Goal: Task Accomplishment & Management: Manage account settings

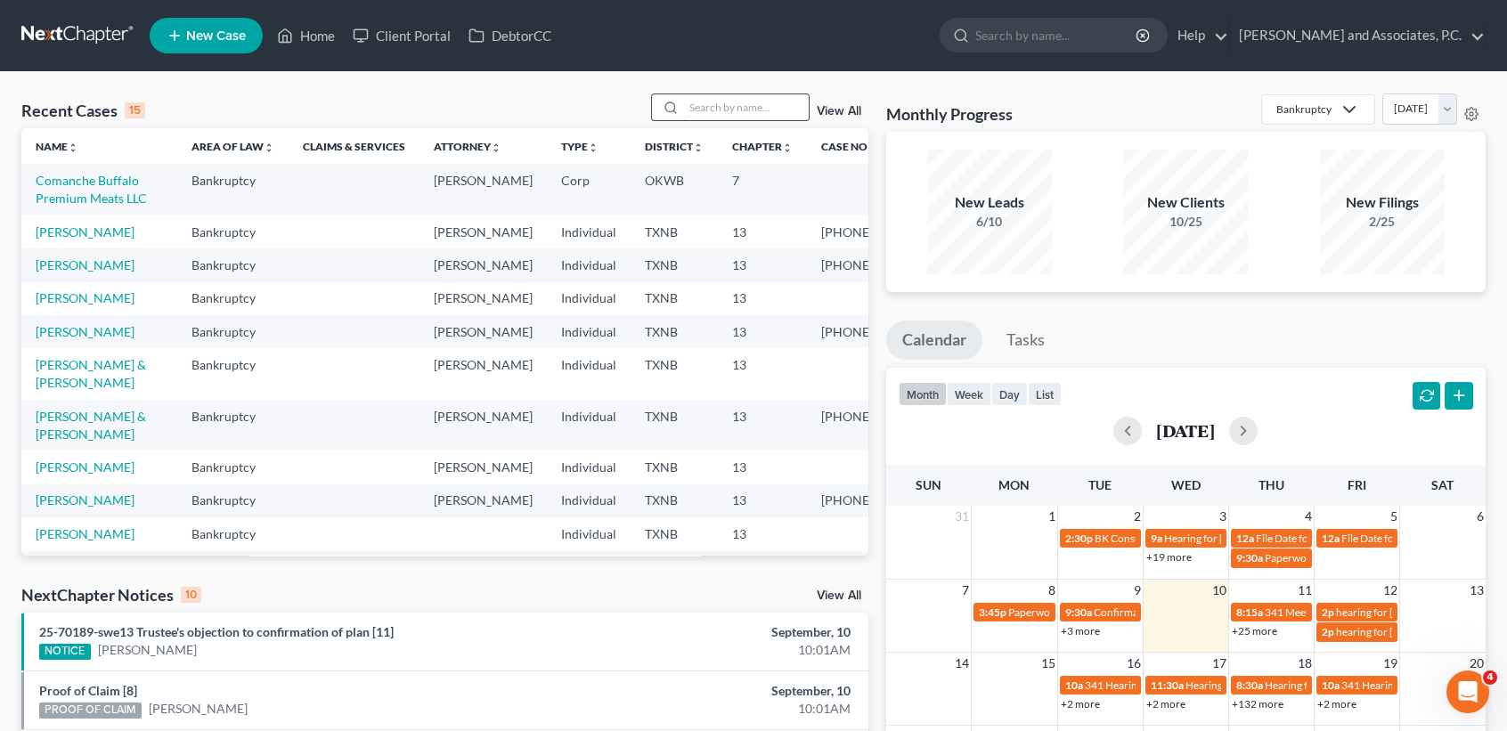
click at [756, 115] on input "search" at bounding box center [746, 107] width 125 height 26
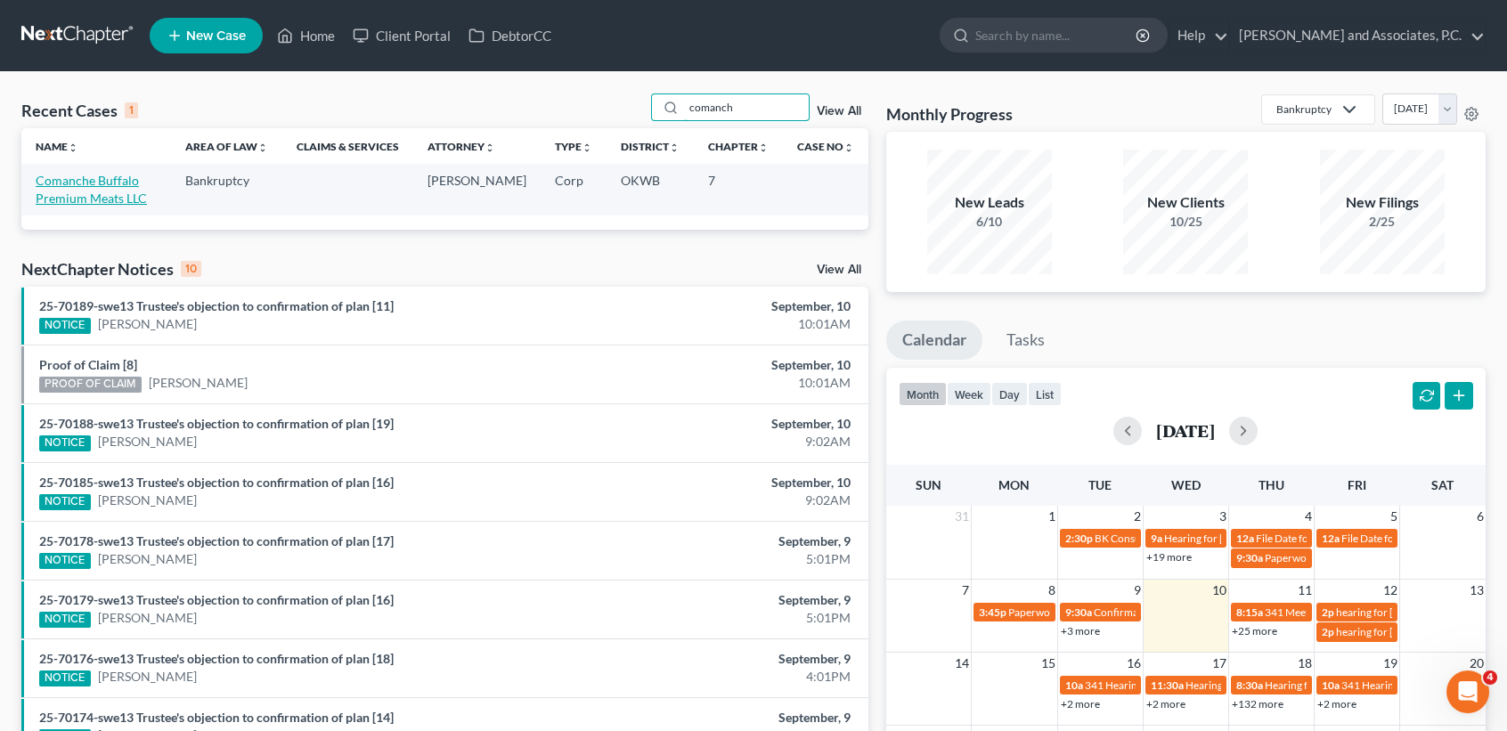
type input "comanch"
click at [93, 186] on link "Comanche Buffalo Premium Meats LLC" at bounding box center [91, 189] width 111 height 33
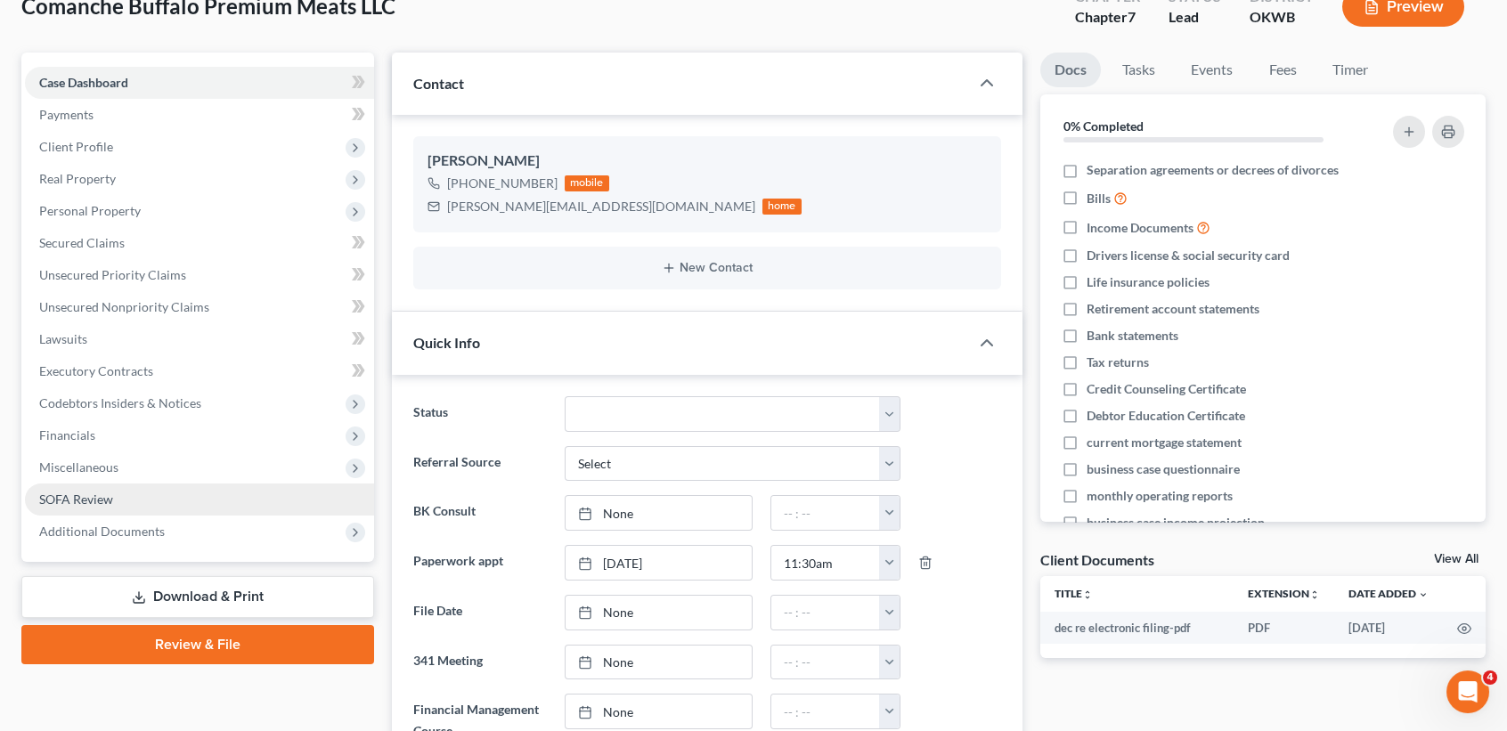
scroll to position [5181, 0]
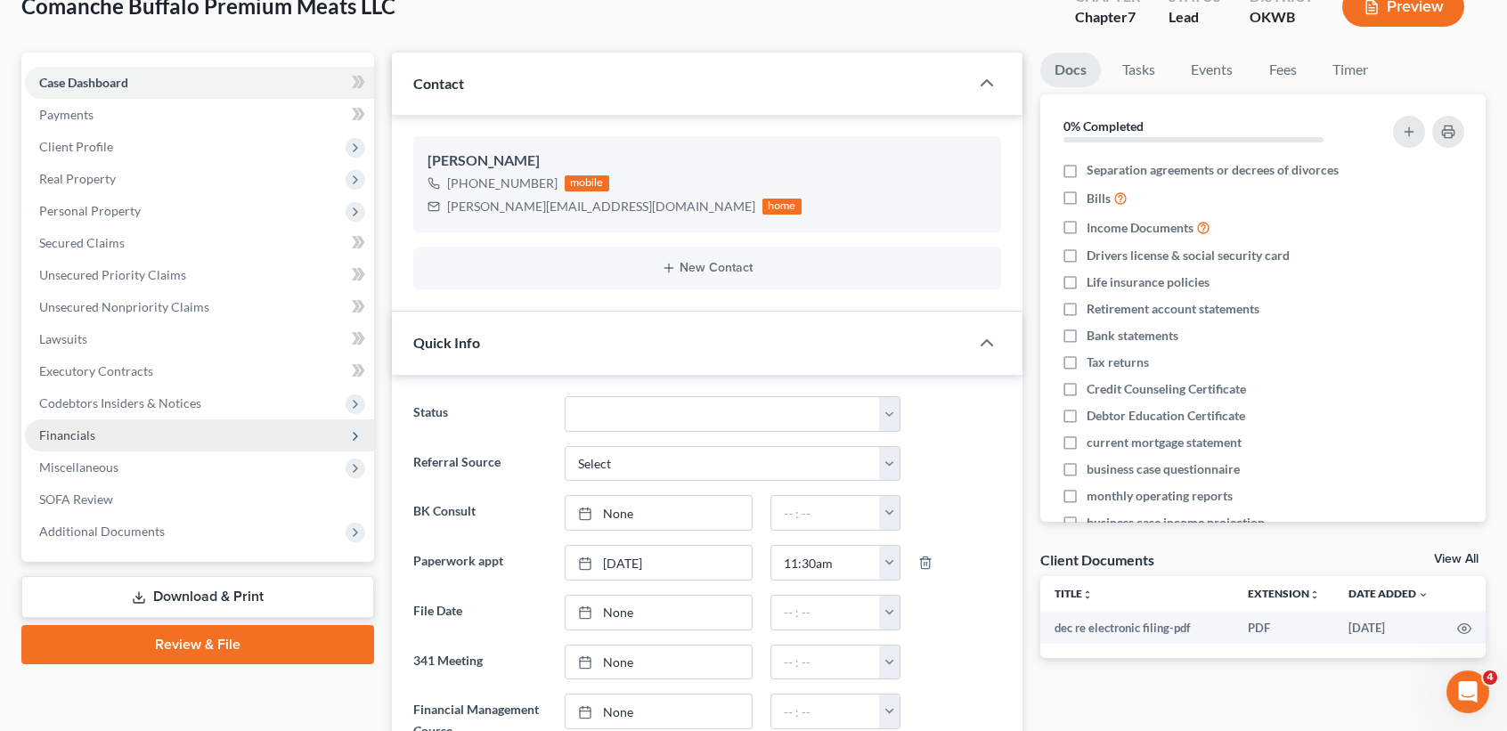
click at [109, 437] on span "Financials" at bounding box center [199, 436] width 349 height 32
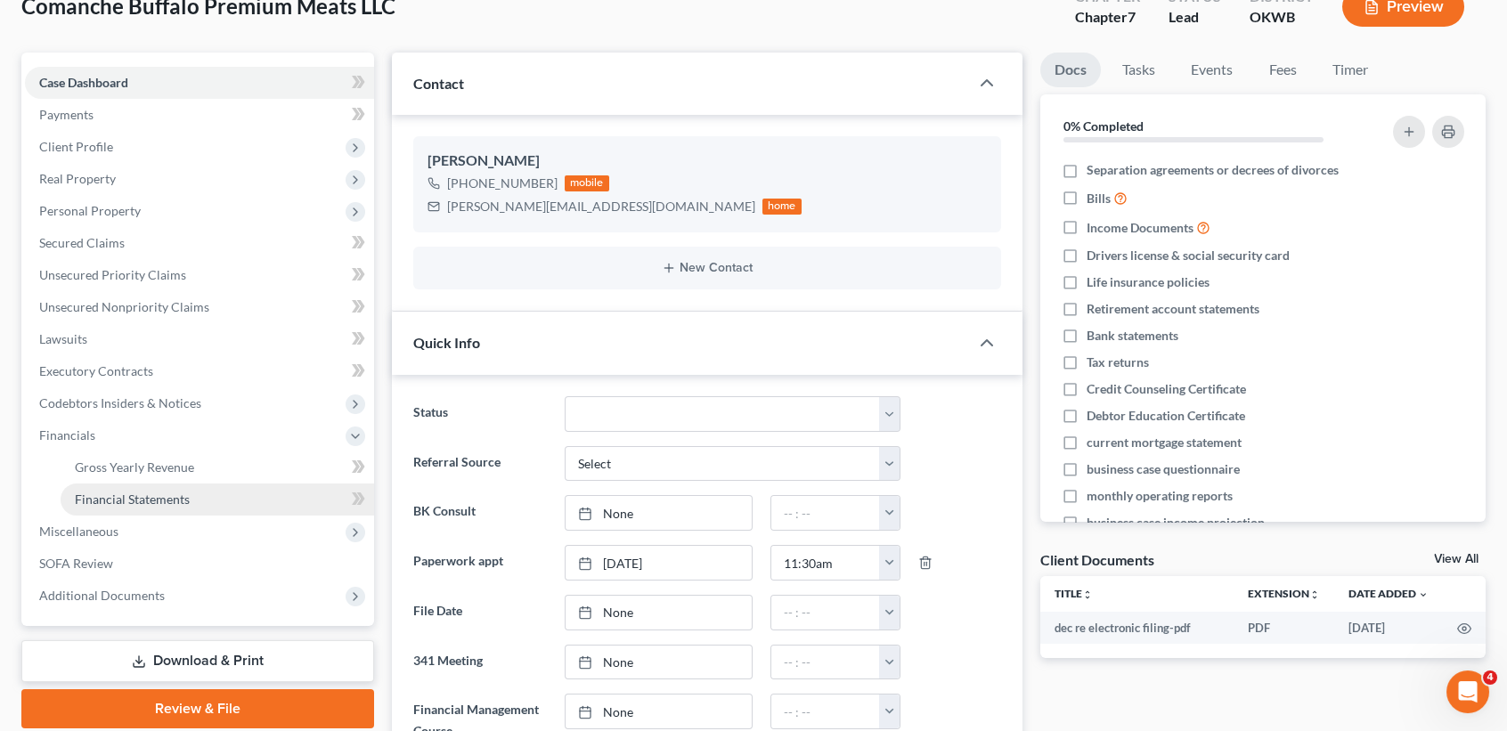
click at [111, 493] on span "Financial Statements" at bounding box center [132, 499] width 115 height 15
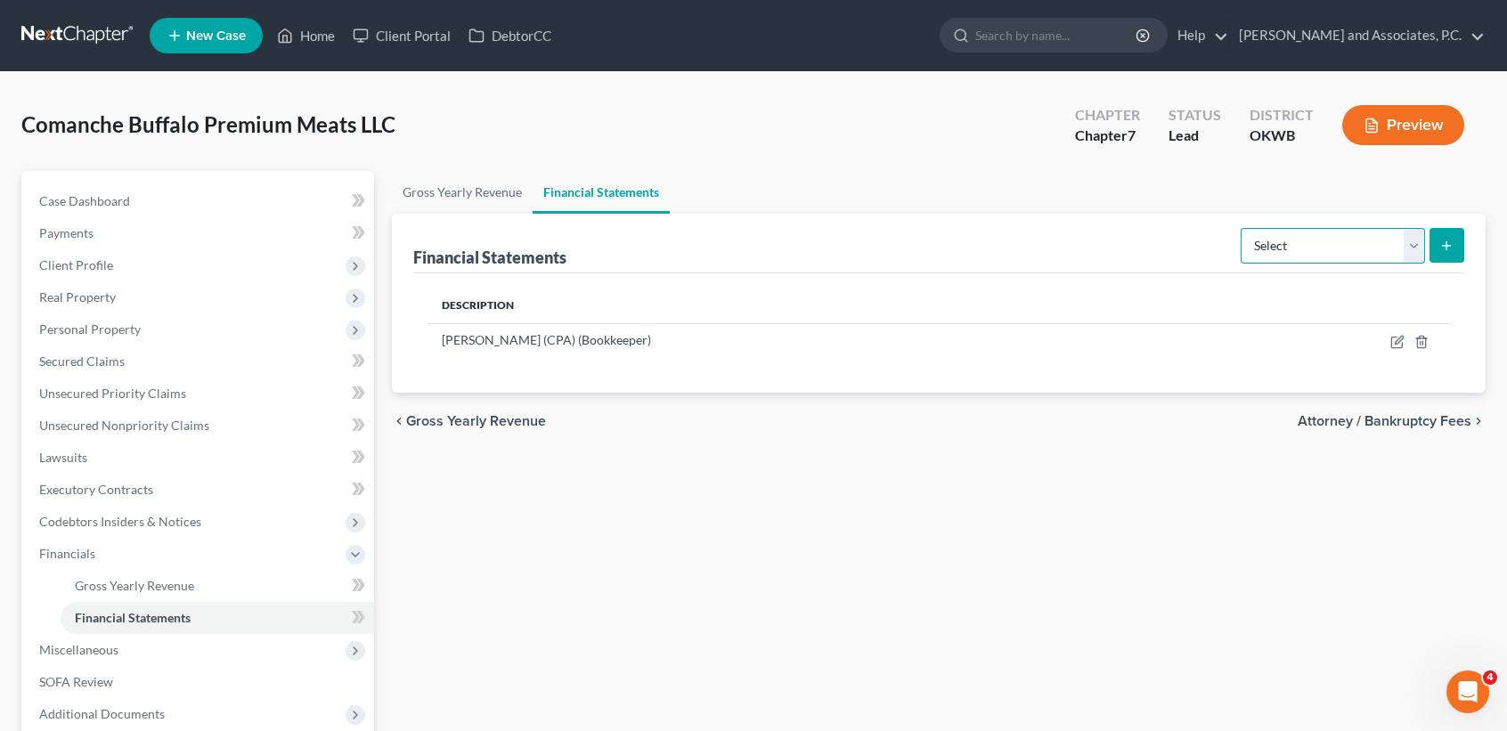
click at [1399, 228] on select "Select Auditor Bookkeeper Creditor Pension Contribution Records Keeper Tax Cons…" at bounding box center [1333, 246] width 184 height 36
drag, startPoint x: 1107, startPoint y: 367, endPoint x: 1358, endPoint y: 363, distance: 250.3
click at [1139, 366] on div "Description Steven W. Ward (CPA) (Bookkeeper)" at bounding box center [938, 332] width 1051 height 119
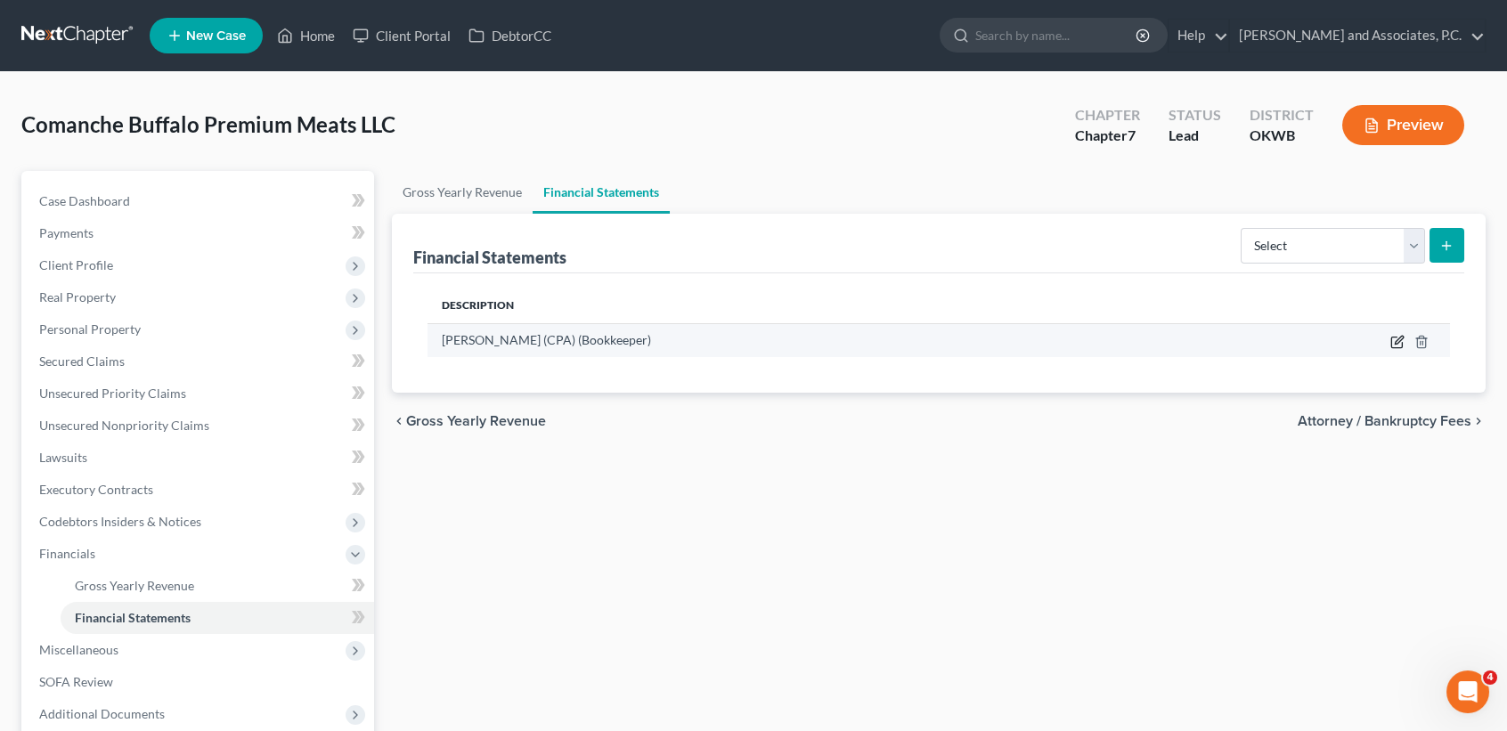
click at [1398, 339] on icon "button" at bounding box center [1399, 340] width 8 height 8
select select "bookkeeper"
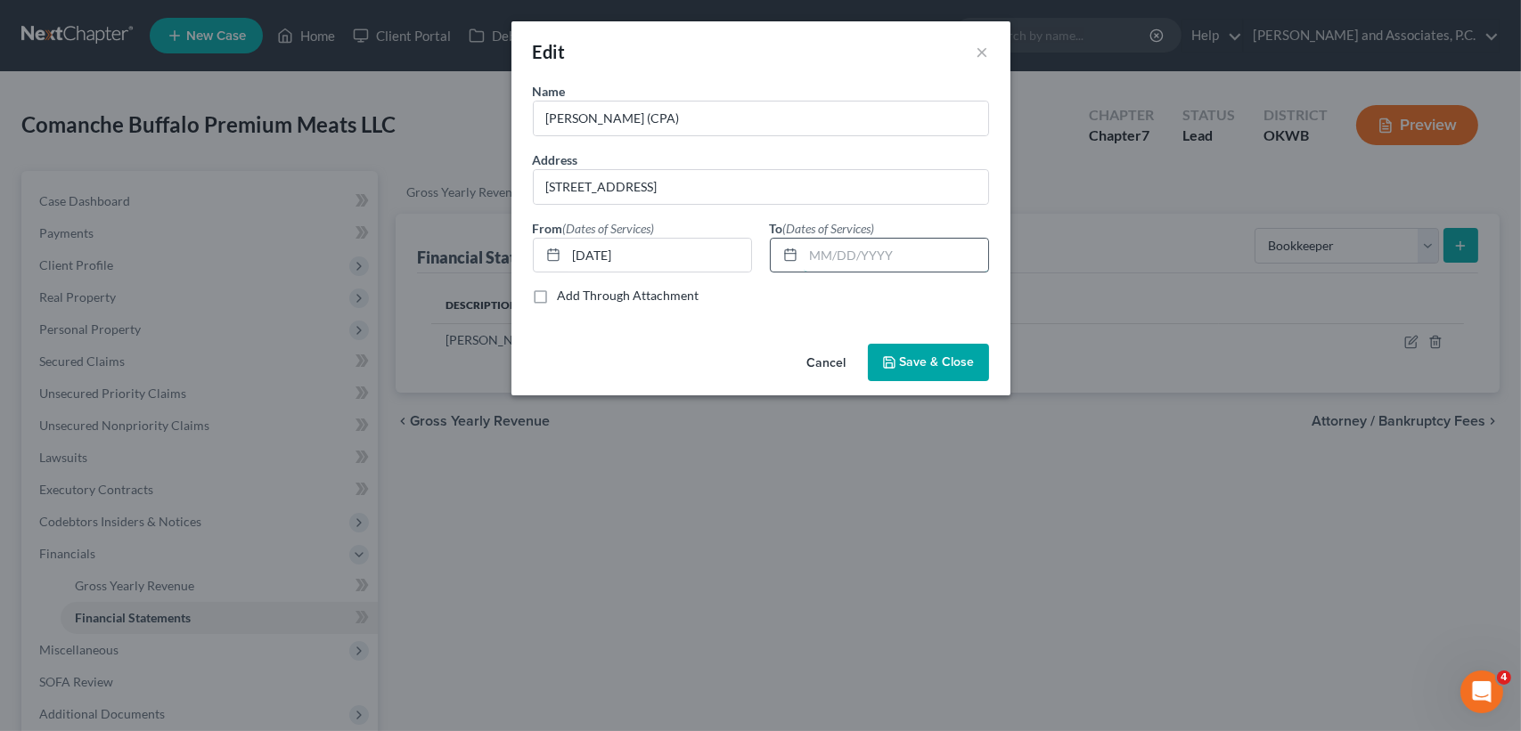
click at [847, 253] on input "text" at bounding box center [895, 256] width 184 height 34
type input "11/01/2025"
click at [916, 358] on span "Save & Close" at bounding box center [937, 362] width 75 height 15
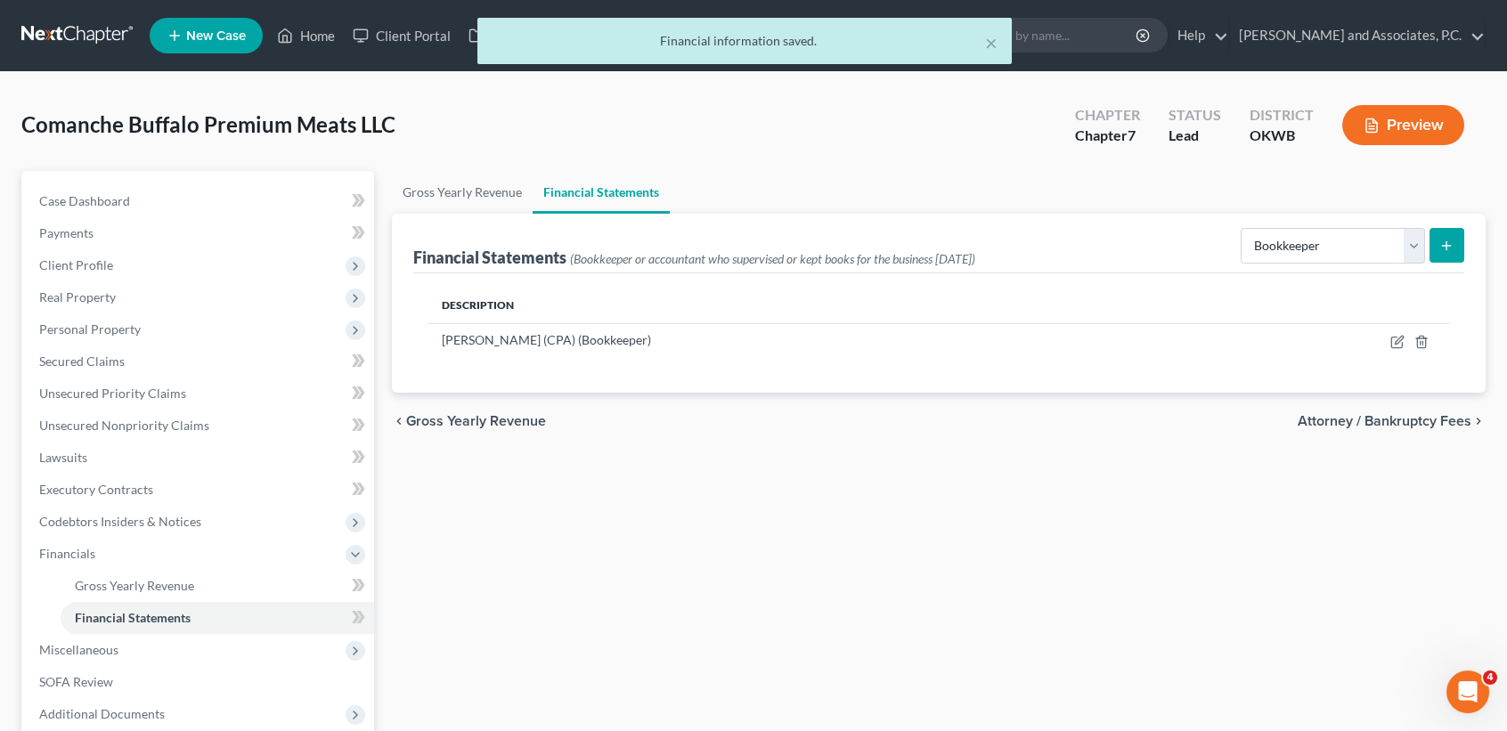
drag, startPoint x: 813, startPoint y: 709, endPoint x: 380, endPoint y: 501, distance: 480.5
click at [796, 694] on div "Gross Yearly Revenue Financial Statements Financial Statements (Bookkeeper or a…" at bounding box center [939, 509] width 1112 height 676
click at [122, 214] on link "Case Dashboard" at bounding box center [199, 201] width 349 height 32
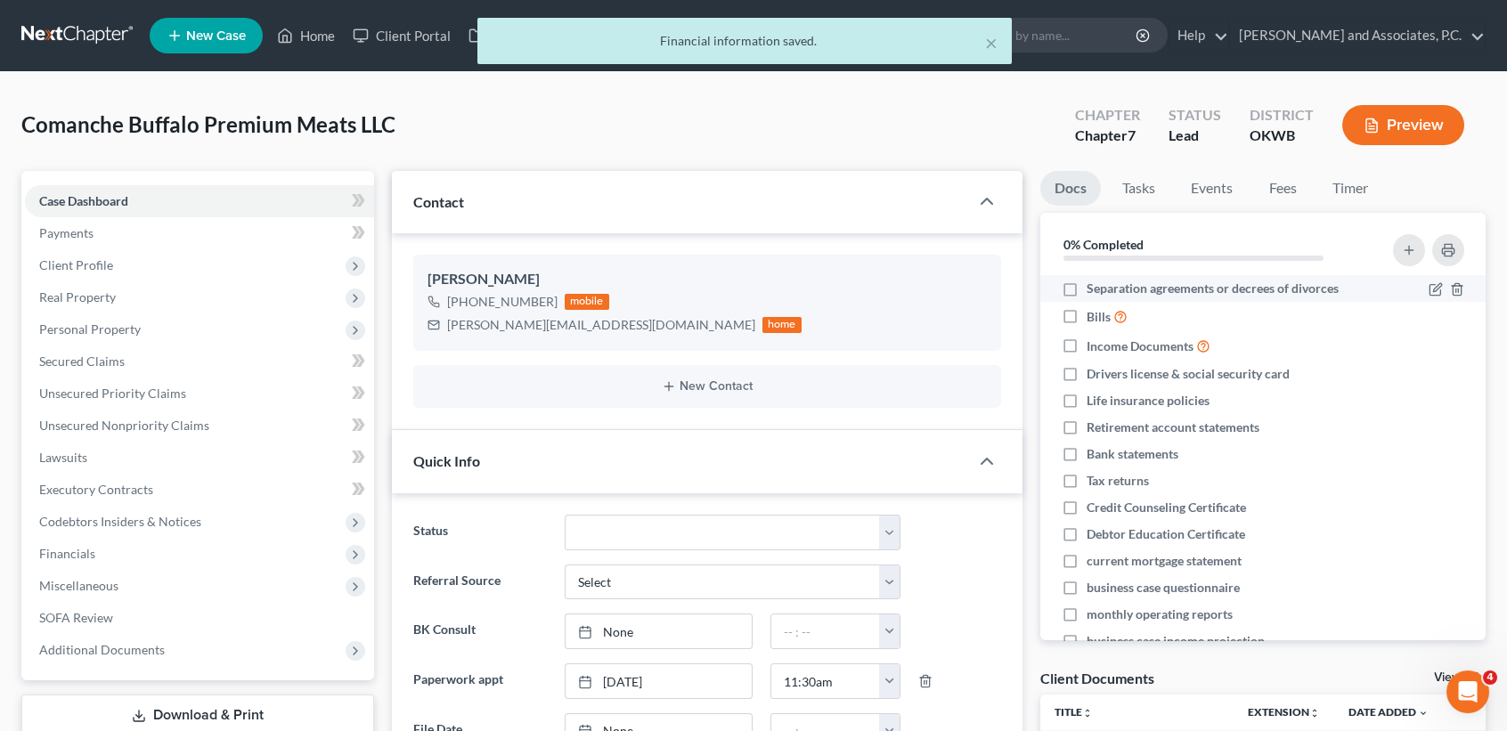
scroll to position [5181, 0]
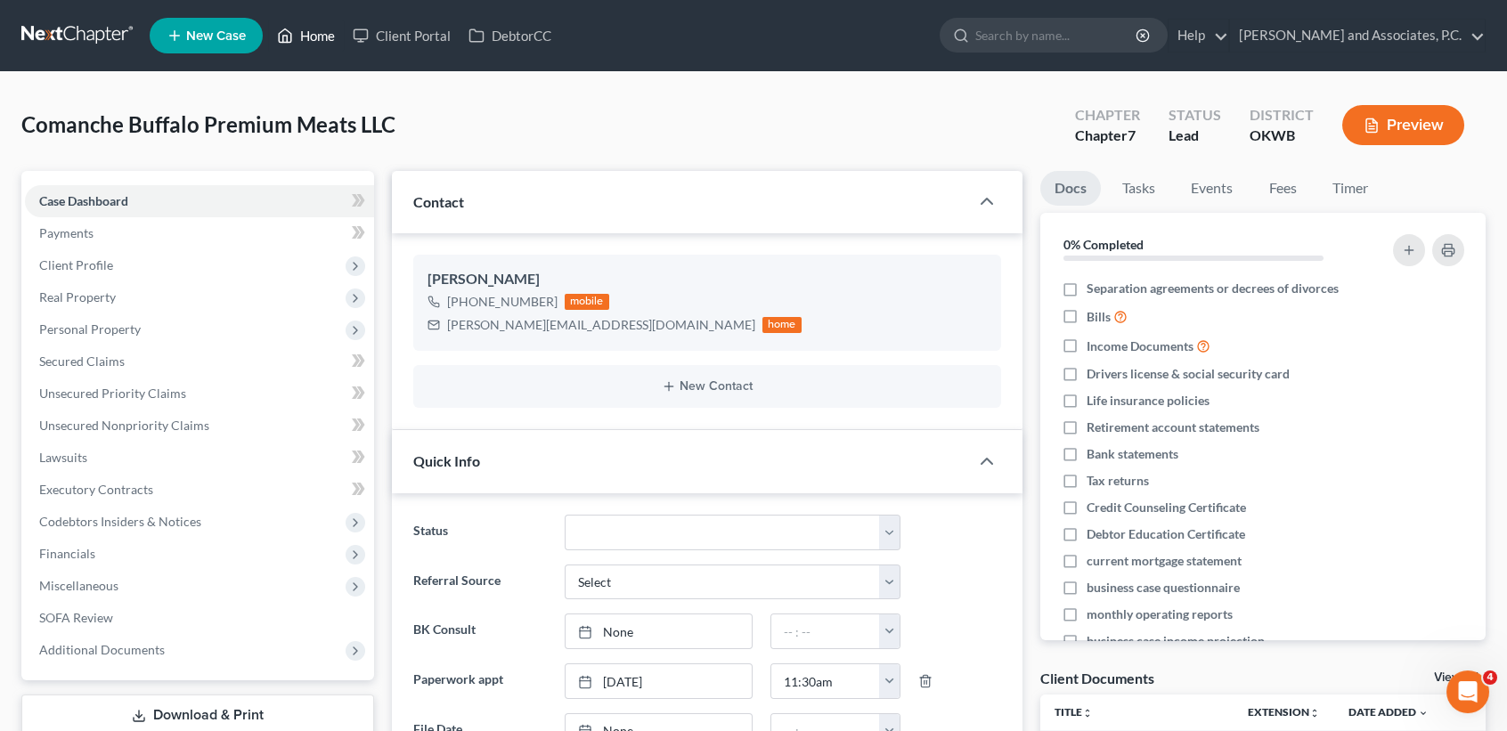
click at [325, 40] on link "Home" at bounding box center [306, 36] width 76 height 32
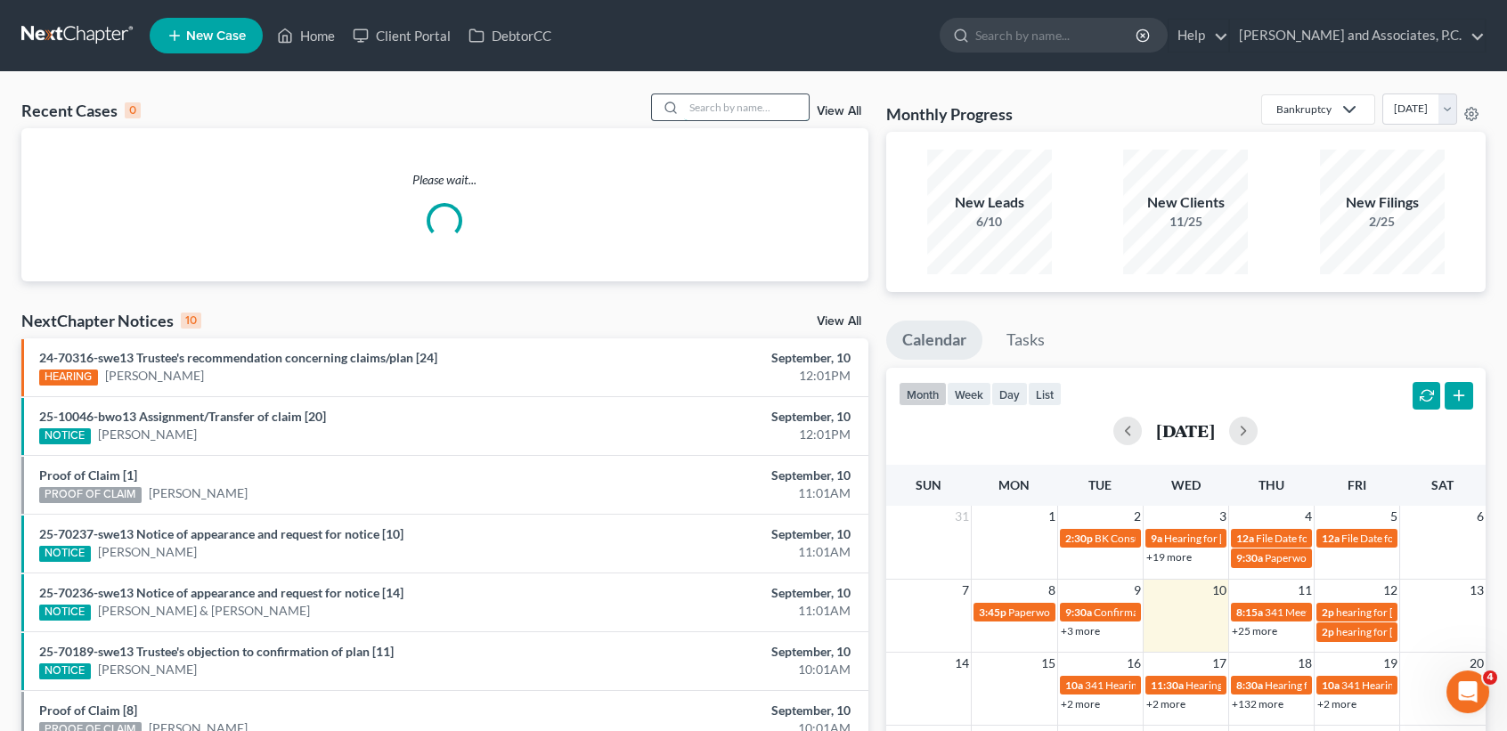
click at [744, 112] on input "search" at bounding box center [746, 107] width 125 height 26
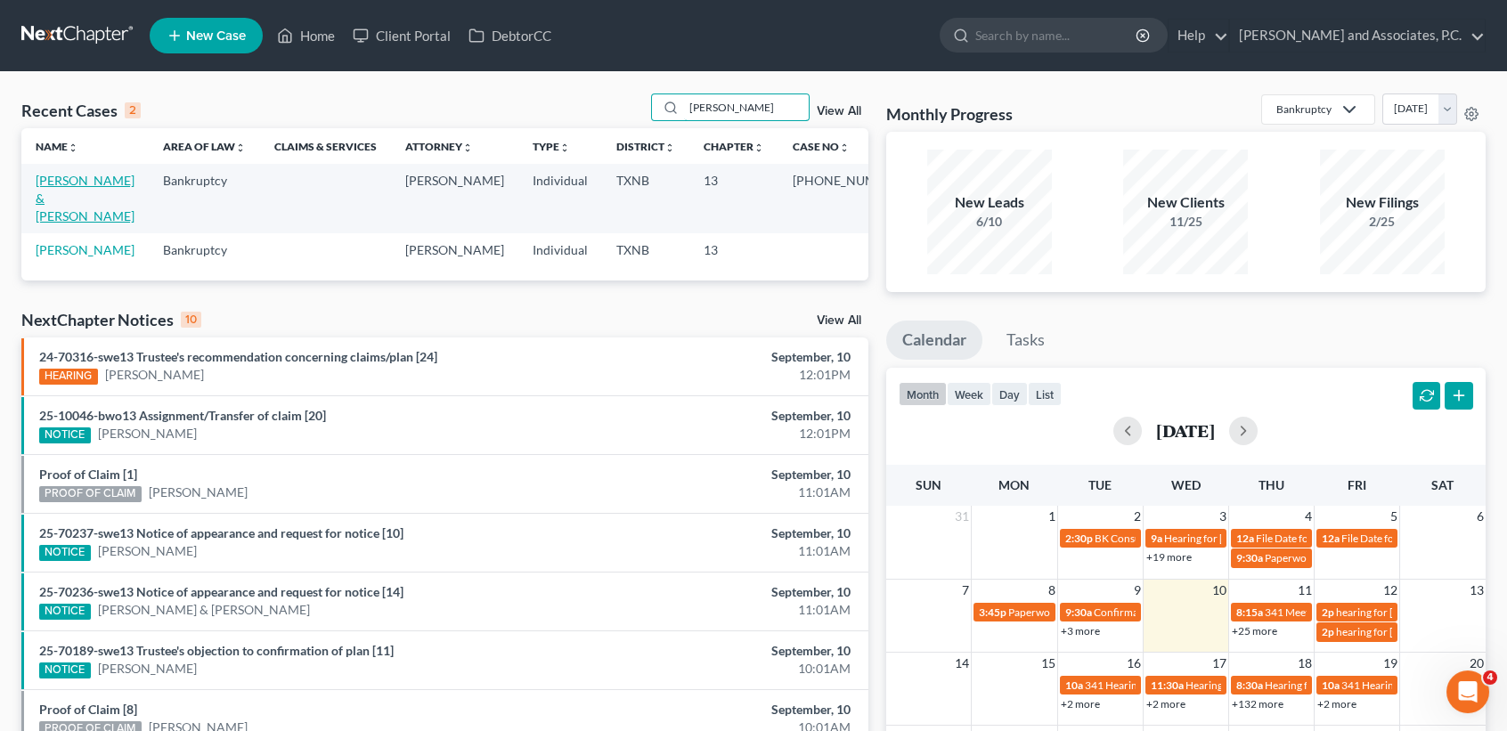
type input "shaffer"
click at [63, 184] on link "Shaffer, Joe & Diana" at bounding box center [85, 198] width 99 height 51
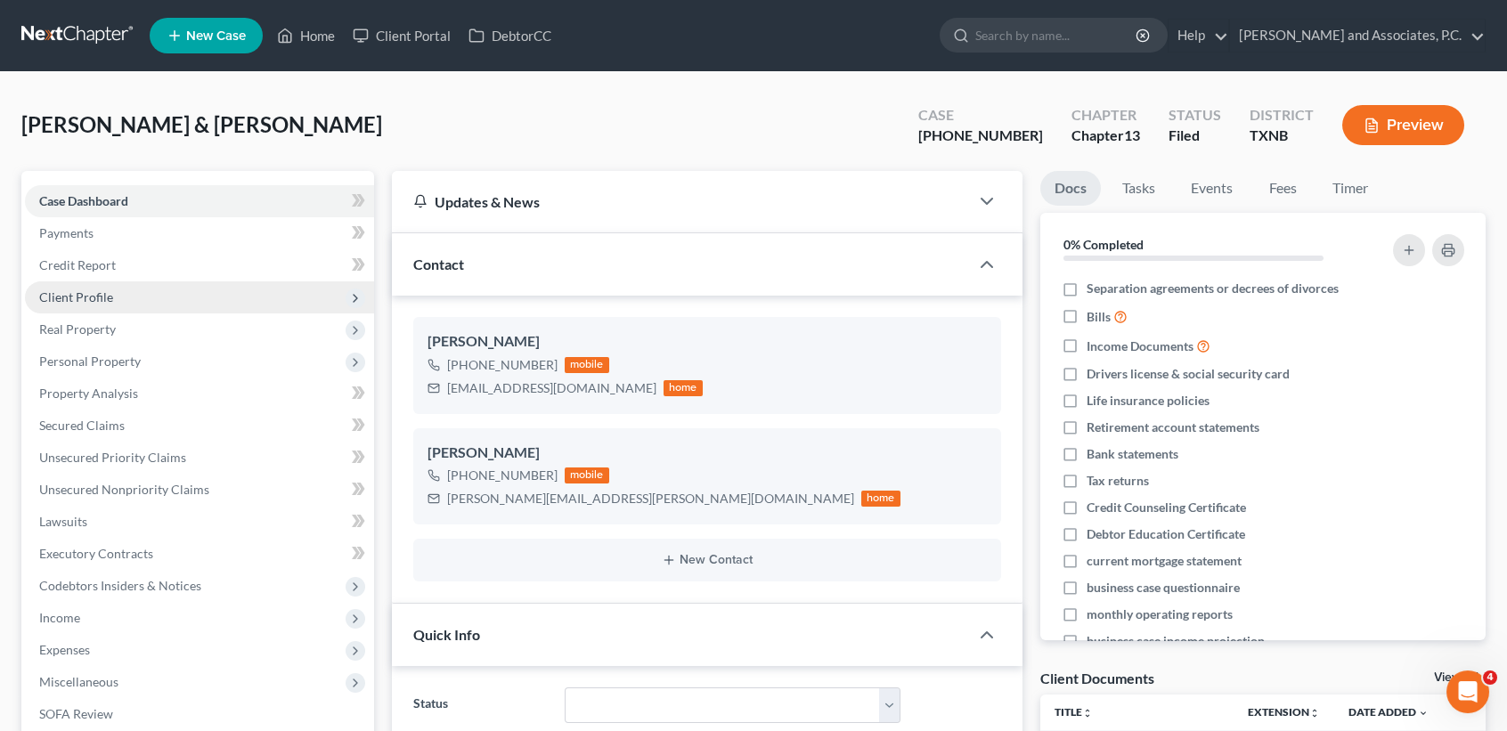
scroll to position [493, 0]
click at [100, 308] on span "Client Profile" at bounding box center [199, 297] width 349 height 32
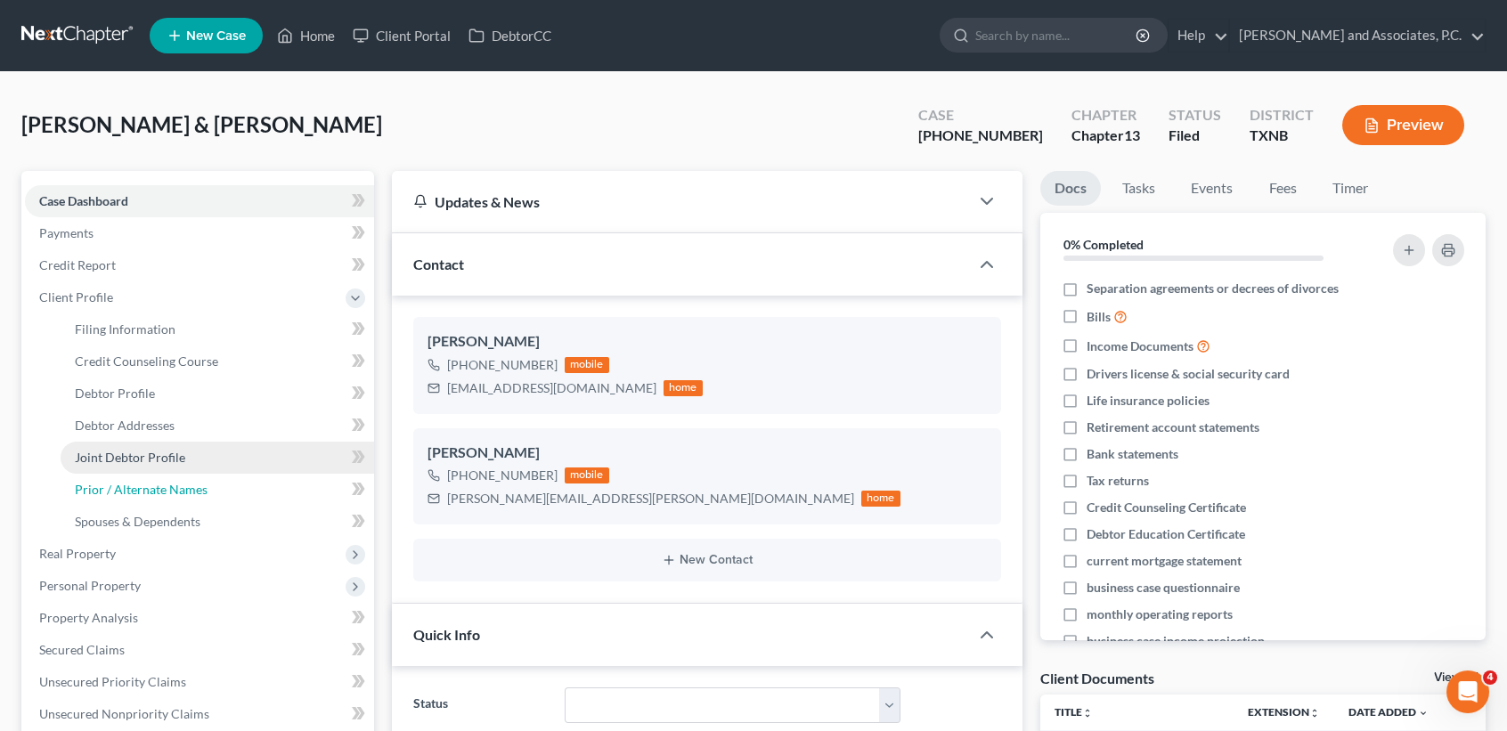
drag, startPoint x: 164, startPoint y: 486, endPoint x: 173, endPoint y: 453, distance: 34.1
click at [166, 486] on span "Prior / Alternate Names" at bounding box center [141, 489] width 133 height 15
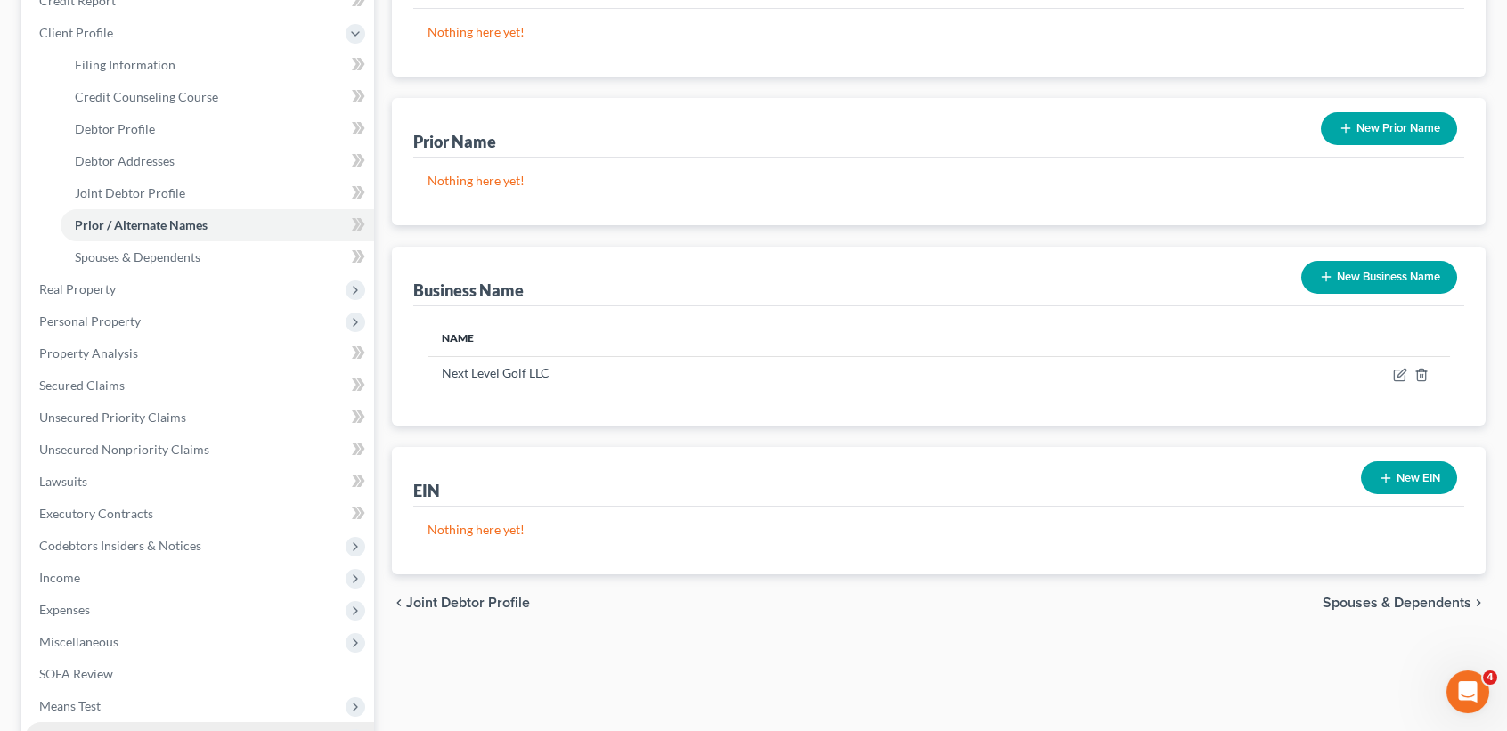
scroll to position [475, 0]
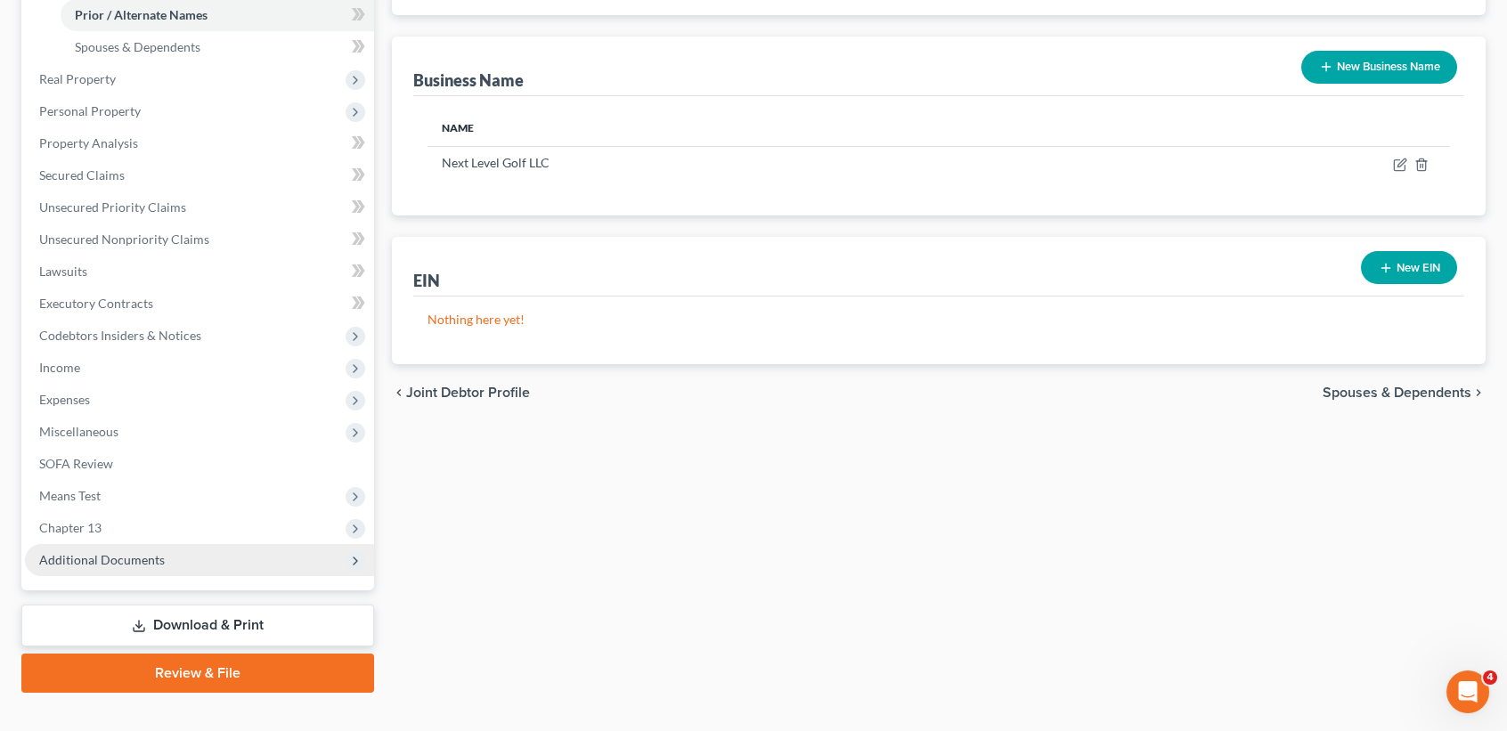
click at [149, 554] on span "Additional Documents" at bounding box center [102, 559] width 126 height 15
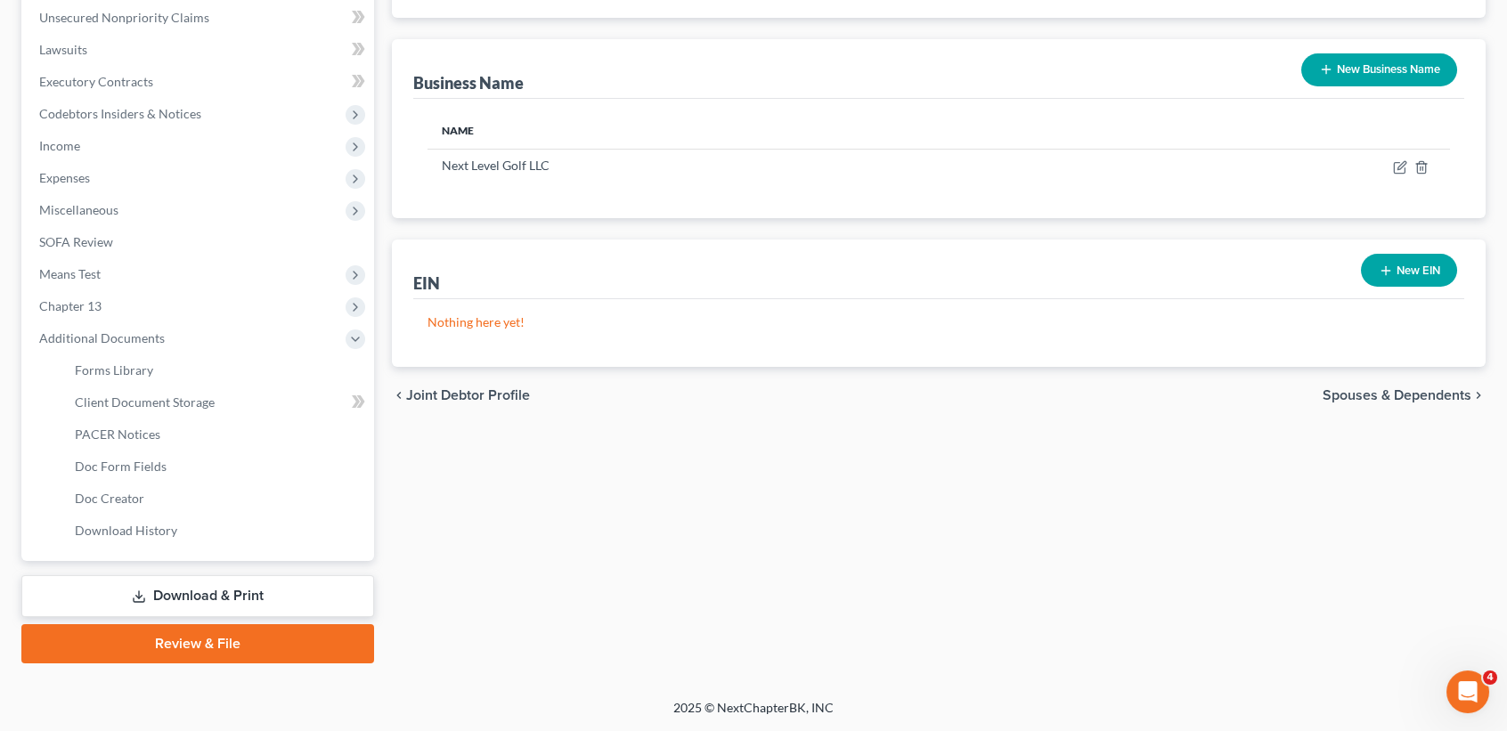
scroll to position [469, 0]
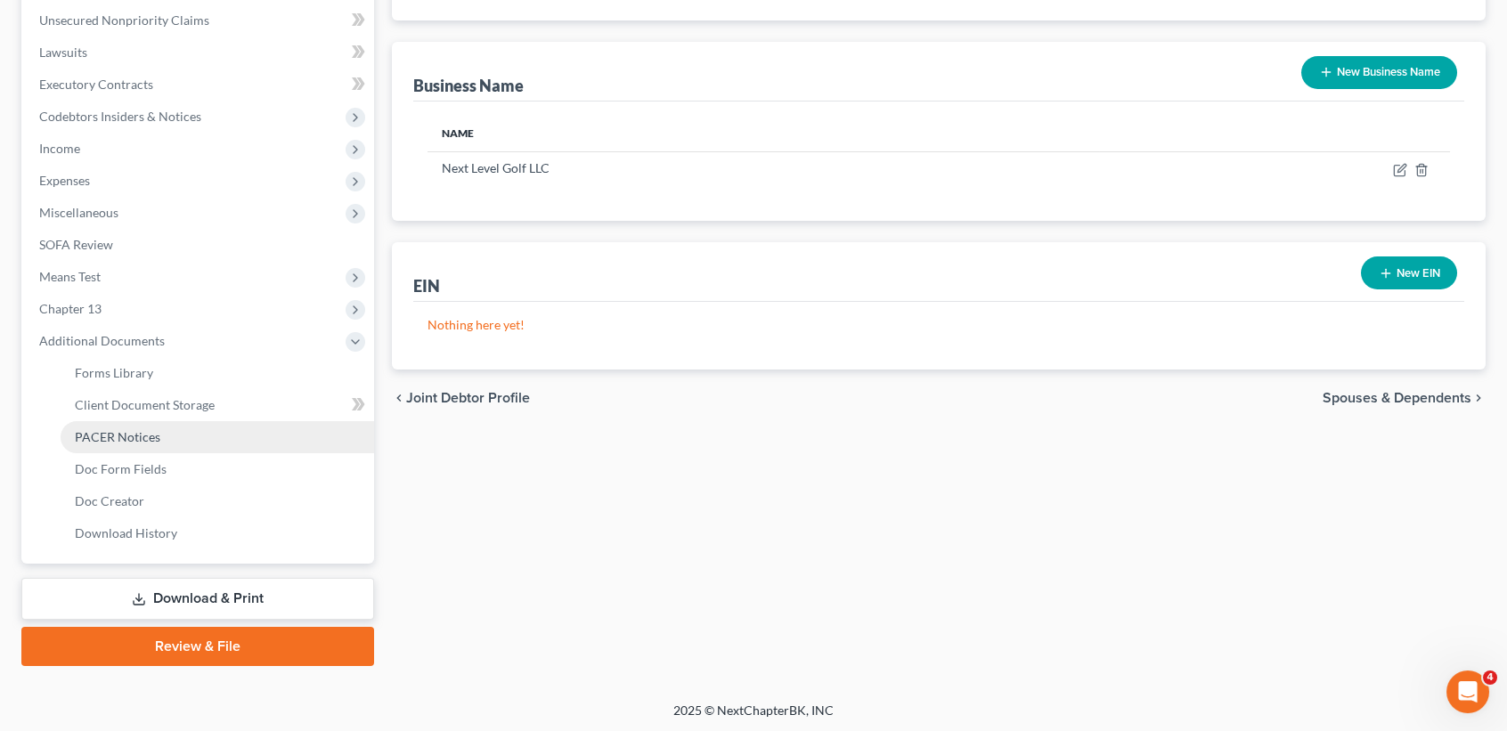
click at [151, 438] on span "PACER Notices" at bounding box center [118, 436] width 86 height 15
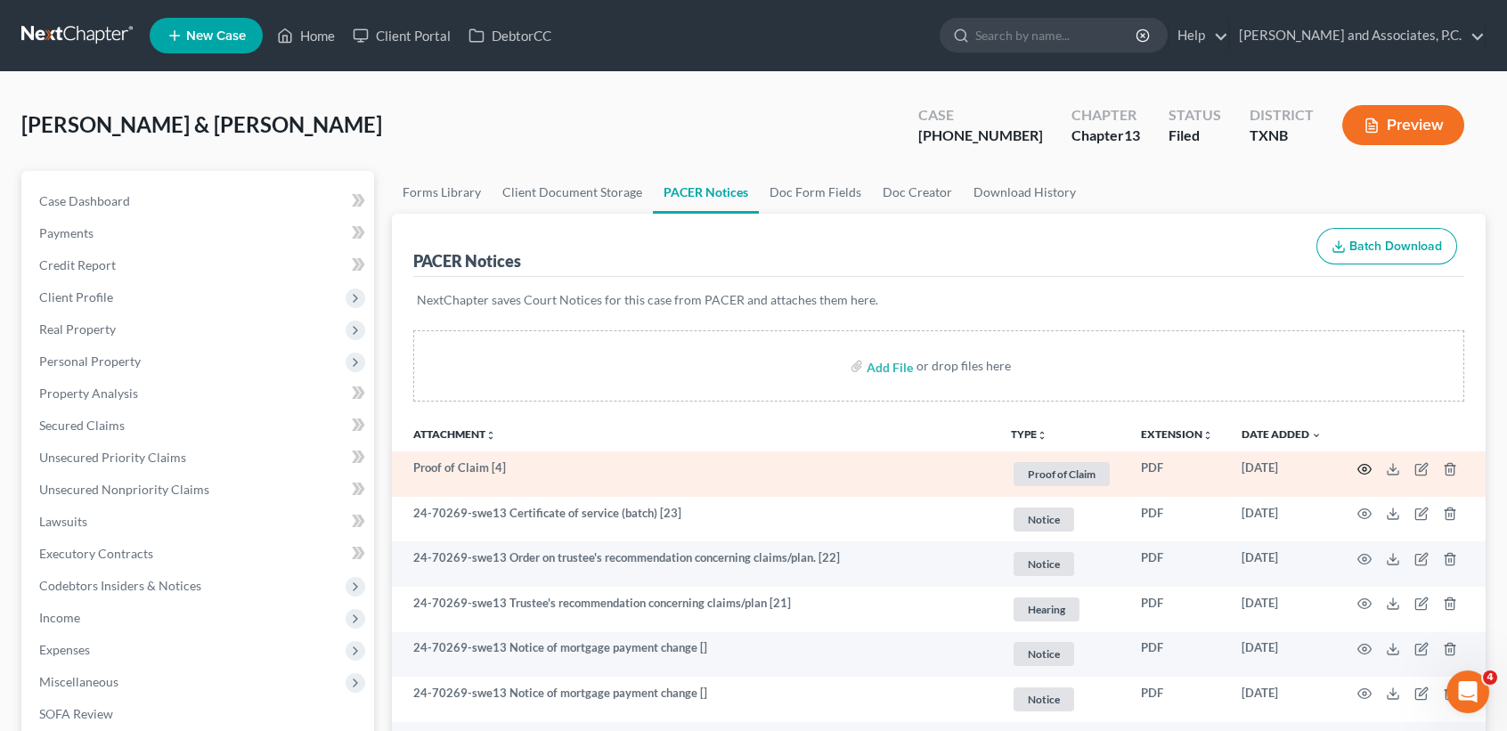
click at [1362, 471] on icon "button" at bounding box center [1365, 469] width 14 height 14
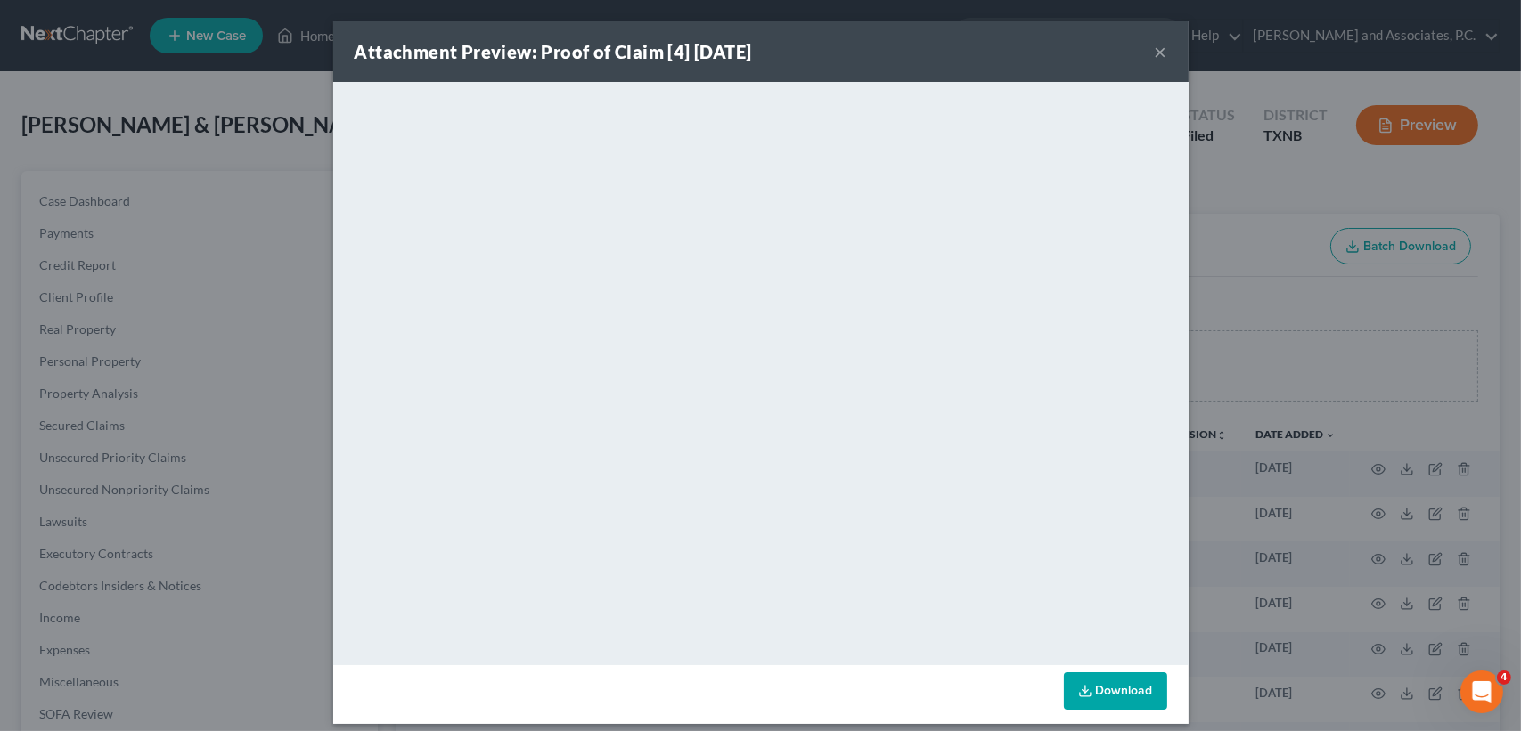
click at [1157, 65] on div "Attachment Preview: Proof of Claim [4] 08/08/2025 ×" at bounding box center [760, 51] width 855 height 61
click at [1158, 45] on button "×" at bounding box center [1160, 51] width 12 height 21
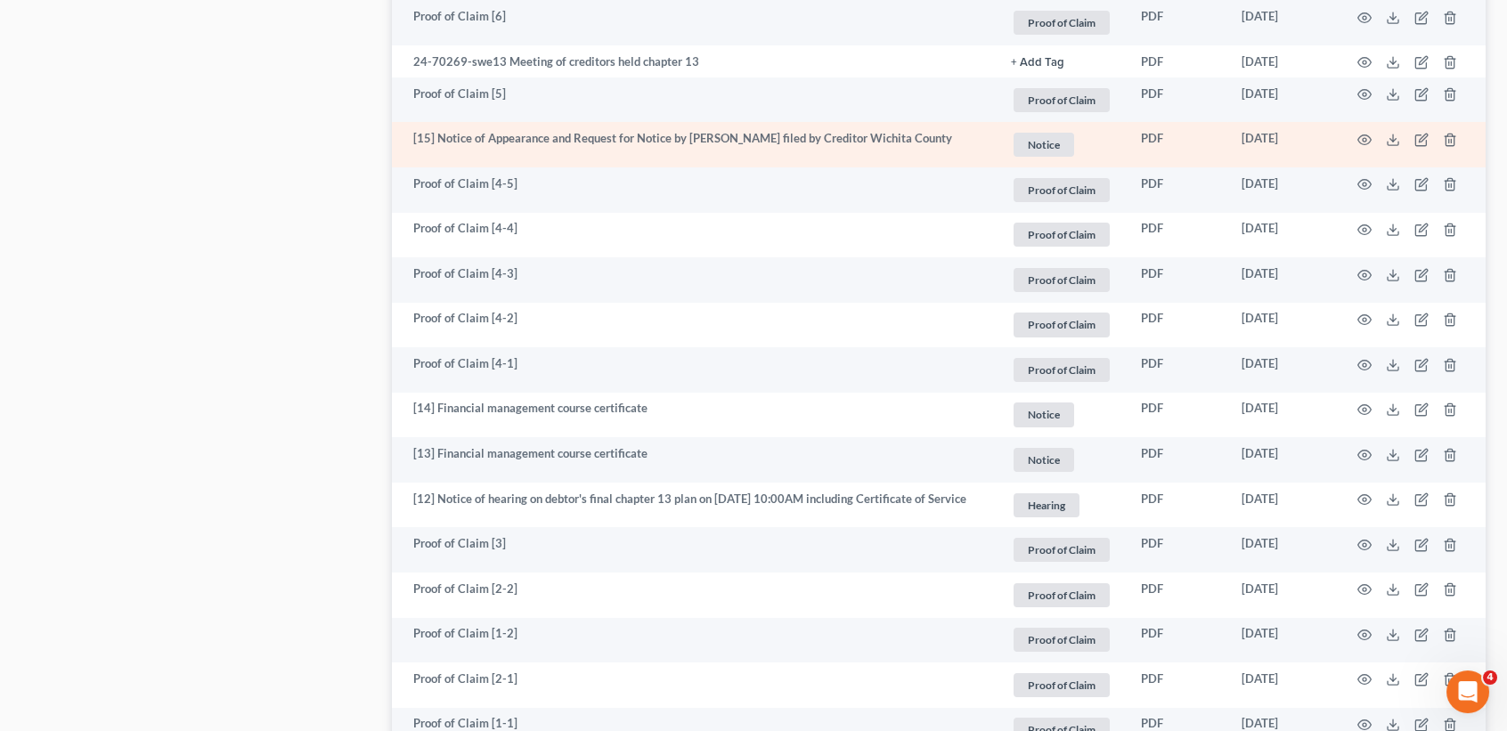
scroll to position [1900, 0]
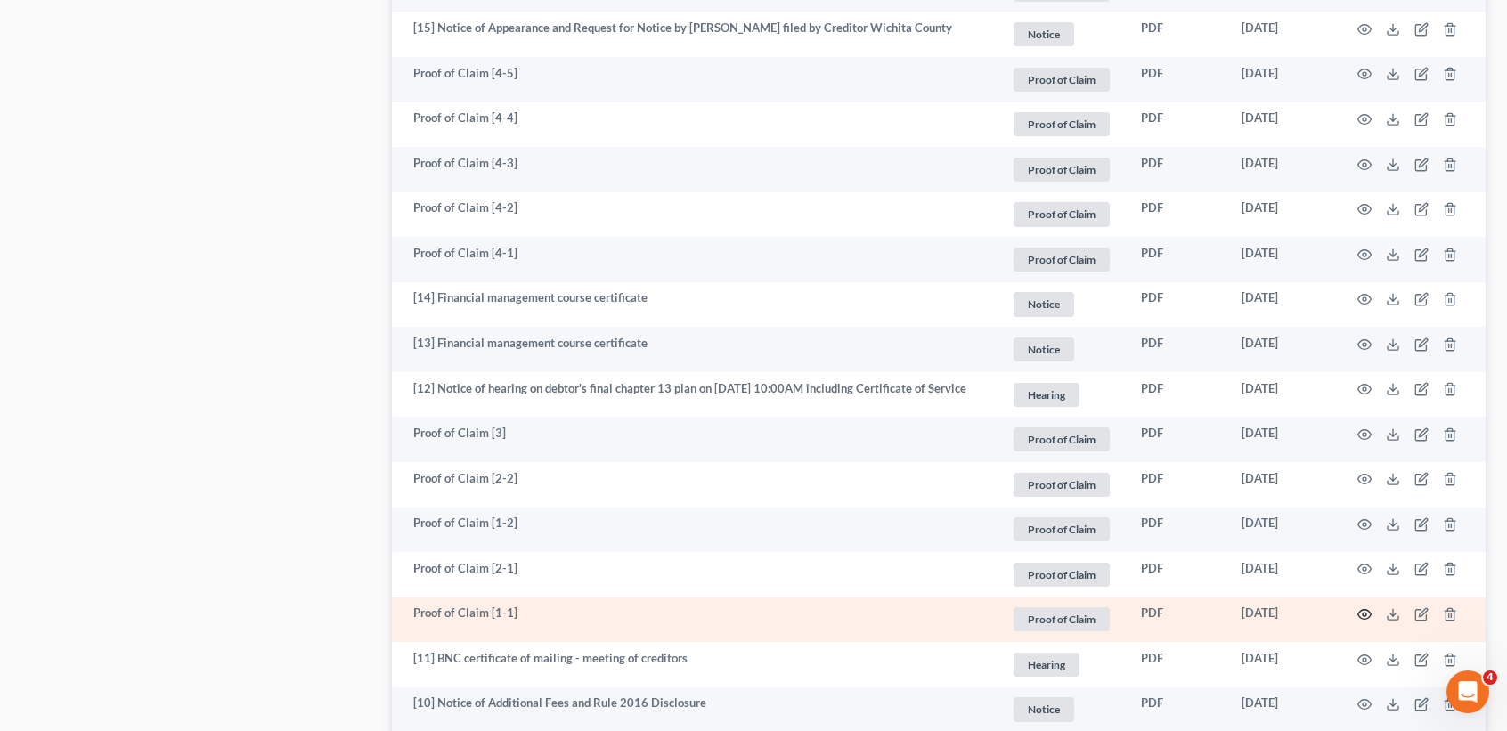
click at [1362, 622] on icon "button" at bounding box center [1365, 615] width 14 height 14
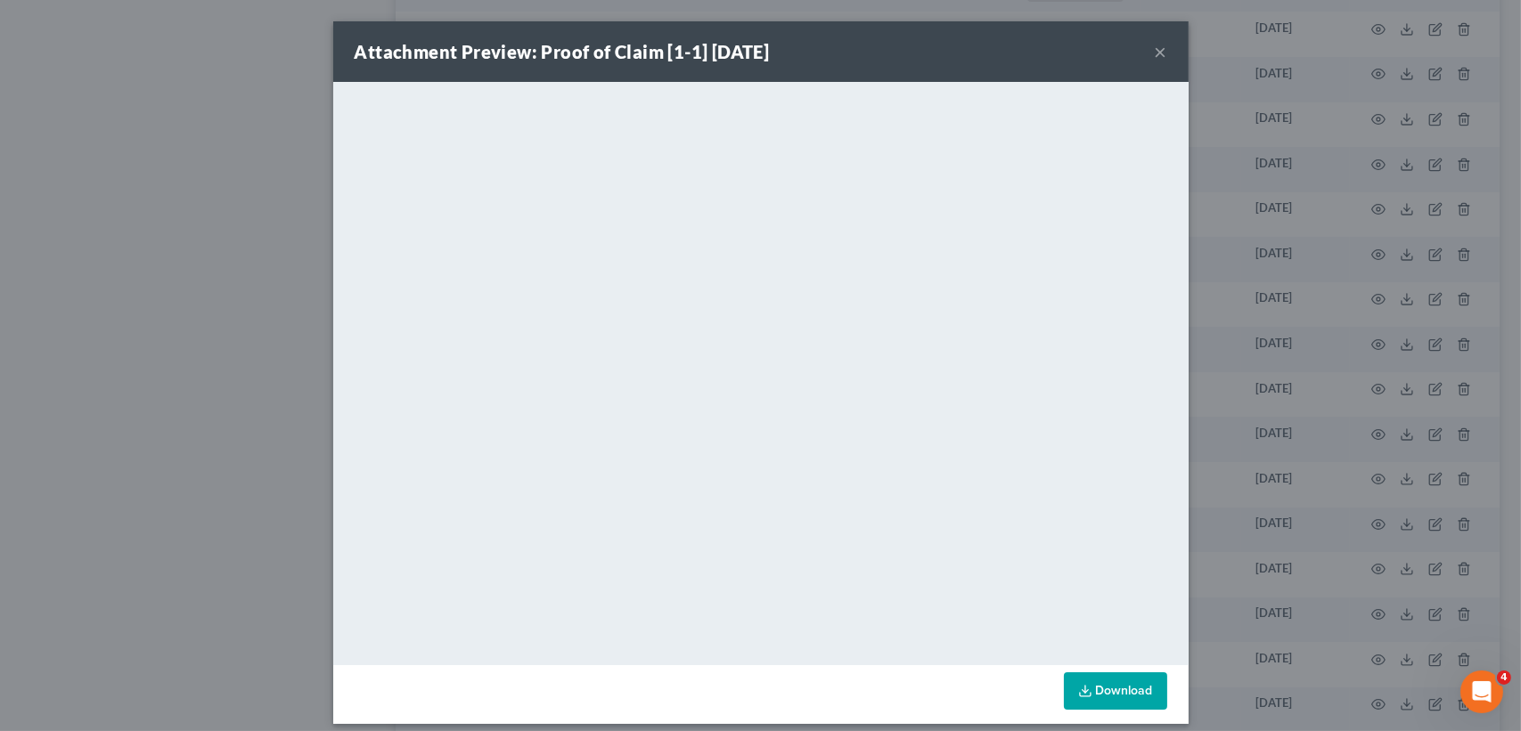
click at [1154, 55] on button "×" at bounding box center [1160, 51] width 12 height 21
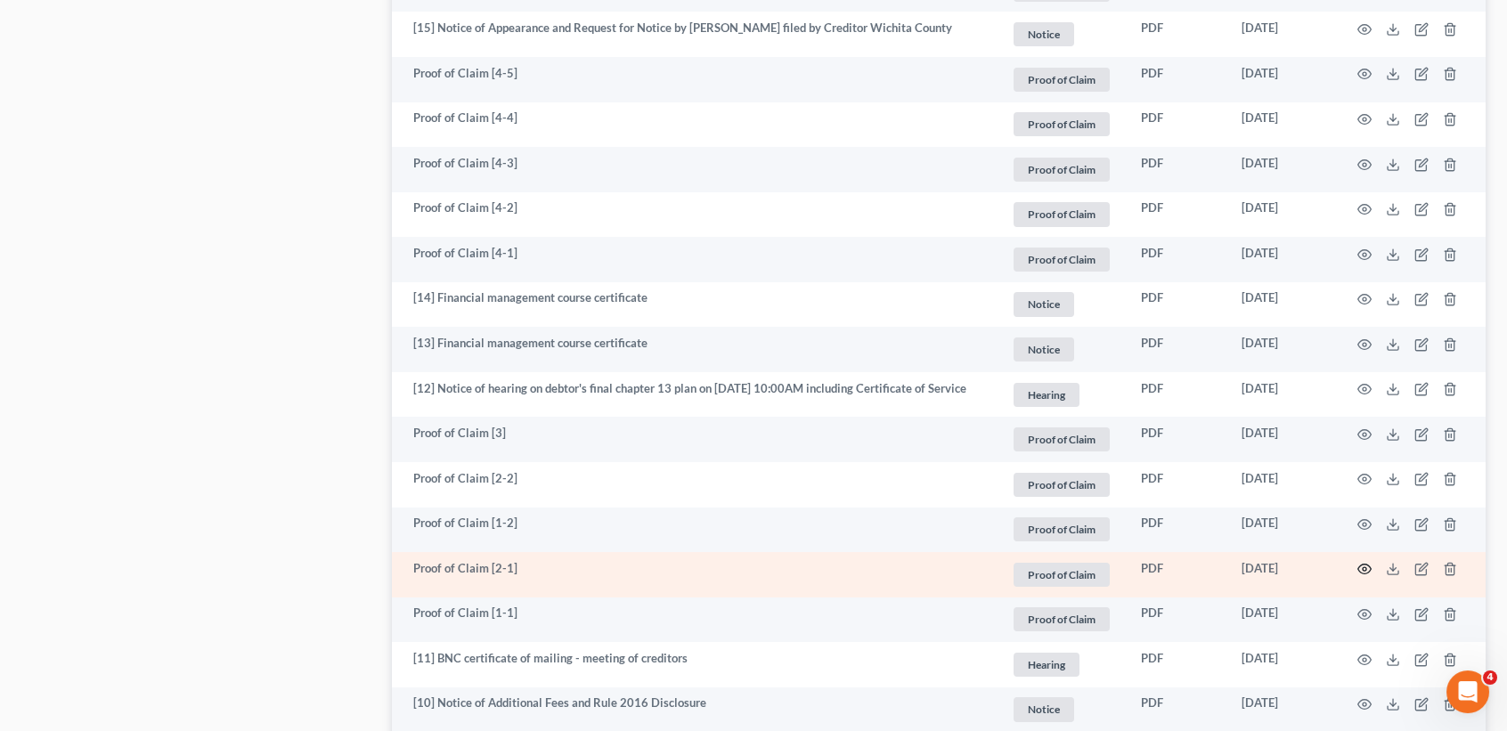
click at [1364, 576] on icon "button" at bounding box center [1365, 569] width 14 height 14
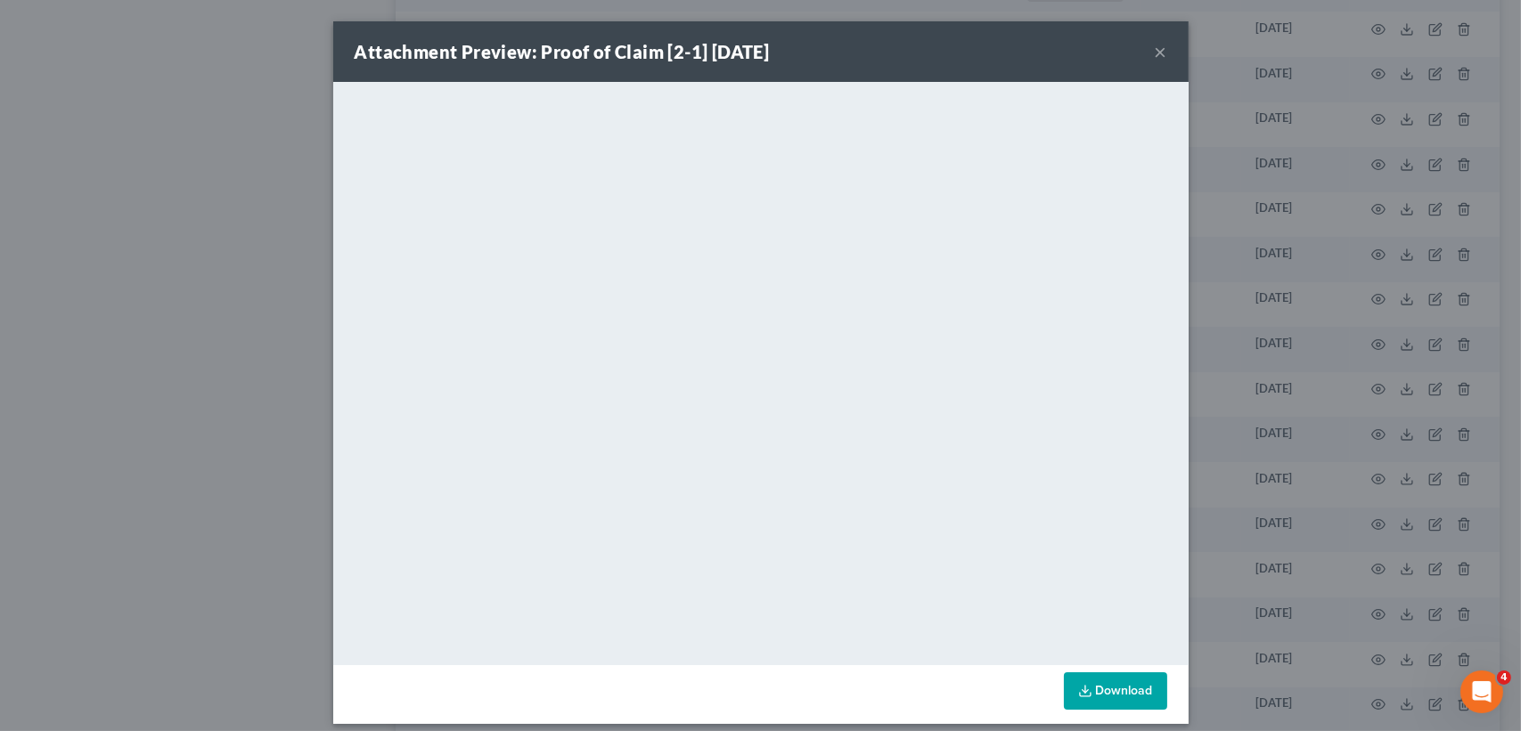
click at [1160, 49] on div "Attachment Preview: Proof of Claim [2-1] 09/17/2024 ×" at bounding box center [760, 51] width 855 height 61
click at [1144, 48] on div "Attachment Preview: Proof of Claim [2-1] 09/17/2024 ×" at bounding box center [760, 51] width 855 height 61
click at [1154, 45] on button "×" at bounding box center [1160, 51] width 12 height 21
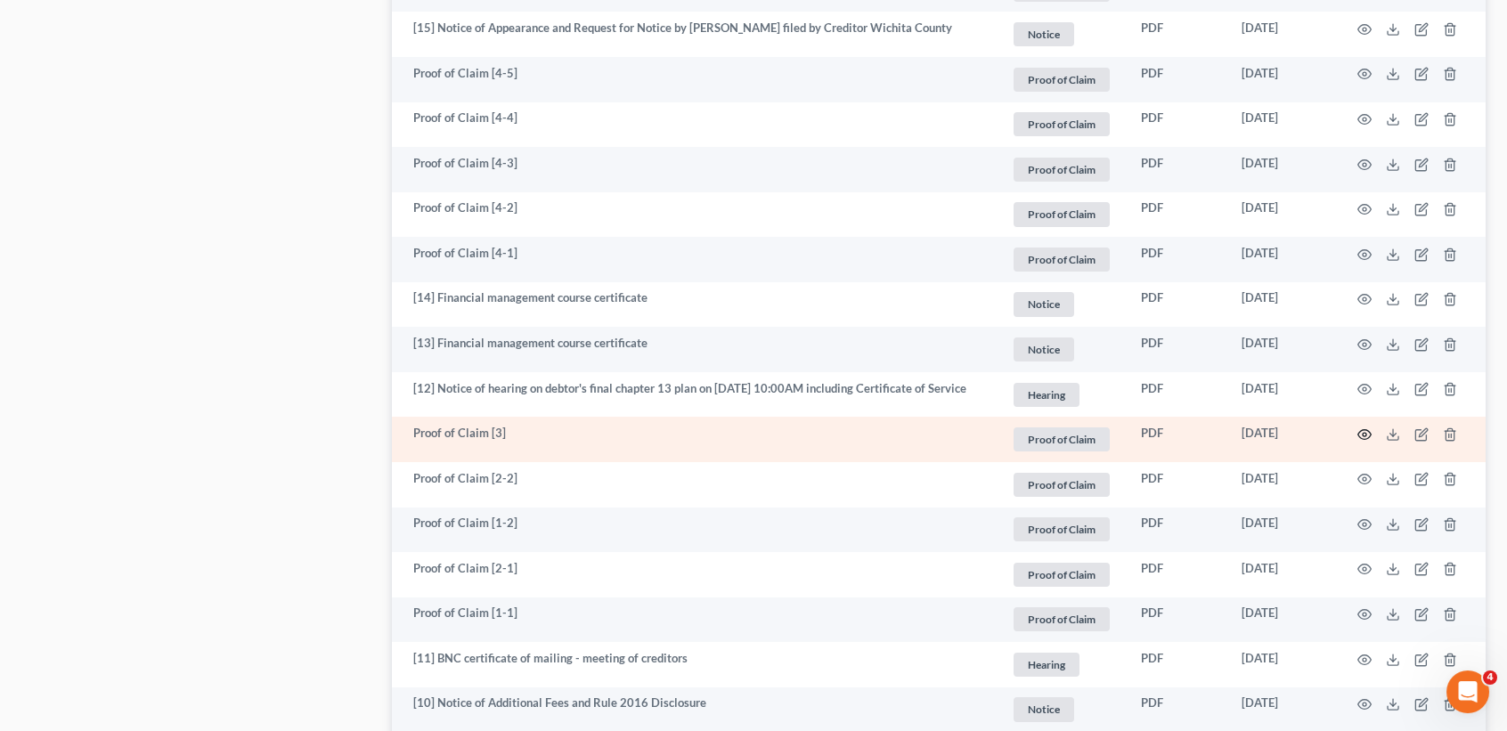
click at [1360, 442] on icon "button" at bounding box center [1365, 435] width 14 height 14
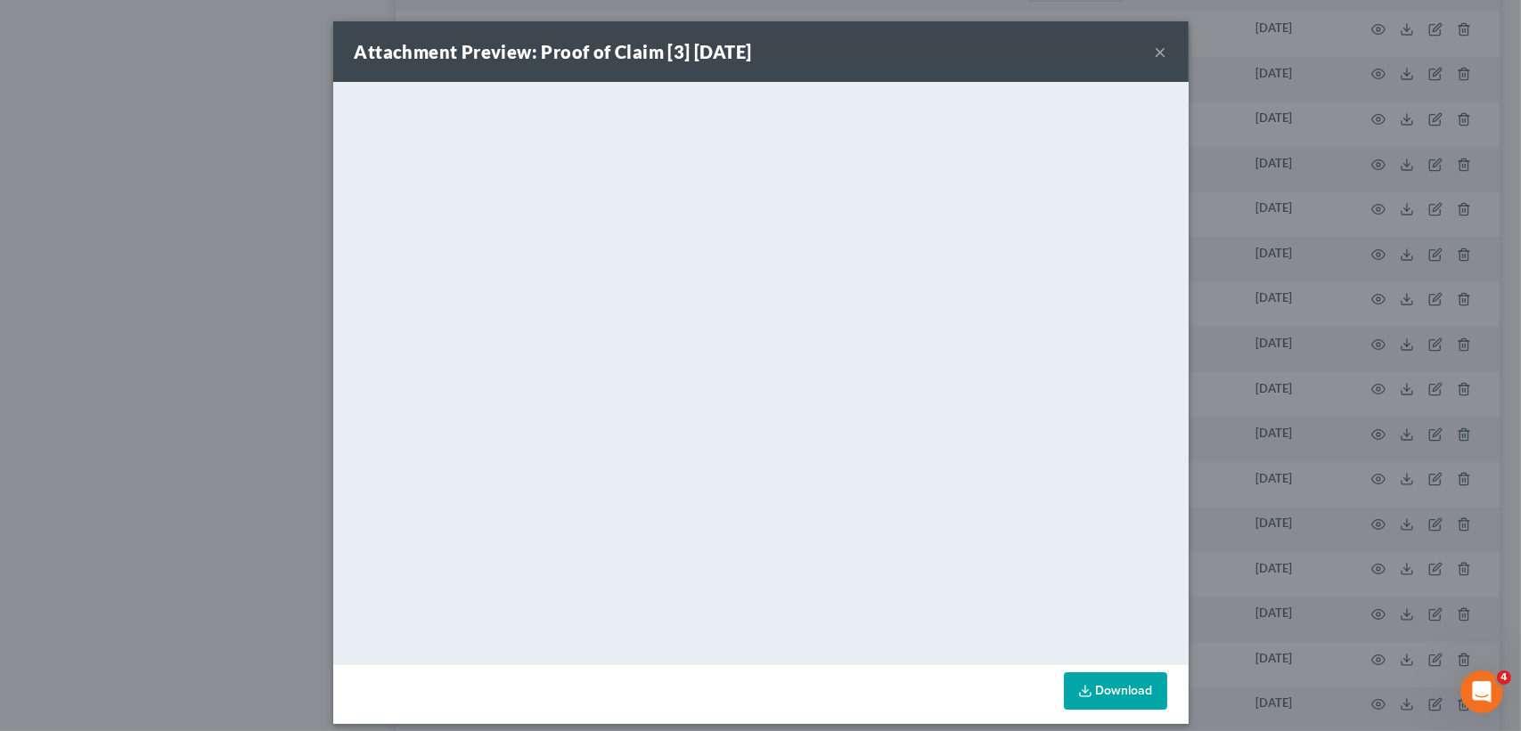
click at [1154, 55] on button "×" at bounding box center [1160, 51] width 12 height 21
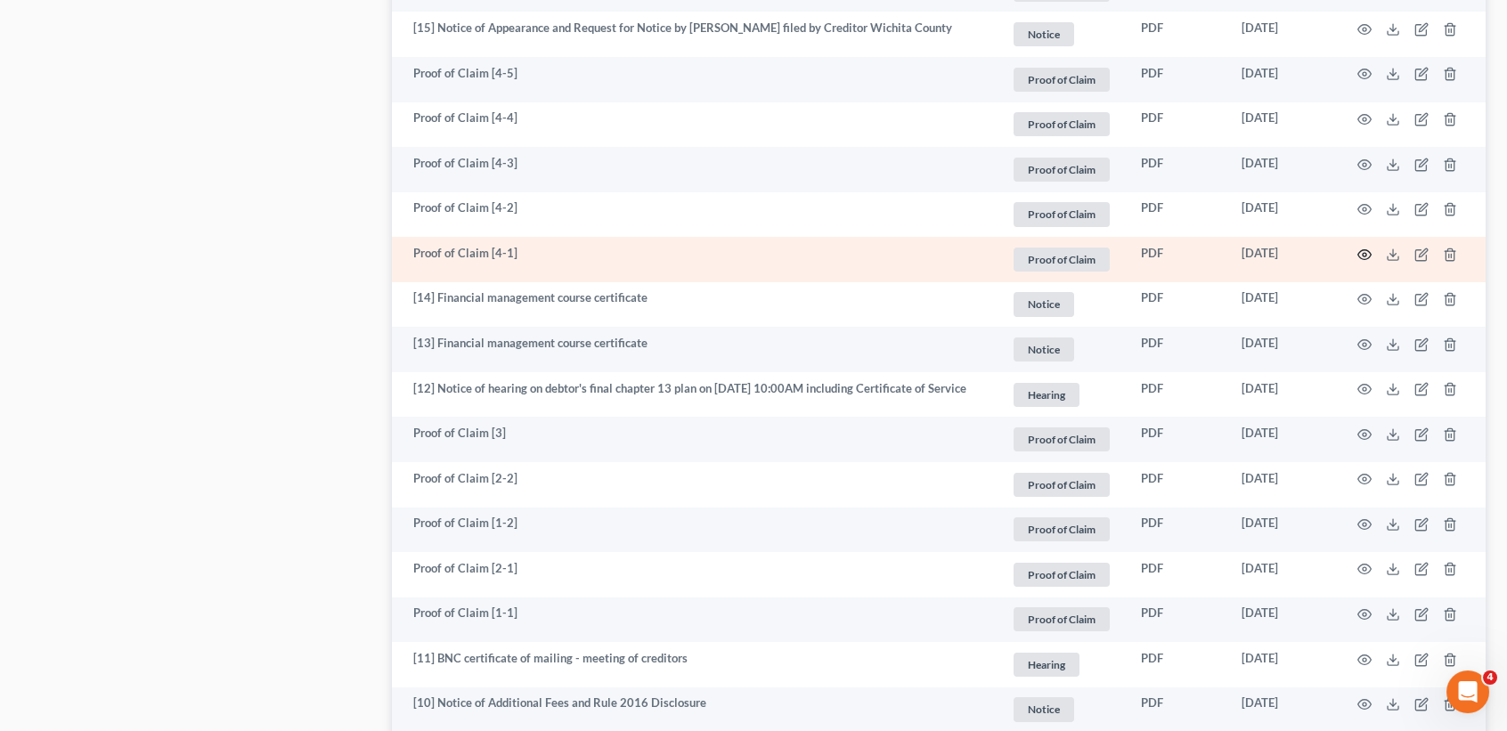
click at [1358, 259] on icon "button" at bounding box center [1364, 254] width 13 height 10
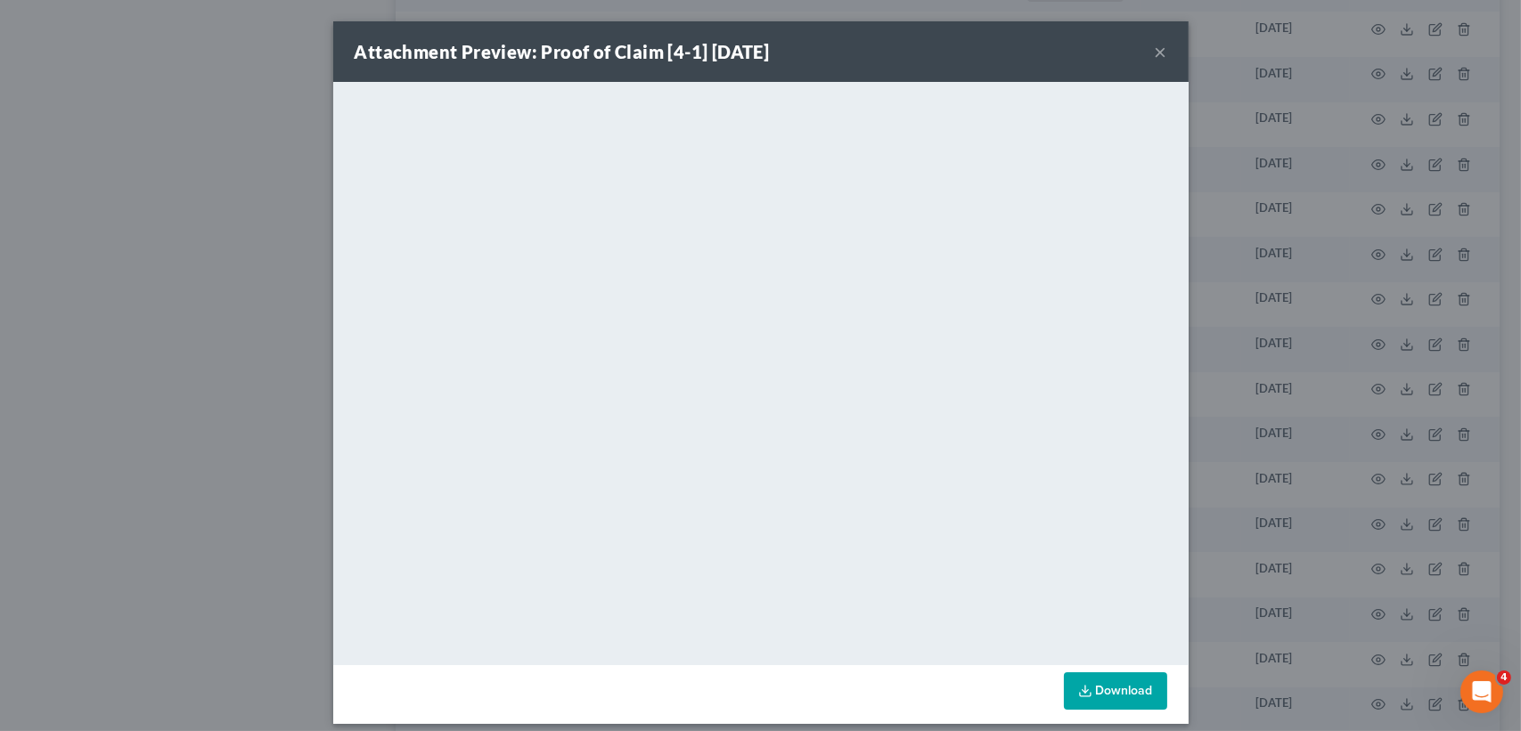
drag, startPoint x: 1166, startPoint y: 54, endPoint x: 1149, endPoint y: 52, distance: 17.1
click at [1160, 55] on div "Attachment Preview: Proof of Claim [4-1] 09/25/2024 ×" at bounding box center [760, 51] width 855 height 61
click at [1154, 52] on button "×" at bounding box center [1160, 51] width 12 height 21
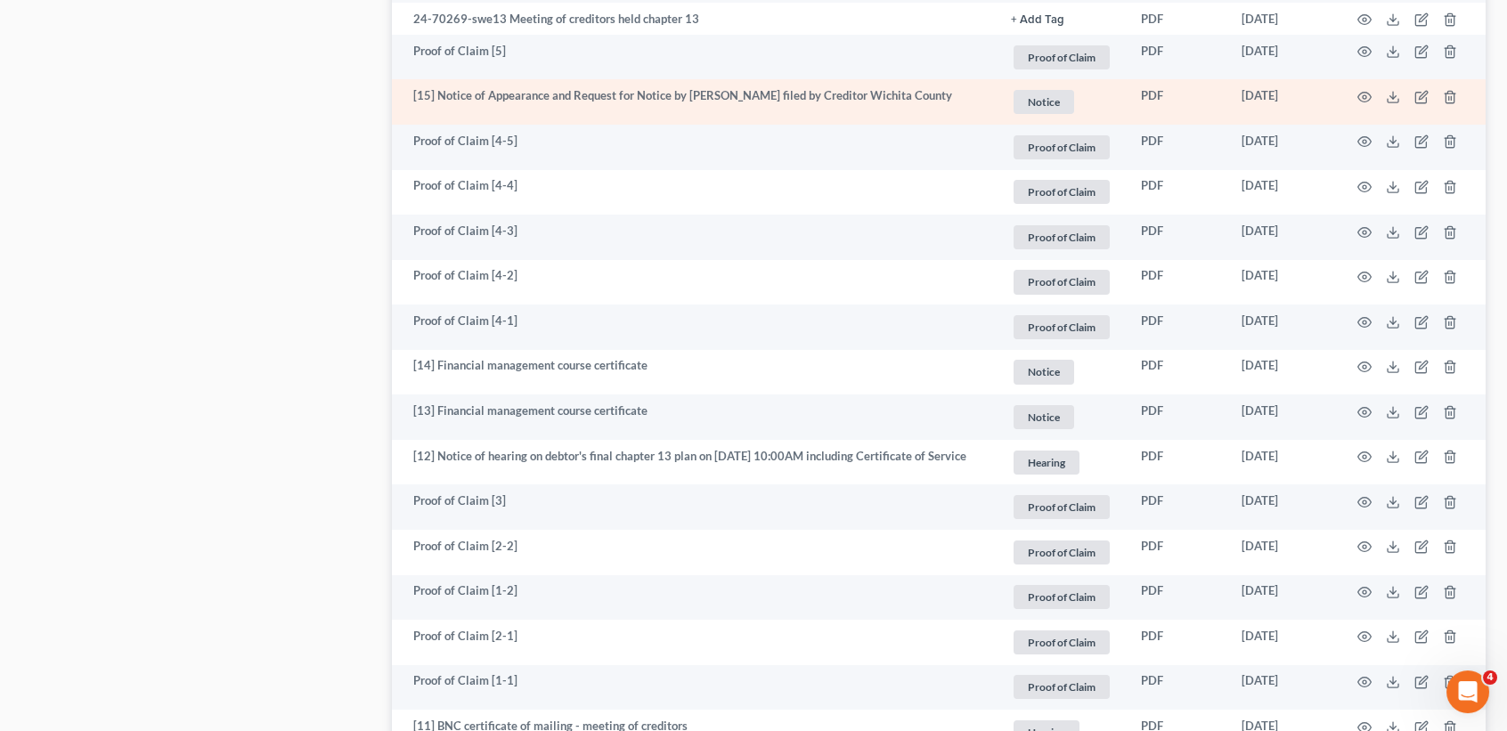
scroll to position [1782, 0]
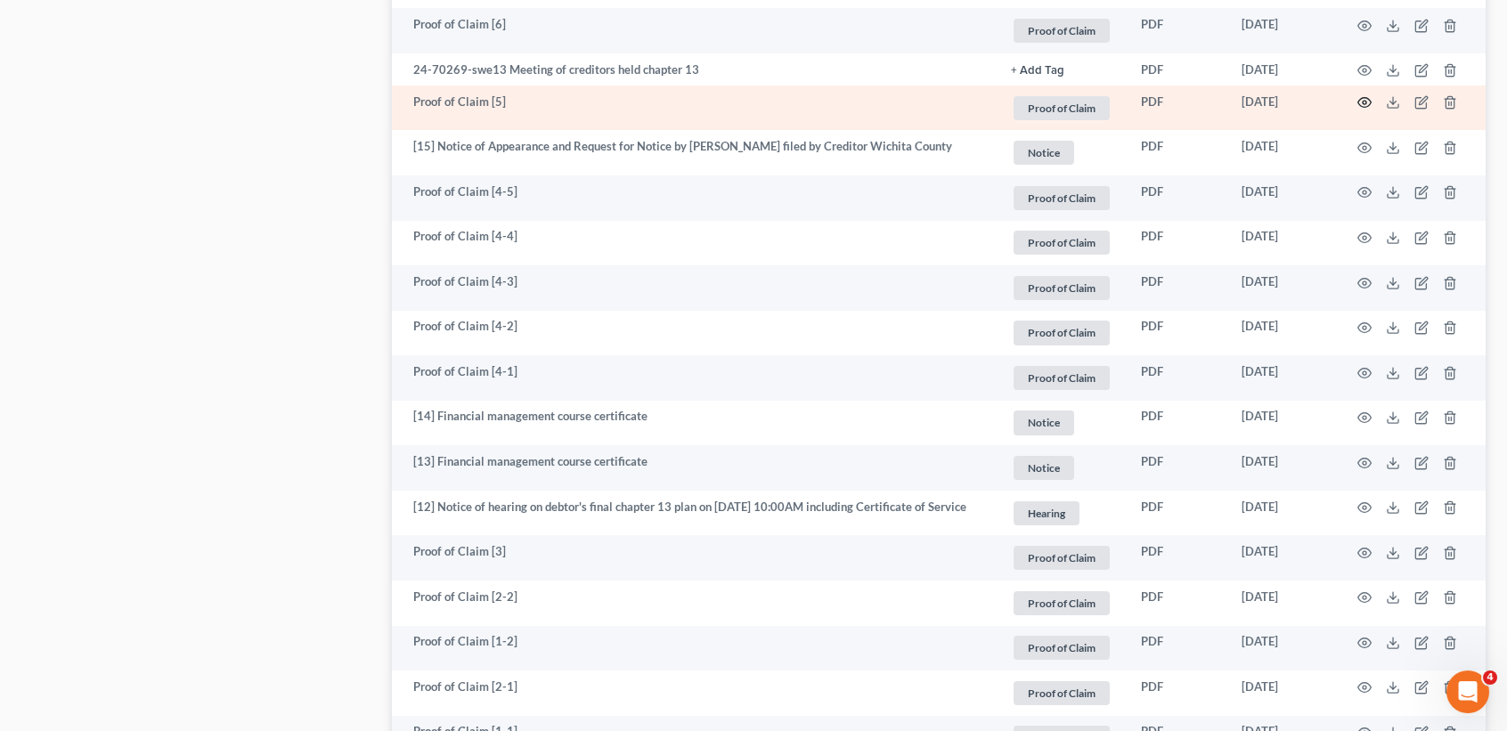
click at [1366, 110] on icon "button" at bounding box center [1365, 102] width 14 height 14
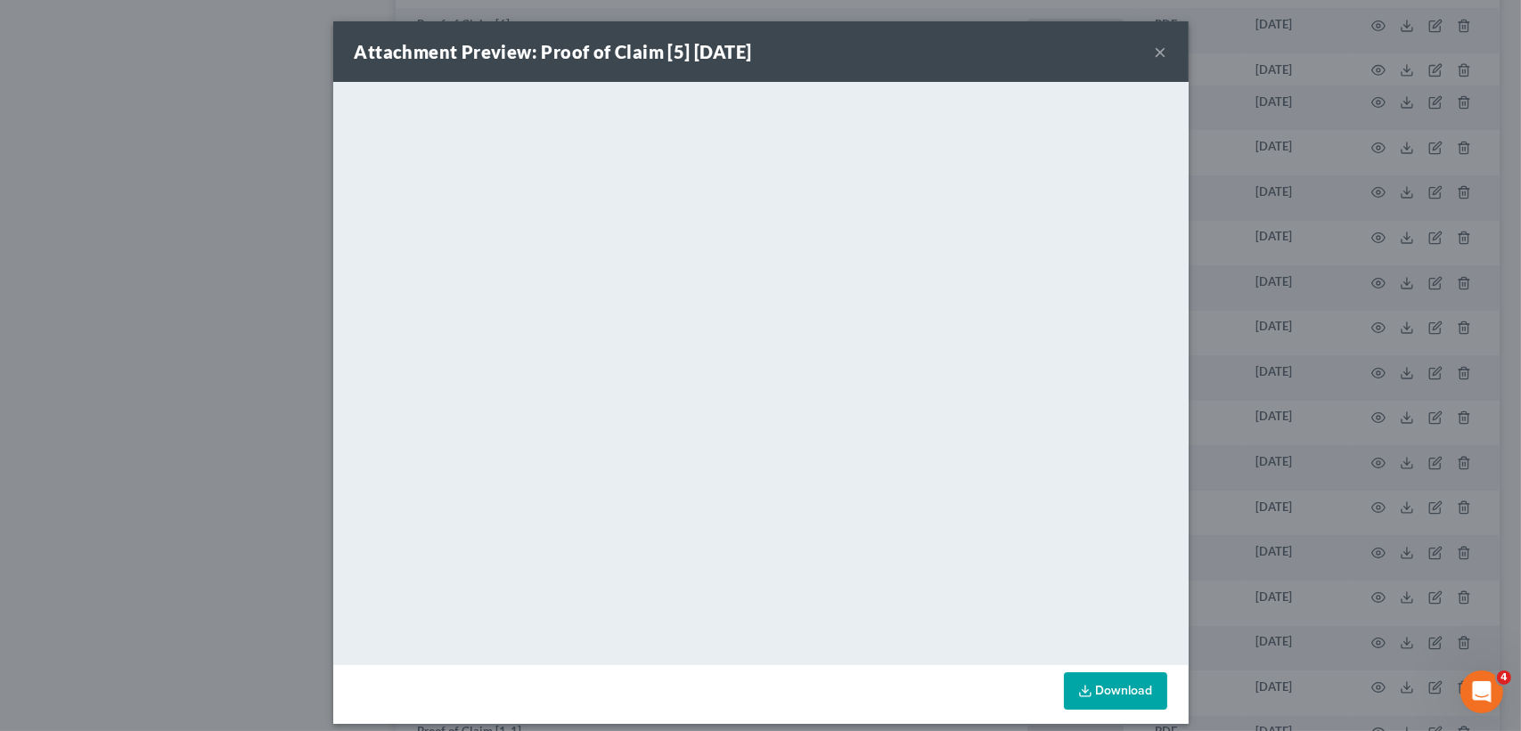
click at [1155, 53] on button "×" at bounding box center [1160, 51] width 12 height 21
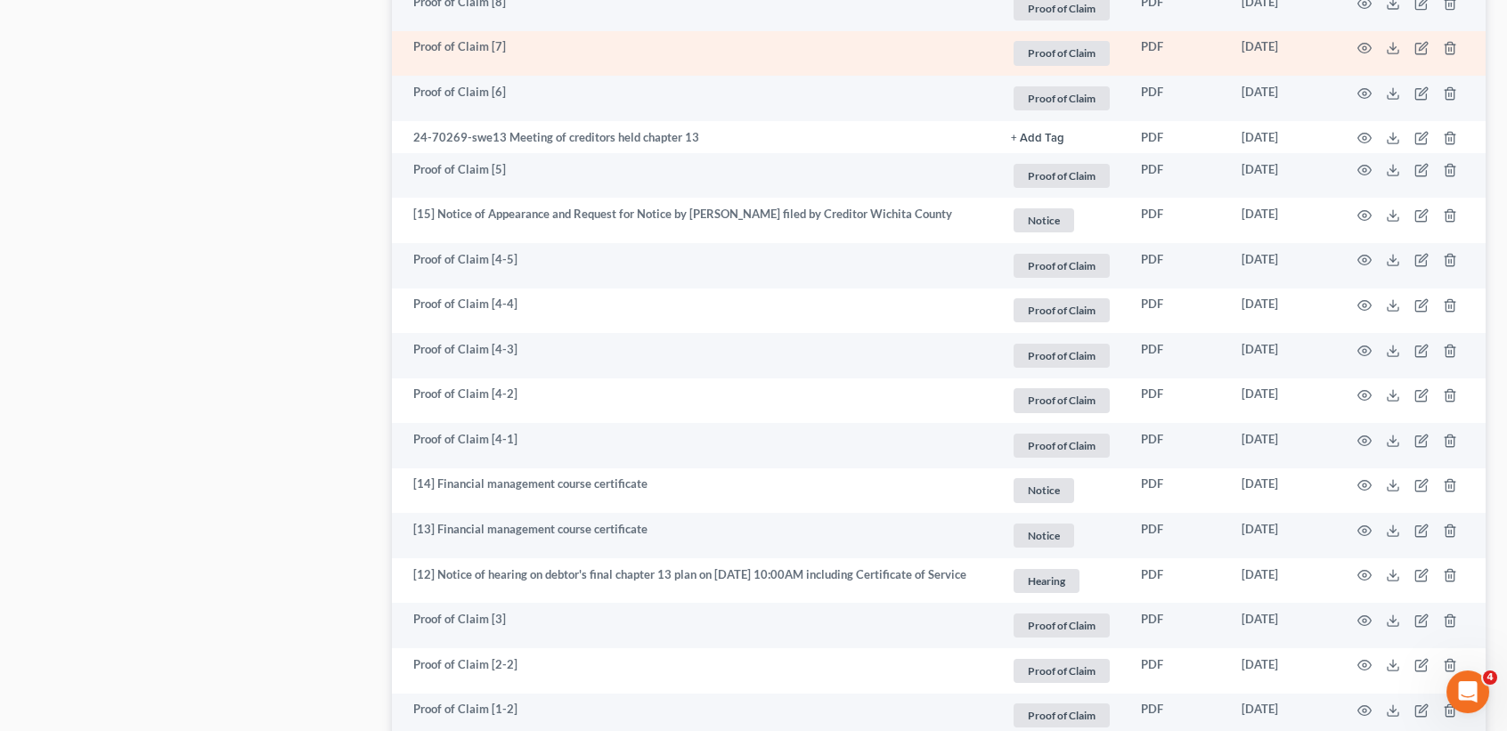
scroll to position [1662, 0]
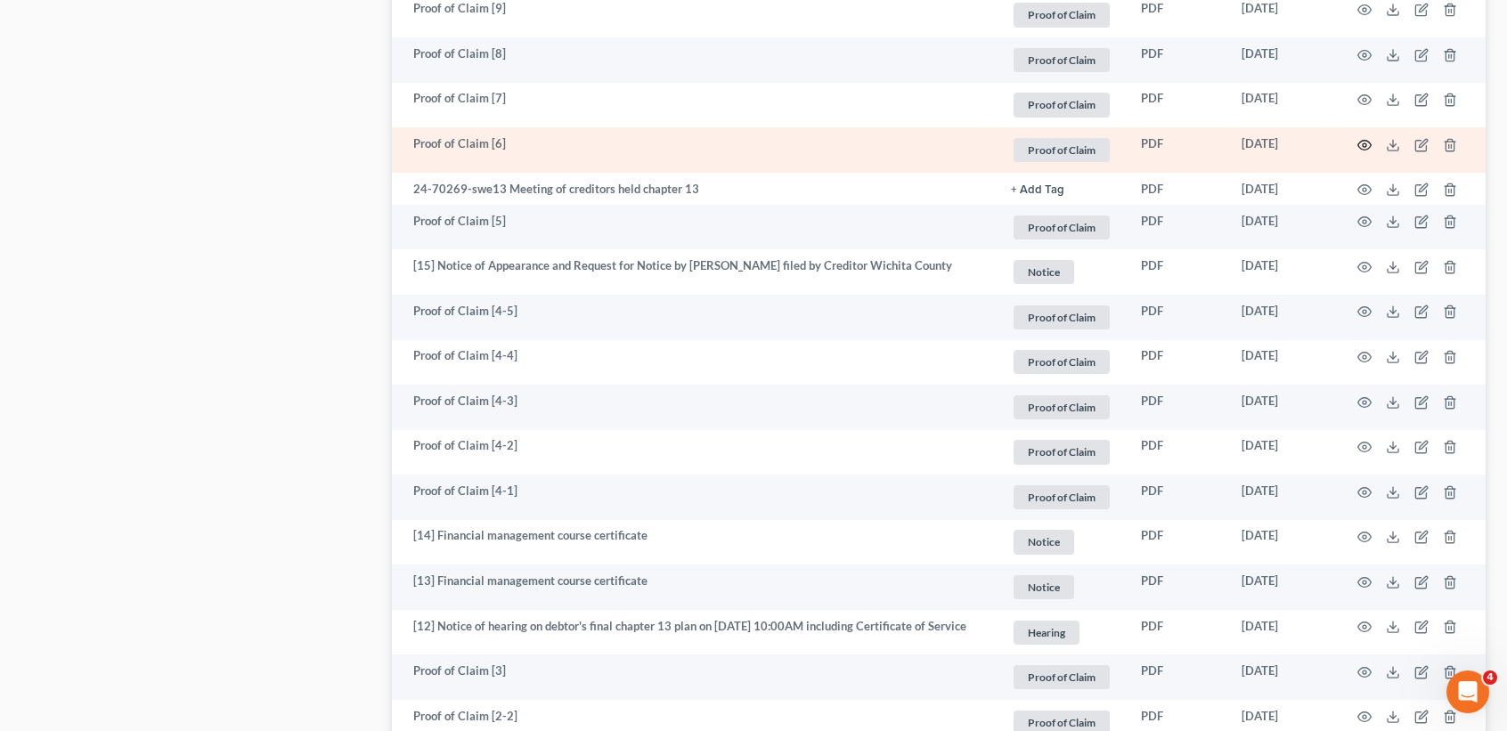
click at [1361, 152] on icon "button" at bounding box center [1365, 145] width 14 height 14
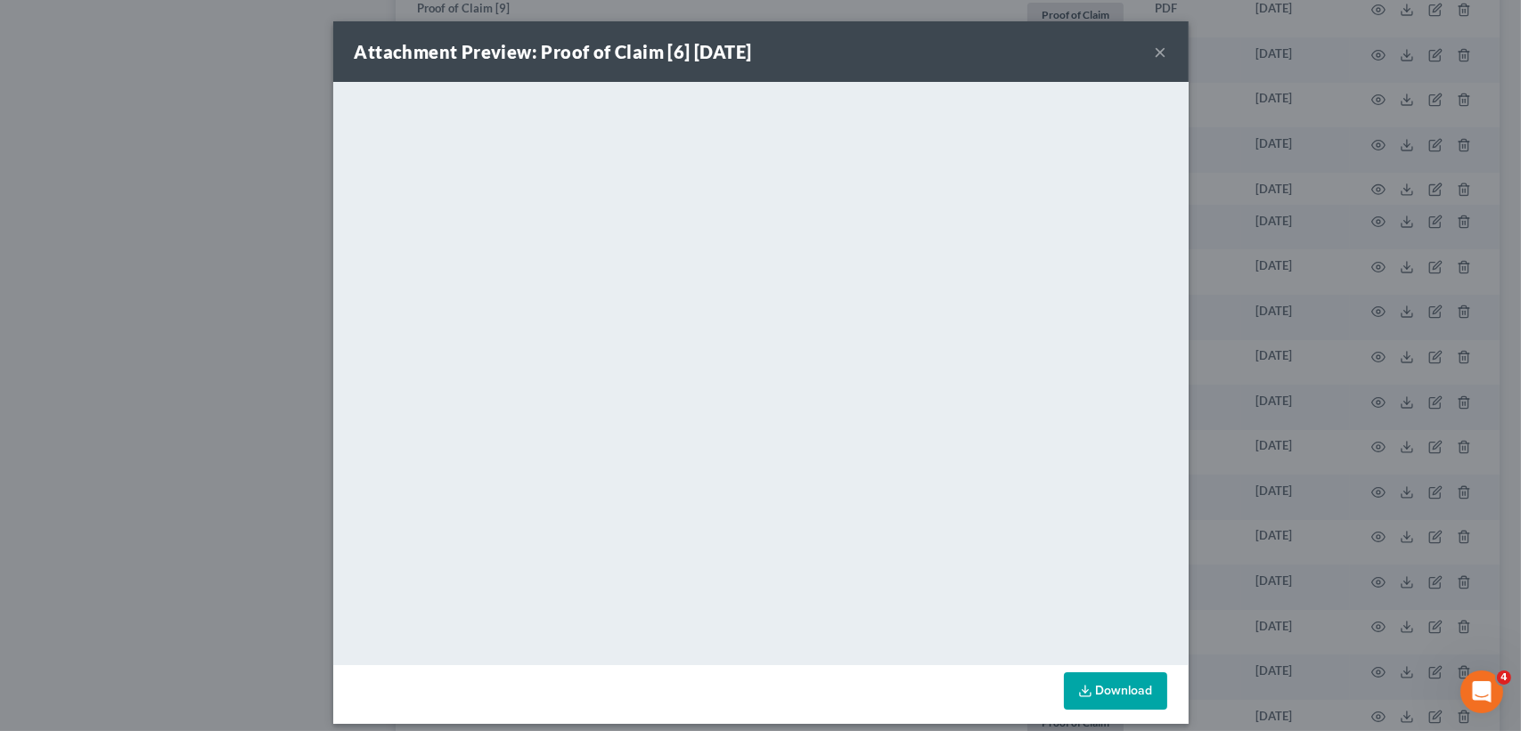
click at [1159, 45] on div "Attachment Preview: Proof of Claim [6] 10/10/2024 ×" at bounding box center [760, 51] width 855 height 61
click at [1154, 48] on button "×" at bounding box center [1160, 51] width 12 height 21
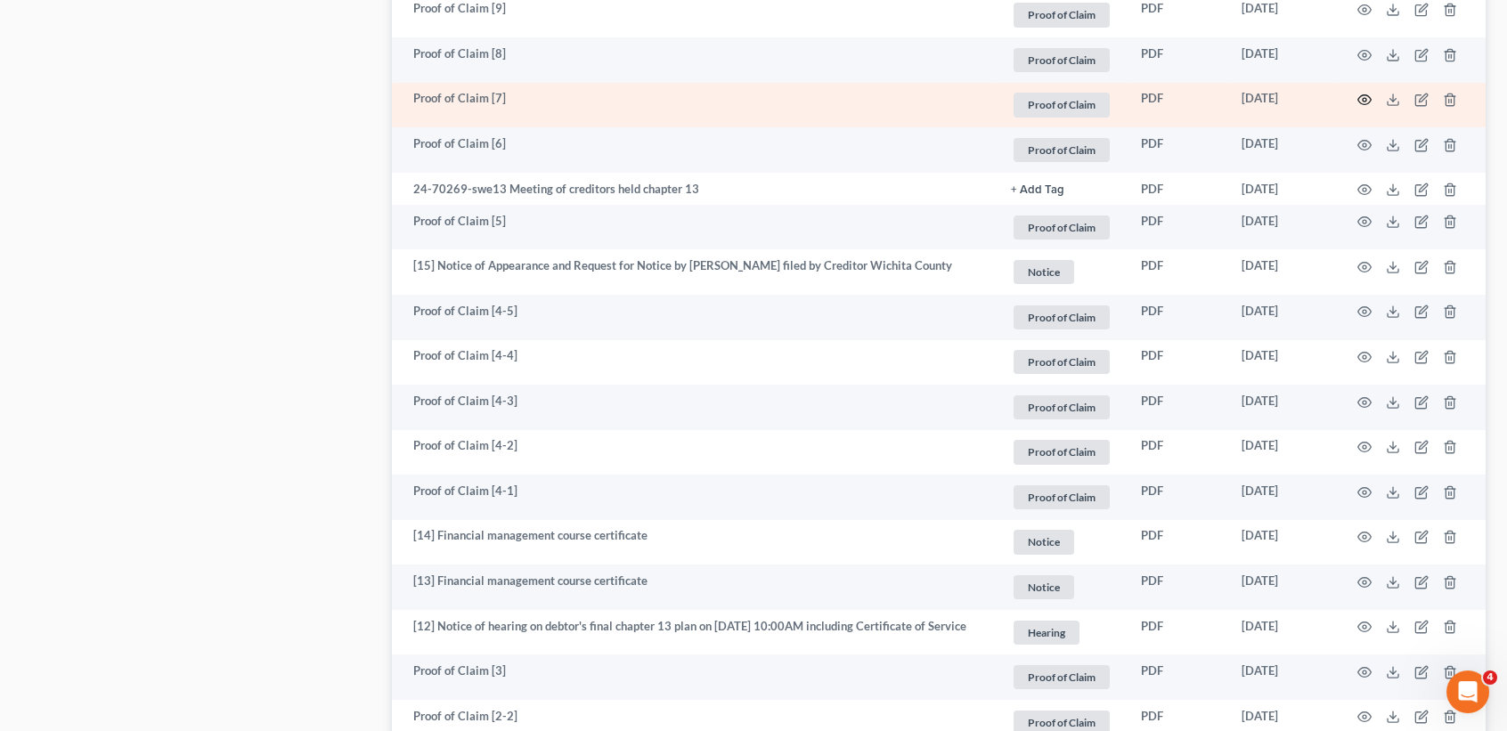
click at [1363, 107] on icon "button" at bounding box center [1365, 100] width 14 height 14
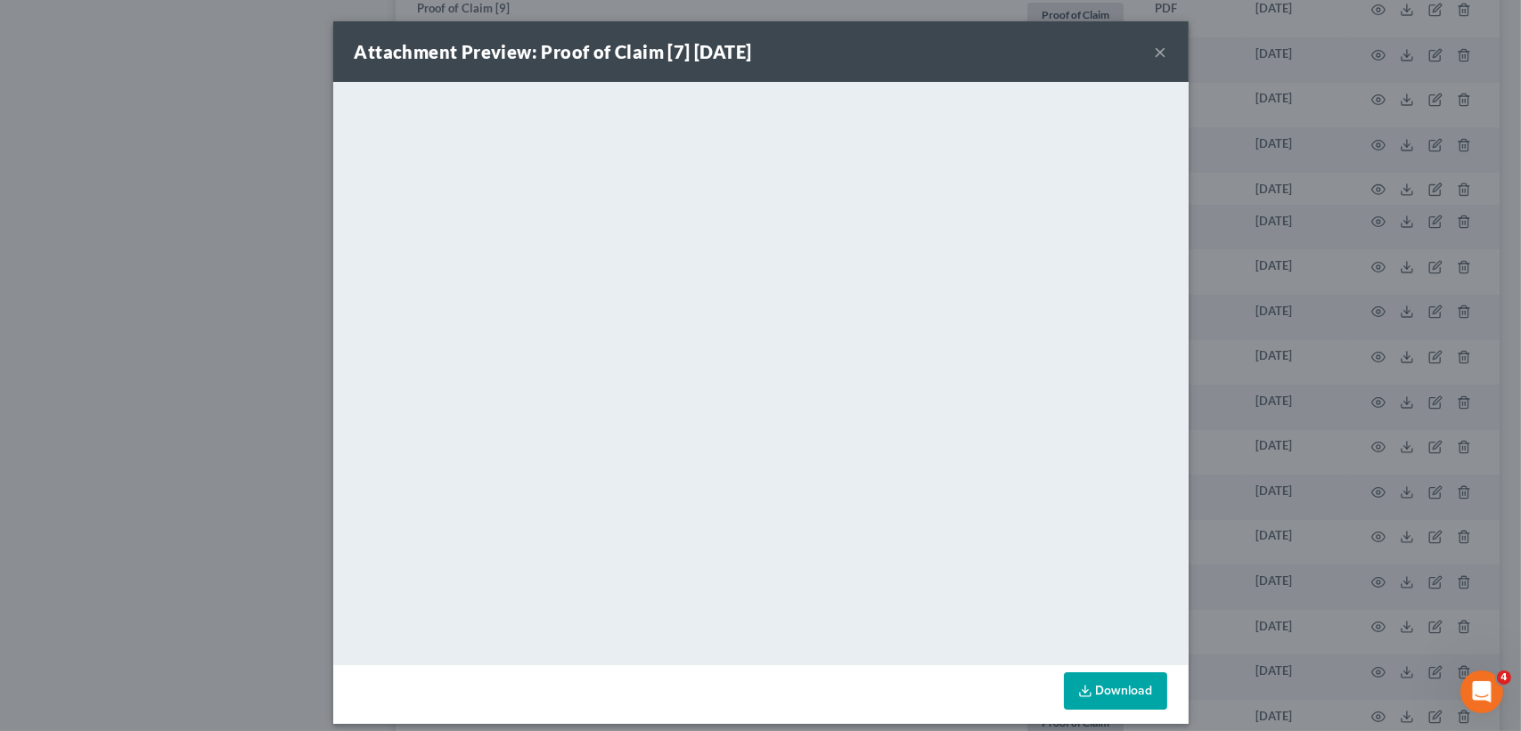
click at [1154, 52] on button "×" at bounding box center [1160, 51] width 12 height 21
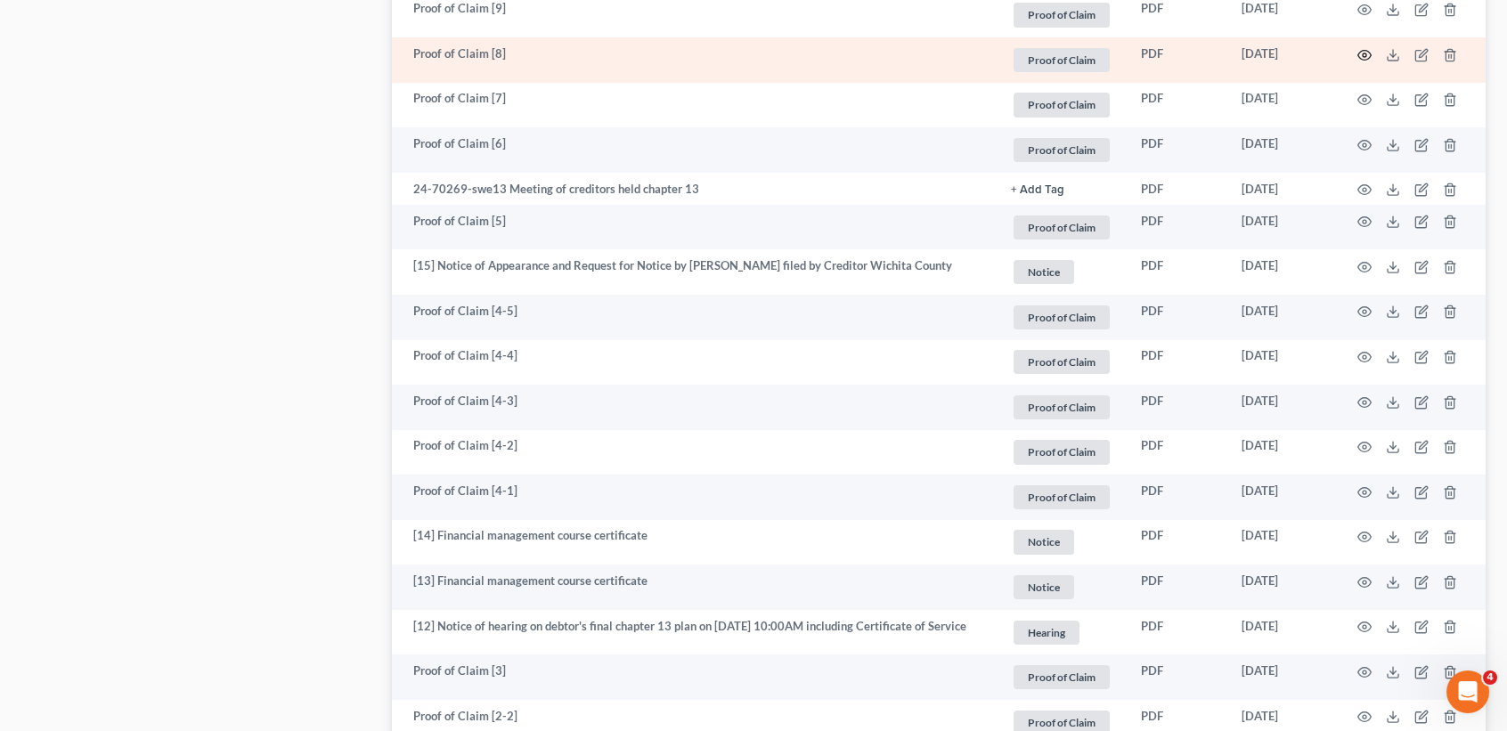
click at [1369, 62] on icon "button" at bounding box center [1365, 55] width 14 height 14
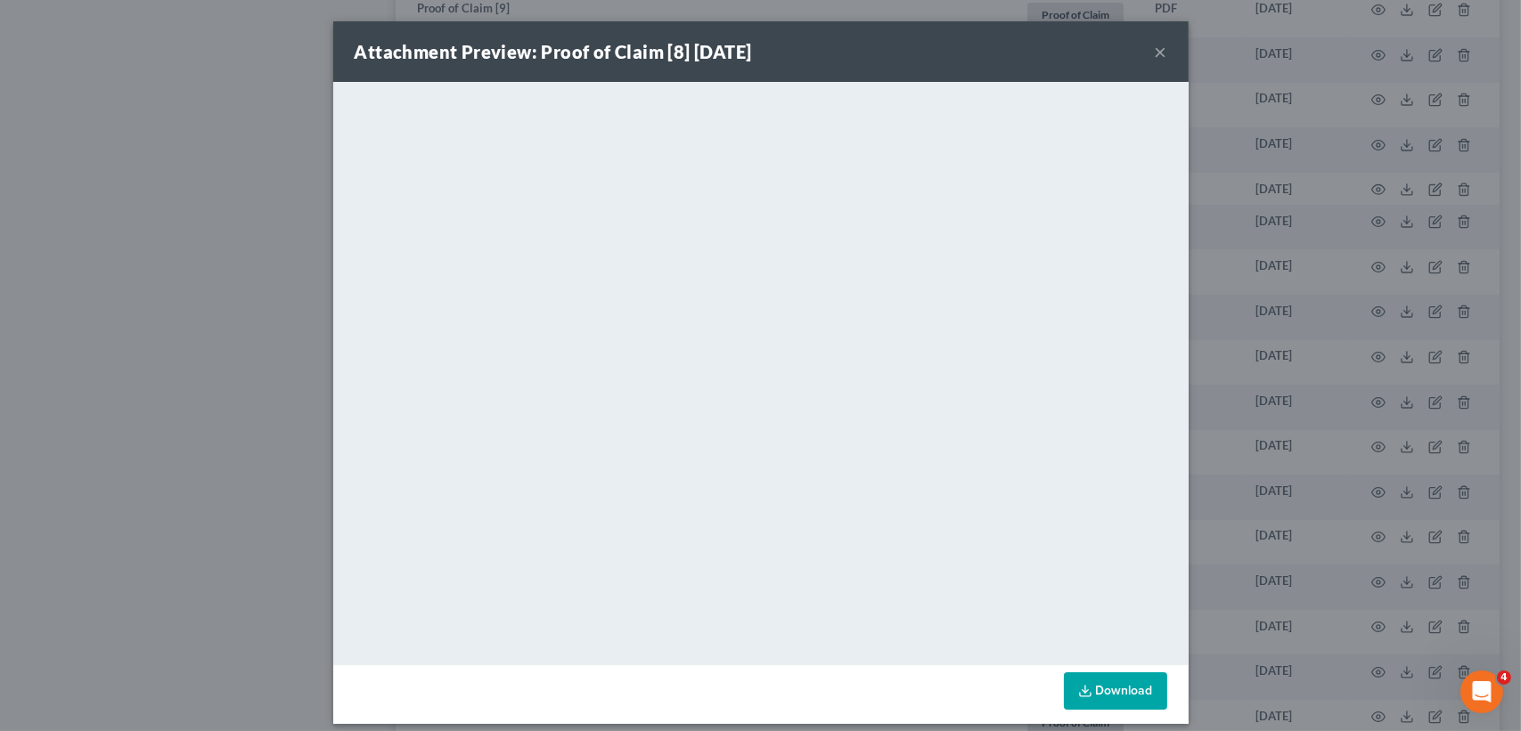
click at [1154, 53] on button "×" at bounding box center [1160, 51] width 12 height 21
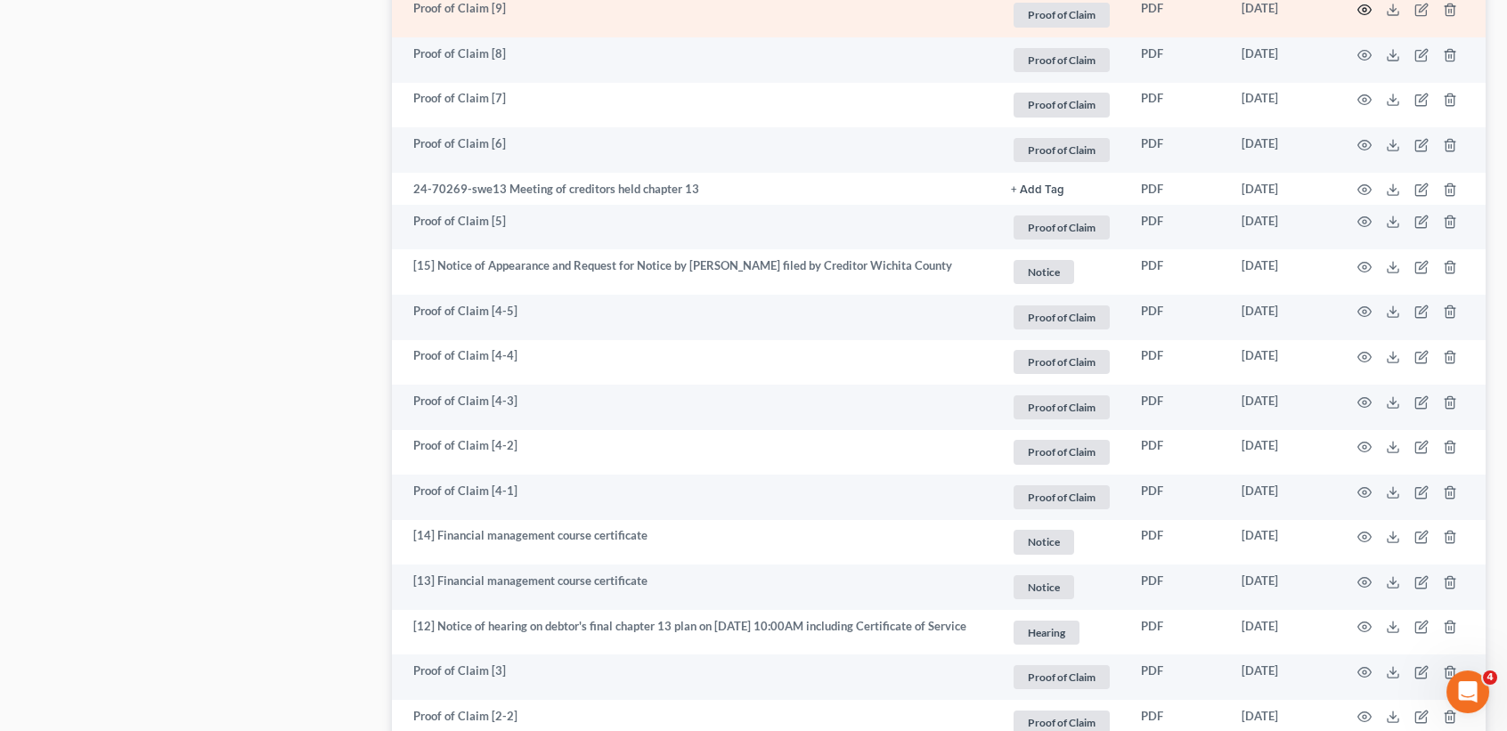
click at [1366, 17] on icon "button" at bounding box center [1365, 10] width 14 height 14
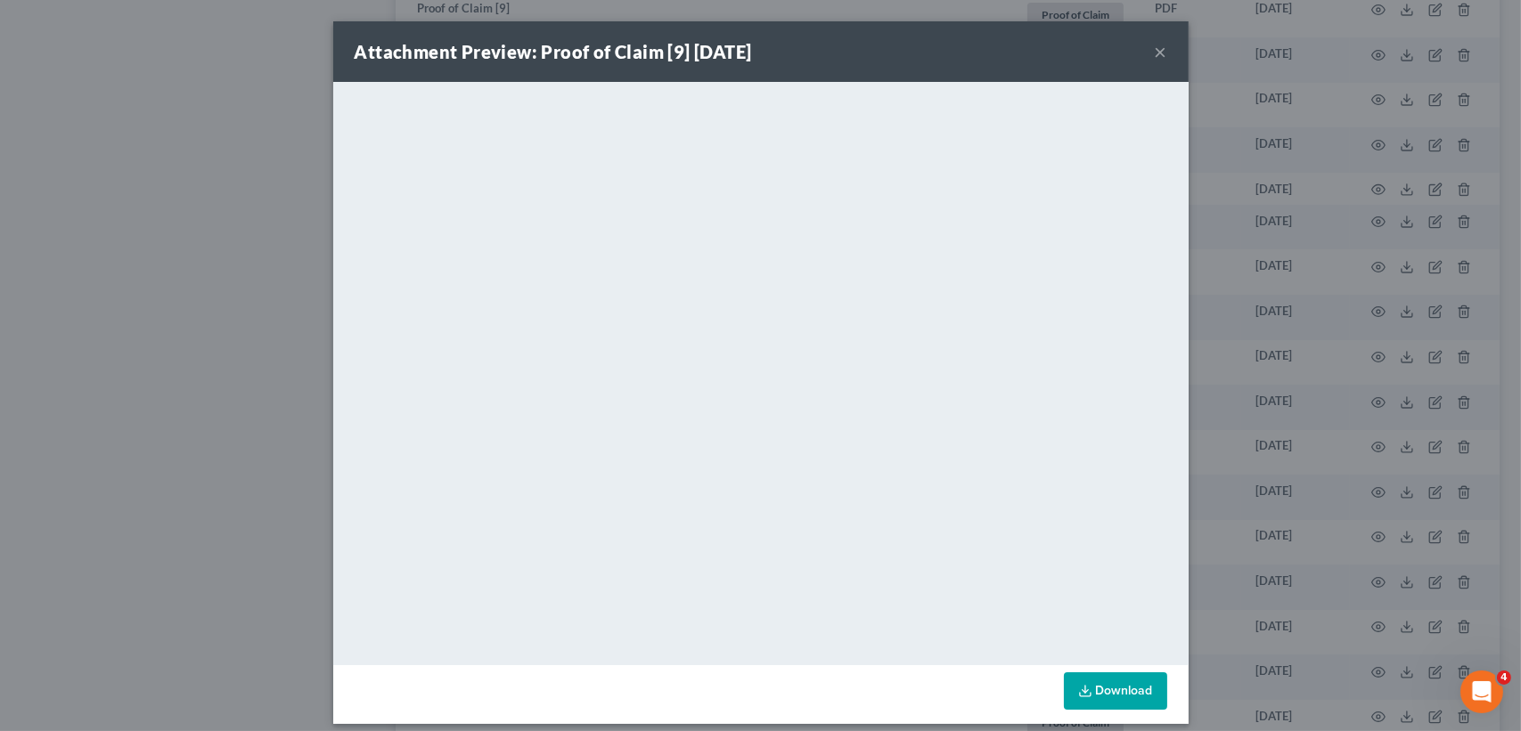
click at [1158, 48] on div "Attachment Preview: Proof of Claim [9] 10/25/2024 ×" at bounding box center [760, 51] width 855 height 61
click at [1157, 48] on button "×" at bounding box center [1160, 51] width 12 height 21
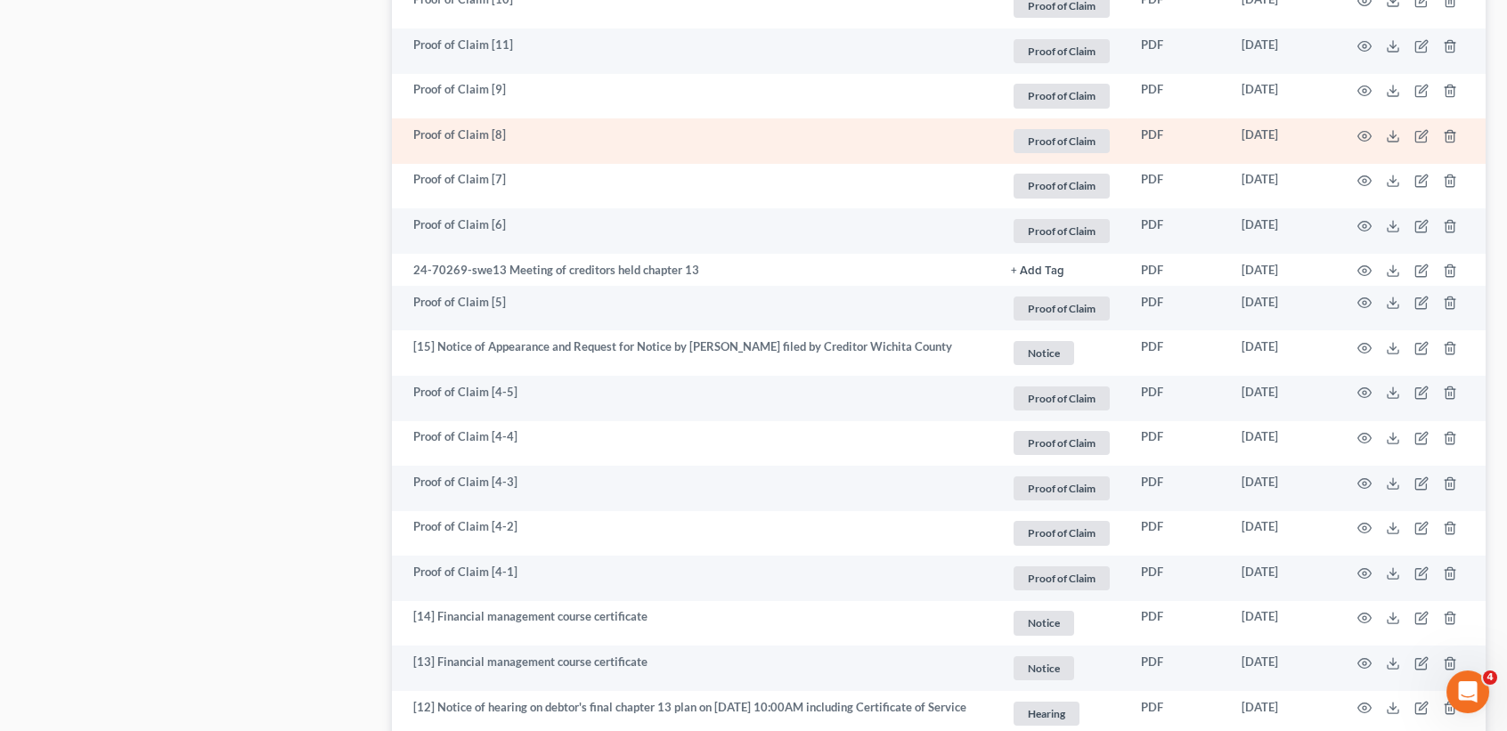
scroll to position [1544, 0]
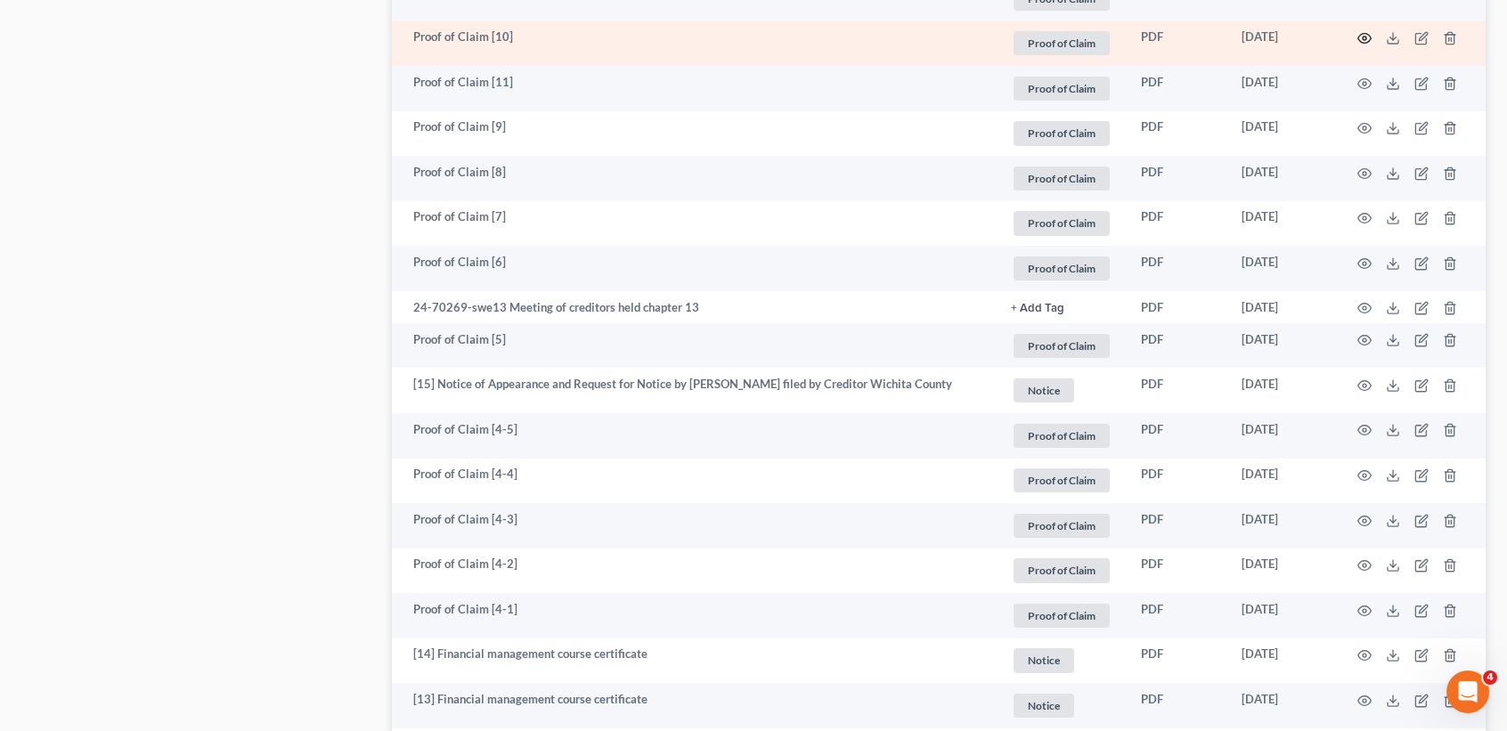
click at [1369, 45] on icon "button" at bounding box center [1365, 38] width 14 height 14
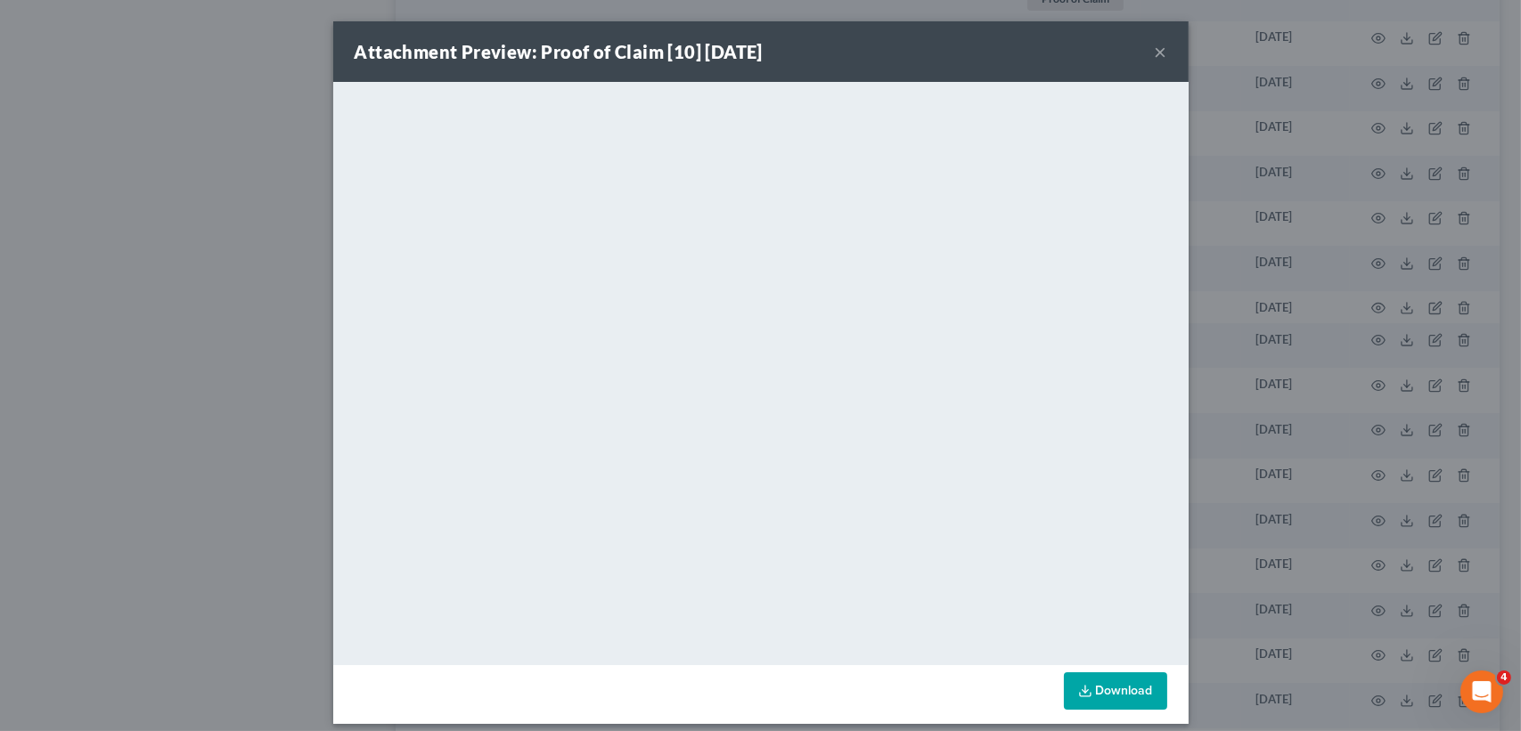
click at [1154, 46] on button "×" at bounding box center [1160, 51] width 12 height 21
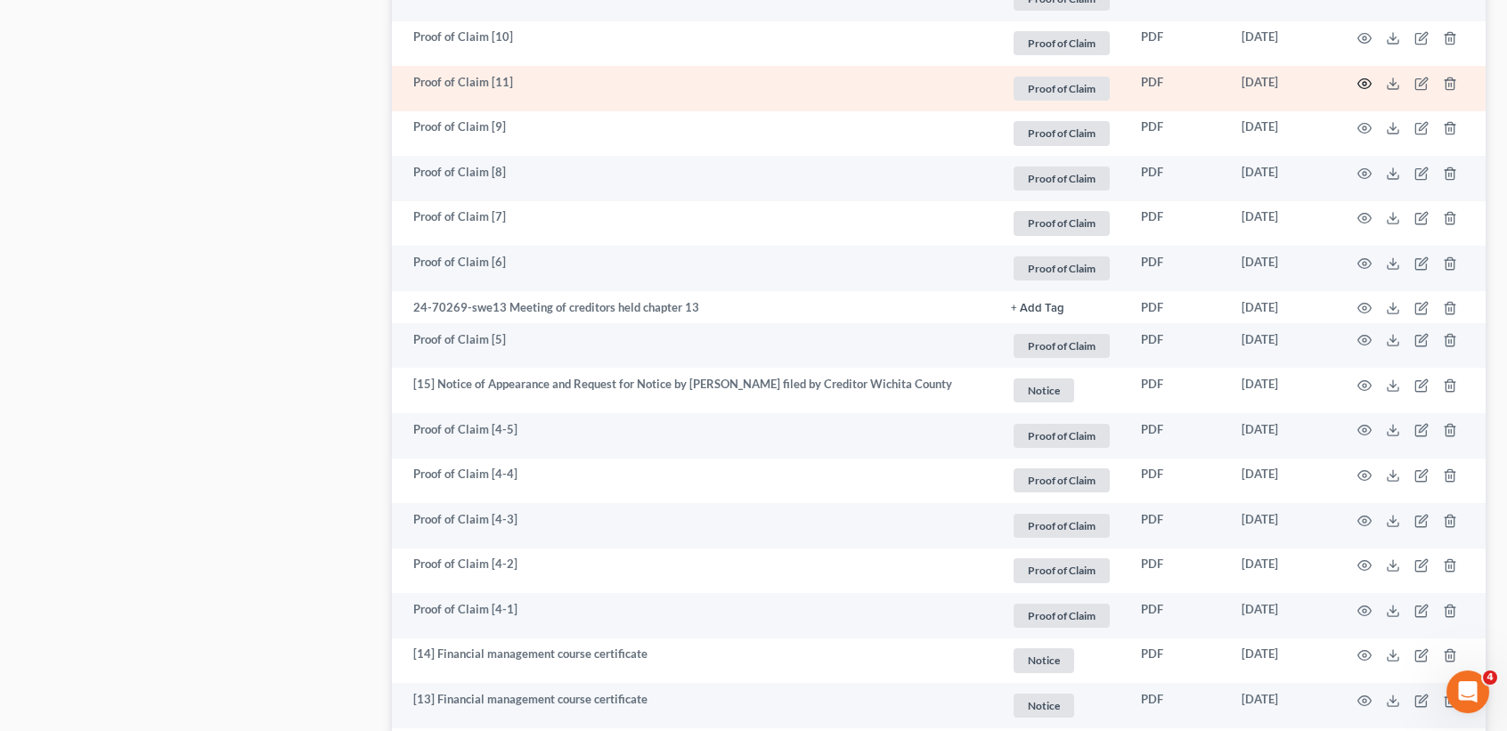
click at [1364, 91] on icon "button" at bounding box center [1365, 84] width 14 height 14
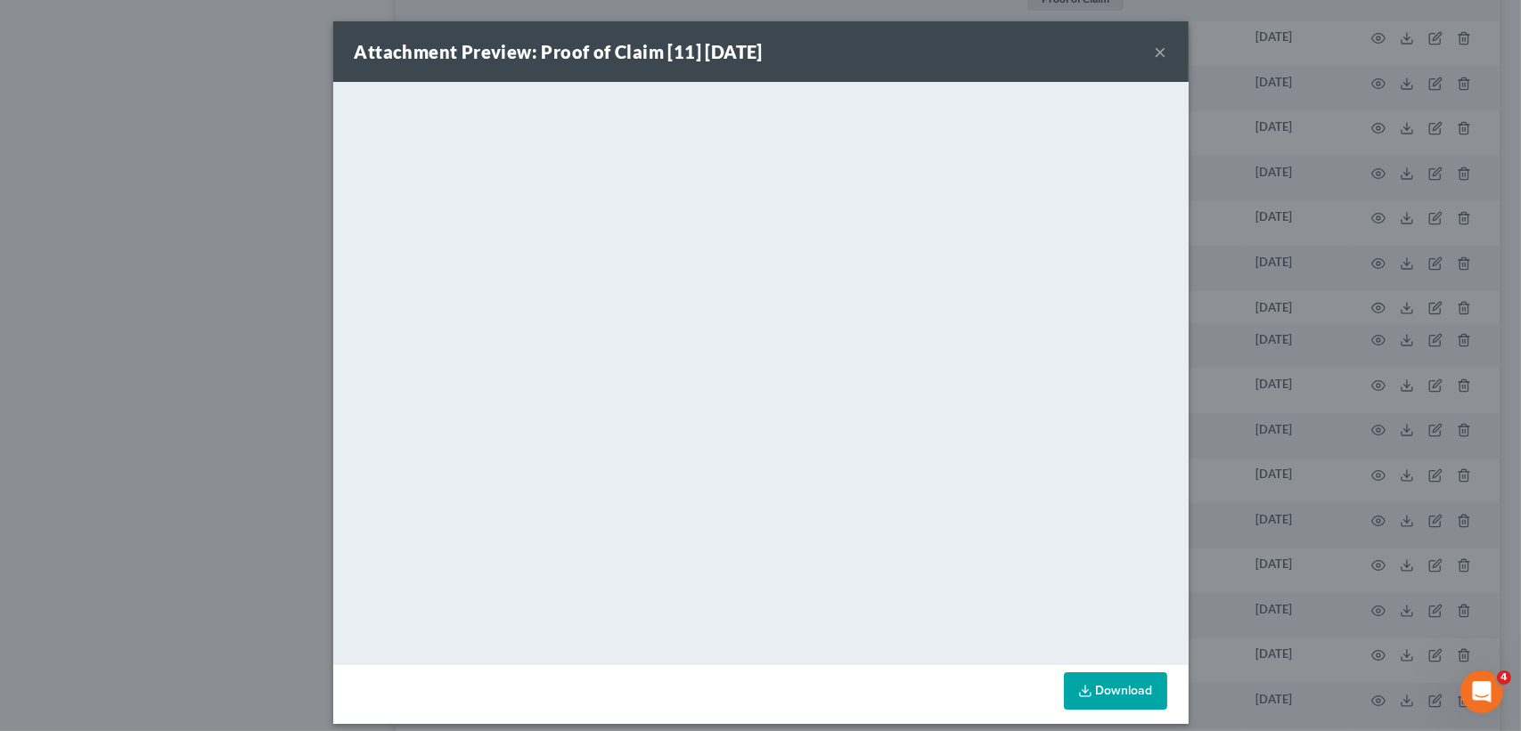
click at [1154, 48] on button "×" at bounding box center [1160, 51] width 12 height 21
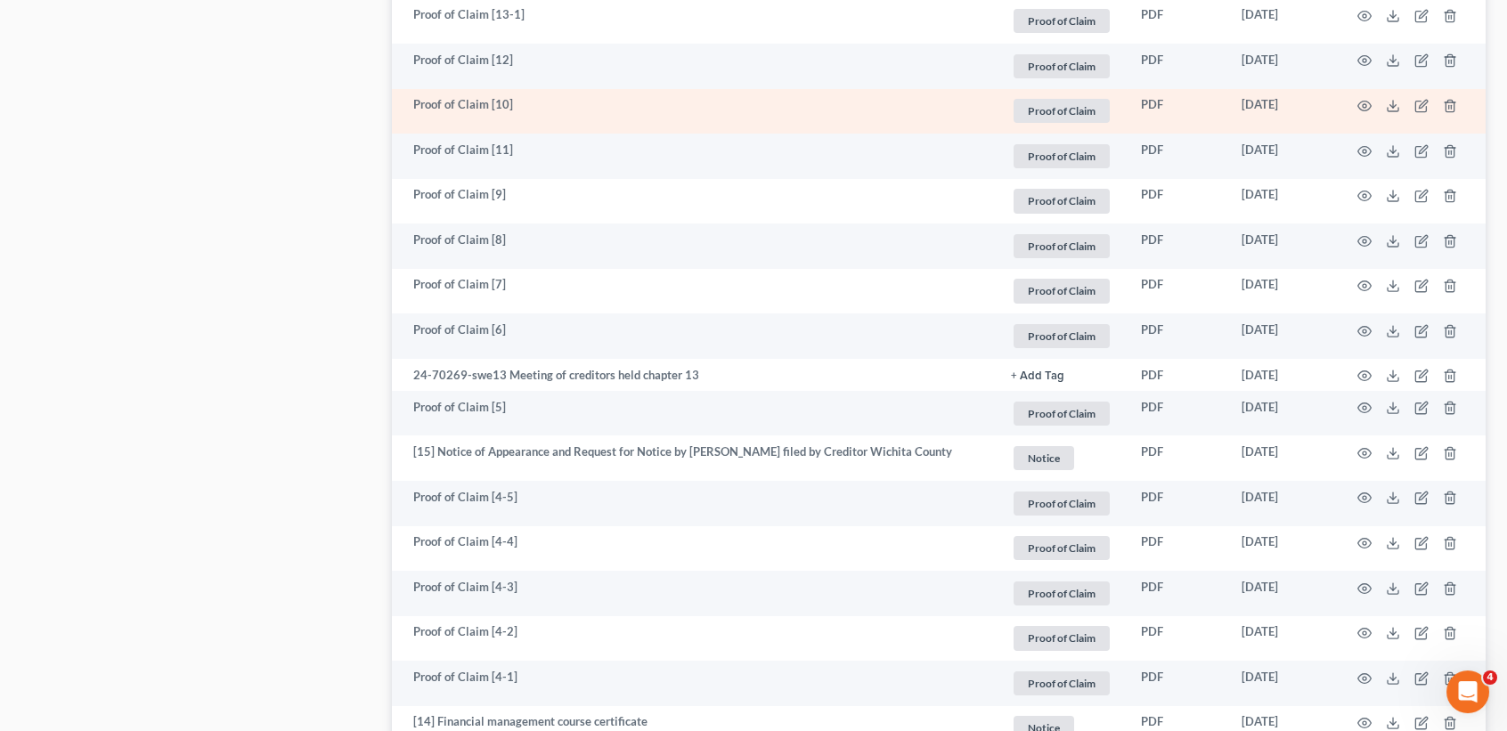
scroll to position [1425, 0]
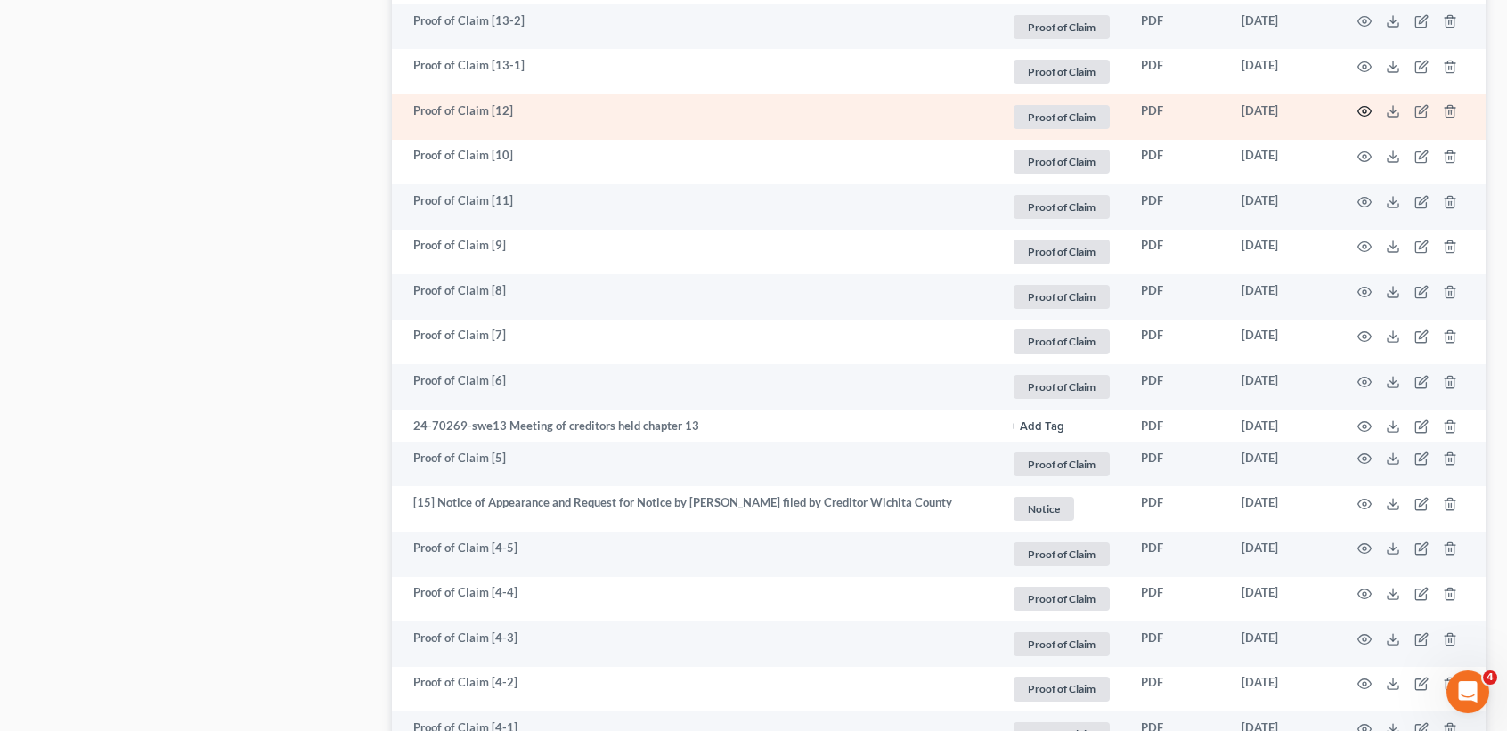
click at [1362, 118] on icon "button" at bounding box center [1365, 111] width 14 height 14
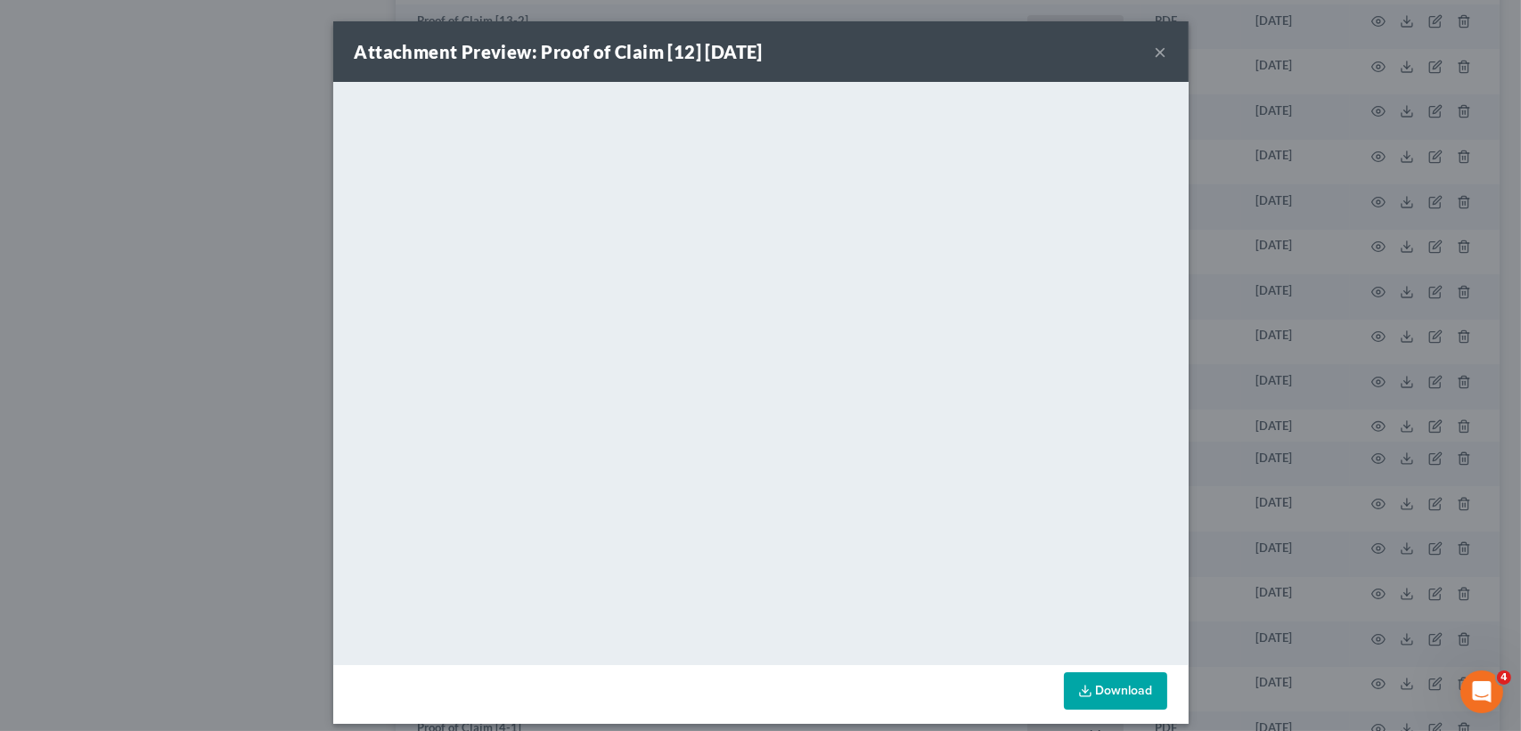
click at [1154, 44] on button "×" at bounding box center [1160, 51] width 12 height 21
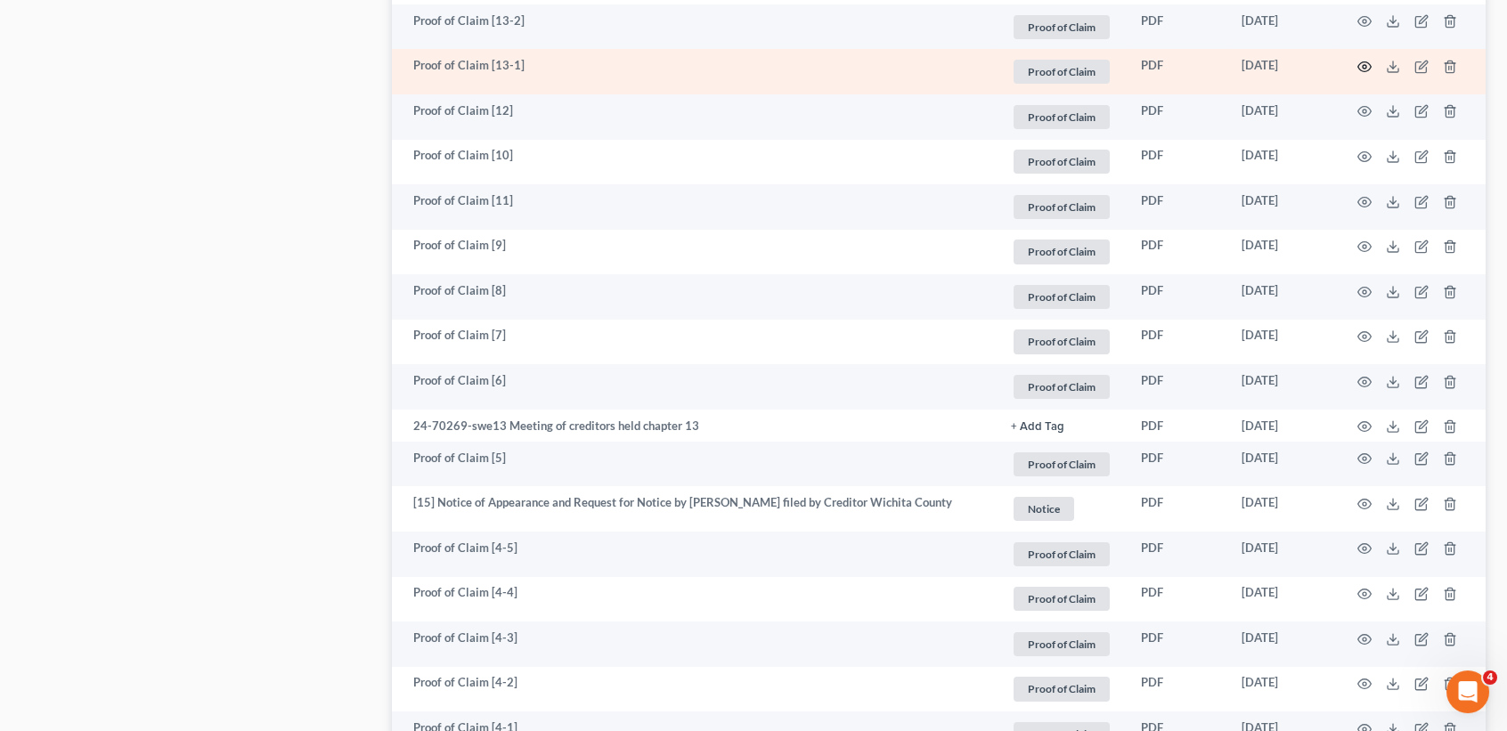
click at [1368, 74] on icon "button" at bounding box center [1365, 67] width 14 height 14
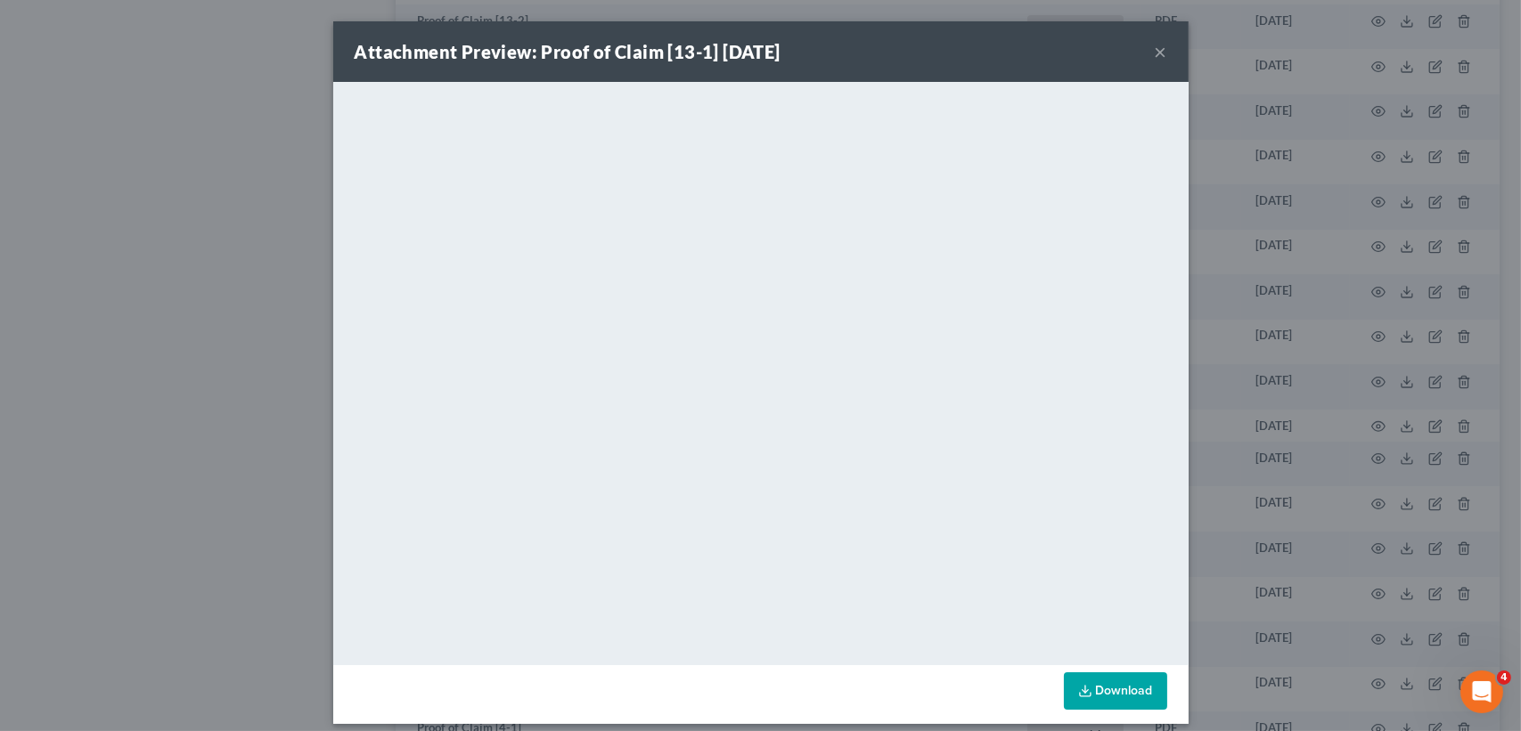
click at [1154, 52] on button "×" at bounding box center [1160, 51] width 12 height 21
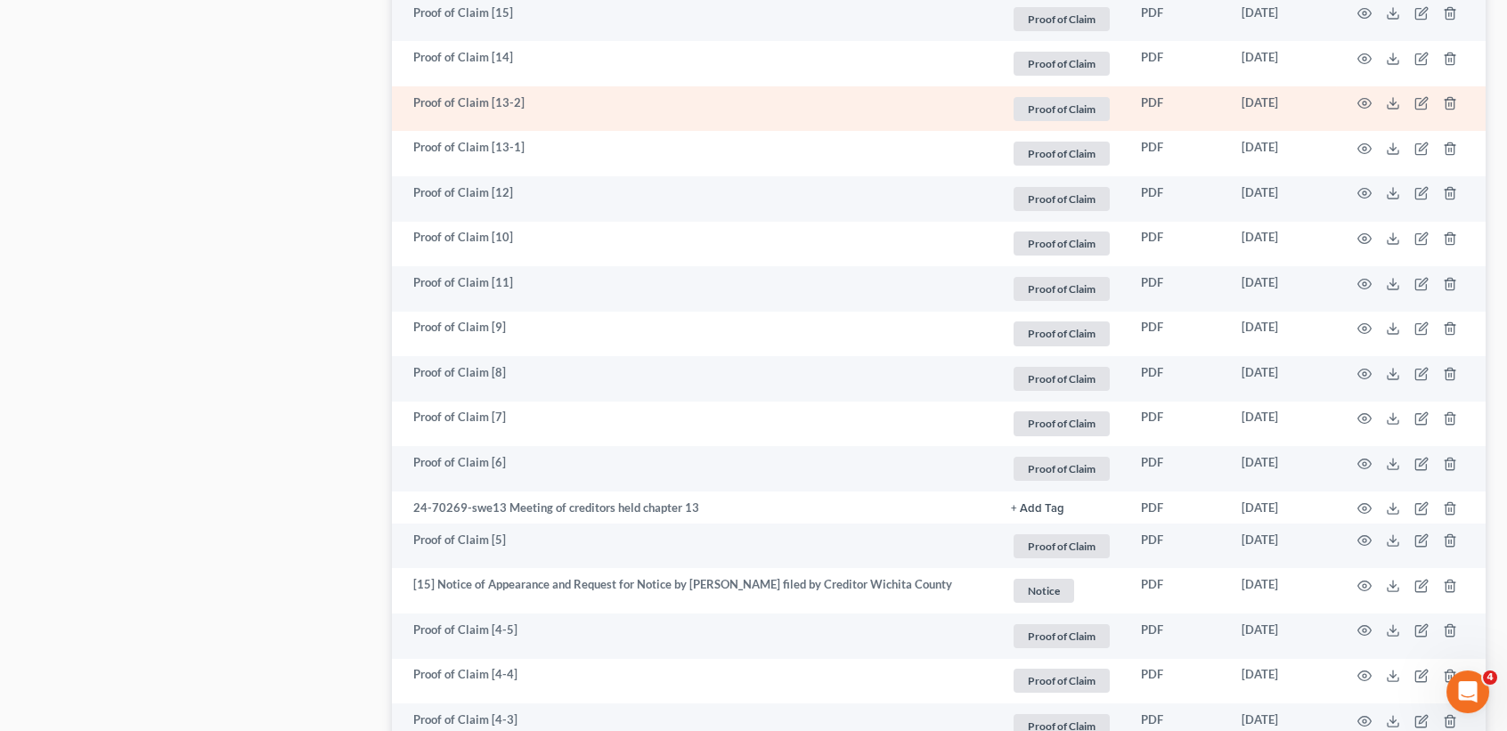
scroll to position [1306, 0]
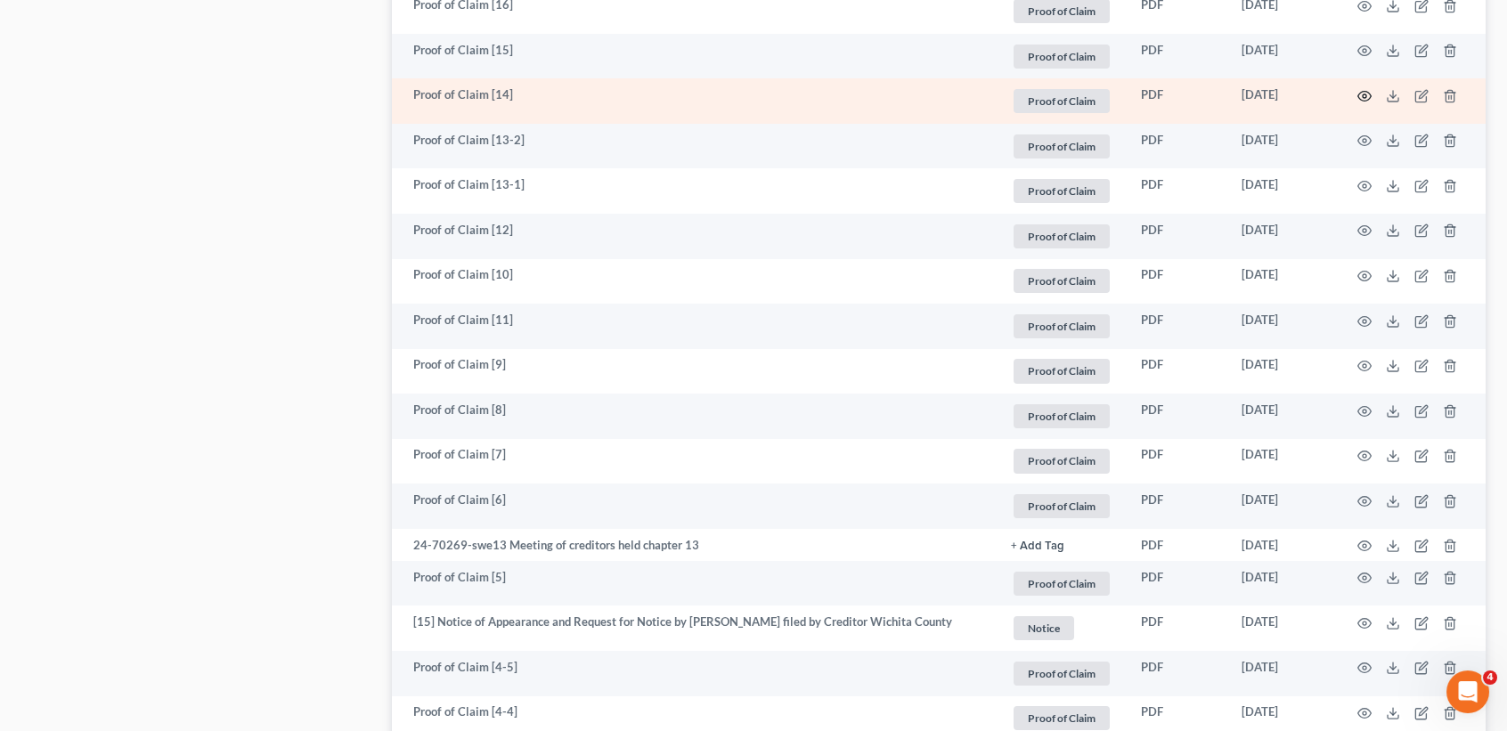
click at [1361, 103] on icon "button" at bounding box center [1365, 96] width 14 height 14
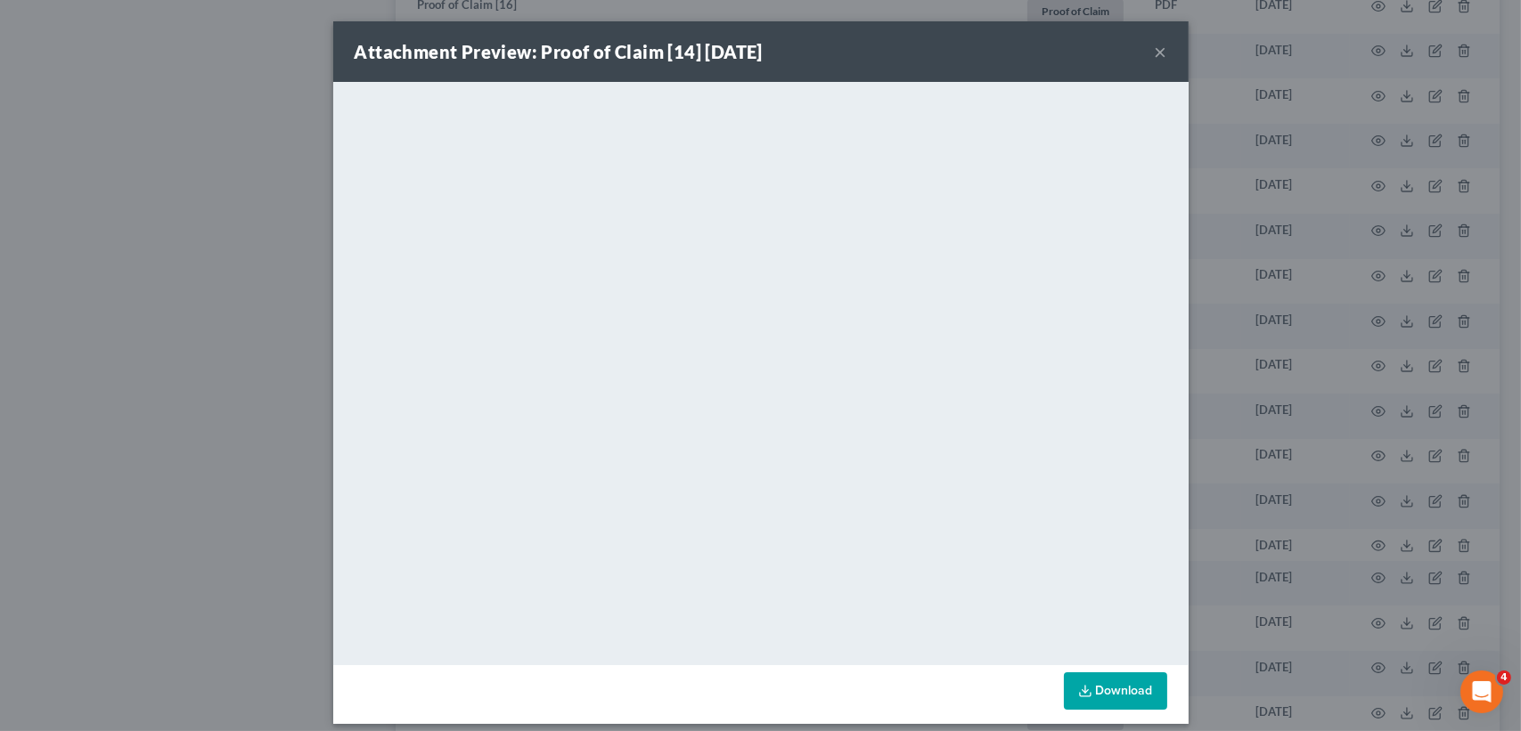
click at [1158, 49] on button "×" at bounding box center [1160, 51] width 12 height 21
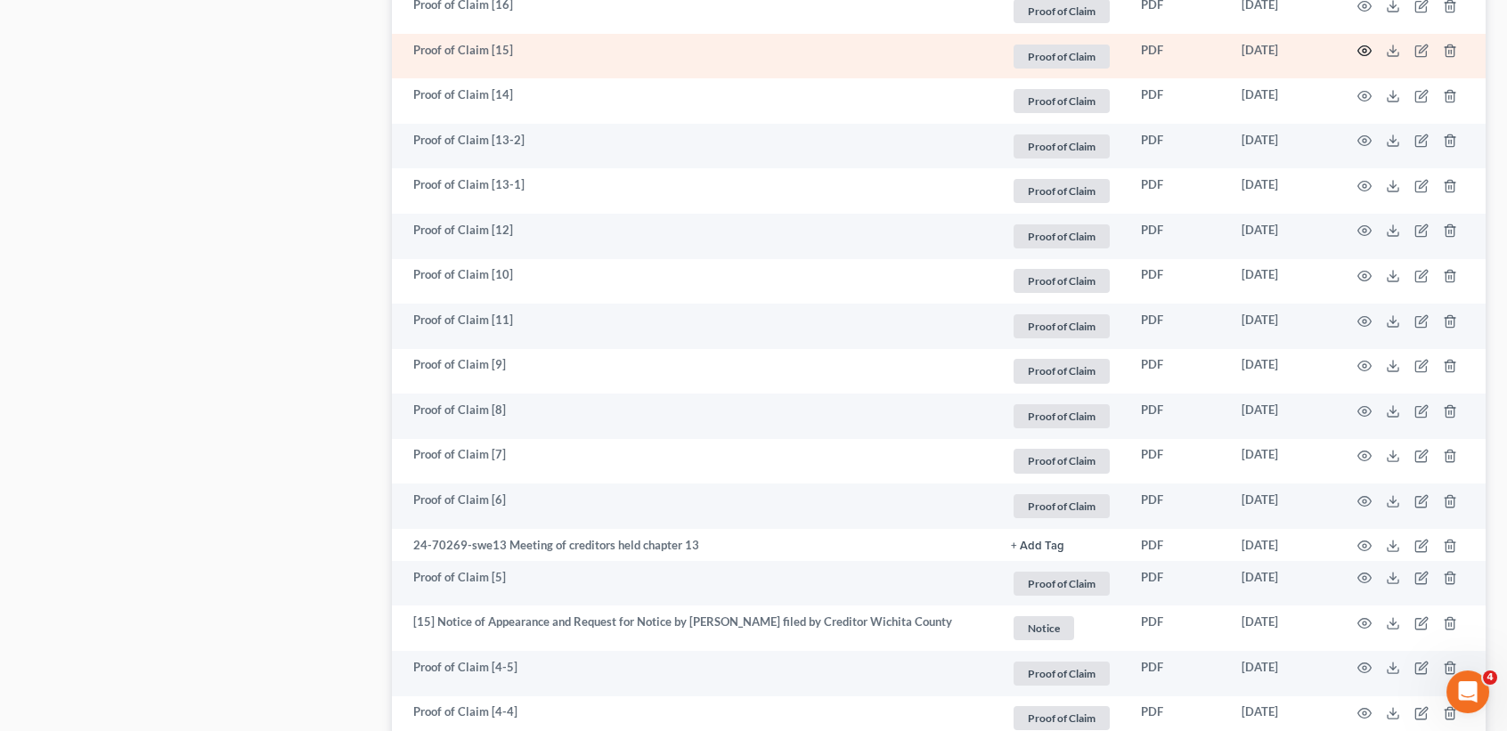
click at [1363, 53] on circle "button" at bounding box center [1365, 51] width 4 height 4
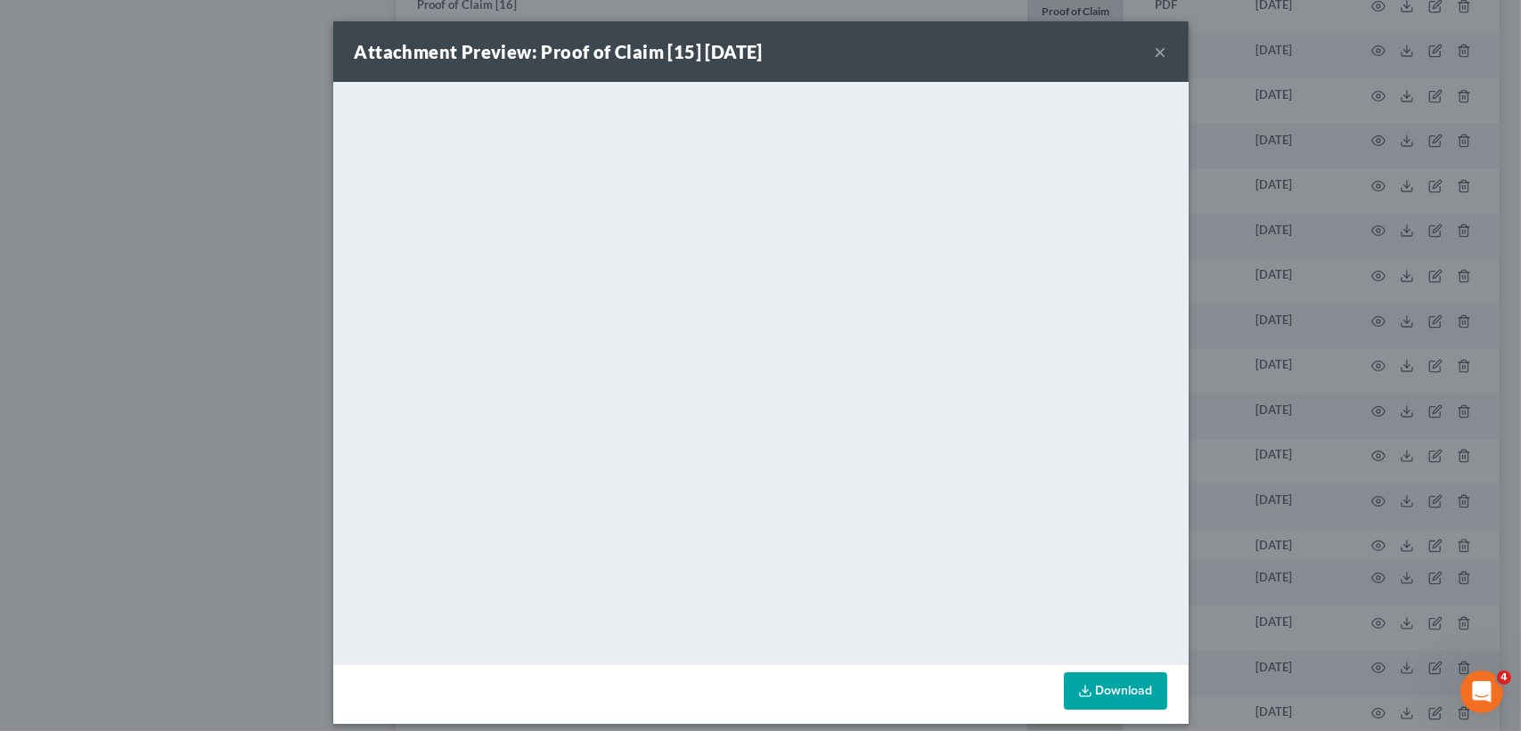
click at [1154, 50] on button "×" at bounding box center [1160, 51] width 12 height 21
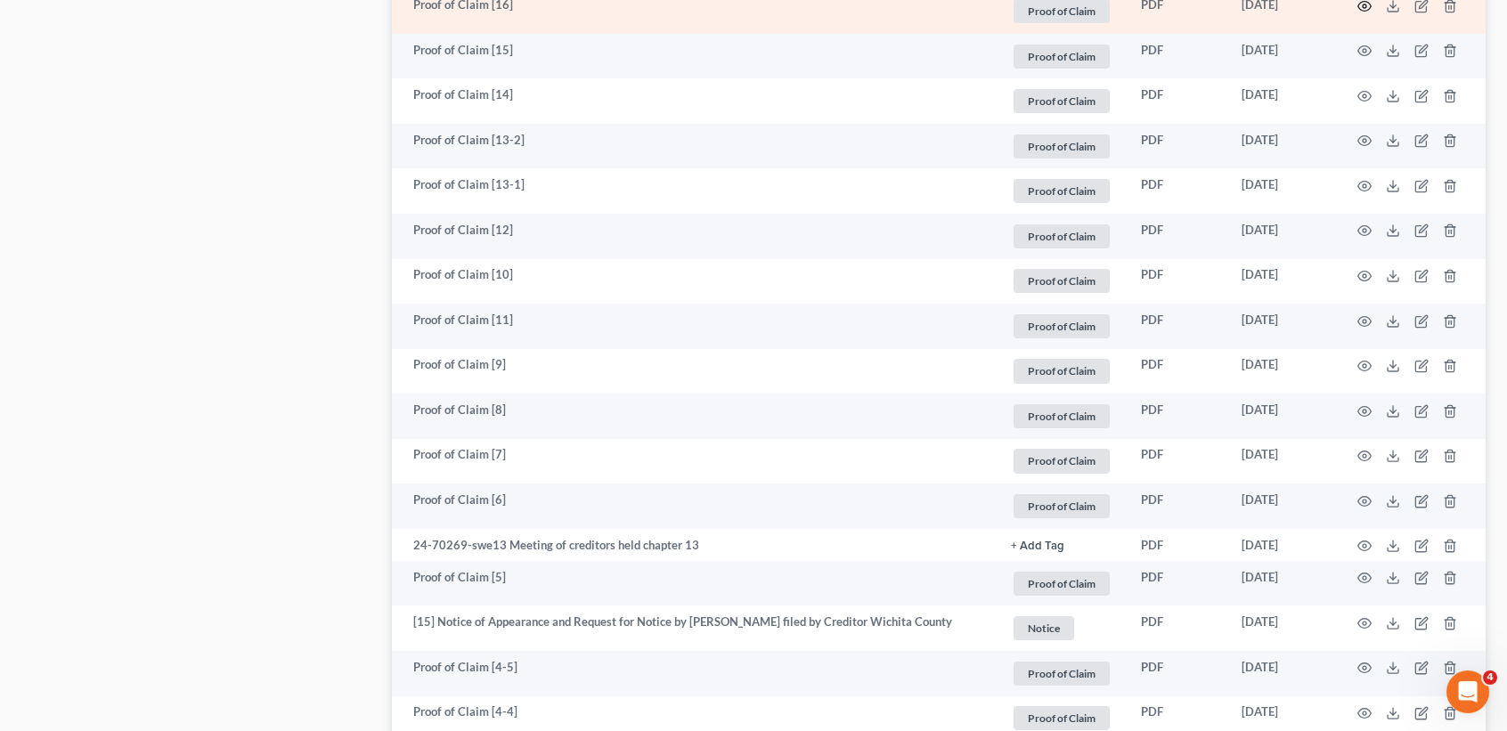
click at [1369, 13] on icon "button" at bounding box center [1365, 6] width 14 height 14
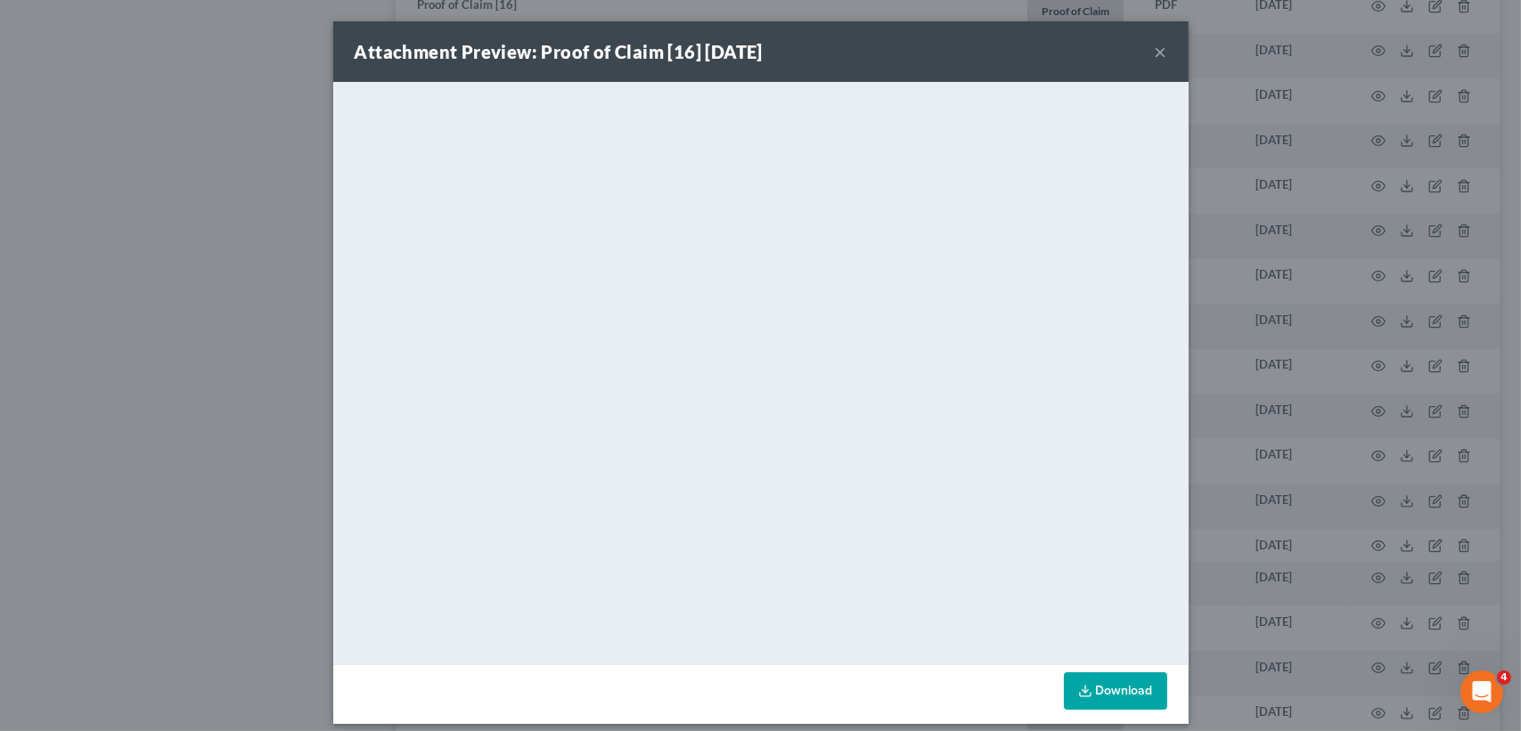
click at [1154, 46] on button "×" at bounding box center [1160, 51] width 12 height 21
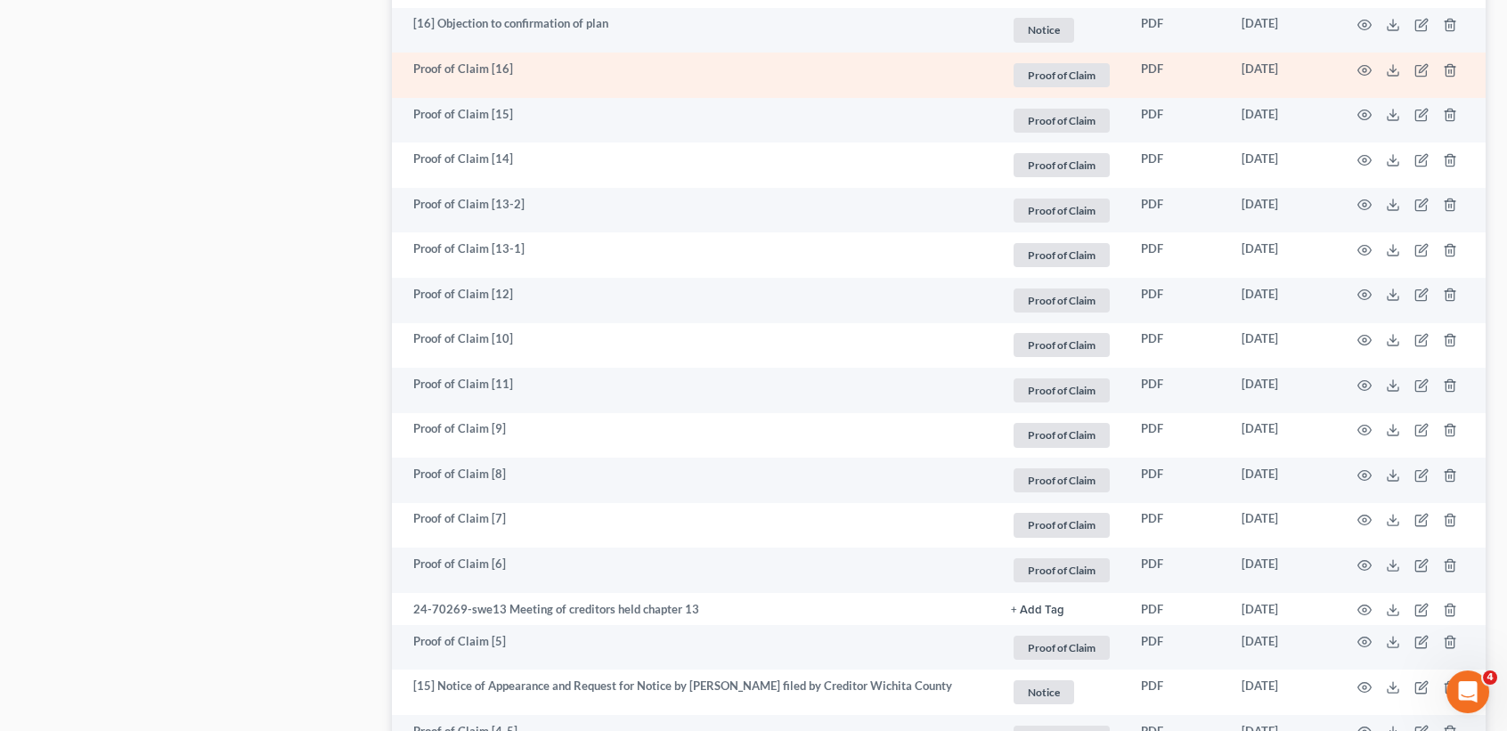
scroll to position [1187, 0]
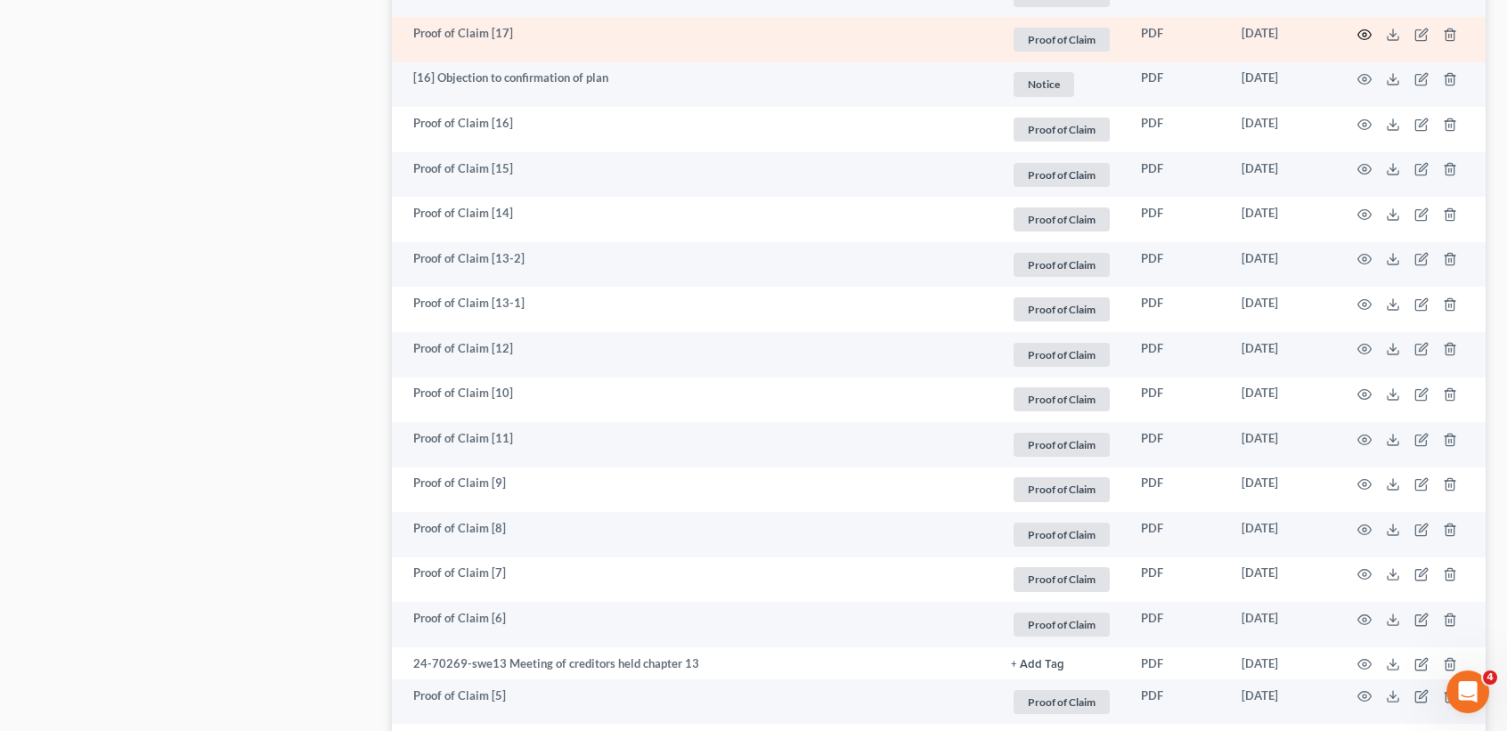
click at [1365, 42] on icon "button" at bounding box center [1365, 35] width 14 height 14
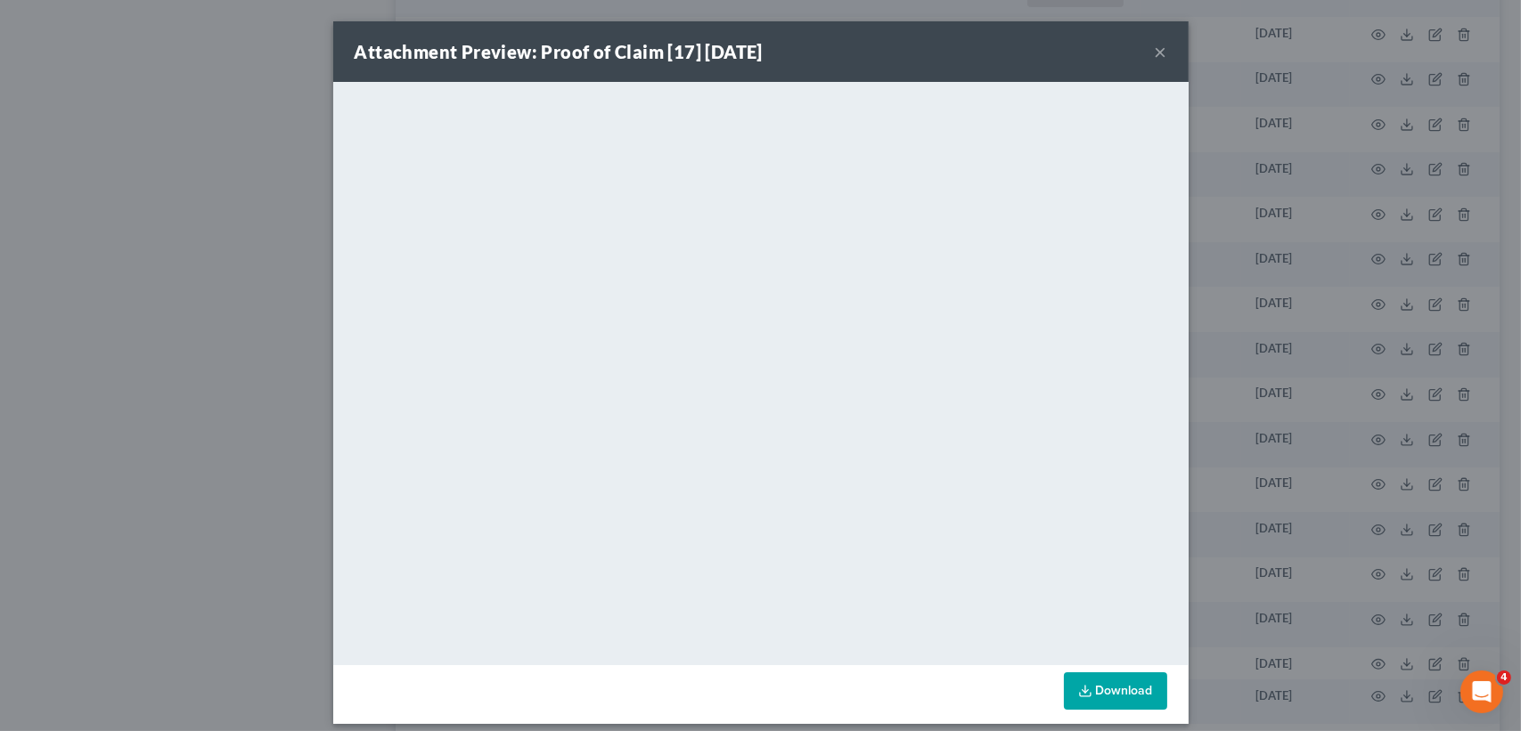
click at [1159, 45] on button "×" at bounding box center [1160, 51] width 12 height 21
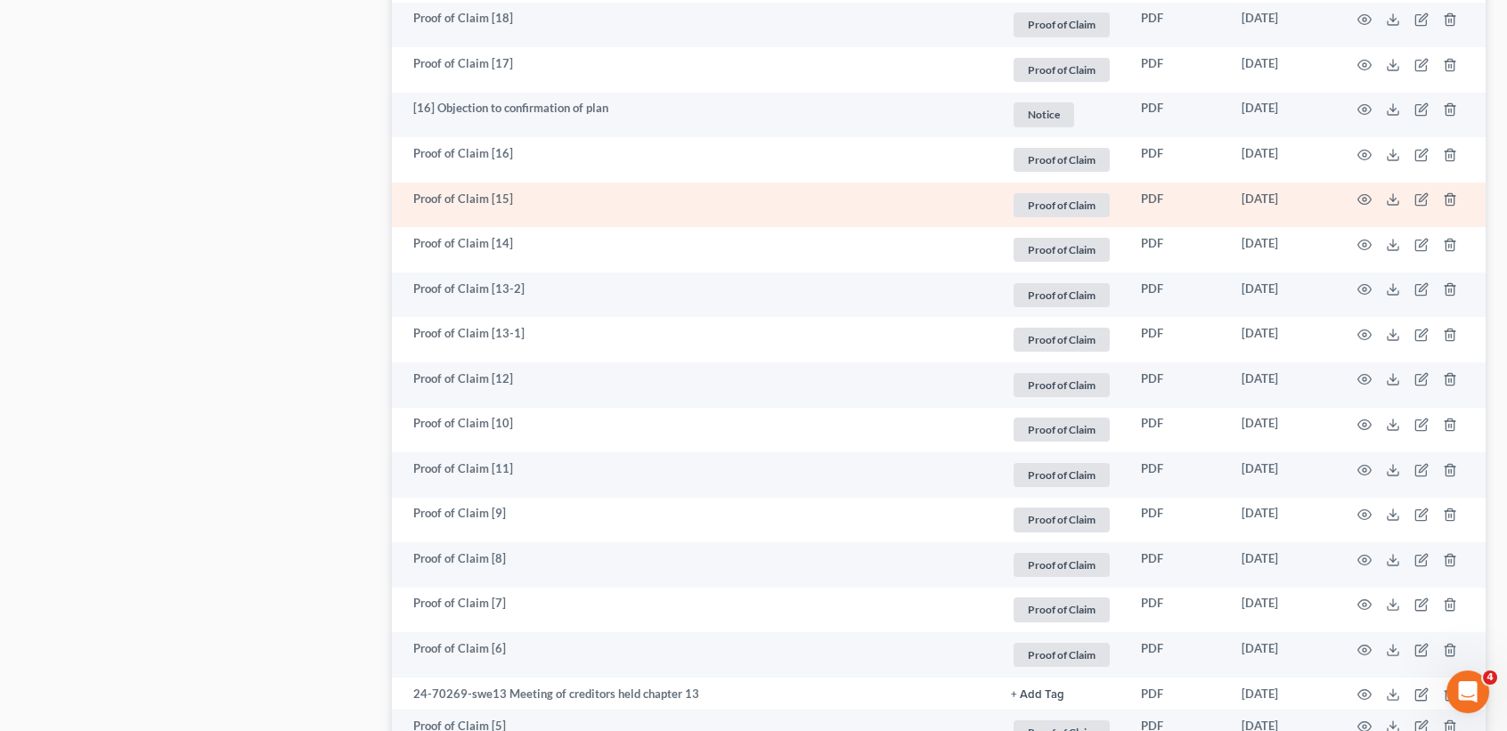
scroll to position [950, 0]
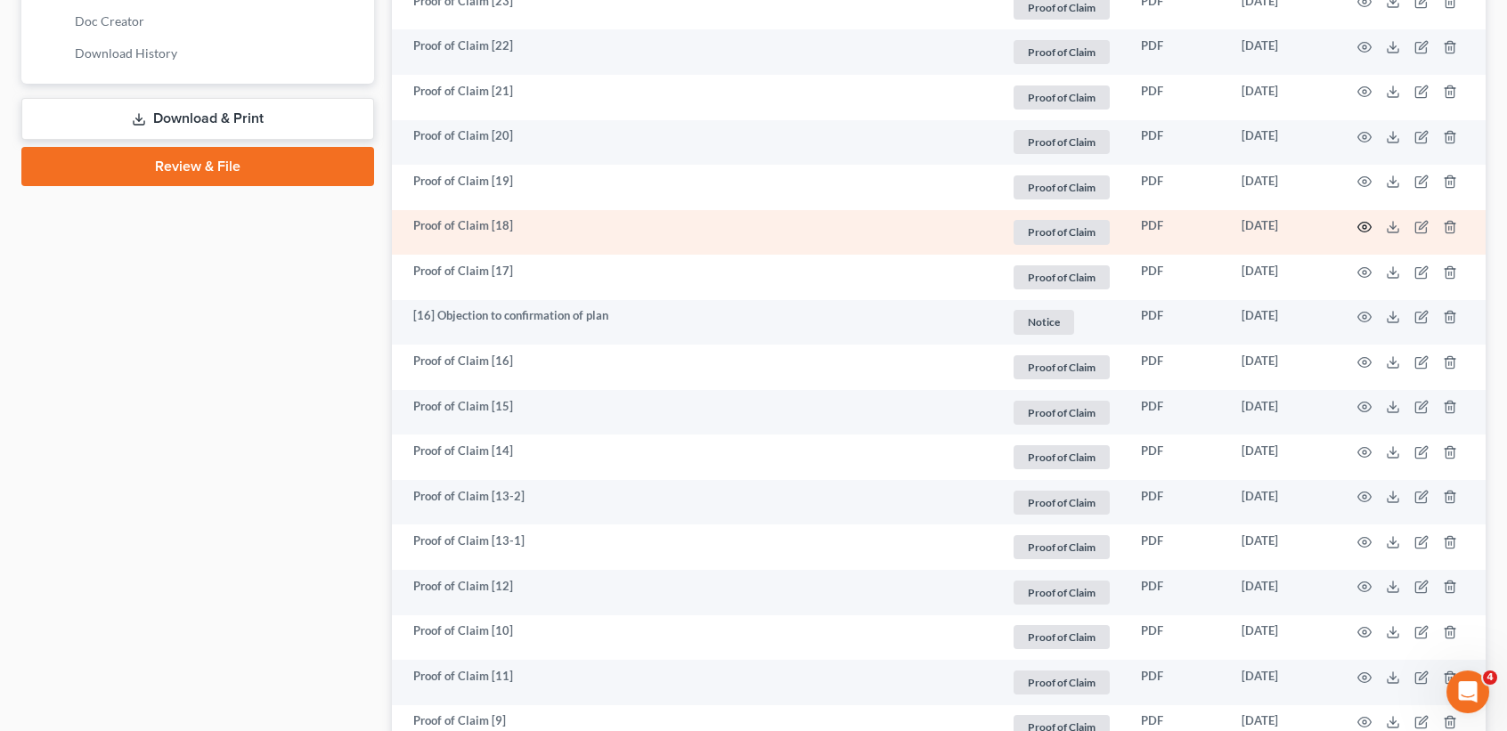
click at [1361, 234] on icon "button" at bounding box center [1365, 227] width 14 height 14
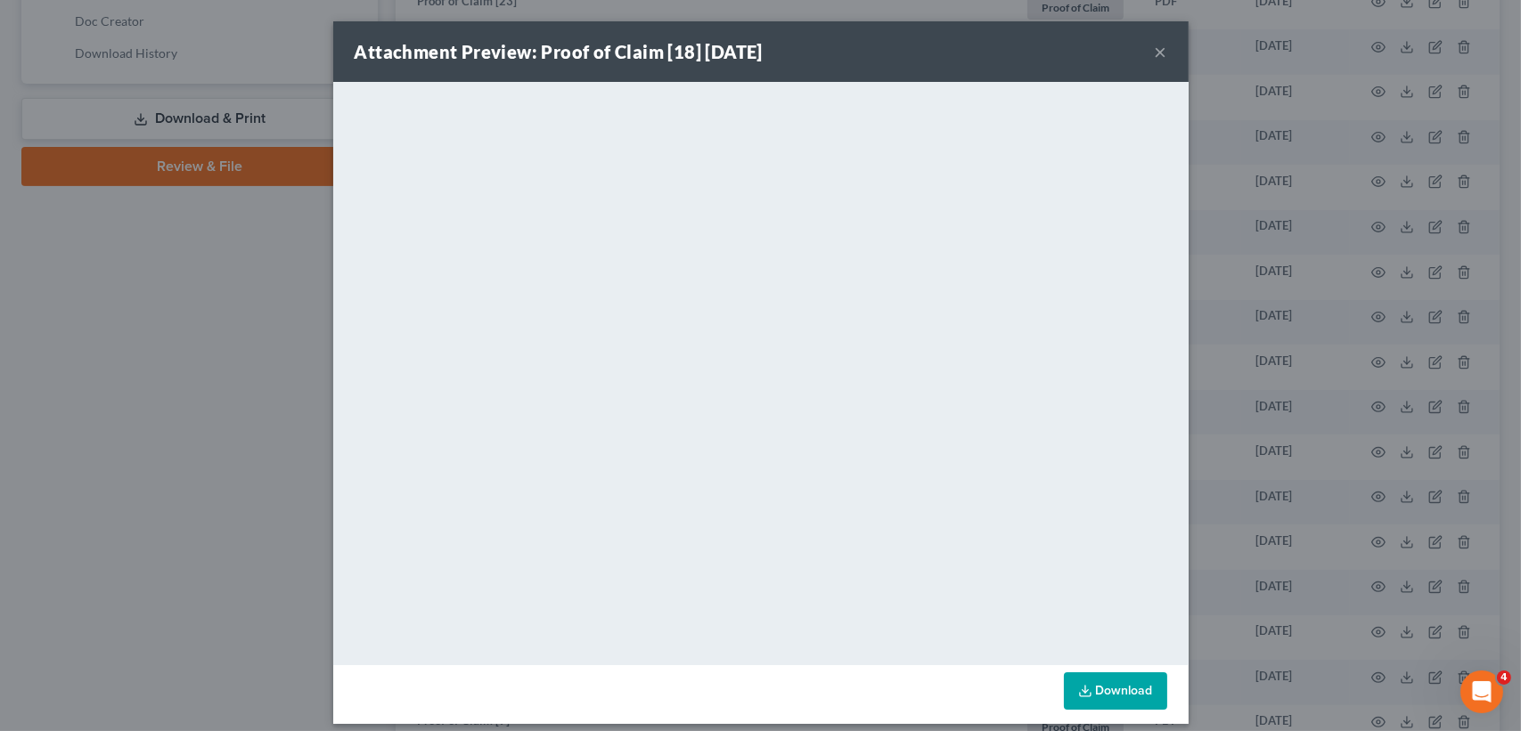
click at [1155, 53] on button "×" at bounding box center [1160, 51] width 12 height 21
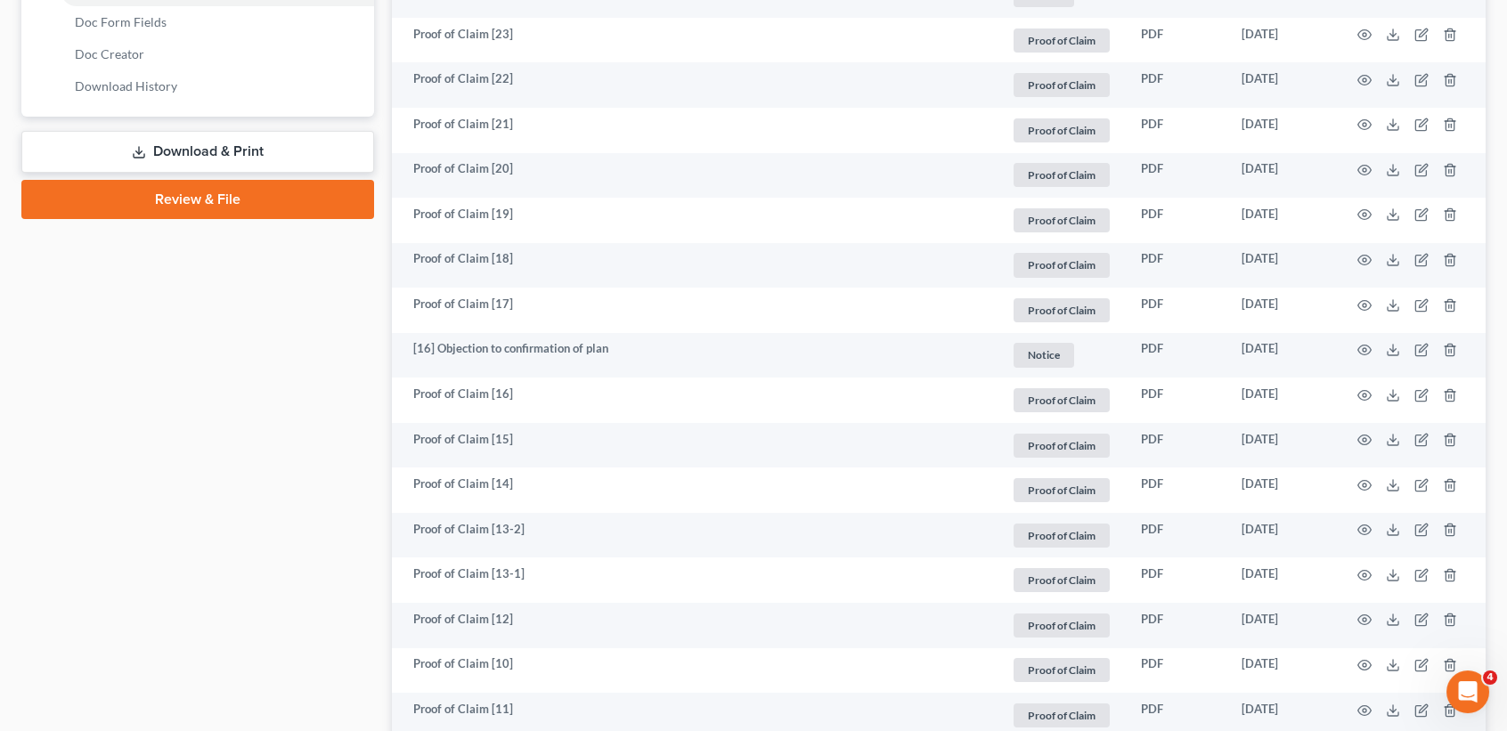
scroll to position [713, 0]
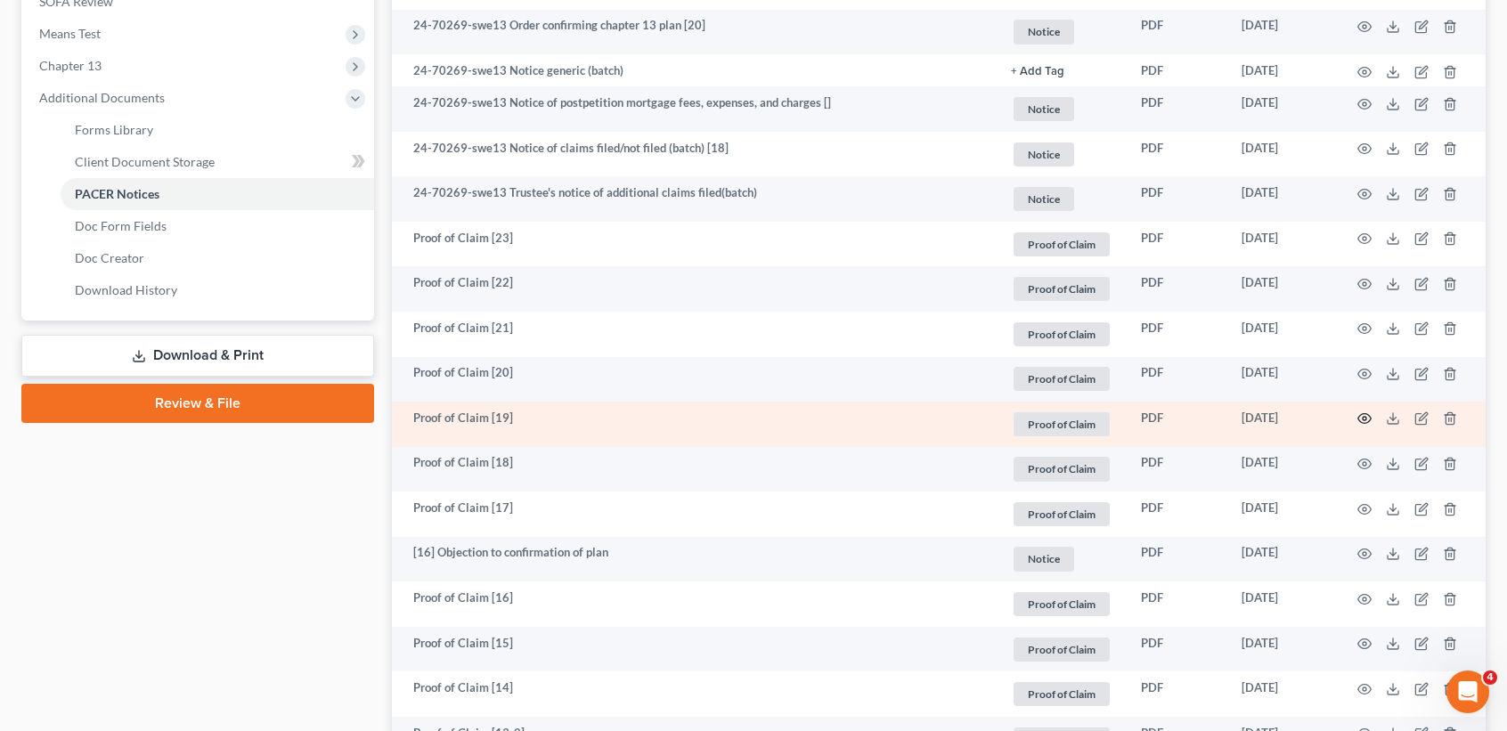
click at [1366, 426] on icon "button" at bounding box center [1365, 419] width 14 height 14
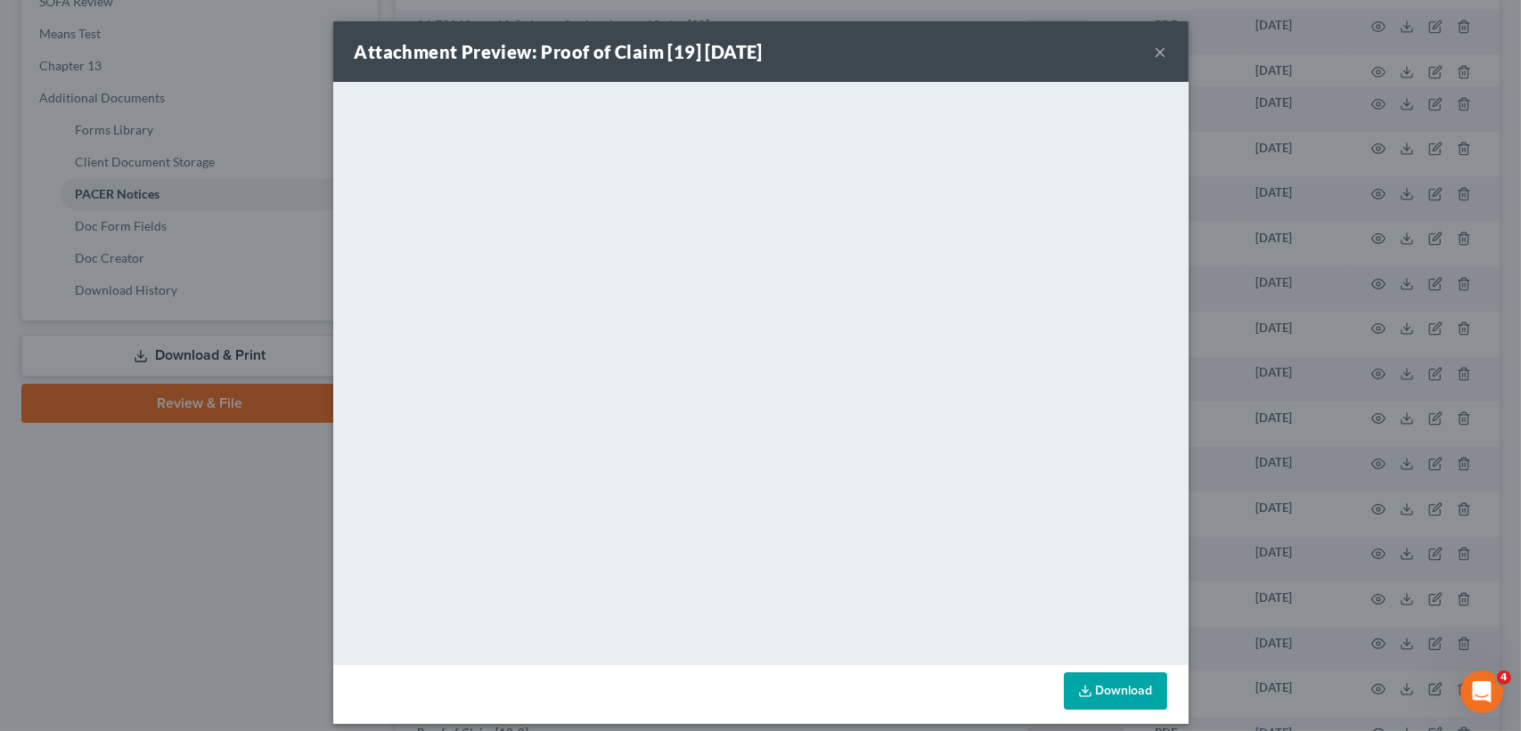
click at [1154, 49] on button "×" at bounding box center [1160, 51] width 12 height 21
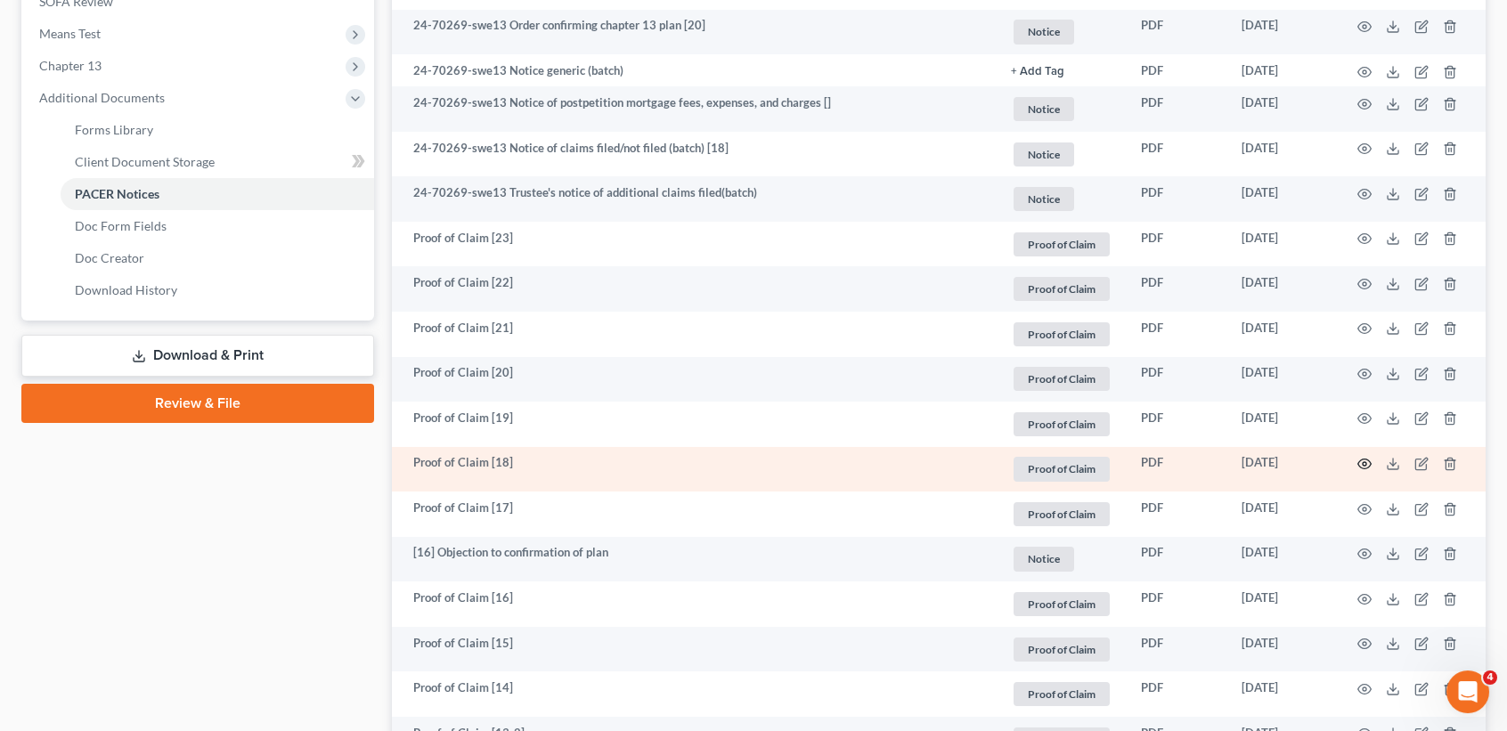
click at [1359, 469] on icon "button" at bounding box center [1364, 465] width 13 height 10
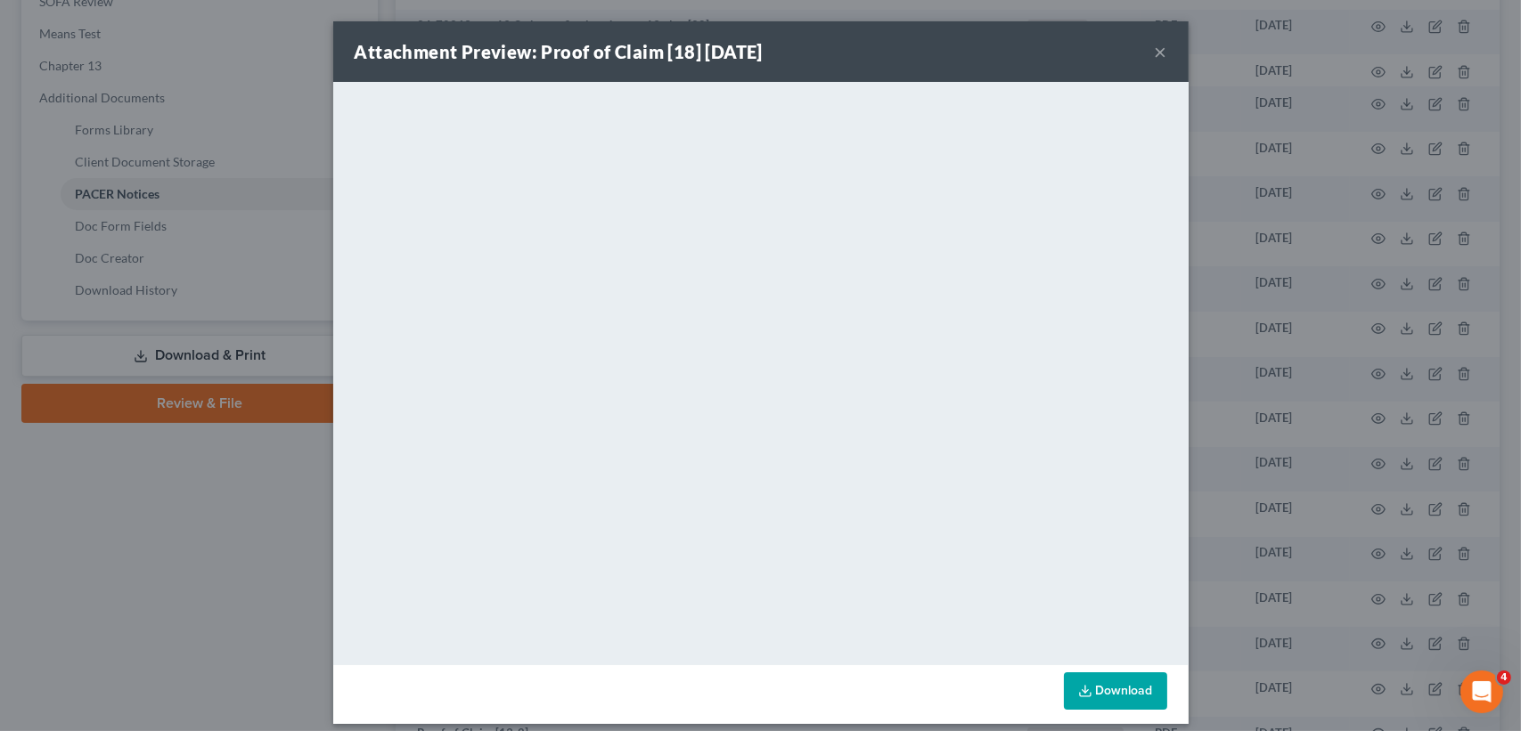
click at [1155, 51] on button "×" at bounding box center [1160, 51] width 12 height 21
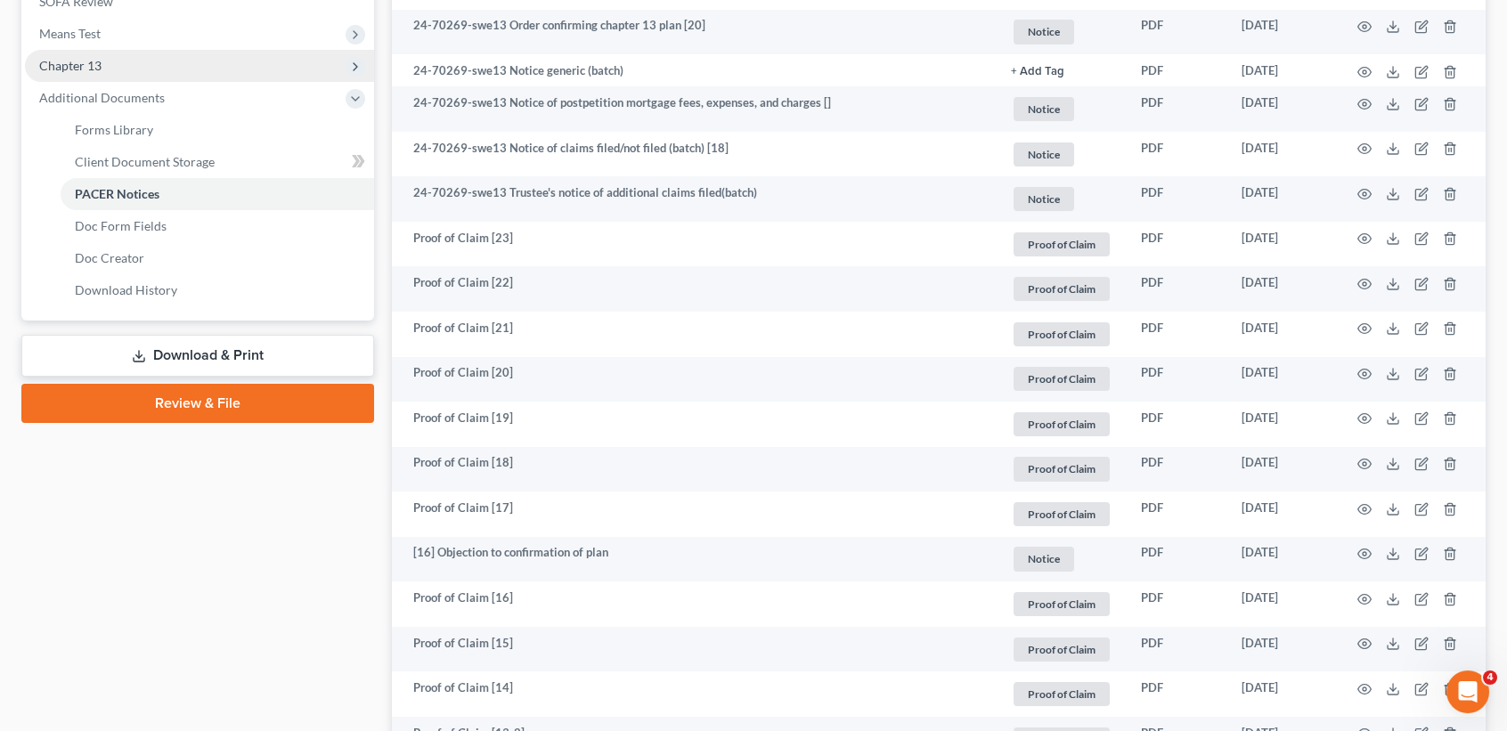
click at [201, 67] on span "Chapter 13" at bounding box center [199, 66] width 349 height 32
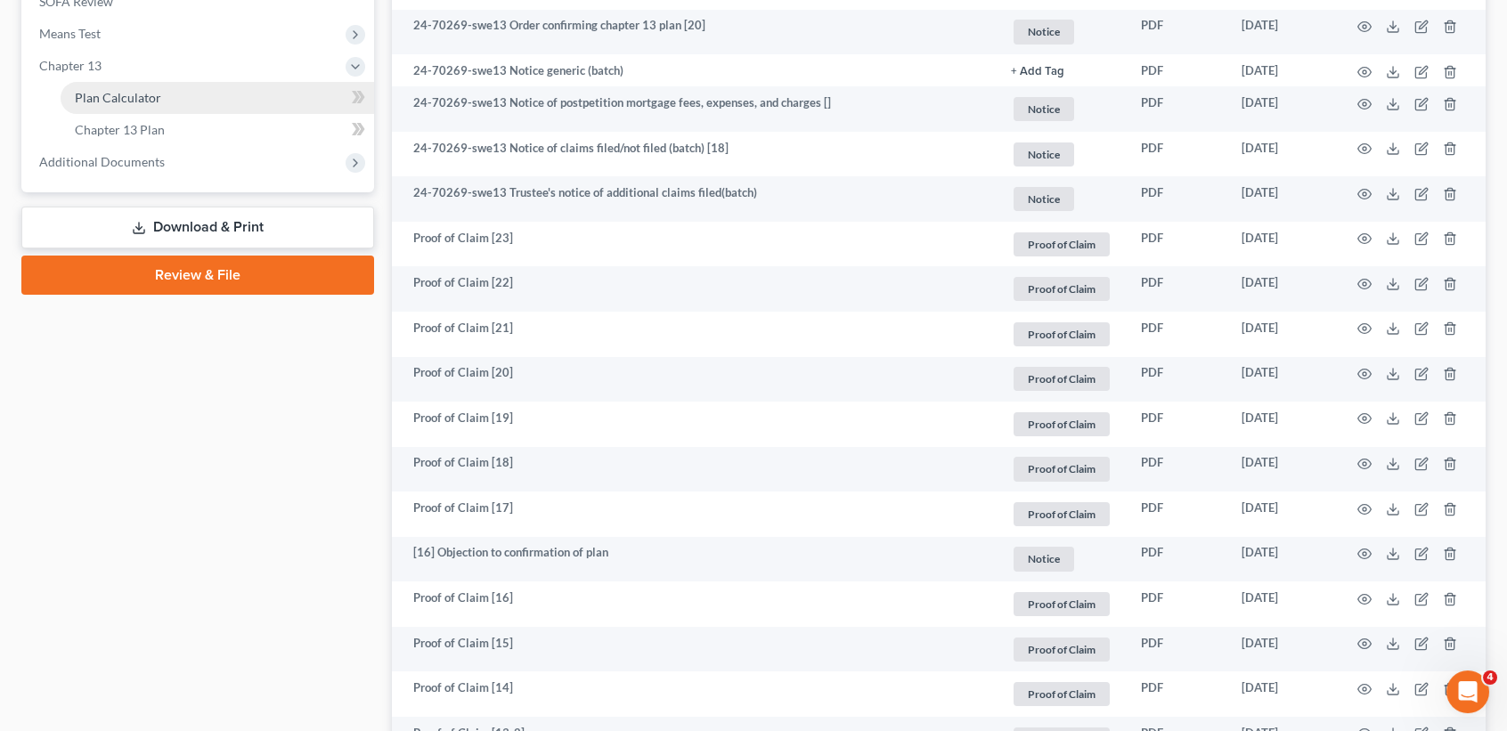
click at [194, 98] on link "Plan Calculator" at bounding box center [218, 98] width 314 height 32
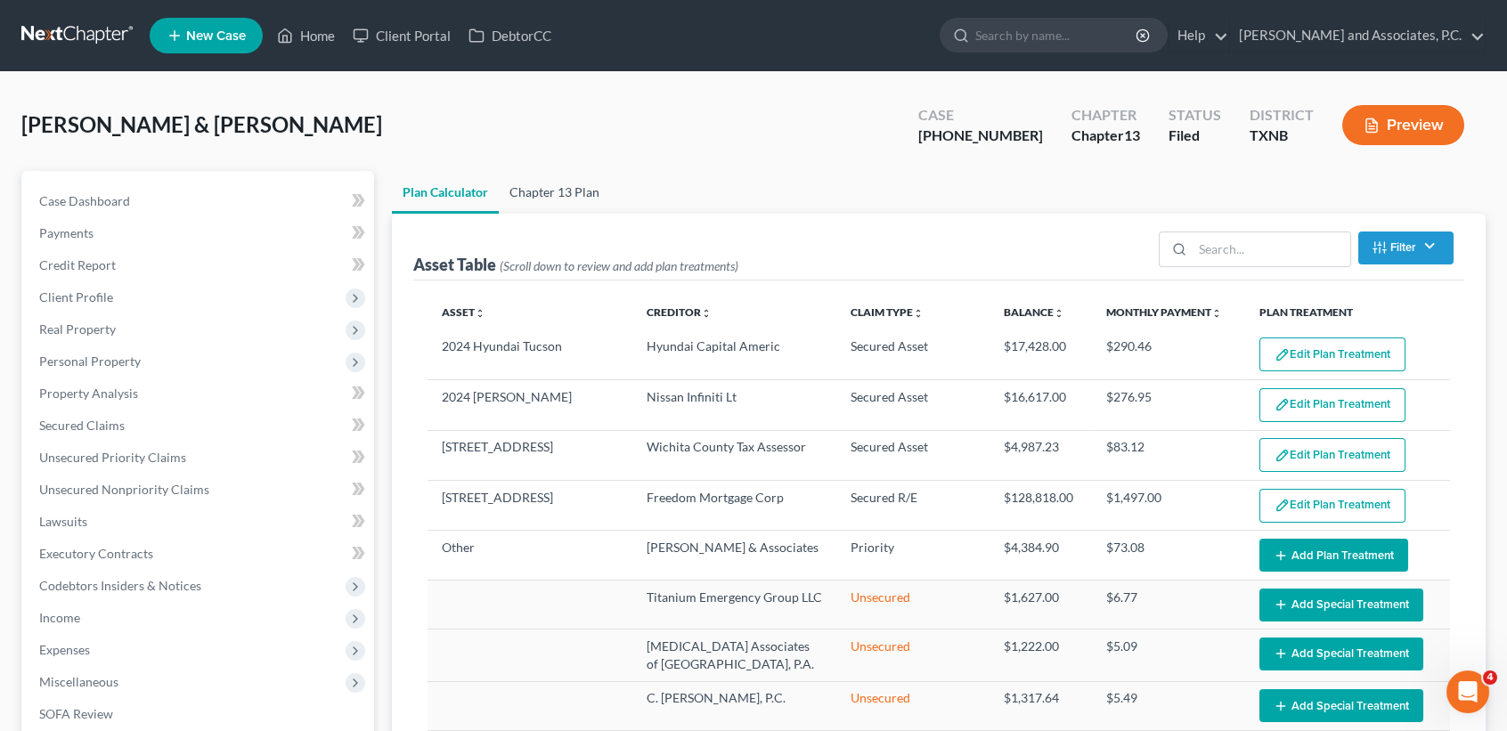
select select "59"
click at [583, 197] on link "Chapter 13 Plan" at bounding box center [554, 192] width 111 height 43
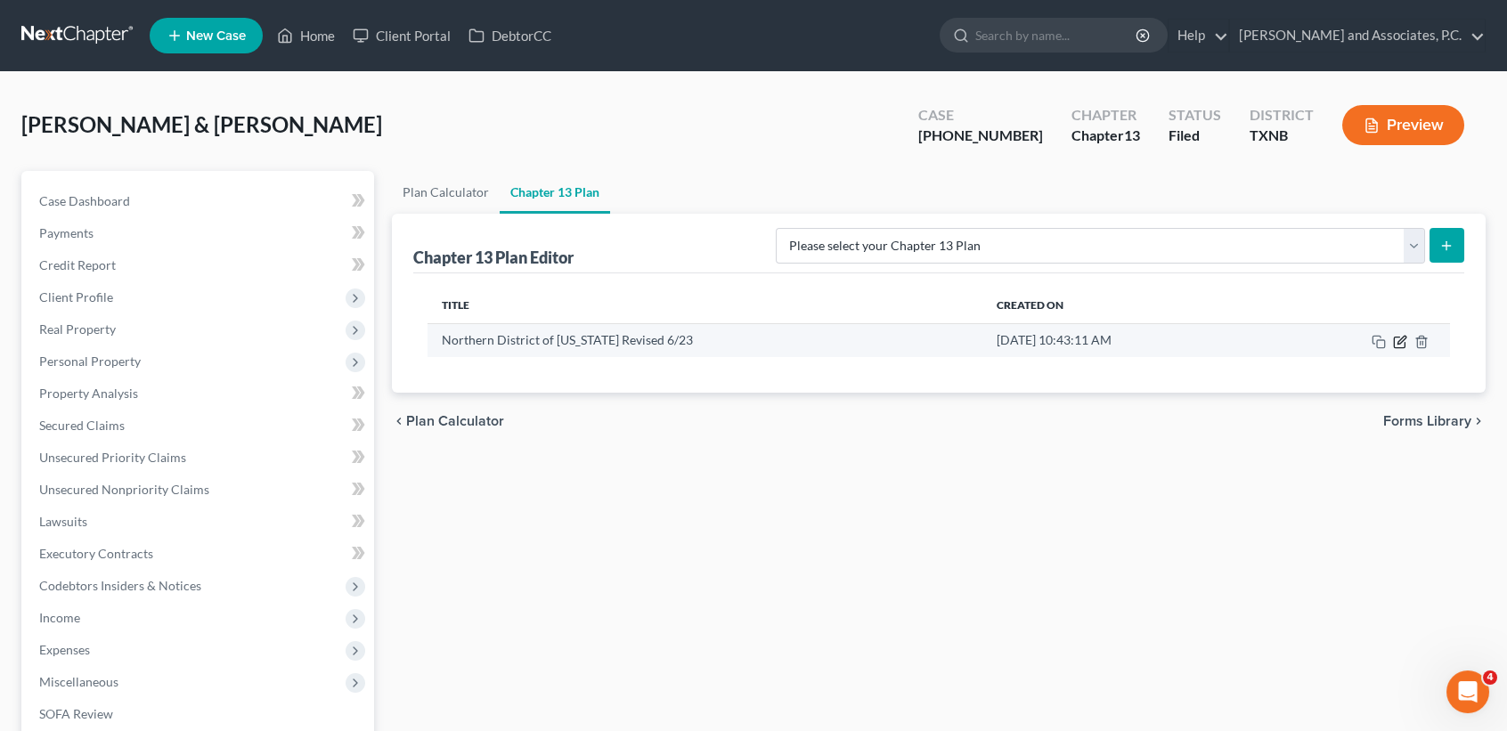
click at [1399, 340] on icon "button" at bounding box center [1402, 340] width 8 height 8
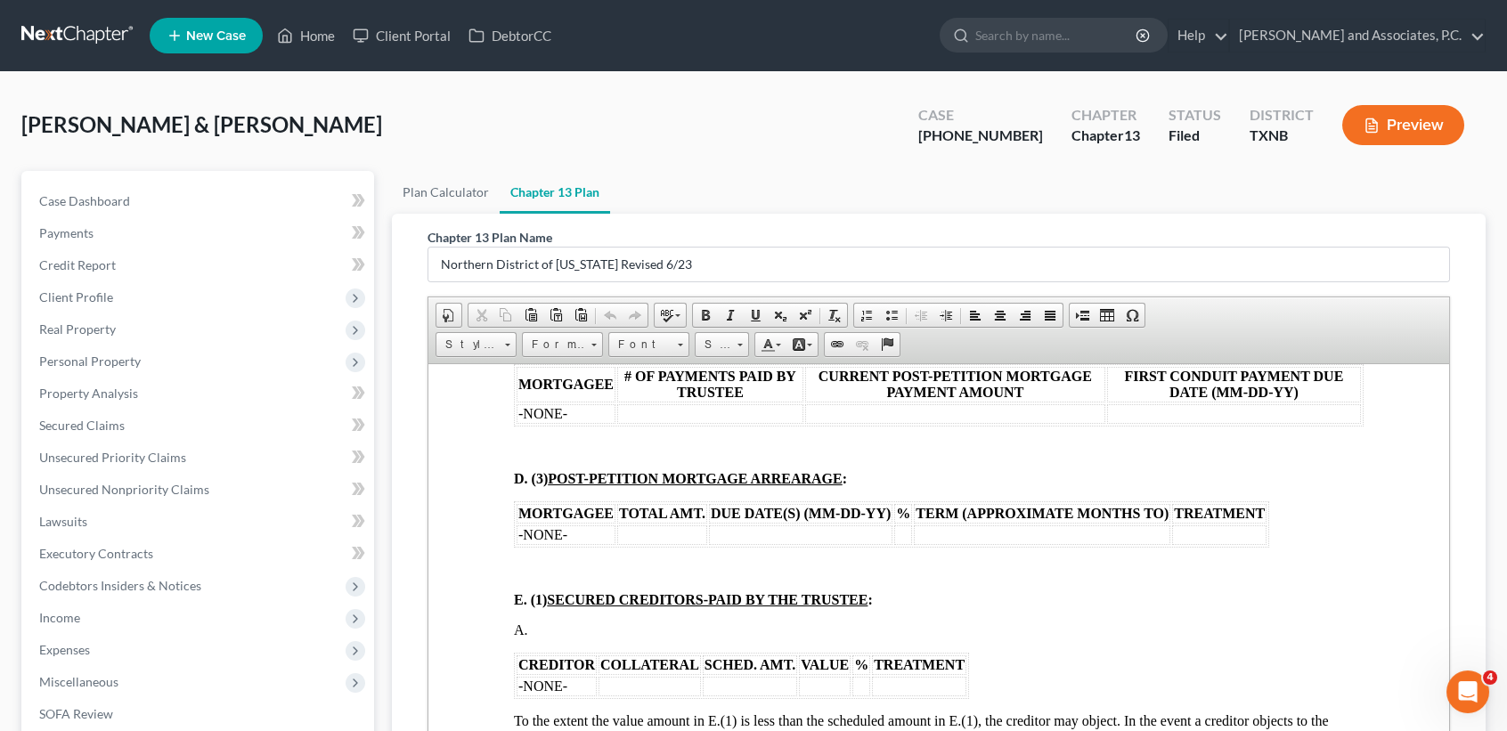
scroll to position [2019, 0]
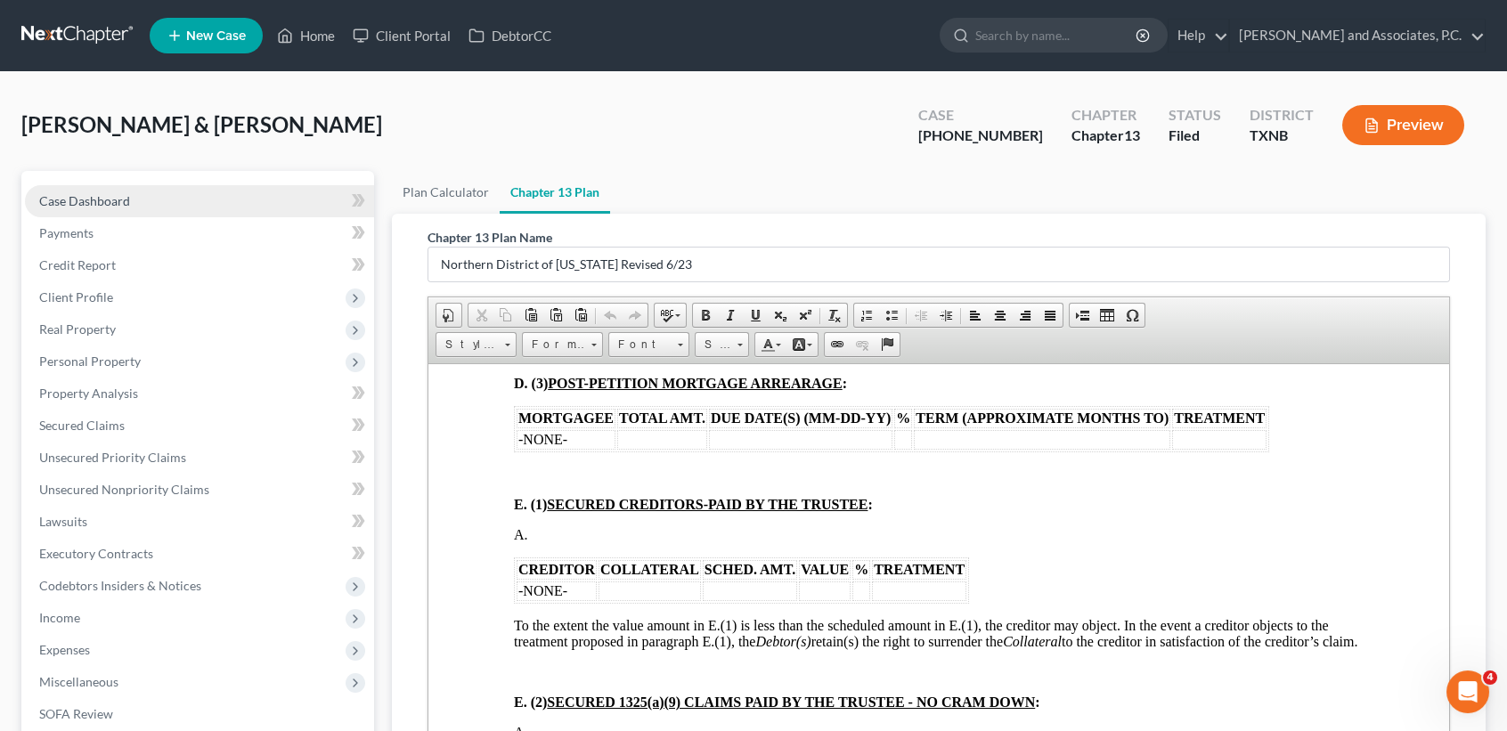
click at [97, 201] on span "Case Dashboard" at bounding box center [84, 200] width 91 height 15
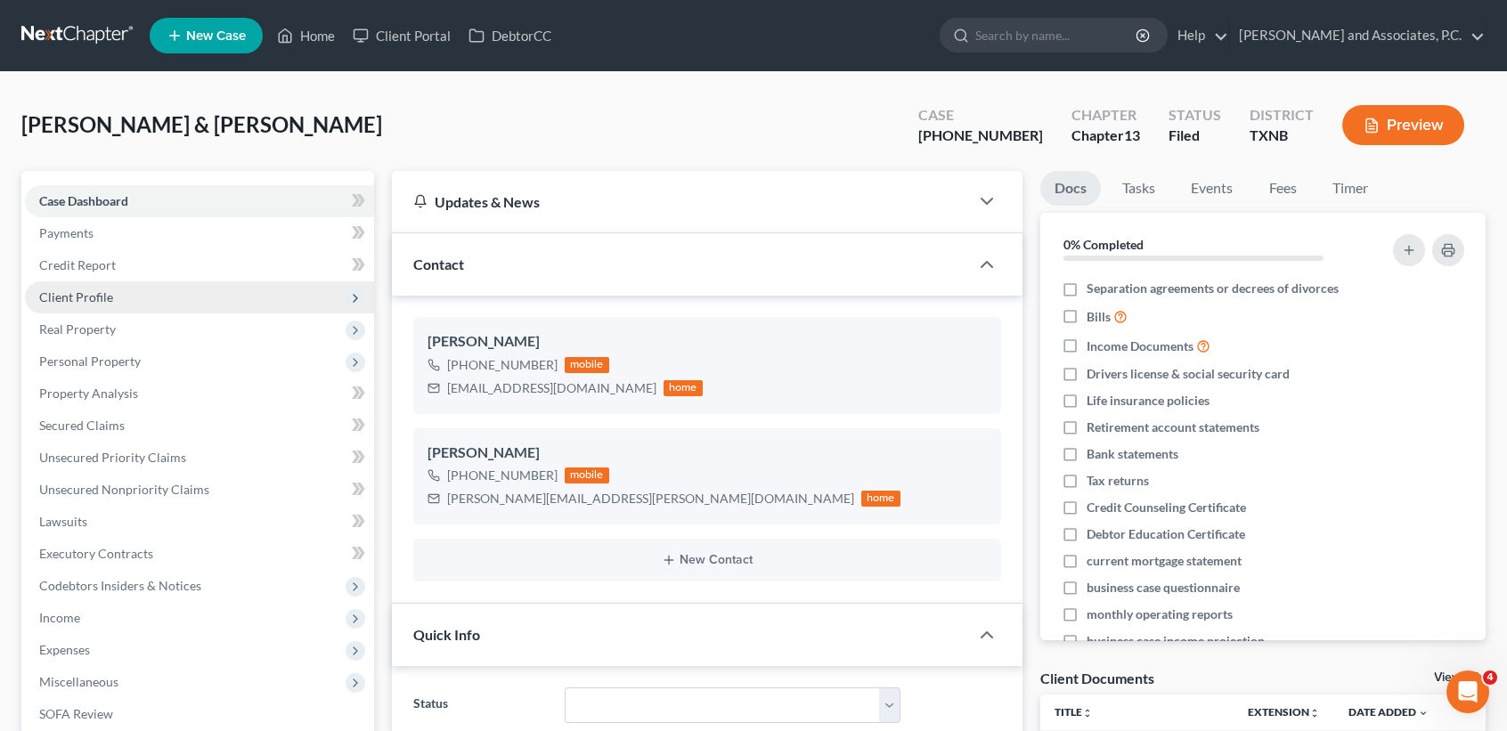
click at [65, 292] on span "Client Profile" at bounding box center [76, 297] width 74 height 15
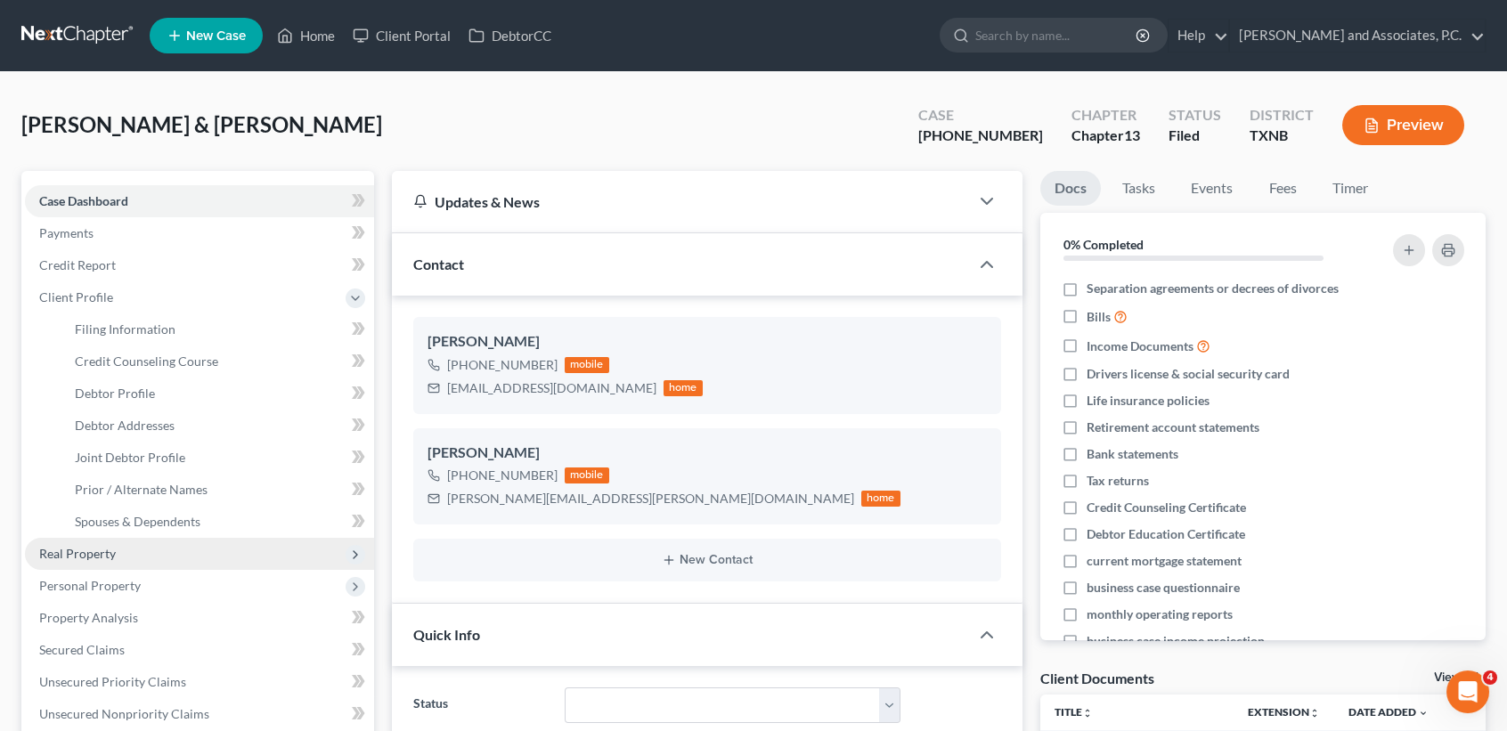
click at [129, 549] on span "Real Property" at bounding box center [199, 554] width 349 height 32
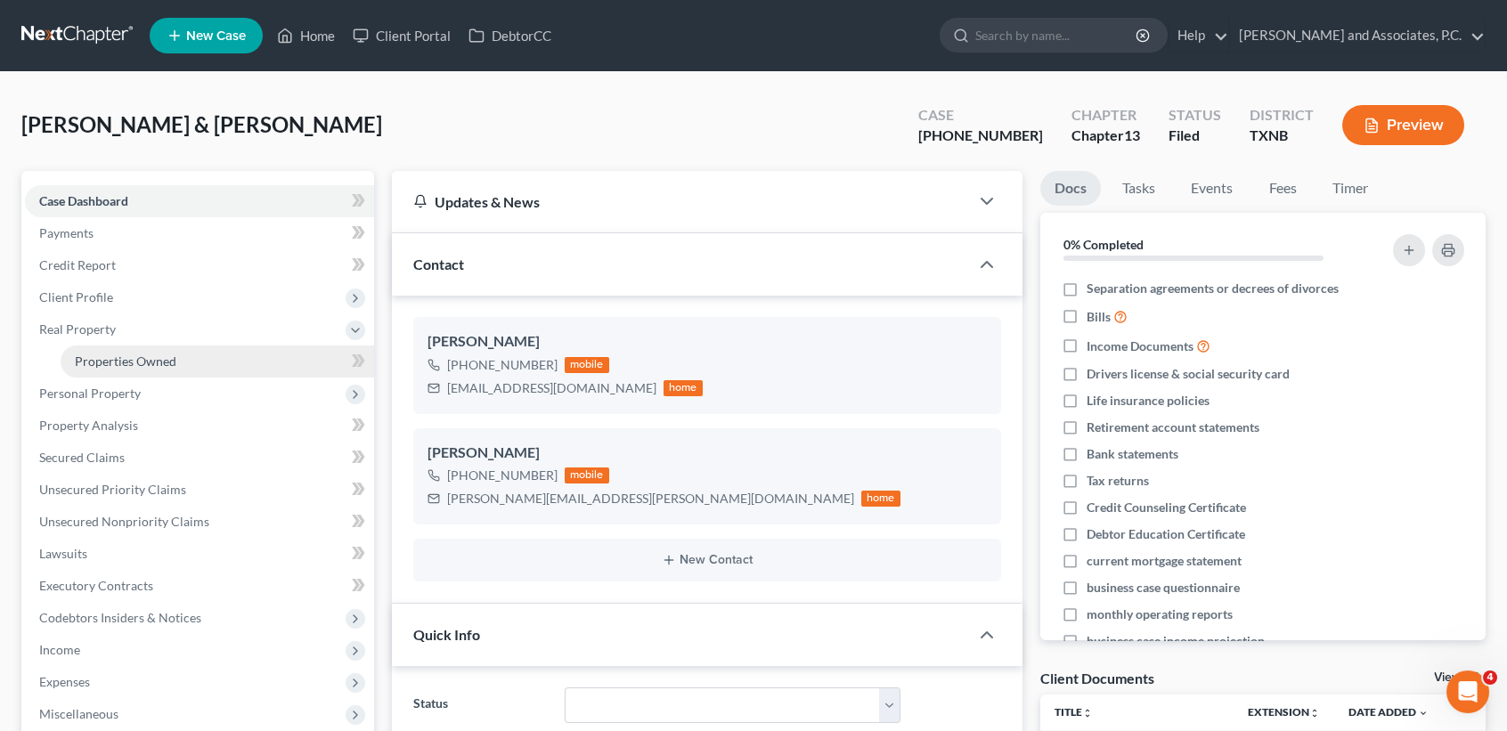
click at [123, 352] on link "Properties Owned" at bounding box center [218, 362] width 314 height 32
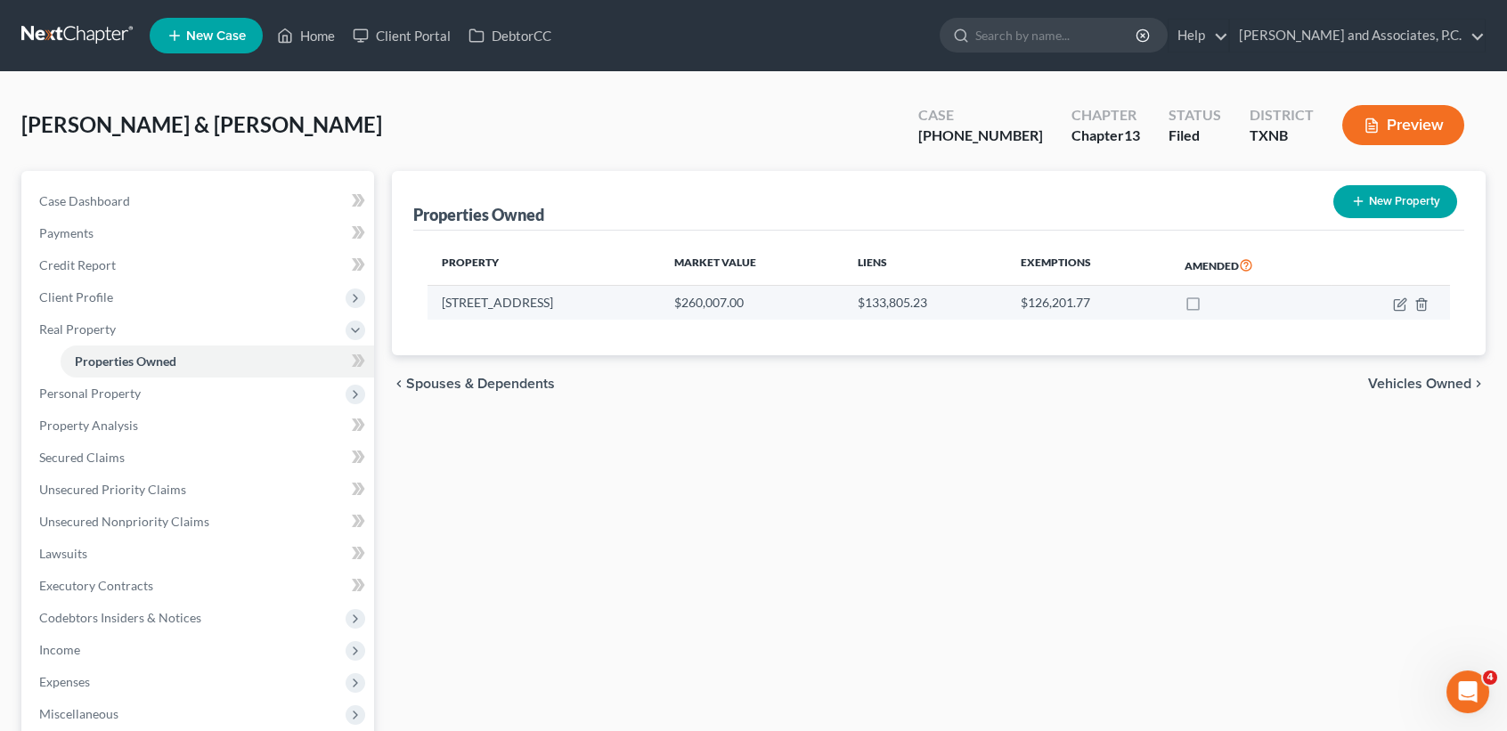
click at [1400, 294] on td at bounding box center [1391, 303] width 118 height 34
click at [1399, 298] on icon "button" at bounding box center [1400, 305] width 14 height 14
select select "45"
select select "4"
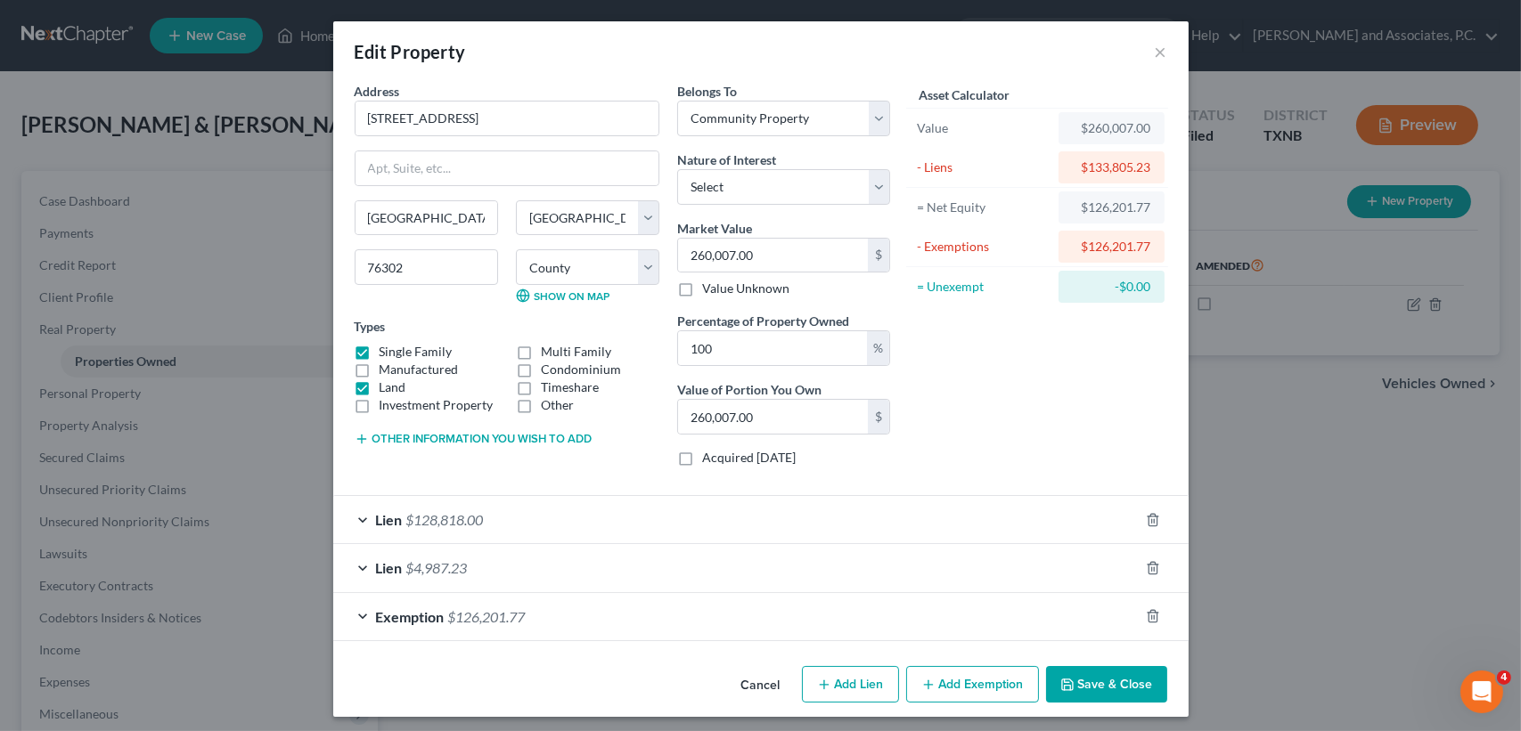
click at [1099, 709] on div "Cancel Add Lien Add Lease Add Exemption Save & Close" at bounding box center [760, 688] width 855 height 59
click at [1083, 689] on button "Save & Close" at bounding box center [1106, 684] width 121 height 37
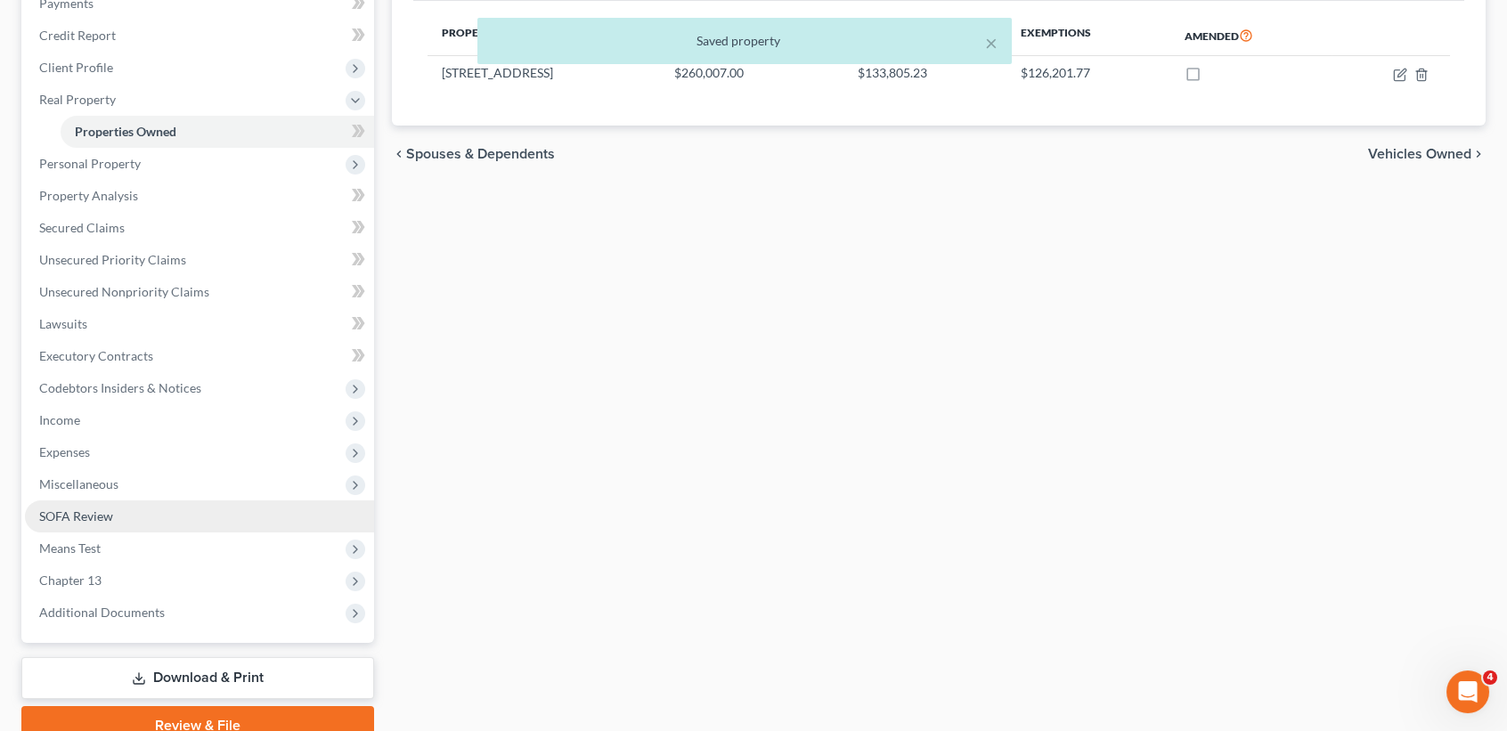
scroll to position [237, 0]
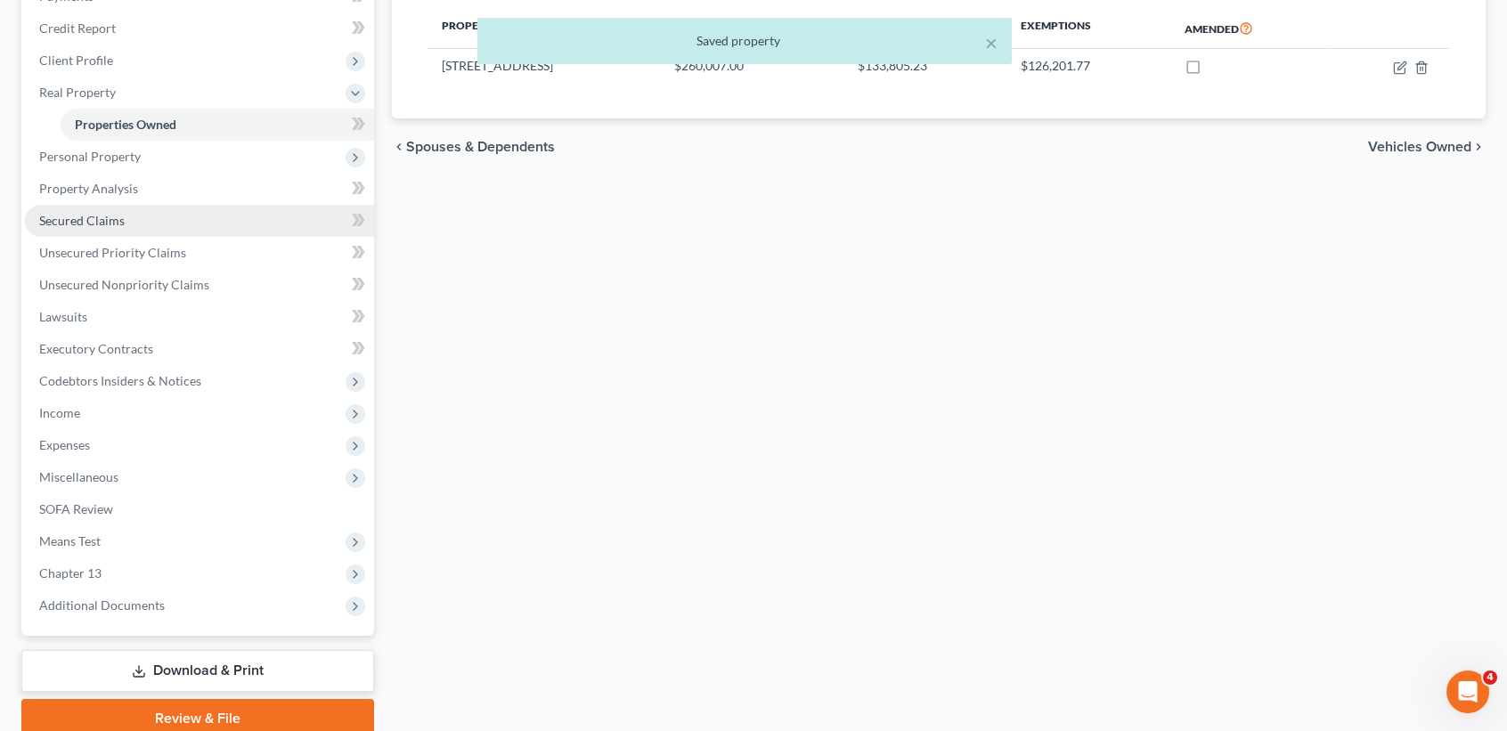
click at [73, 208] on link "Secured Claims" at bounding box center [199, 221] width 349 height 32
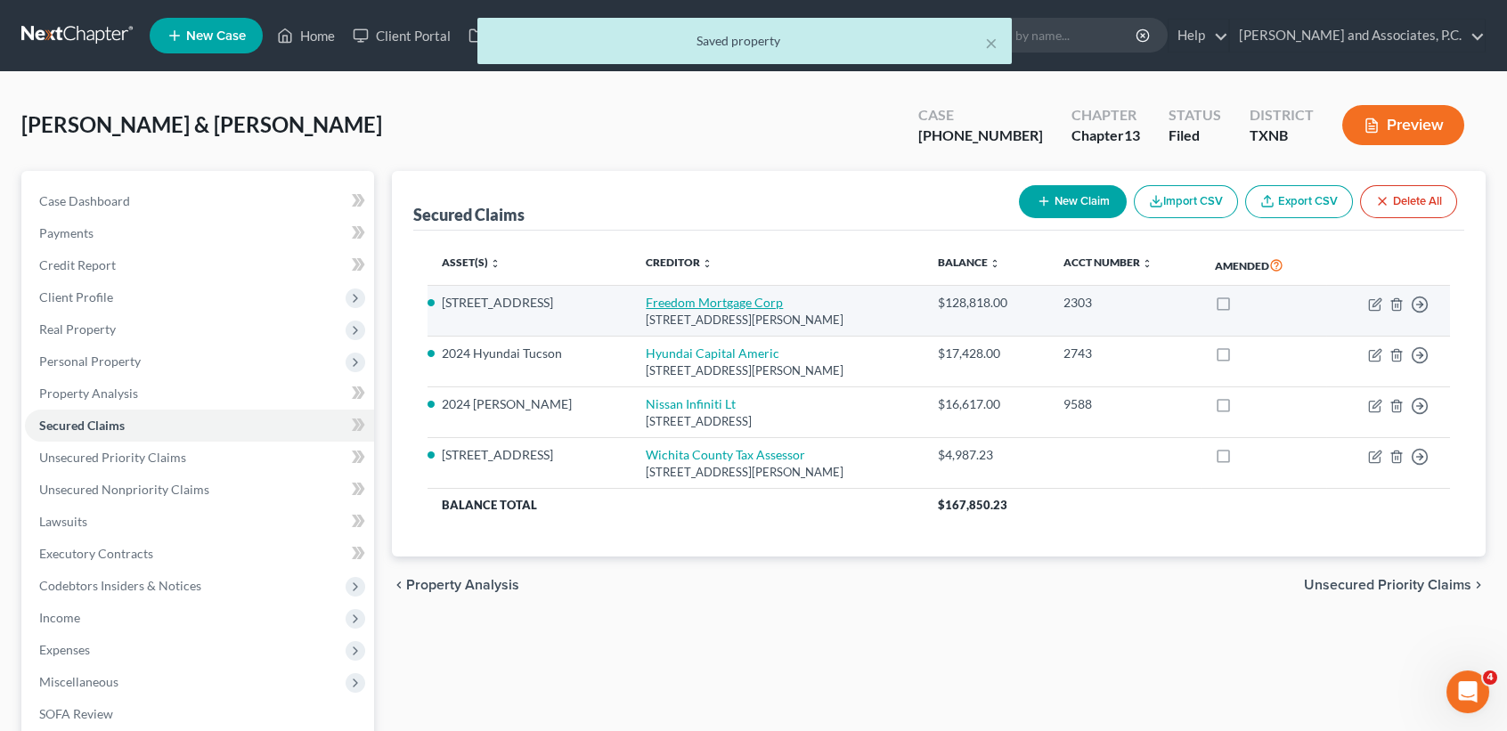
click at [712, 308] on link "Freedom Mortgage Corp" at bounding box center [714, 302] width 137 height 15
select select "15"
select select "1"
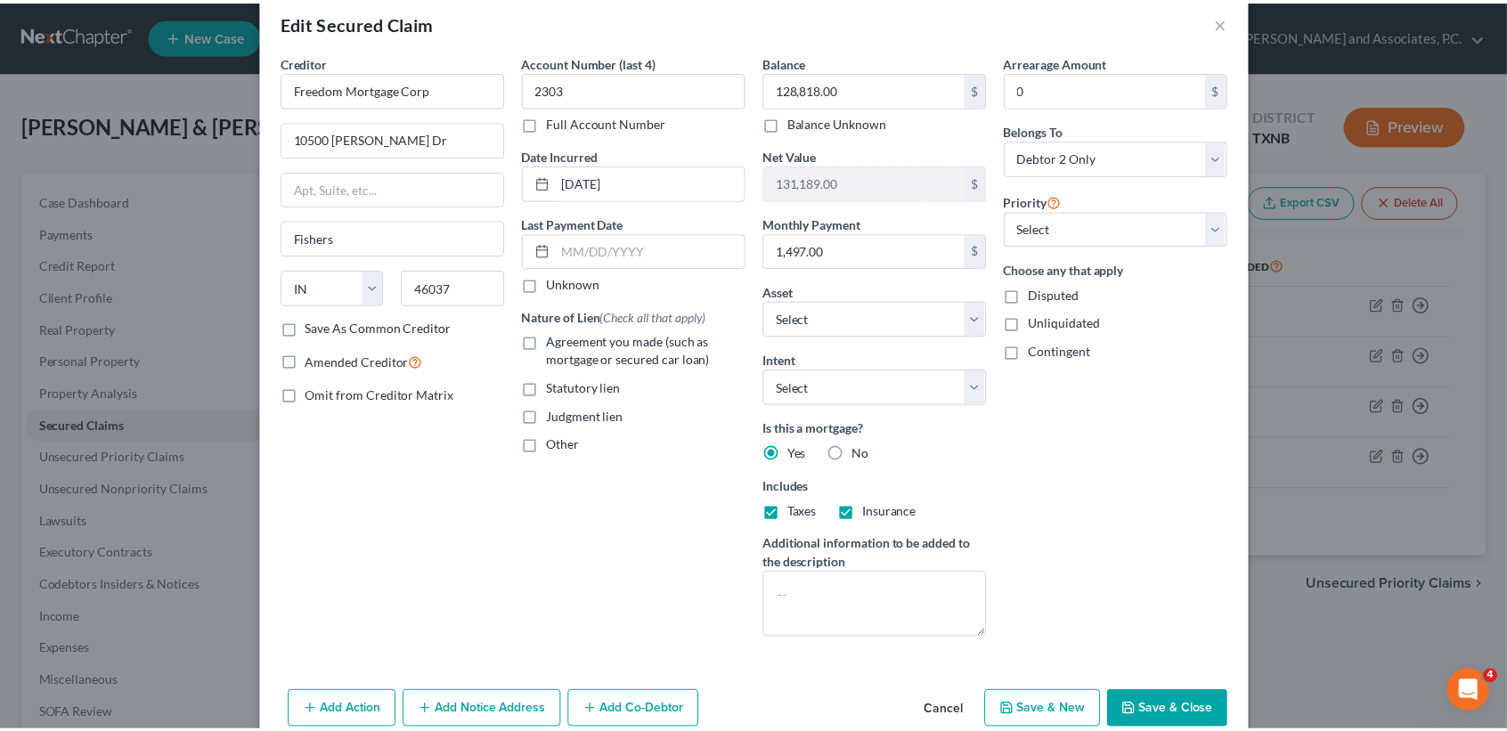
scroll to position [111, 0]
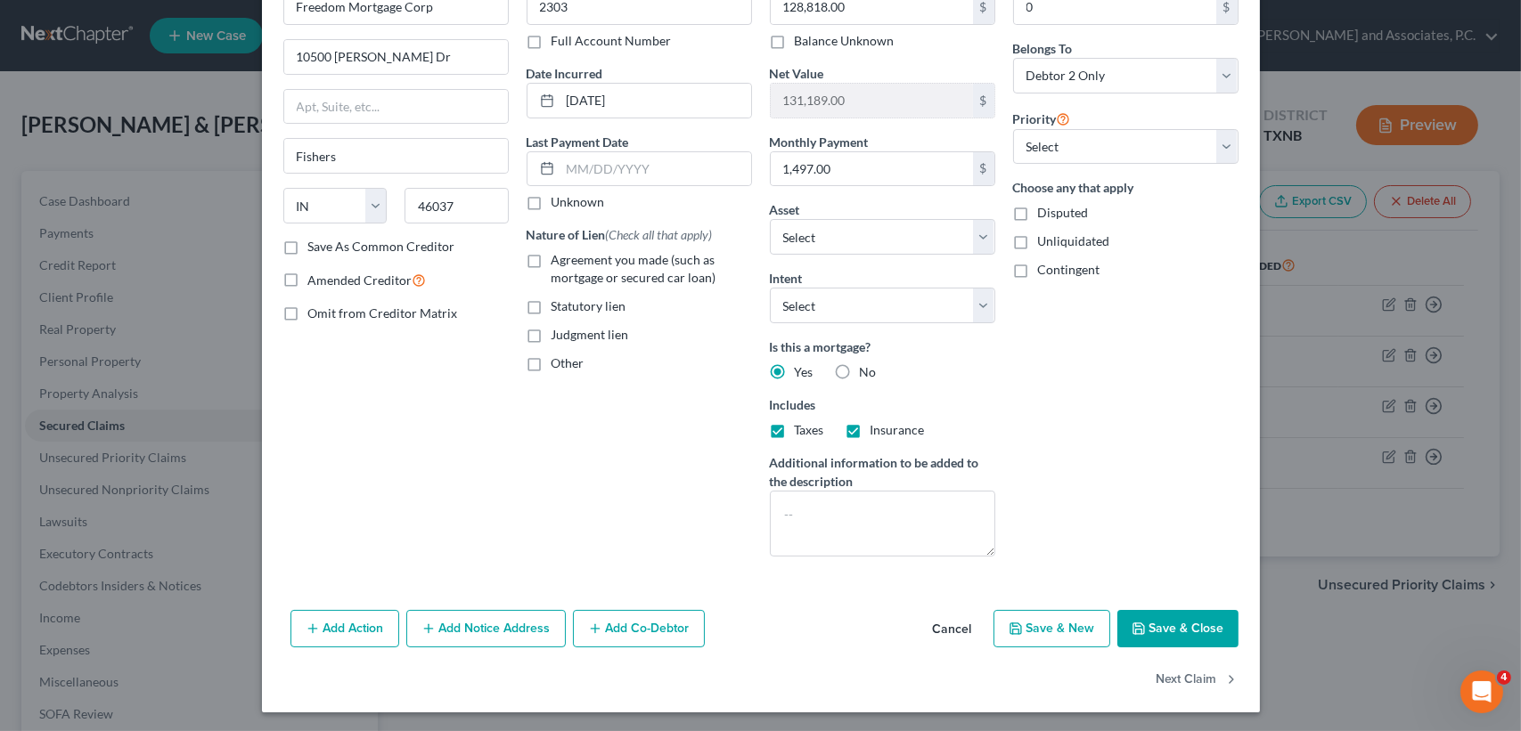
click at [1158, 634] on button "Save & Close" at bounding box center [1177, 628] width 121 height 37
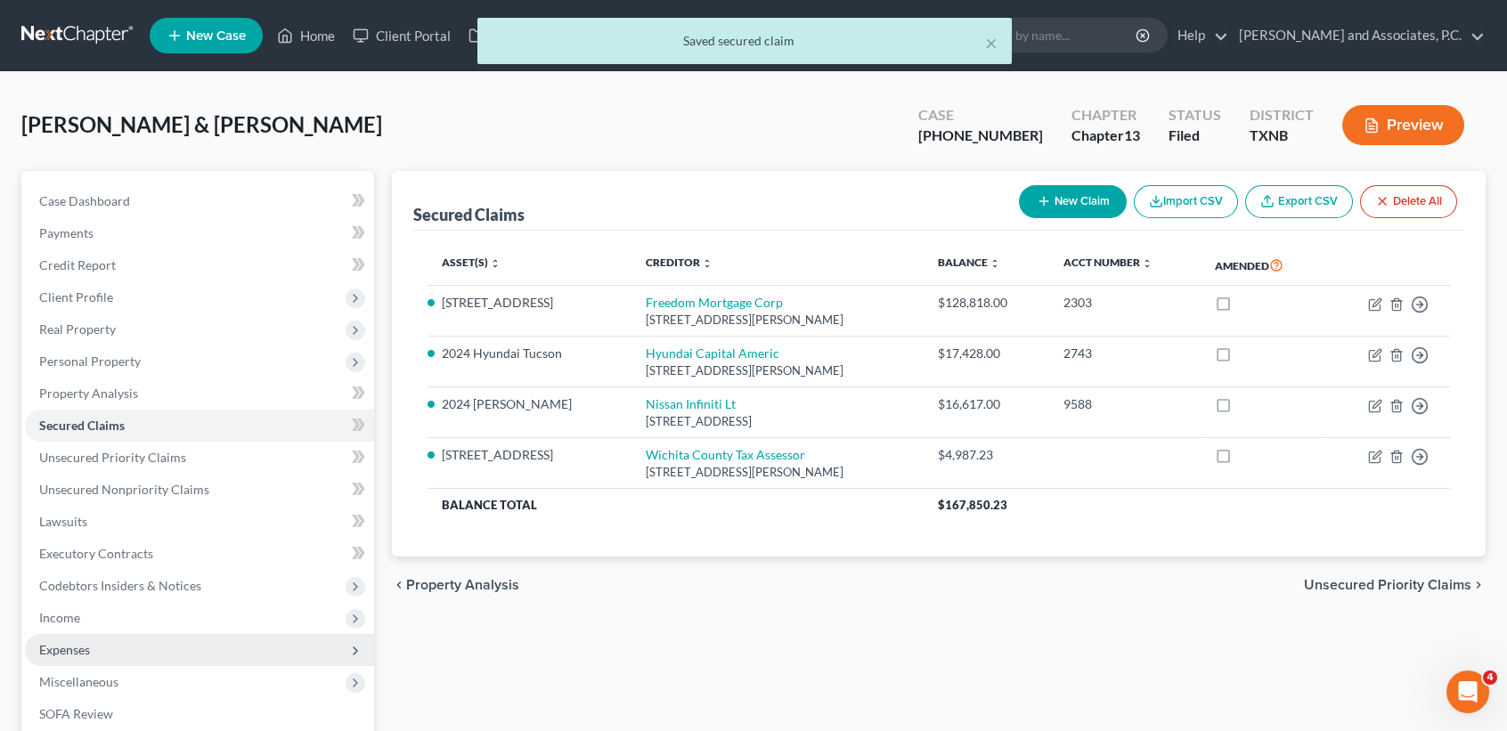
click at [92, 640] on span "Expenses" at bounding box center [199, 650] width 349 height 32
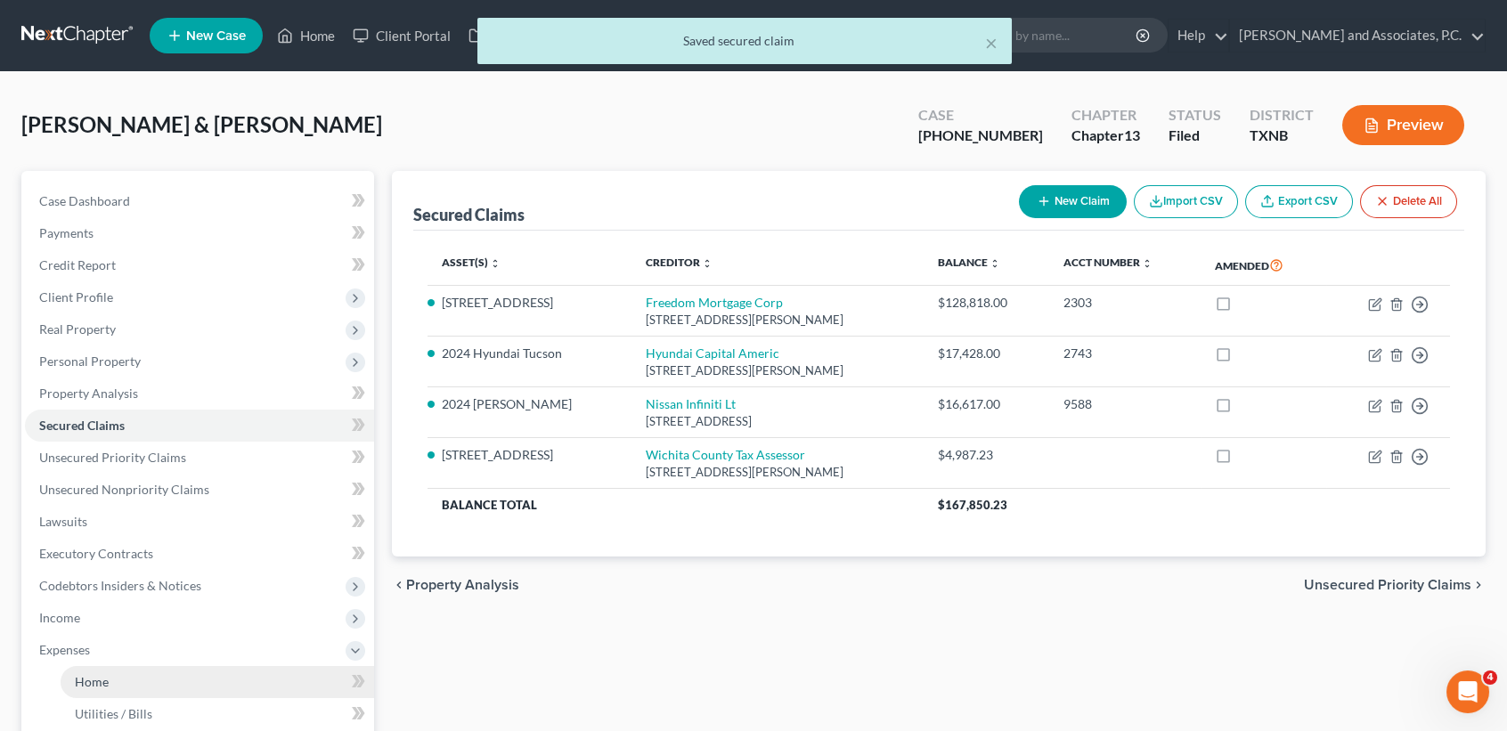
click at [118, 675] on link "Home" at bounding box center [218, 682] width 314 height 32
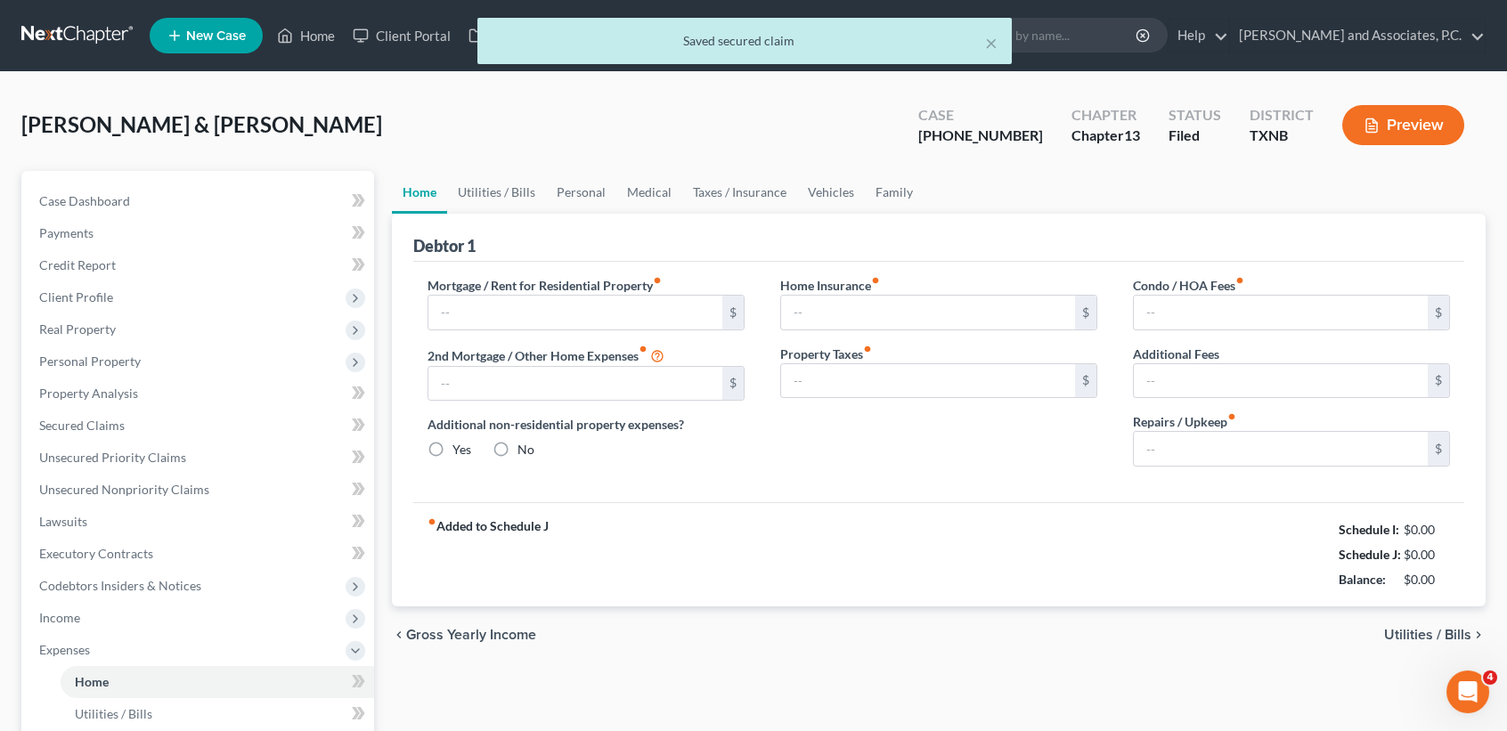
type input "1,500.00"
type input "0.00"
radio input "true"
type input "0.00"
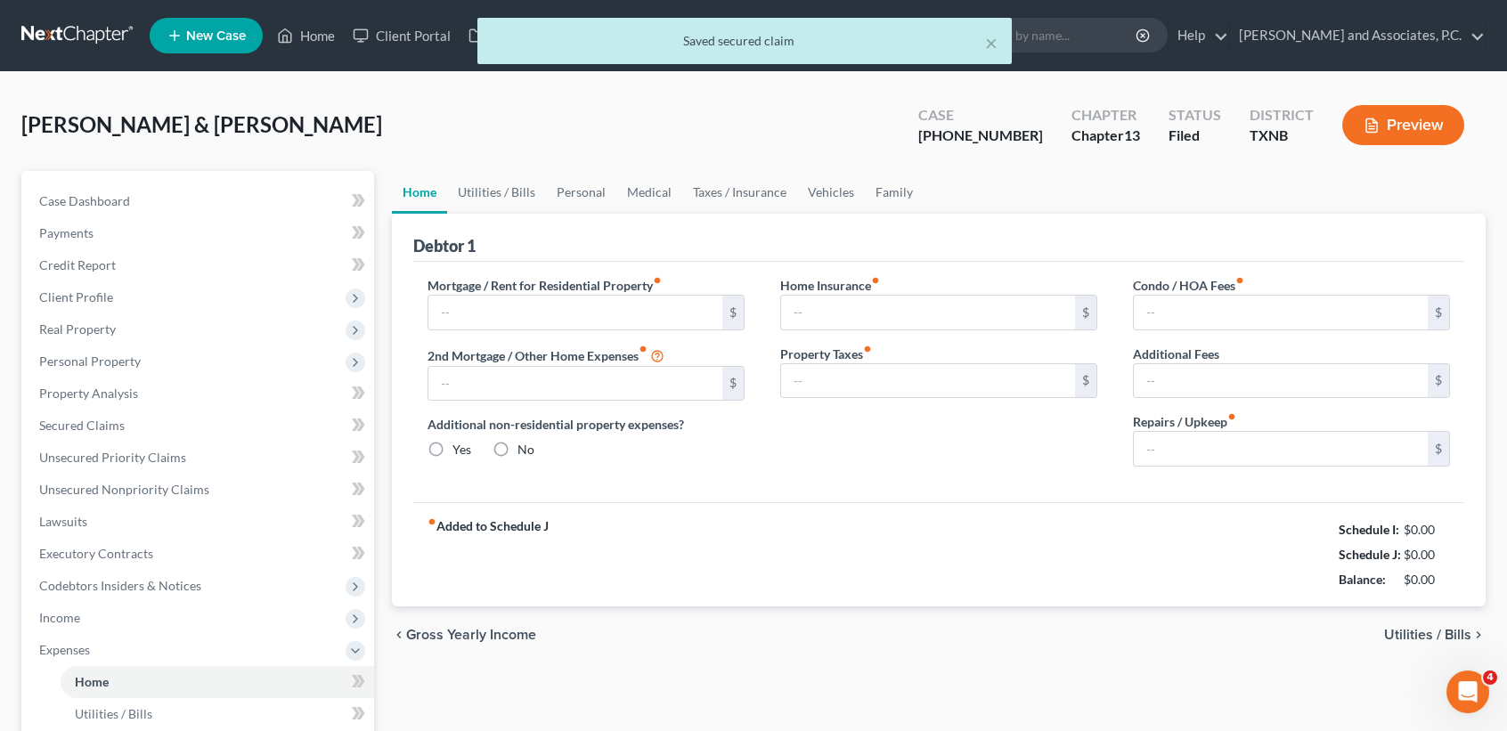
type input "150.00"
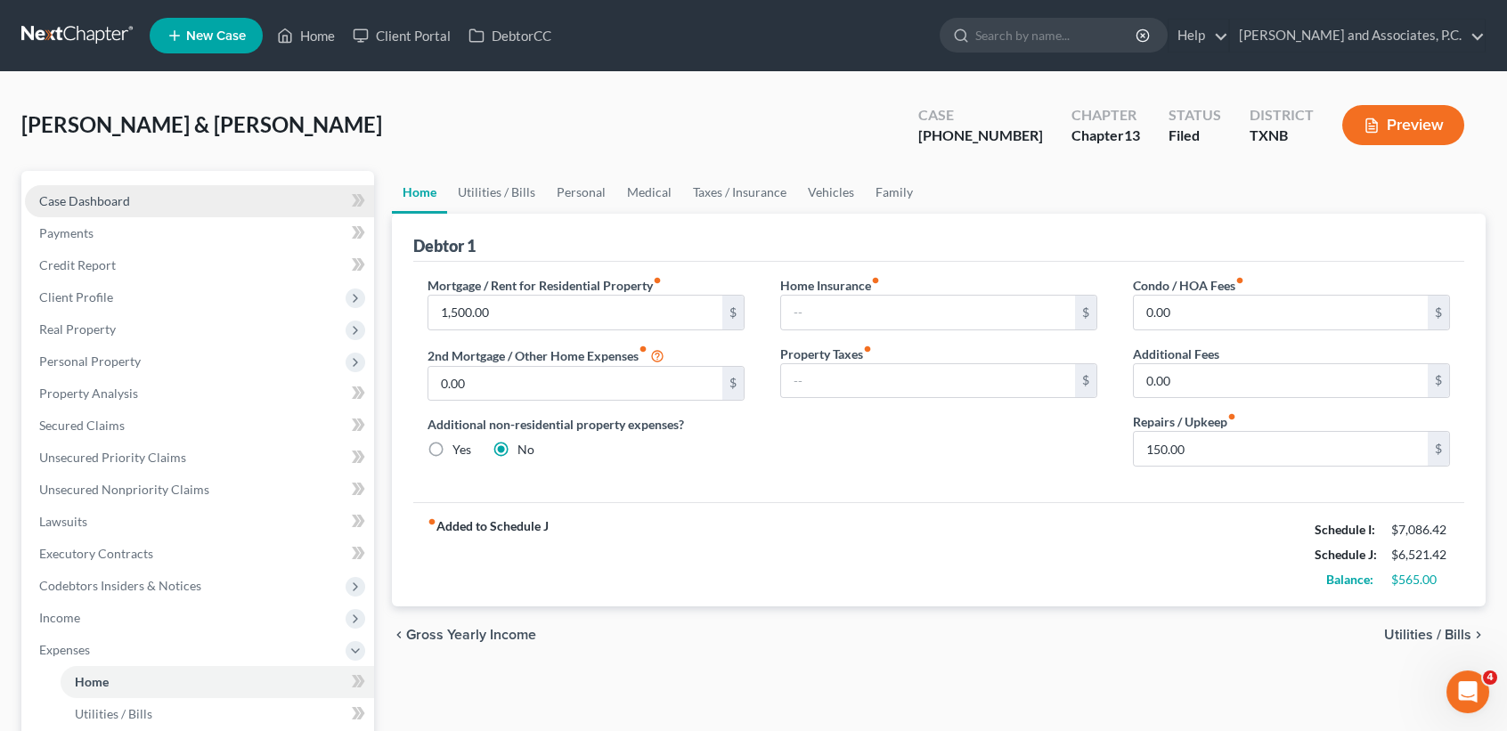
click at [167, 198] on link "Case Dashboard" at bounding box center [199, 201] width 349 height 32
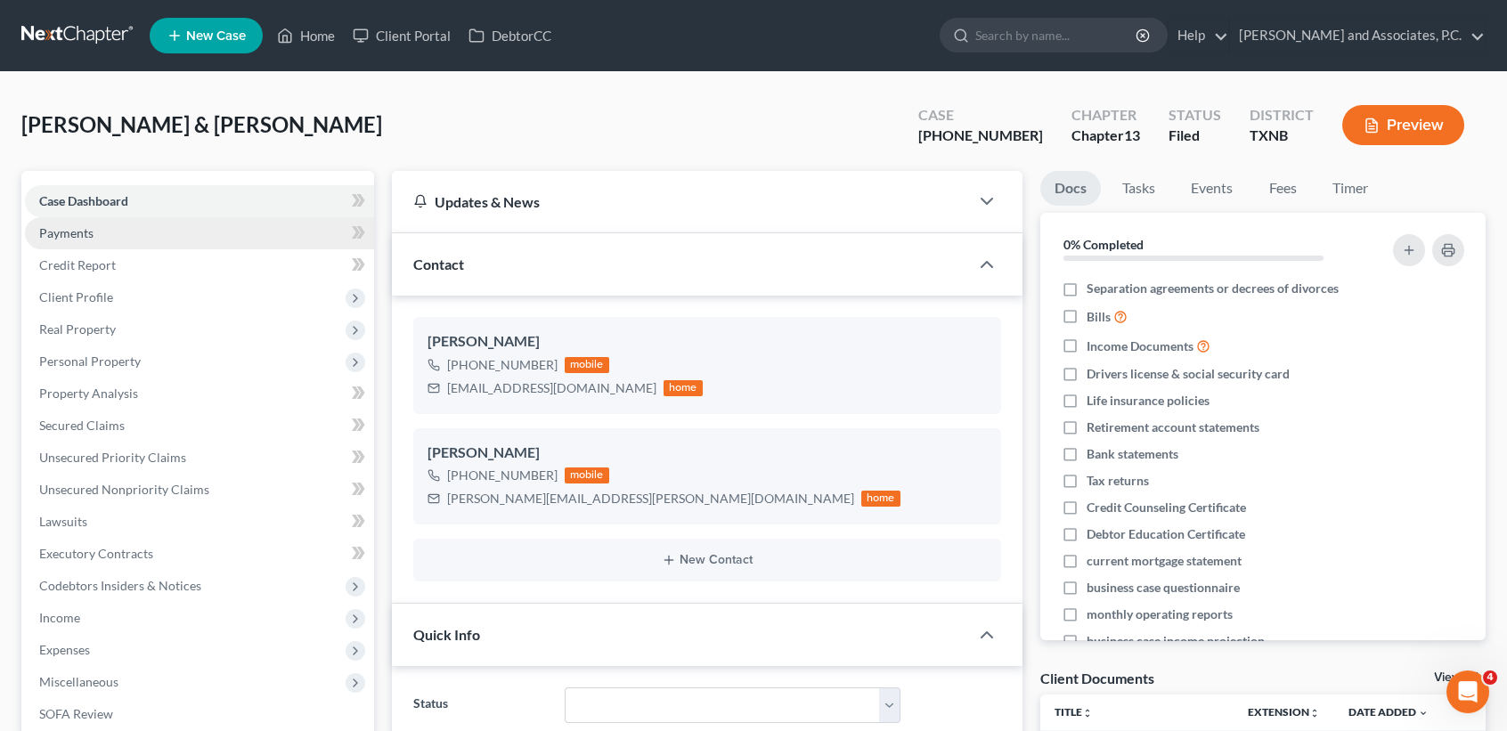
scroll to position [1147, 0]
click at [299, 42] on link "Home" at bounding box center [306, 36] width 76 height 32
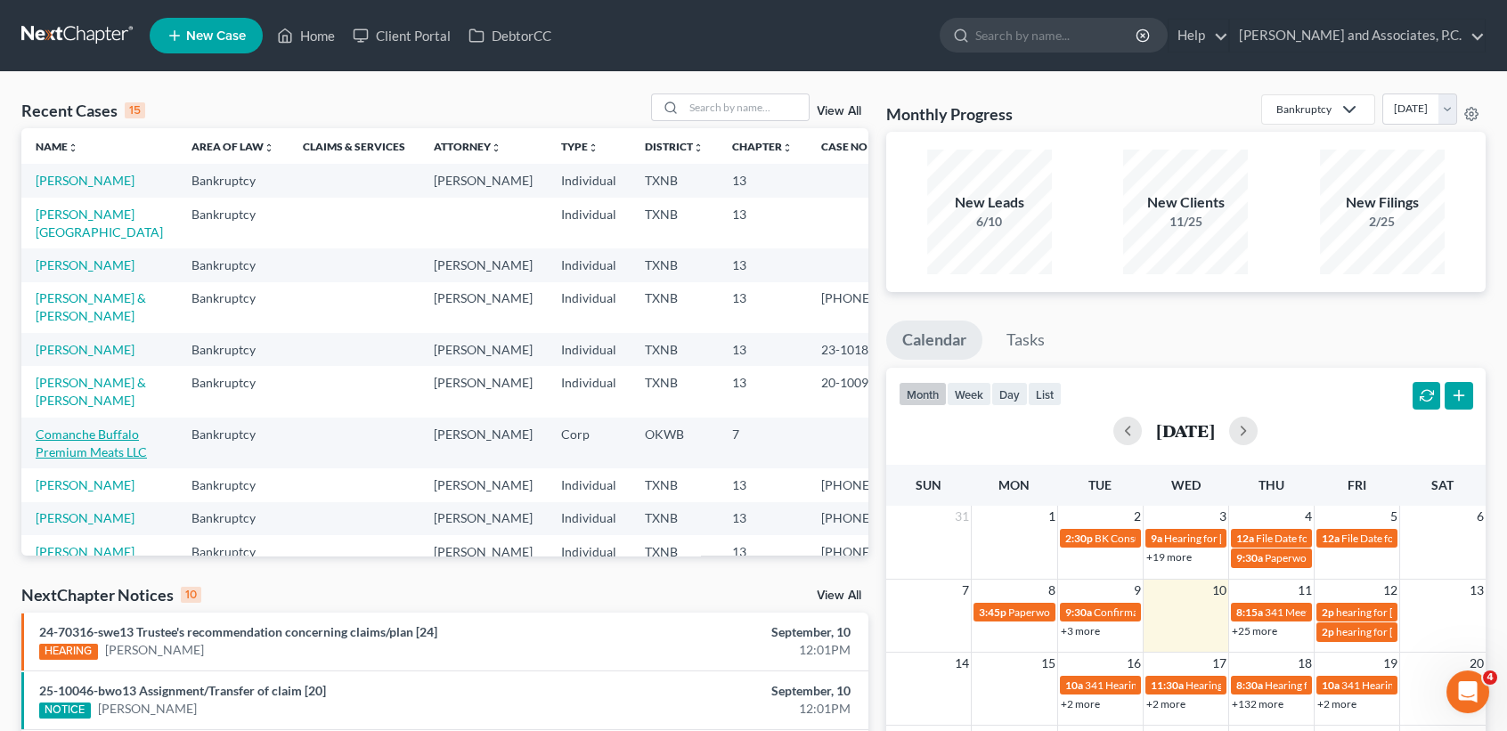
click at [46, 460] on link "Comanche Buffalo Premium Meats LLC" at bounding box center [91, 443] width 111 height 33
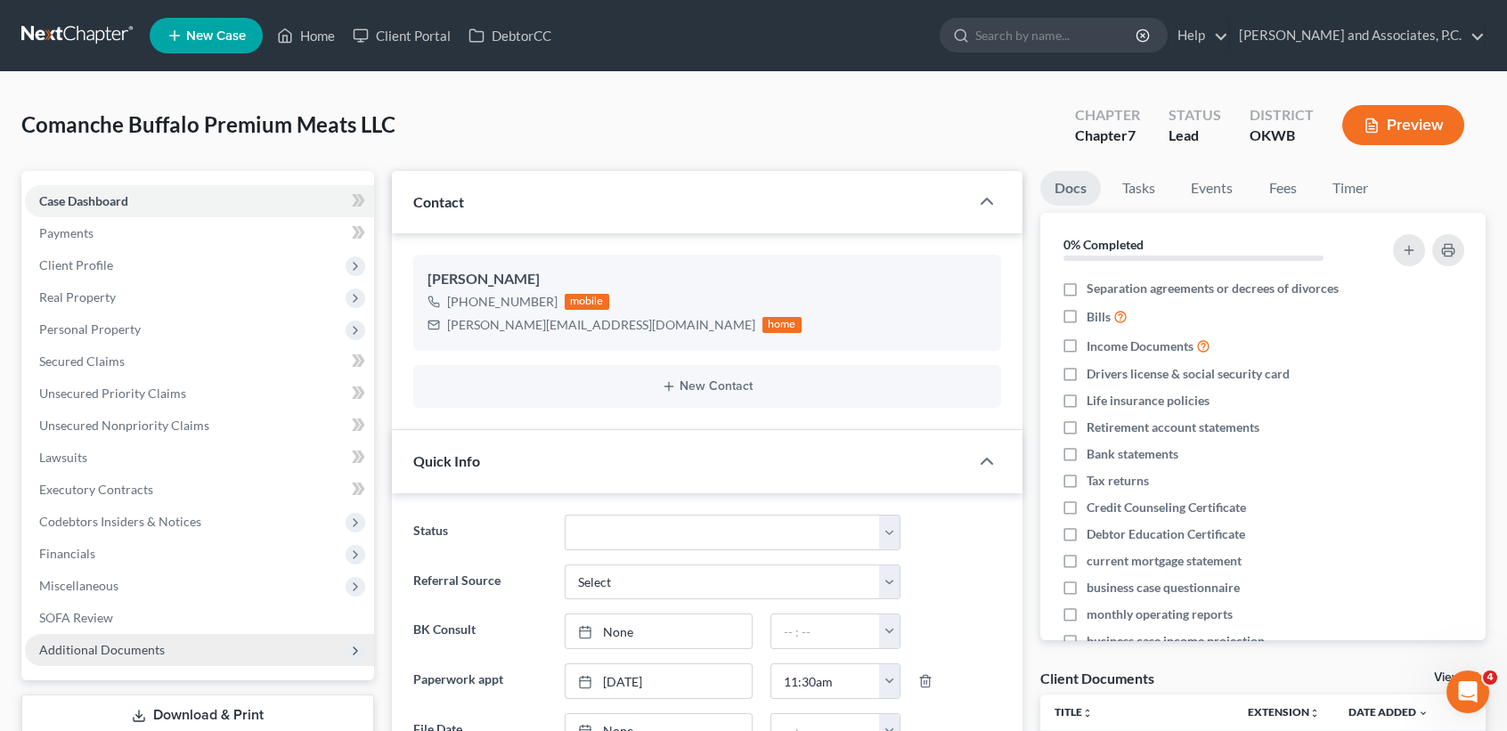
scroll to position [5181, 0]
click at [1289, 192] on link "Fees" at bounding box center [1282, 188] width 57 height 35
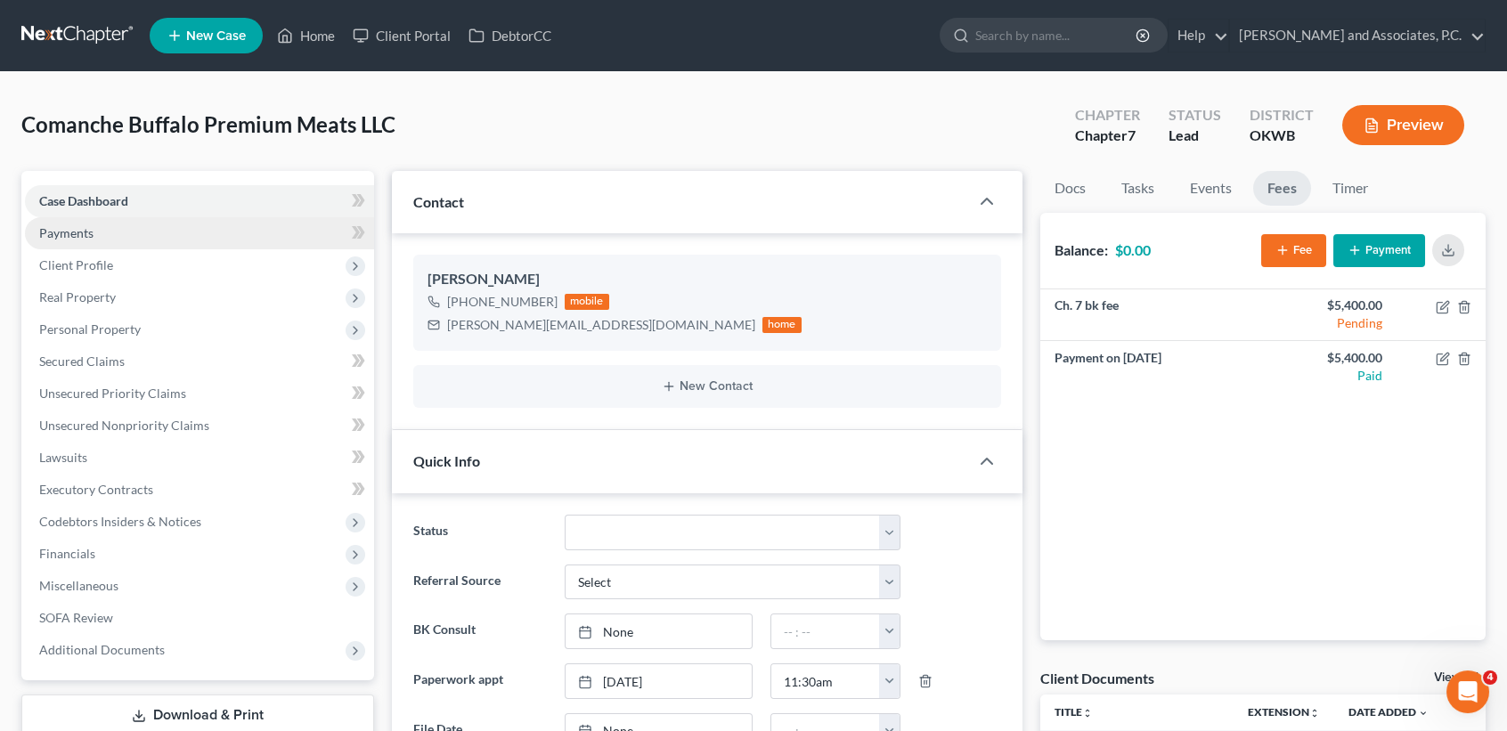
click at [115, 236] on link "Payments" at bounding box center [199, 233] width 349 height 32
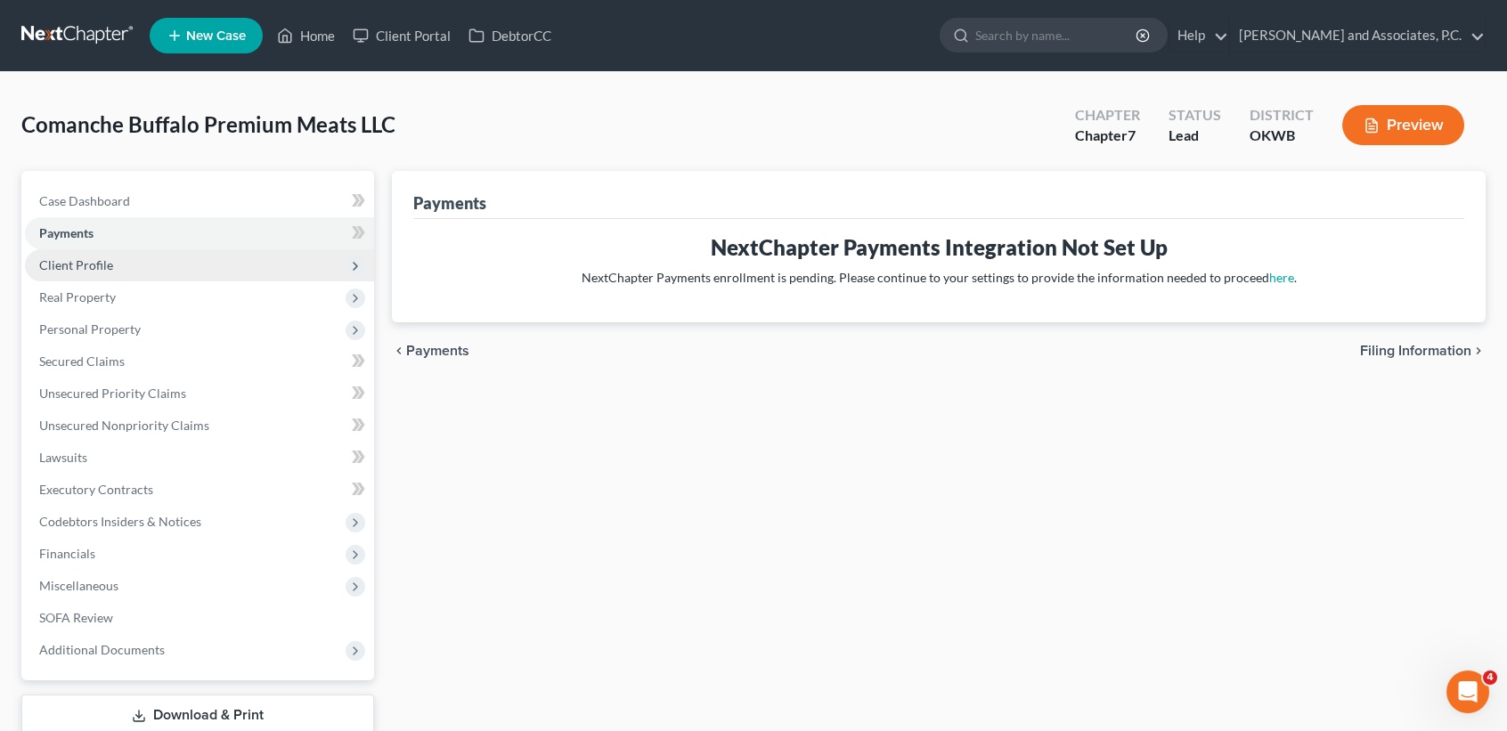
click at [114, 264] on span "Client Profile" at bounding box center [199, 265] width 349 height 32
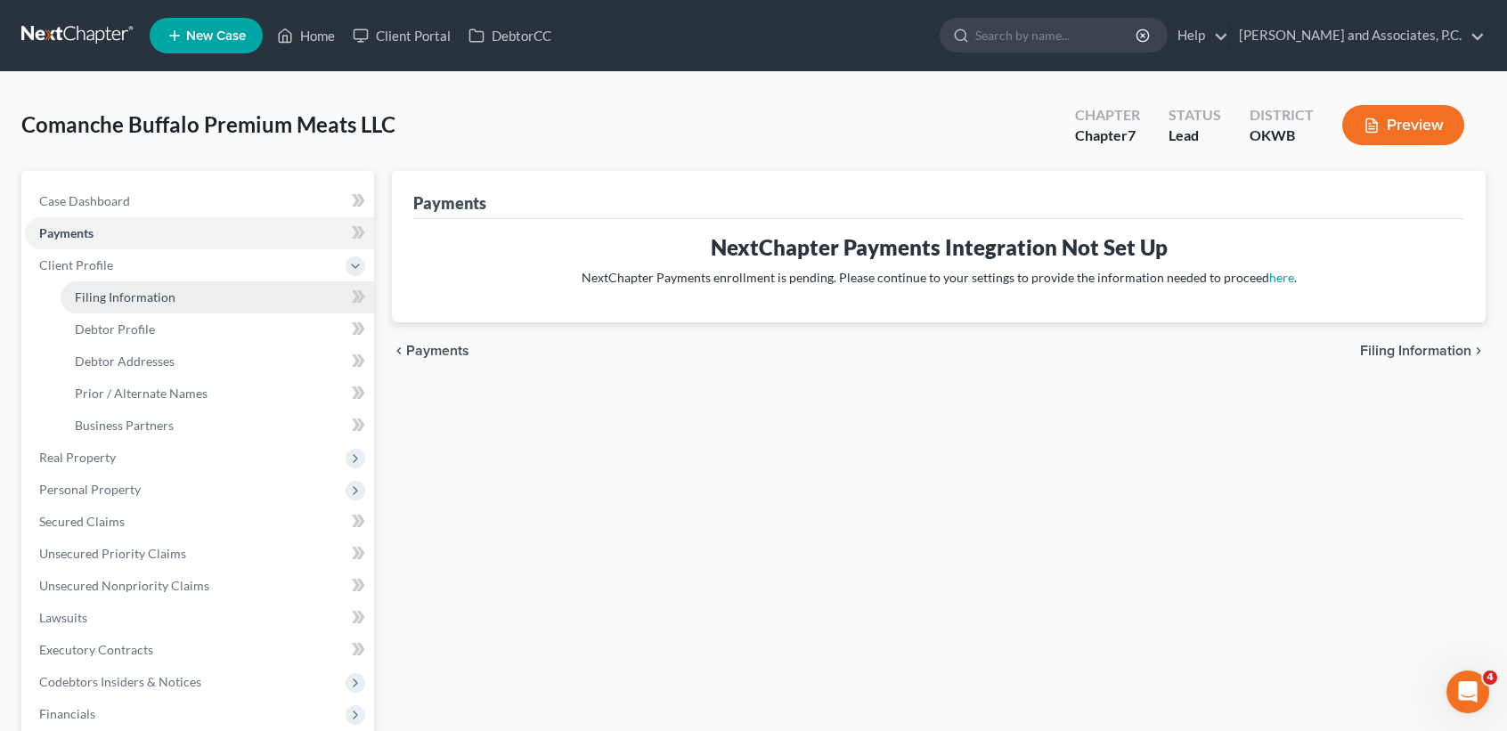
click at [113, 293] on span "Filing Information" at bounding box center [125, 297] width 101 height 15
select select "3"
select select "1"
select select "0"
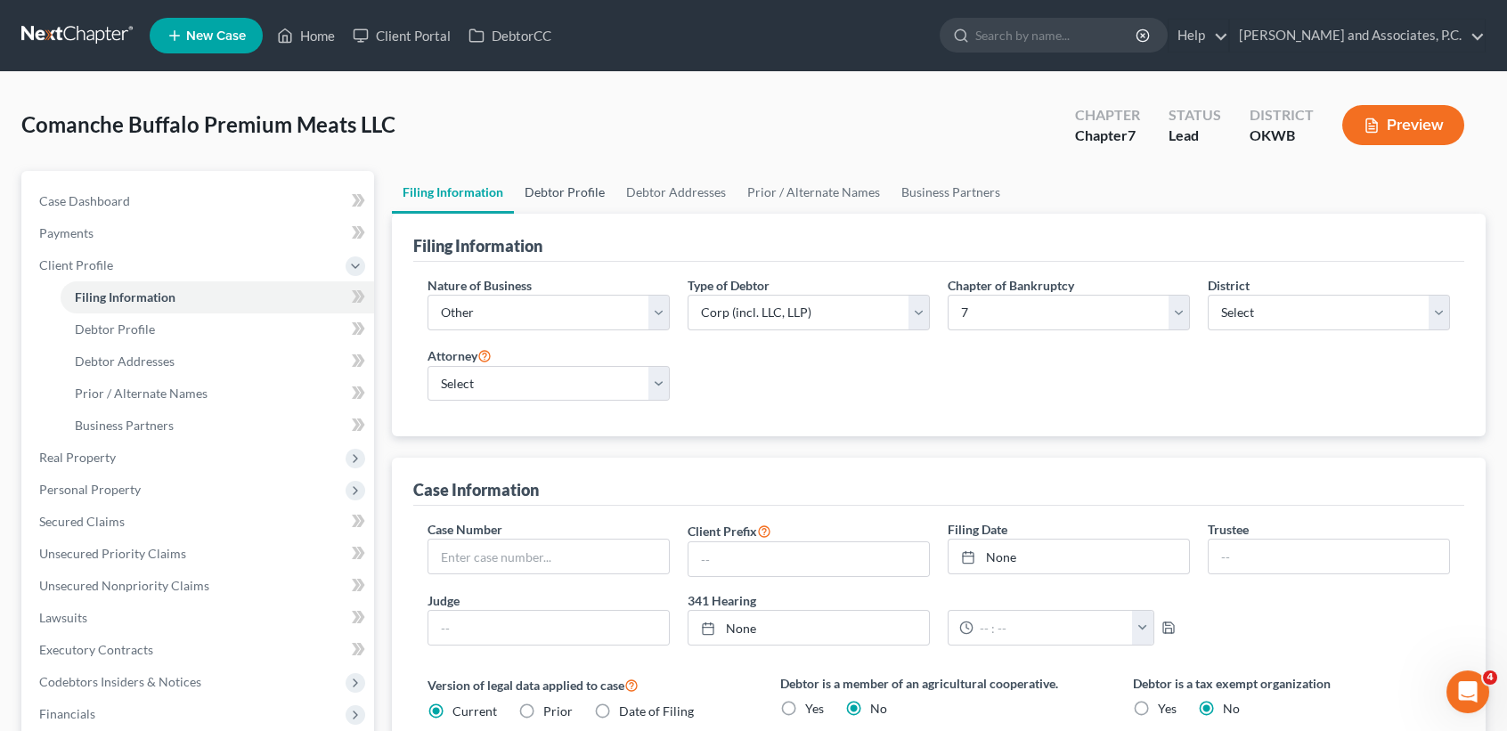
click at [538, 191] on link "Debtor Profile" at bounding box center [565, 192] width 102 height 43
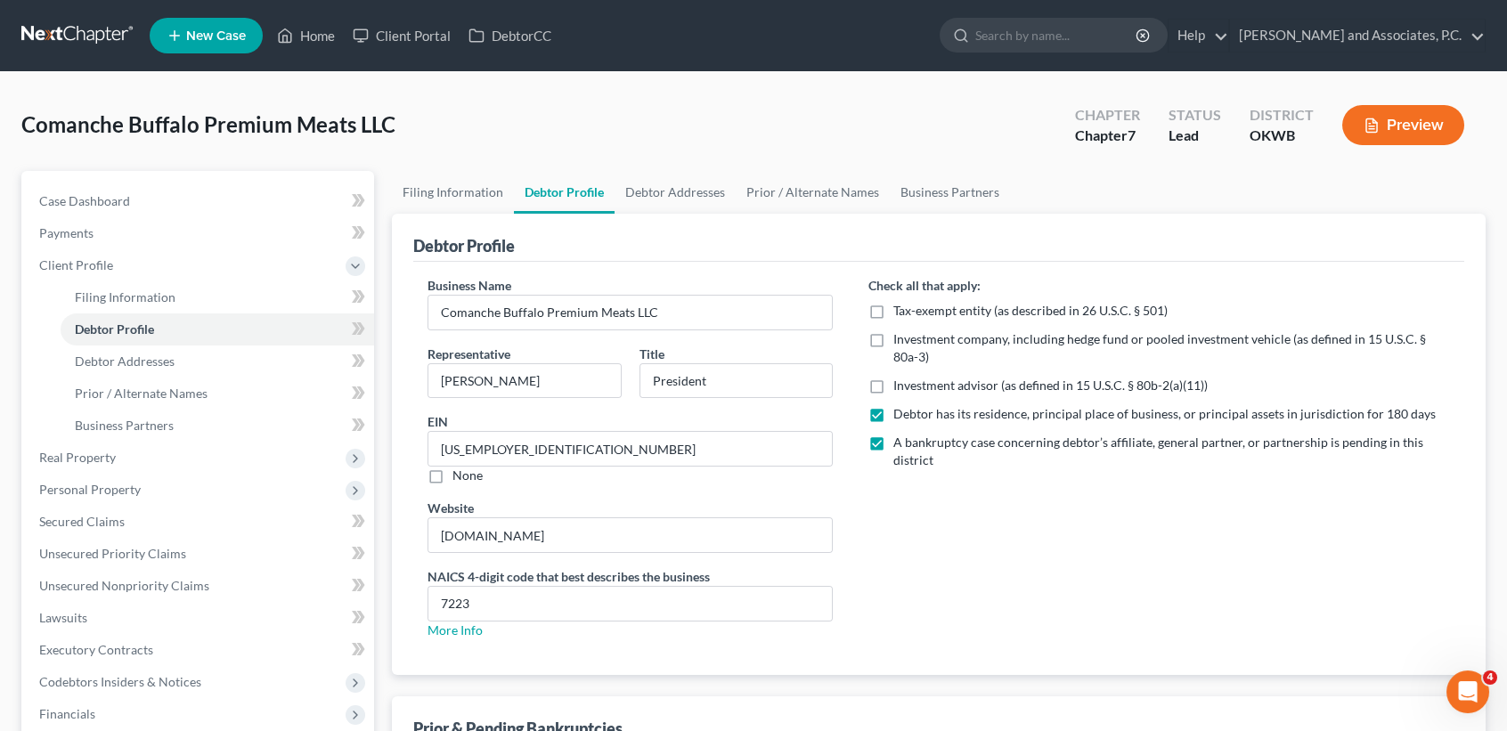
radio input "true"
click at [665, 186] on link "Debtor Addresses" at bounding box center [675, 192] width 121 height 43
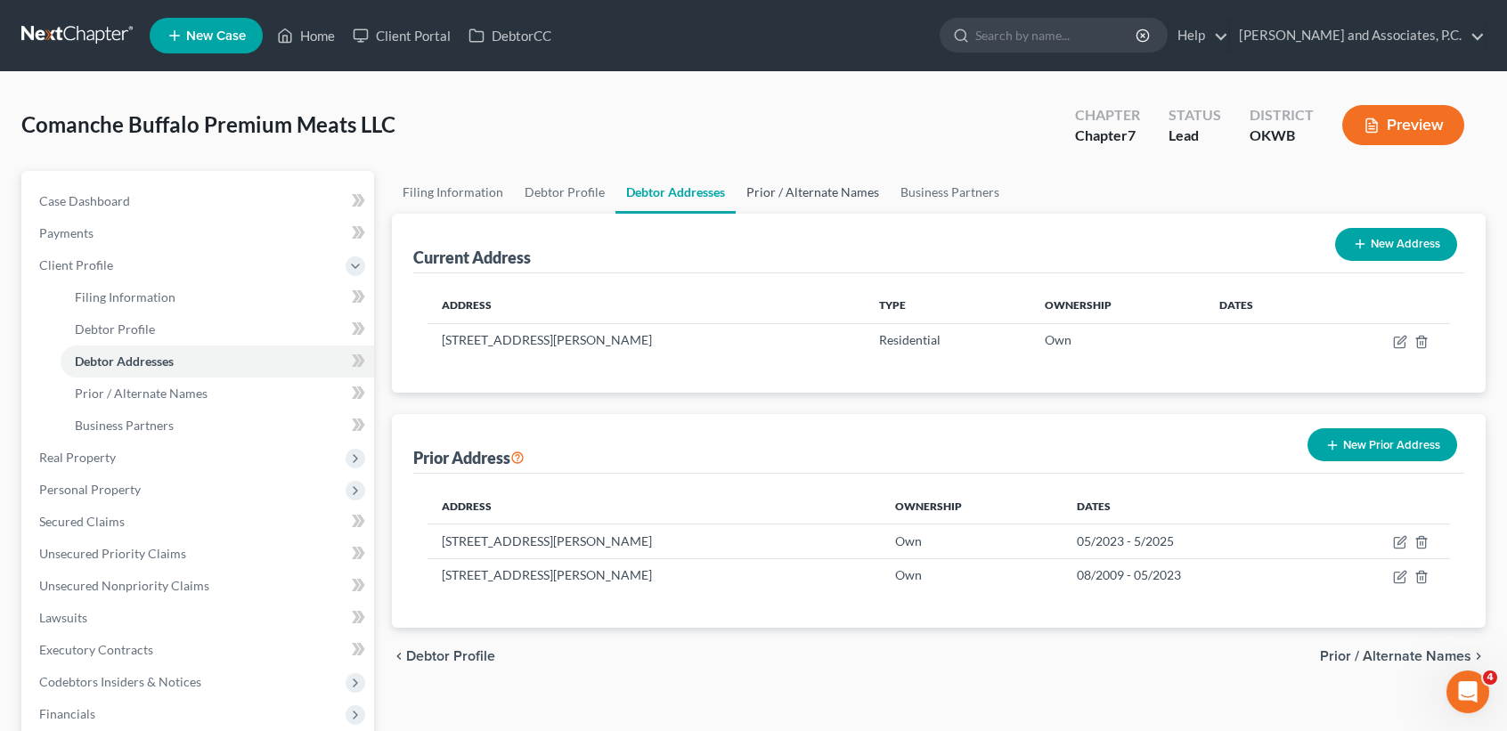
click at [778, 196] on link "Prior / Alternate Names" at bounding box center [813, 192] width 154 height 43
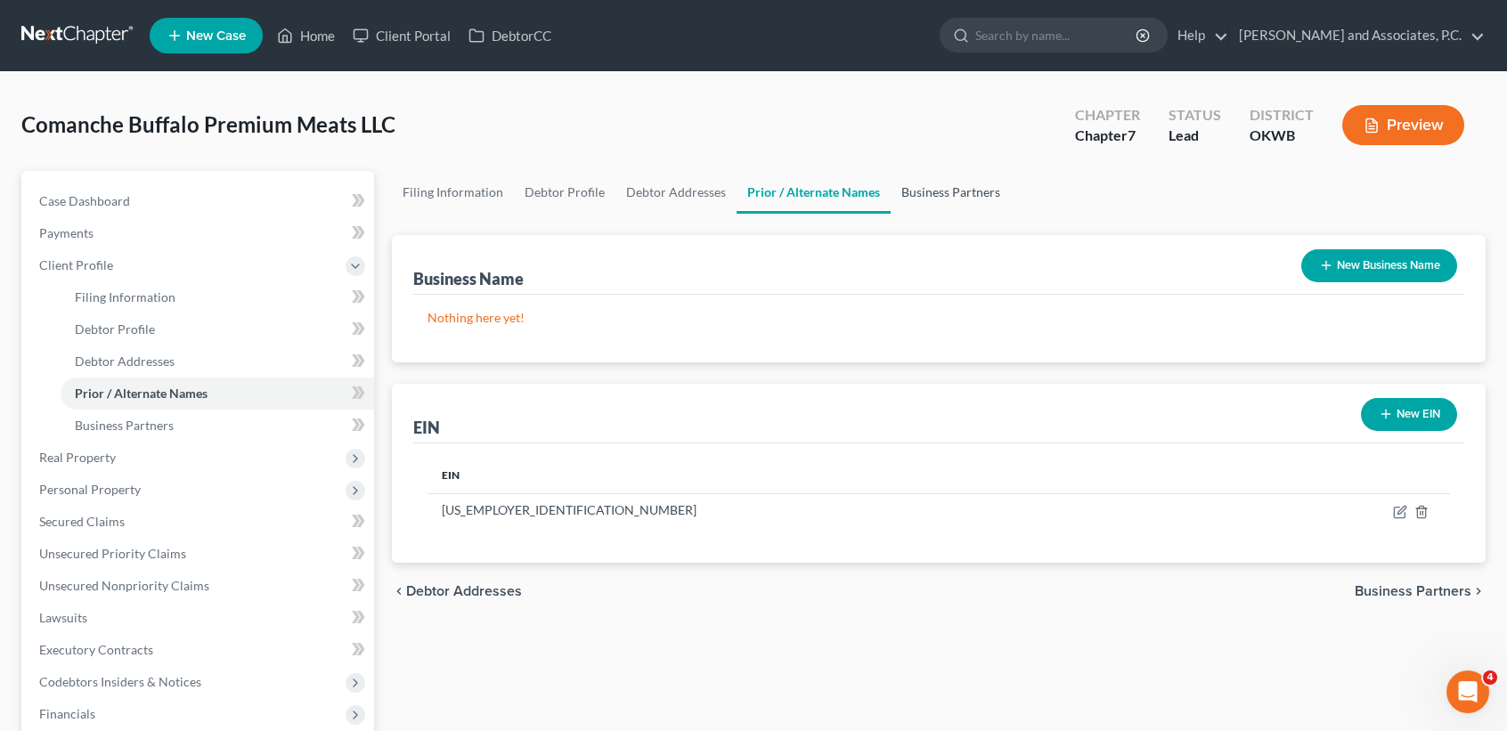
click at [952, 204] on link "Business Partners" at bounding box center [951, 192] width 120 height 43
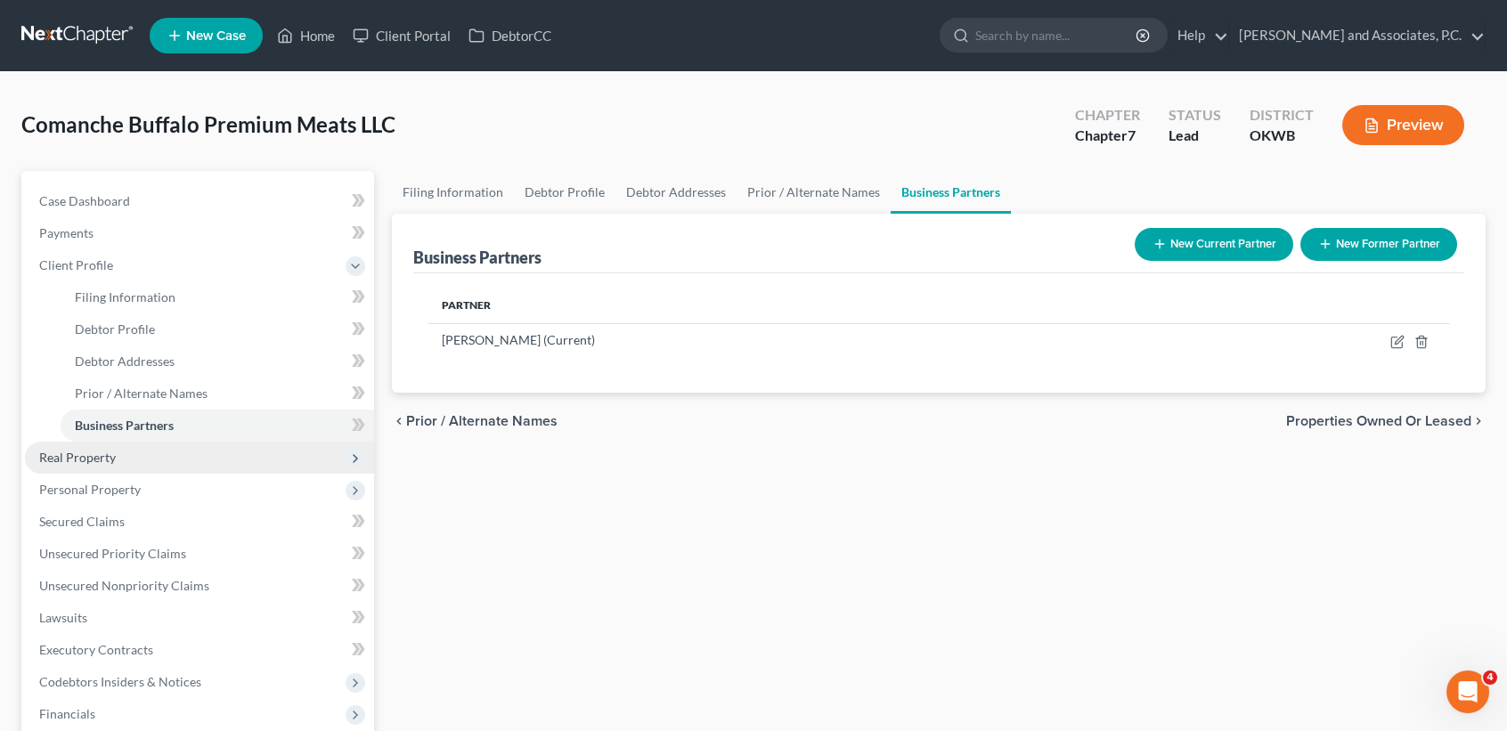
click at [128, 449] on span "Real Property" at bounding box center [199, 458] width 349 height 32
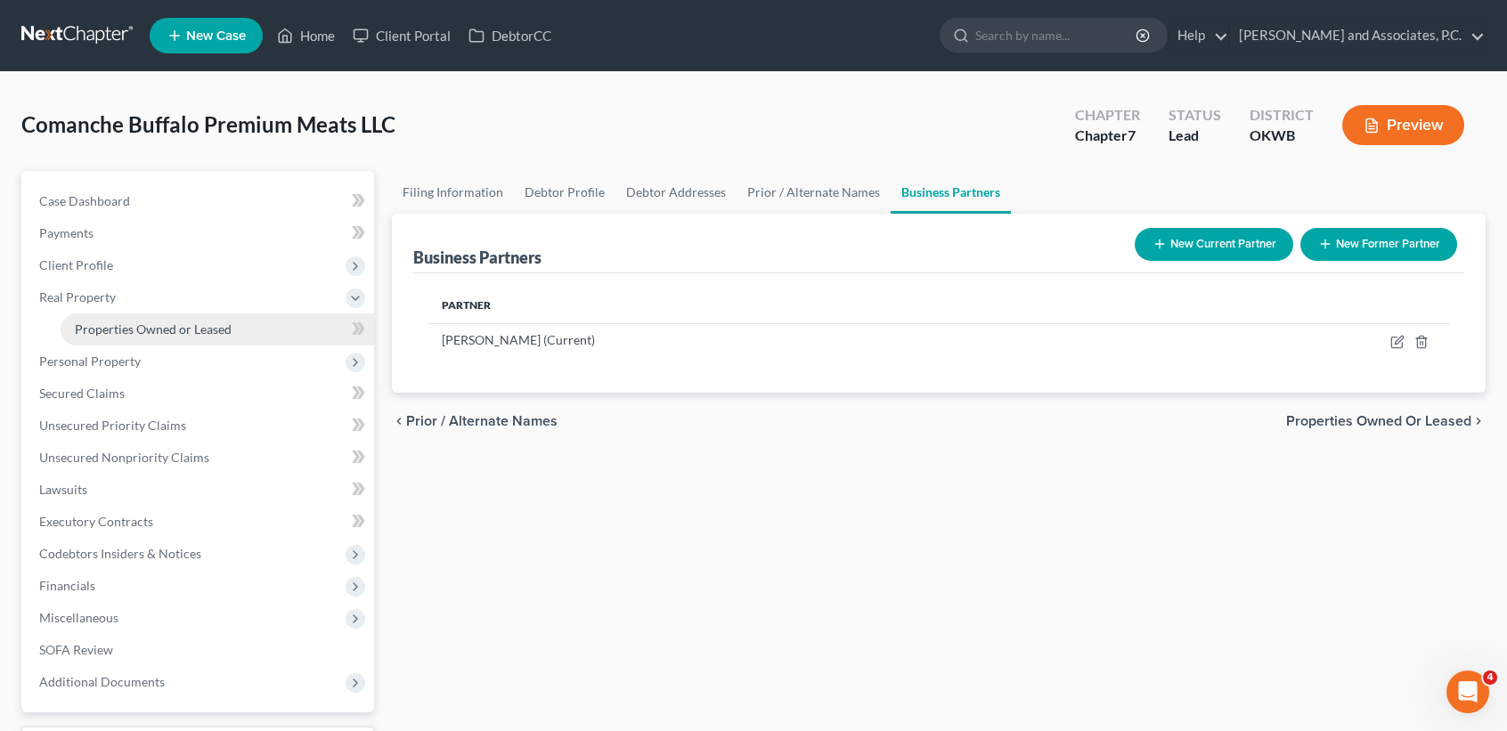
click at [159, 322] on span "Properties Owned or Leased" at bounding box center [153, 329] width 157 height 15
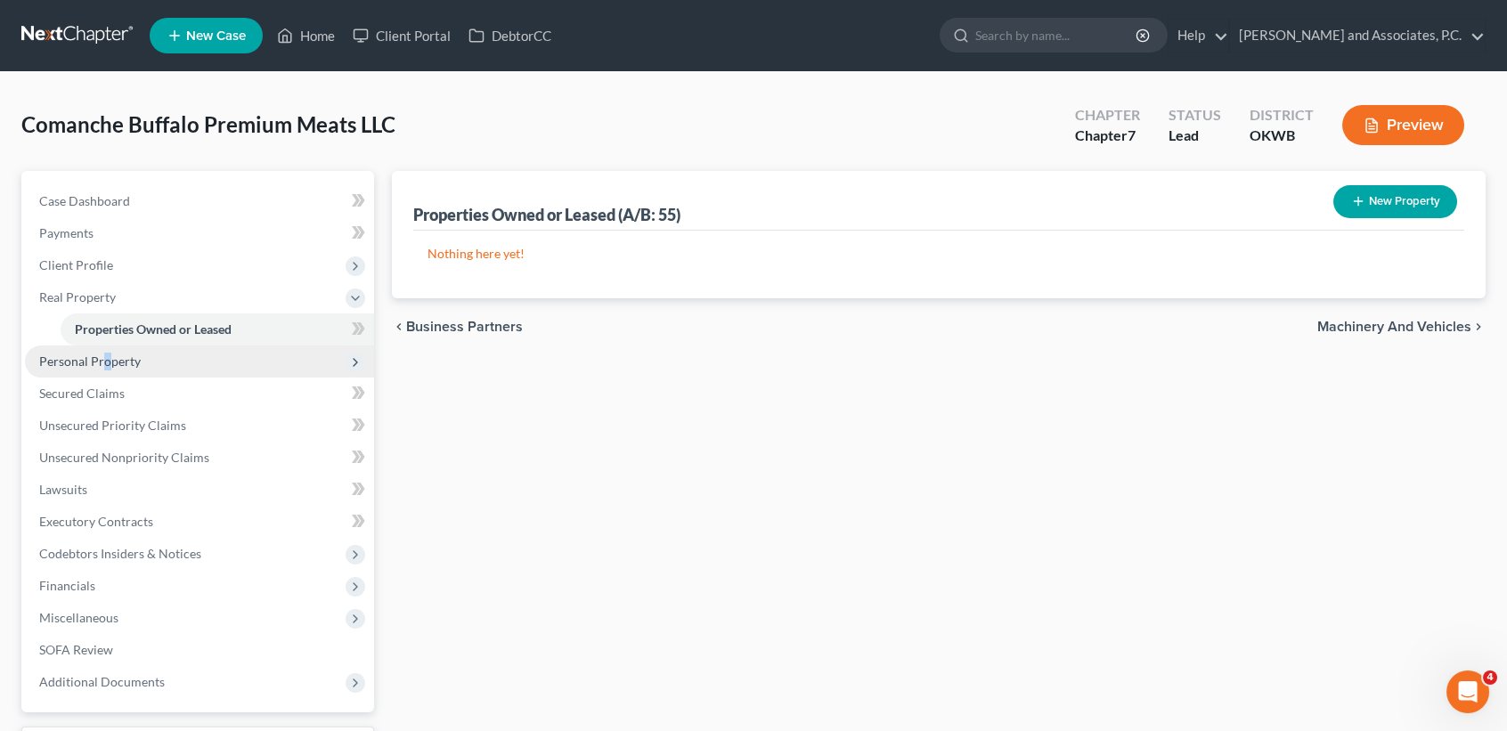
click at [105, 360] on span "Personal Property" at bounding box center [90, 361] width 102 height 15
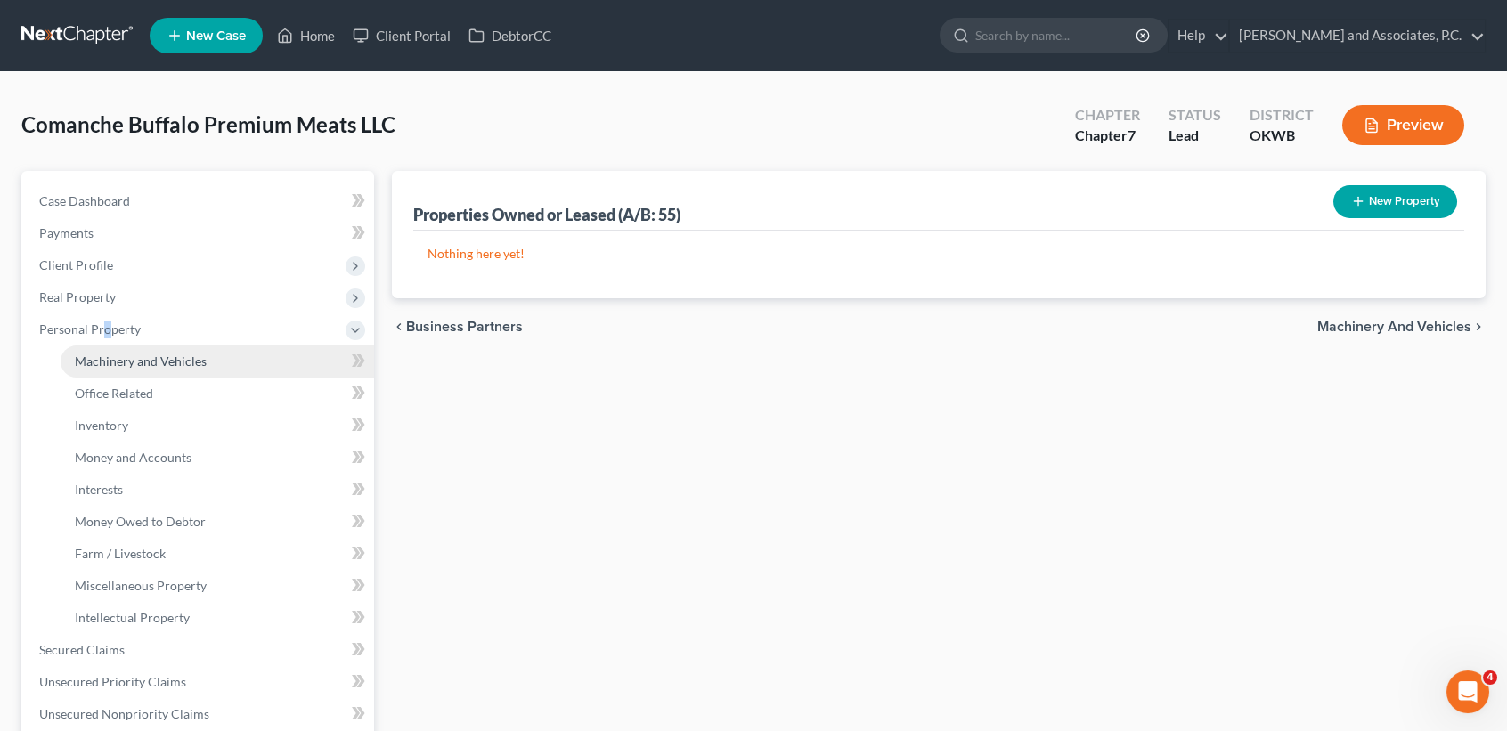
click at [113, 346] on link "Machinery and Vehicles" at bounding box center [218, 362] width 314 height 32
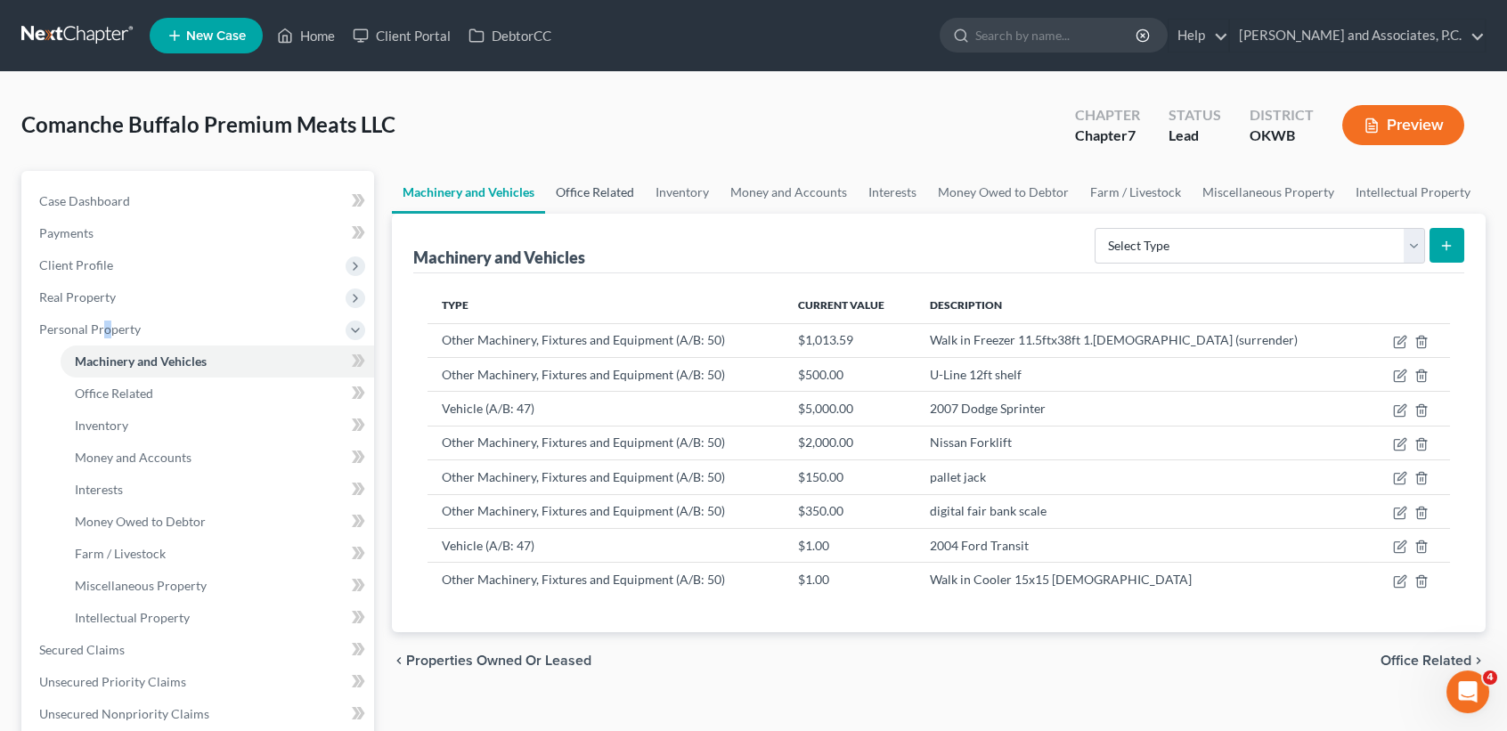
click at [621, 192] on link "Office Related" at bounding box center [595, 192] width 100 height 43
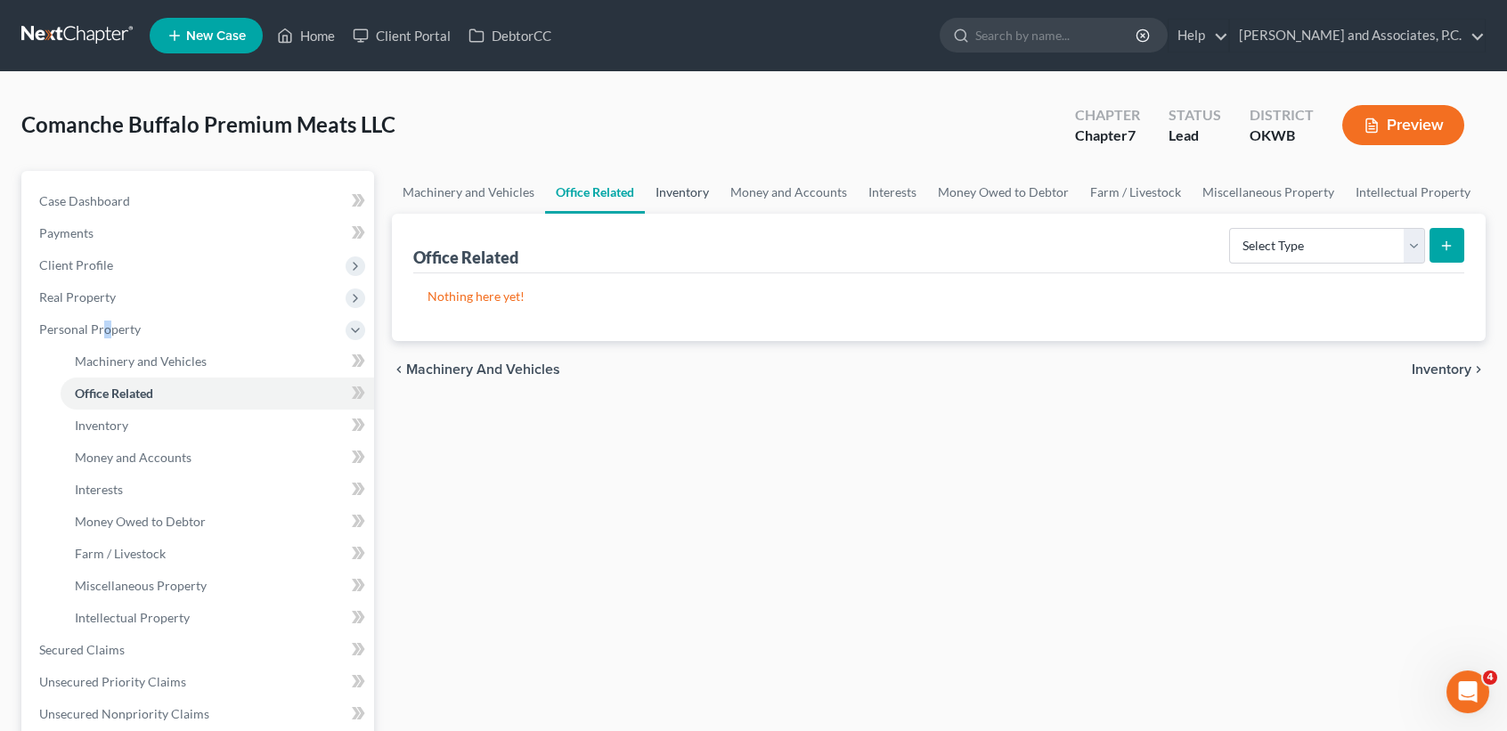
click at [682, 187] on link "Inventory" at bounding box center [682, 192] width 75 height 43
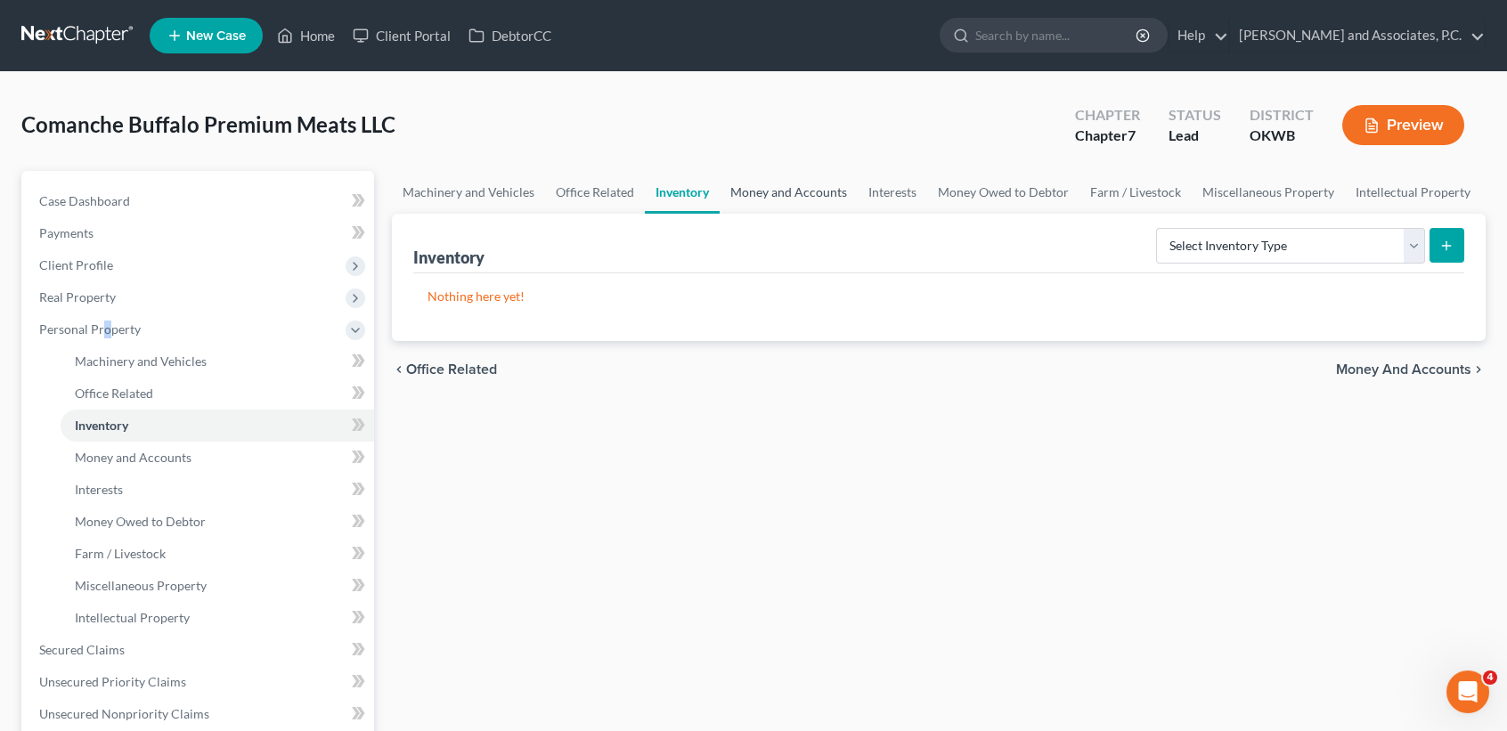
click at [821, 192] on link "Money and Accounts" at bounding box center [789, 192] width 138 height 43
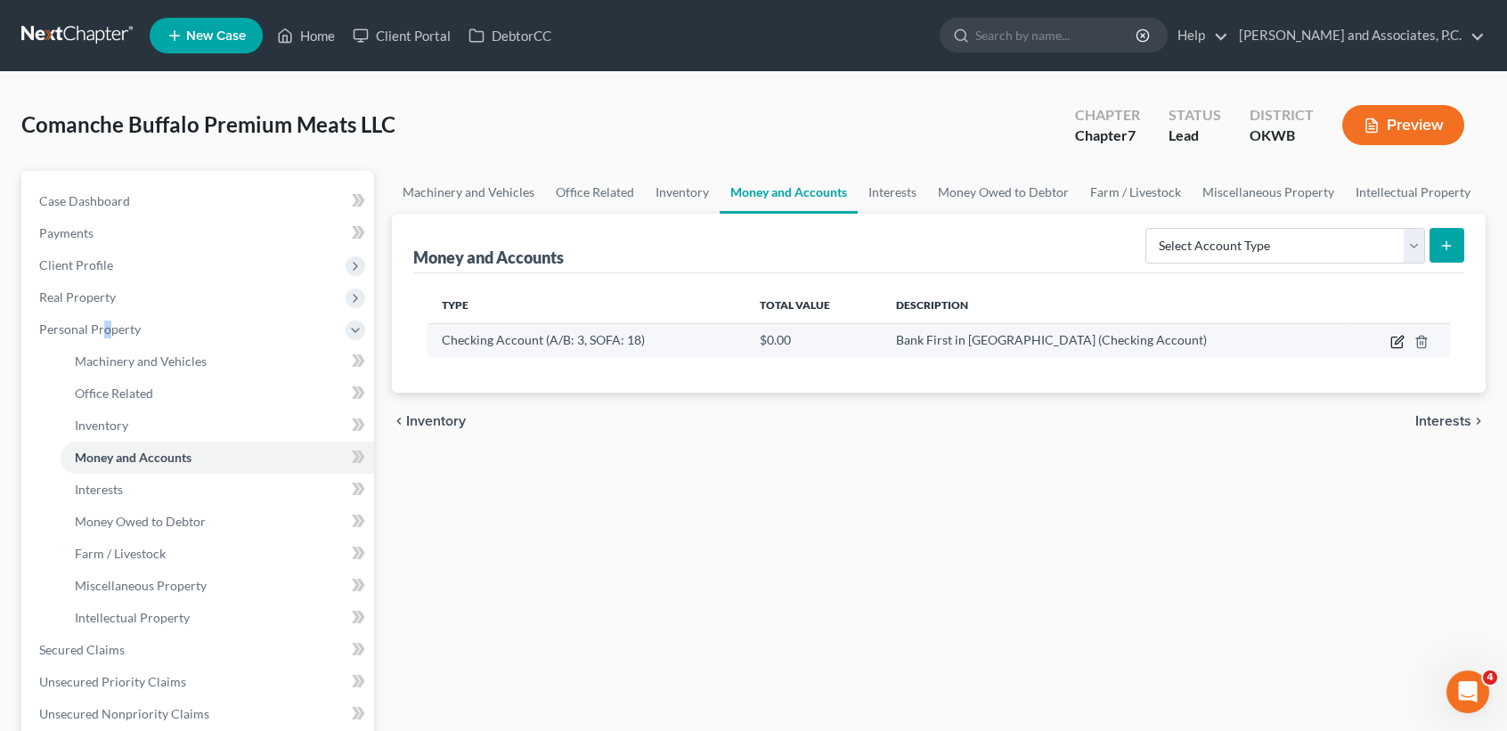
click at [1397, 339] on icon "button" at bounding box center [1398, 342] width 14 height 14
select select "37"
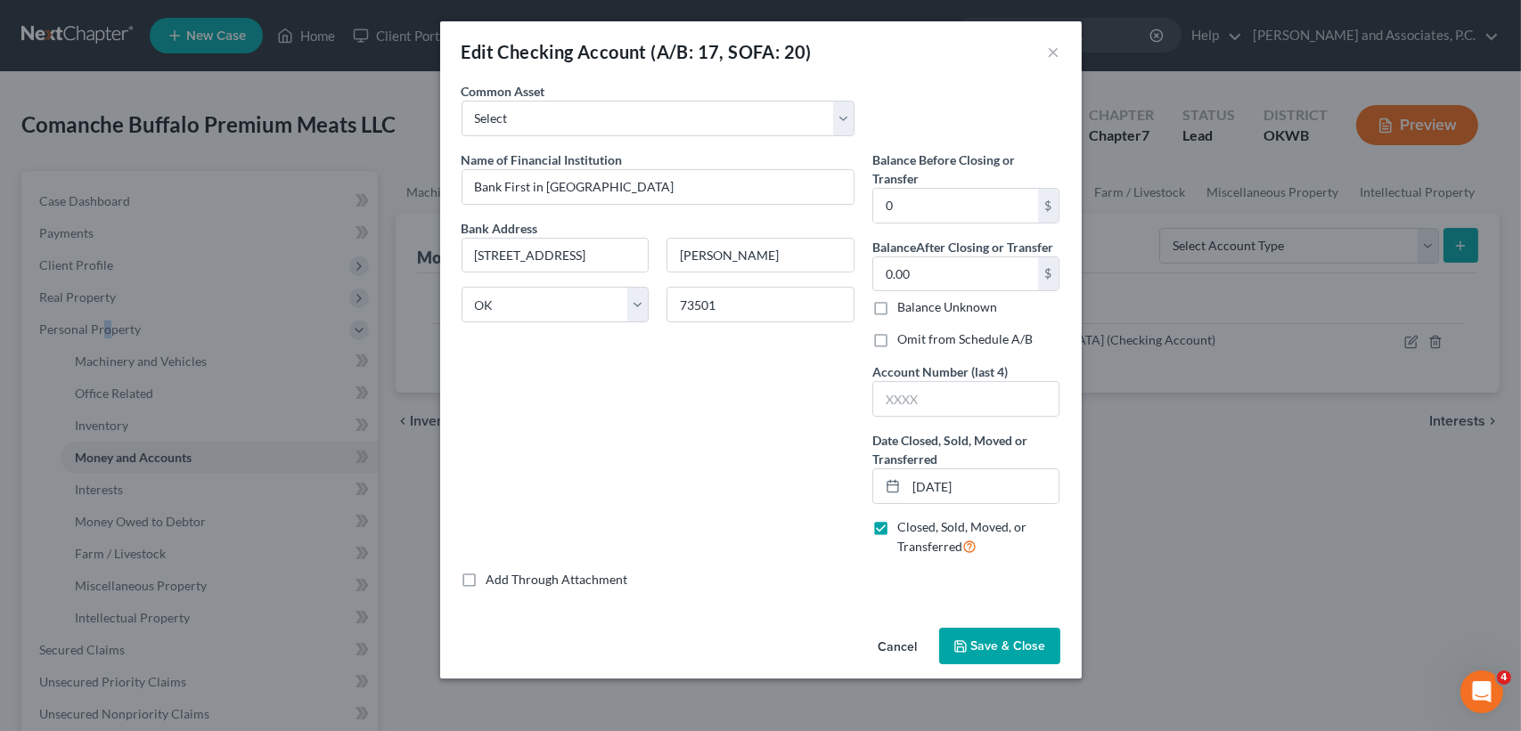
click at [991, 642] on span "Save & Close" at bounding box center [1008, 646] width 75 height 15
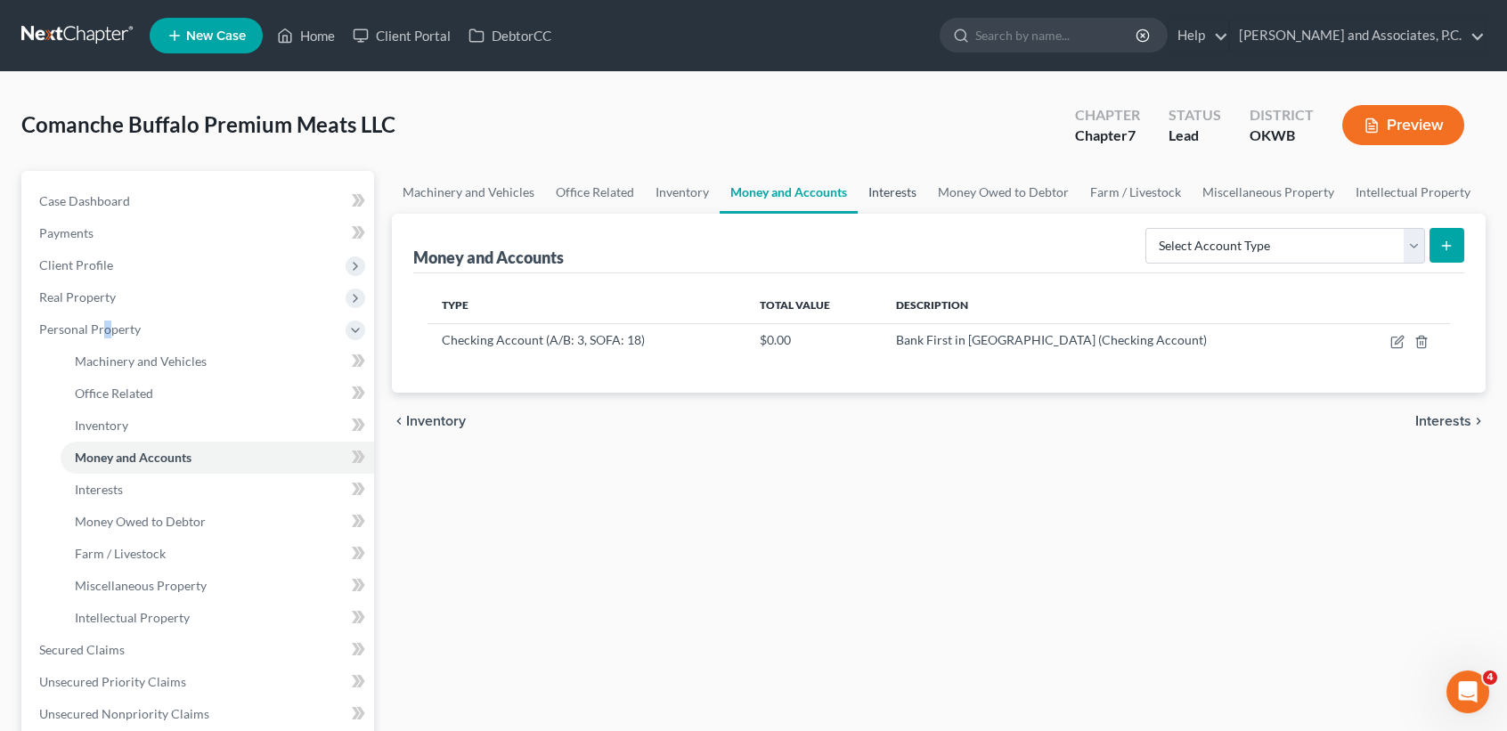
click at [909, 195] on link "Interests" at bounding box center [892, 192] width 69 height 43
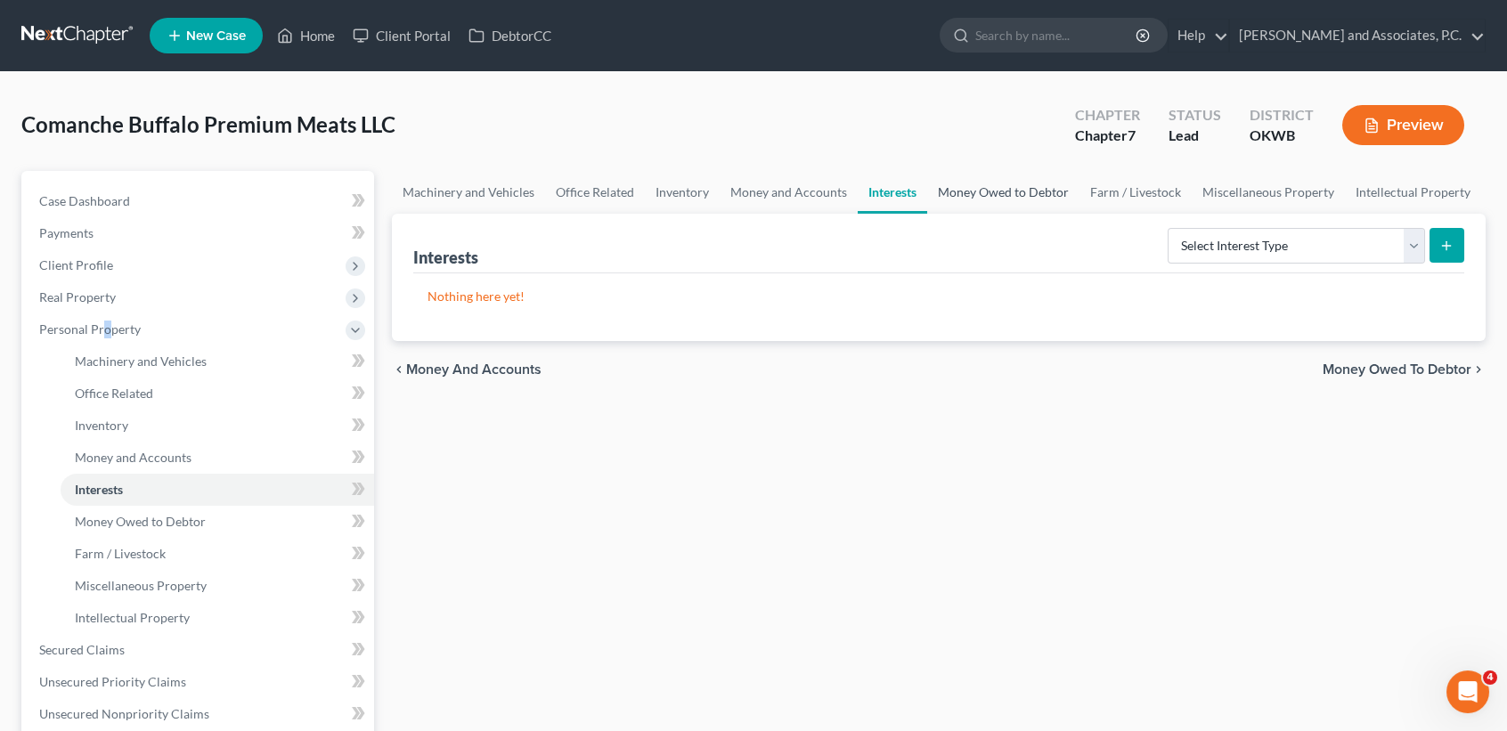
click at [1010, 187] on link "Money Owed to Debtor" at bounding box center [1003, 192] width 152 height 43
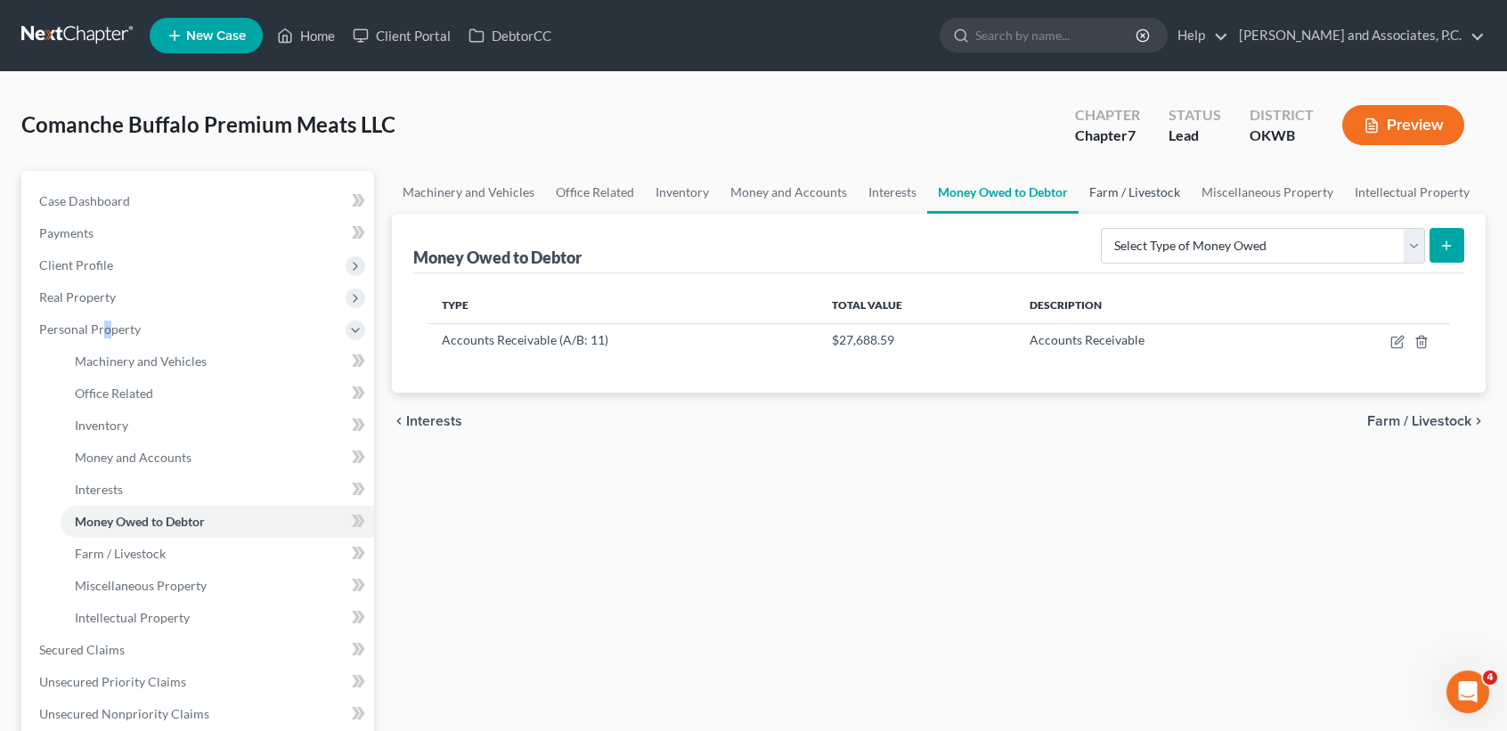
click at [1154, 200] on link "Farm / Livestock" at bounding box center [1135, 192] width 112 height 43
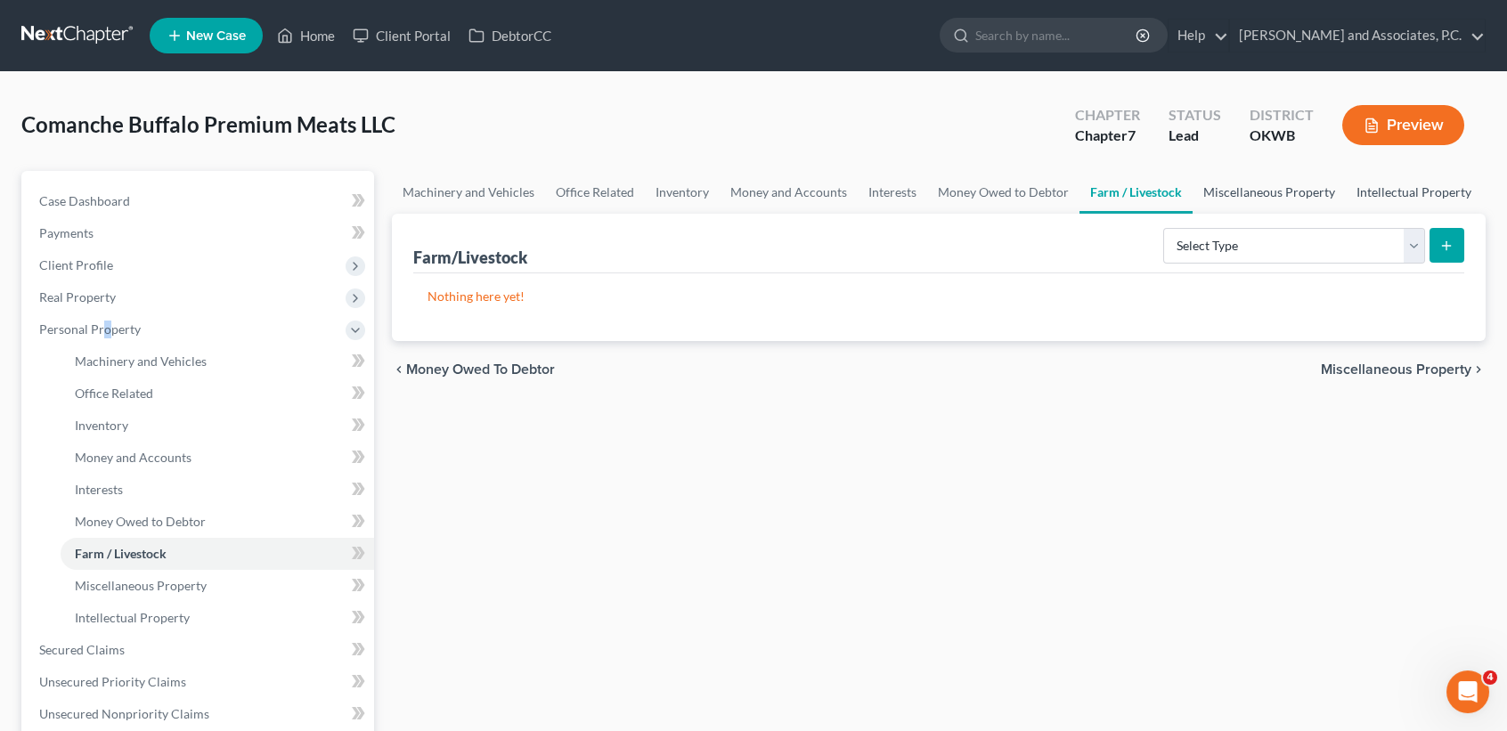
drag, startPoint x: 1237, startPoint y: 200, endPoint x: 1350, endPoint y: 204, distance: 113.2
click at [1238, 200] on link "Miscellaneous Property" at bounding box center [1269, 192] width 153 height 43
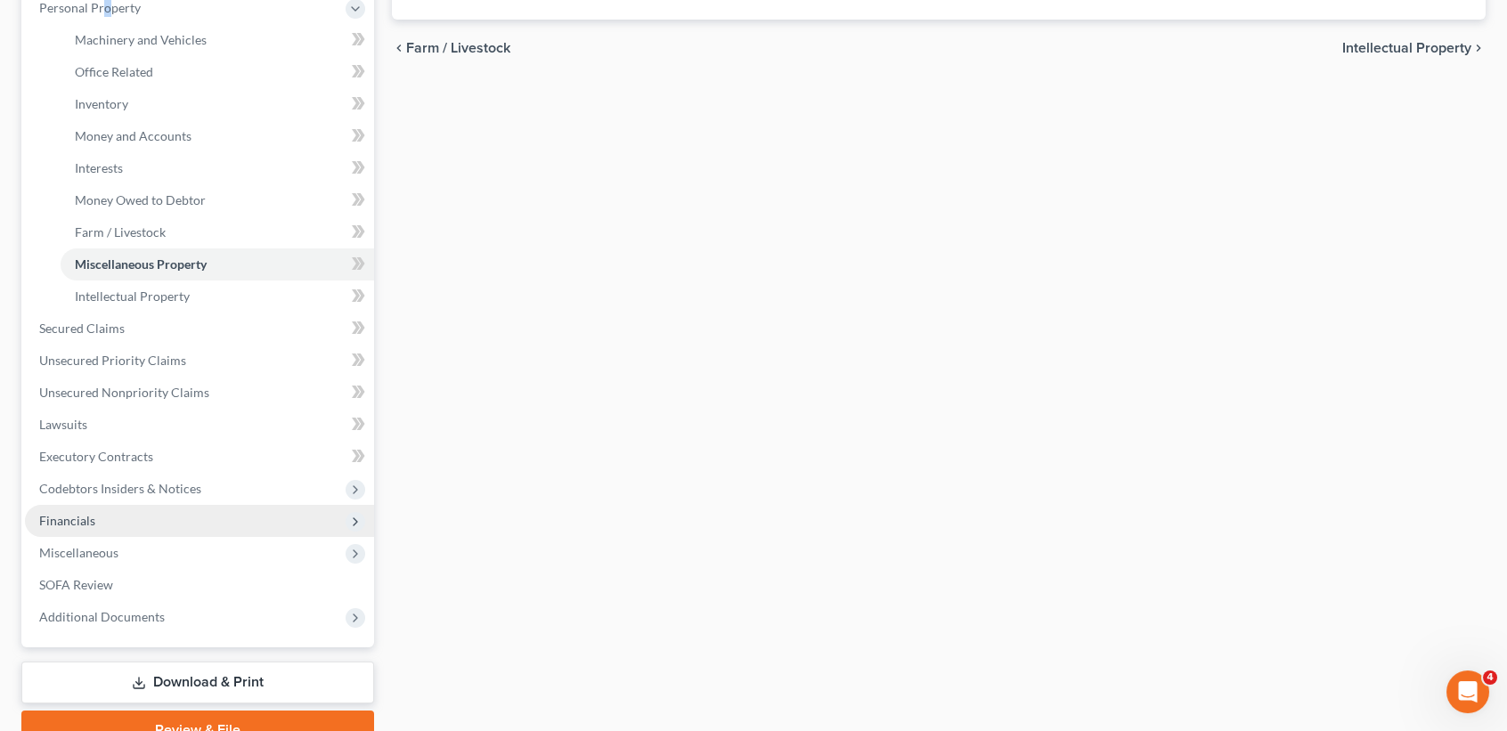
scroll to position [356, 0]
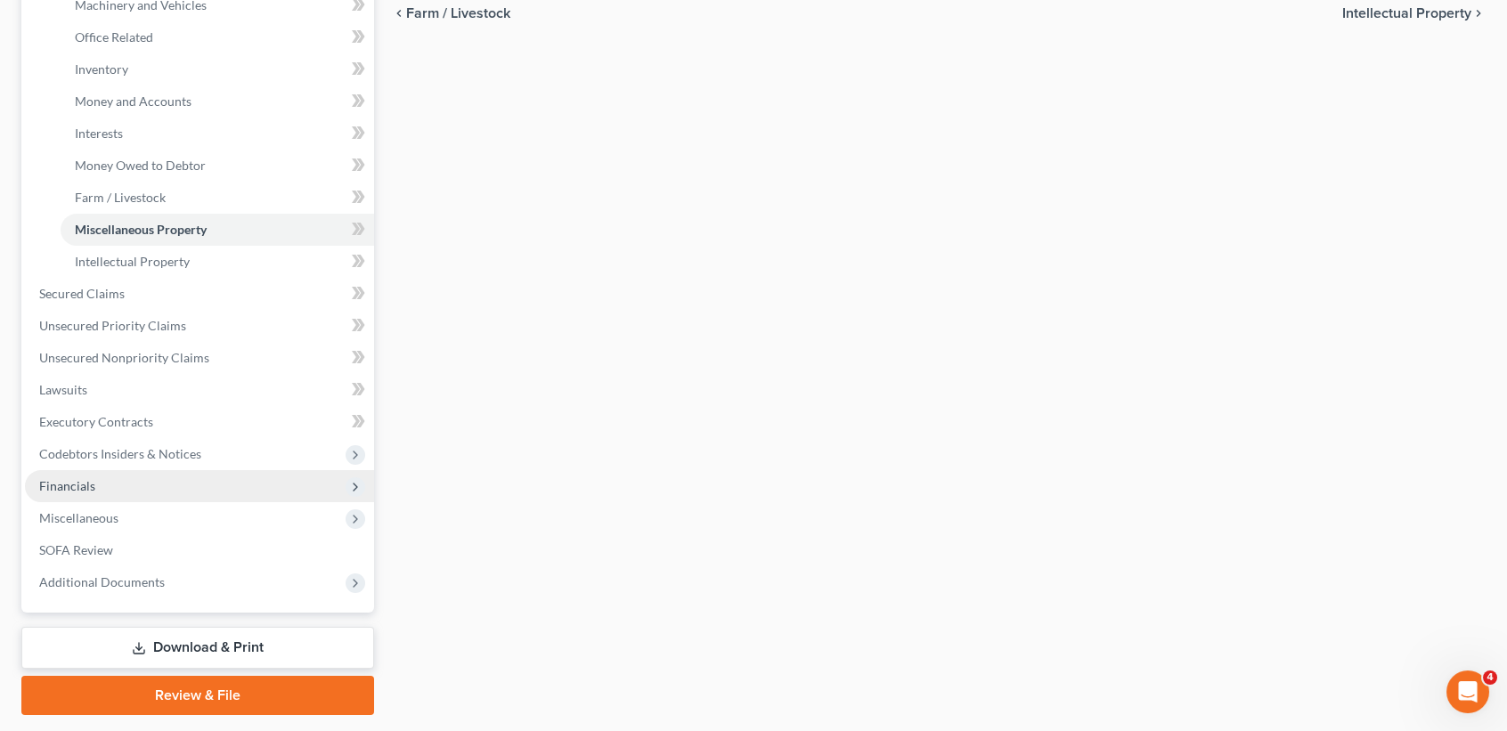
click at [107, 477] on span "Financials" at bounding box center [199, 486] width 349 height 32
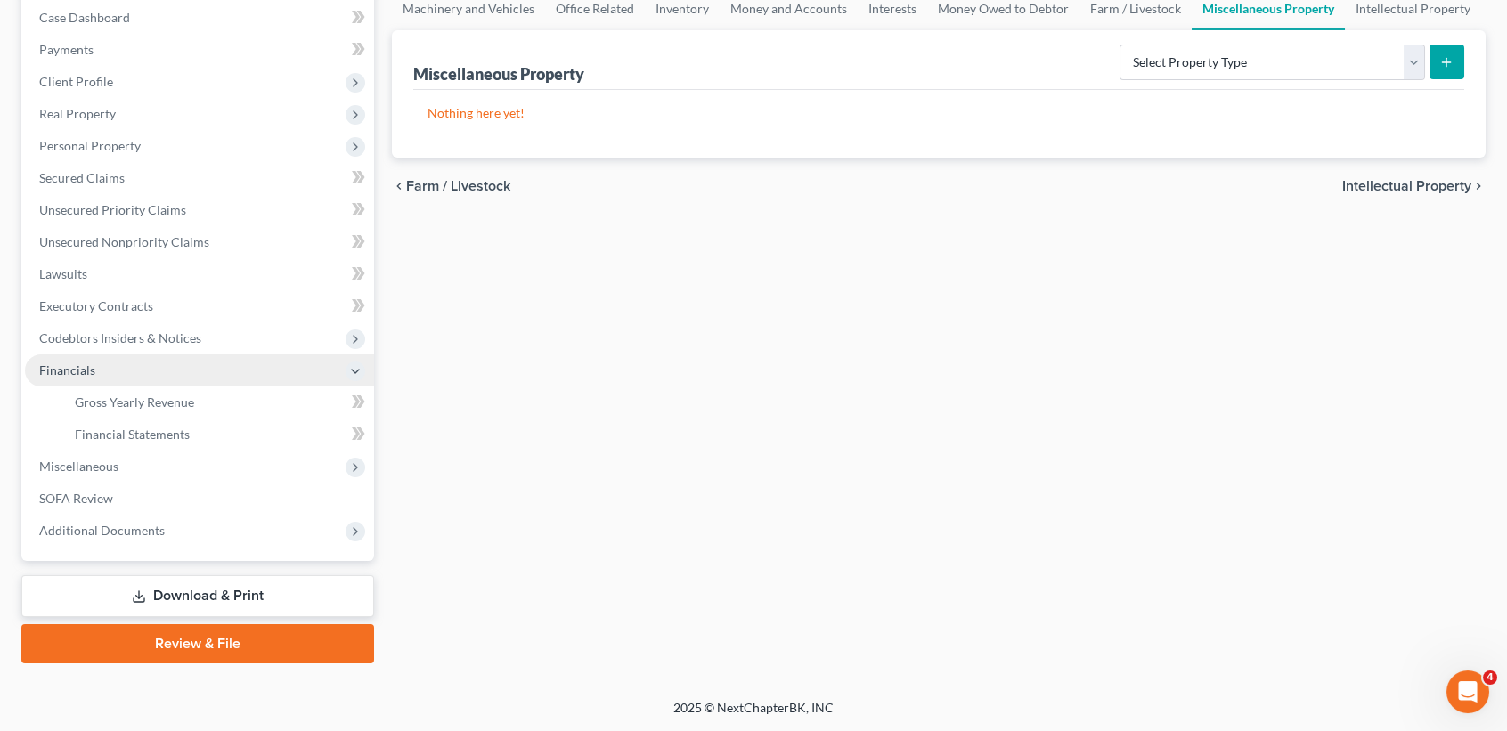
scroll to position [181, 0]
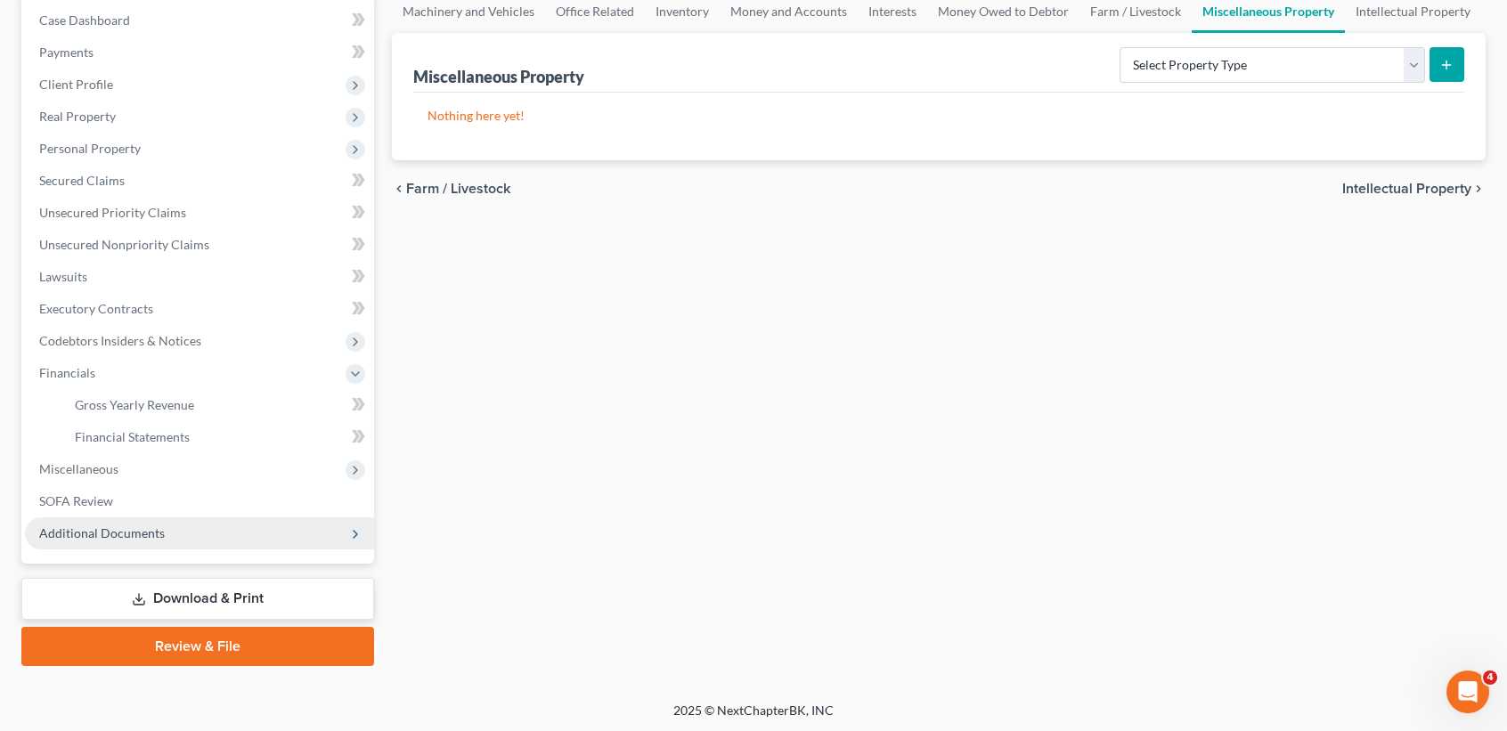
click at [126, 530] on span "Additional Documents" at bounding box center [102, 533] width 126 height 15
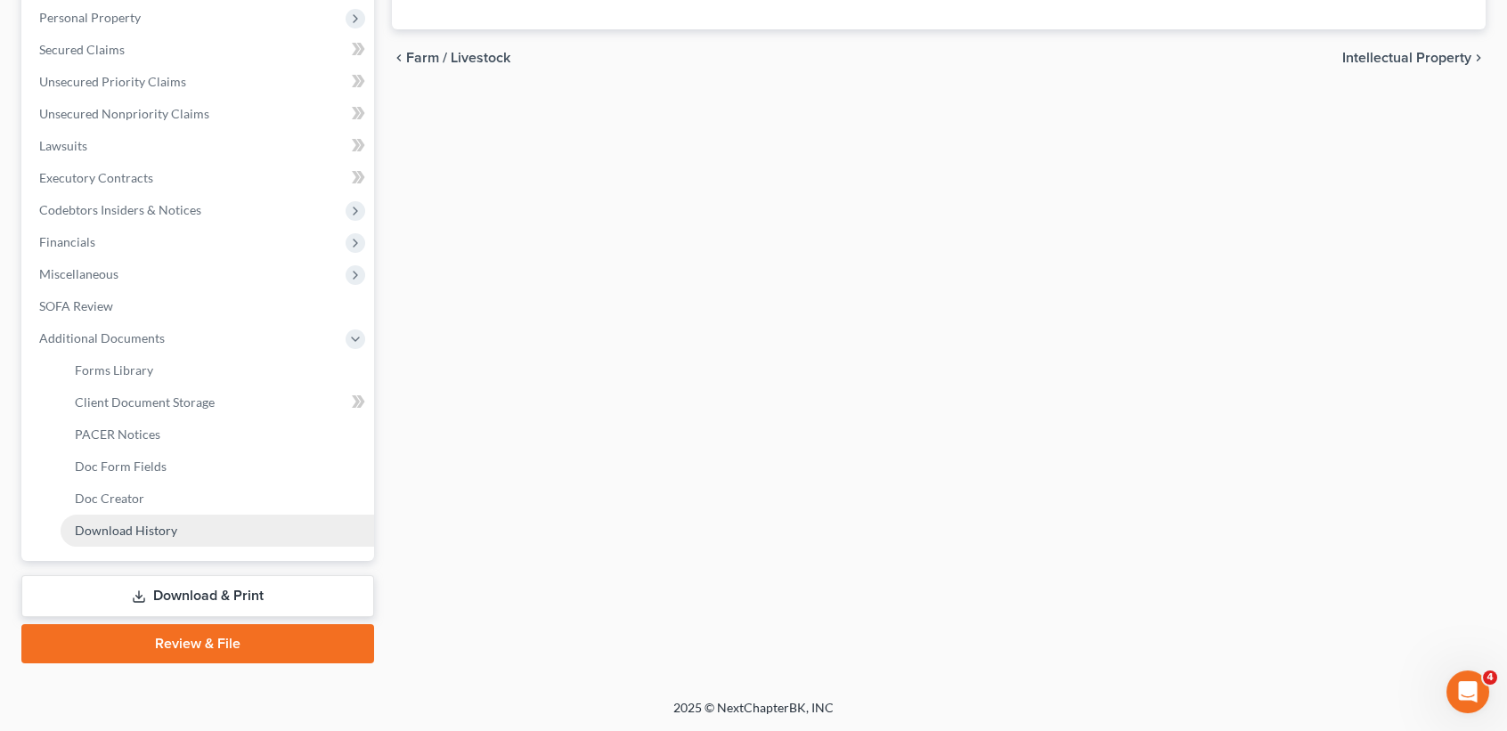
scroll to position [309, 0]
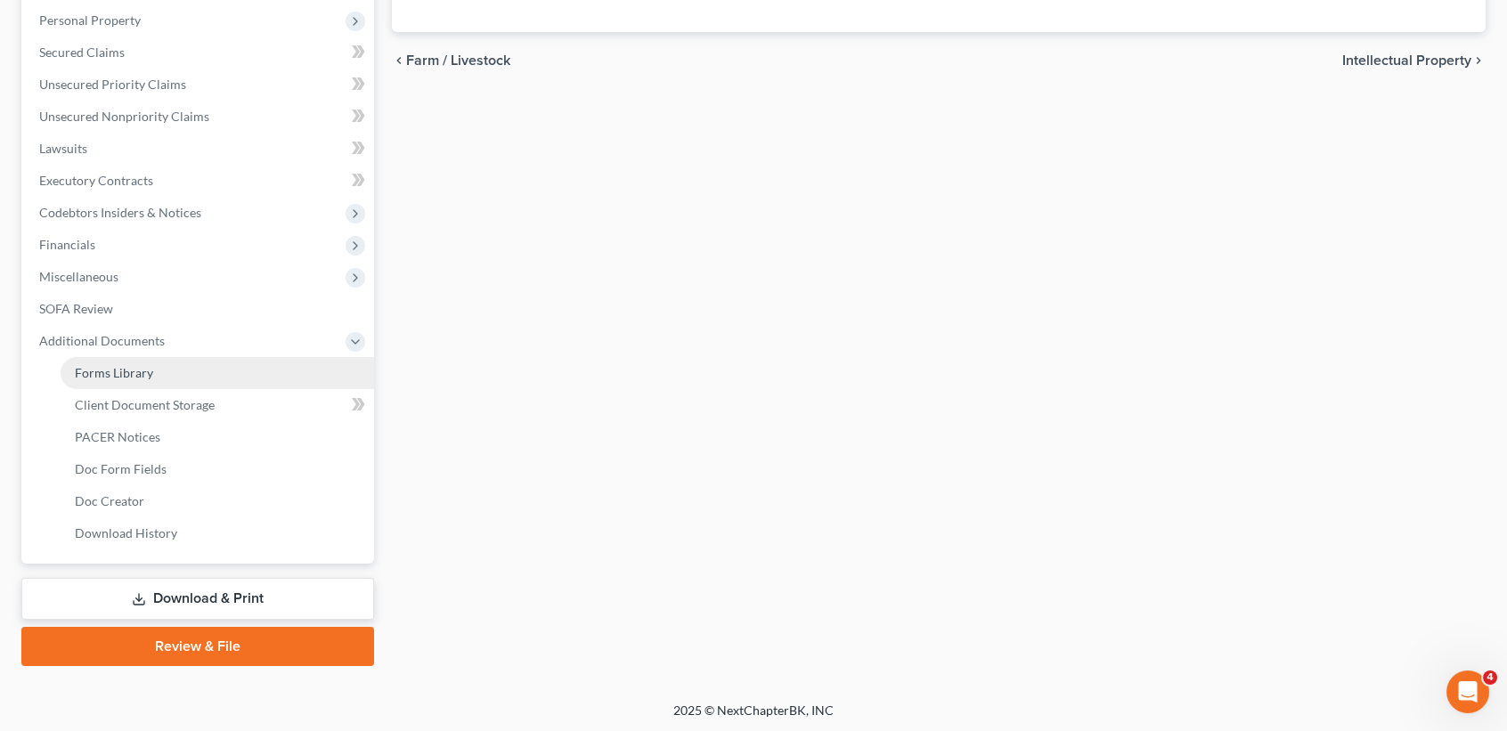
click at [151, 365] on link "Forms Library" at bounding box center [218, 373] width 314 height 32
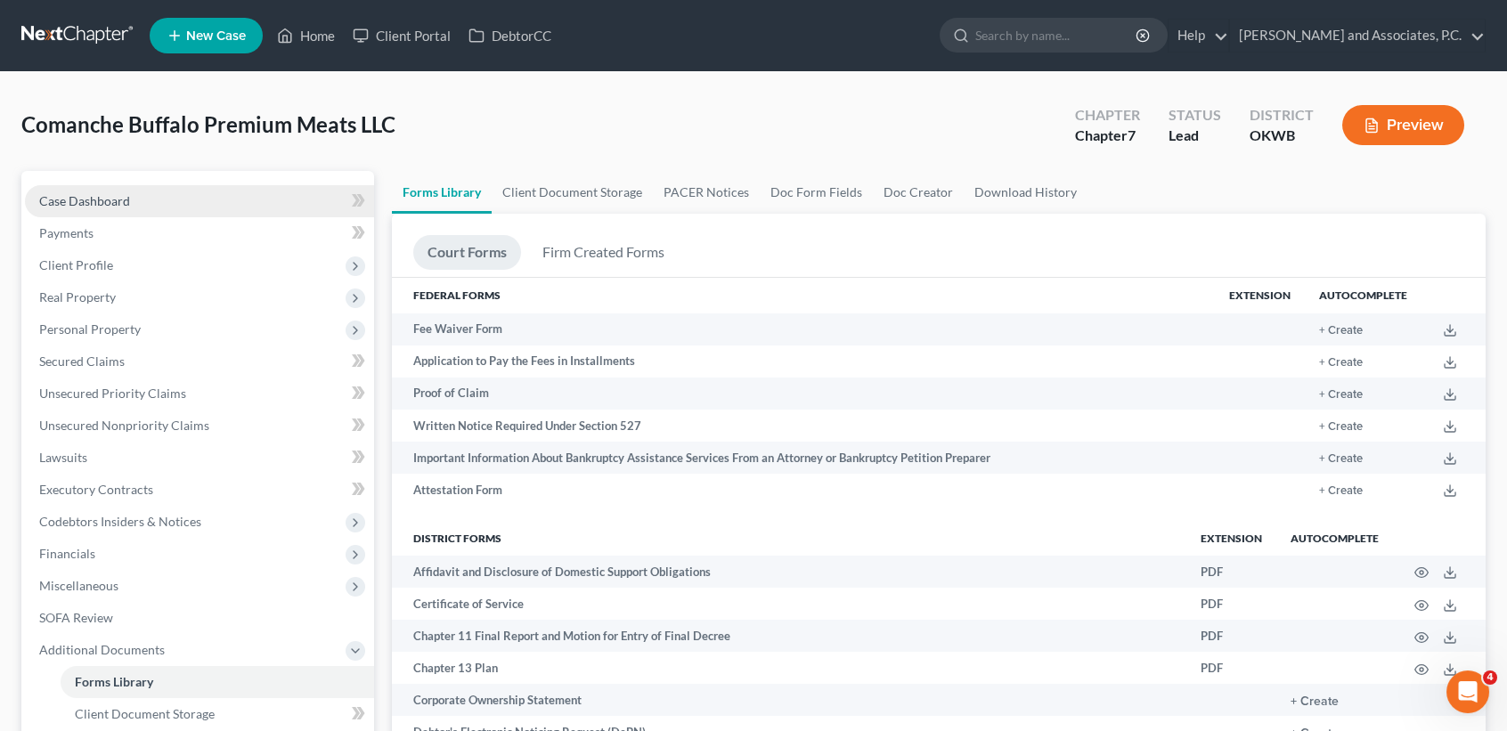
click at [130, 200] on link "Case Dashboard" at bounding box center [199, 201] width 349 height 32
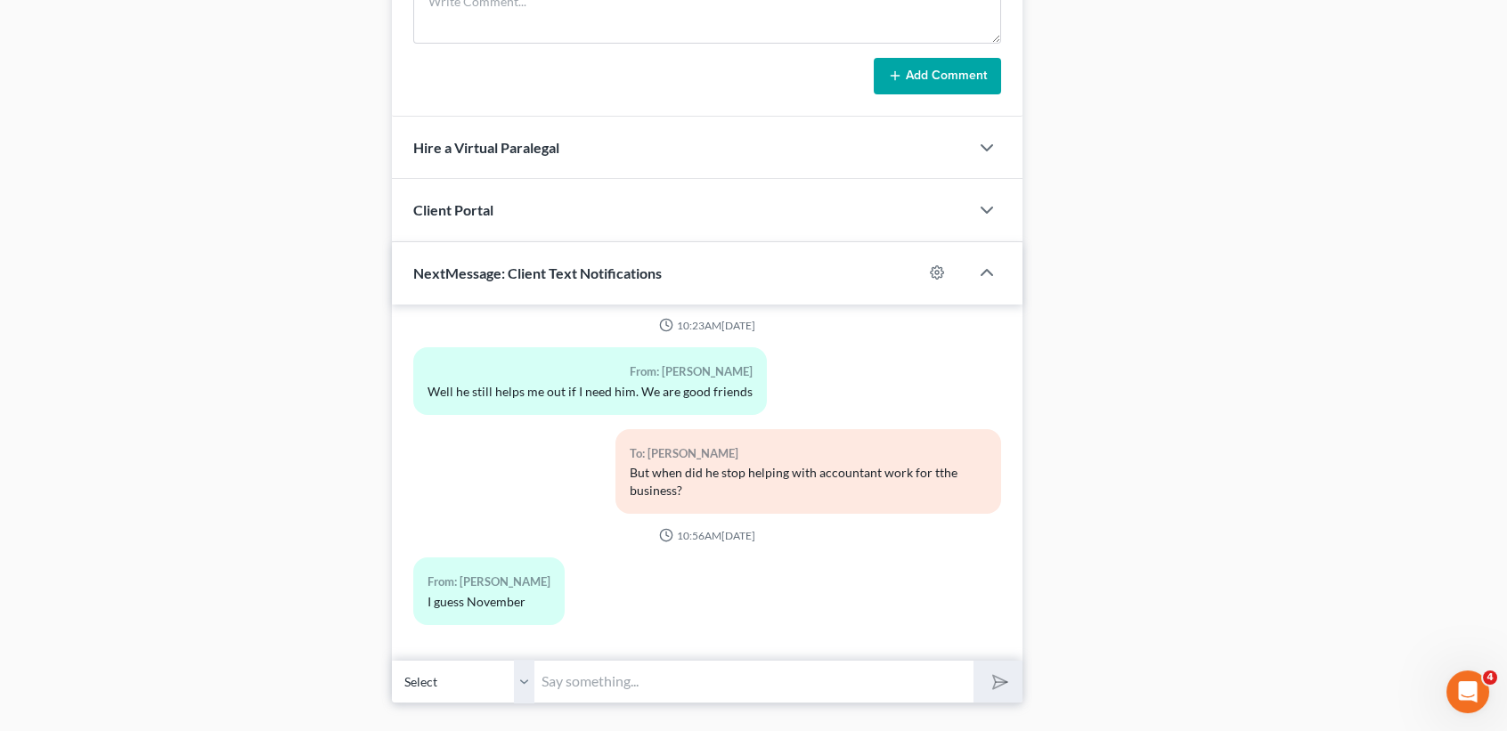
scroll to position [1413, 0]
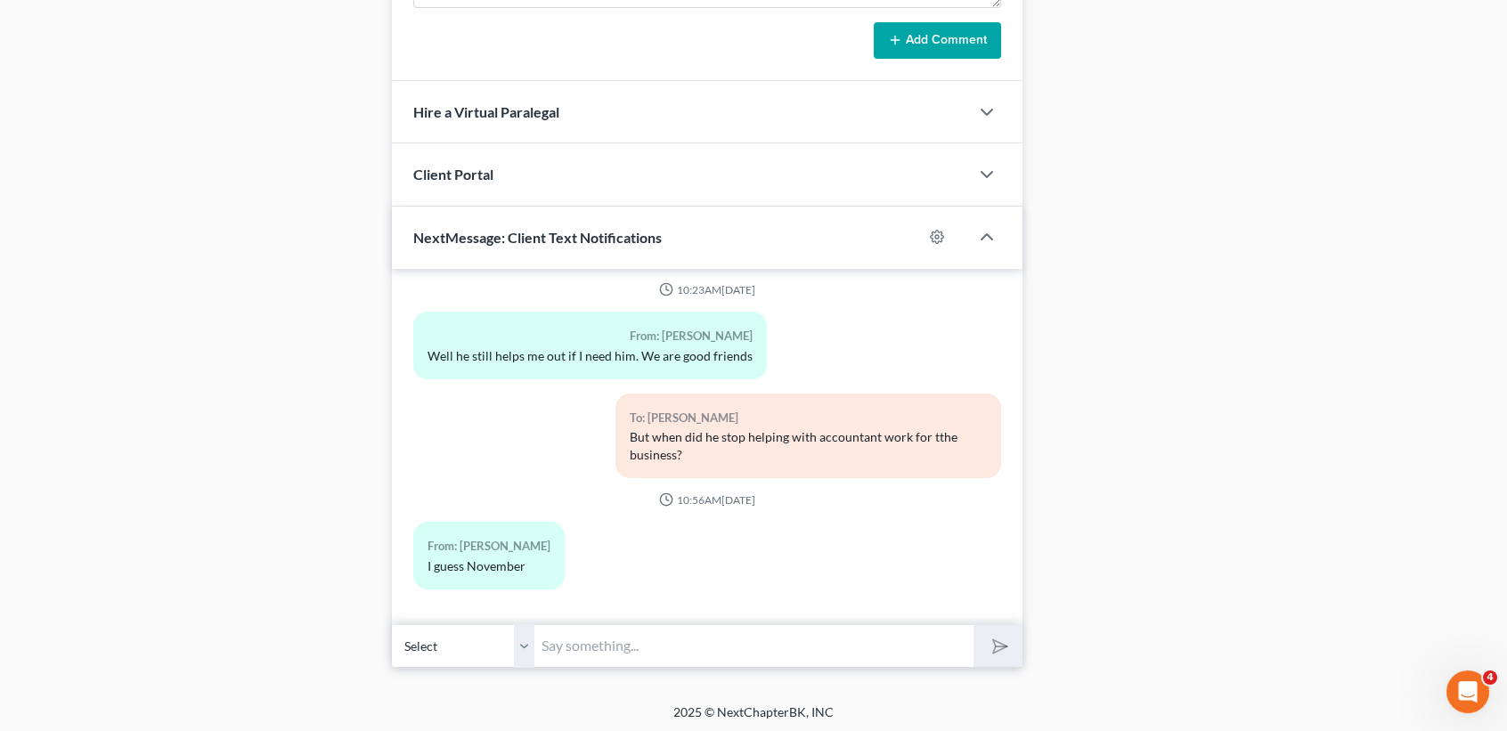
drag, startPoint x: 667, startPoint y: 657, endPoint x: 681, endPoint y: 725, distance: 69.9
click at [673, 657] on input "text" at bounding box center [753, 646] width 439 height 44
type input "Im going to email Gloria a debtors affidavit stating the business stopped opera…"
click at [974, 625] on button "submit" at bounding box center [998, 646] width 49 height 42
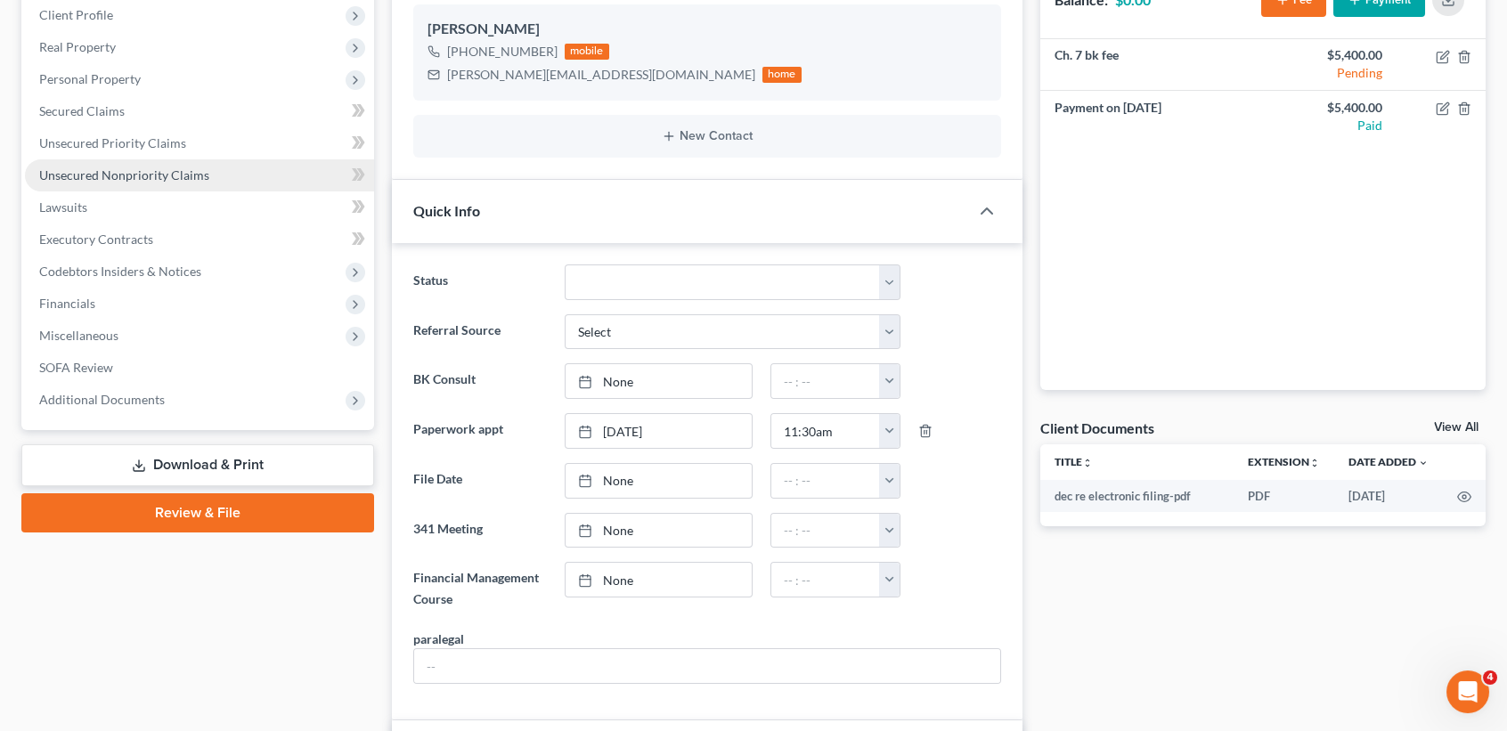
scroll to position [106, 0]
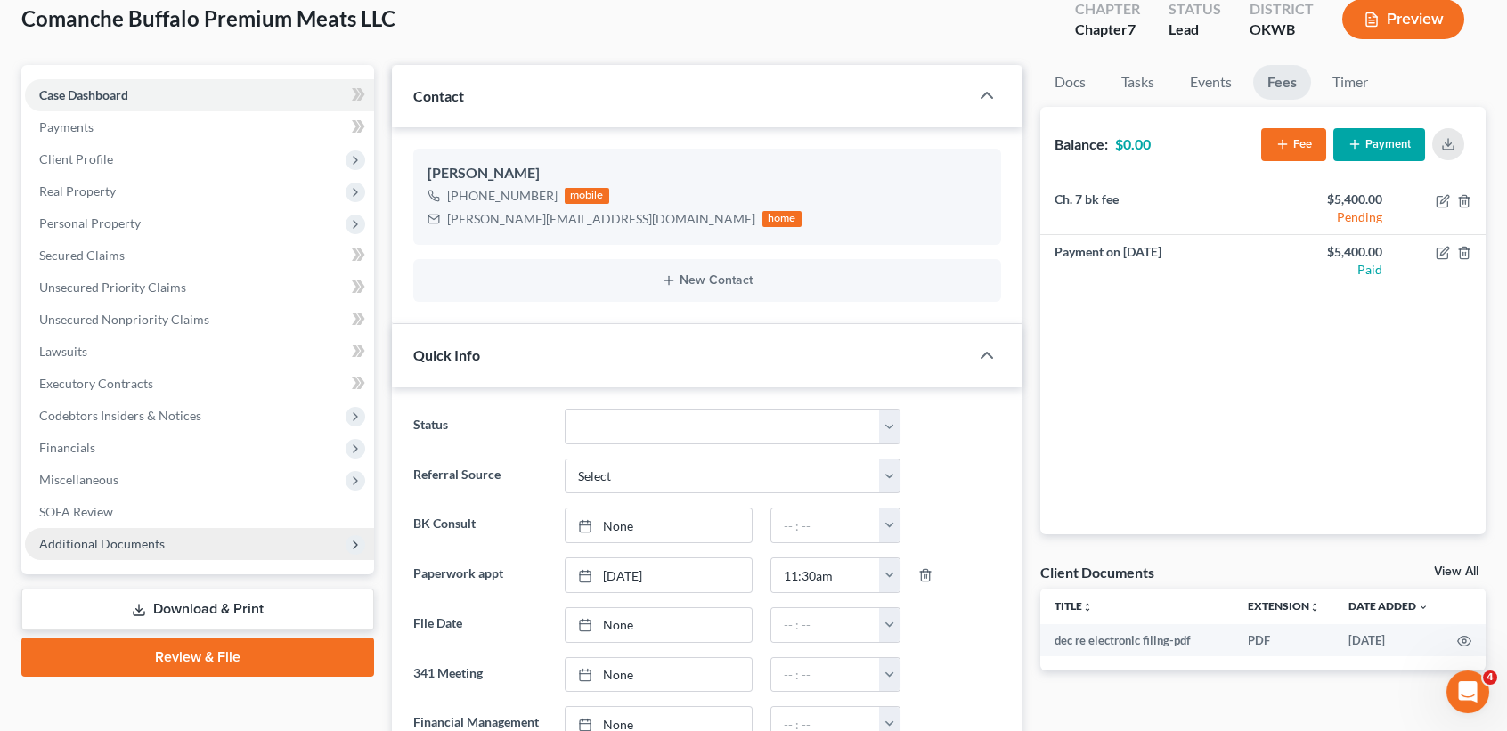
click at [77, 536] on span "Additional Documents" at bounding box center [102, 543] width 126 height 15
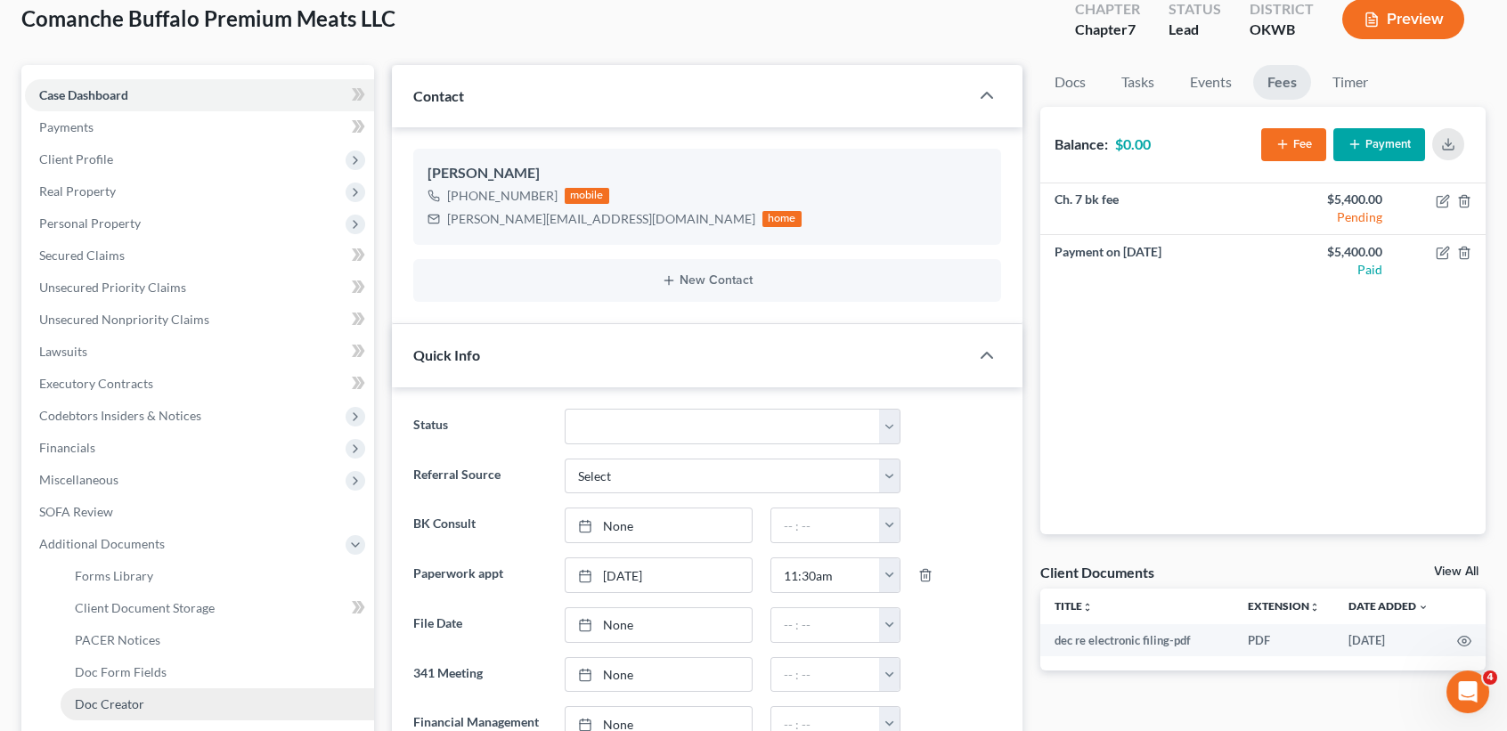
click at [104, 709] on span "Doc Creator" at bounding box center [109, 704] width 69 height 15
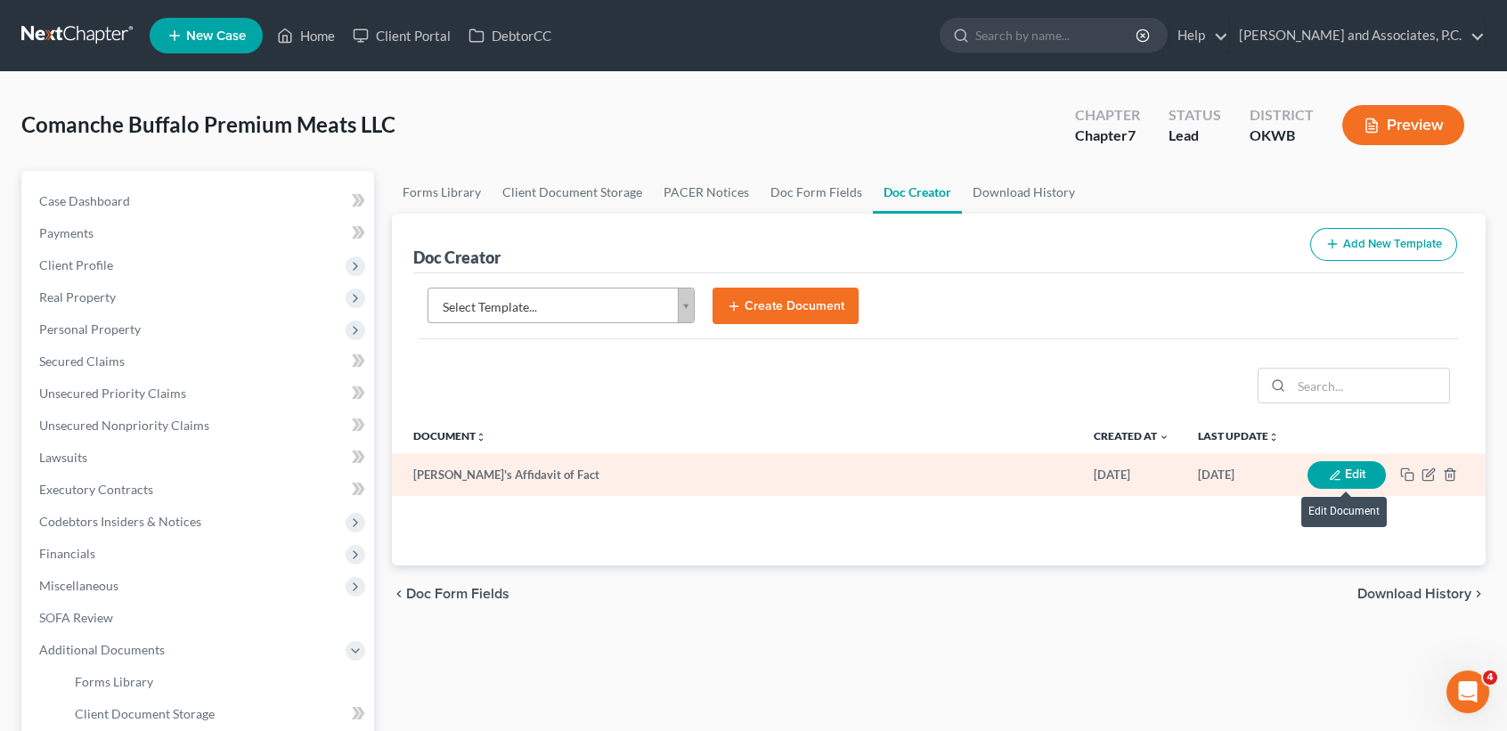
click at [1355, 474] on button "Edit" at bounding box center [1347, 475] width 78 height 28
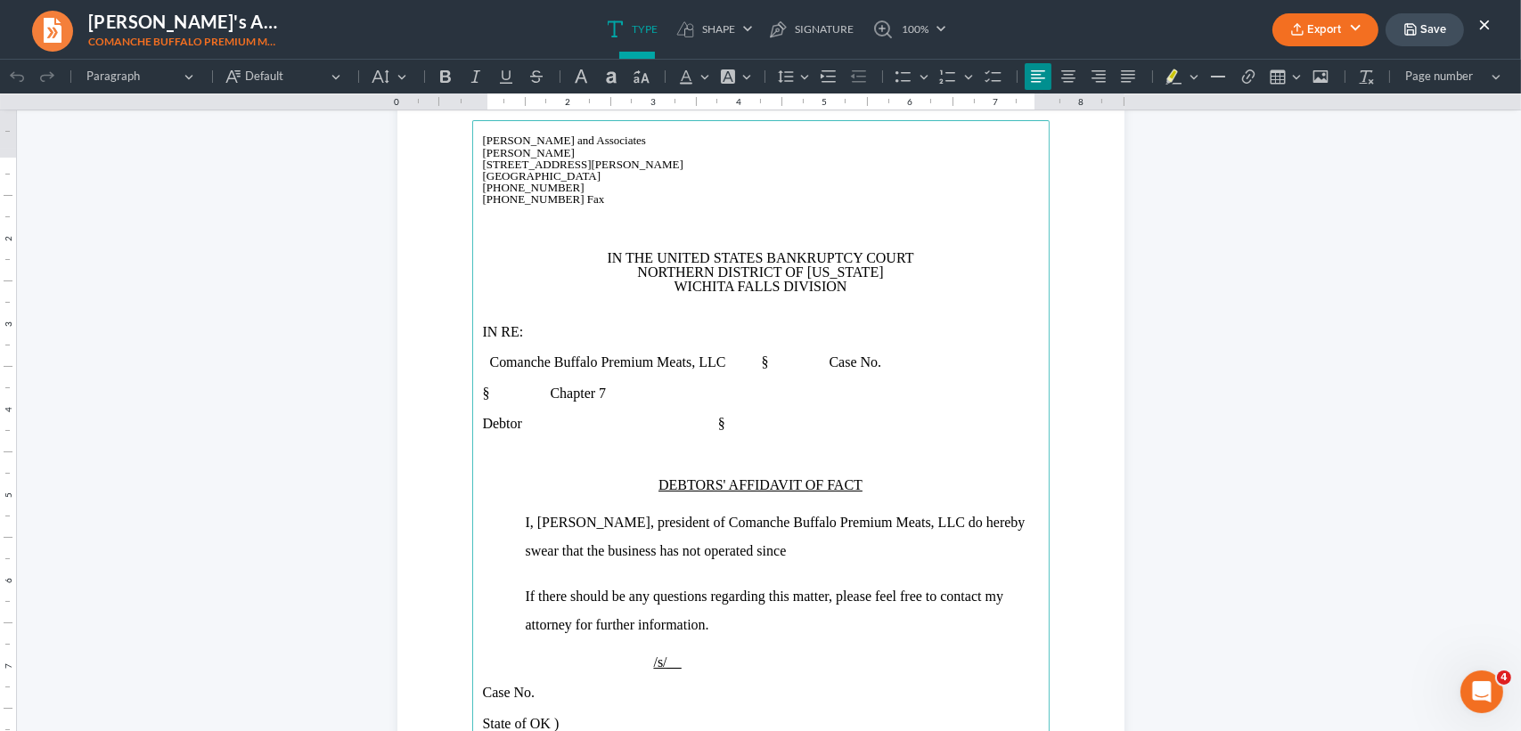
scroll to position [237, 0]
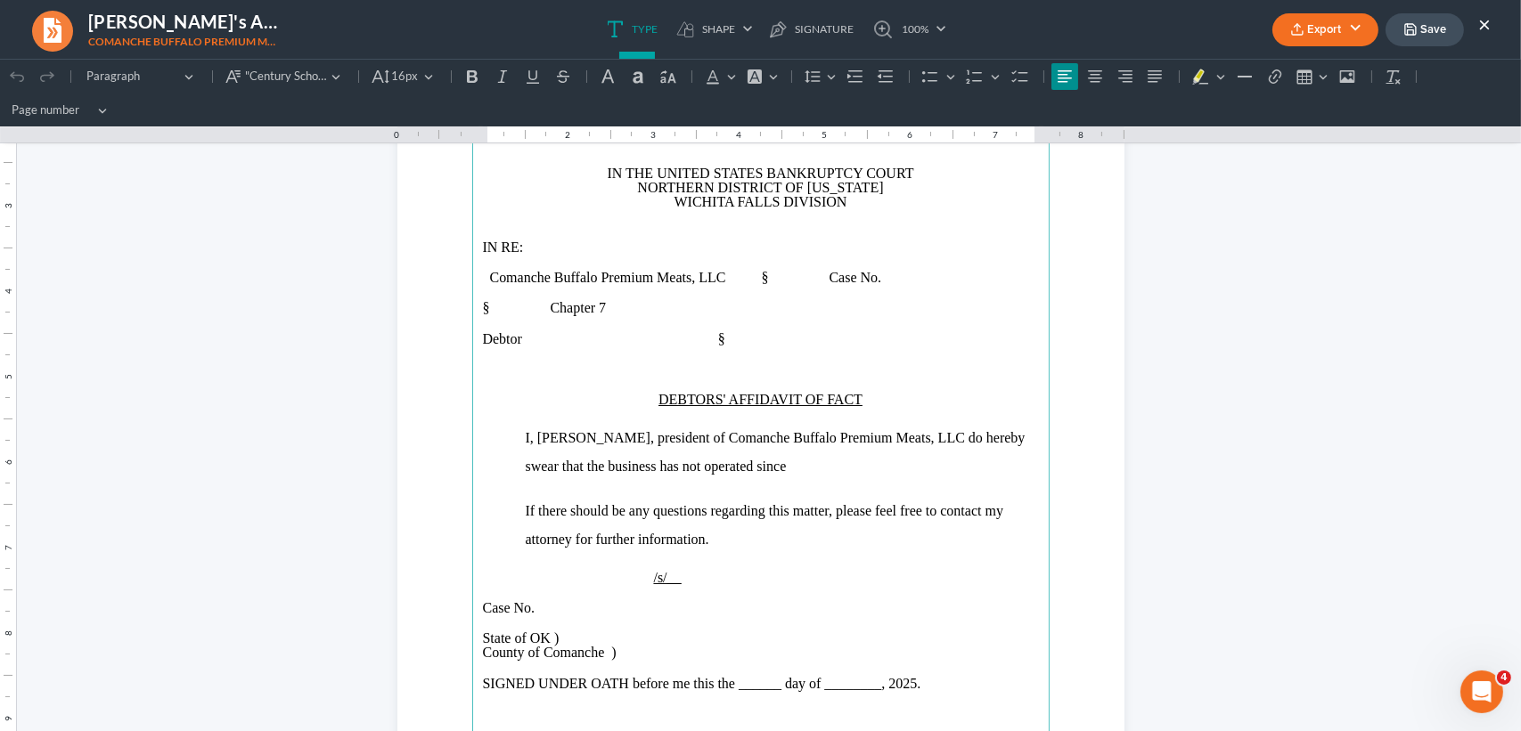
click at [637, 461] on span "I, Greg Hughes, president of Comanche Buffalo Premium Meats, LLC do hereby swea…" at bounding box center [776, 452] width 500 height 44
click at [898, 462] on p "I, Greg Hughes, president of Comanche Buffalo Premium Meats, LLC do hereby swea…" at bounding box center [782, 450] width 513 height 57
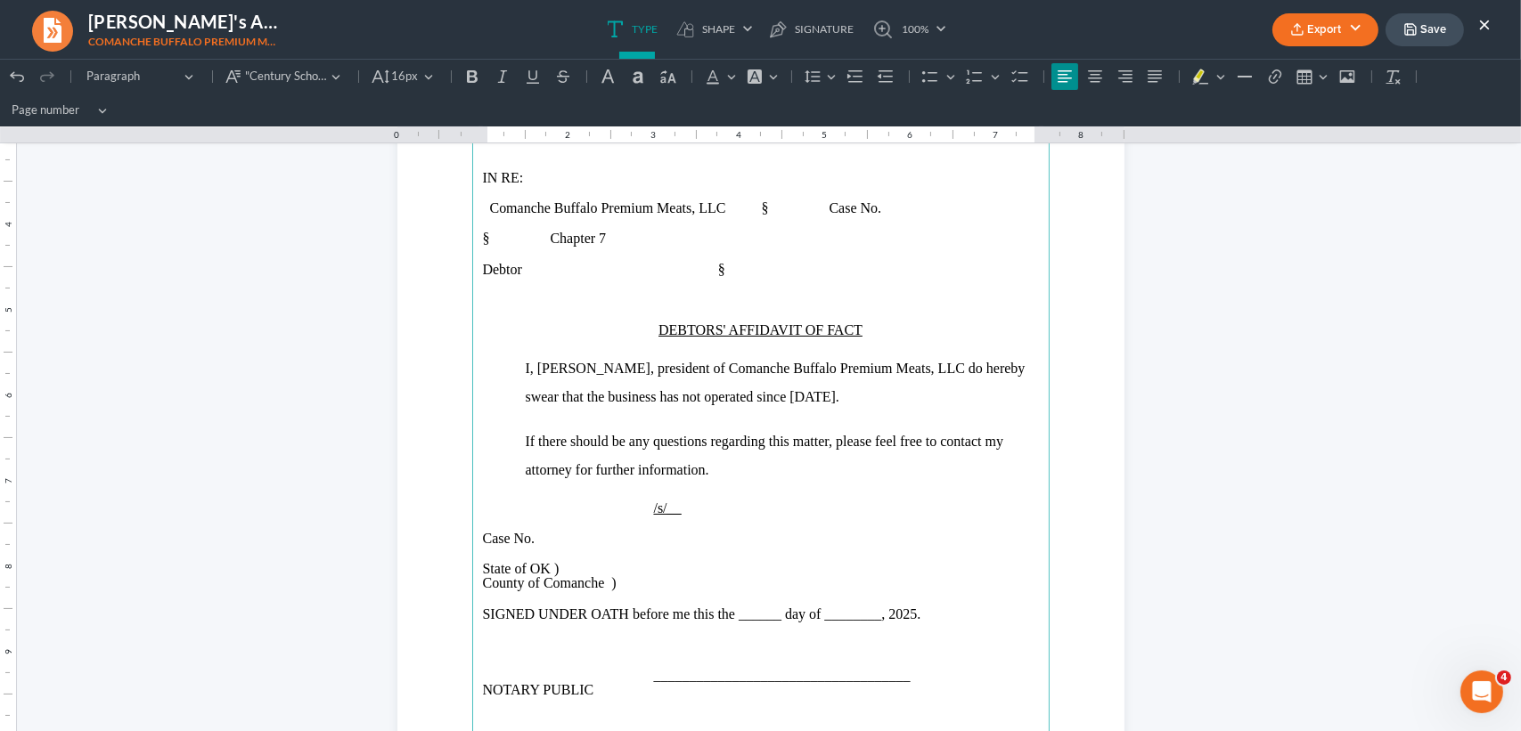
scroll to position [355, 0]
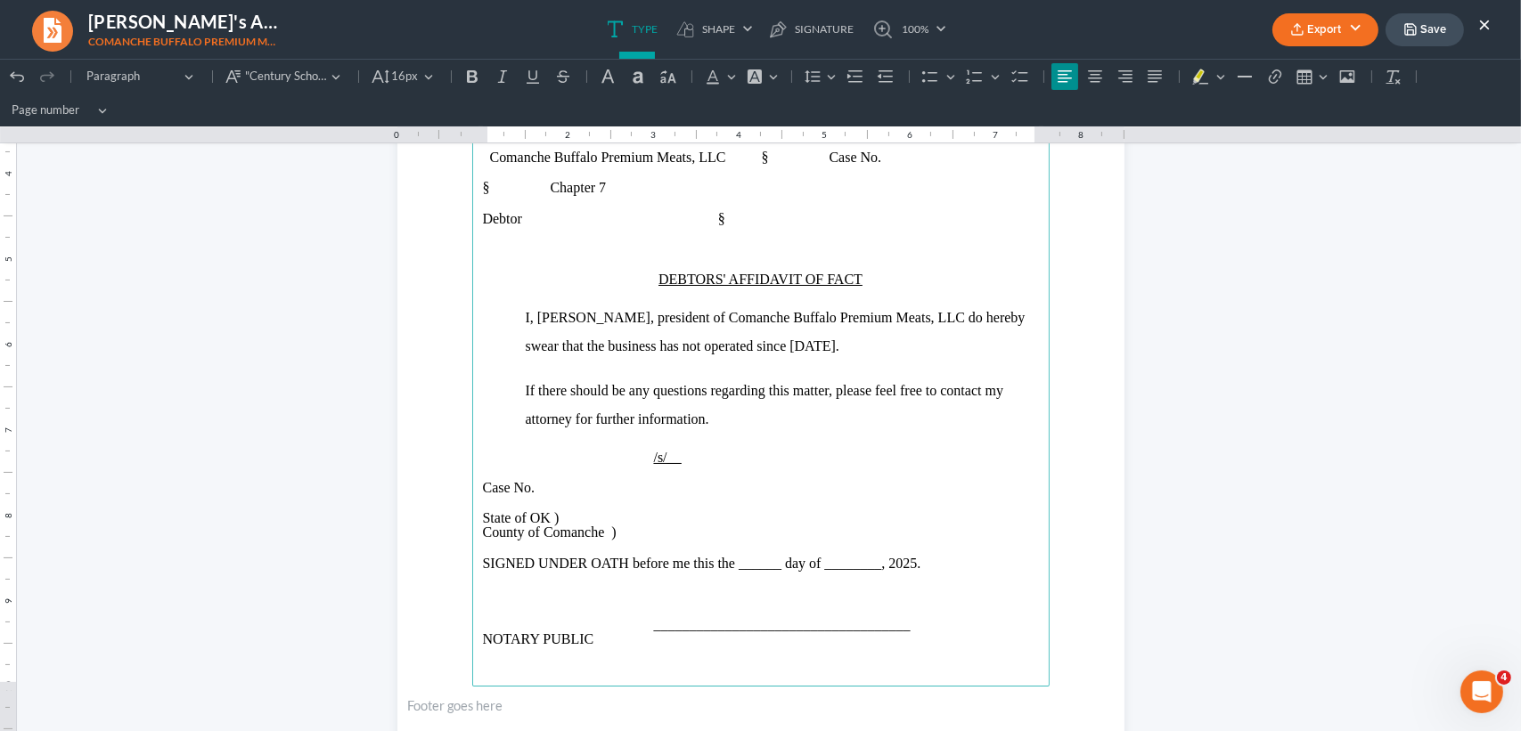
click at [731, 457] on span "/s/__" at bounding box center [607, 457] width 249 height 15
click at [731, 455] on span "/s/__" at bounding box center [607, 457] width 249 height 15
drag, startPoint x: 790, startPoint y: 451, endPoint x: 864, endPoint y: 453, distance: 74.0
click at [731, 451] on span "/s/__" at bounding box center [607, 457] width 249 height 15
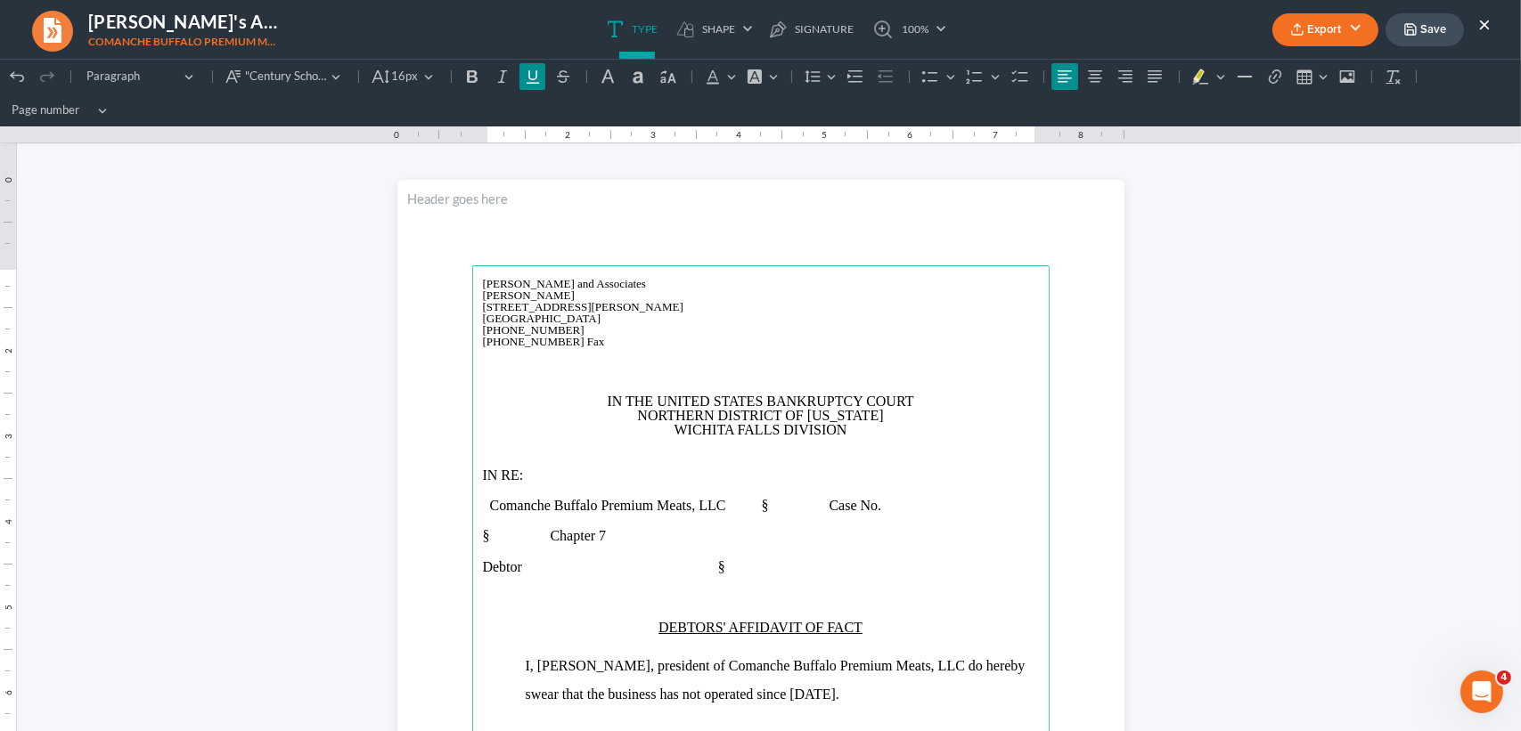
scroll to position [0, 0]
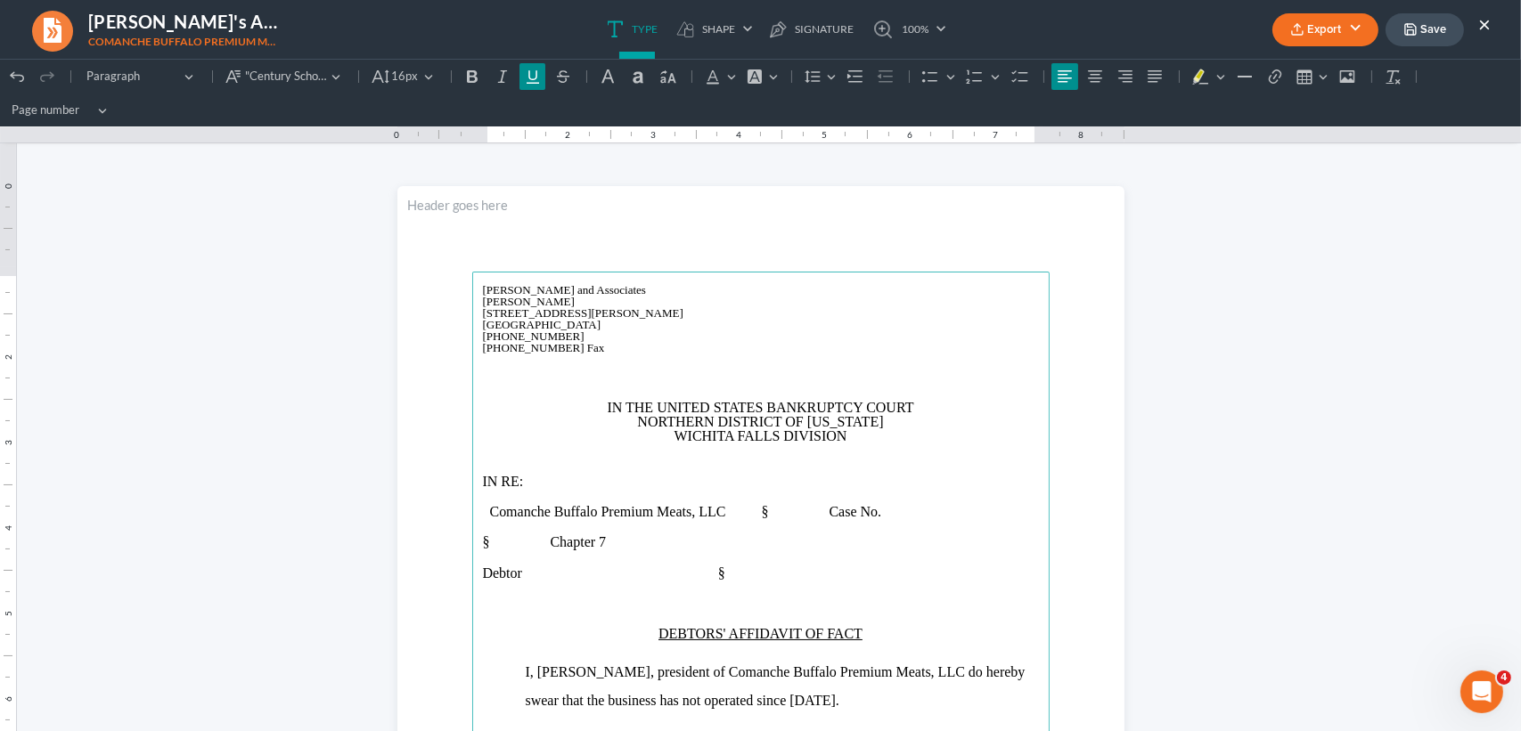
click at [1343, 33] on button "Export" at bounding box center [1325, 29] width 106 height 33
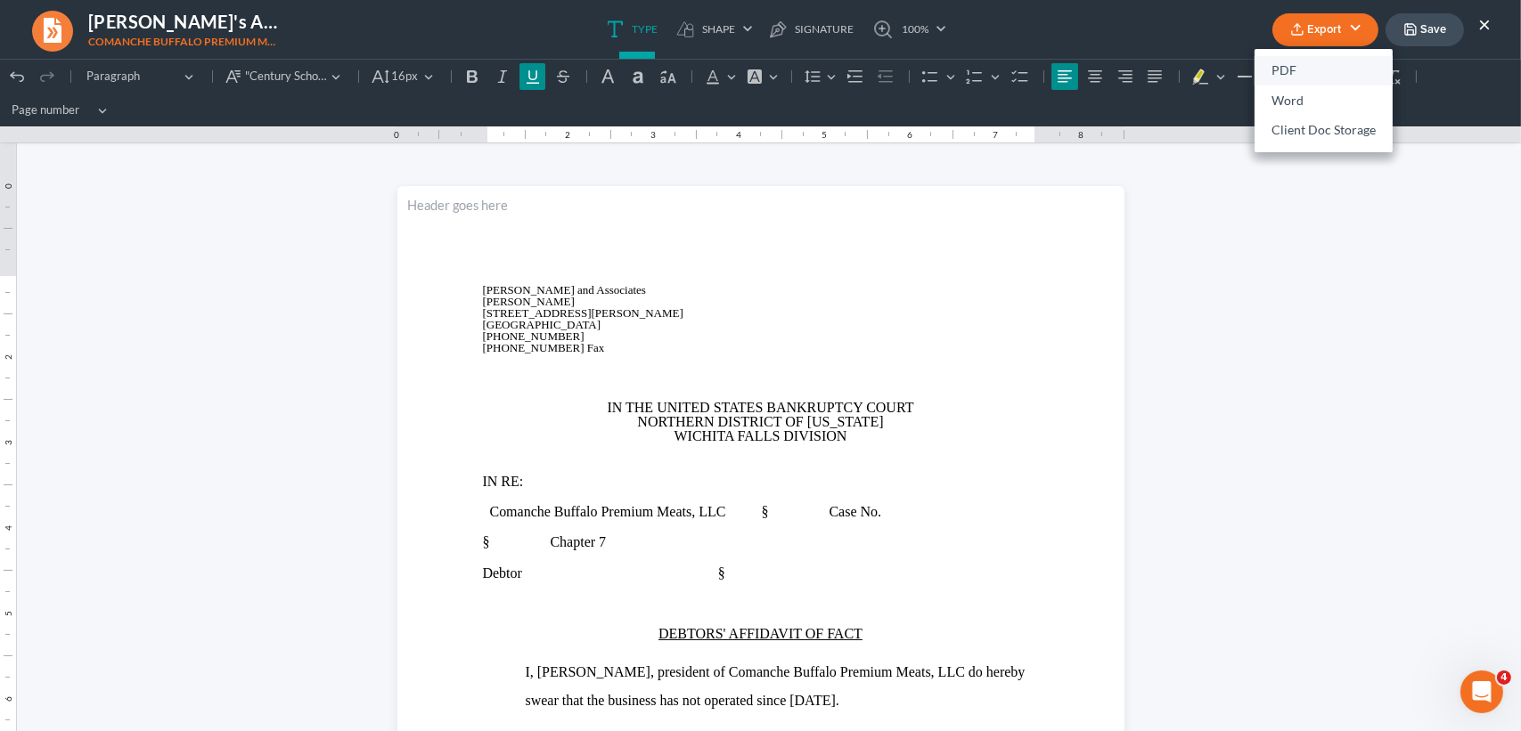
click at [1315, 79] on link "PDF" at bounding box center [1323, 71] width 138 height 30
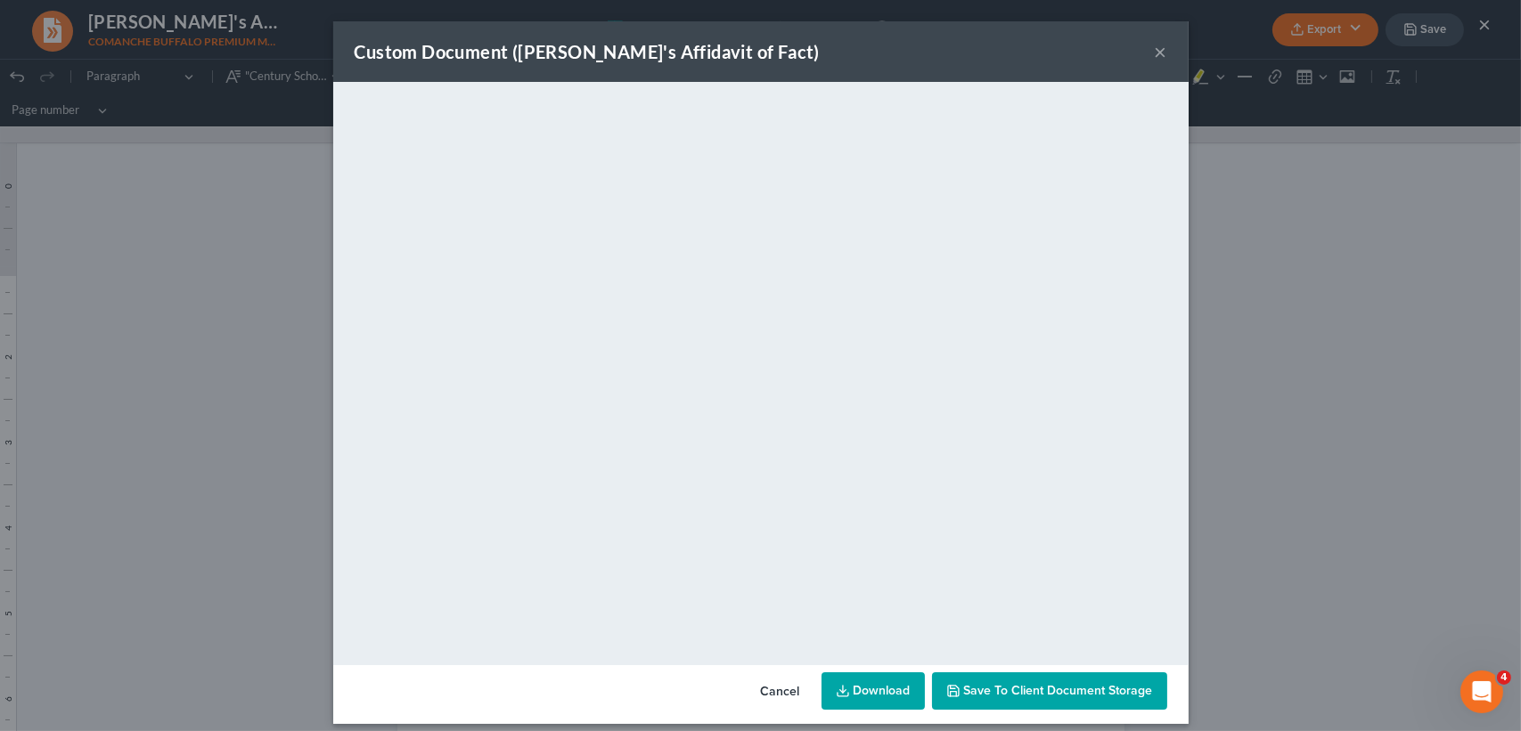
drag, startPoint x: 1458, startPoint y: 383, endPoint x: 1209, endPoint y: 147, distance: 343.4
click at [1458, 381] on div "Custom Document (Debtor's Affidavit of Fact) × <object ng-attr-data='https://ne…" at bounding box center [760, 365] width 1521 height 731
click at [1154, 48] on button "×" at bounding box center [1160, 51] width 12 height 21
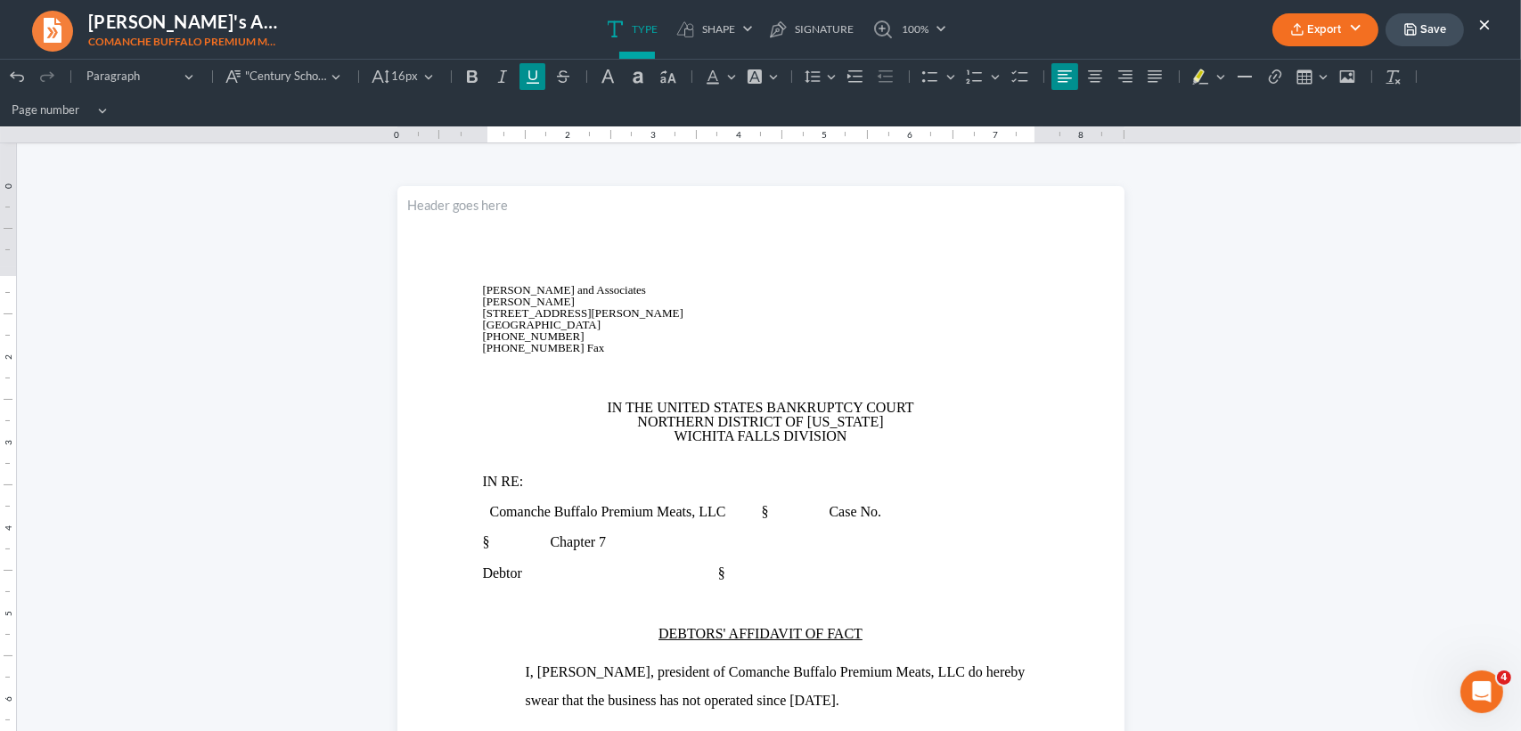
click at [1417, 37] on button "Save" at bounding box center [1424, 29] width 78 height 33
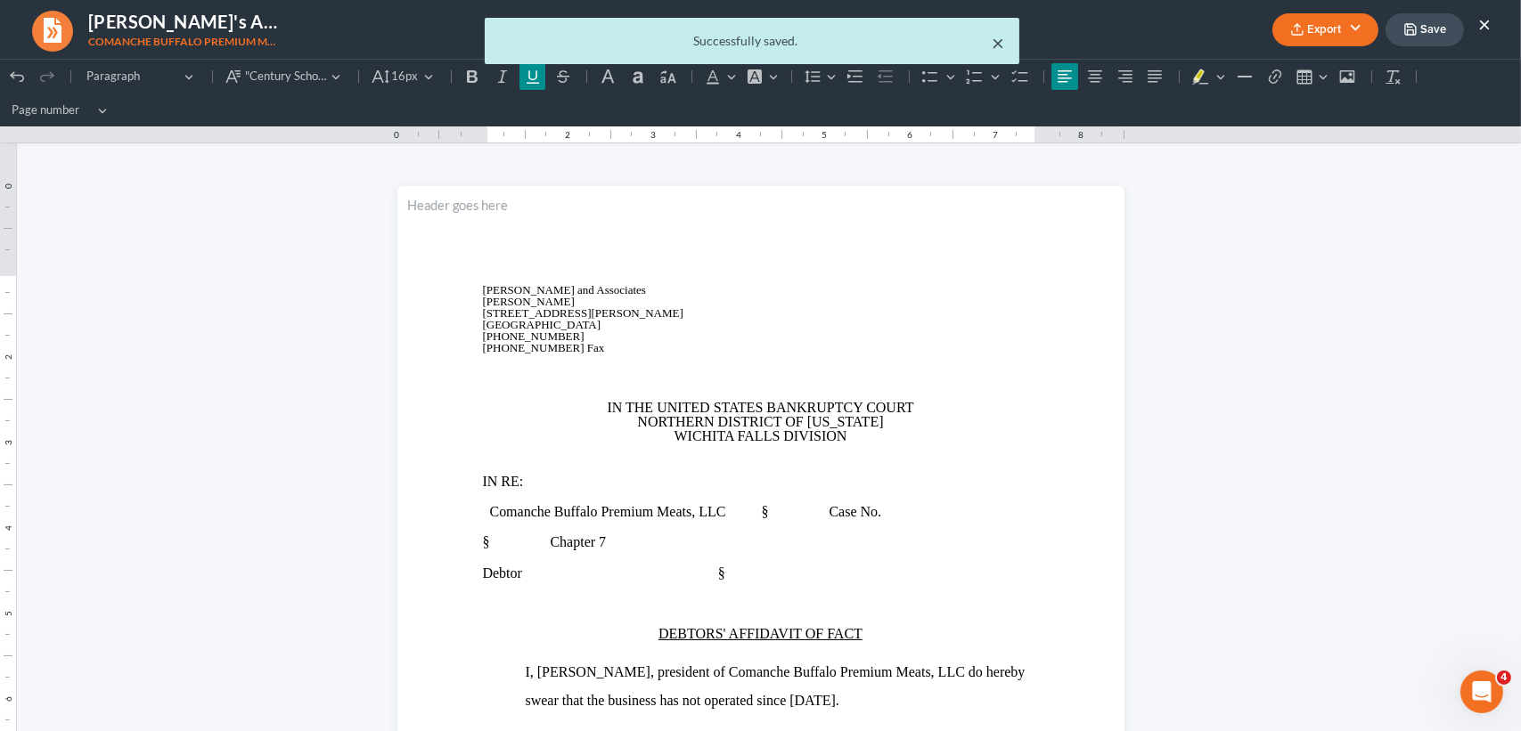
click at [995, 47] on button "×" at bounding box center [998, 42] width 12 height 21
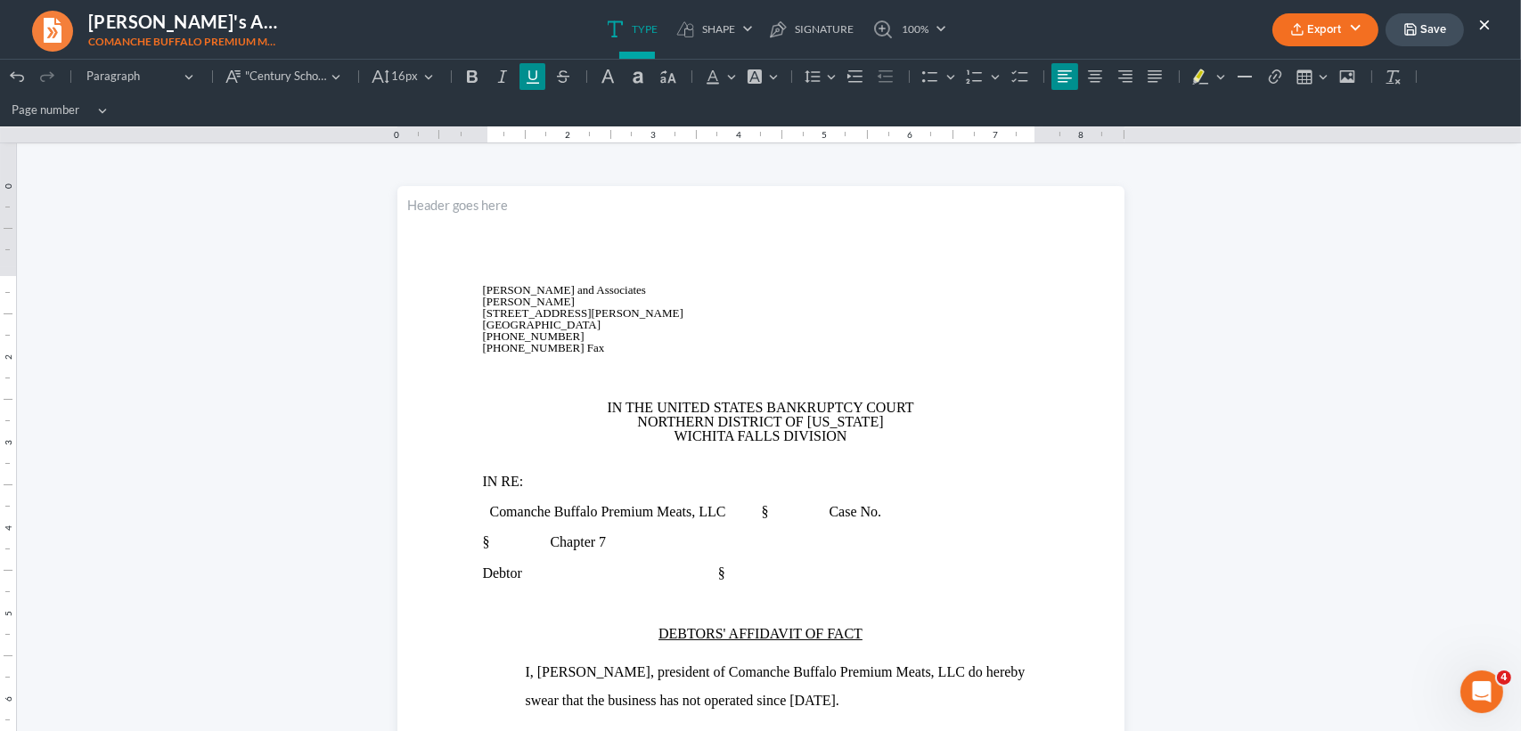
click at [1480, 21] on button "×" at bounding box center [1484, 23] width 12 height 21
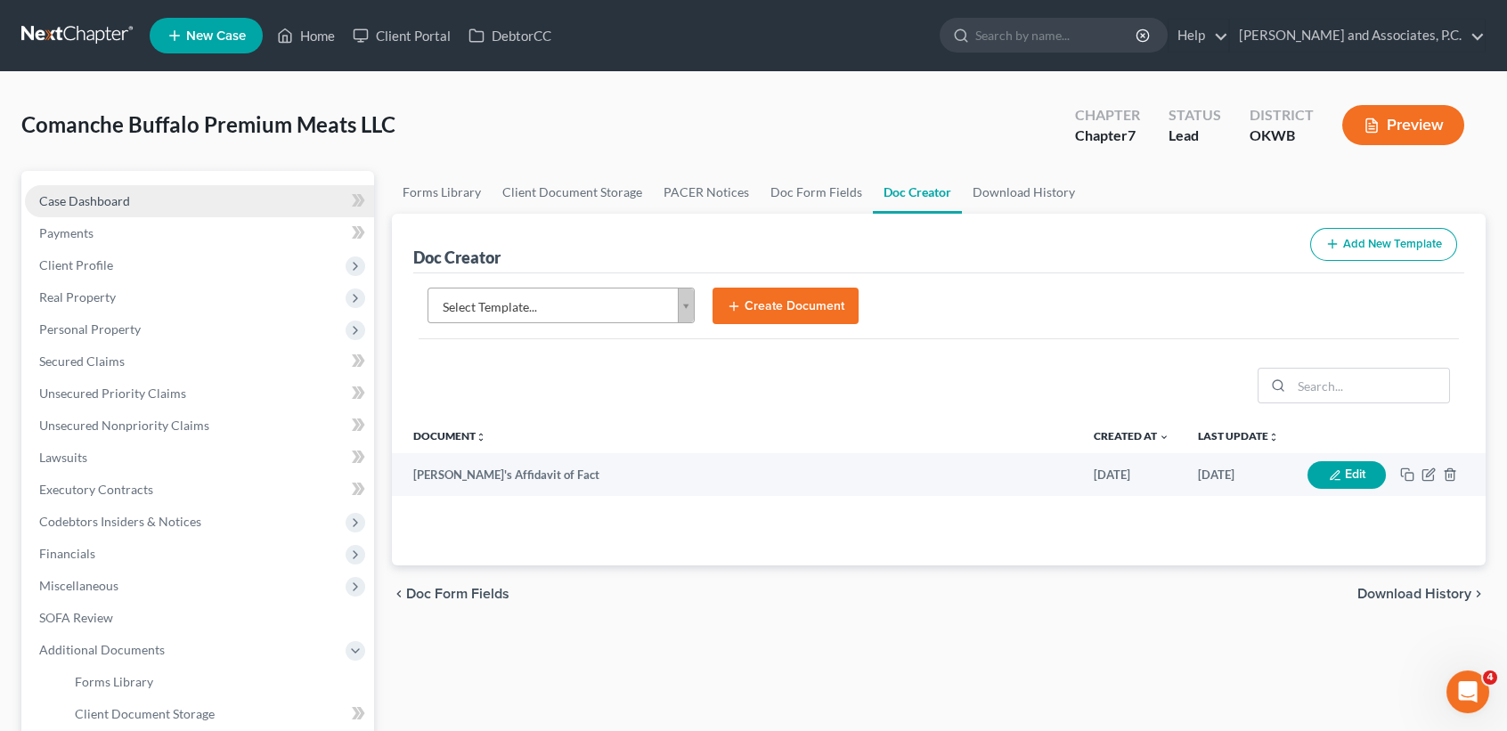
click at [151, 204] on link "Case Dashboard" at bounding box center [199, 201] width 349 height 32
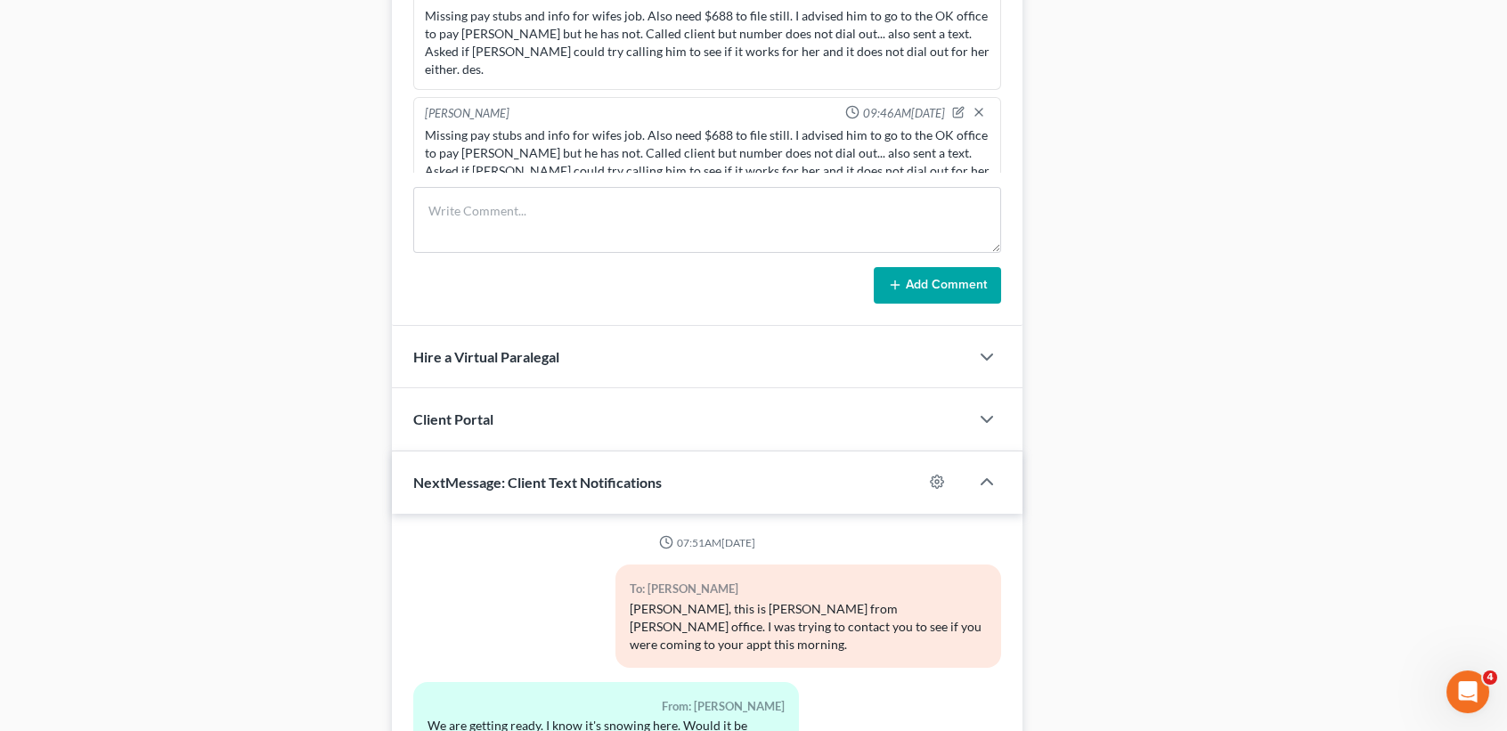
scroll to position [5311, 0]
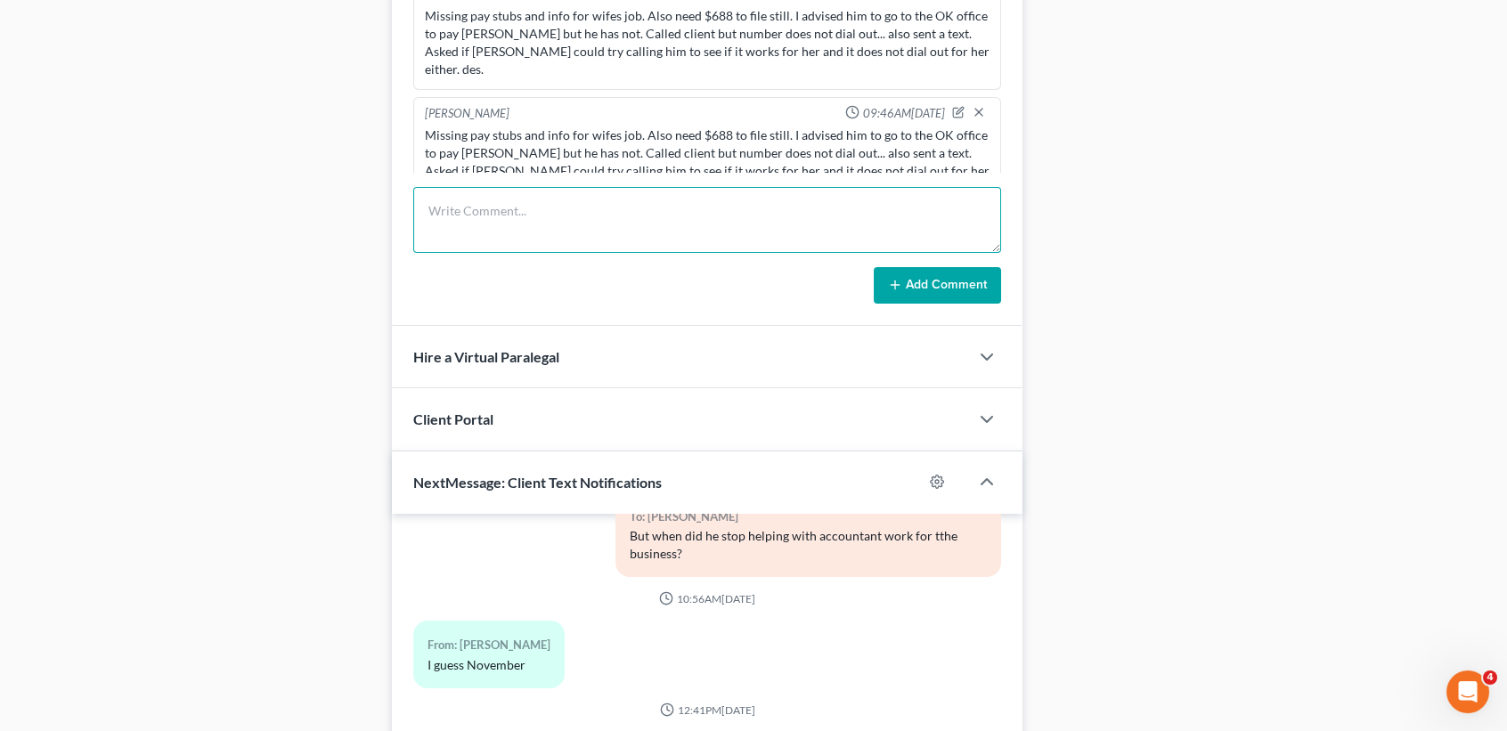
click at [588, 208] on textarea at bounding box center [707, 220] width 588 height 66
type textarea "emailed debtors affidavit to Gloria and let Greg know that it will be at her of…"
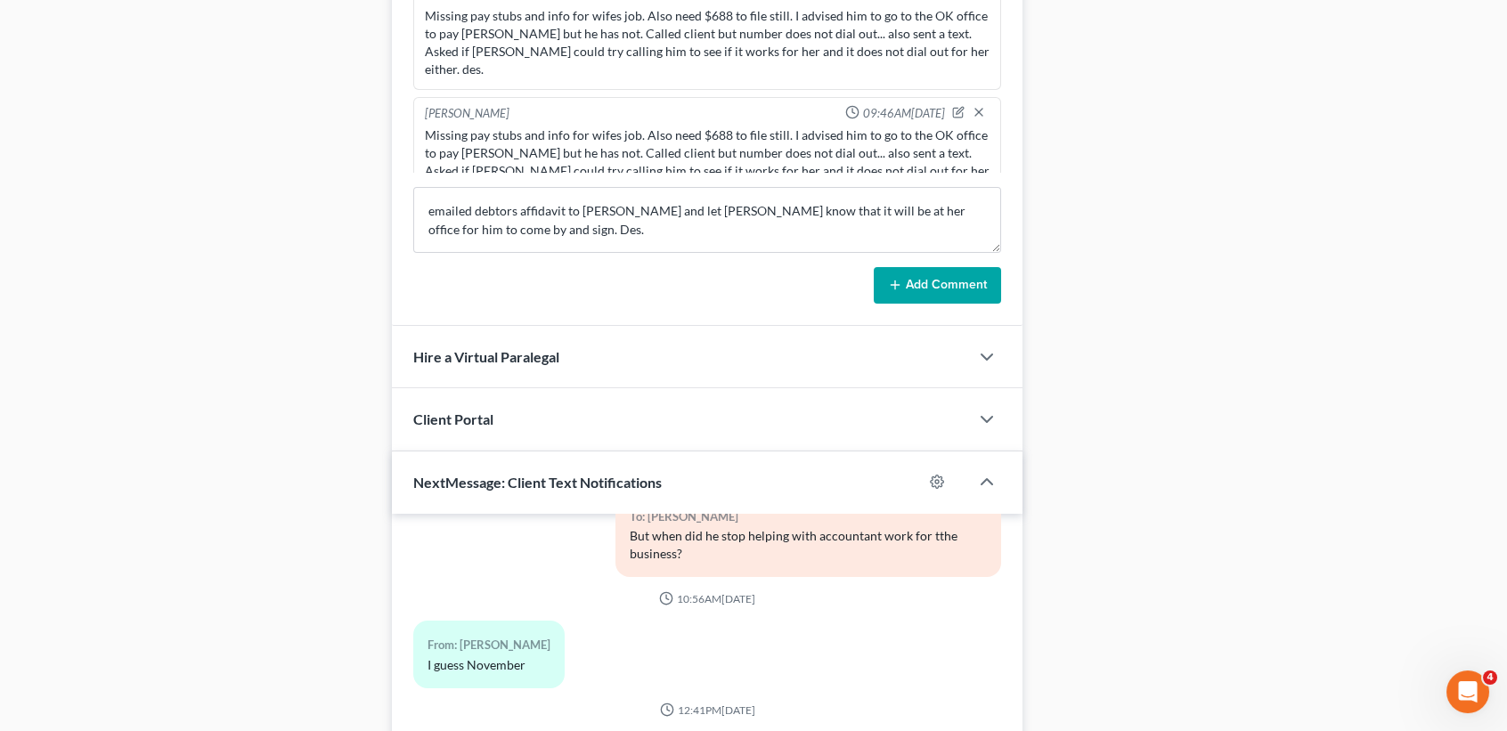
click at [946, 286] on button "Add Comment" at bounding box center [937, 285] width 127 height 37
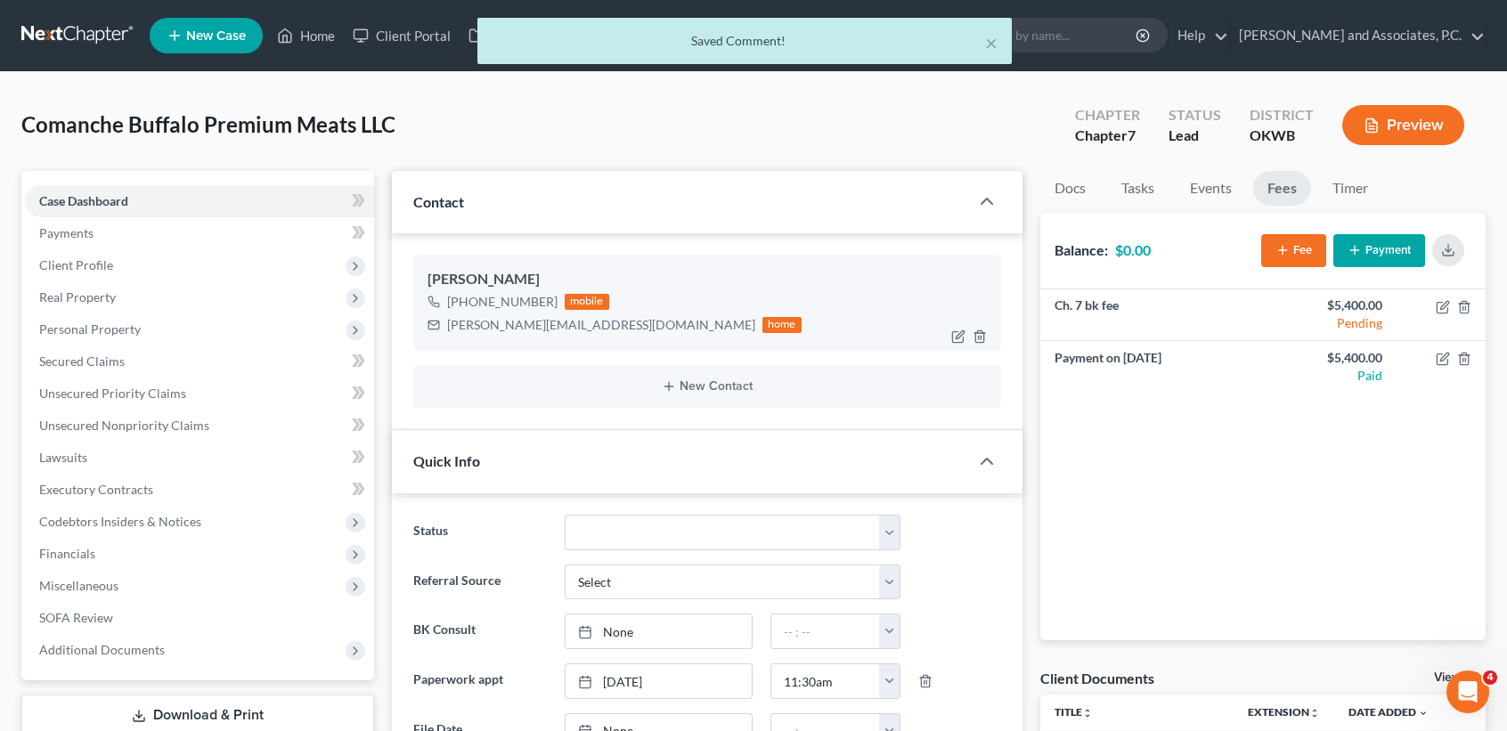
scroll to position [398, 0]
click at [989, 41] on button "×" at bounding box center [991, 42] width 12 height 21
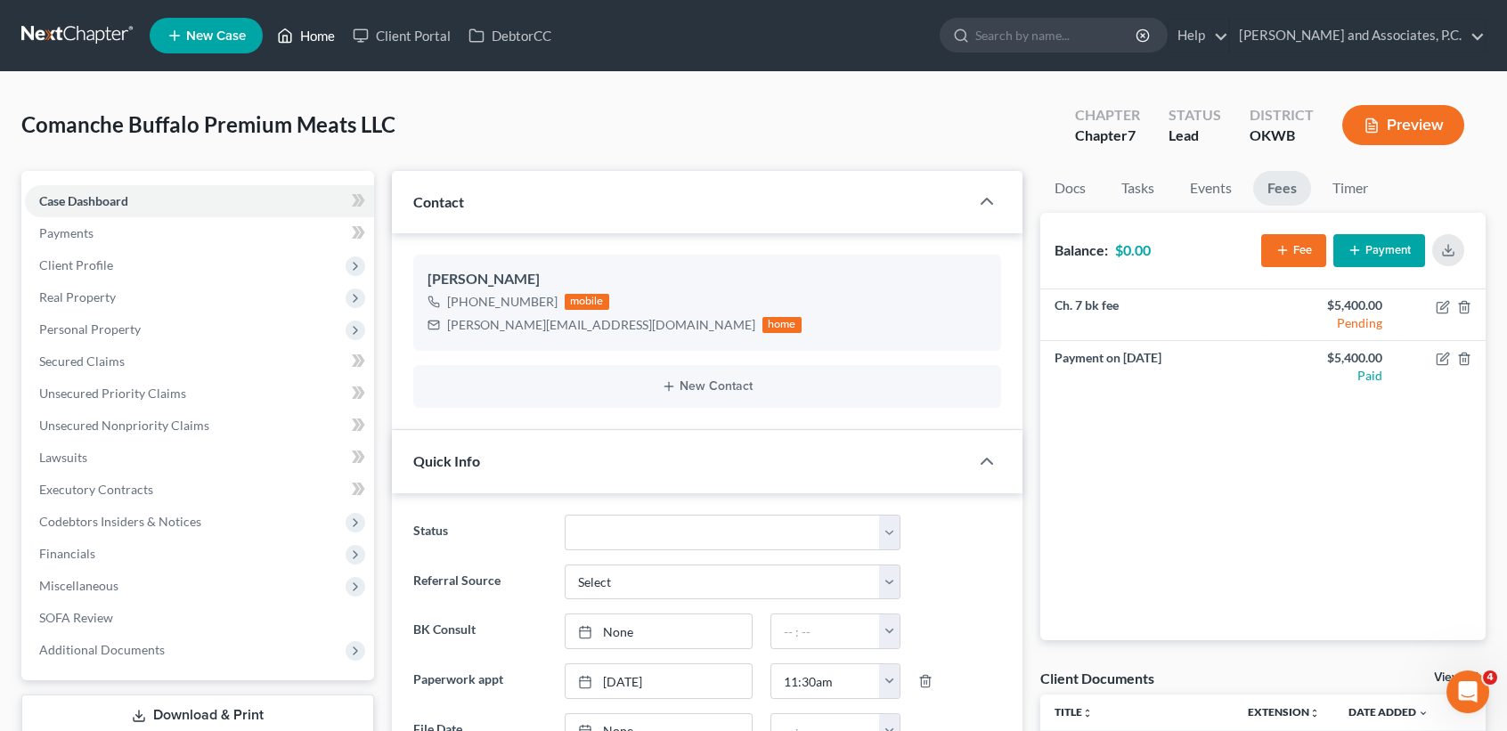
click at [308, 45] on link "Home" at bounding box center [306, 36] width 76 height 32
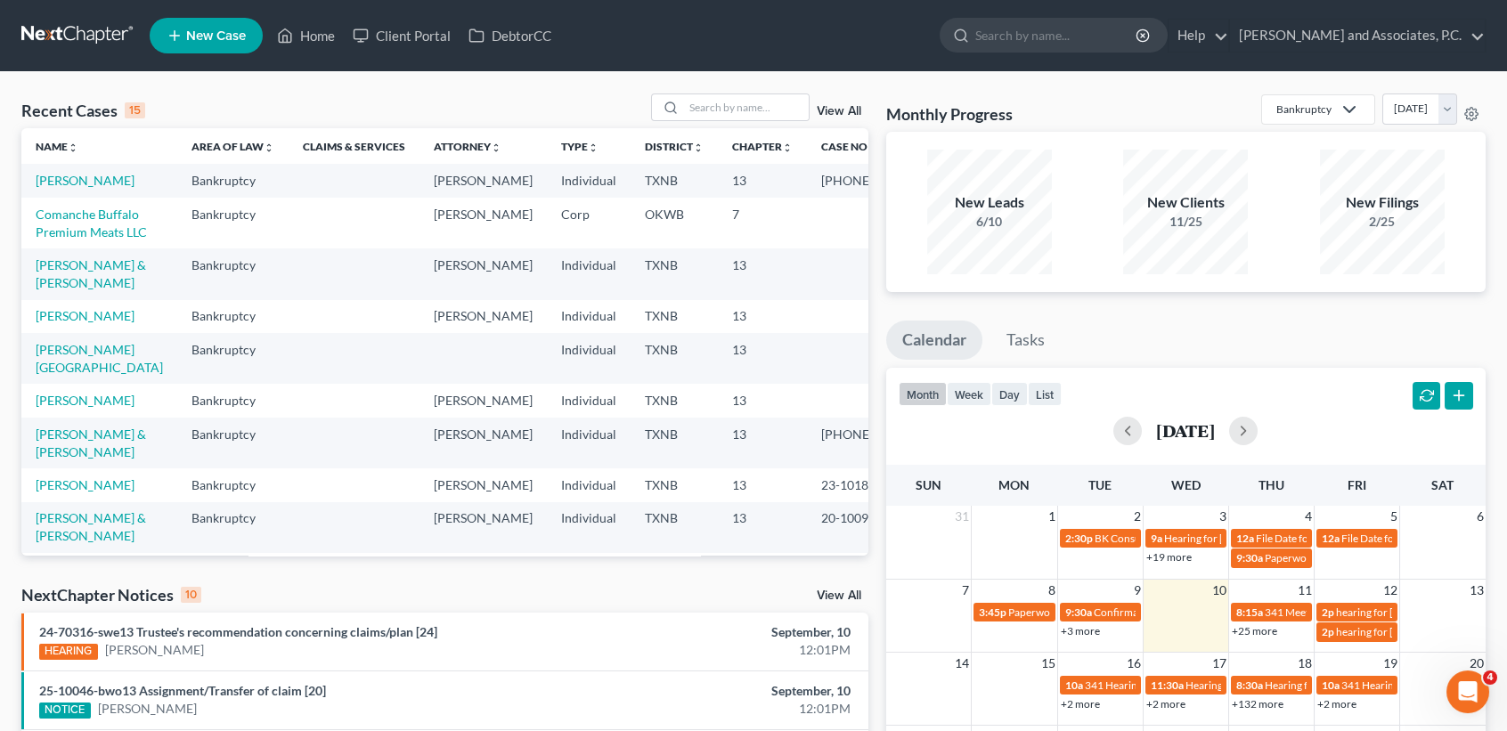
click at [216, 36] on span "New Case" at bounding box center [216, 35] width 60 height 13
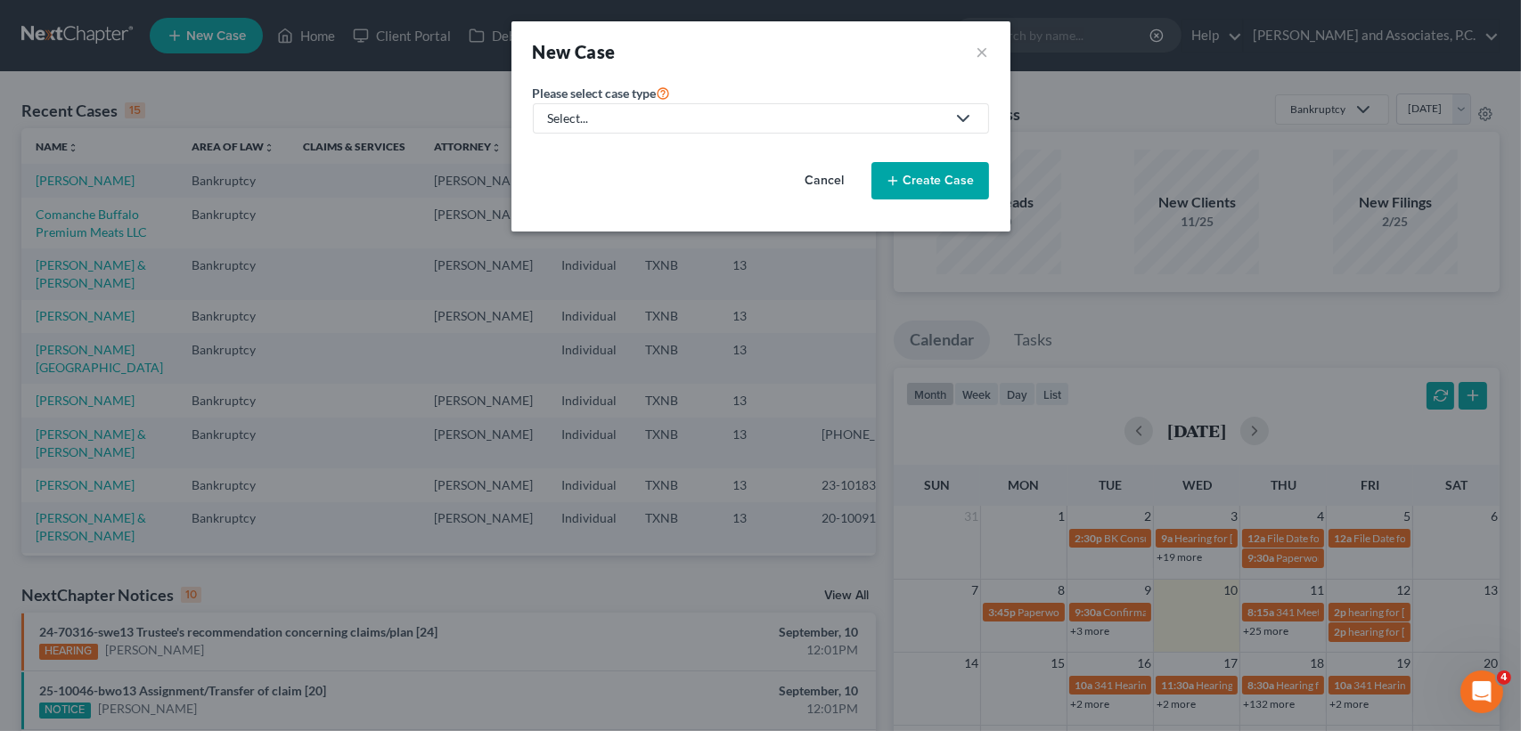
click at [610, 126] on link "Select..." at bounding box center [761, 118] width 456 height 30
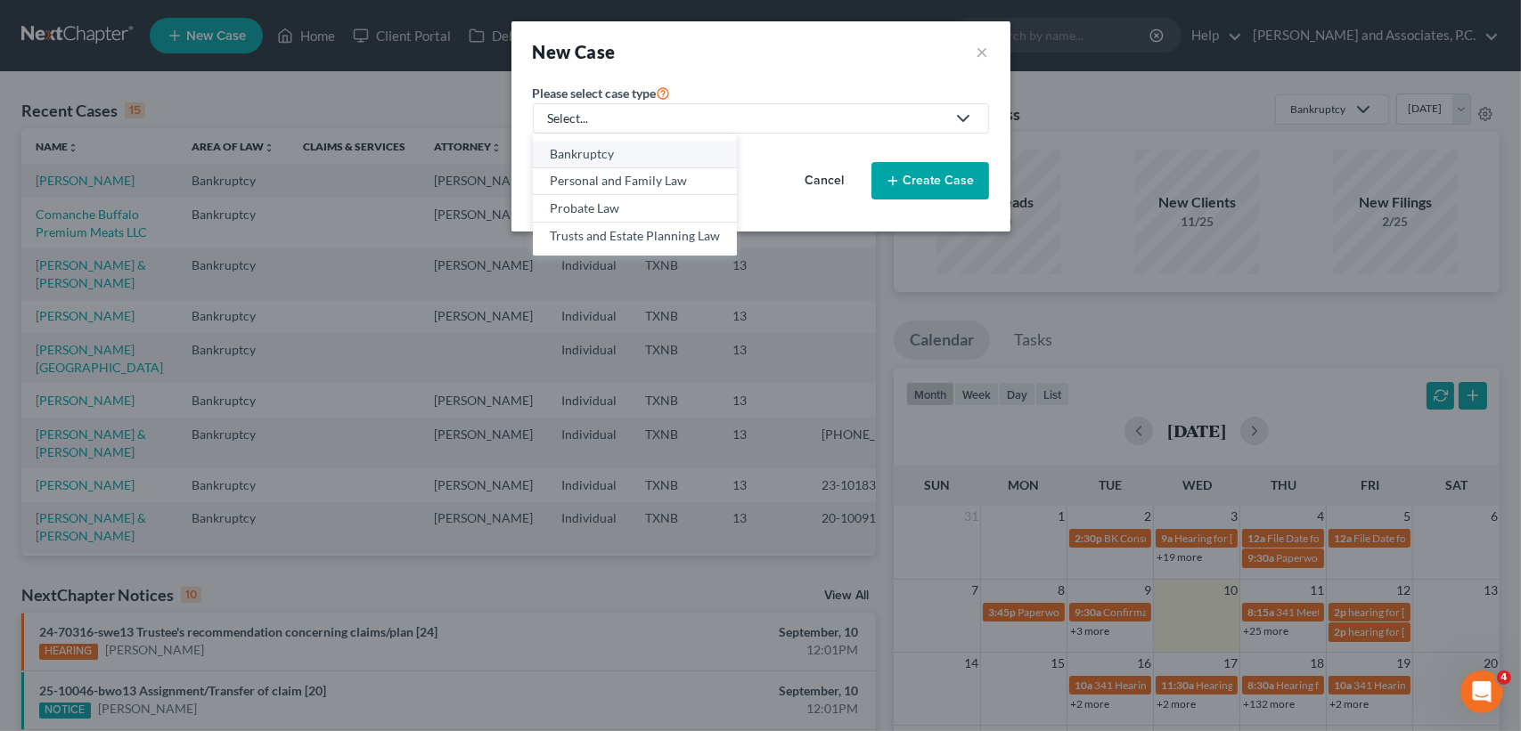
click at [604, 156] on div "Bankruptcy" at bounding box center [635, 154] width 170 height 18
select select "78"
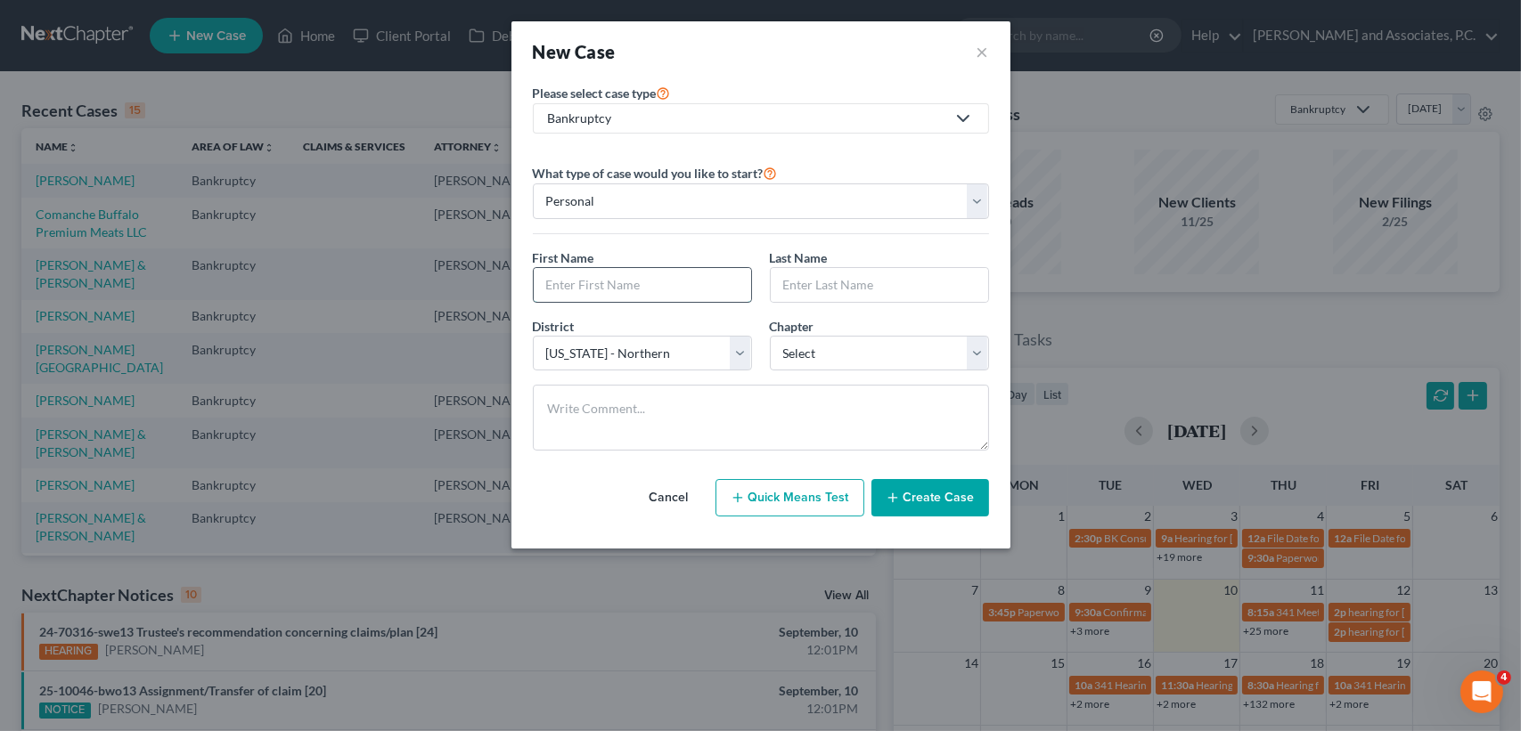
click at [574, 279] on input "text" at bounding box center [642, 285] width 217 height 34
type input "Roger"
type input "Becker"
select select "3"
click at [942, 486] on button "Create Case" at bounding box center [930, 497] width 118 height 37
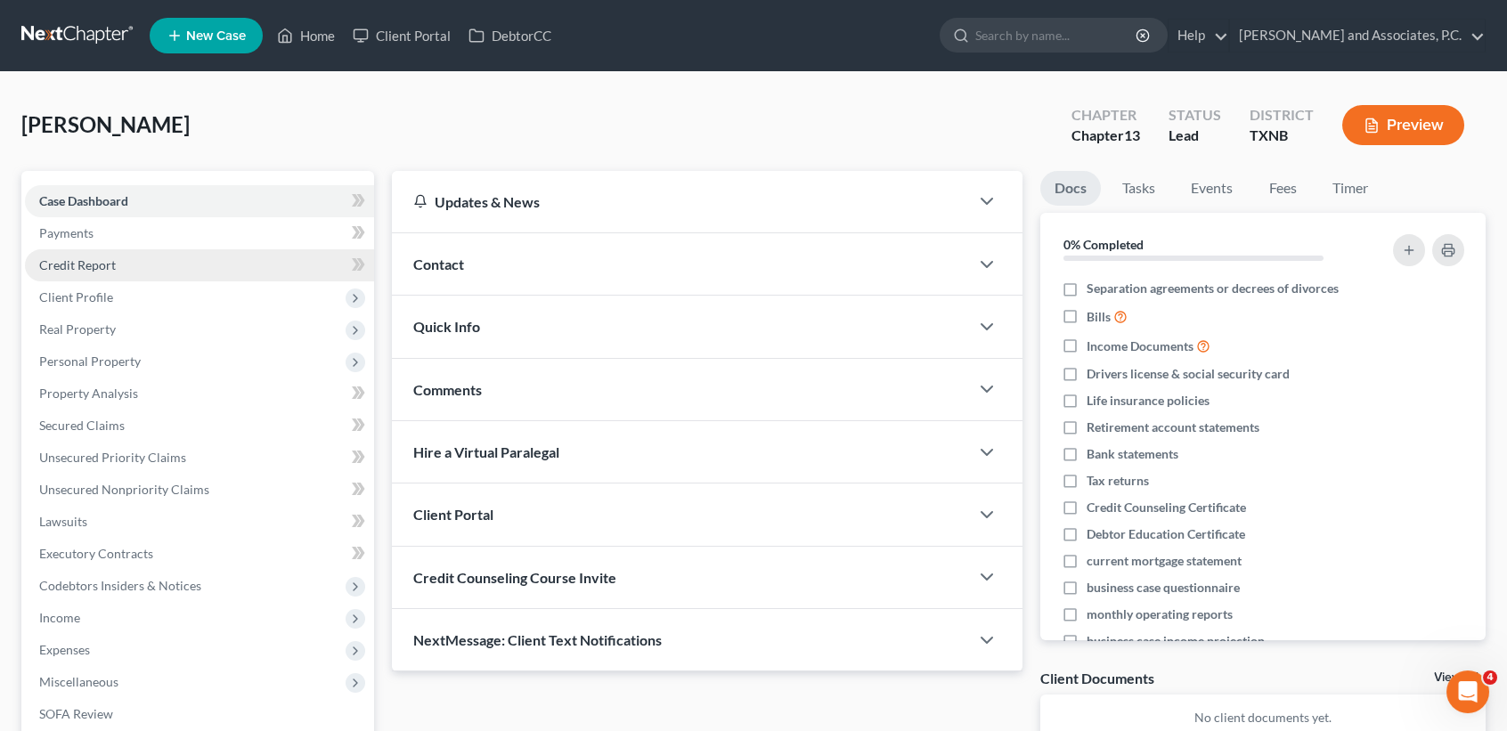
click at [158, 262] on link "Credit Report" at bounding box center [199, 265] width 349 height 32
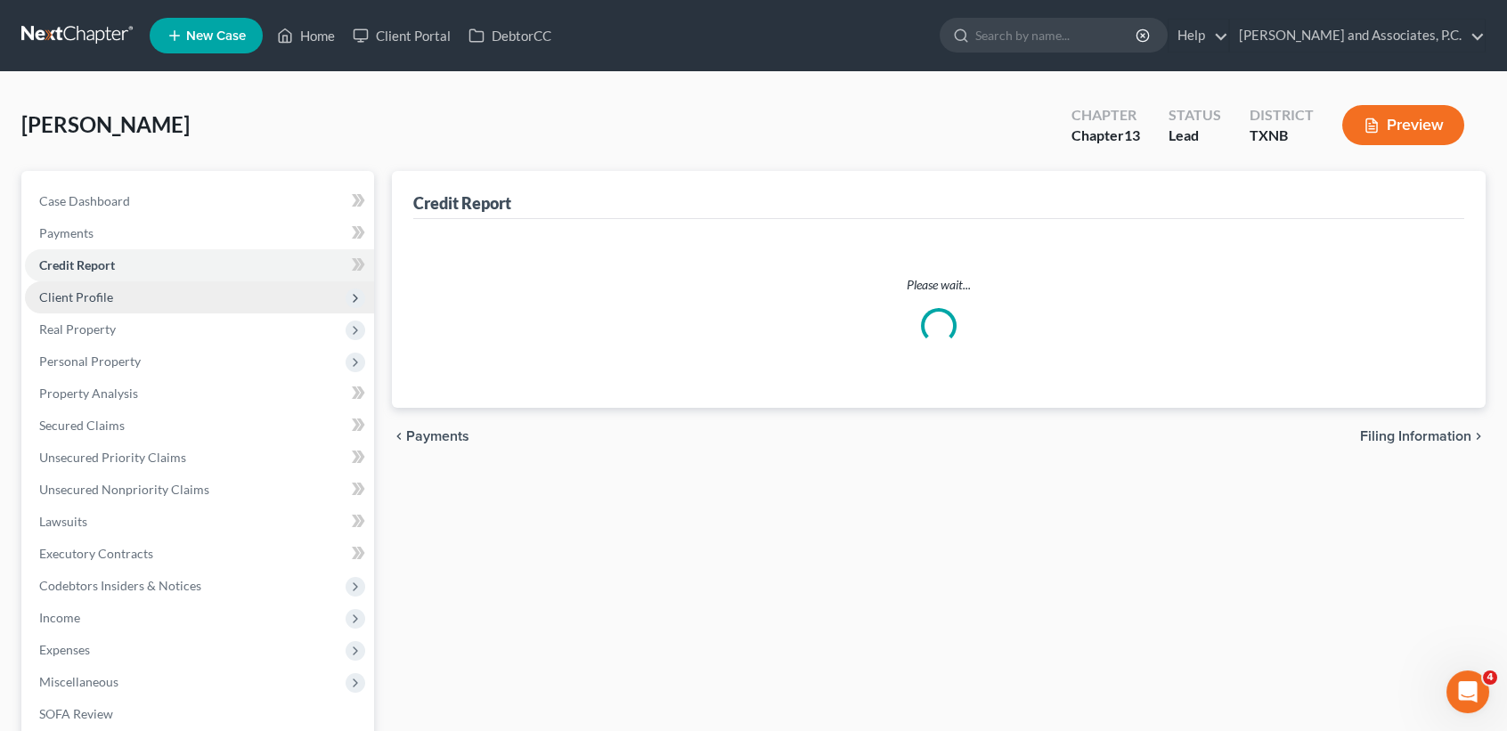
click at [127, 298] on span "Client Profile" at bounding box center [199, 297] width 349 height 32
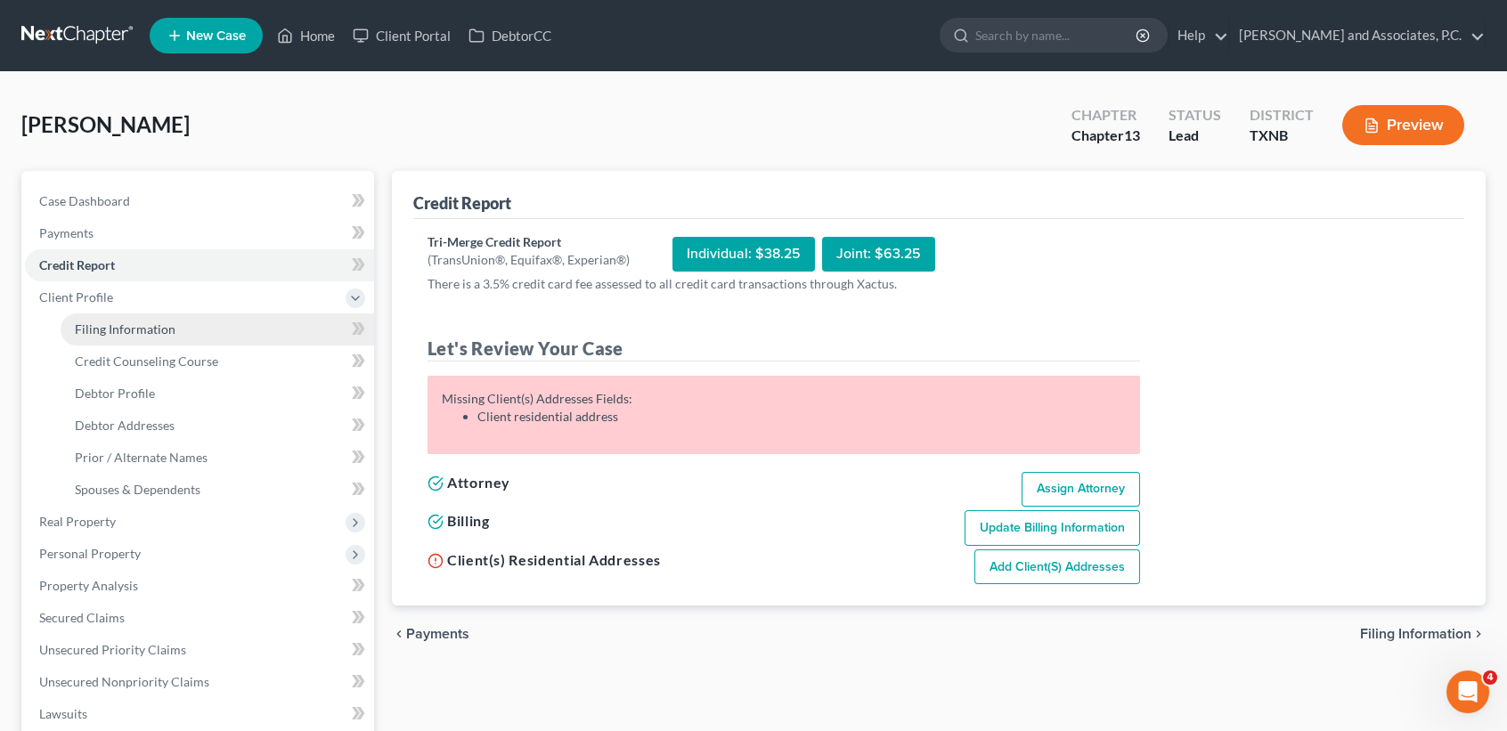
click at [120, 325] on span "Filing Information" at bounding box center [125, 329] width 101 height 15
select select "1"
select select "0"
select select "3"
select select "78"
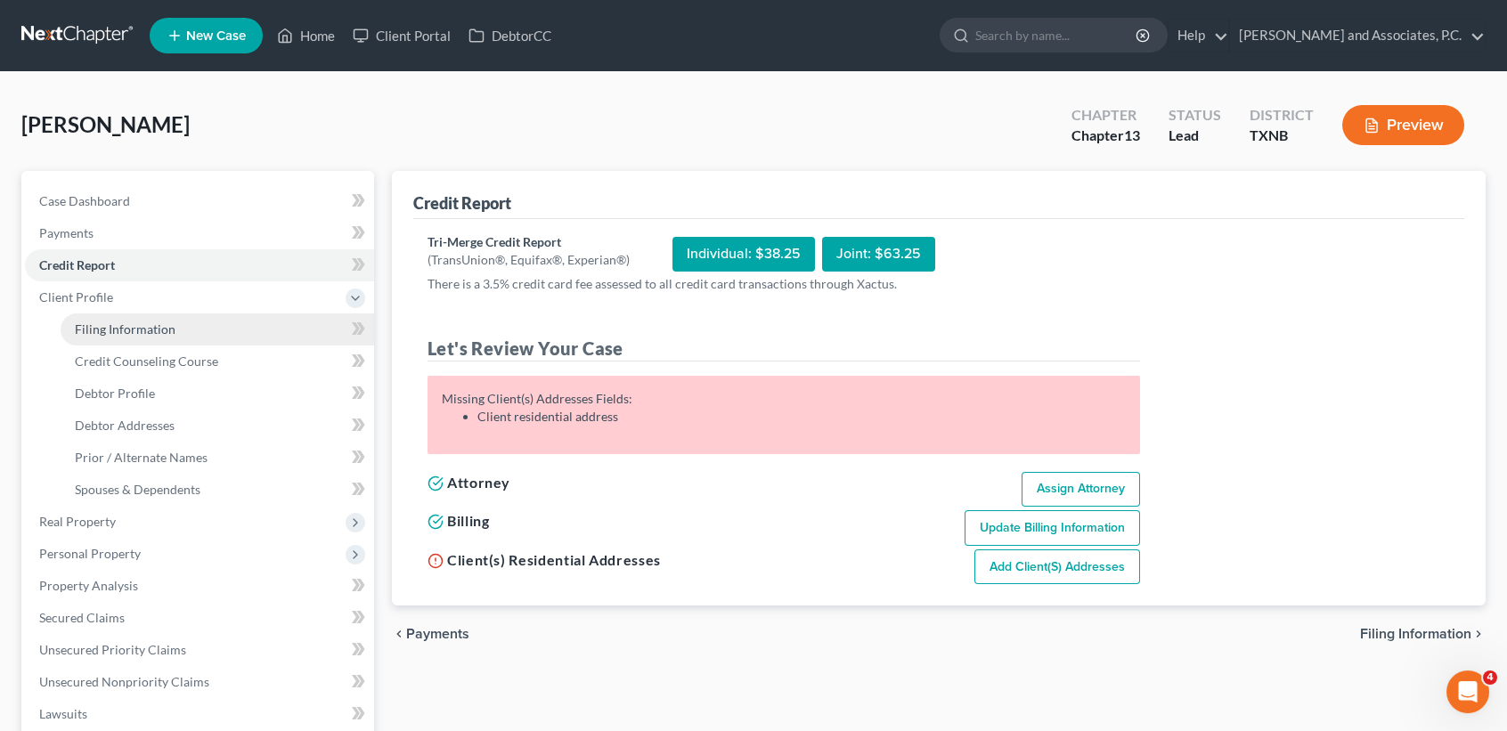
select select "0"
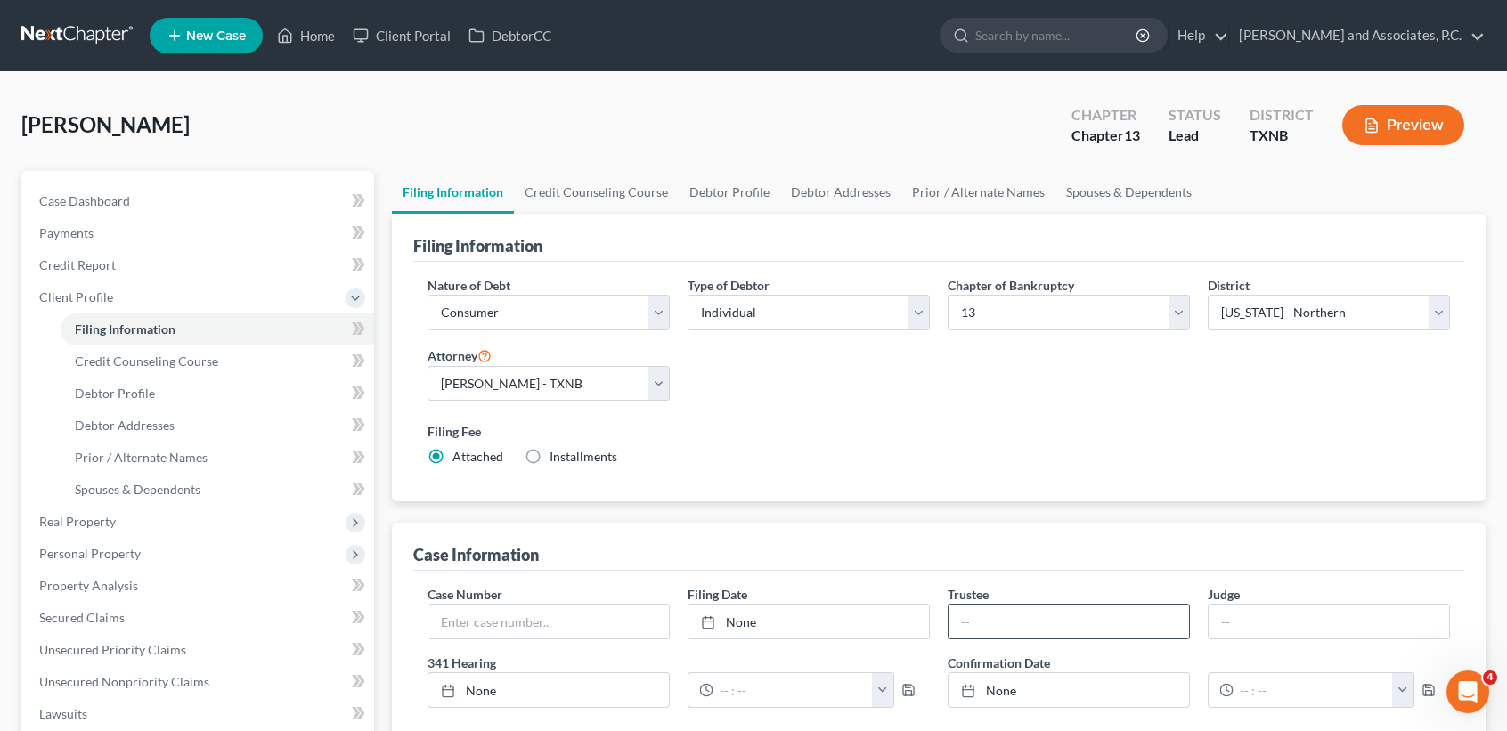
click at [1049, 616] on input "text" at bounding box center [1069, 622] width 241 height 34
type input "Katherine Davis"
click at [703, 184] on link "Debtor Profile" at bounding box center [730, 192] width 102 height 43
select select "0"
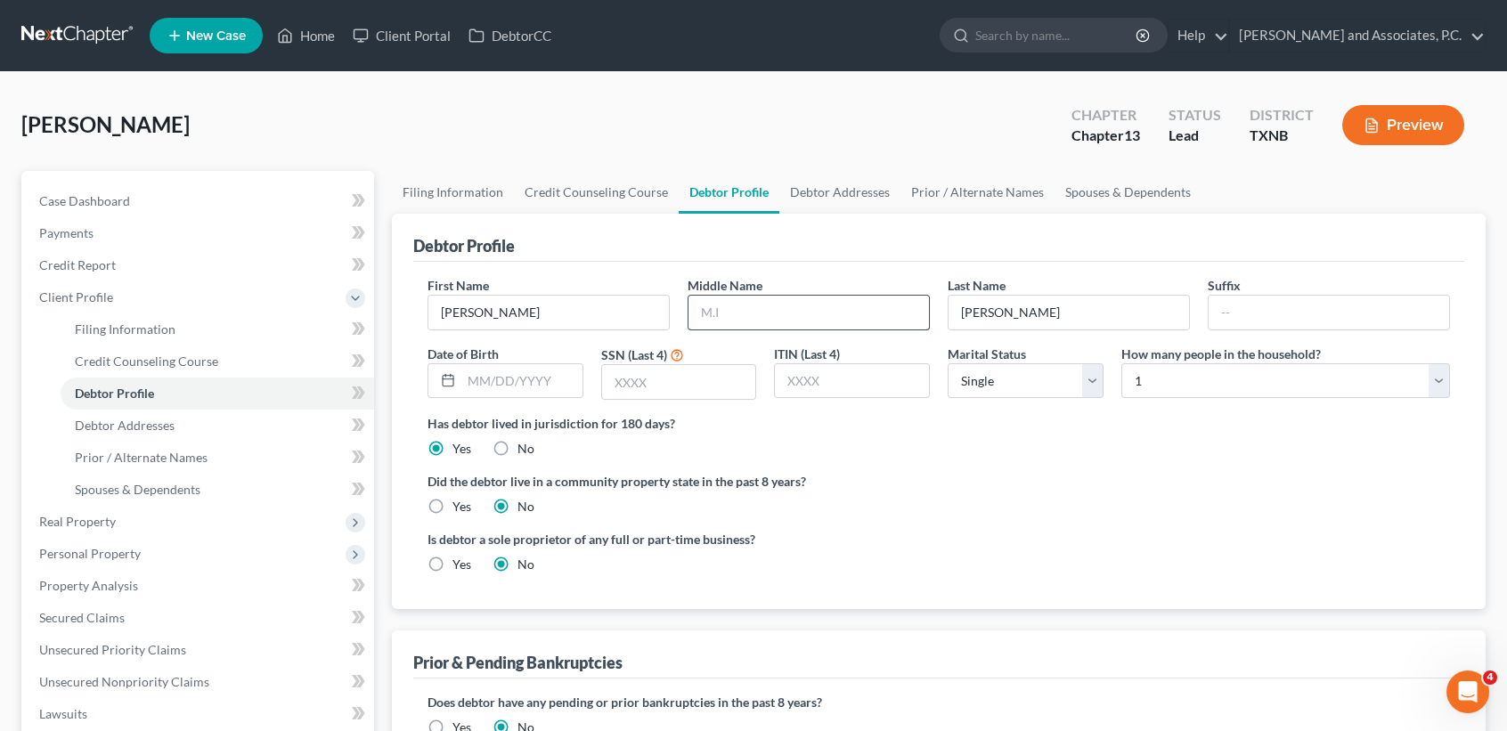
drag, startPoint x: 785, startPoint y: 310, endPoint x: 763, endPoint y: 298, distance: 25.5
click at [785, 310] on input "text" at bounding box center [809, 313] width 241 height 34
type input "Ray"
type input "03/29/1958"
type input "1367"
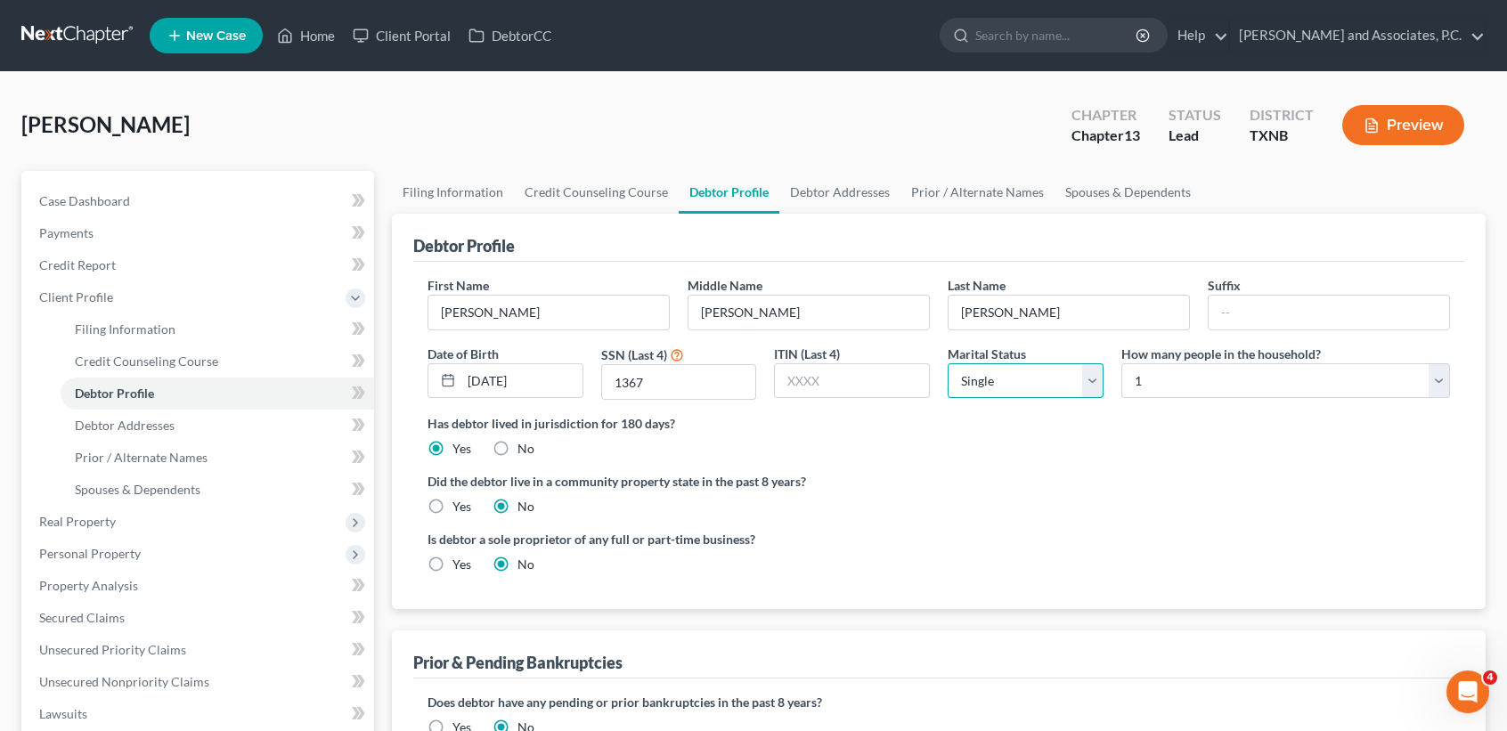
select select "4"
click at [1127, 199] on link "Spouses & Dependents" at bounding box center [1128, 192] width 147 height 43
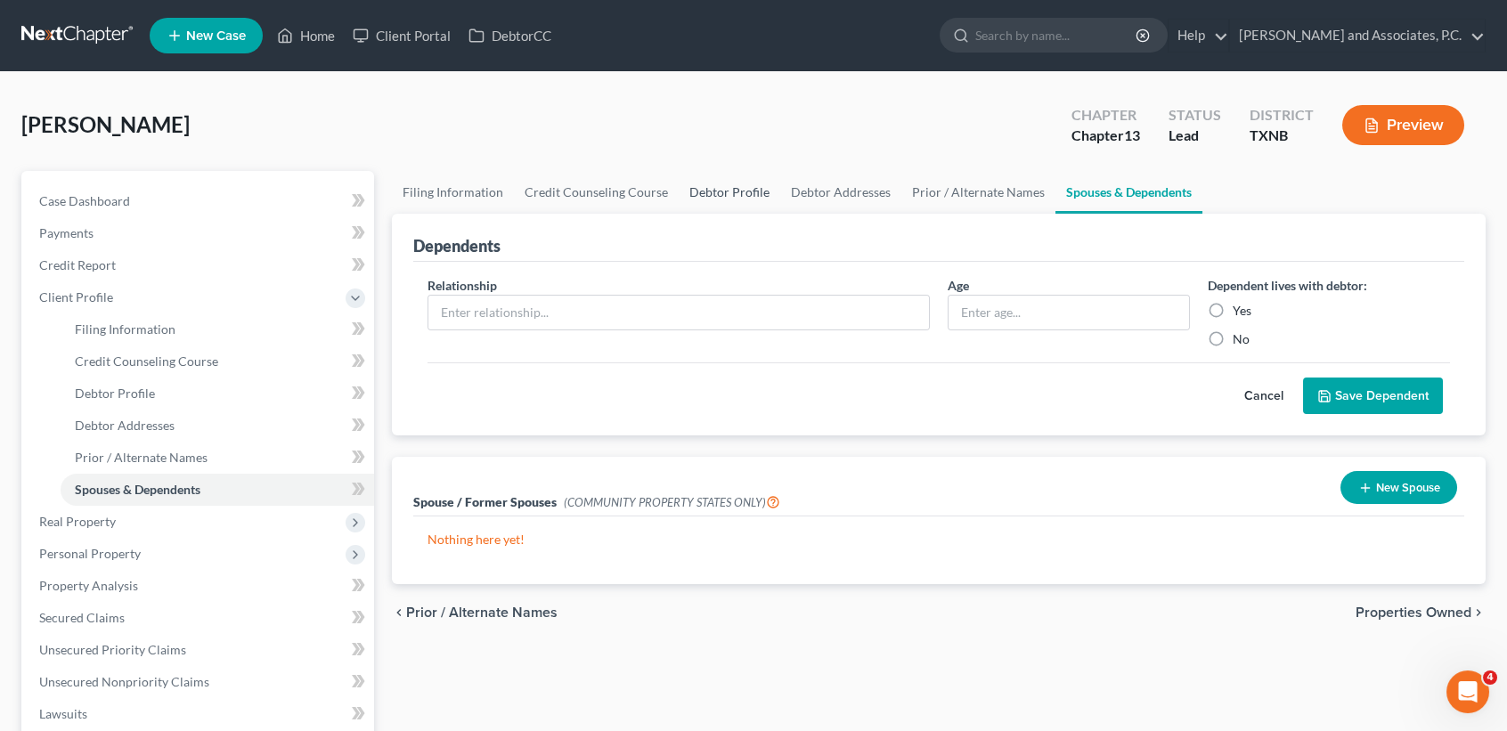
click at [724, 194] on link "Debtor Profile" at bounding box center [730, 192] width 102 height 43
select select "4"
select select "0"
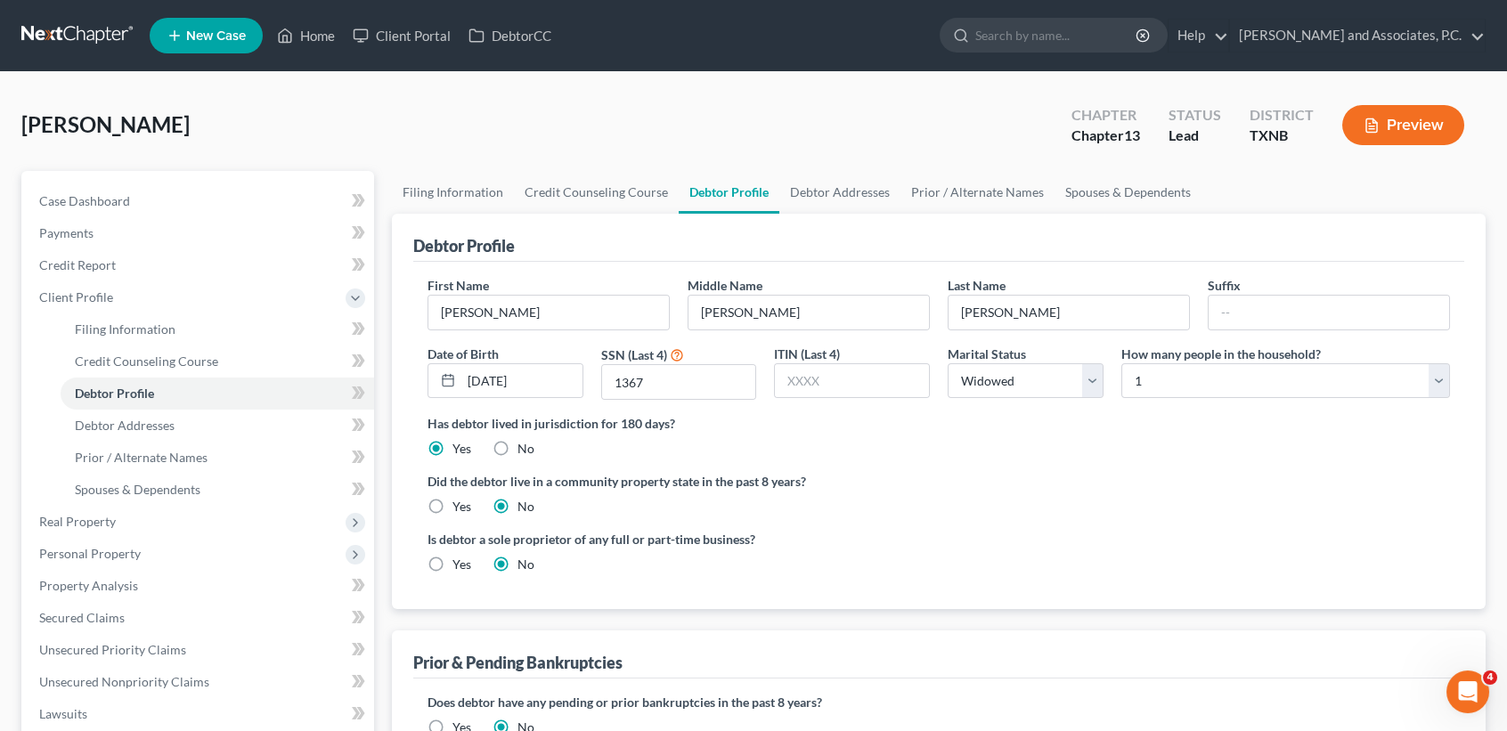
click at [453, 508] on label "Yes" at bounding box center [462, 507] width 19 height 18
click at [460, 508] on input "Yes" at bounding box center [466, 504] width 12 height 12
radio input "true"
radio input "false"
click at [1258, 382] on select "Select 1 2 3 4 5 6 7 8 9 10 11 12 13 14 15 16 17 18 19 20" at bounding box center [1286, 381] width 329 height 36
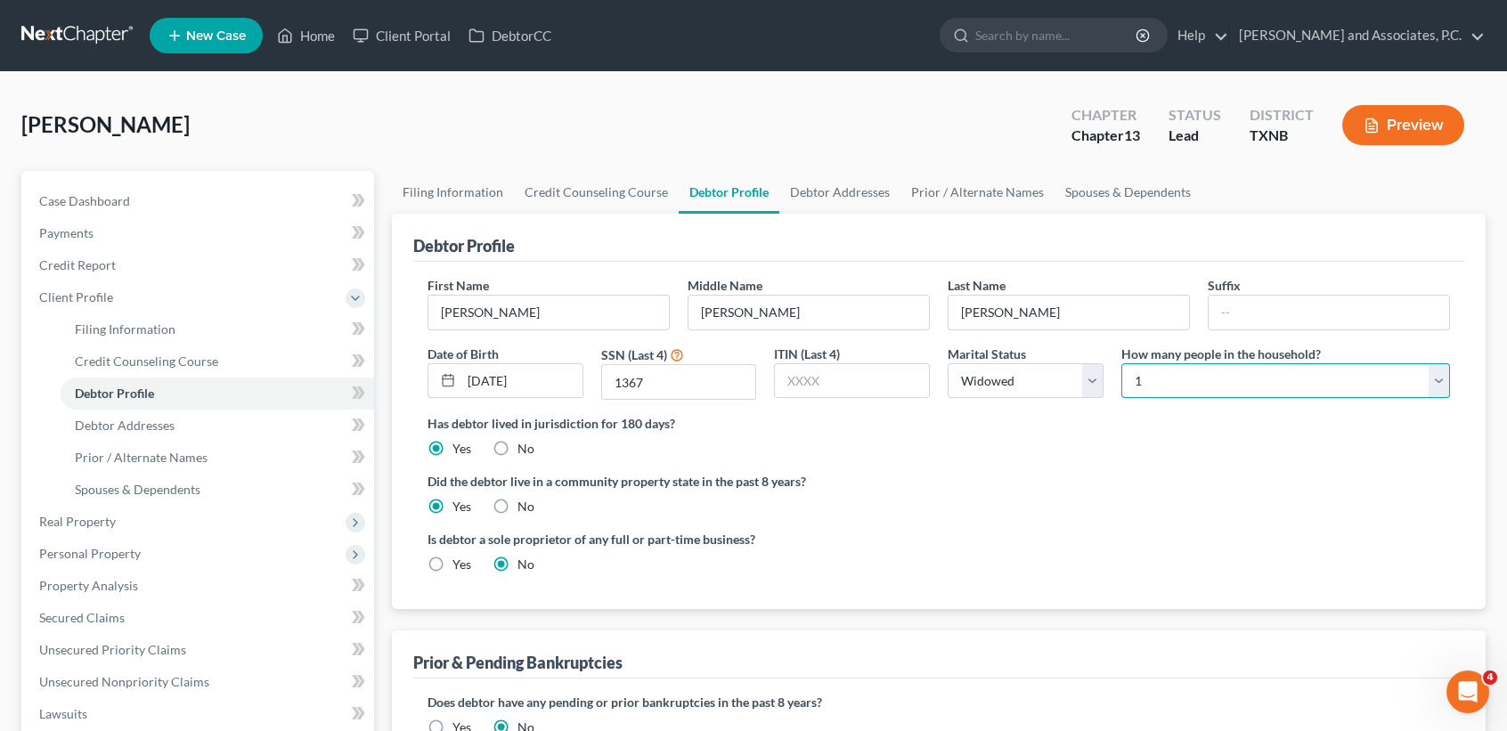
select select "1"
click at [1122, 363] on select "Select 1 2 3 4 5 6 7 8 9 10 11 12 13 14 15 16 17 18 19 20" at bounding box center [1286, 381] width 329 height 36
click at [999, 552] on div "Is debtor a sole proprietor of any full or part-time business? Yes No" at bounding box center [939, 559] width 1040 height 58
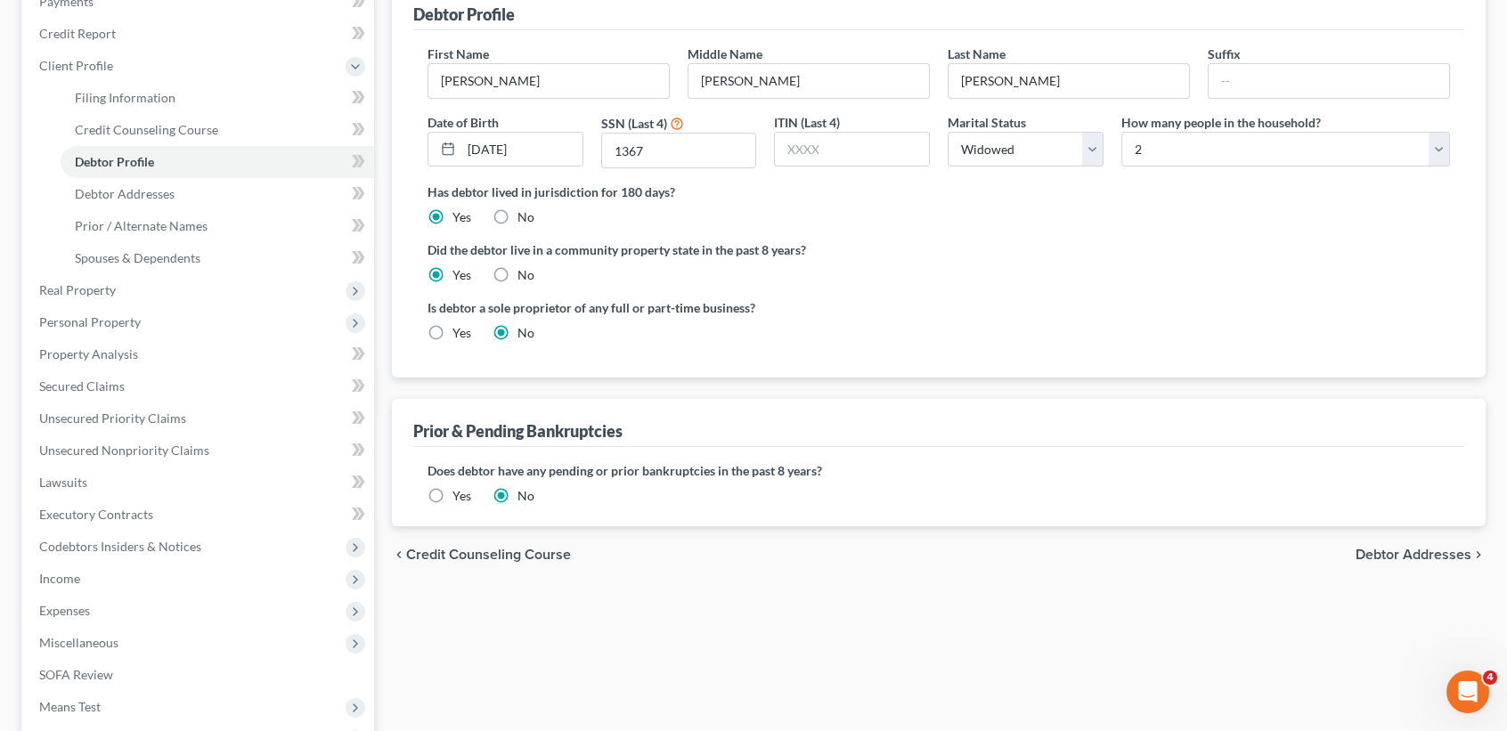
scroll to position [237, 0]
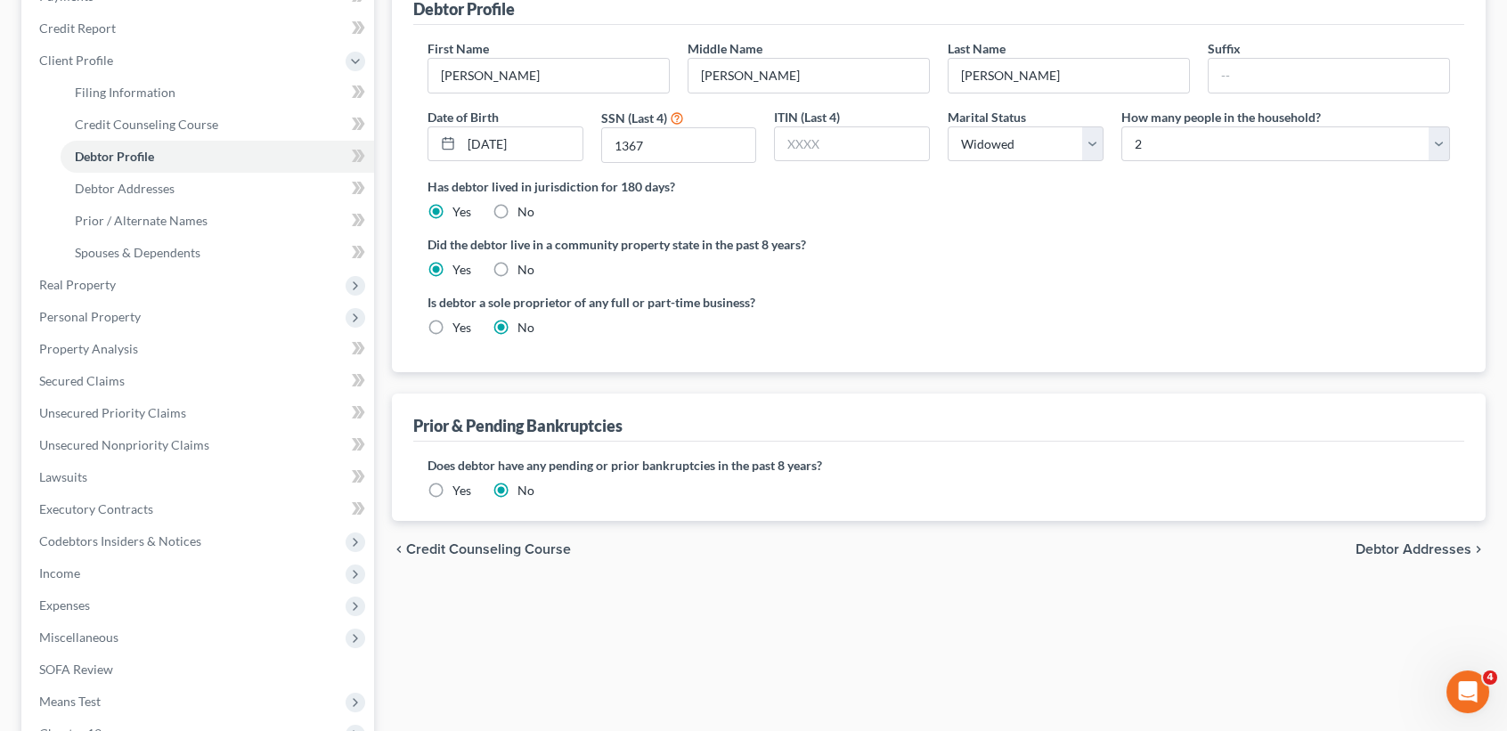
click at [453, 487] on label "Yes" at bounding box center [462, 491] width 19 height 18
click at [460, 487] on input "Yes" at bounding box center [466, 488] width 12 height 12
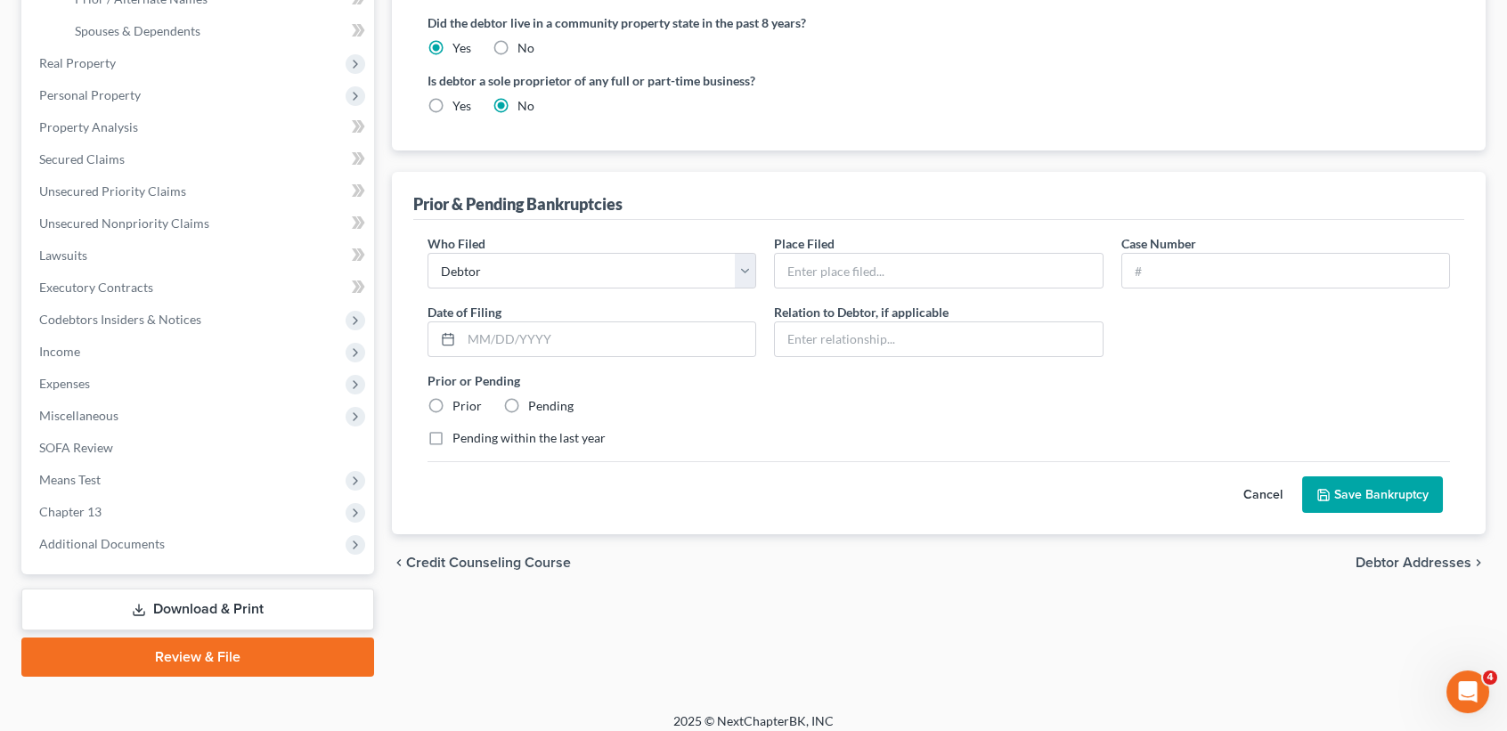
scroll to position [469, 0]
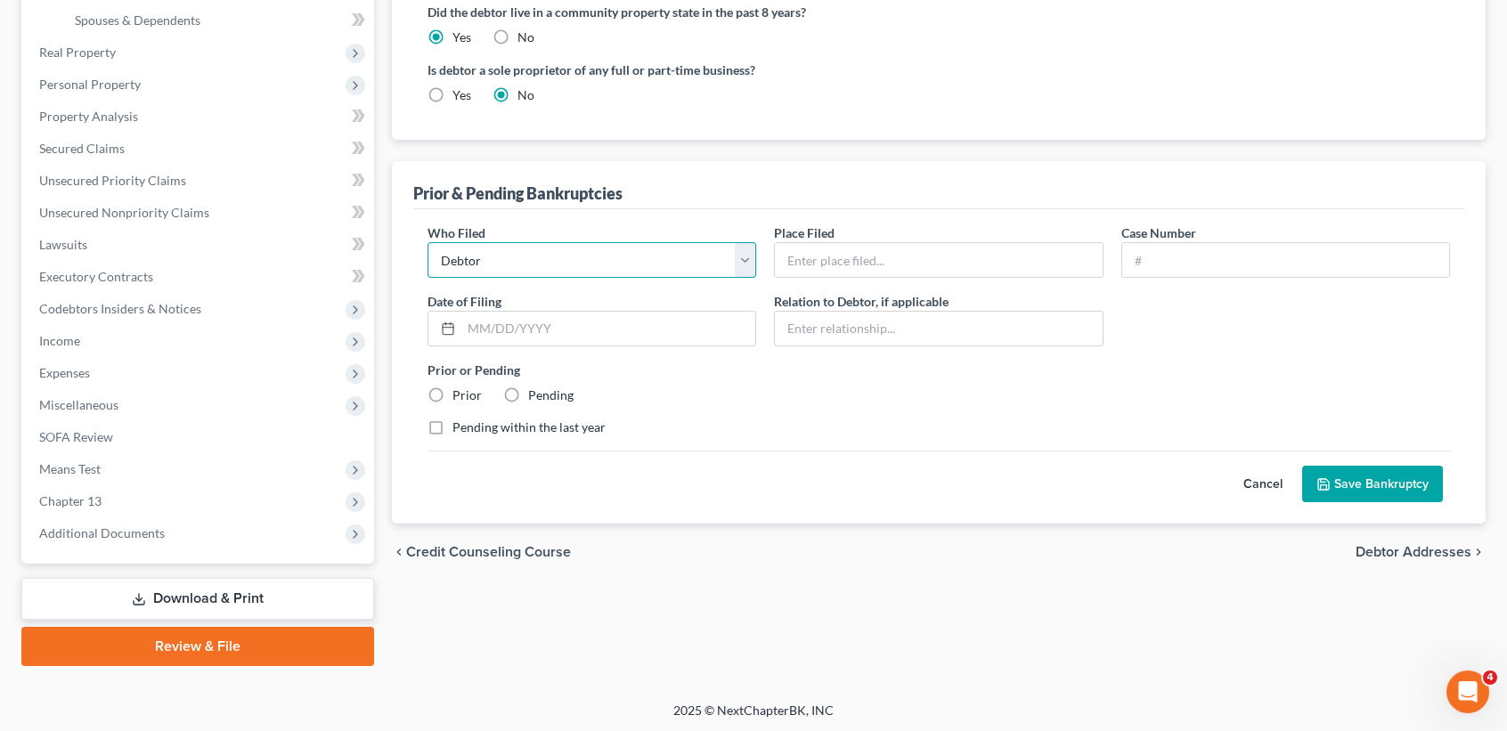
click at [561, 271] on select "Debtor Other" at bounding box center [592, 260] width 329 height 36
click at [857, 267] on input "text" at bounding box center [938, 260] width 327 height 34
type input "Northern District of Texas Wichita Falls"
click at [1202, 257] on input "text" at bounding box center [1285, 260] width 327 height 34
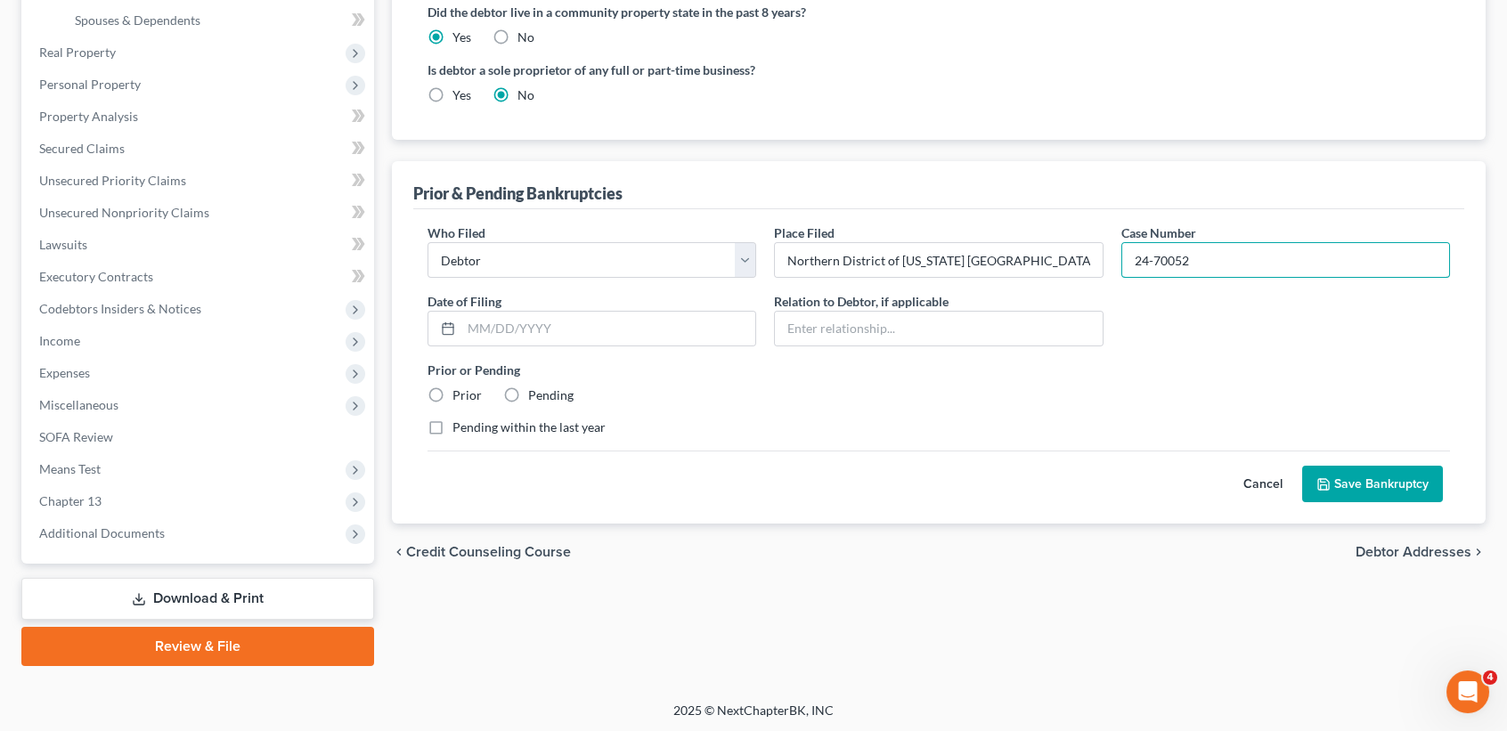
type input "24-70052"
click at [746, 382] on div "Prior or Pending Prior Pending" at bounding box center [939, 383] width 1040 height 44
click at [655, 334] on input "text" at bounding box center [608, 329] width 294 height 34
click at [531, 339] on input "text" at bounding box center [608, 329] width 294 height 34
type input "02/28/2024"
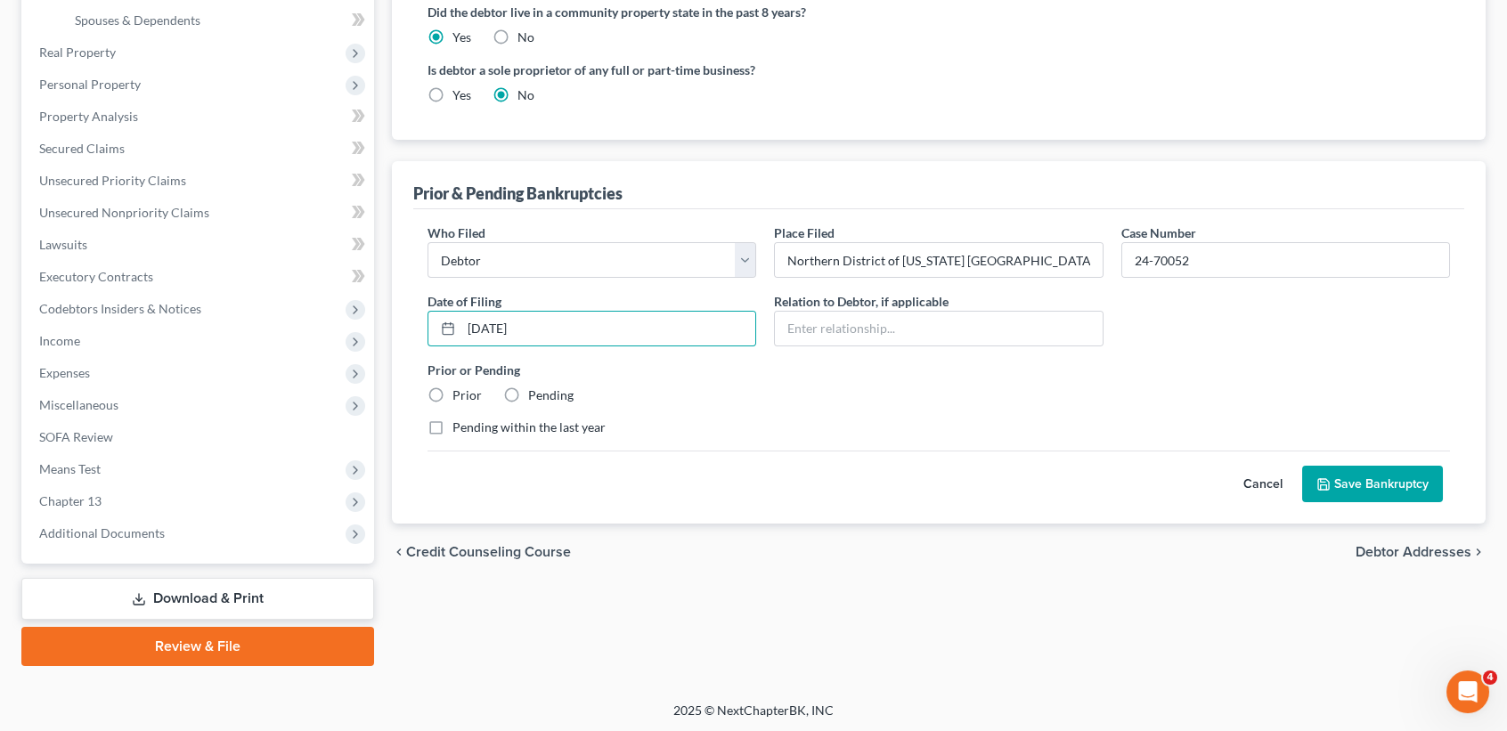
drag, startPoint x: 457, startPoint y: 390, endPoint x: 1260, endPoint y: 536, distance: 816.7
click at [458, 389] on label "Prior" at bounding box center [467, 396] width 29 height 18
click at [460, 389] on input "Prior" at bounding box center [466, 393] width 12 height 12
radio input "true"
click at [1388, 488] on button "Save Bankruptcy" at bounding box center [1372, 484] width 141 height 37
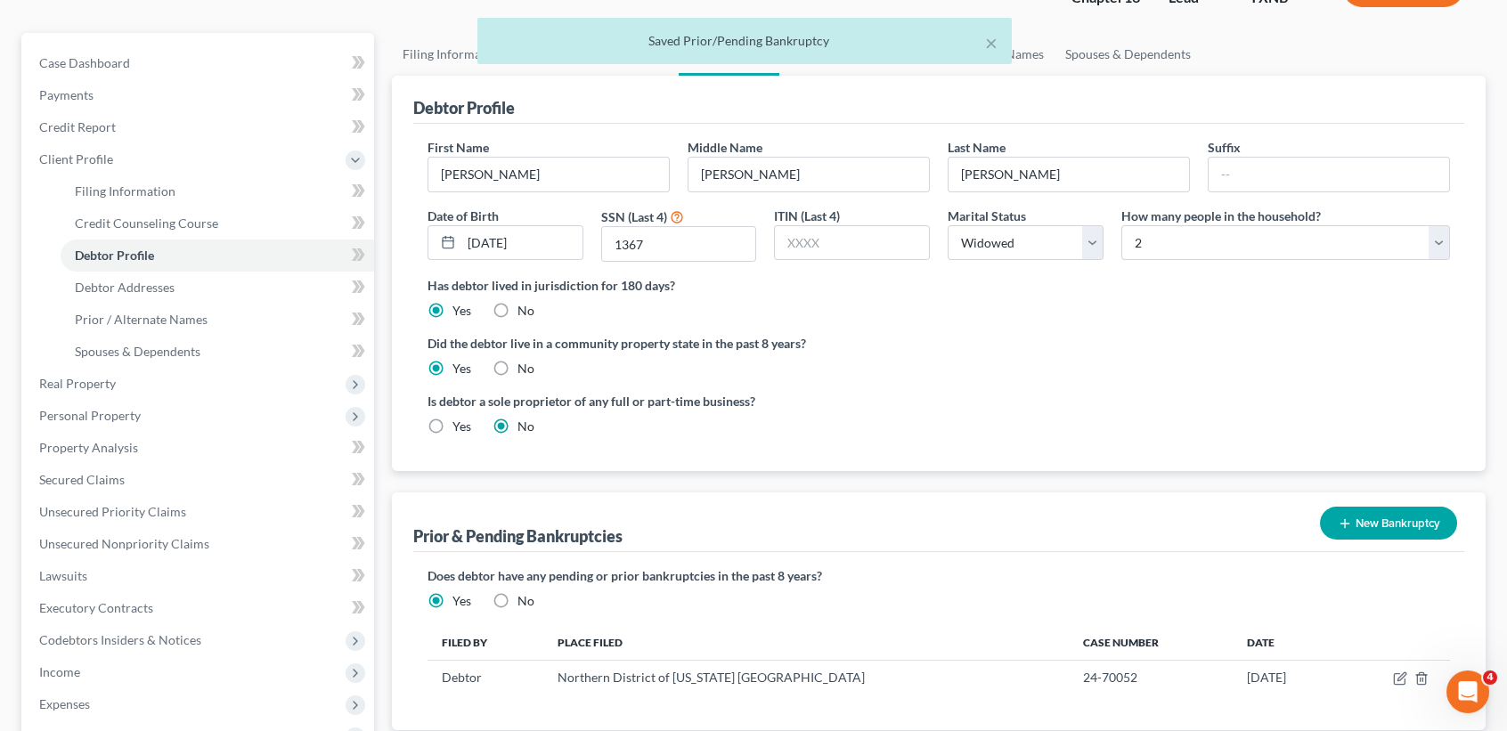
scroll to position [0, 0]
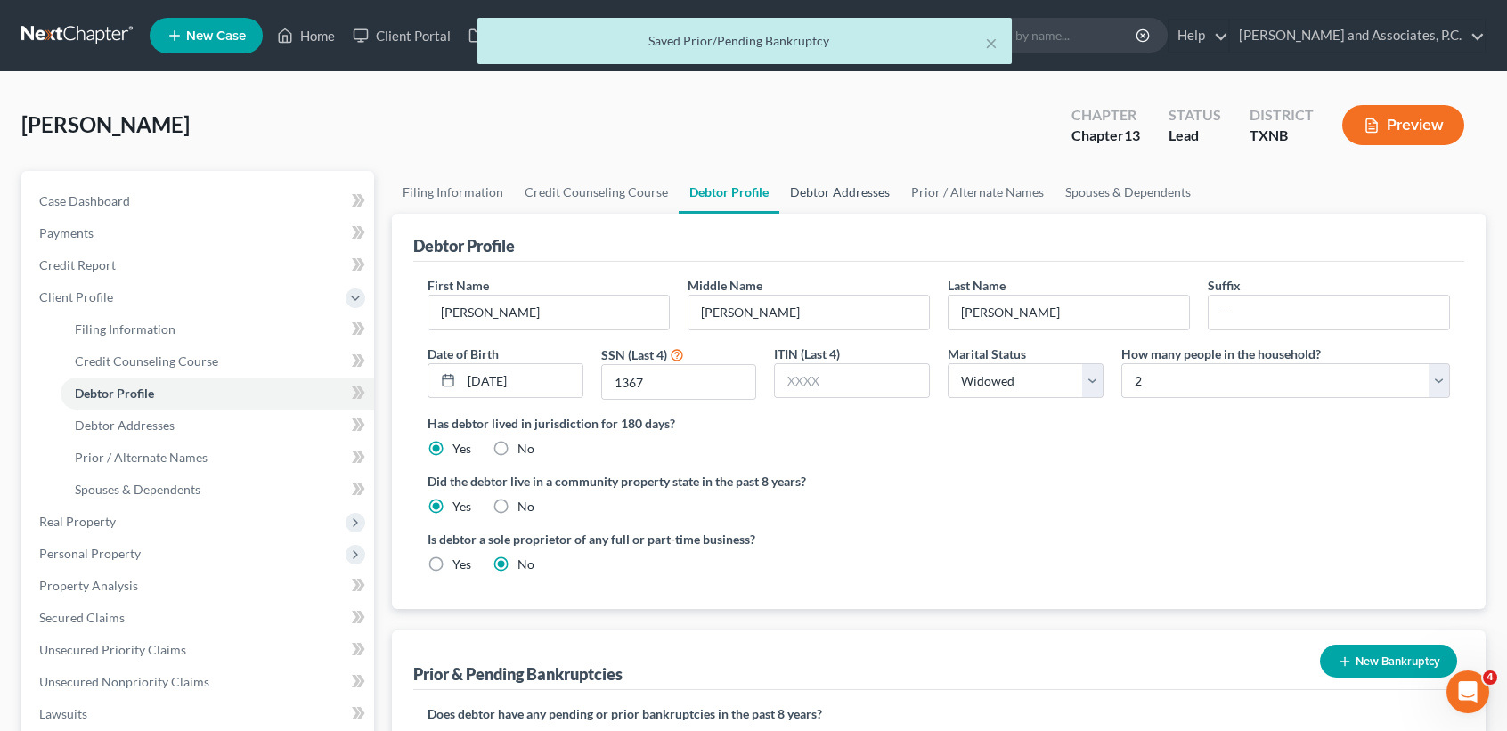
click at [869, 207] on link "Debtor Addresses" at bounding box center [839, 192] width 121 height 43
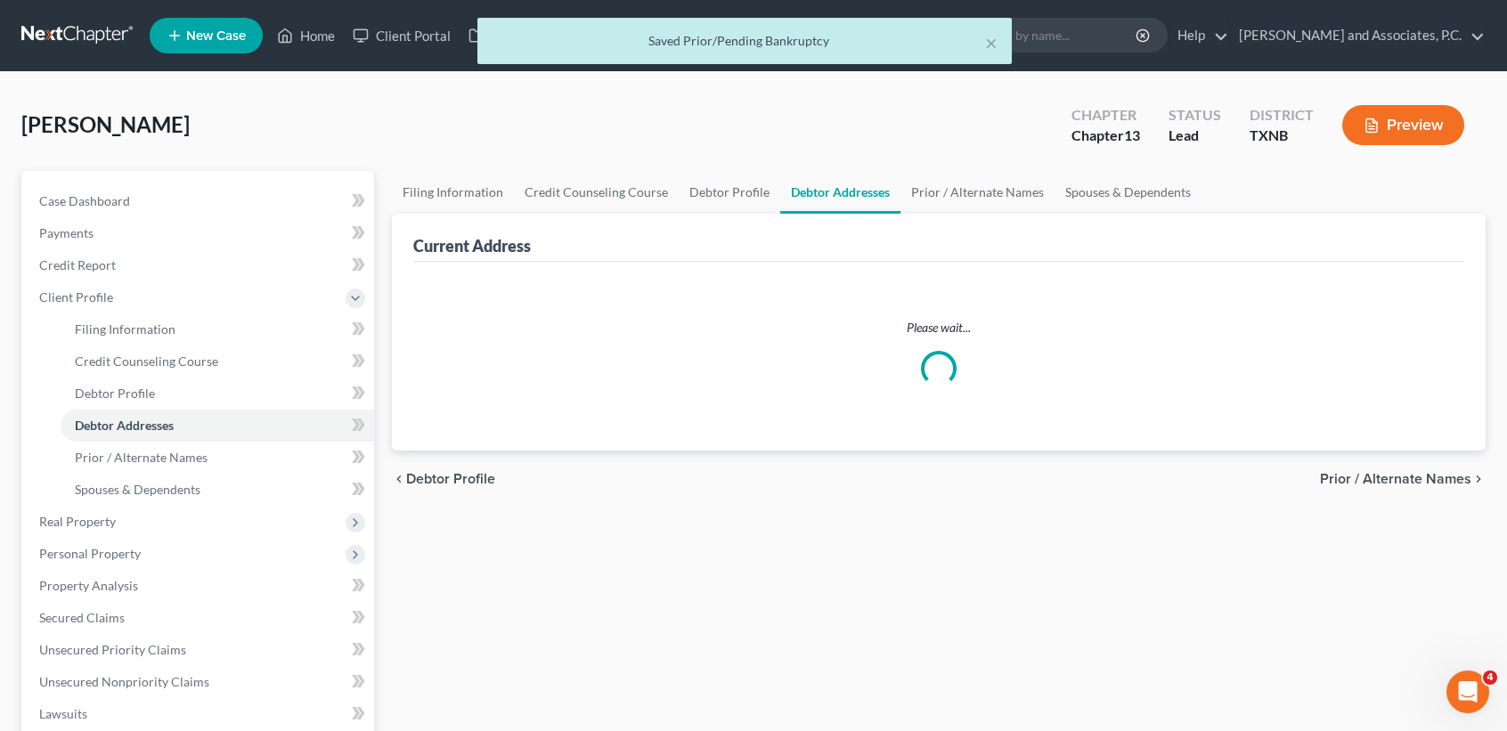
select select "0"
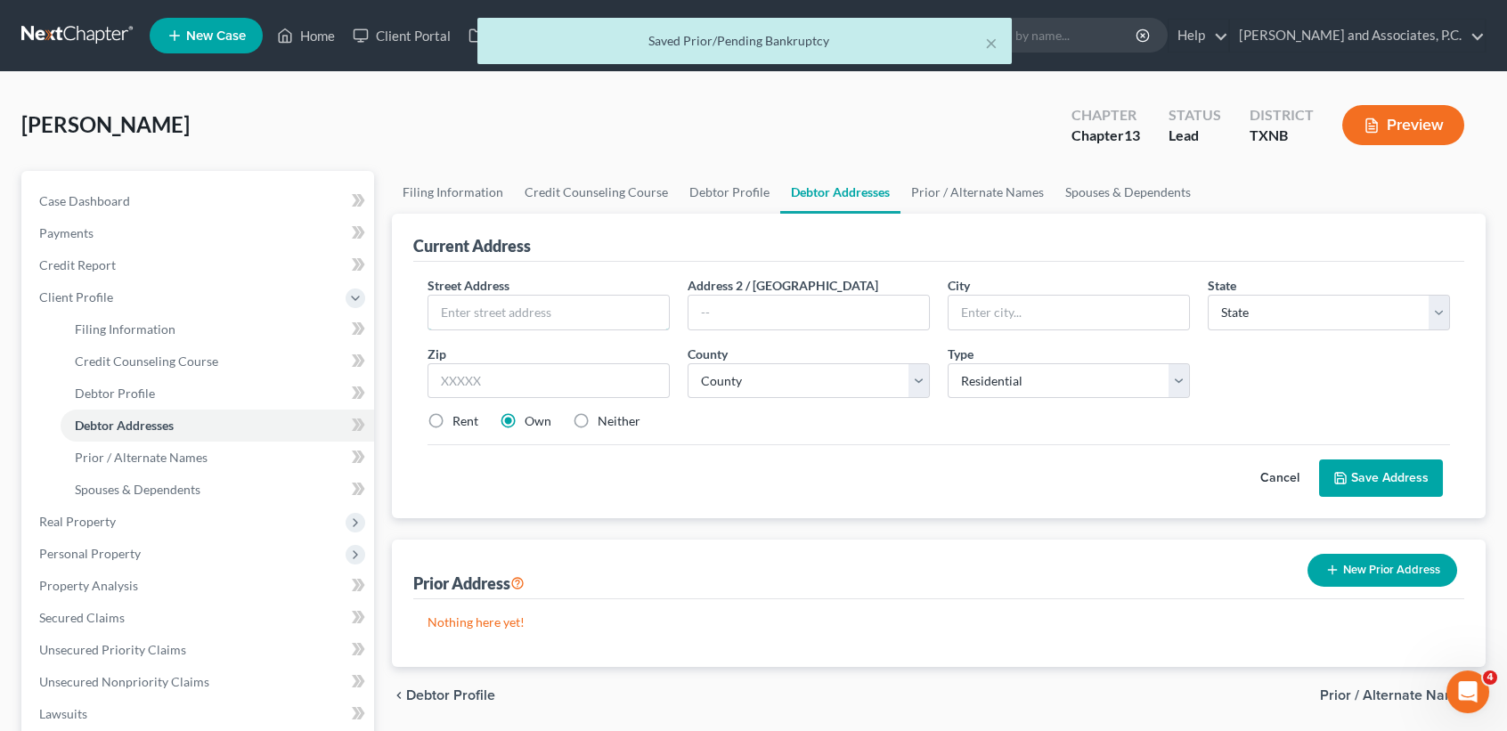
drag, startPoint x: 614, startPoint y: 310, endPoint x: 636, endPoint y: 286, distance: 32.8
click at [615, 310] on input "text" at bounding box center [548, 313] width 241 height 34
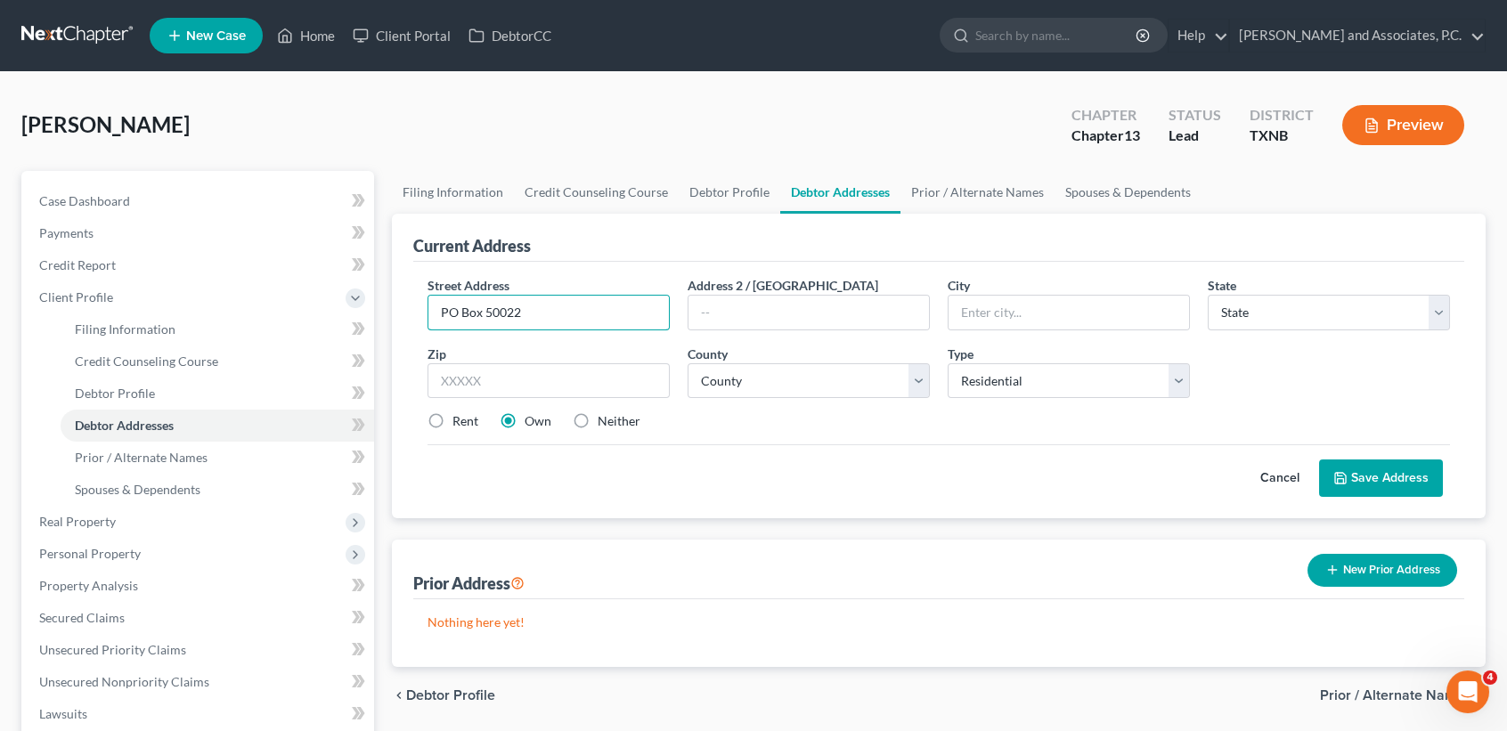
type input "PO Box 50022"
type input "79710"
type input "Midland"
select select "45"
drag, startPoint x: 779, startPoint y: 380, endPoint x: 788, endPoint y: 382, distance: 9.1
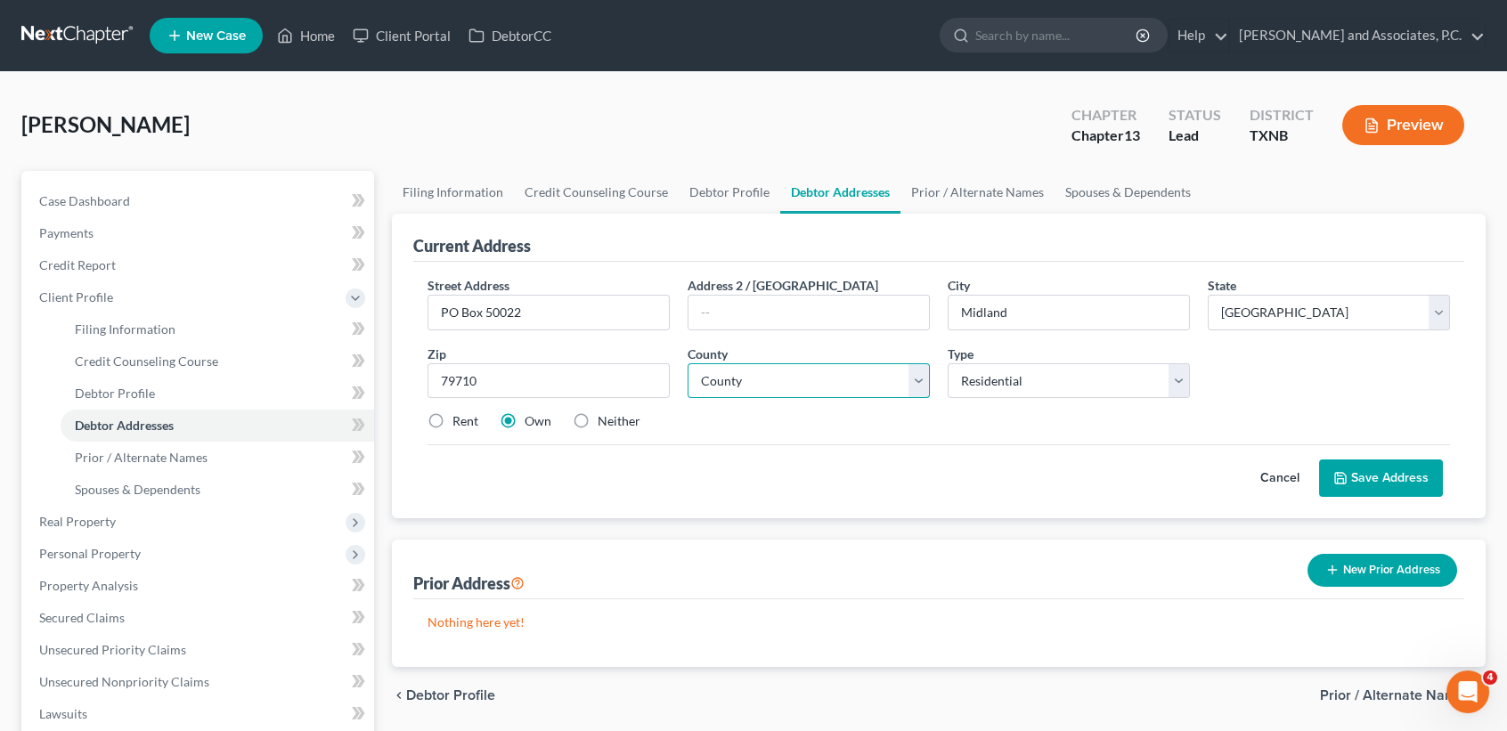
click at [779, 379] on select "County Anderson County Andrews County Angelina County Aransas County Archer Cou…" at bounding box center [809, 381] width 242 height 36
select select "164"
click at [688, 363] on select "County Anderson County Andrews County Angelina County Aransas County Archer Cou…" at bounding box center [809, 381] width 242 height 36
click at [453, 416] on label "Rent" at bounding box center [466, 421] width 26 height 18
click at [460, 416] on input "Rent" at bounding box center [466, 418] width 12 height 12
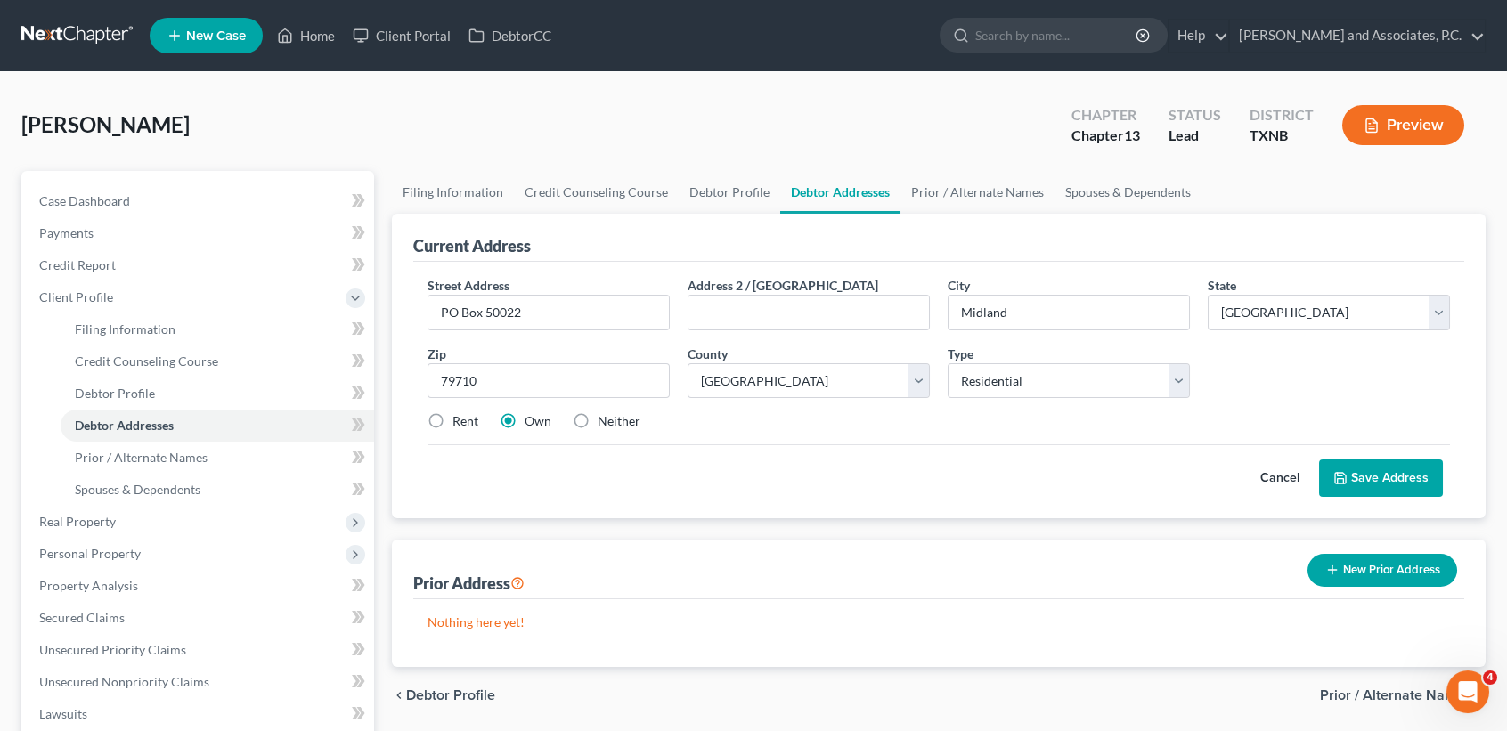
radio input "true"
click at [1413, 482] on button "Save Address" at bounding box center [1381, 478] width 124 height 37
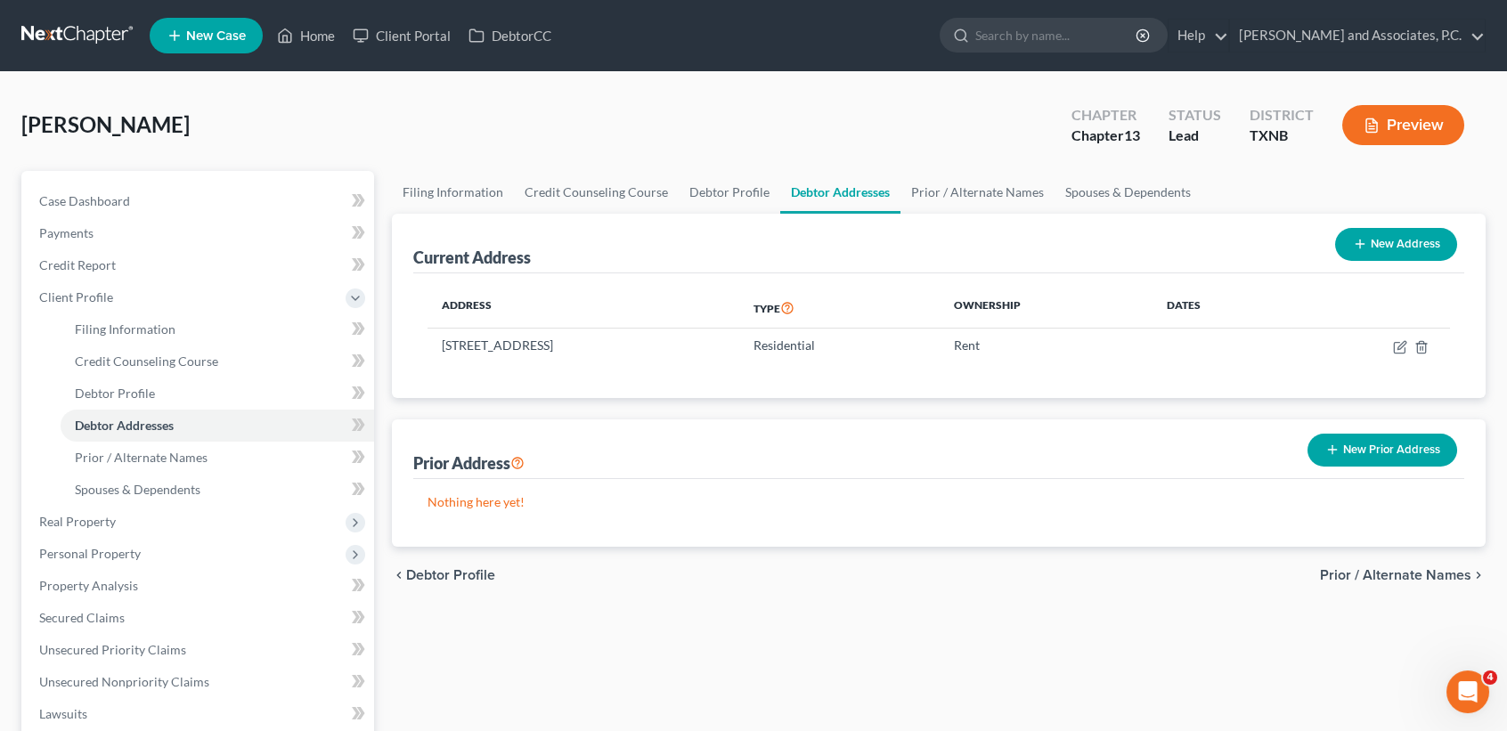
drag, startPoint x: 1345, startPoint y: 450, endPoint x: 1475, endPoint y: 423, distance: 132.8
click at [1343, 450] on button "New Prior Address" at bounding box center [1383, 450] width 150 height 33
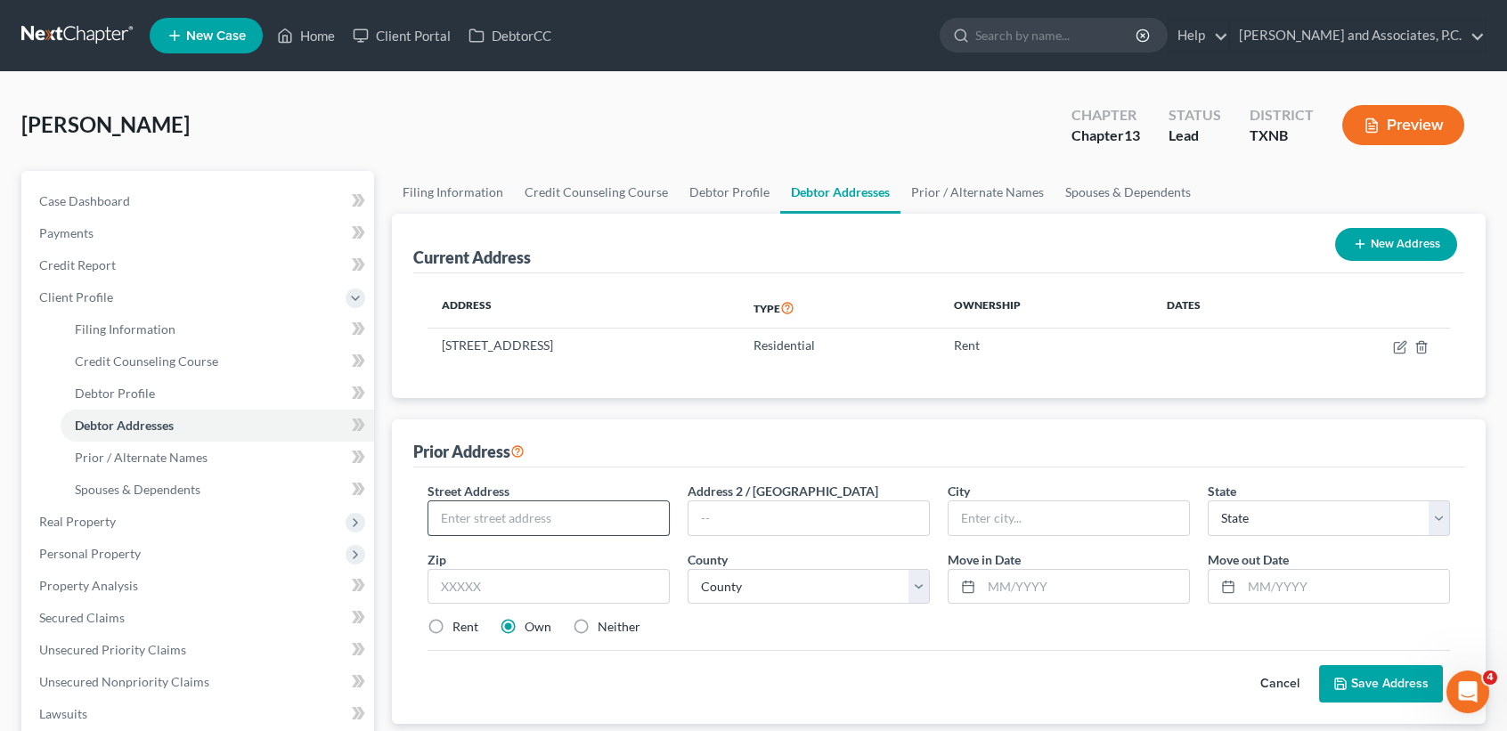
paste input "4309 W. County Rd. 118"
type input "4309 W. County Rd. 118"
click at [460, 585] on input "text" at bounding box center [549, 587] width 242 height 36
paste input "4309 W. County Rd. 118"
type input "4309 W. County Rd. 118"
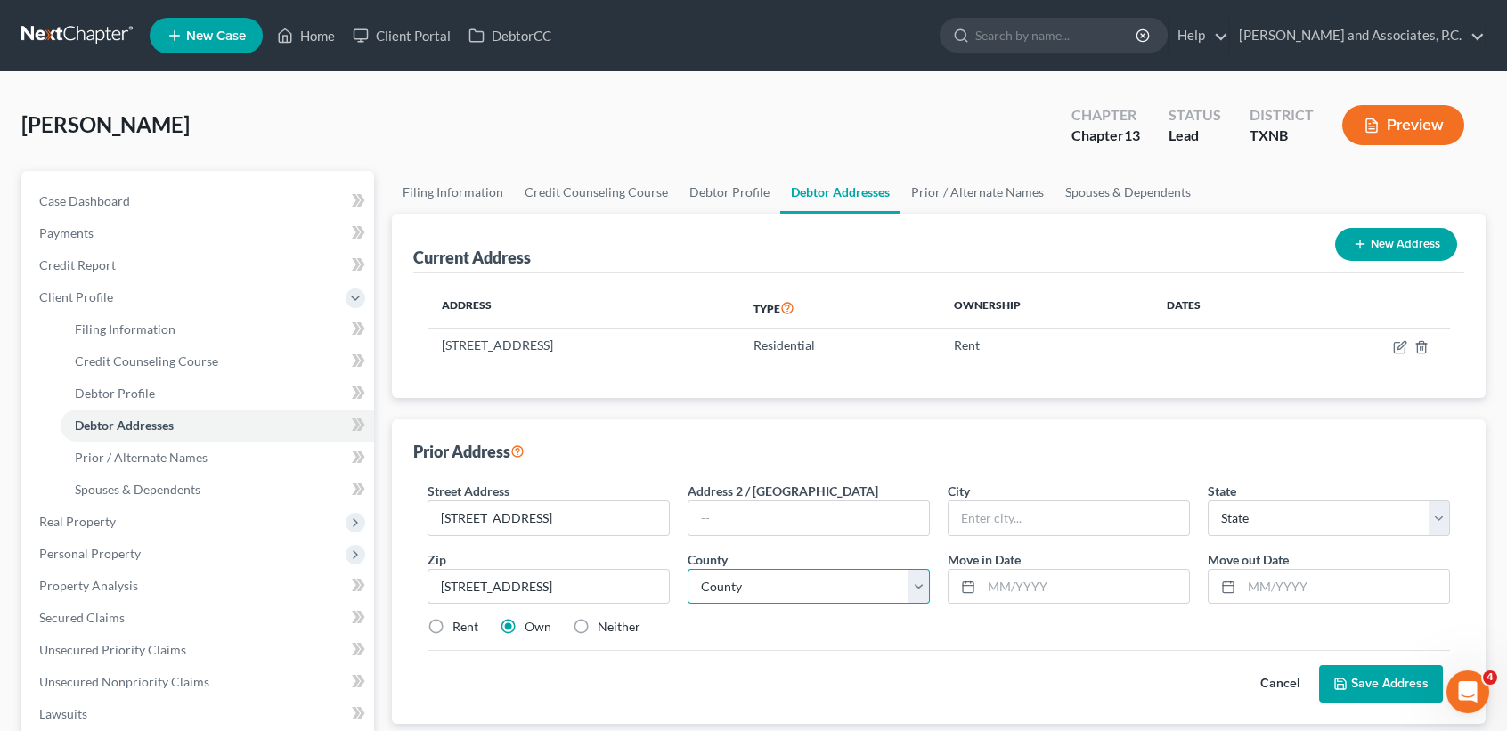
click at [795, 578] on select "County" at bounding box center [809, 587] width 242 height 36
click at [688, 569] on select "County" at bounding box center [809, 587] width 242 height 36
click at [859, 561] on div "County * County" at bounding box center [809, 578] width 260 height 54
click at [856, 572] on select "County" at bounding box center [809, 587] width 242 height 36
drag, startPoint x: 590, startPoint y: 590, endPoint x: 367, endPoint y: 583, distance: 222.8
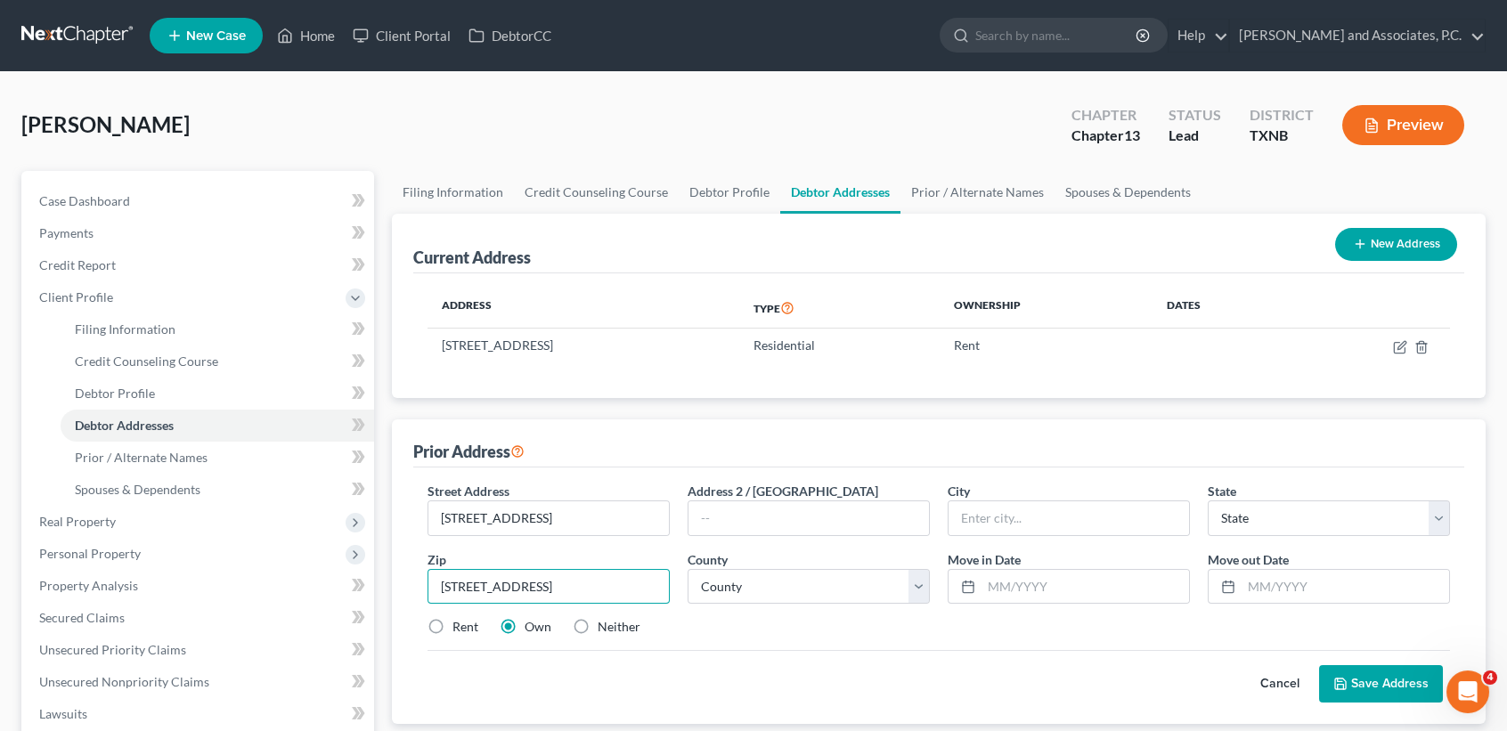
click at [367, 583] on div "Petition Navigation Case Dashboard Payments Invoices Payments Payments Credit R…" at bounding box center [753, 653] width 1482 height 965
click at [525, 576] on input "text" at bounding box center [549, 587] width 242 height 36
paste input "79706"
click at [578, 579] on input "79706" at bounding box center [549, 587] width 242 height 36
type input "79706"
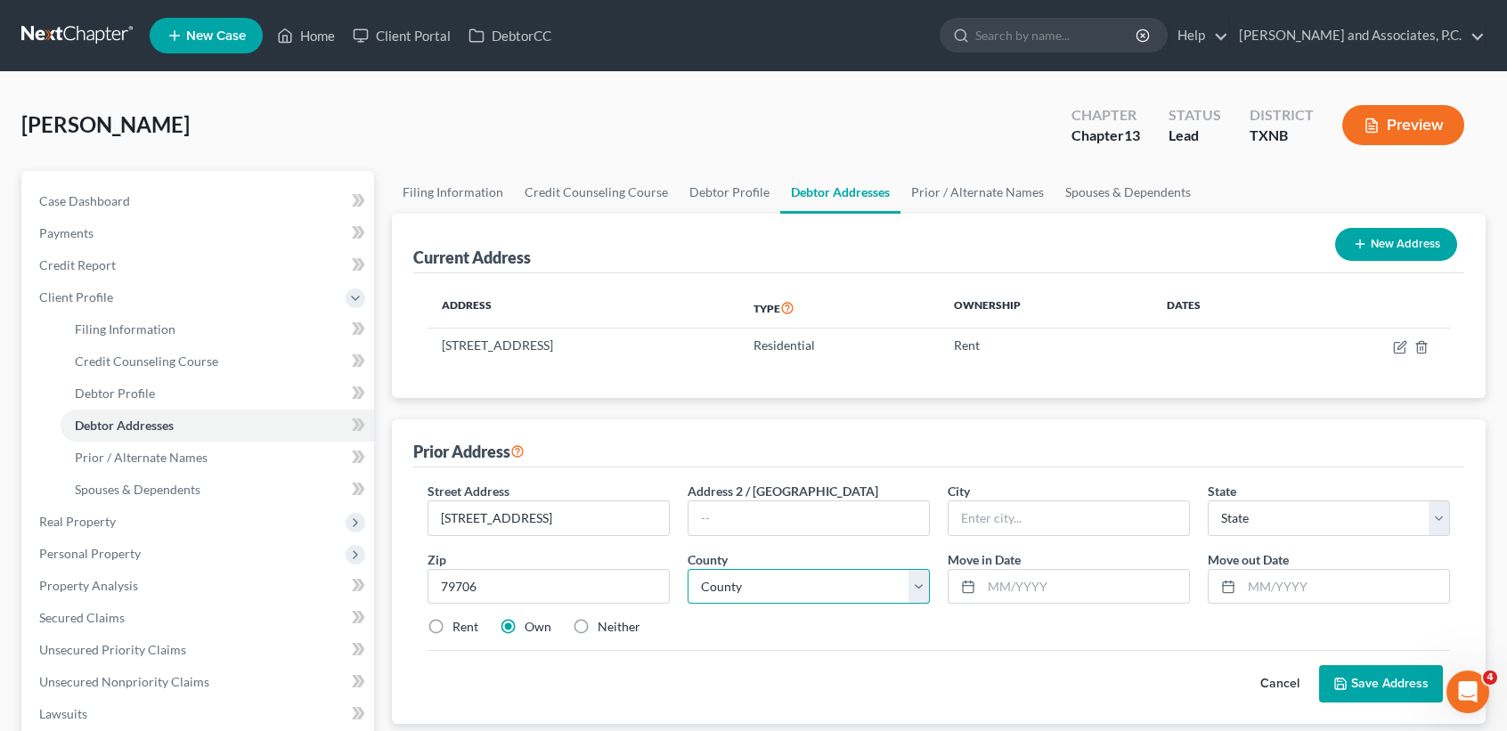
type input "Midland"
select select "45"
select select "164"
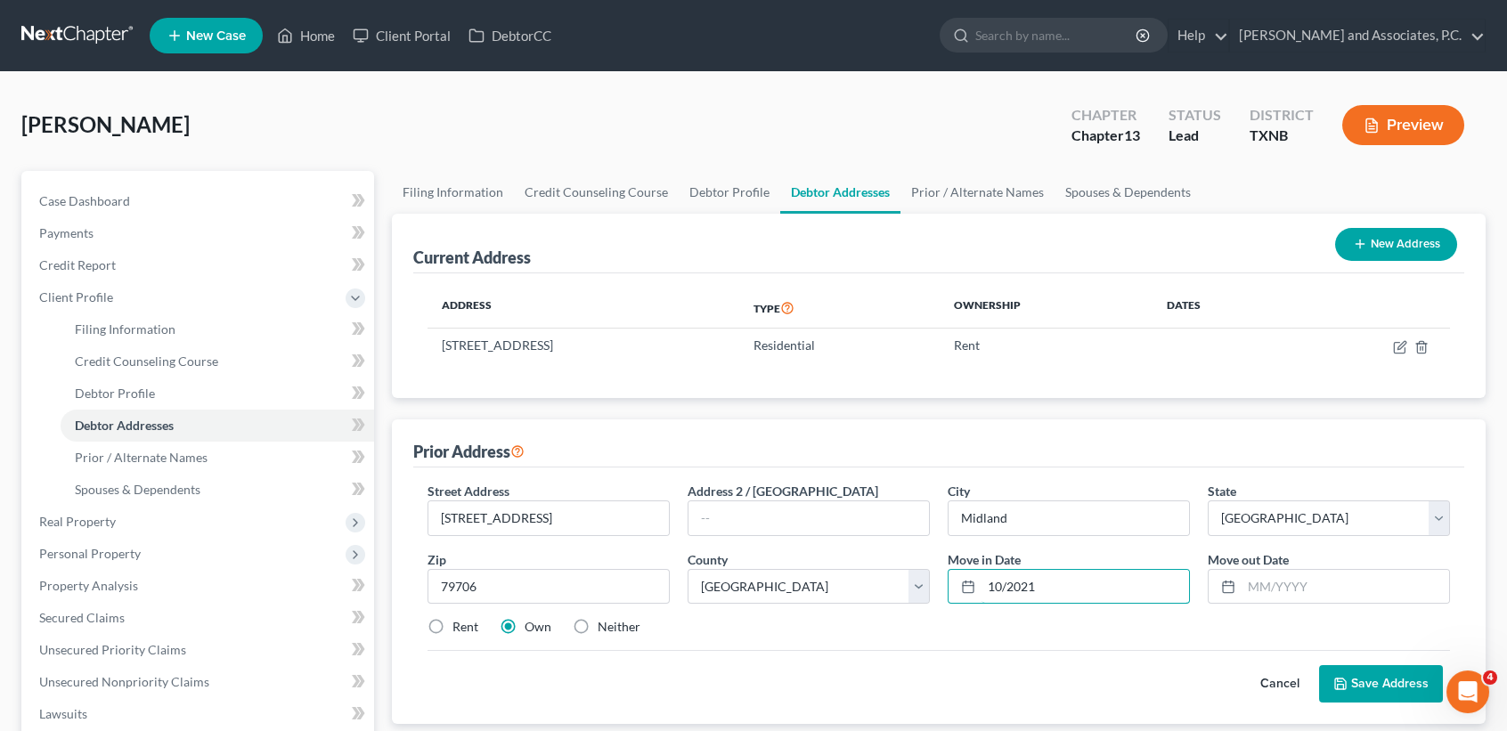
type input "10/2021"
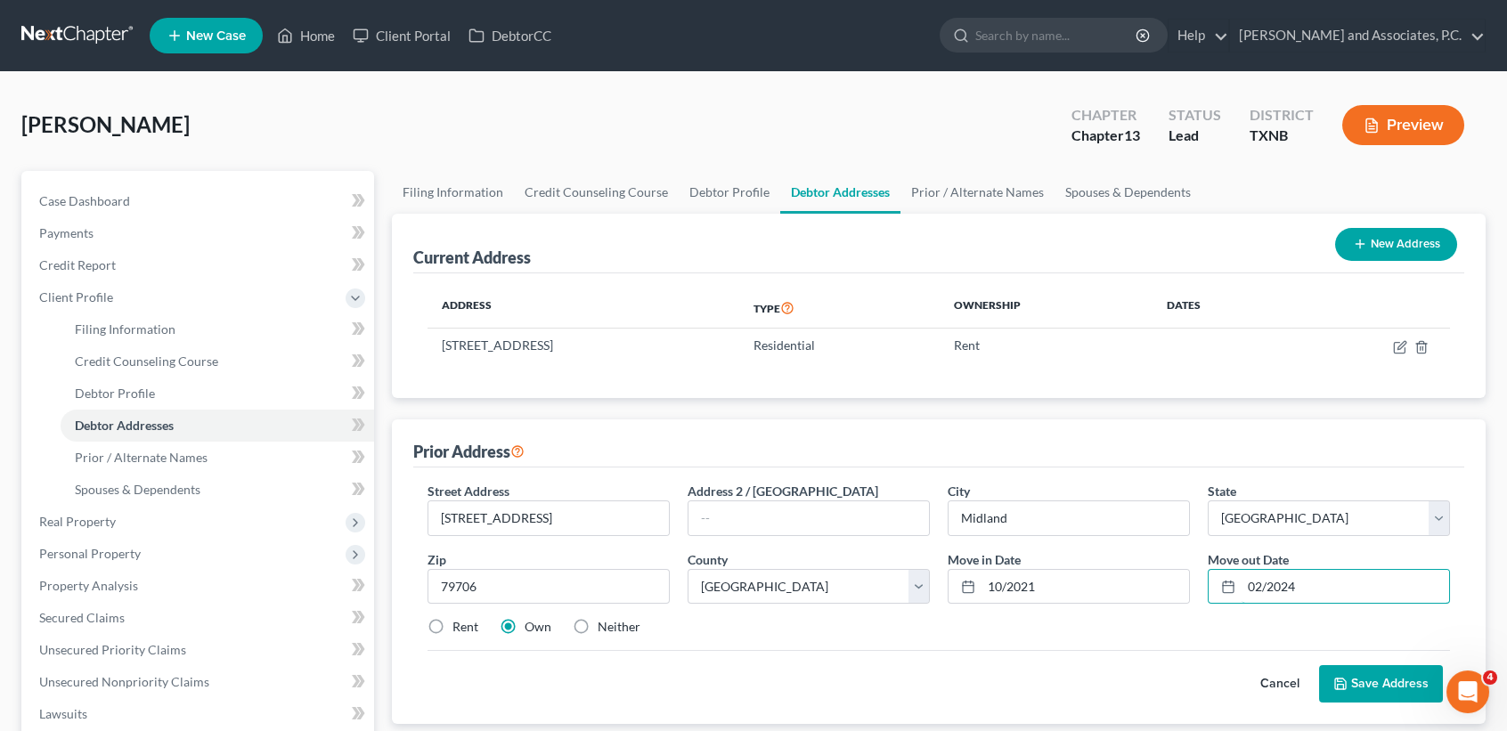
type input "02/2024"
drag, startPoint x: 464, startPoint y: 619, endPoint x: 597, endPoint y: 616, distance: 132.8
click at [464, 619] on label "Rent" at bounding box center [466, 627] width 26 height 18
click at [464, 619] on input "Rent" at bounding box center [466, 624] width 12 height 12
radio input "true"
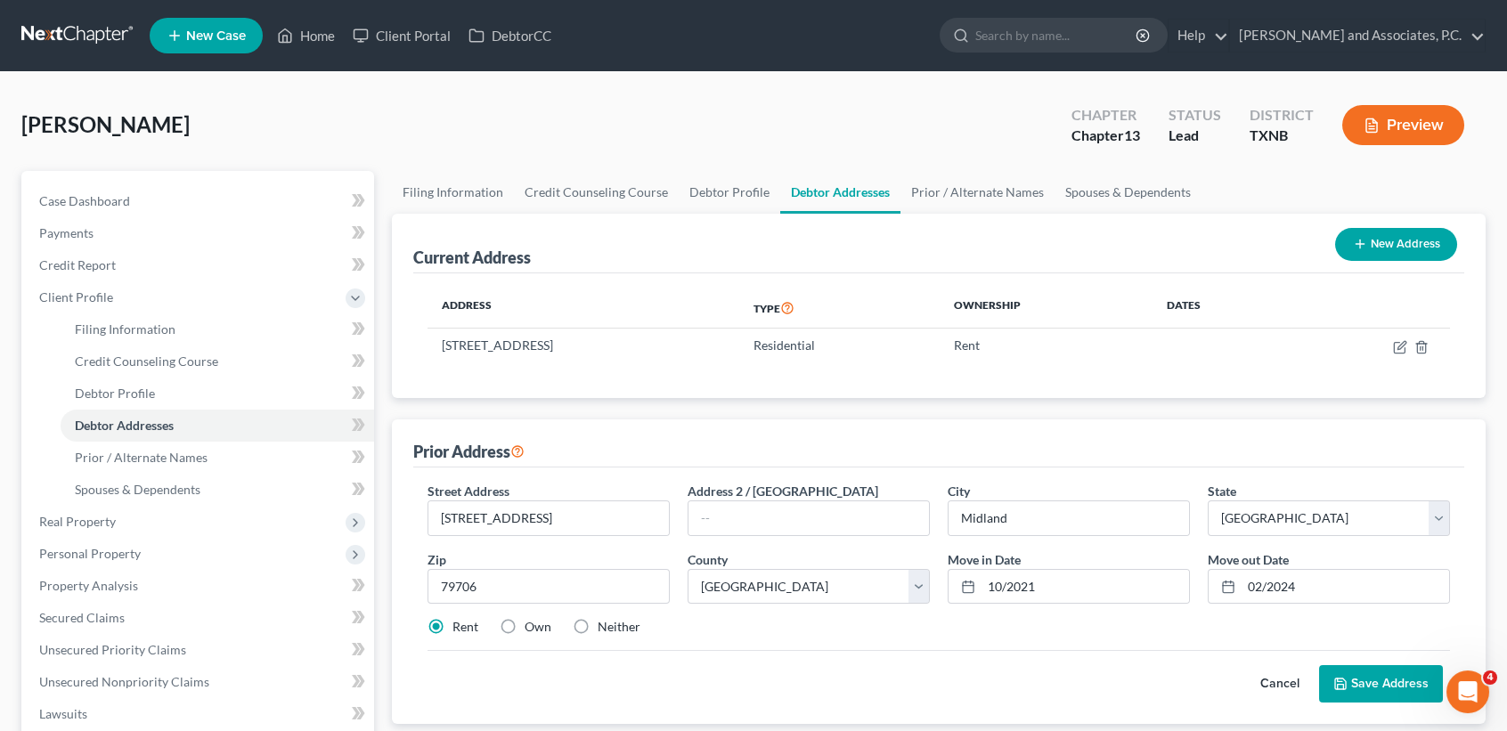
click at [1376, 697] on button "Save Address" at bounding box center [1381, 683] width 124 height 37
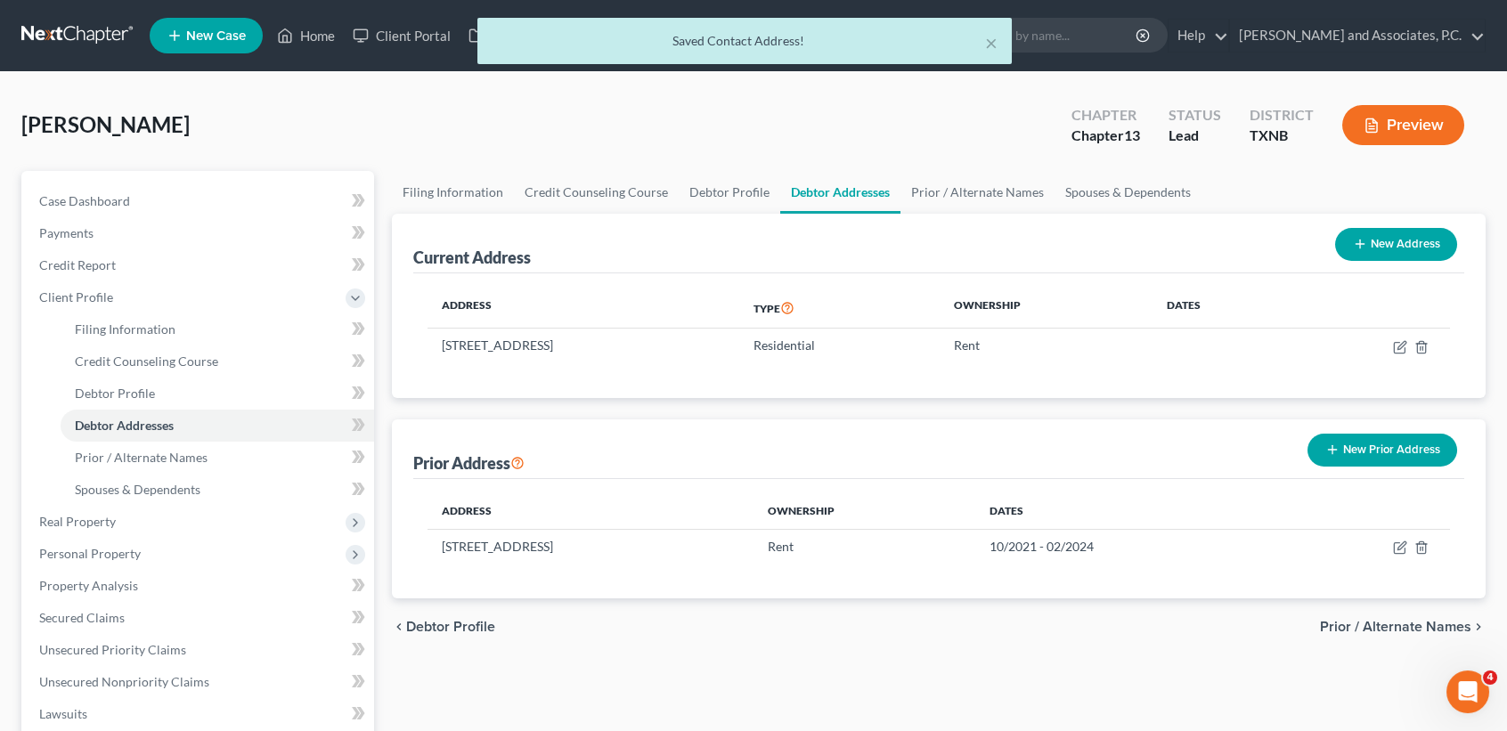
click at [1360, 442] on button "New Prior Address" at bounding box center [1383, 450] width 150 height 33
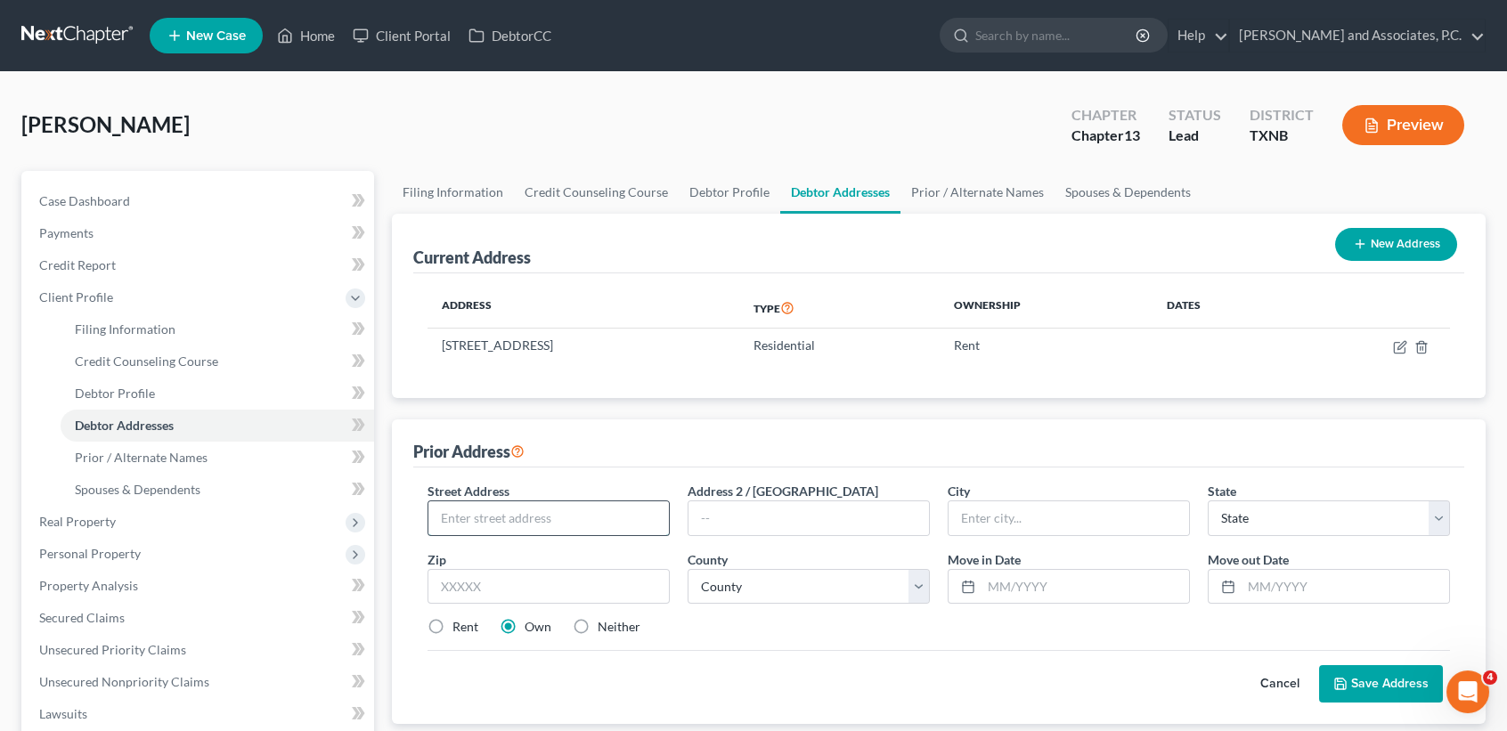
click at [575, 532] on input "text" at bounding box center [548, 519] width 241 height 34
drag, startPoint x: 662, startPoint y: 531, endPoint x: 640, endPoint y: 519, distance: 24.3
click at [648, 523] on input "text" at bounding box center [548, 519] width 241 height 34
paste input "12010 E County Road 119"
type input "12010 E County Road 119"
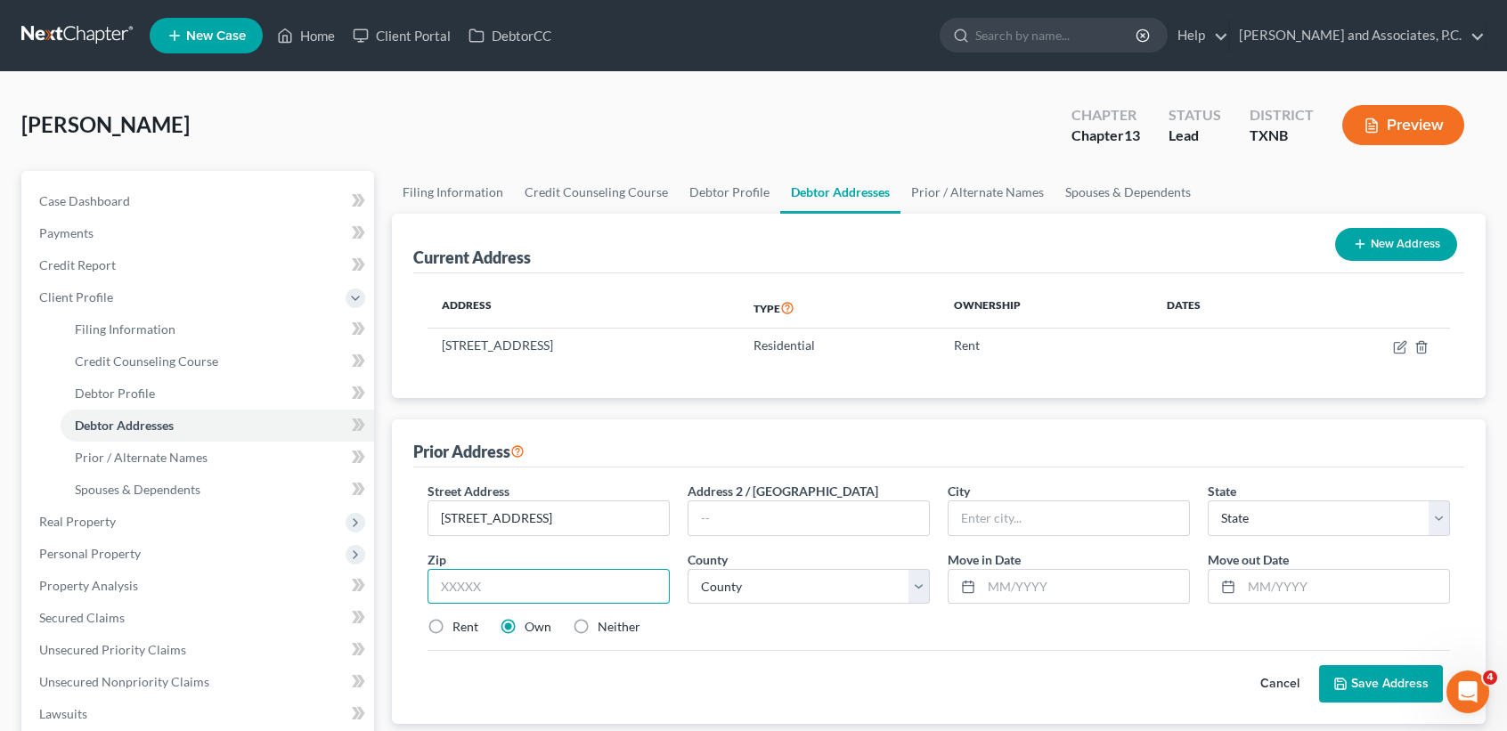
drag, startPoint x: 469, startPoint y: 561, endPoint x: 472, endPoint y: 580, distance: 18.9
paste input "79706"
type input "79706"
click at [749, 582] on select "County" at bounding box center [809, 587] width 242 height 36
type input "Midland"
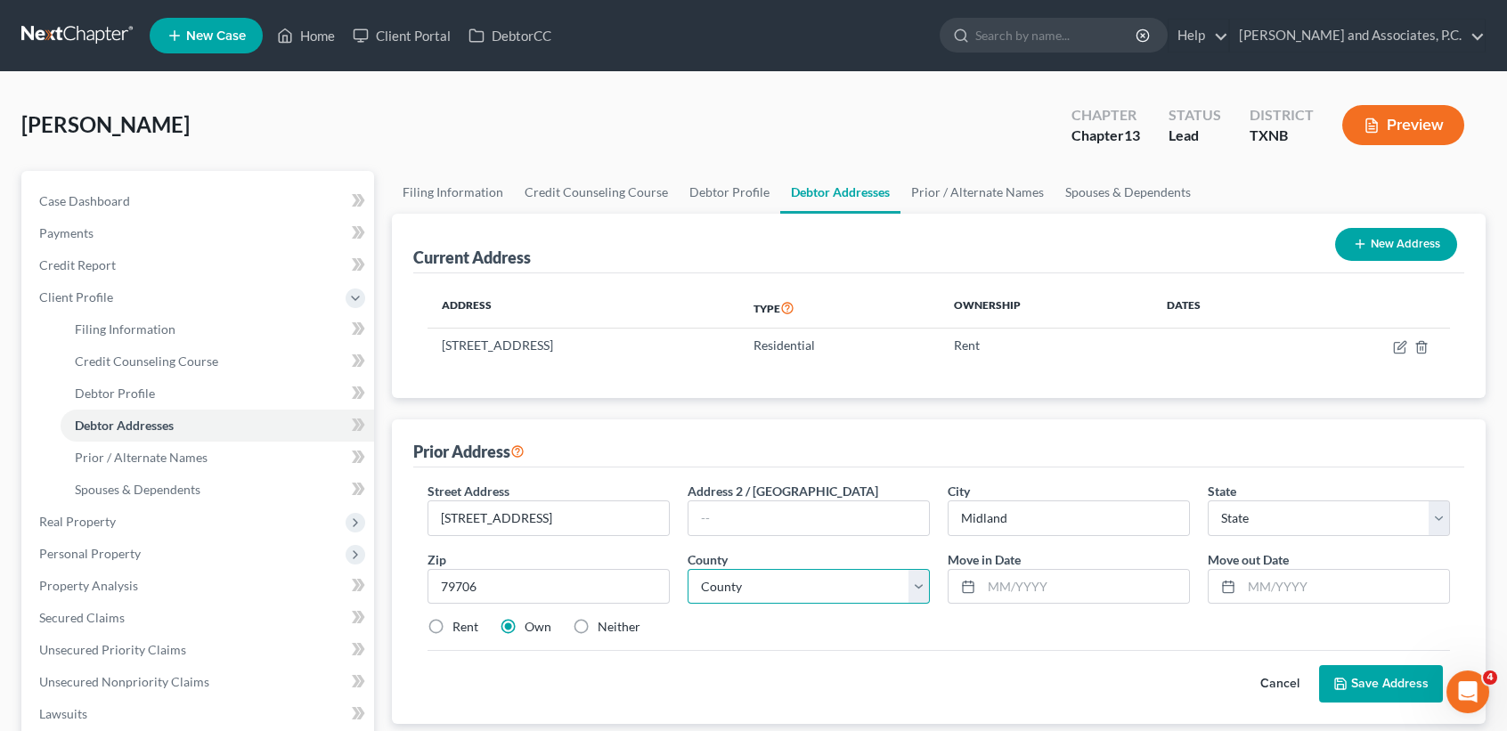
select select "45"
select select "164"
click at [688, 569] on select "County Anderson County Andrews County Angelina County Aransas County Archer Cou…" at bounding box center [809, 587] width 242 height 36
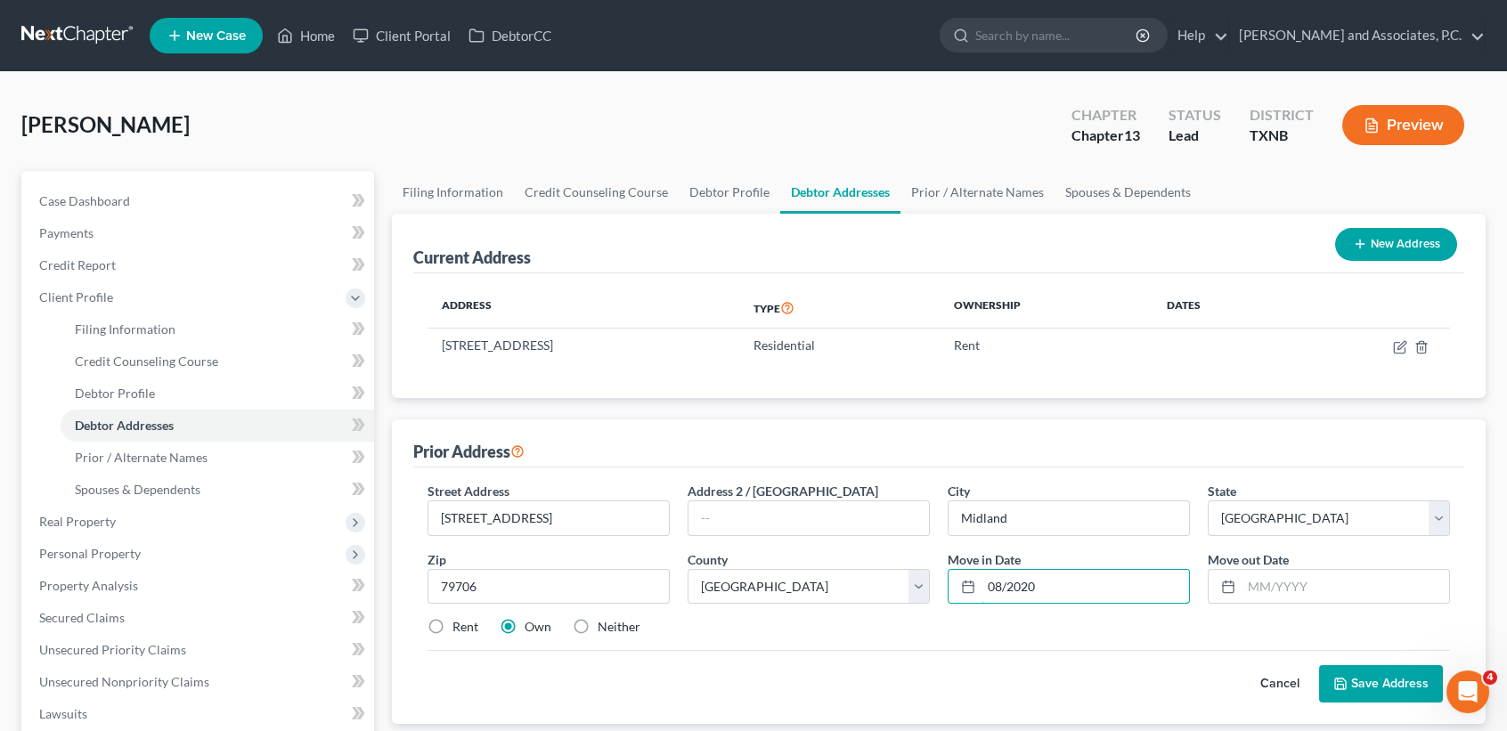
type input "08/2020"
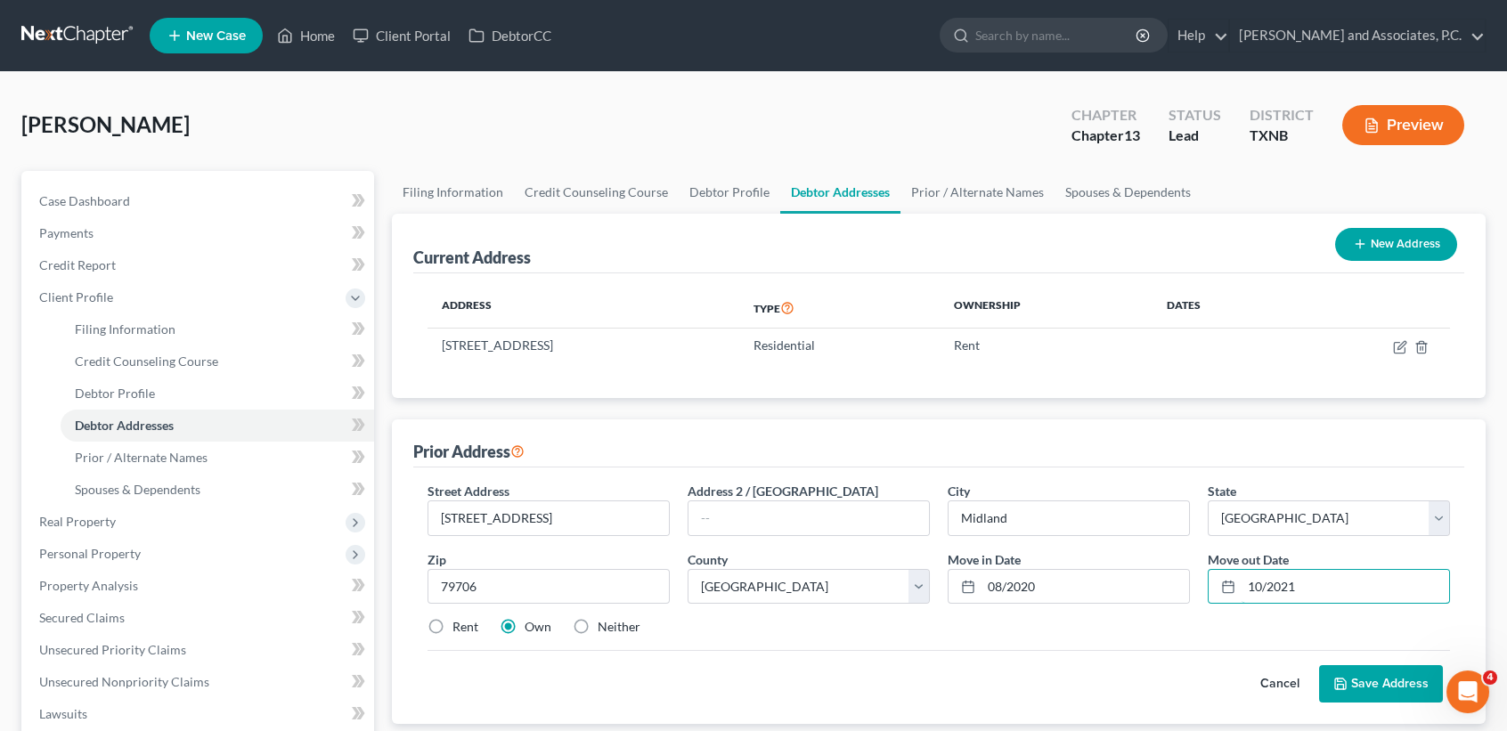
type input "10/2021"
click at [469, 624] on label "Rent" at bounding box center [466, 627] width 26 height 18
click at [469, 624] on input "Rent" at bounding box center [466, 624] width 12 height 12
radio input "true"
click at [1361, 684] on button "Save Address" at bounding box center [1381, 683] width 124 height 37
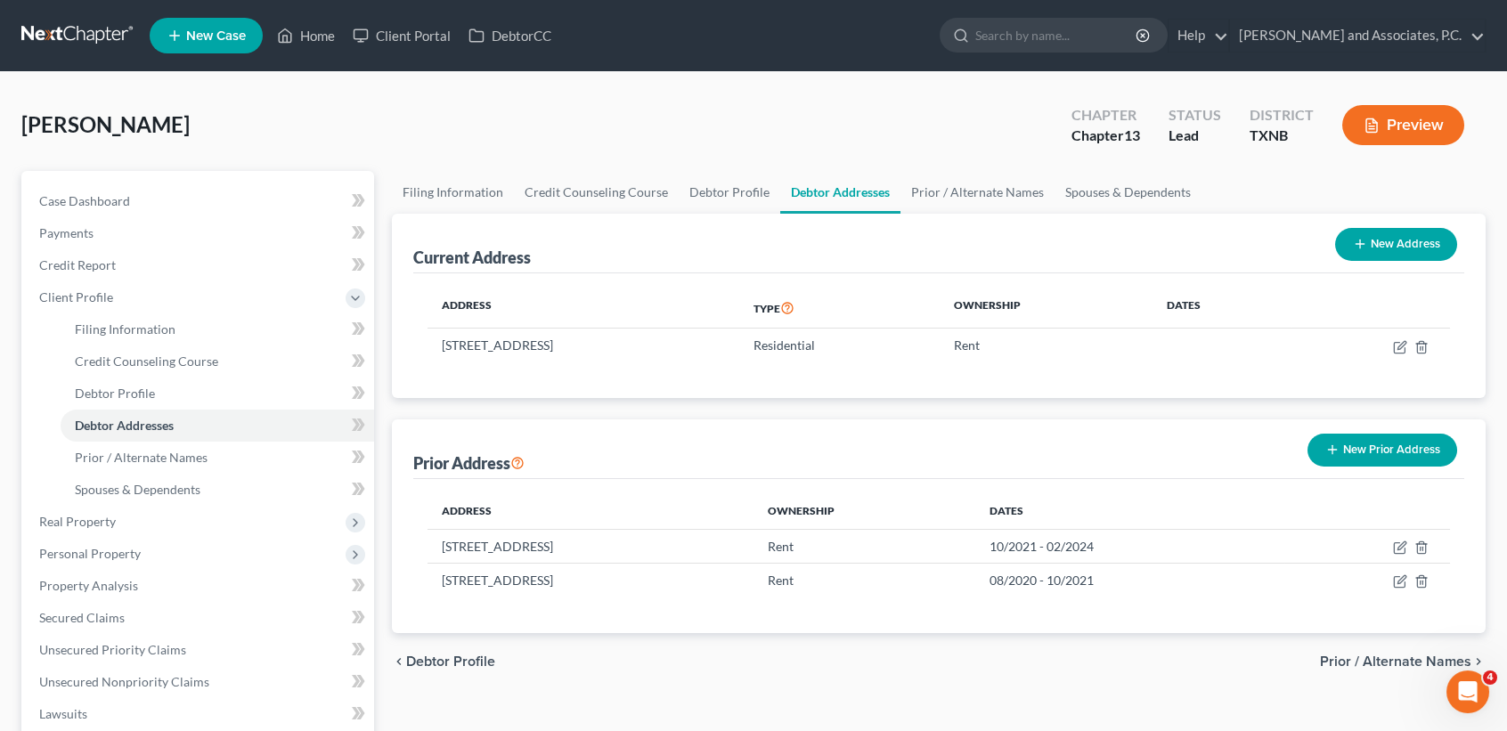
drag, startPoint x: 1381, startPoint y: 456, endPoint x: 1389, endPoint y: 452, distance: 9.2
click at [1381, 455] on button "New Prior Address" at bounding box center [1383, 450] width 150 height 33
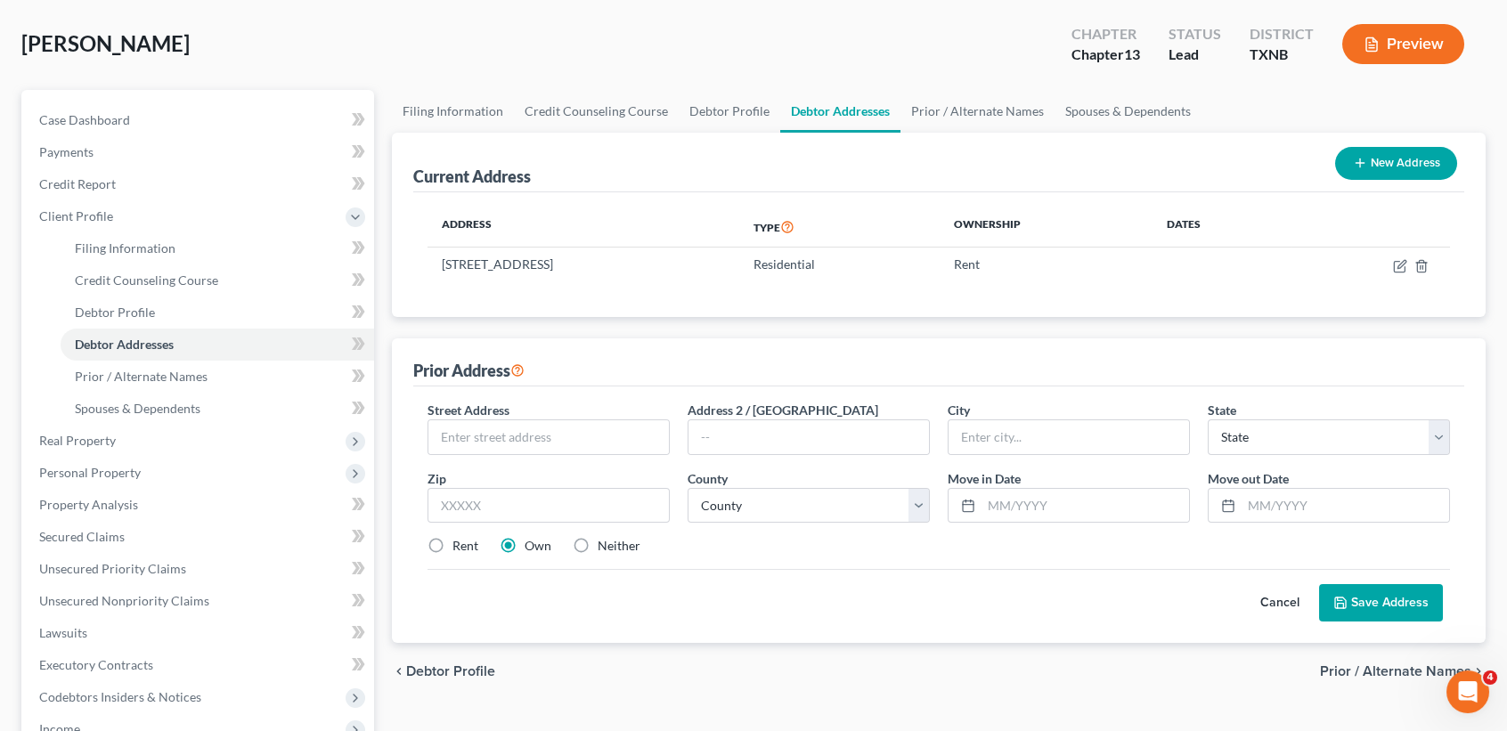
scroll to position [118, 0]
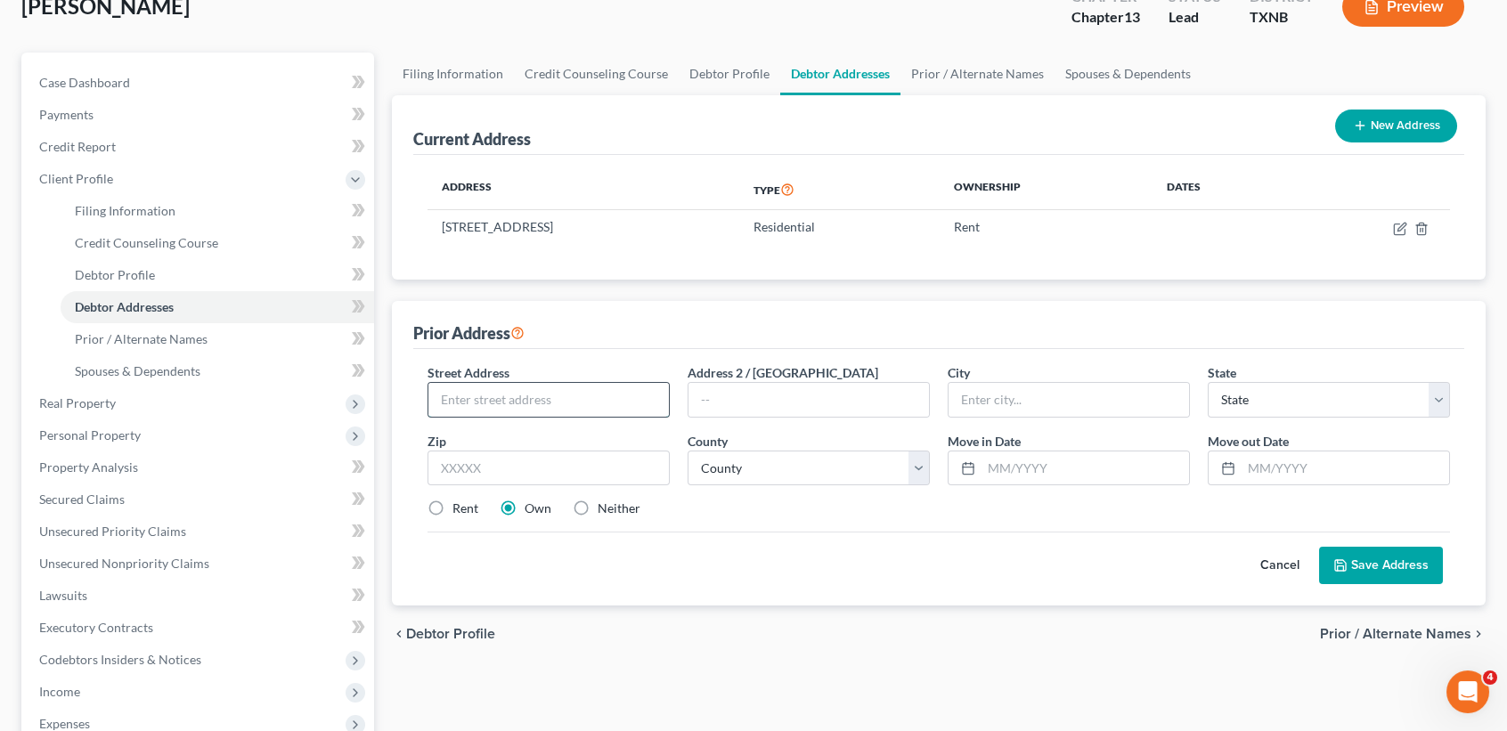
paste input "1701 W. Rathgeber Rd. Apt 4602"
type input "1701 W. Rathgeber Rd. Apt 4602"
drag, startPoint x: 553, startPoint y: 464, endPoint x: 552, endPoint y: 389, distance: 74.8
click at [553, 464] on input "text" at bounding box center [549, 469] width 242 height 36
type input "76310"
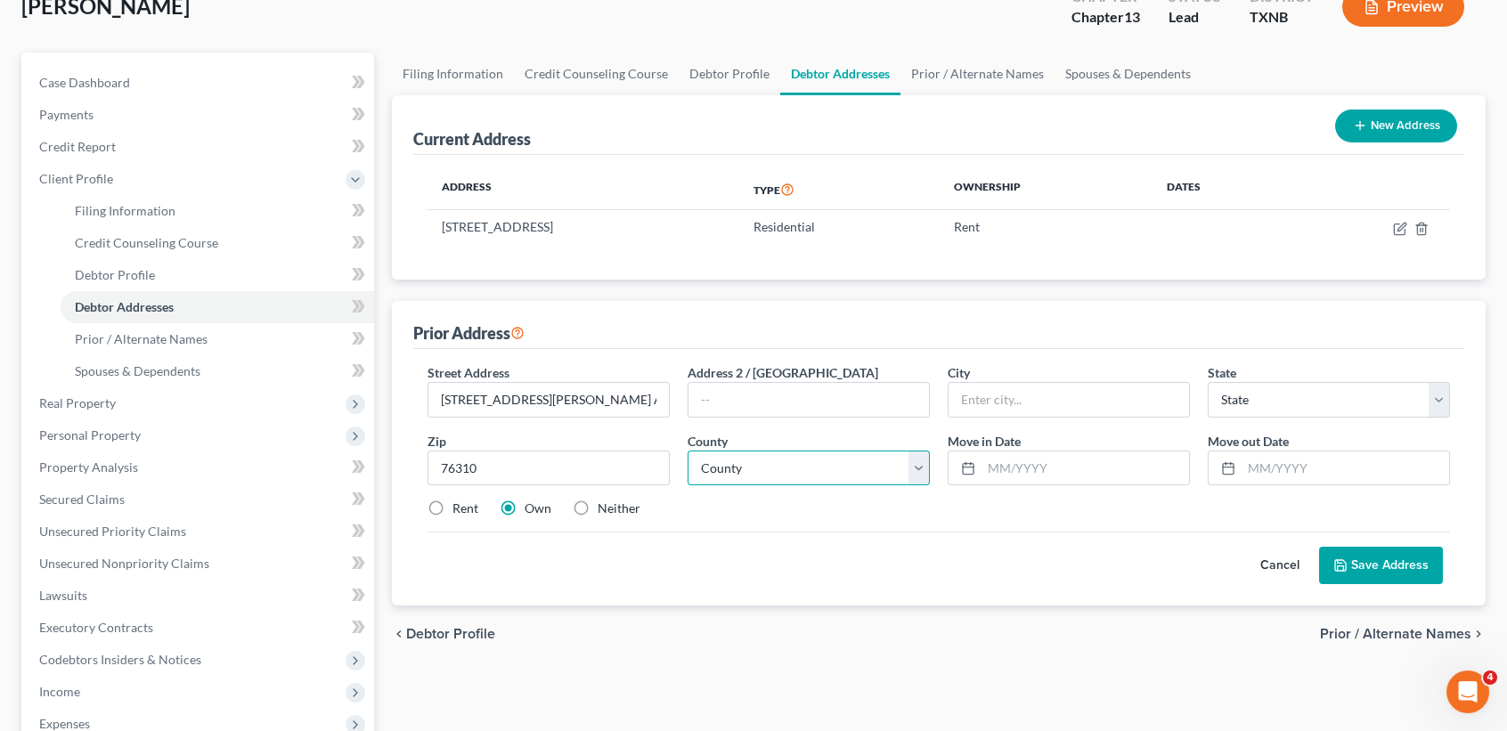
type input "Wichita Falls"
select select "45"
select select "242"
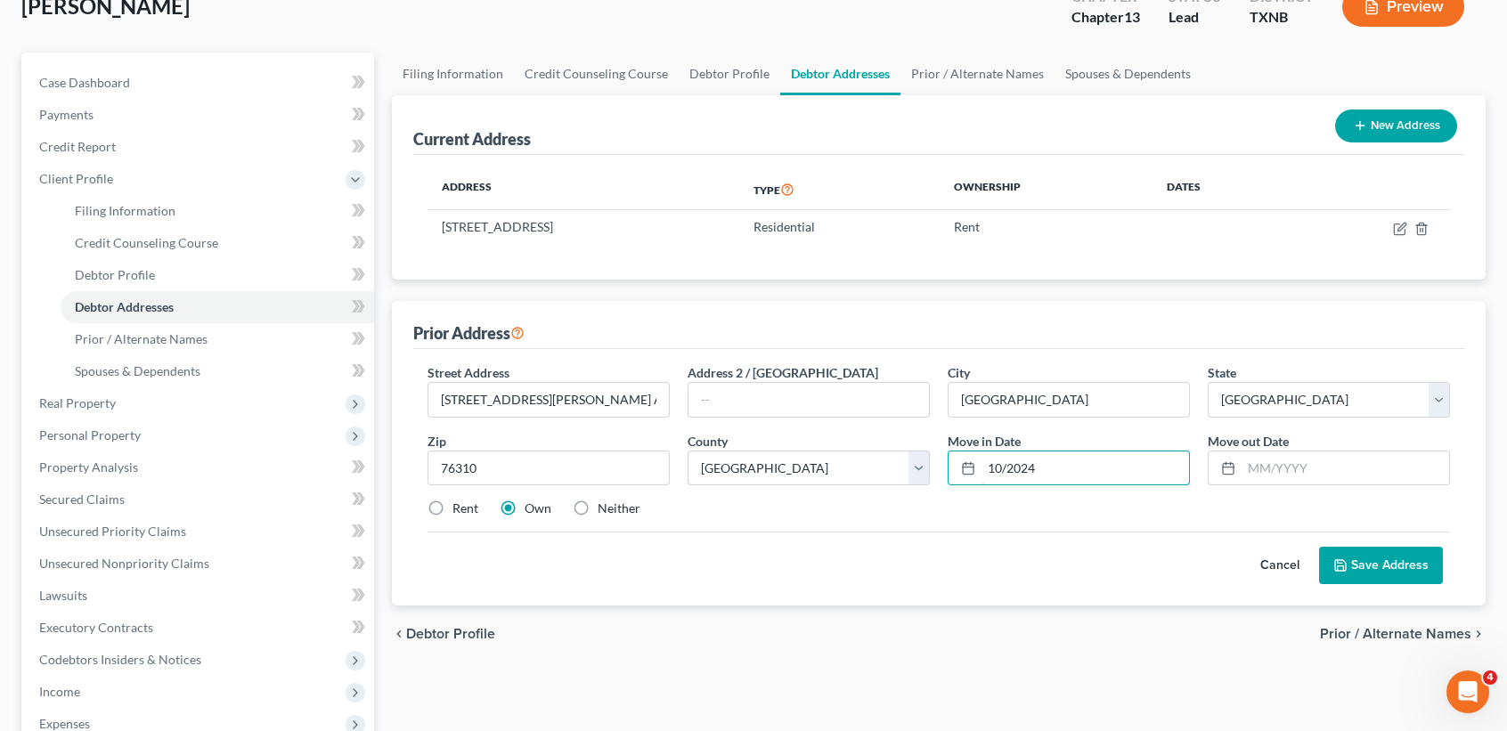
type input "10/2024"
click at [444, 494] on div "Street Address * 1701 W. Rathgeber Rd. Apt 4602 Address 2 / PO Box City * Wichi…" at bounding box center [939, 447] width 1040 height 169
click at [453, 509] on label "Rent" at bounding box center [466, 509] width 26 height 18
click at [460, 509] on input "Rent" at bounding box center [466, 506] width 12 height 12
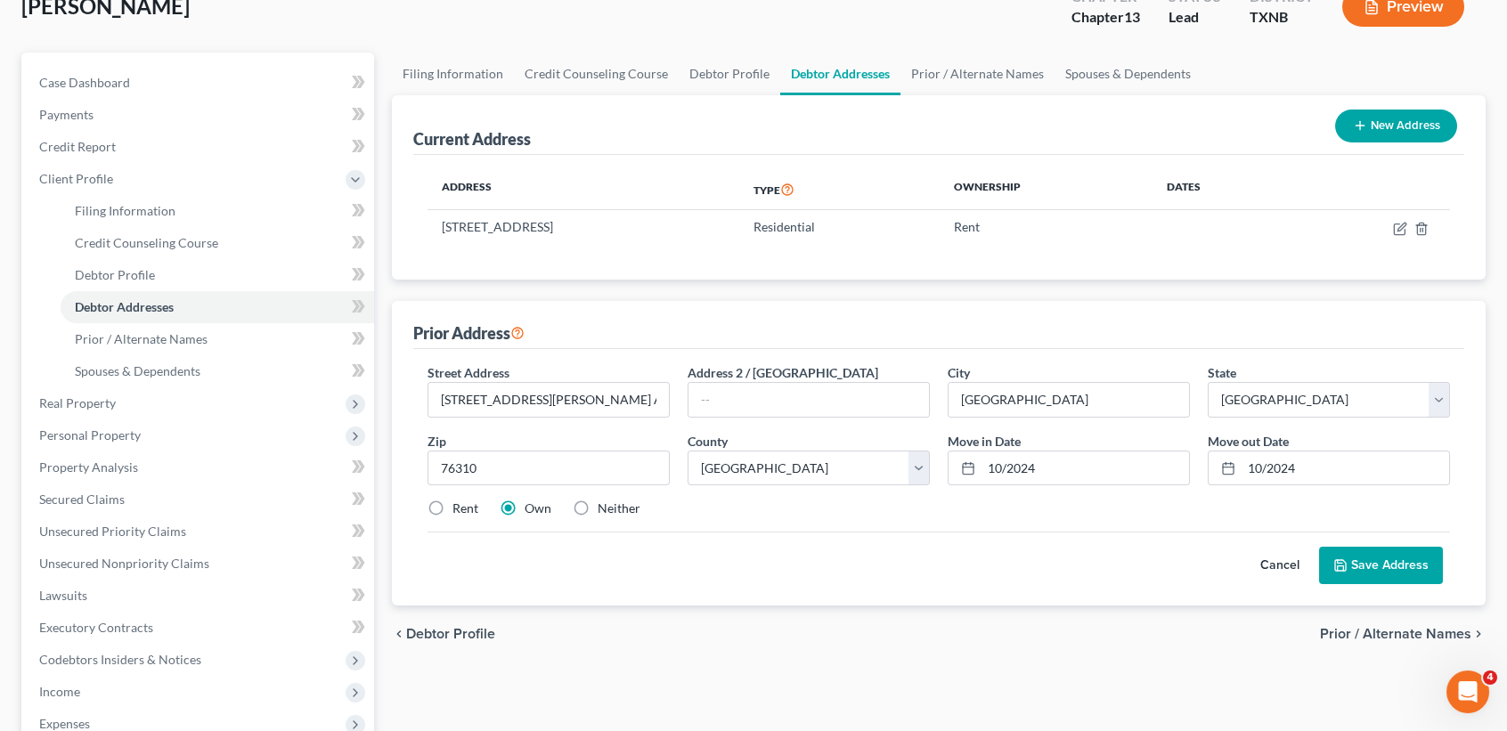
radio input "true"
click at [1417, 566] on button "Save Address" at bounding box center [1381, 565] width 124 height 37
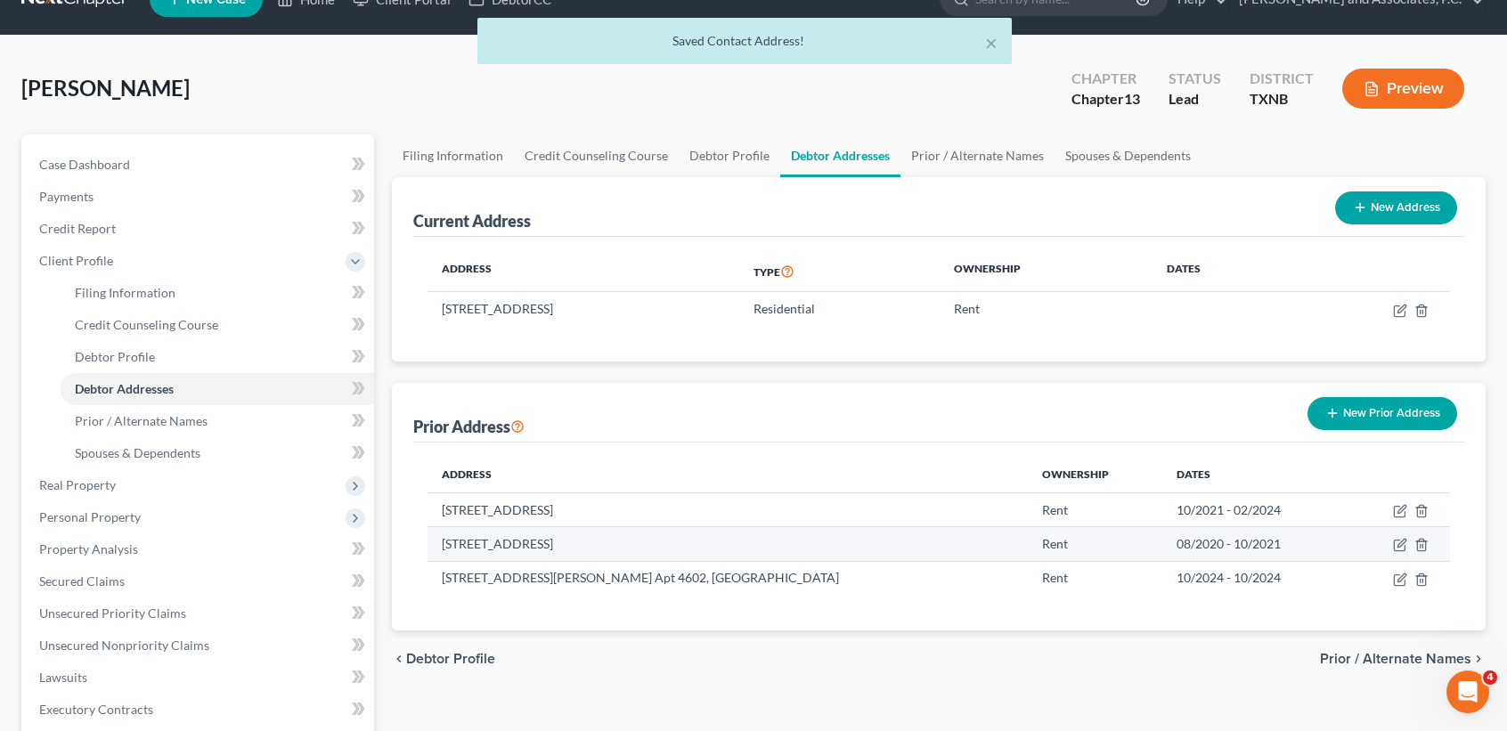
scroll to position [0, 0]
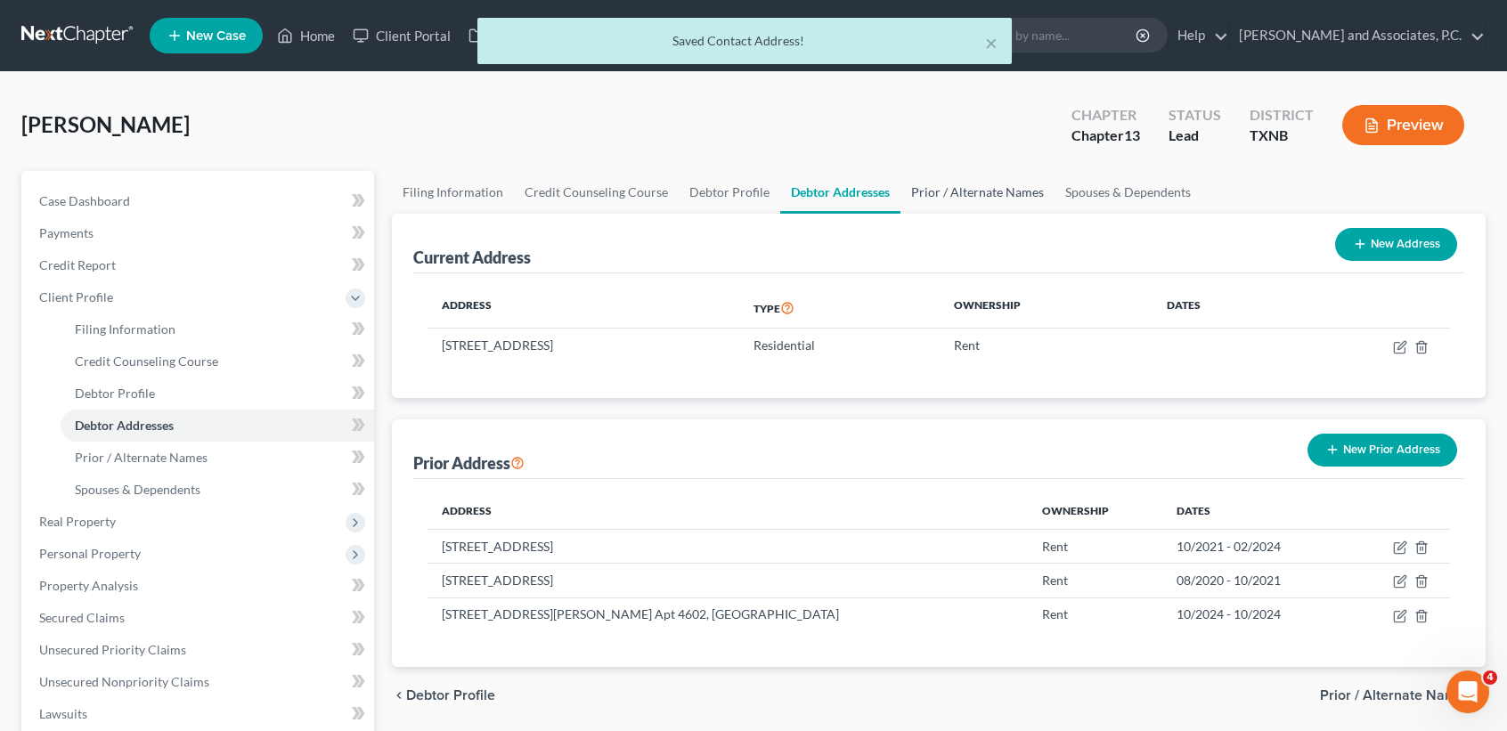
click at [975, 159] on div "Becker, Roger Upgraded Chapter Chapter 13 Status Lead District TXNB Preview" at bounding box center [753, 132] width 1464 height 77
click at [973, 197] on link "Prior / Alternate Names" at bounding box center [978, 192] width 154 height 43
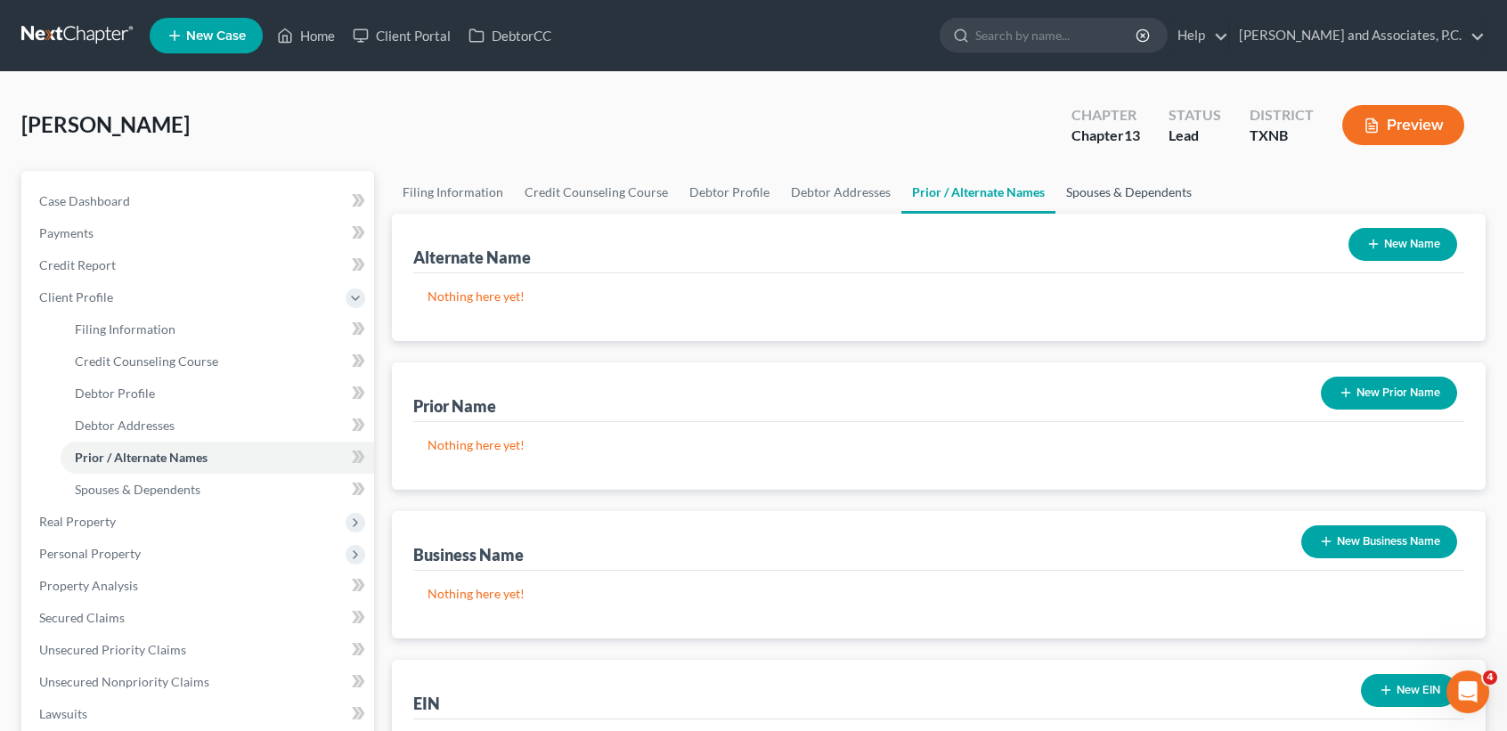
click at [1142, 193] on link "Spouses & Dependents" at bounding box center [1129, 192] width 147 height 43
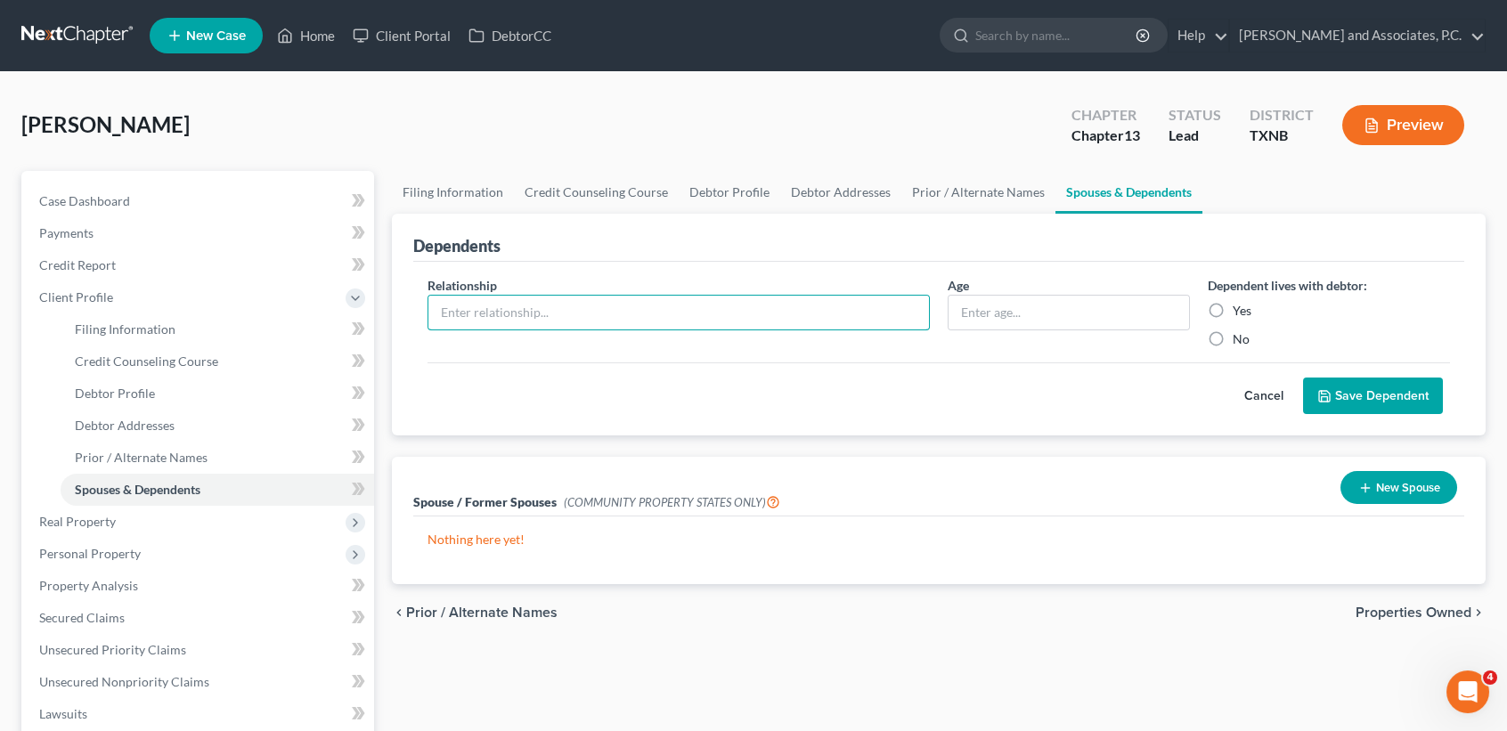
drag, startPoint x: 882, startPoint y: 310, endPoint x: 891, endPoint y: 262, distance: 48.9
click at [882, 310] on input "text" at bounding box center [678, 313] width 501 height 34
type input "d"
type input "granddaughter"
type input "14"
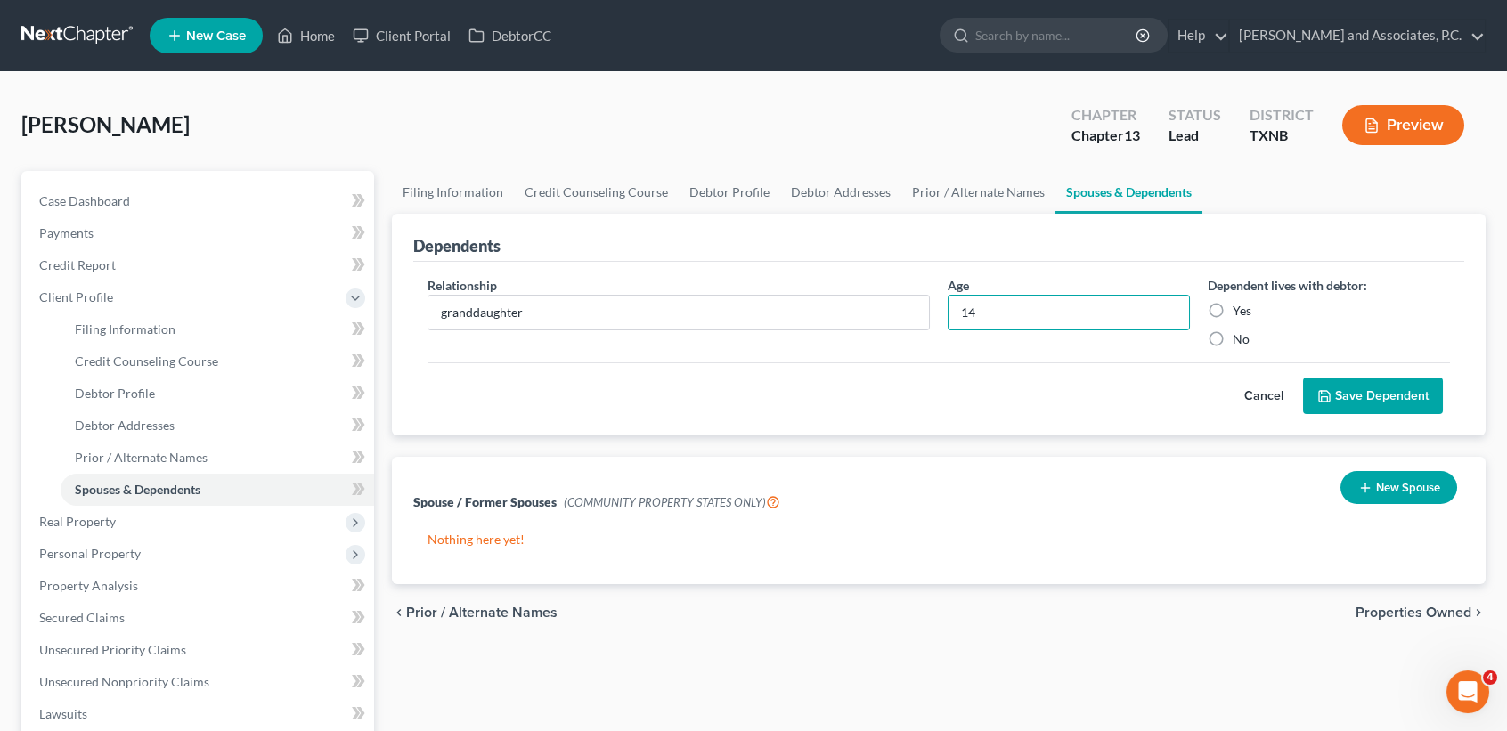
drag, startPoint x: 1228, startPoint y: 306, endPoint x: 1367, endPoint y: 381, distance: 158.3
click at [1233, 306] on label "Yes" at bounding box center [1242, 311] width 19 height 18
click at [1240, 306] on input "Yes" at bounding box center [1246, 308] width 12 height 12
radio input "true"
click at [1374, 394] on button "Save Dependent" at bounding box center [1373, 396] width 140 height 37
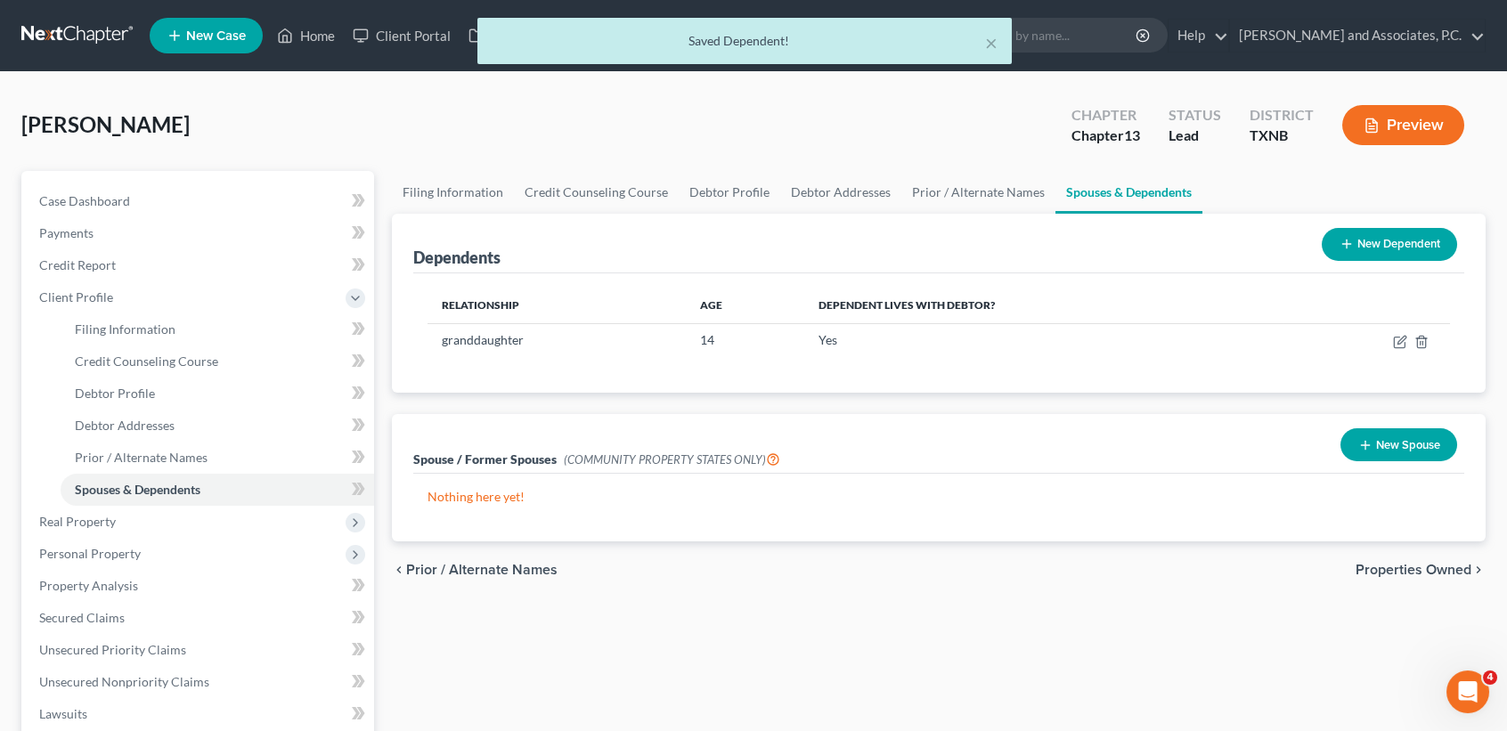
click at [1401, 458] on button "New Spouse" at bounding box center [1399, 444] width 117 height 33
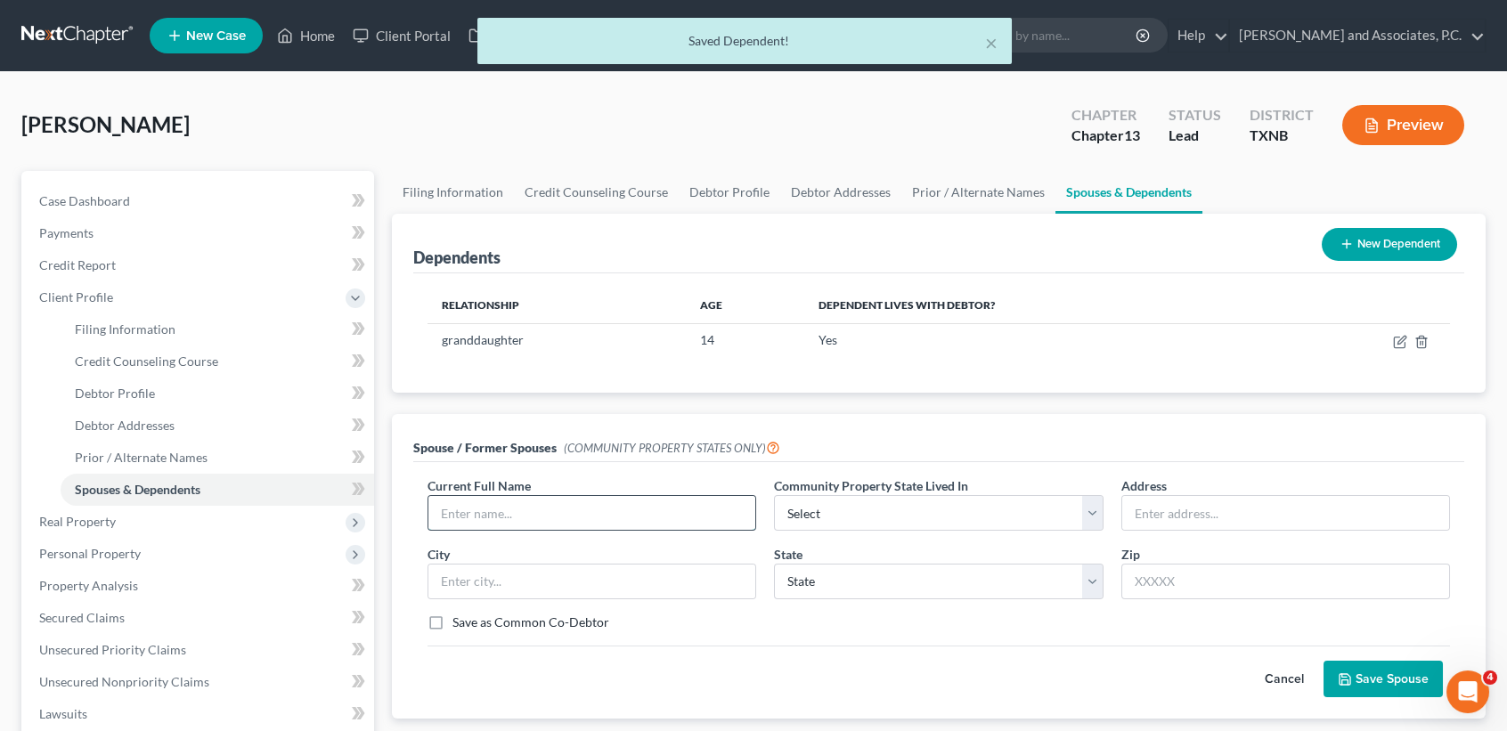
click at [549, 522] on input "text" at bounding box center [591, 513] width 327 height 34
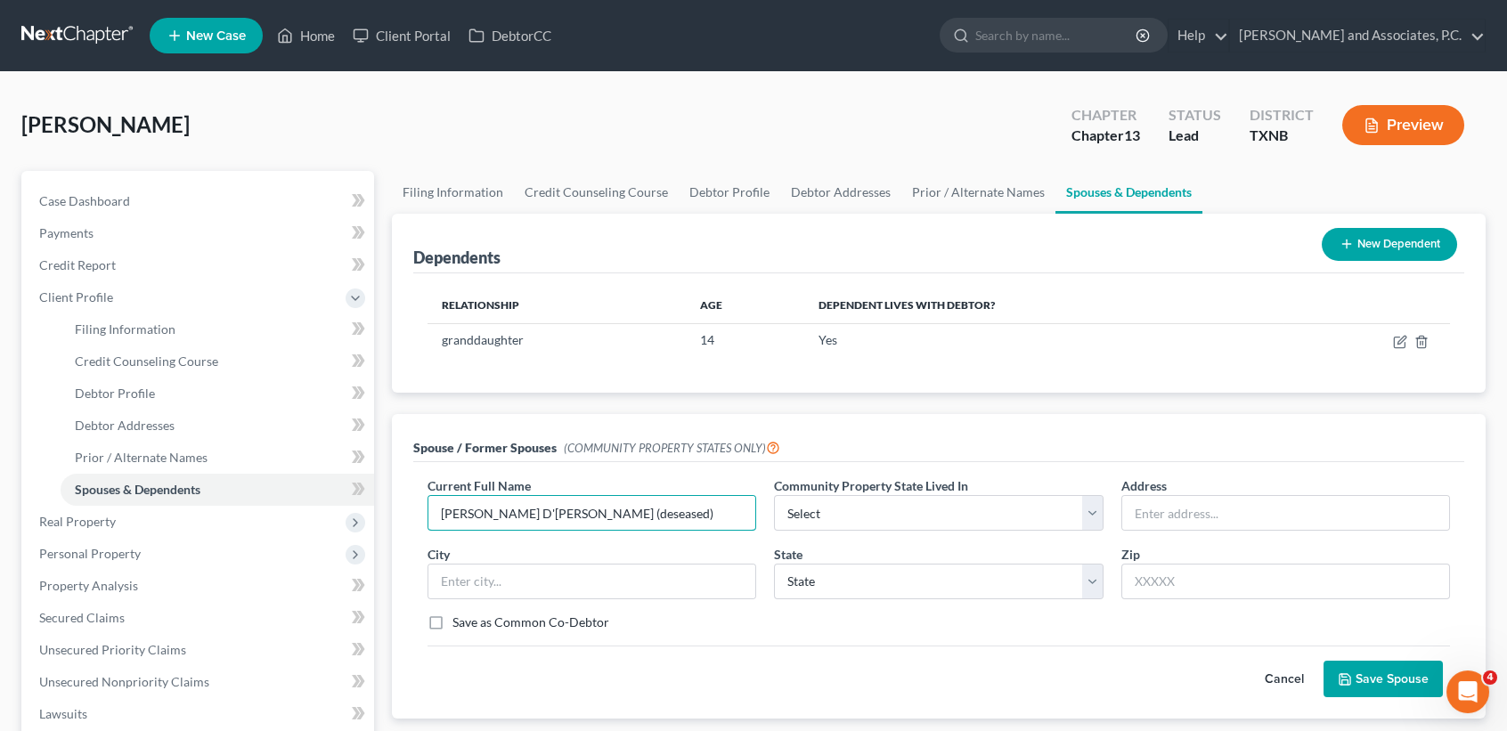
type input "Mary D'Ann Becker (deseased)"
click at [1373, 692] on button "Save Spouse" at bounding box center [1383, 679] width 119 height 37
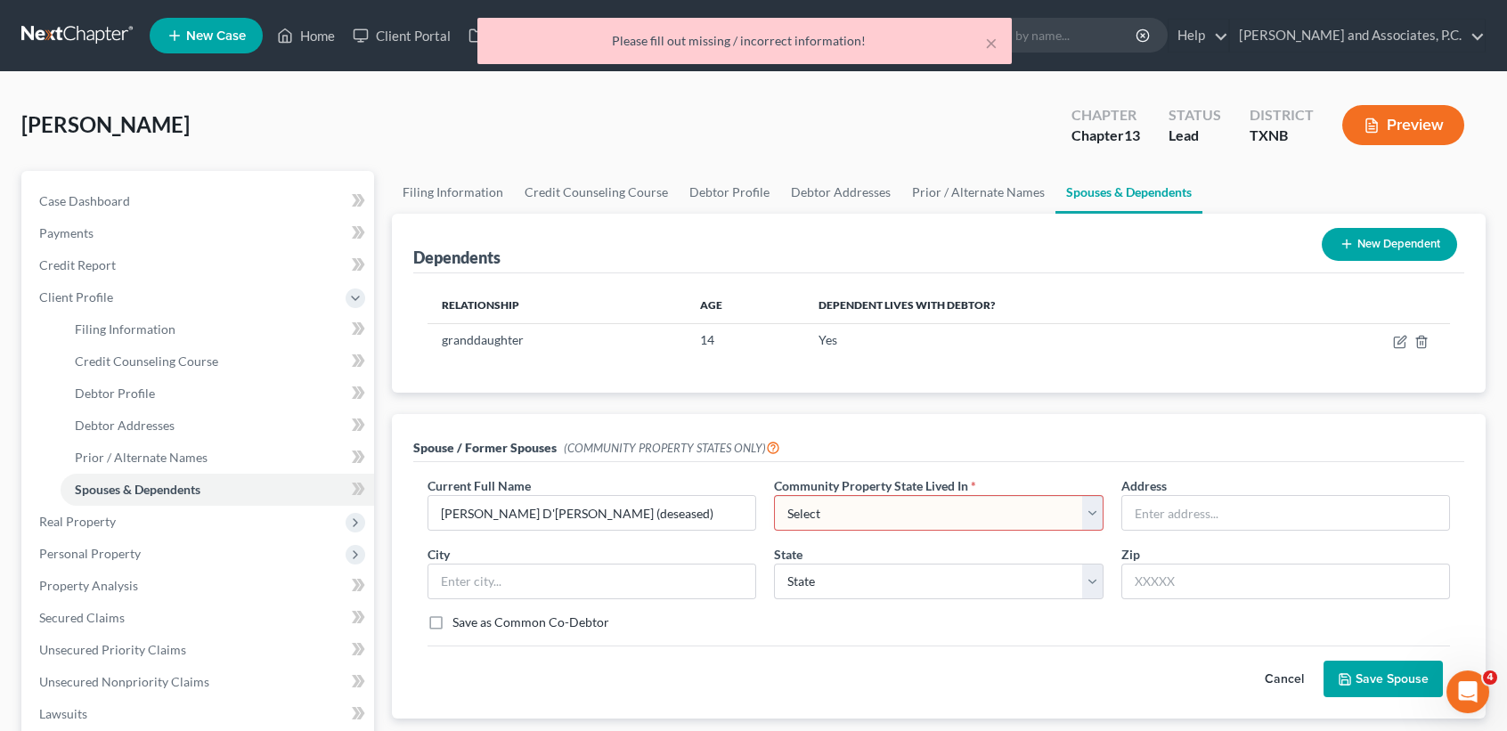
click at [985, 518] on select "Select AZ CA GU ID LA NV NM PR TX WA WI" at bounding box center [938, 513] width 329 height 36
select select "8"
click at [774, 495] on select "Select AZ CA GU ID LA NV NM PR TX WA WI" at bounding box center [938, 513] width 329 height 36
click at [1379, 669] on button "Save Spouse" at bounding box center [1383, 679] width 119 height 37
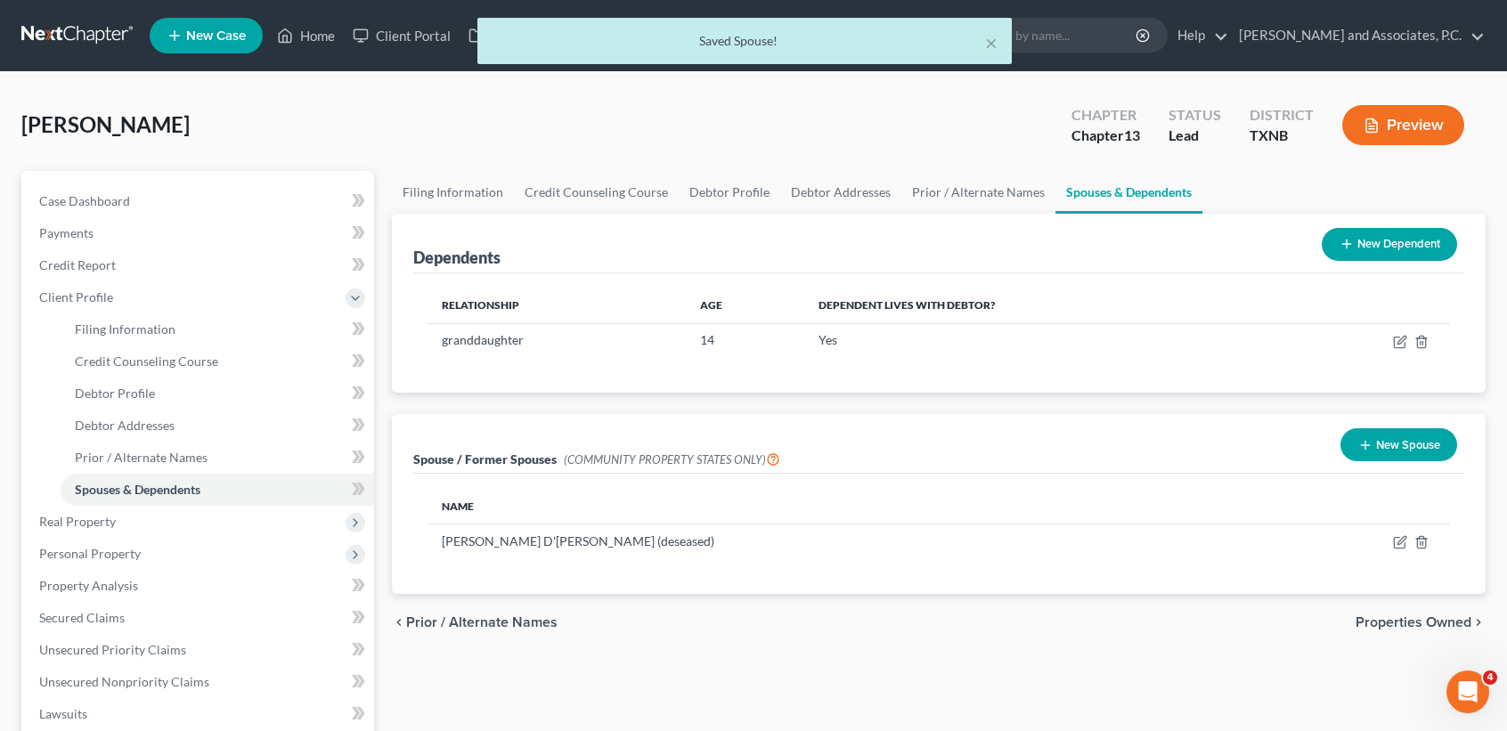
click at [1101, 683] on div "Filing Information Credit Counseling Course Debtor Profile Debtor Addresses Pri…" at bounding box center [939, 653] width 1112 height 965
click at [187, 538] on span "Personal Property" at bounding box center [199, 554] width 349 height 32
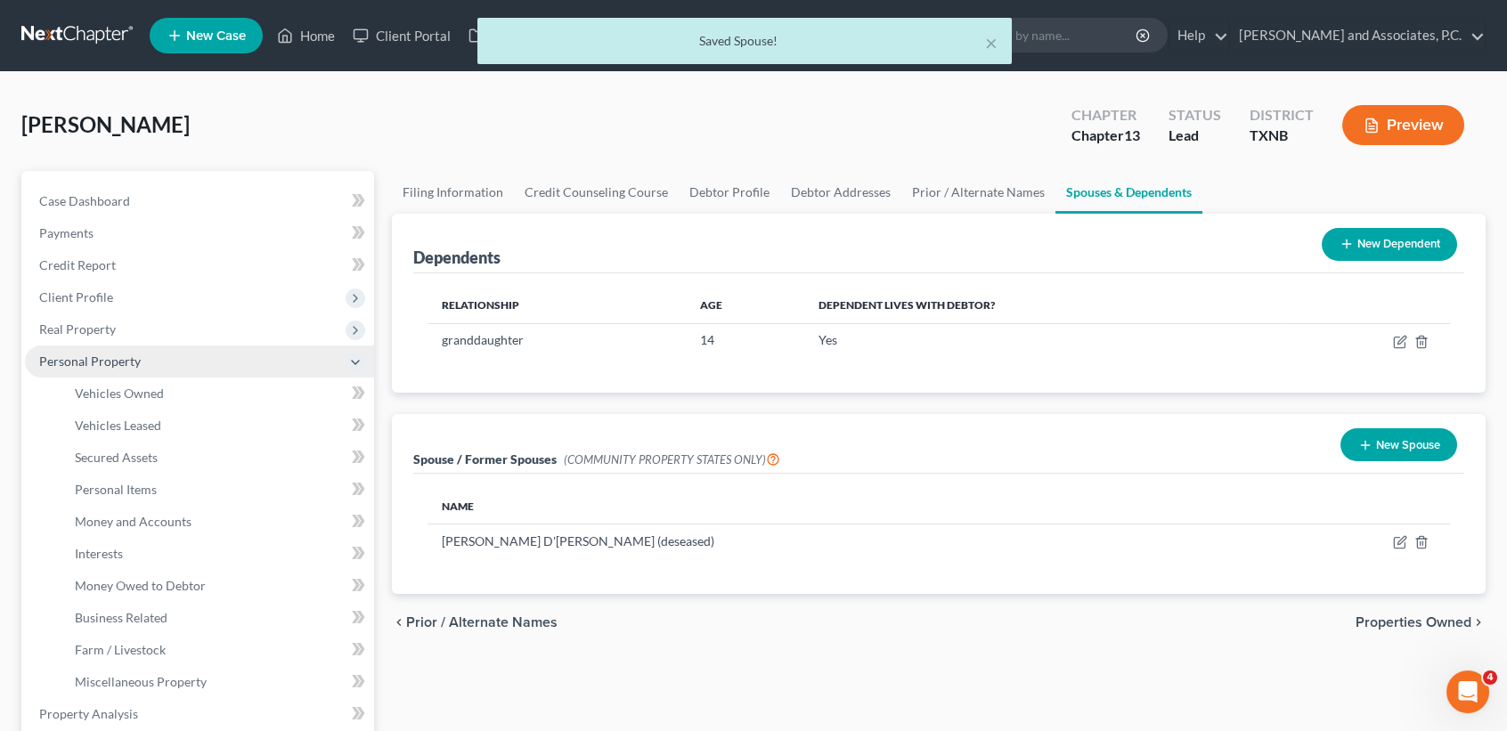
click at [192, 365] on span "Personal Property" at bounding box center [199, 362] width 349 height 32
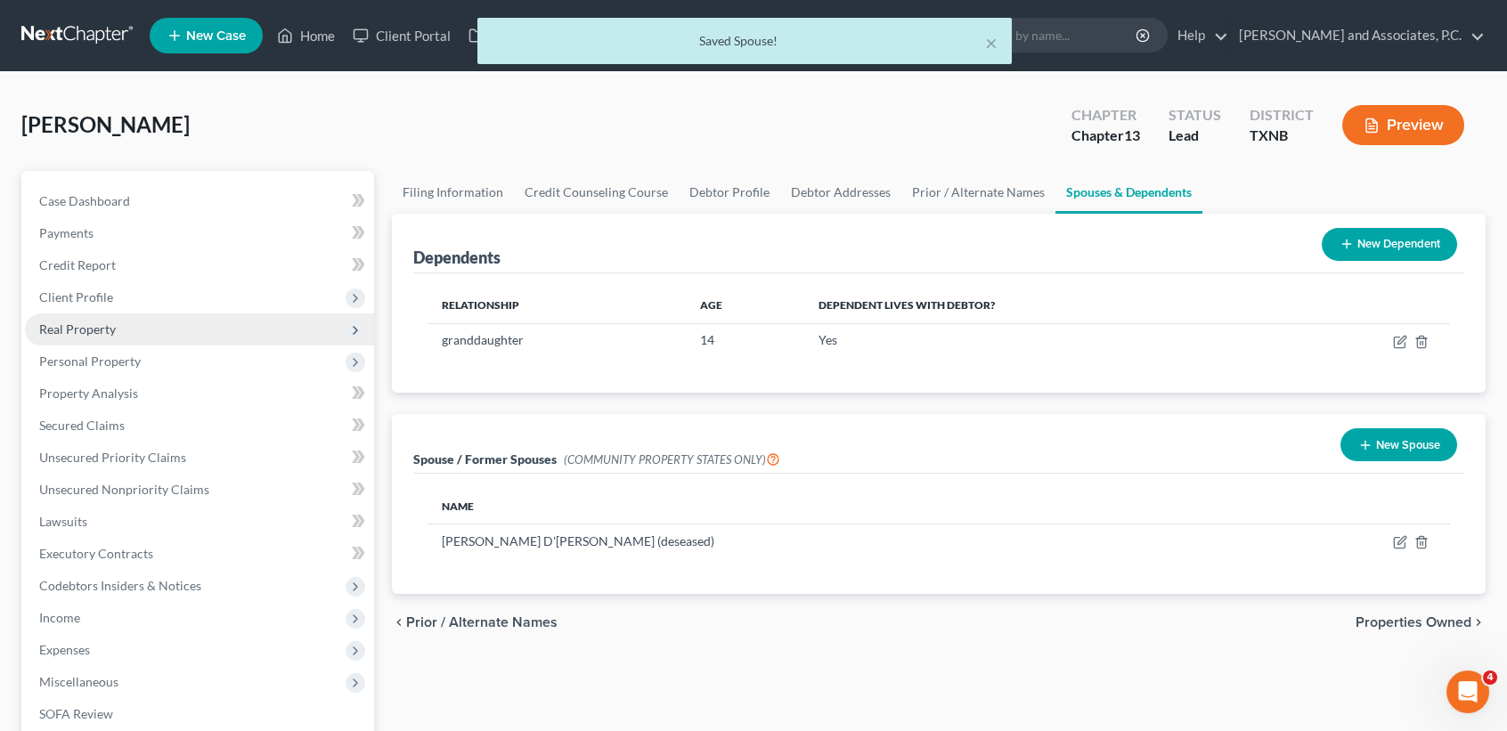
click at [169, 330] on span "Real Property" at bounding box center [199, 330] width 349 height 32
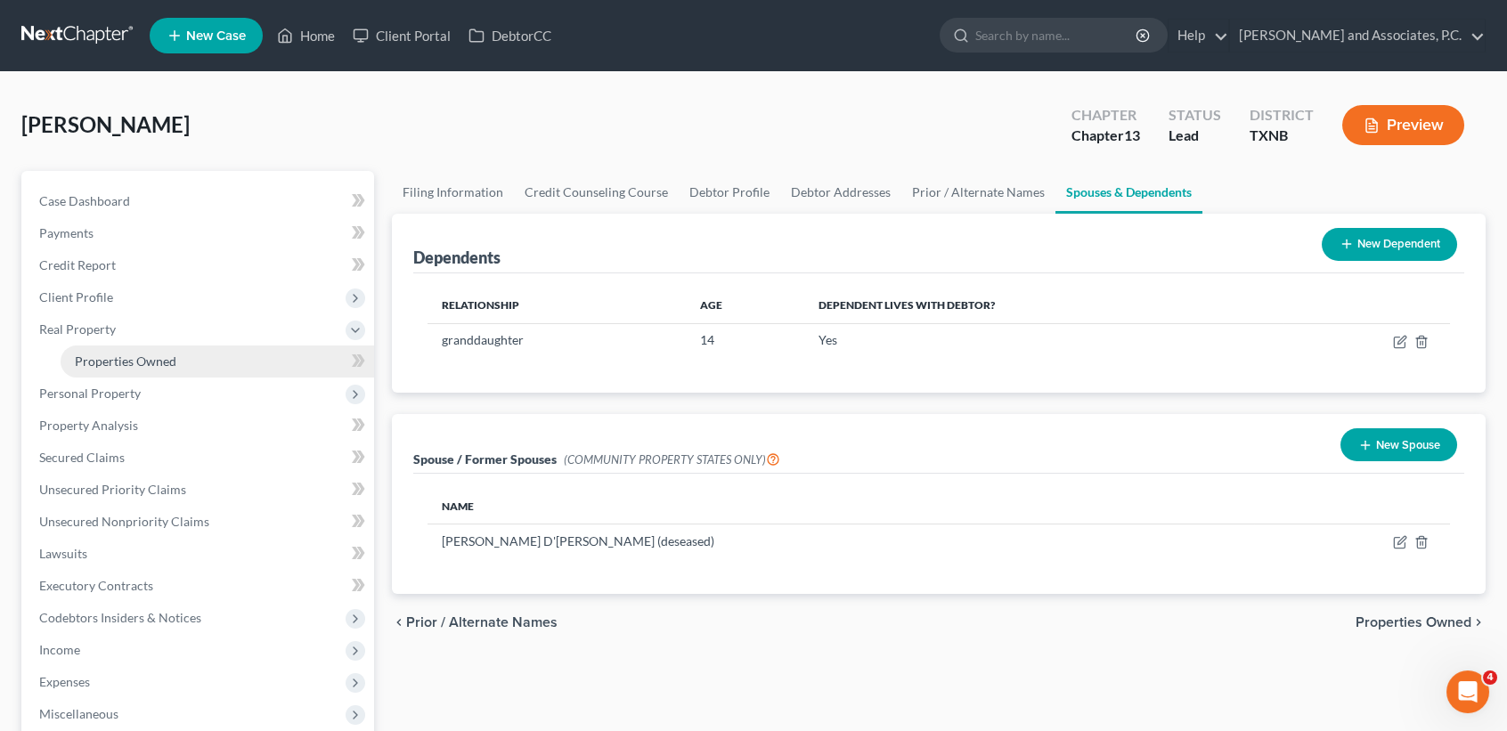
click at [165, 348] on link "Properties Owned" at bounding box center [218, 362] width 314 height 32
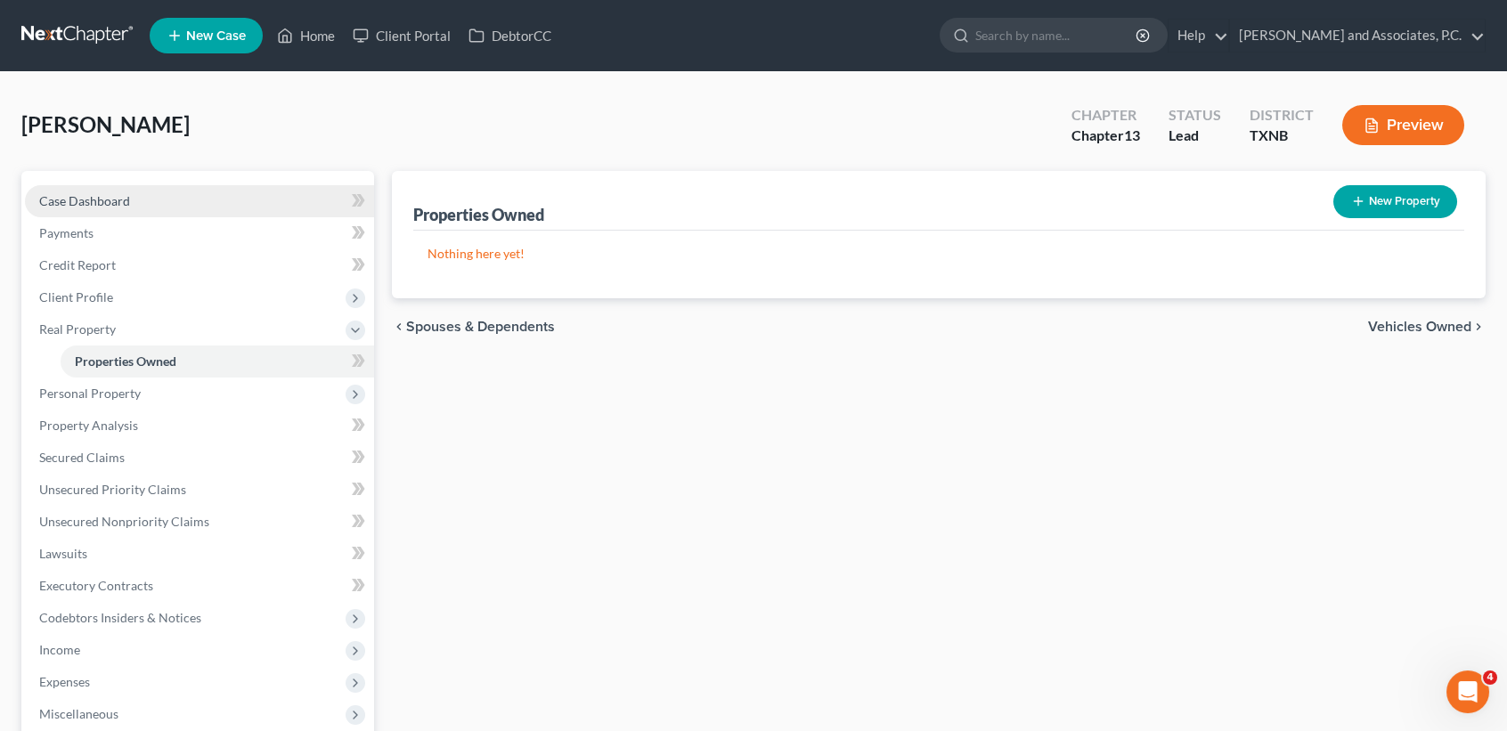
click at [143, 192] on link "Case Dashboard" at bounding box center [199, 201] width 349 height 32
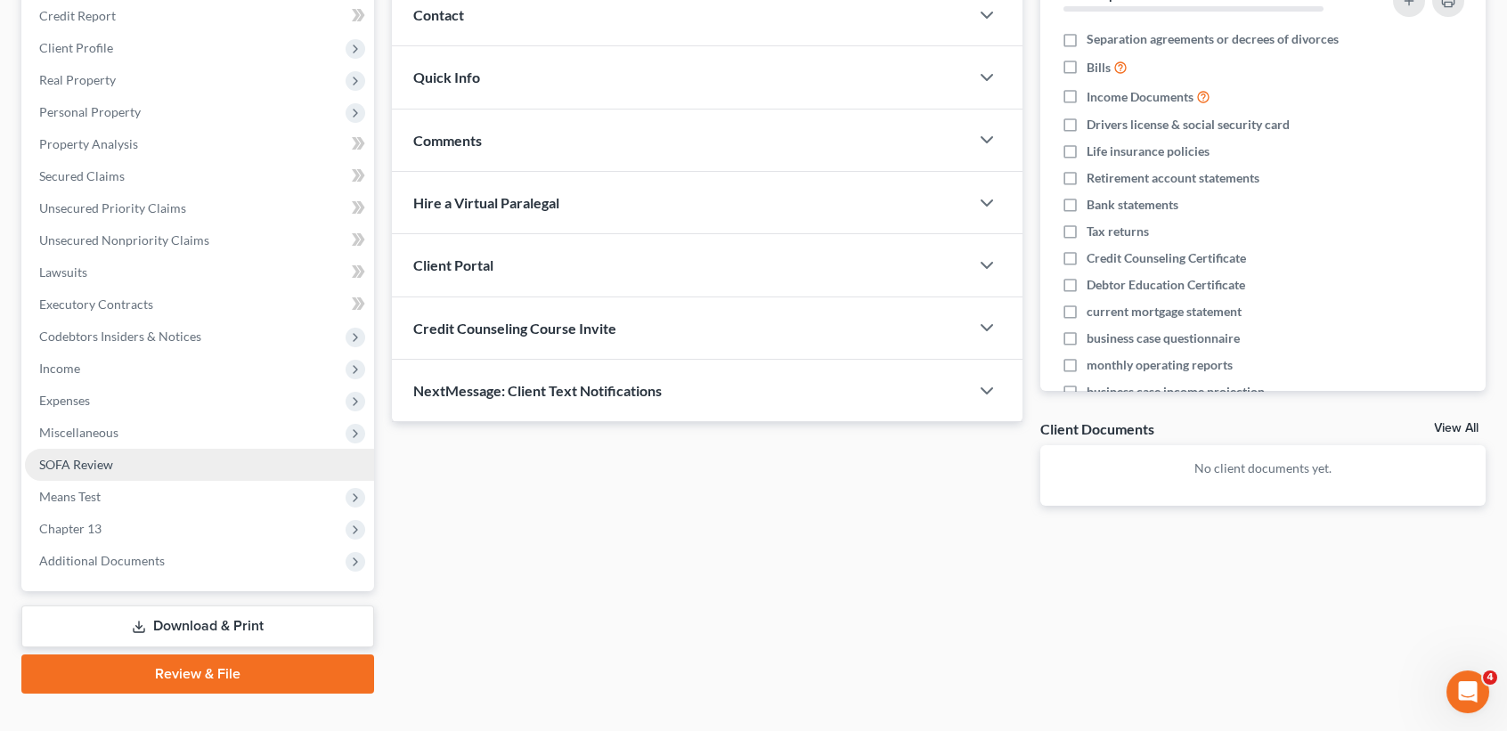
scroll to position [277, 0]
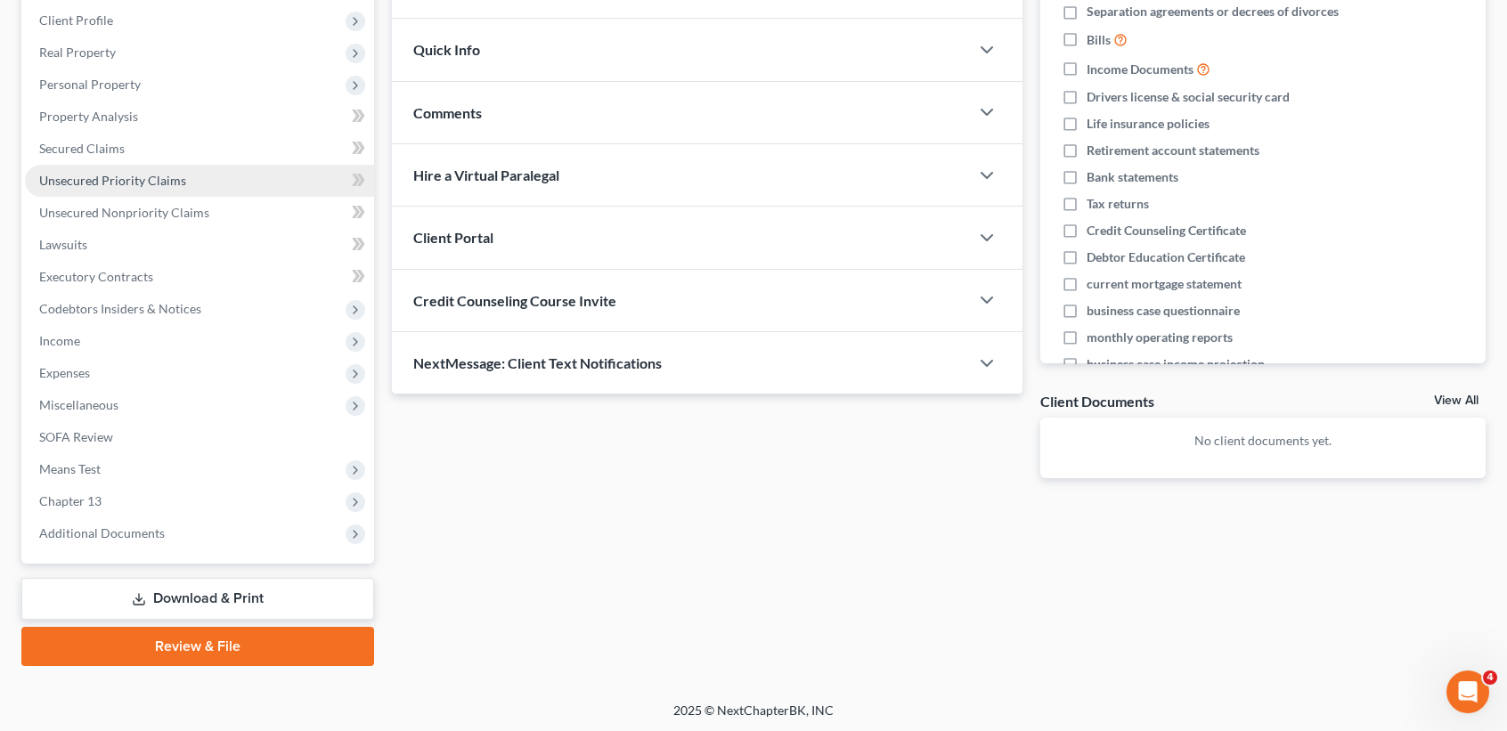
click at [164, 185] on span "Unsecured Priority Claims" at bounding box center [112, 180] width 147 height 15
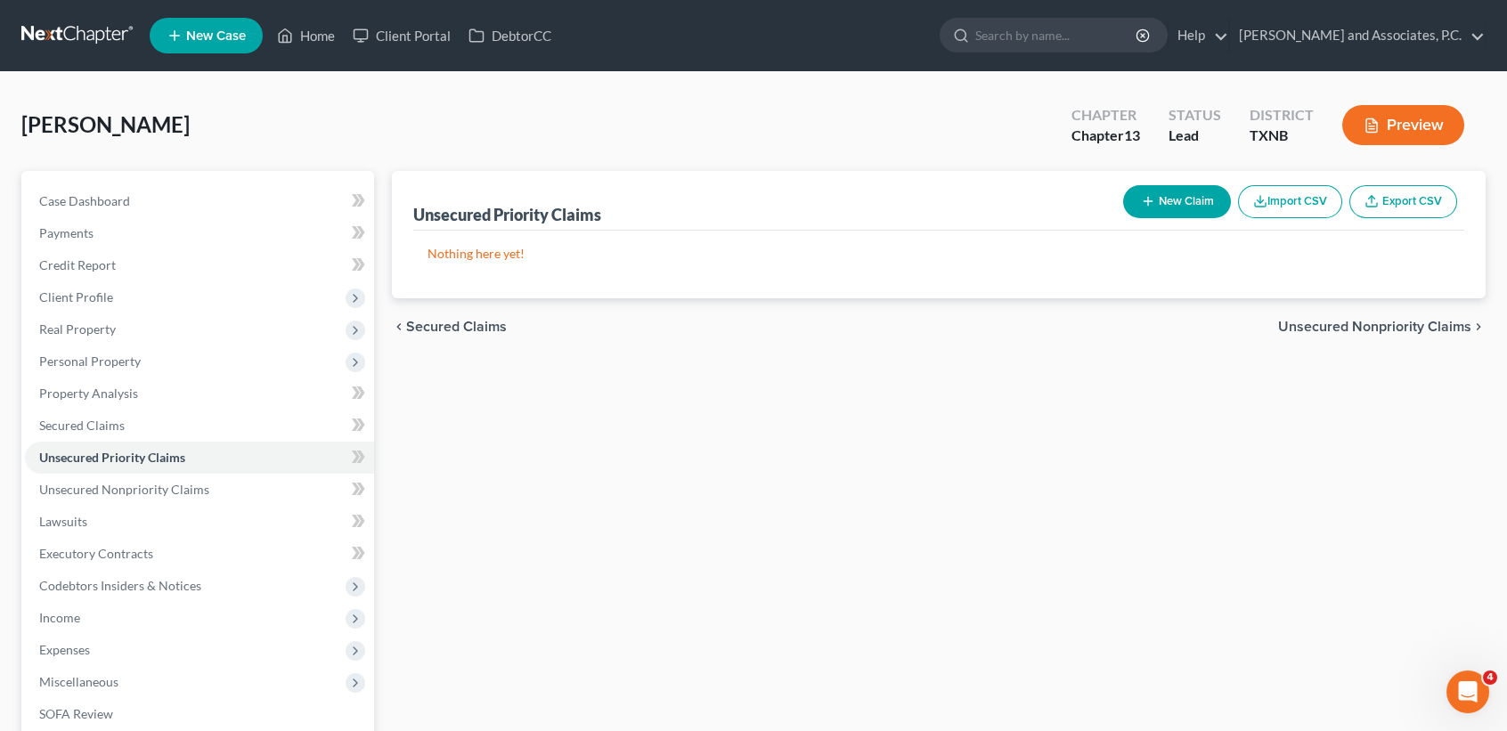
click at [1192, 204] on button "New Claim" at bounding box center [1177, 201] width 108 height 33
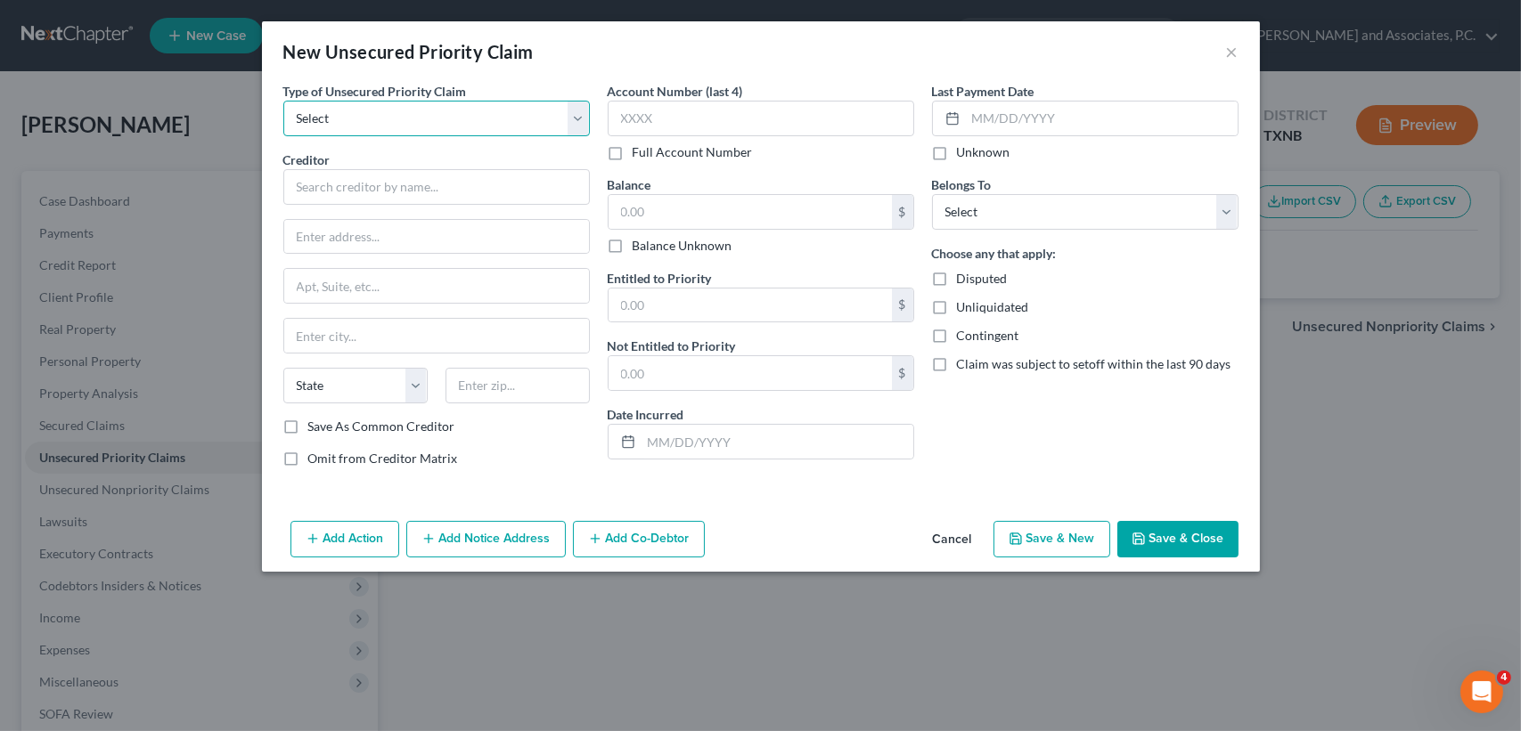
click at [391, 123] on select "Select Taxes & Other Government Units Domestic Support Obligations Extensions o…" at bounding box center [436, 119] width 306 height 36
select select "0"
click at [283, 101] on select "Select Taxes & Other Government Units Domestic Support Obligations Extensions o…" at bounding box center [436, 119] width 306 height 36
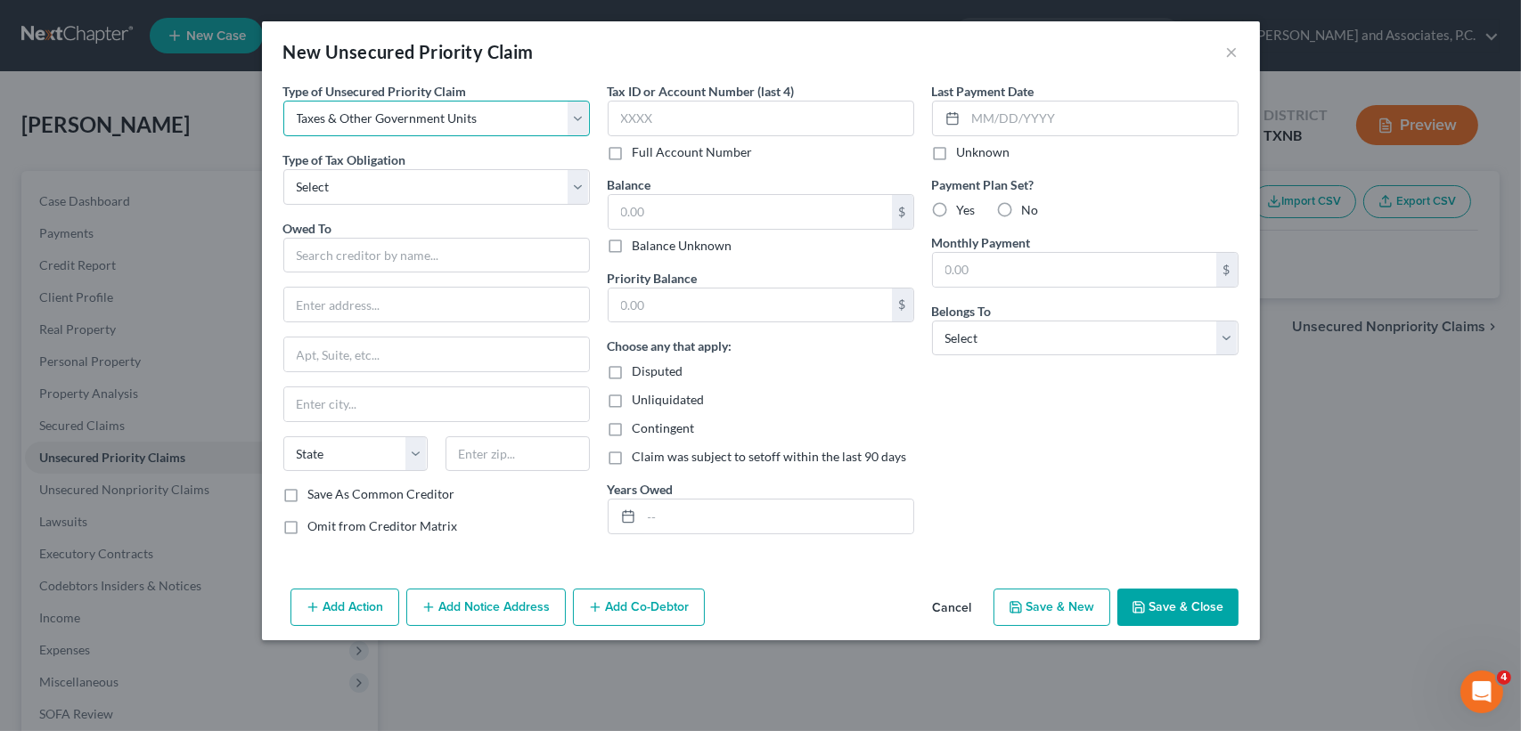
click at [403, 119] on select "Select Taxes & Other Government Units Domestic Support Obligations Extensions o…" at bounding box center [436, 119] width 306 height 36
drag, startPoint x: 274, startPoint y: 374, endPoint x: 261, endPoint y: 290, distance: 84.8
click at [274, 374] on div "Type of Unsecured Priority Claim * Select Taxes & Other Government Units Domest…" at bounding box center [436, 316] width 324 height 468
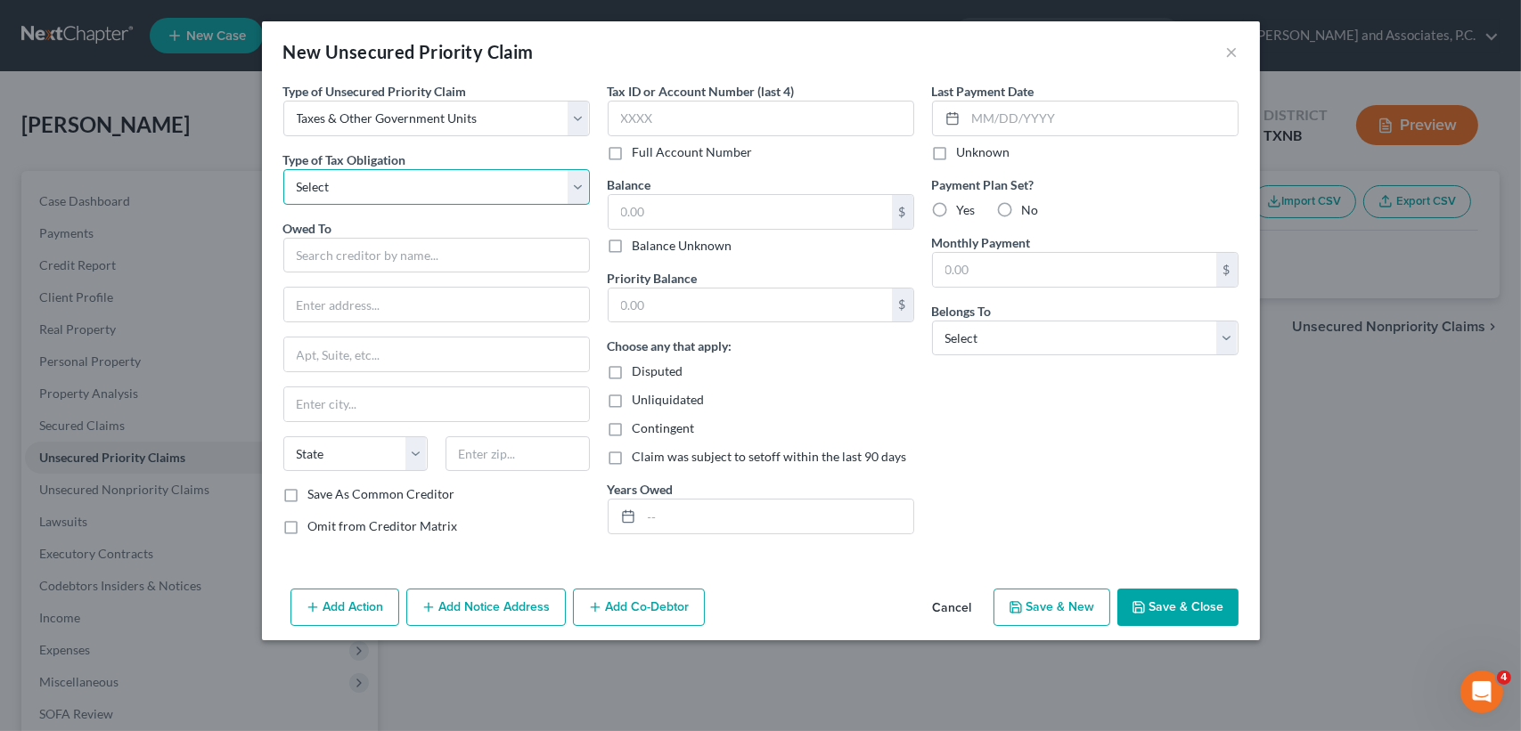
click at [335, 175] on select "Select Federal City State Franchise Tax Board Other" at bounding box center [436, 187] width 306 height 36
select select "0"
click at [283, 169] on select "Select Federal City State Franchise Tax Board Other" at bounding box center [436, 187] width 306 height 36
drag, startPoint x: 756, startPoint y: 228, endPoint x: 755, endPoint y: 218, distance: 9.8
click at [756, 228] on div "$" at bounding box center [761, 212] width 306 height 36
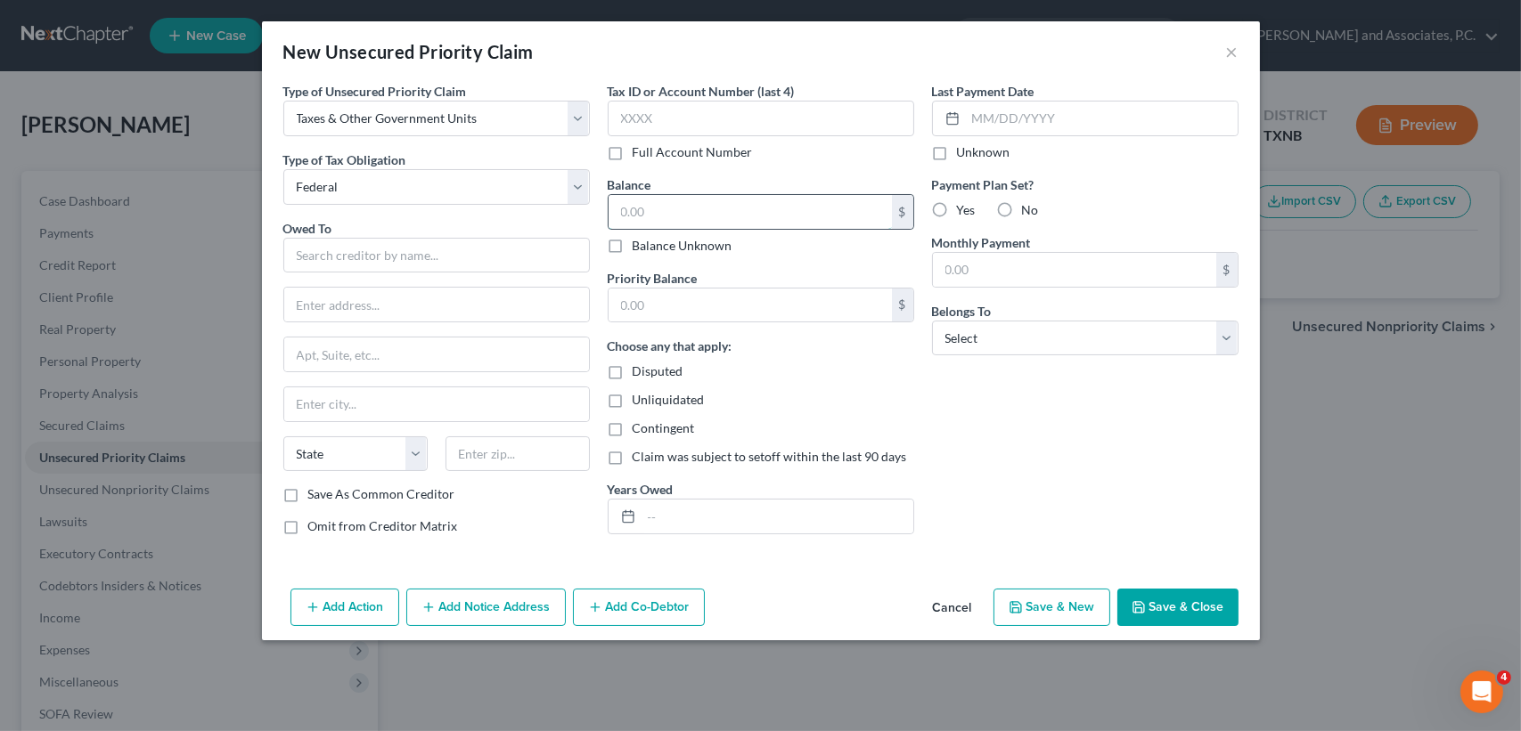
click at [744, 219] on input "text" at bounding box center [749, 212] width 283 height 34
type input "1,800.00"
click at [864, 523] on input "text" at bounding box center [777, 517] width 272 height 34
type input "2022"
click at [1166, 591] on button "Save & Close" at bounding box center [1177, 607] width 121 height 37
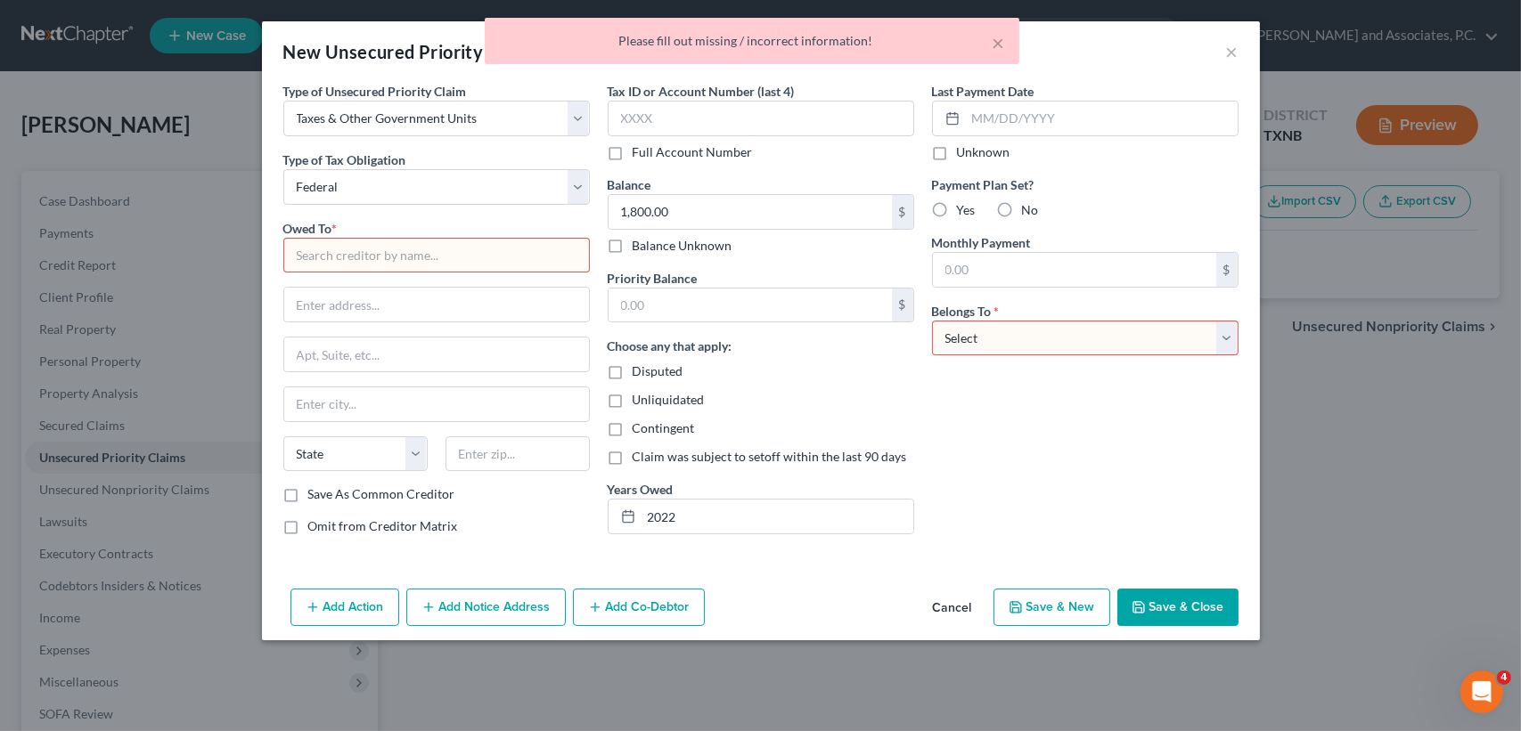
click at [308, 253] on input "text" at bounding box center [436, 256] width 306 height 36
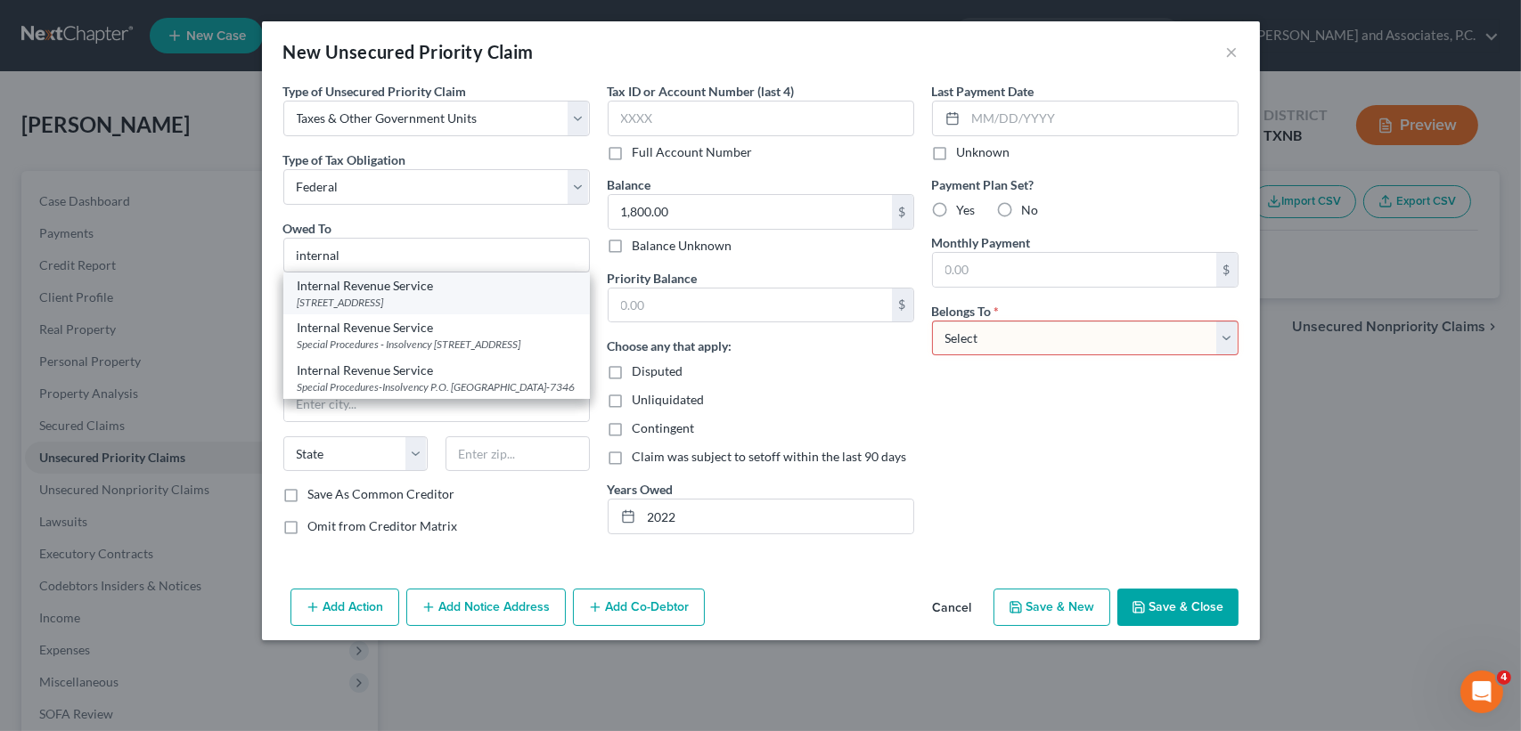
click at [365, 306] on div "Po Box 7317, Philadelphia, PA 19101" at bounding box center [437, 302] width 278 height 15
type input "Internal Revenue Service"
type input "Po Box 7317"
type input "Philadelphia"
select select "39"
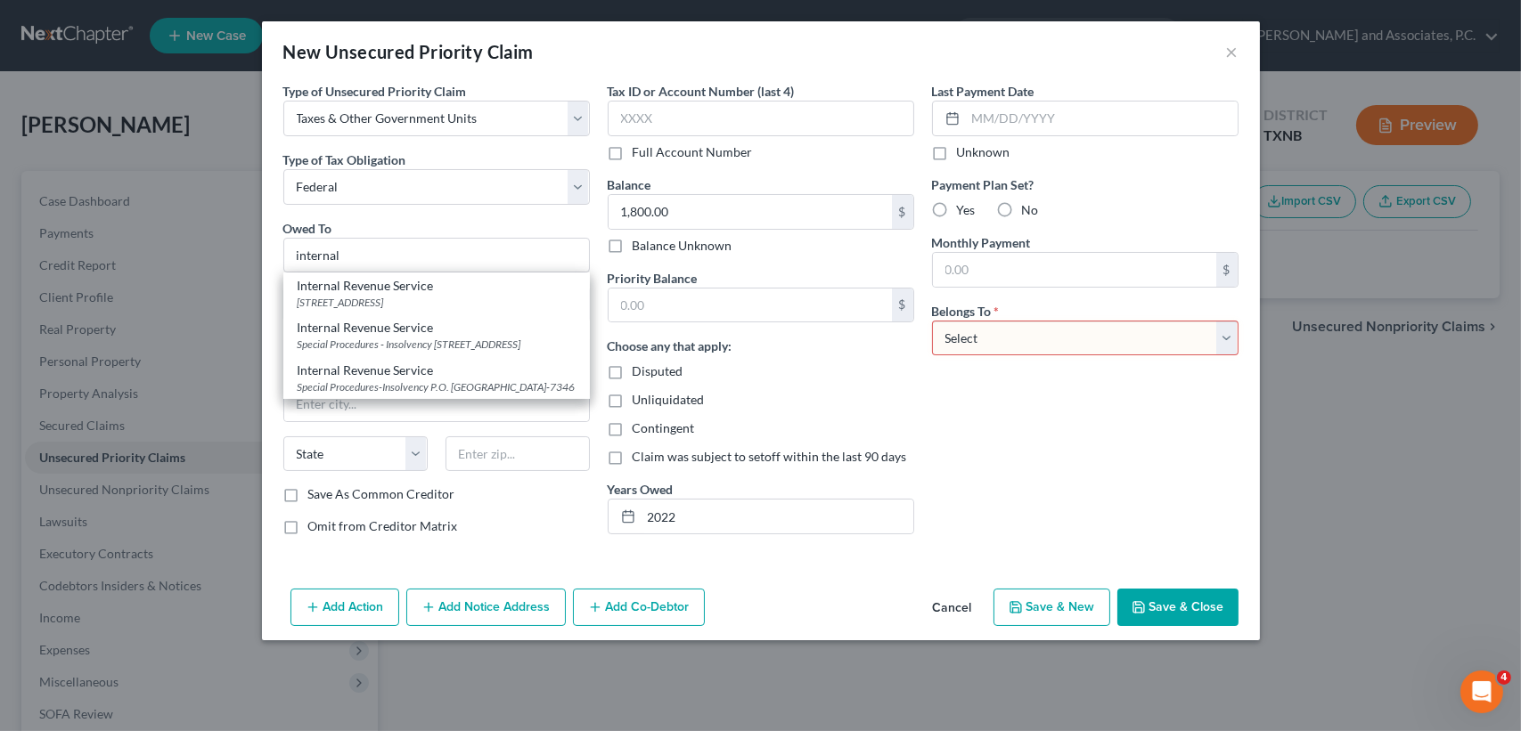
type input "19101"
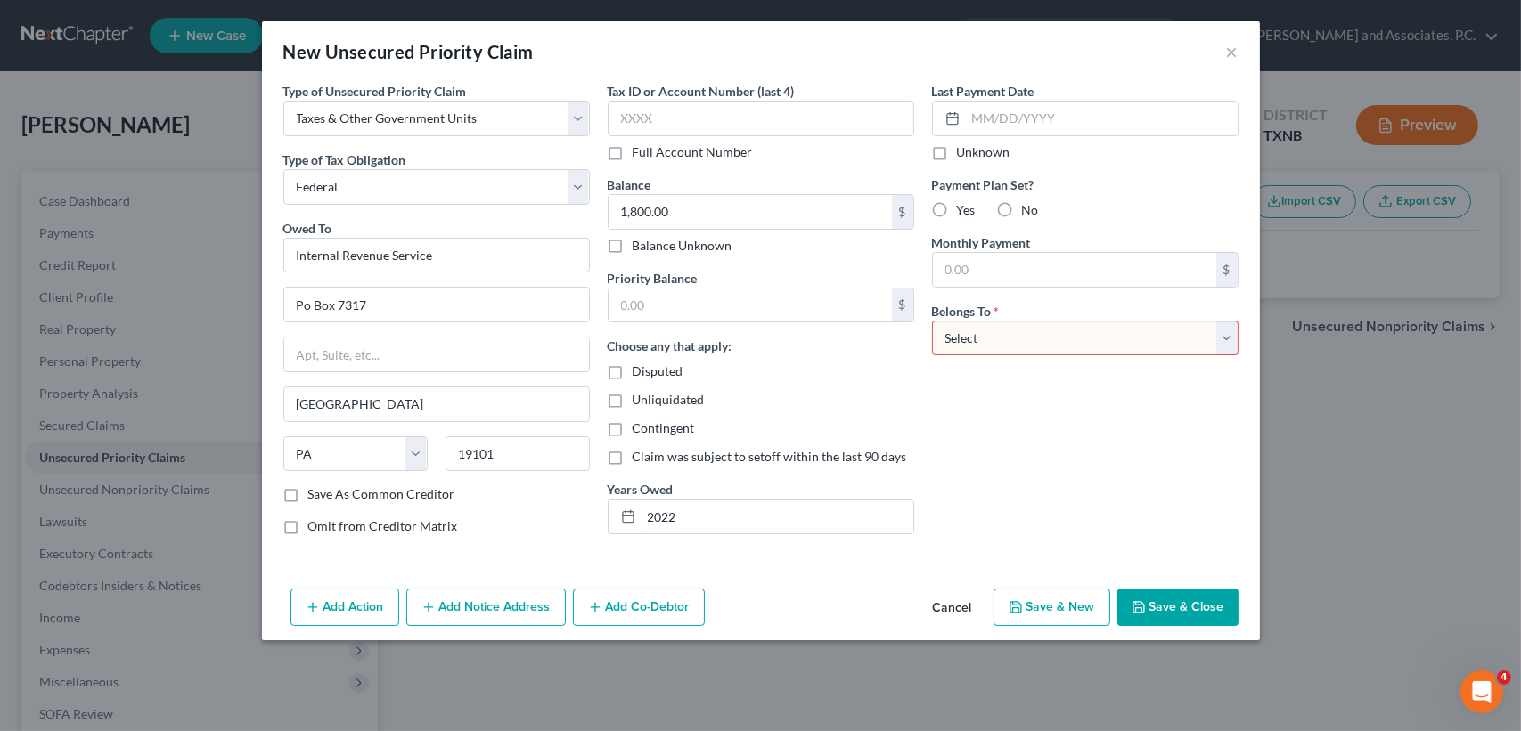
drag, startPoint x: 1164, startPoint y: 592, endPoint x: 1162, endPoint y: 583, distance: 9.1
click at [1165, 591] on button "Save & Close" at bounding box center [1177, 607] width 121 height 37
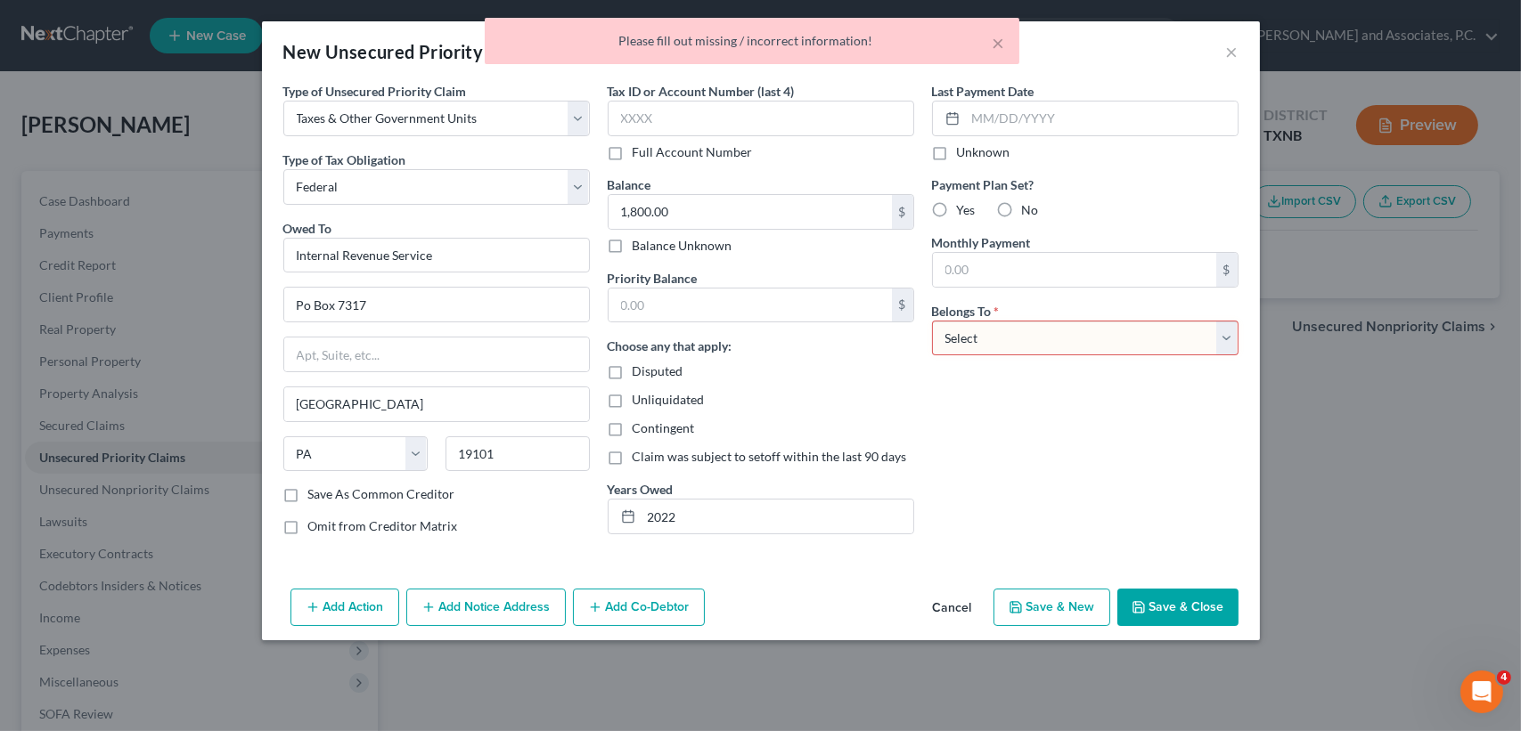
drag, startPoint x: 1007, startPoint y: 330, endPoint x: 1004, endPoint y: 355, distance: 26.1
click at [1007, 330] on select "Select Debtor 1 Only Debtor 2 Only Debtor 1 And Debtor 2 Only At Least One Of T…" at bounding box center [1085, 339] width 306 height 36
select select "0"
click at [932, 321] on select "Select Debtor 1 Only Debtor 2 Only Debtor 1 And Debtor 2 Only At Least One Of T…" at bounding box center [1085, 339] width 306 height 36
click at [1177, 591] on button "Save & Close" at bounding box center [1177, 607] width 121 height 37
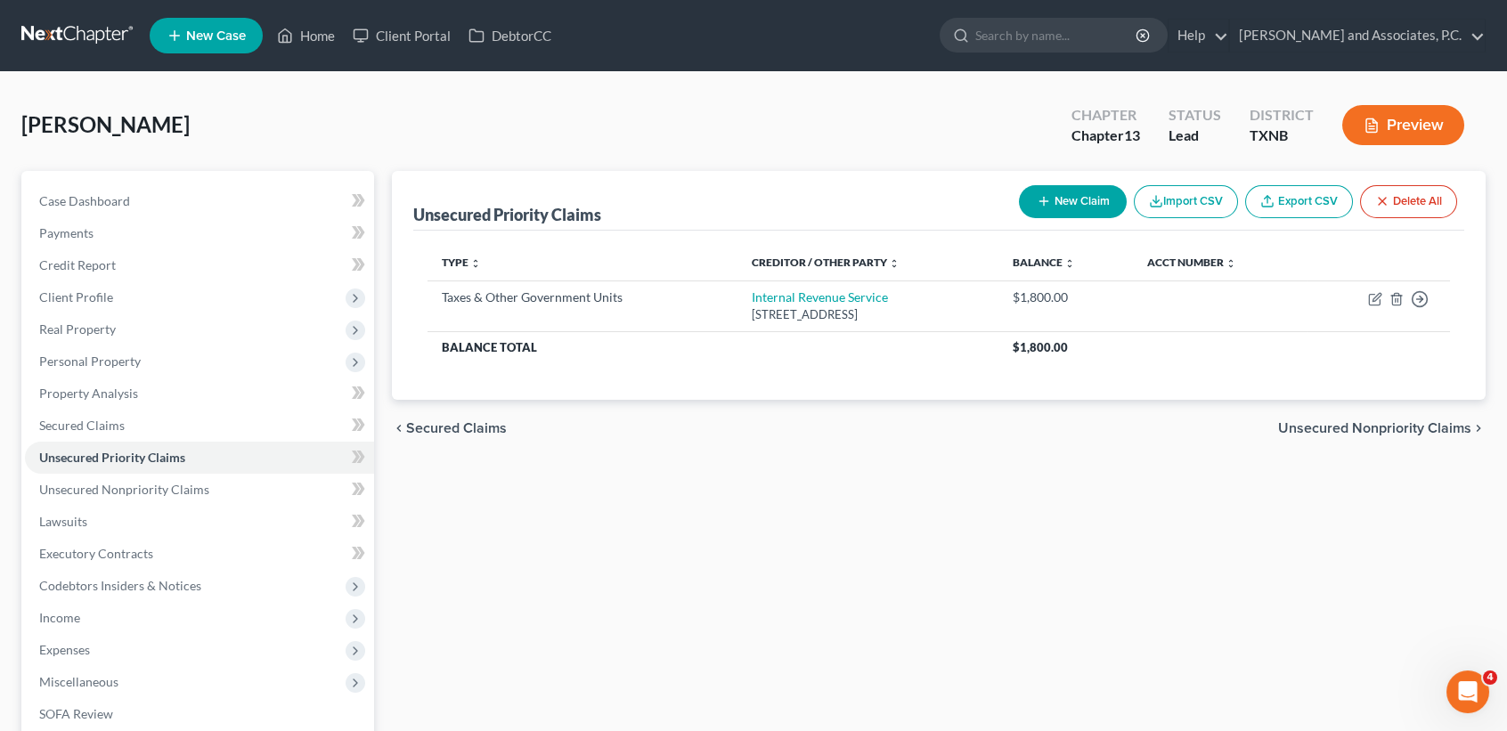
click at [1083, 208] on button "New Claim" at bounding box center [1073, 201] width 108 height 33
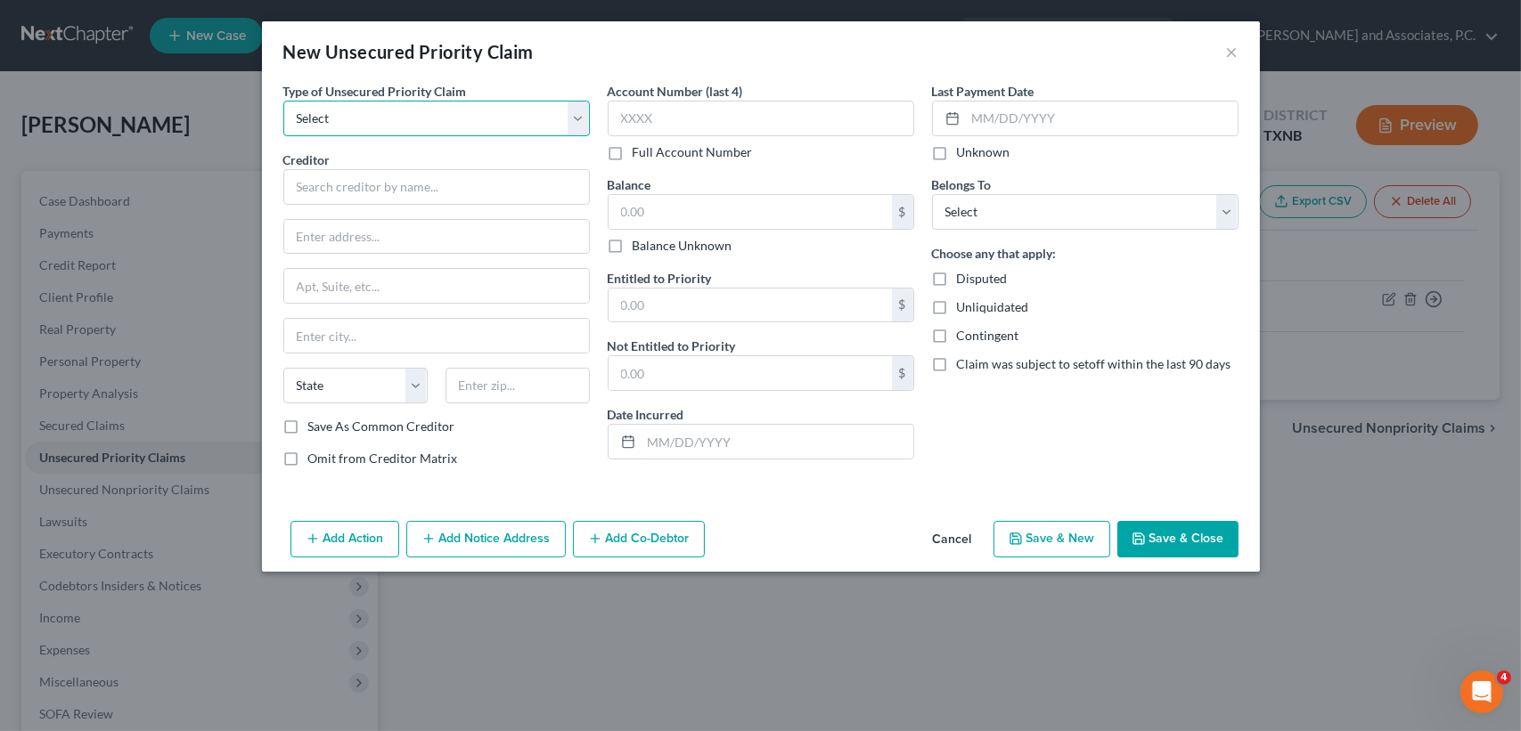
click at [322, 129] on select "Select Taxes & Other Government Units Domestic Support Obligations Extensions o…" at bounding box center [436, 119] width 306 height 36
select select "9"
click at [283, 101] on select "Select Taxes & Other Government Units Domestic Support Obligations Extensions o…" at bounding box center [436, 119] width 306 height 36
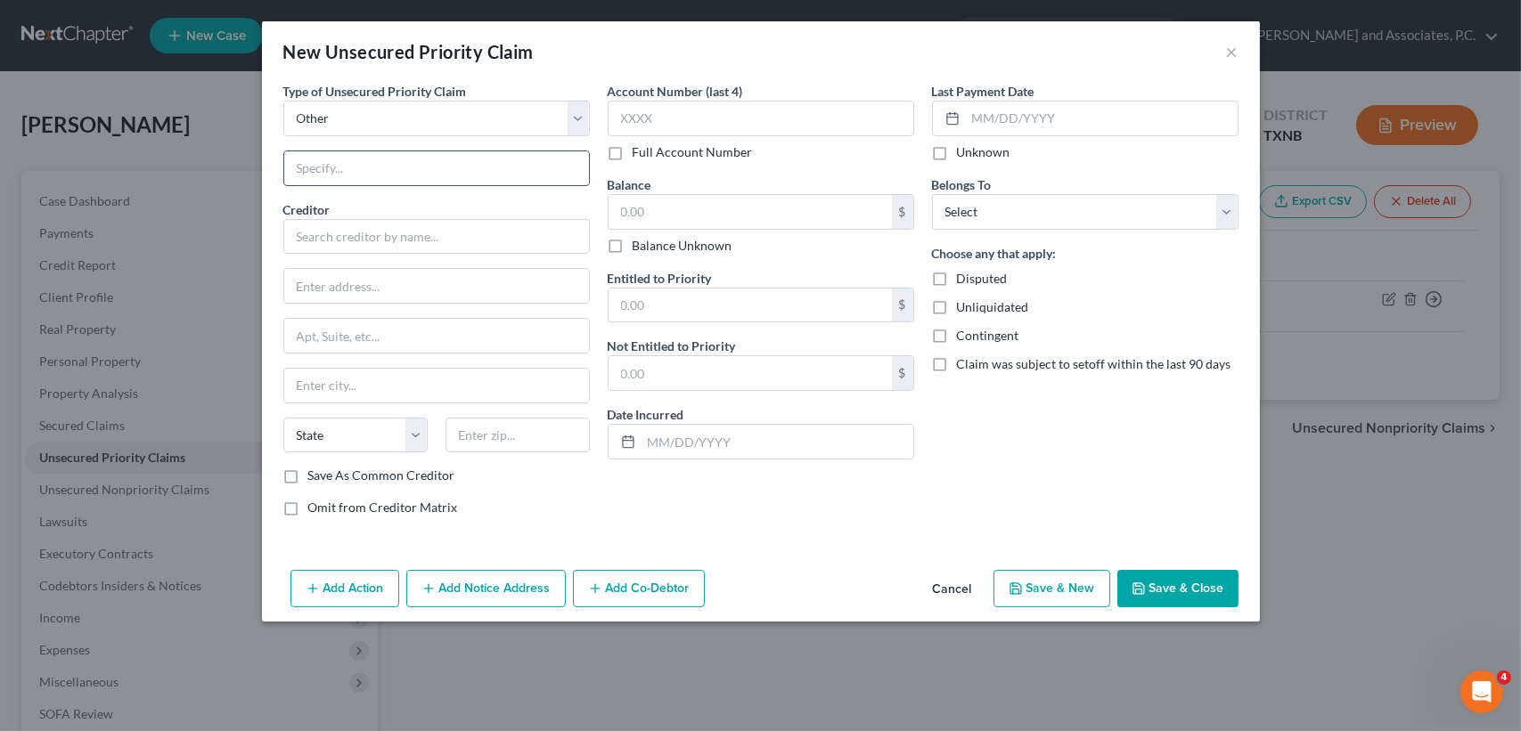
click at [380, 179] on input "text" at bounding box center [436, 168] width 305 height 34
type input "Attorney Fees"
click at [379, 241] on input "text" at bounding box center [436, 237] width 306 height 36
type input "o"
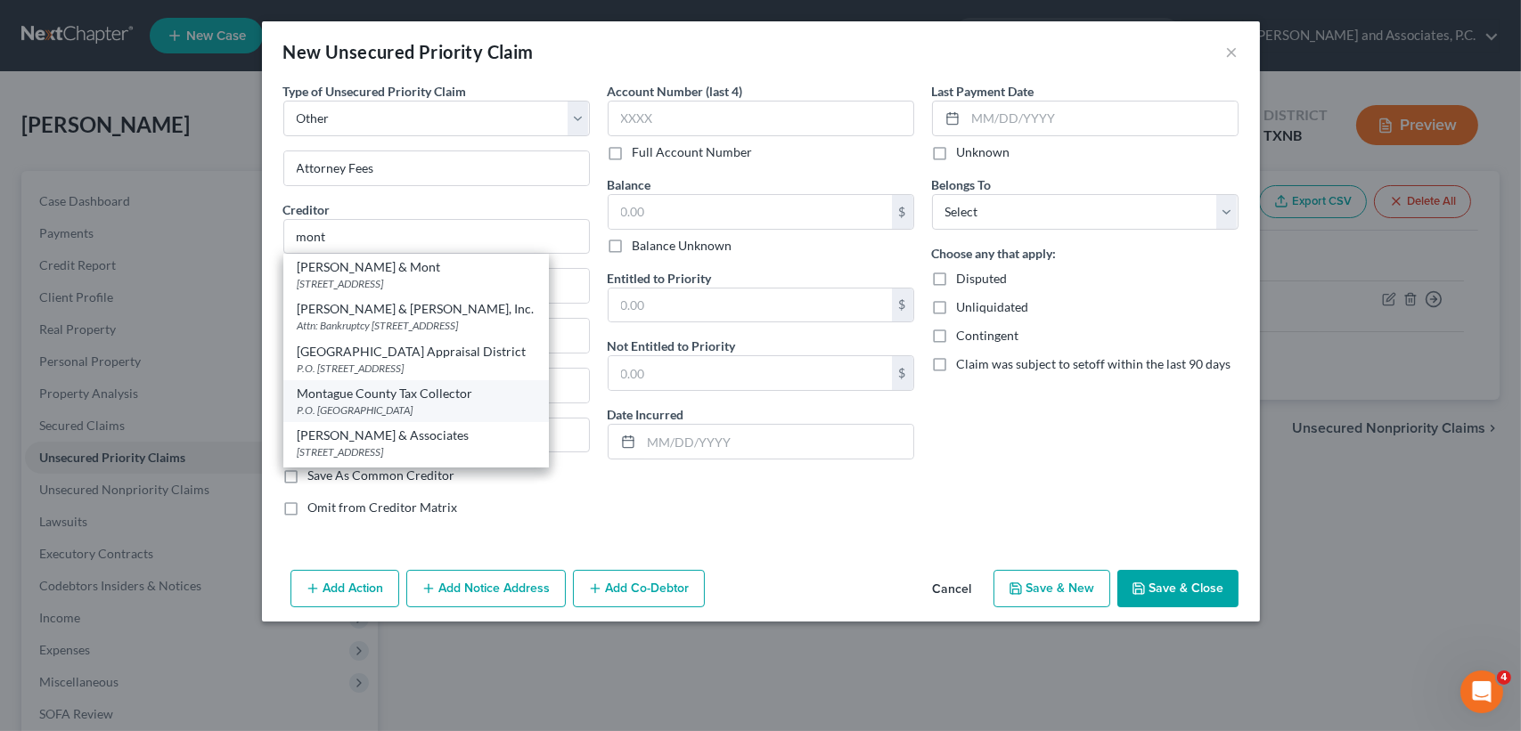
drag, startPoint x: 379, startPoint y: 273, endPoint x: 522, endPoint y: 418, distance: 203.5
click at [549, 353] on div "Lockhart, Morris & Mont 1401 N Central Expy, Richardson, TX 75080 Lockhart Morr…" at bounding box center [415, 361] width 265 height 214
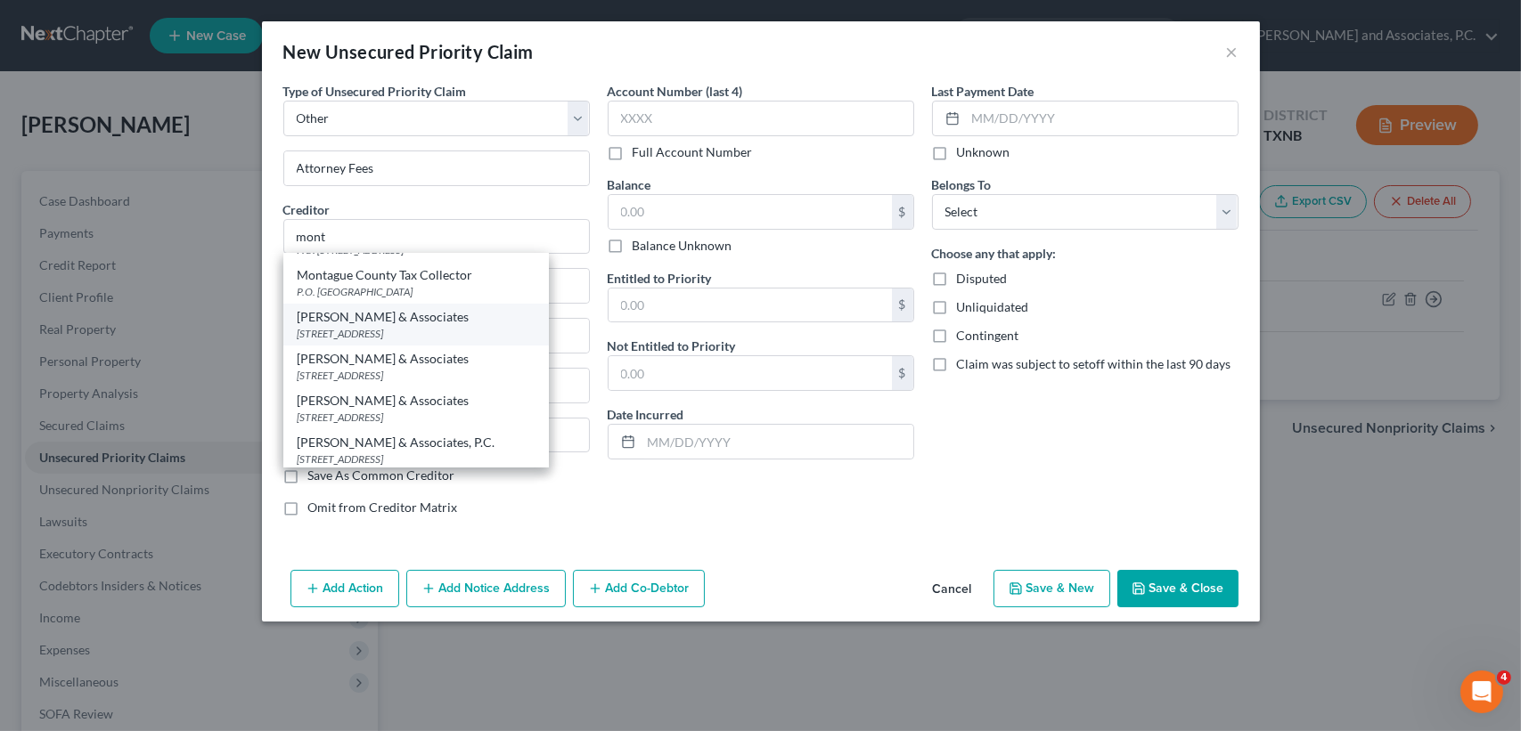
click at [445, 326] on div "Monte J White & Associates" at bounding box center [416, 317] width 237 height 18
type input "Monte J White & Associates"
type input "1106 Brook Ave"
type input "Wichita Falls"
select select "45"
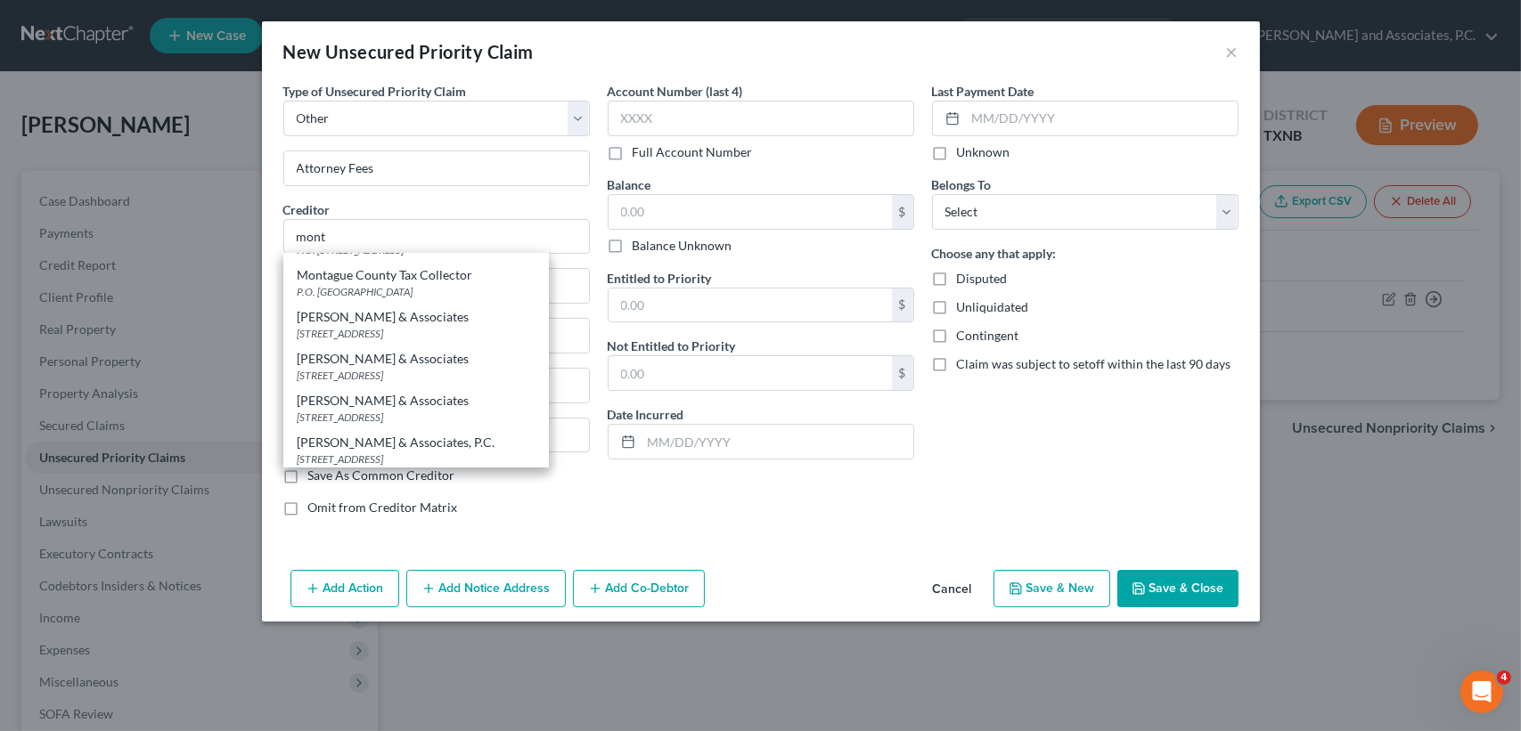
type input "76301"
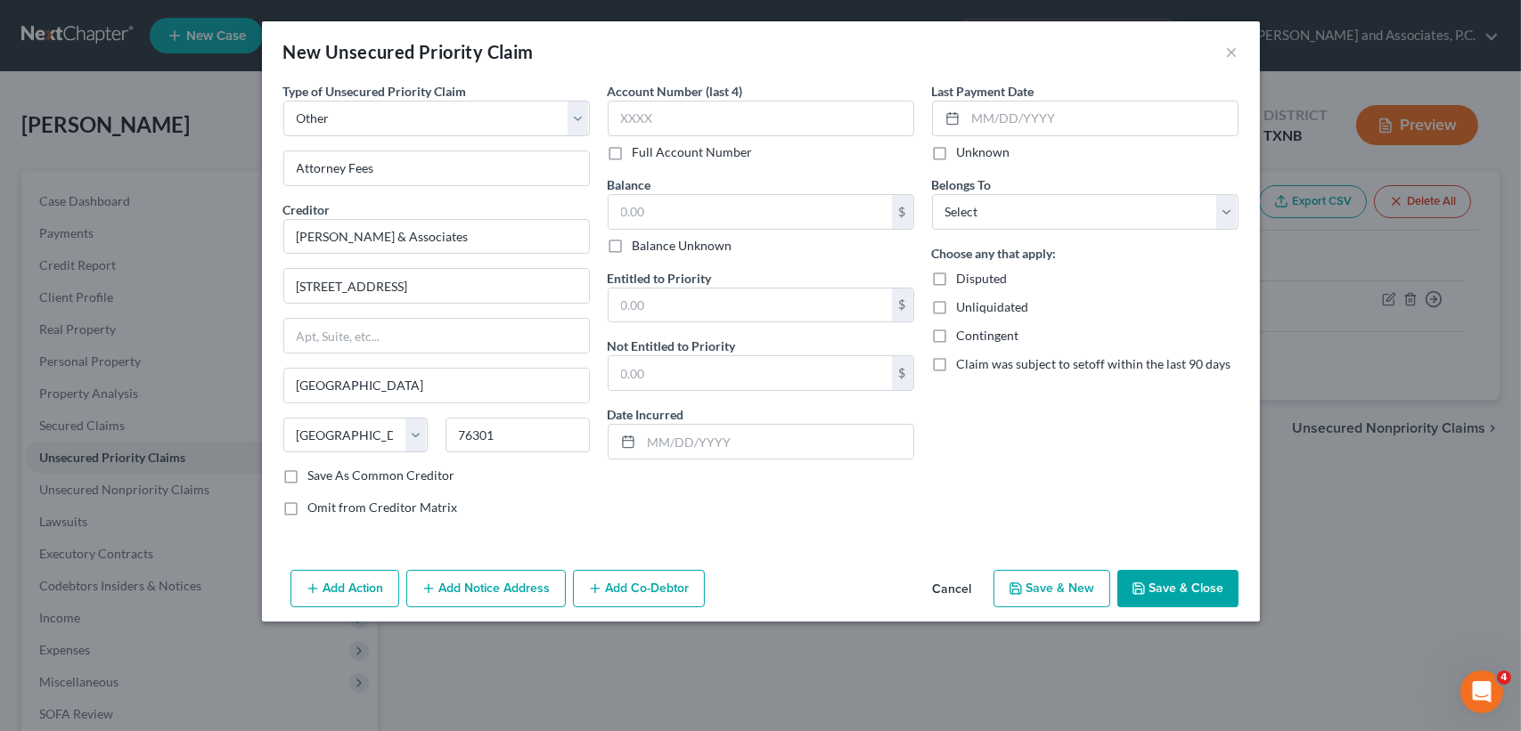
scroll to position [0, 0]
click at [722, 216] on input "text" at bounding box center [749, 212] width 283 height 34
type input "1"
type input "3,934.90"
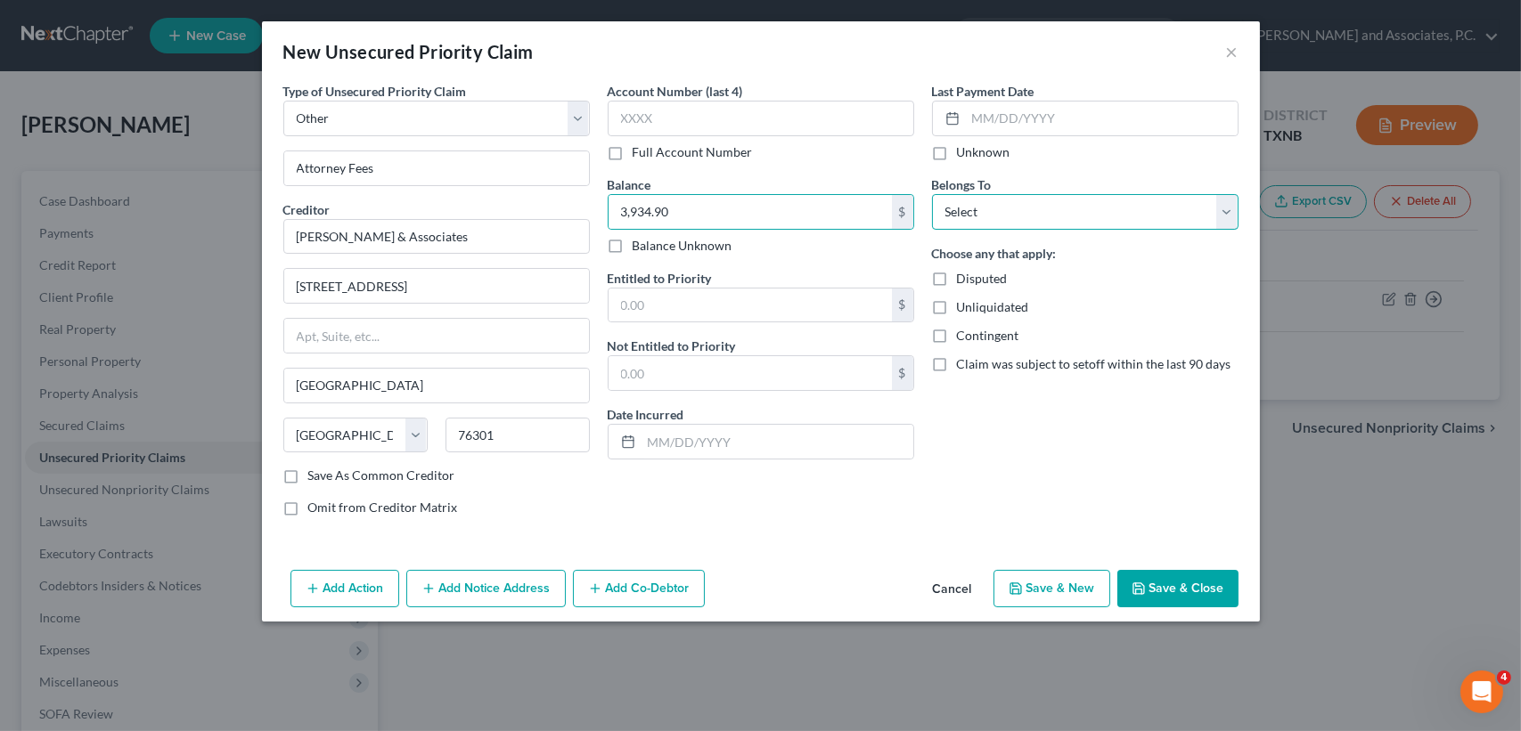
click at [1002, 227] on select "Select Debtor 1 Only Debtor 2 Only Debtor 1 And Debtor 2 Only At Least One Of T…" at bounding box center [1085, 212] width 306 height 36
select select "0"
click at [932, 194] on select "Select Debtor 1 Only Debtor 2 Only Debtor 1 And Debtor 2 Only At Least One Of T…" at bounding box center [1085, 212] width 306 height 36
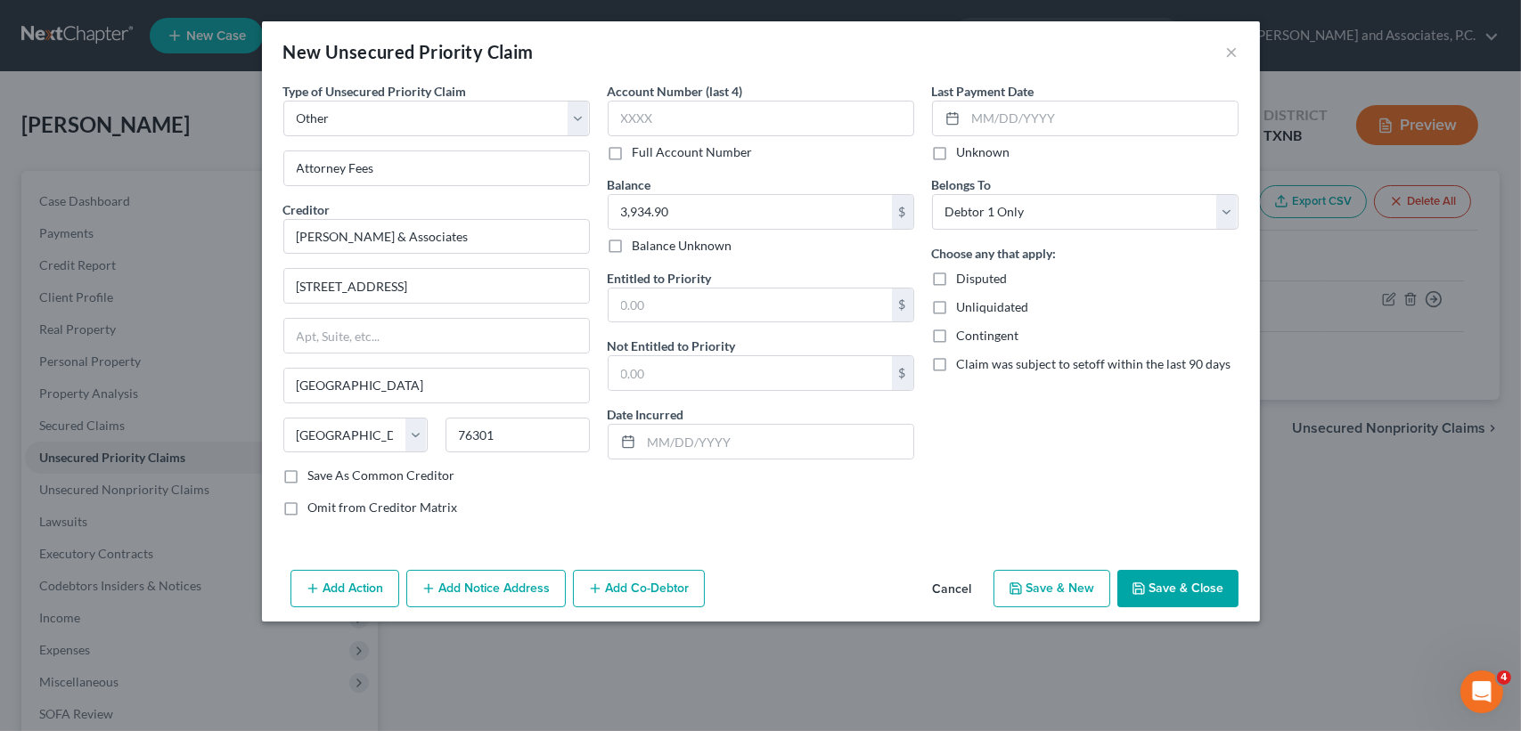
click at [1158, 569] on div "Add Action Add Notice Address Add Co-Debtor Cancel Save & New Save & Close" at bounding box center [761, 592] width 998 height 59
click at [1155, 567] on div "Add Action Add Notice Address Add Co-Debtor Cancel Save & New Save & Close" at bounding box center [761, 592] width 998 height 59
type input "Monte J White & Associates"
click at [640, 208] on input "text" at bounding box center [749, 212] width 283 height 34
drag, startPoint x: 958, startPoint y: 600, endPoint x: 84, endPoint y: 604, distance: 874.8
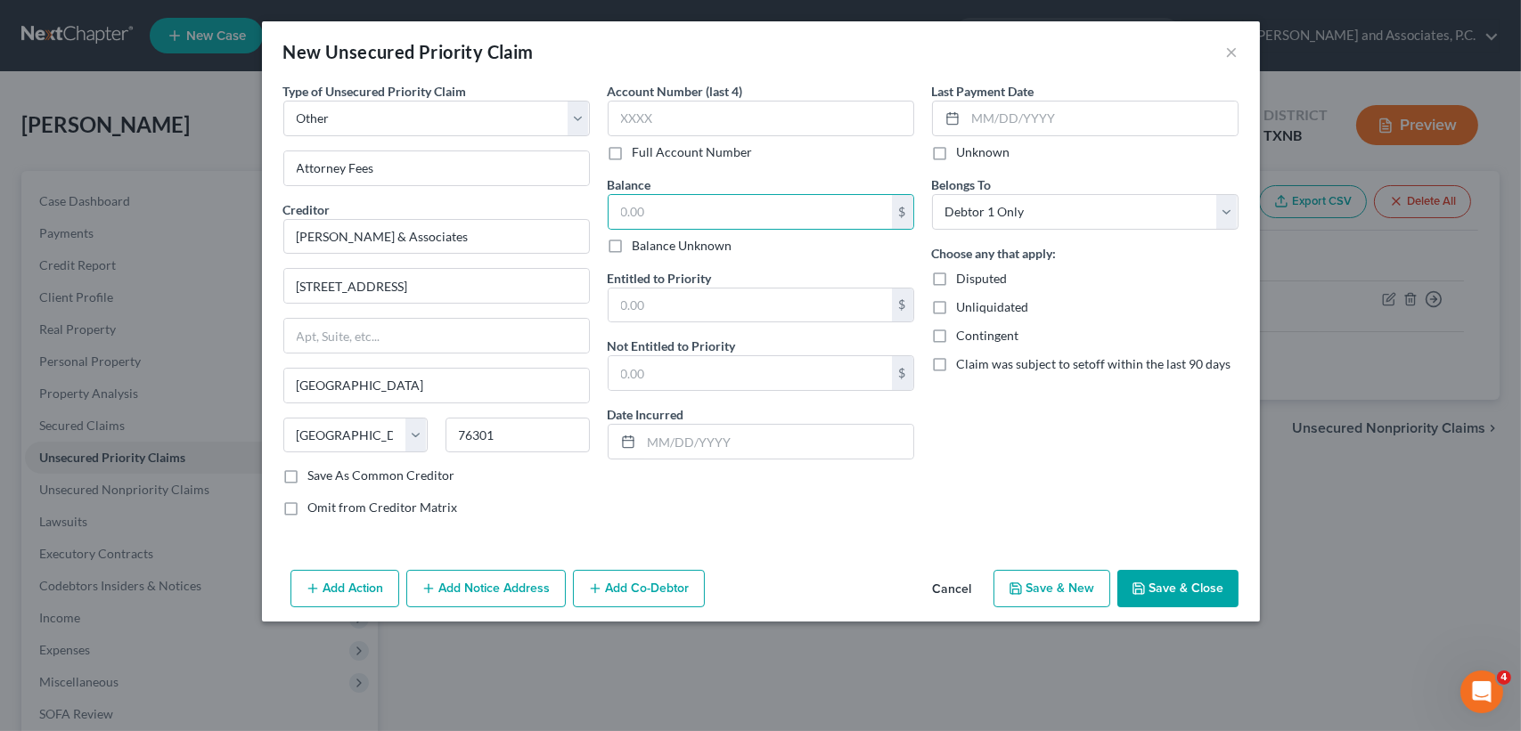
click at [958, 600] on button "Cancel" at bounding box center [952, 590] width 68 height 36
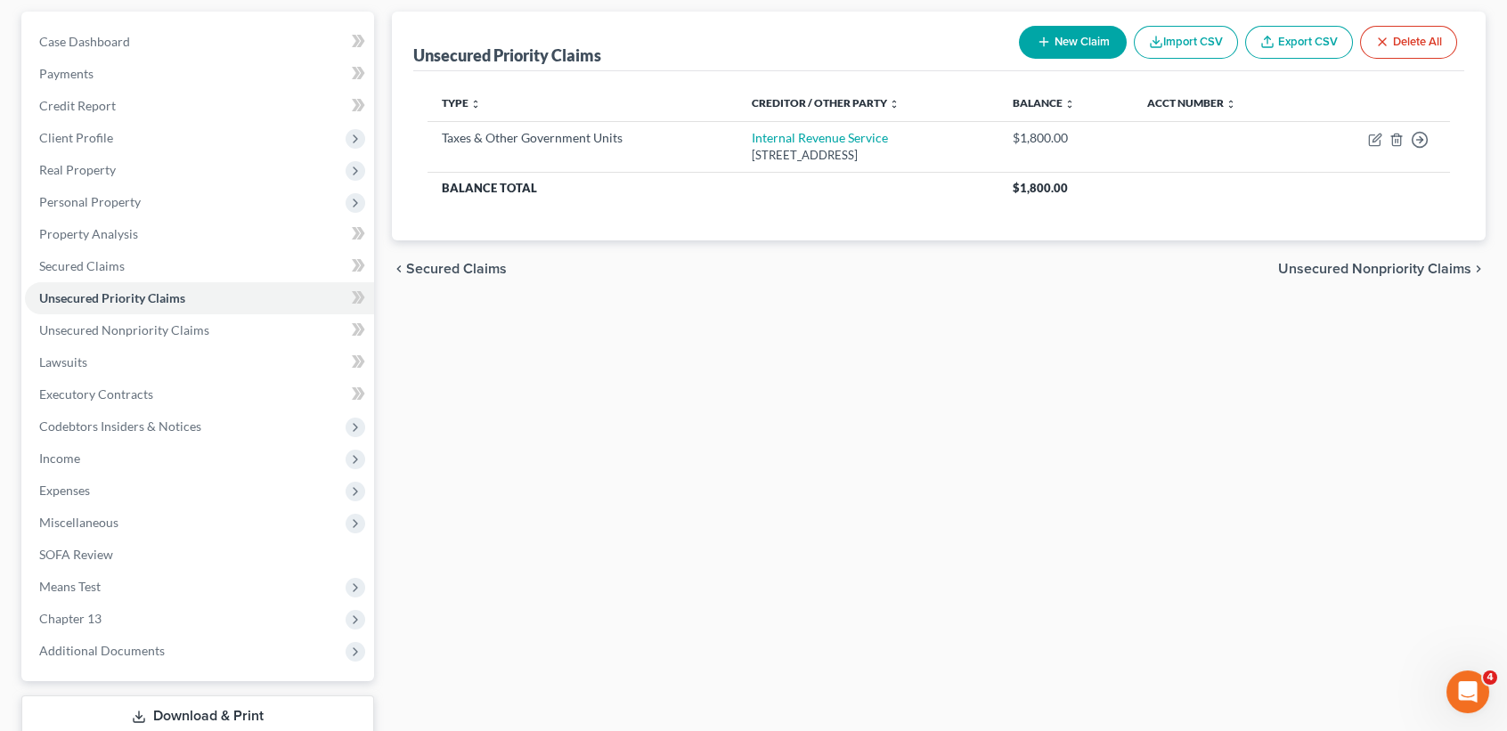
scroll to position [277, 0]
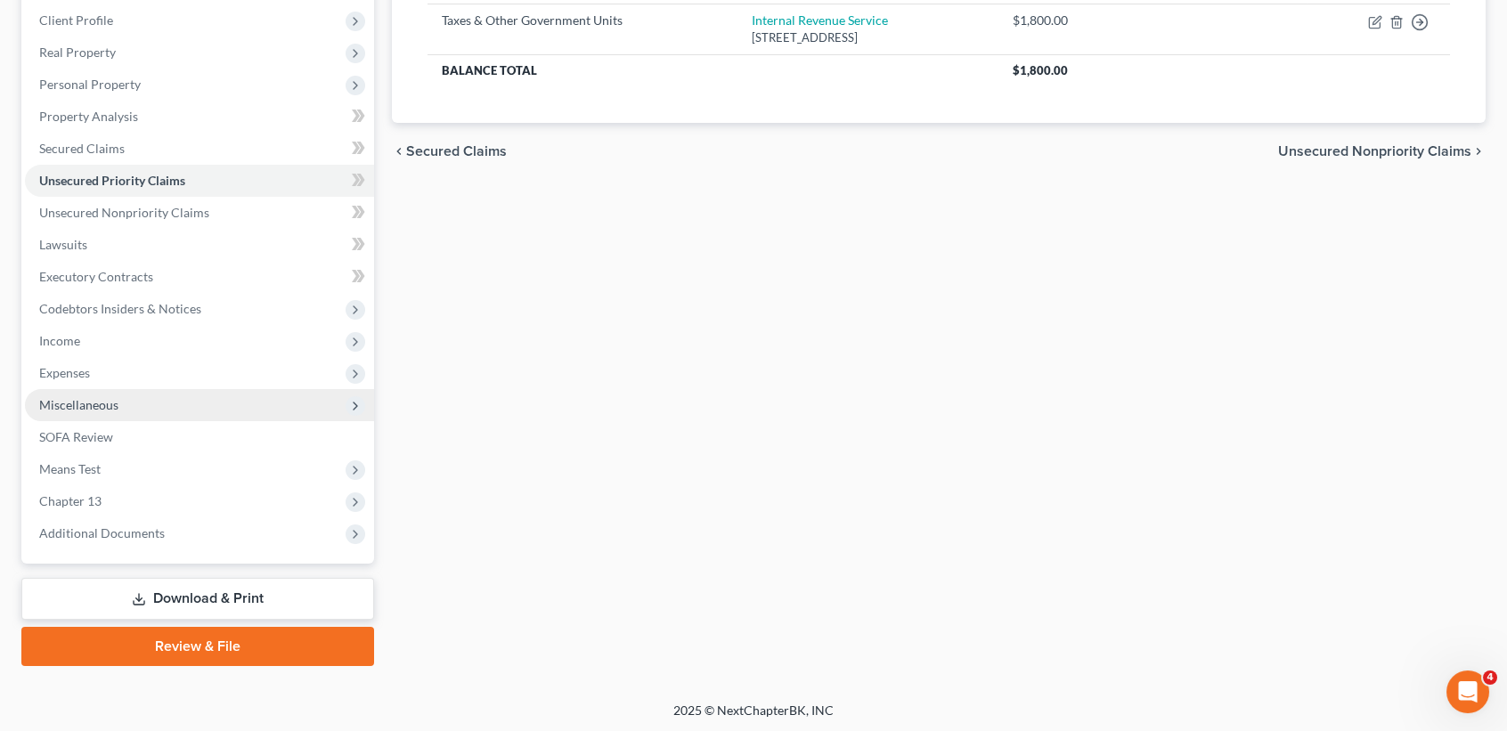
click at [110, 397] on span "Miscellaneous" at bounding box center [78, 404] width 79 height 15
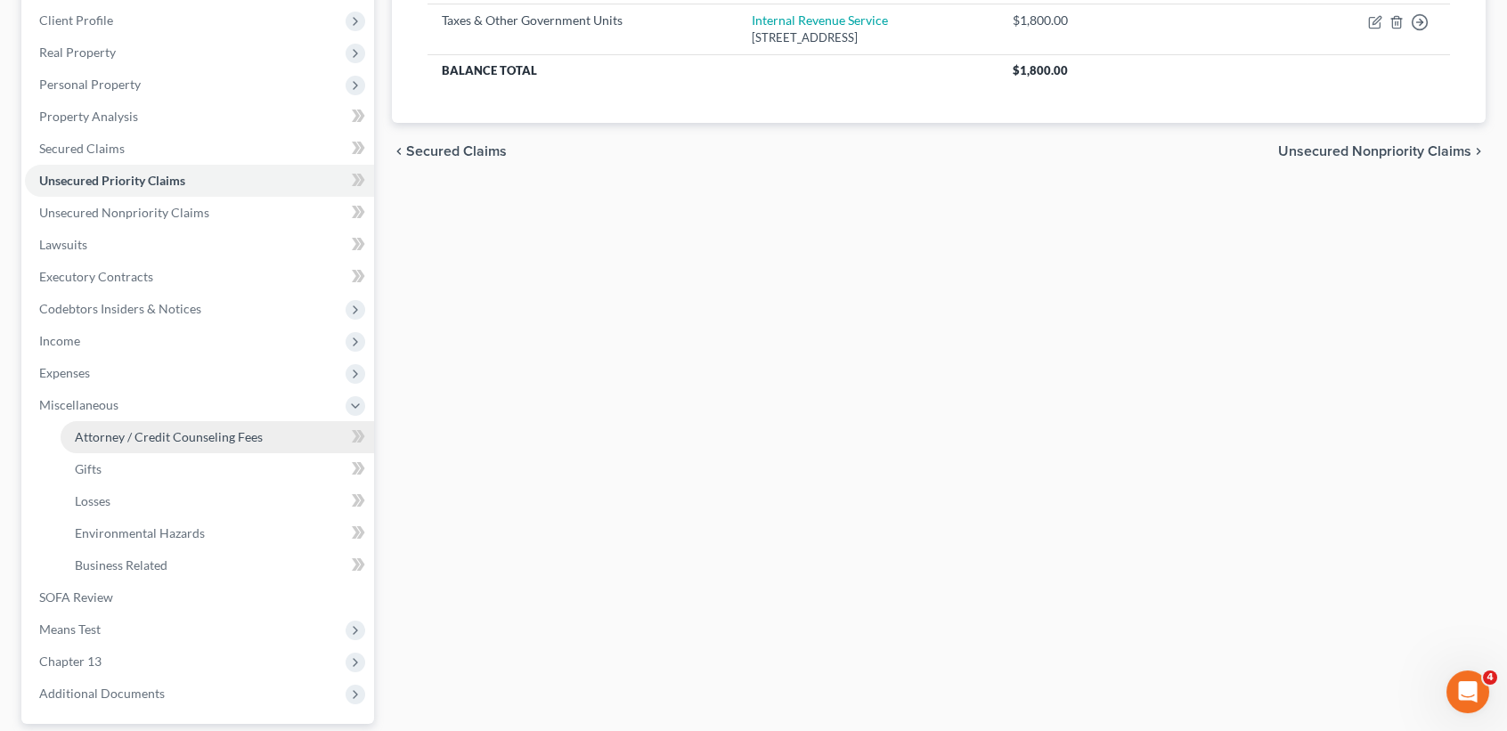
click at [129, 447] on link "Attorney / Credit Counseling Fees" at bounding box center [218, 437] width 314 height 32
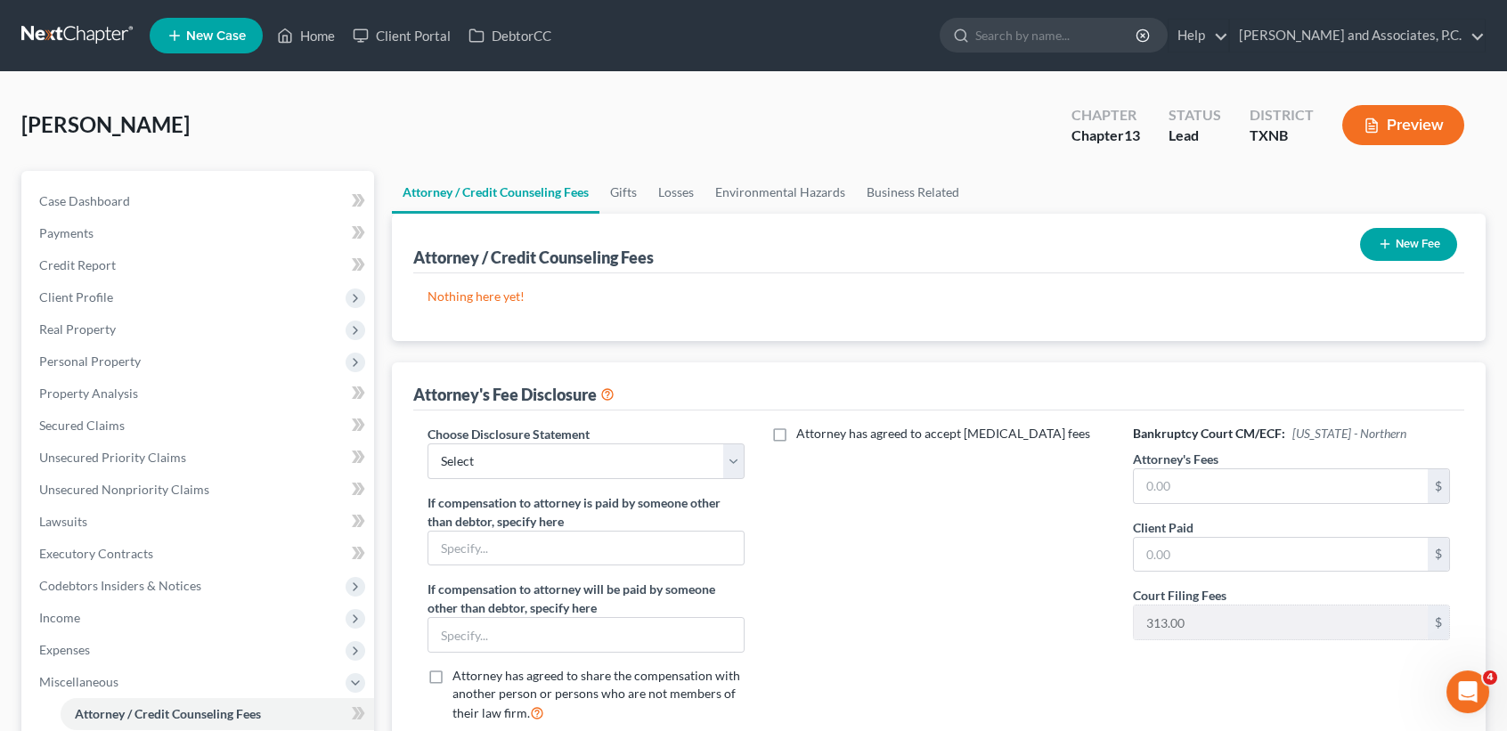
click at [1432, 240] on button "New Fee" at bounding box center [1408, 244] width 97 height 33
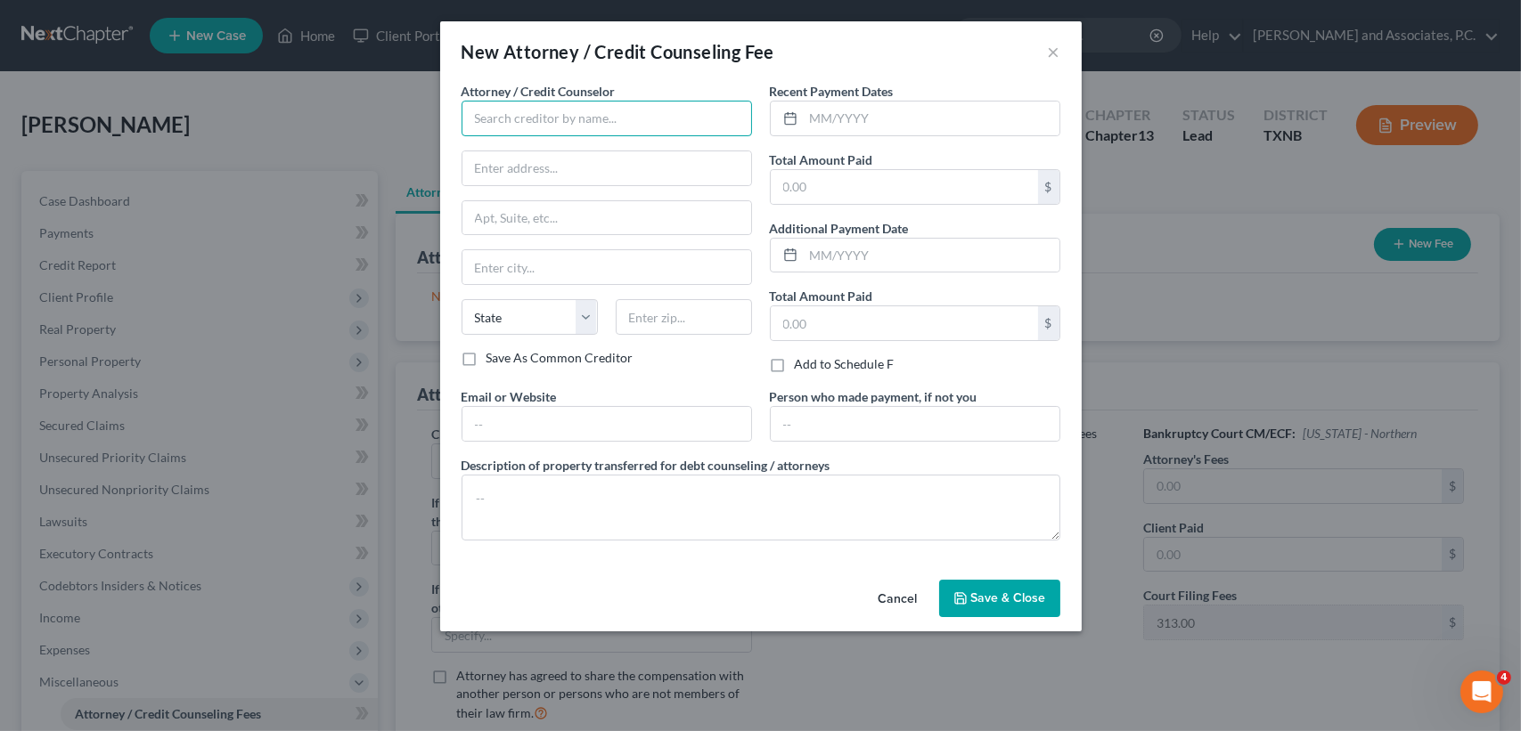
click at [624, 126] on input "text" at bounding box center [606, 119] width 290 height 36
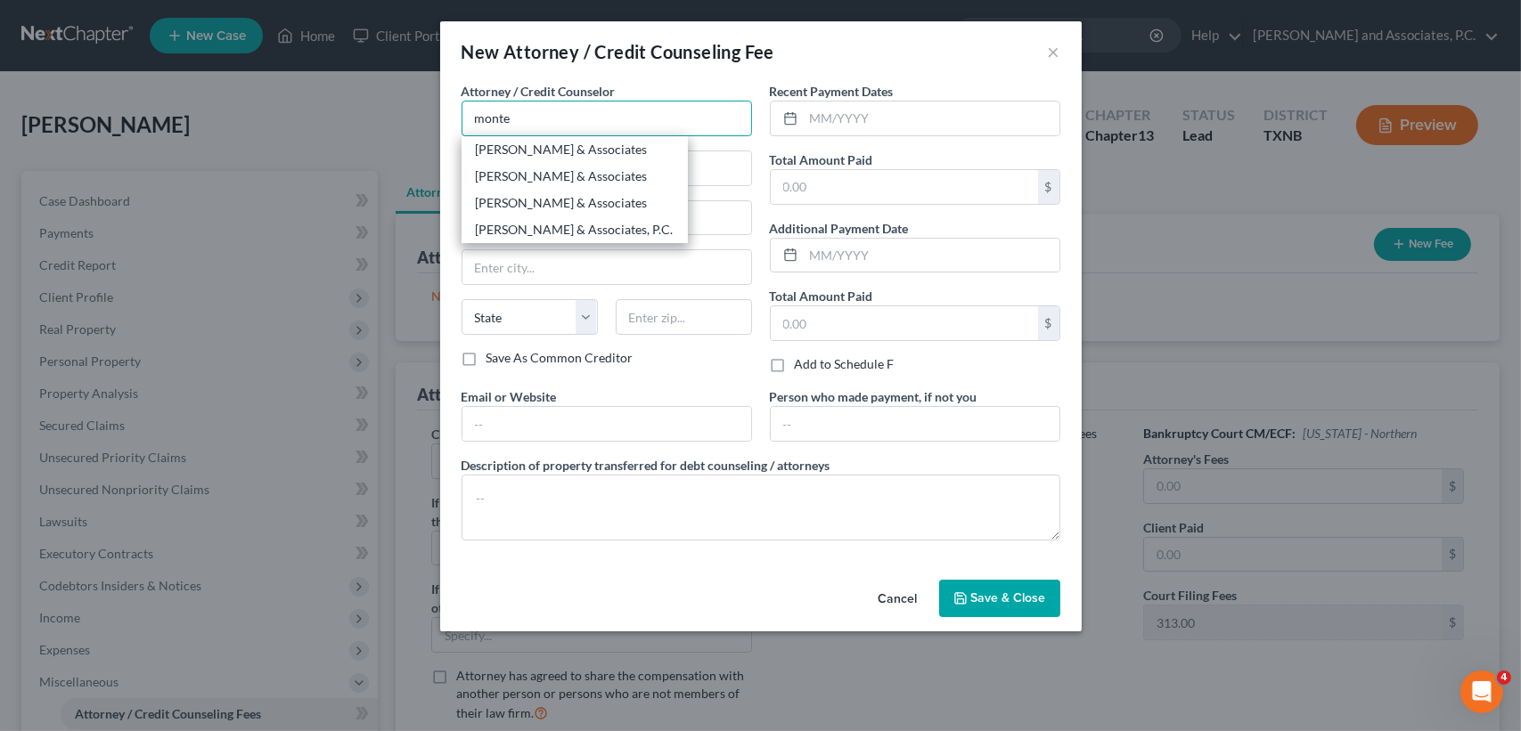
type input "Monte J White & Associates"
type input "1106 Brook Ave"
type input "Wichita Falls"
select select "45"
type input "76301"
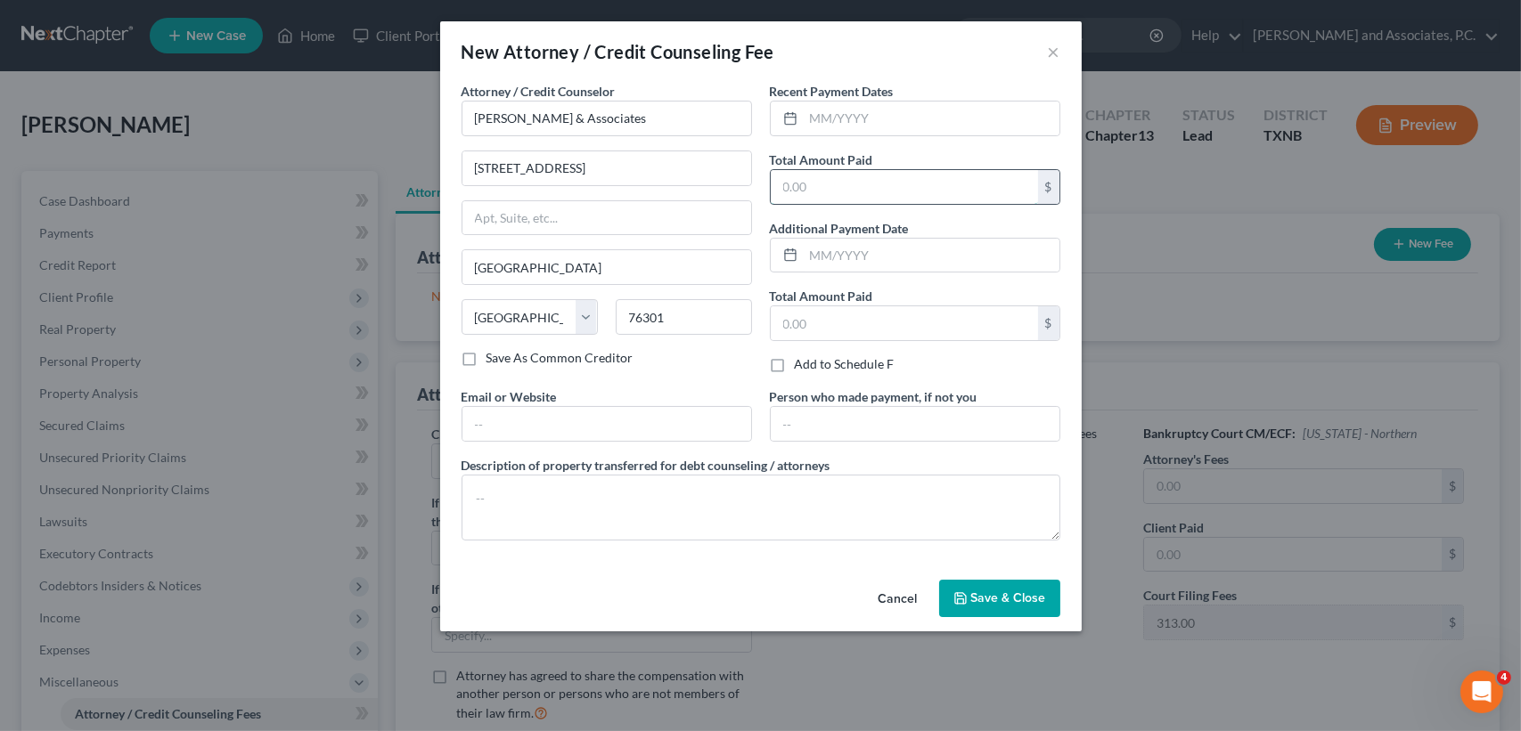
click at [809, 190] on input "text" at bounding box center [904, 187] width 267 height 34
type input "515.10"
click at [977, 598] on span "Save & Close" at bounding box center [1008, 598] width 75 height 15
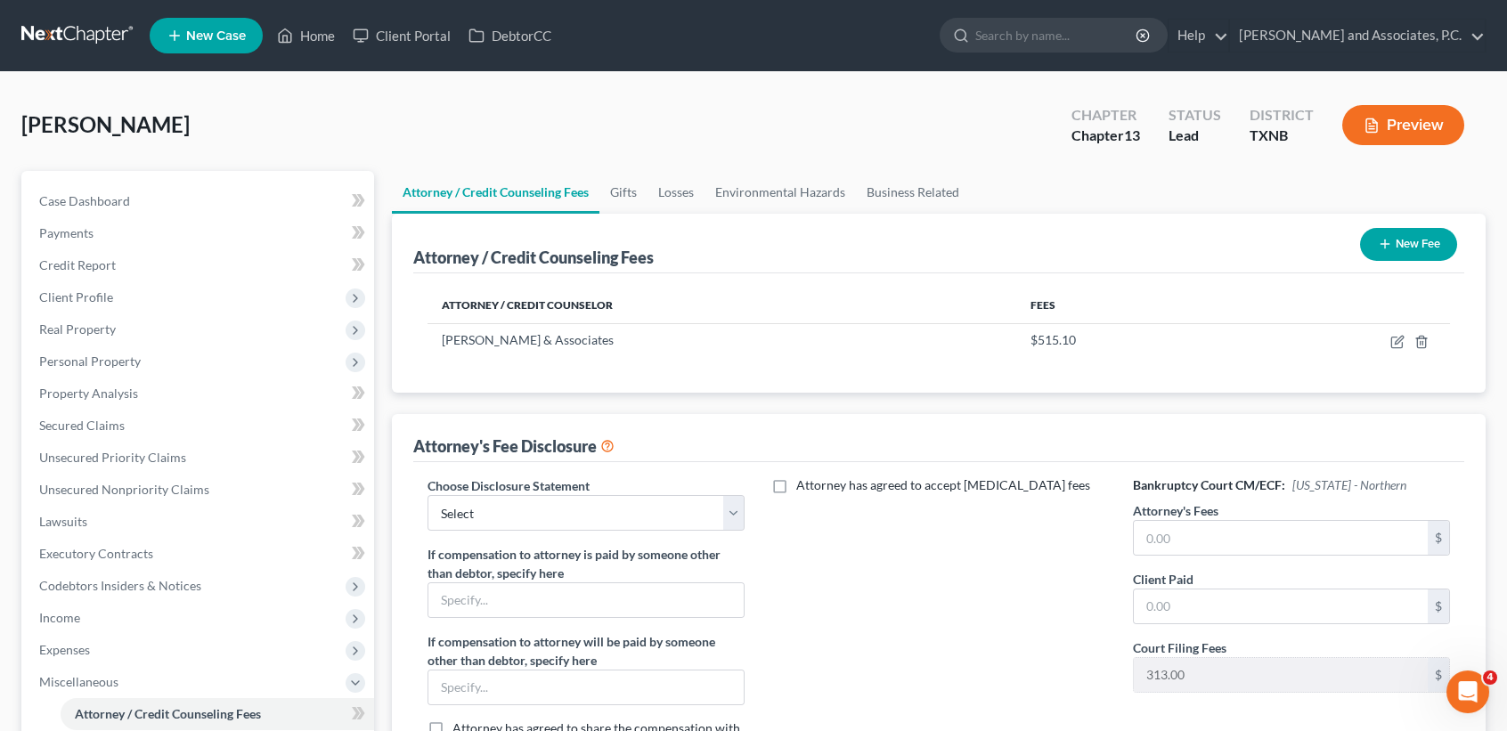
click at [1436, 244] on button "New Fee" at bounding box center [1408, 244] width 97 height 33
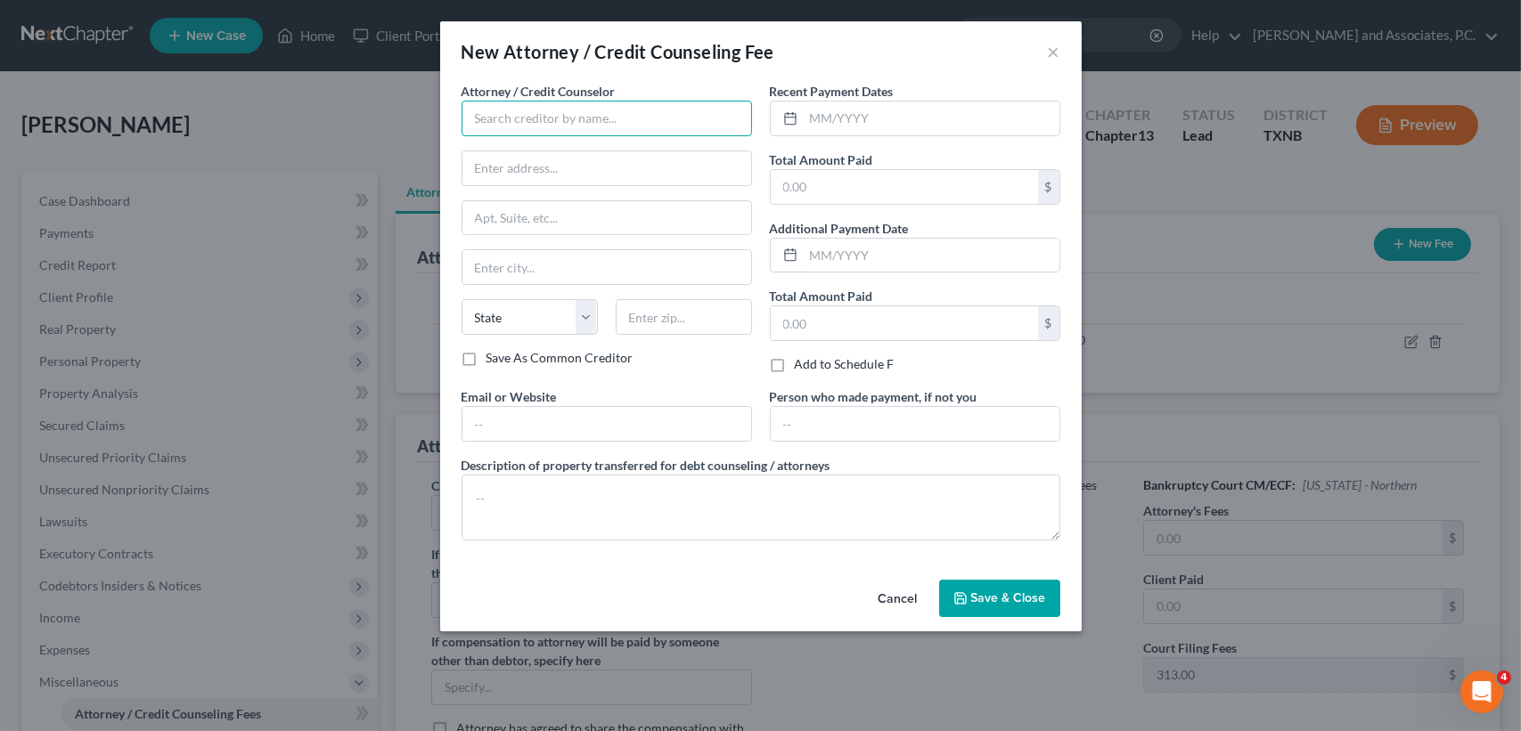
click at [589, 109] on input "text" at bounding box center [606, 119] width 290 height 36
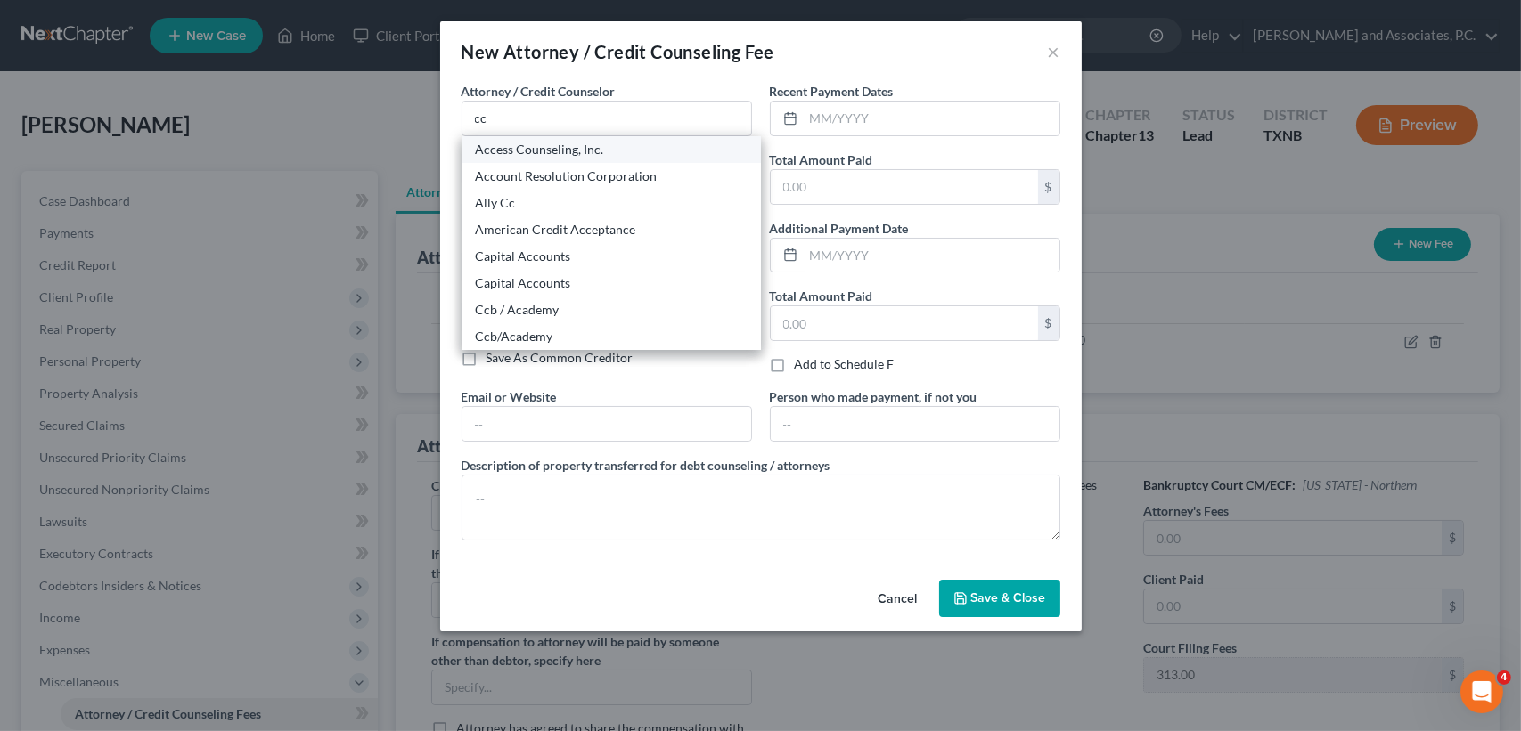
click at [567, 144] on div "Access Counseling, Inc." at bounding box center [611, 150] width 271 height 18
type input "Access Counseling, Inc."
type input "633 W. 5th Street"
type input "Los Angeles"
select select "4"
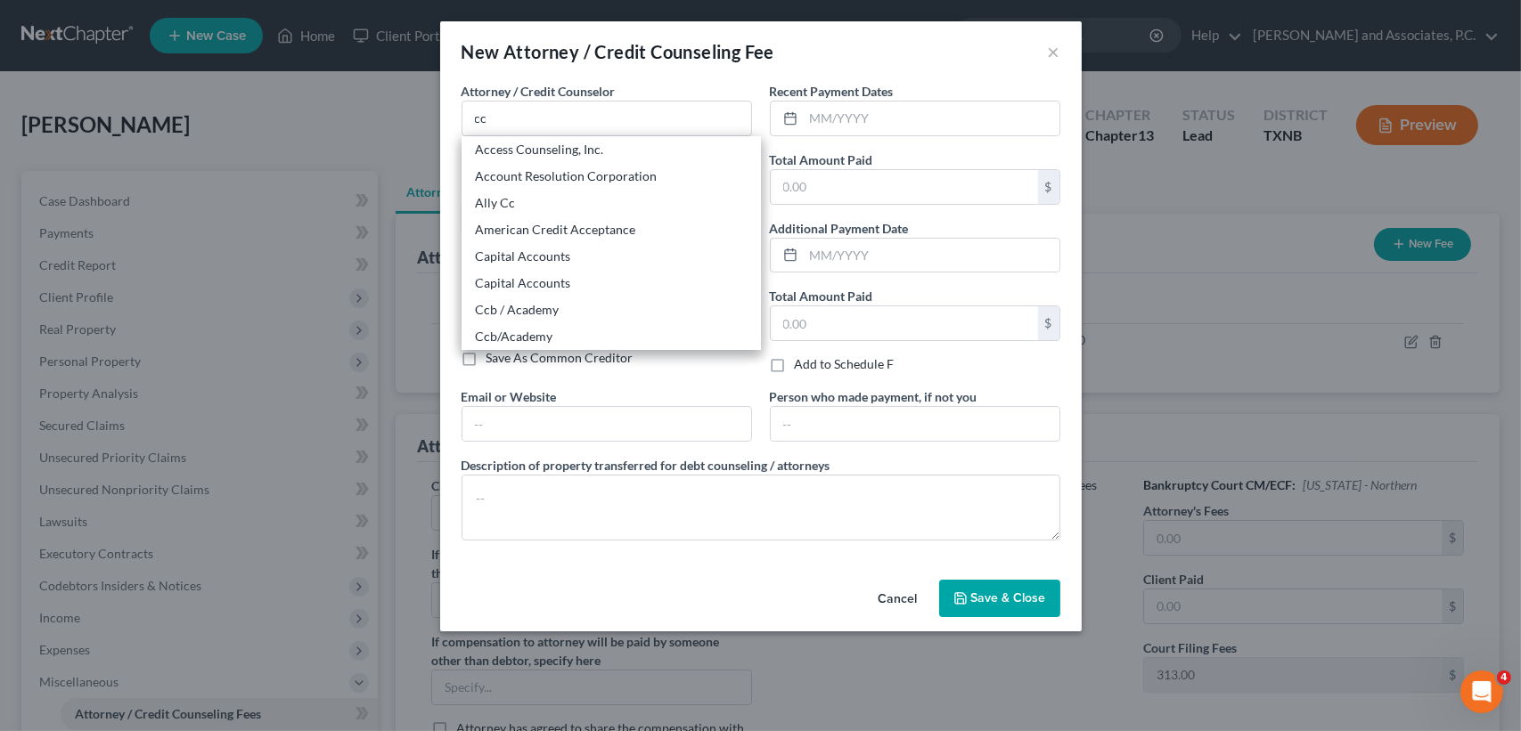
type input "90071"
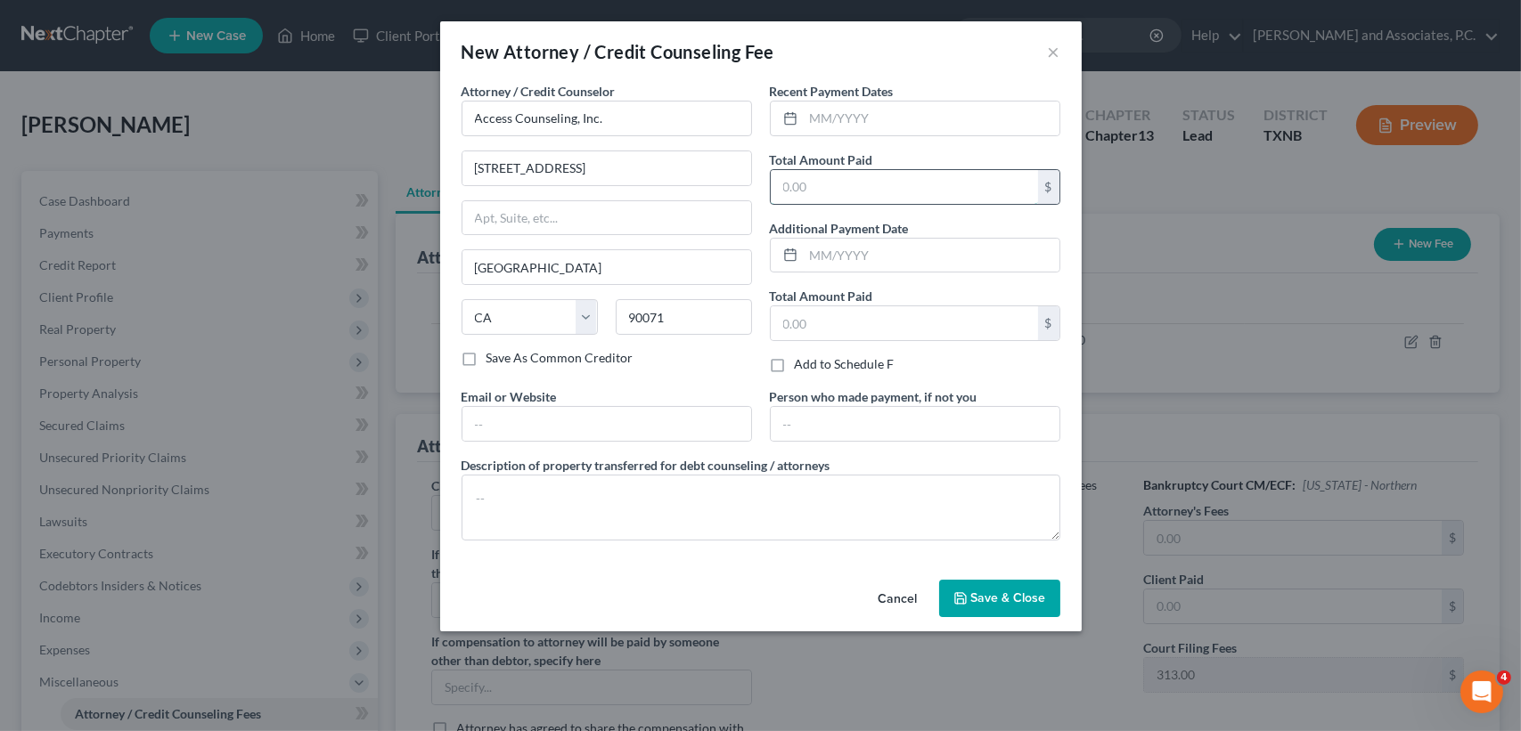
click at [931, 178] on input "text" at bounding box center [904, 187] width 267 height 34
type input "3"
type input "24.90"
drag, startPoint x: 963, startPoint y: 591, endPoint x: 1507, endPoint y: 463, distance: 559.0
click at [964, 591] on icon "button" at bounding box center [960, 598] width 14 height 14
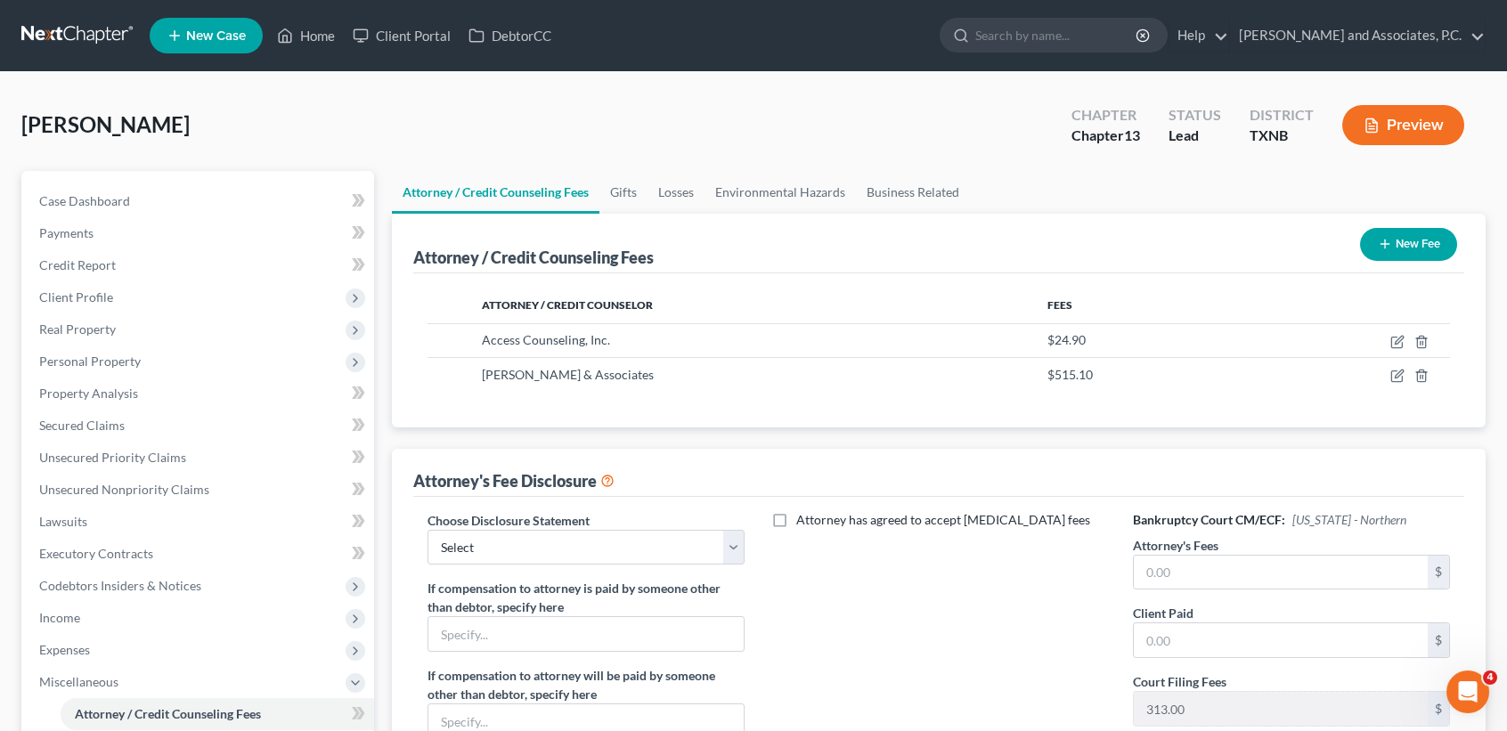
click at [1388, 231] on button "New Fee" at bounding box center [1408, 244] width 97 height 33
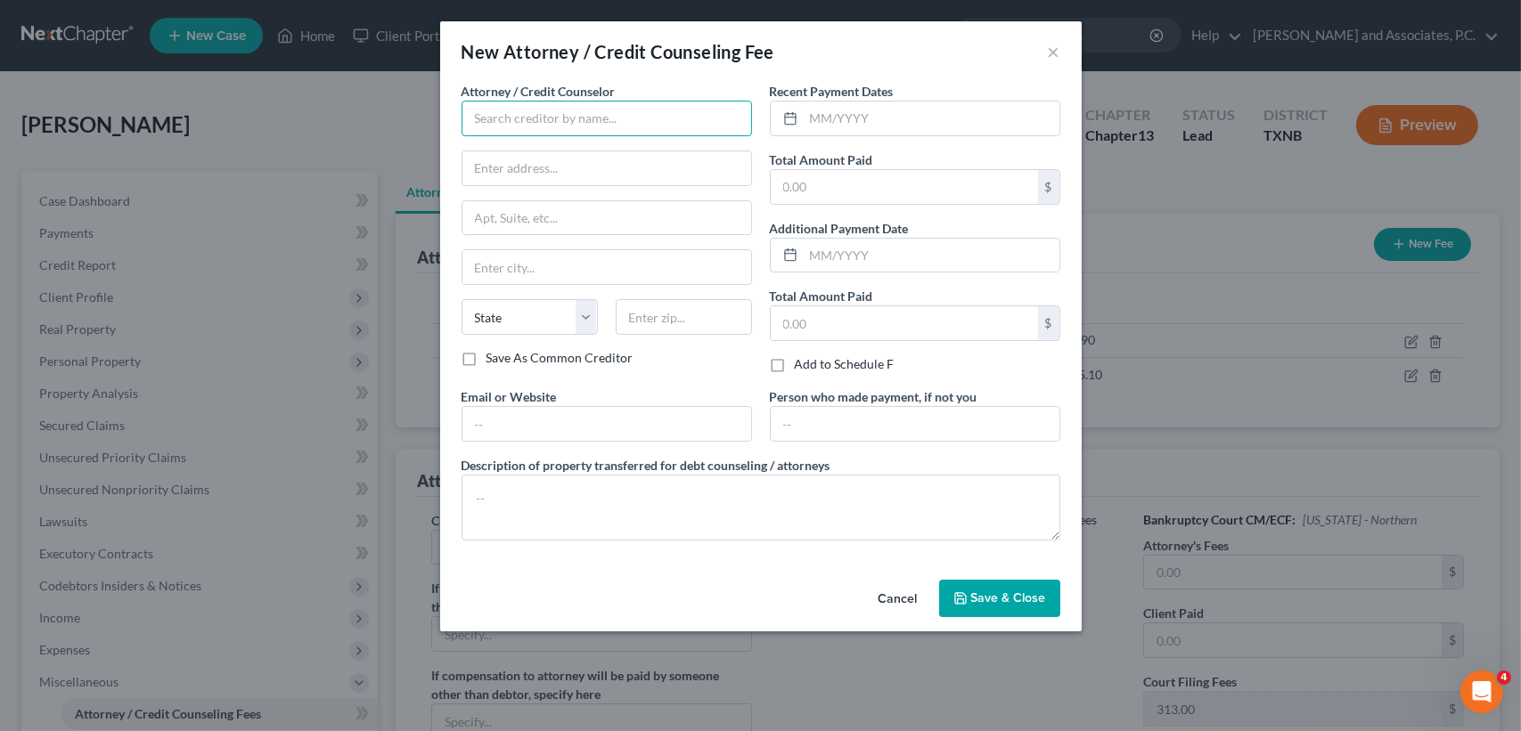
click at [557, 122] on input "text" at bounding box center [606, 119] width 290 height 36
type input "Universal Credit Service"
type input "370 Reed Road, Suite 100"
type input "Broomall"
select select "39"
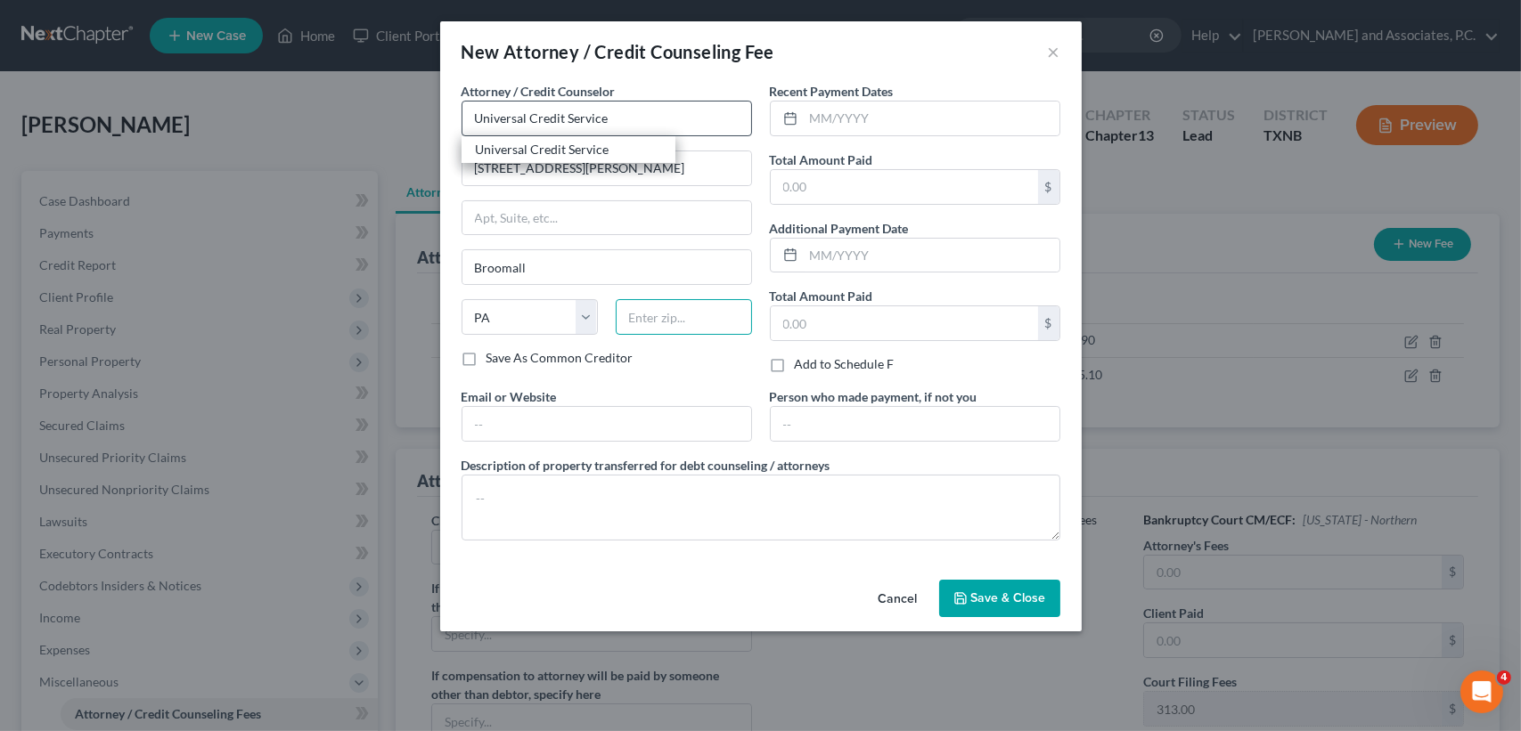
type input "19008"
drag, startPoint x: 902, startPoint y: 186, endPoint x: 890, endPoint y: 179, distance: 14.4
click at [901, 186] on input "text" at bounding box center [904, 187] width 267 height 34
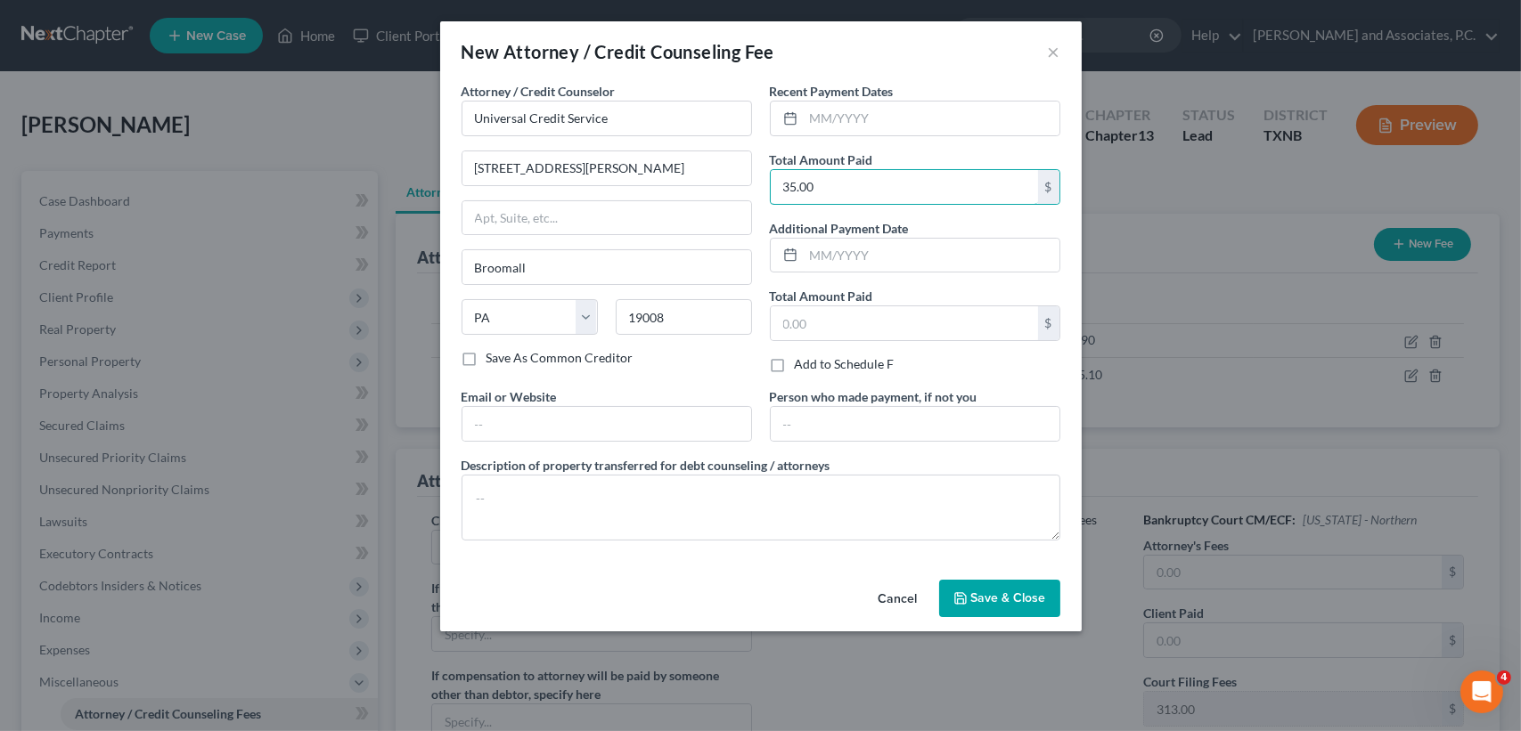
type input "35.00"
click at [972, 592] on button "Save & Close" at bounding box center [999, 598] width 121 height 37
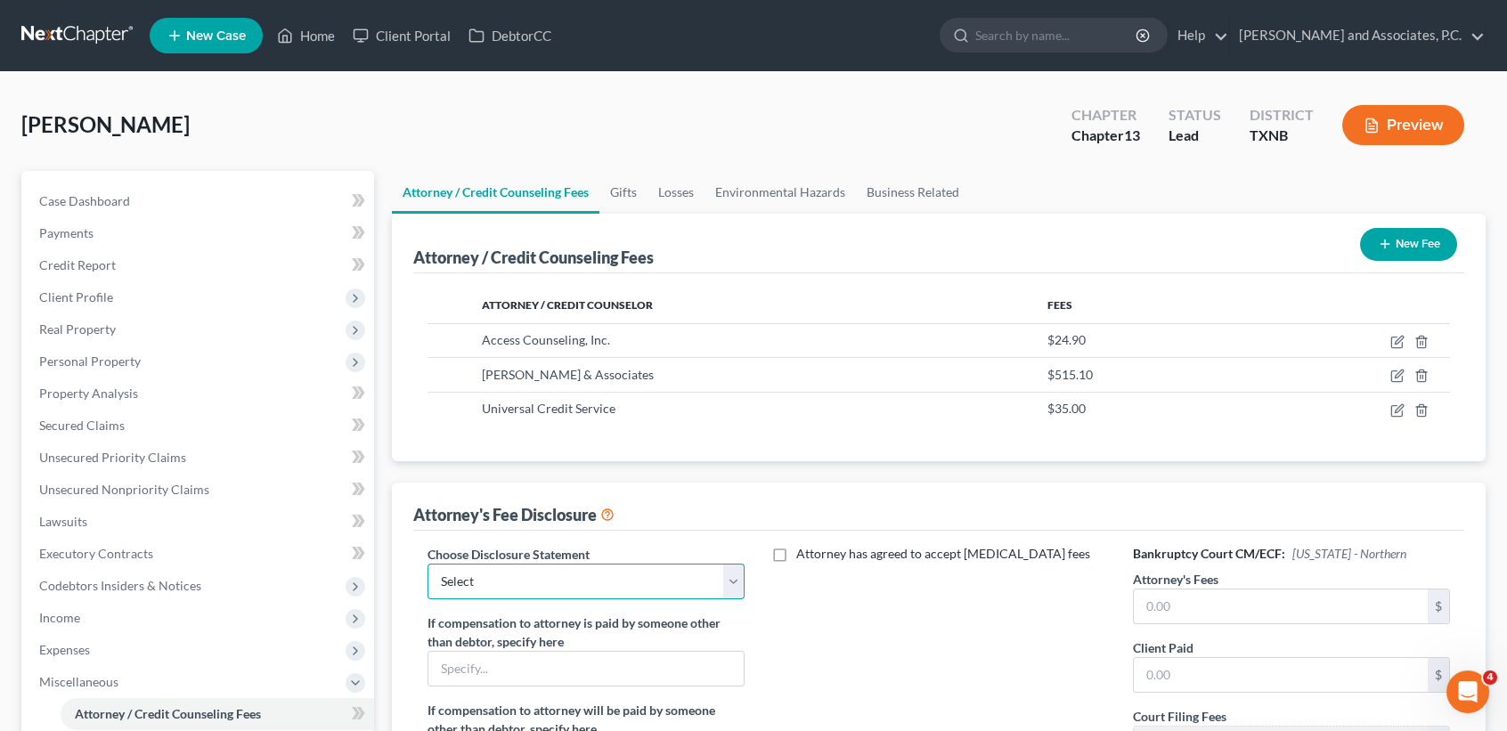
drag, startPoint x: 620, startPoint y: 567, endPoint x: 612, endPoint y: 599, distance: 32.2
click at [620, 567] on select "Select attorney disclosure-Oklahoma attorney disclosure-Texas" at bounding box center [586, 582] width 317 height 36
select select "1"
click at [428, 564] on select "Select attorney disclosure-Oklahoma attorney disclosure-Texas" at bounding box center [586, 582] width 317 height 36
click at [1176, 627] on div "Bankruptcy Court CM/ECF: Texas - Northern Attorney's Fees $ Client Paid $ Court…" at bounding box center [1291, 701] width 353 height 313
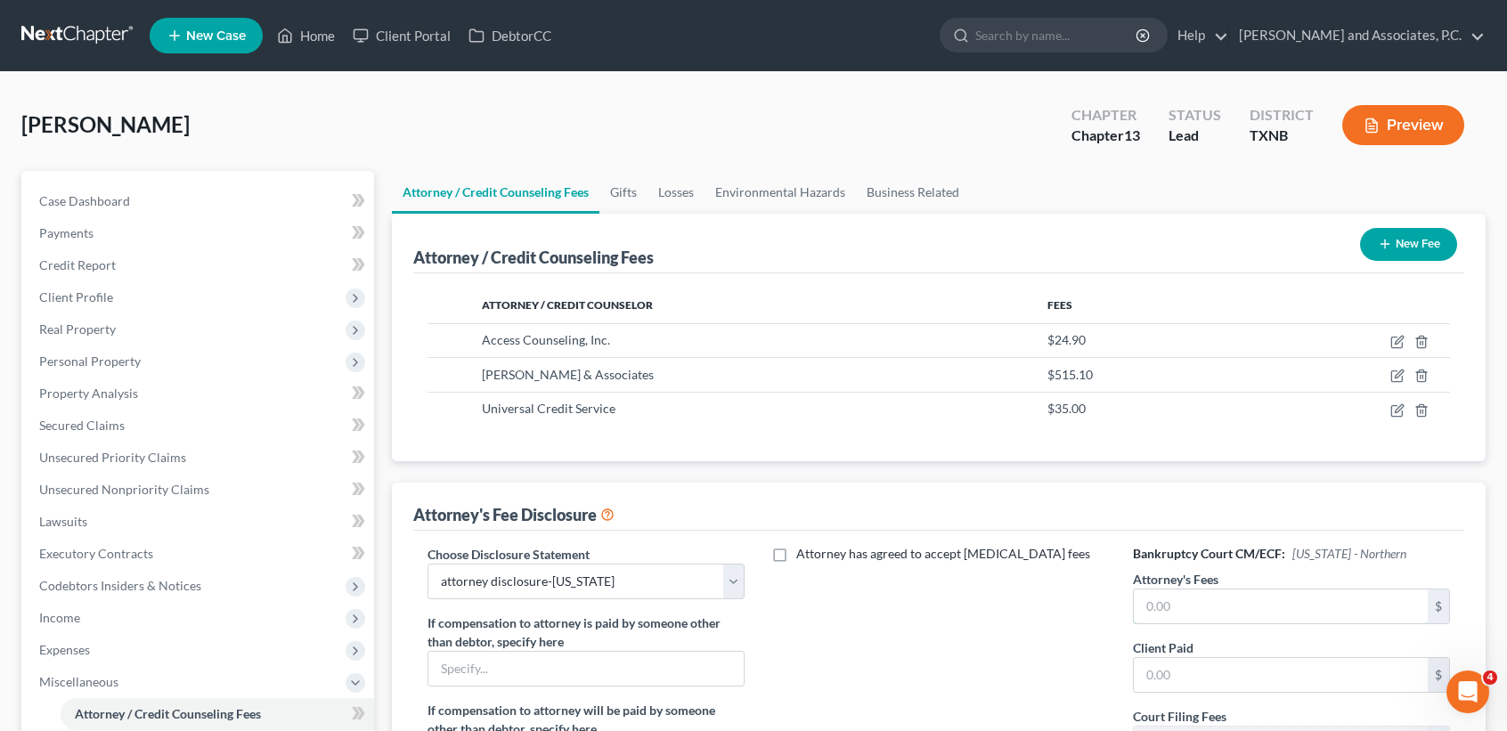
drag, startPoint x: 1193, startPoint y: 605, endPoint x: 1158, endPoint y: 495, distance: 114.9
click at [1194, 605] on input "text" at bounding box center [1281, 607] width 294 height 34
type input "5,579.13"
drag, startPoint x: 1269, startPoint y: 643, endPoint x: 1269, endPoint y: 661, distance: 17.8
click at [1269, 657] on div "Client Paid $" at bounding box center [1291, 666] width 317 height 54
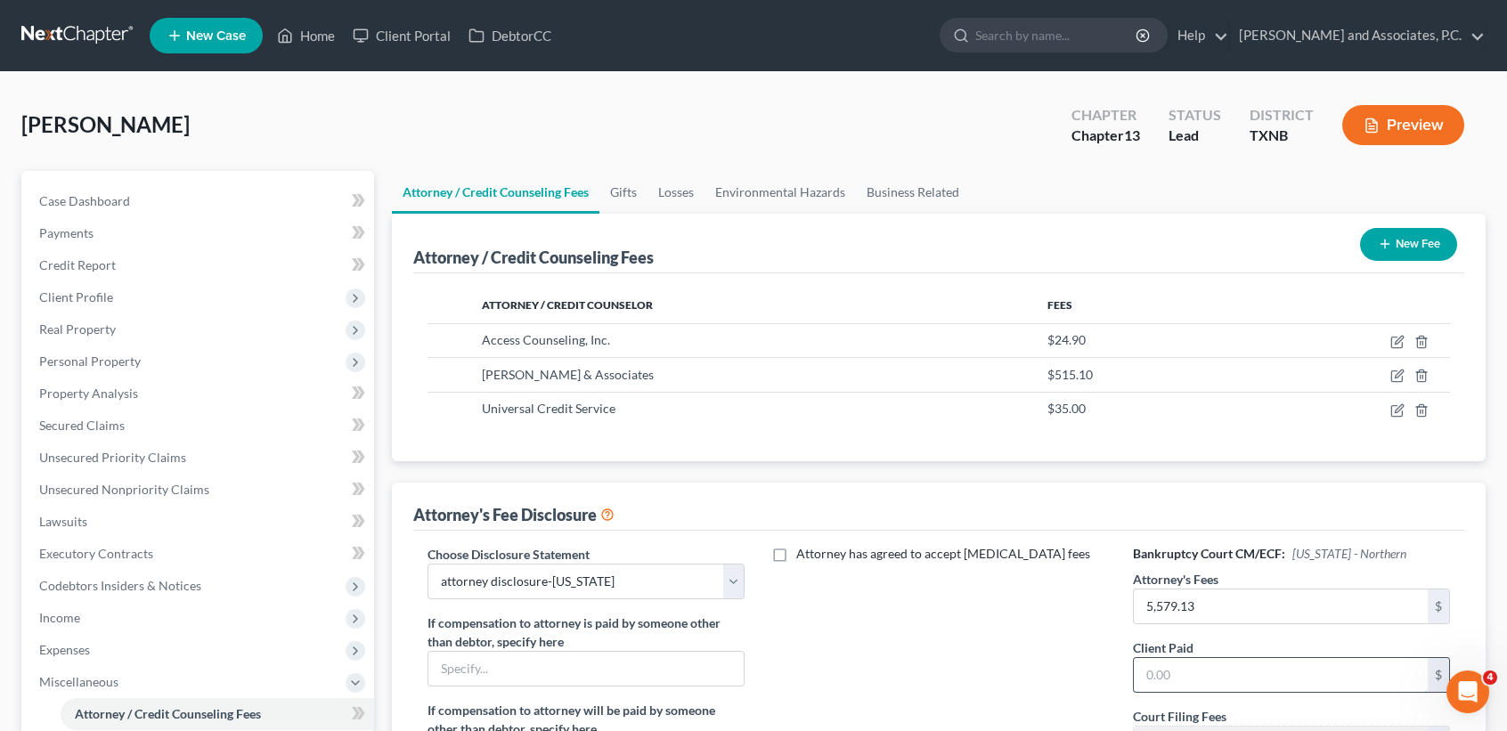
drag, startPoint x: 1269, startPoint y: 661, endPoint x: 1255, endPoint y: 660, distance: 14.3
click at [1272, 661] on input "text" at bounding box center [1281, 675] width 294 height 34
type input "515.10"
click at [180, 454] on span "Unsecured Priority Claims" at bounding box center [112, 457] width 147 height 15
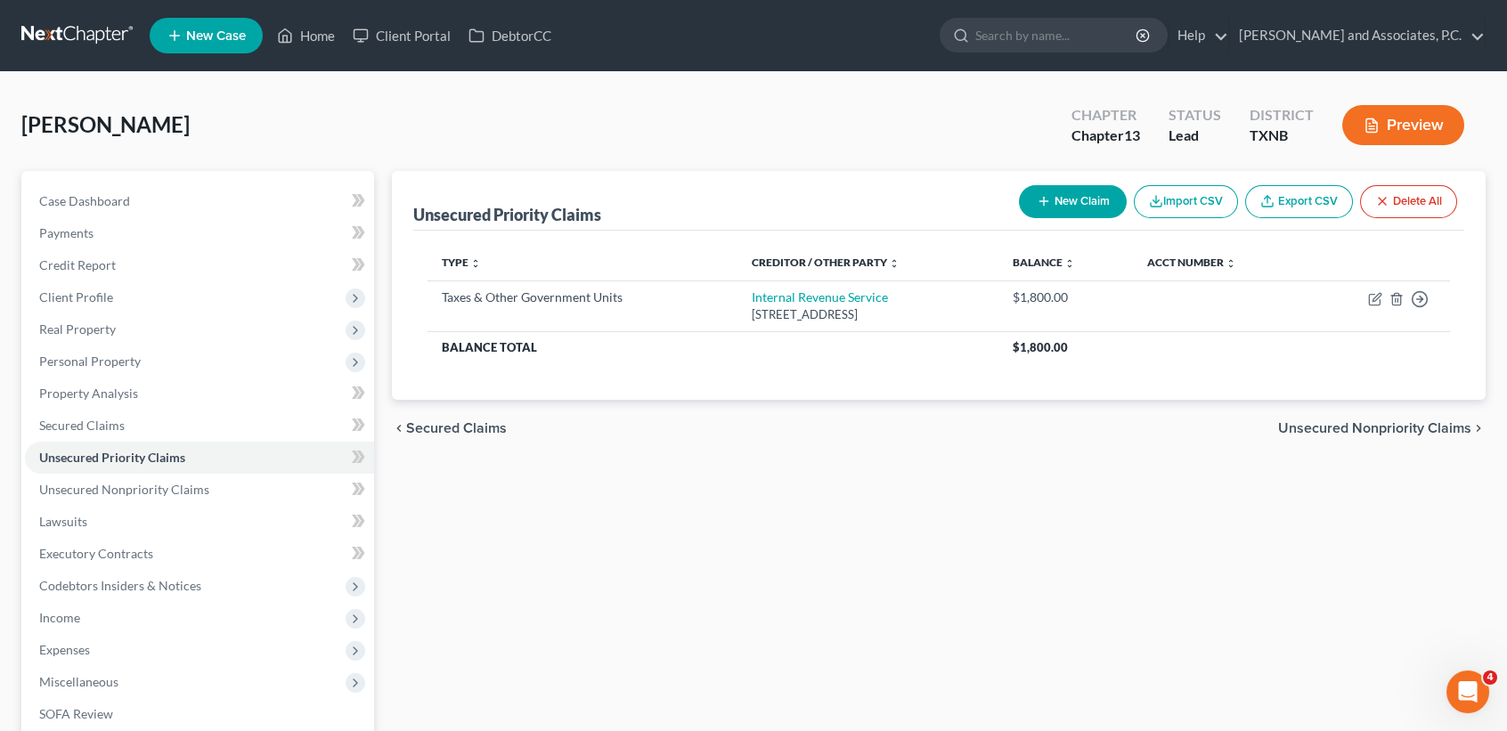
click at [1081, 186] on button "New Claim" at bounding box center [1073, 201] width 108 height 33
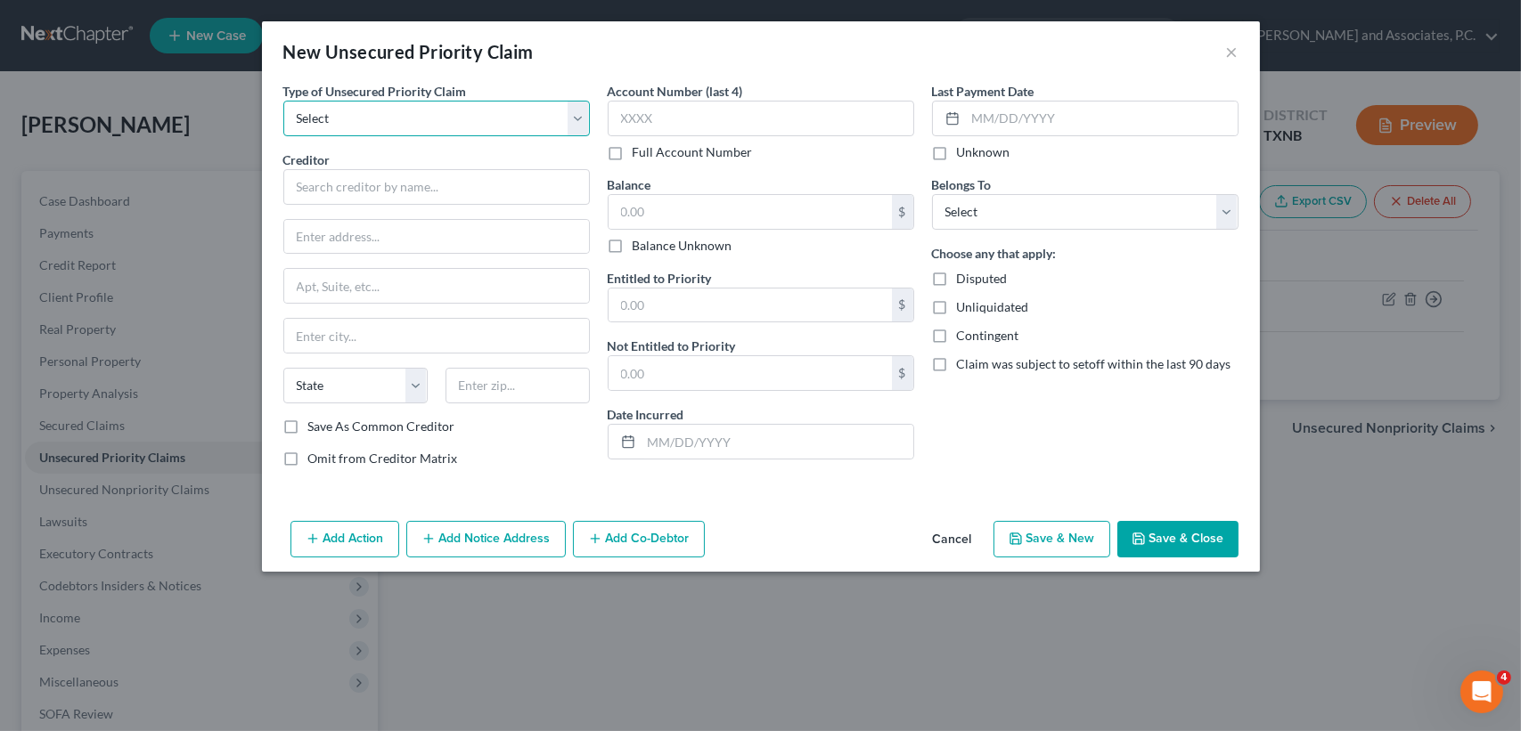
drag, startPoint x: 459, startPoint y: 115, endPoint x: 271, endPoint y: 370, distance: 316.6
click at [459, 115] on select "Select Taxes & Other Government Units Domestic Support Obligations Extensions o…" at bounding box center [436, 119] width 306 height 36
select select "9"
click at [283, 101] on select "Select Taxes & Other Government Units Domestic Support Obligations Extensions o…" at bounding box center [436, 119] width 306 height 36
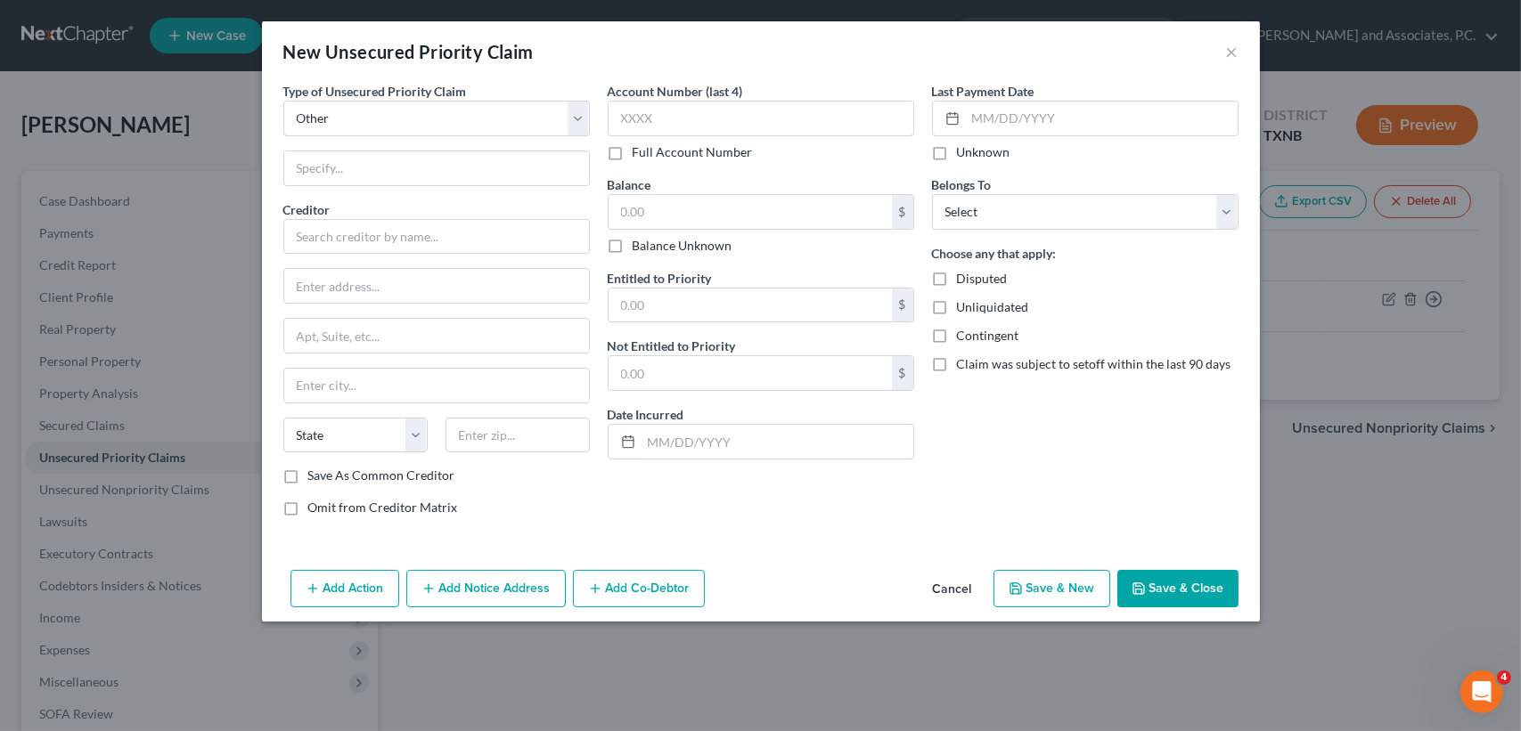
click at [383, 140] on div "Type of Unsecured Priority Claim * Select Taxes & Other Government Units Domest…" at bounding box center [436, 306] width 324 height 449
drag, startPoint x: 381, startPoint y: 159, endPoint x: 380, endPoint y: 176, distance: 16.9
click at [381, 159] on input "text" at bounding box center [436, 168] width 305 height 34
type input "Attorney Fees"
click at [363, 239] on input "text" at bounding box center [436, 237] width 306 height 36
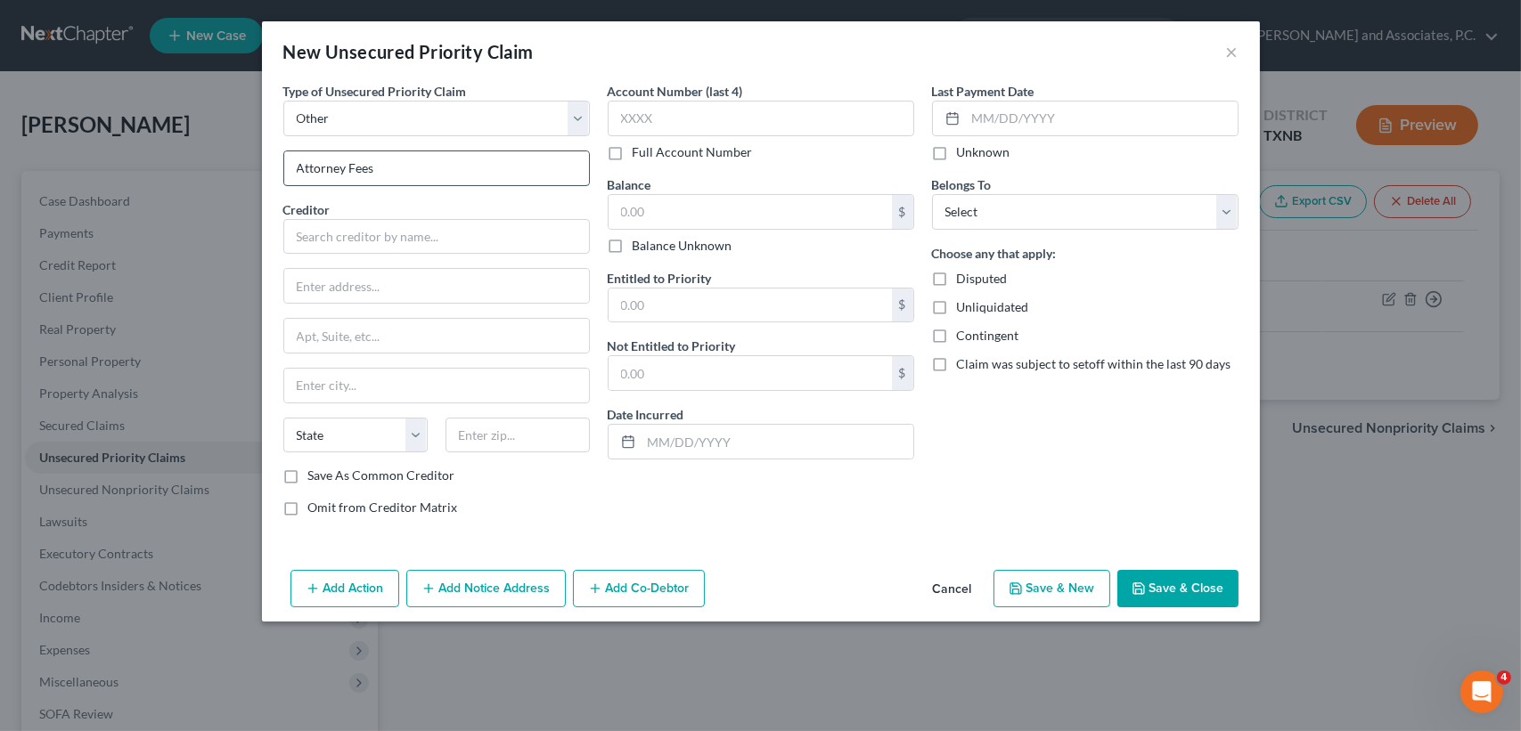
drag, startPoint x: 378, startPoint y: 165, endPoint x: 391, endPoint y: 160, distance: 14.1
click at [381, 164] on input "Attorney Fees" at bounding box center [436, 168] width 305 height 34
type input "Monte J White & Associates"
type input "1106 Brook Ave"
type input "Wichita Falls"
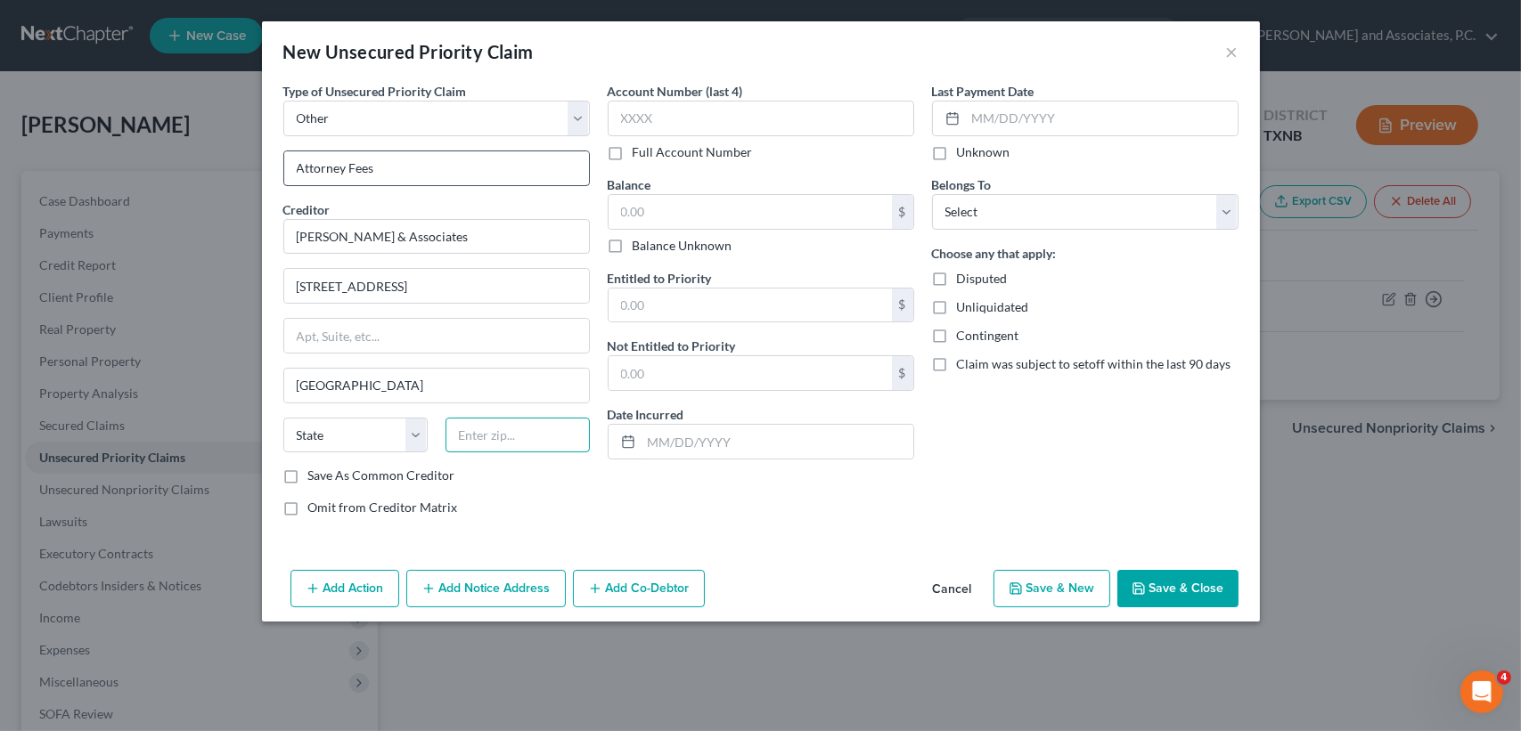
type input "76301"
select select "45"
click at [747, 213] on input "text" at bounding box center [749, 212] width 283 height 34
type input "5,064.03"
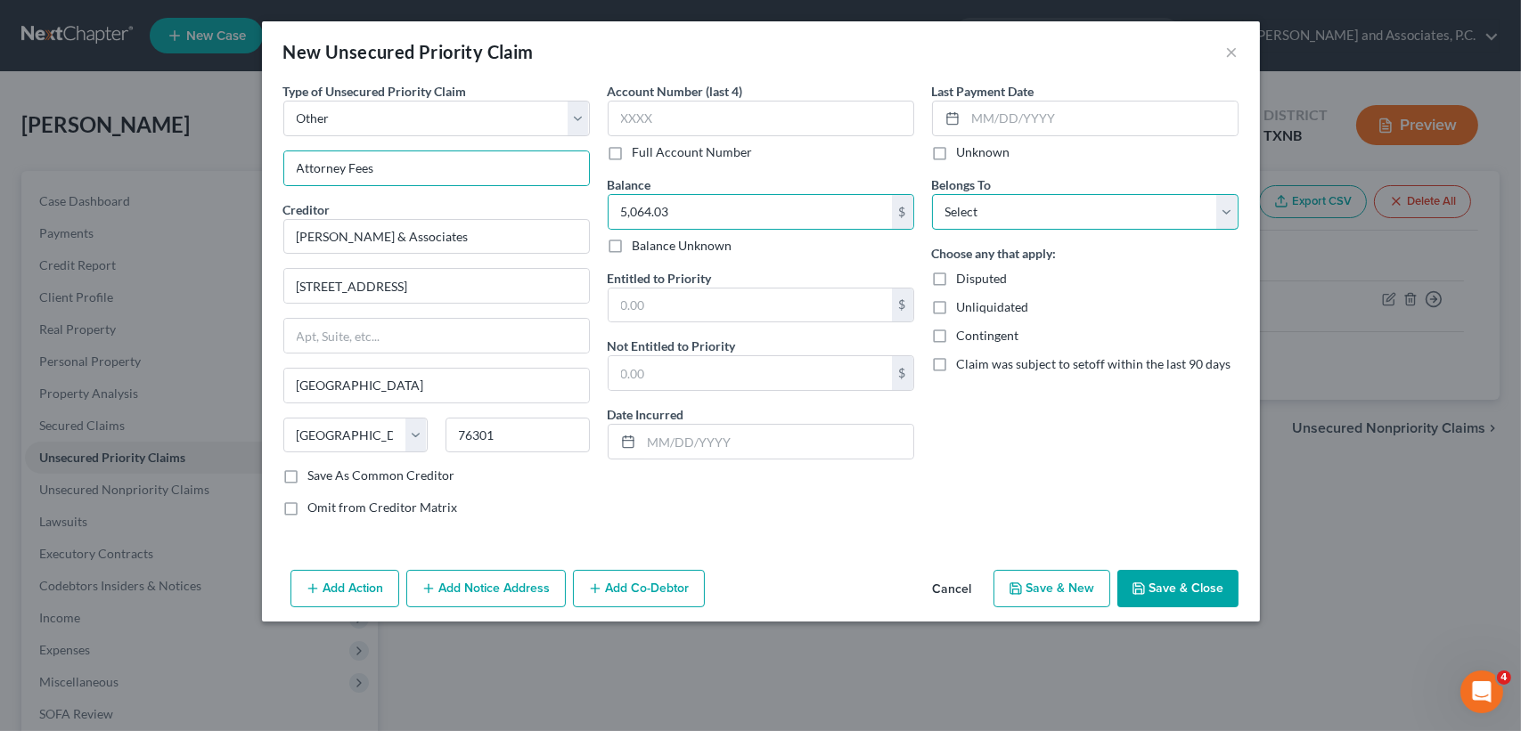
drag, startPoint x: 976, startPoint y: 213, endPoint x: 976, endPoint y: 231, distance: 17.8
click at [977, 212] on select "Select Debtor 1 Only Debtor 2 Only Debtor 1 And Debtor 2 Only At Least One Of T…" at bounding box center [1085, 212] width 306 height 36
select select "0"
click at [932, 194] on select "Select Debtor 1 Only Debtor 2 Only Debtor 1 And Debtor 2 Only At Least One Of T…" at bounding box center [1085, 212] width 306 height 36
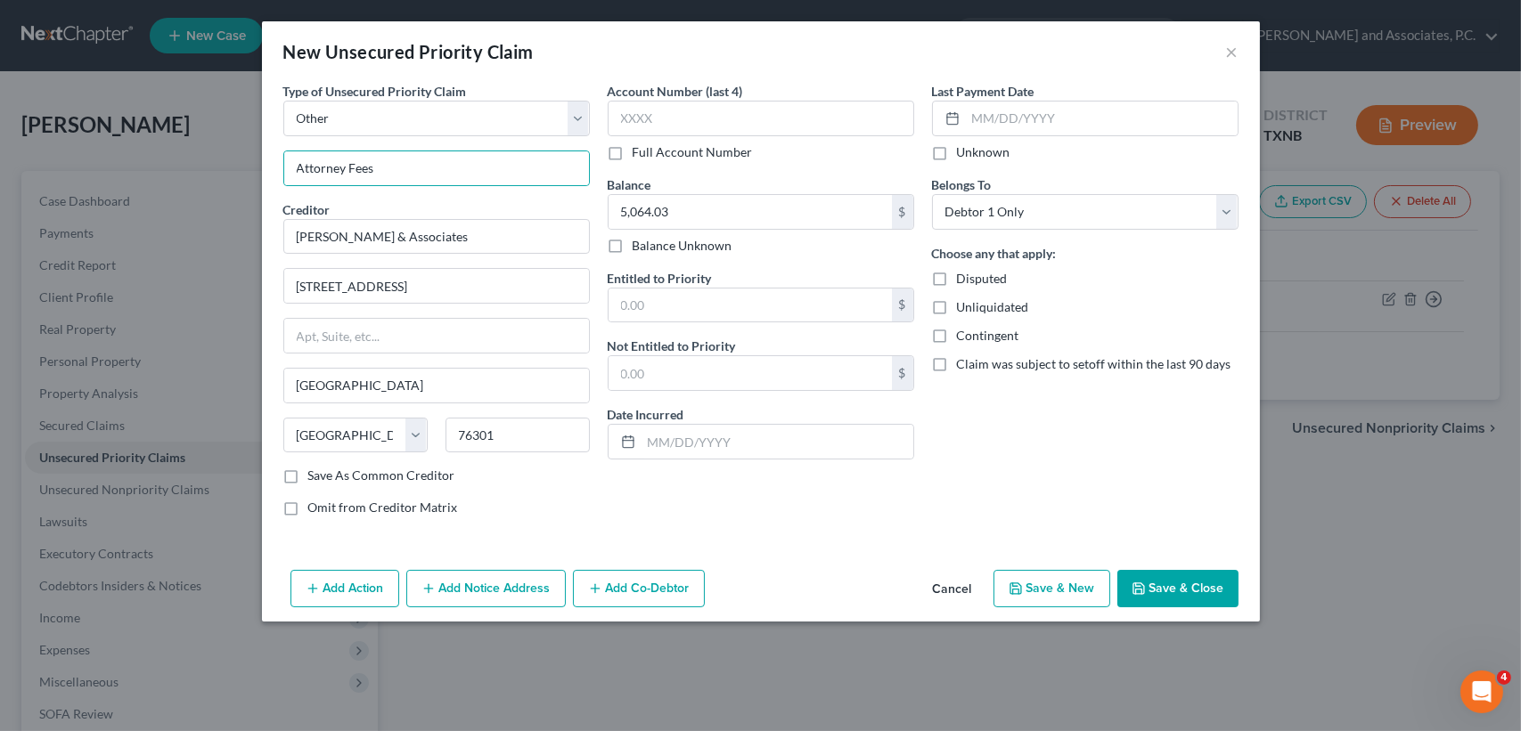
click at [1172, 571] on button "Save & Close" at bounding box center [1177, 588] width 121 height 37
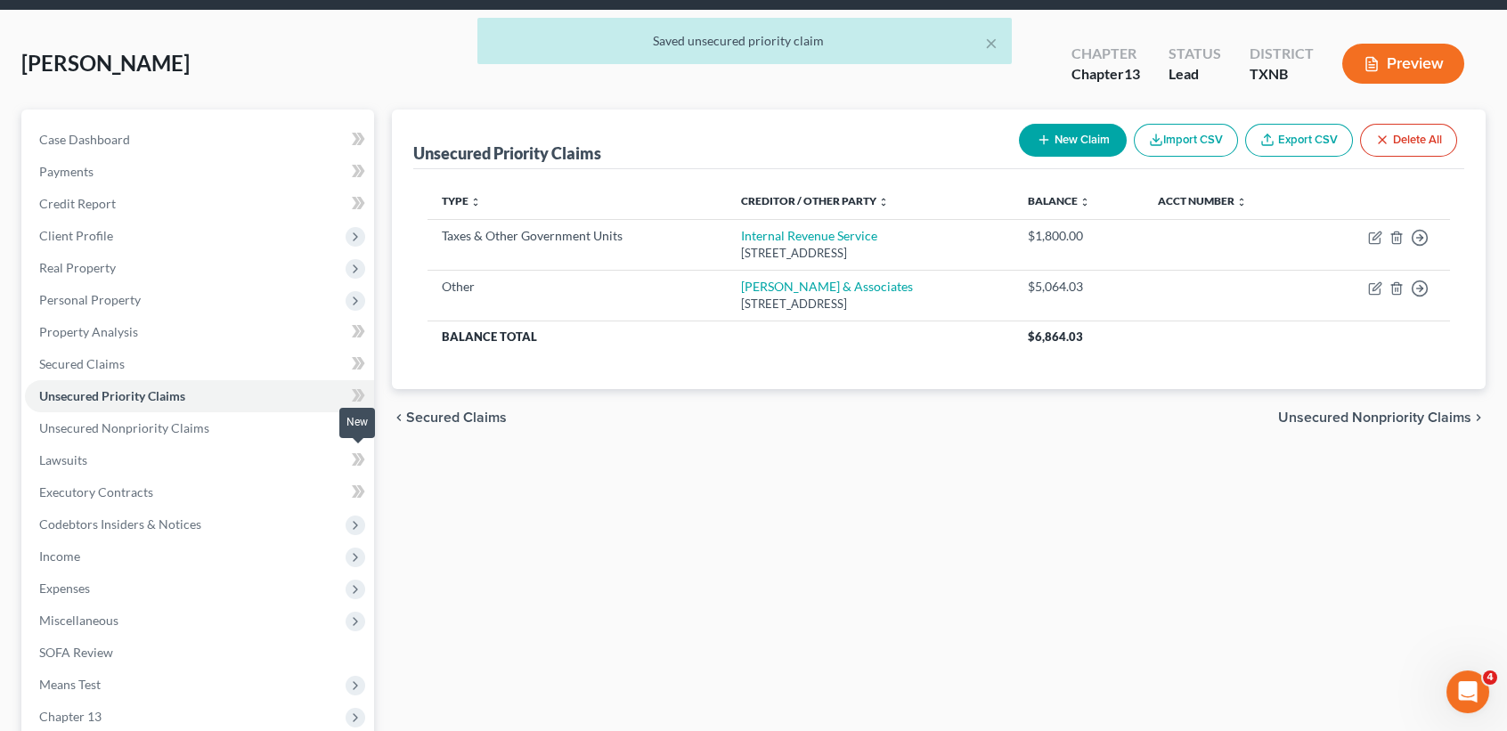
scroll to position [277, 0]
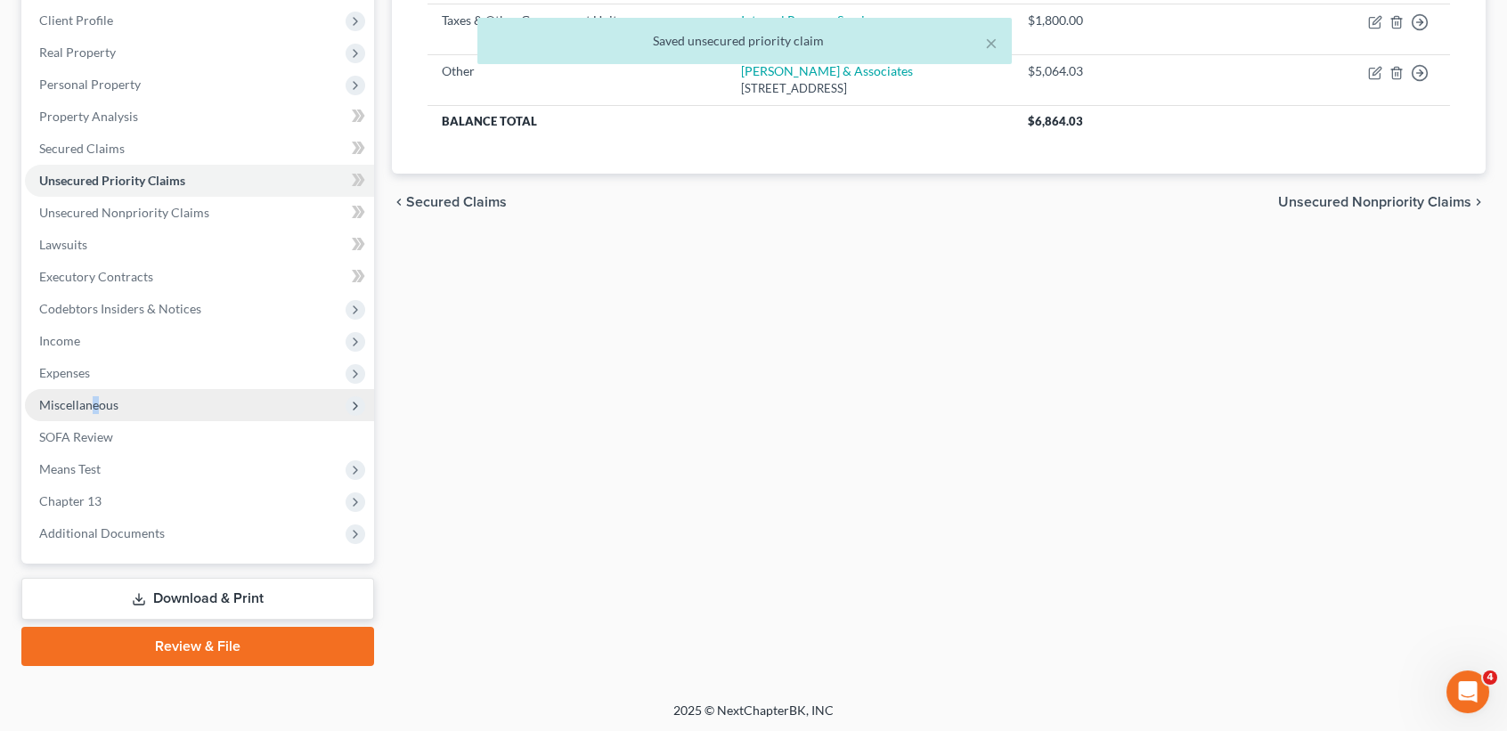
click at [94, 402] on span "Miscellaneous" at bounding box center [78, 404] width 79 height 15
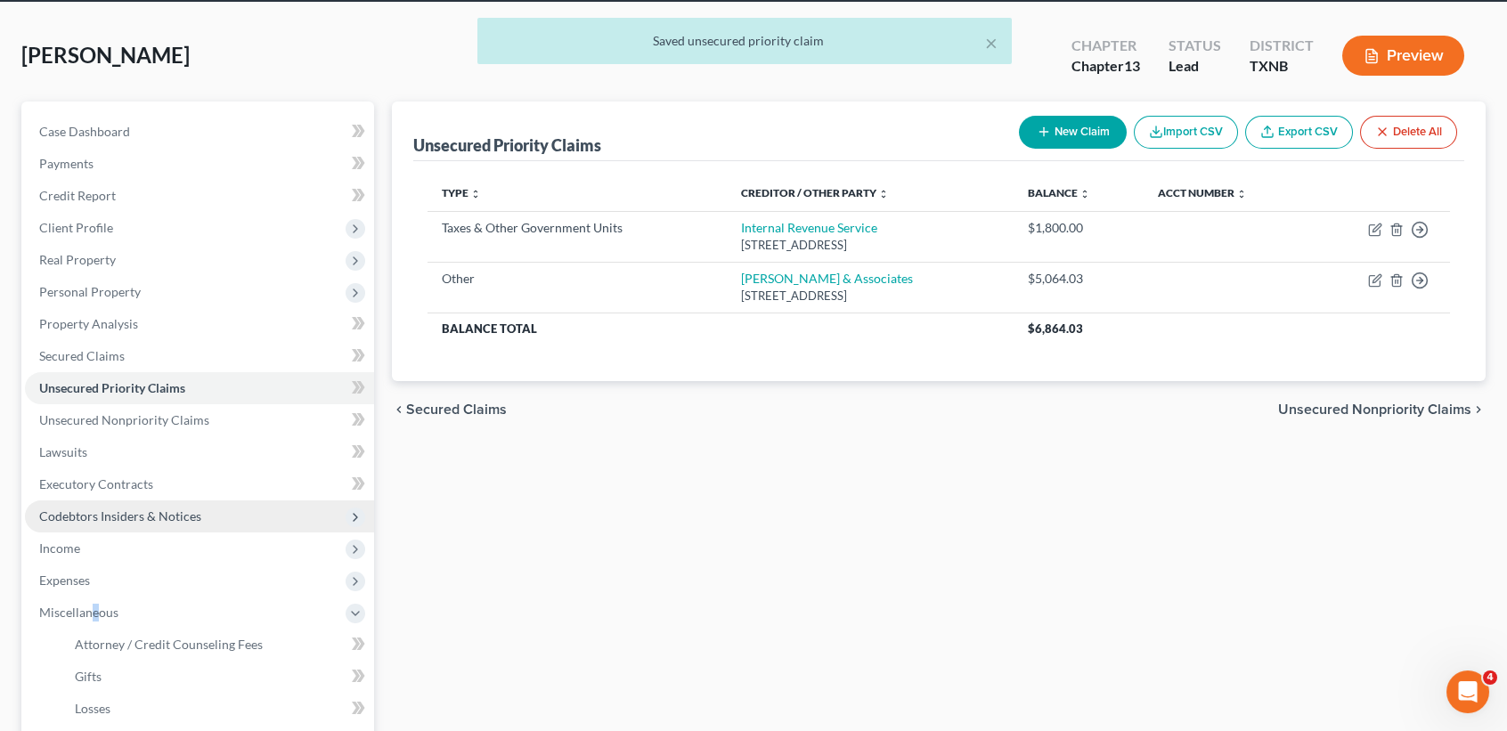
scroll to position [0, 0]
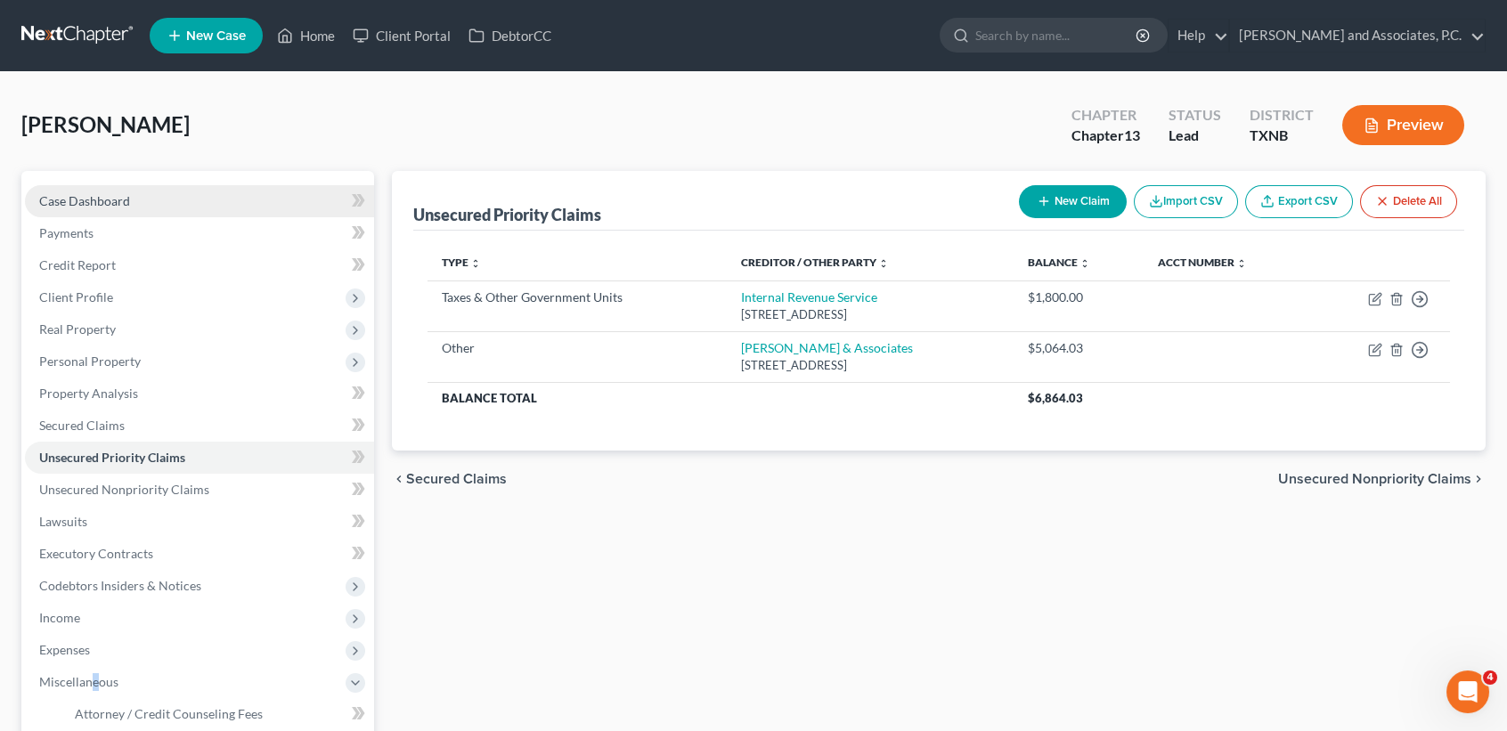
click at [117, 198] on span "Case Dashboard" at bounding box center [84, 200] width 91 height 15
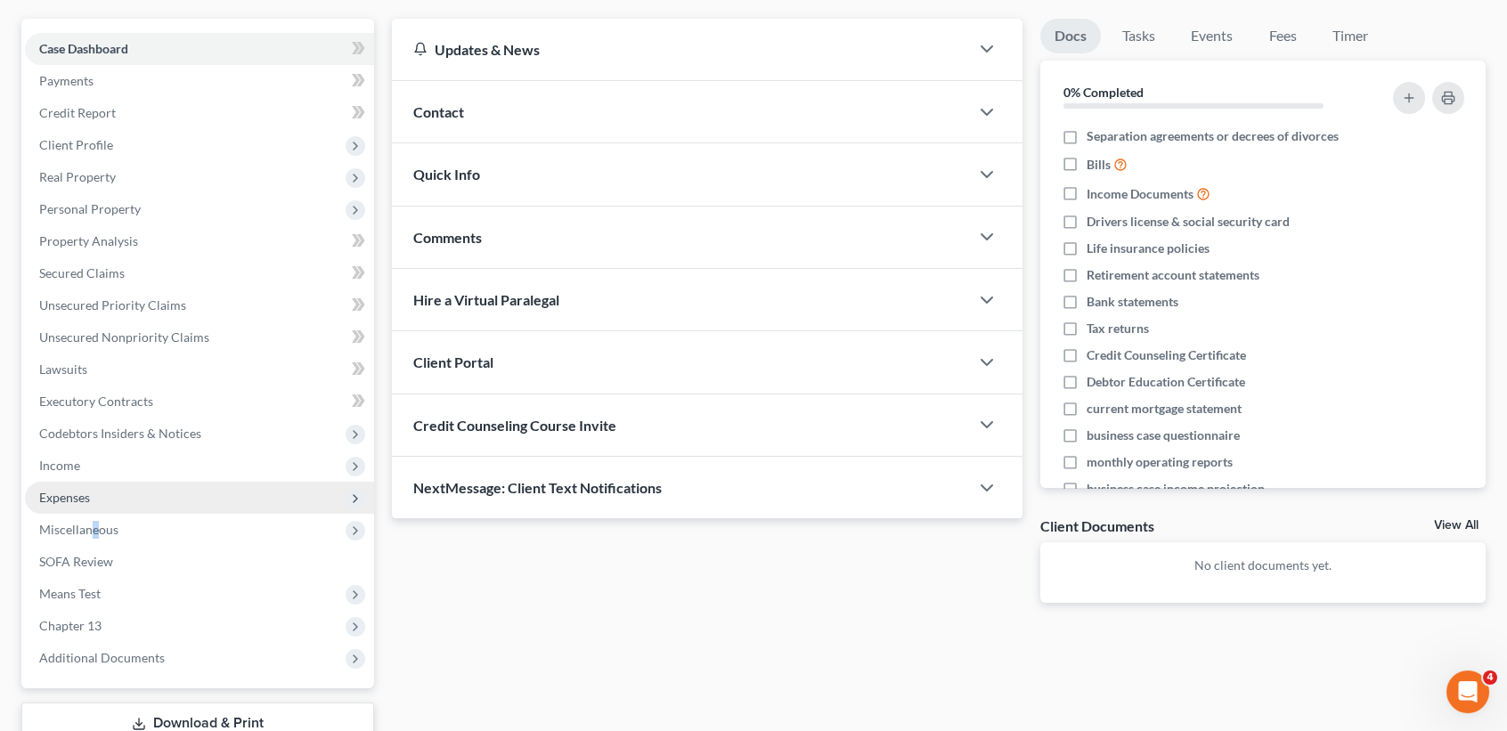
scroll to position [237, 0]
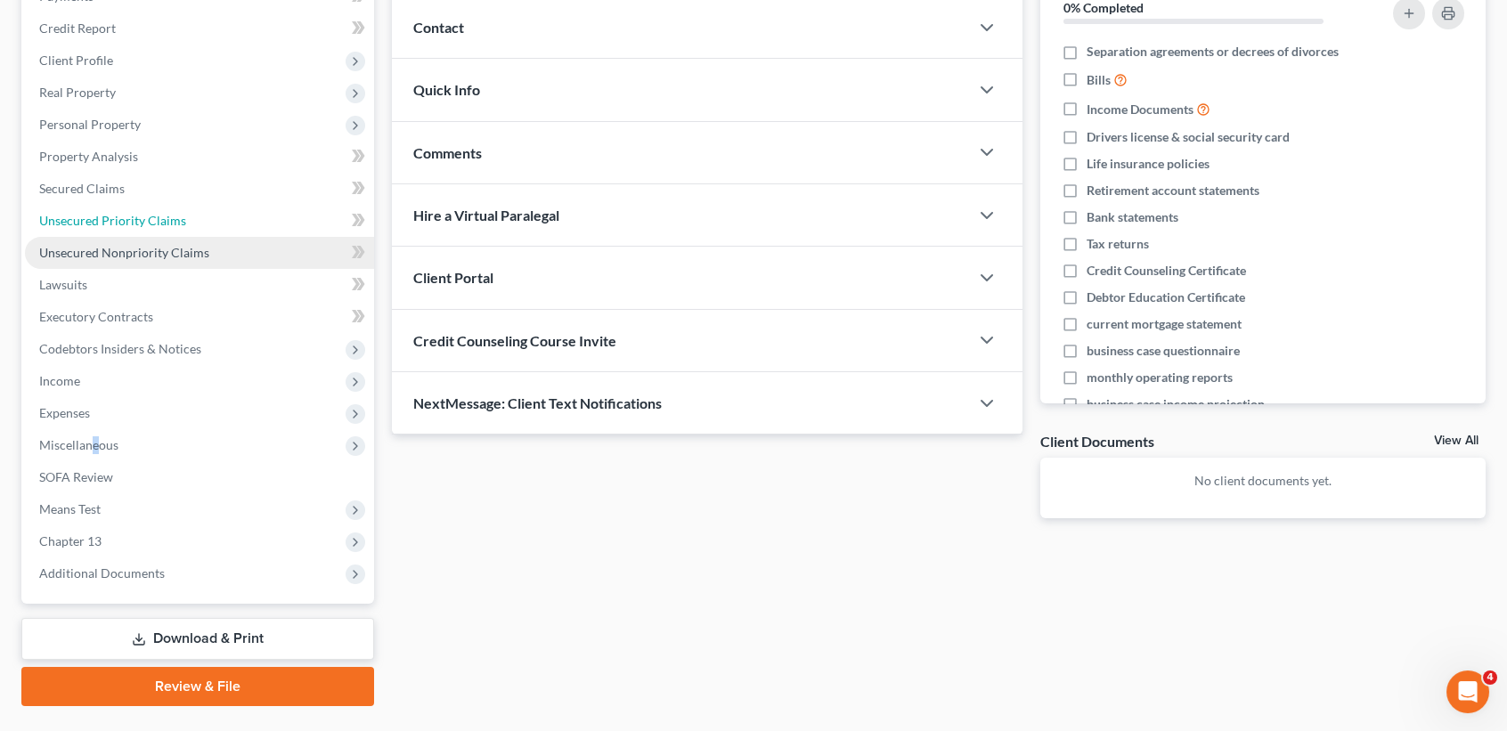
click at [221, 232] on link "Unsecured Priority Claims" at bounding box center [199, 221] width 349 height 32
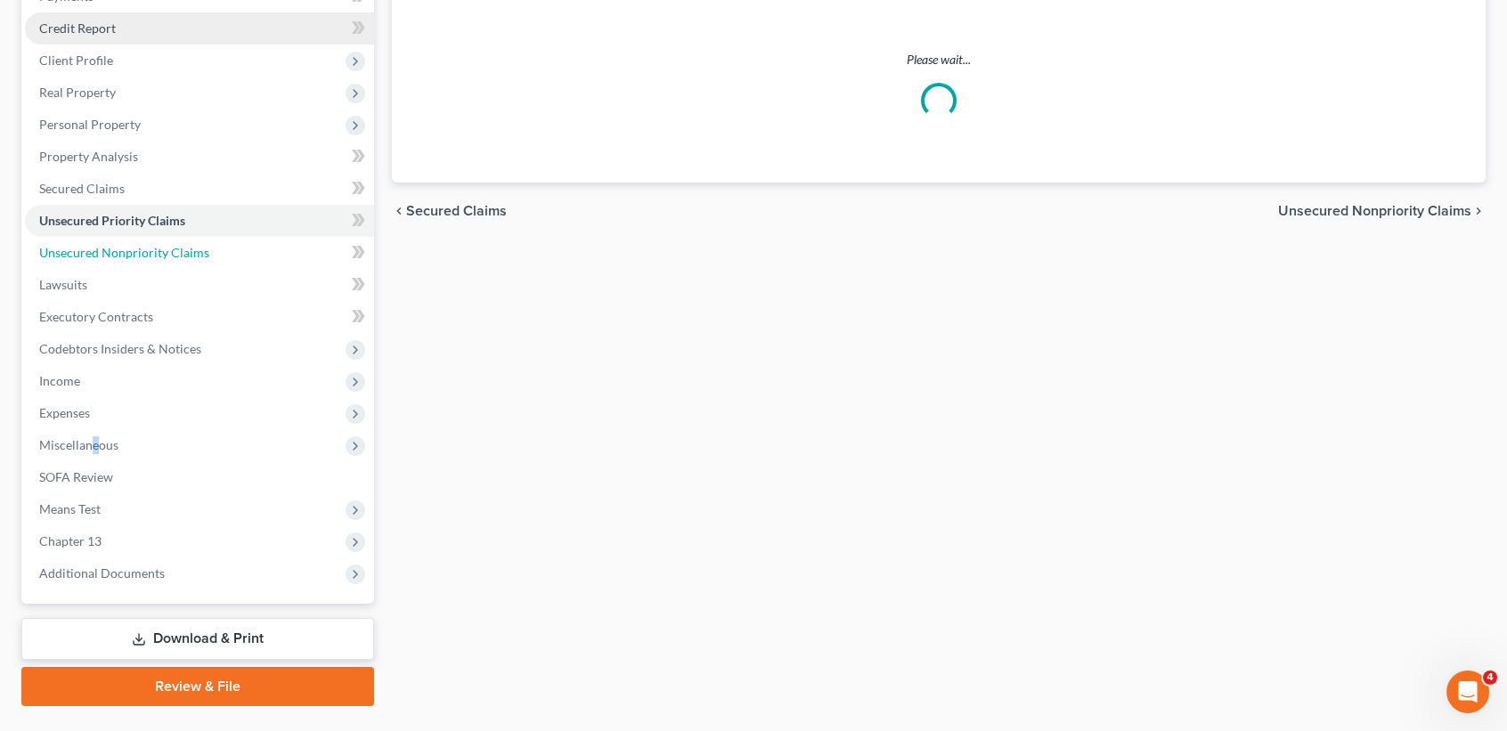
click at [224, 264] on ul "Case Dashboard Payments Invoices Payments Payments Credit Report Client Profile" at bounding box center [199, 268] width 349 height 641
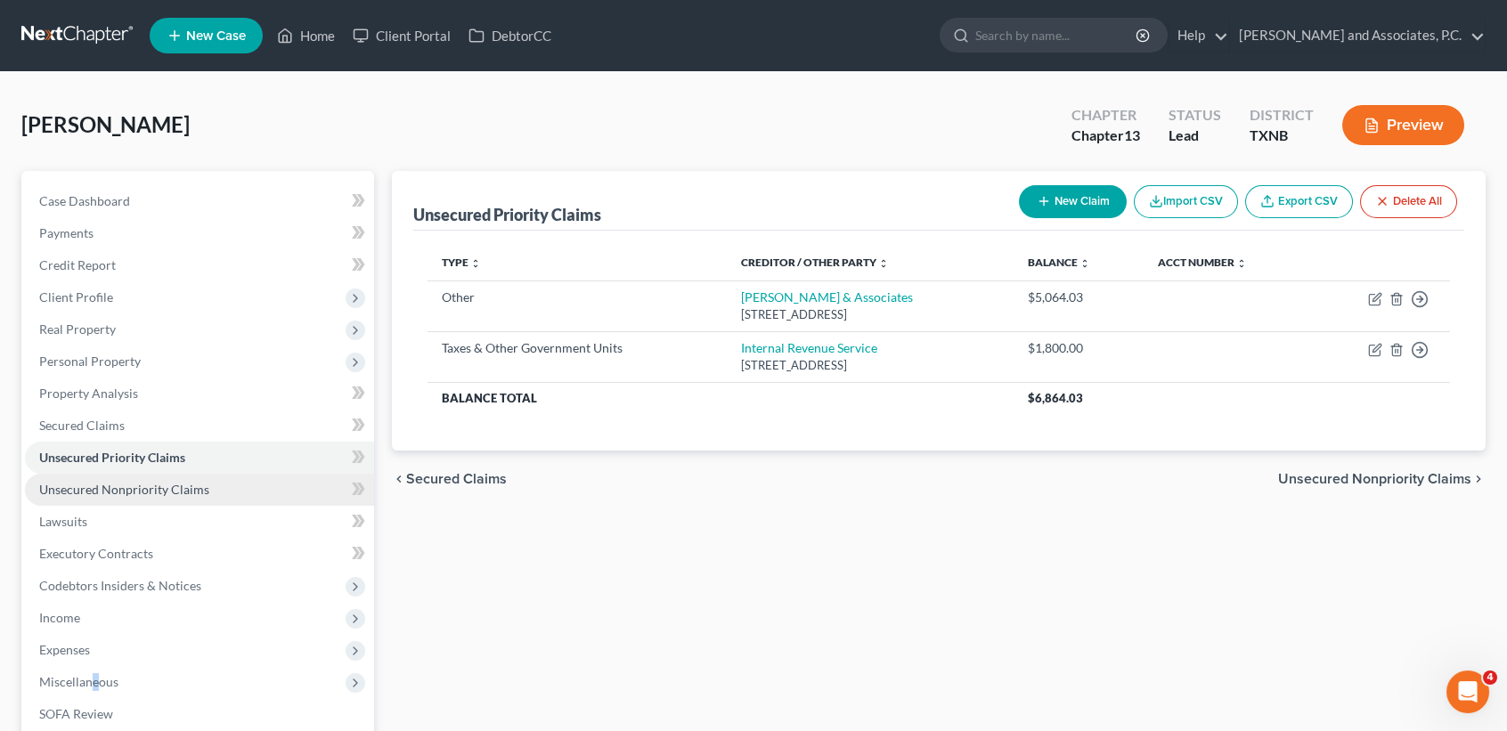
click at [207, 486] on link "Unsecured Nonpriority Claims" at bounding box center [199, 490] width 349 height 32
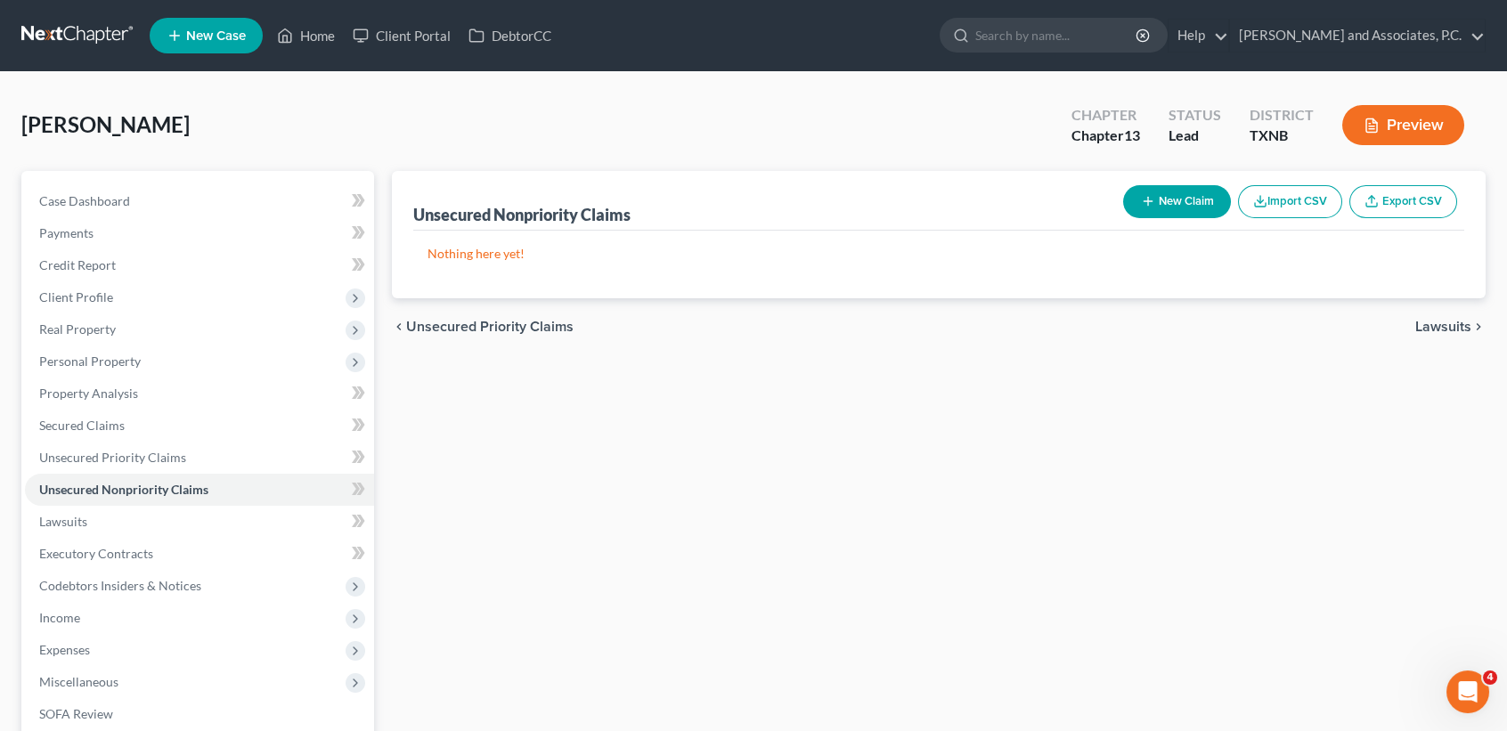
click at [1187, 178] on div "New Claim Import CSV Export CSV" at bounding box center [1290, 201] width 348 height 47
drag, startPoint x: 1187, startPoint y: 180, endPoint x: 1184, endPoint y: 212, distance: 32.3
click at [1188, 184] on div "New Claim Import CSV Export CSV" at bounding box center [1290, 201] width 348 height 47
click at [1184, 212] on button "New Claim" at bounding box center [1177, 201] width 108 height 33
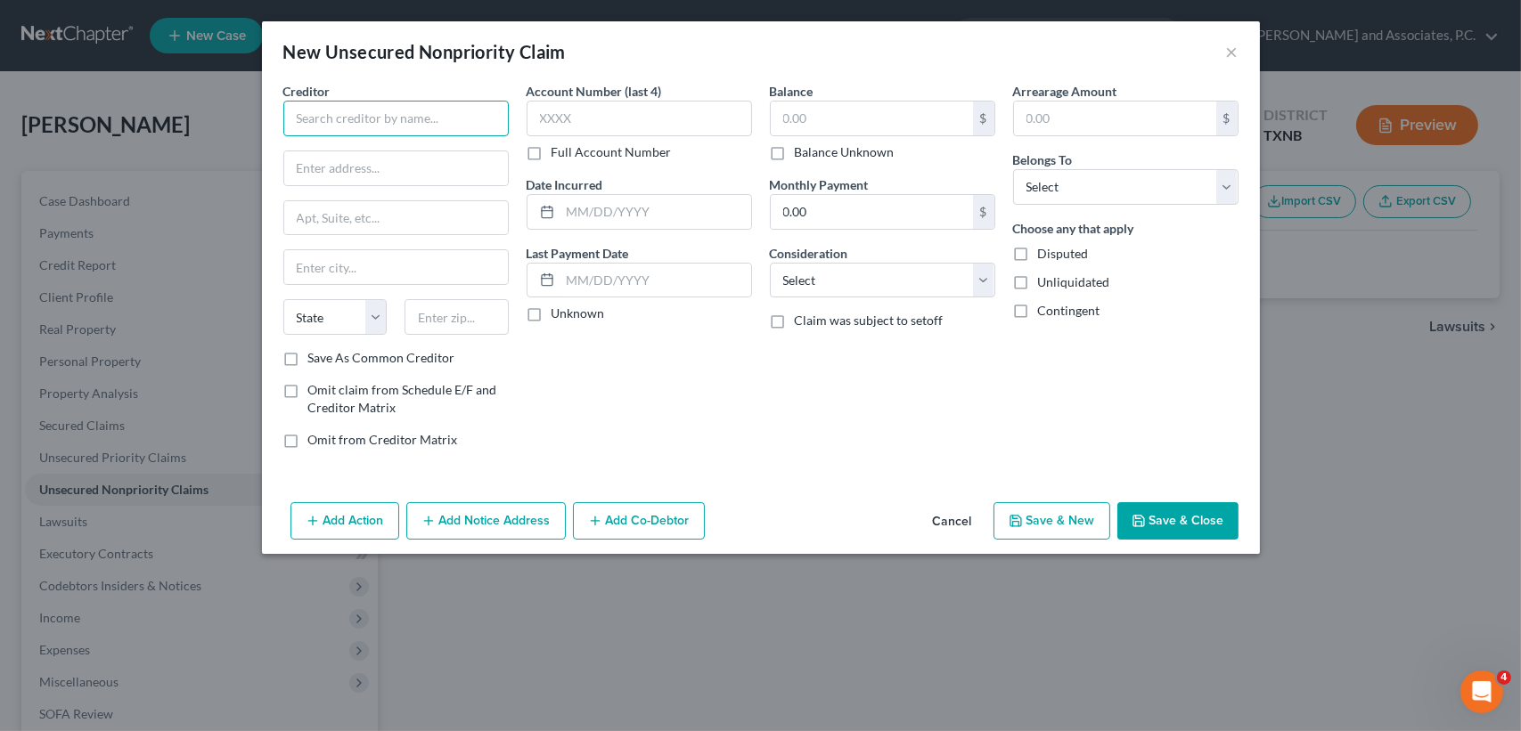
click at [408, 134] on input "text" at bounding box center [395, 119] width 225 height 36
click at [437, 127] on input "1stnat" at bounding box center [395, 119] width 225 height 36
type input "1stnatlcc"
type input "500 E 60th St N"
type input "57104"
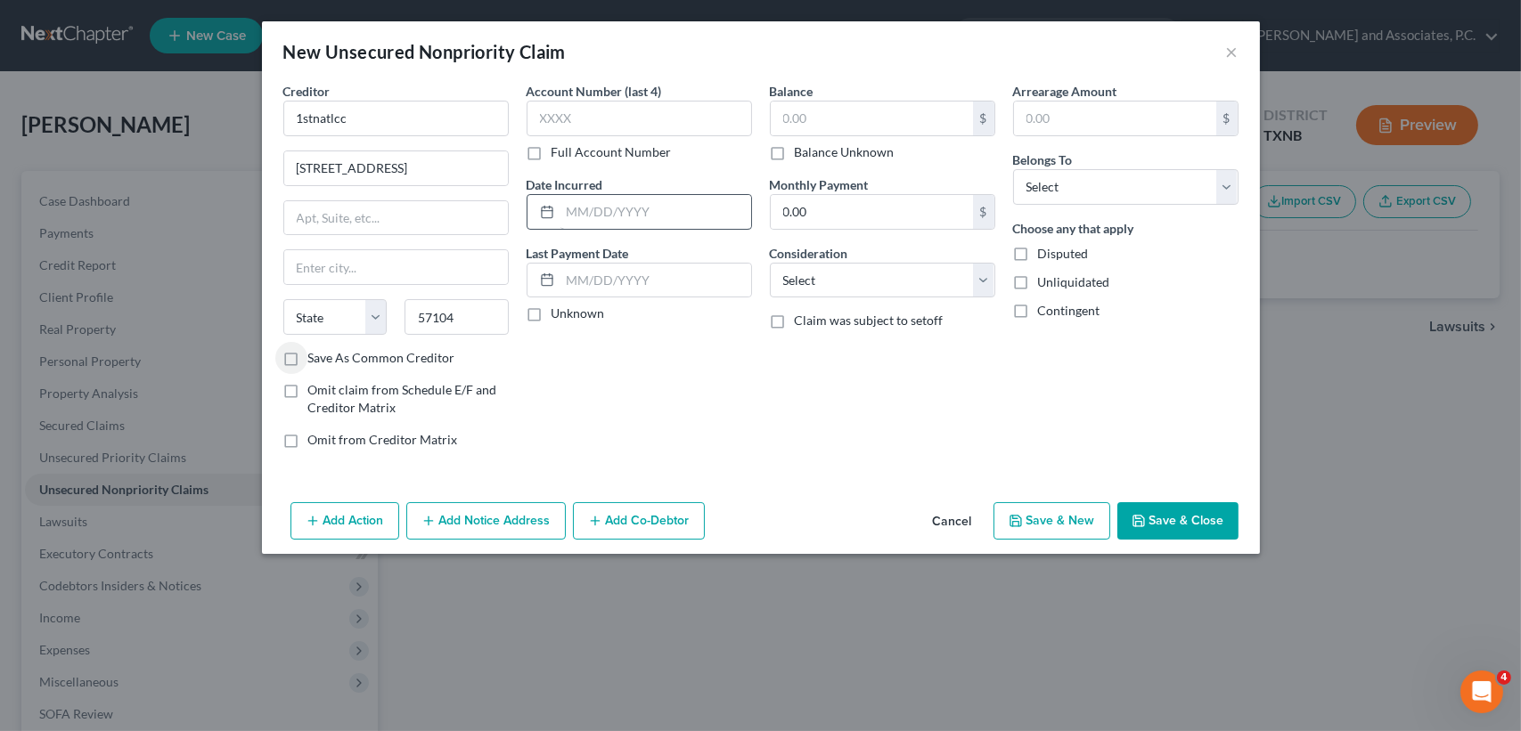
type input "Sioux Falls"
select select "43"
click at [308, 355] on label "Save As Common Creditor" at bounding box center [381, 358] width 147 height 18
click at [315, 355] on input "Save As Common Creditor" at bounding box center [321, 355] width 12 height 12
checkbox input "true"
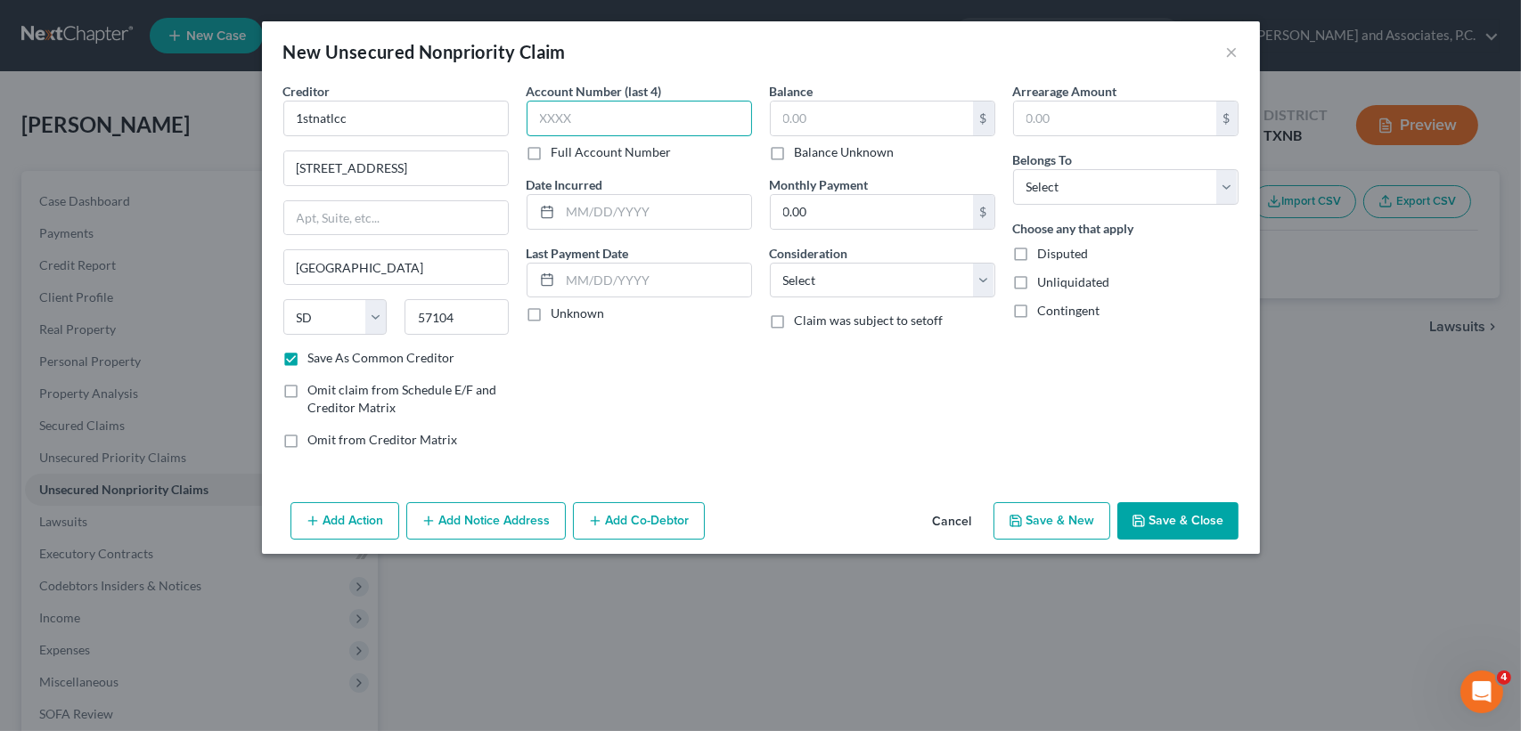
click at [704, 126] on input "text" at bounding box center [638, 119] width 225 height 36
type input "1107"
click at [857, 118] on input "text" at bounding box center [872, 119] width 202 height 34
type input "160.00"
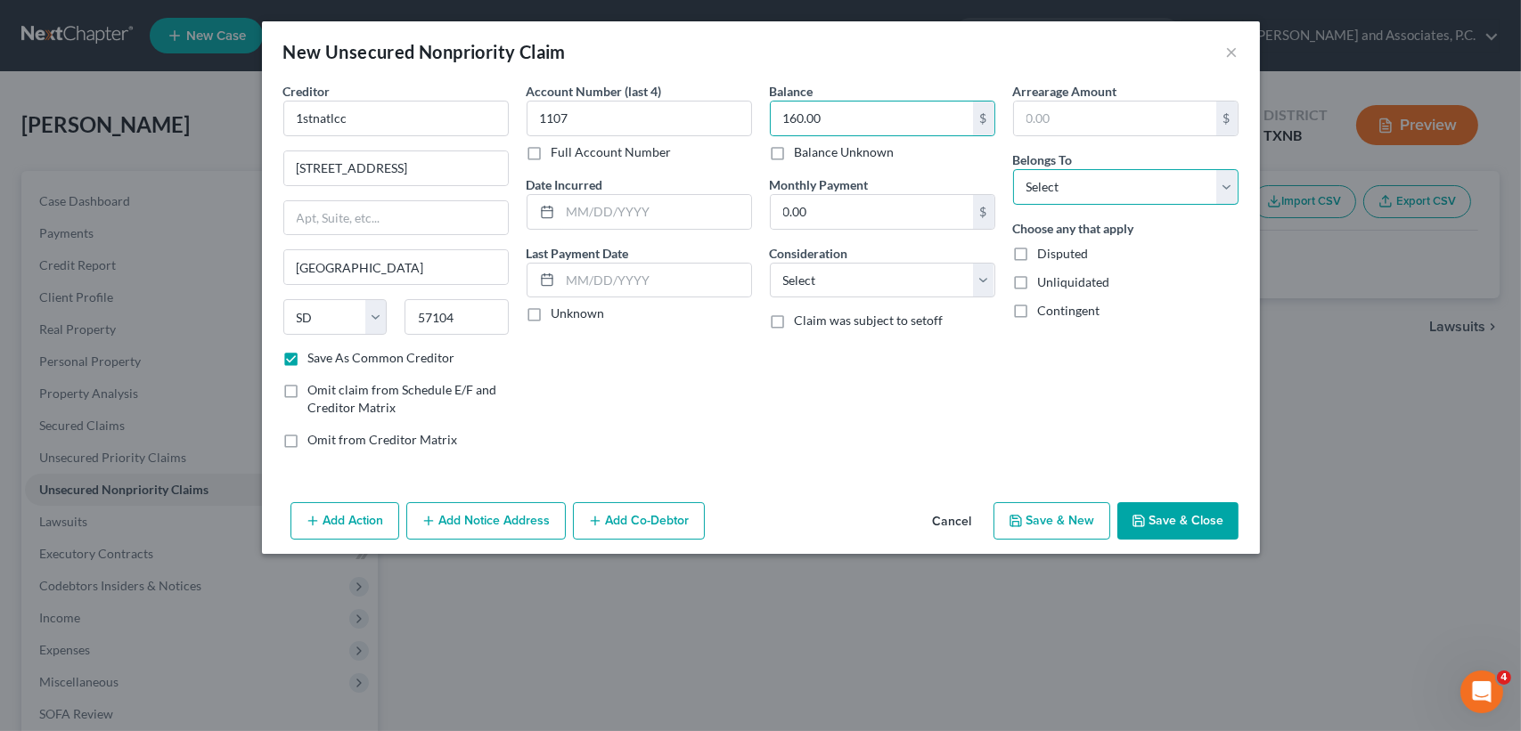
click at [1057, 170] on select "Select Debtor 1 Only Debtor 2 Only Debtor 1 And Debtor 2 Only At Least One Of T…" at bounding box center [1125, 187] width 225 height 36
select select "0"
click at [1013, 169] on select "Select Debtor 1 Only Debtor 2 Only Debtor 1 And Debtor 2 Only At Least One Of T…" at bounding box center [1125, 187] width 225 height 36
drag, startPoint x: 1183, startPoint y: 523, endPoint x: 1465, endPoint y: 408, distance: 304.9
click at [1184, 519] on button "Save & Close" at bounding box center [1177, 520] width 121 height 37
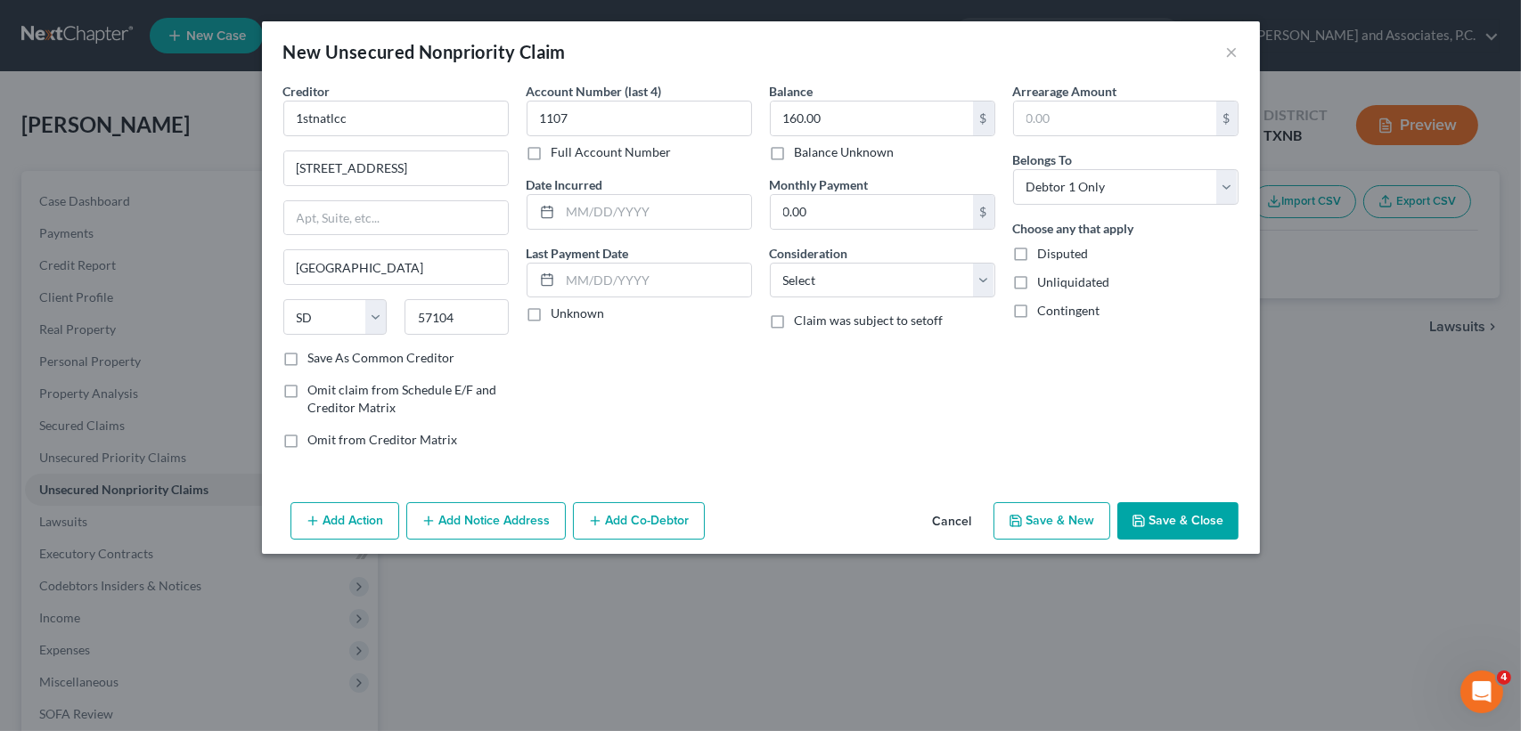
checkbox input "false"
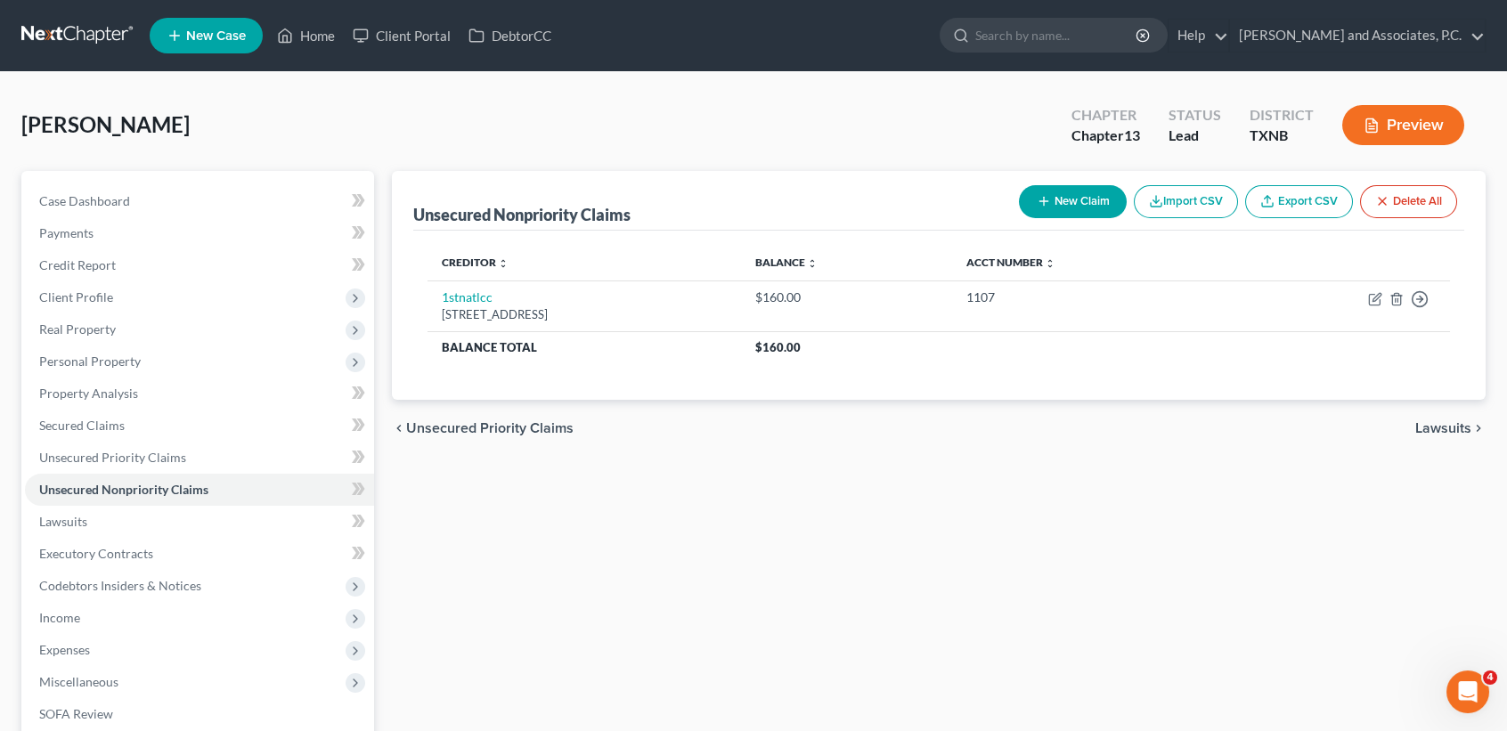
click at [1057, 185] on button "New Claim" at bounding box center [1073, 201] width 108 height 33
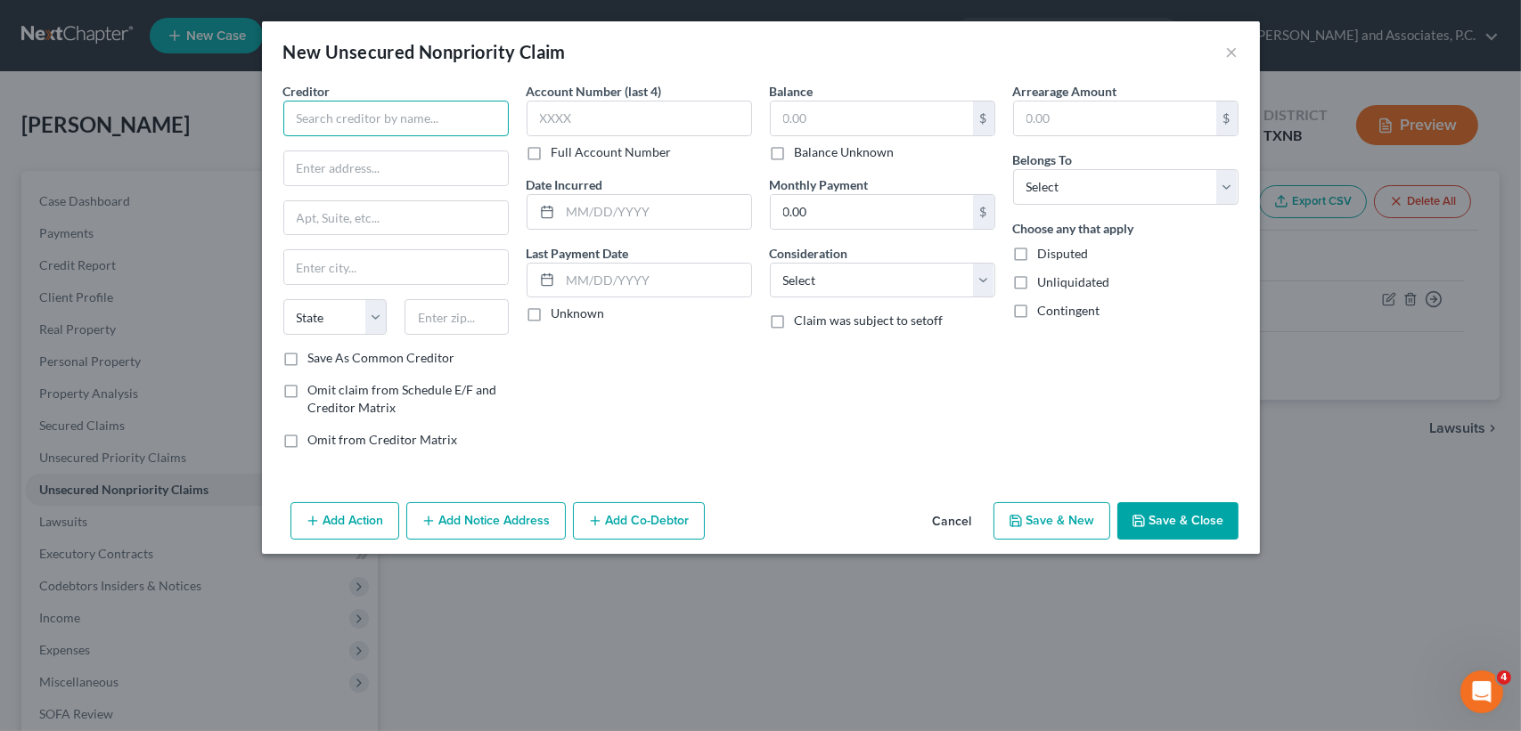
click at [338, 110] on input "text" at bounding box center [395, 119] width 225 height 36
type input "Ally Financial"
type input "200 Renaissance Ctr # BO"
type input "48243"
type input "Detroit"
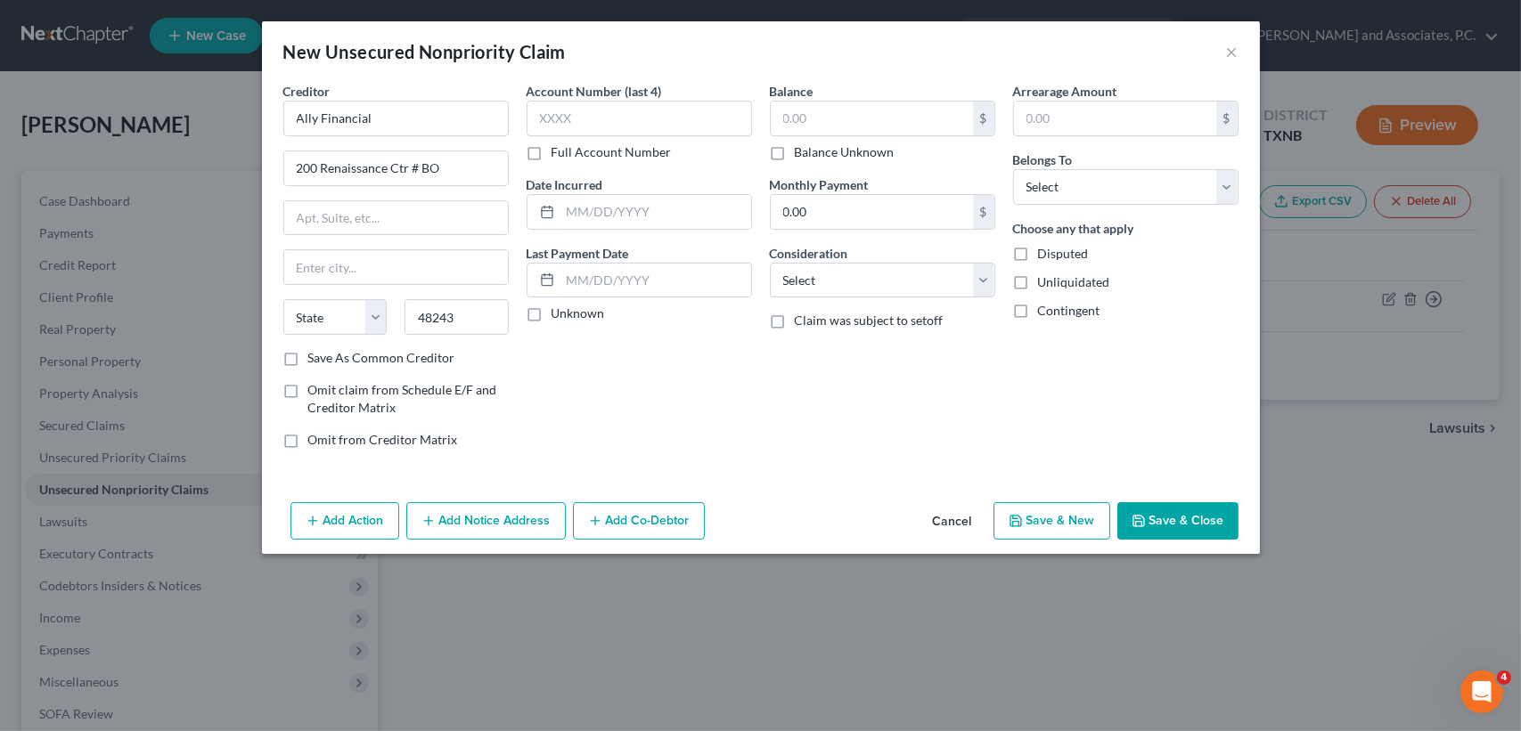
select select "23"
click at [308, 357] on label "Save As Common Creditor" at bounding box center [381, 358] width 147 height 18
click at [315, 357] on input "Save As Common Creditor" at bounding box center [321, 355] width 12 height 12
checkbox input "true"
click at [722, 123] on input "text" at bounding box center [638, 119] width 225 height 36
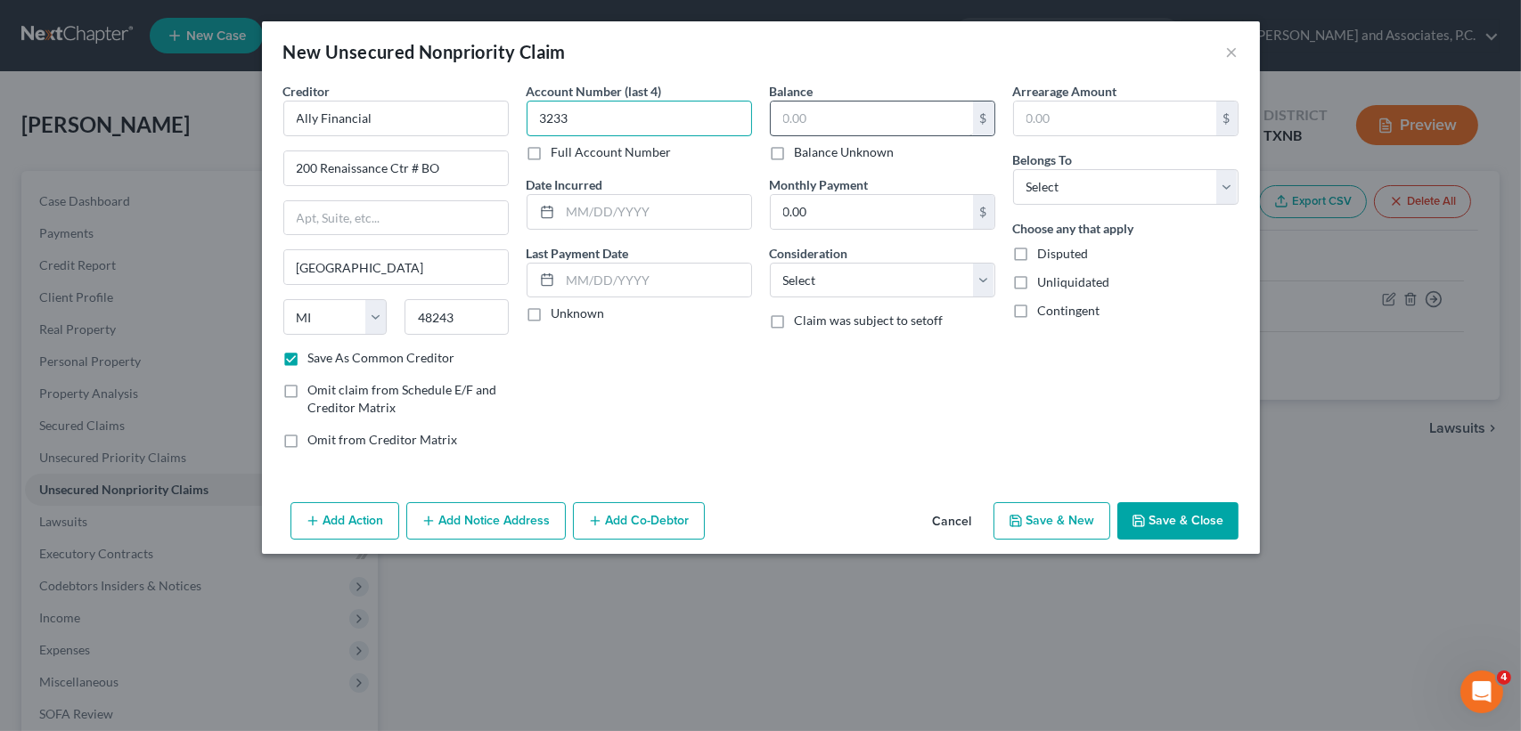
type input "3233"
click at [931, 110] on input "text" at bounding box center [872, 119] width 202 height 34
type input "7,300.00"
drag, startPoint x: 1055, startPoint y: 184, endPoint x: 1059, endPoint y: 205, distance: 21.8
click at [1055, 184] on select "Select Debtor 1 Only Debtor 2 Only Debtor 1 And Debtor 2 Only At Least One Of T…" at bounding box center [1125, 187] width 225 height 36
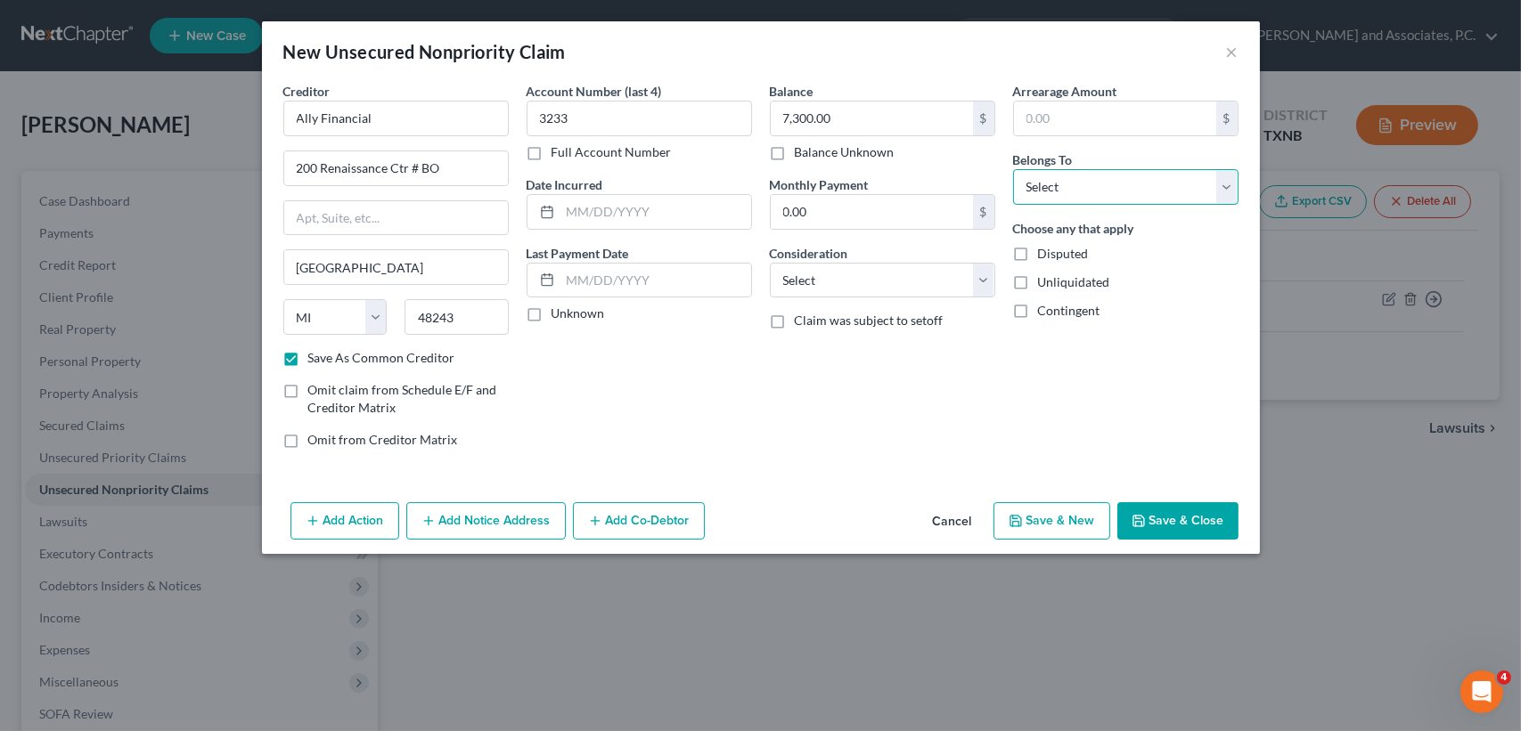
select select "0"
click at [1013, 169] on select "Select Debtor 1 Only Debtor 2 Only Debtor 1 And Debtor 2 Only At Least One Of T…" at bounding box center [1125, 187] width 225 height 36
click at [1200, 527] on button "Save & Close" at bounding box center [1177, 520] width 121 height 37
checkbox input "false"
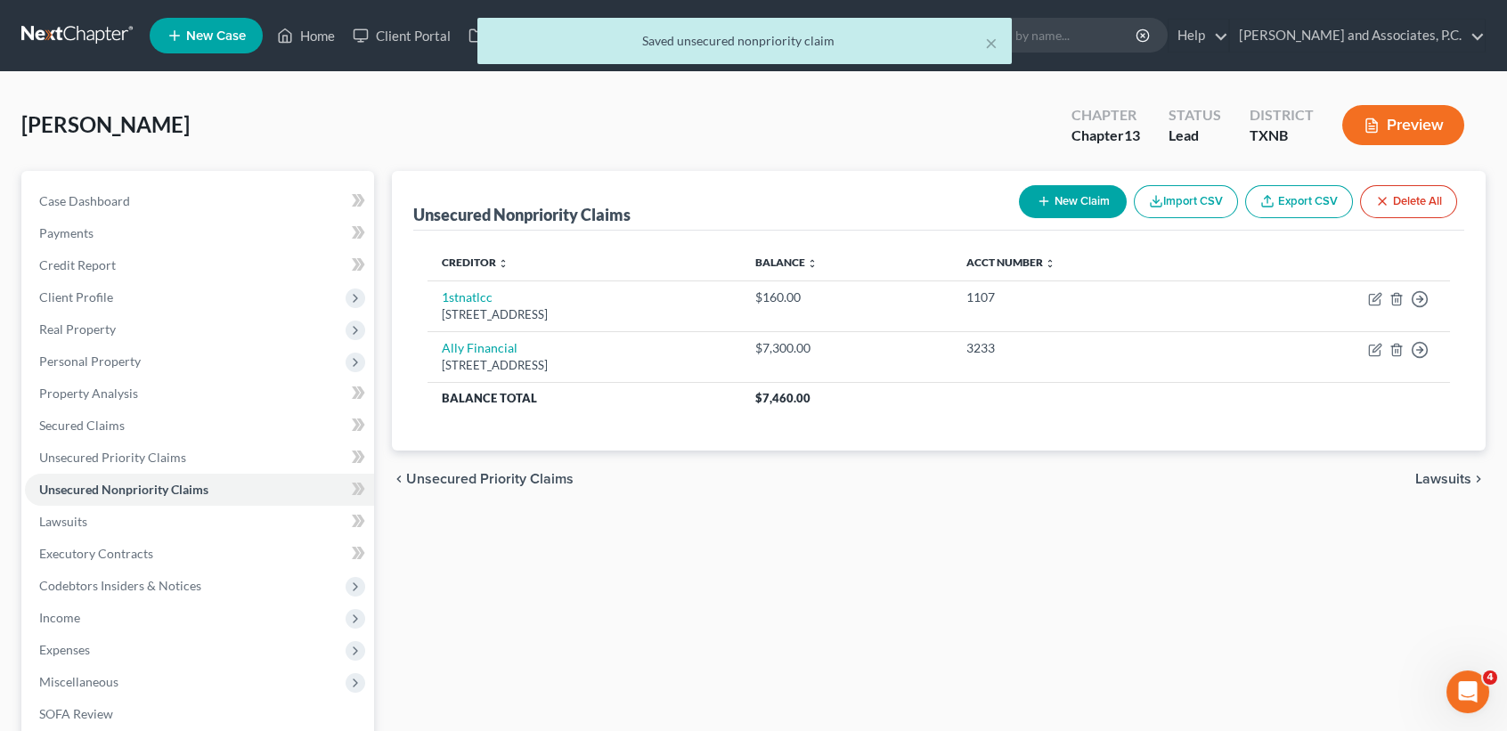
click at [1089, 209] on button "New Claim" at bounding box center [1073, 201] width 108 height 33
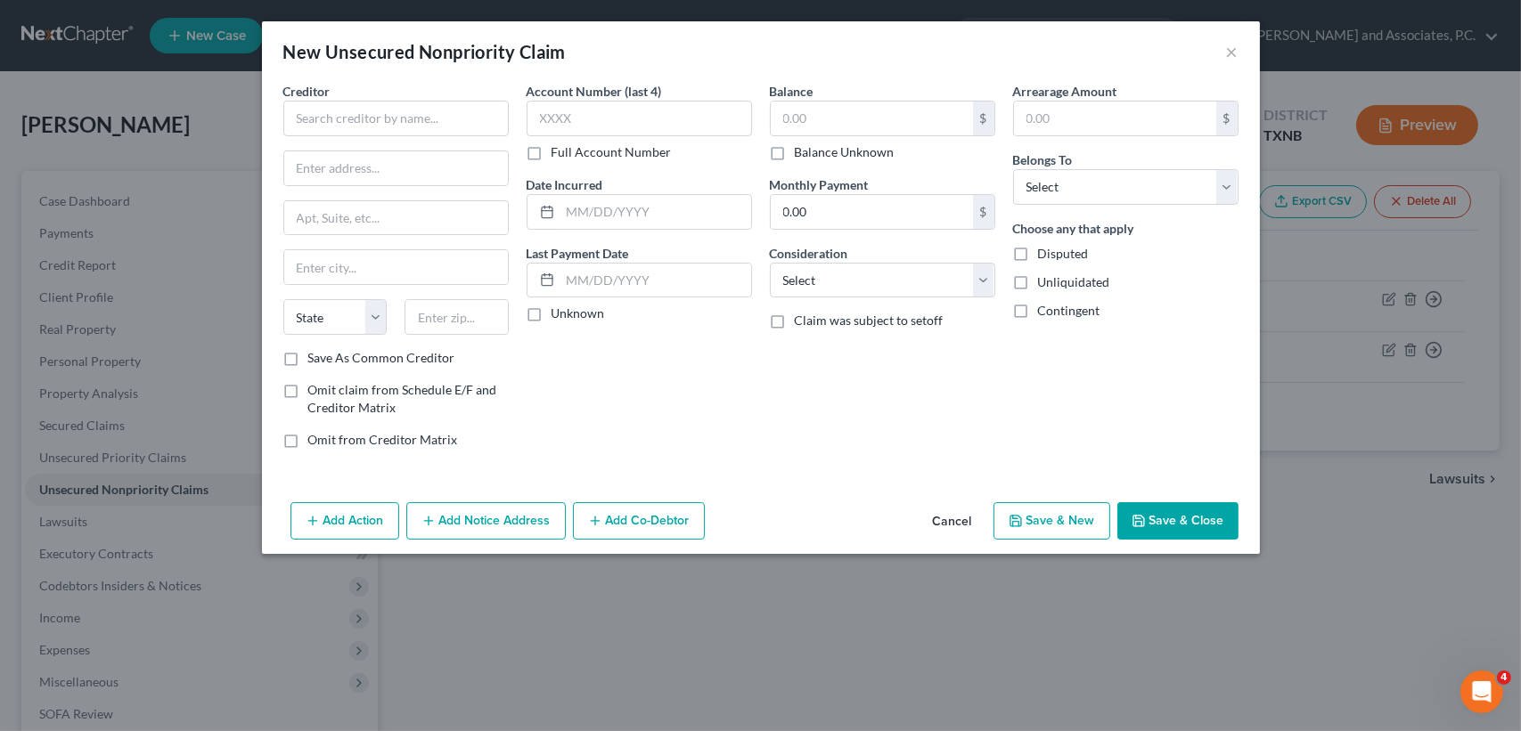
drag, startPoint x: 956, startPoint y: 517, endPoint x: 962, endPoint y: 525, distance: 10.2
click at [956, 517] on button "Cancel" at bounding box center [952, 522] width 68 height 36
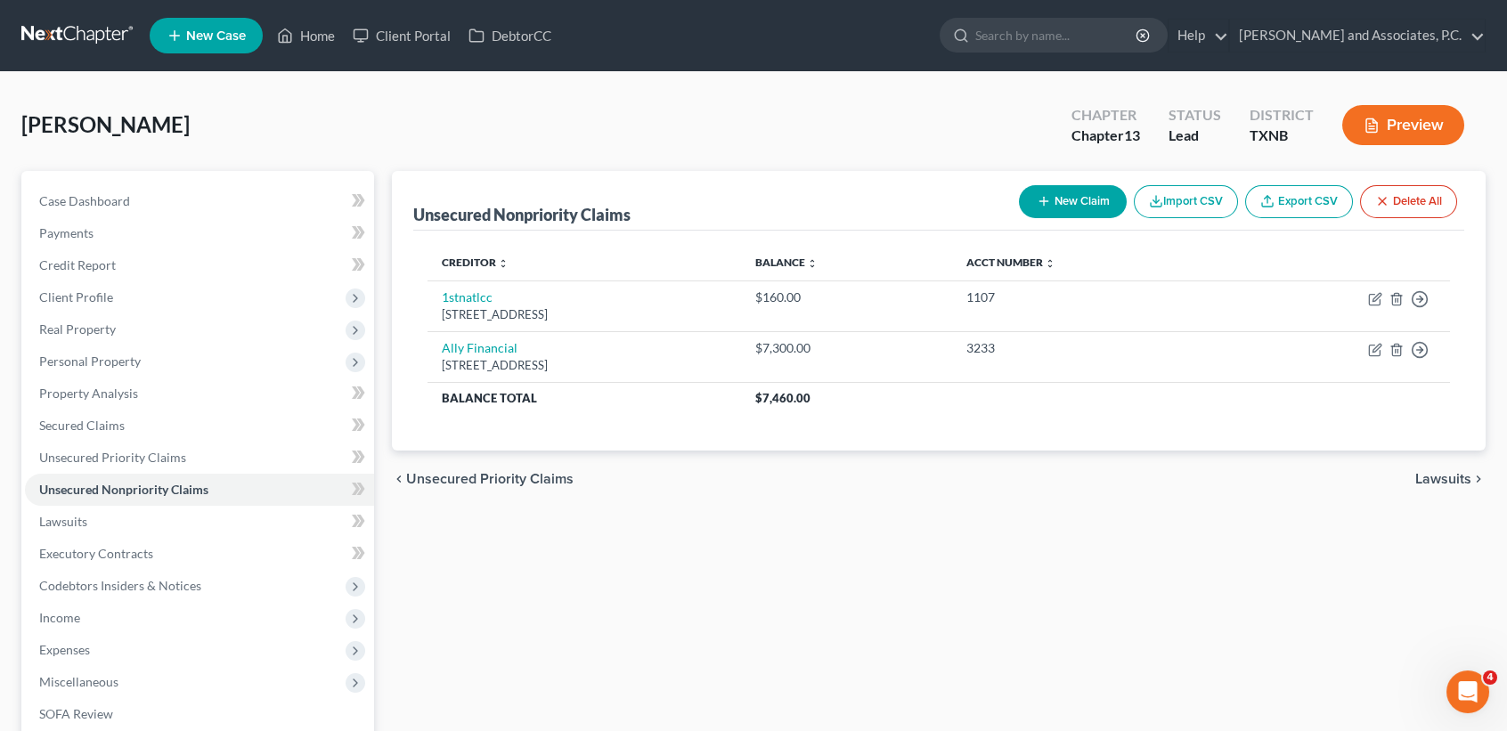
click at [1108, 197] on button "New Claim" at bounding box center [1073, 201] width 108 height 33
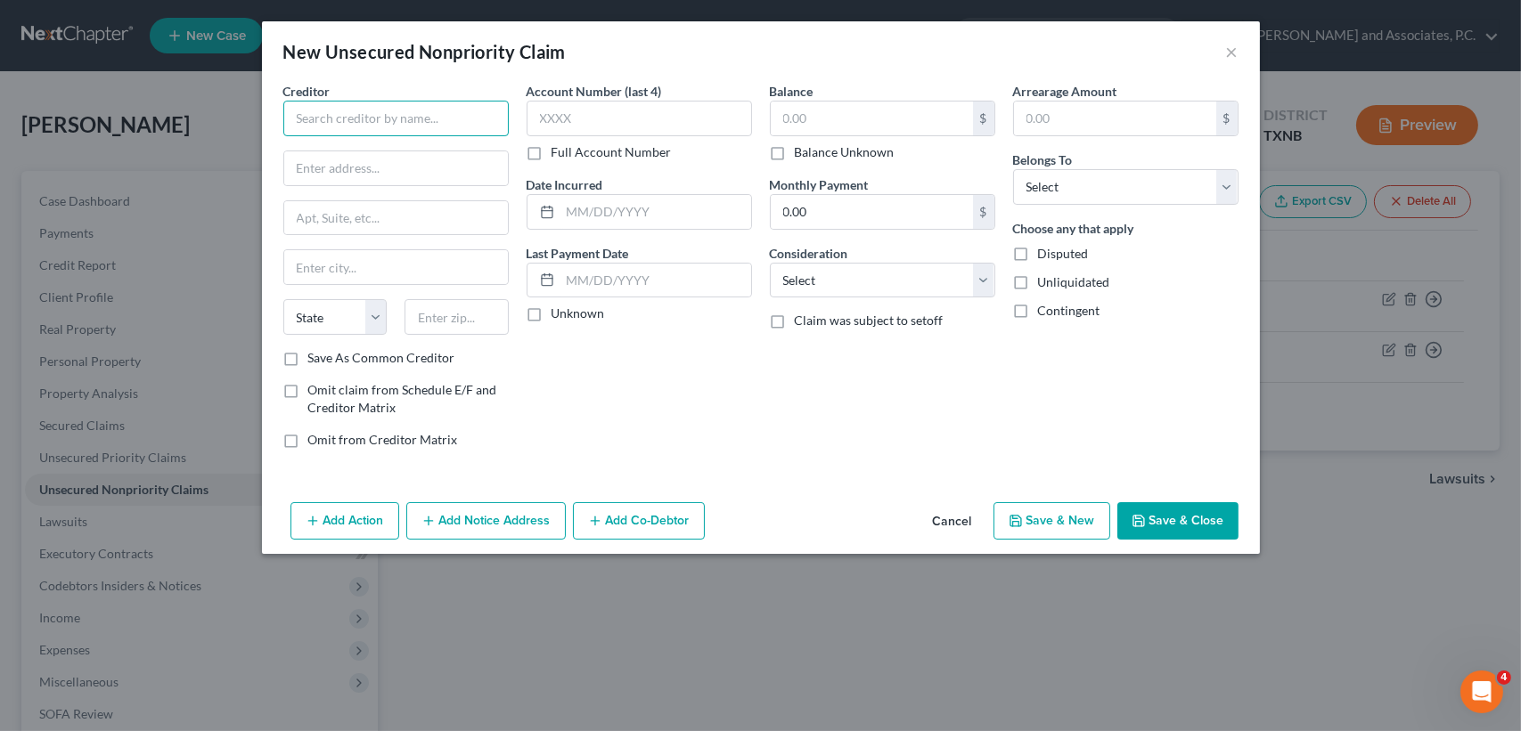
click at [484, 110] on input "text" at bounding box center [395, 119] width 225 height 36
type input "American Express National Bank"
type input "c/o Becket and Lee LLP"
type input "PO Box 3001"
type input "19355"
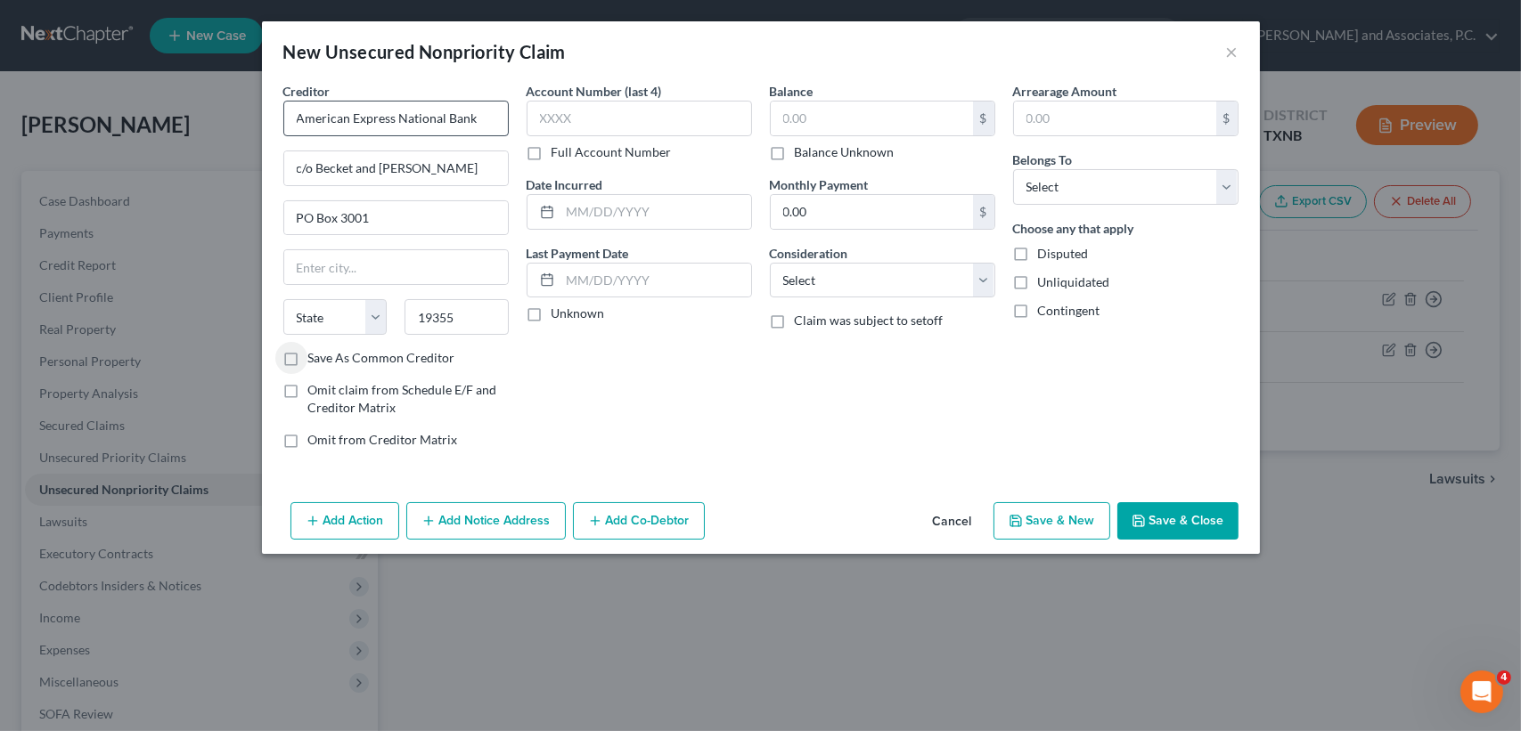
type input "Malvern"
select select "39"
click at [308, 355] on label "Save As Common Creditor" at bounding box center [381, 358] width 147 height 18
click at [315, 355] on input "Save As Common Creditor" at bounding box center [321, 355] width 12 height 12
checkbox input "true"
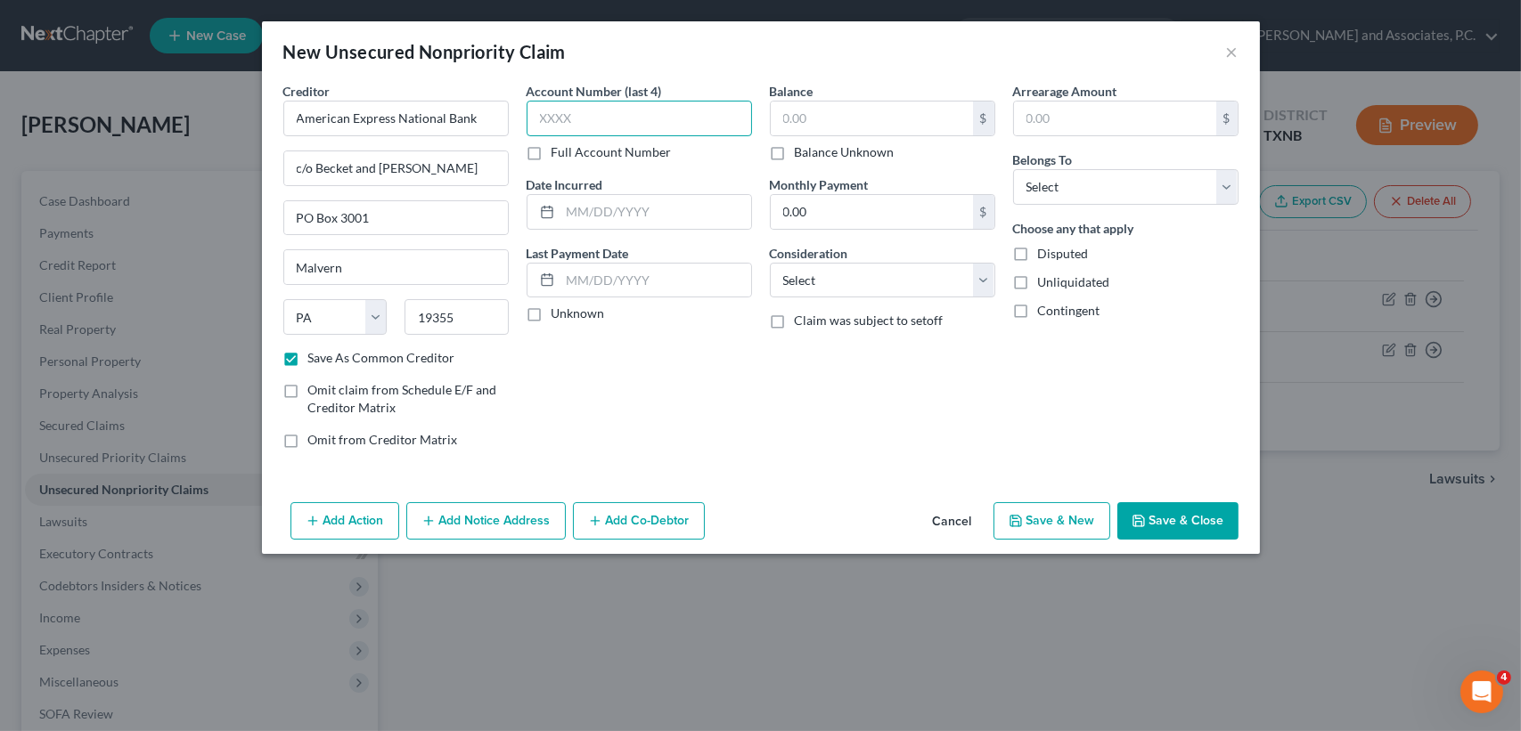
drag, startPoint x: 663, startPoint y: 118, endPoint x: 1170, endPoint y: 223, distance: 517.5
click at [664, 118] on input "text" at bounding box center [638, 119] width 225 height 36
type input "7173"
click at [904, 103] on input "text" at bounding box center [872, 119] width 202 height 34
type input "950.00"
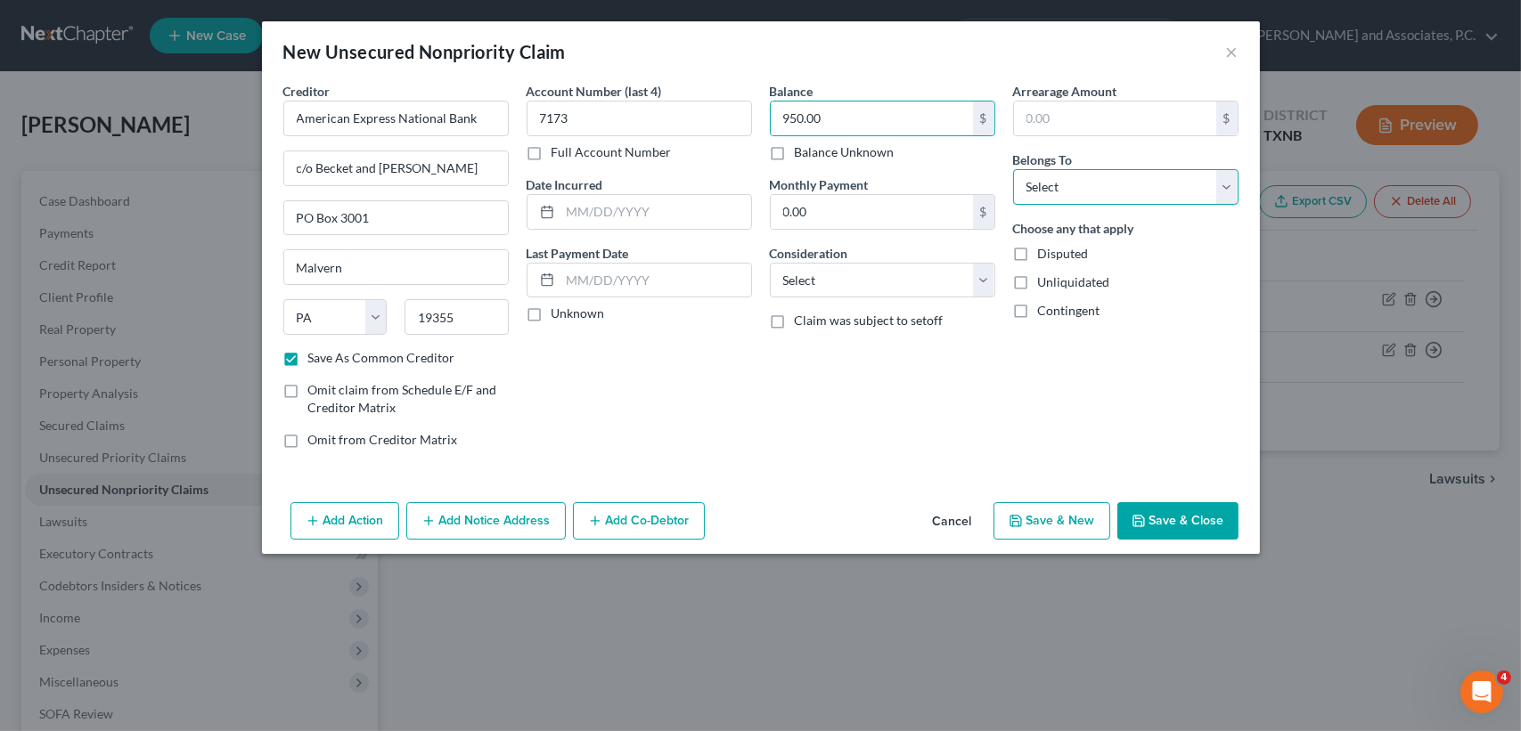
click at [1212, 190] on select "Select Debtor 1 Only Debtor 2 Only Debtor 1 And Debtor 2 Only At Least One Of T…" at bounding box center [1125, 187] width 225 height 36
select select "0"
click at [1013, 169] on select "Select Debtor 1 Only Debtor 2 Only Debtor 1 And Debtor 2 Only At Least One Of T…" at bounding box center [1125, 187] width 225 height 36
drag, startPoint x: 1191, startPoint y: 518, endPoint x: 1480, endPoint y: 516, distance: 289.5
click at [1191, 518] on button "Save & Close" at bounding box center [1177, 520] width 121 height 37
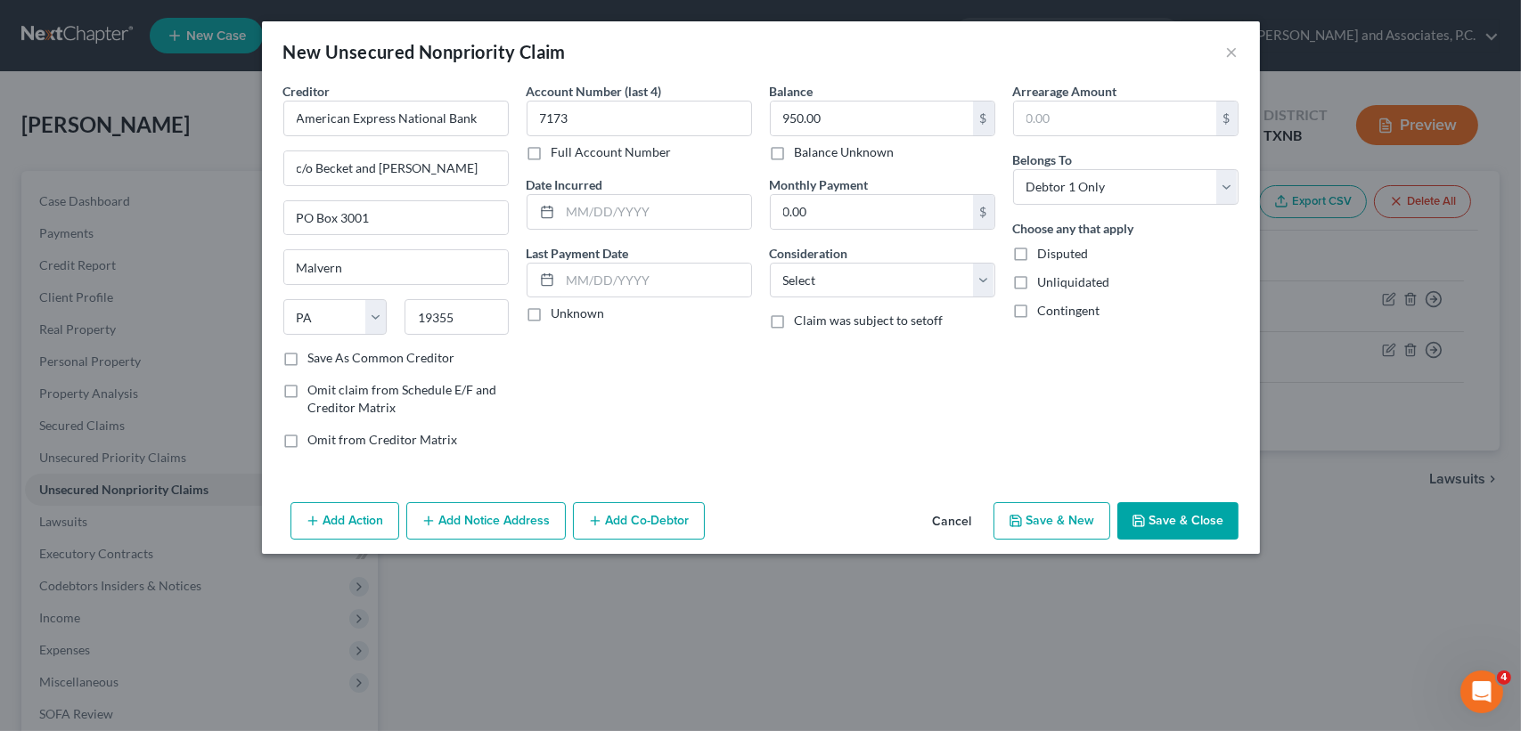
checkbox input "false"
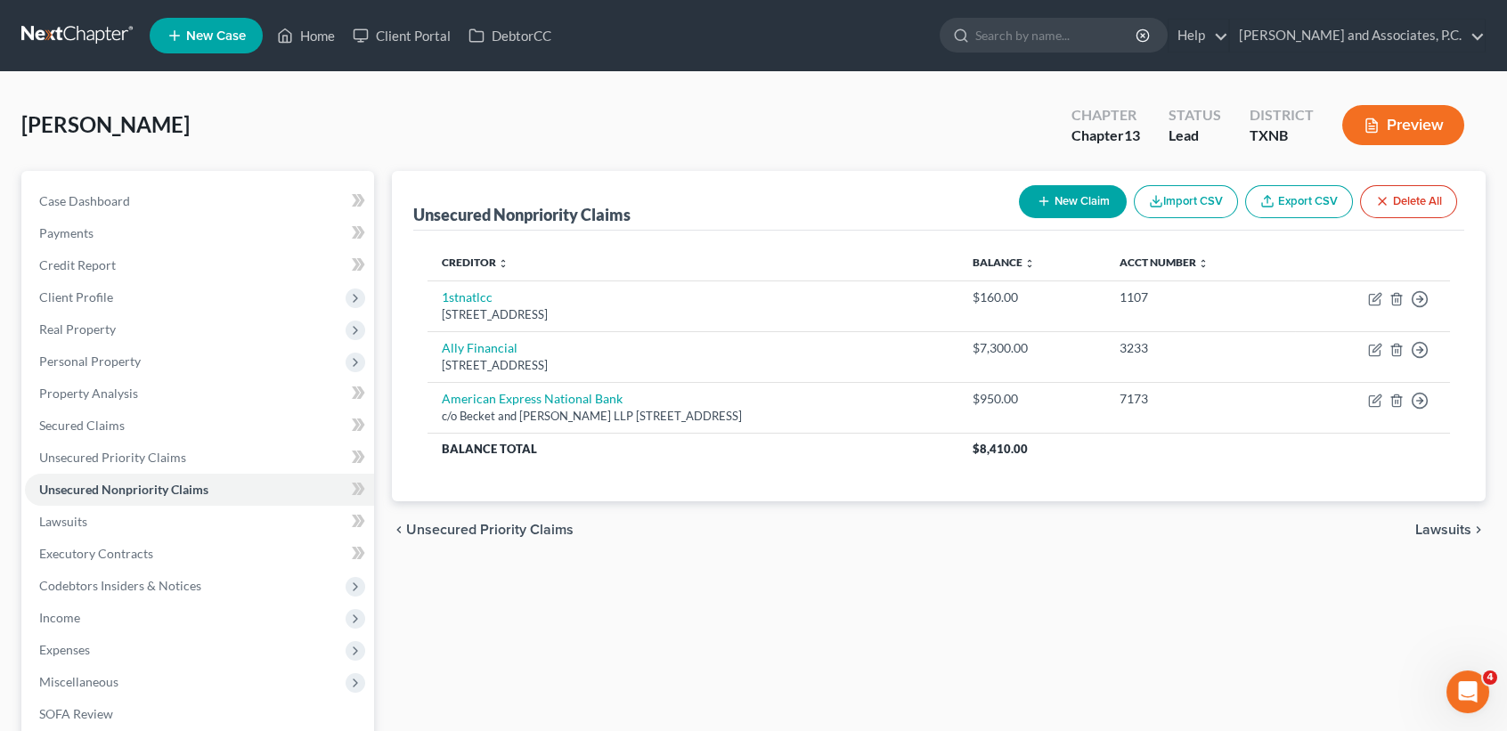
click at [1031, 191] on button "New Claim" at bounding box center [1073, 201] width 108 height 33
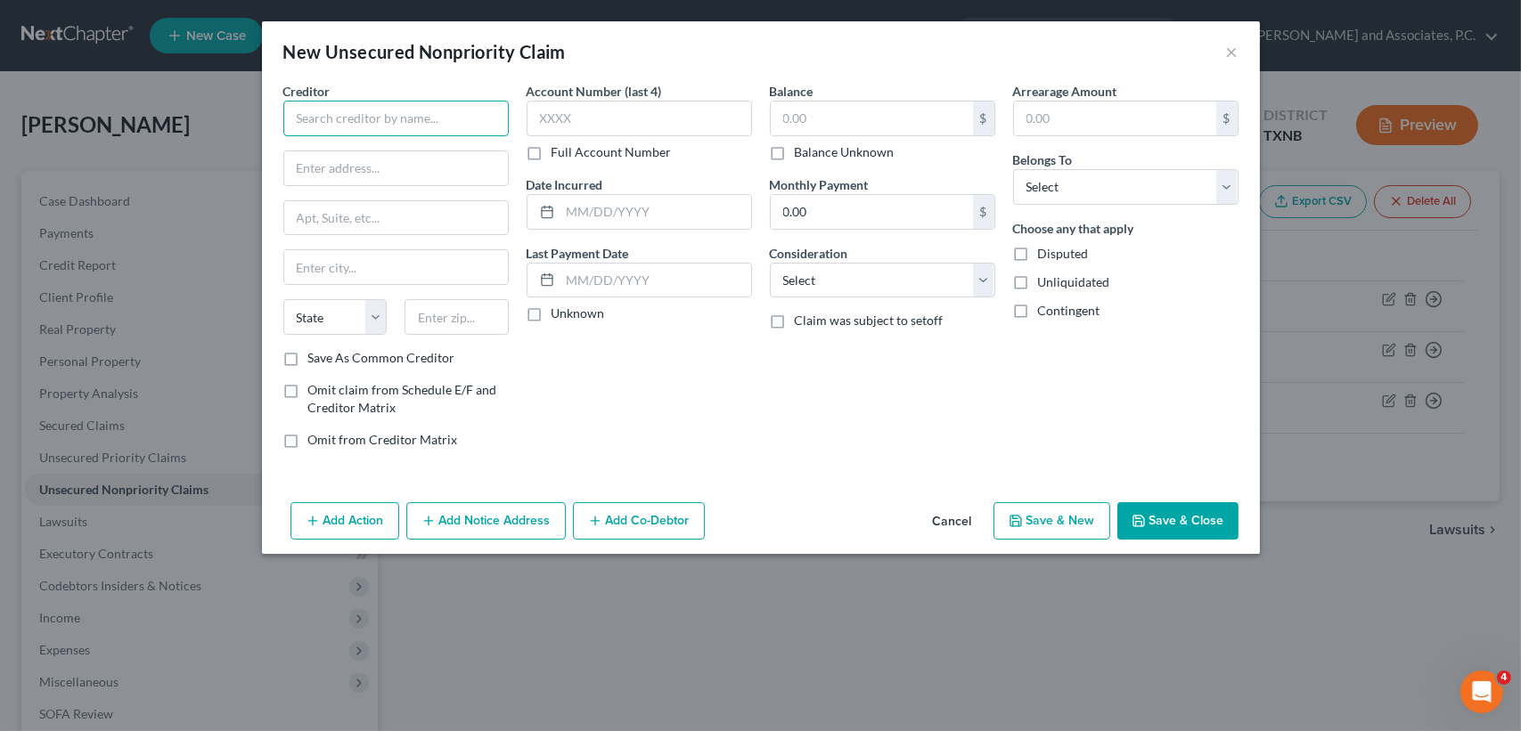
click at [442, 108] on input "text" at bounding box center [395, 119] width 225 height 36
type input "American Express National Bank"
click at [959, 518] on button "Cancel" at bounding box center [952, 522] width 68 height 36
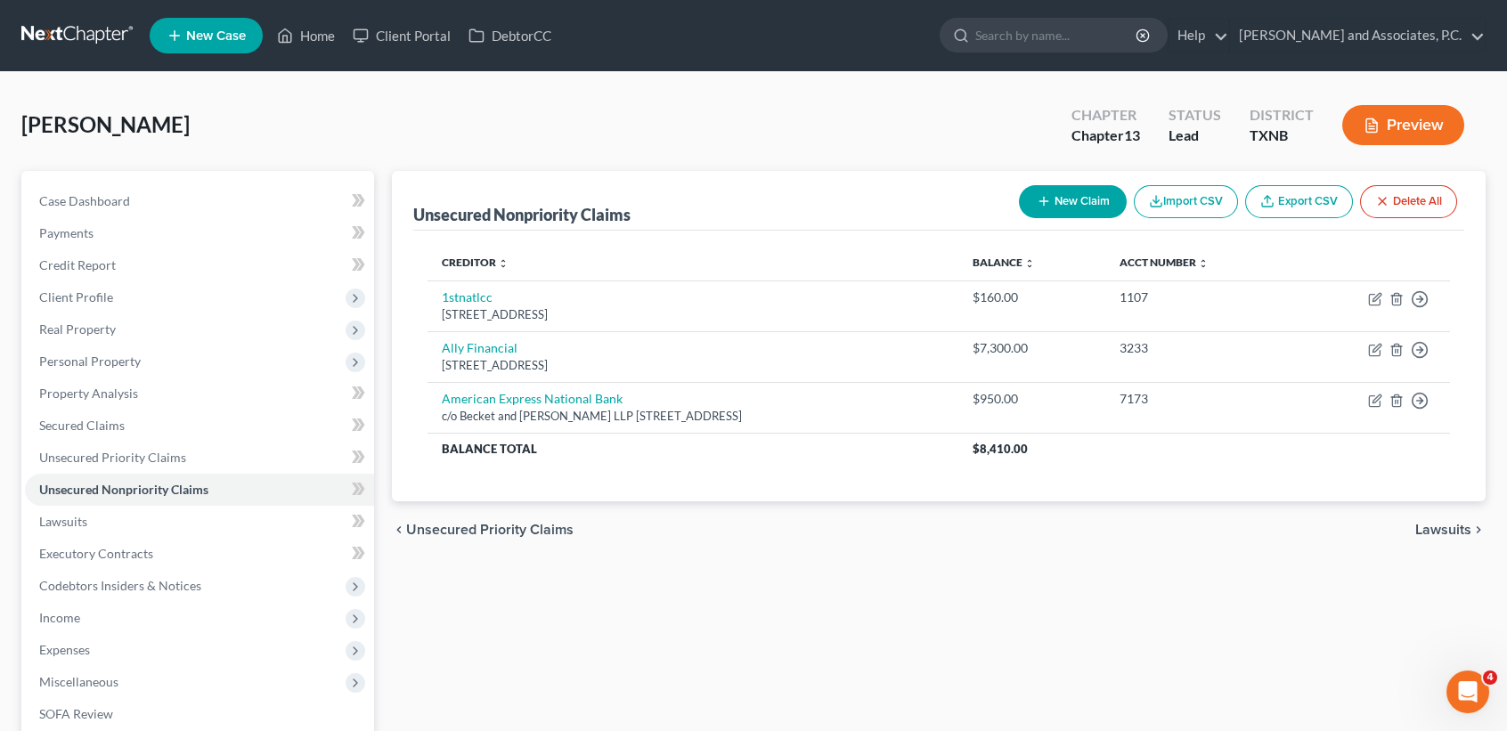
click at [1060, 194] on button "New Claim" at bounding box center [1073, 201] width 108 height 33
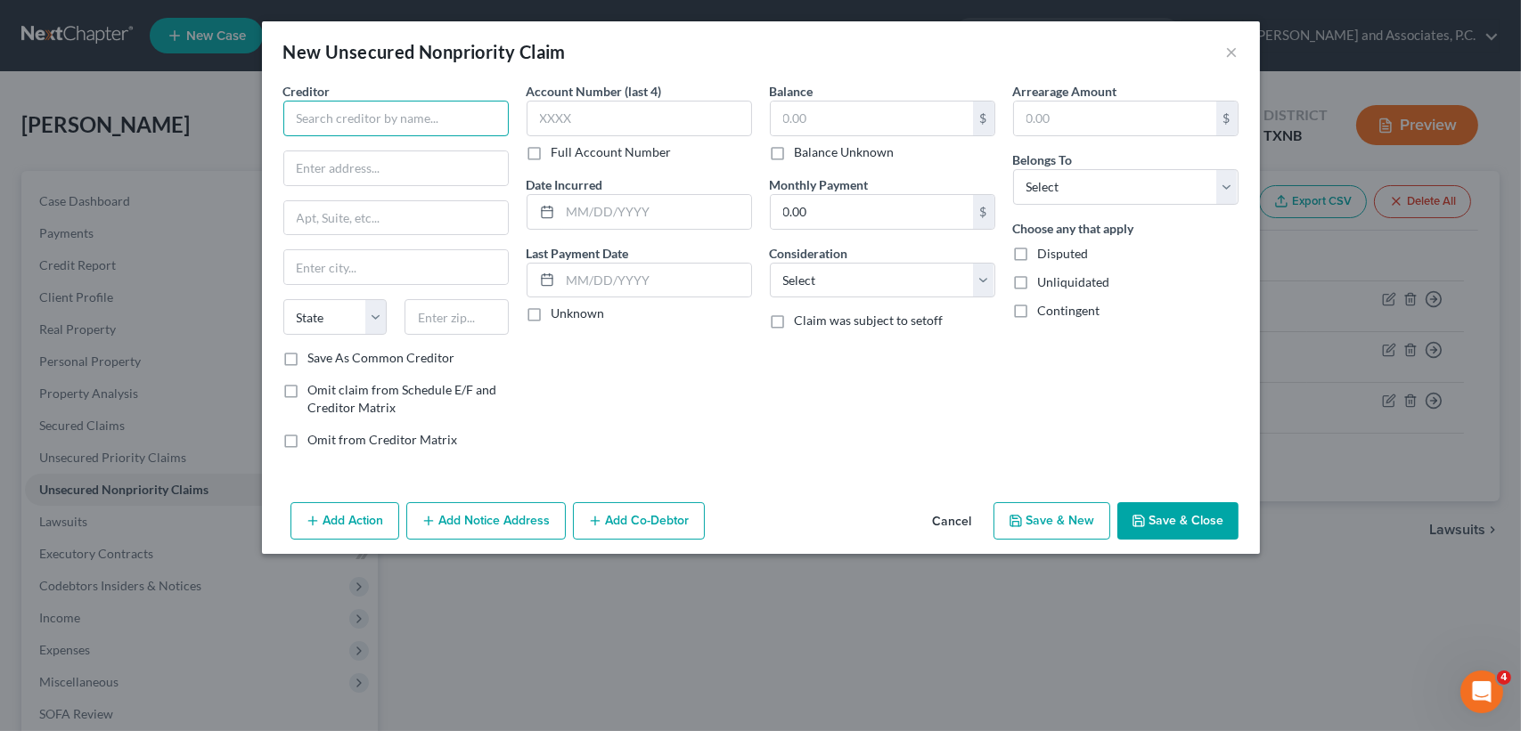
drag, startPoint x: 444, startPoint y: 120, endPoint x: 396, endPoint y: 115, distance: 48.4
click at [443, 120] on input "text" at bounding box center [395, 119] width 225 height 36
type input "AMEX"
type input "PO Box 7871"
type input "33329"
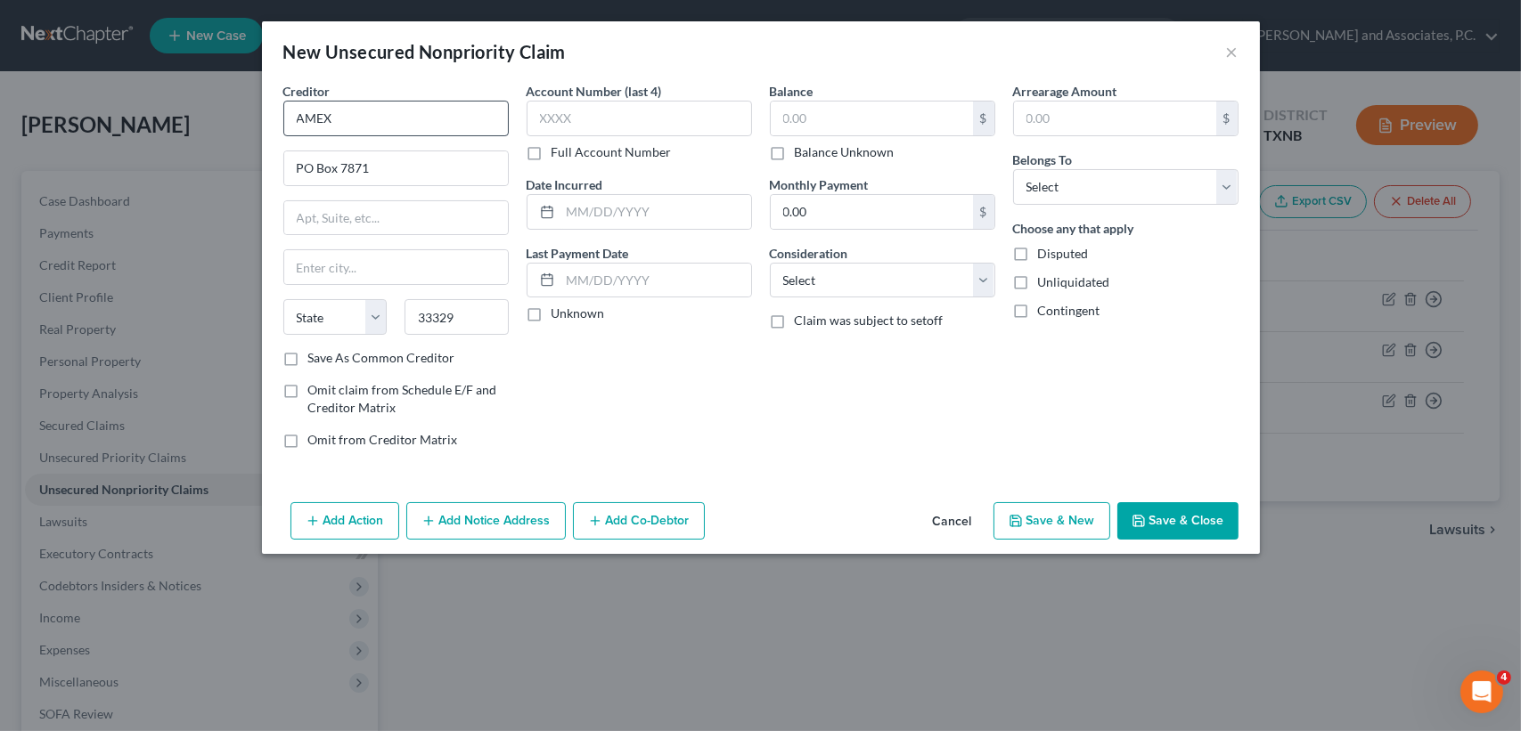
type input "Fort Lauderdale"
select select "9"
click at [308, 353] on label "Save As Common Creditor" at bounding box center [381, 358] width 147 height 18
click at [315, 353] on input "Save As Common Creditor" at bounding box center [321, 355] width 12 height 12
checkbox input "true"
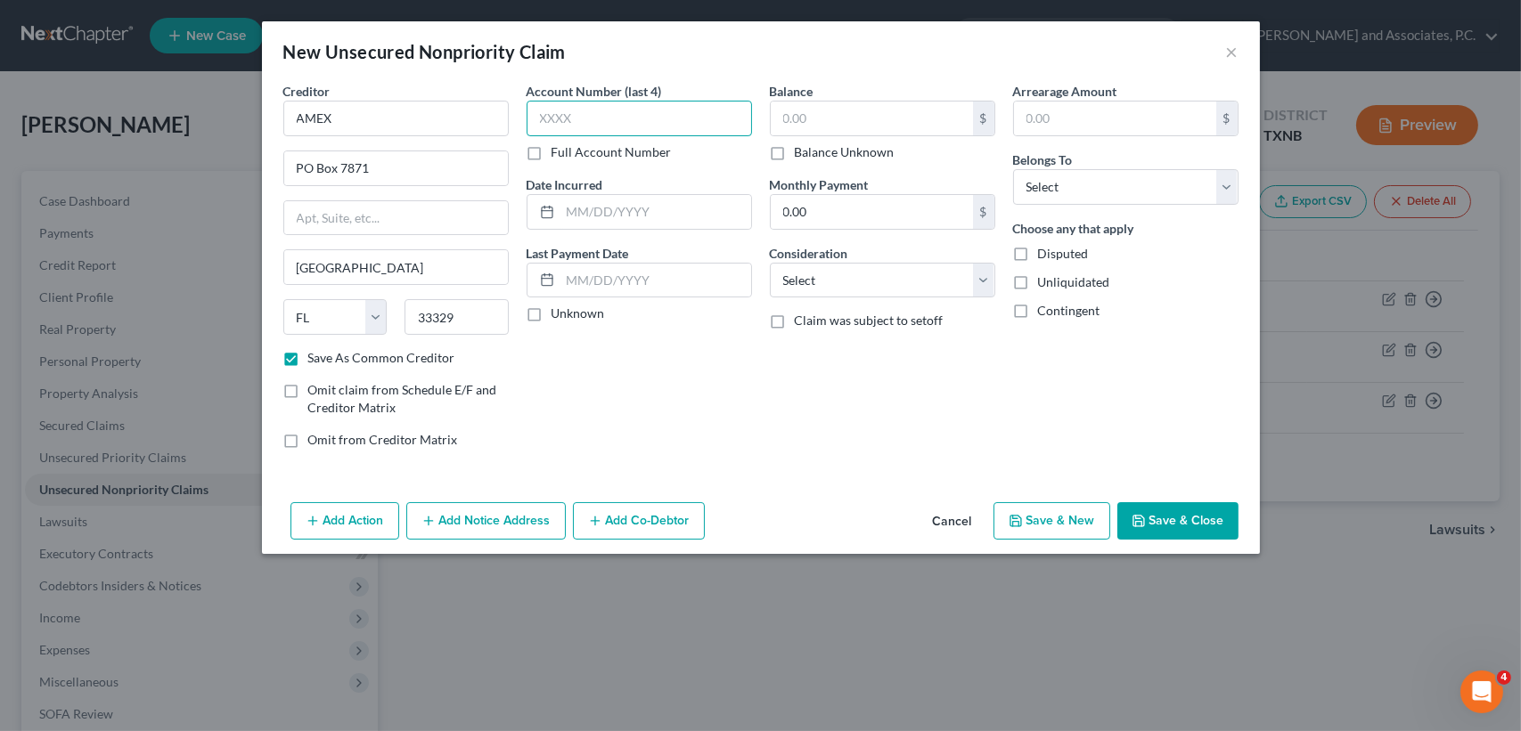
click at [735, 108] on input "text" at bounding box center [638, 119] width 225 height 36
type input "8842"
click at [926, 117] on input "text" at bounding box center [872, 119] width 202 height 34
type input "909.00"
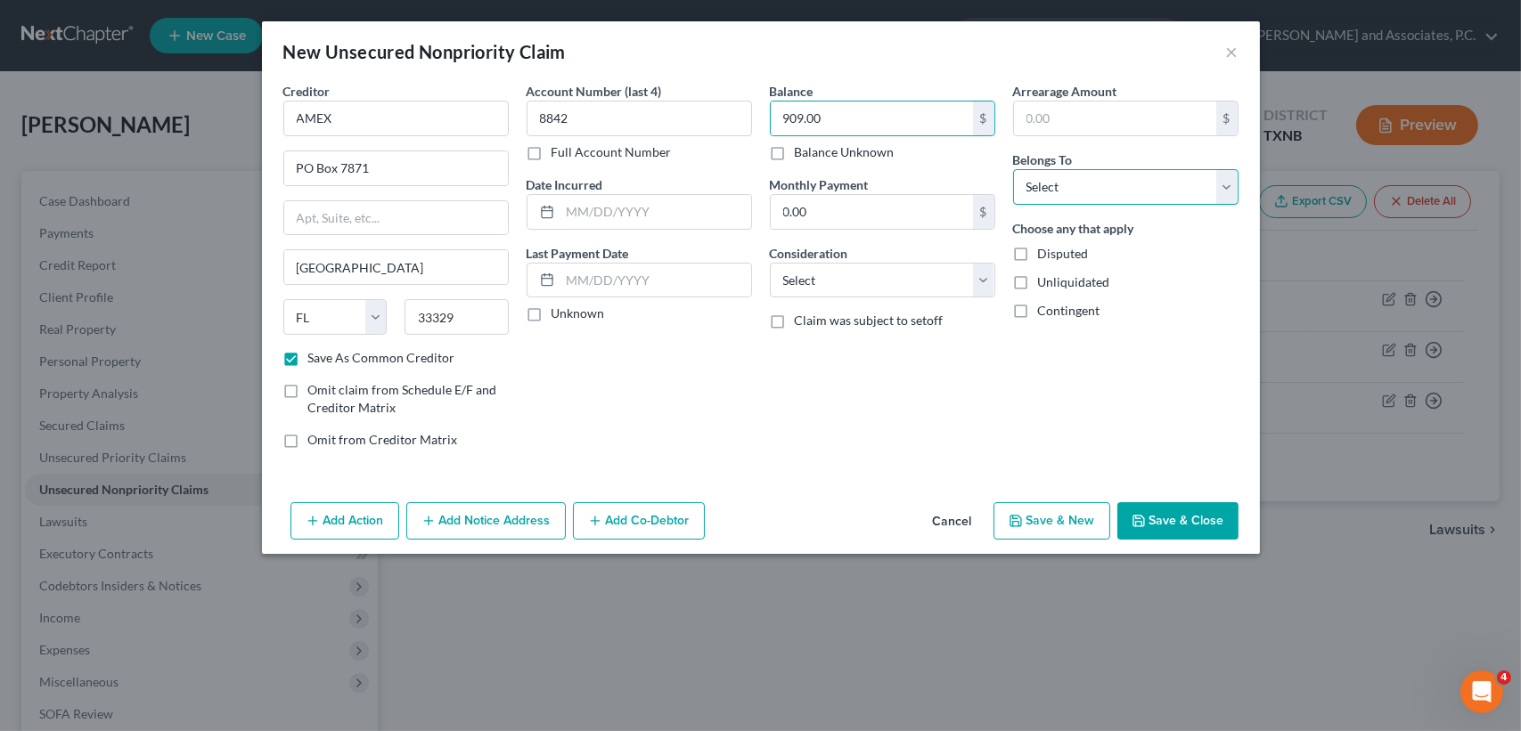
drag, startPoint x: 1023, startPoint y: 187, endPoint x: 1035, endPoint y: 205, distance: 21.7
click at [1023, 187] on select "Select Debtor 1 Only Debtor 2 Only Debtor 1 And Debtor 2 Only At Least One Of T…" at bounding box center [1125, 187] width 225 height 36
select select "0"
click at [1013, 169] on select "Select Debtor 1 Only Debtor 2 Only Debtor 1 And Debtor 2 Only At Least One Of T…" at bounding box center [1125, 187] width 225 height 36
drag, startPoint x: 1202, startPoint y: 523, endPoint x: 1207, endPoint y: 514, distance: 10.4
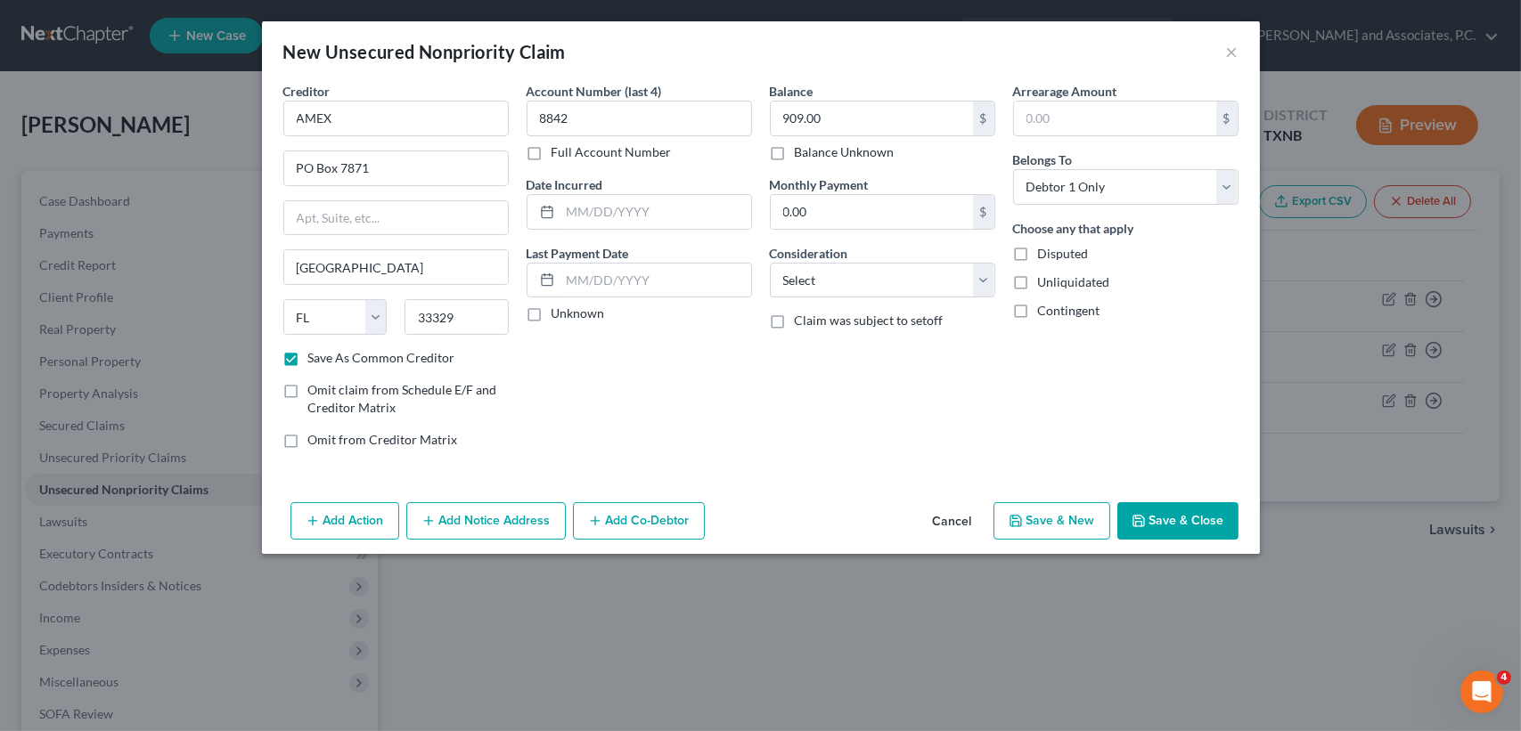
click at [1203, 518] on button "Save & Close" at bounding box center [1177, 520] width 121 height 37
checkbox input "false"
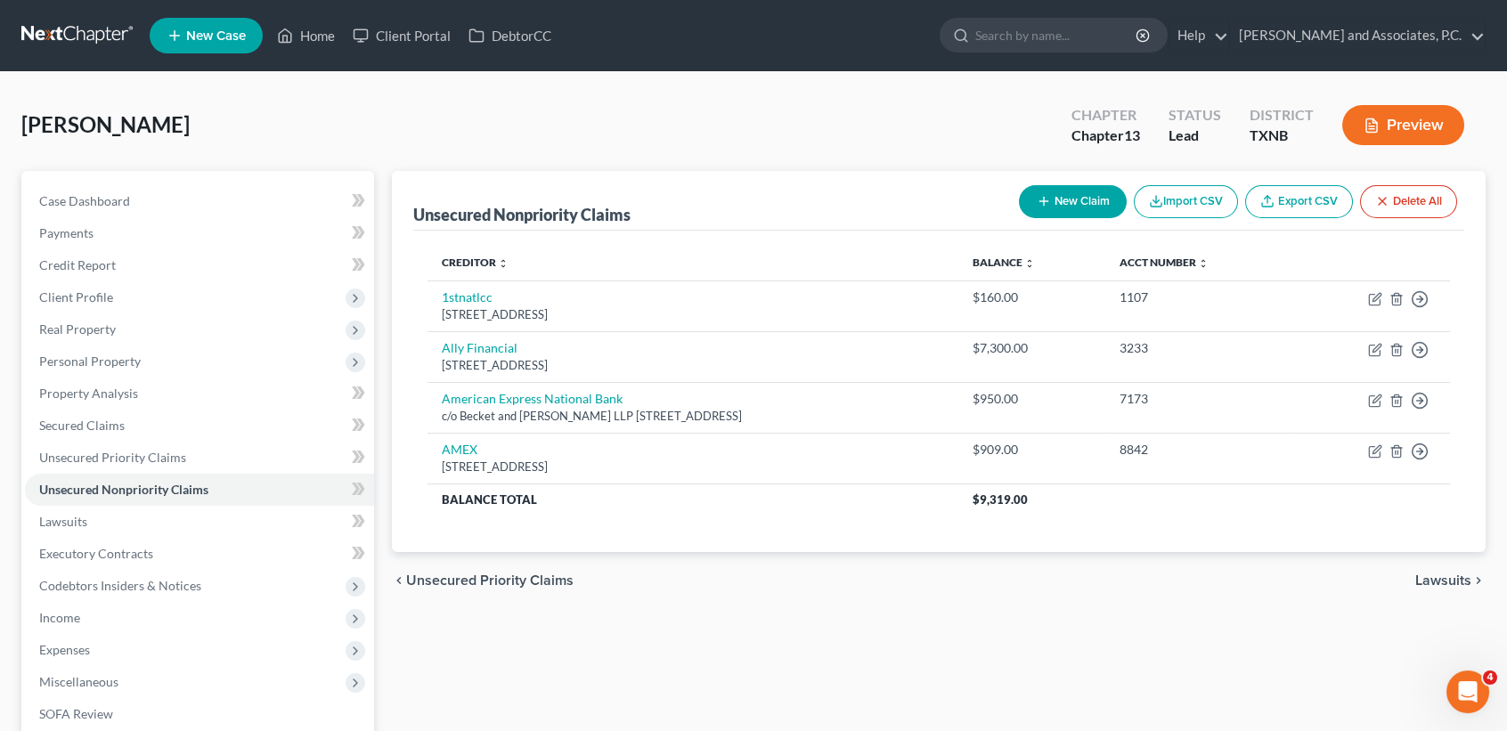
click at [1053, 199] on button "New Claim" at bounding box center [1073, 201] width 108 height 33
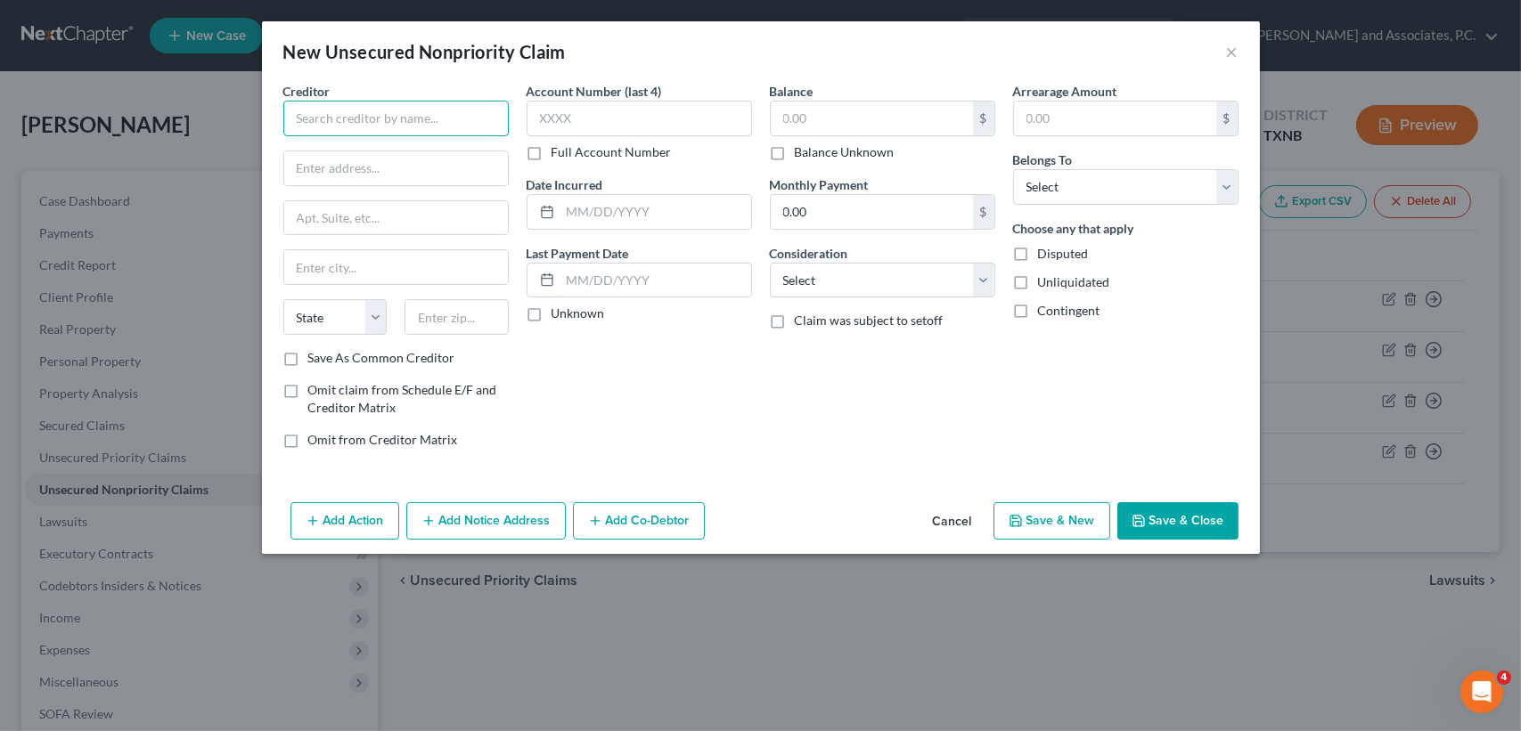
drag, startPoint x: 486, startPoint y: 111, endPoint x: 443, endPoint y: 69, distance: 61.1
click at [486, 110] on input "text" at bounding box center [395, 119] width 225 height 36
type input "Bk Of Amer"
type input "PO Box 982236"
type input "79998"
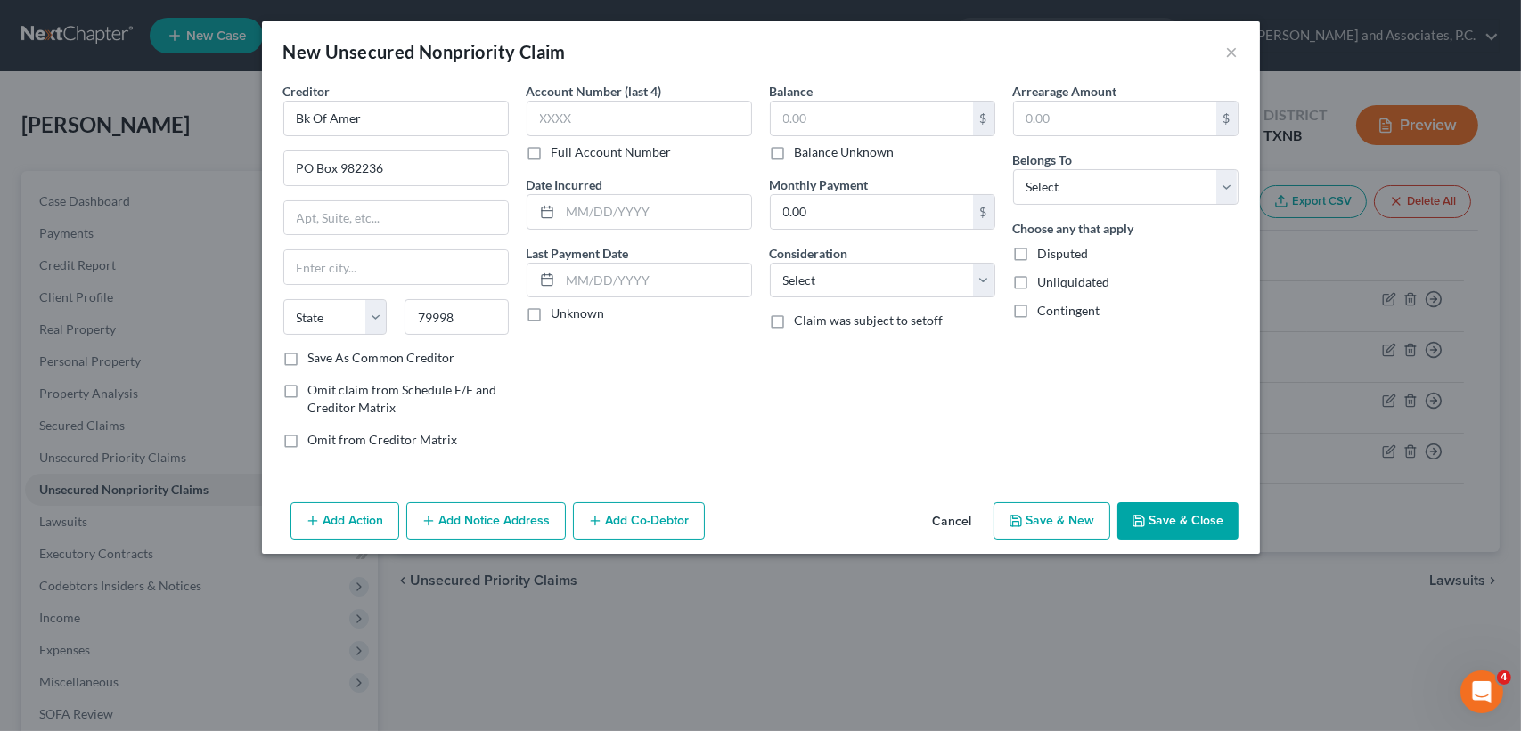
type input "El Paso"
select select "45"
drag, startPoint x: 293, startPoint y: 359, endPoint x: 593, endPoint y: 133, distance: 375.9
click at [308, 360] on label "Save As Common Creditor" at bounding box center [381, 358] width 147 height 18
click at [315, 360] on input "Save As Common Creditor" at bounding box center [321, 355] width 12 height 12
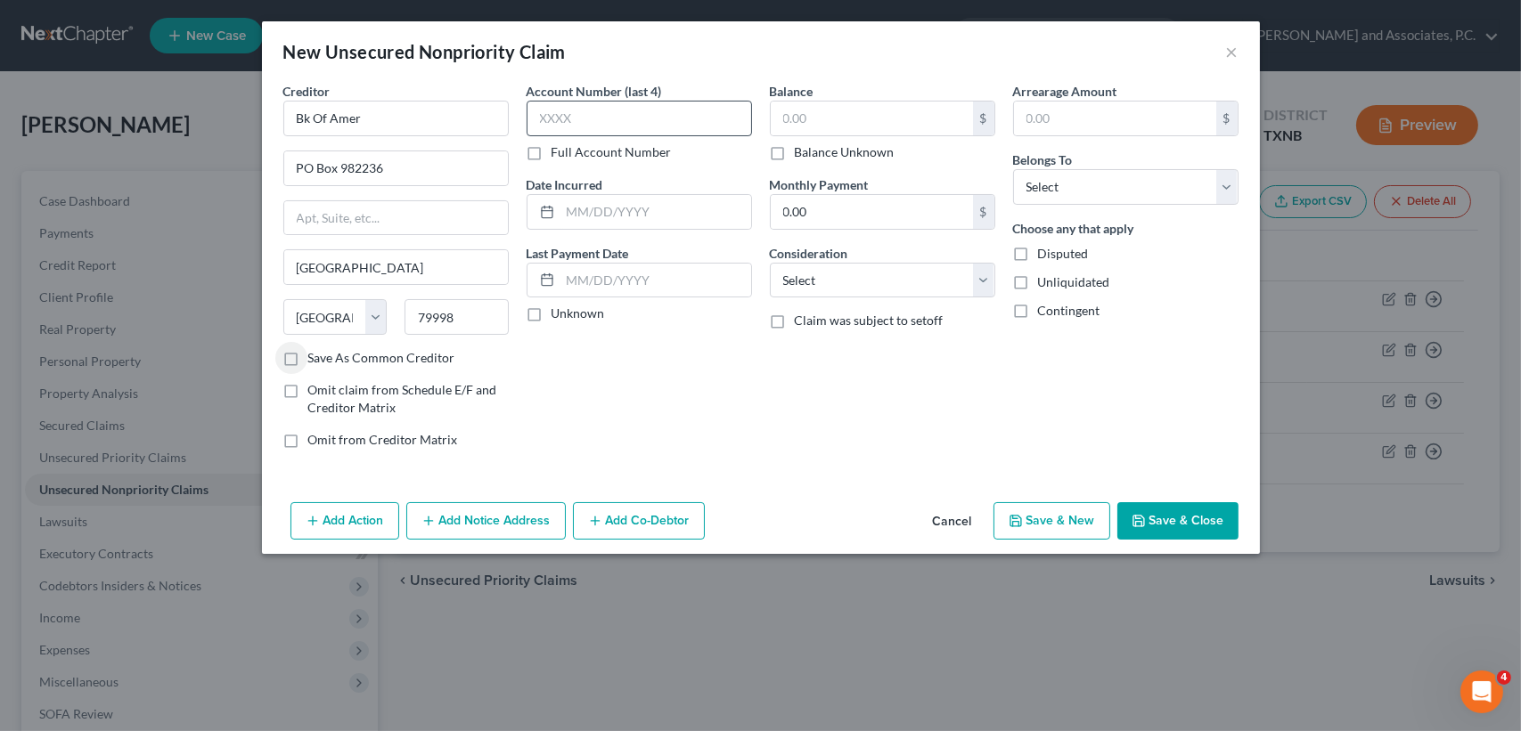
checkbox input "true"
drag, startPoint x: 620, startPoint y: 115, endPoint x: 1495, endPoint y: 342, distance: 903.8
click at [627, 115] on input "text" at bounding box center [638, 119] width 225 height 36
type input "3773"
click at [901, 109] on input "text" at bounding box center [872, 119] width 202 height 34
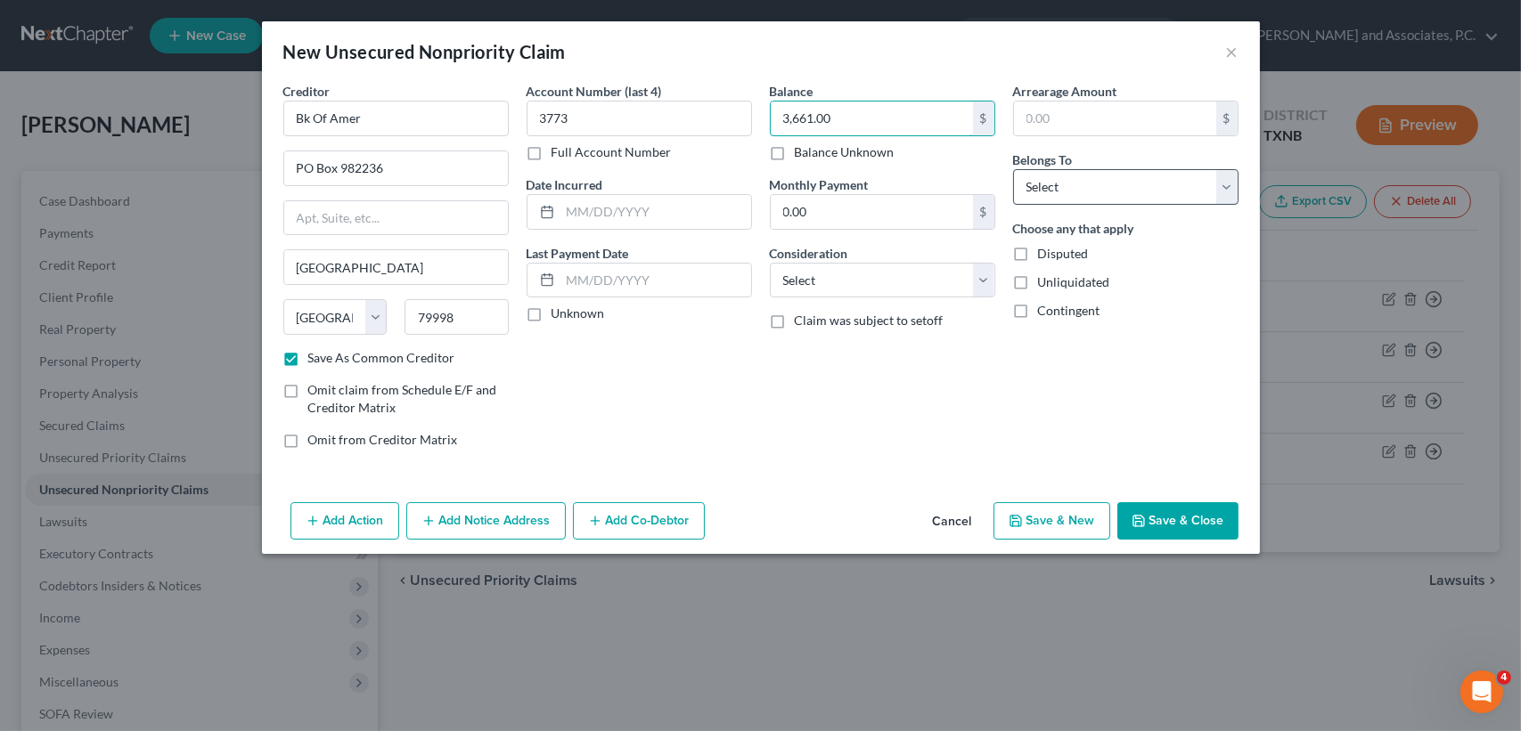
type input "3,661.00"
drag, startPoint x: 1040, startPoint y: 189, endPoint x: 1050, endPoint y: 204, distance: 18.0
click at [1040, 189] on select "Select Debtor 1 Only Debtor 2 Only Debtor 1 And Debtor 2 Only At Least One Of T…" at bounding box center [1125, 187] width 225 height 36
select select "0"
click at [1013, 169] on select "Select Debtor 1 Only Debtor 2 Only Debtor 1 And Debtor 2 Only At Least One Of T…" at bounding box center [1125, 187] width 225 height 36
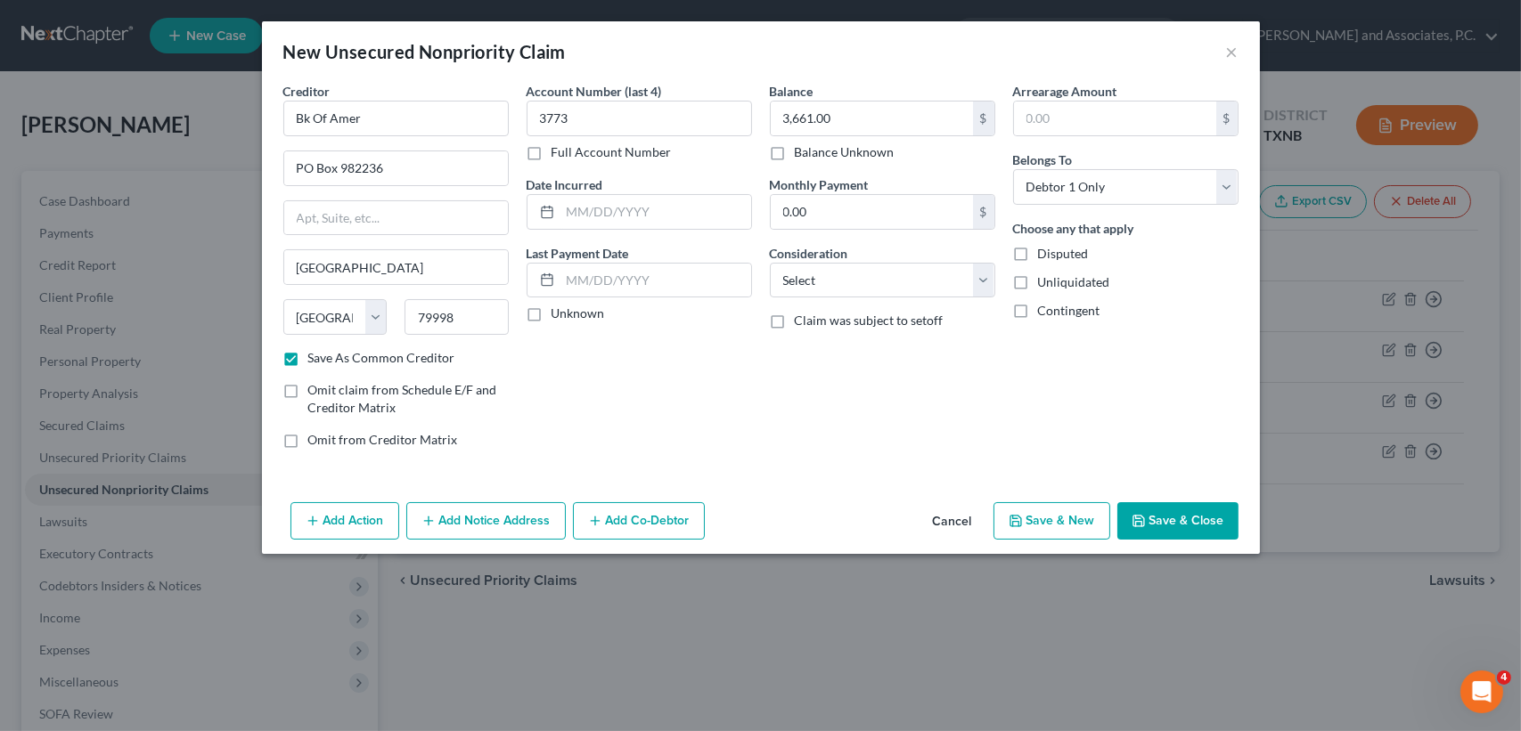
click at [1198, 507] on button "Save & Close" at bounding box center [1177, 520] width 121 height 37
checkbox input "false"
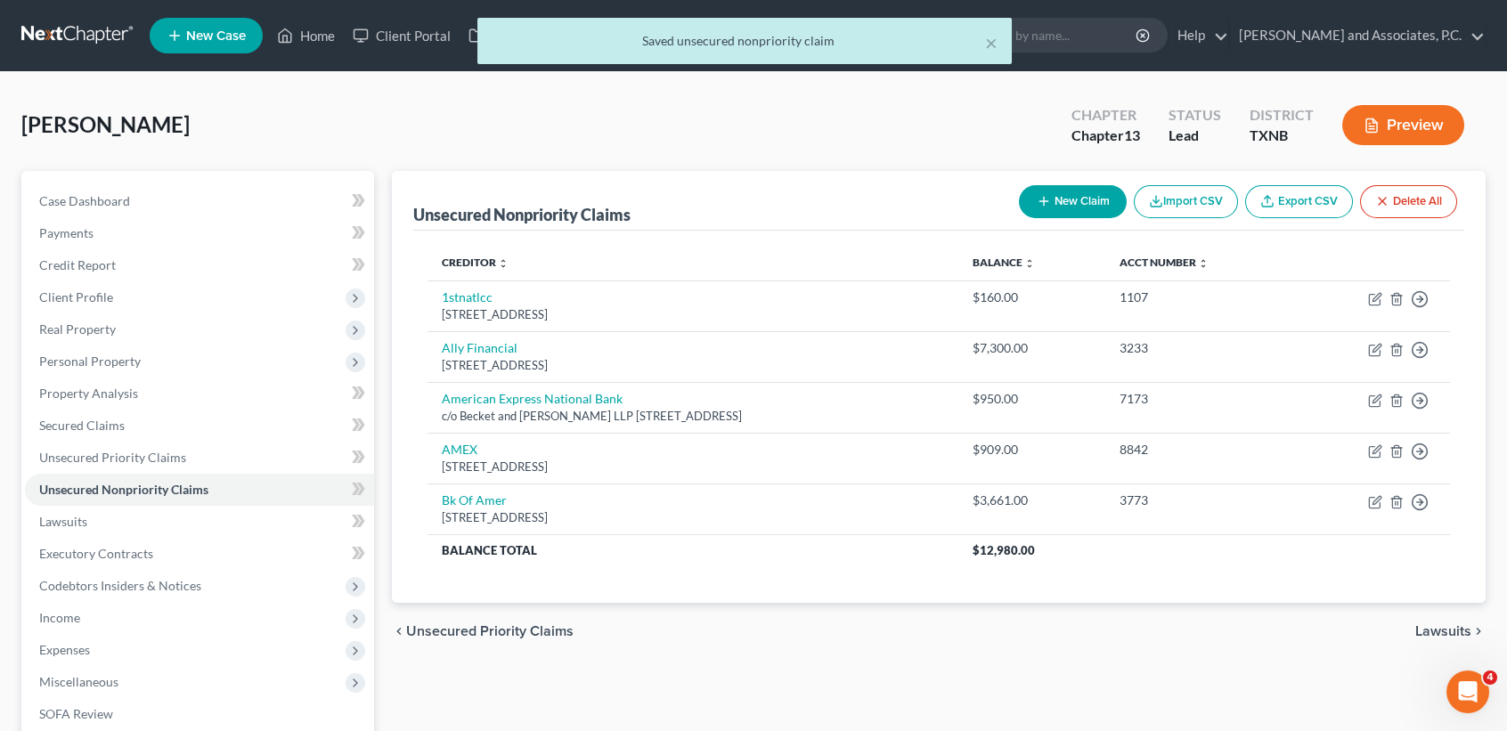
click at [1073, 204] on button "New Claim" at bounding box center [1073, 201] width 108 height 33
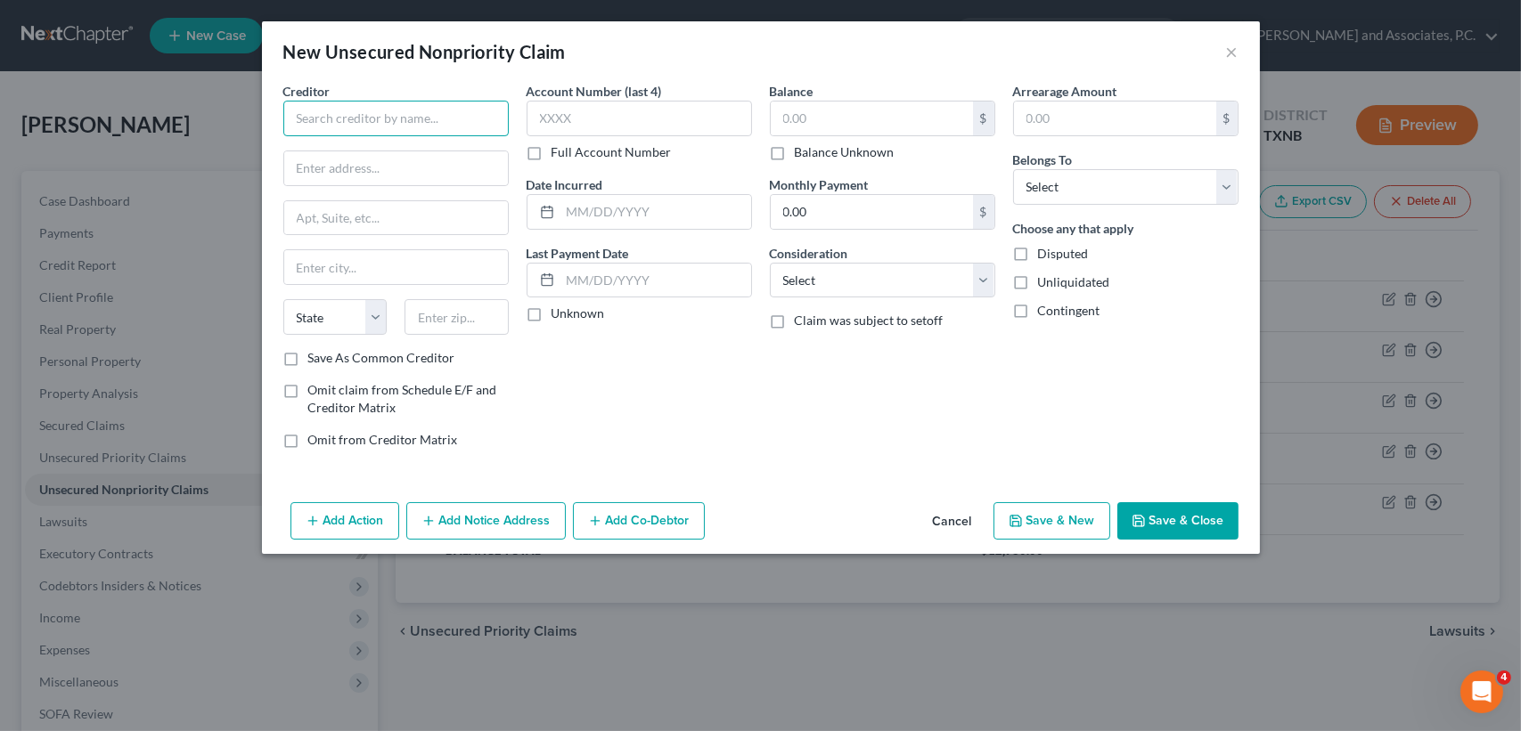
drag, startPoint x: 462, startPoint y: 118, endPoint x: 463, endPoint y: 75, distance: 42.8
click at [462, 117] on input "text" at bounding box center [395, 119] width 225 height 36
type input "Capital One Bank NA"
type input "By American Infosourse LP as Agent"
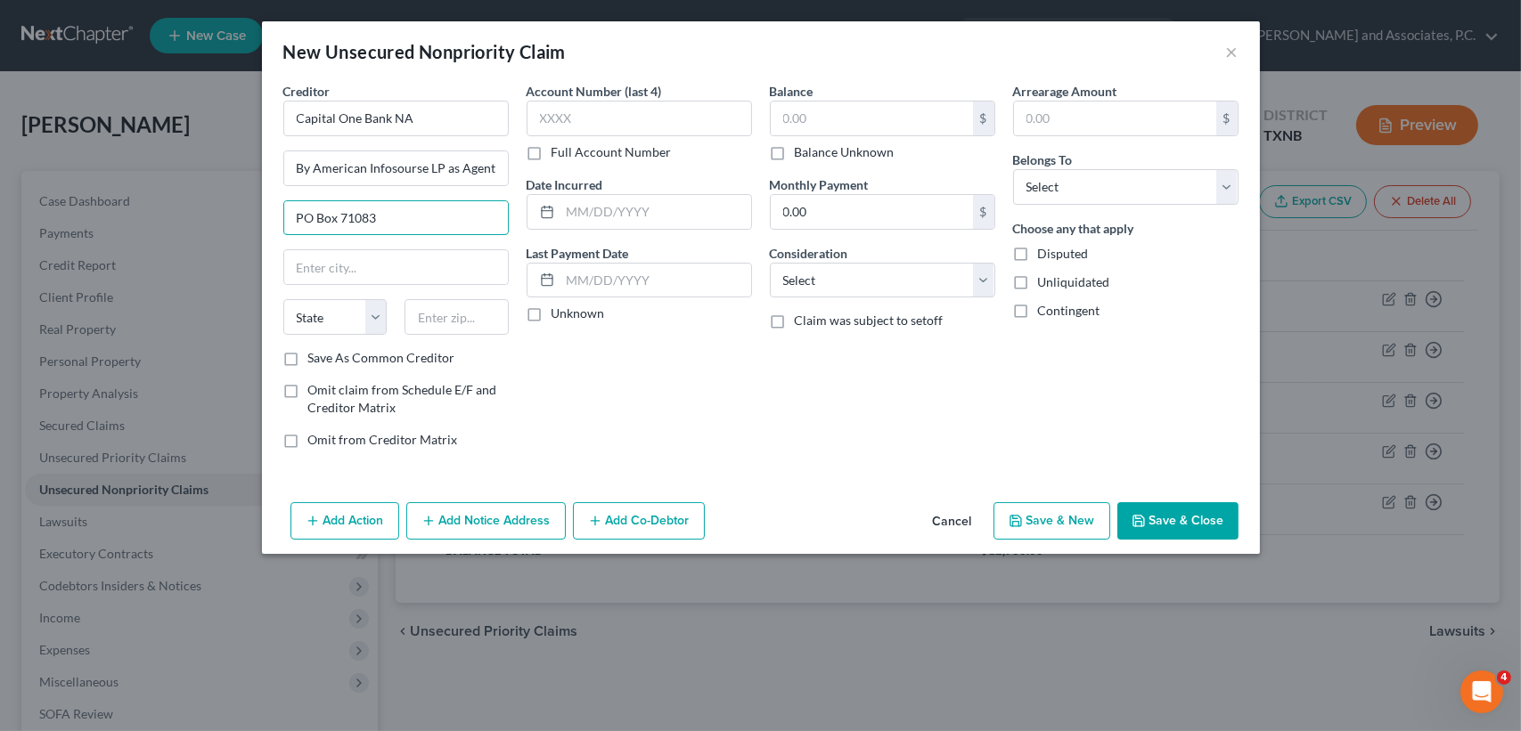
type input "PO Box 71083"
type input "28272"
type input "Charlotte"
click at [308, 352] on label "Save As Common Creditor" at bounding box center [381, 358] width 147 height 18
click at [315, 352] on input "Save As Common Creditor" at bounding box center [321, 355] width 12 height 12
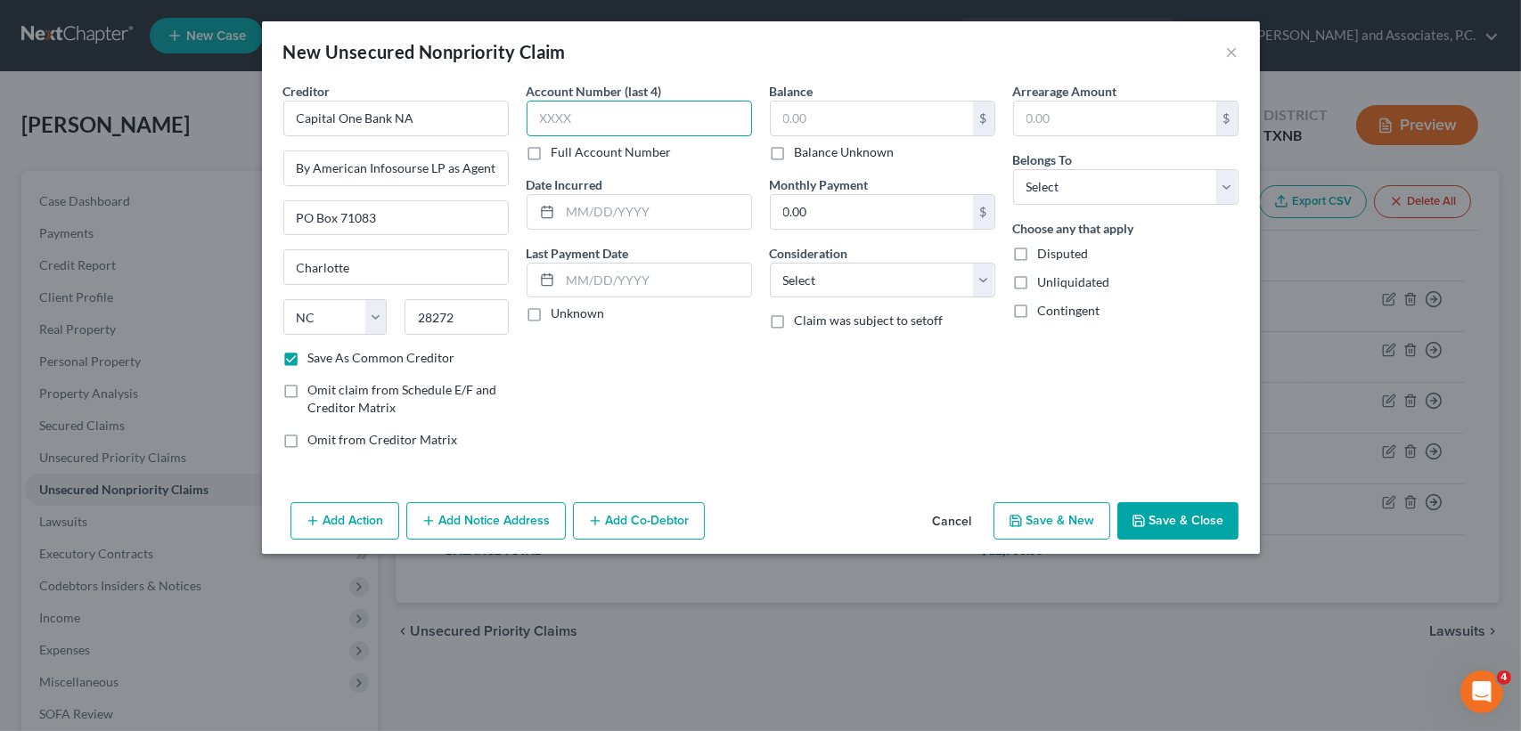
click at [575, 114] on input "text" at bounding box center [638, 119] width 225 height 36
click at [836, 118] on input "text" at bounding box center [872, 119] width 202 height 34
click at [1130, 191] on select "Select Debtor 1 Only Debtor 2 Only Debtor 1 And Debtor 2 Only At Least One Of T…" at bounding box center [1125, 187] width 225 height 36
click at [1013, 169] on select "Select Debtor 1 Only Debtor 2 Only Debtor 1 And Debtor 2 Only At Least One Of T…" at bounding box center [1125, 187] width 225 height 36
click at [1198, 511] on button "Save & Close" at bounding box center [1177, 520] width 121 height 37
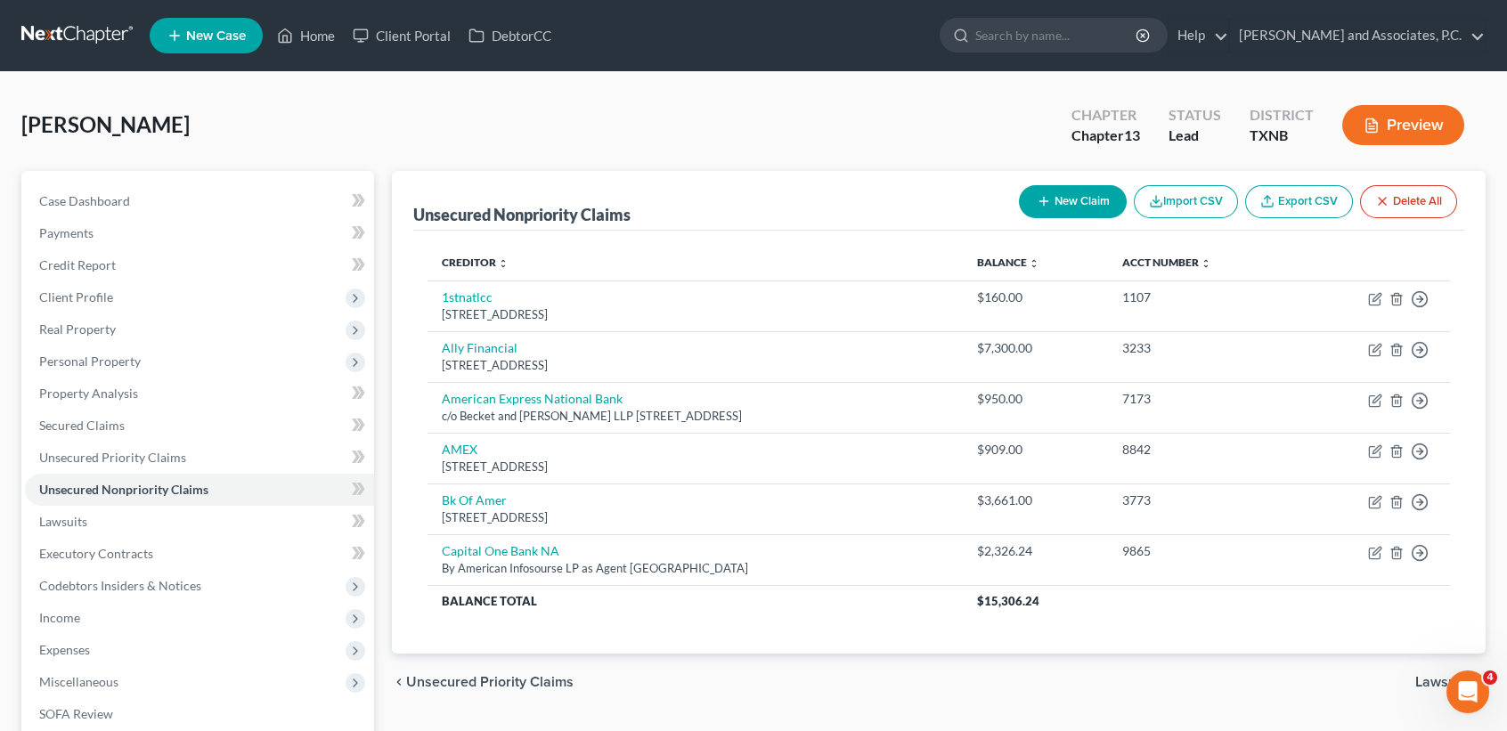
click at [1083, 202] on button "New Claim" at bounding box center [1073, 201] width 108 height 33
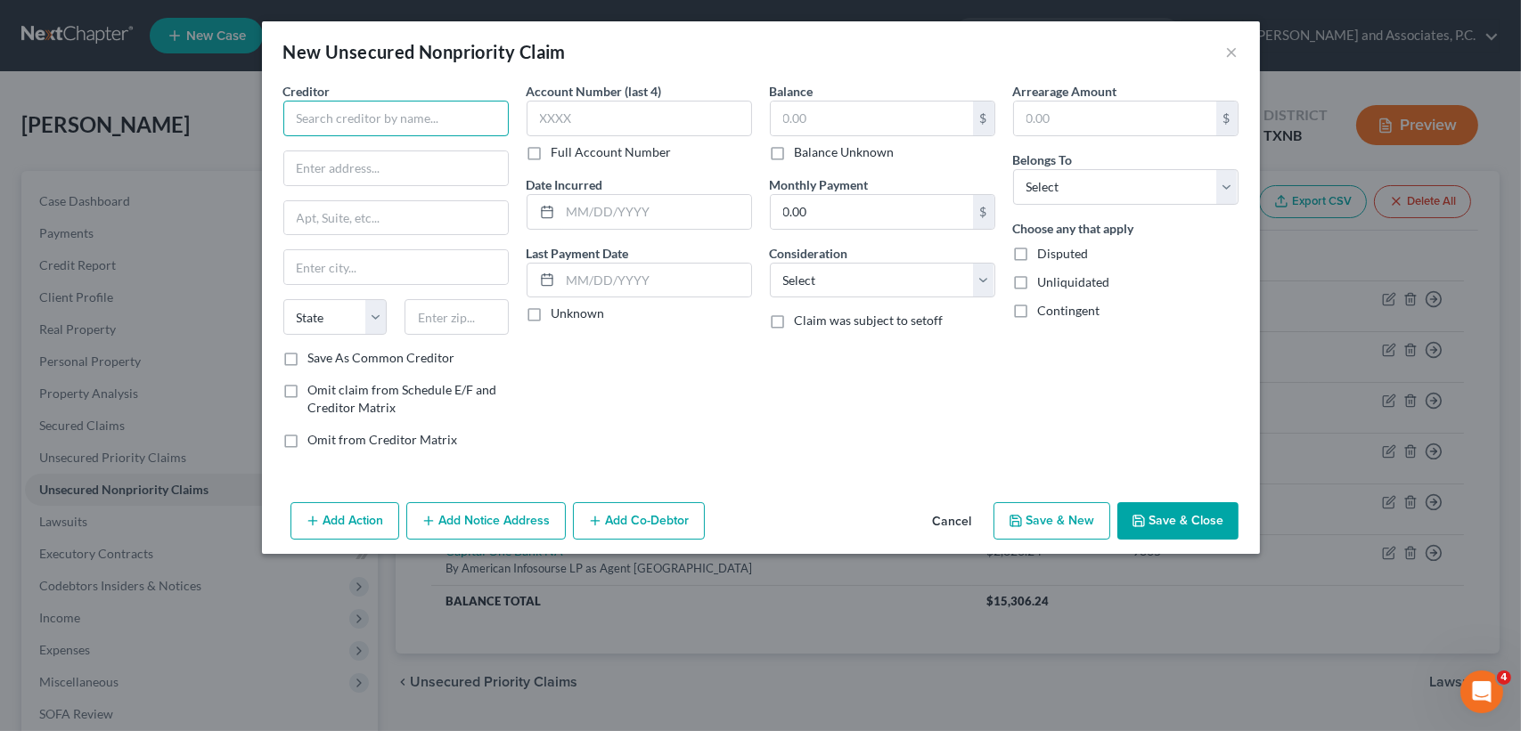
click at [410, 120] on input "text" at bounding box center [395, 119] width 225 height 36
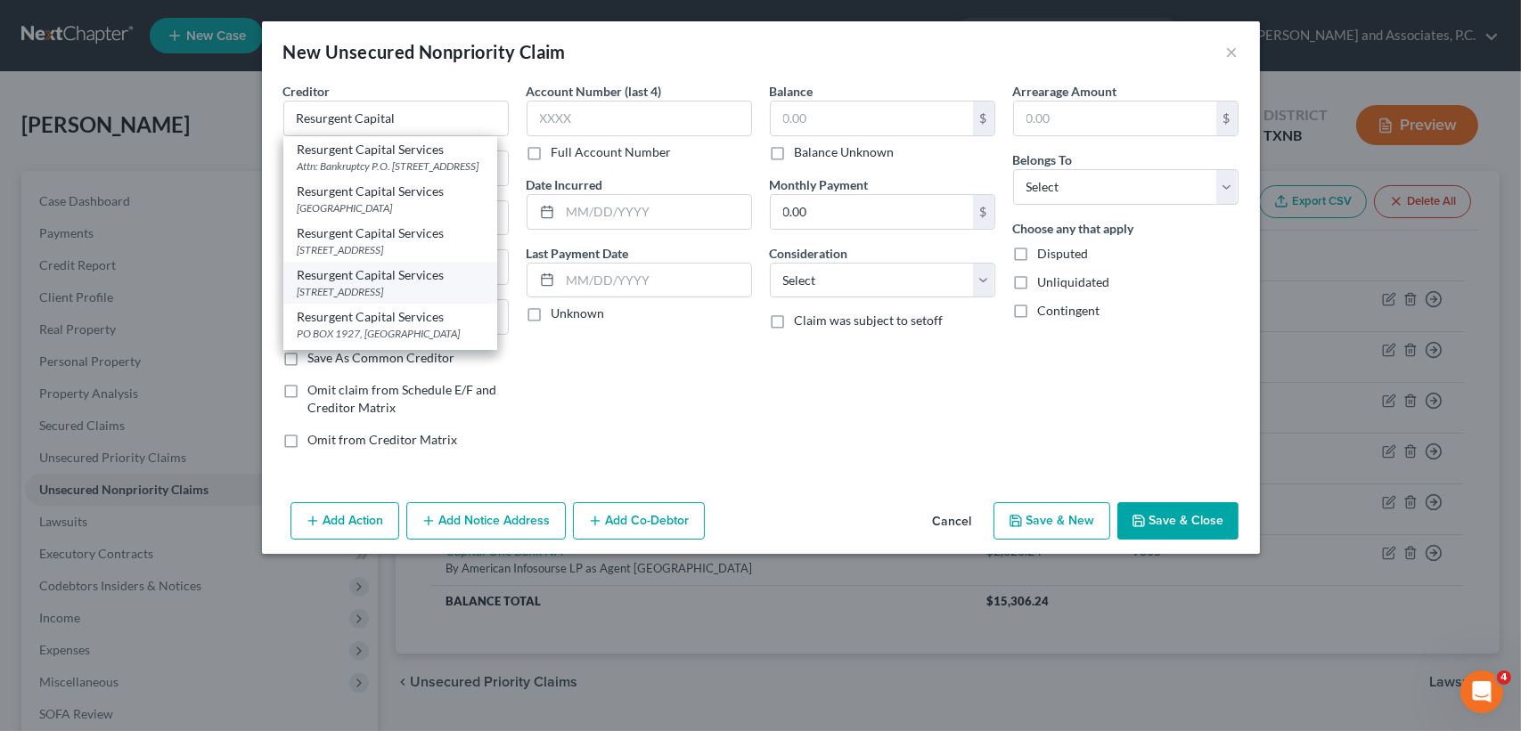
drag, startPoint x: 447, startPoint y: 257, endPoint x: 450, endPoint y: 313, distance: 56.2
click at [450, 313] on div "Resurgent Capital Services Attn: Bankruptcy P.O. Box 10497, Greenville, SC 2960…" at bounding box center [390, 243] width 214 height 214
click at [480, 284] on div "Resurgent Capital Services" at bounding box center [390, 275] width 185 height 18
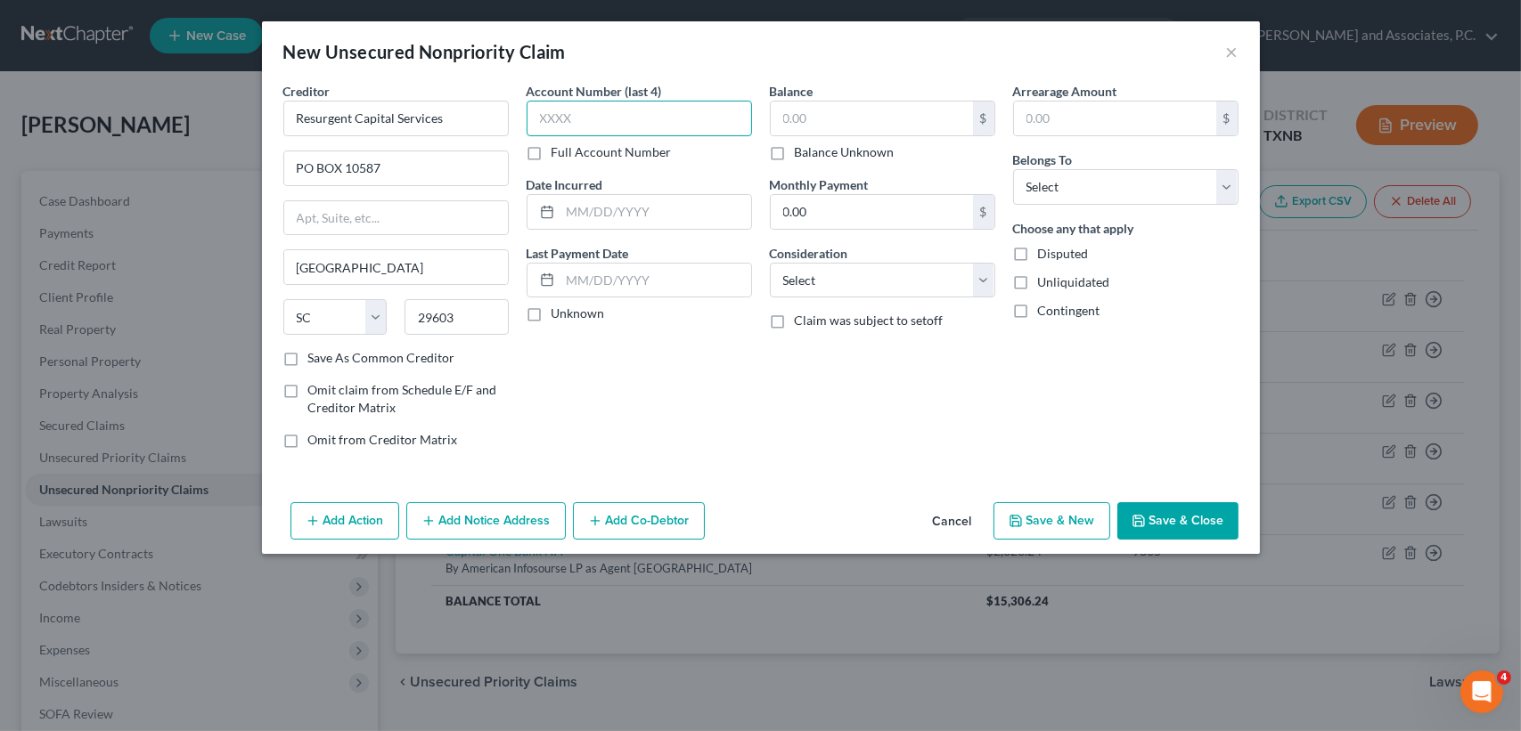
drag, startPoint x: 633, startPoint y: 108, endPoint x: 1432, endPoint y: 283, distance: 817.2
click at [642, 110] on input "text" at bounding box center [638, 119] width 225 height 36
click at [838, 110] on input "text" at bounding box center [872, 119] width 202 height 34
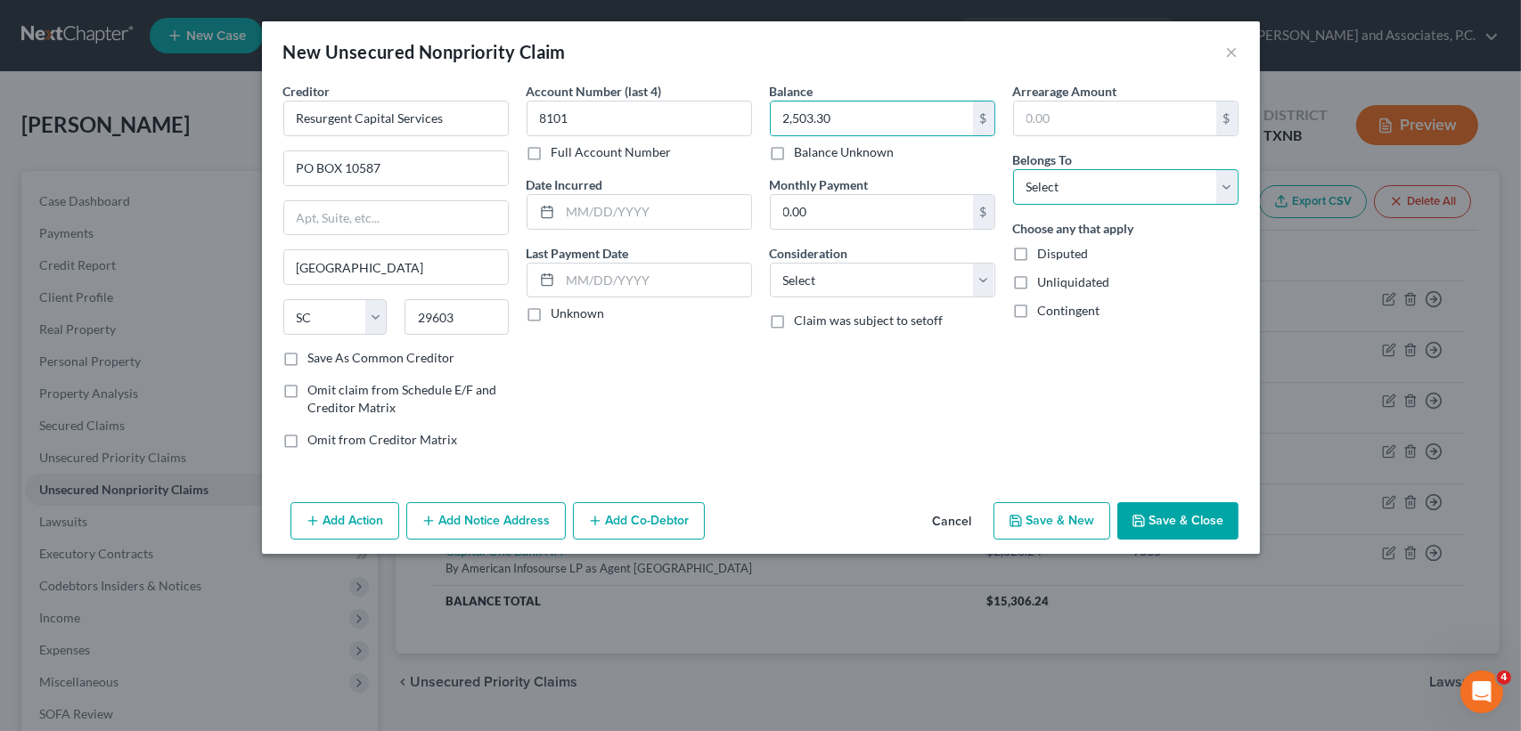
drag, startPoint x: 1152, startPoint y: 170, endPoint x: 1124, endPoint y: 206, distance: 45.1
click at [1152, 169] on select "Select Debtor 1 Only Debtor 2 Only Debtor 1 And Debtor 2 Only At Least One Of T…" at bounding box center [1125, 187] width 225 height 36
click at [1013, 169] on select "Select Debtor 1 Only Debtor 2 Only Debtor 1 And Debtor 2 Only At Least One Of T…" at bounding box center [1125, 187] width 225 height 36
click at [1192, 516] on button "Save & Close" at bounding box center [1177, 520] width 121 height 37
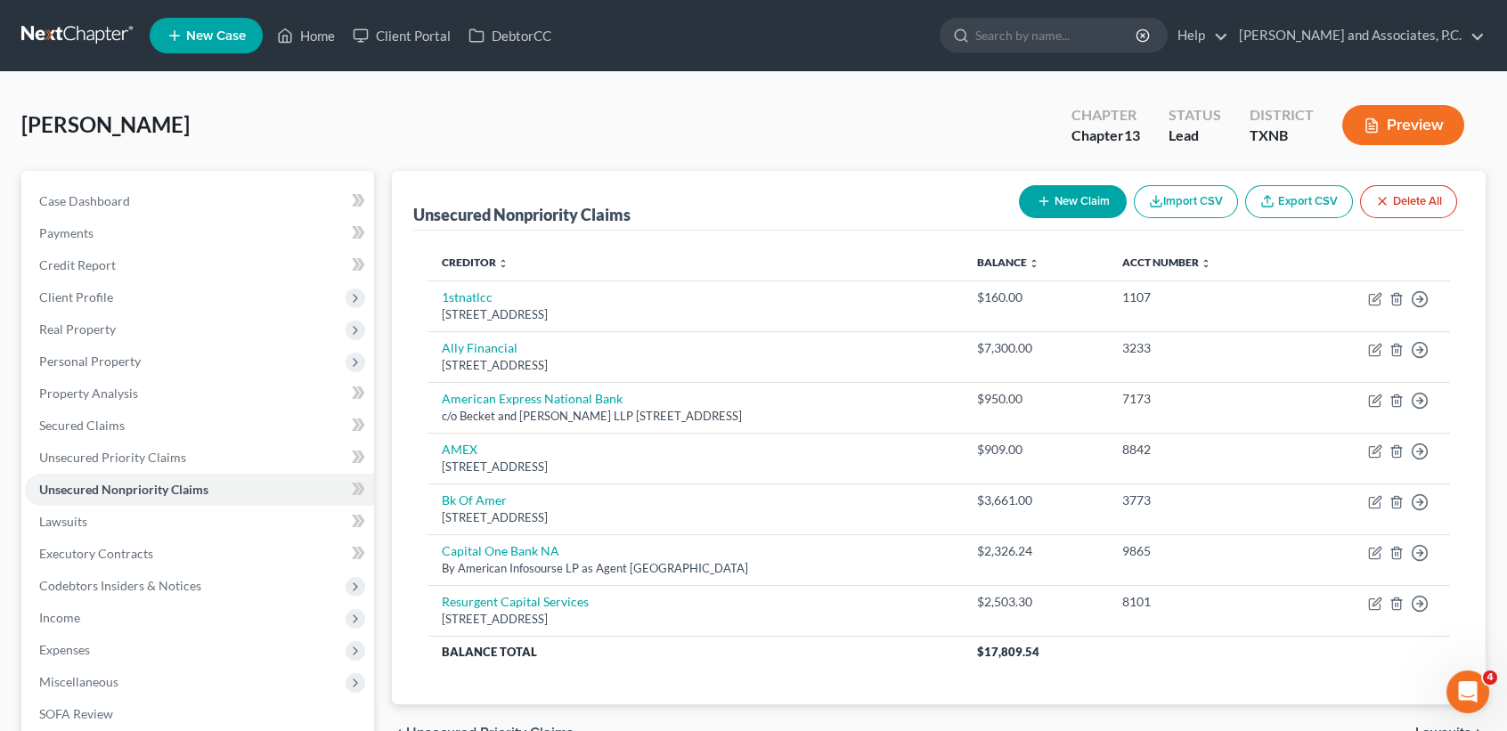
click at [1138, 212] on button "Import CSV" at bounding box center [1186, 201] width 104 height 33
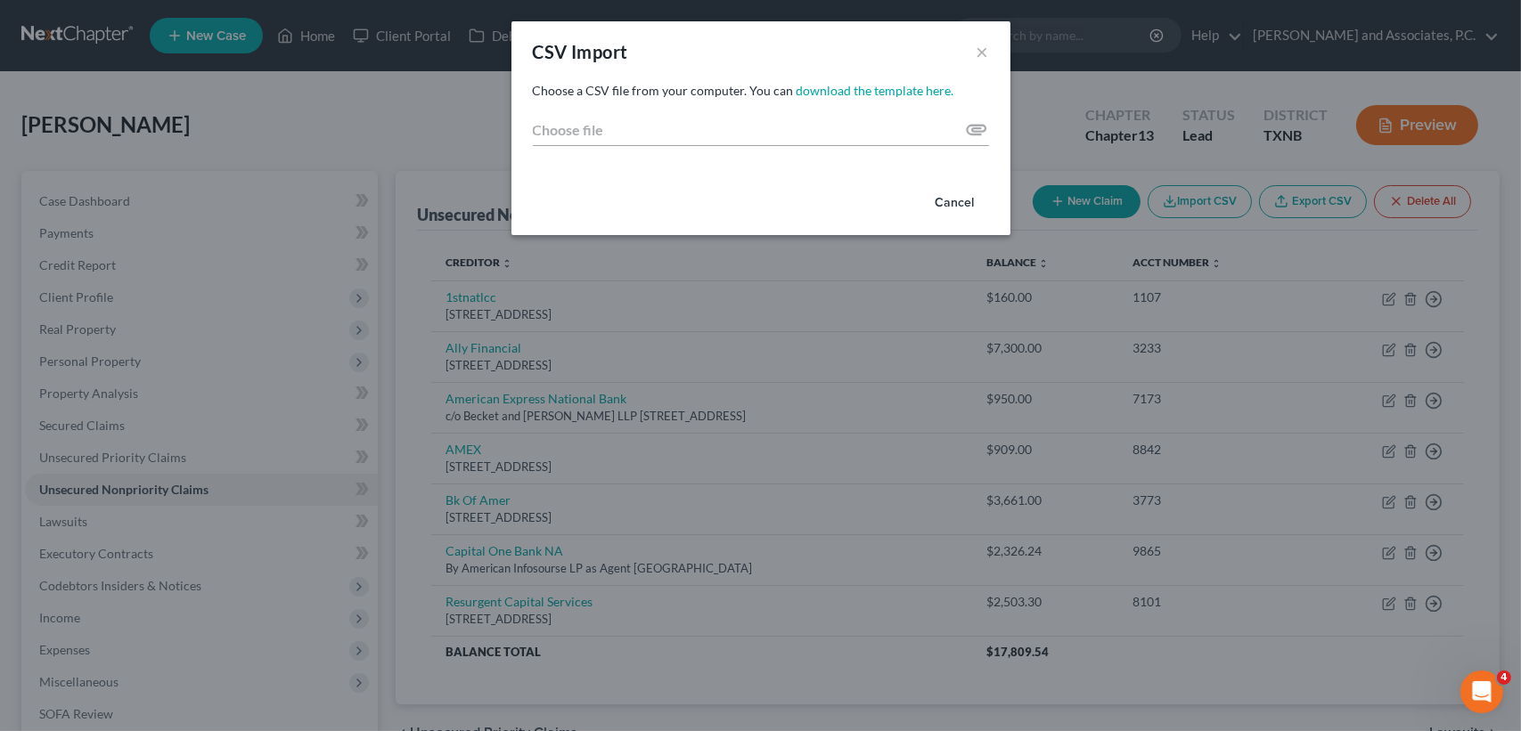
click at [1118, 196] on div "CSV Import × Choose a CSV file from your computer. You can download the templat…" at bounding box center [760, 365] width 1521 height 731
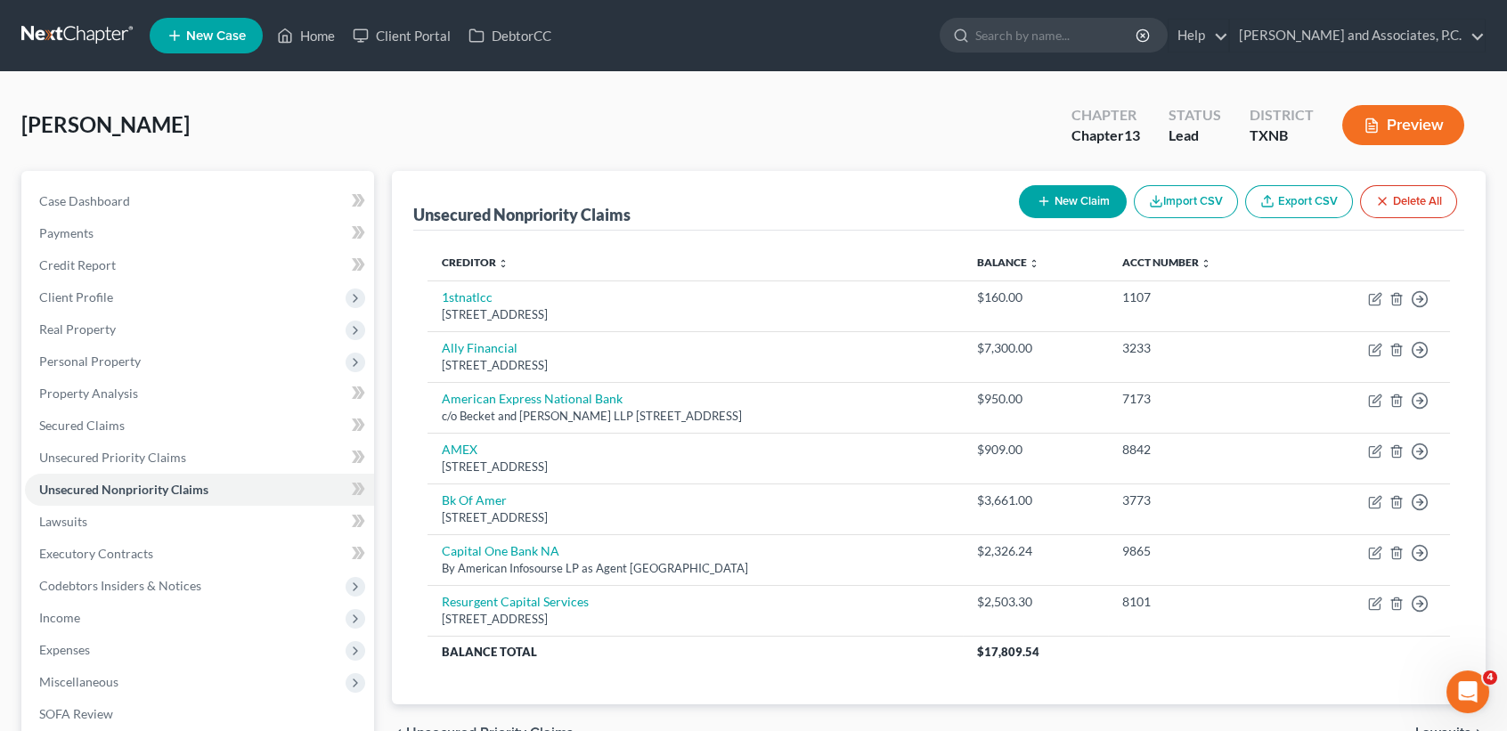
click at [1064, 203] on button "New Claim" at bounding box center [1073, 201] width 108 height 33
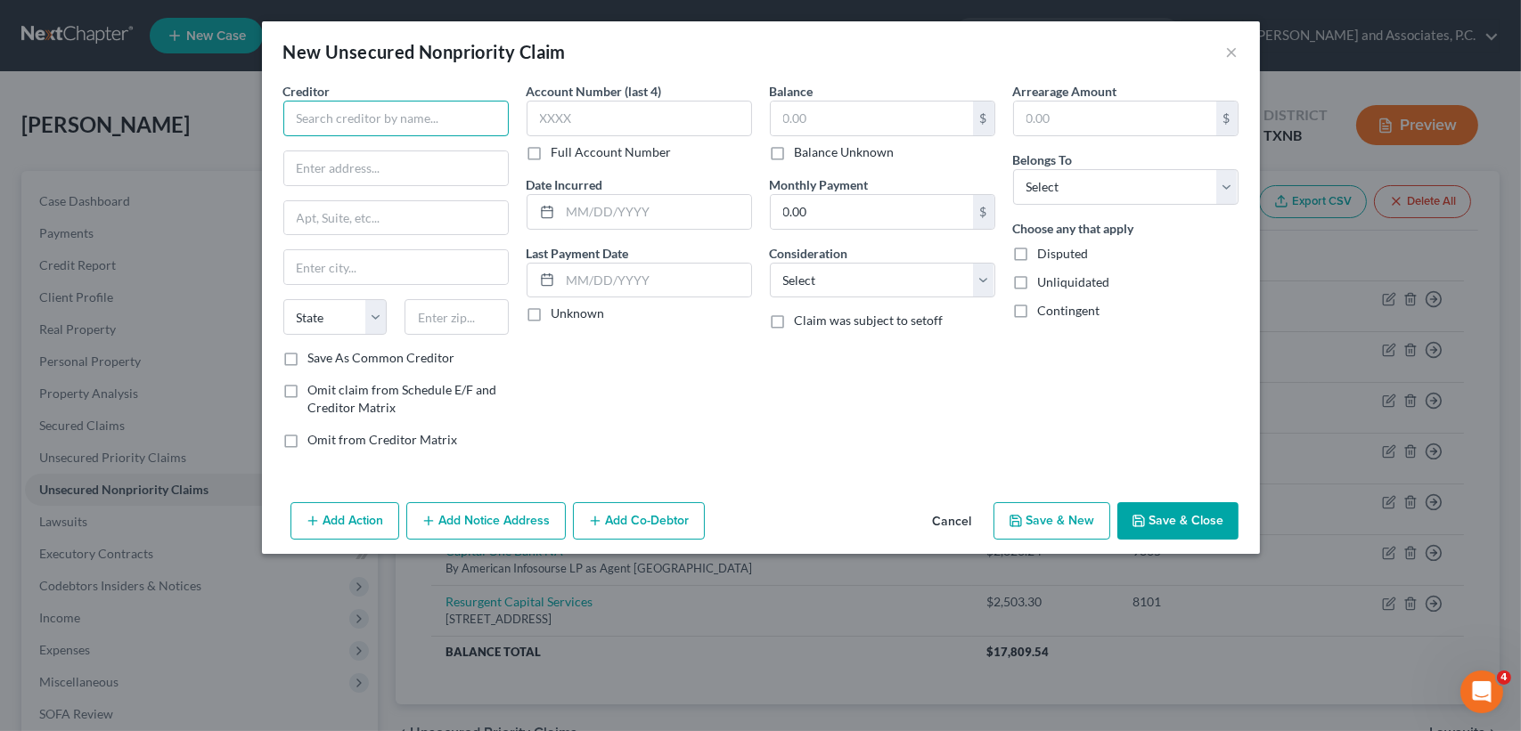
click at [437, 108] on input "text" at bounding box center [395, 119] width 225 height 36
drag, startPoint x: 490, startPoint y: 324, endPoint x: 298, endPoint y: 331, distance: 191.7
click at [284, 322] on div "State AL AK AR AZ CA CO CT DE DC FL GA GU HI ID IL IN IA KS KY LA ME MD MA MI M…" at bounding box center [395, 324] width 243 height 50
click at [308, 357] on label "Save As Common Creditor" at bounding box center [381, 358] width 147 height 18
click at [315, 357] on input "Save As Common Creditor" at bounding box center [321, 355] width 12 height 12
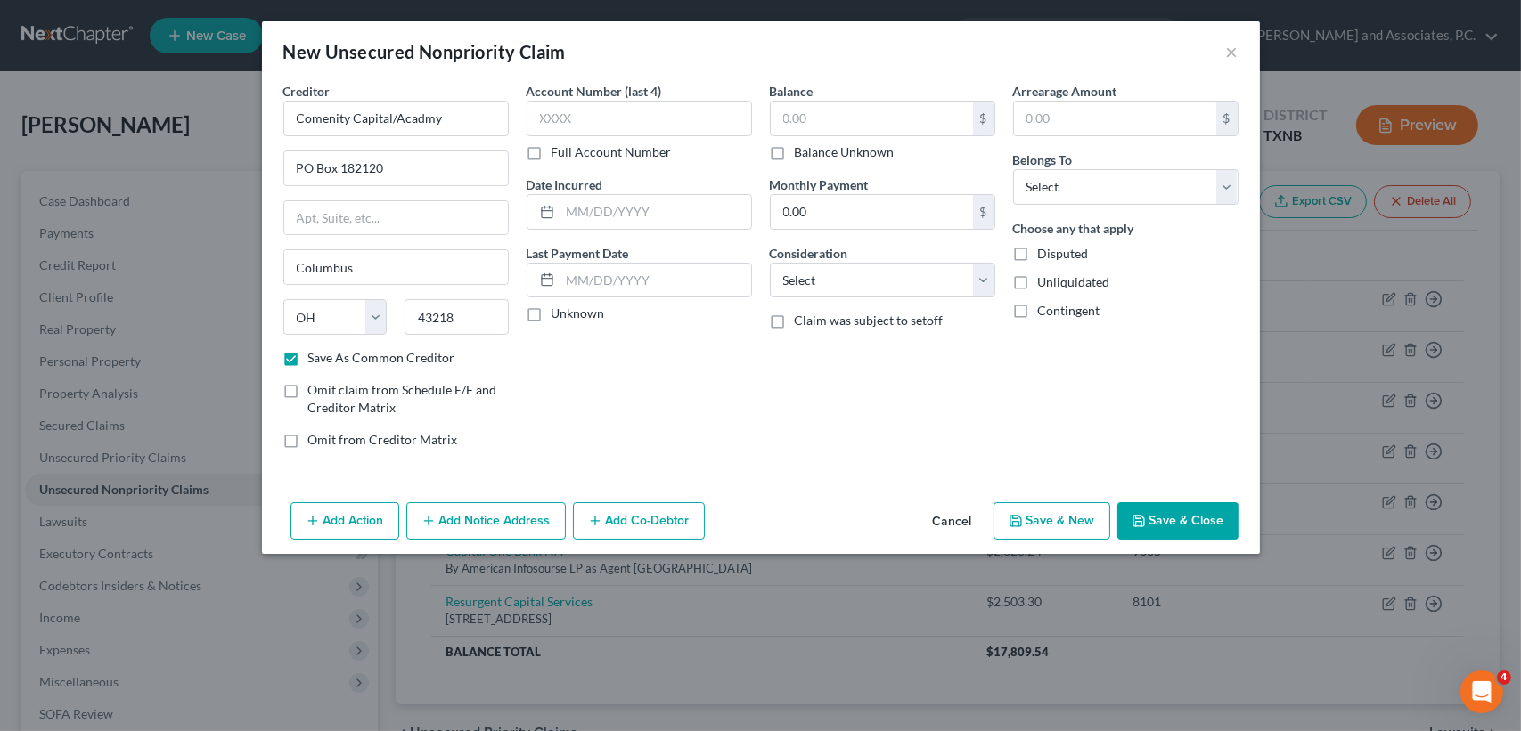
drag, startPoint x: 620, startPoint y: 89, endPoint x: 689, endPoint y: 146, distance: 89.9
click at [622, 89] on label "Account Number (last 4)" at bounding box center [593, 91] width 135 height 19
click at [689, 146] on div "Full Account Number" at bounding box center [638, 152] width 225 height 18
click at [685, 116] on input "text" at bounding box center [638, 119] width 225 height 36
click at [898, 112] on input "text" at bounding box center [872, 119] width 202 height 34
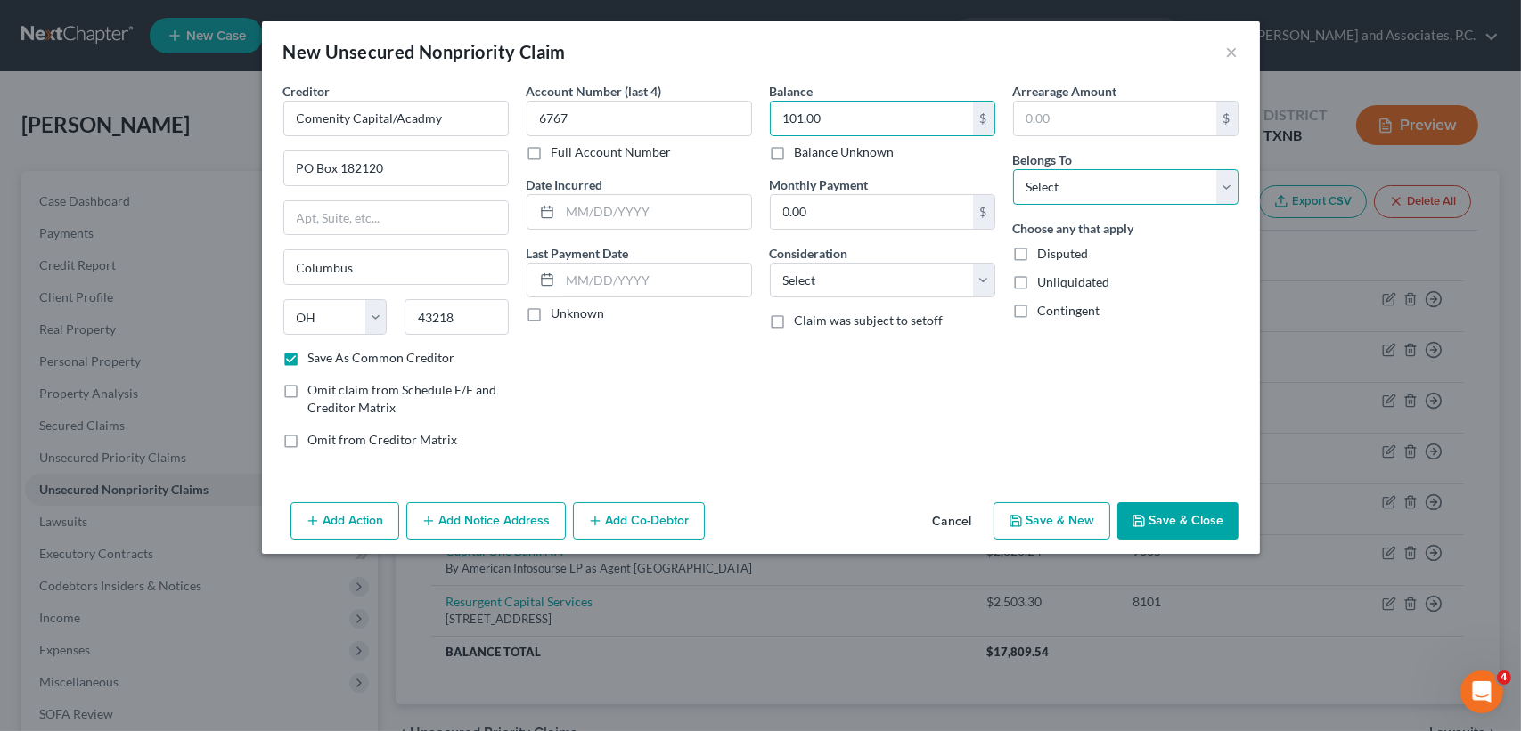
click at [1038, 202] on select "Select Debtor 1 Only Debtor 2 Only Debtor 1 And Debtor 2 Only At Least One Of T…" at bounding box center [1125, 187] width 225 height 36
click at [1013, 169] on select "Select Debtor 1 Only Debtor 2 Only Debtor 1 And Debtor 2 Only At Least One Of T…" at bounding box center [1125, 187] width 225 height 36
click at [1213, 518] on button "Save & Close" at bounding box center [1177, 520] width 121 height 37
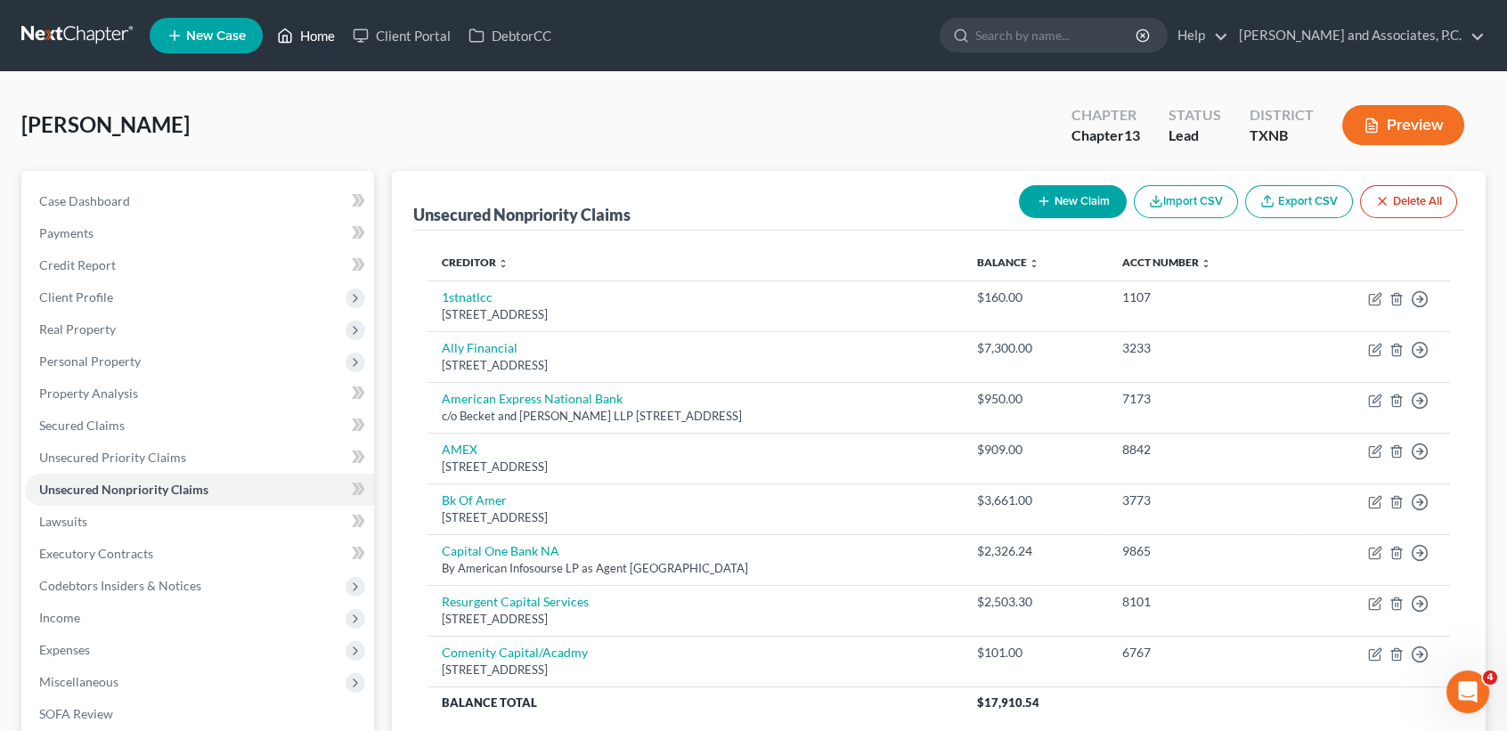
click at [306, 29] on link "Home" at bounding box center [306, 36] width 76 height 32
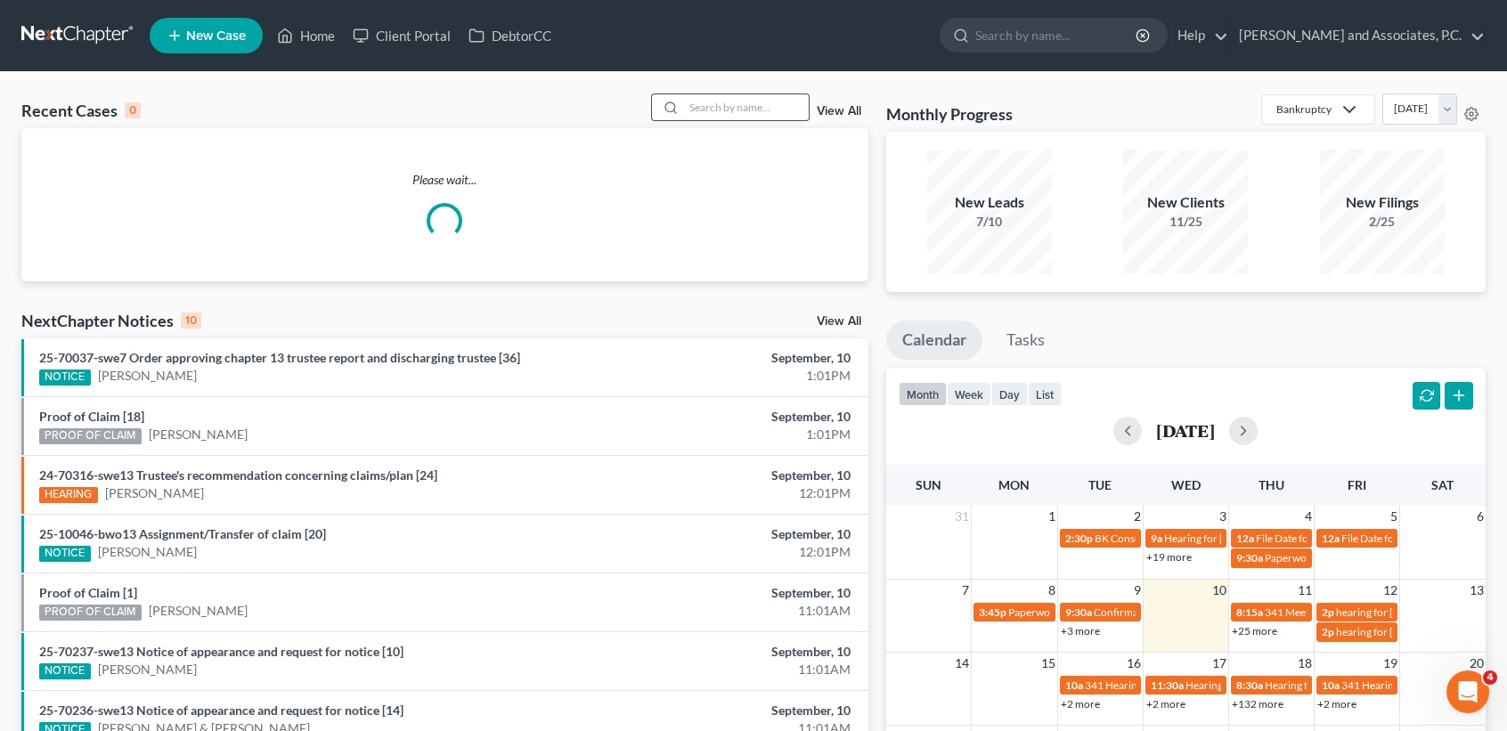
click at [763, 110] on input "search" at bounding box center [746, 107] width 125 height 26
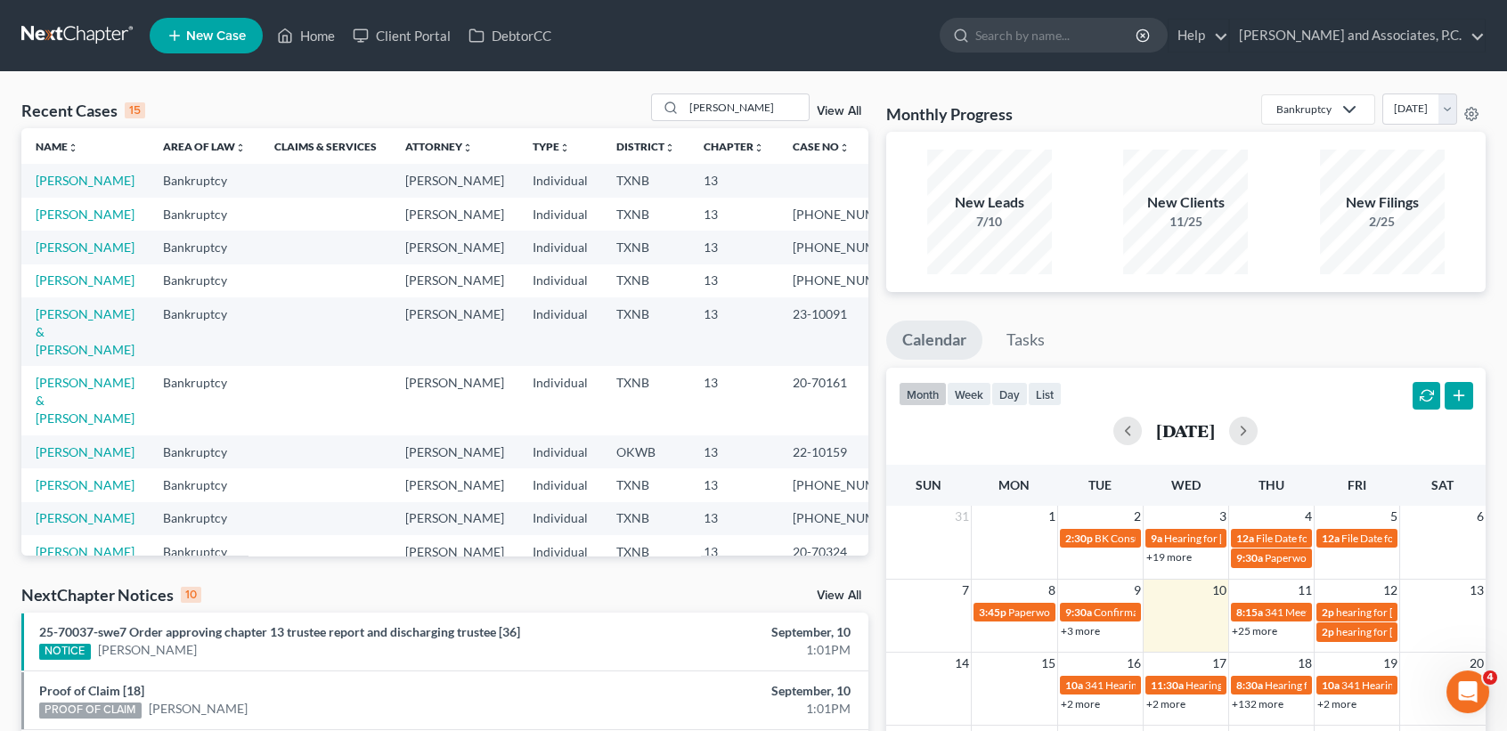
click at [48, 192] on td "Herrera, Pete" at bounding box center [84, 180] width 127 height 33
click at [62, 192] on td "Herrera, Pete" at bounding box center [84, 180] width 127 height 33
click at [62, 182] on link "Herrera, Pete" at bounding box center [85, 180] width 99 height 15
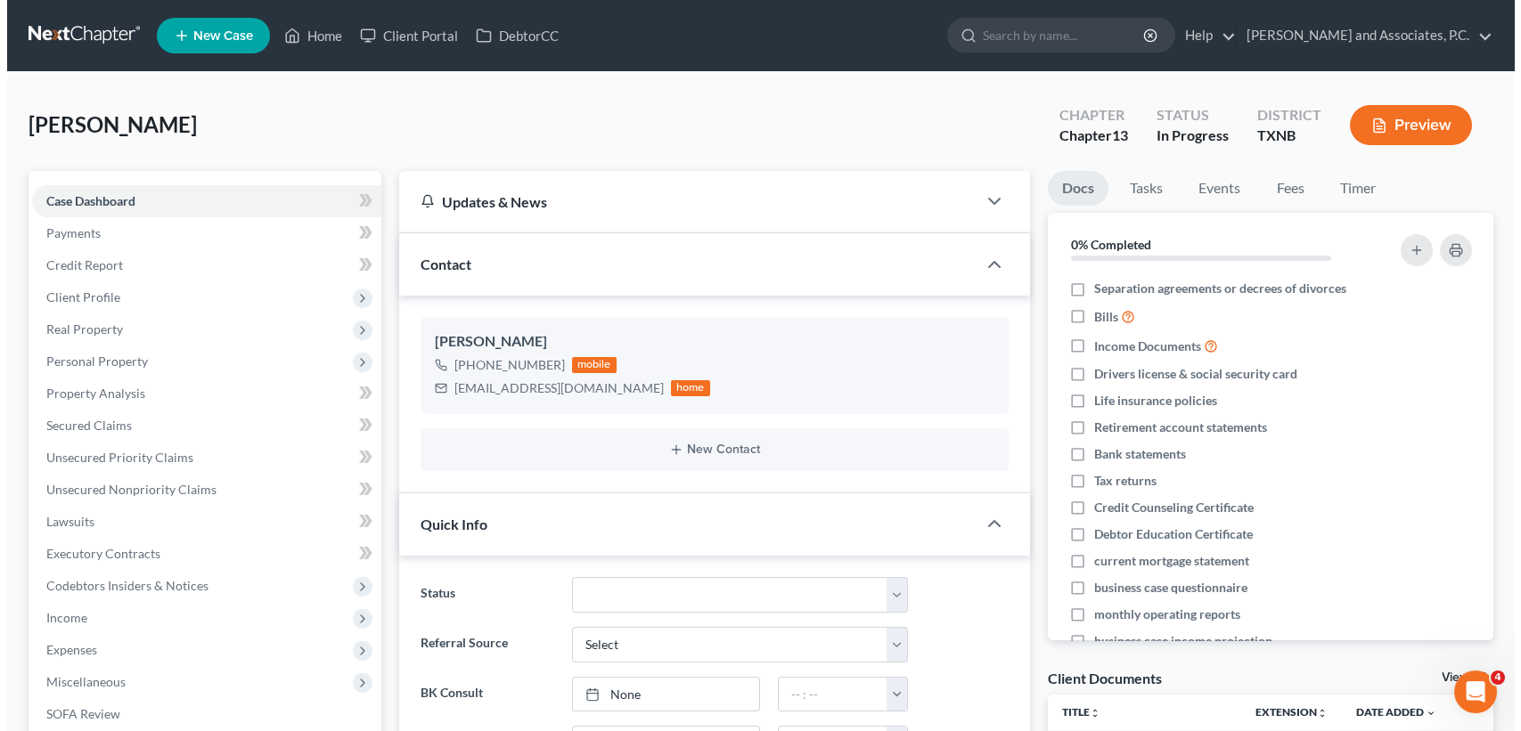
scroll to position [175, 0]
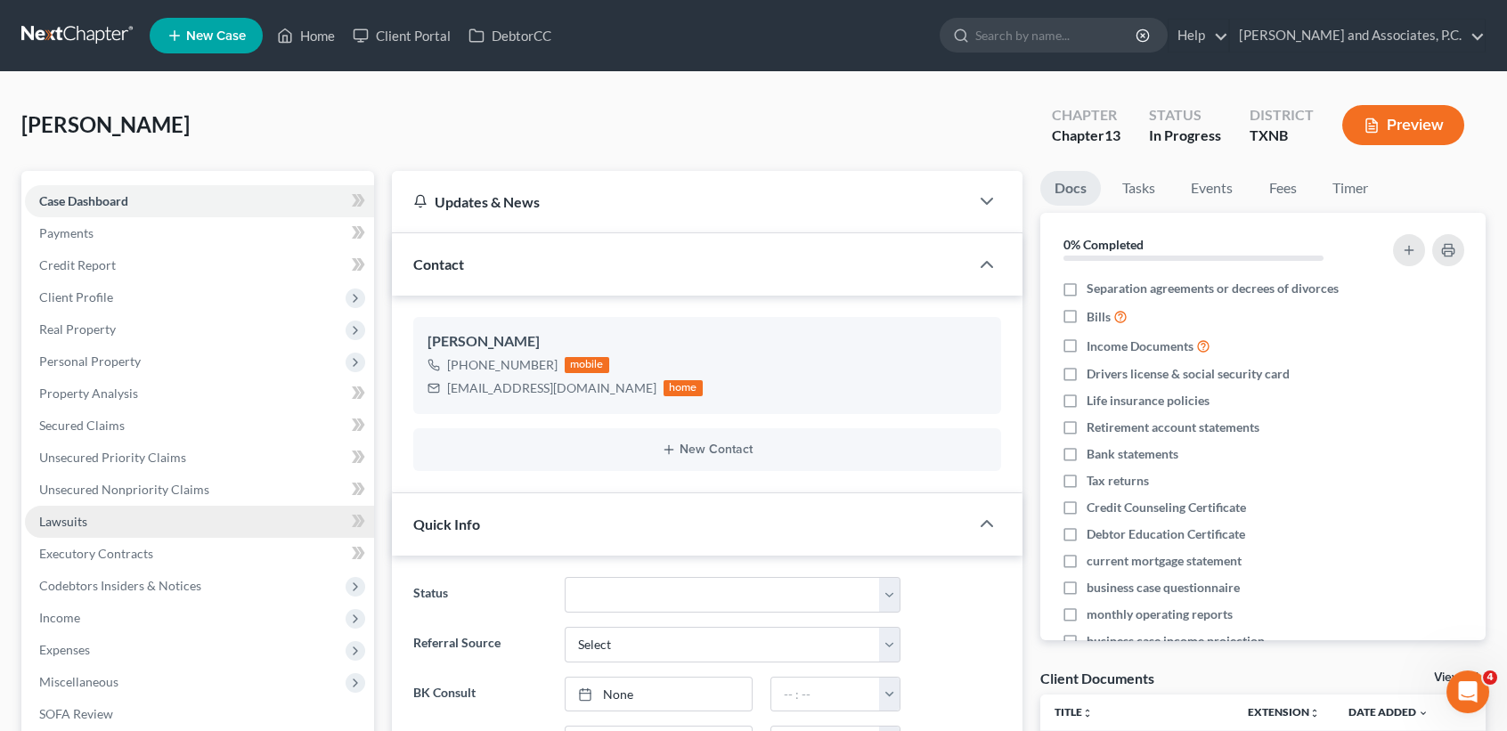
click at [73, 521] on span "Lawsuits" at bounding box center [63, 521] width 48 height 15
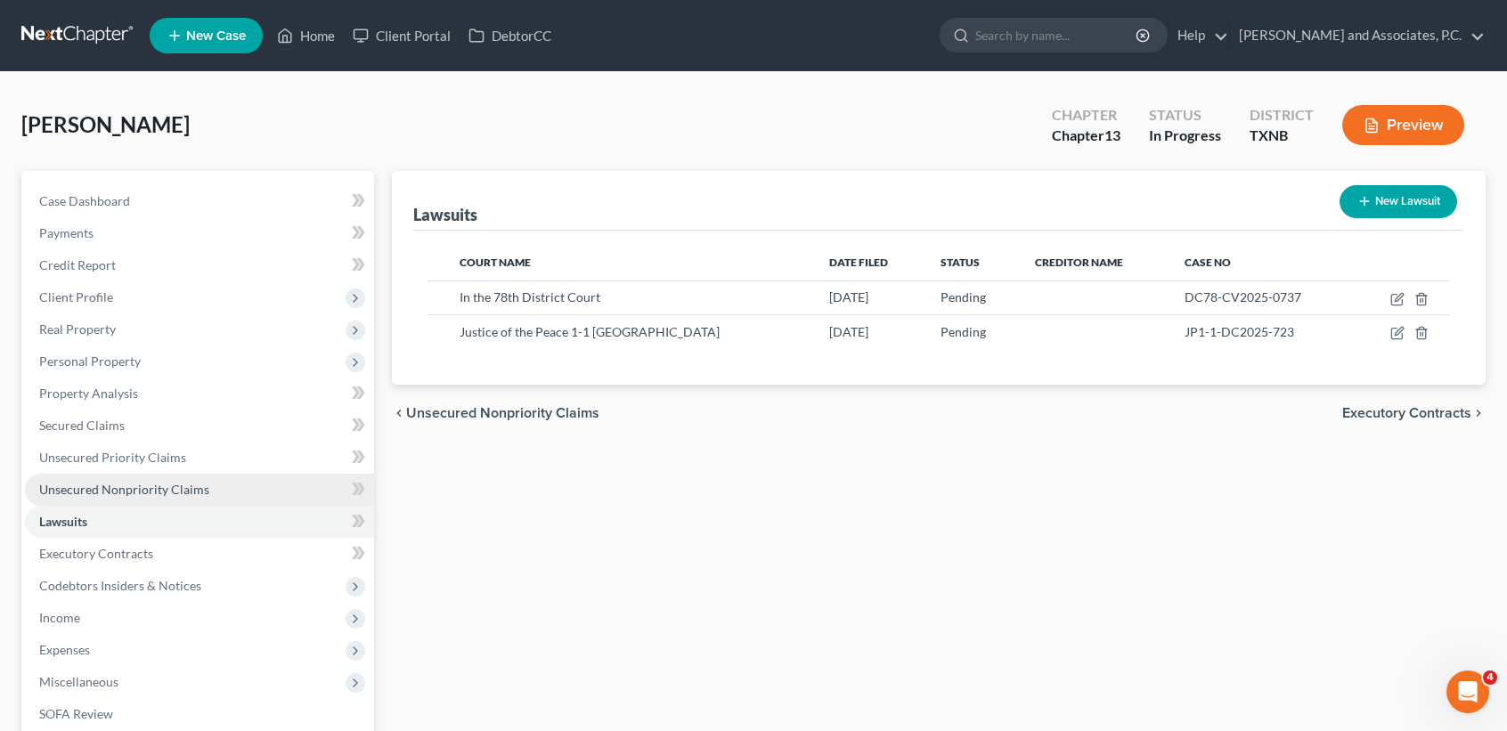
click at [136, 491] on span "Unsecured Nonpriority Claims" at bounding box center [124, 489] width 170 height 15
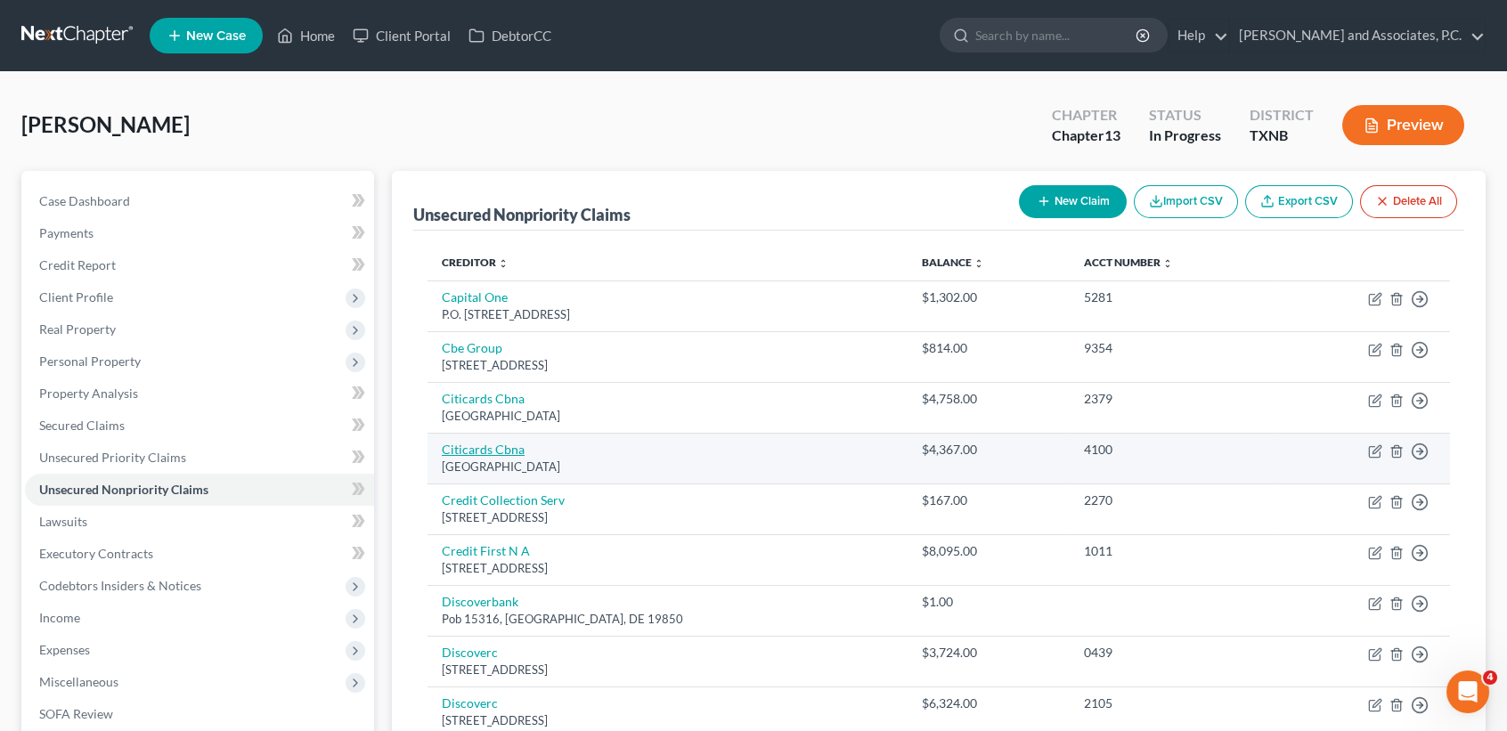
click at [507, 450] on link "Citicards Cbna" at bounding box center [483, 449] width 83 height 15
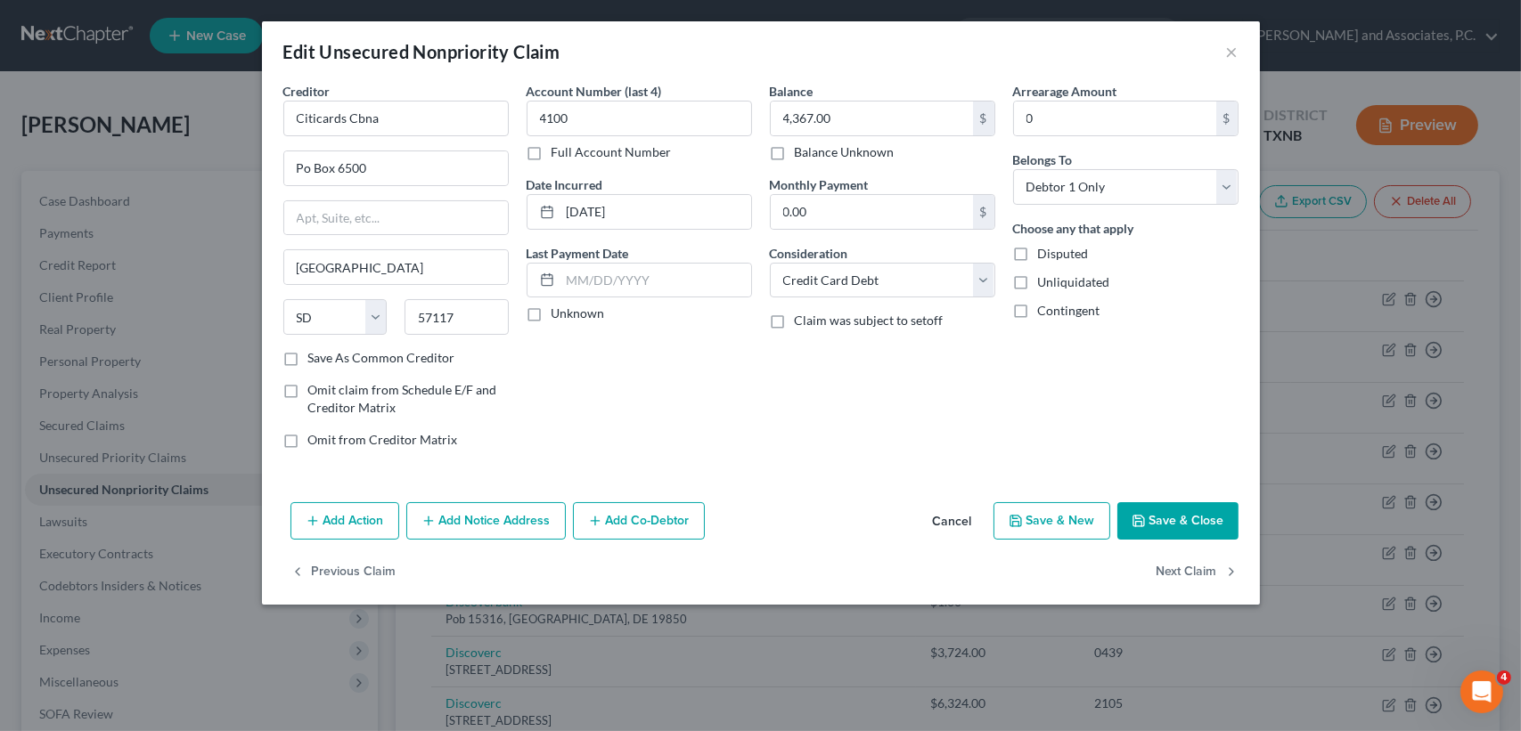
click at [533, 513] on button "Add Notice Address" at bounding box center [485, 520] width 159 height 37
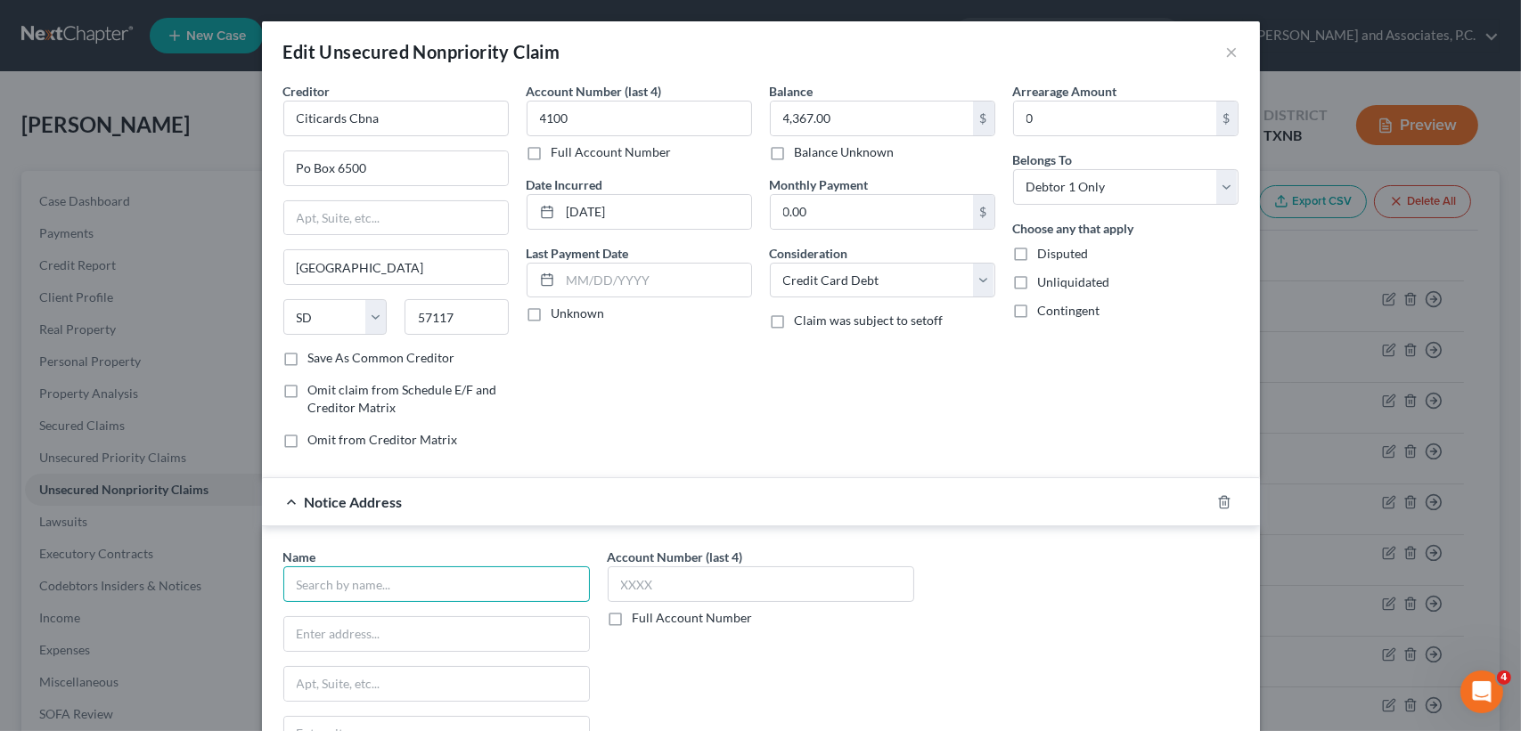
drag, startPoint x: 530, startPoint y: 590, endPoint x: 577, endPoint y: 537, distance: 70.6
click at [531, 583] on input "text" at bounding box center [436, 585] width 306 height 36
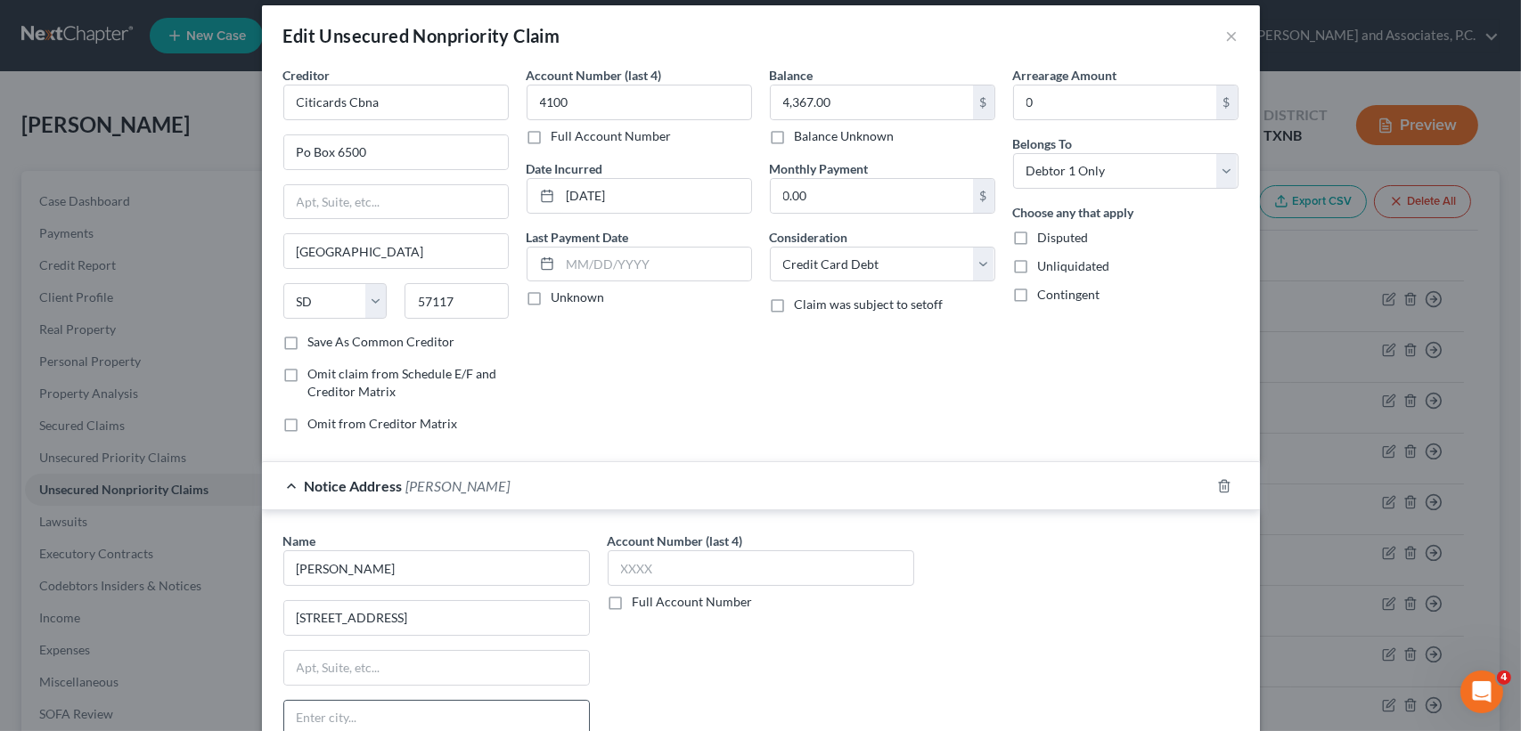
scroll to position [276, 0]
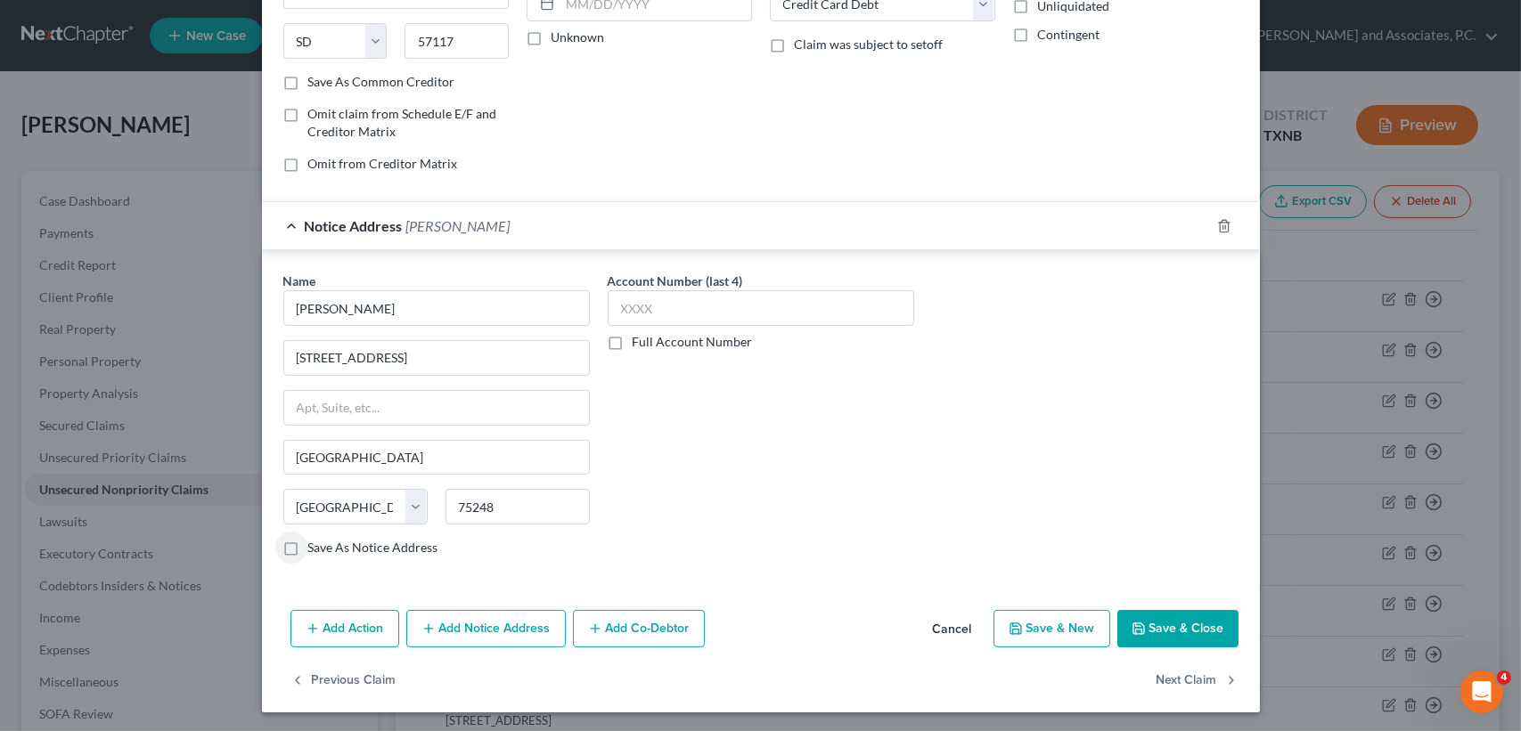
click at [308, 545] on label "Save As Notice Address" at bounding box center [373, 548] width 130 height 18
click at [315, 545] on input "Save As Notice Address" at bounding box center [321, 545] width 12 height 12
click at [1144, 621] on button "Save & Close" at bounding box center [1177, 628] width 121 height 37
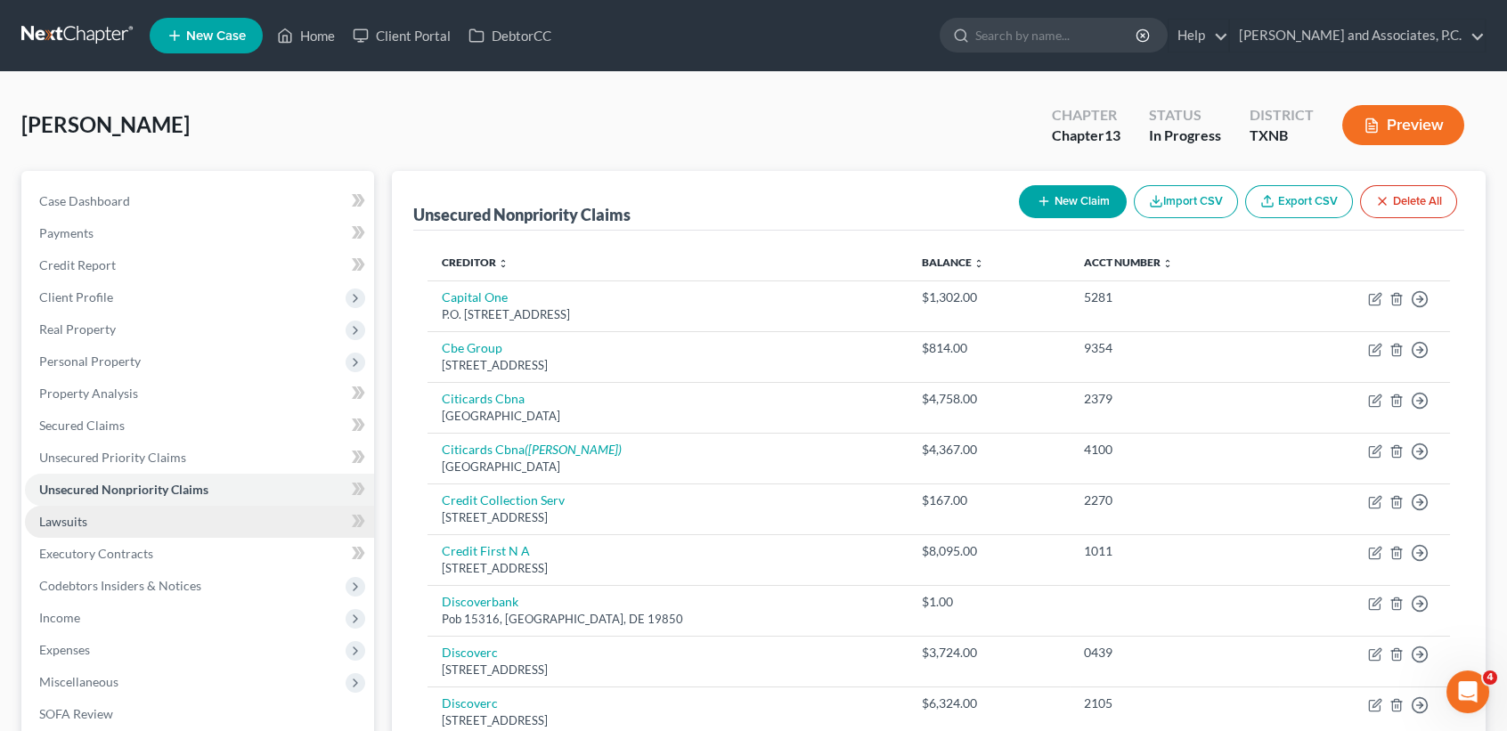
click at [204, 527] on link "Lawsuits" at bounding box center [199, 522] width 349 height 32
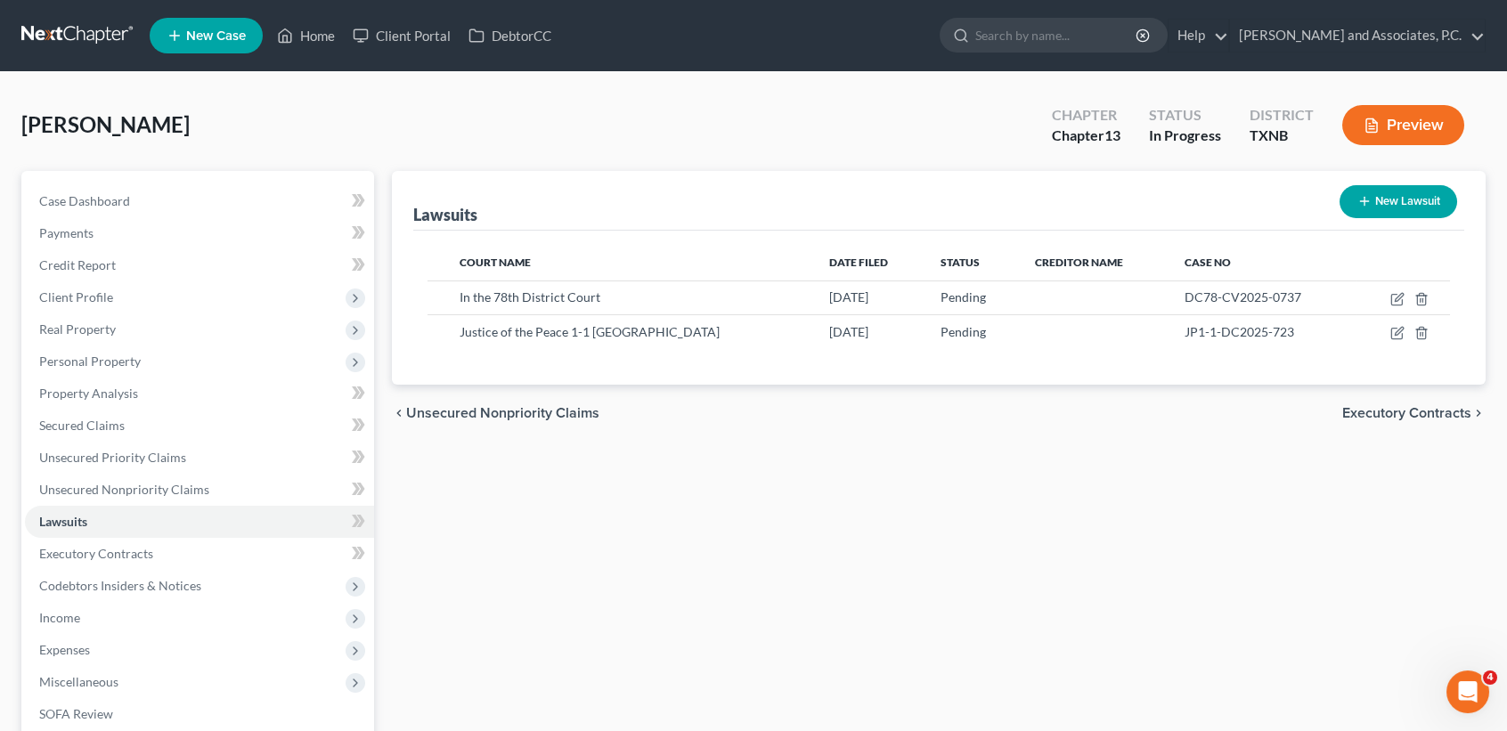
click at [1410, 205] on button "New Lawsuit" at bounding box center [1399, 201] width 118 height 33
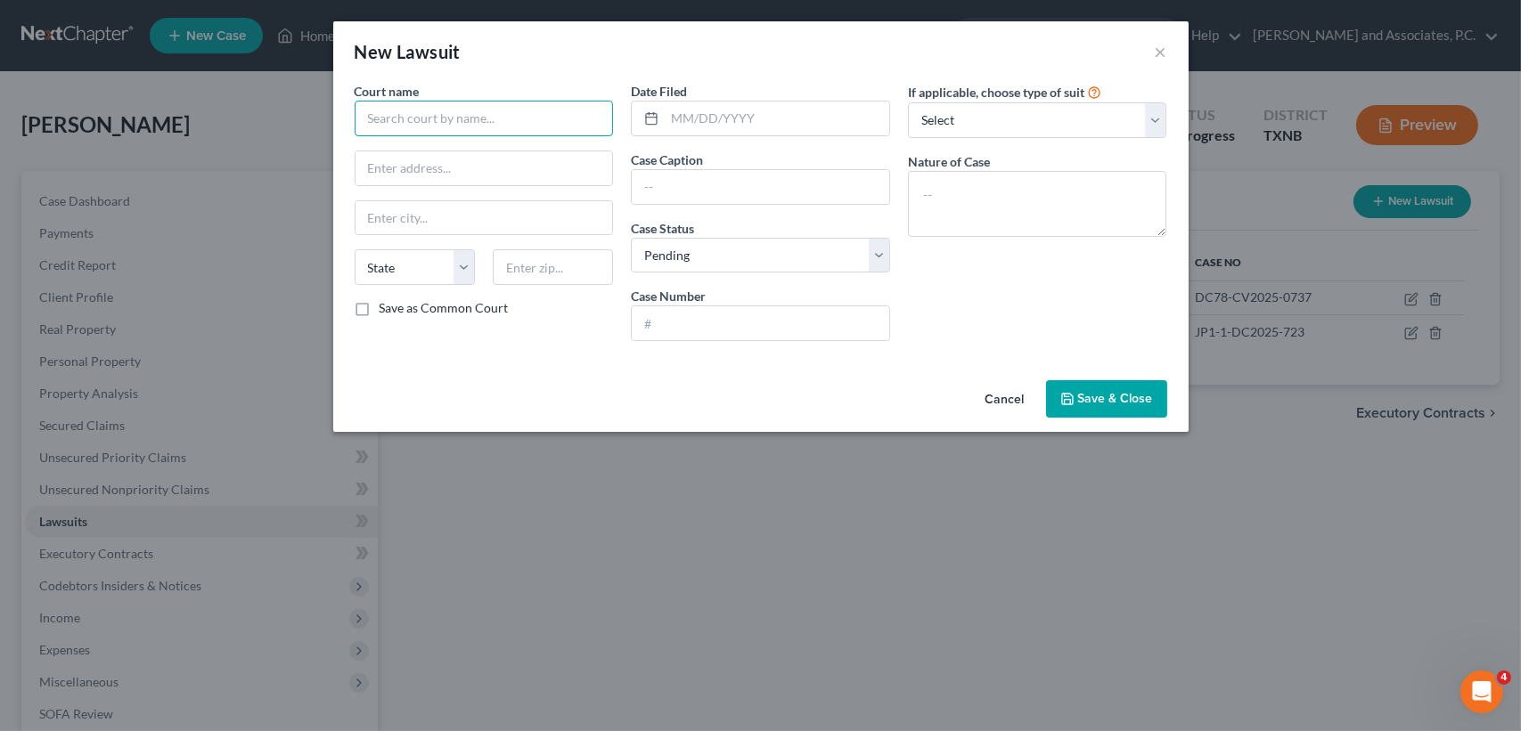
drag, startPoint x: 579, startPoint y: 110, endPoint x: 571, endPoint y: 86, distance: 24.5
click at [577, 110] on input "text" at bounding box center [484, 119] width 259 height 36
click at [1025, 391] on button "Cancel" at bounding box center [1005, 400] width 68 height 36
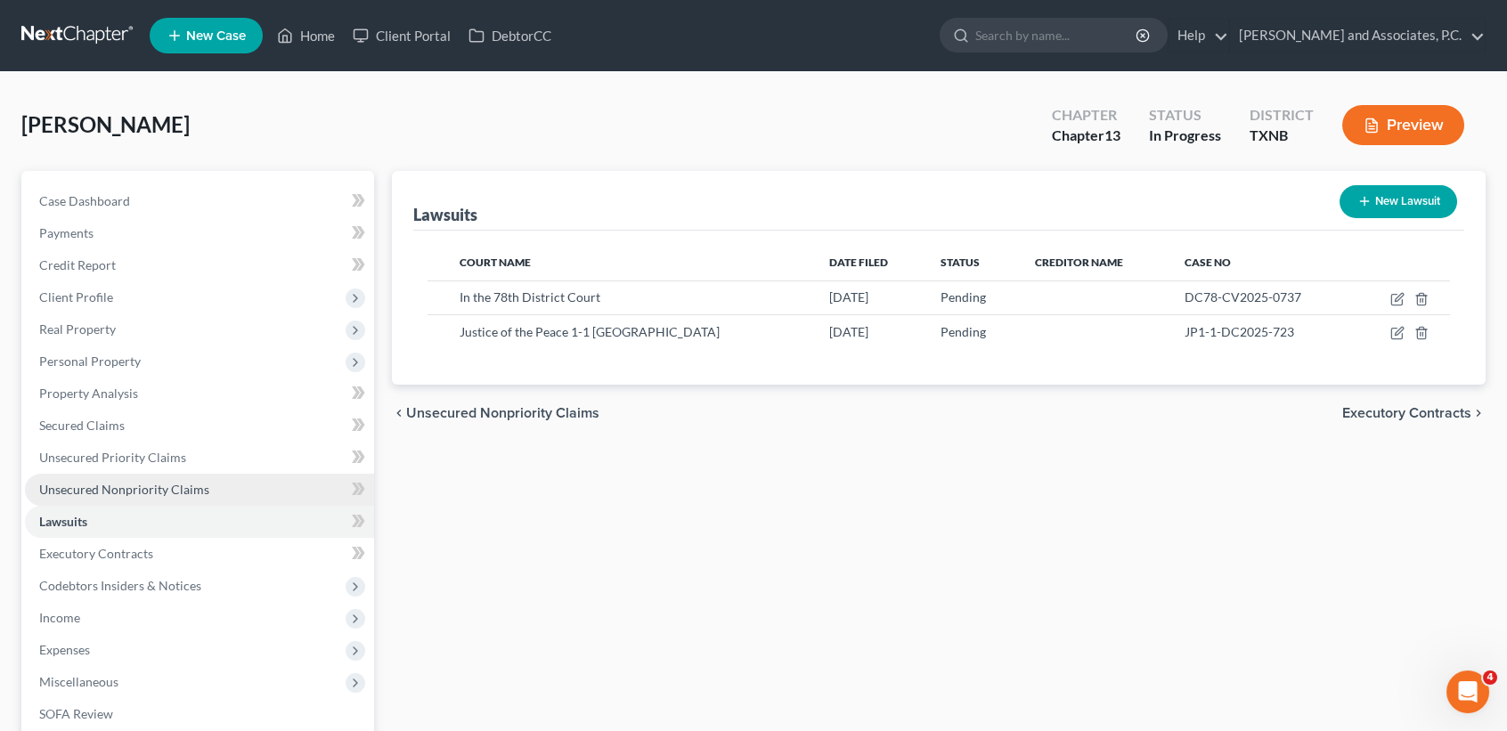
click at [123, 484] on span "Unsecured Nonpriority Claims" at bounding box center [124, 489] width 170 height 15
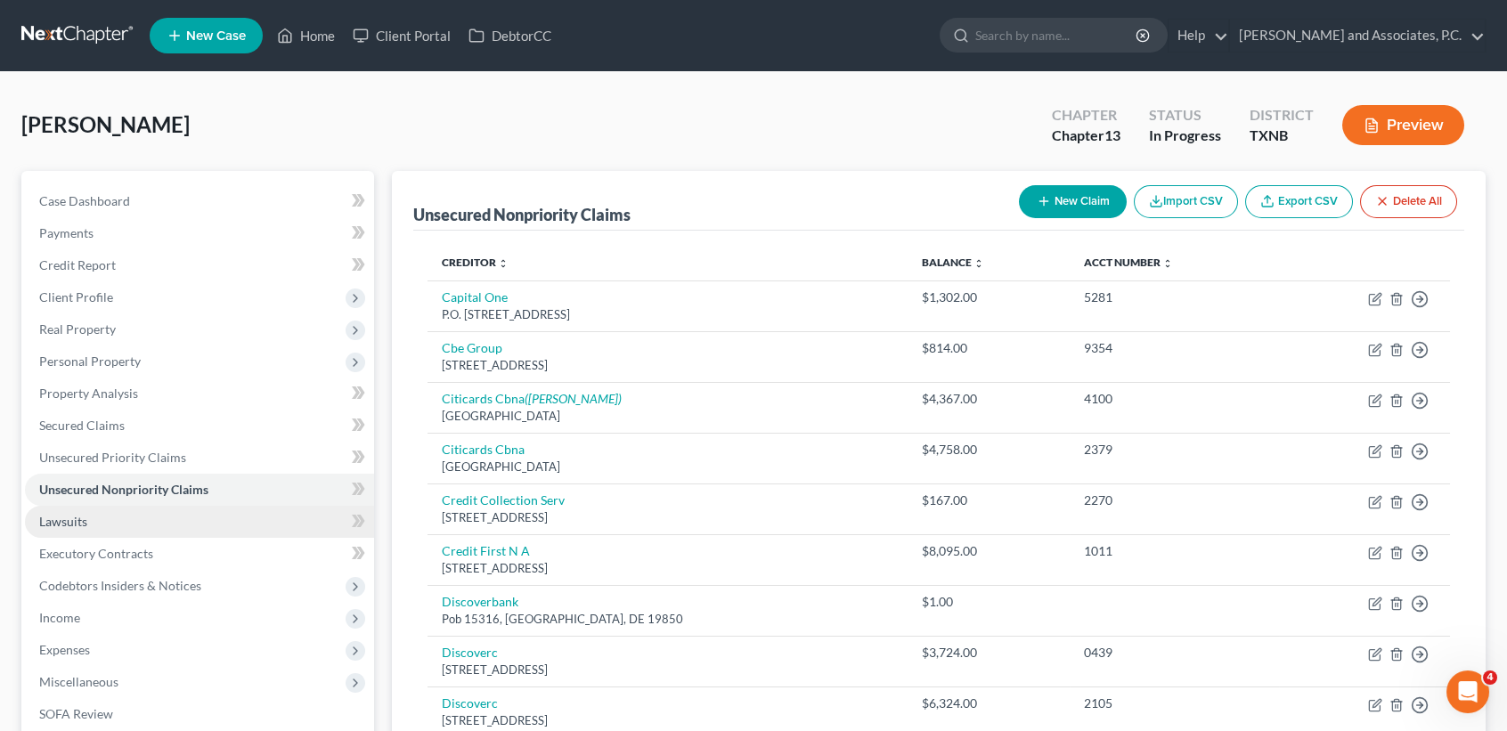
click at [122, 528] on link "Lawsuits" at bounding box center [199, 522] width 349 height 32
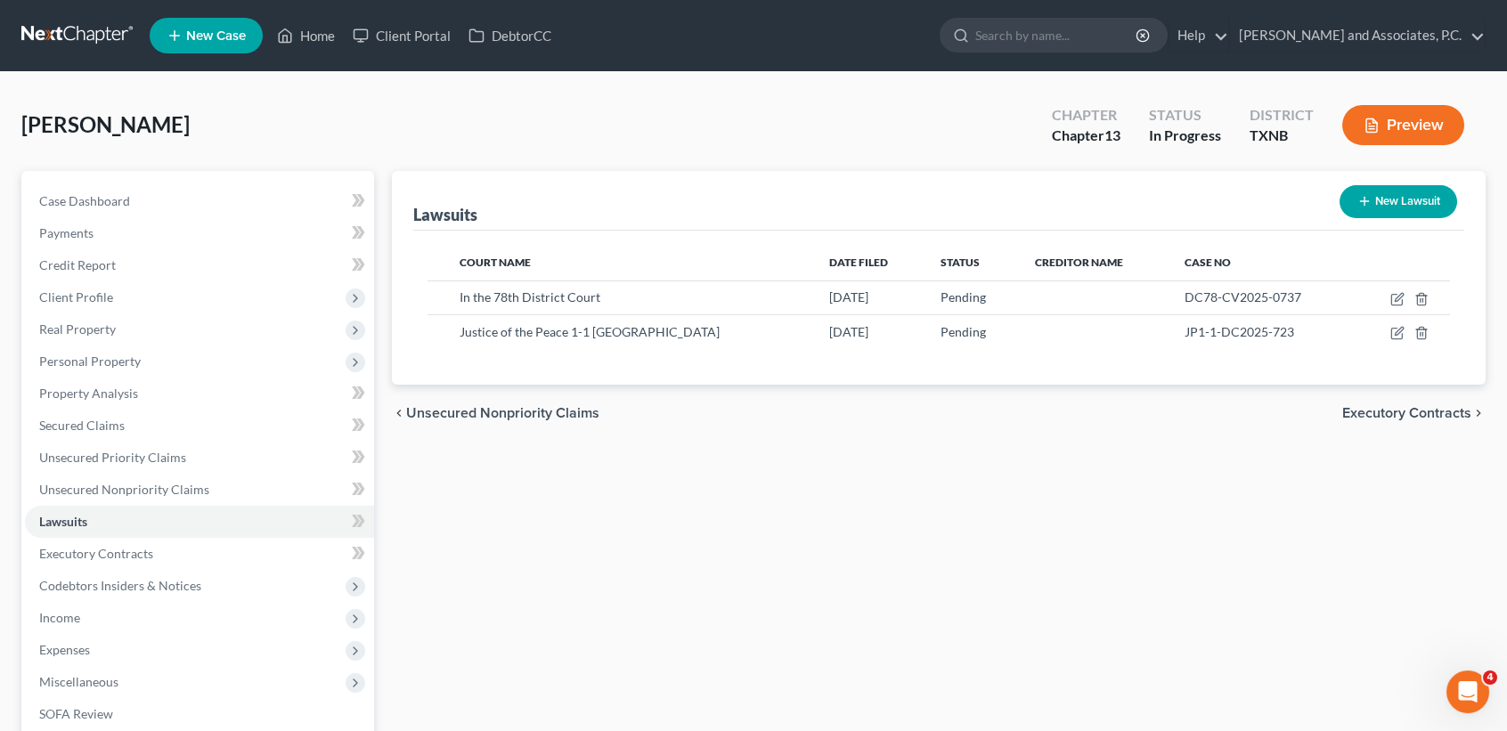
click at [1407, 212] on button "New Lawsuit" at bounding box center [1399, 201] width 118 height 33
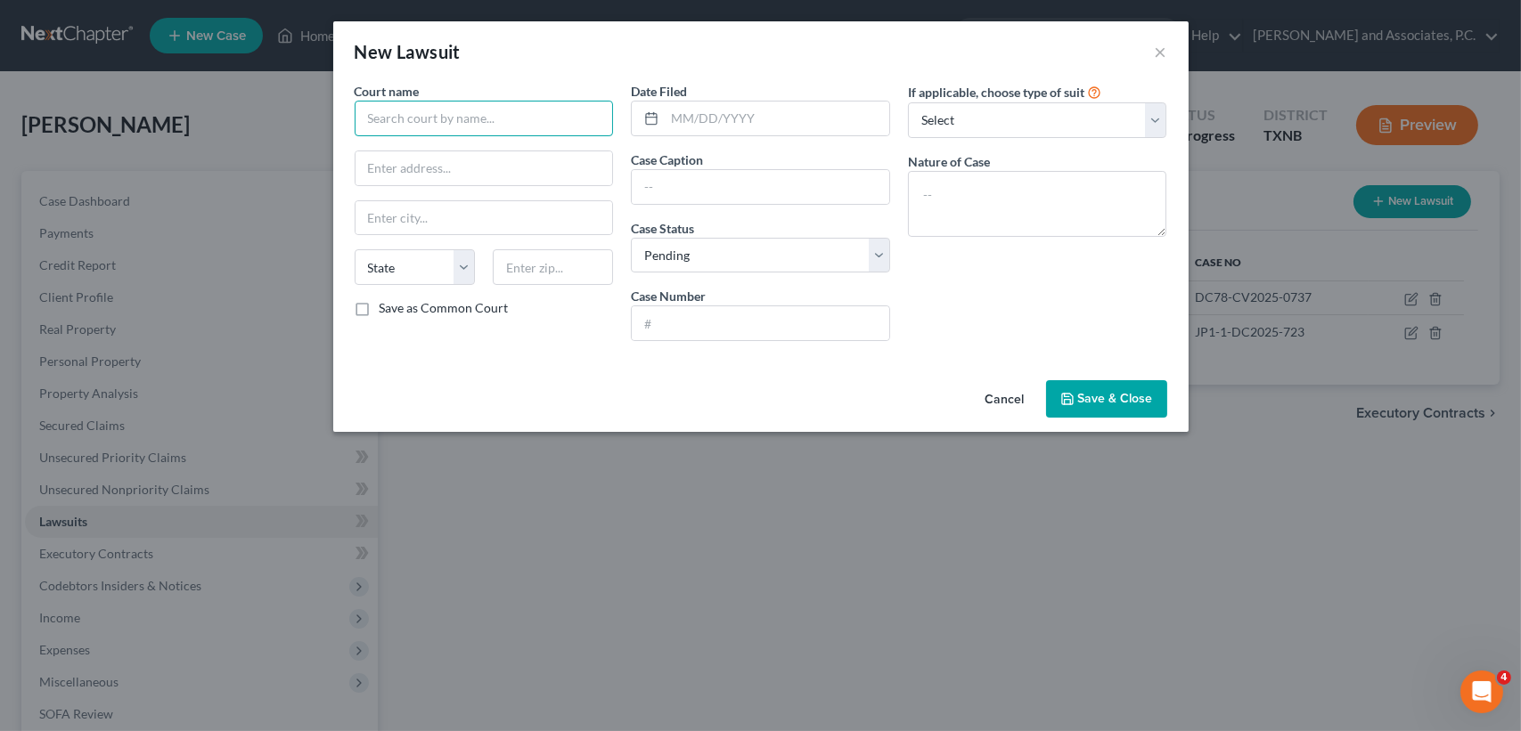
click at [515, 110] on input "text" at bounding box center [484, 119] width 259 height 36
click at [1004, 397] on button "Cancel" at bounding box center [1005, 400] width 68 height 36
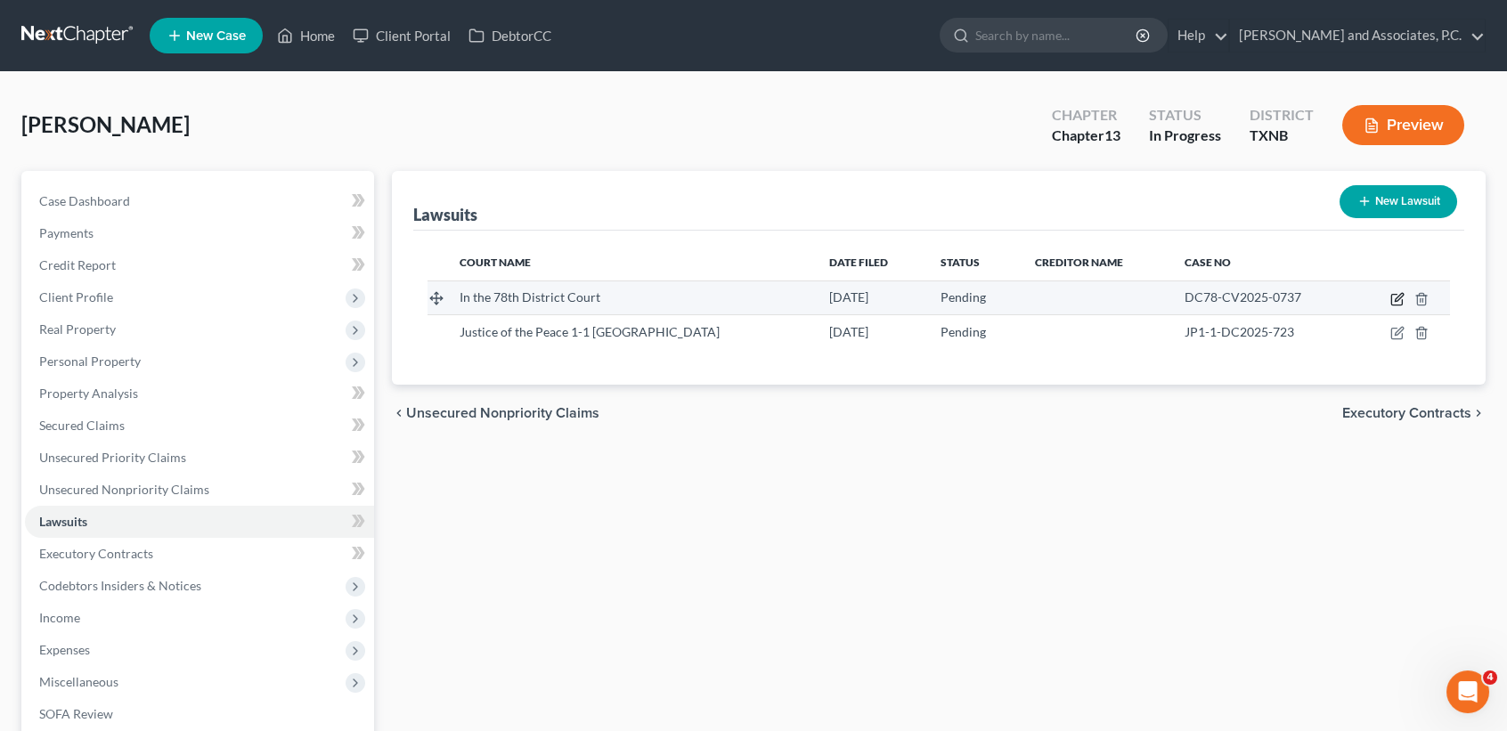
click at [1395, 297] on icon "button" at bounding box center [1398, 299] width 14 height 14
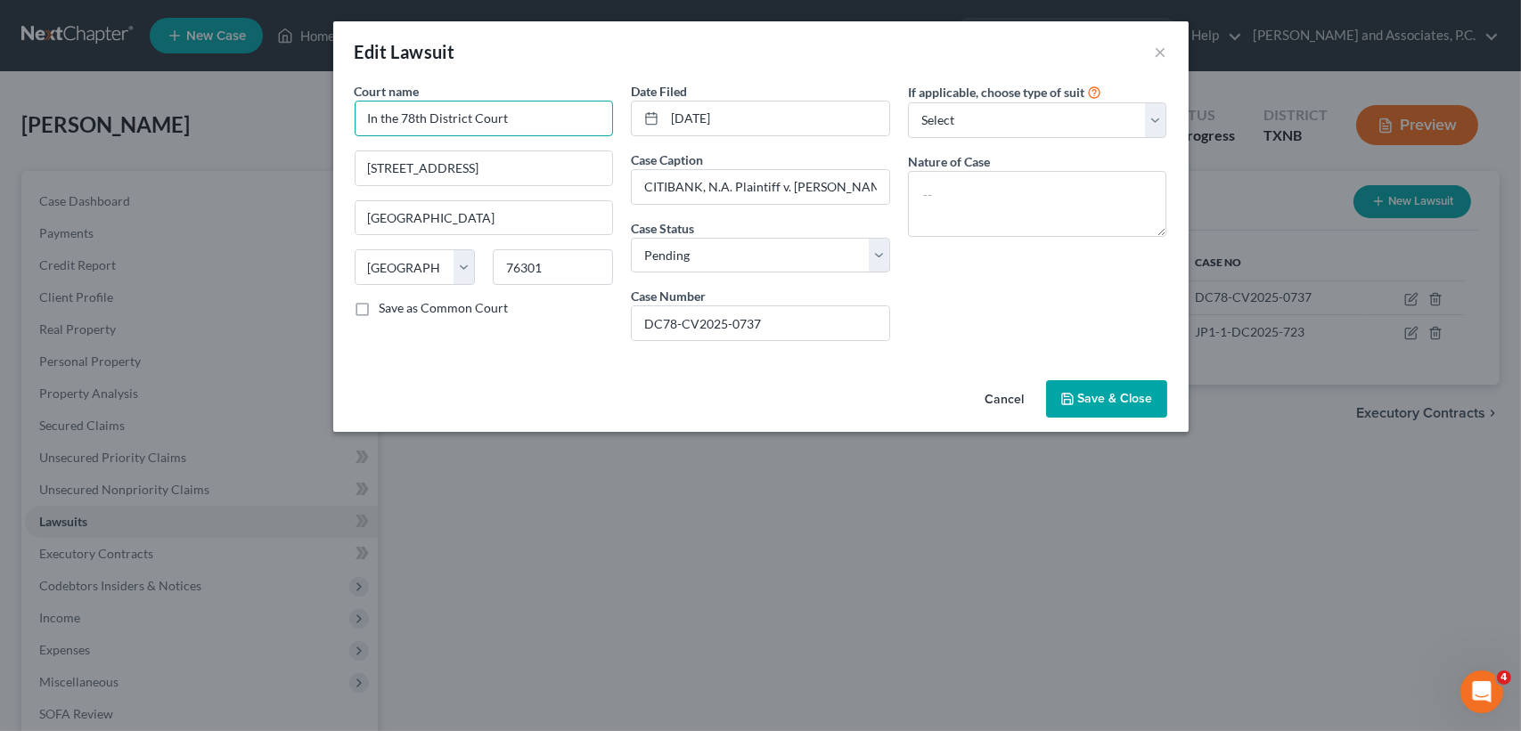
drag, startPoint x: 542, startPoint y: 122, endPoint x: 407, endPoint y: 118, distance: 134.6
click at [278, 113] on div "Edit Lawsuit × Court name * In the 78th District Court 900 7th St Wichita Falls…" at bounding box center [760, 365] width 1521 height 731
drag, startPoint x: 1087, startPoint y: 396, endPoint x: 1513, endPoint y: 217, distance: 461.9
click at [1087, 395] on span "Save & Close" at bounding box center [1115, 398] width 75 height 15
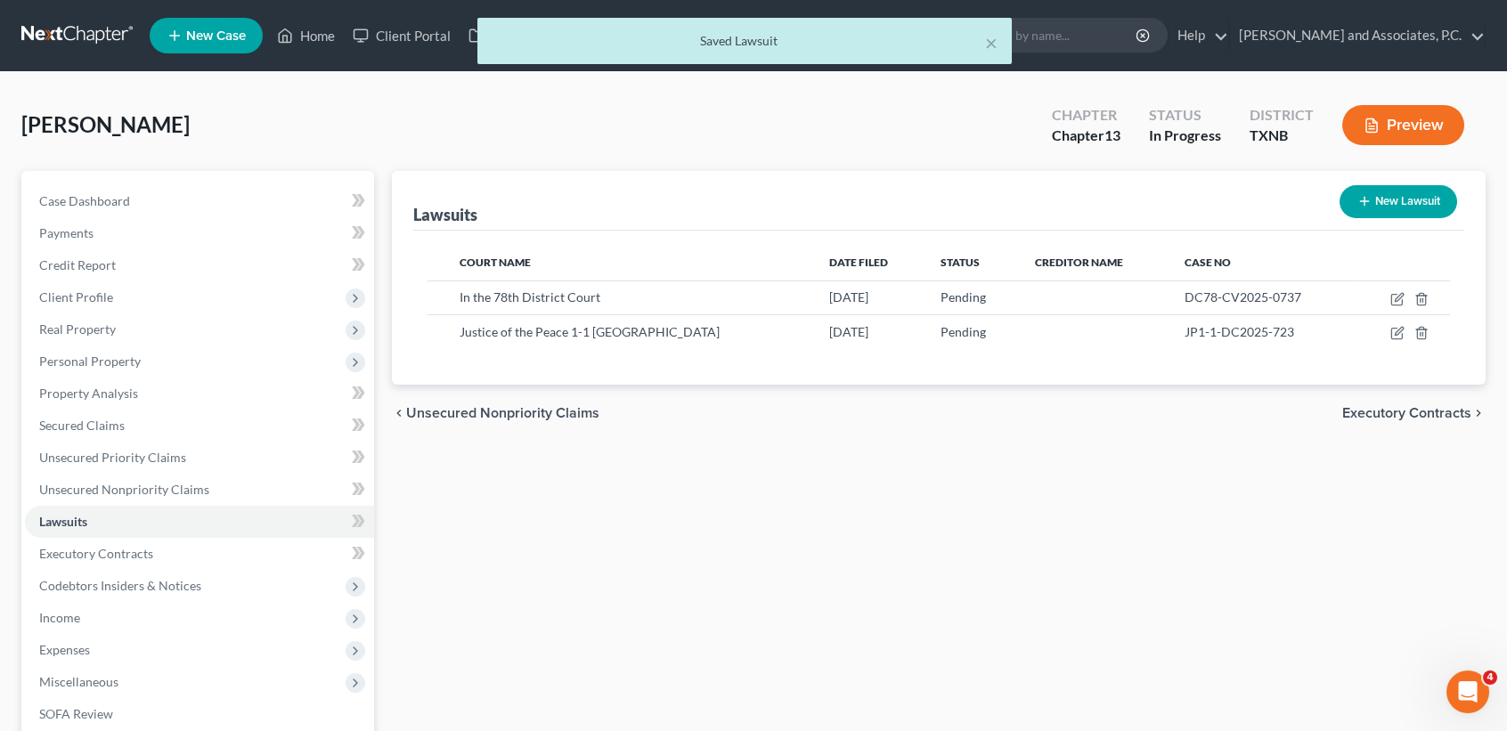
click at [1448, 192] on button "New Lawsuit" at bounding box center [1399, 201] width 118 height 33
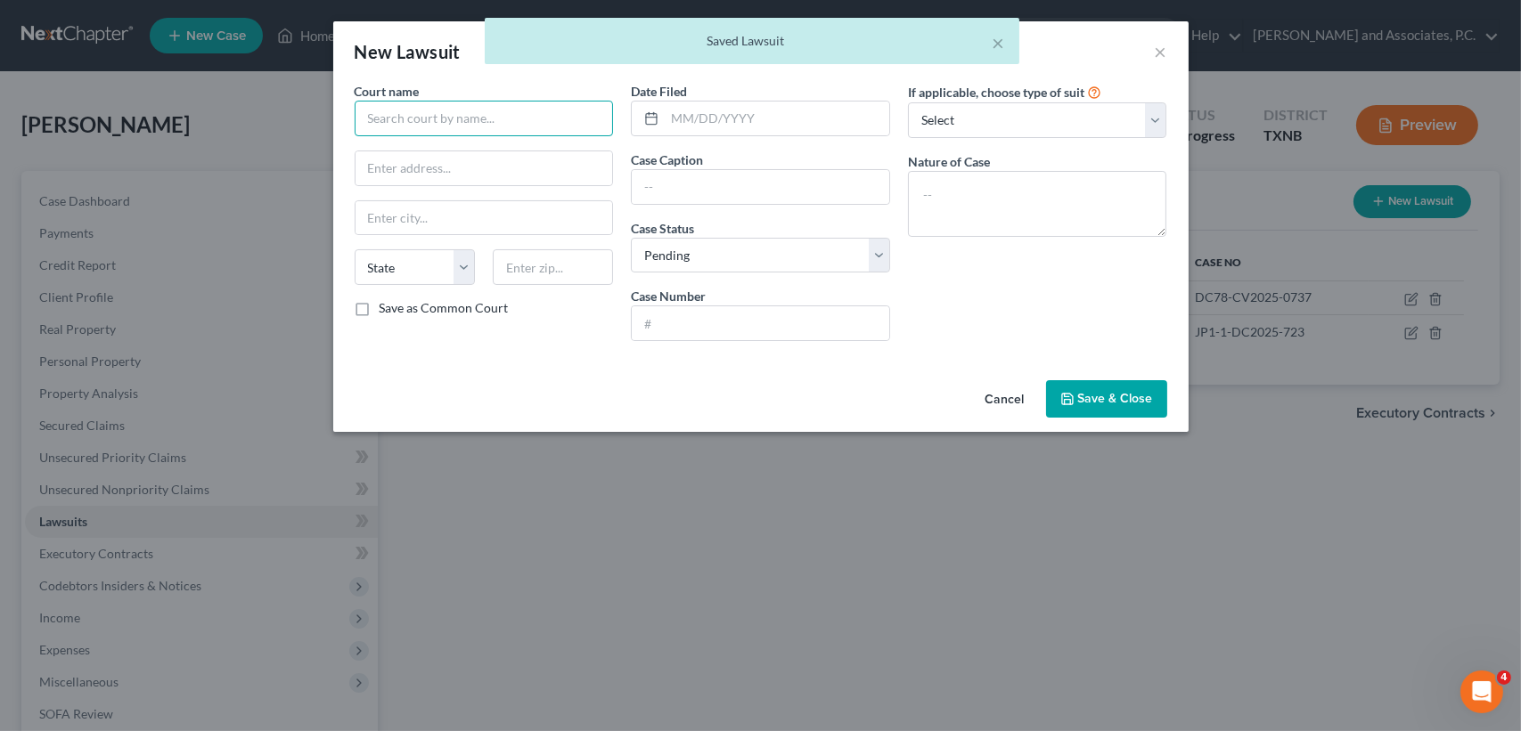
paste input "In the 78th District Court"
click at [559, 268] on input "text" at bounding box center [553, 267] width 120 height 36
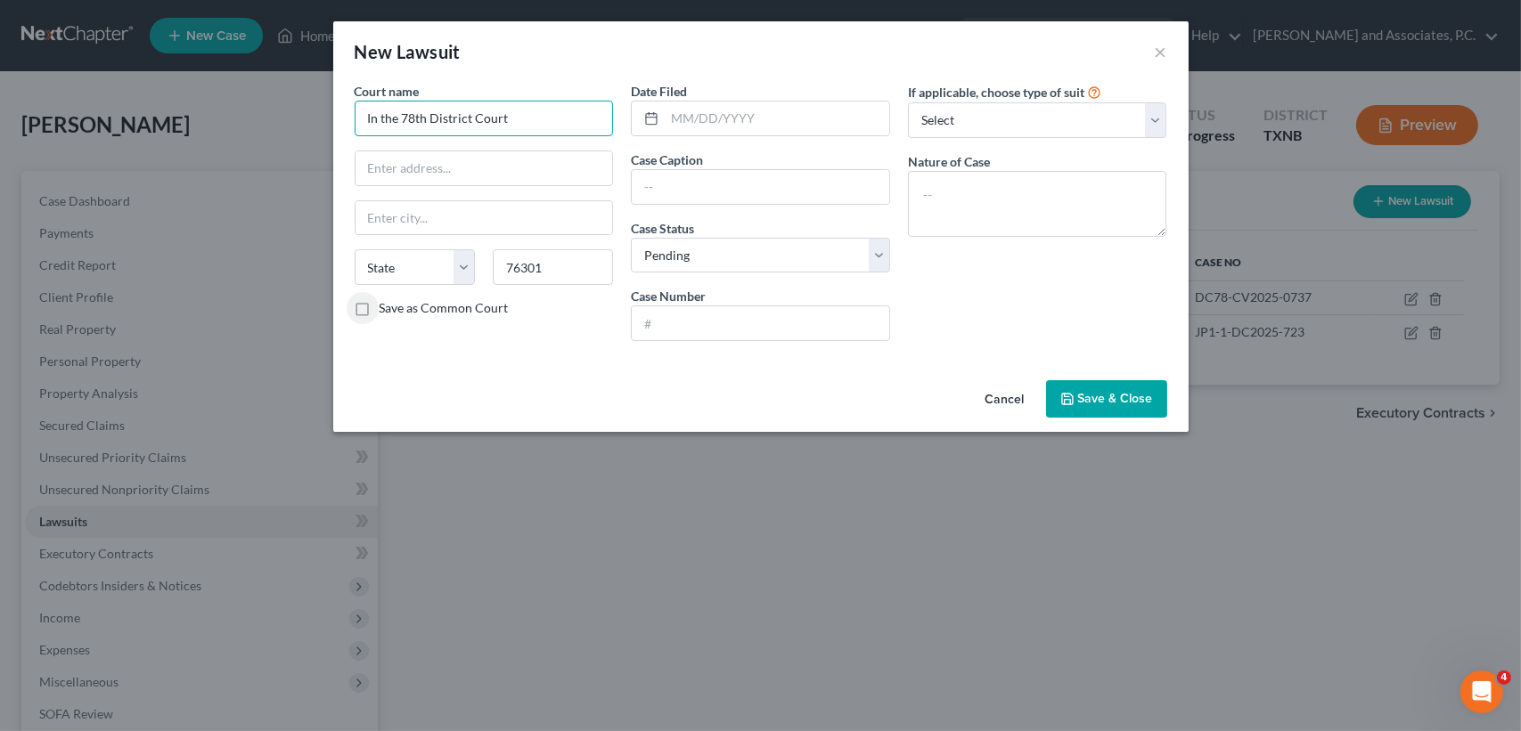
click at [579, 133] on input "In the 78th District Court" at bounding box center [484, 119] width 259 height 36
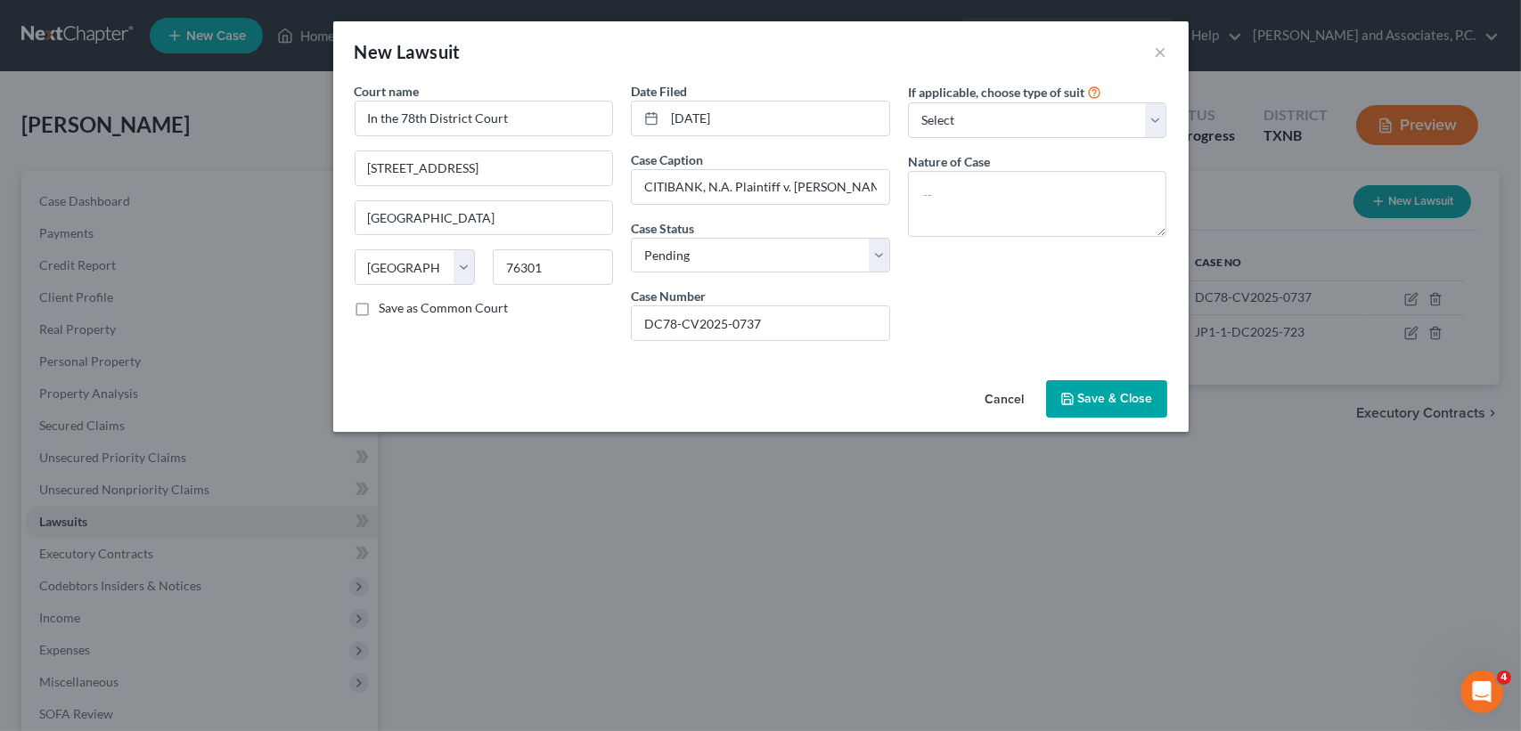
click at [544, 350] on div "Court name * In the 78th District Court 900 7th St Wichita Falls State AL AK AR…" at bounding box center [484, 218] width 277 height 273
click at [769, 130] on input "06/09/2025" at bounding box center [777, 119] width 224 height 34
click at [810, 123] on input "06/09/2025" at bounding box center [777, 119] width 224 height 34
drag, startPoint x: 635, startPoint y: 107, endPoint x: 591, endPoint y: 79, distance: 51.7
click at [562, 94] on div "Court name * In the 78th District Court 900 7th St Wichita Falls State AL AK AR…" at bounding box center [761, 218] width 830 height 273
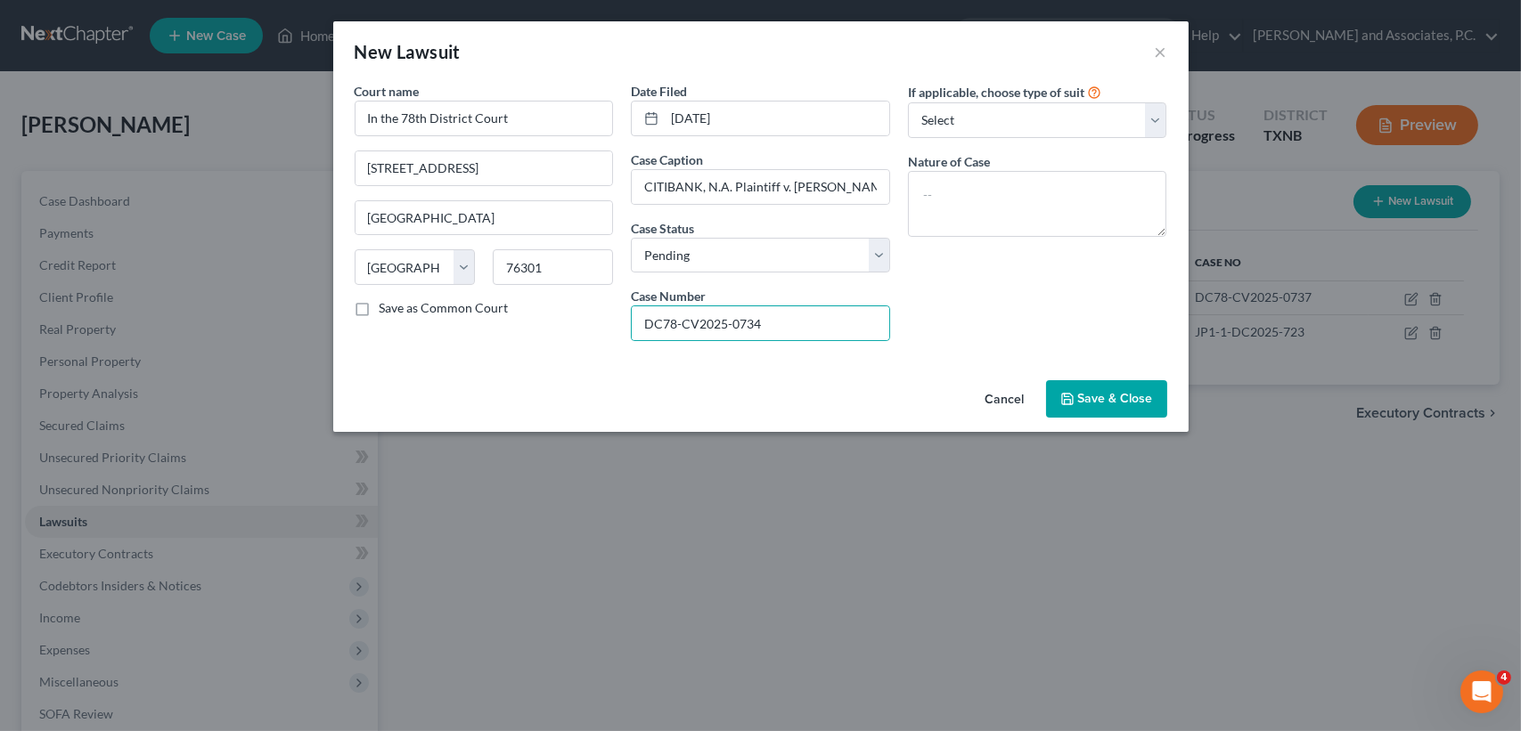
click at [1130, 397] on span "Save & Close" at bounding box center [1115, 398] width 75 height 15
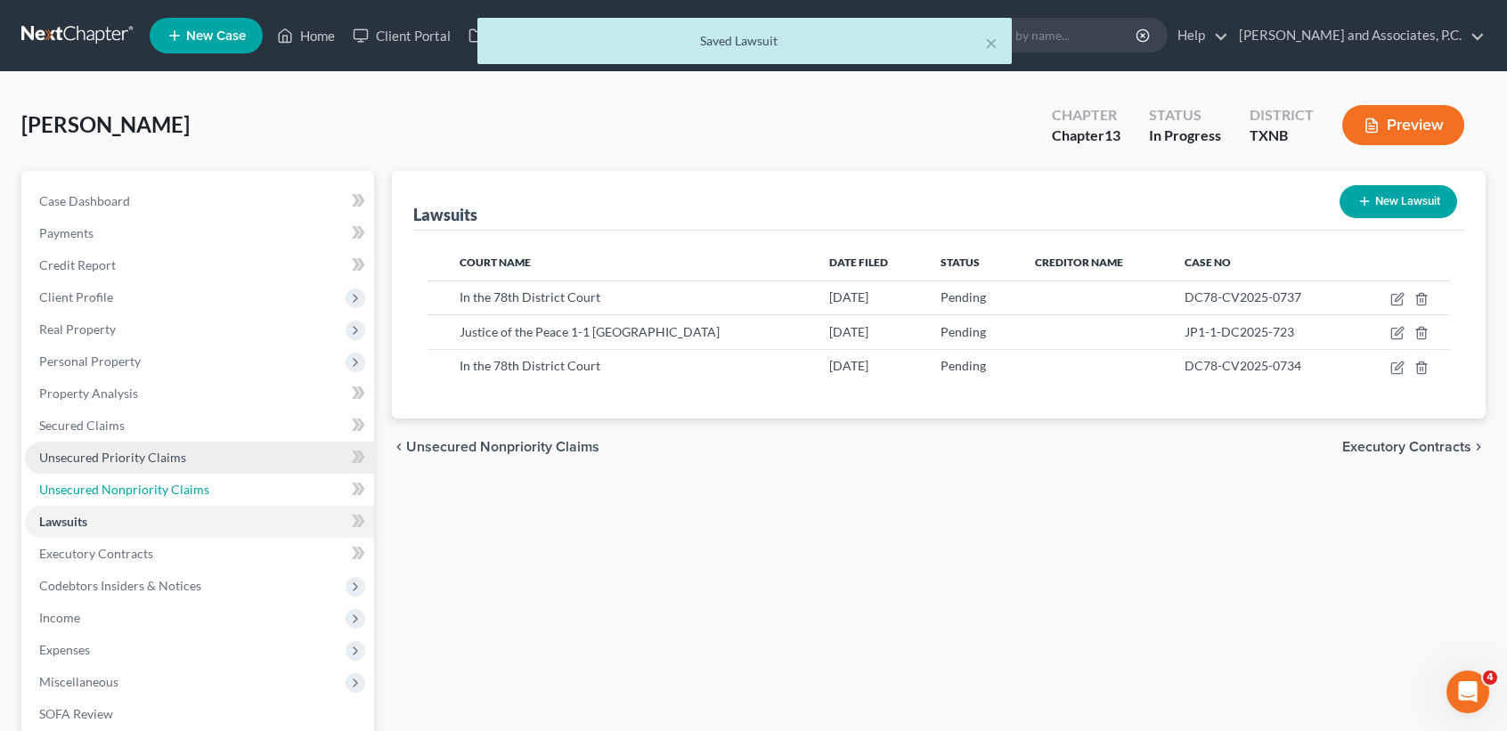
drag, startPoint x: 188, startPoint y: 490, endPoint x: 223, endPoint y: 471, distance: 39.5
click at [188, 490] on span "Unsecured Nonpriority Claims" at bounding box center [124, 489] width 170 height 15
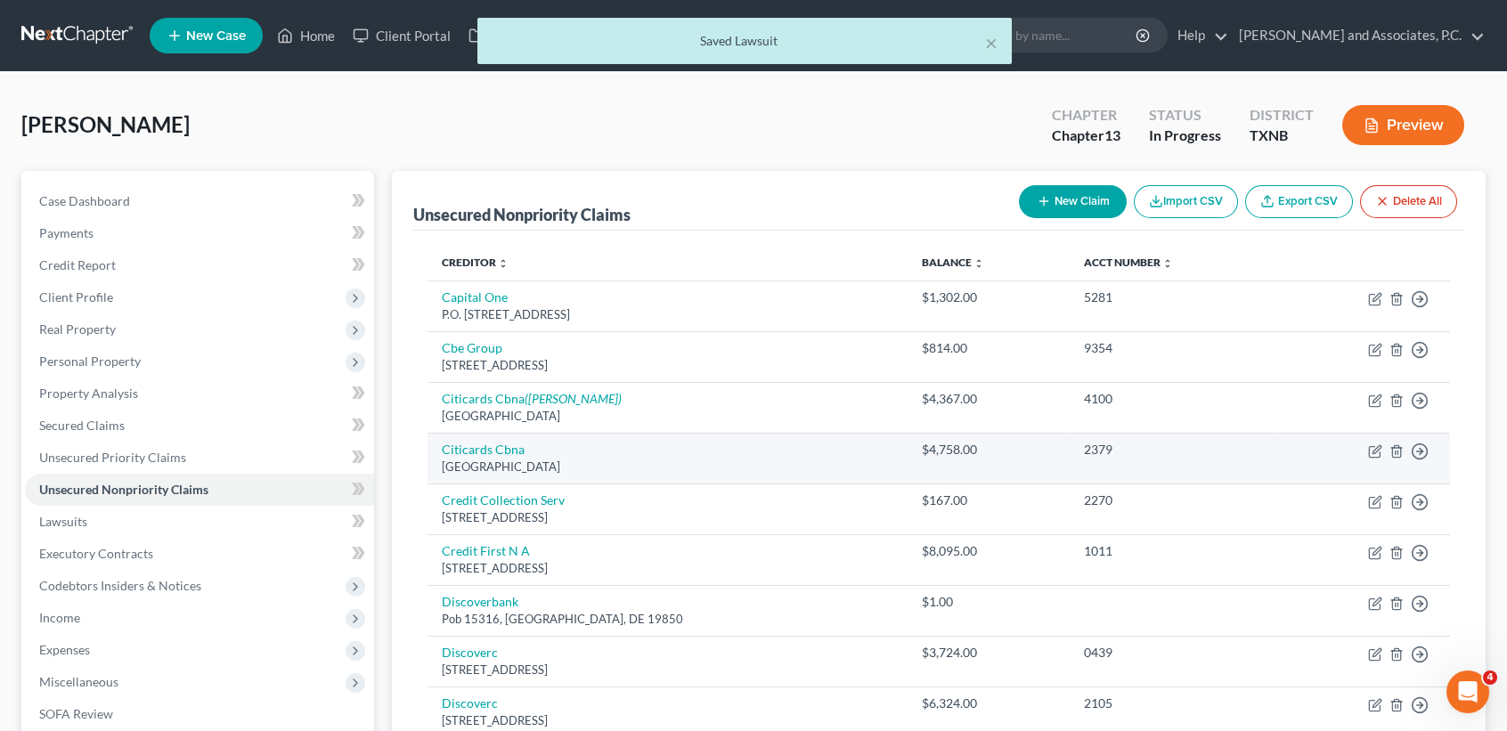
click at [512, 441] on td "Citicards Cbna Po Box 6500, Sioux Falls, SD 57117" at bounding box center [668, 458] width 480 height 51
click at [509, 447] on link "Citicards Cbna" at bounding box center [483, 449] width 83 height 15
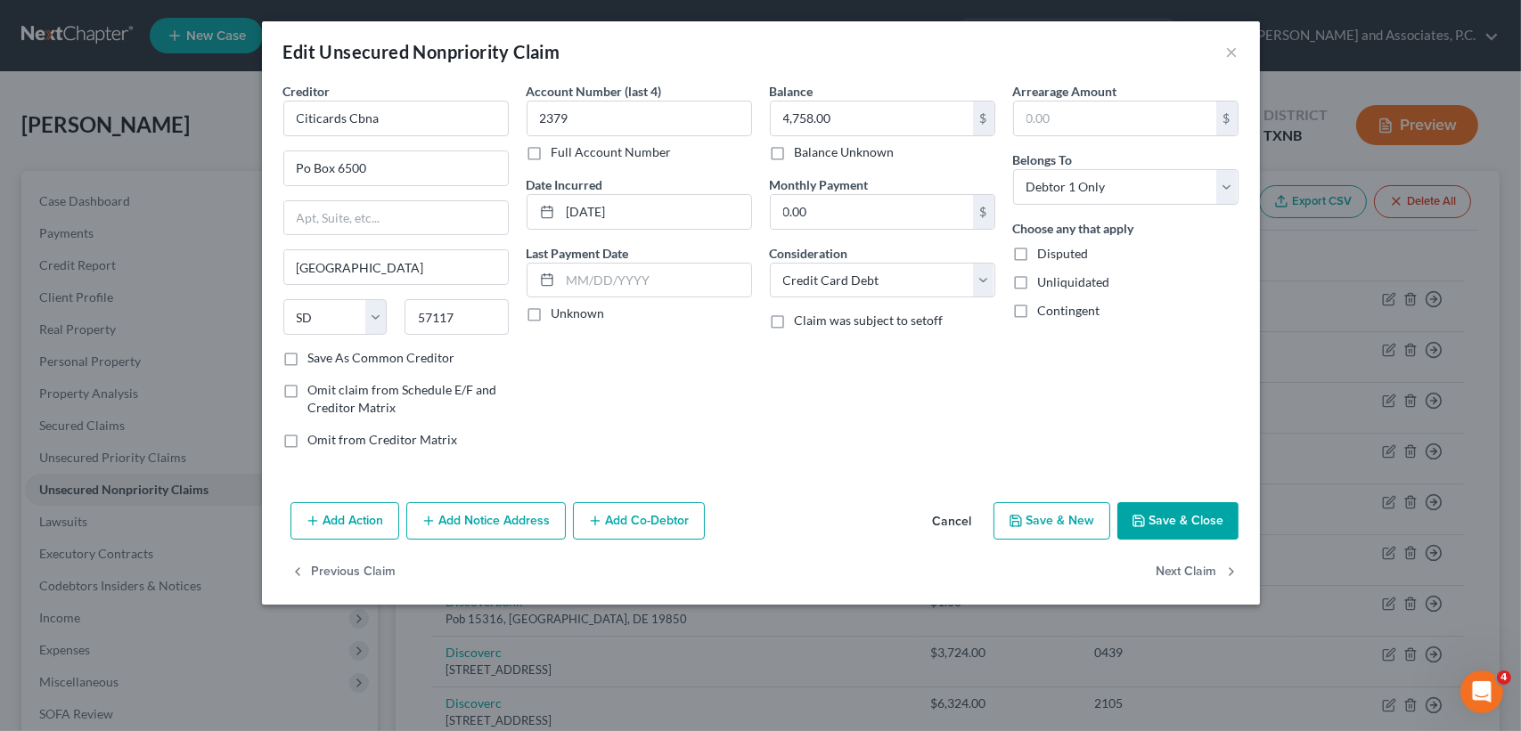
click at [510, 523] on button "Add Notice Address" at bounding box center [485, 520] width 159 height 37
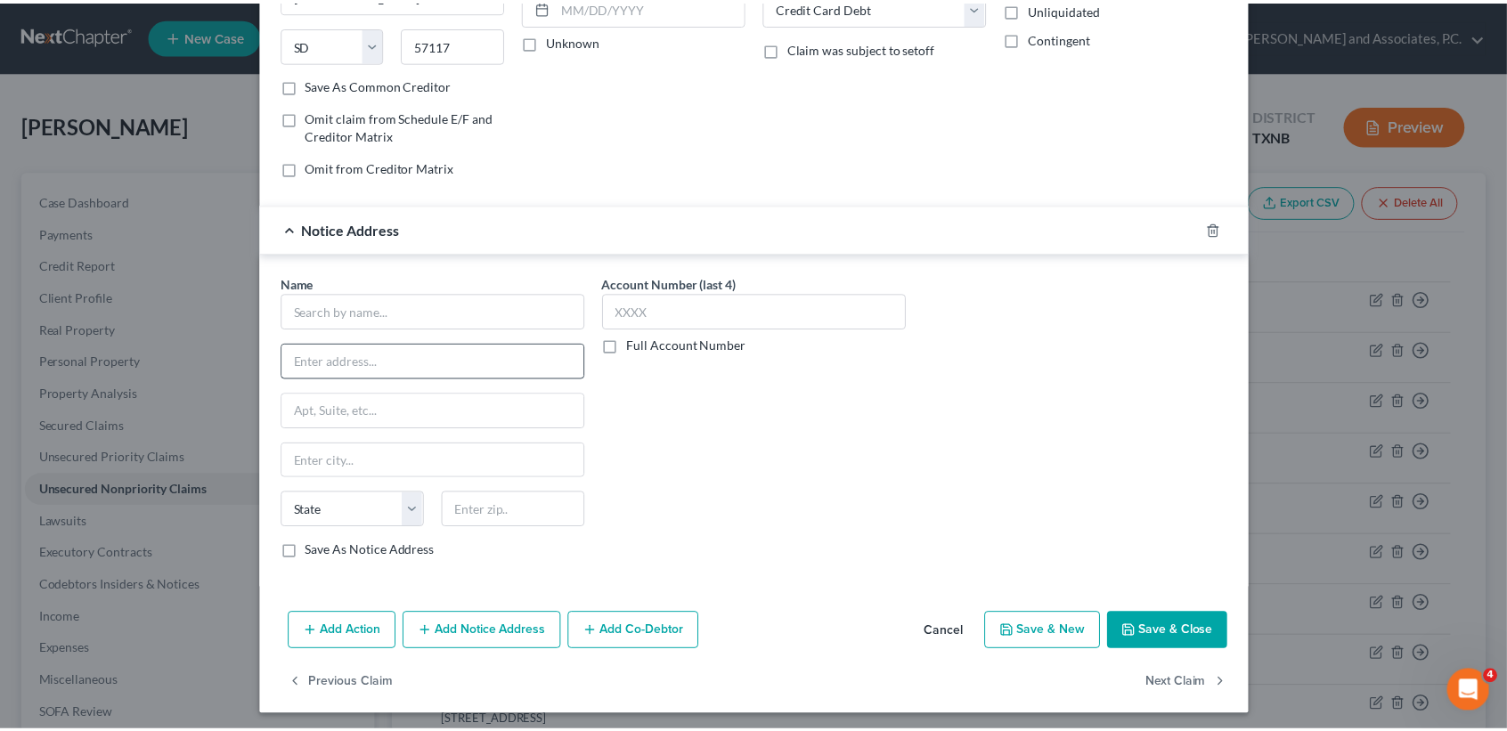
scroll to position [276, 0]
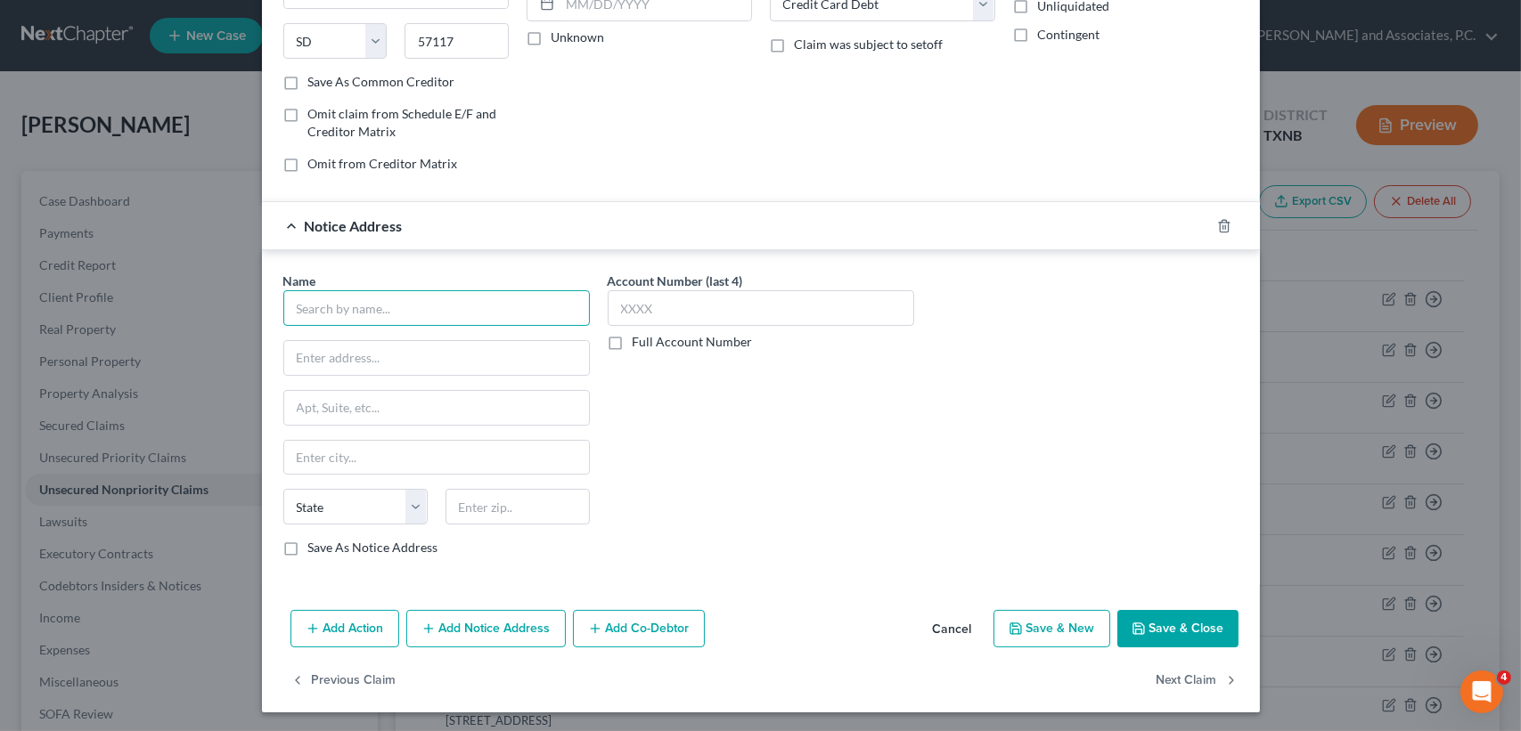
drag, startPoint x: 412, startPoint y: 308, endPoint x: 330, endPoint y: 223, distance: 117.8
click at [412, 308] on input "text" at bounding box center [436, 308] width 306 height 36
click at [419, 376] on div "Name * Jessica - State AL AK AR AZ CA CO CT DE DC FL GA GU HI ID IL IN IA KS KY…" at bounding box center [436, 414] width 306 height 285
click at [442, 307] on input "Jessica -" at bounding box center [436, 308] width 306 height 36
click at [375, 346] on input "text" at bounding box center [436, 358] width 305 height 34
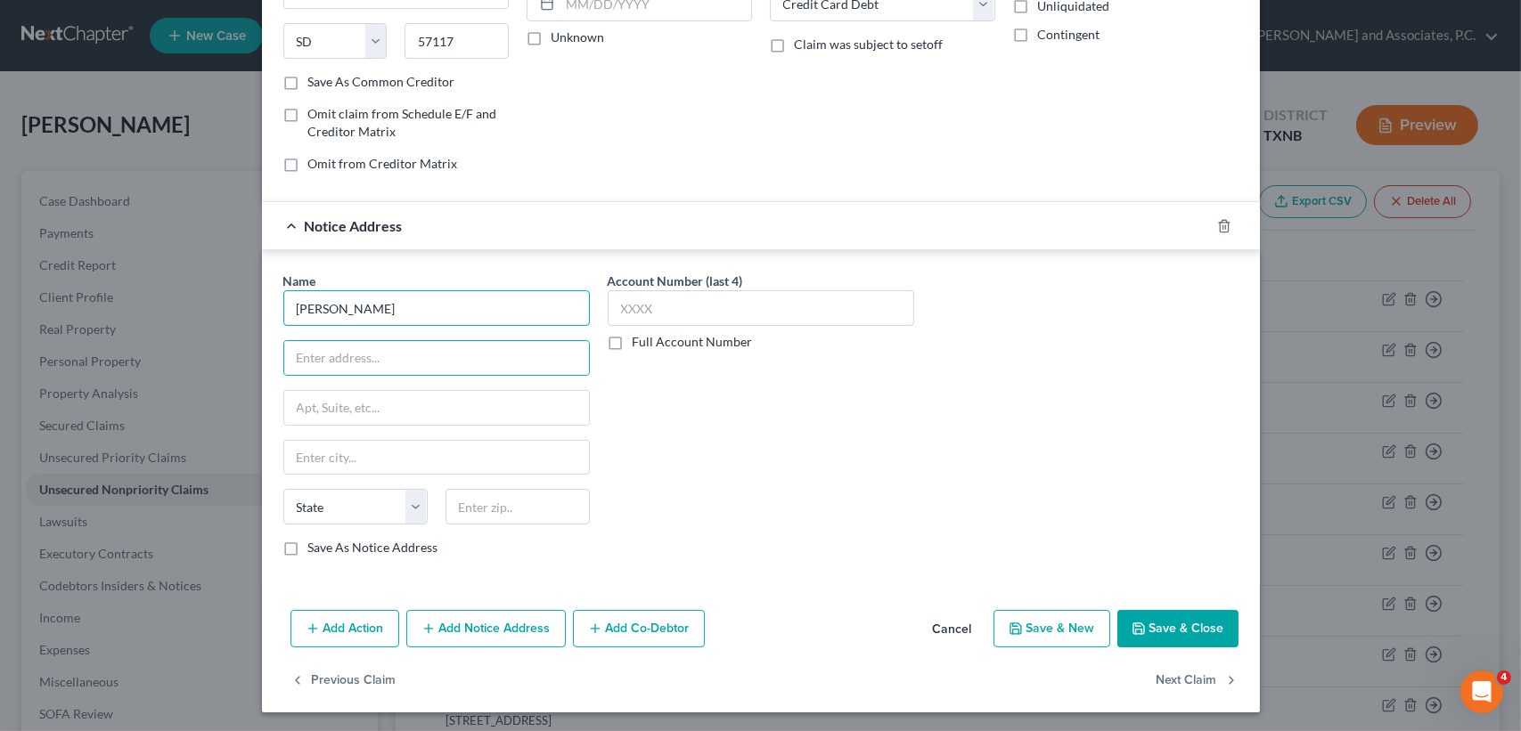
click at [397, 300] on input "Jessica" at bounding box center [436, 308] width 306 height 36
drag, startPoint x: 397, startPoint y: 300, endPoint x: 386, endPoint y: 347, distance: 48.6
click at [386, 348] on div "15660 N. Dallas Parkway, Suite 350, Dallas, TX 75248" at bounding box center [390, 355] width 185 height 15
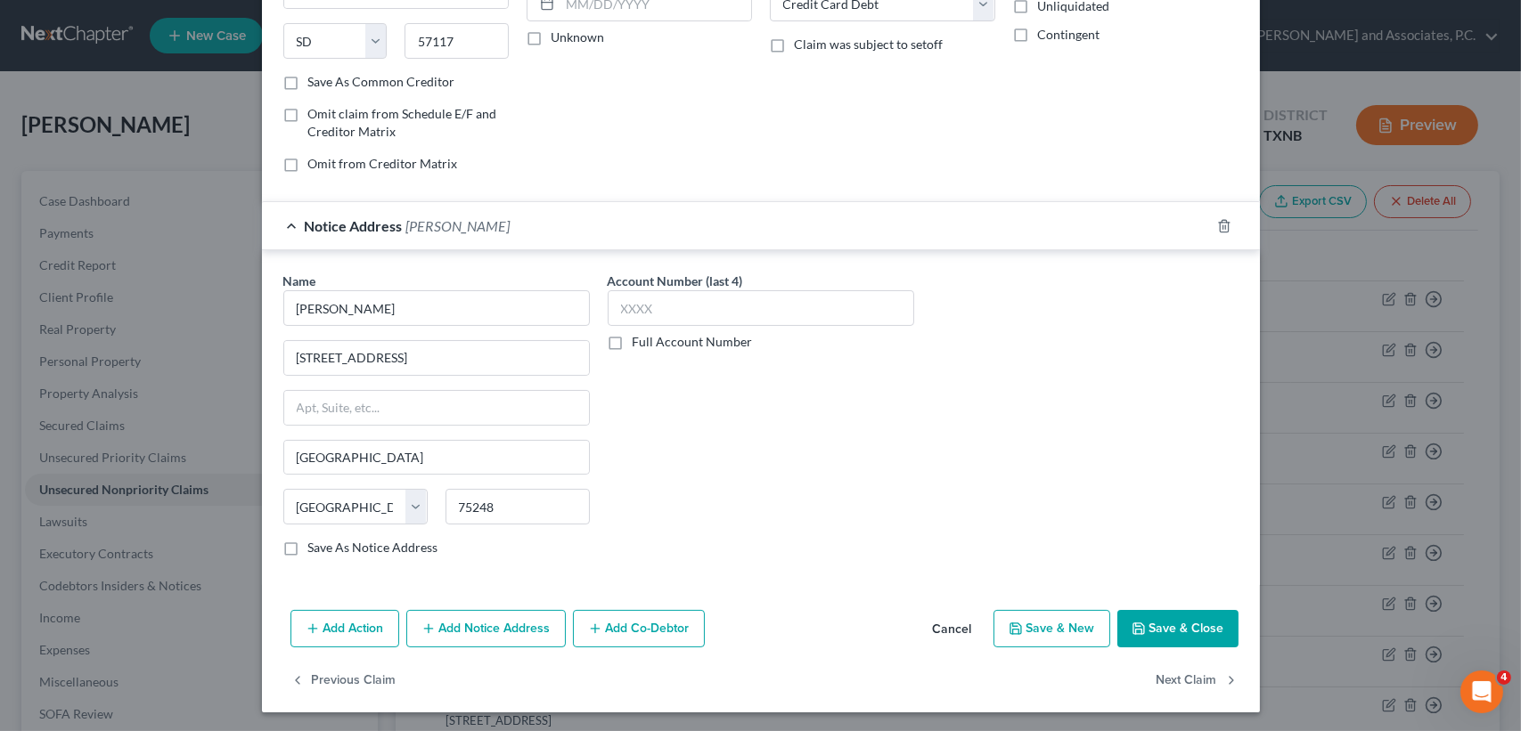
click at [1163, 612] on button "Save & Close" at bounding box center [1177, 628] width 121 height 37
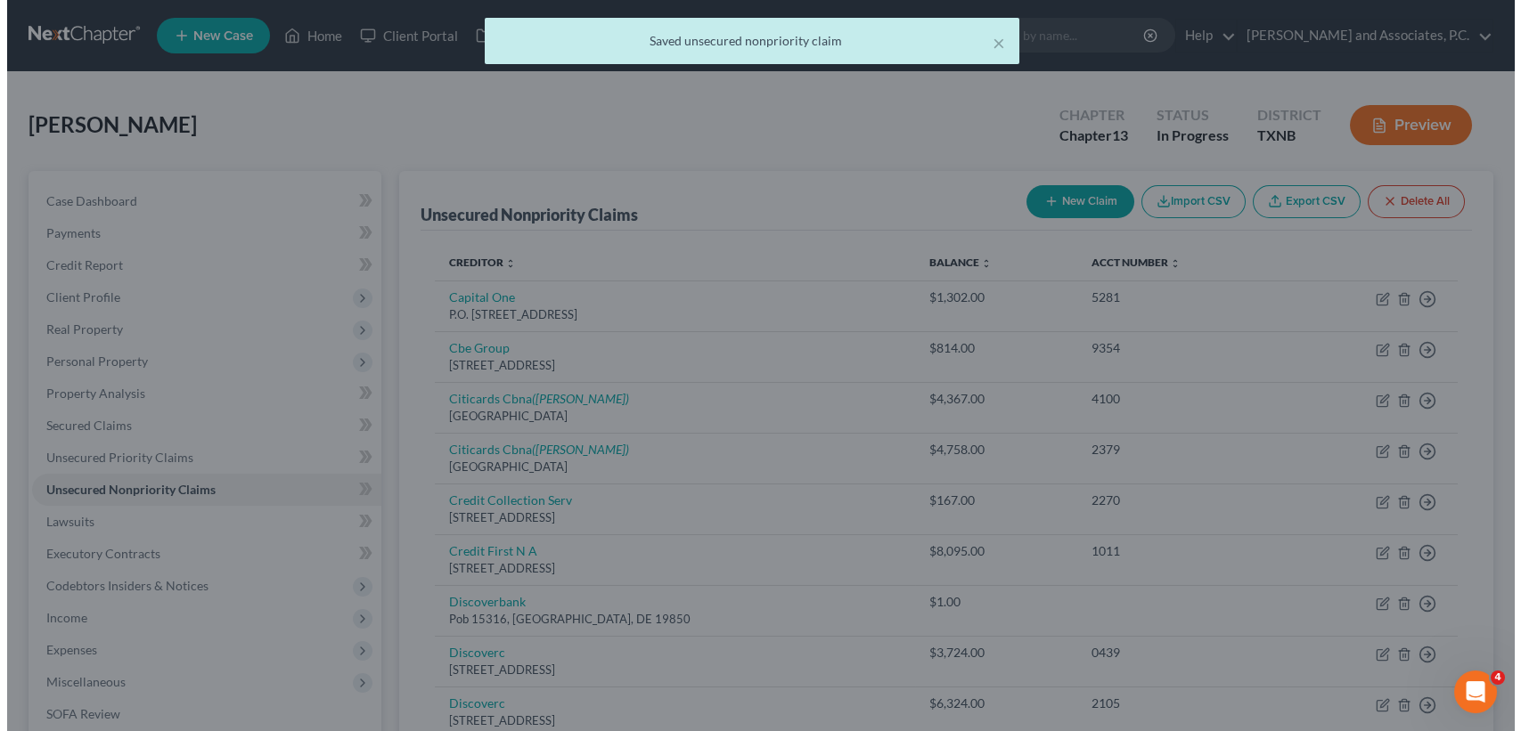
scroll to position [0, 0]
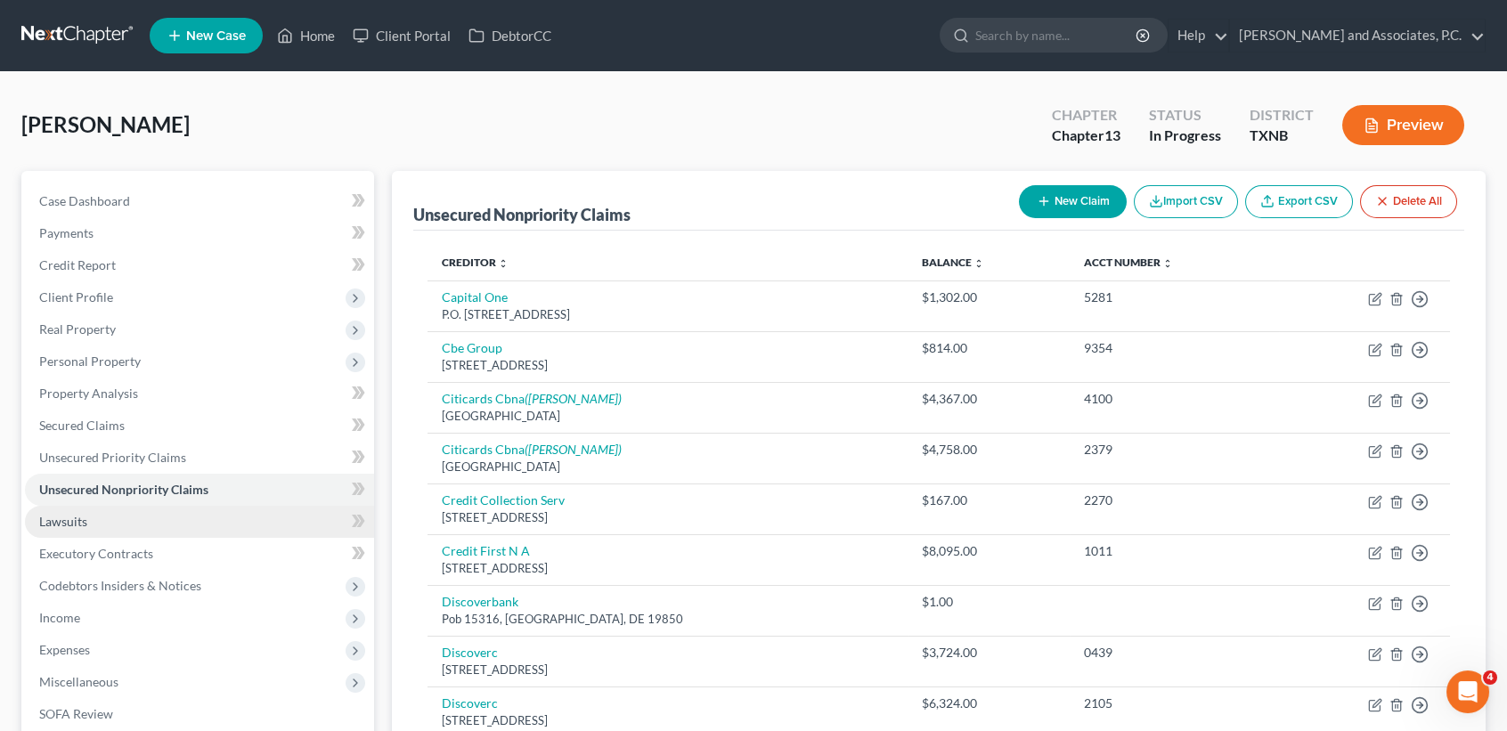
click at [101, 518] on link "Lawsuits" at bounding box center [199, 522] width 349 height 32
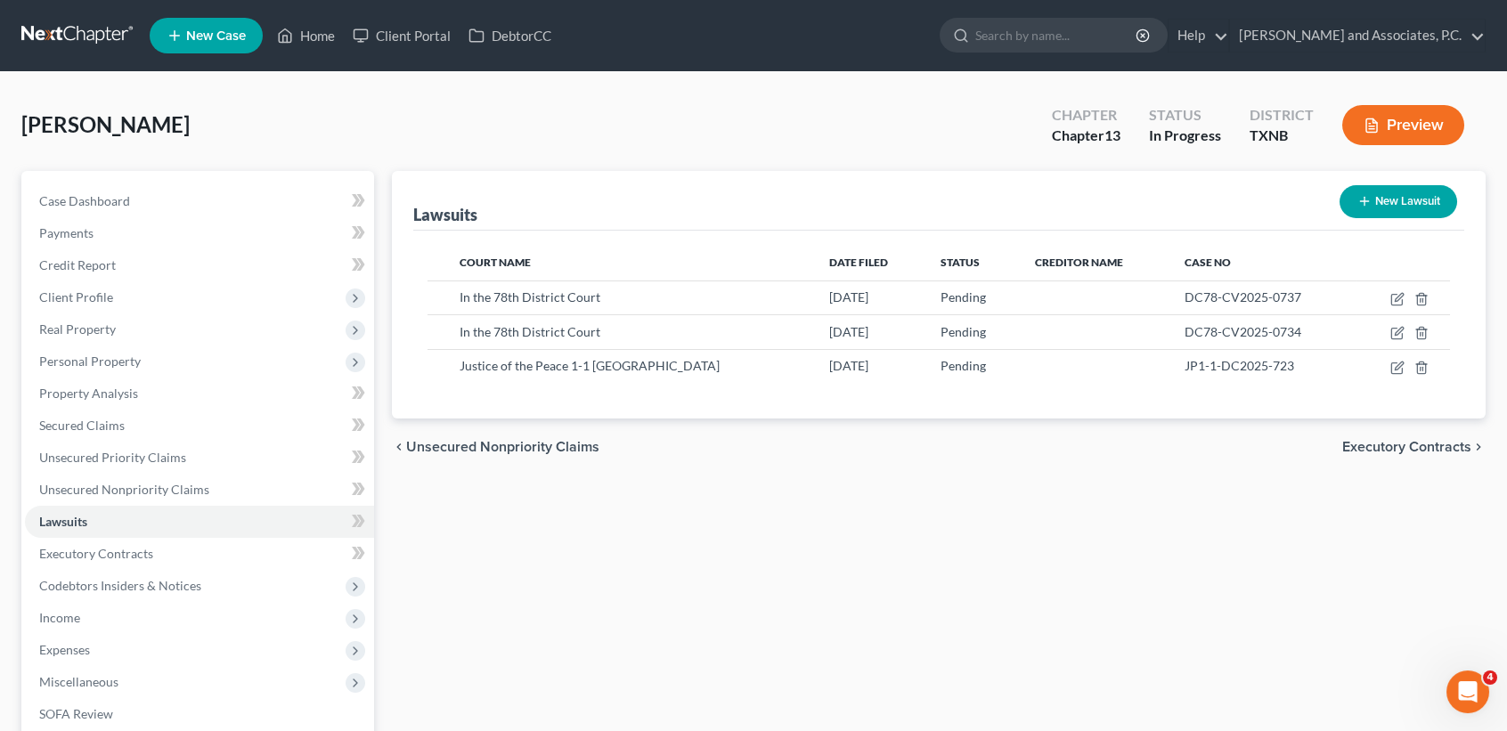
click at [1368, 201] on icon "button" at bounding box center [1365, 201] width 14 height 14
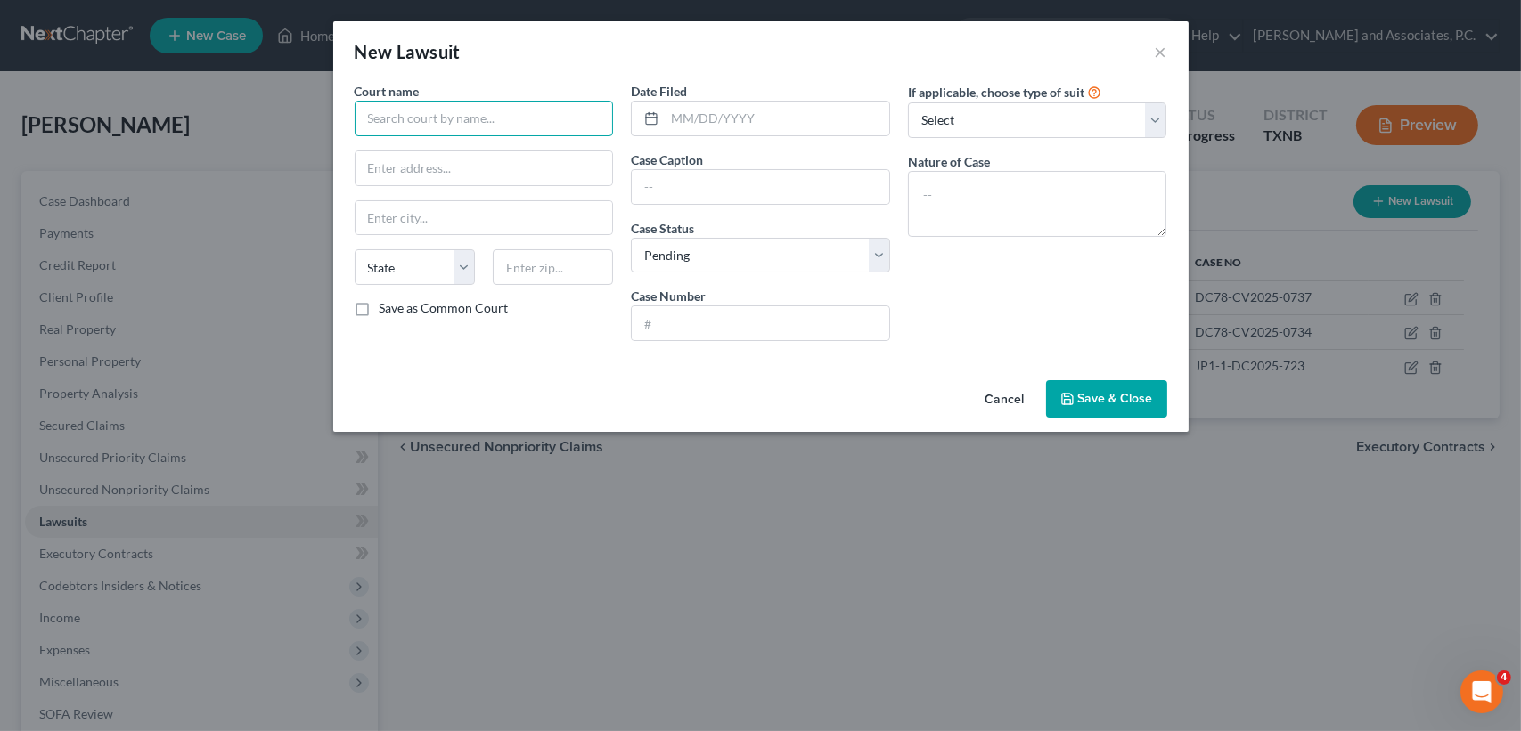
click at [505, 112] on input "text" at bounding box center [484, 119] width 259 height 36
click at [1017, 403] on button "Cancel" at bounding box center [1005, 400] width 68 height 36
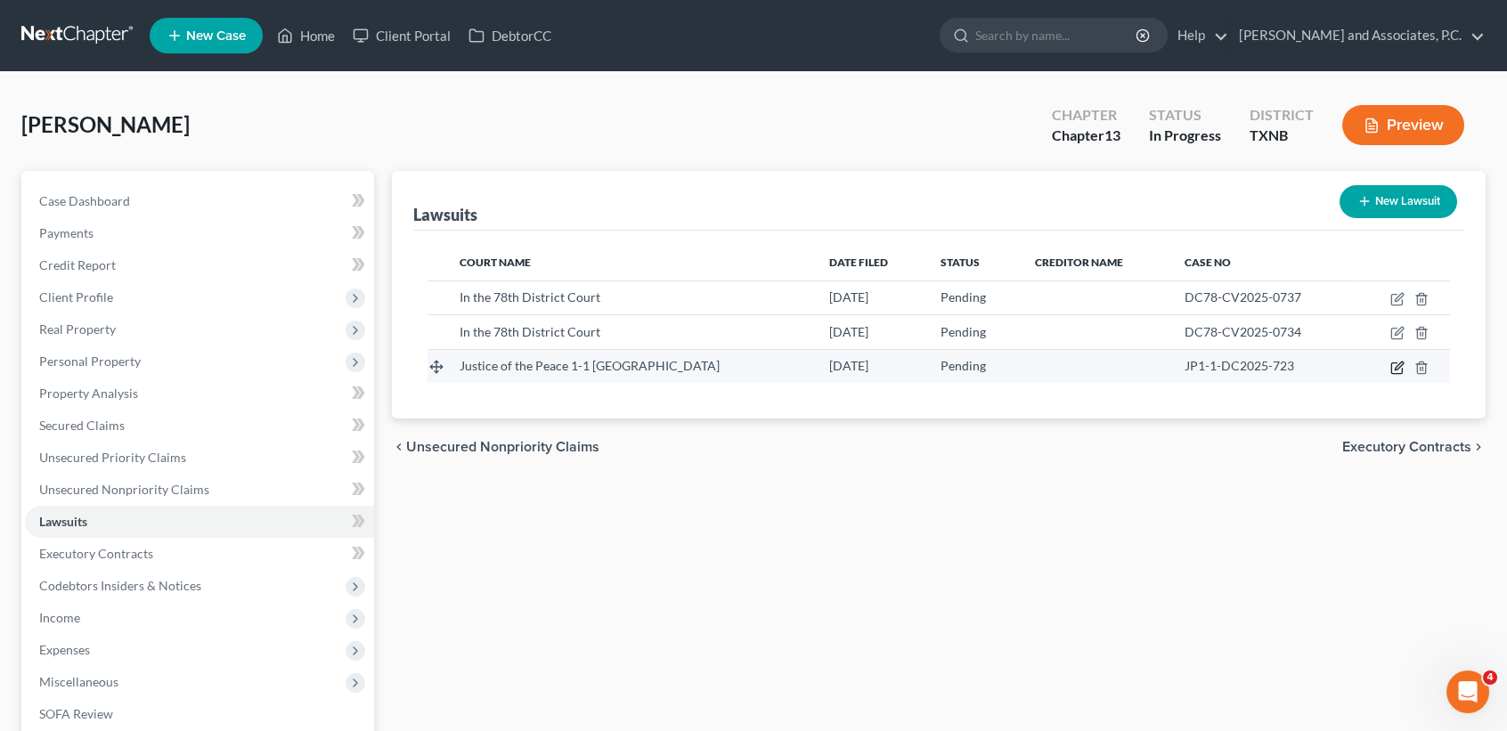
click at [1398, 365] on icon "button" at bounding box center [1399, 366] width 8 height 8
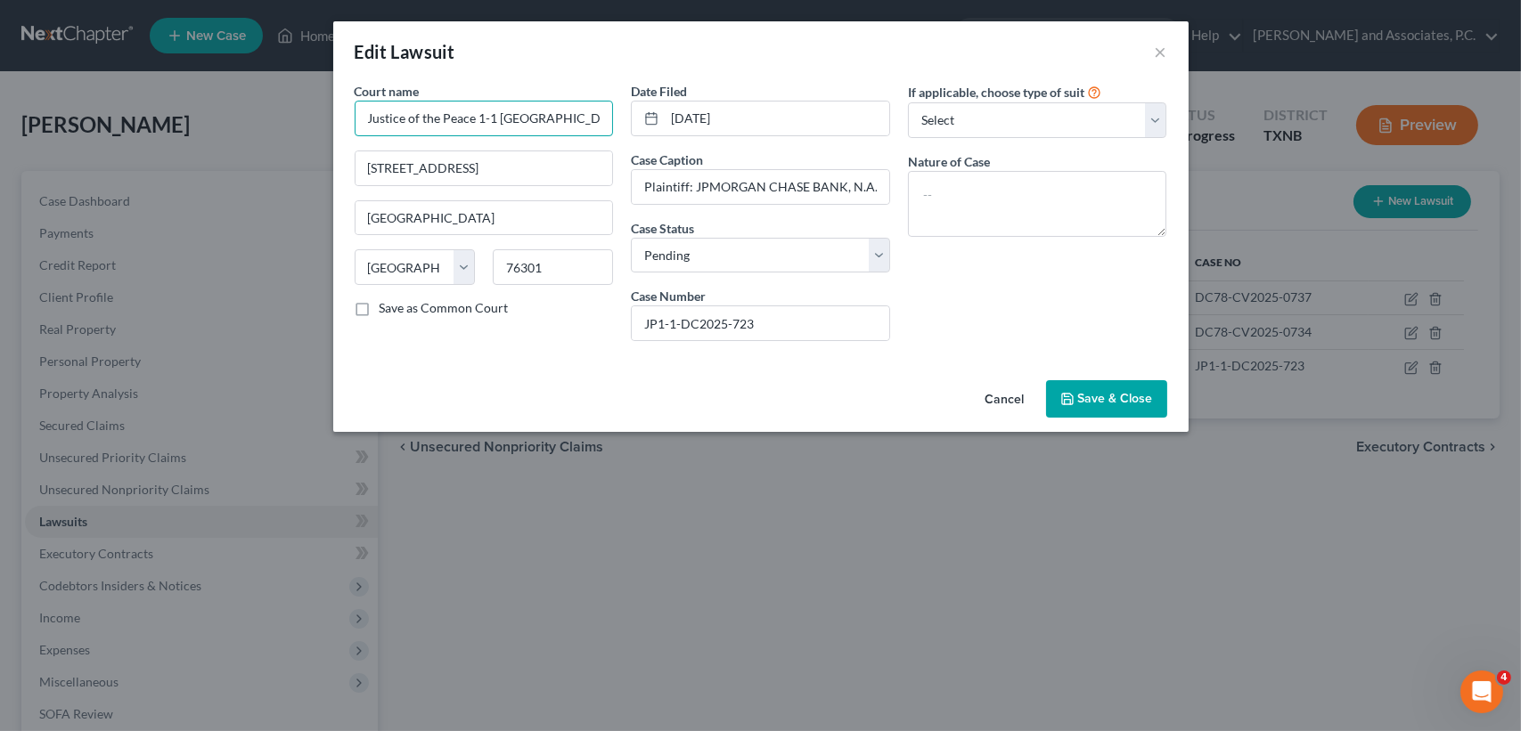
drag, startPoint x: 603, startPoint y: 114, endPoint x: 432, endPoint y: 111, distance: 171.1
click at [232, 106] on div "Edit Lawsuit × Court name * Justice of the Peace 1-1 Wichita County 900 7th Str…" at bounding box center [760, 365] width 1521 height 731
drag, startPoint x: 1008, startPoint y: 407, endPoint x: 273, endPoint y: 56, distance: 814.4
click at [1008, 405] on button "Cancel" at bounding box center [1005, 400] width 68 height 36
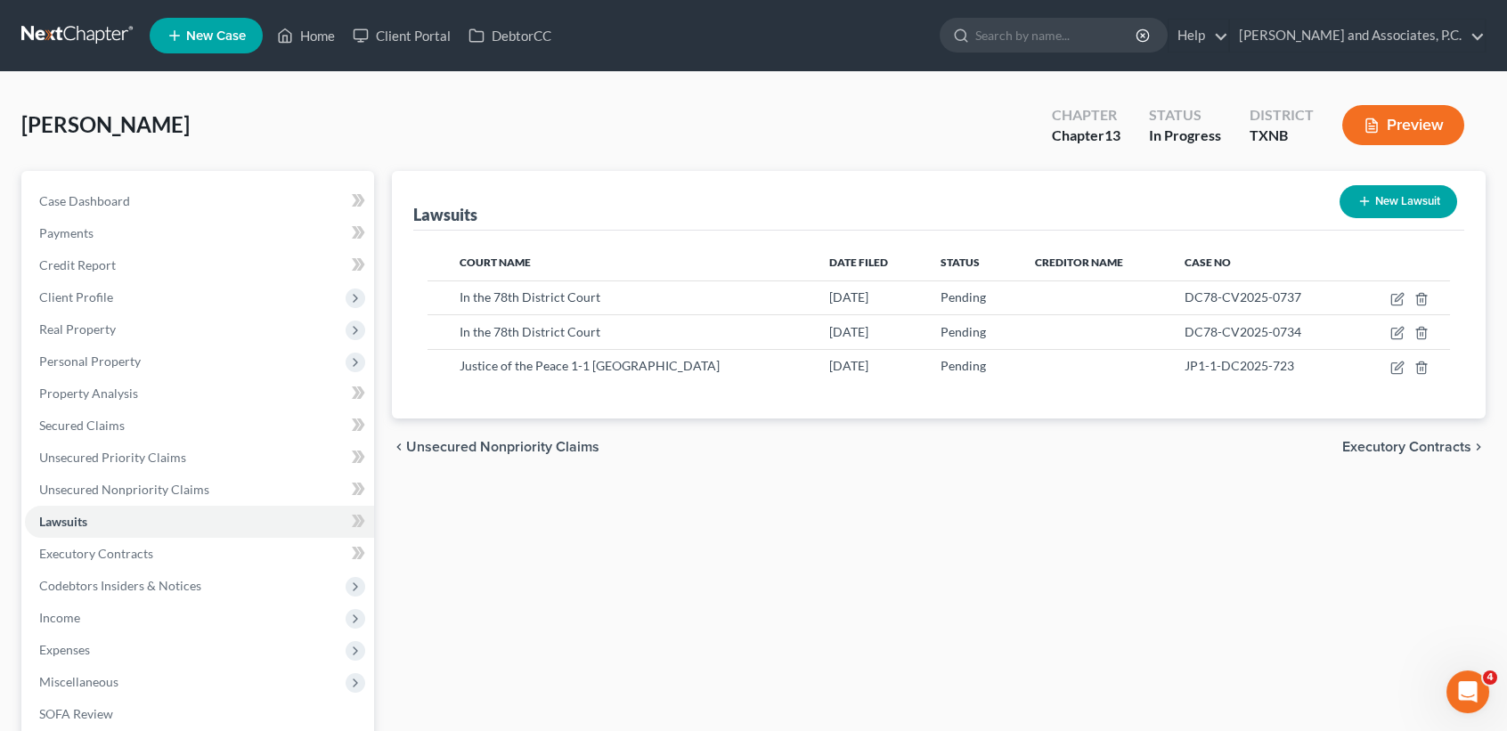
click at [1419, 200] on button "New Lawsuit" at bounding box center [1399, 201] width 118 height 33
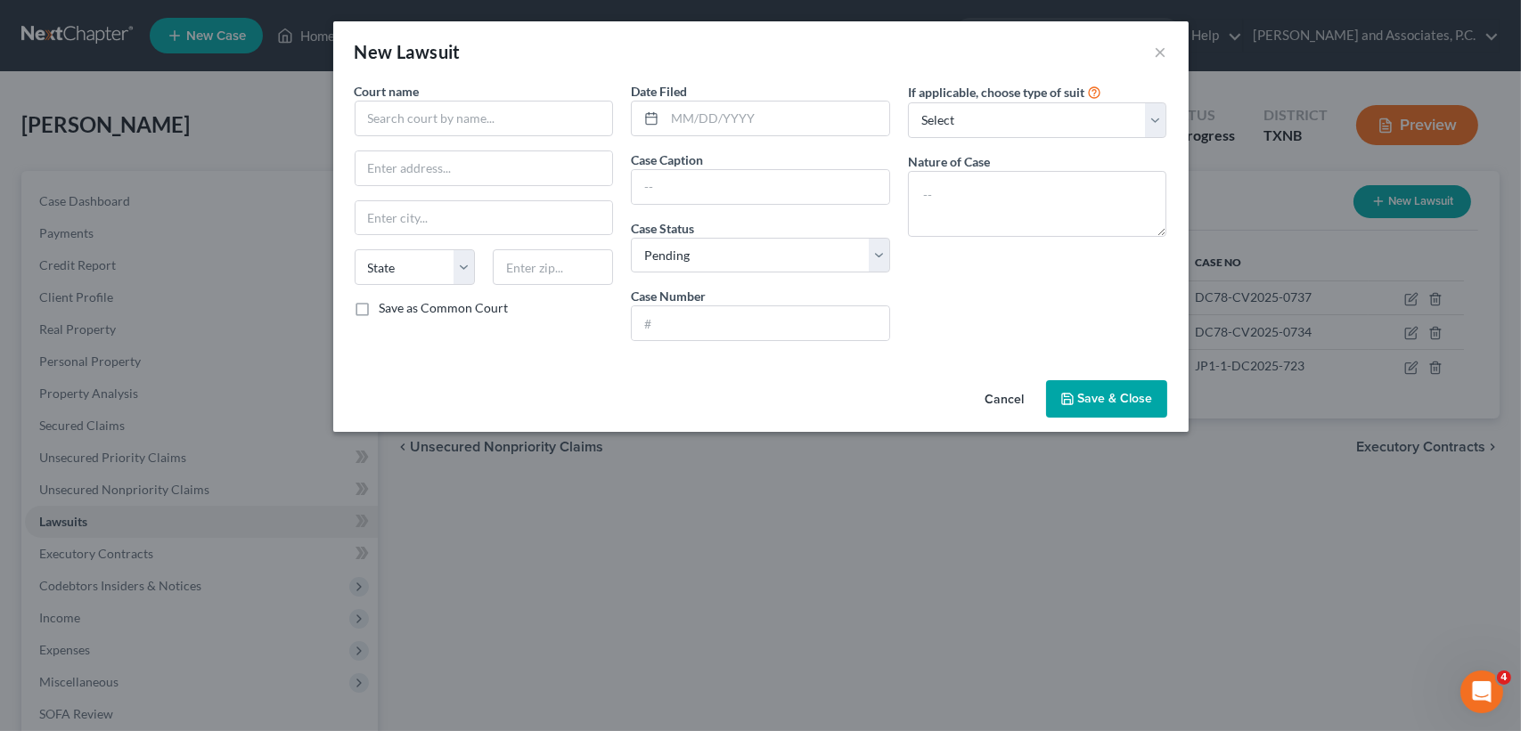
click at [1012, 412] on button "Cancel" at bounding box center [1005, 400] width 68 height 36
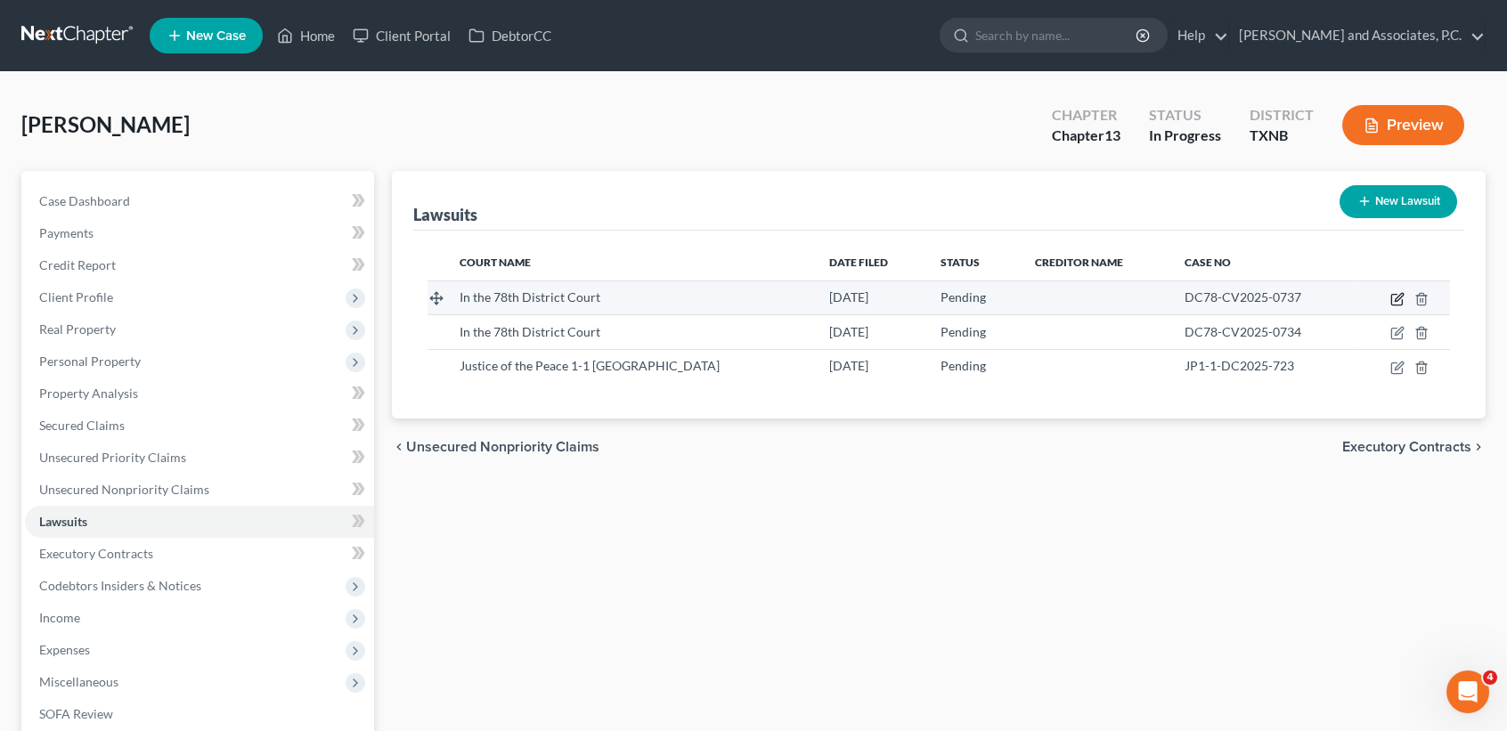
click at [1392, 295] on icon "button" at bounding box center [1396, 300] width 11 height 11
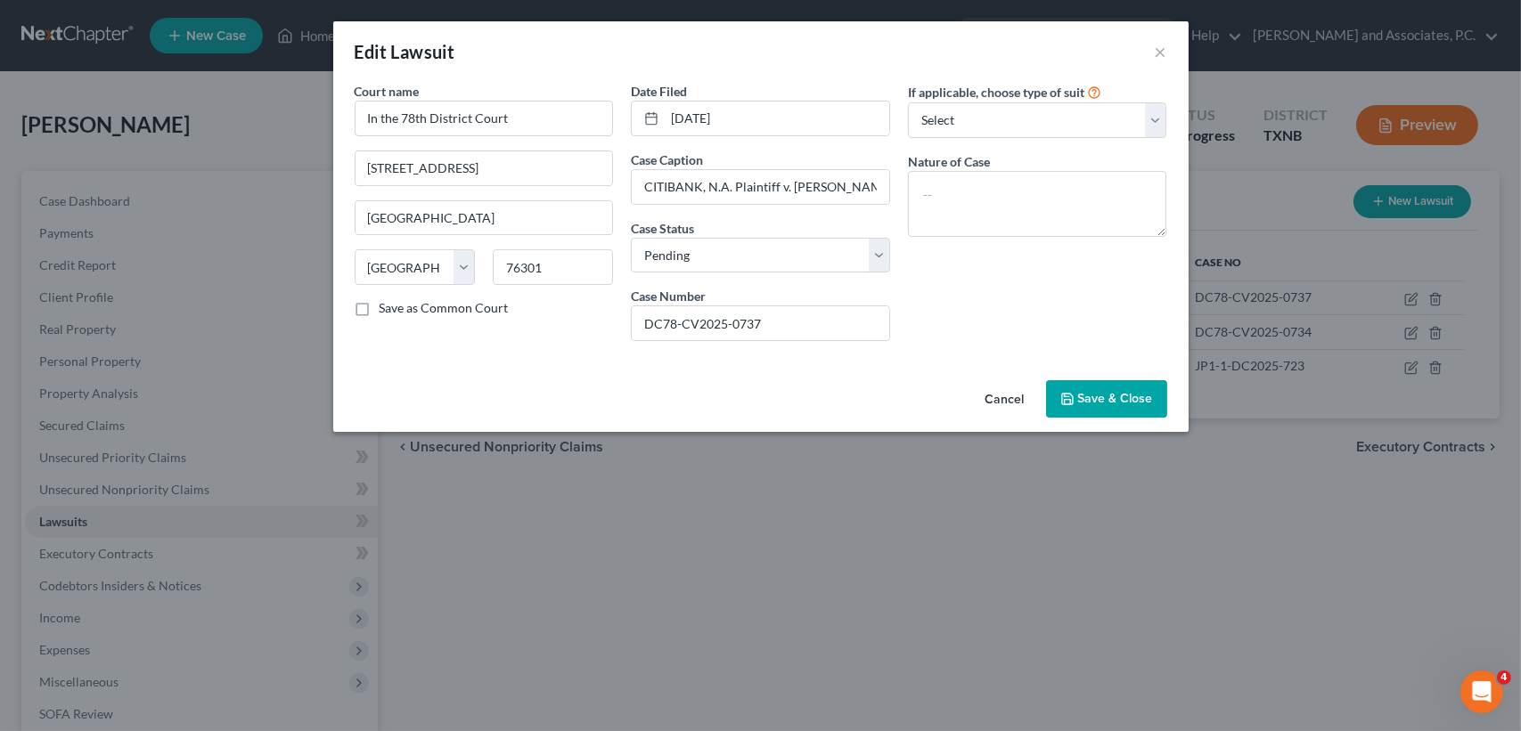
click at [999, 392] on button "Cancel" at bounding box center [1005, 400] width 68 height 36
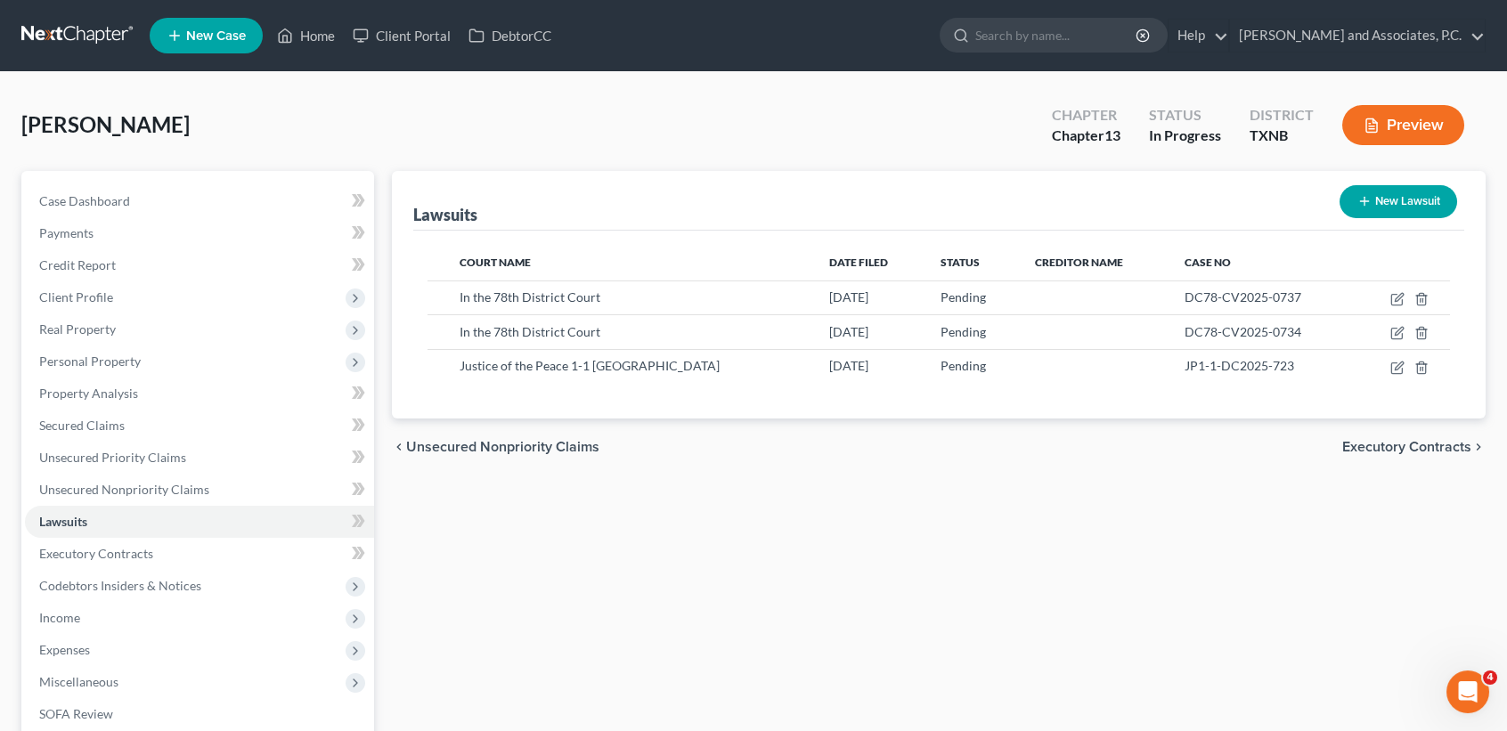
click at [1411, 211] on button "New Lawsuit" at bounding box center [1399, 201] width 118 height 33
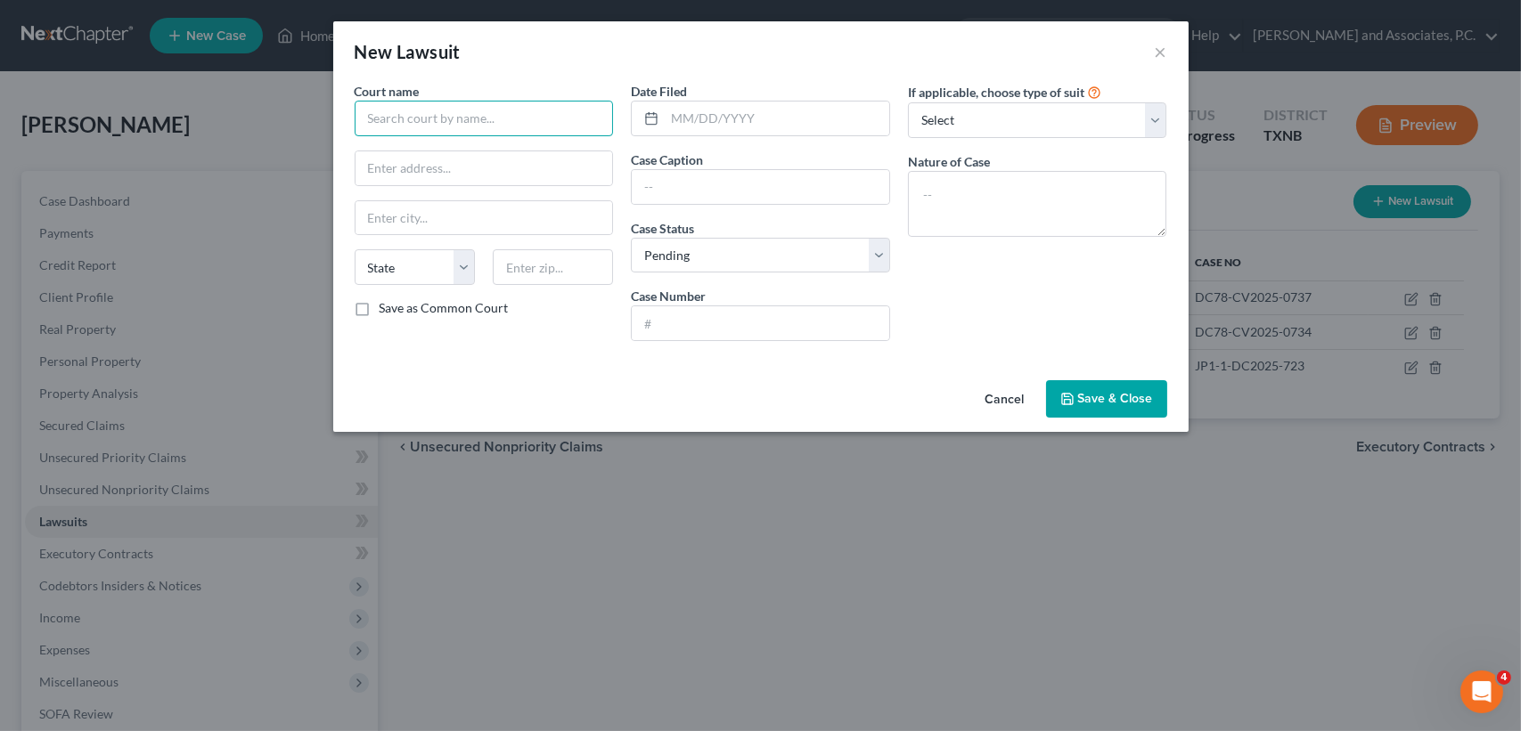
click at [591, 126] on input "text" at bounding box center [484, 119] width 259 height 36
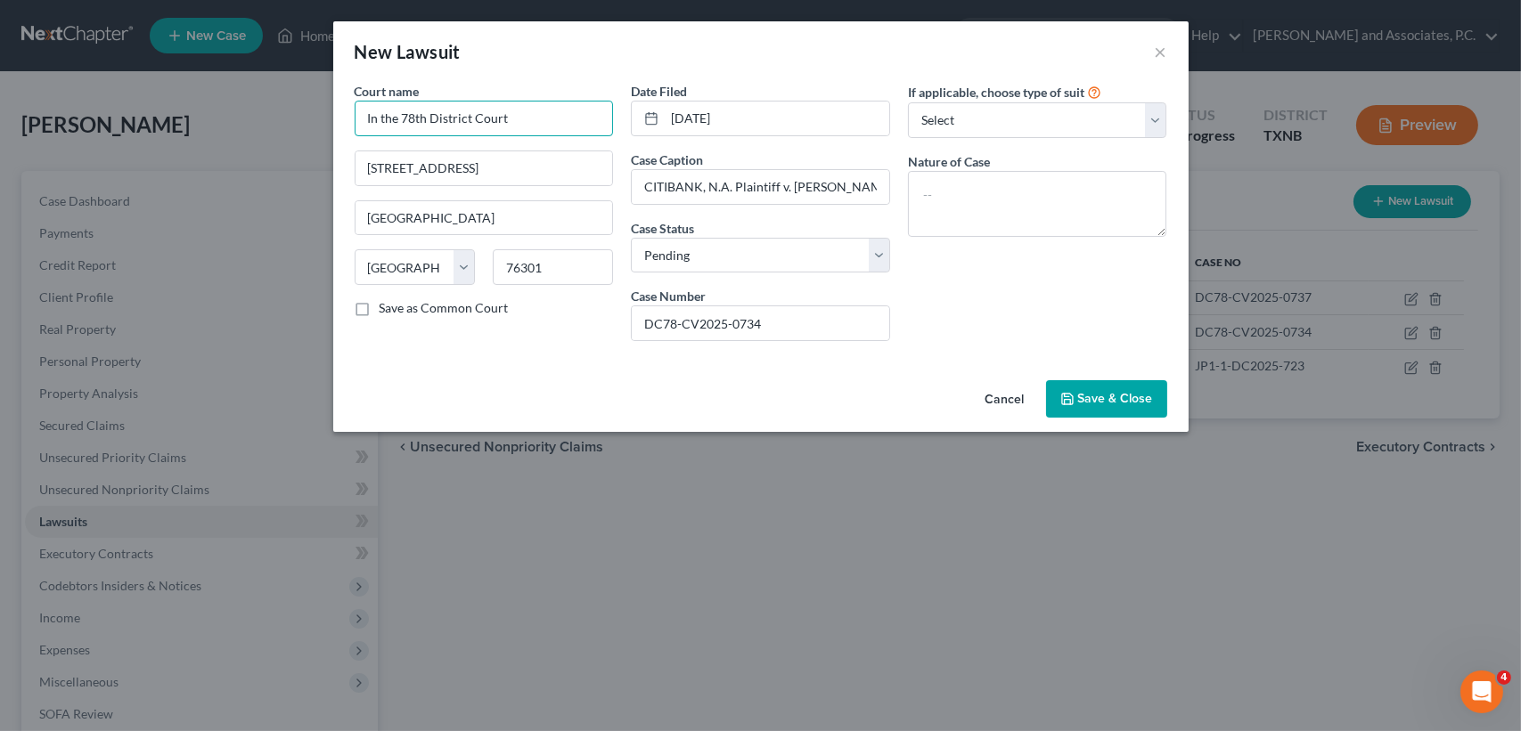
click at [411, 110] on input "In the 78th District Court" at bounding box center [484, 119] width 259 height 36
click at [828, 123] on input "04/10/2025" at bounding box center [777, 119] width 224 height 34
drag, startPoint x: 828, startPoint y: 123, endPoint x: 554, endPoint y: 122, distance: 274.4
click at [560, 130] on div "Court name * In the 89th District Court 900 7th St Wichita Falls State AL AK AR…" at bounding box center [761, 218] width 830 height 273
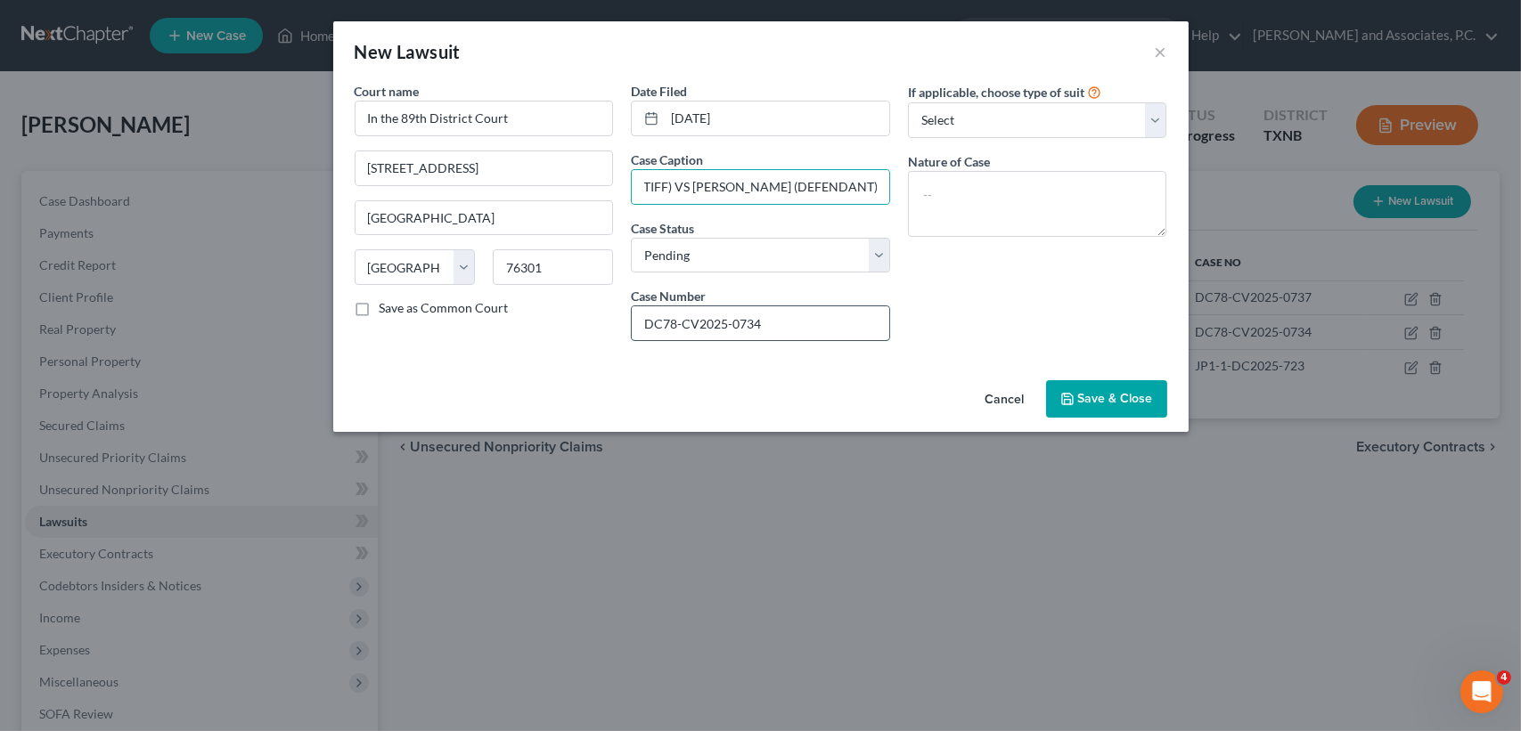
click at [804, 325] on input "DC78-CV2025-0734" at bounding box center [760, 323] width 257 height 34
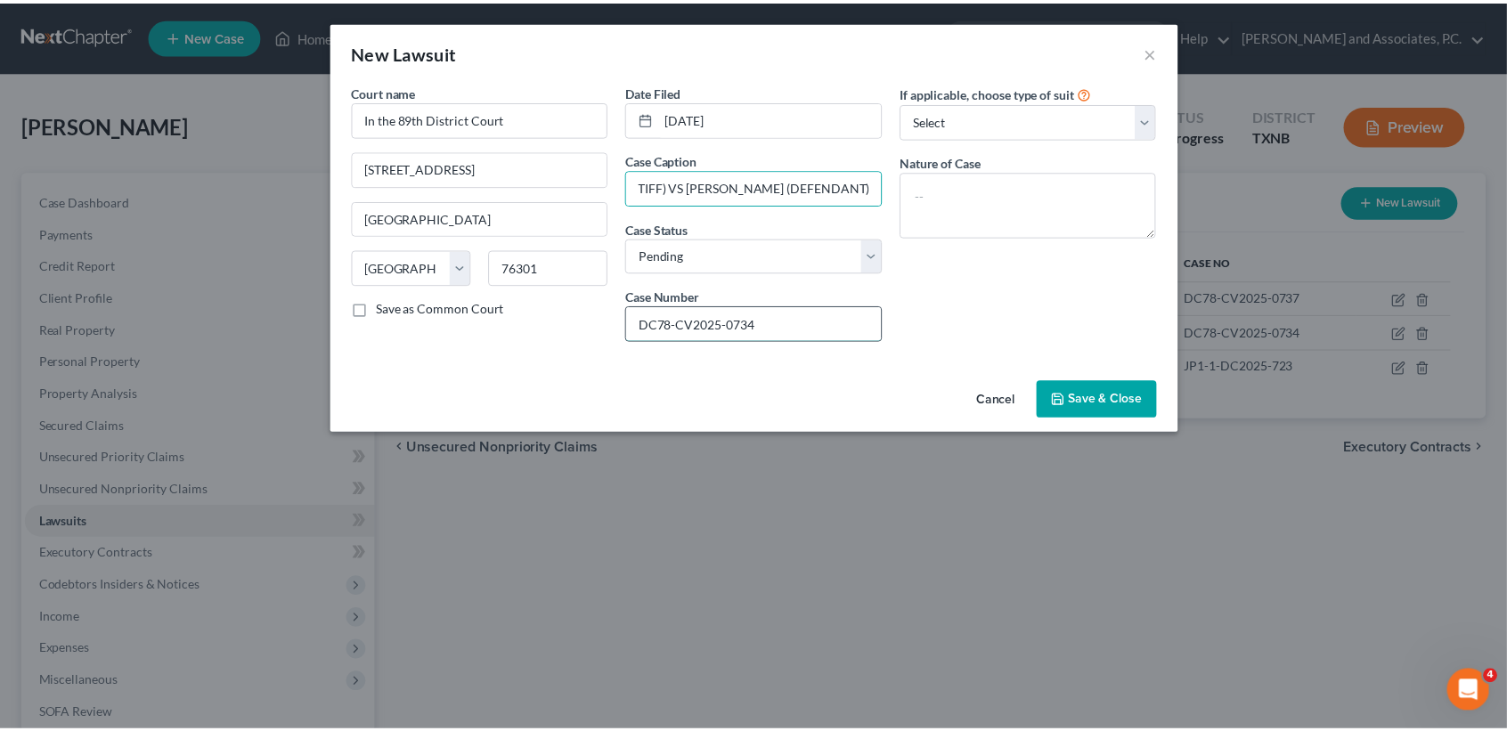
scroll to position [0, 0]
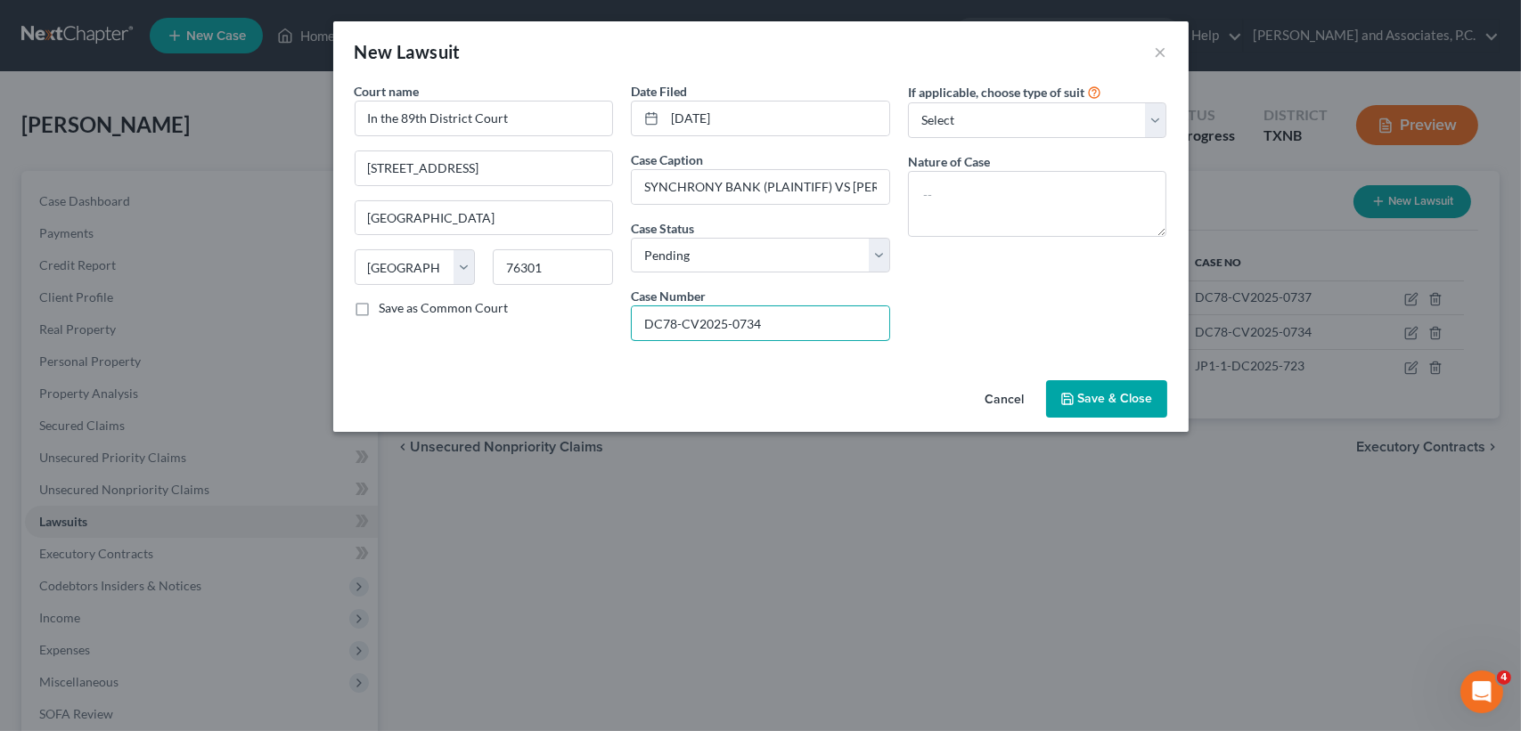
drag, startPoint x: 804, startPoint y: 324, endPoint x: 575, endPoint y: 320, distance: 229.9
click at [571, 348] on div "Court name * In the 89th District Court 900 7th St Wichita Falls State AL AK AR…" at bounding box center [761, 218] width 830 height 273
click at [1089, 397] on span "Save & Close" at bounding box center [1115, 398] width 75 height 15
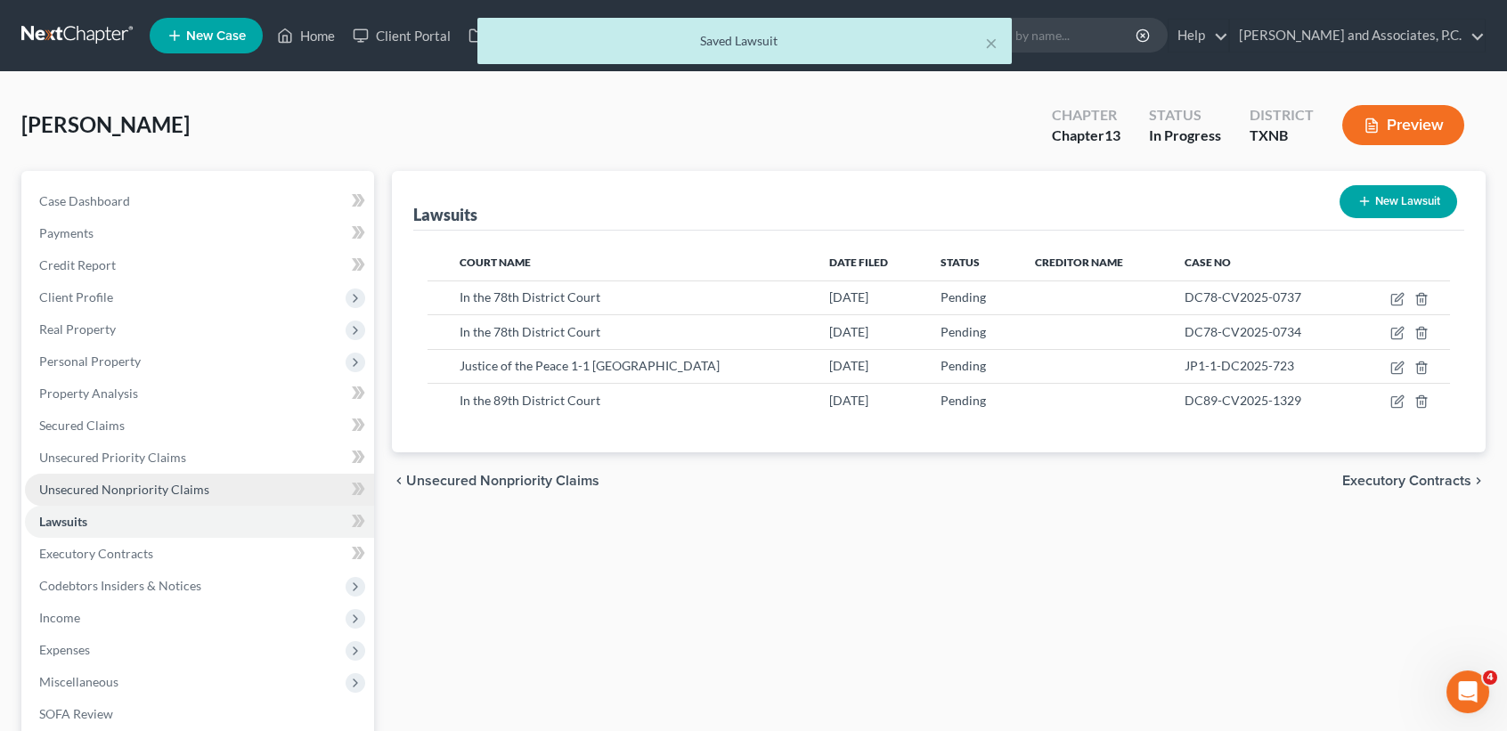
click at [201, 500] on link "Unsecured Nonpriority Claims" at bounding box center [199, 490] width 349 height 32
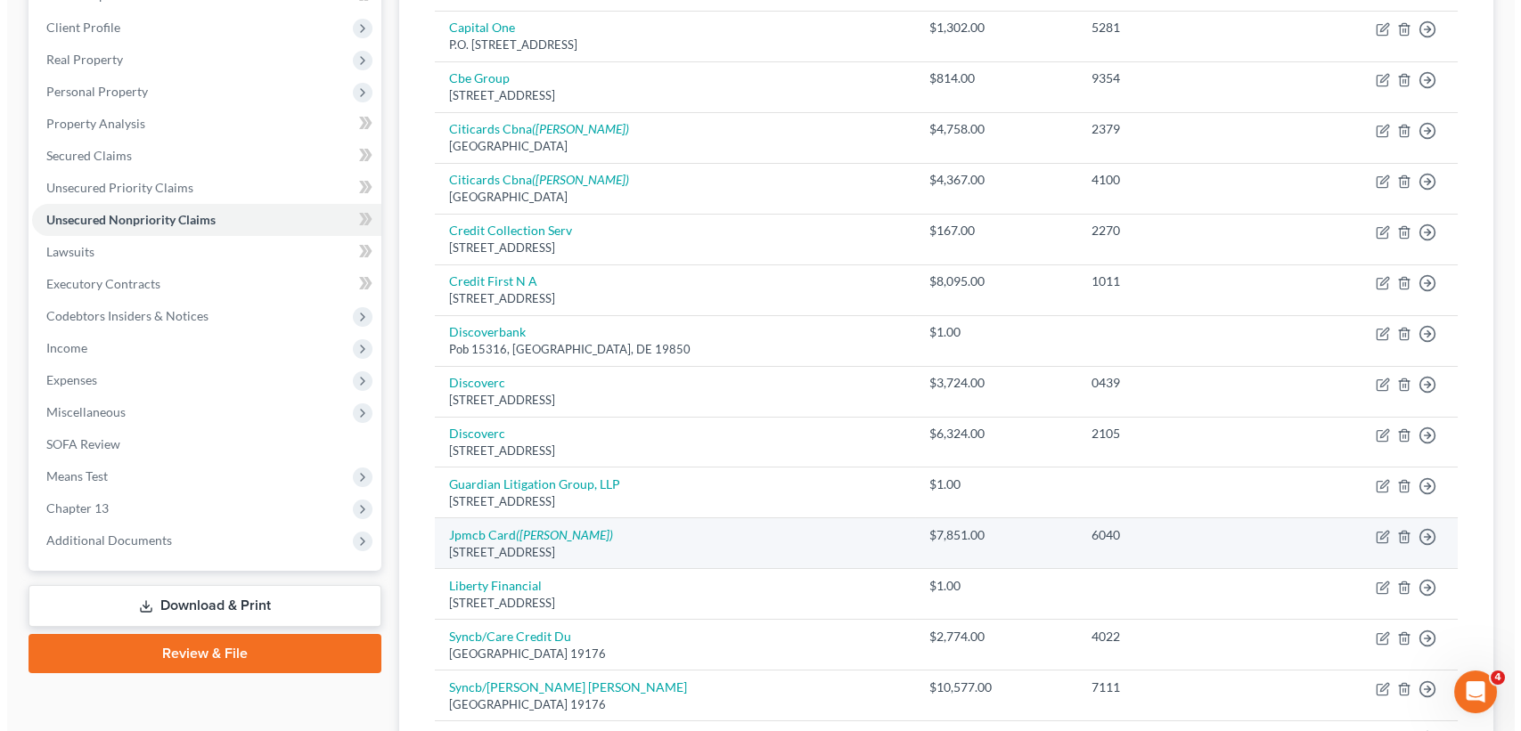
scroll to position [356, 0]
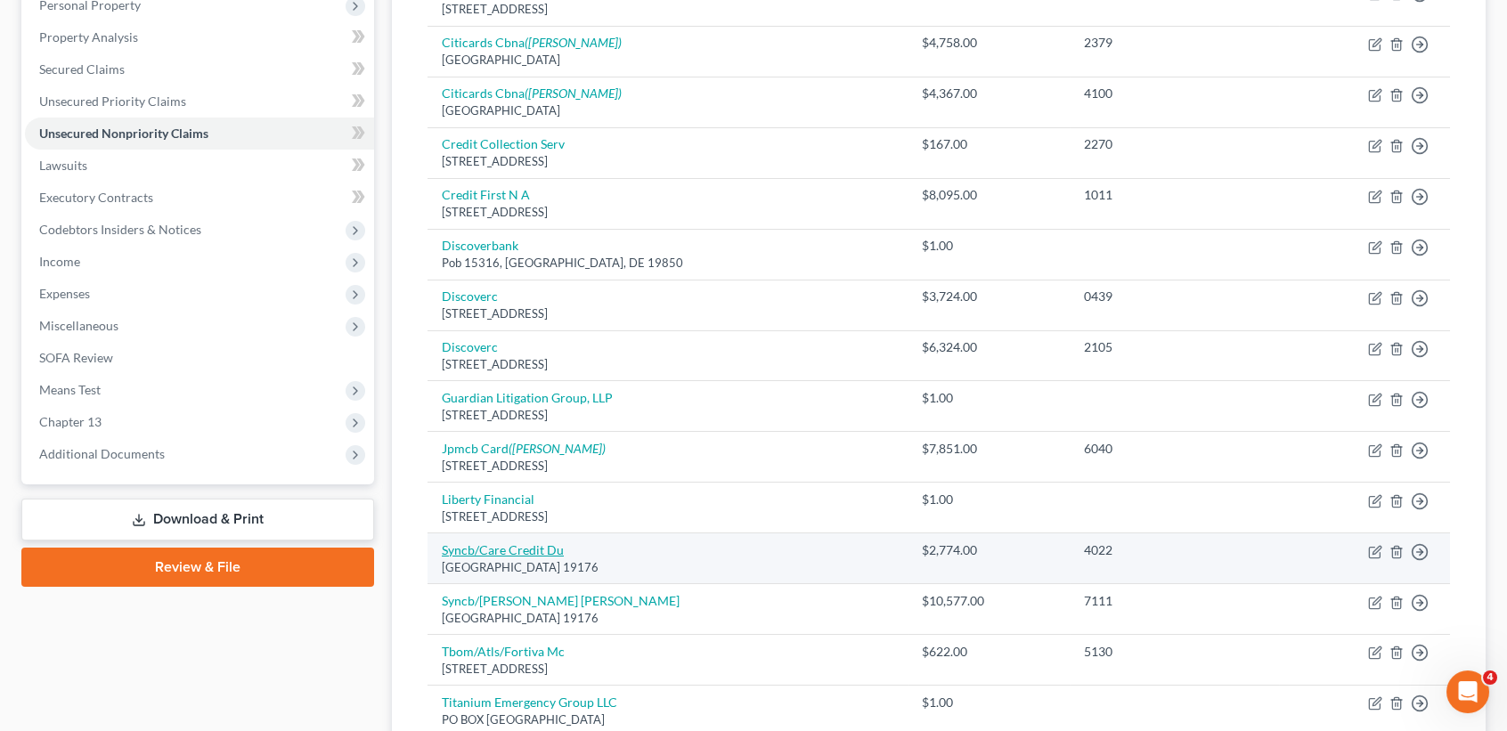
click at [531, 545] on link "Syncb/Care Credit Du" at bounding box center [503, 549] width 122 height 15
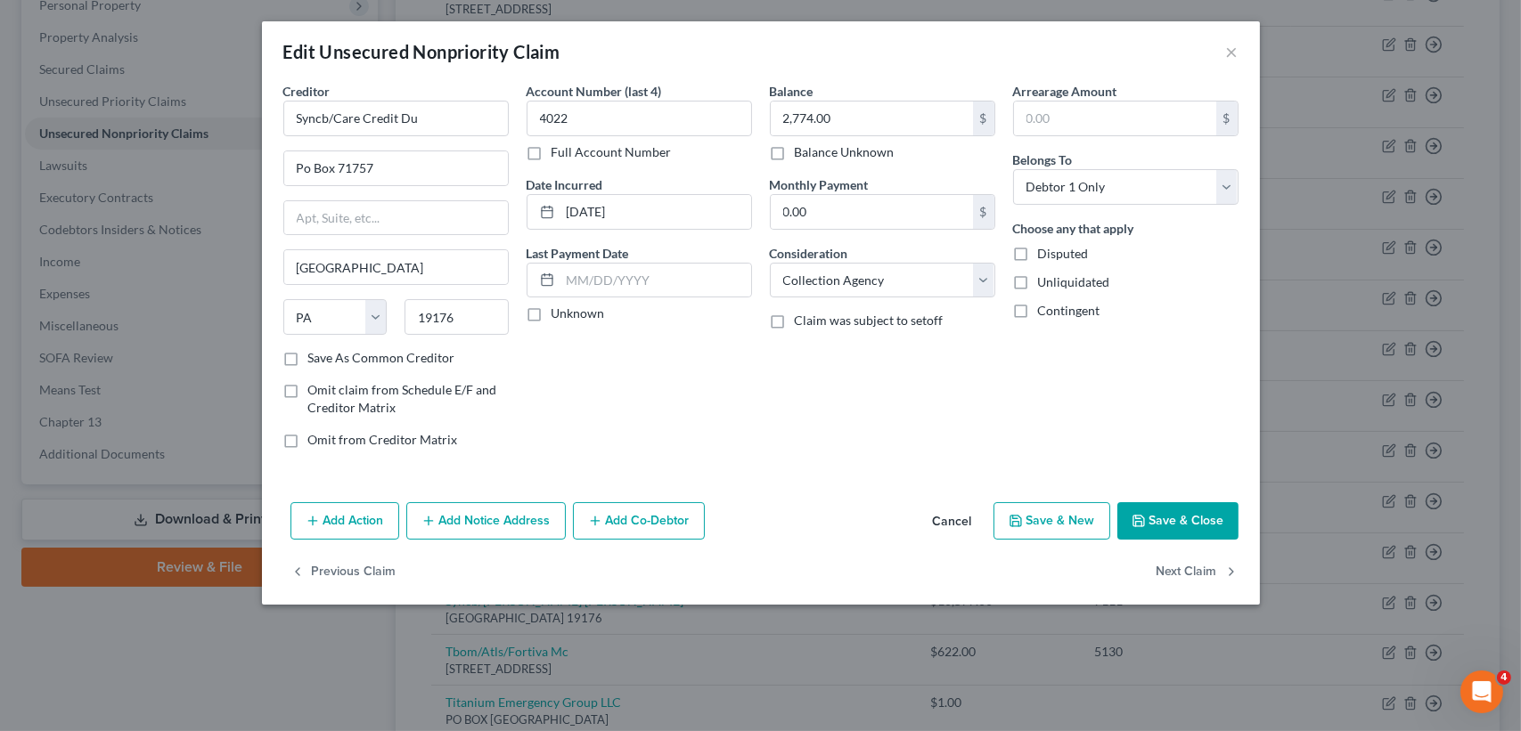
click at [560, 526] on button "Add Notice Address" at bounding box center [485, 520] width 159 height 37
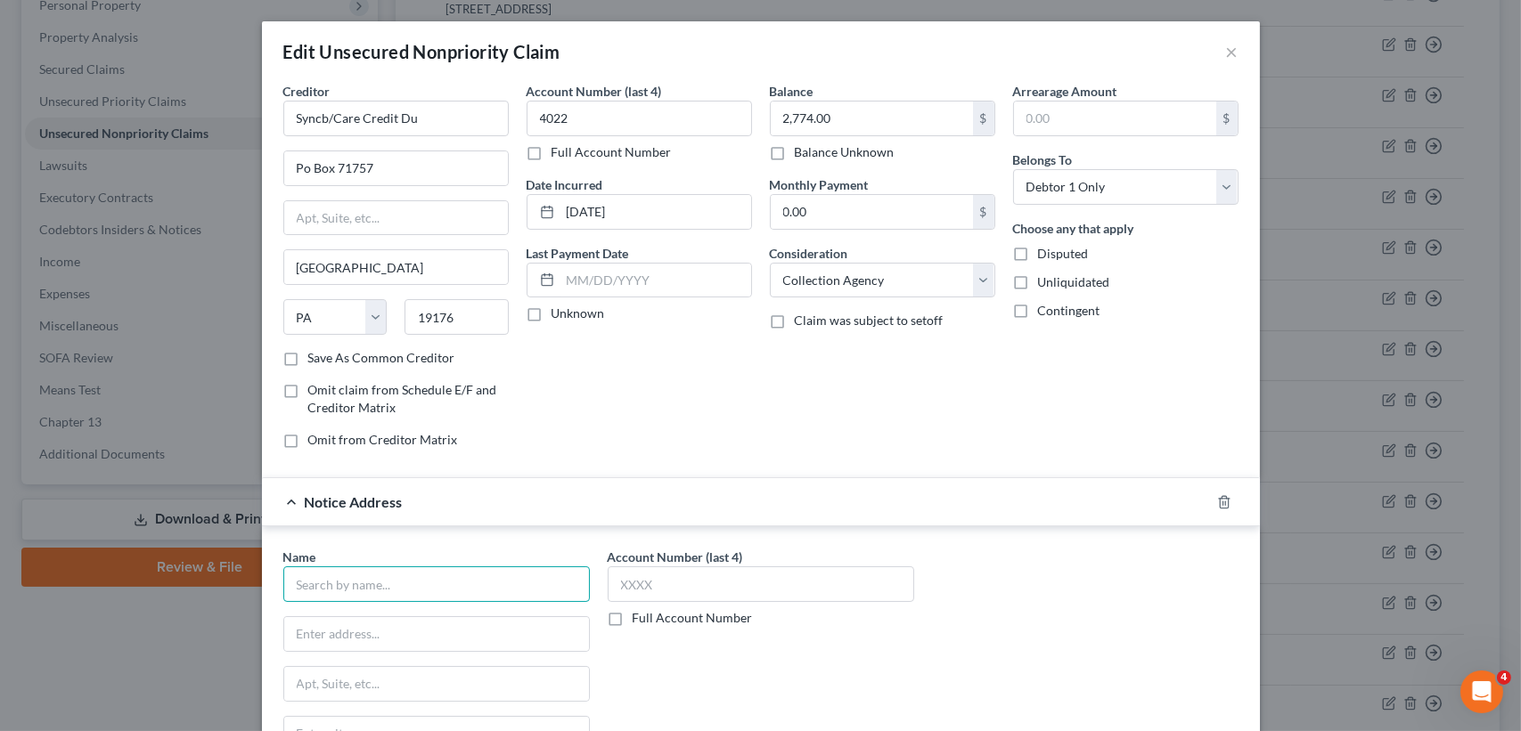
click at [389, 583] on input "text" at bounding box center [436, 585] width 306 height 36
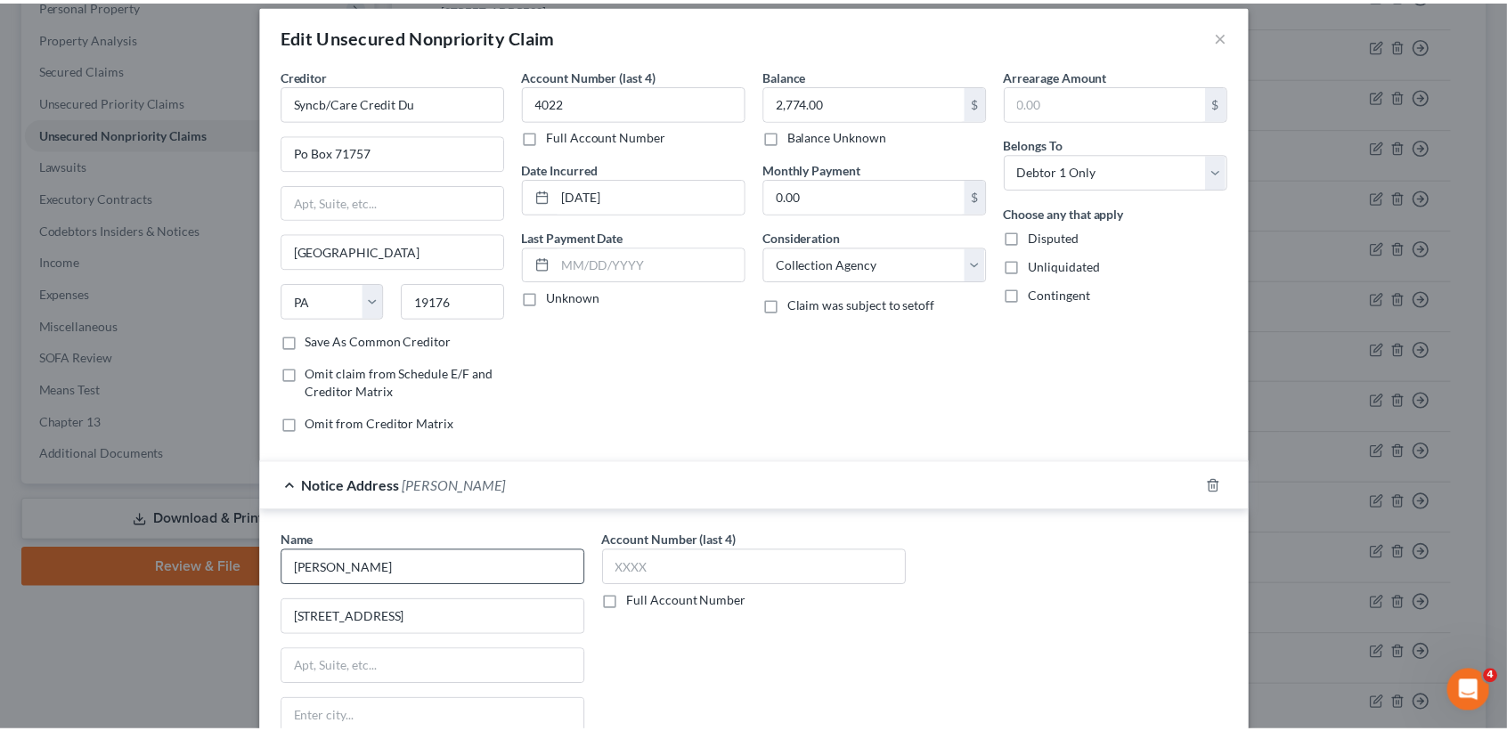
scroll to position [276, 0]
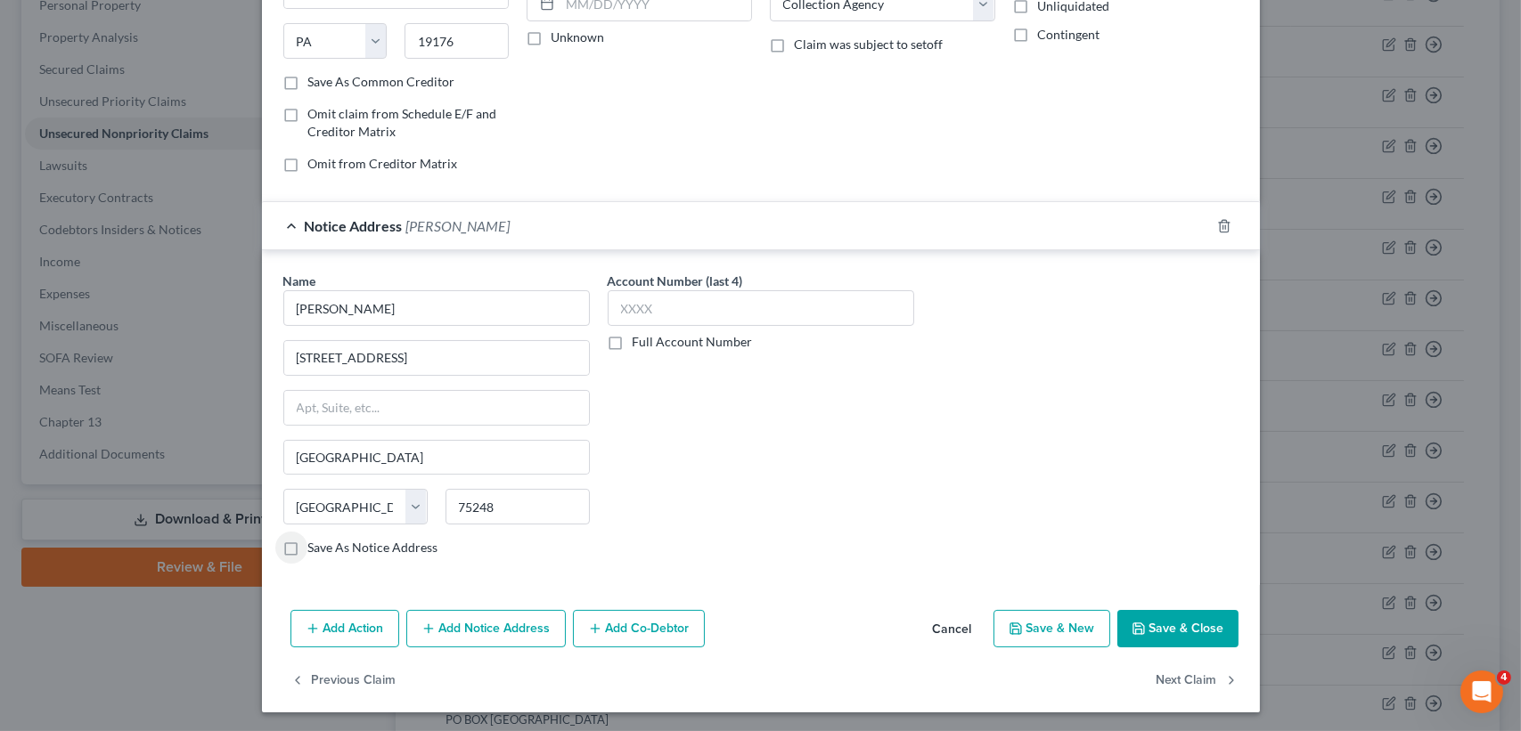
click at [397, 545] on label "Save As Notice Address" at bounding box center [373, 548] width 130 height 18
click at [327, 545] on input "Save As Notice Address" at bounding box center [321, 545] width 12 height 12
click at [1184, 634] on button "Save & Close" at bounding box center [1177, 628] width 121 height 37
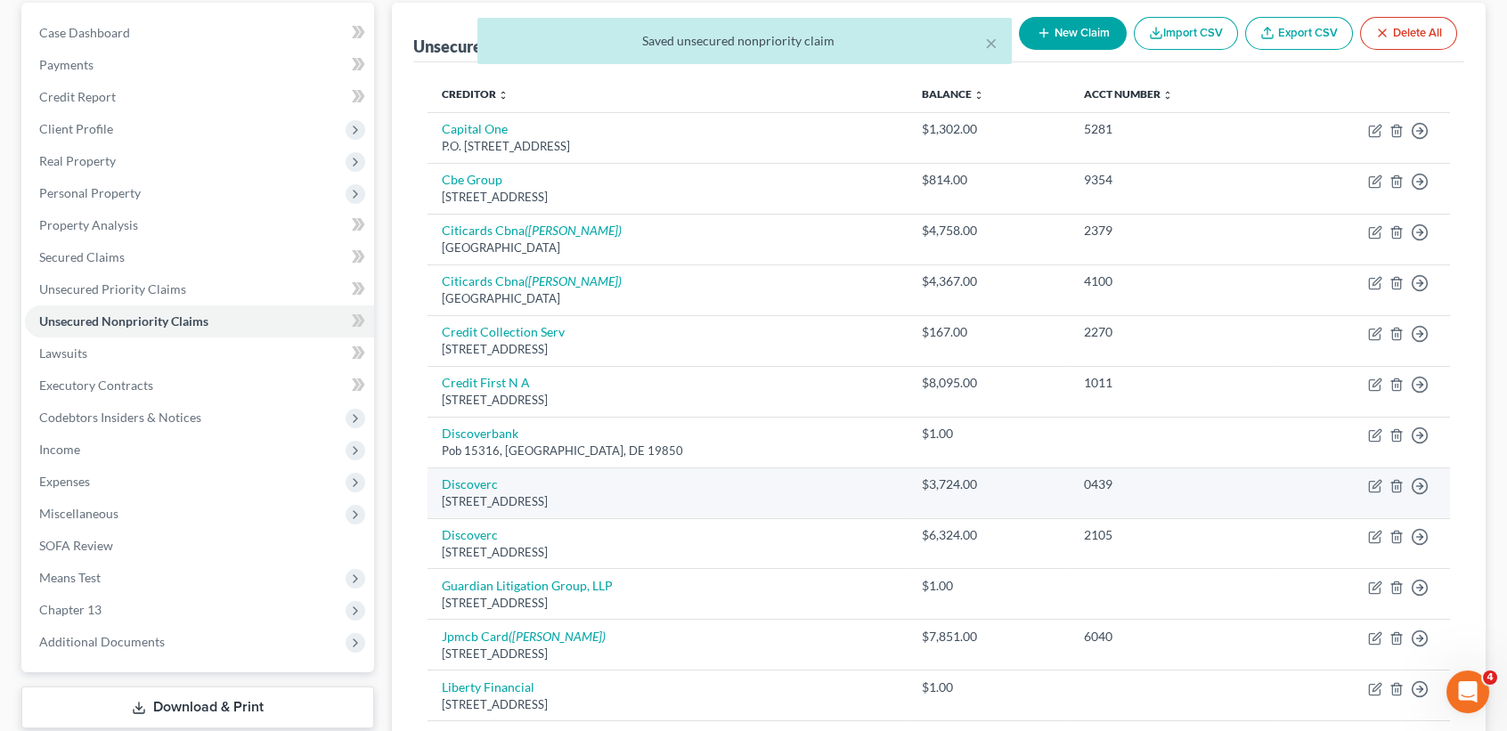
scroll to position [0, 0]
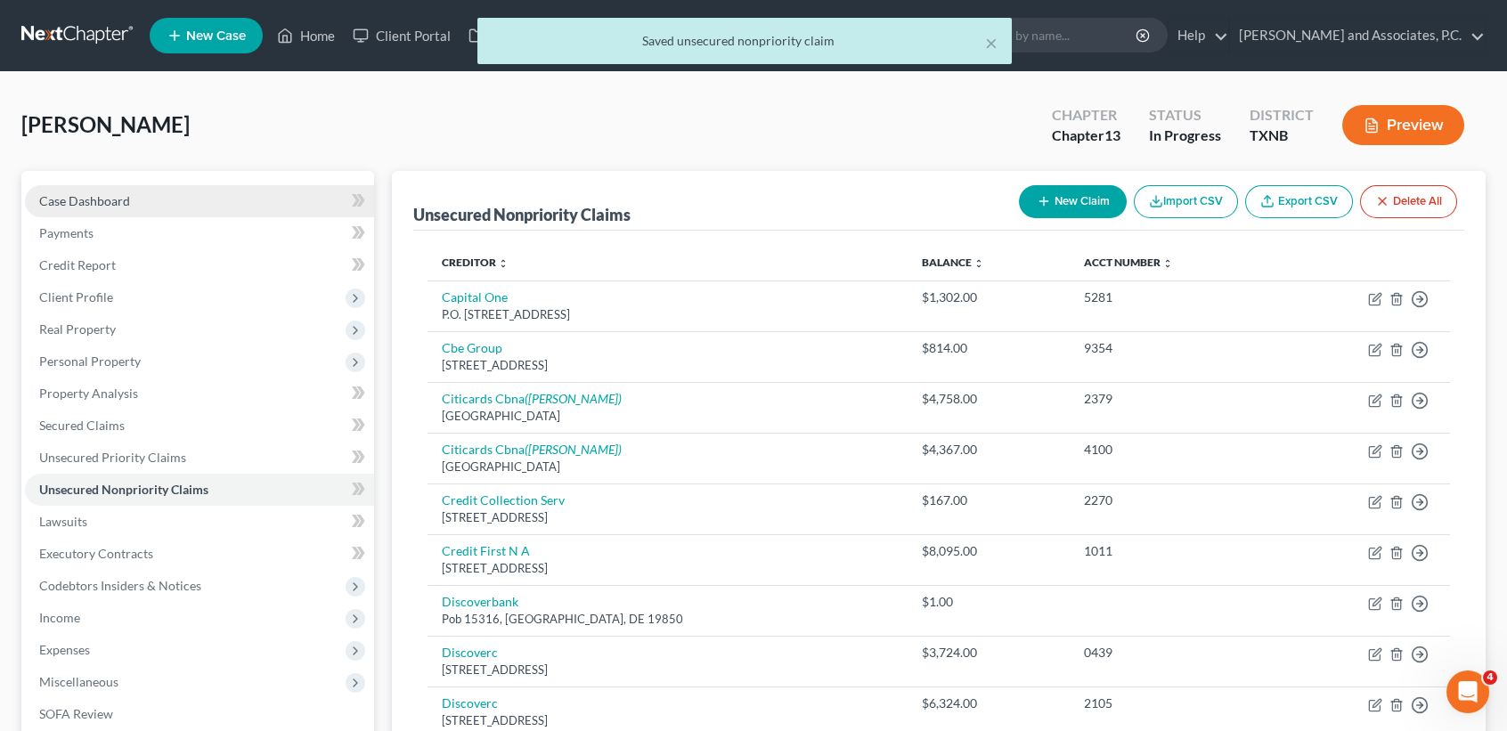
click at [113, 197] on span "Case Dashboard" at bounding box center [84, 200] width 91 height 15
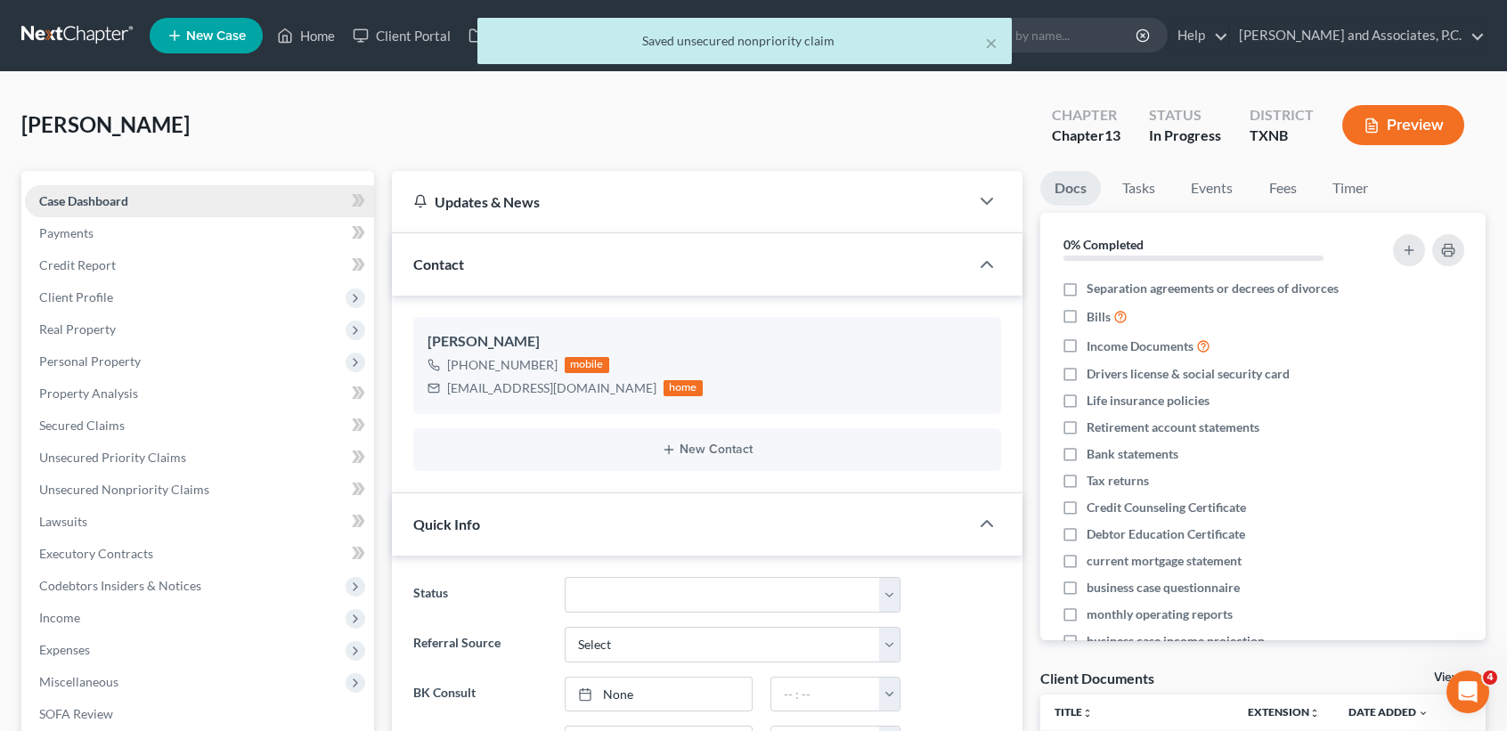
scroll to position [175, 0]
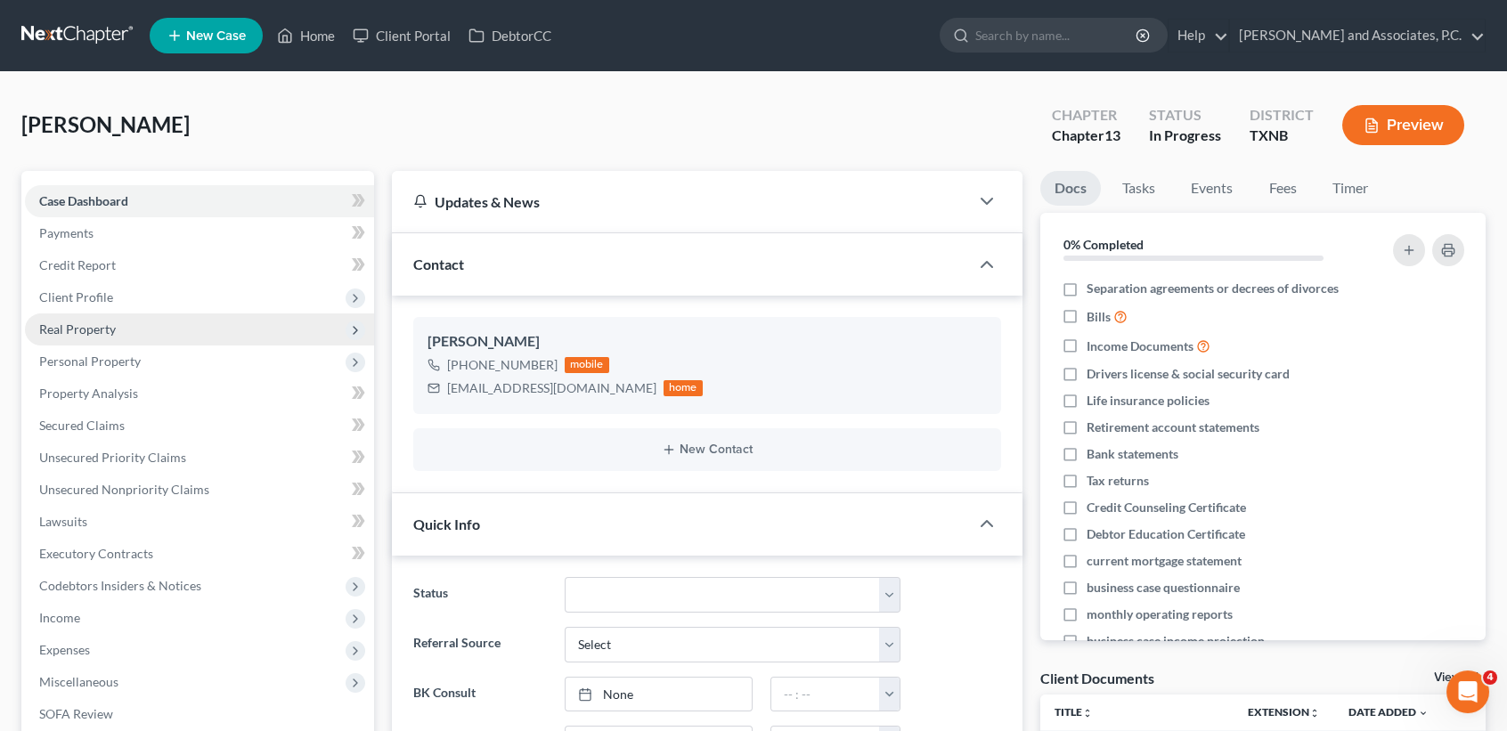
click at [144, 328] on span "Real Property" at bounding box center [199, 330] width 349 height 32
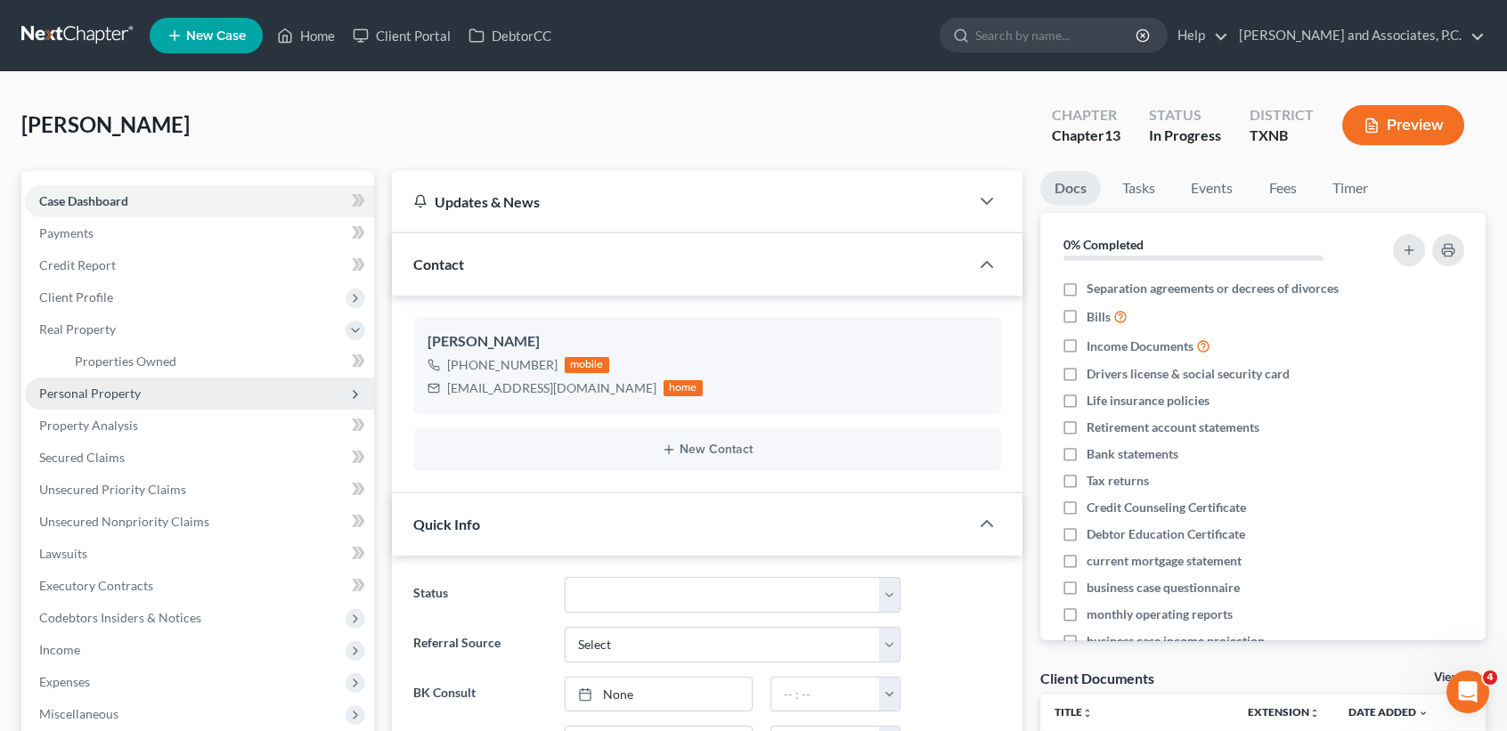
click at [117, 403] on span "Personal Property" at bounding box center [199, 394] width 349 height 32
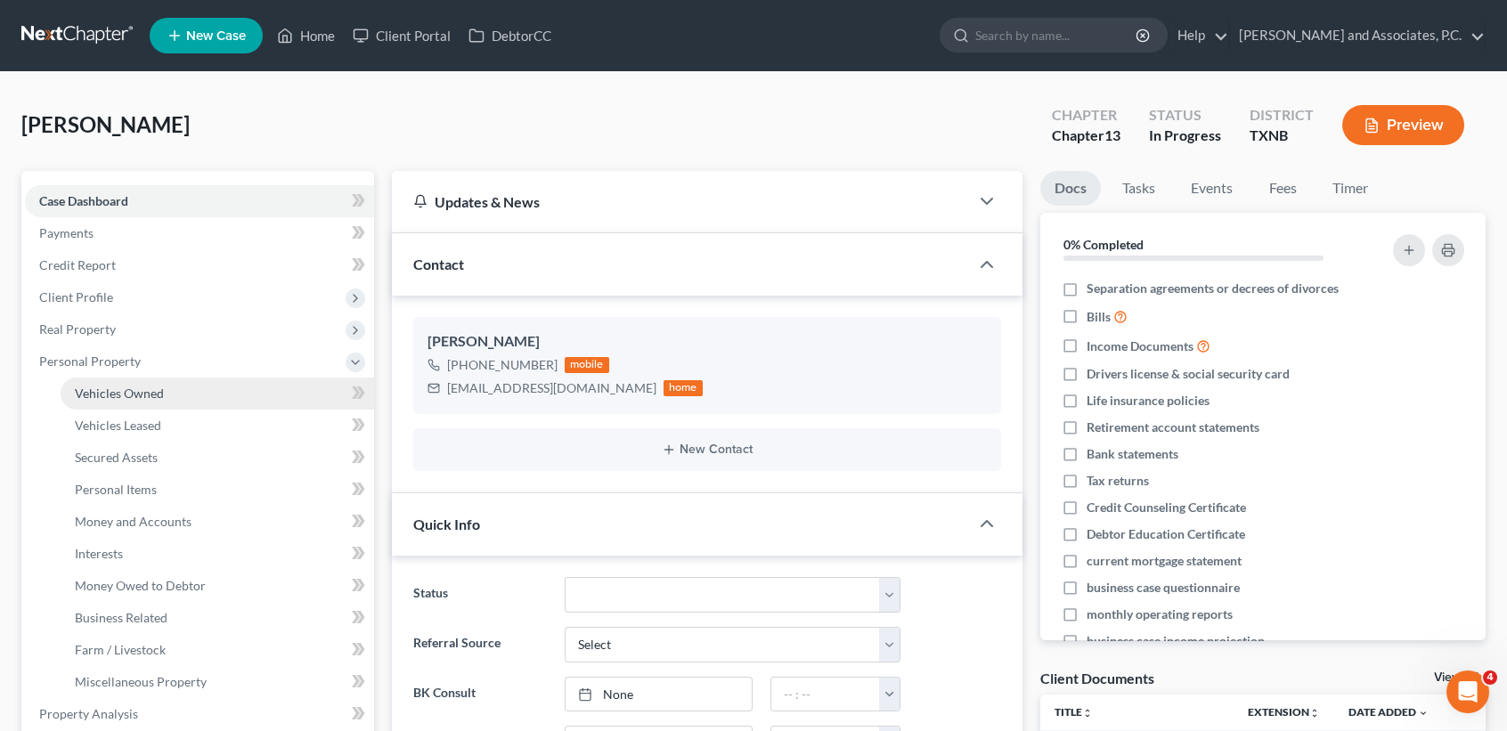
click at [139, 380] on link "Vehicles Owned" at bounding box center [218, 394] width 314 height 32
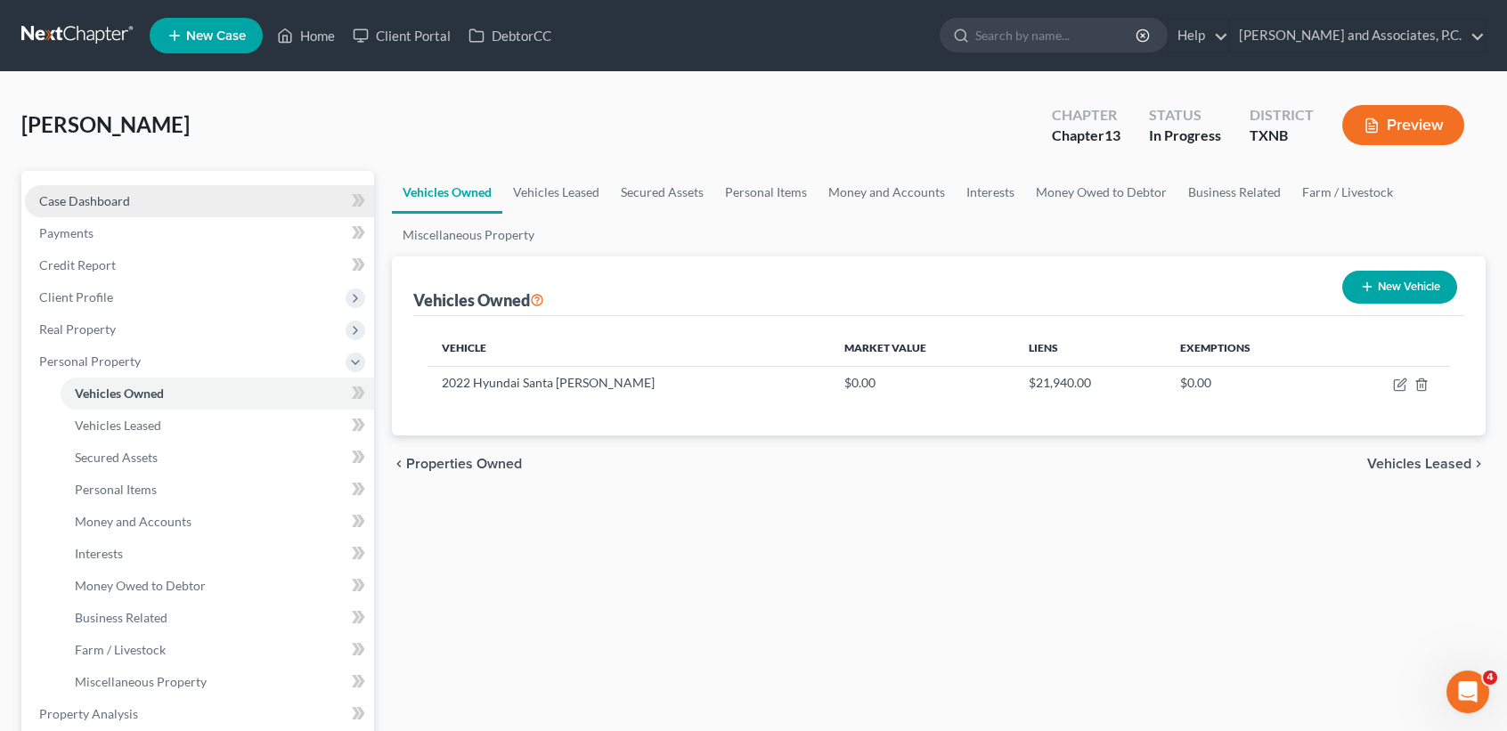
click at [145, 194] on link "Case Dashboard" at bounding box center [199, 201] width 349 height 32
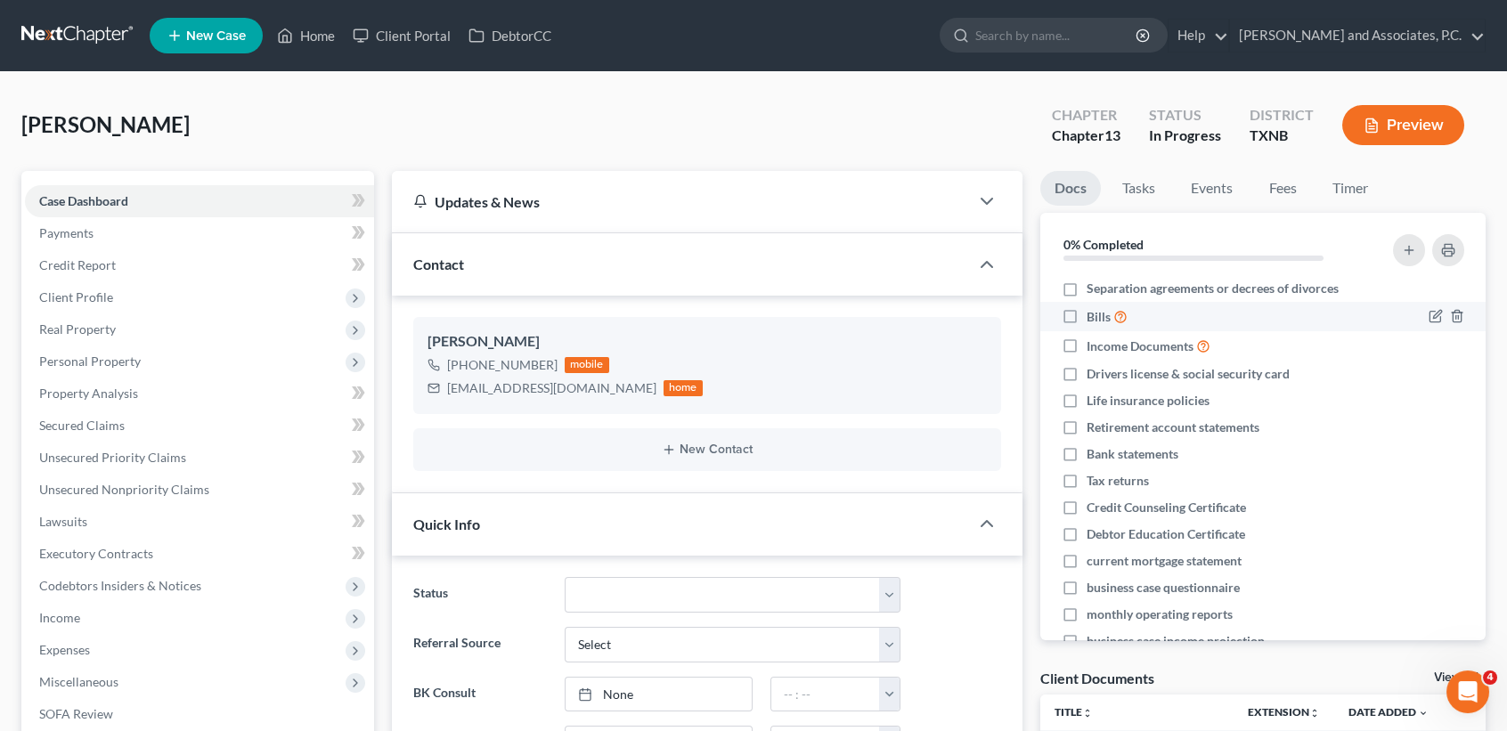
scroll to position [175, 0]
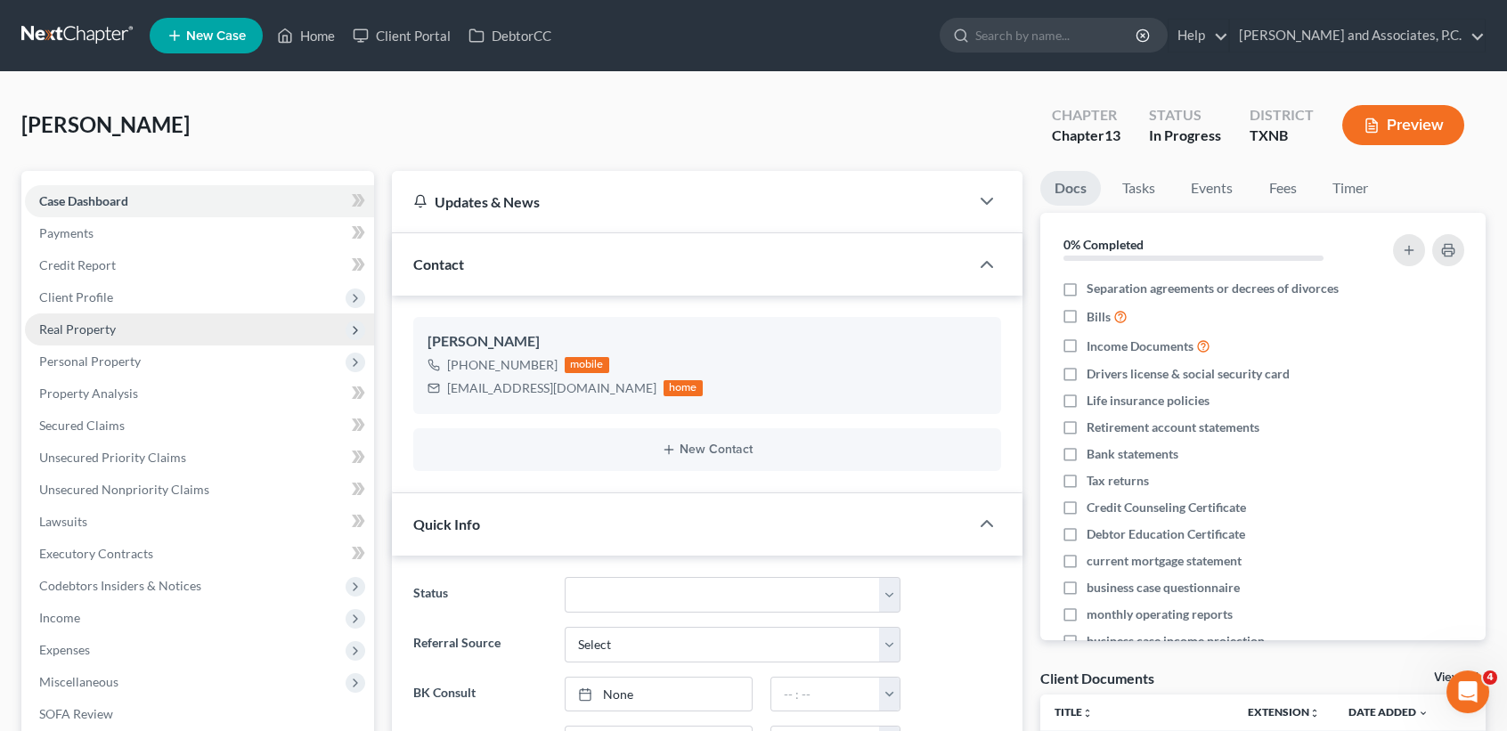
click at [114, 330] on span "Real Property" at bounding box center [77, 329] width 77 height 15
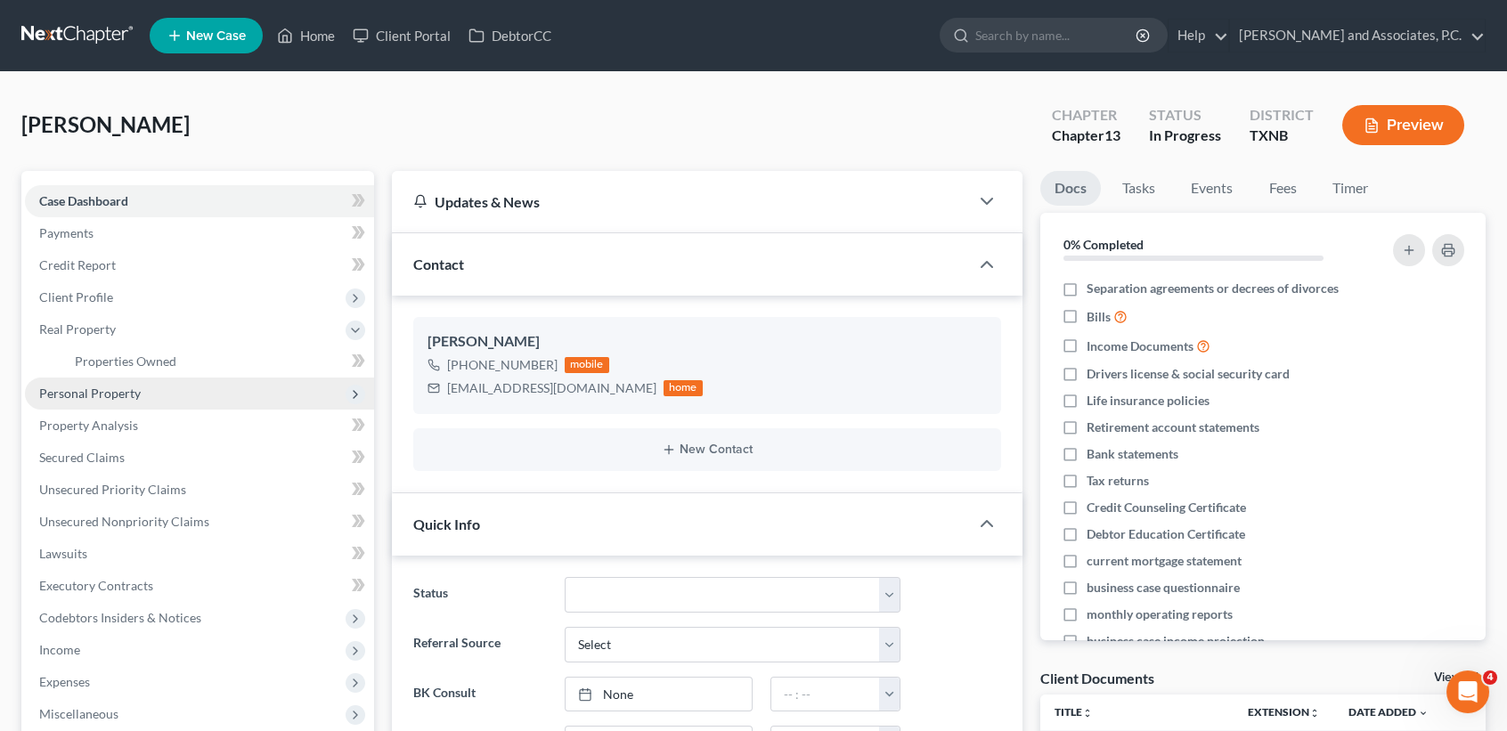
click at [118, 395] on span "Personal Property" at bounding box center [90, 393] width 102 height 15
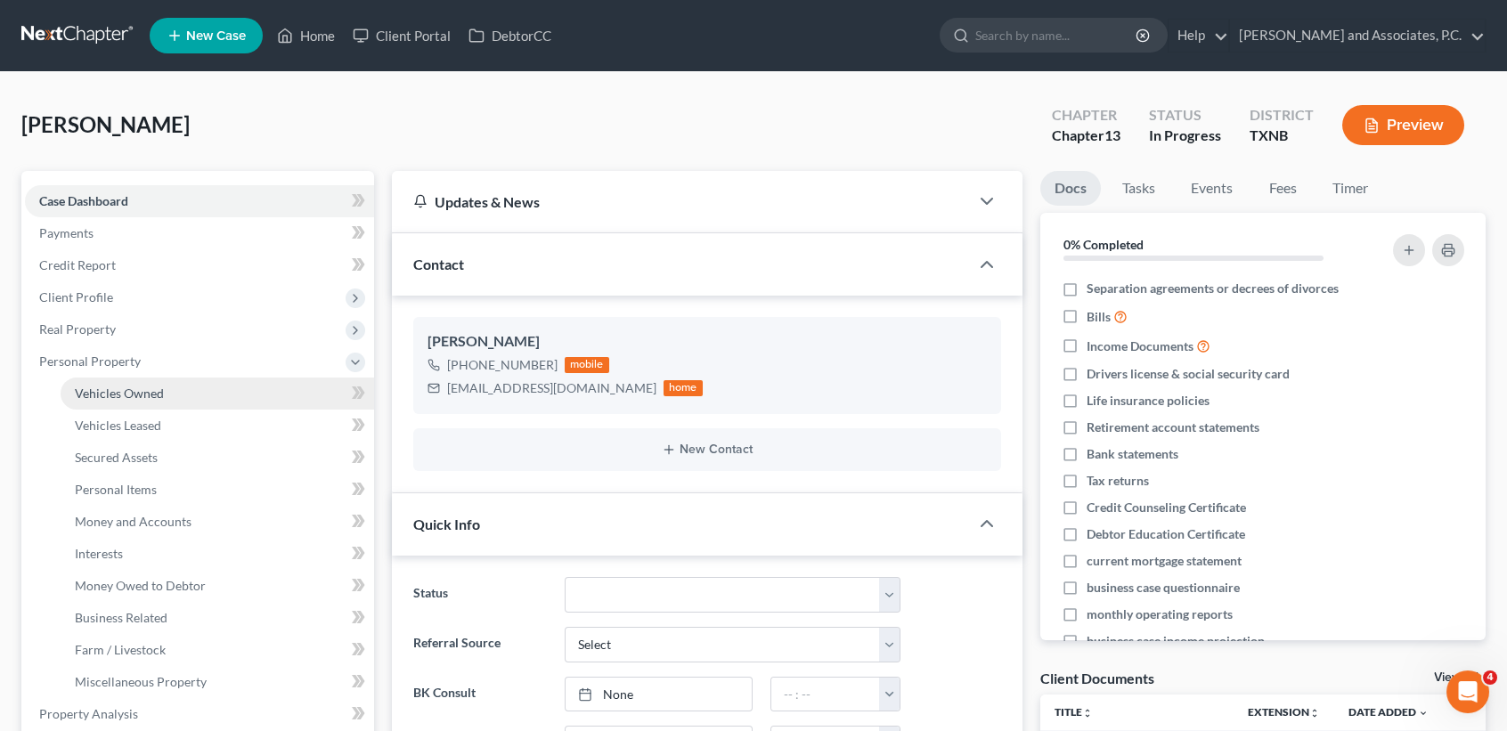
click at [134, 396] on span "Vehicles Owned" at bounding box center [119, 393] width 89 height 15
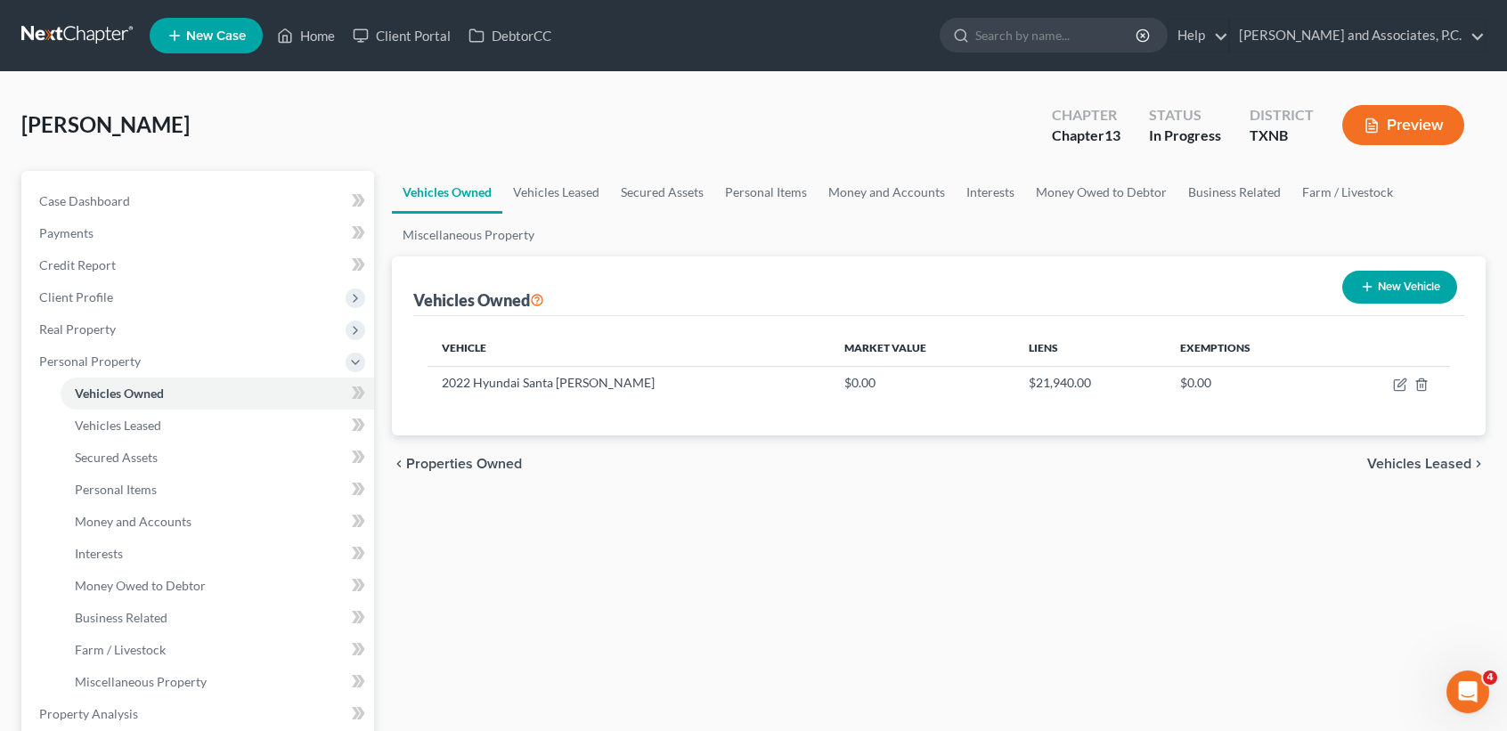
click at [1415, 280] on button "New Vehicle" at bounding box center [1399, 287] width 115 height 33
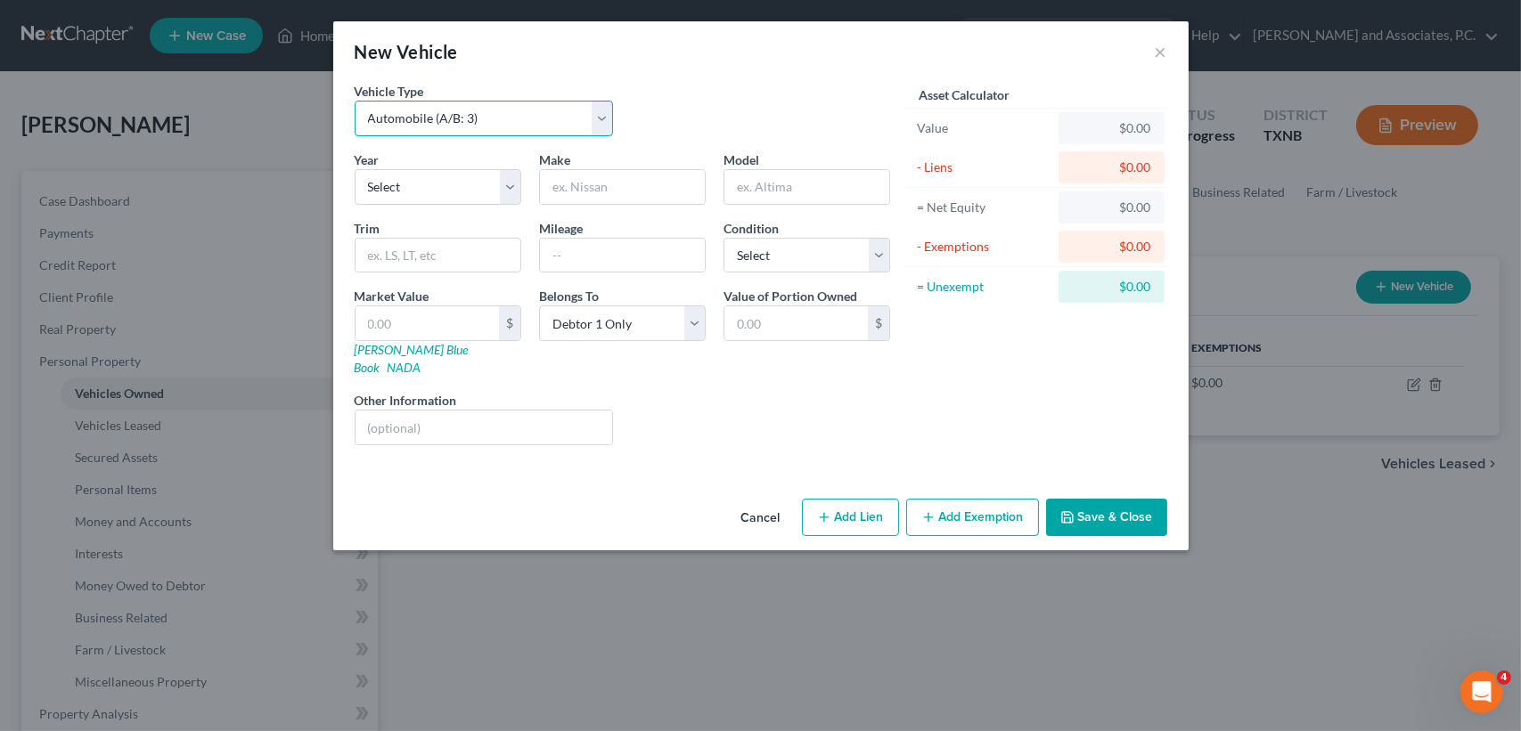
click at [440, 117] on select "Select Automobile (A/B: 3) Truck (A/B: 3) Trailer (A/B: 4) Watercraft (A/B: 4) …" at bounding box center [484, 119] width 259 height 36
click at [355, 101] on select "Select Automobile (A/B: 3) Truck (A/B: 3) Trailer (A/B: 4) Watercraft (A/B: 4) …" at bounding box center [484, 119] width 259 height 36
click at [453, 174] on select "Select 2026 2025 2024 2023 2022 2021 2020 2019 2018 2017 2016 2015 2014 2013 20…" at bounding box center [438, 187] width 167 height 36
click at [355, 169] on select "Select 2026 2025 2024 2023 2022 2021 2020 2019 2018 2017 2016 2015 2014 2013 20…" at bounding box center [438, 187] width 167 height 36
drag, startPoint x: 476, startPoint y: 189, endPoint x: 477, endPoint y: 203, distance: 14.3
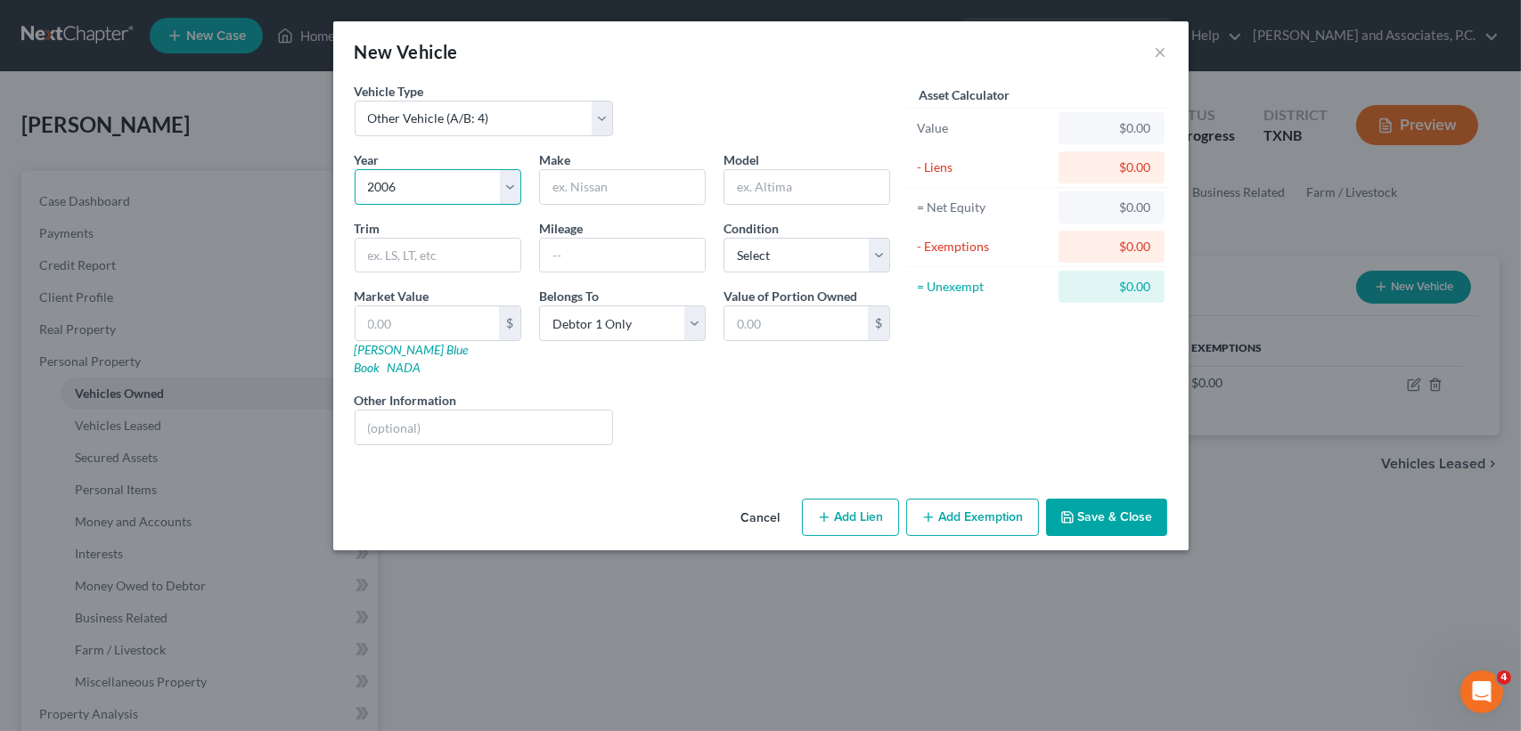
click at [476, 192] on select "Select 2026 2025 2024 2023 2022 2021 2020 2019 2018 2017 2016 2015 2014 2013 20…" at bounding box center [438, 187] width 167 height 36
click at [355, 169] on select "Select 2026 2025 2024 2023 2022 2021 2020 2019 2018 2017 2016 2015 2014 2013 20…" at bounding box center [438, 187] width 167 height 36
drag, startPoint x: 650, startPoint y: 198, endPoint x: 668, endPoint y: 189, distance: 19.9
click at [656, 196] on input "text" at bounding box center [622, 187] width 165 height 34
click at [427, 318] on input "text" at bounding box center [426, 323] width 143 height 34
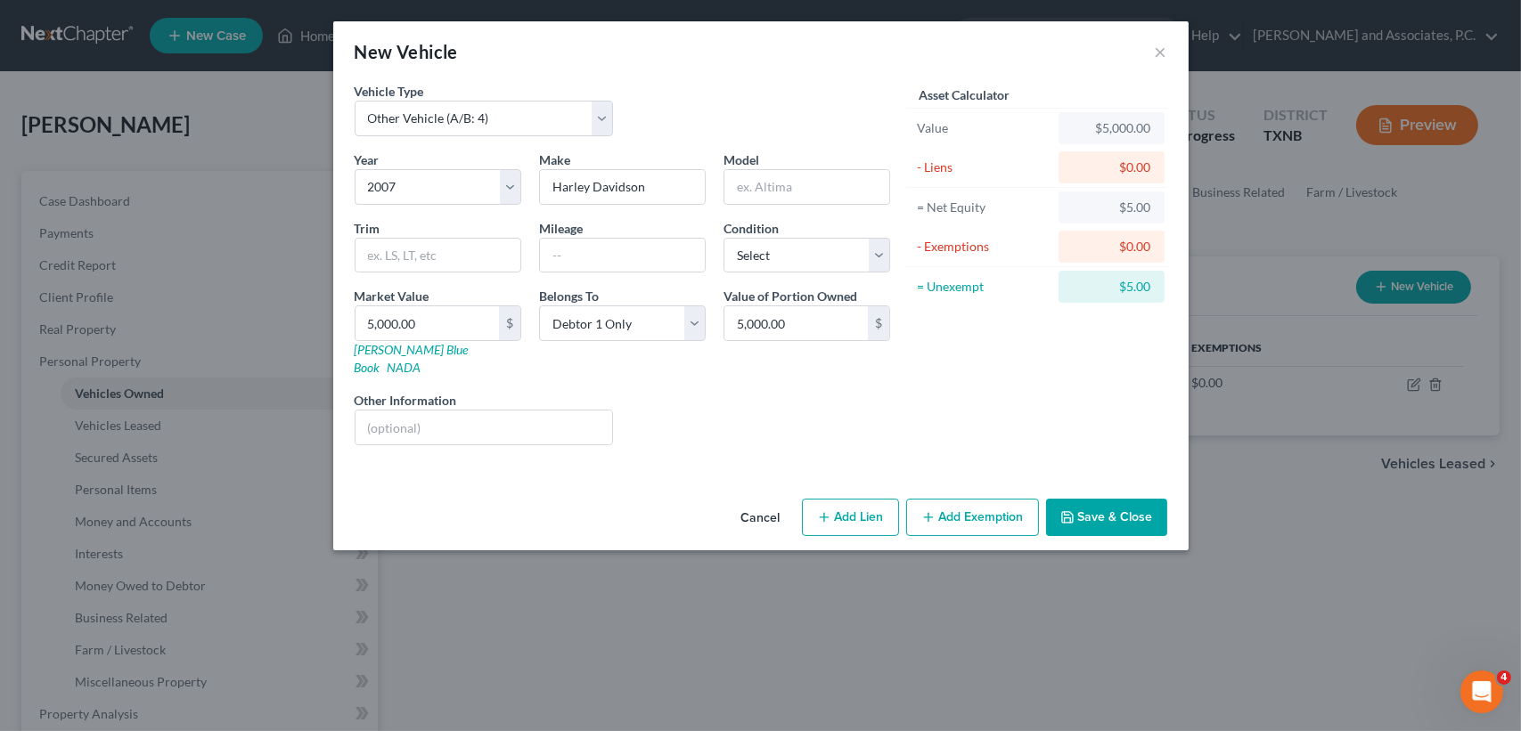
drag, startPoint x: 1121, startPoint y: 473, endPoint x: 1114, endPoint y: 497, distance: 24.8
click at [1121, 492] on div "Cancel Add Lien Add Lease Add Exemption Save & Close" at bounding box center [760, 521] width 855 height 59
click at [1114, 499] on button "Save & Close" at bounding box center [1106, 517] width 121 height 37
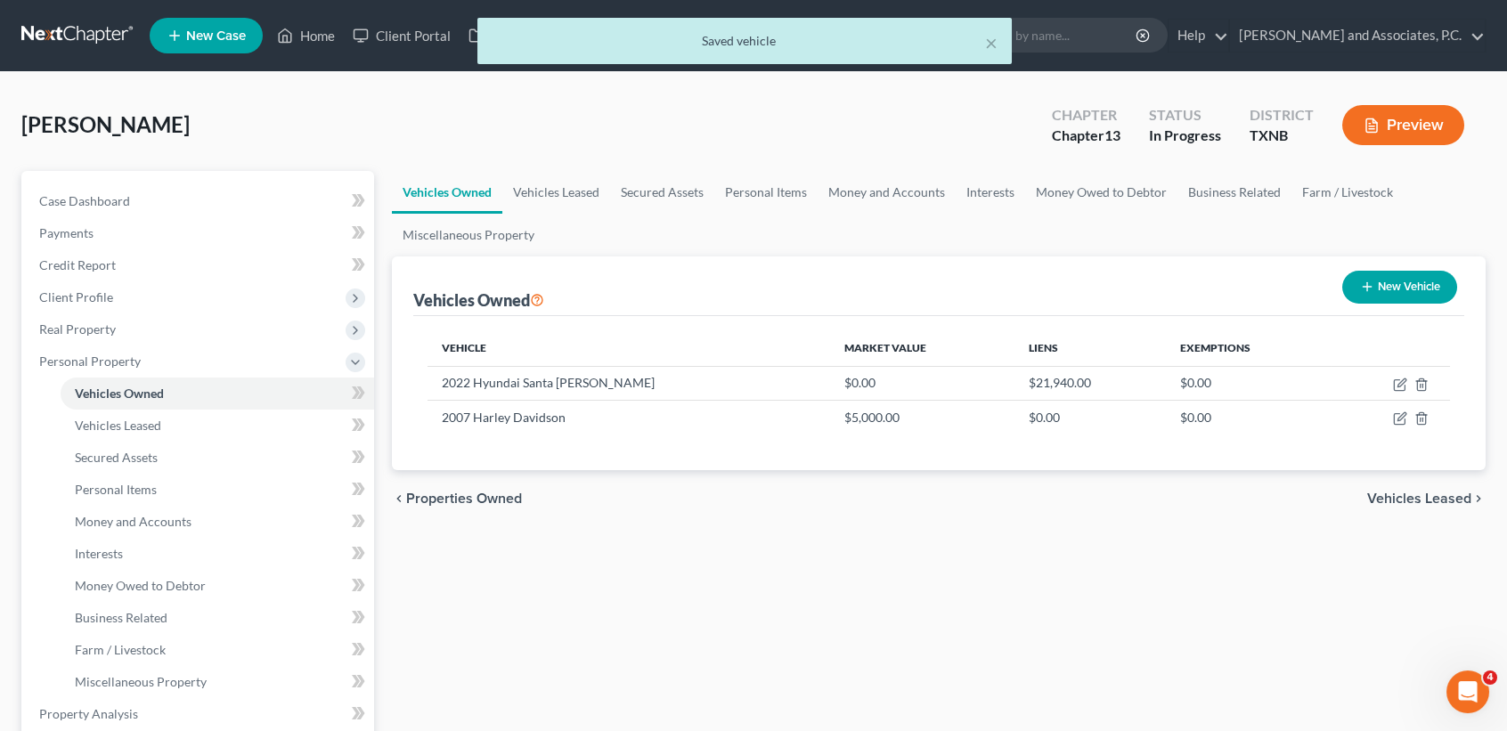
click at [1417, 284] on button "New Vehicle" at bounding box center [1399, 287] width 115 height 33
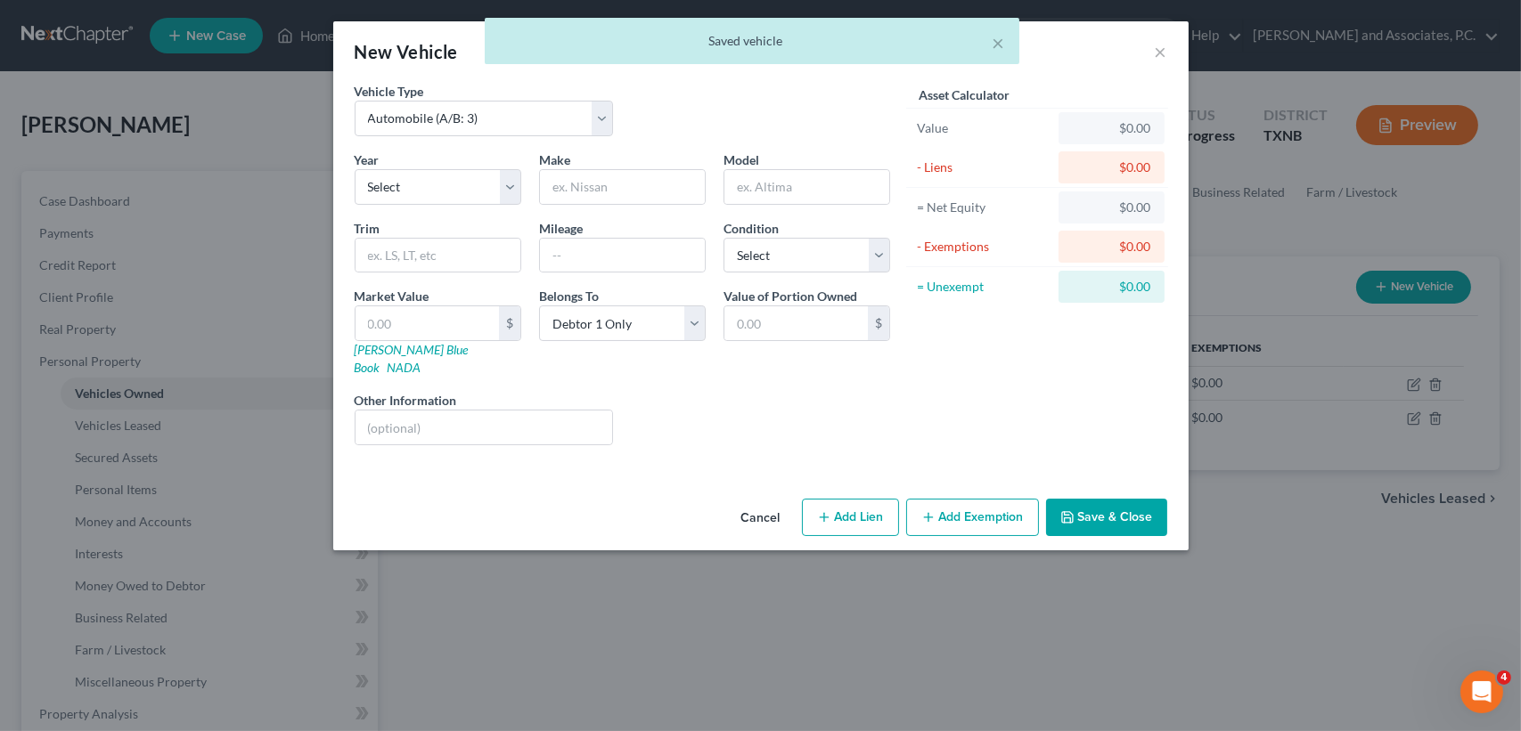
click at [512, 139] on div "Vehicle Type Select Automobile (A/B: 3) Truck (A/B: 3) Trailer (A/B: 4) Watercr…" at bounding box center [622, 116] width 553 height 69
drag, startPoint x: 467, startPoint y: 179, endPoint x: 465, endPoint y: 203, distance: 24.1
click at [467, 180] on select "Select 2026 2025 2024 2023 2022 2021 2020 2019 2018 2017 2016 2015 2014 2013 20…" at bounding box center [438, 187] width 167 height 36
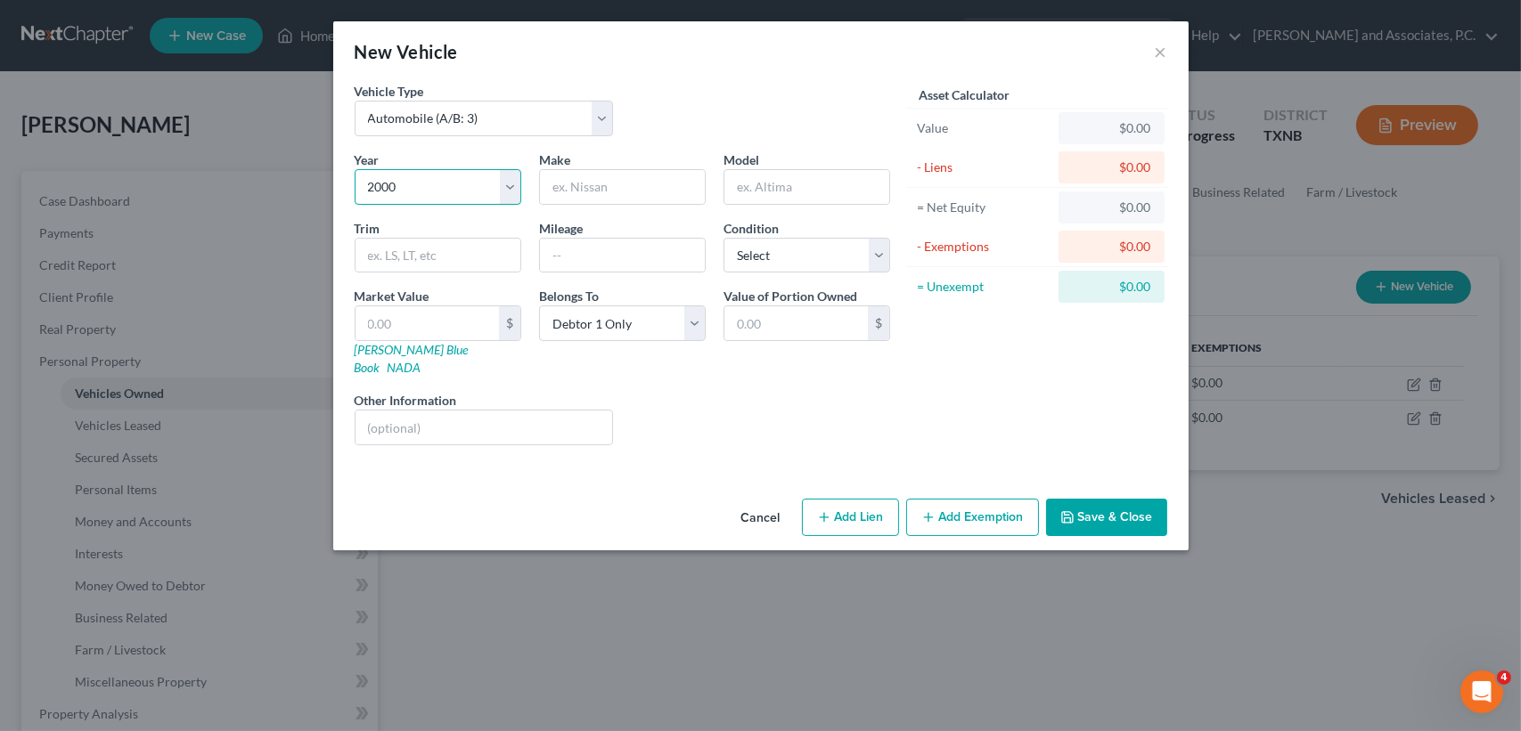
click at [355, 169] on select "Select 2026 2025 2024 2023 2022 2021 2020 2019 2018 2017 2016 2015 2014 2013 20…" at bounding box center [438, 187] width 167 height 36
click at [608, 166] on div "Make *" at bounding box center [622, 178] width 184 height 54
click at [607, 192] on input "text" at bounding box center [622, 187] width 165 height 34
click at [1114, 500] on button "Save & Close" at bounding box center [1106, 517] width 121 height 37
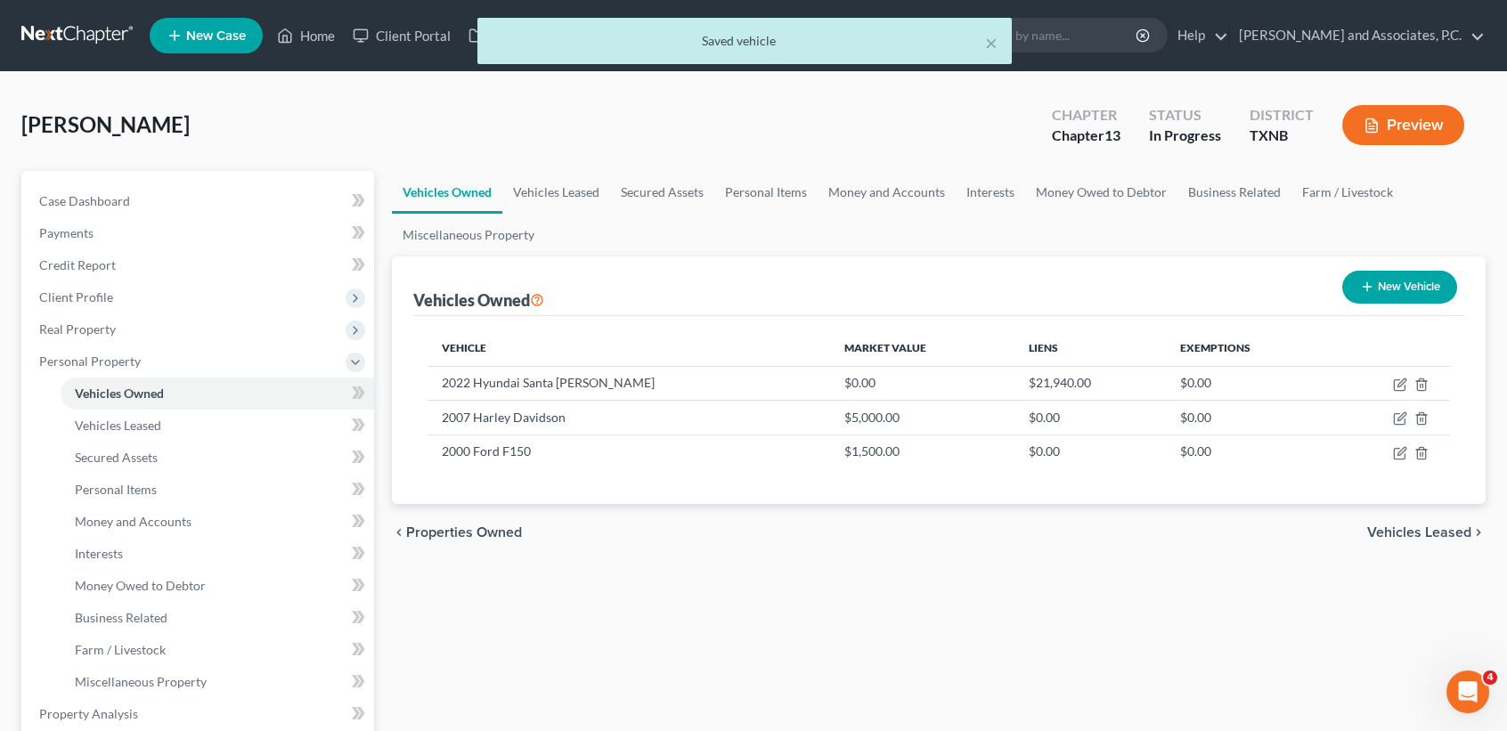
click at [1372, 290] on button "New Vehicle" at bounding box center [1399, 287] width 115 height 33
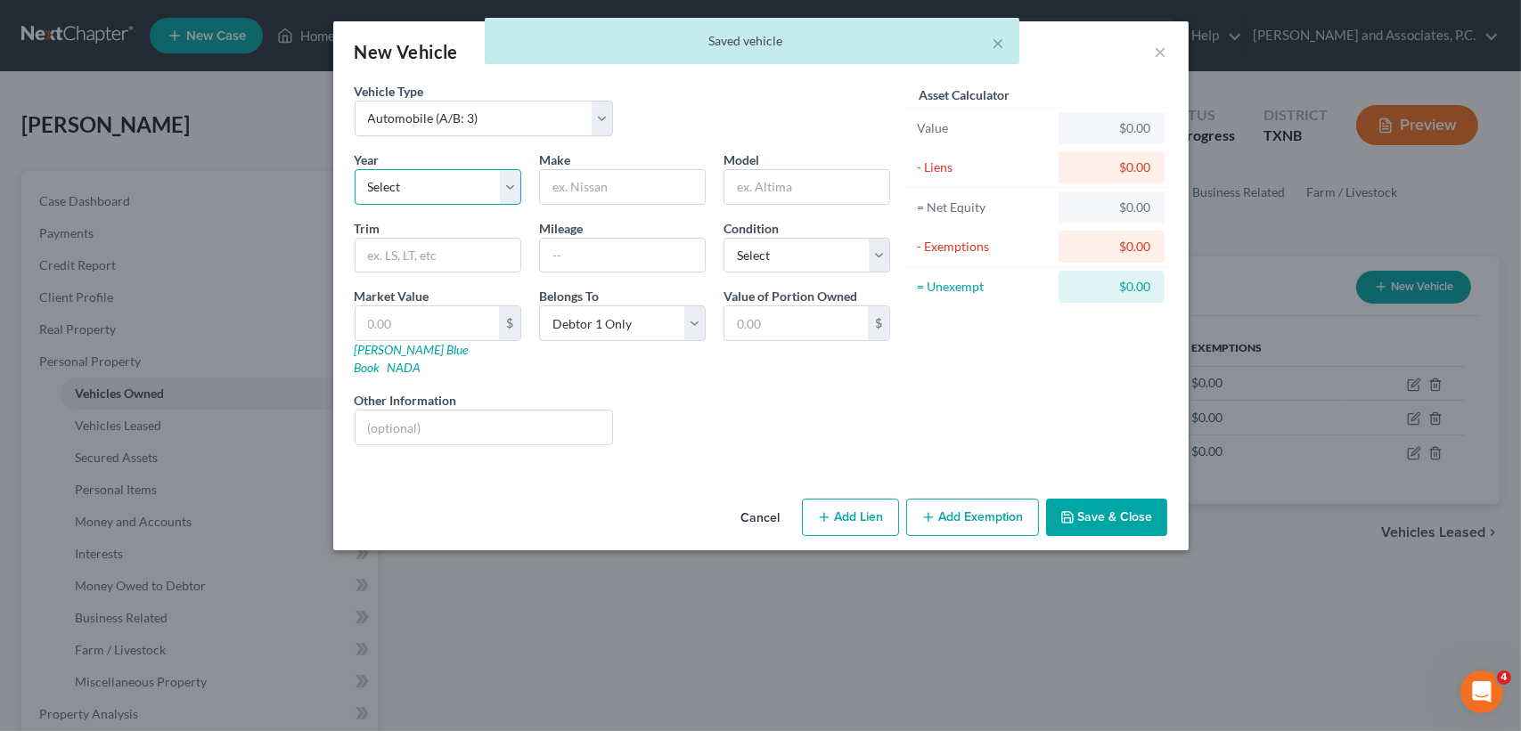
drag, startPoint x: 420, startPoint y: 176, endPoint x: 412, endPoint y: 205, distance: 29.4
click at [420, 176] on select "Select 2026 2025 2024 2023 2022 2021 2020 2019 2018 2017 2016 2015 2014 2013 20…" at bounding box center [438, 187] width 167 height 36
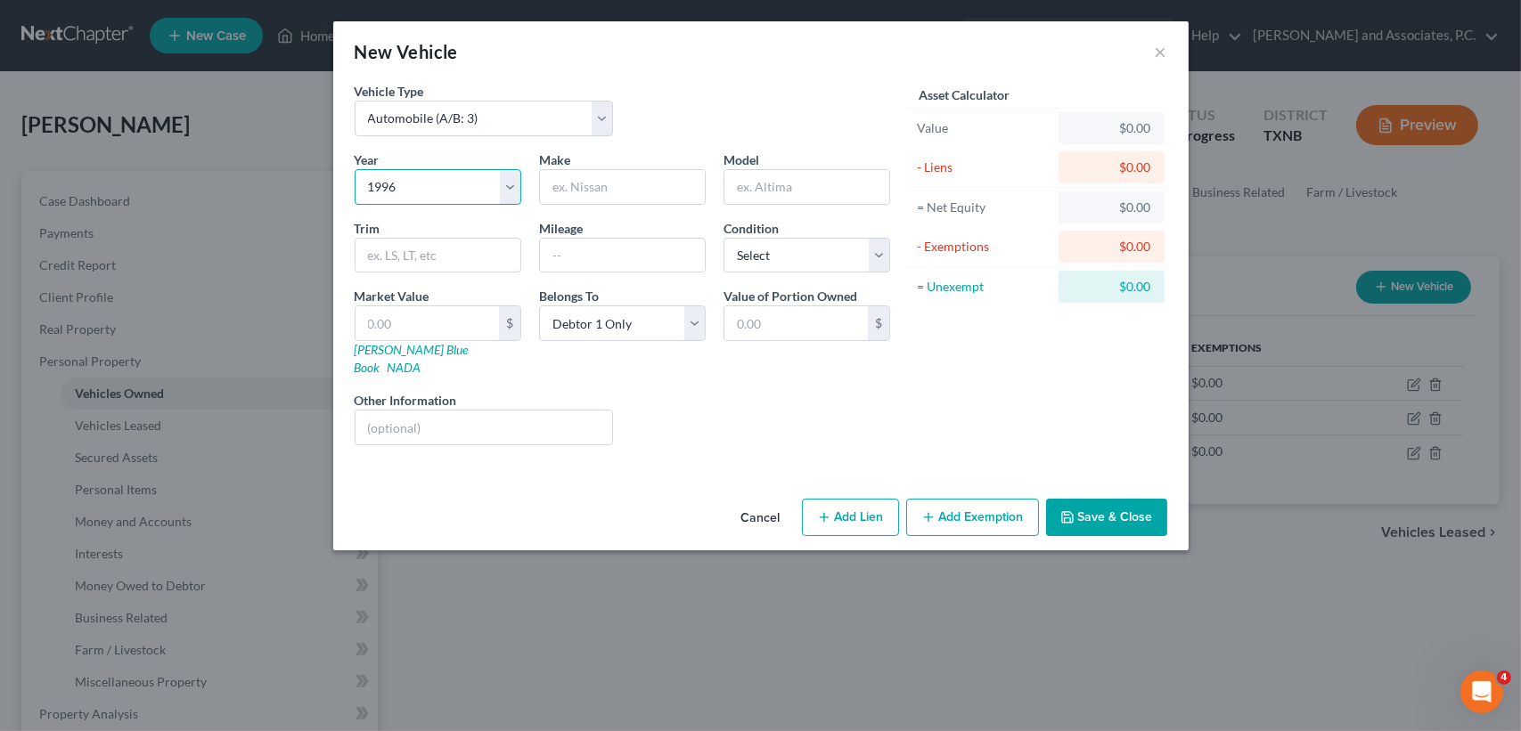
click at [355, 169] on select "Select 2026 2025 2024 2023 2022 2021 2020 2019 2018 2017 2016 2015 2014 2013 20…" at bounding box center [438, 187] width 167 height 36
click at [653, 195] on input "text" at bounding box center [622, 187] width 165 height 34
click at [776, 248] on select "Select Excellent Very Good Good Fair Poor" at bounding box center [806, 256] width 167 height 36
click at [723, 238] on select "Select Excellent Very Good Good Fair Poor" at bounding box center [806, 256] width 167 height 36
drag, startPoint x: 461, startPoint y: 322, endPoint x: 314, endPoint y: 259, distance: 159.2
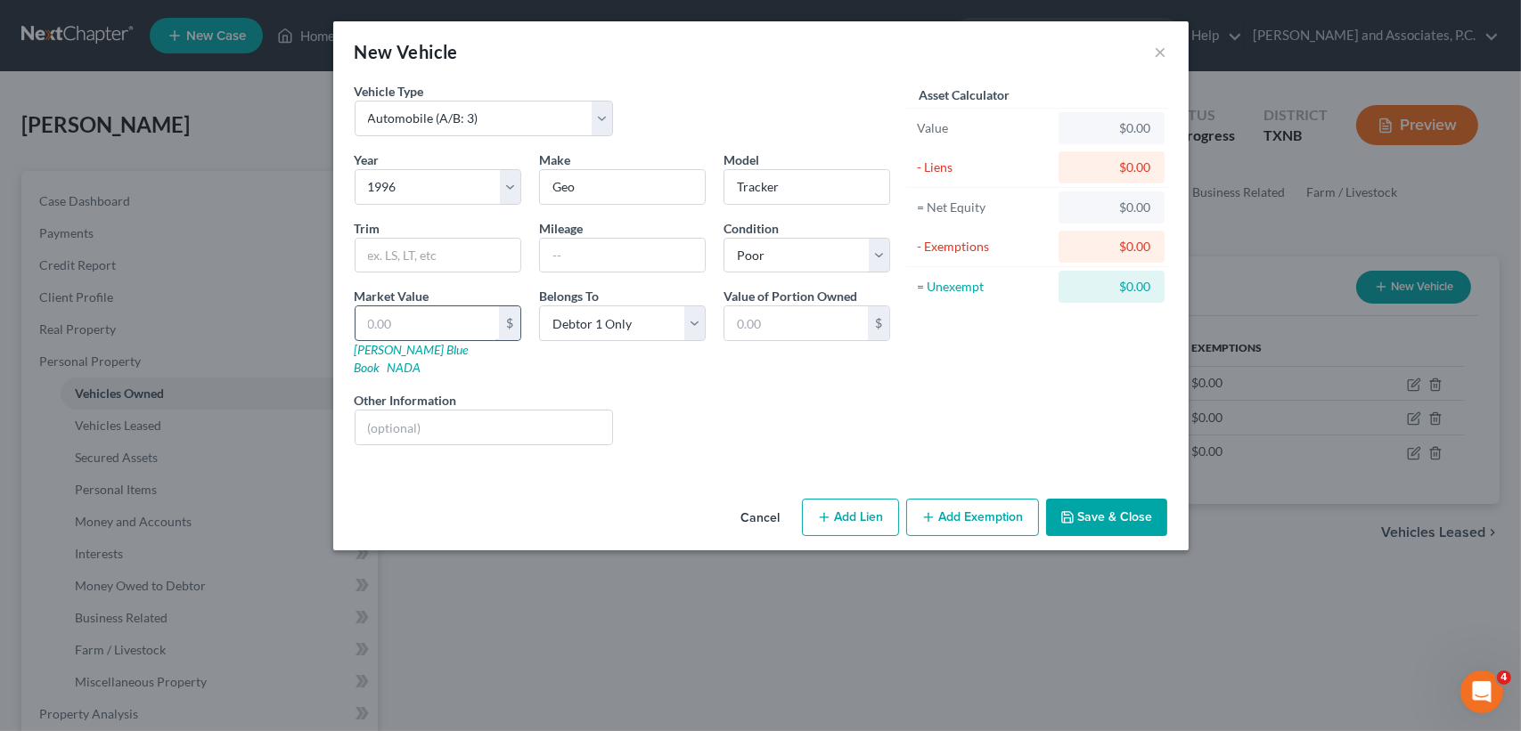
click at [458, 321] on input "text" at bounding box center [426, 323] width 143 height 34
click at [1074, 499] on button "Save & Close" at bounding box center [1106, 517] width 121 height 37
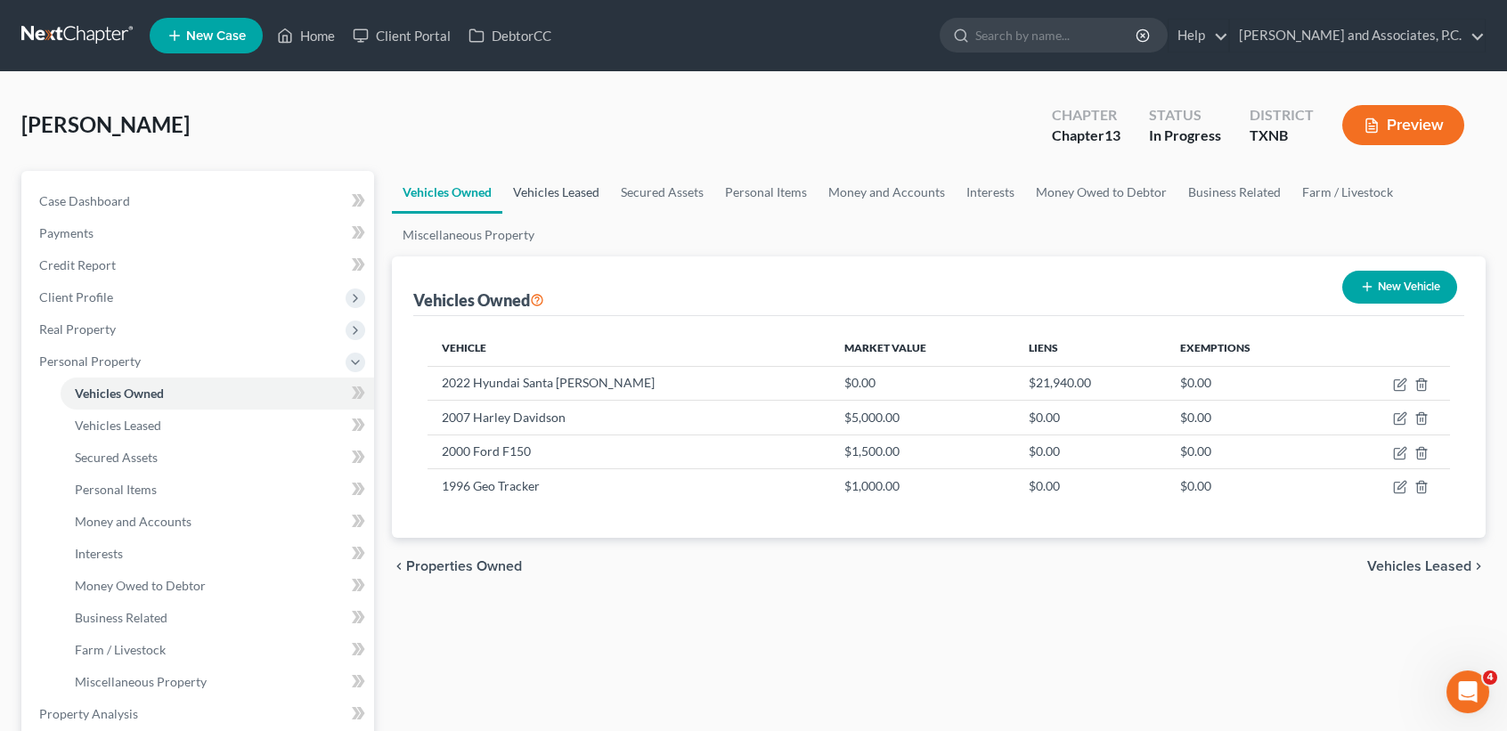
click at [559, 208] on link "Vehicles Leased" at bounding box center [556, 192] width 108 height 43
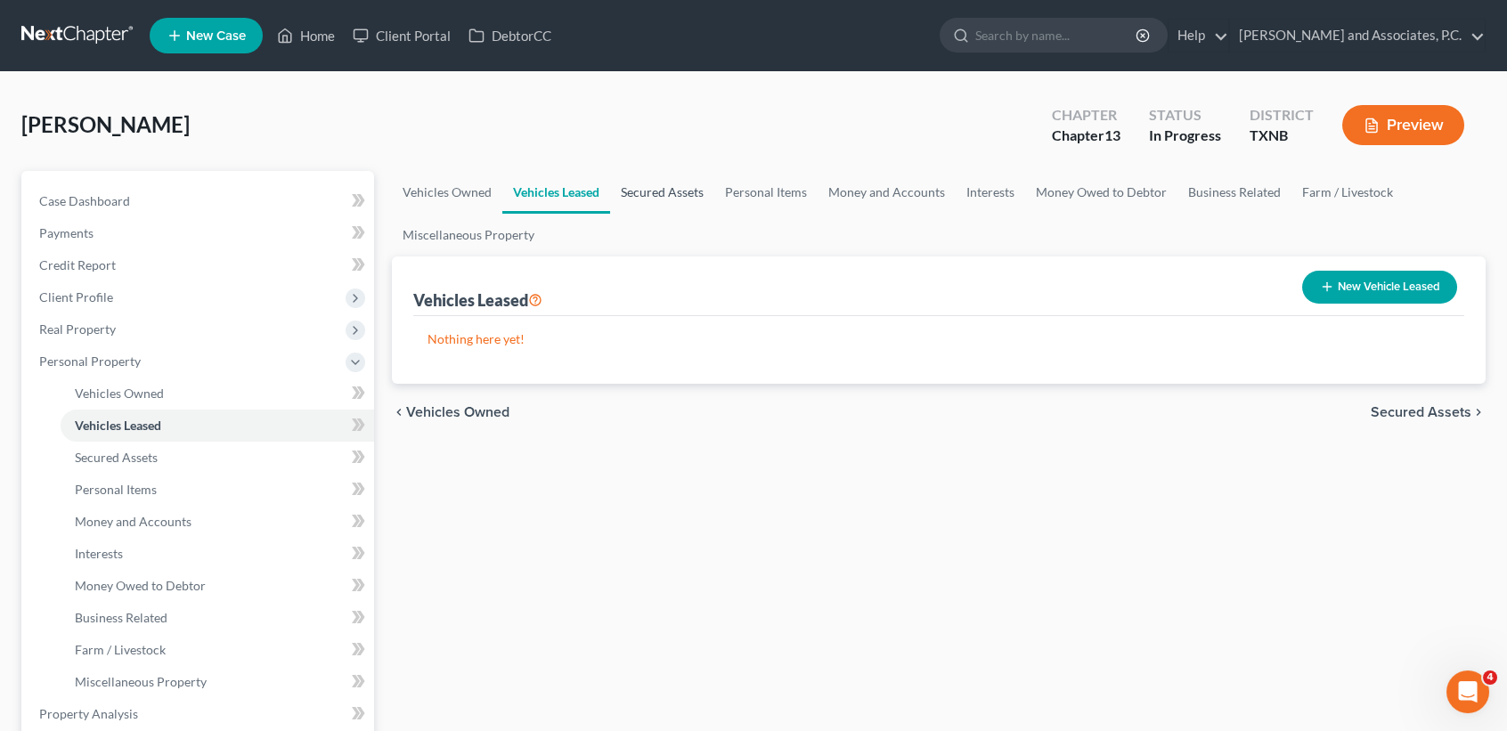
click at [695, 194] on link "Secured Assets" at bounding box center [662, 192] width 104 height 43
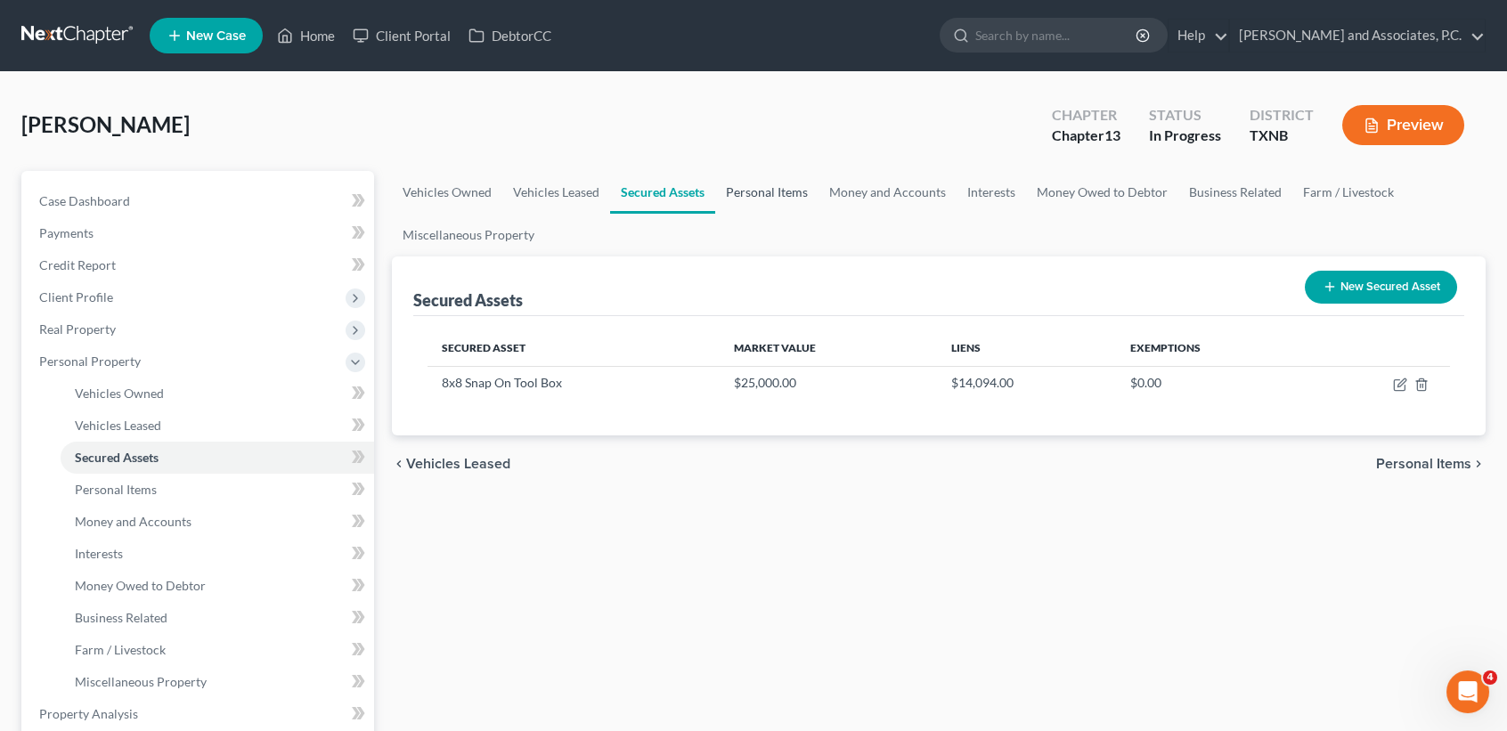
click at [755, 184] on link "Personal Items" at bounding box center [766, 192] width 103 height 43
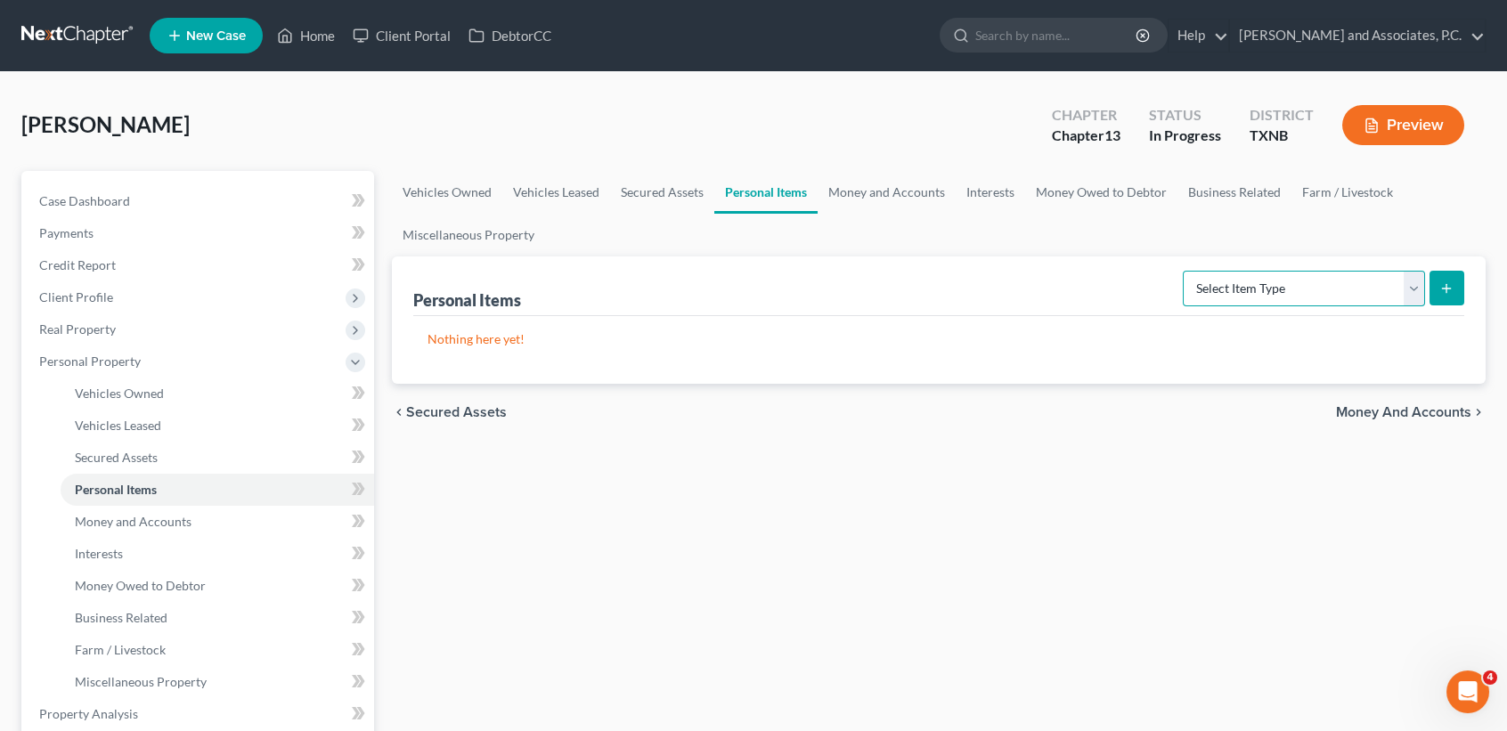
drag, startPoint x: 1322, startPoint y: 279, endPoint x: 1285, endPoint y: 302, distance: 43.2
click at [1322, 279] on select "Select Item Type Clothing (A/B: 11) Collectibles Of Value (A/B: 8) Electronics …" at bounding box center [1304, 289] width 242 height 36
click at [1186, 271] on select "Select Item Type Clothing (A/B: 11) Collectibles Of Value (A/B: 8) Electronics …" at bounding box center [1304, 289] width 242 height 36
click at [1441, 273] on button "submit" at bounding box center [1447, 288] width 35 height 35
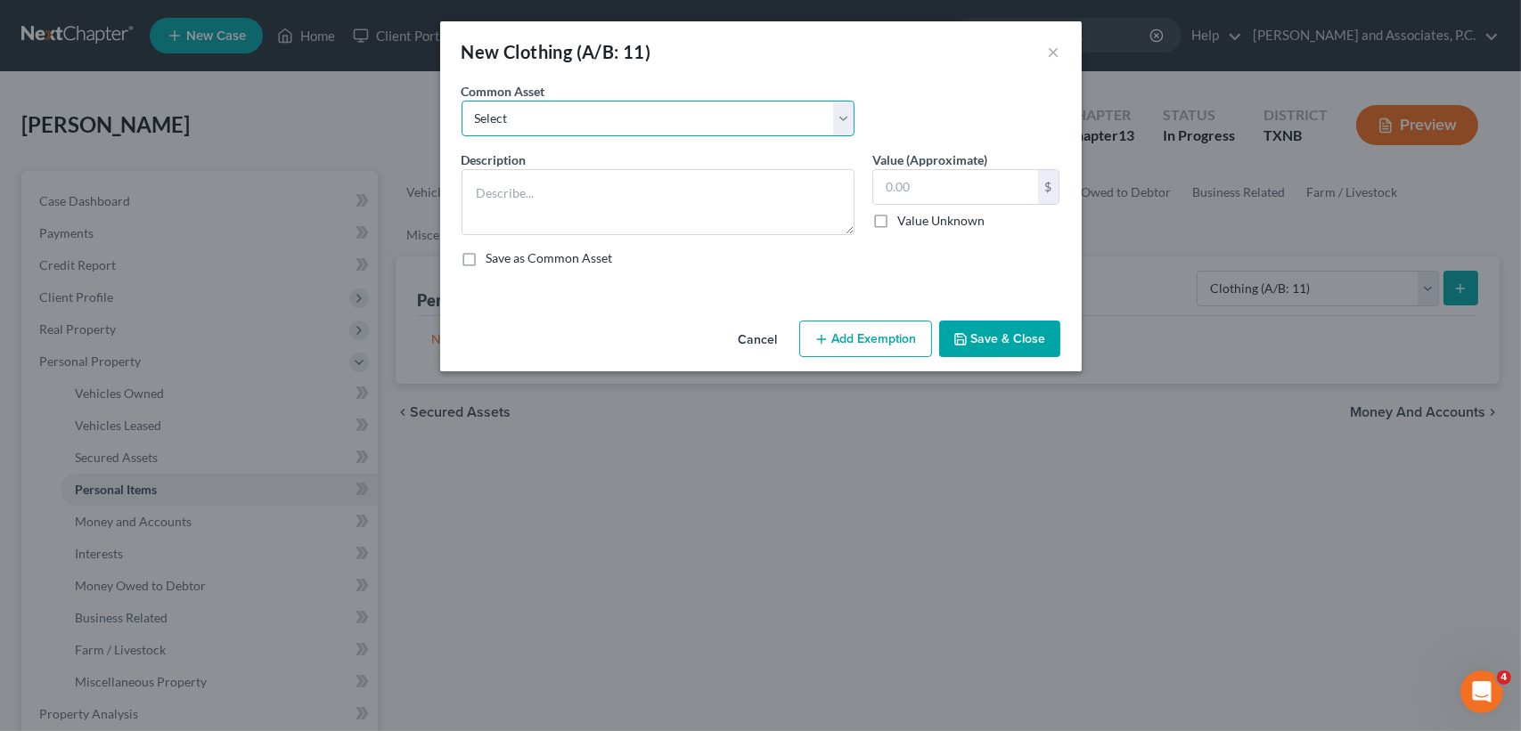
drag, startPoint x: 677, startPoint y: 113, endPoint x: 651, endPoint y: 137, distance: 35.3
click at [677, 113] on select "Select personal clothing personal clothing personal clothing" at bounding box center [657, 119] width 393 height 36
click at [461, 101] on select "Select personal clothing personal clothing personal clothing" at bounding box center [657, 119] width 393 height 36
click at [1027, 322] on button "Save & Close" at bounding box center [999, 339] width 121 height 37
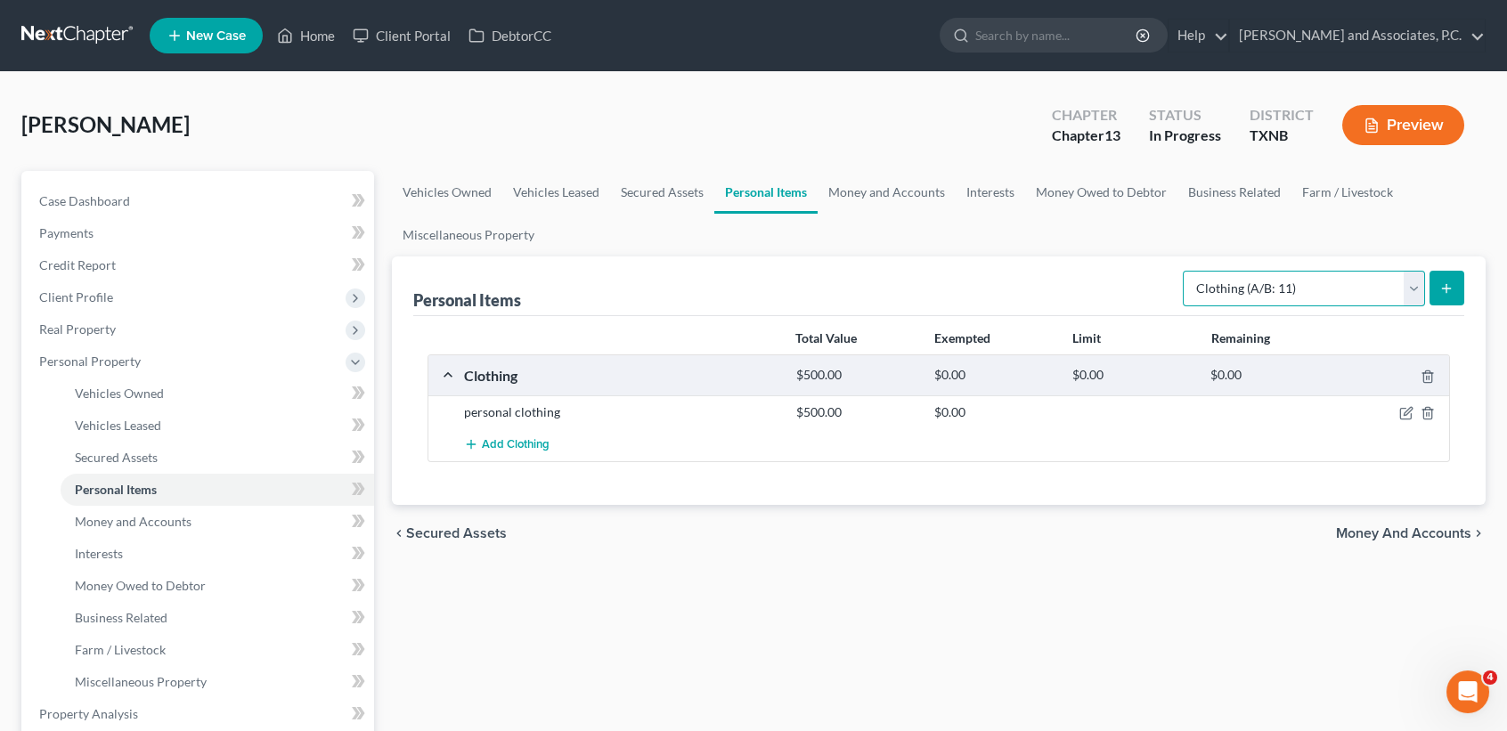
drag, startPoint x: 1309, startPoint y: 290, endPoint x: 1301, endPoint y: 306, distance: 17.9
click at [1309, 290] on select "Select Item Type Clothing (A/B: 11) Collectibles Of Value (A/B: 8) Electronics …" at bounding box center [1304, 289] width 242 height 36
click at [1186, 271] on select "Select Item Type Clothing (A/B: 11) Collectibles Of Value (A/B: 8) Electronics …" at bounding box center [1304, 289] width 242 height 36
click at [1442, 295] on button "submit" at bounding box center [1447, 288] width 35 height 35
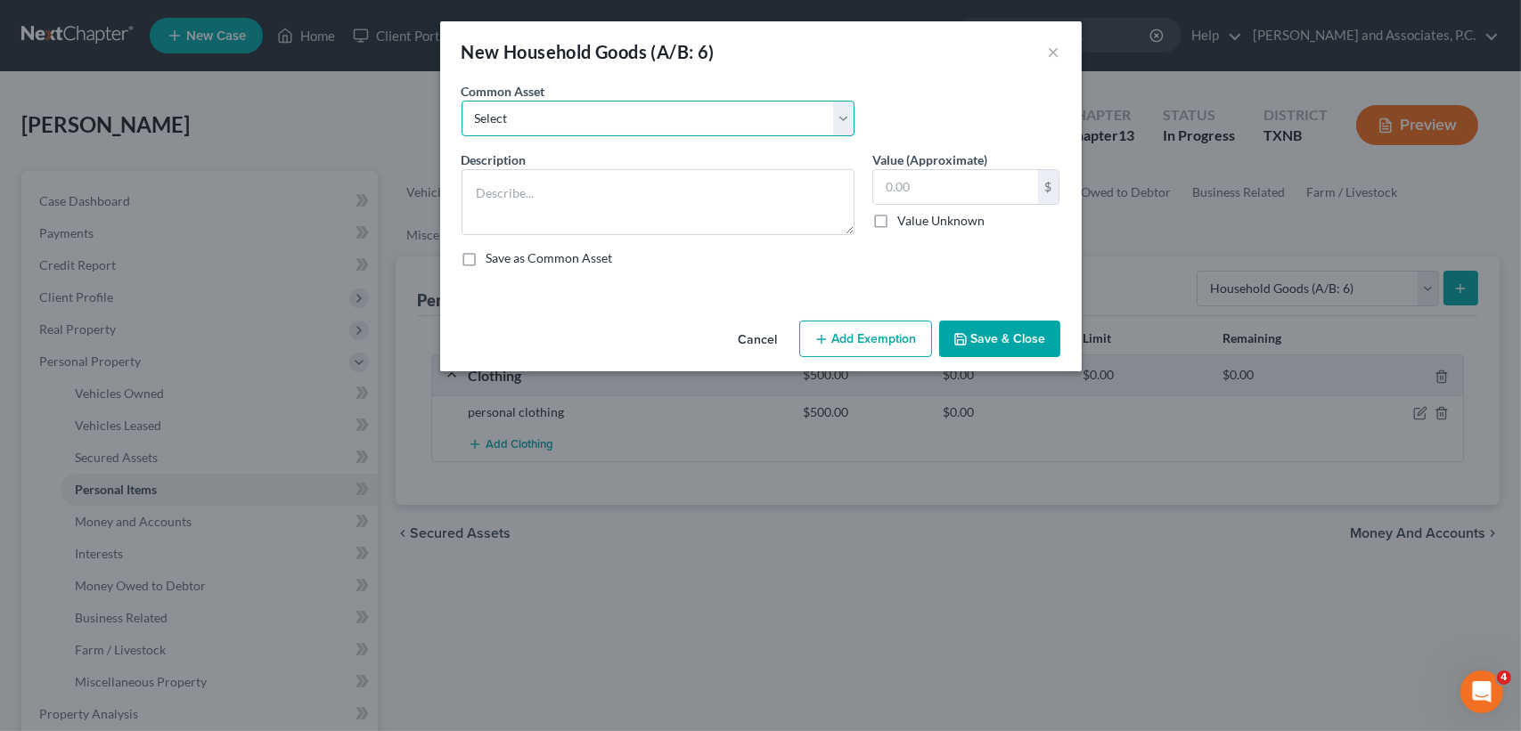
click at [505, 132] on select "Select household goods & furnishings household goods & furnishings" at bounding box center [657, 119] width 393 height 36
click at [461, 101] on select "Select household goods & furnishings household goods & furnishings" at bounding box center [657, 119] width 393 height 36
click at [540, 114] on select "Select household goods & furnishings household goods & furnishings" at bounding box center [657, 119] width 393 height 36
click at [461, 101] on select "Select household goods & furnishings household goods & furnishings" at bounding box center [657, 119] width 393 height 36
click at [577, 111] on select "Select household goods & furnishings household goods & furnishings" at bounding box center [657, 119] width 393 height 36
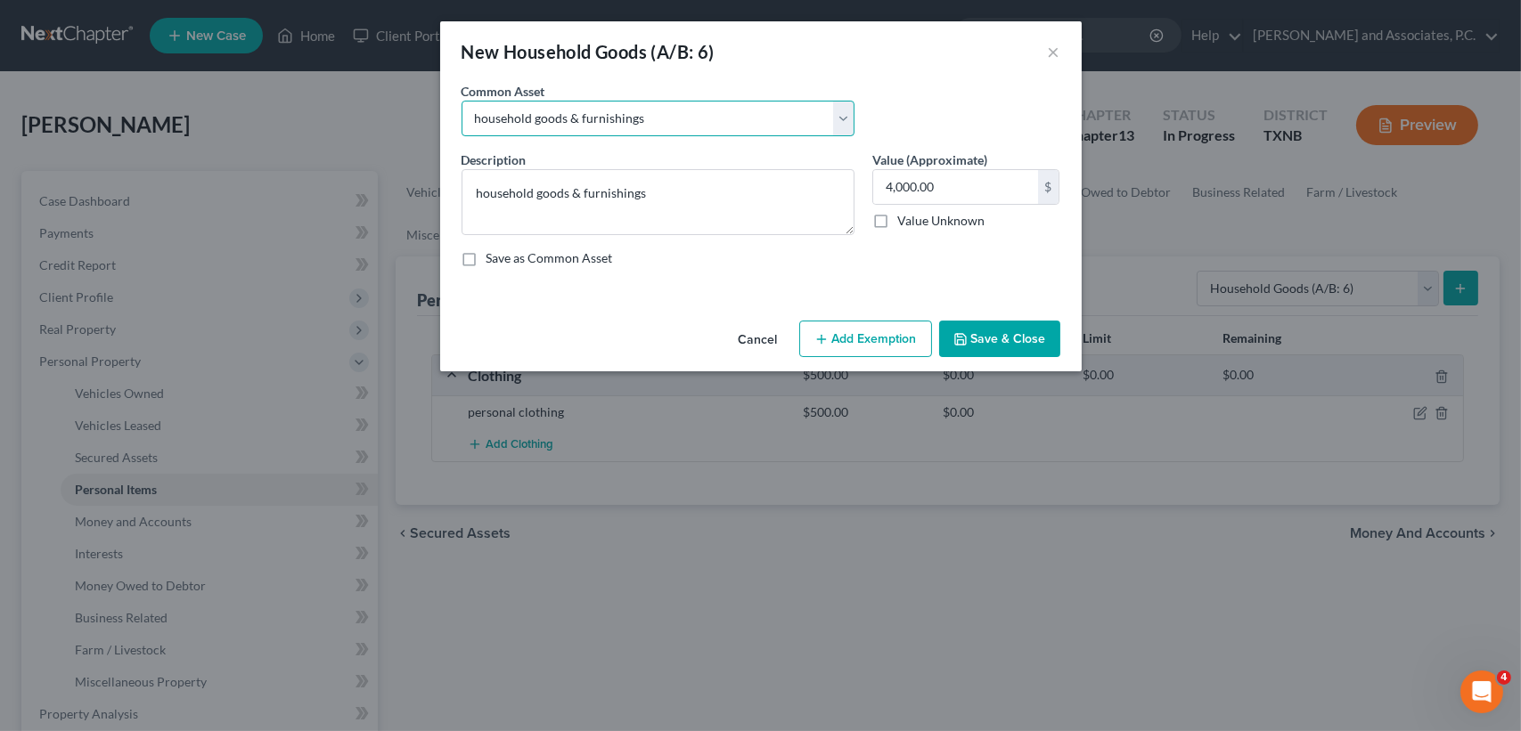
click at [461, 101] on select "Select household goods & furnishings household goods & furnishings" at bounding box center [657, 119] width 393 height 36
drag, startPoint x: 599, startPoint y: 114, endPoint x: 600, endPoint y: 137, distance: 23.2
click at [599, 114] on select "Select household goods & furnishings household goods & furnishings" at bounding box center [657, 119] width 393 height 36
click at [461, 101] on select "Select household goods & furnishings household goods & furnishings" at bounding box center [657, 119] width 393 height 36
click at [1055, 354] on button "Save & Close" at bounding box center [999, 339] width 121 height 37
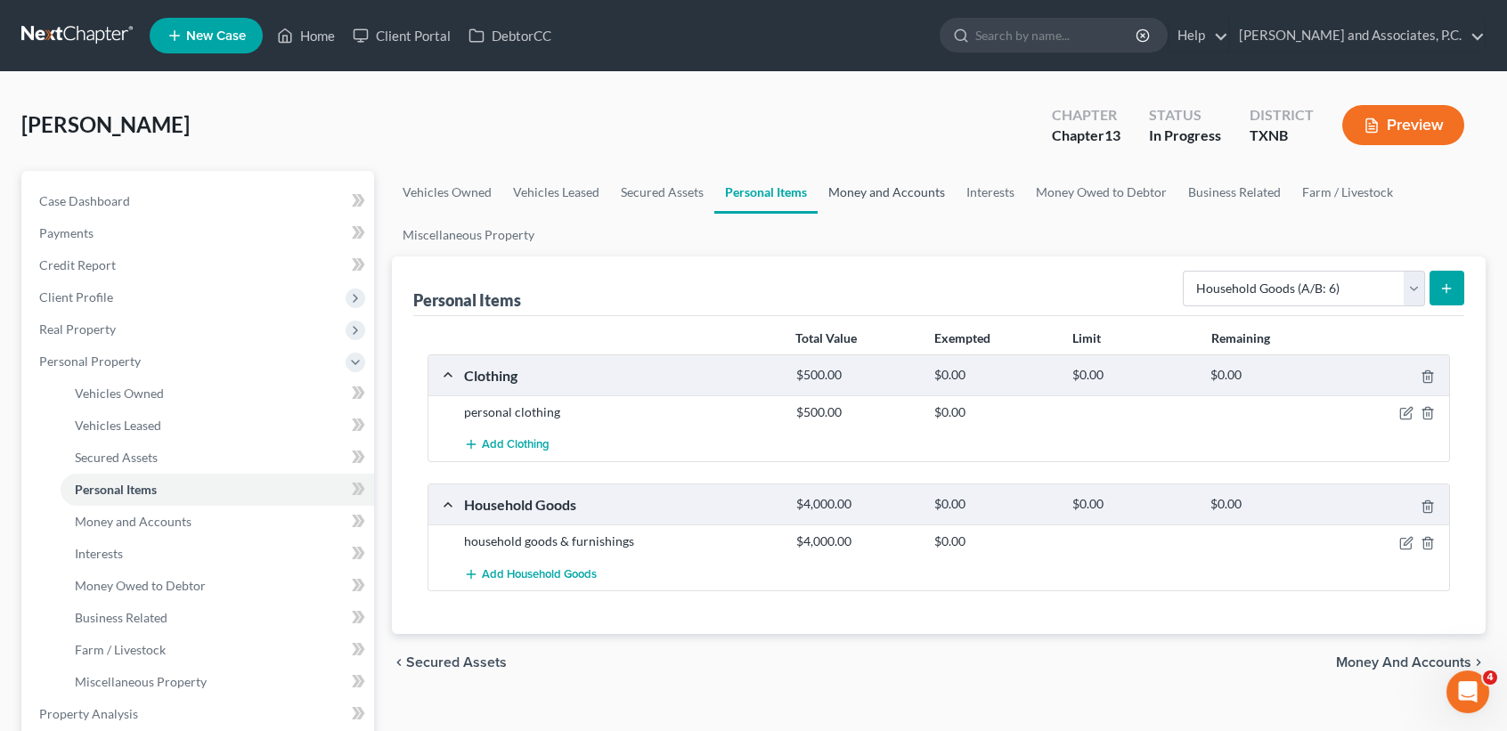
click at [907, 202] on link "Money and Accounts" at bounding box center [887, 192] width 138 height 43
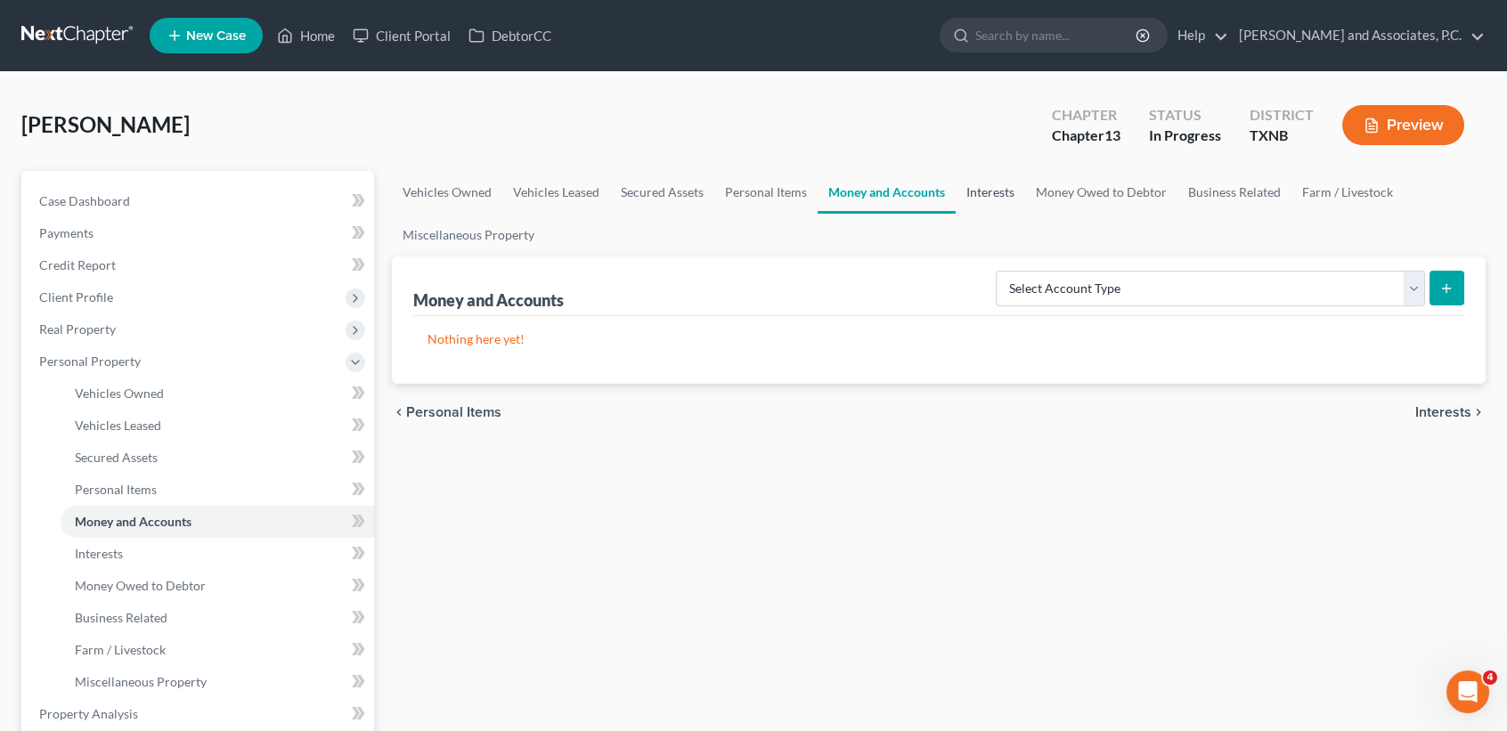
click at [986, 200] on link "Interests" at bounding box center [990, 192] width 69 height 43
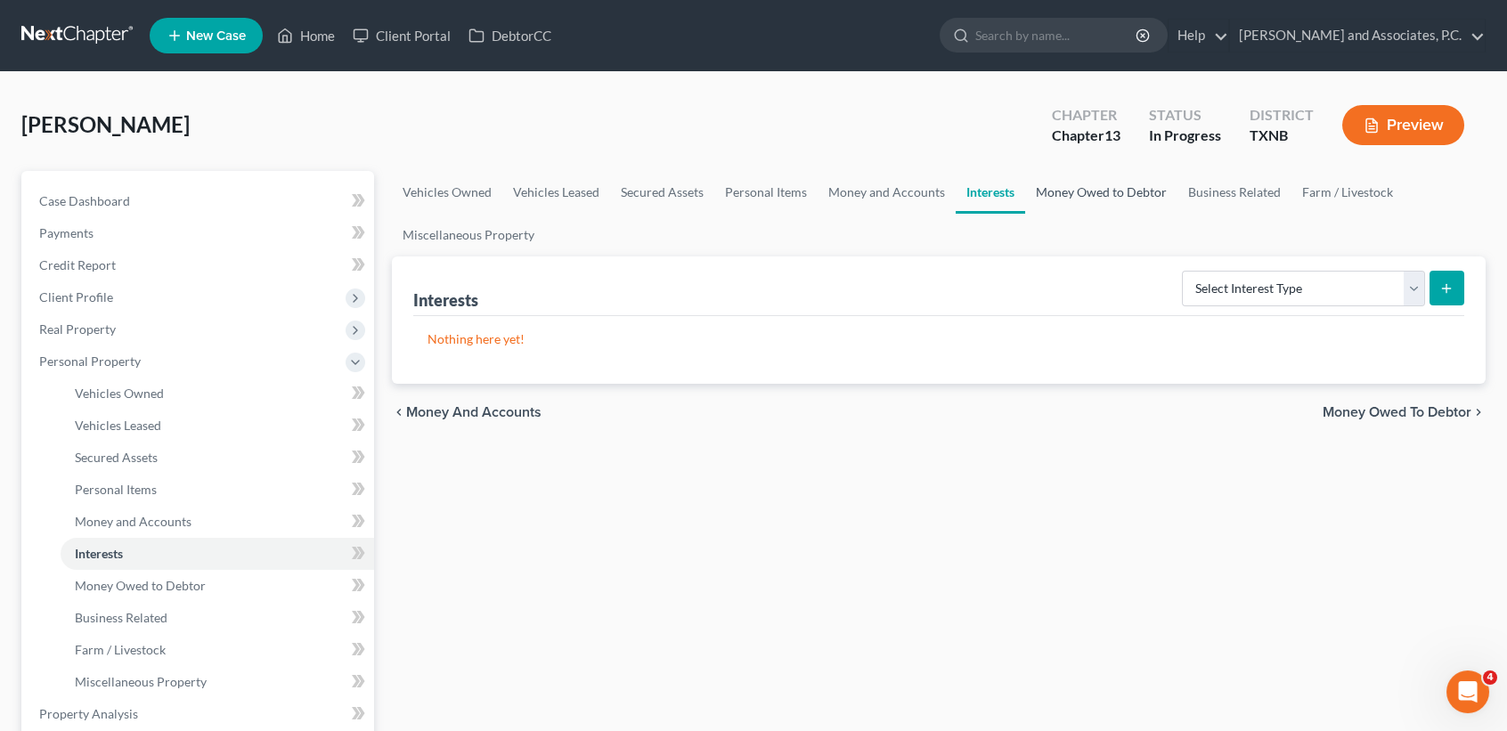
click at [1079, 204] on link "Money Owed to Debtor" at bounding box center [1101, 192] width 152 height 43
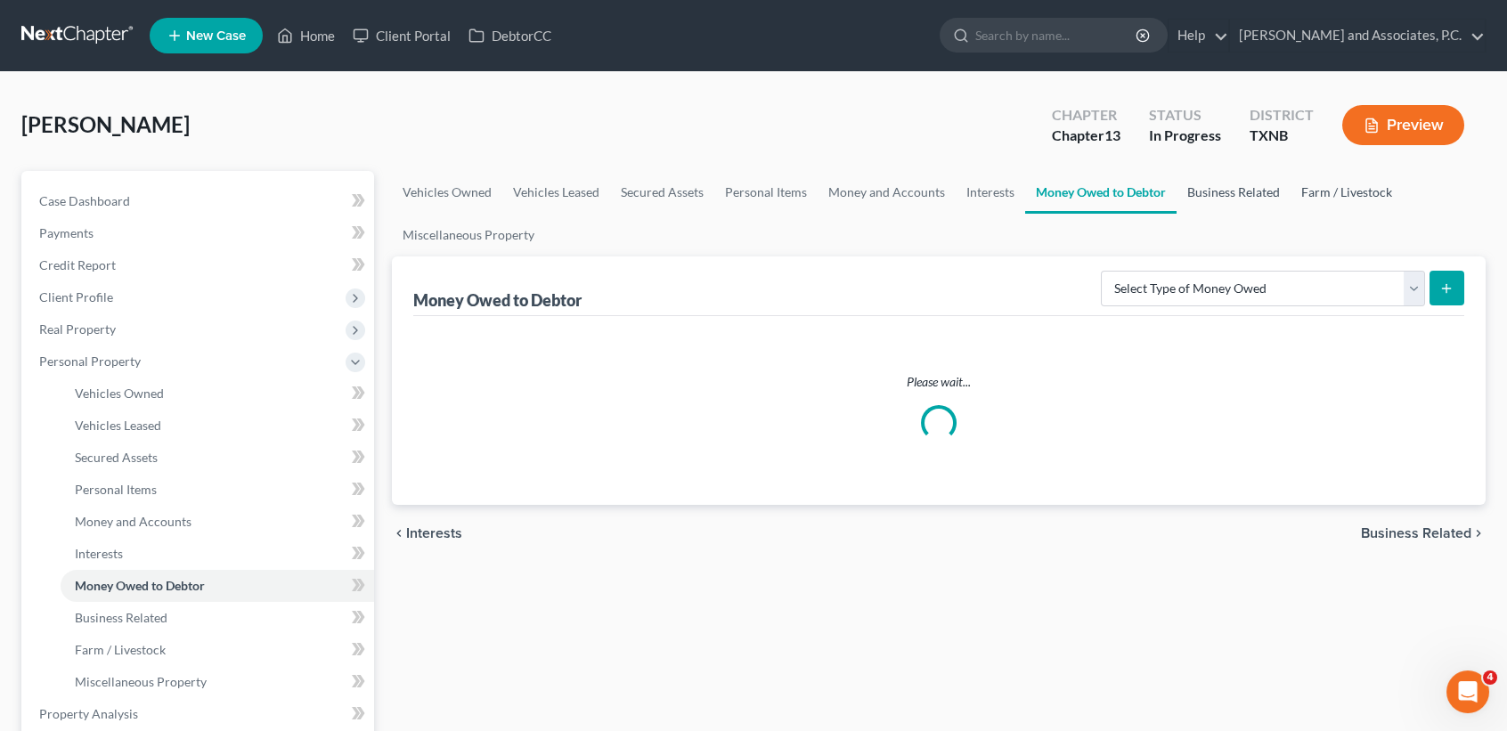
click at [1236, 189] on link "Business Related" at bounding box center [1234, 192] width 114 height 43
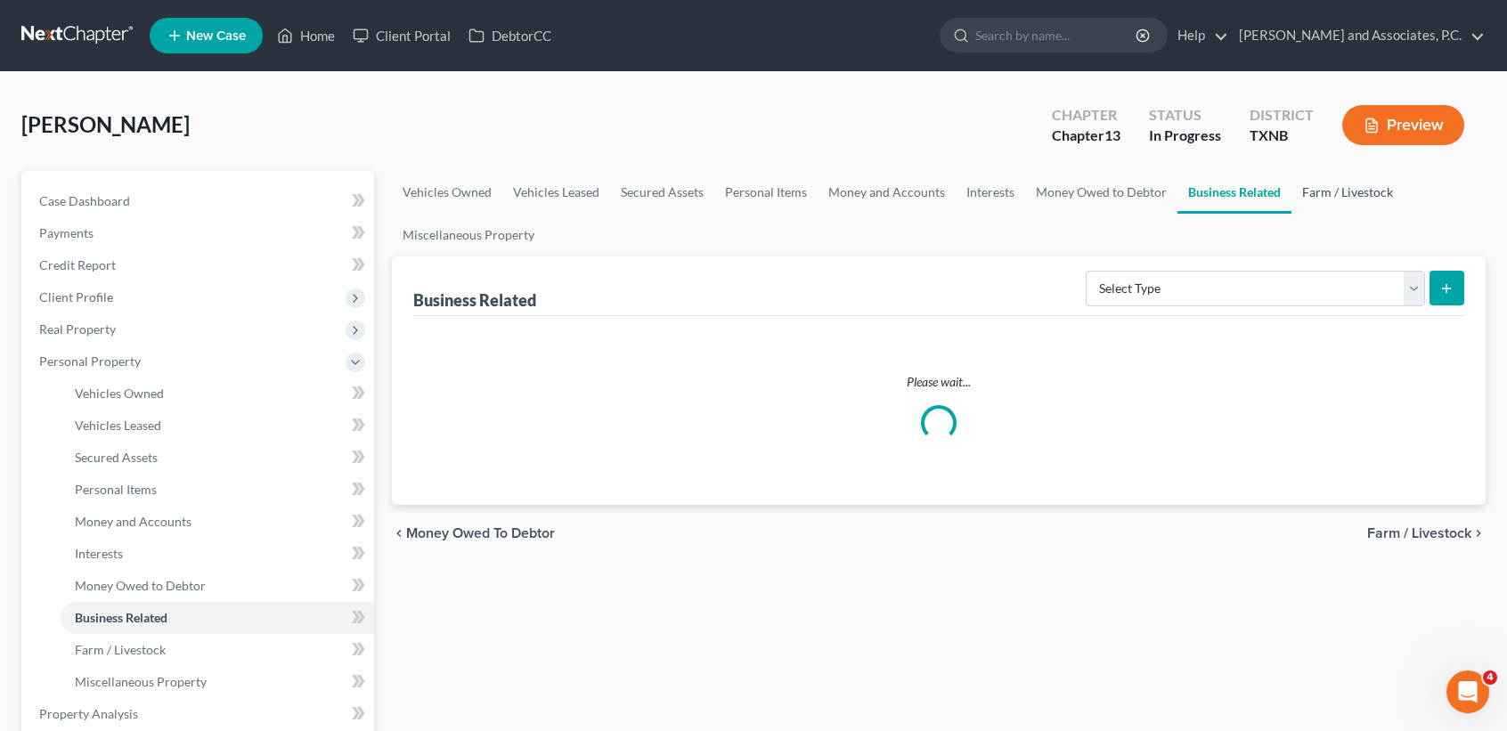
drag, startPoint x: 1352, startPoint y: 196, endPoint x: 666, endPoint y: 260, distance: 688.9
click at [1351, 196] on link "Farm / Livestock" at bounding box center [1348, 192] width 112 height 43
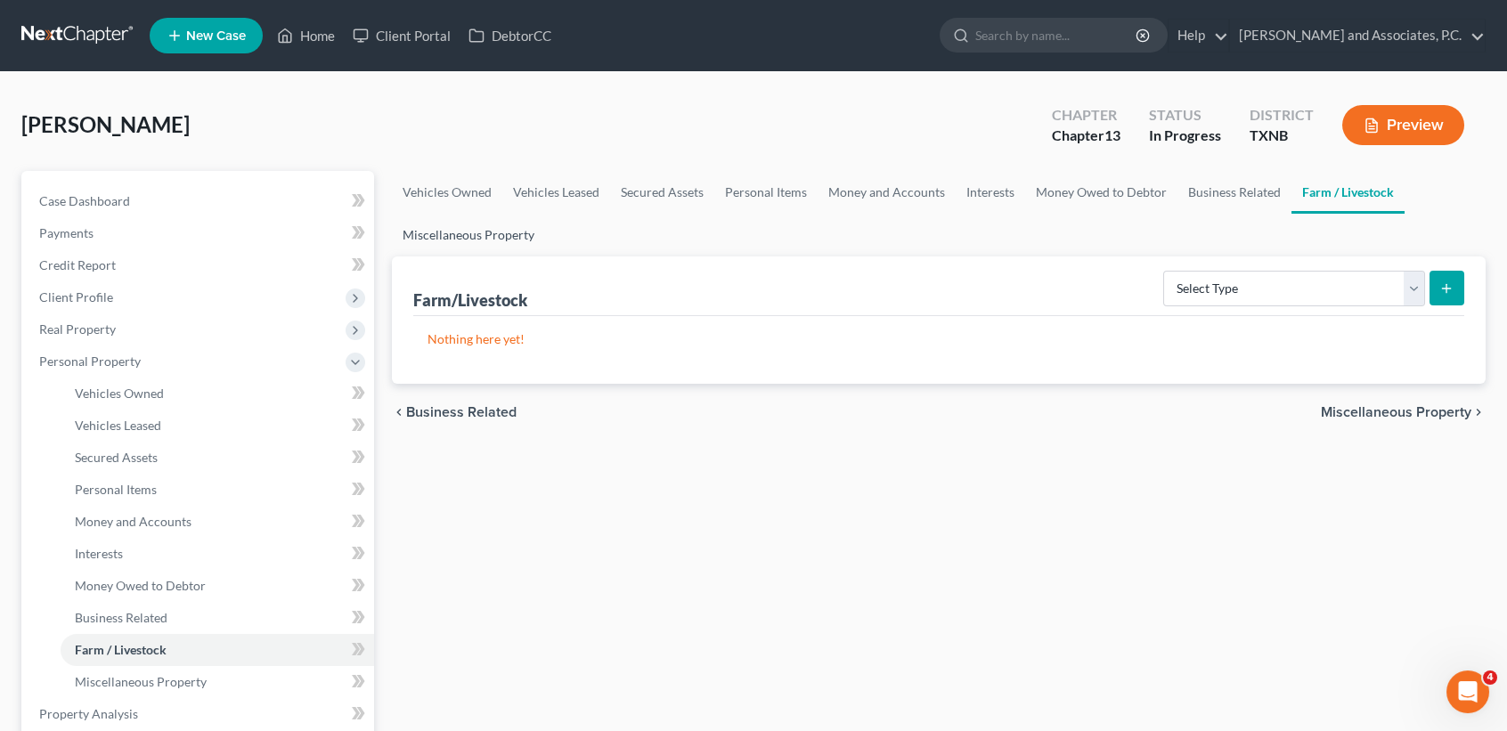
click at [484, 224] on link "Miscellaneous Property" at bounding box center [468, 235] width 153 height 43
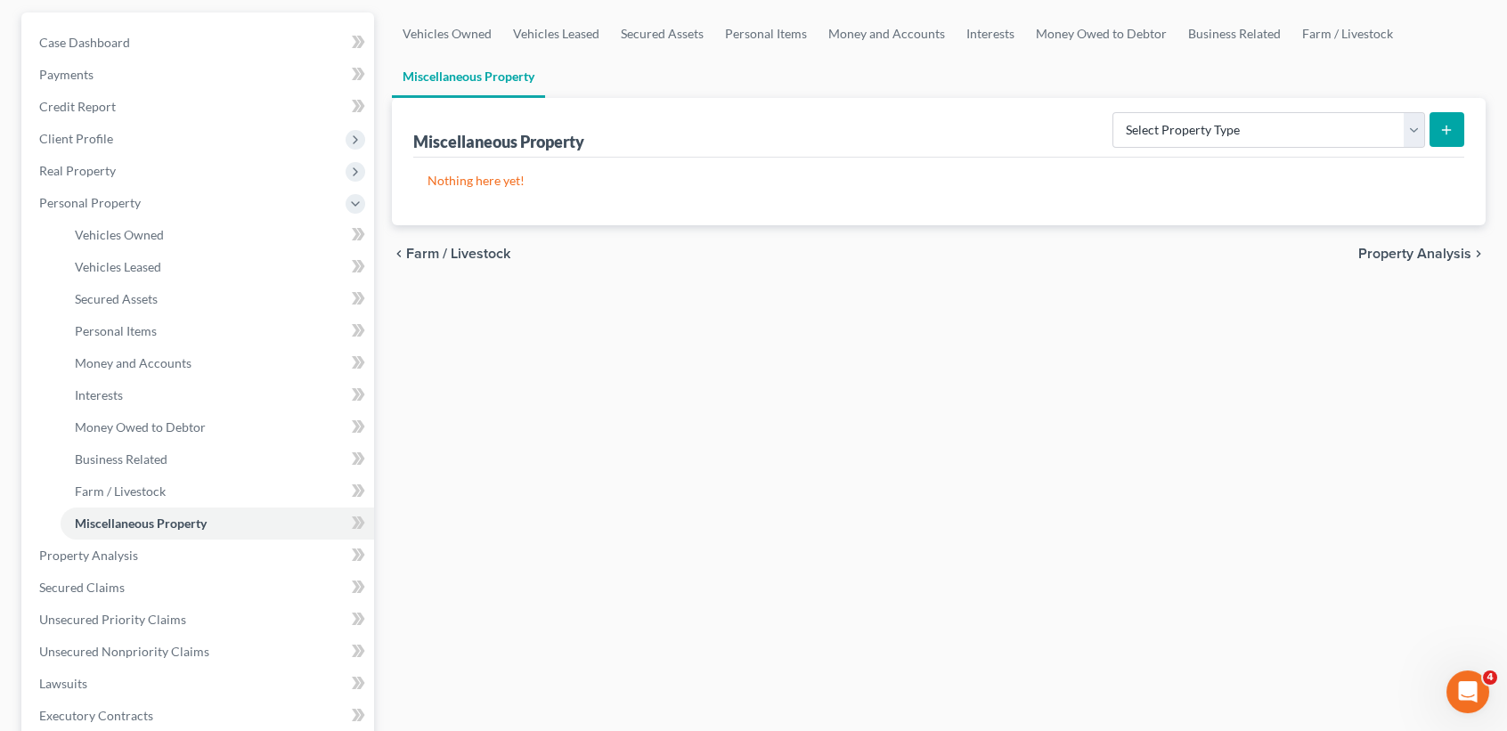
scroll to position [356, 0]
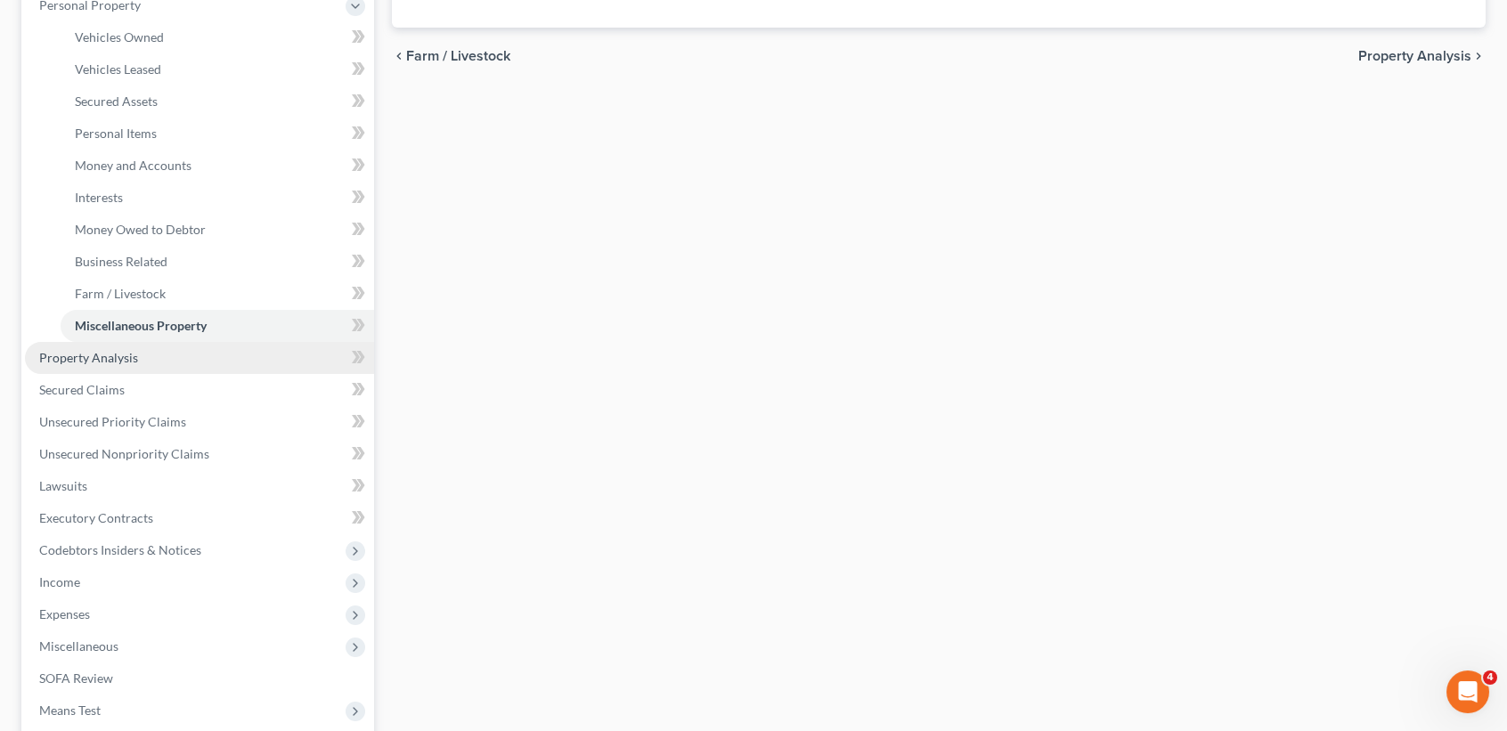
click at [110, 365] on link "Property Analysis" at bounding box center [199, 358] width 349 height 32
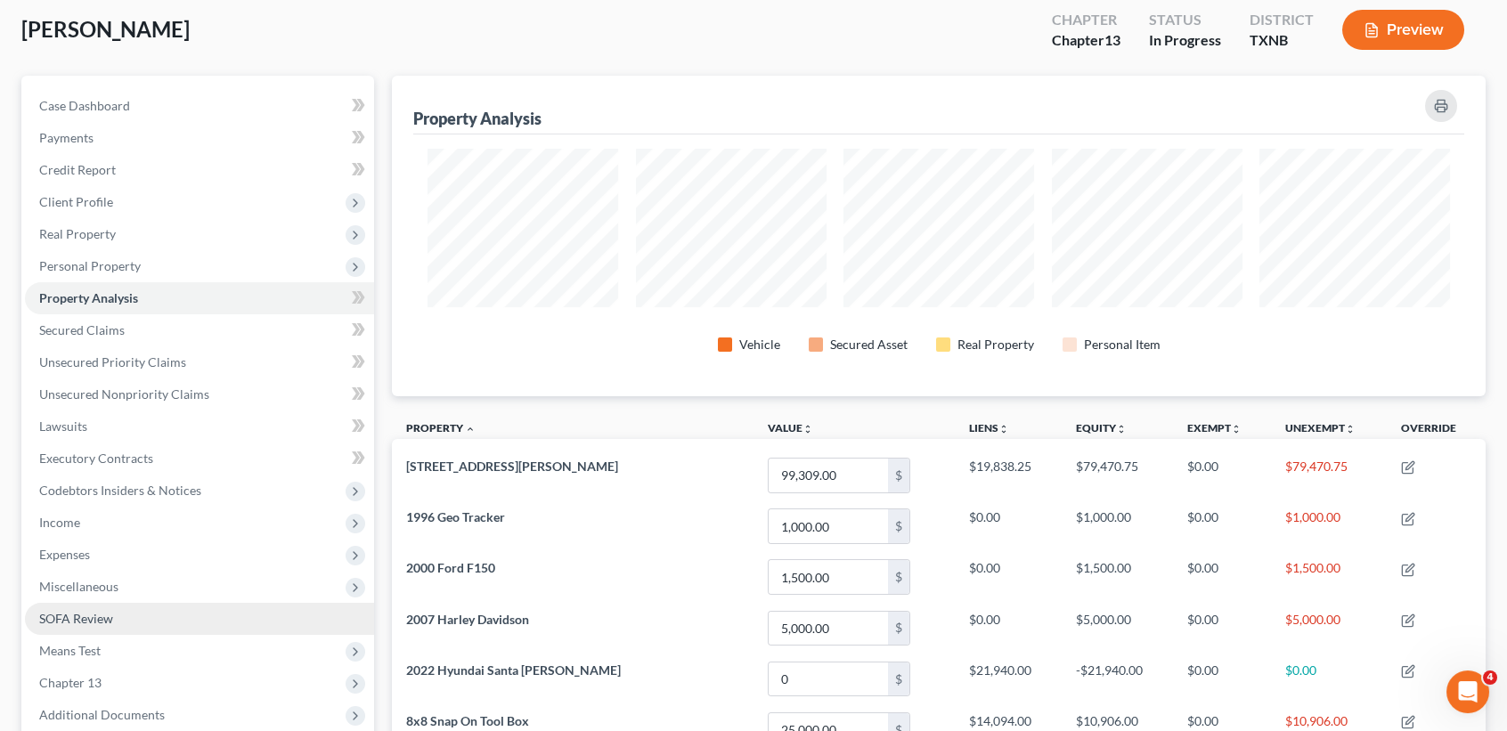
scroll to position [237, 0]
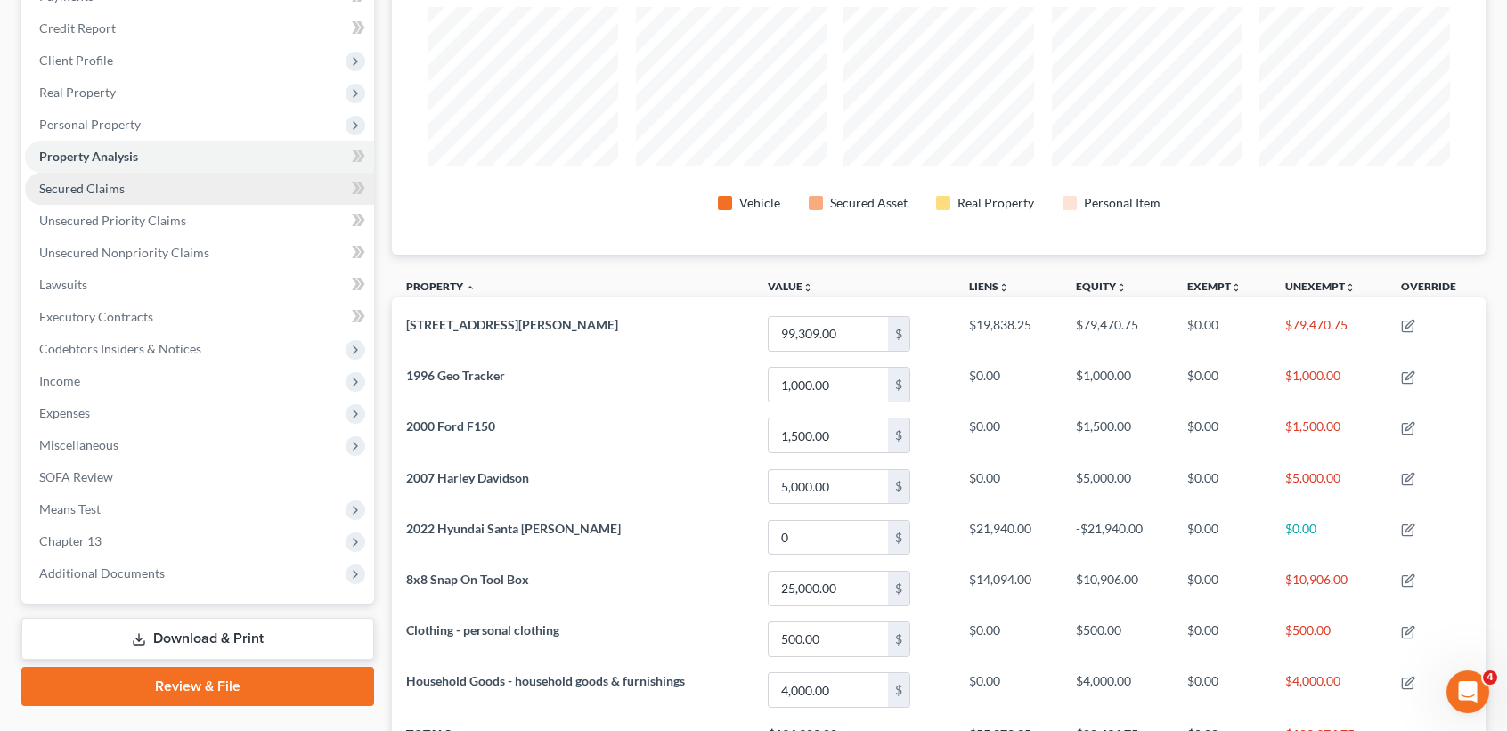
click at [56, 182] on span "Secured Claims" at bounding box center [82, 188] width 86 height 15
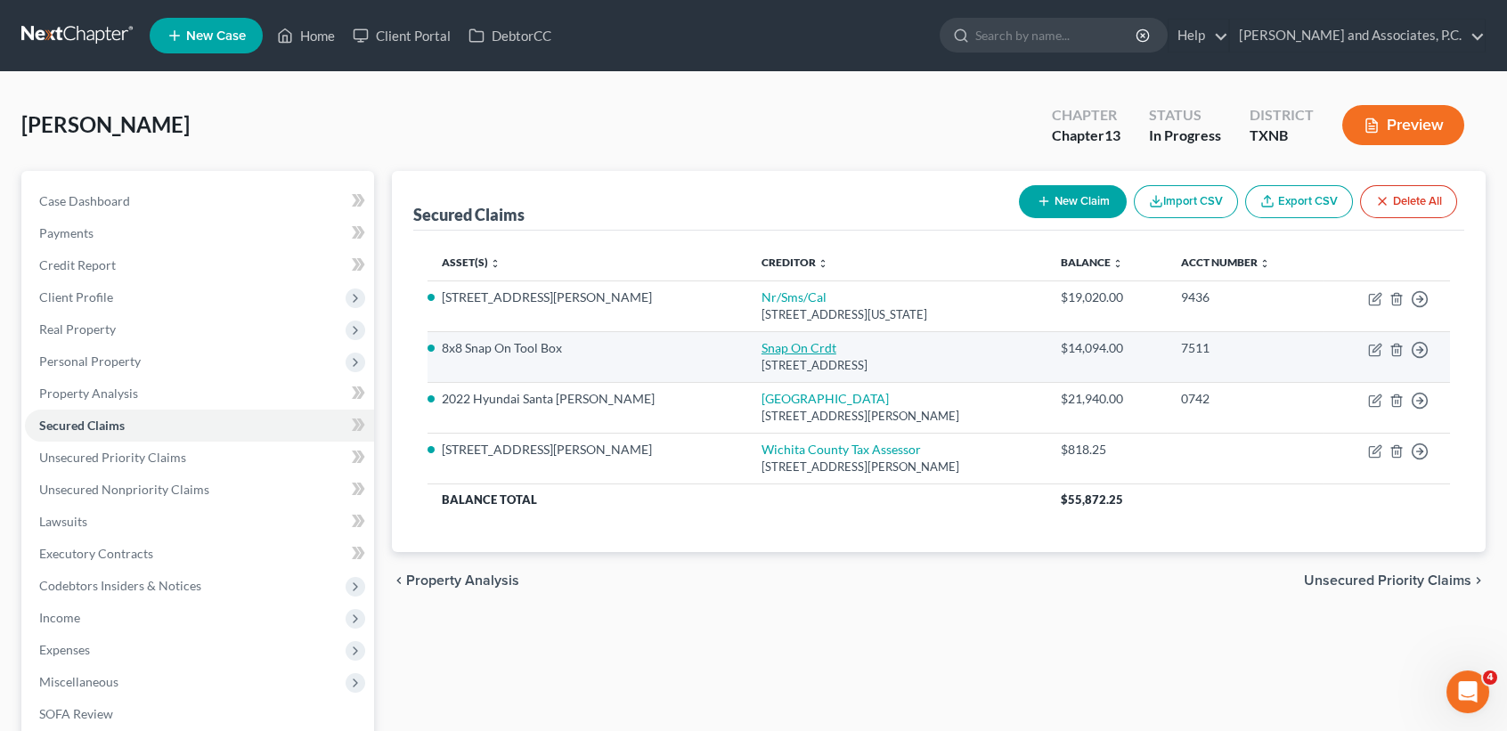
click at [762, 341] on link "Snap On Crdt" at bounding box center [799, 347] width 75 height 15
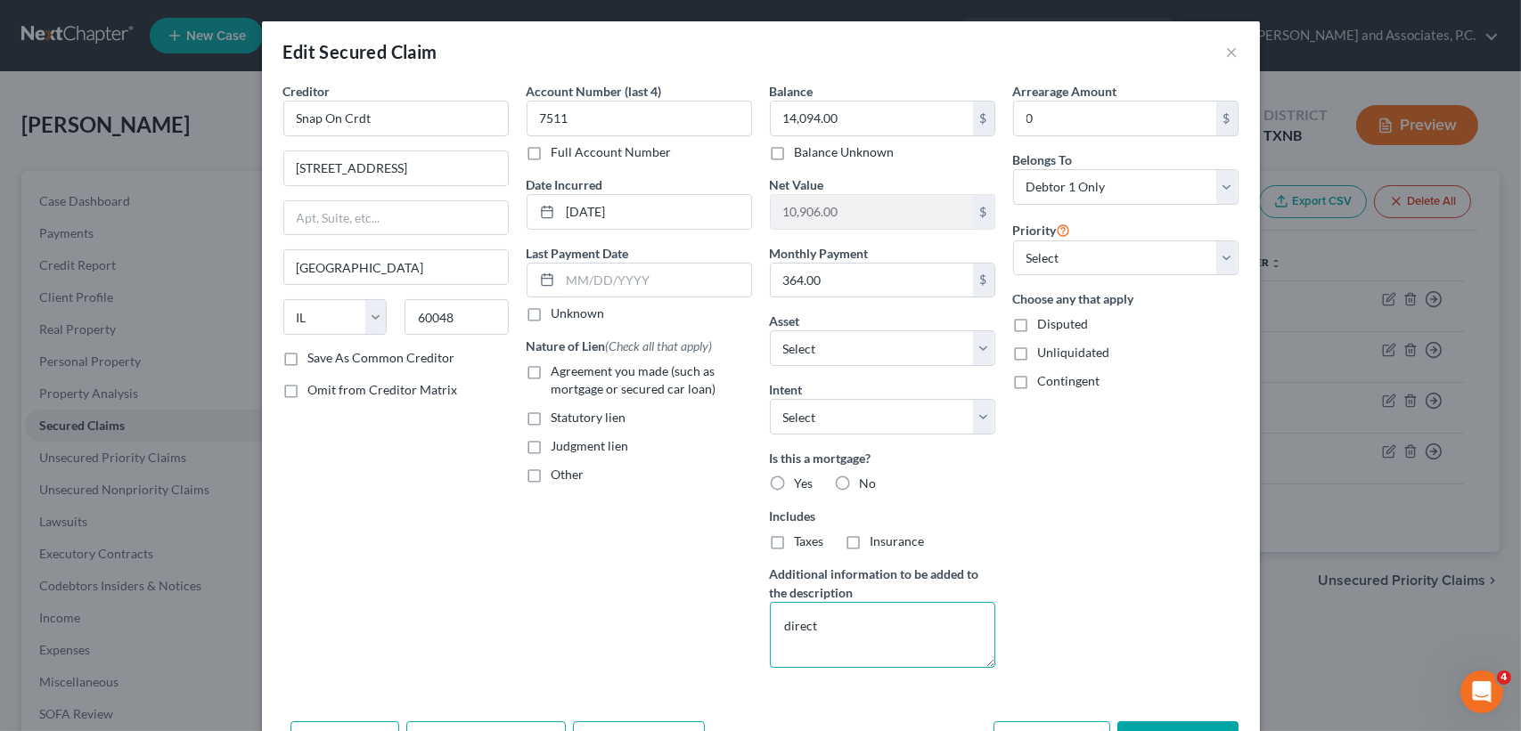
drag, startPoint x: 841, startPoint y: 618, endPoint x: 590, endPoint y: 609, distance: 251.4
click at [646, 619] on div "Creditor * Snap On Crdt 950 Technology Way Libertyville State AL AK AR AZ CA CO…" at bounding box center [760, 382] width 973 height 600
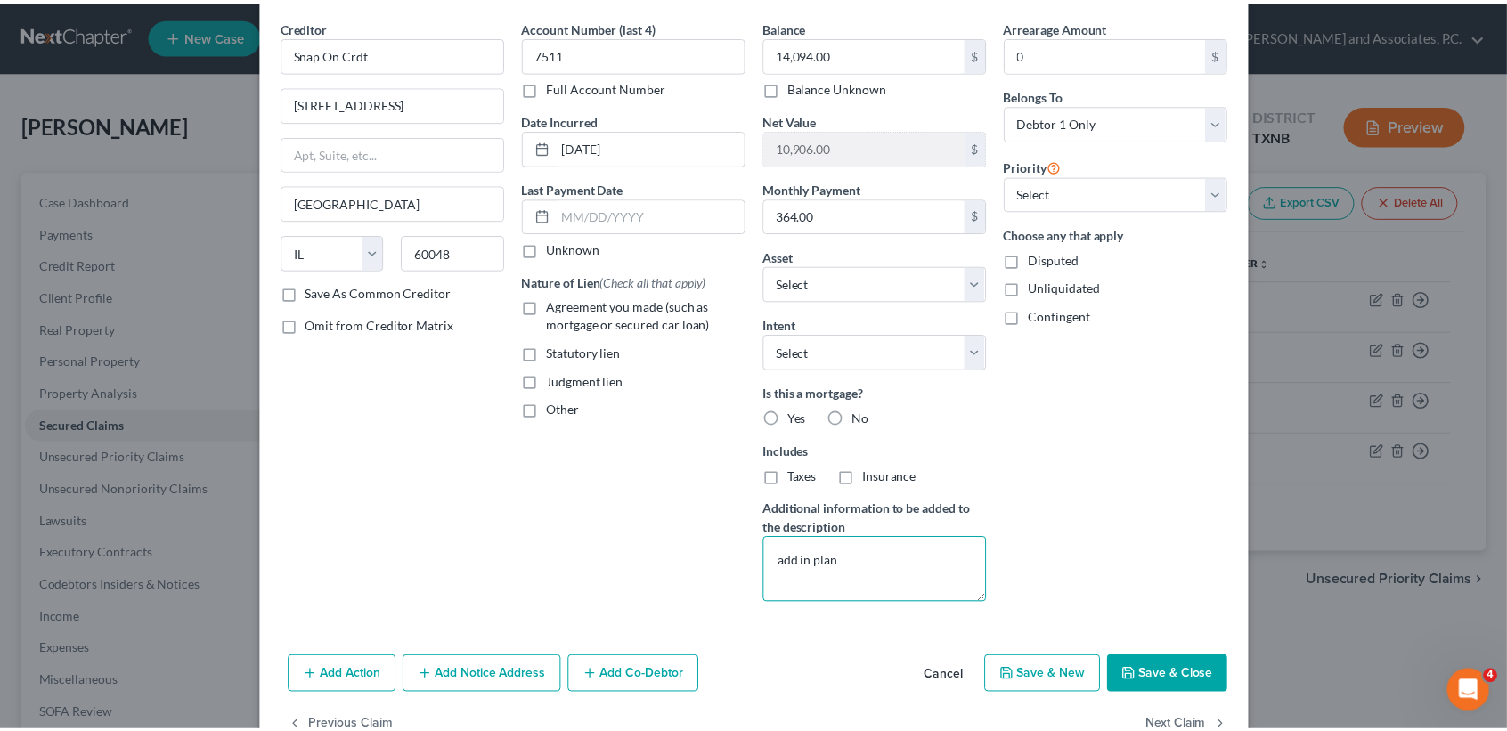
scroll to position [111, 0]
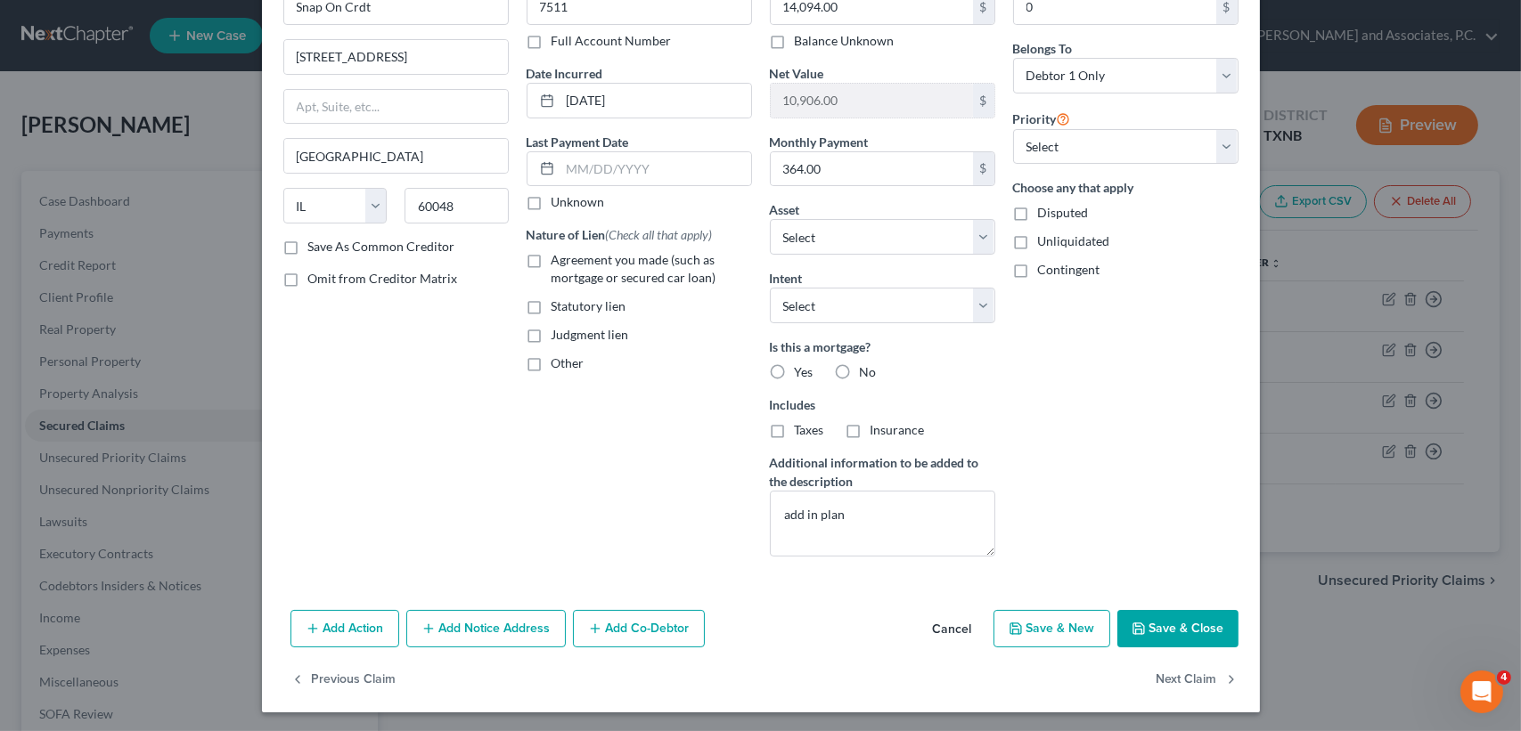
click at [1156, 630] on button "Save & Close" at bounding box center [1177, 628] width 121 height 37
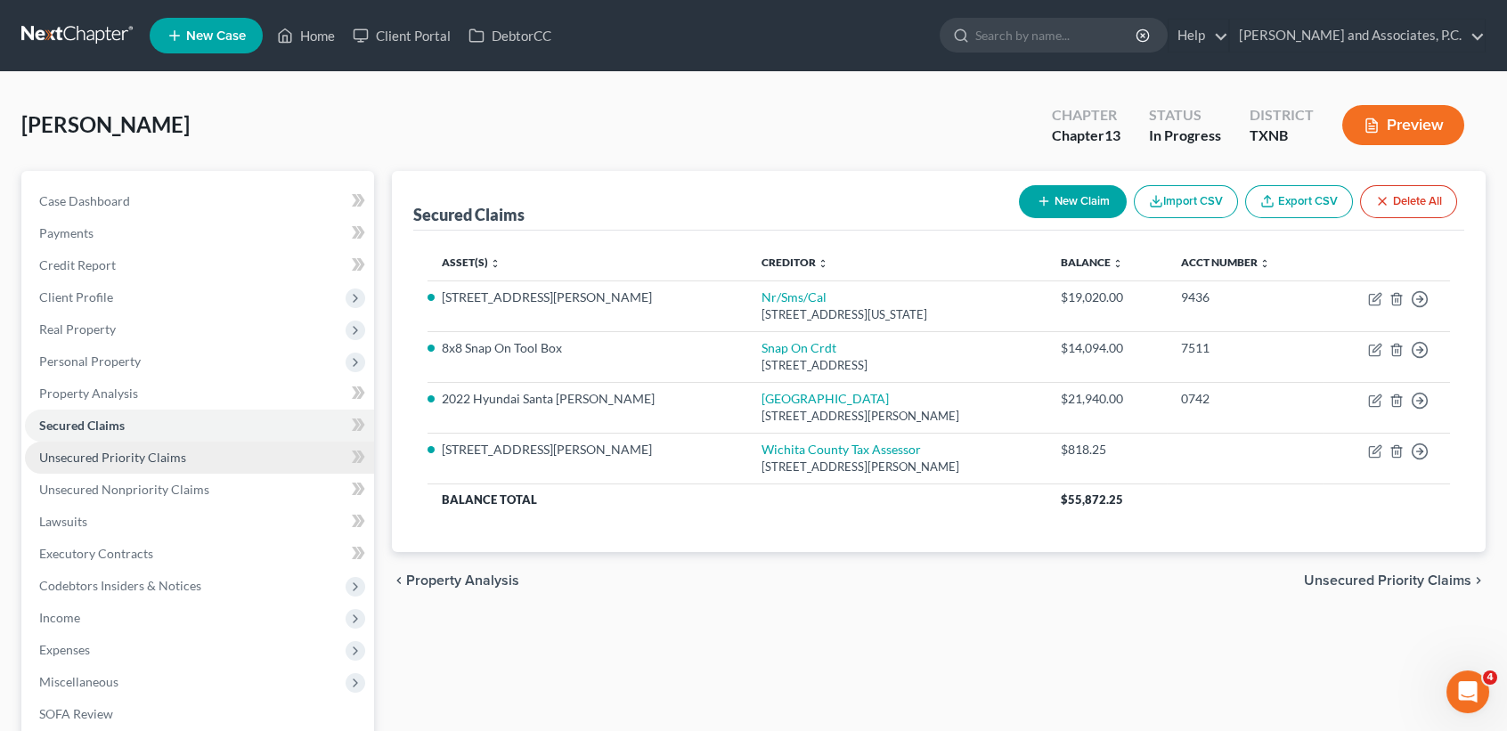
click at [113, 461] on span "Unsecured Priority Claims" at bounding box center [112, 457] width 147 height 15
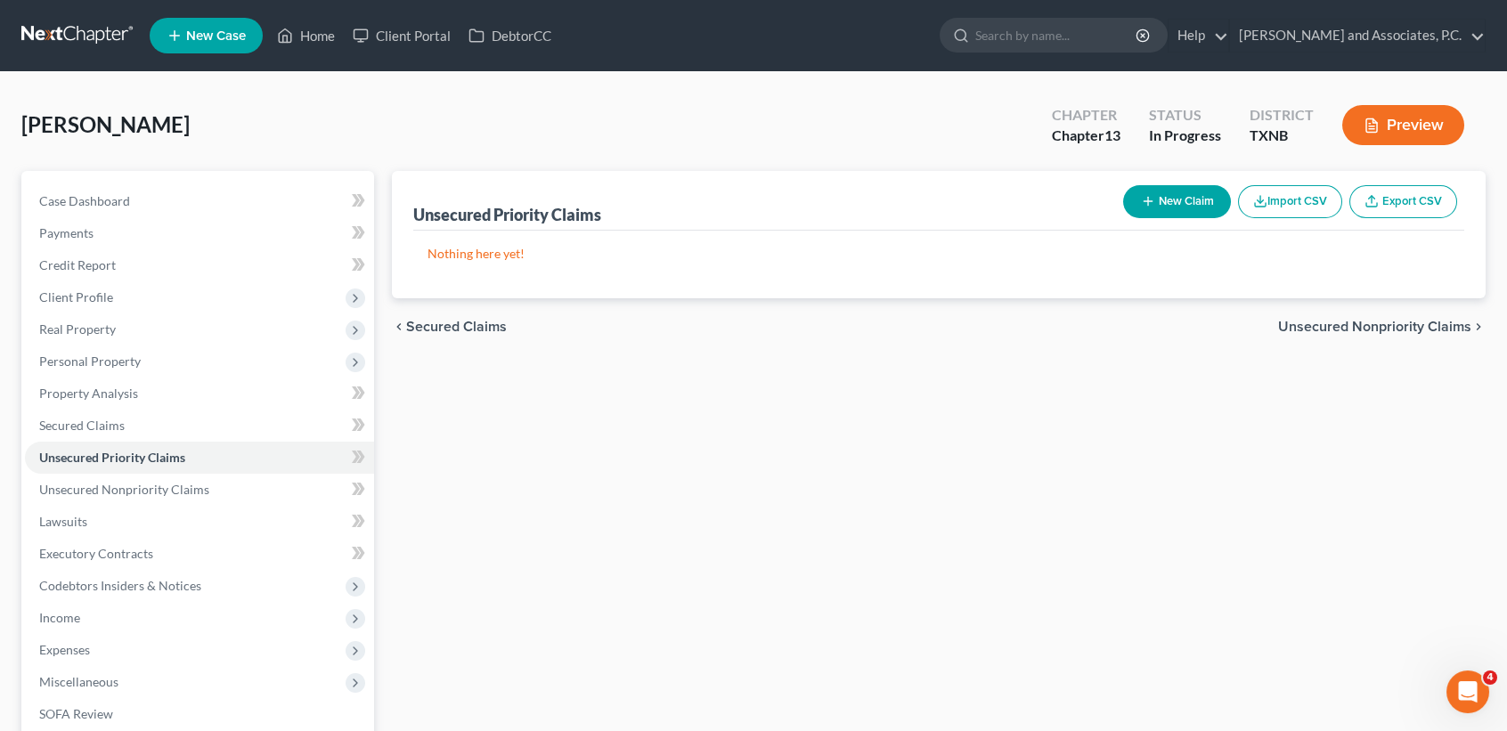
click at [1185, 199] on button "New Claim" at bounding box center [1177, 201] width 108 height 33
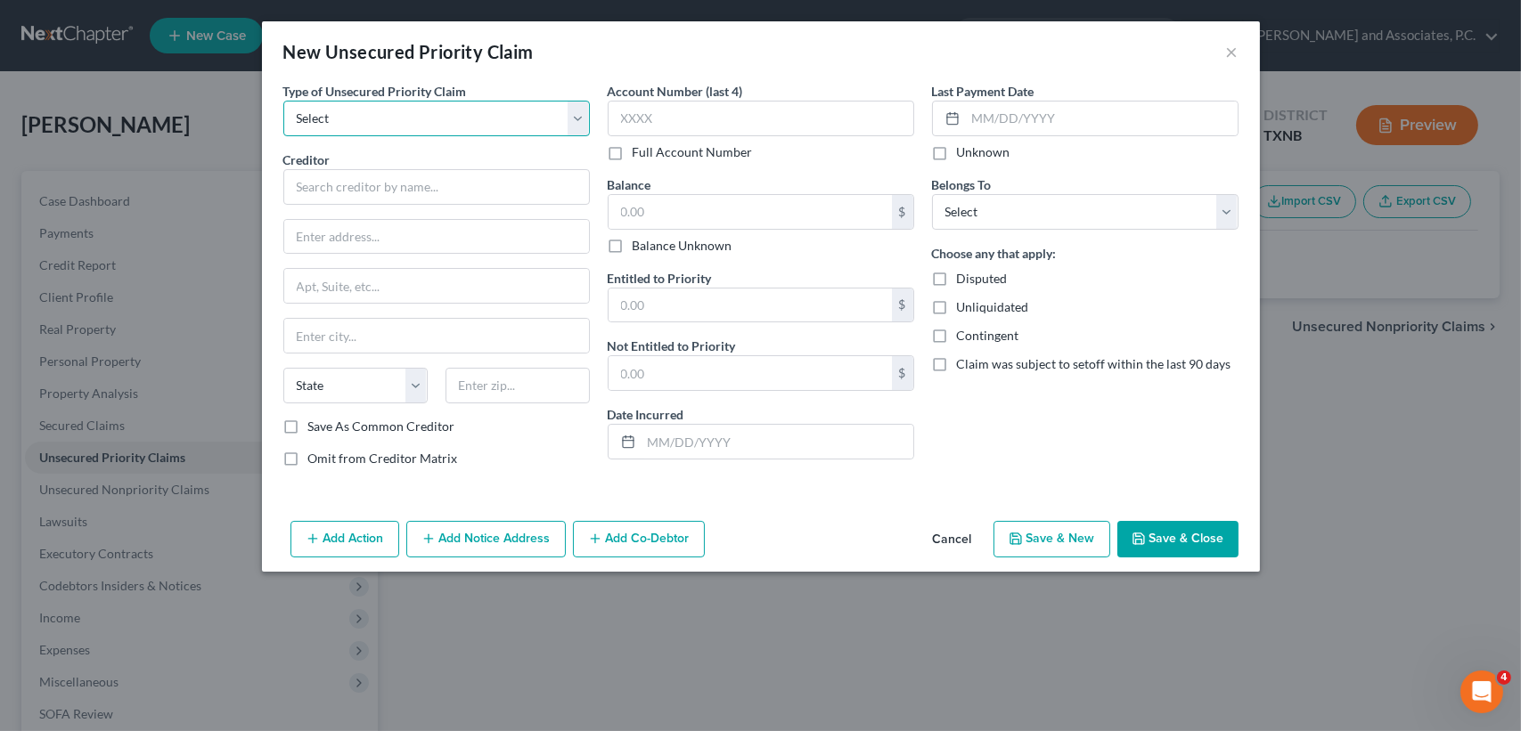
click at [514, 109] on select "Select Taxes & Other Government Units Domestic Support Obligations Extensions o…" at bounding box center [436, 119] width 306 height 36
click at [283, 101] on select "Select Taxes & Other Government Units Domestic Support Obligations Extensions o…" at bounding box center [436, 119] width 306 height 36
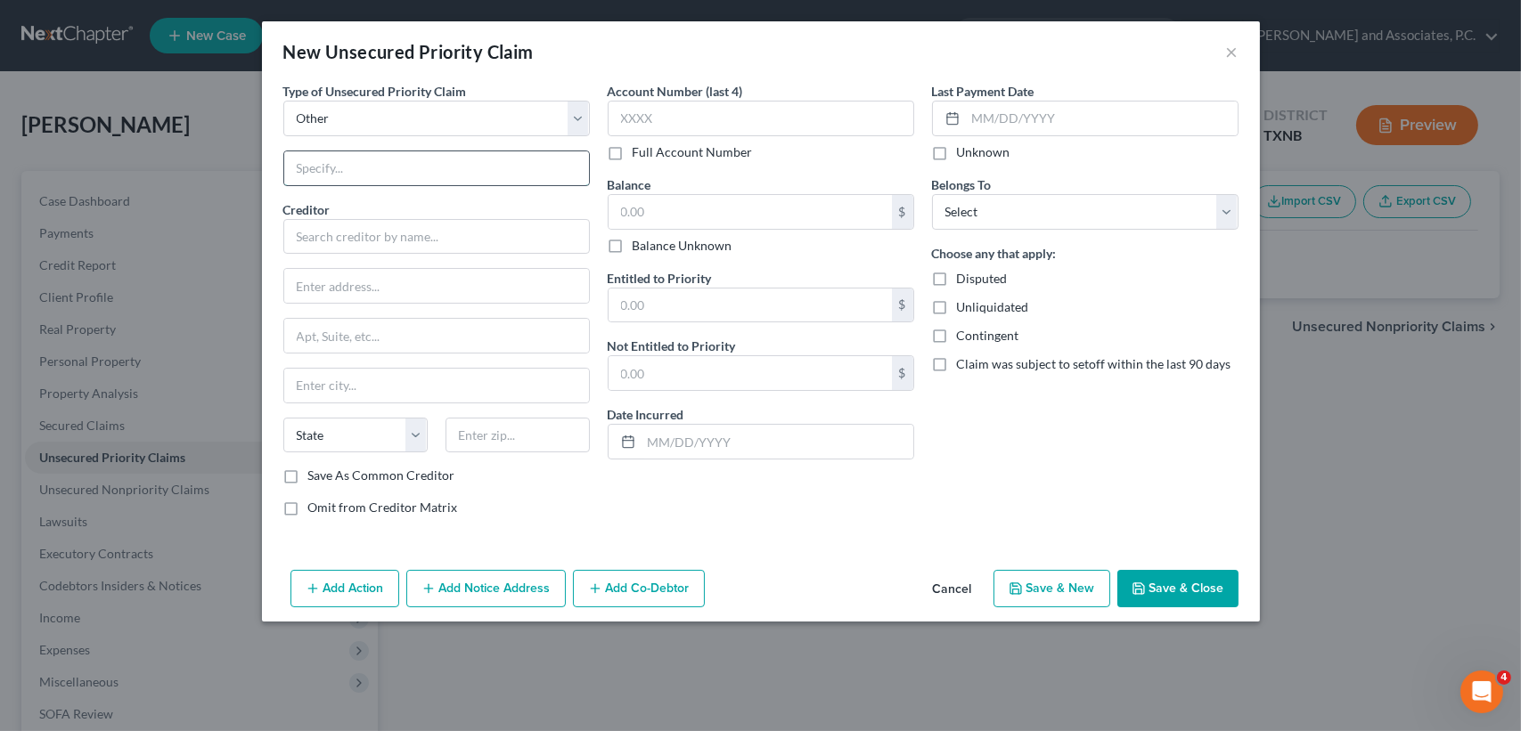
click at [404, 152] on input "text" at bounding box center [436, 168] width 305 height 34
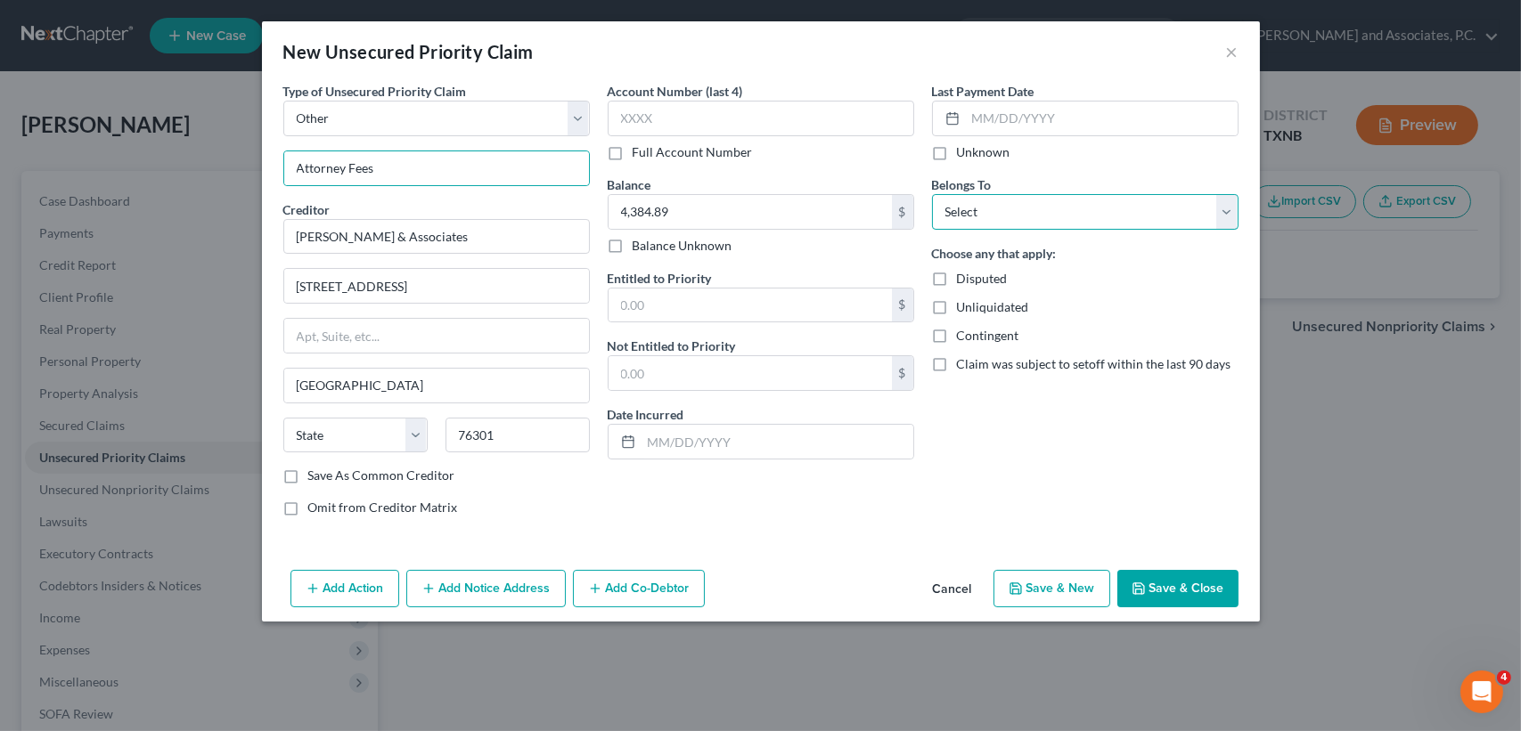
click at [1036, 211] on select "Select Debtor 1 Only Debtor 2 Only Debtor 1 And Debtor 2 Only At Least One Of T…" at bounding box center [1085, 212] width 306 height 36
click at [738, 219] on input "4,384.89" at bounding box center [749, 212] width 283 height 34
click at [1130, 225] on select "Select Debtor 1 Only Debtor 2 Only Debtor 1 And Debtor 2 Only At Least One Of T…" at bounding box center [1085, 212] width 306 height 36
click at [932, 194] on select "Select Debtor 1 Only Debtor 2 Only Debtor 1 And Debtor 2 Only At Least One Of T…" at bounding box center [1085, 212] width 306 height 36
click at [1164, 587] on button "Save & Close" at bounding box center [1177, 588] width 121 height 37
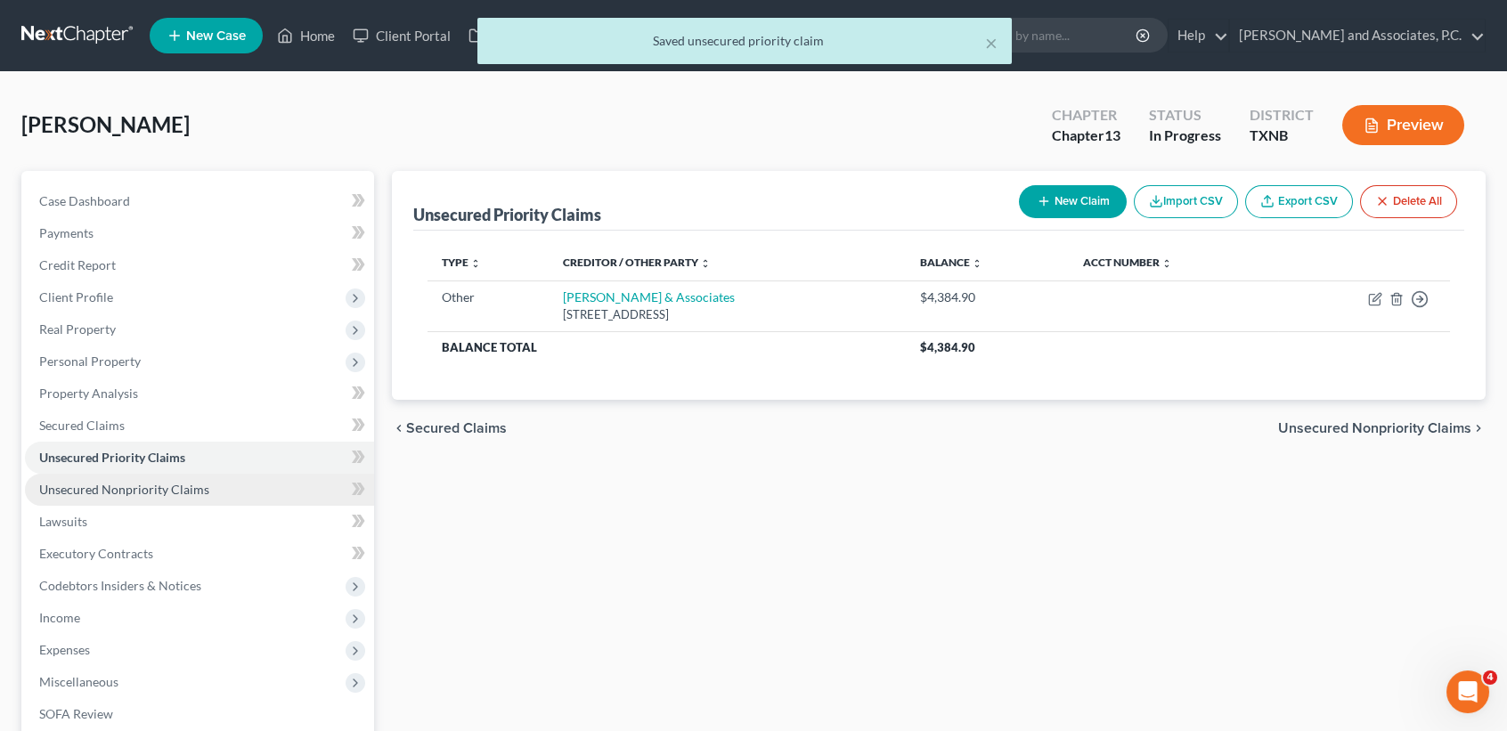
click at [69, 499] on link "Unsecured Nonpriority Claims" at bounding box center [199, 490] width 349 height 32
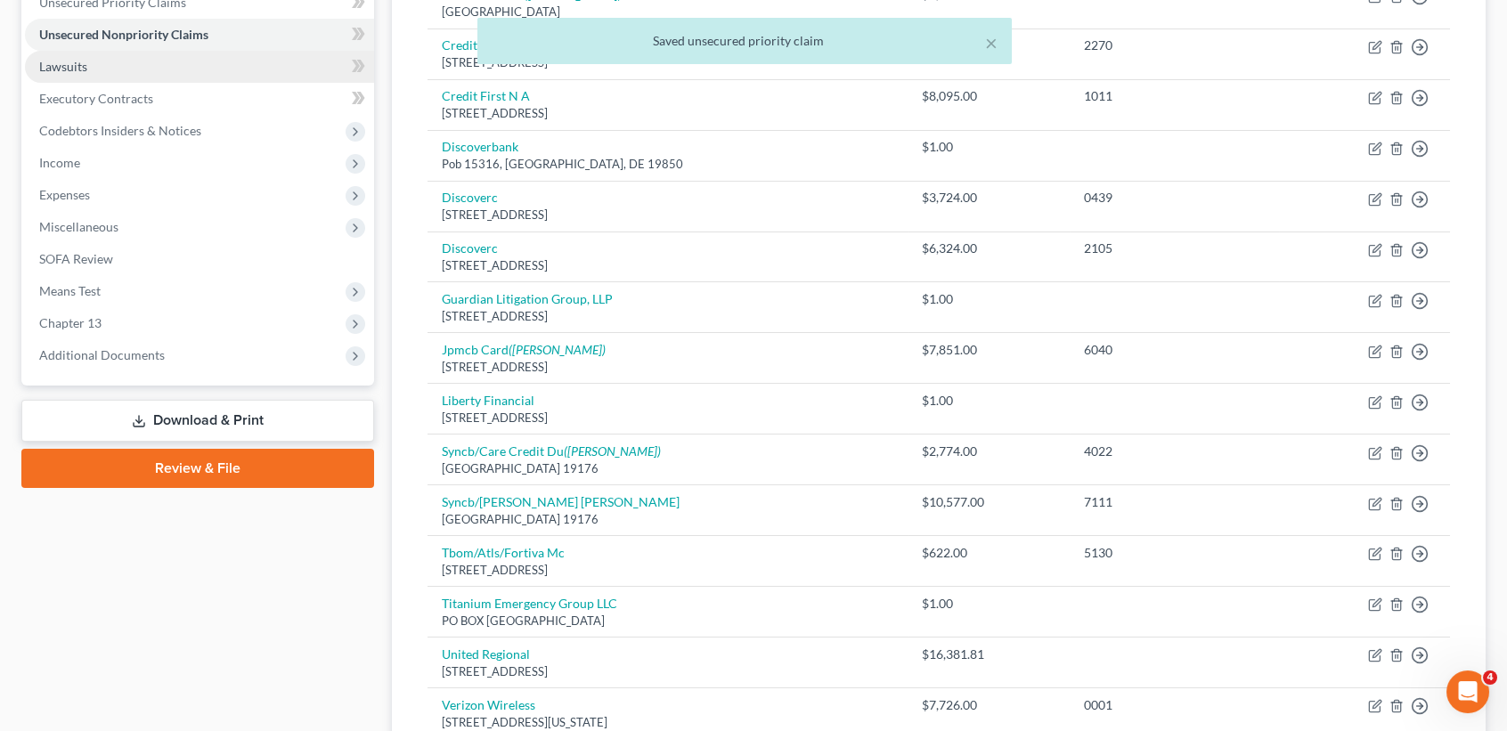
scroll to position [161, 0]
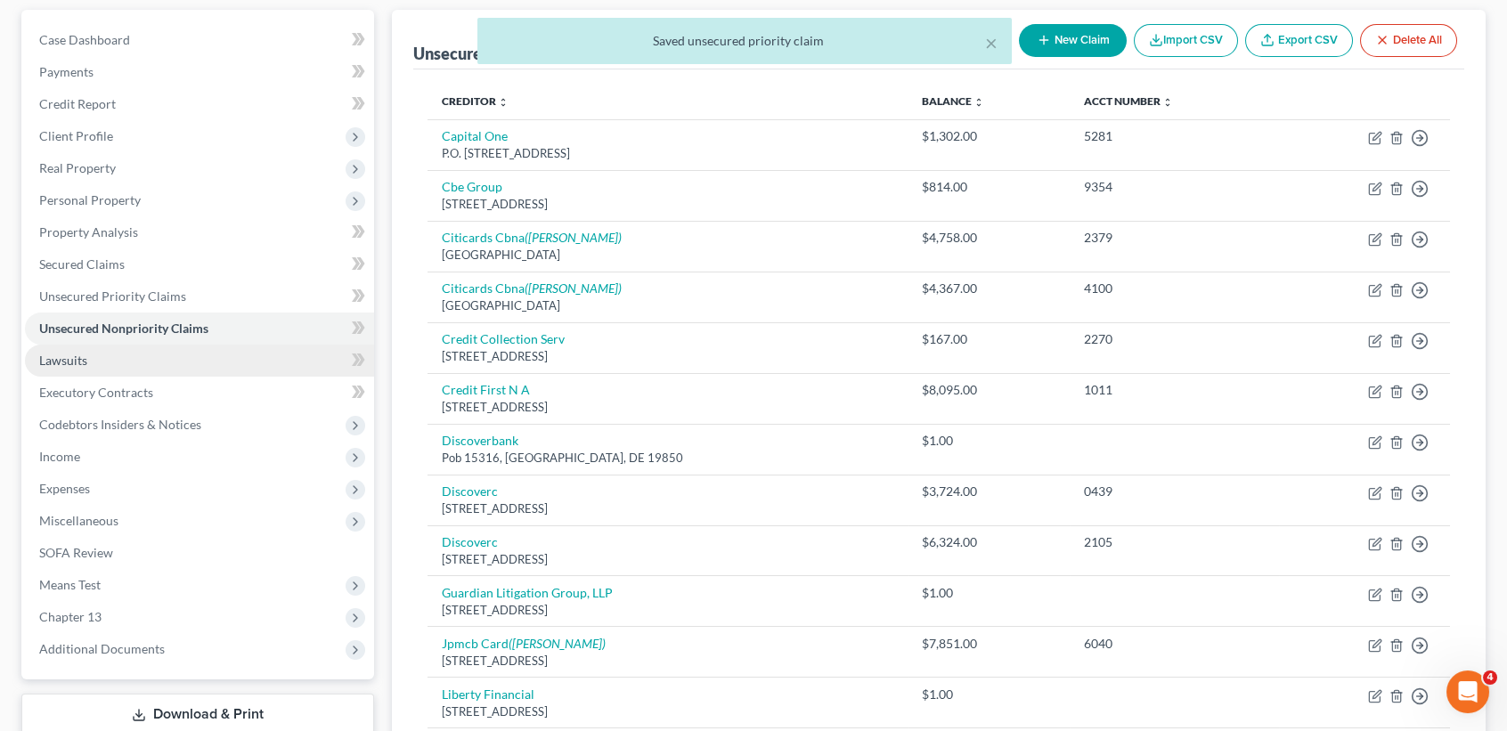
click at [89, 360] on link "Lawsuits" at bounding box center [199, 361] width 349 height 32
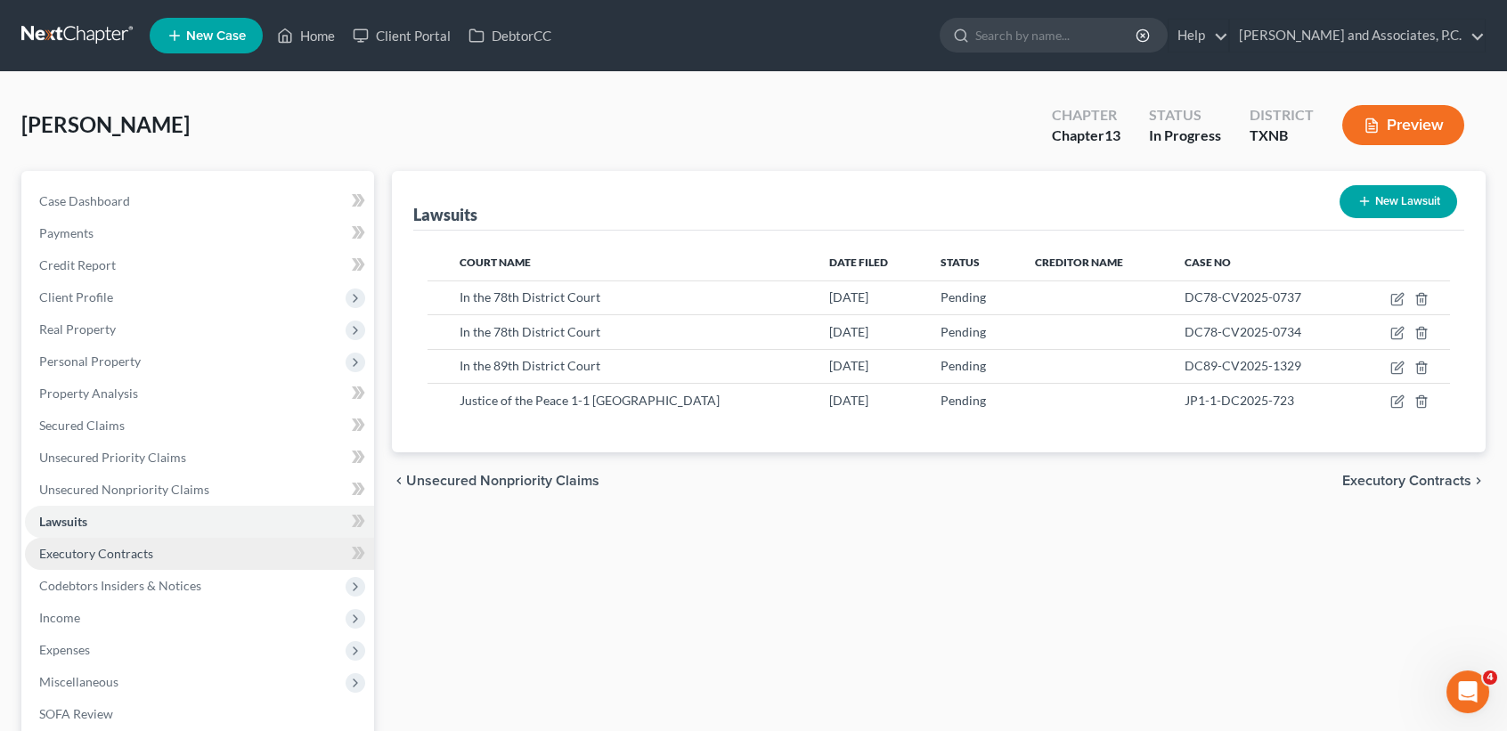
click at [89, 560] on link "Executory Contracts" at bounding box center [199, 554] width 349 height 32
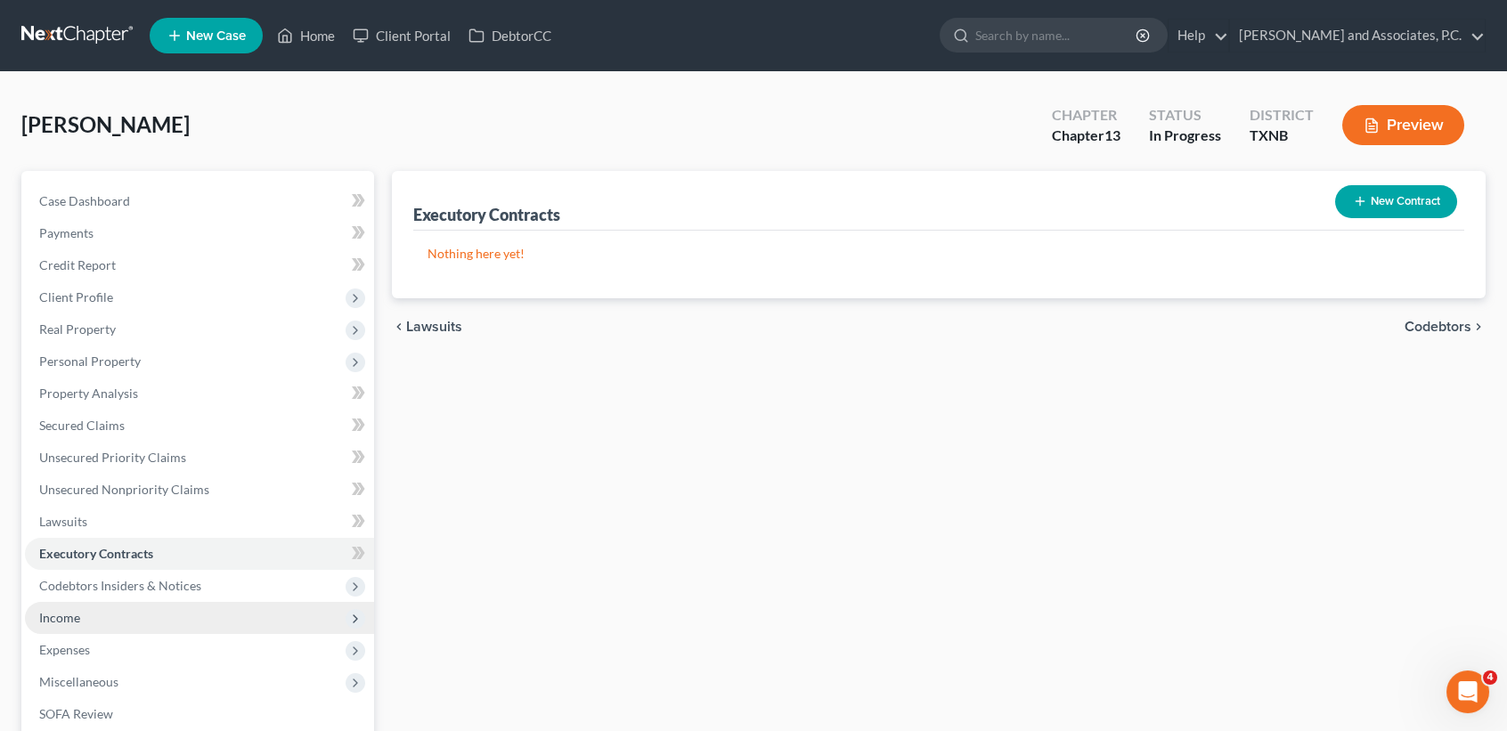
click at [94, 617] on span "Income" at bounding box center [199, 618] width 349 height 32
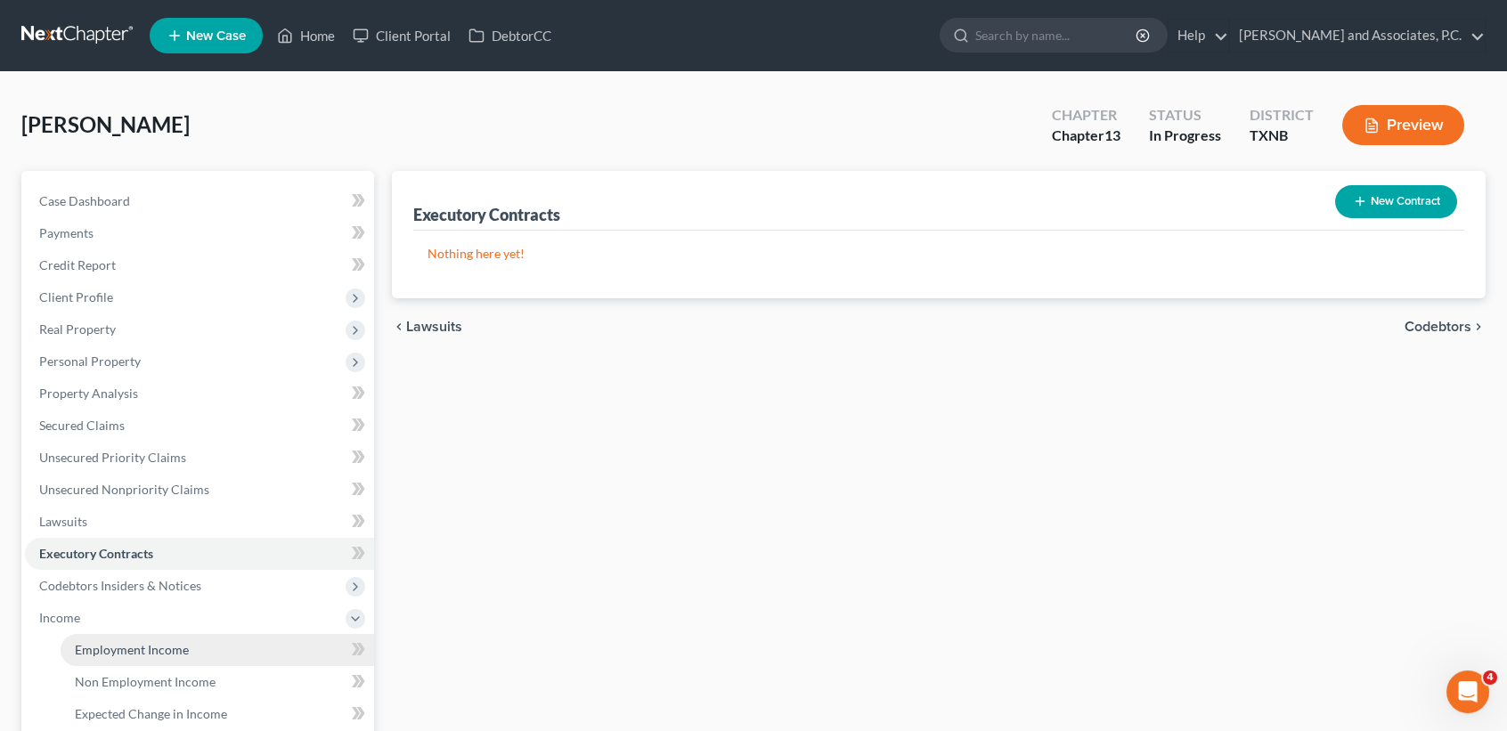
click at [100, 639] on link "Employment Income" at bounding box center [218, 650] width 314 height 32
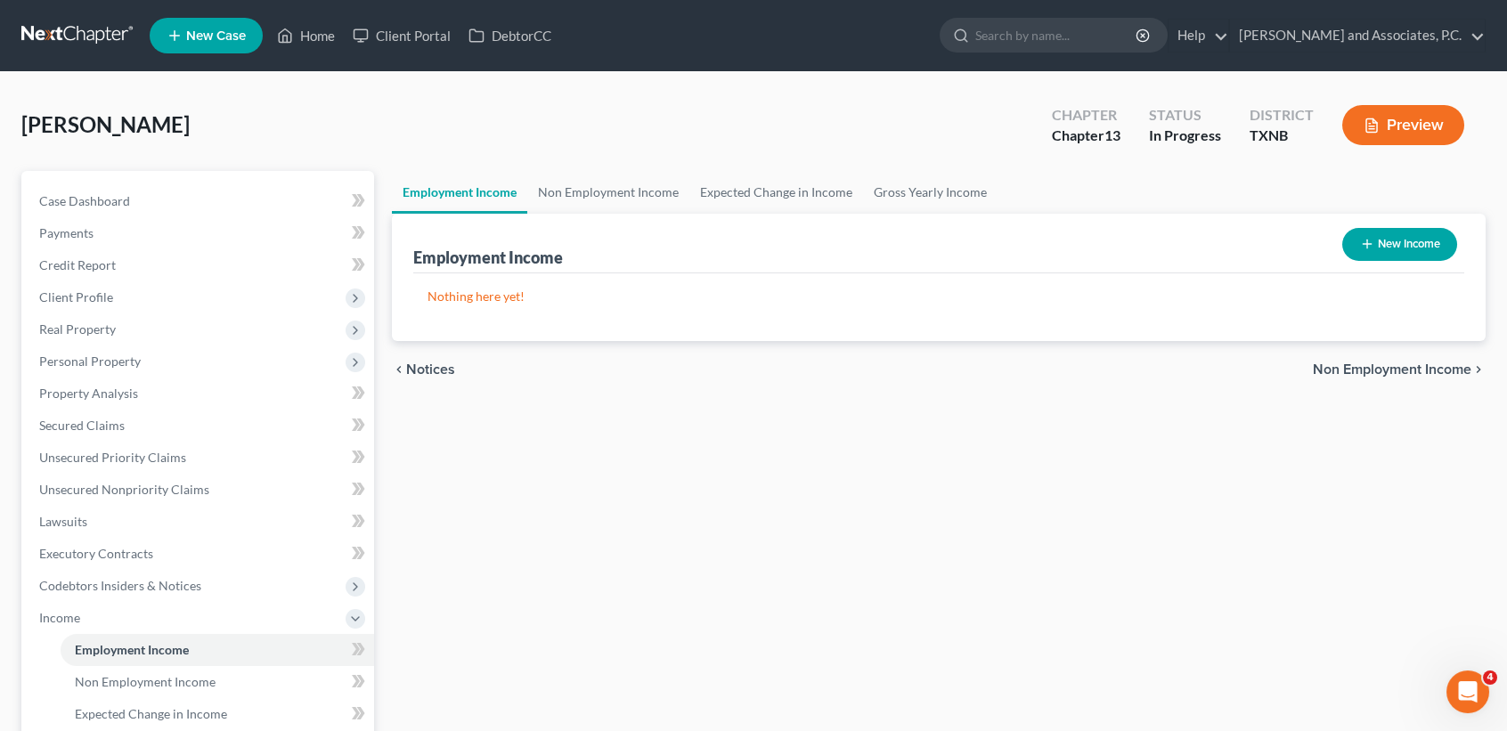
click at [1431, 243] on button "New Income" at bounding box center [1399, 244] width 115 height 33
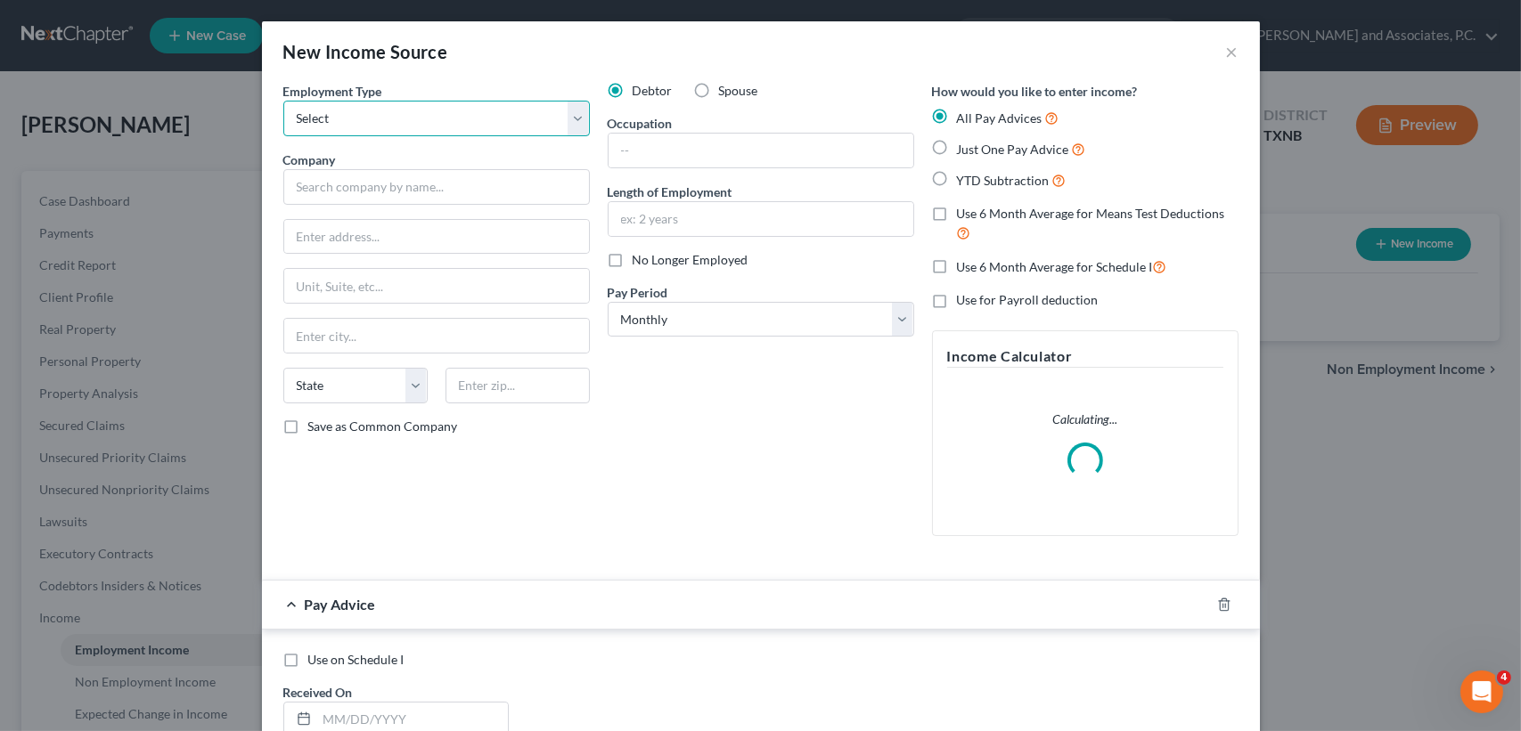
click at [419, 118] on select "Select Full or Part Time Employment Self Employment" at bounding box center [436, 119] width 306 height 36
click at [283, 101] on select "Select Full or Part Time Employment Self Employment" at bounding box center [436, 119] width 306 height 36
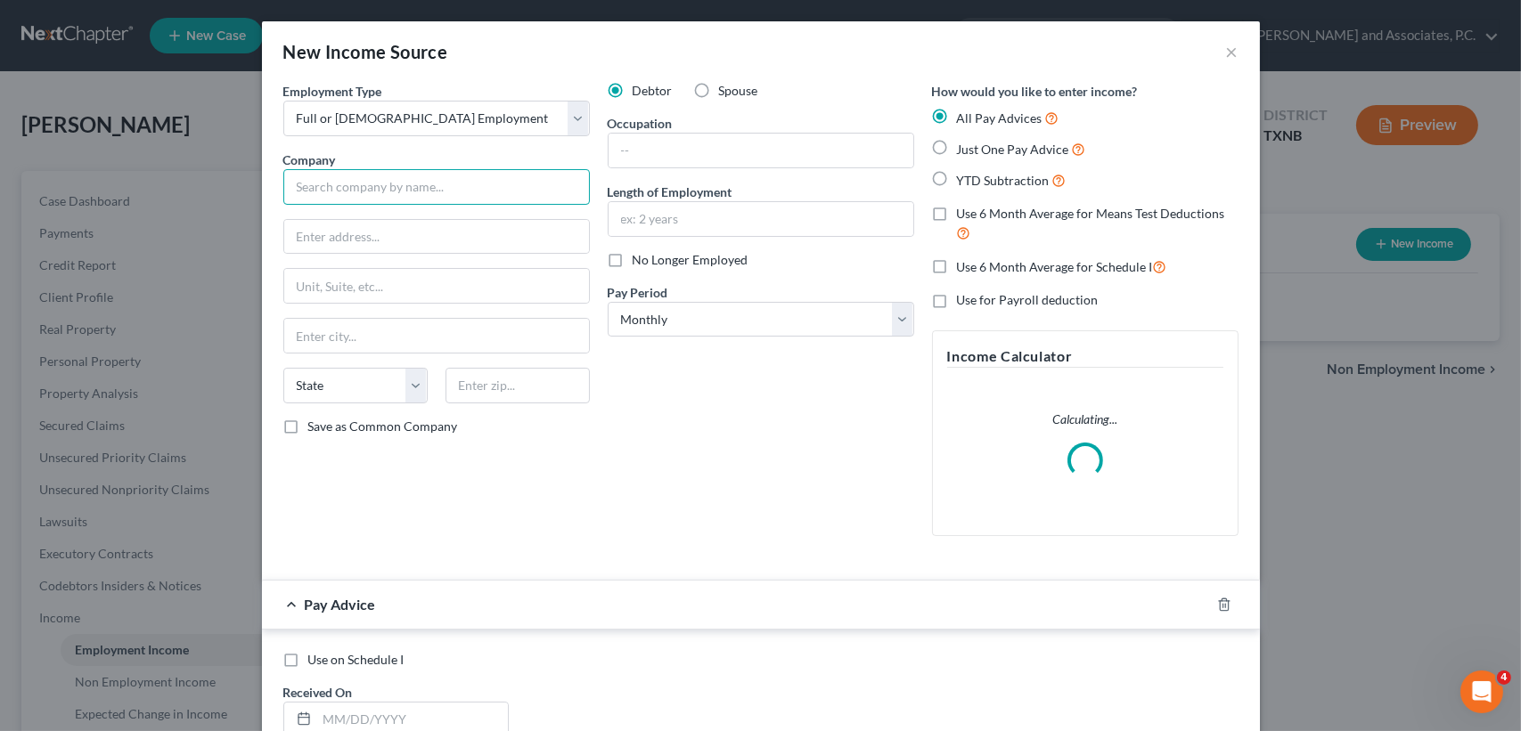
click at [406, 181] on input "text" at bounding box center [436, 187] width 306 height 36
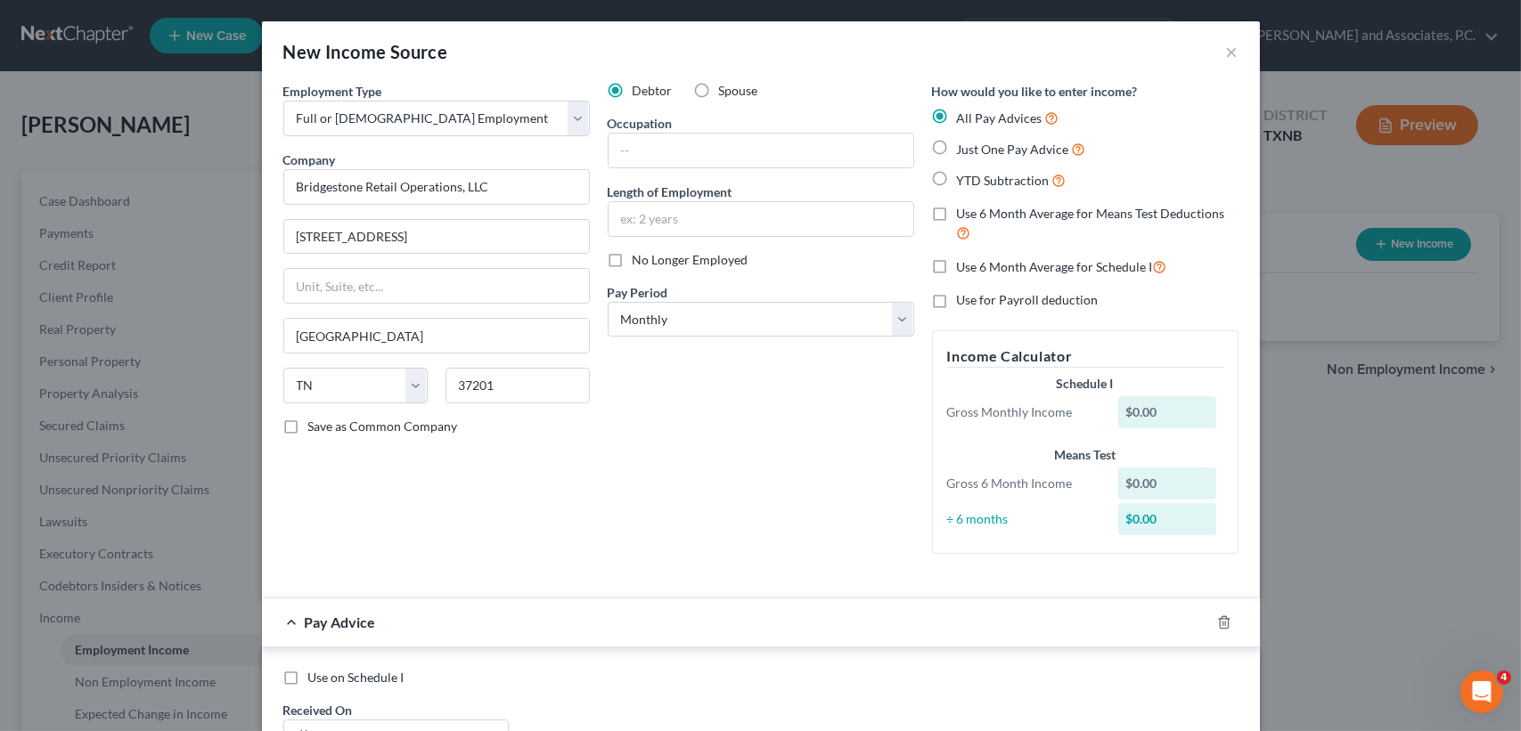
click at [330, 424] on span "Save as Common Company" at bounding box center [383, 426] width 150 height 15
click at [327, 424] on input "Save as Common Company" at bounding box center [321, 424] width 12 height 12
click at [729, 147] on input "text" at bounding box center [760, 151] width 305 height 34
drag, startPoint x: 771, startPoint y: 211, endPoint x: 775, endPoint y: 229, distance: 18.4
click at [775, 229] on input "text" at bounding box center [760, 219] width 305 height 34
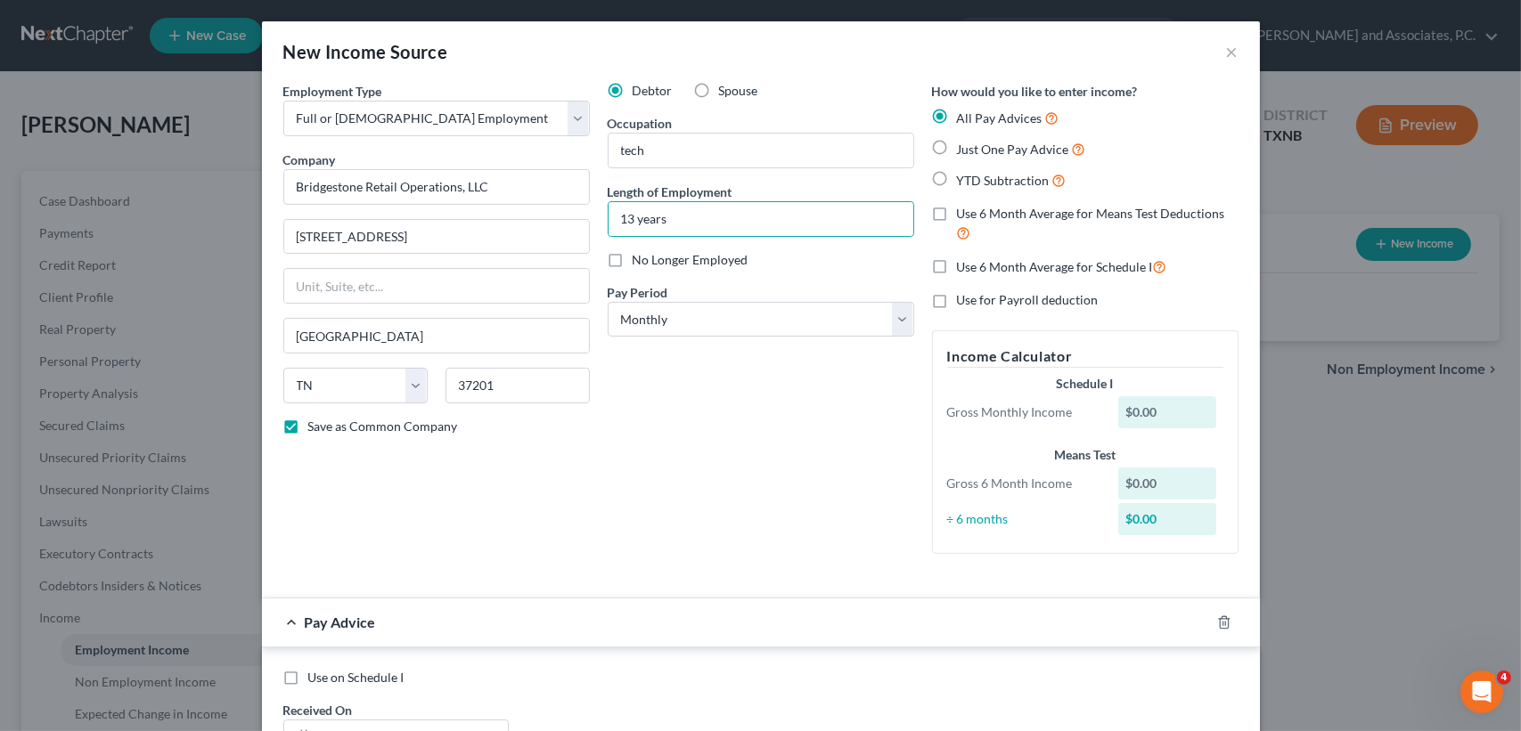
click at [706, 249] on div "Debtor Spouse Occupation tech Length of Employment 13 years No Longer Employed …" at bounding box center [761, 325] width 324 height 486
click at [706, 256] on span "No Longer Employed" at bounding box center [690, 259] width 116 height 15
click at [651, 256] on input "No Longer Employed" at bounding box center [646, 257] width 12 height 12
click at [701, 321] on select "Select Monthly Twice Monthly Every Other Week Weekly" at bounding box center [761, 320] width 306 height 36
click at [608, 302] on select "Select Monthly Twice Monthly Every Other Week Weekly" at bounding box center [761, 320] width 306 height 36
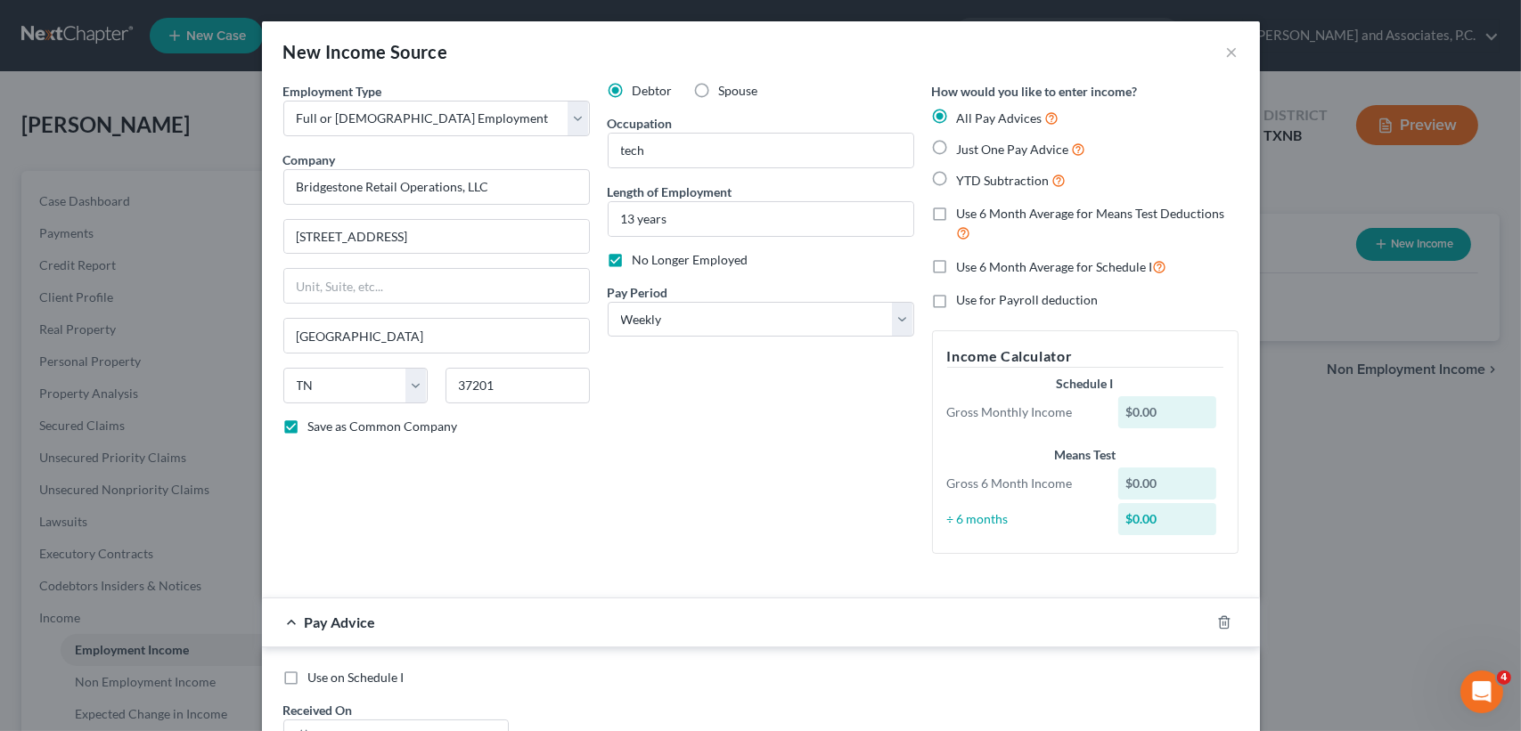
click at [726, 462] on div "Debtor Spouse Occupation tech Length of Employment 13 years No Longer Employed …" at bounding box center [761, 325] width 324 height 486
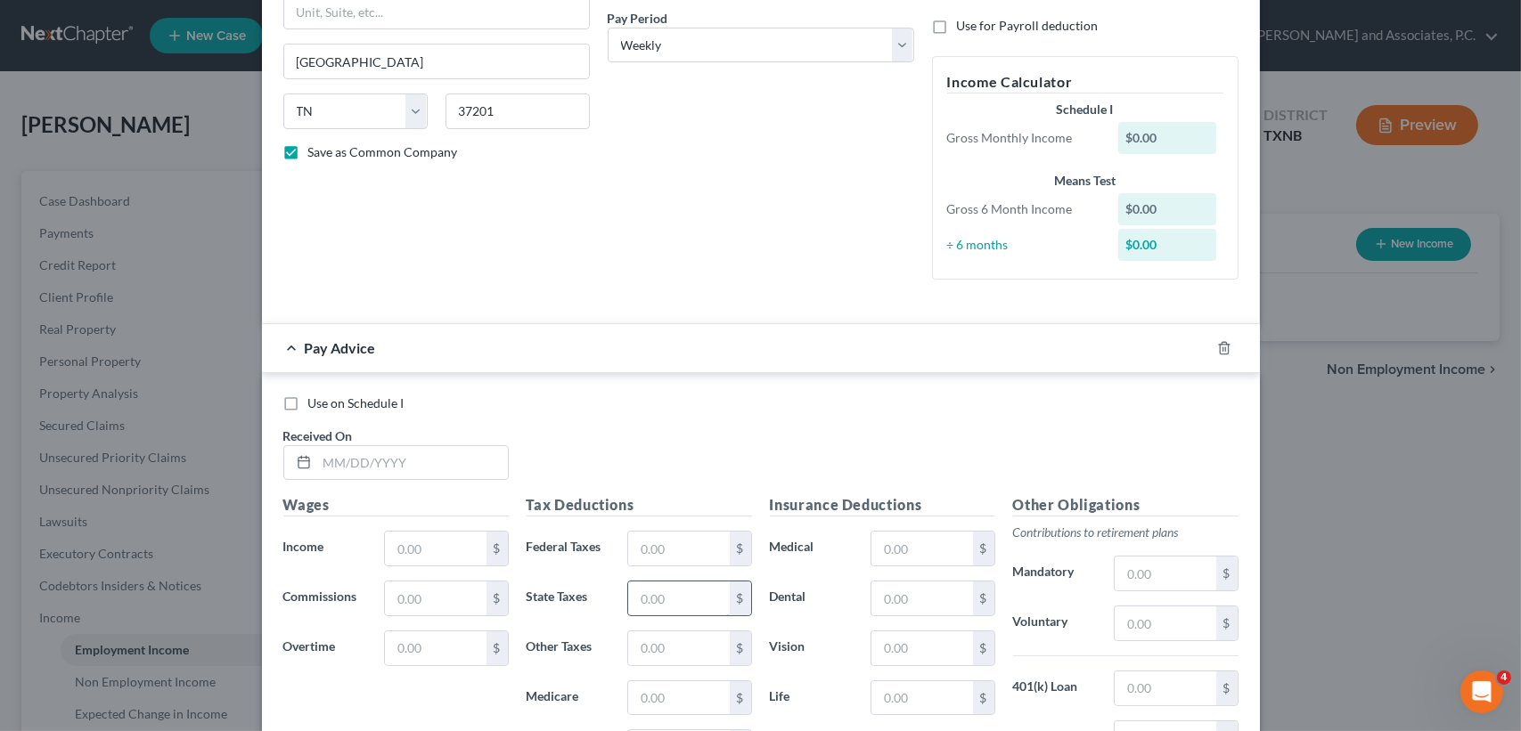
scroll to position [356, 0]
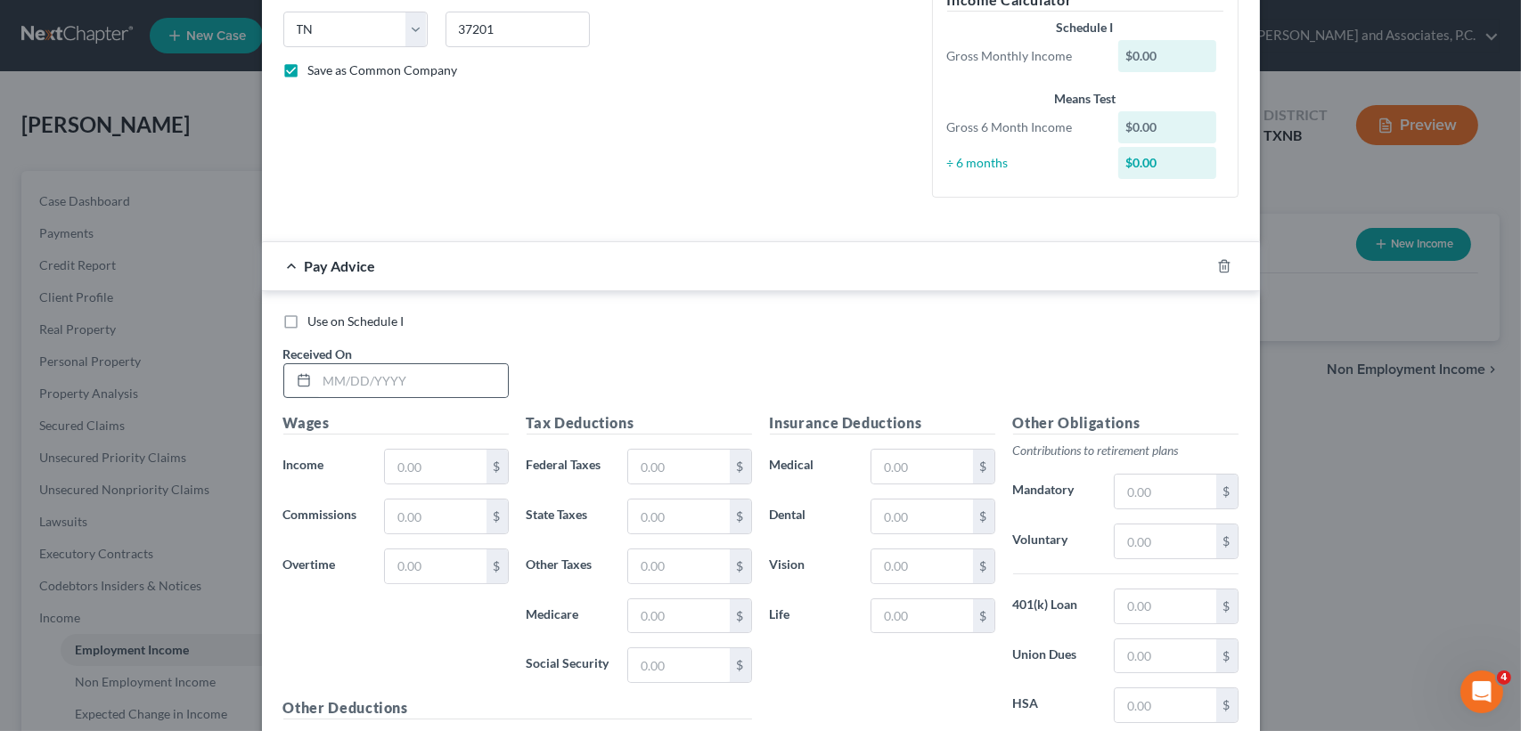
click at [337, 397] on div at bounding box center [395, 381] width 225 height 36
click at [363, 379] on input "text" at bounding box center [412, 381] width 191 height 34
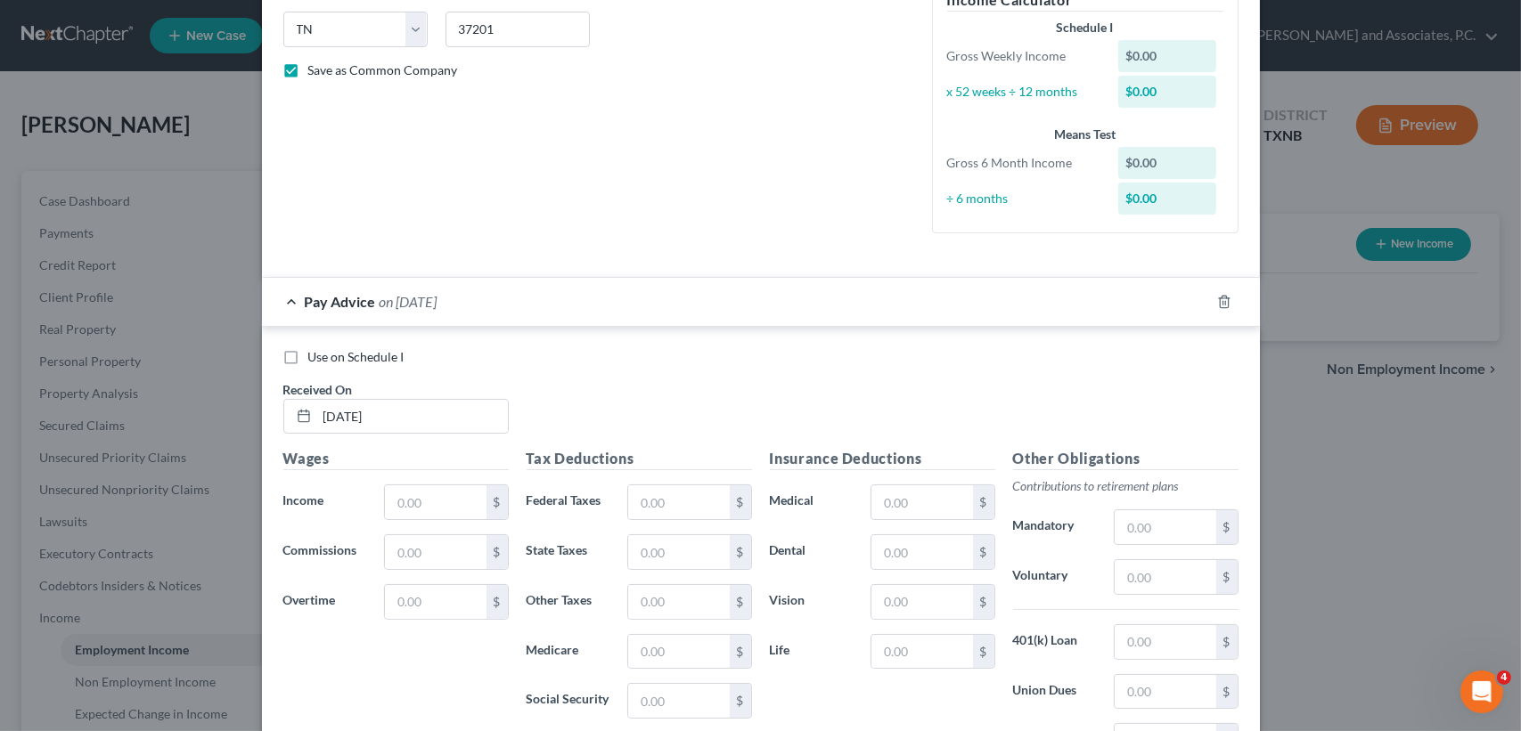
click at [418, 439] on div "Use on Schedule I Received On * 03/31/2025" at bounding box center [760, 398] width 973 height 101
click at [431, 415] on input "03/31/2025" at bounding box center [412, 417] width 191 height 34
click at [429, 419] on input "03/31/2025" at bounding box center [412, 417] width 191 height 34
click at [1220, 298] on icon "button" at bounding box center [1223, 302] width 8 height 12
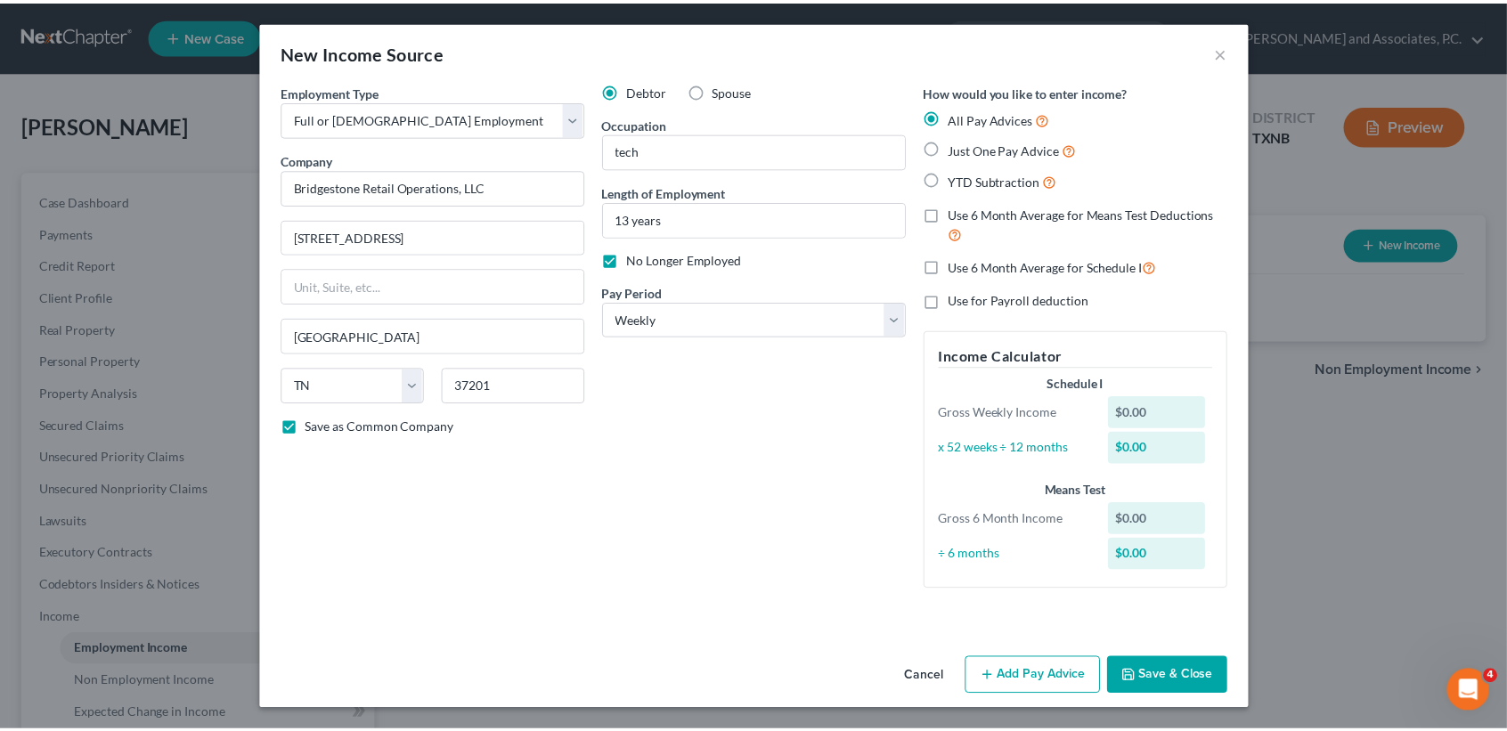
scroll to position [0, 0]
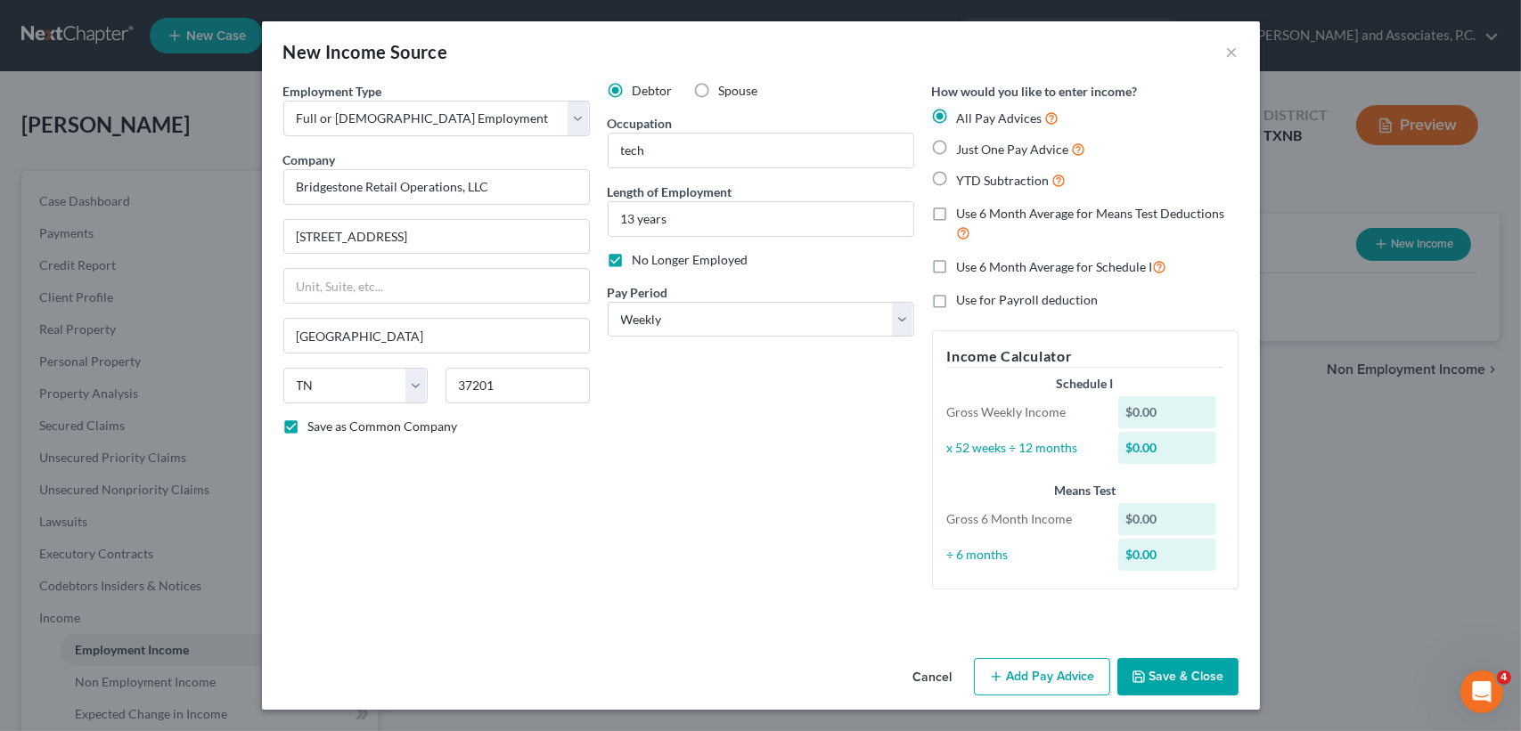
click at [1172, 685] on button "Save & Close" at bounding box center [1177, 676] width 121 height 37
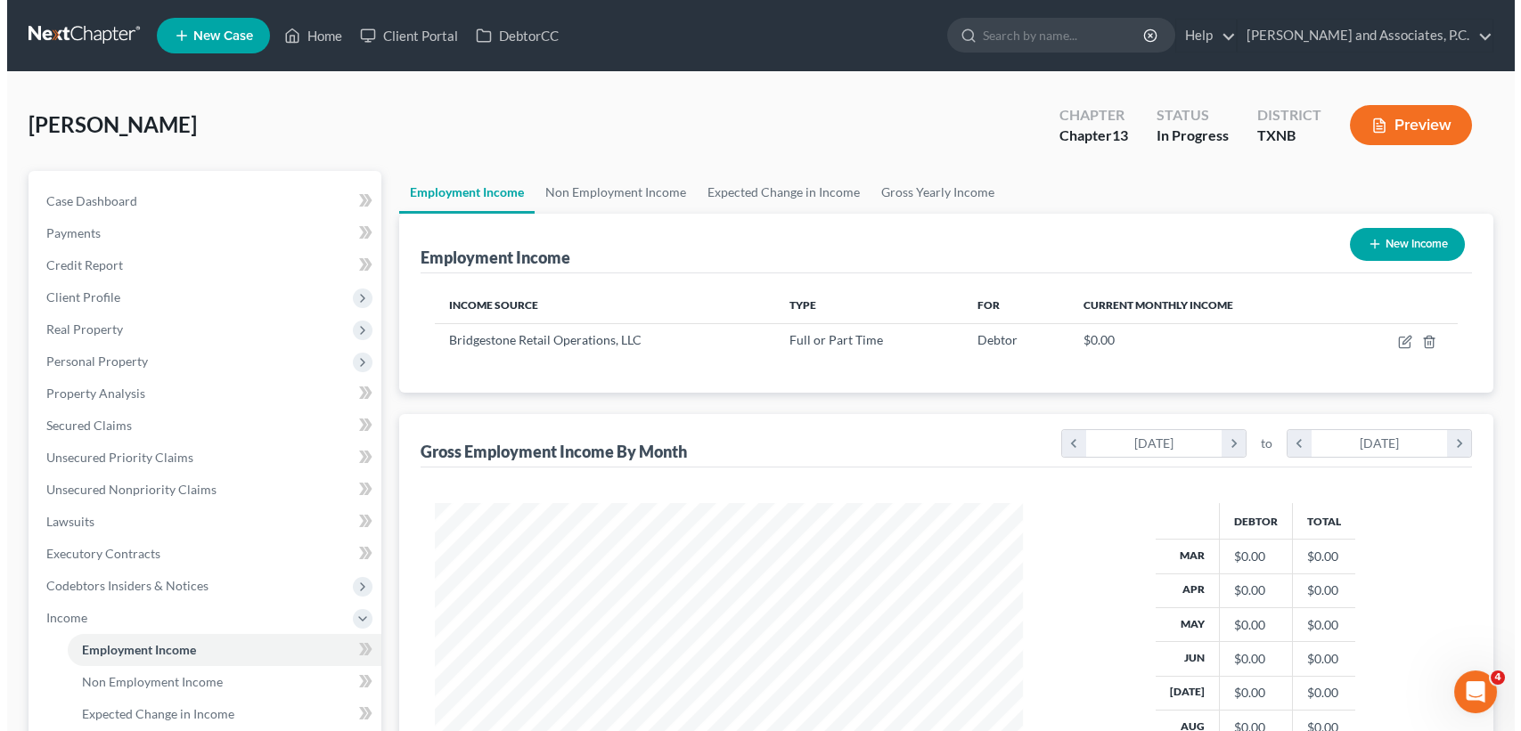
scroll to position [319, 616]
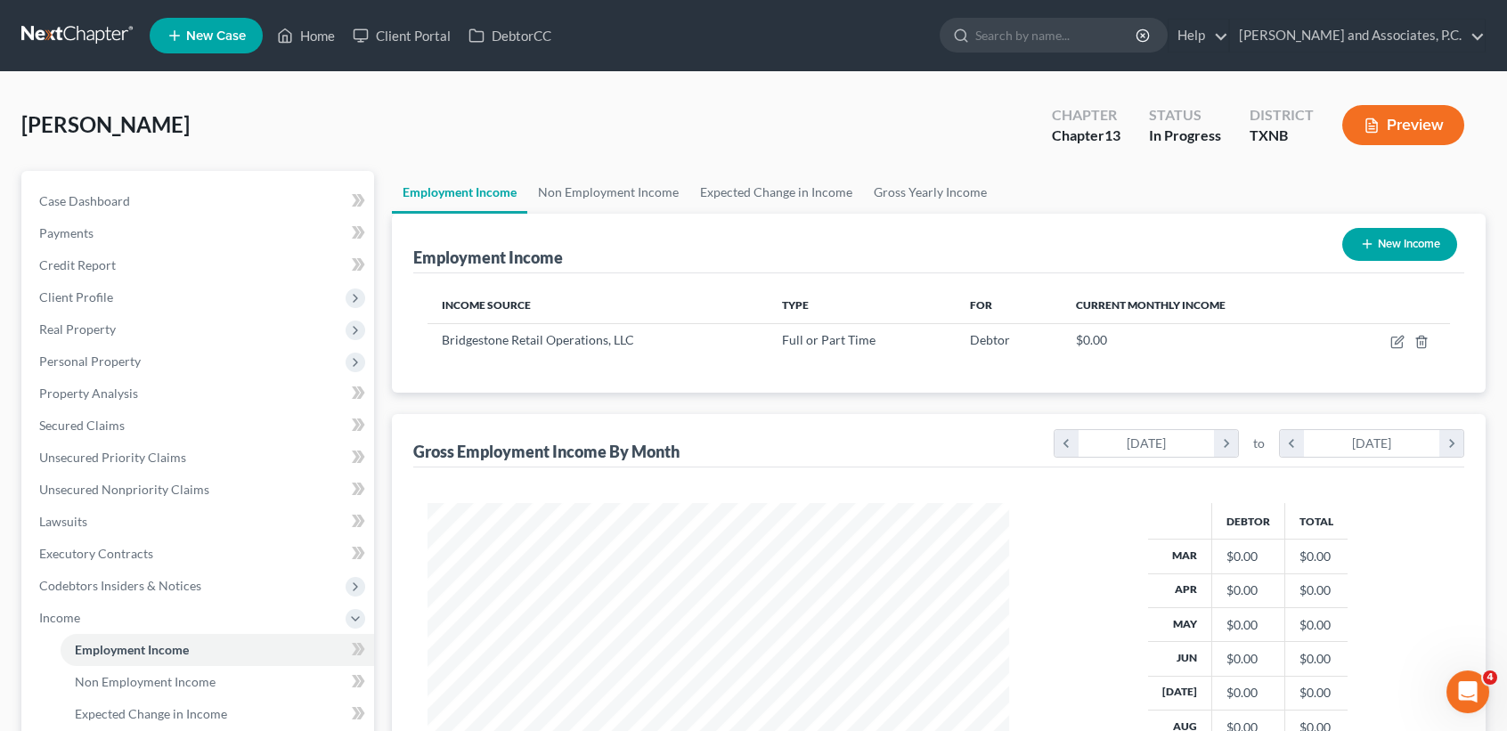
click at [1384, 247] on button "New Income" at bounding box center [1399, 244] width 115 height 33
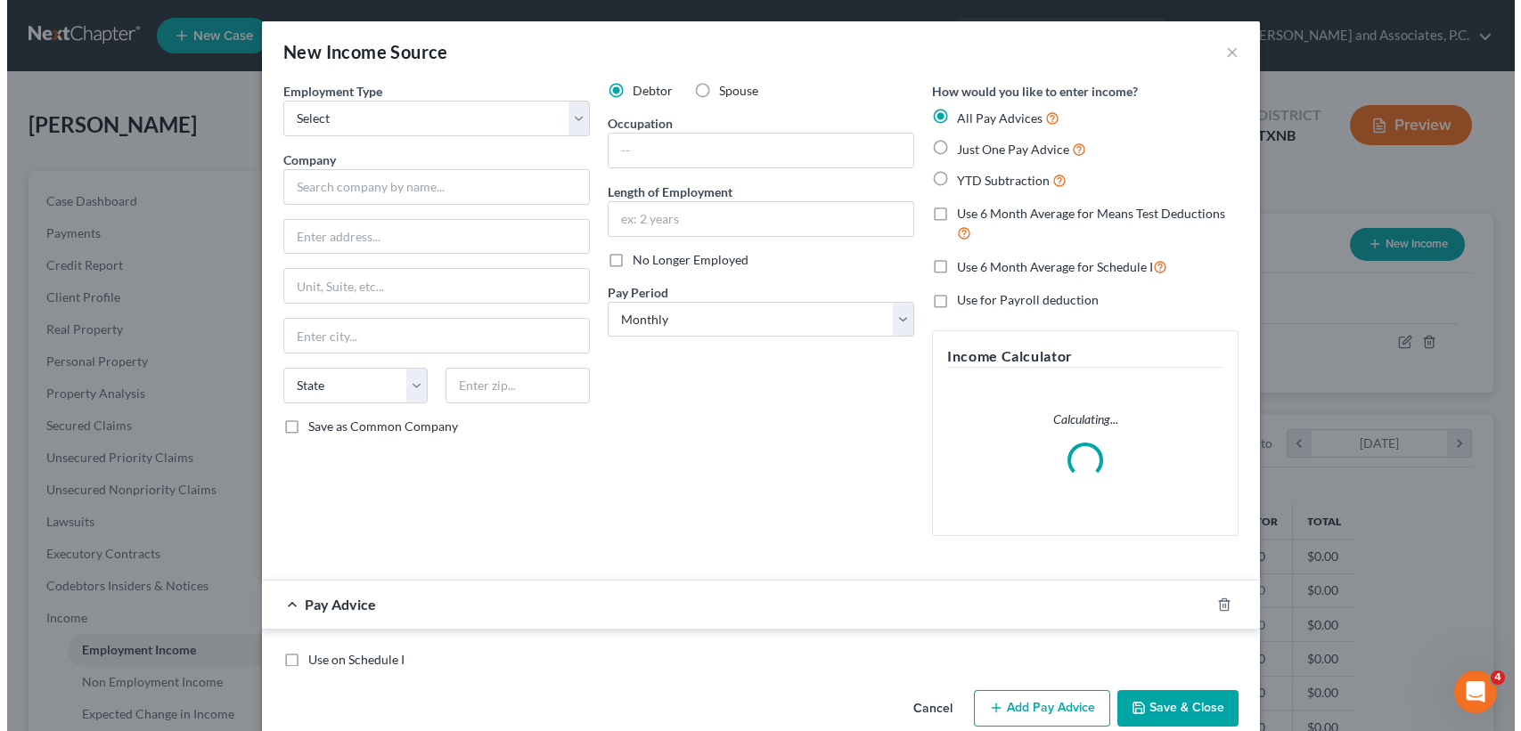
scroll to position [319, 623]
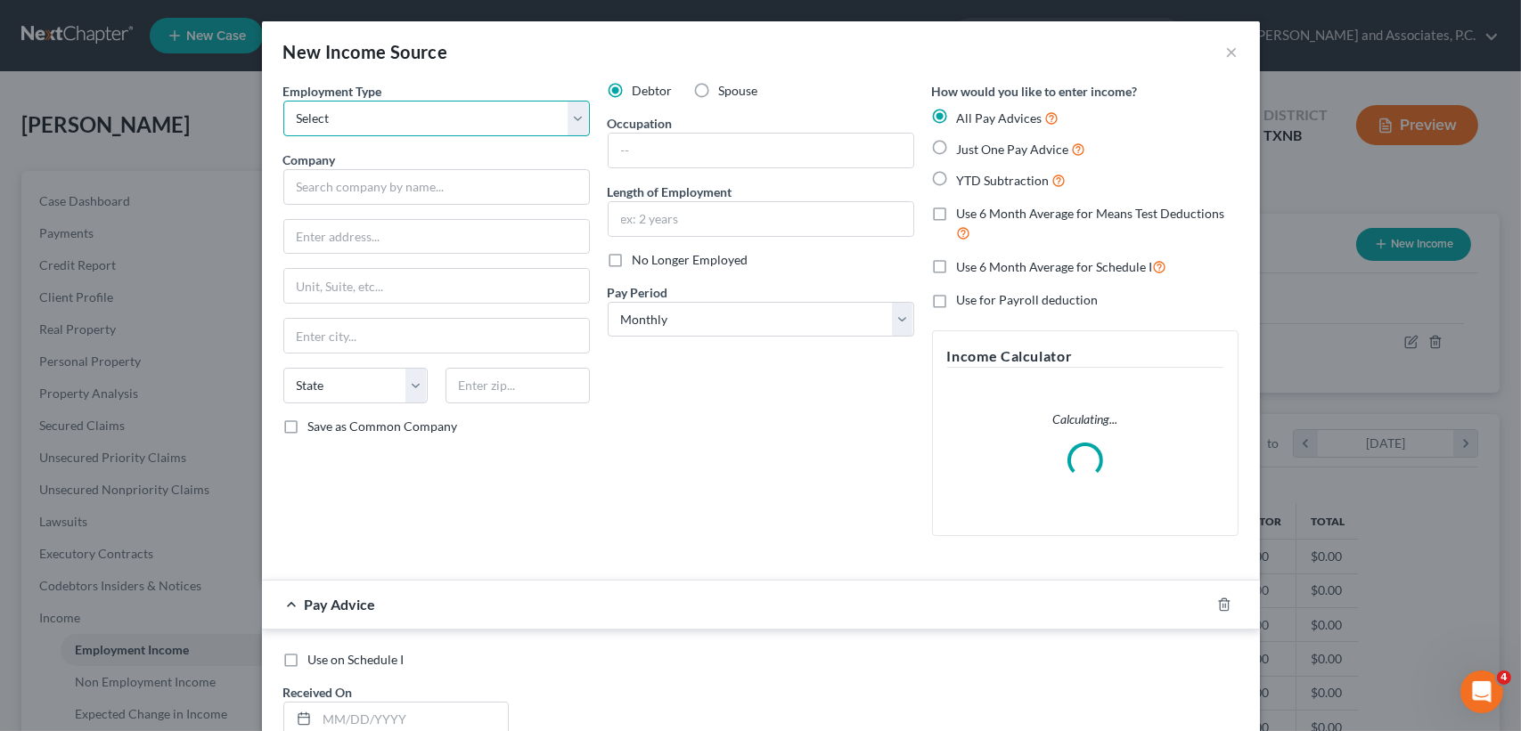
drag, startPoint x: 432, startPoint y: 124, endPoint x: 424, endPoint y: 137, distance: 15.6
click at [432, 123] on select "Select Full or Part Time Employment Self Employment" at bounding box center [436, 119] width 306 height 36
click at [283, 101] on select "Select Full or Part Time Employment Self Employment" at bounding box center [436, 119] width 306 height 36
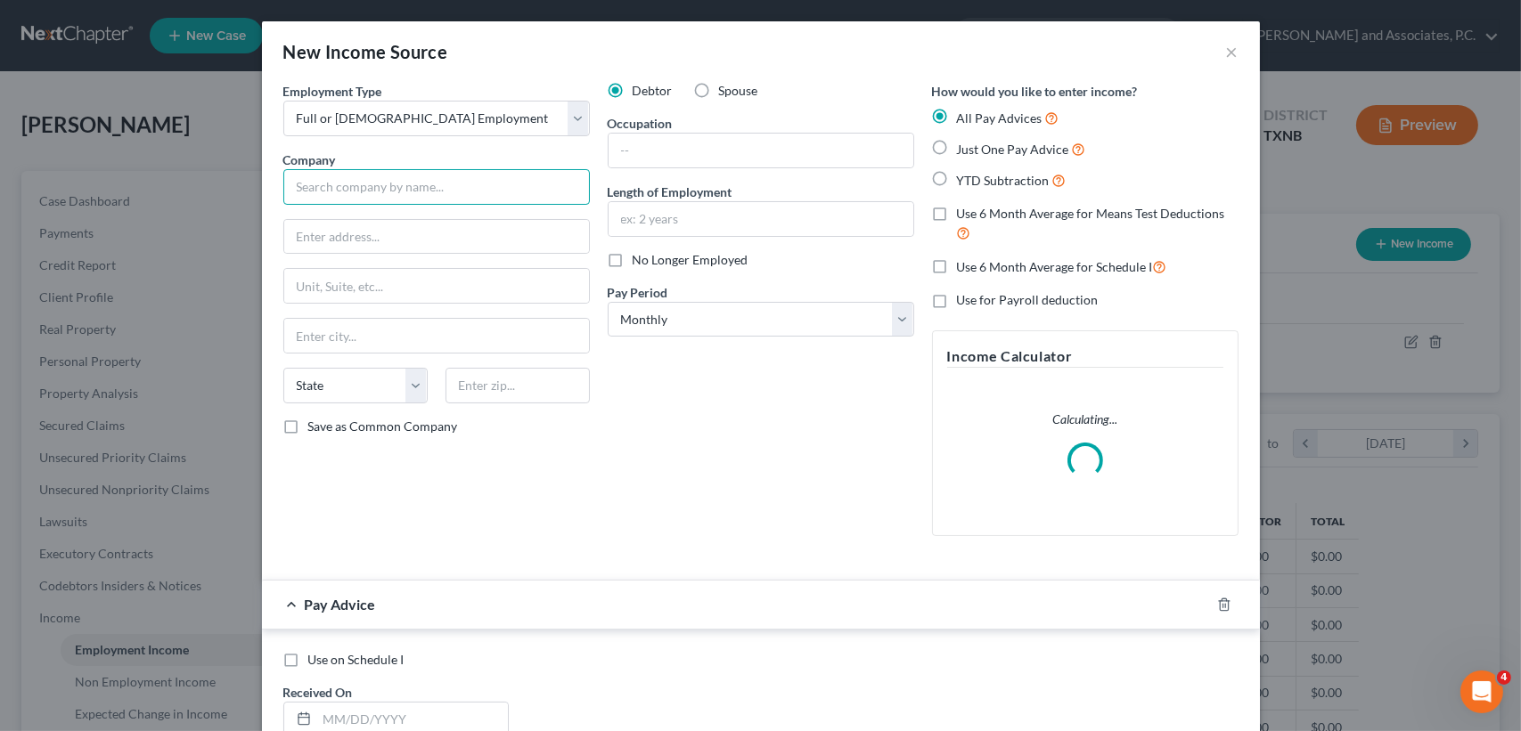
click at [404, 194] on input "text" at bounding box center [436, 187] width 306 height 36
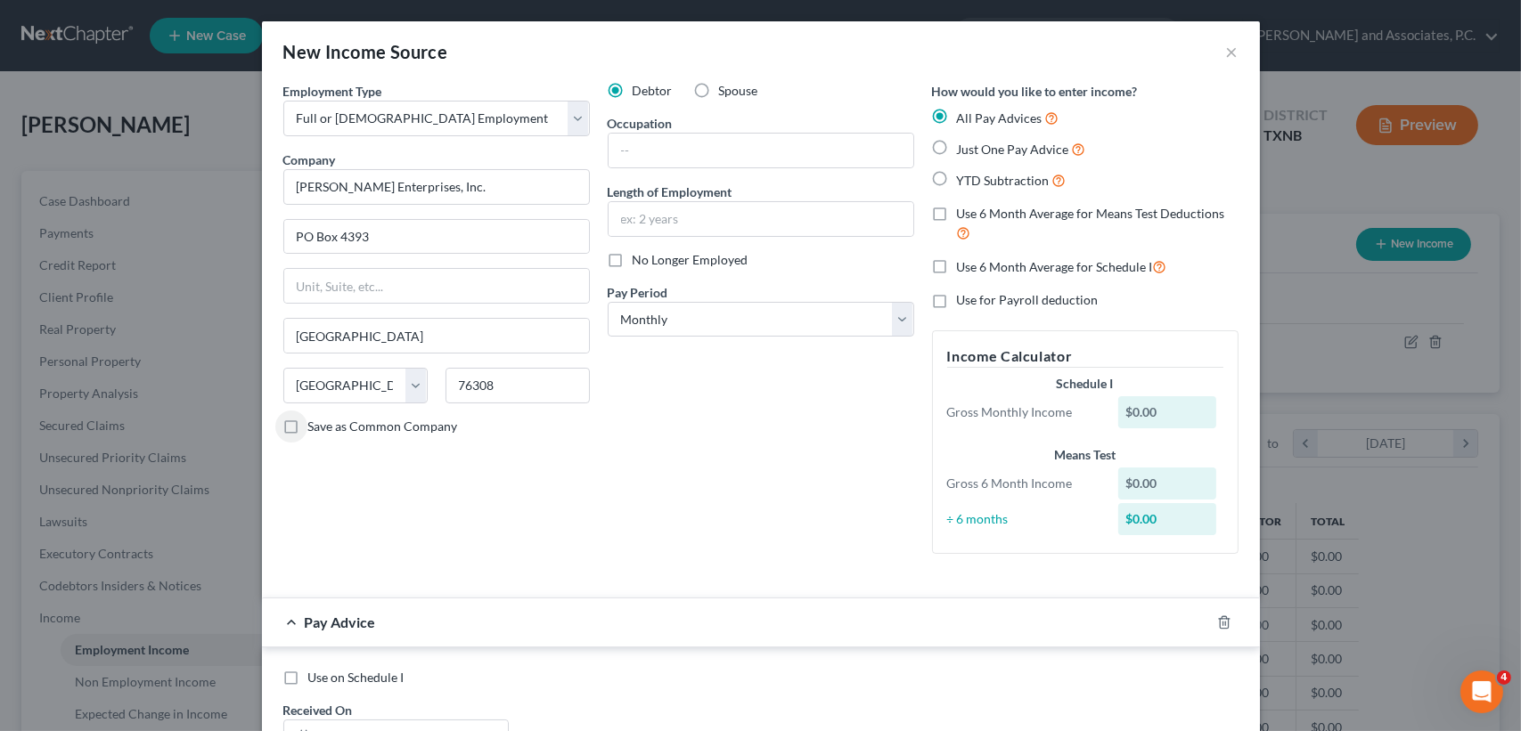
click at [308, 422] on label "Save as Common Company" at bounding box center [383, 427] width 150 height 18
click at [315, 422] on input "Save as Common Company" at bounding box center [321, 424] width 12 height 12
click at [831, 145] on input "text" at bounding box center [760, 151] width 305 height 34
drag, startPoint x: 686, startPoint y: 312, endPoint x: 686, endPoint y: 336, distance: 24.1
click at [686, 312] on select "Select Monthly Twice Monthly Every Other Week Weekly" at bounding box center [761, 320] width 306 height 36
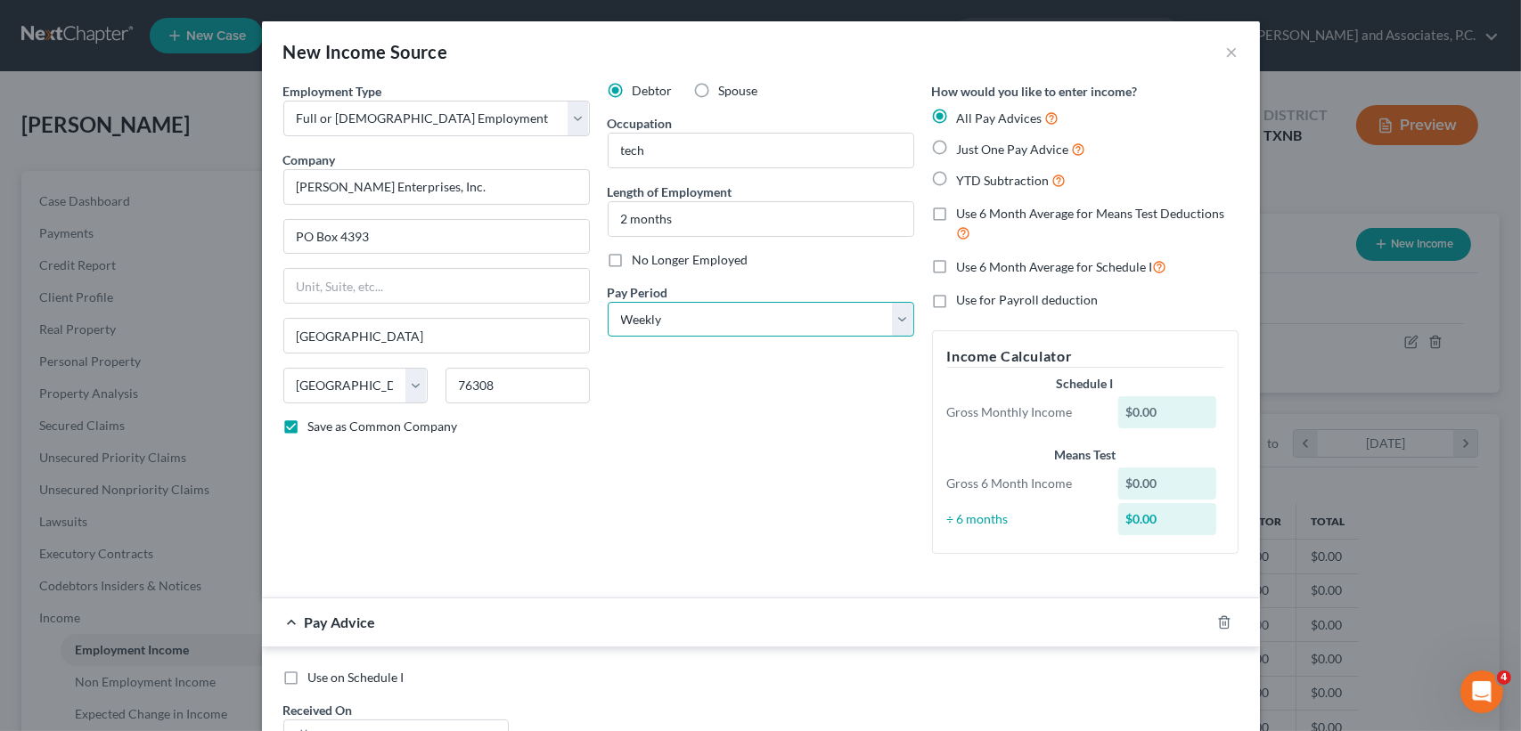
click at [608, 302] on select "Select Monthly Twice Monthly Every Other Week Weekly" at bounding box center [761, 320] width 306 height 36
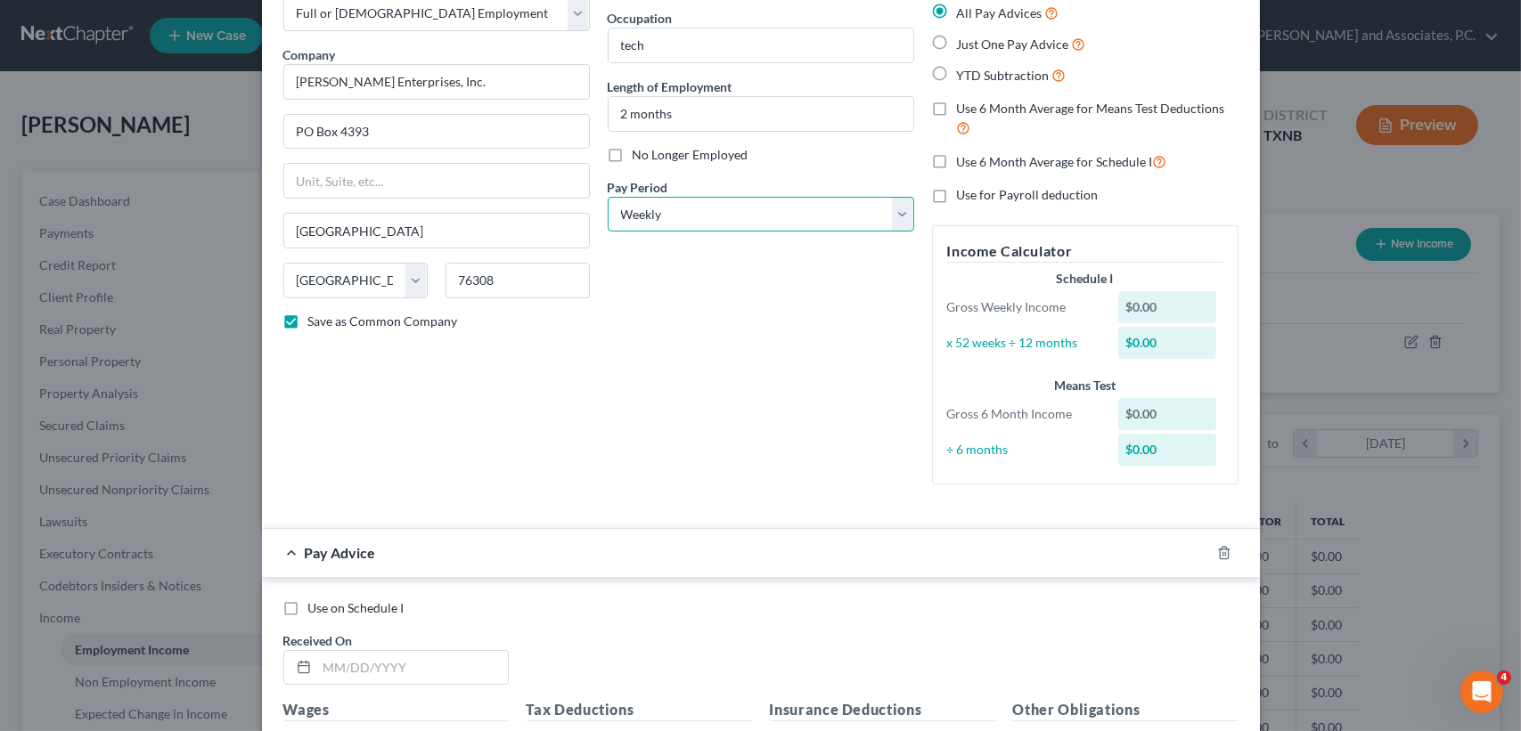
scroll to position [356, 0]
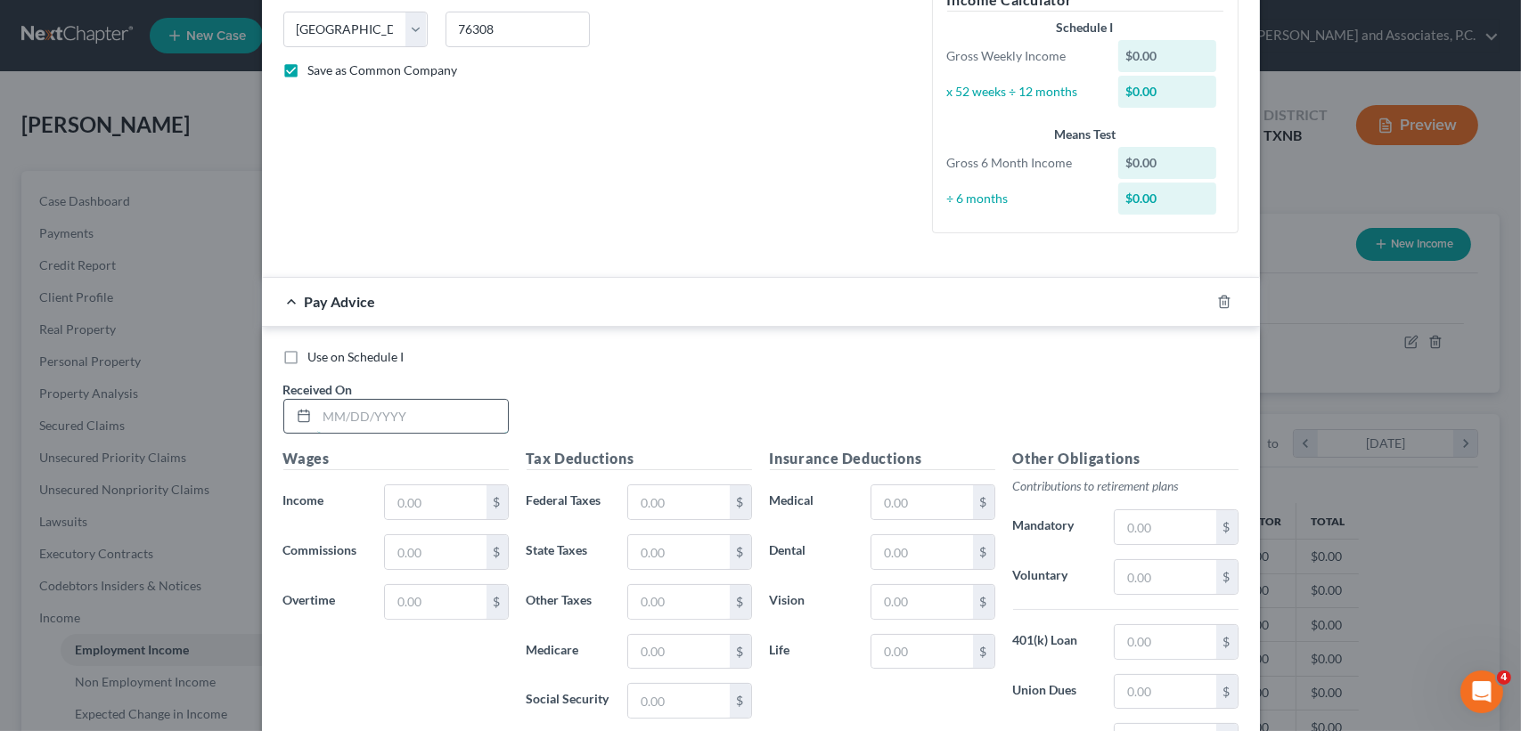
click at [416, 429] on input "text" at bounding box center [412, 417] width 191 height 34
click at [683, 651] on input "text" at bounding box center [678, 652] width 101 height 34
click at [583, 314] on div "Pay Advice $747.15 on 08/01/2025" at bounding box center [725, 301] width 926 height 47
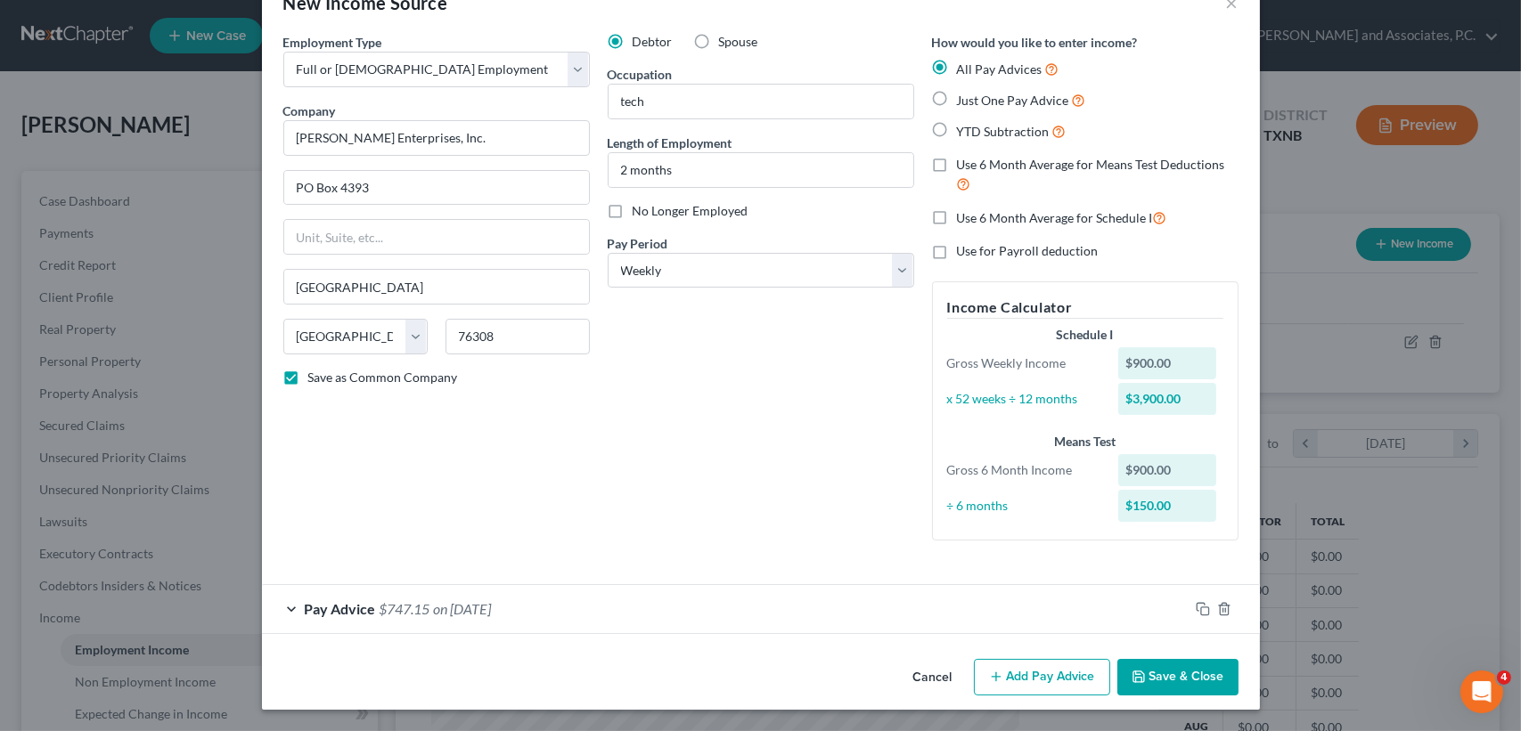
scroll to position [47, 0]
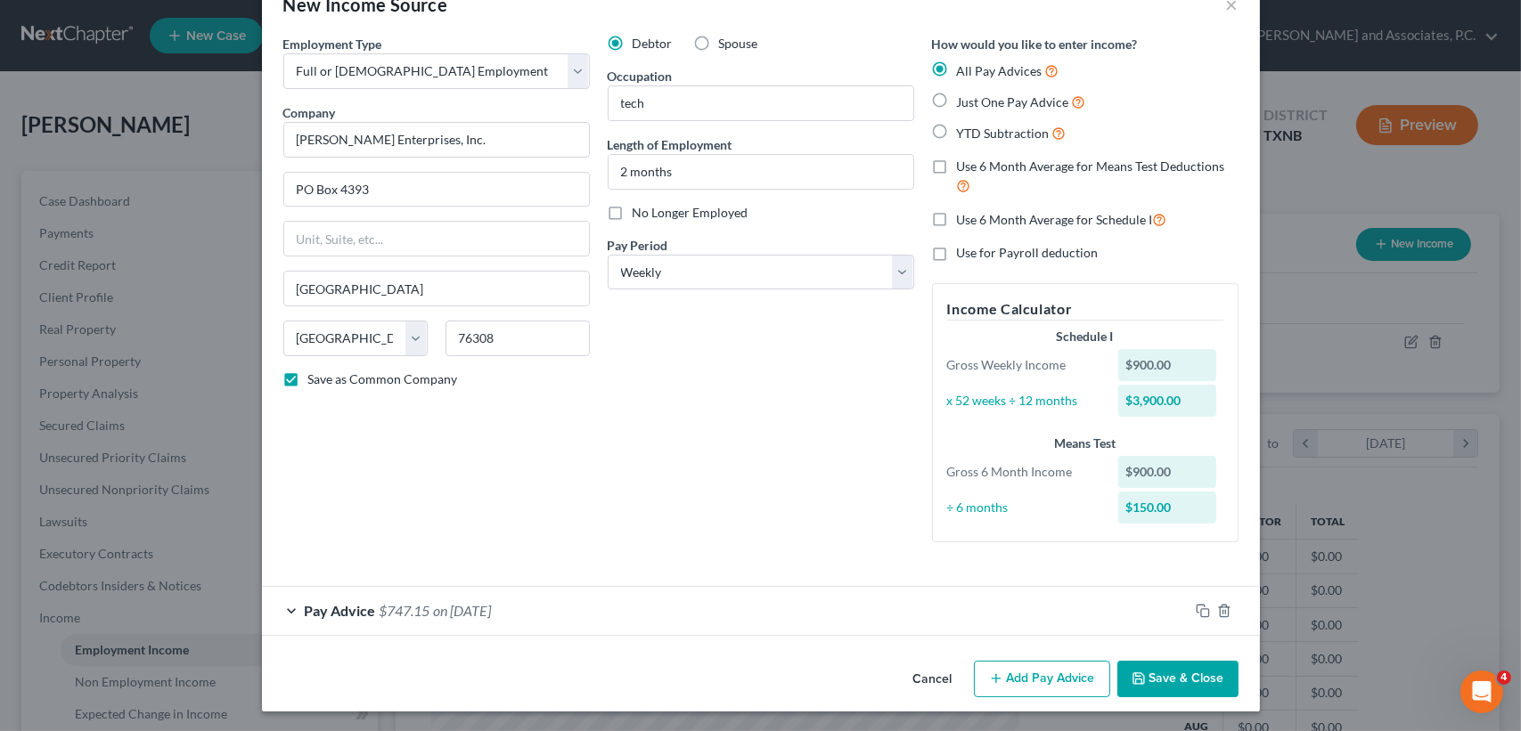
click at [1040, 667] on button "Add Pay Advice" at bounding box center [1042, 679] width 136 height 37
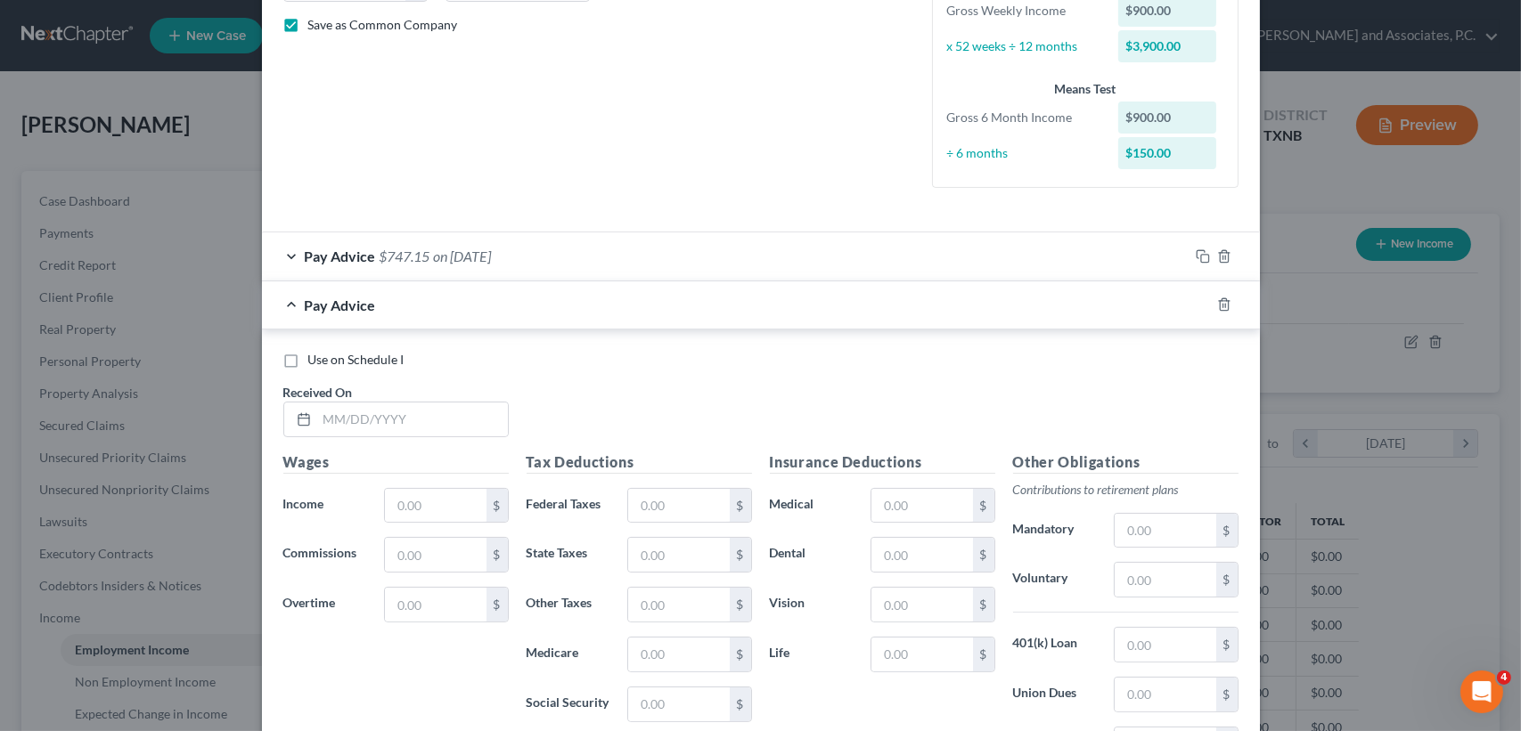
scroll to position [404, 0]
click at [442, 433] on div at bounding box center [395, 418] width 225 height 36
click at [443, 420] on input "text" at bounding box center [412, 418] width 191 height 34
click at [513, 288] on div "Pay Advice $747.15 on 08/08/2025" at bounding box center [725, 303] width 926 height 47
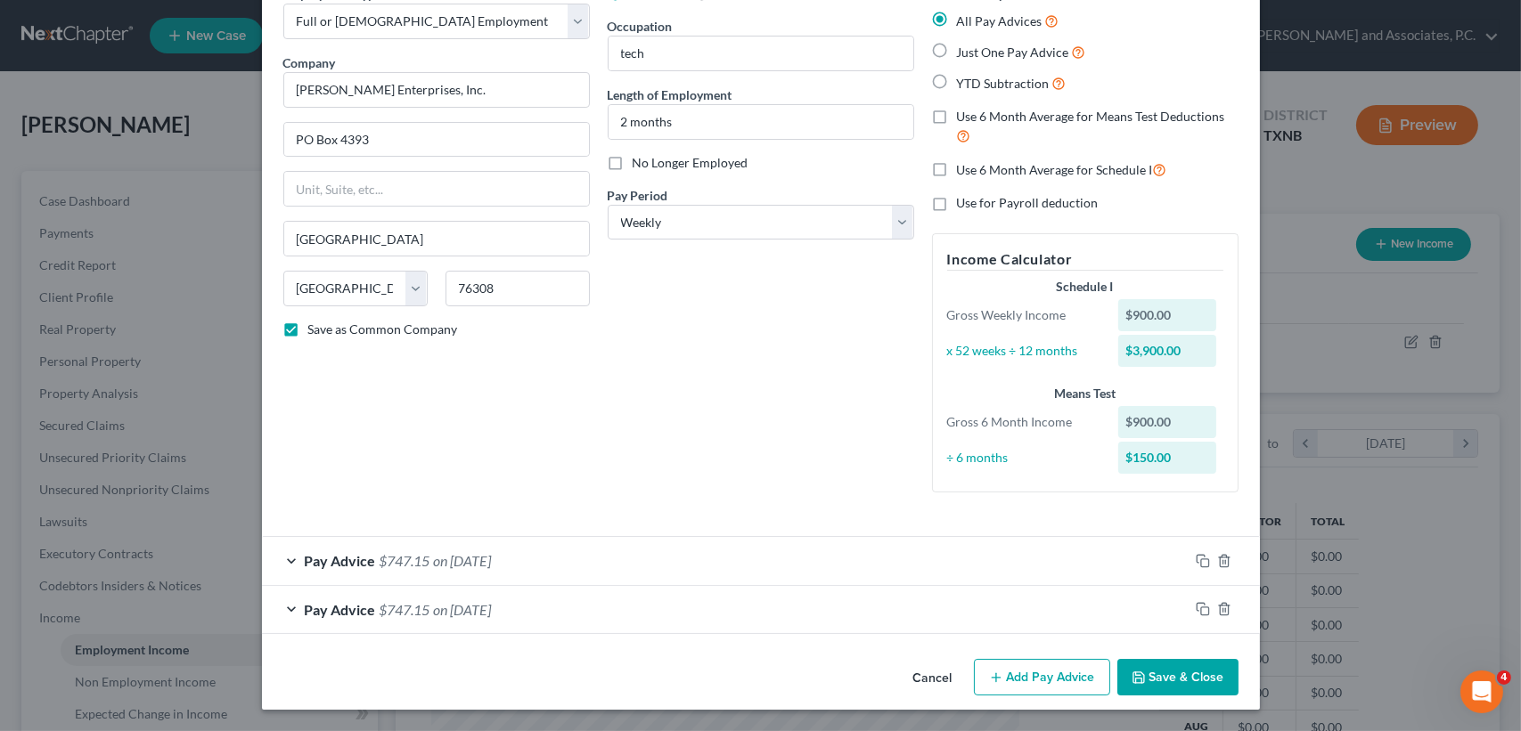
scroll to position [96, 0]
drag, startPoint x: 1067, startPoint y: 678, endPoint x: 950, endPoint y: 601, distance: 140.3
click at [1066, 677] on button "Add Pay Advice" at bounding box center [1042, 678] width 136 height 37
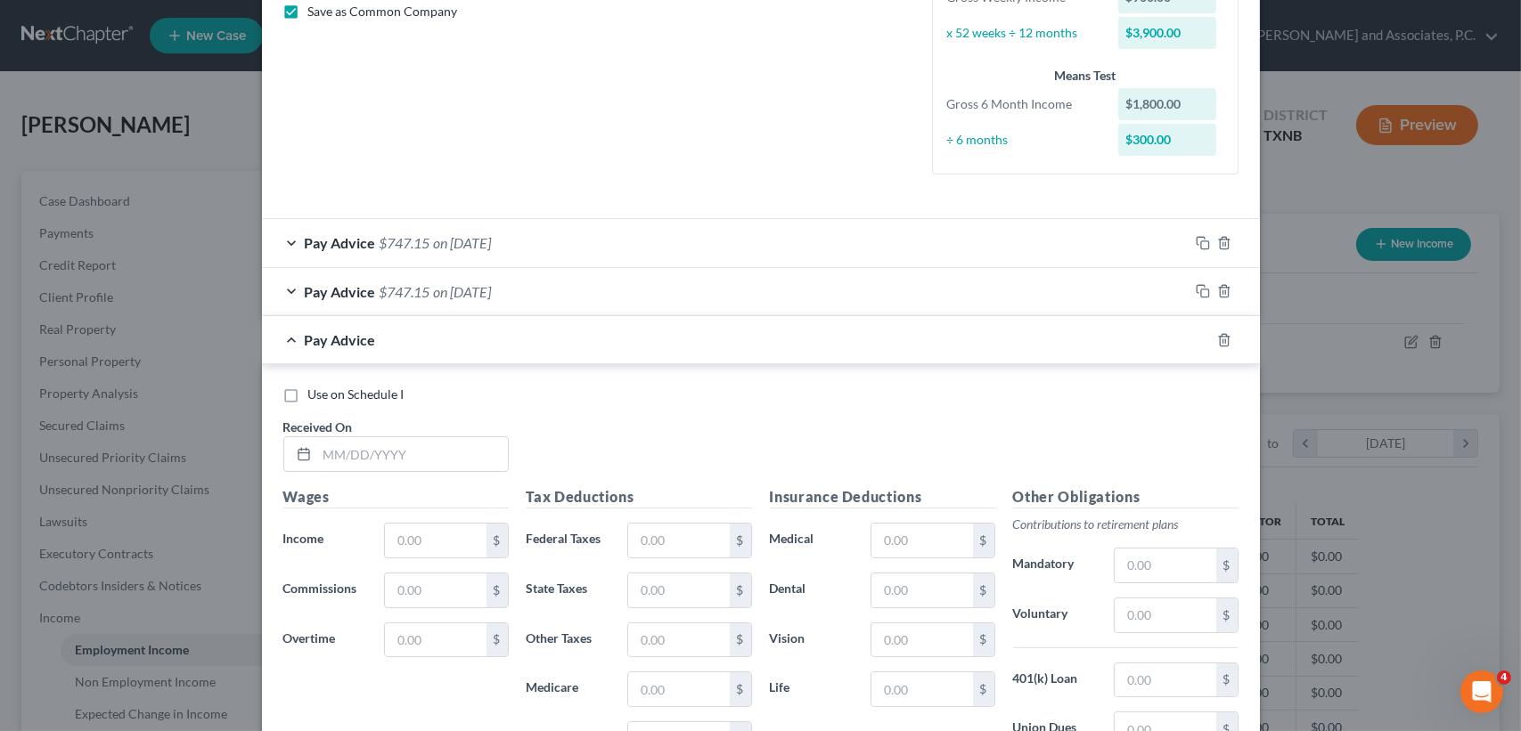
scroll to position [453, 0]
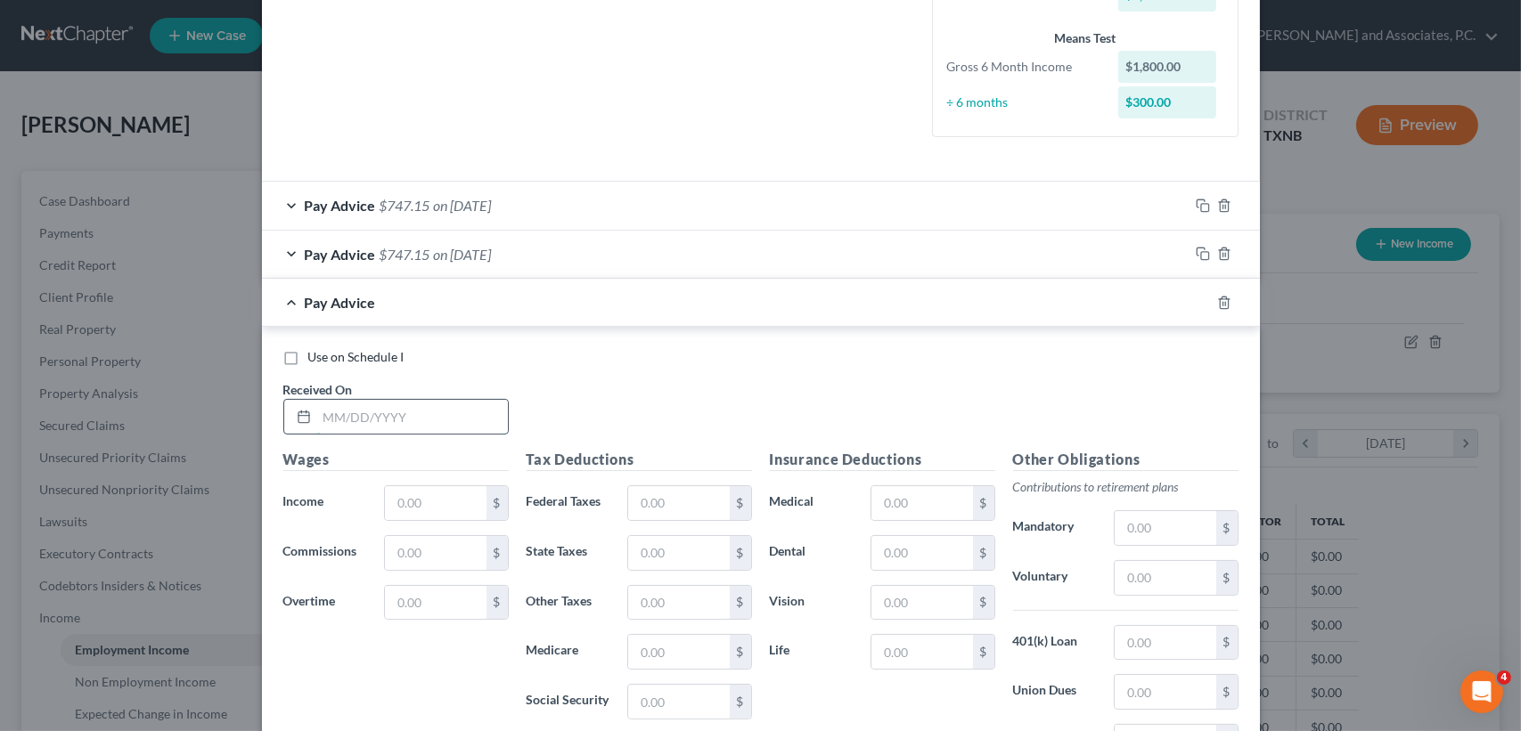
click at [393, 427] on input "text" at bounding box center [412, 417] width 191 height 34
click at [464, 299] on span "on 08/15/2025" at bounding box center [463, 302] width 58 height 17
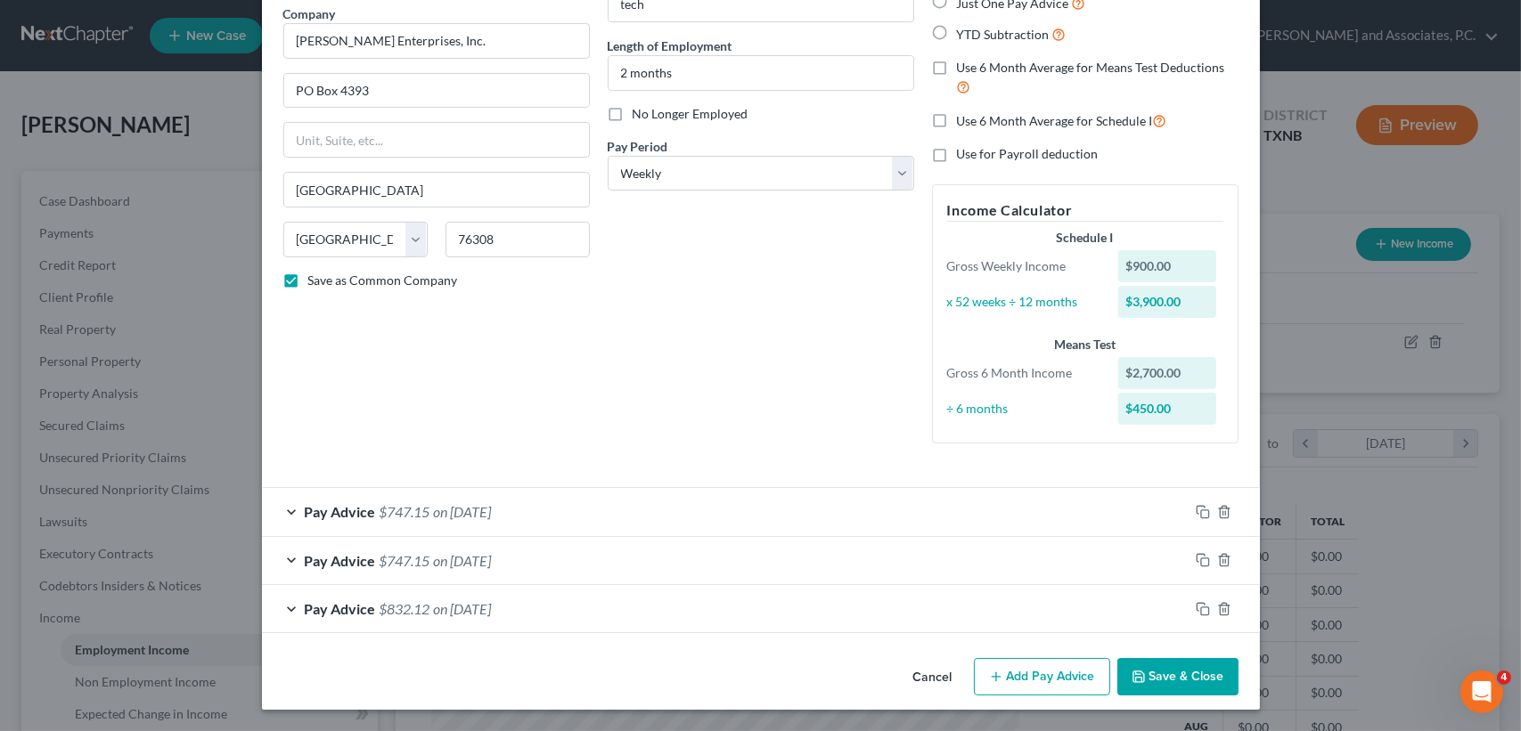
scroll to position [144, 0]
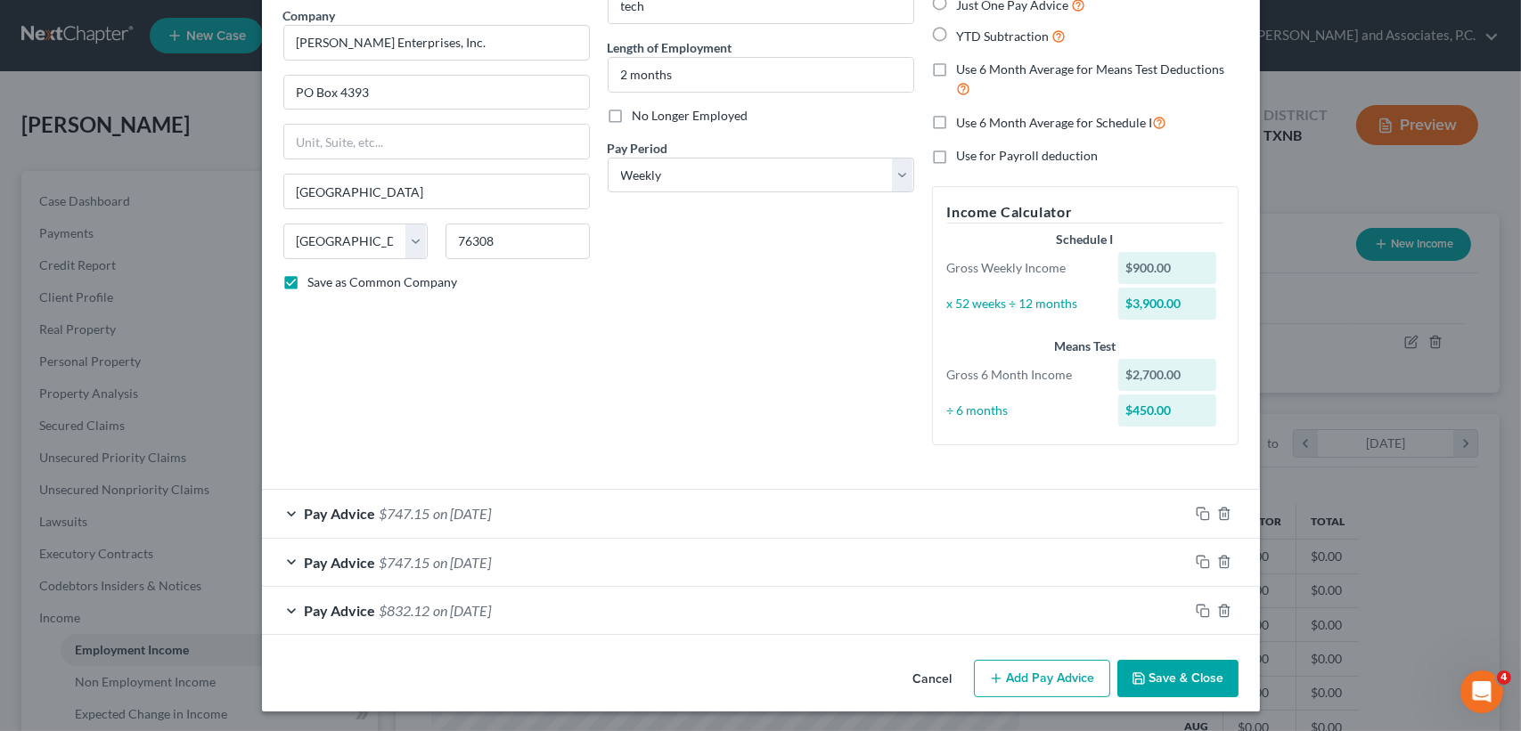
click at [1039, 689] on button "Add Pay Advice" at bounding box center [1042, 678] width 136 height 37
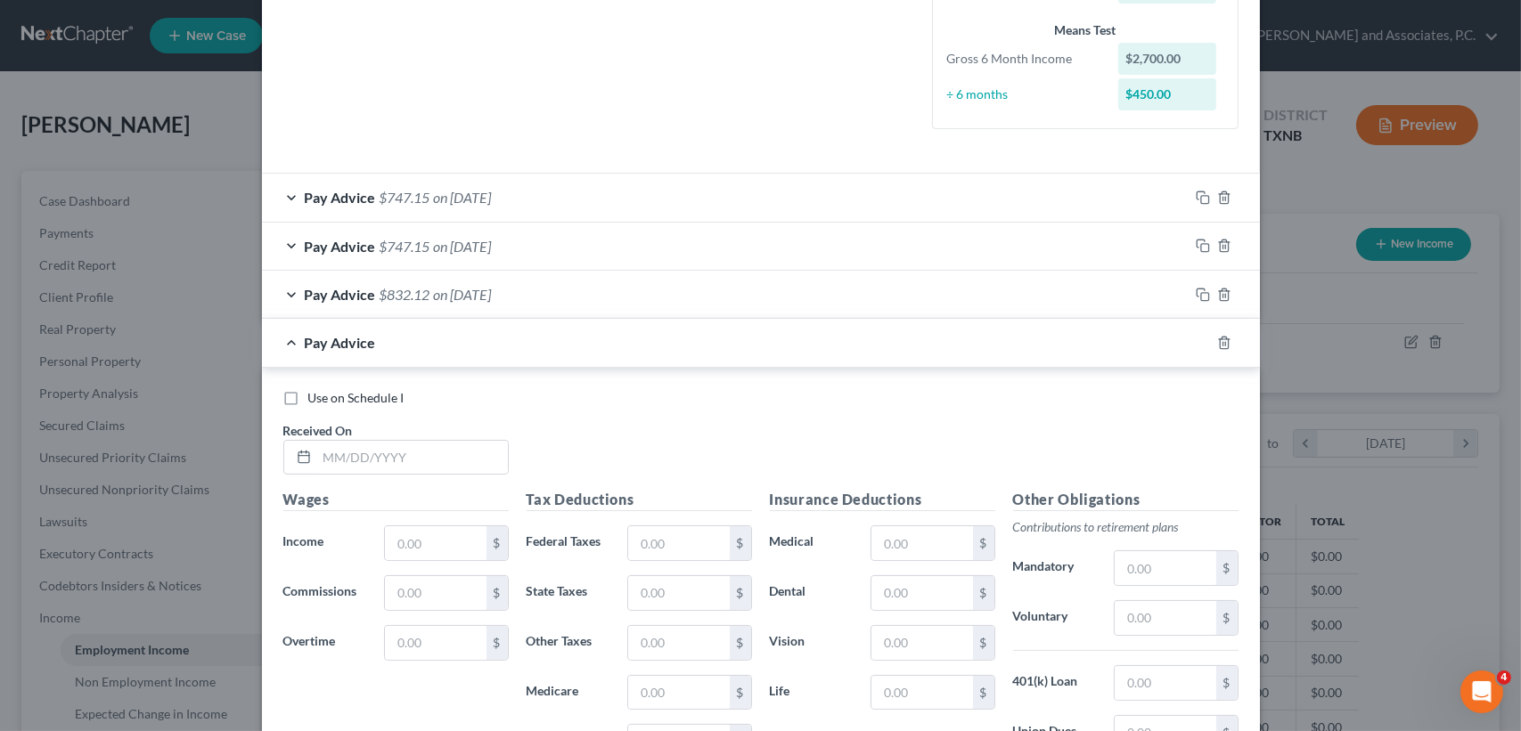
scroll to position [501, 0]
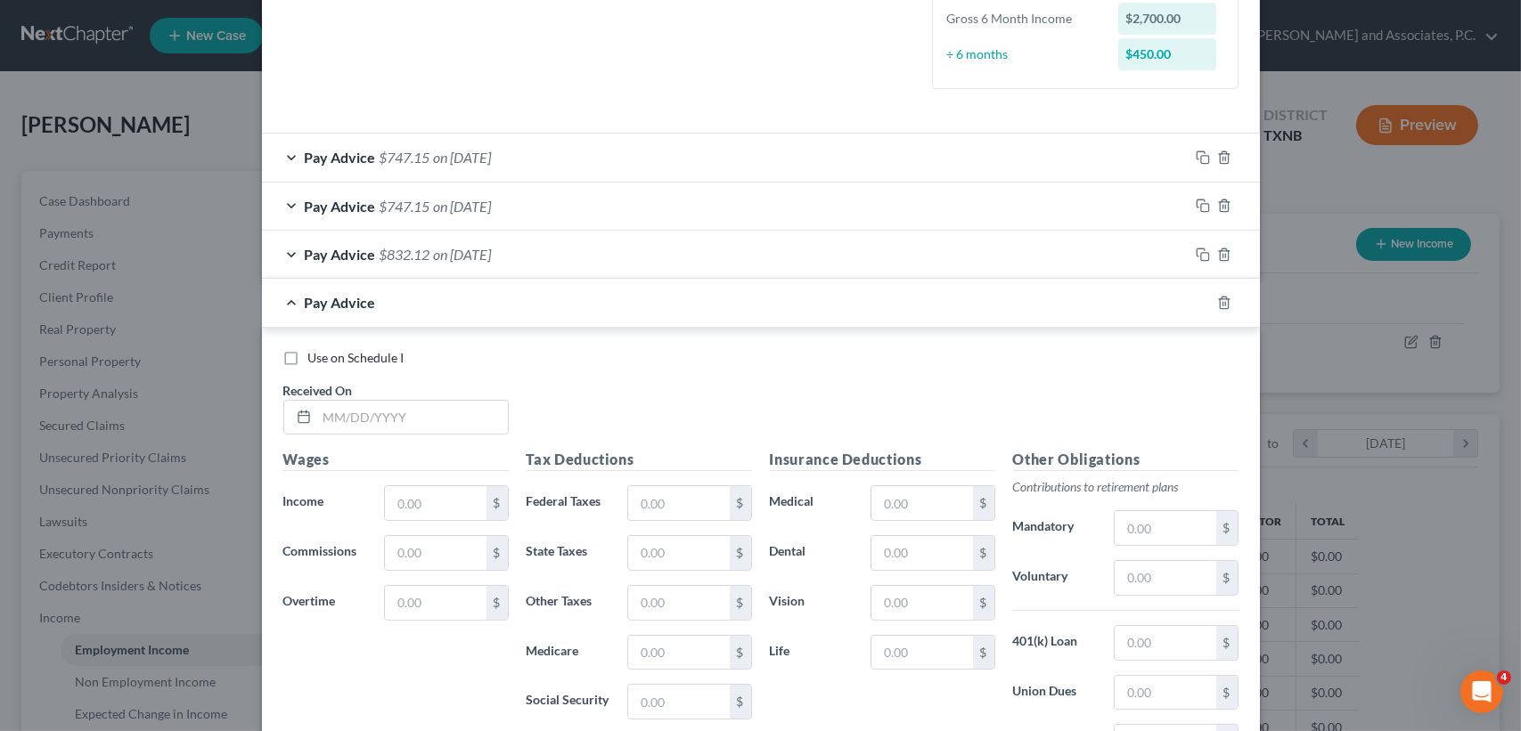
click at [447, 435] on div "Use on Schedule I Received On *" at bounding box center [760, 399] width 973 height 101
click at [461, 413] on input "text" at bounding box center [412, 418] width 191 height 34
click at [684, 499] on input "text" at bounding box center [678, 503] width 101 height 34
click at [493, 322] on div "Pay Advice $747.15 on 08/22/2025" at bounding box center [725, 302] width 926 height 47
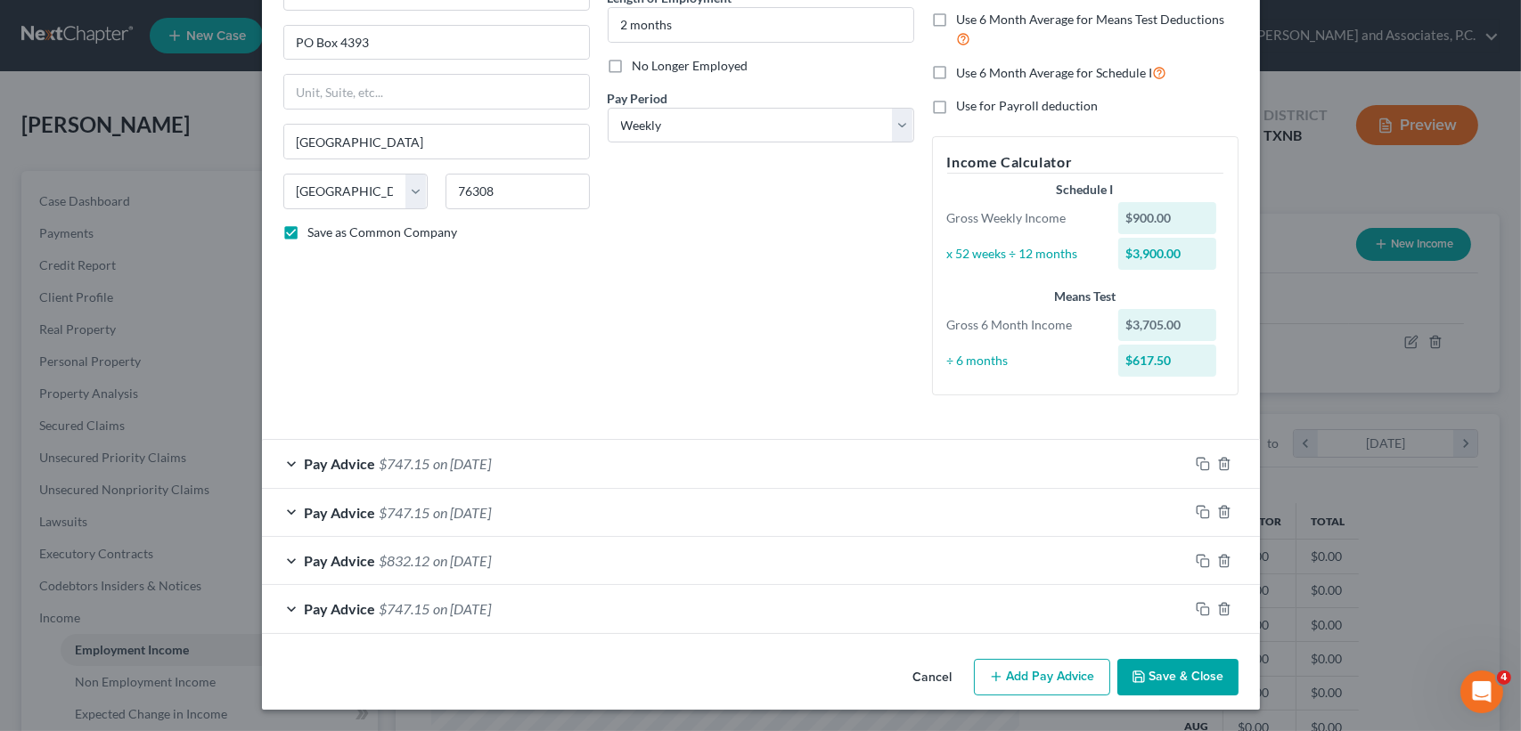
scroll to position [192, 0]
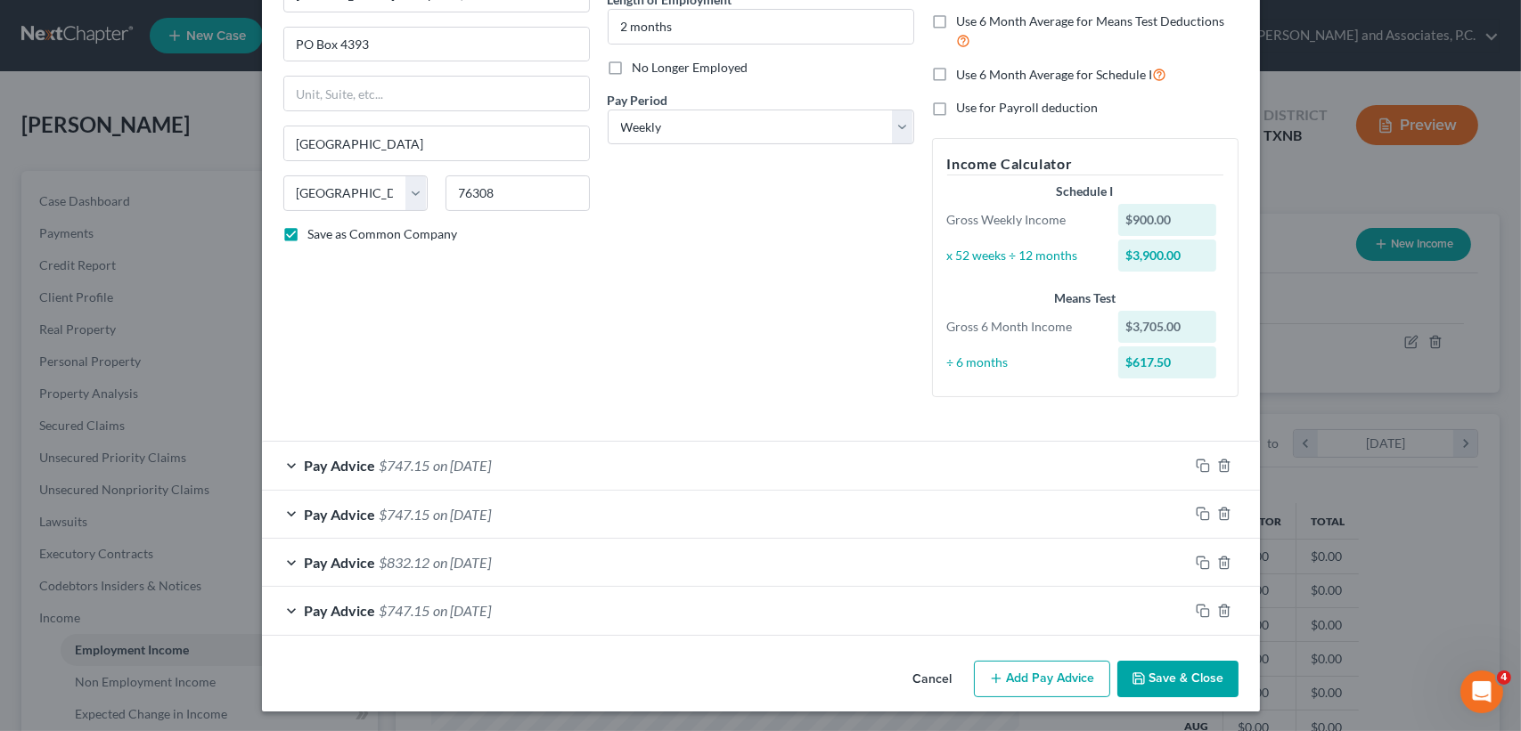
click at [1074, 666] on button "Add Pay Advice" at bounding box center [1042, 679] width 136 height 37
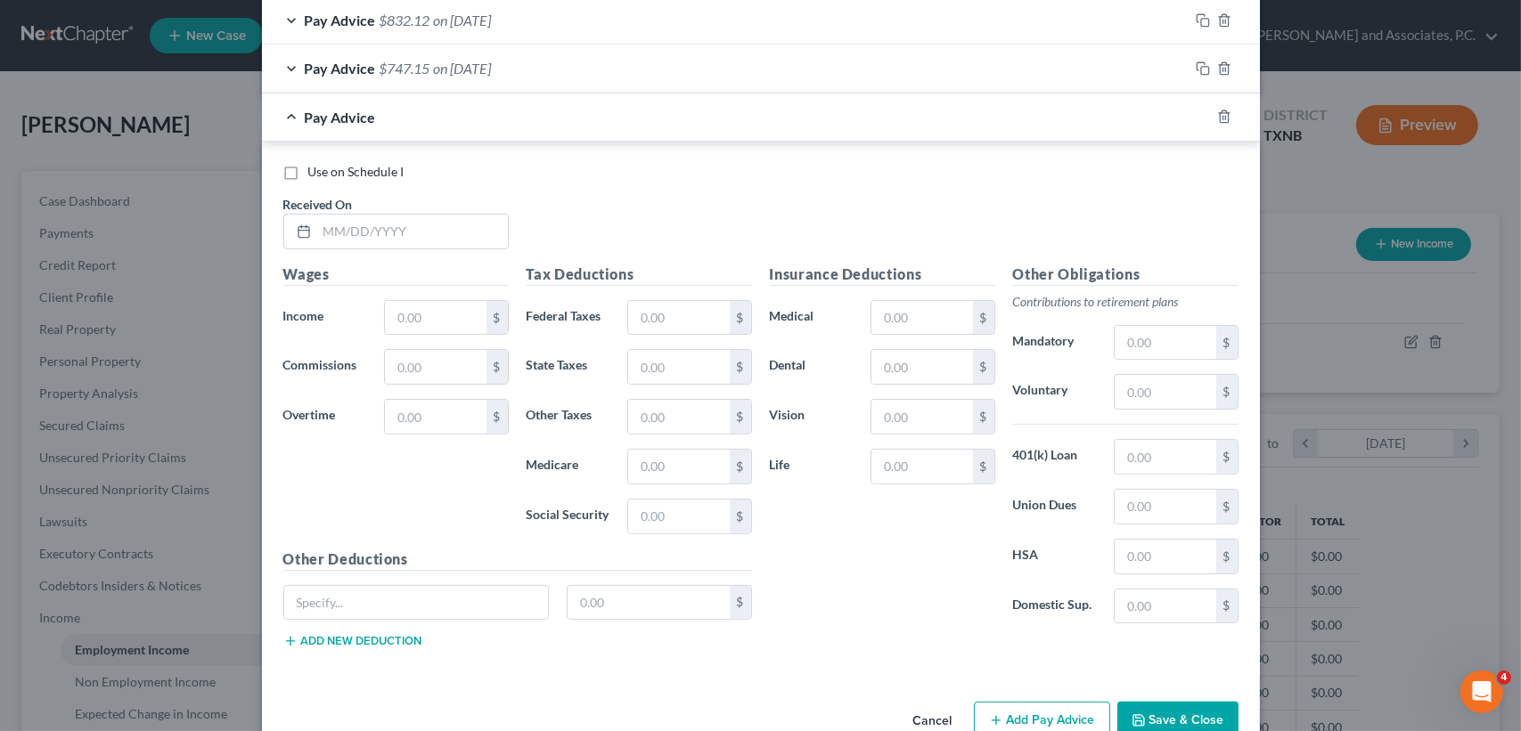
scroll to position [775, 0]
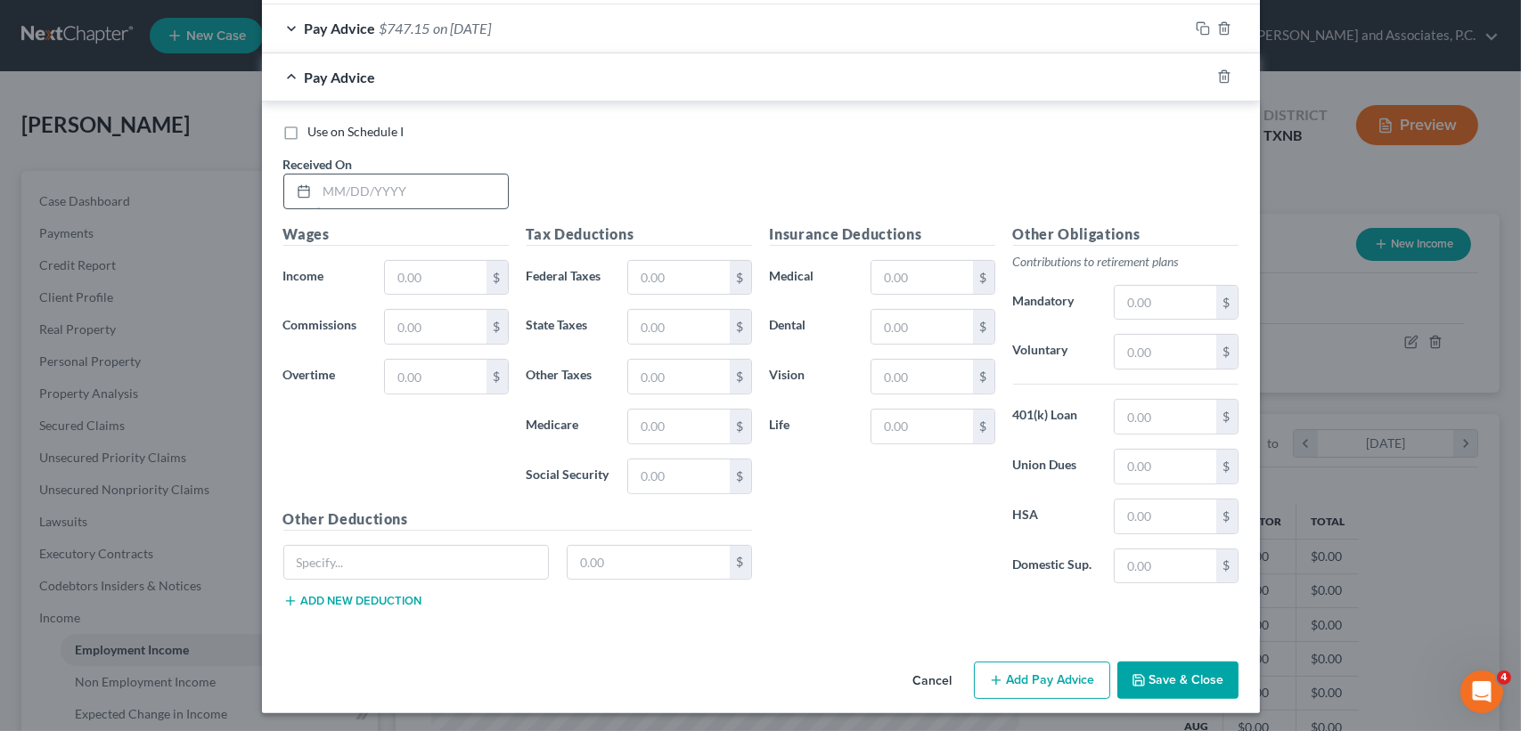
click at [462, 179] on input "text" at bounding box center [412, 192] width 191 height 34
click at [451, 84] on div "Pay Advice $911.54 on 07/25/2025" at bounding box center [725, 76] width 926 height 47
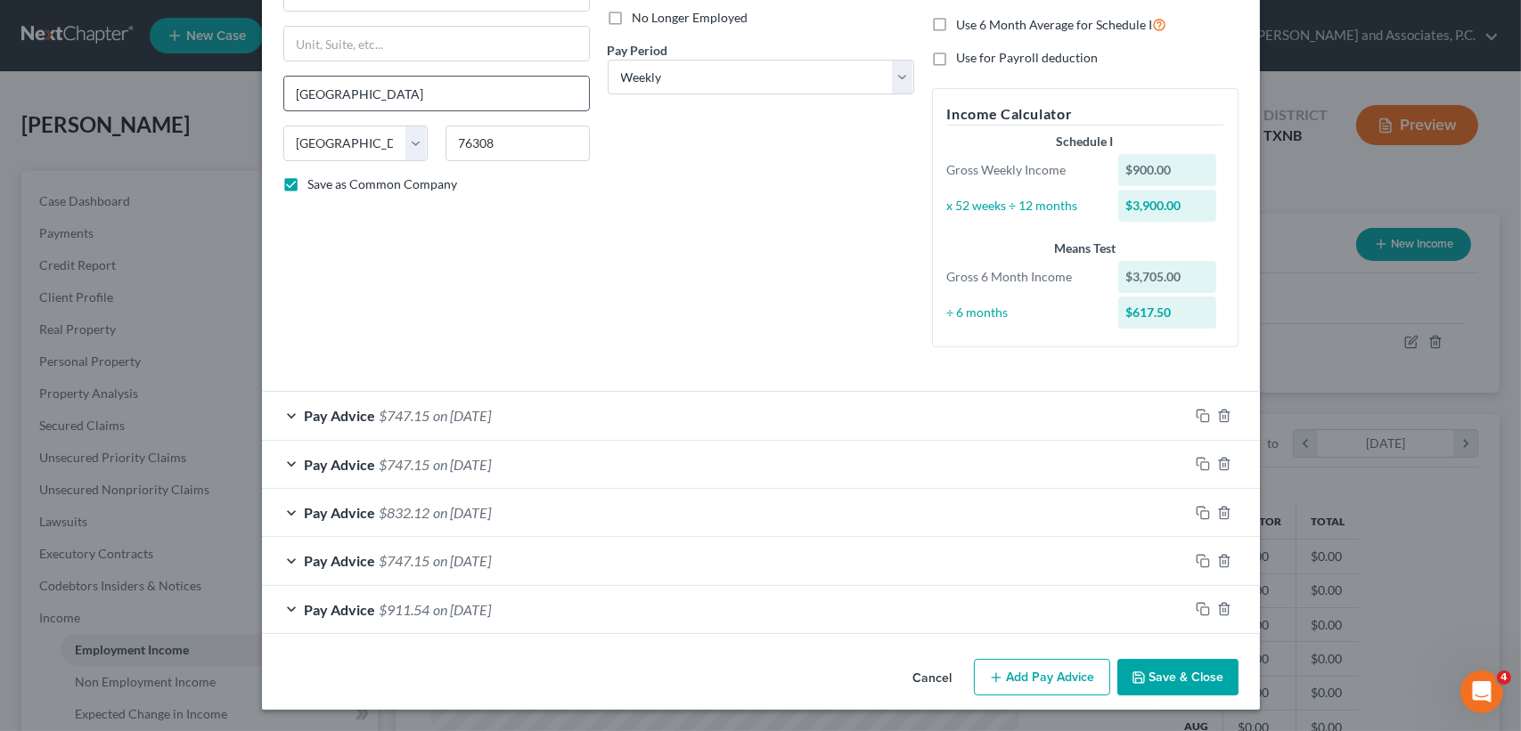
scroll to position [241, 0]
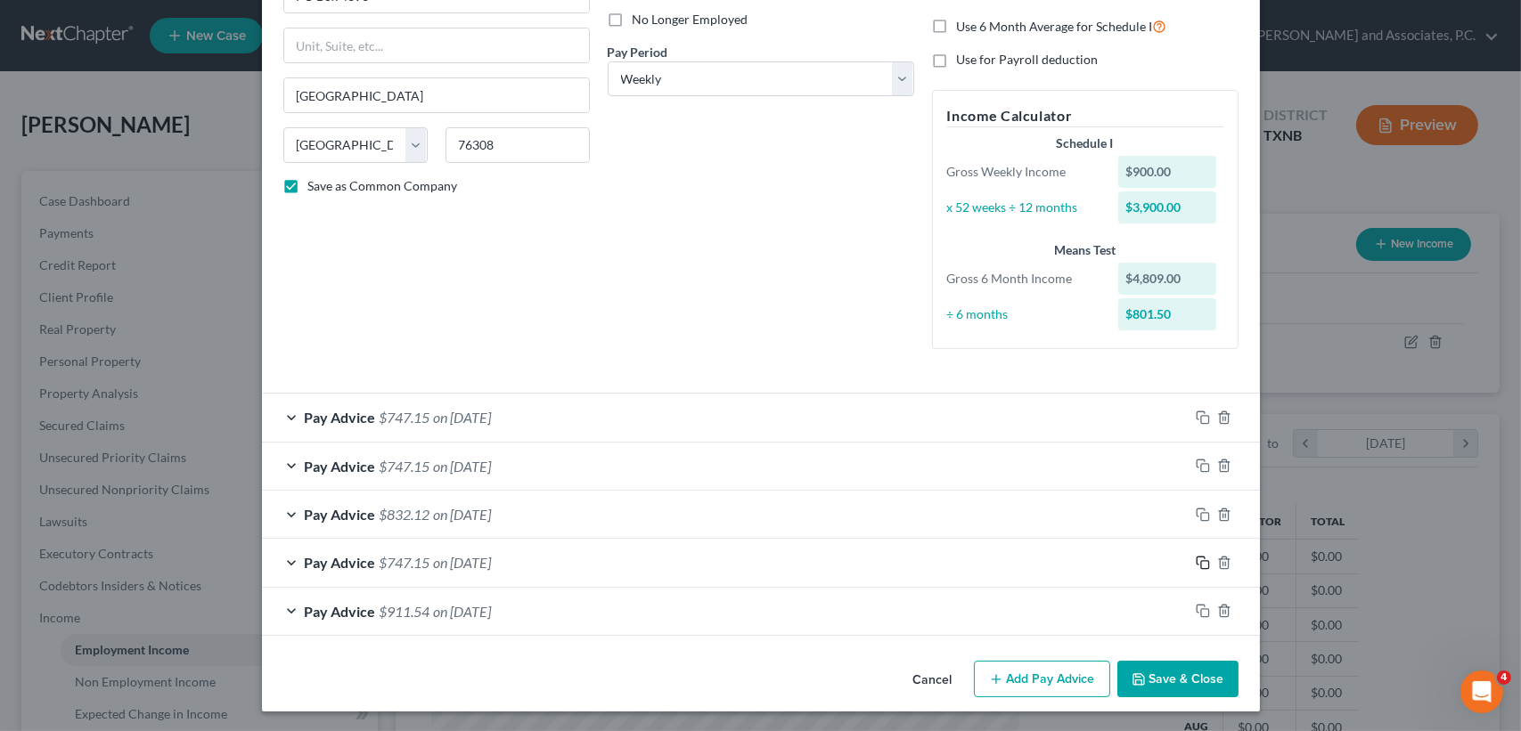
click at [1197, 557] on icon "button" at bounding box center [1200, 561] width 8 height 8
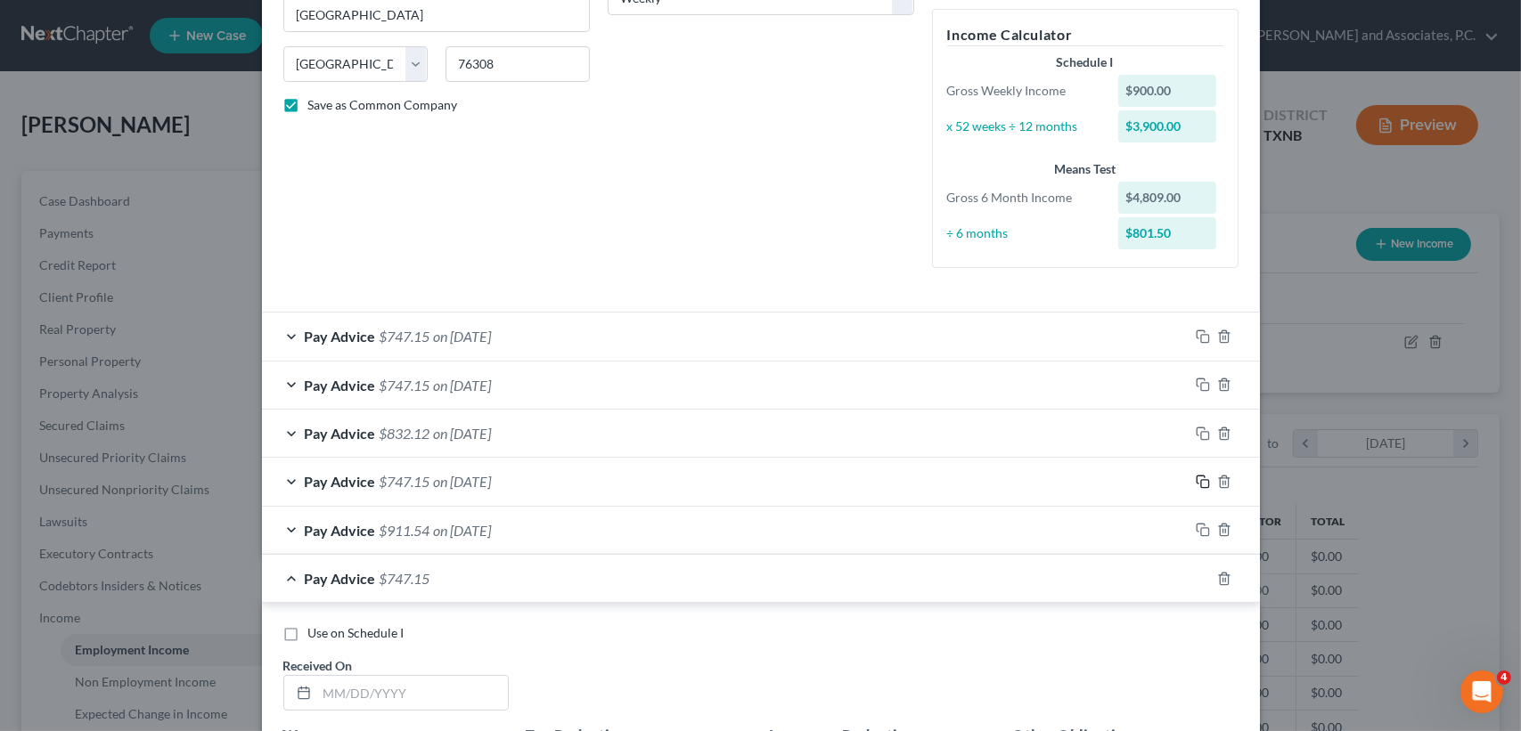
scroll to position [359, 0]
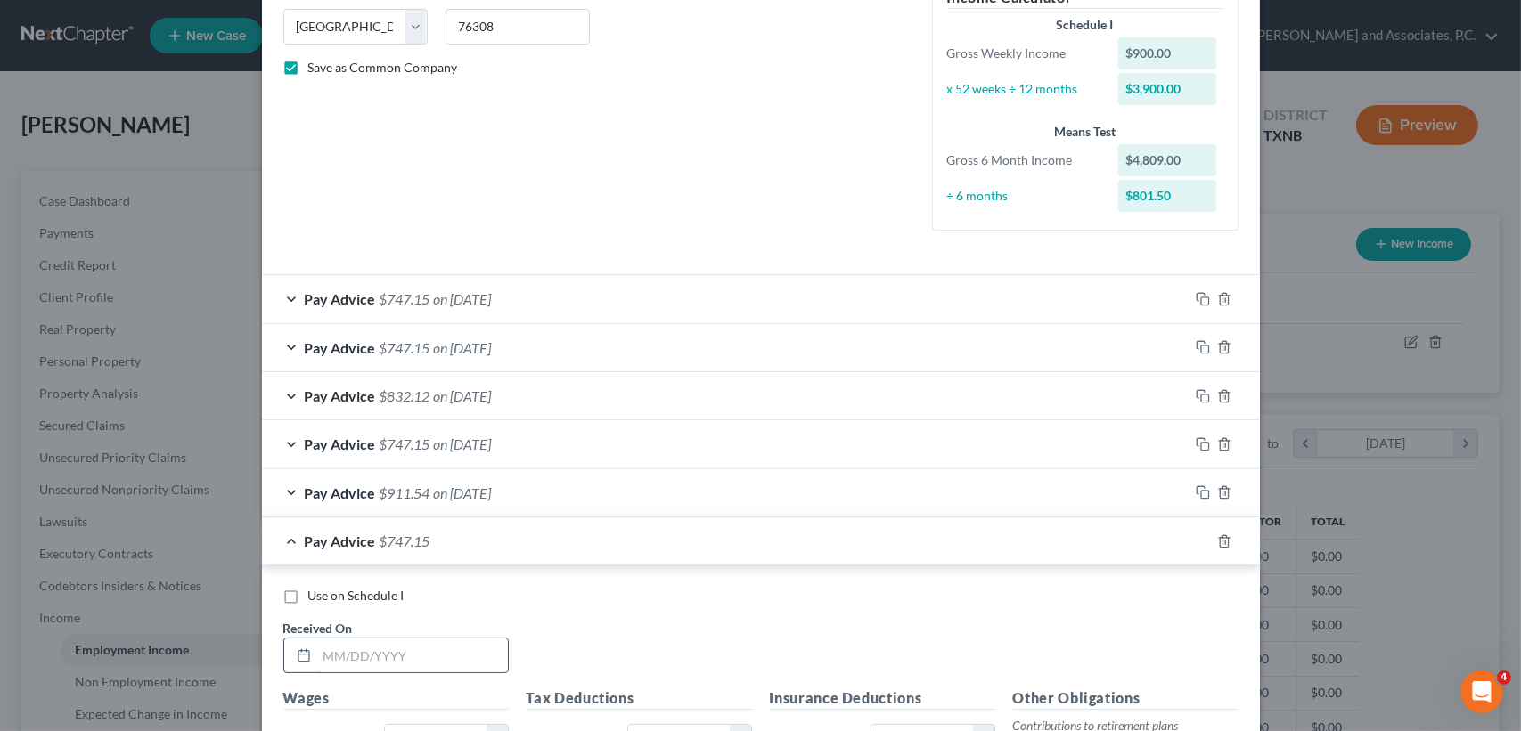
drag, startPoint x: 380, startPoint y: 655, endPoint x: 427, endPoint y: 642, distance: 48.0
click at [382, 651] on input "text" at bounding box center [412, 656] width 191 height 34
click at [509, 523] on div "Pay Advice $747.15 on 07/18/2025" at bounding box center [725, 541] width 926 height 47
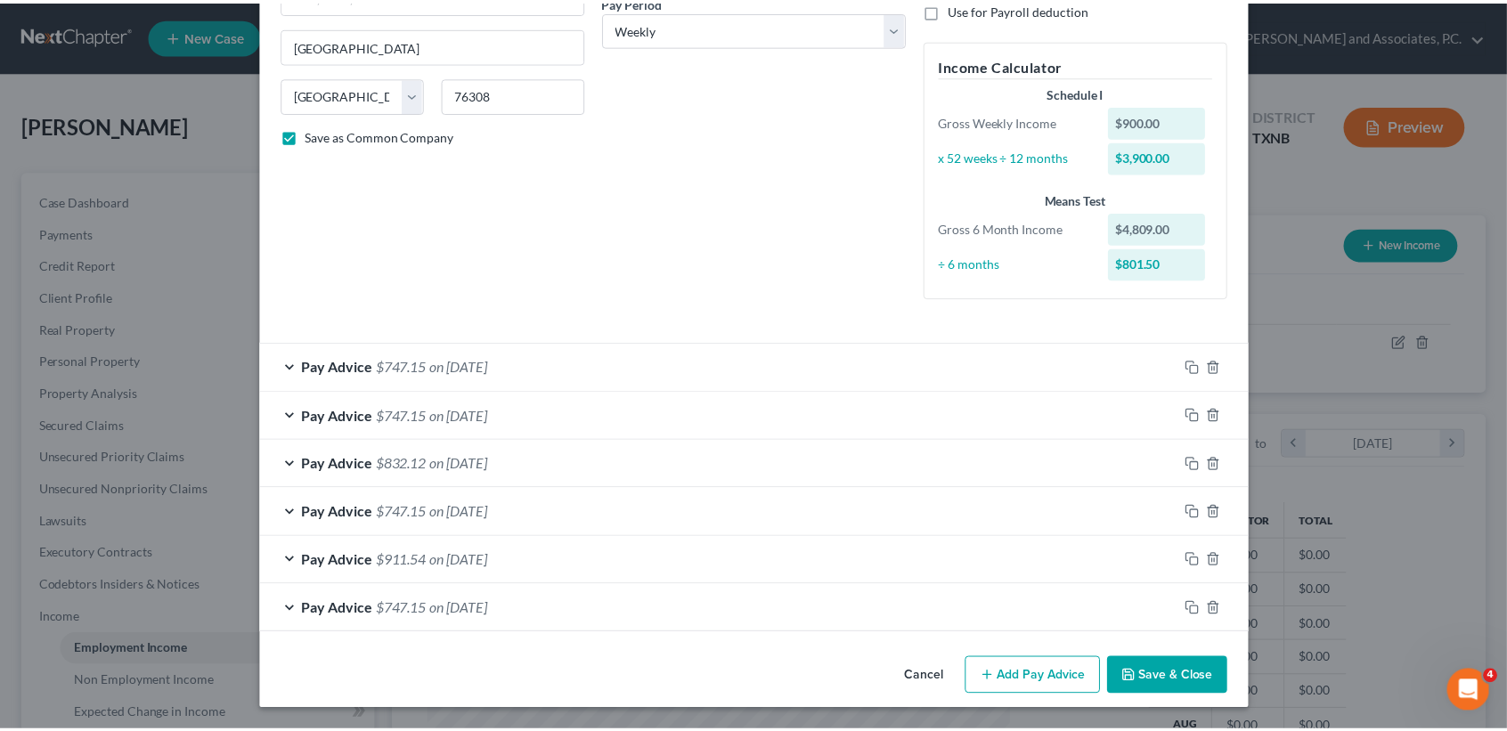
scroll to position [290, 0]
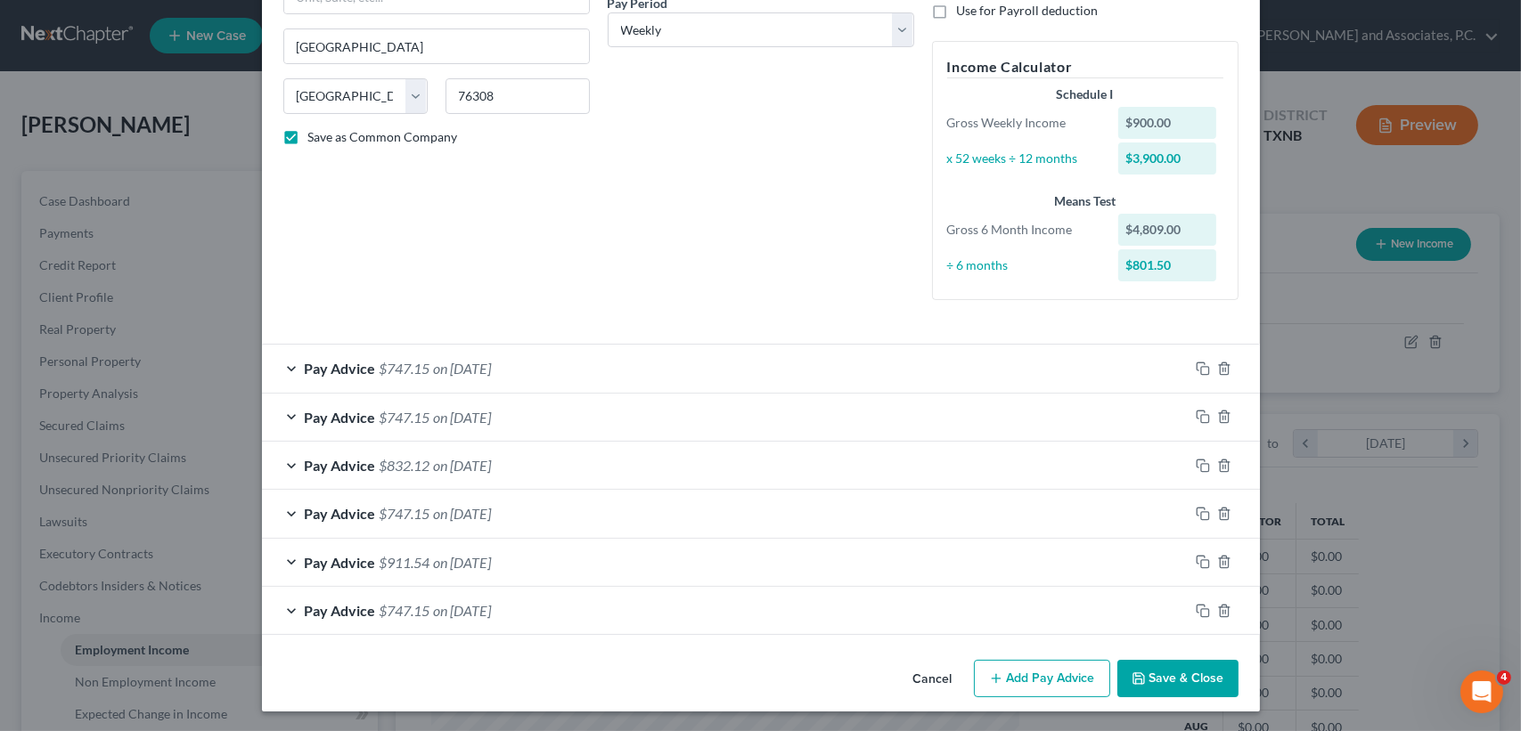
click at [1152, 687] on button "Save & Close" at bounding box center [1177, 678] width 121 height 37
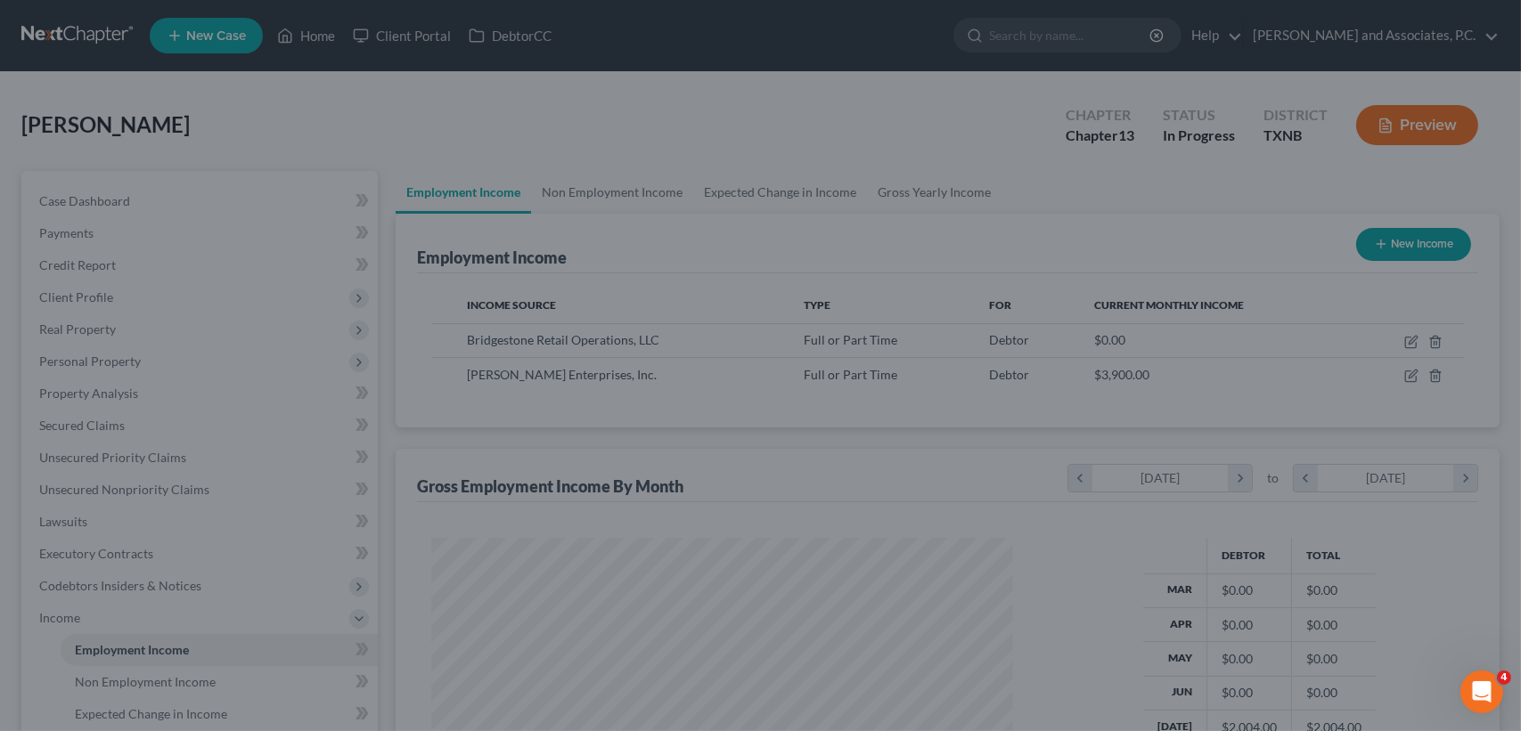
scroll to position [890473, 890175]
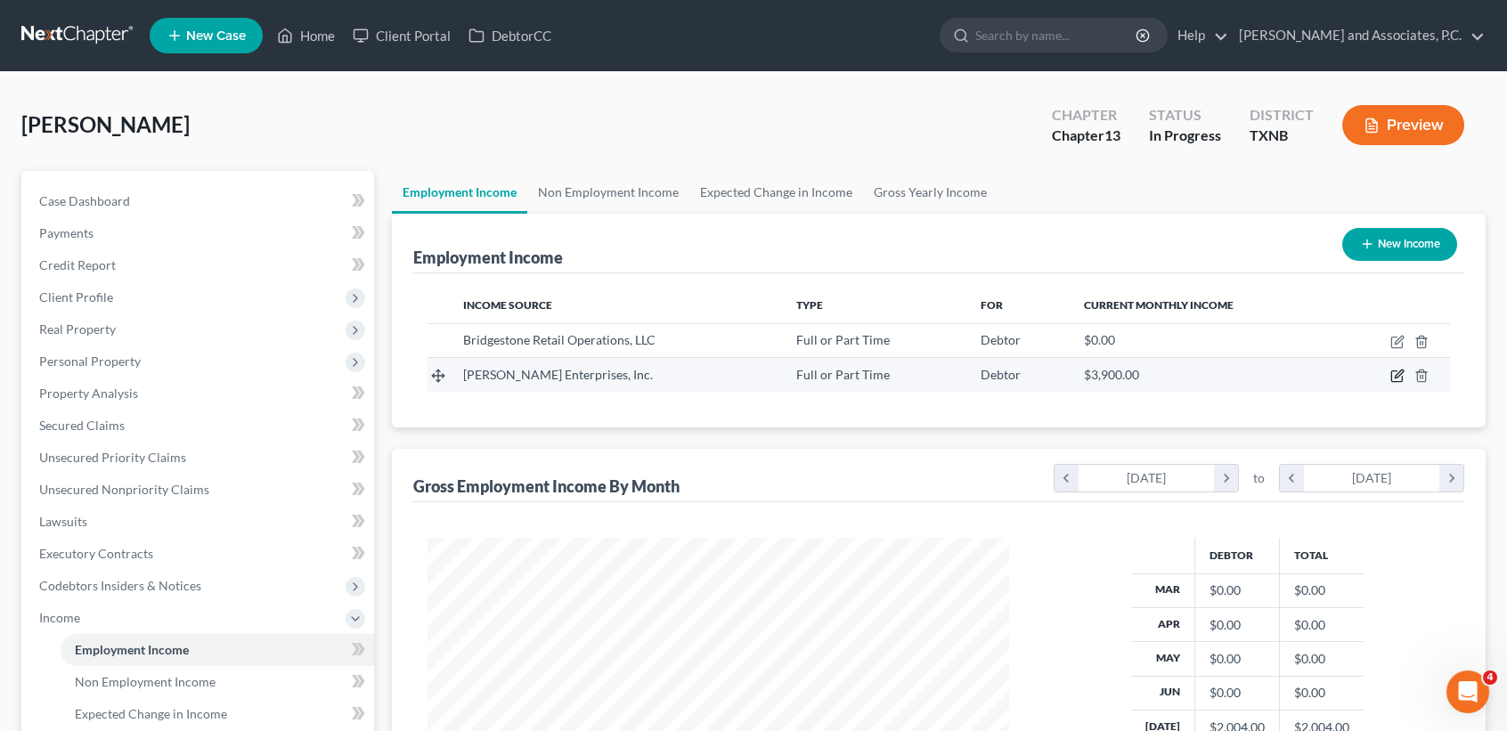
click at [1396, 373] on icon "button" at bounding box center [1398, 376] width 14 height 14
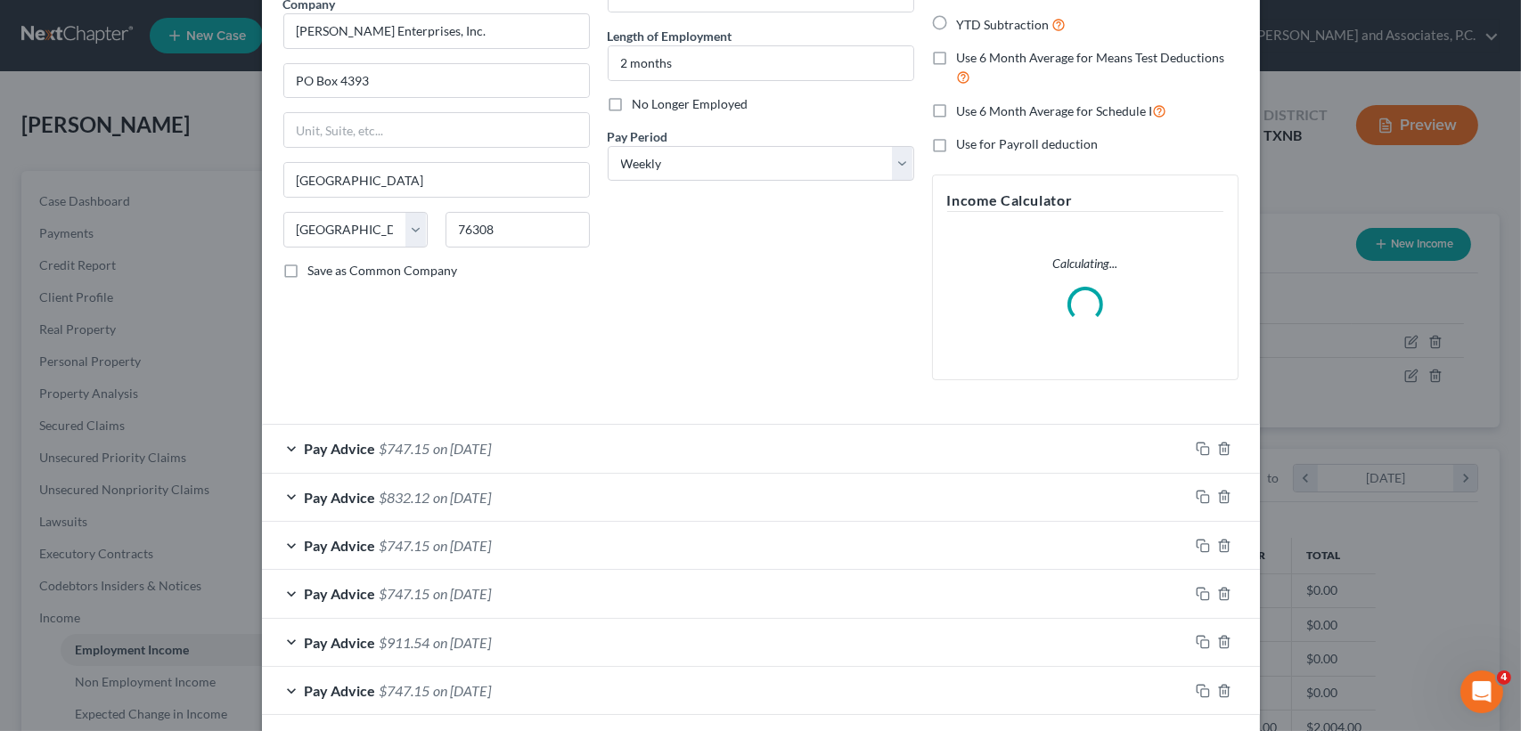
scroll to position [236, 0]
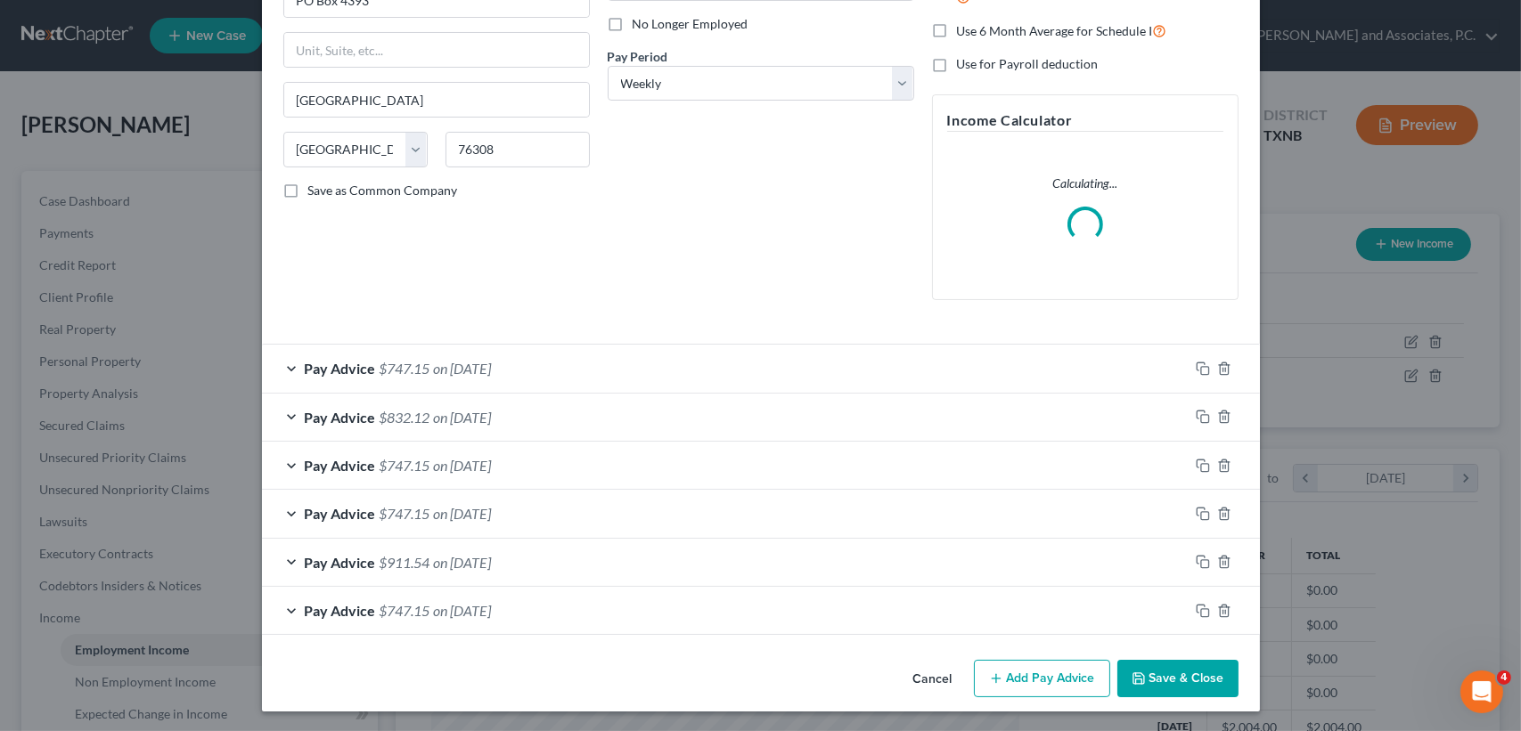
click at [591, 381] on div "Pay Advice $747.15 on 08/22/2025" at bounding box center [725, 368] width 926 height 47
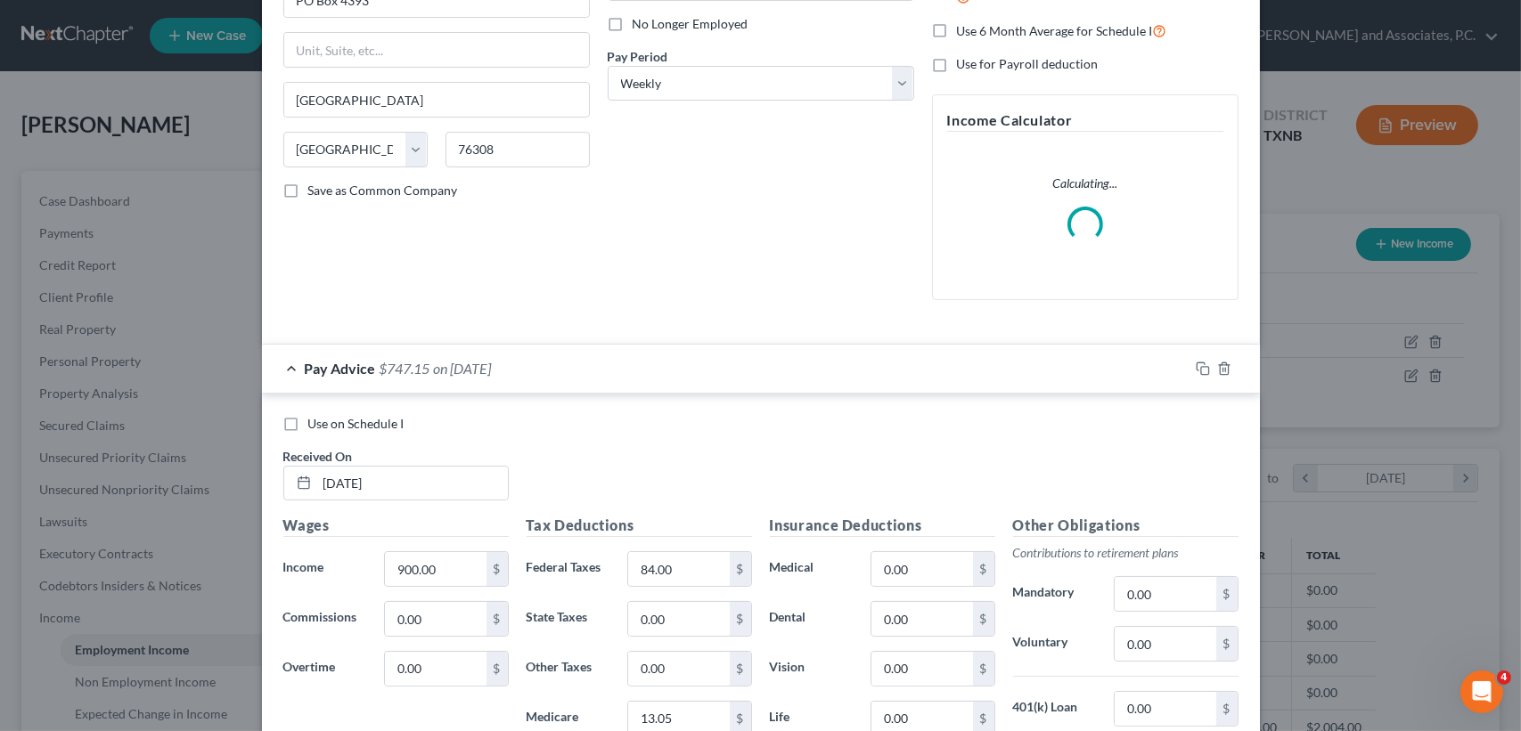
click at [308, 420] on label "Use on Schedule I" at bounding box center [356, 424] width 96 height 18
click at [315, 420] on input "Use on Schedule I" at bounding box center [321, 421] width 12 height 12
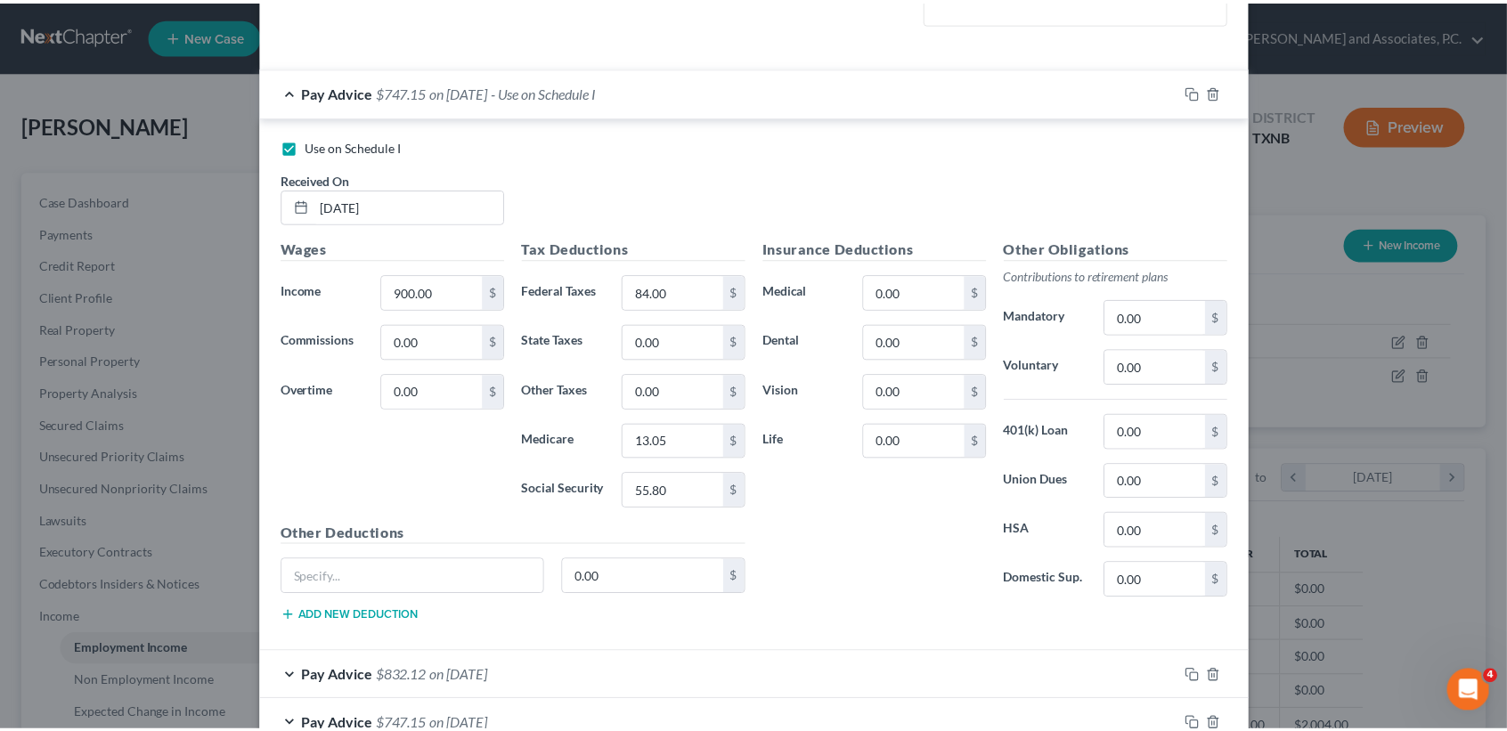
scroll to position [771, 0]
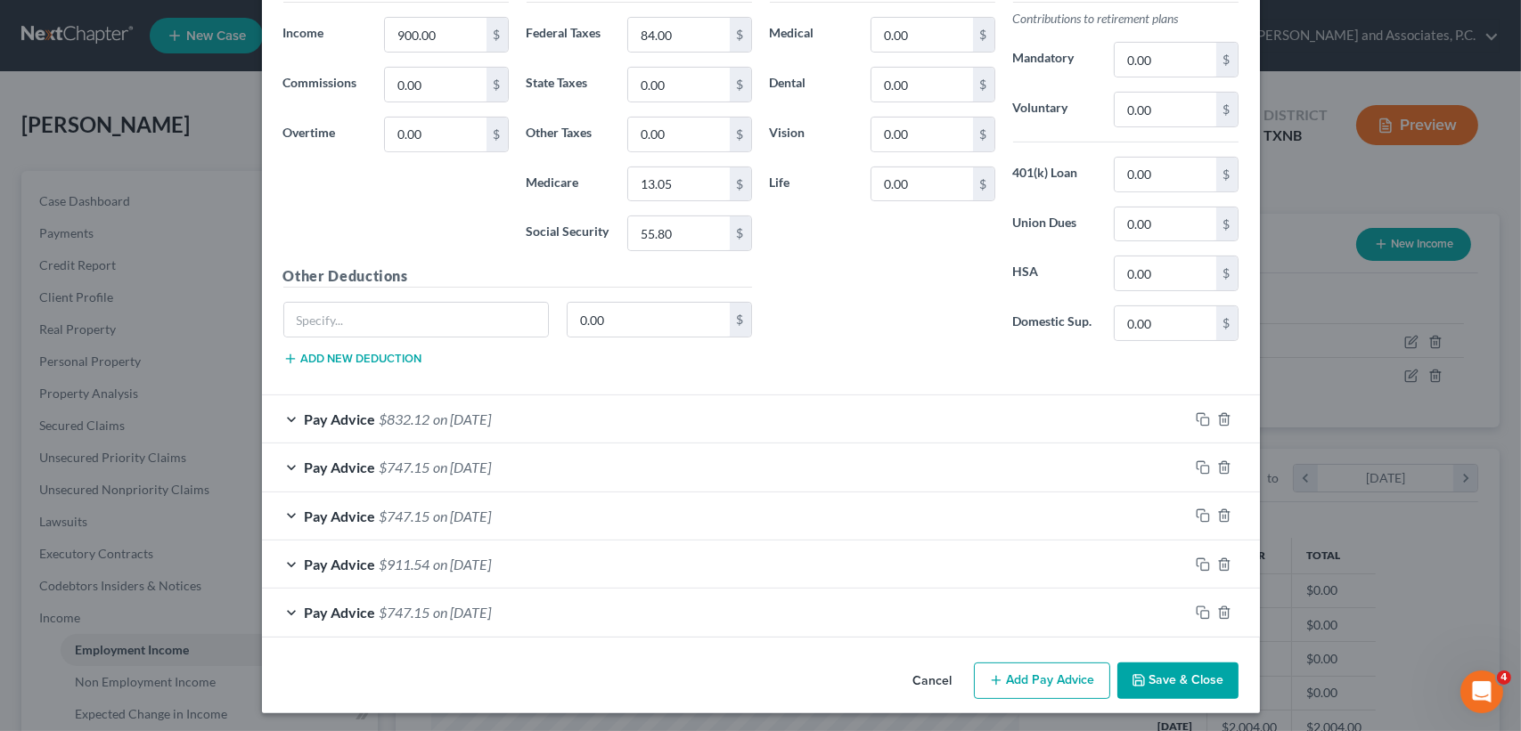
click at [1187, 673] on button "Save & Close" at bounding box center [1177, 681] width 121 height 37
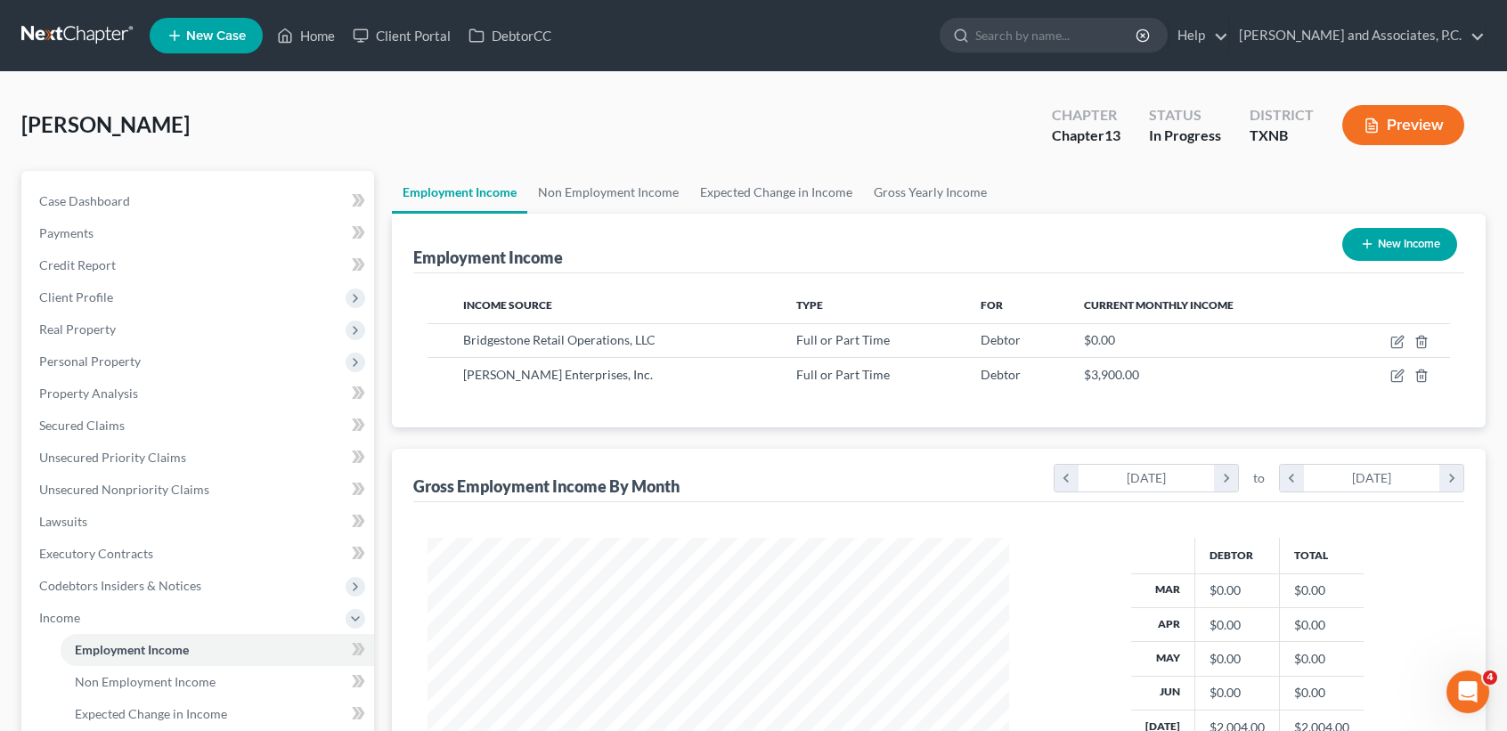
scroll to position [890473, 890175]
click at [101, 201] on span "Case Dashboard" at bounding box center [84, 200] width 91 height 15
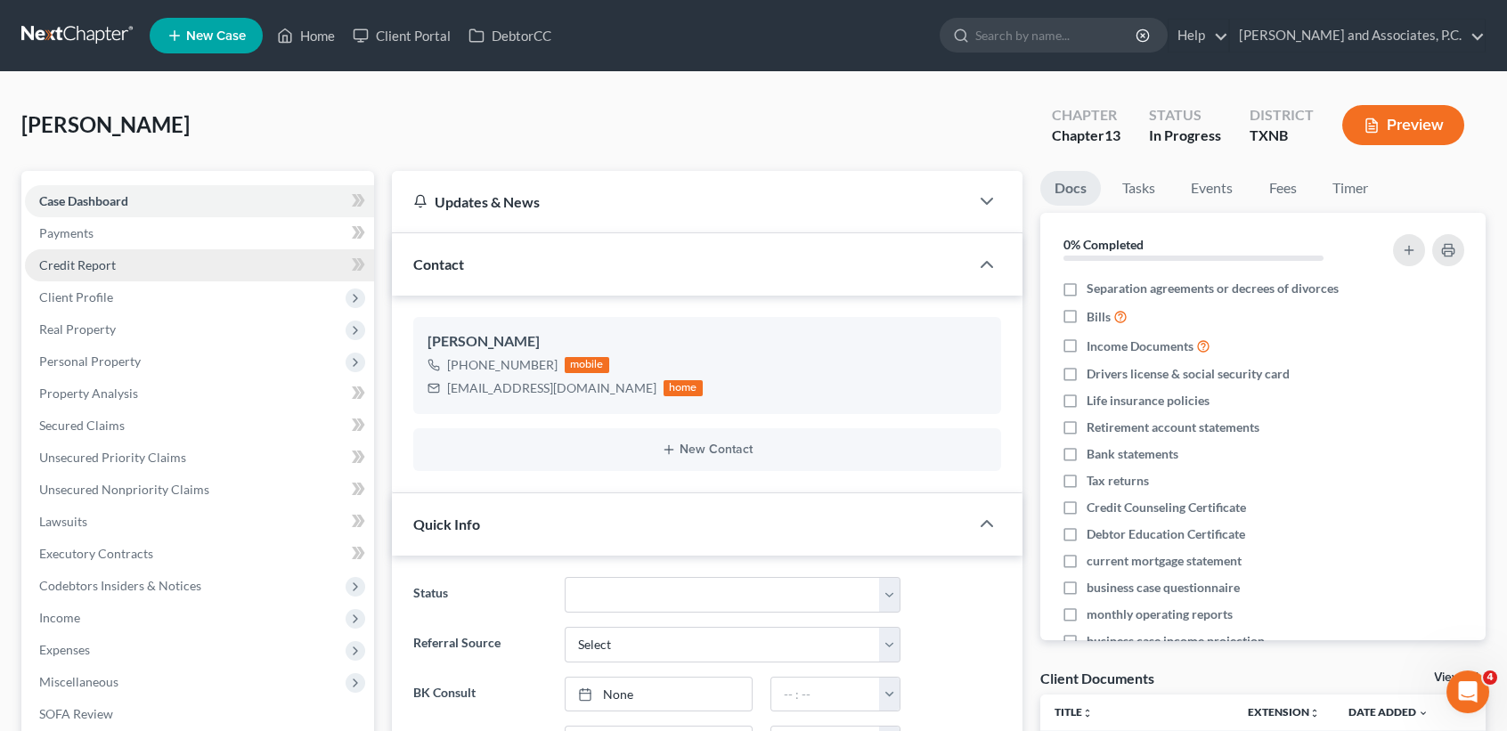
scroll to position [175, 0]
drag, startPoint x: 1297, startPoint y: 181, endPoint x: 1301, endPoint y: 194, distance: 13.8
click at [1299, 181] on link "Fees" at bounding box center [1282, 188] width 57 height 35
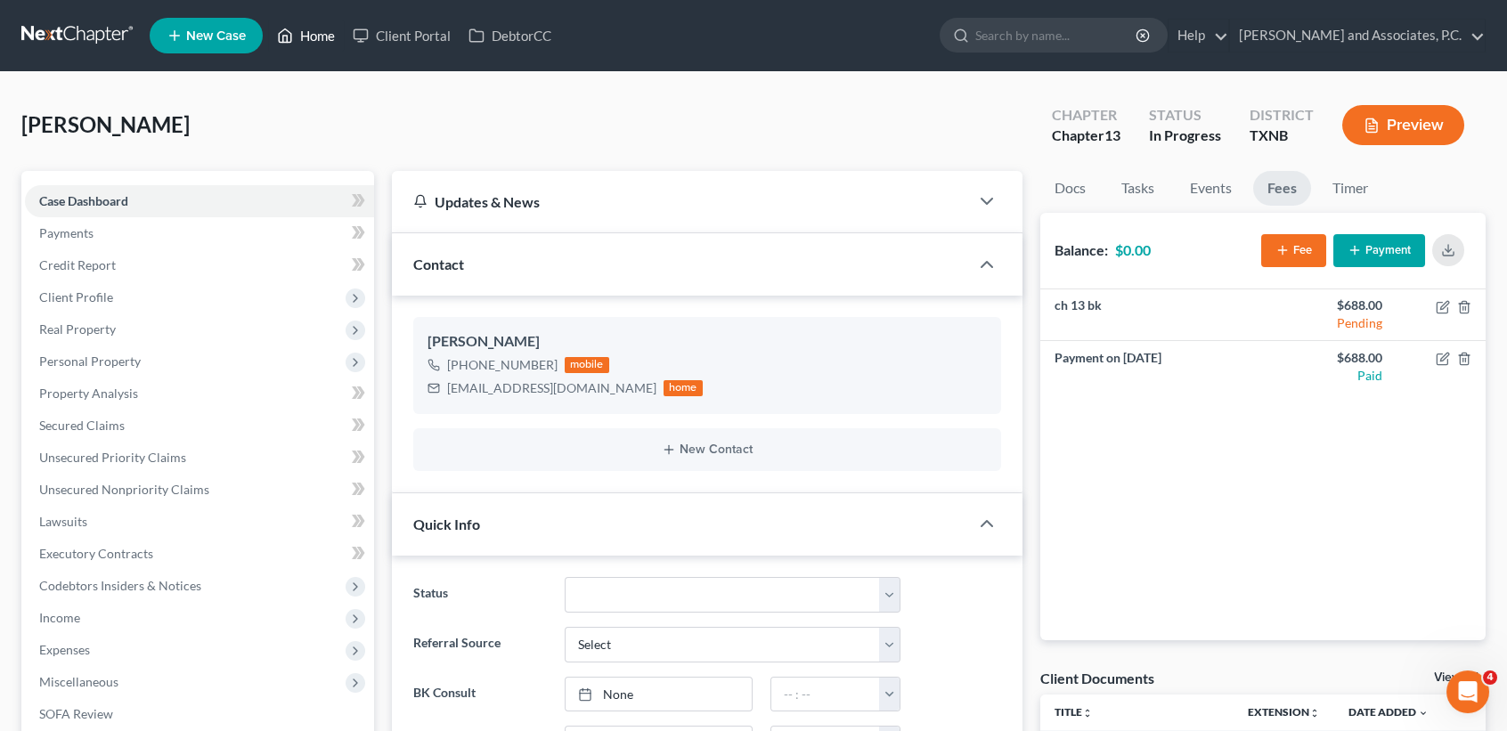
click at [325, 37] on link "Home" at bounding box center [306, 36] width 76 height 32
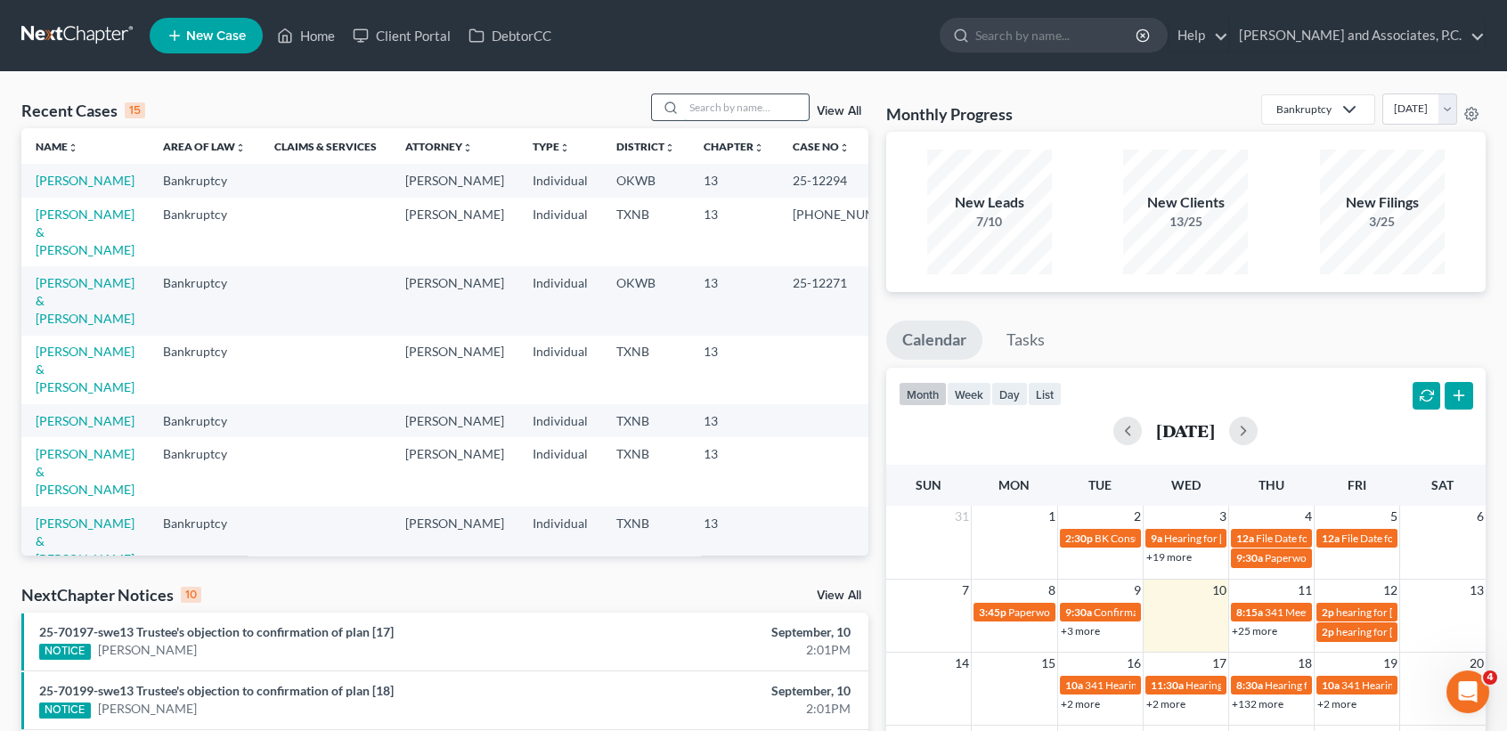
click at [688, 99] on input "search" at bounding box center [746, 107] width 125 height 26
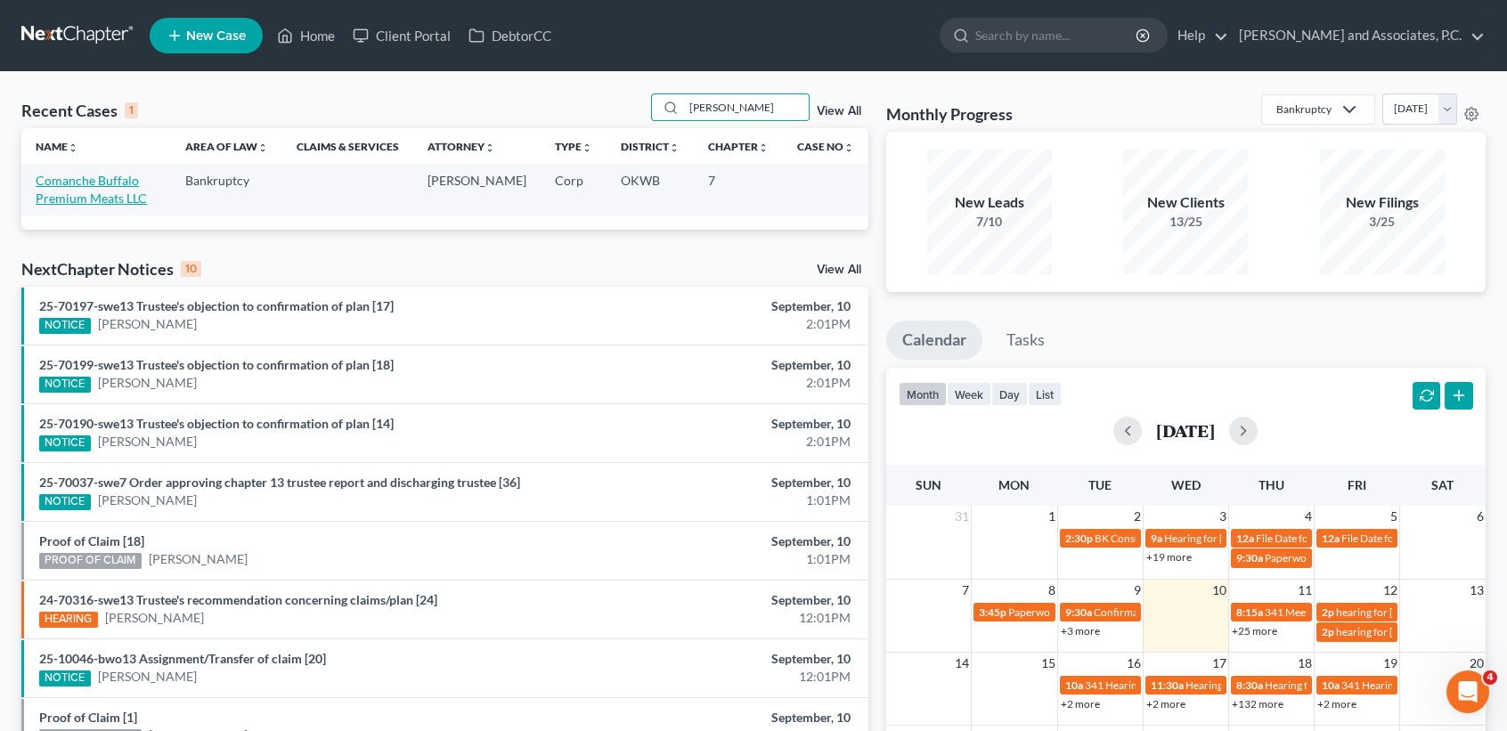
click at [63, 184] on link "Comanche Buffalo Premium Meats LLC" at bounding box center [91, 189] width 111 height 33
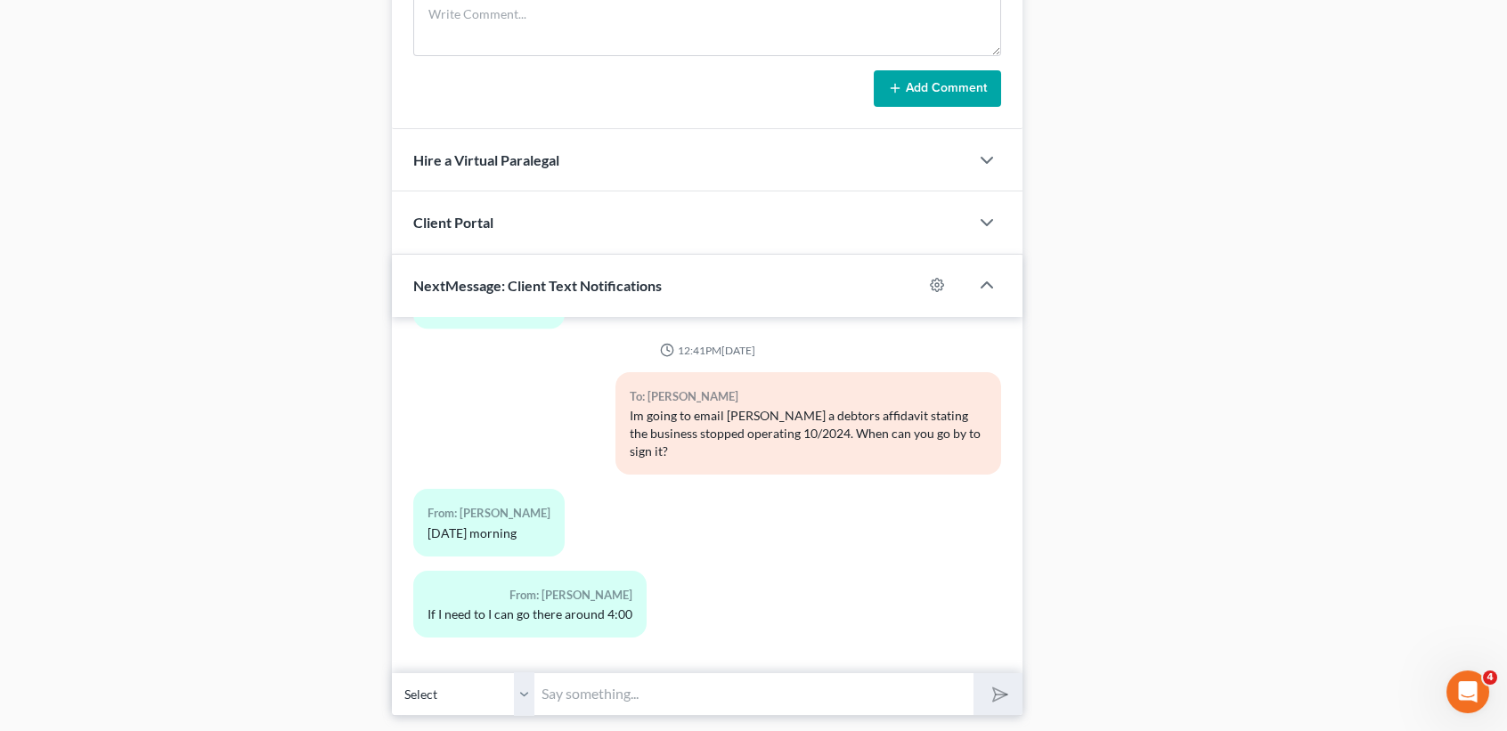
scroll to position [1413, 0]
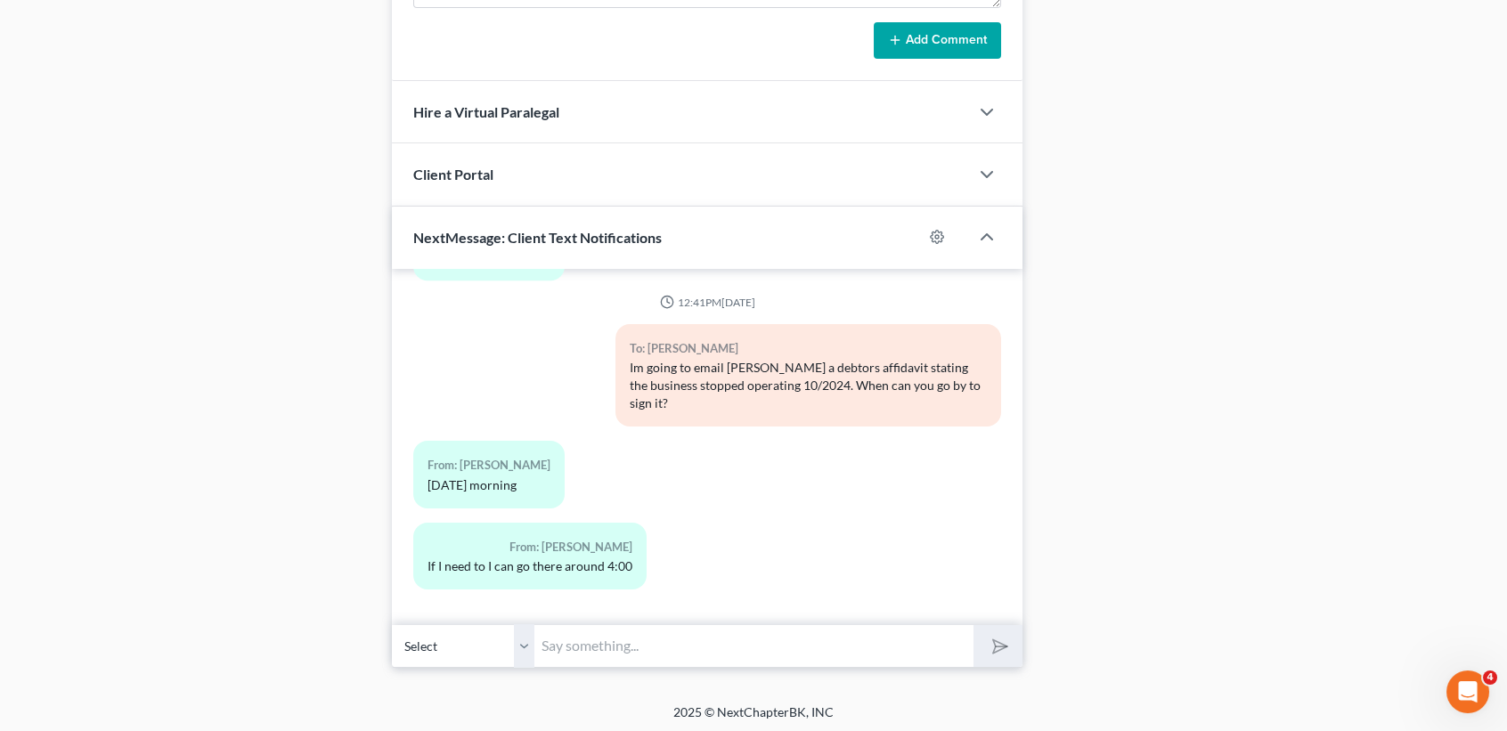
drag, startPoint x: 754, startPoint y: 664, endPoint x: 930, endPoint y: 449, distance: 277.8
click at [752, 664] on input "text" at bounding box center [753, 646] width 439 height 44
click at [974, 625] on button "submit" at bounding box center [998, 646] width 49 height 42
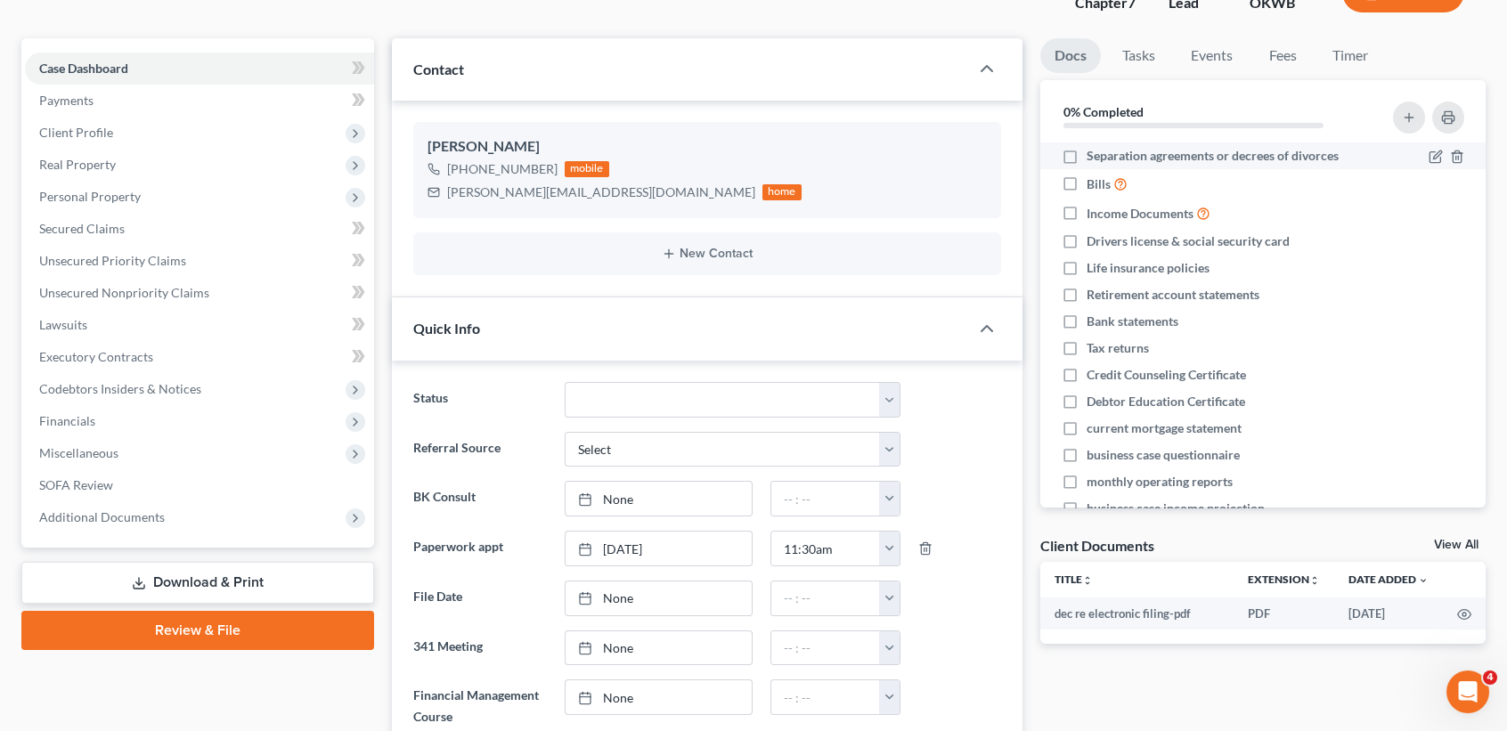
scroll to position [0, 0]
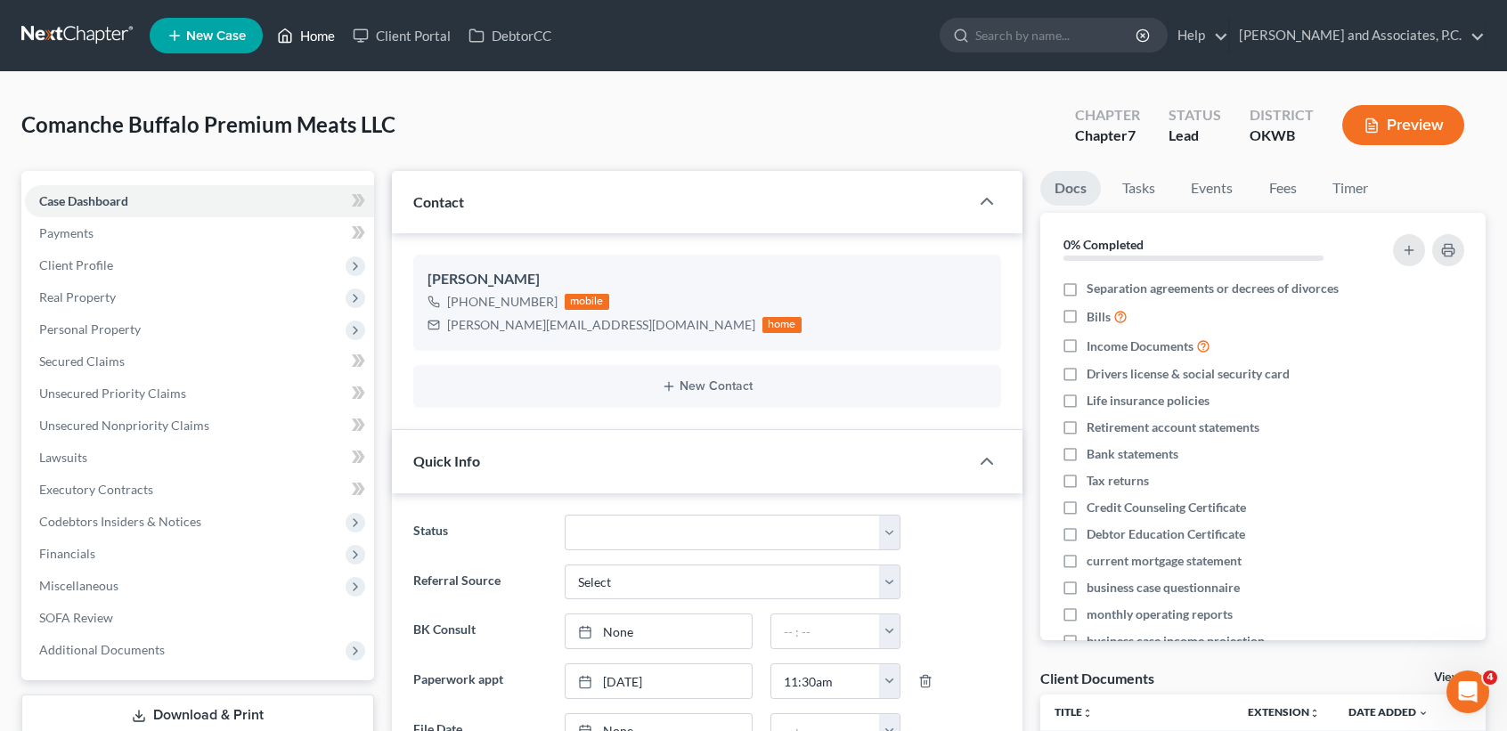
drag, startPoint x: 311, startPoint y: 31, endPoint x: 335, endPoint y: 8, distance: 33.4
click at [311, 31] on link "Home" at bounding box center [306, 36] width 76 height 32
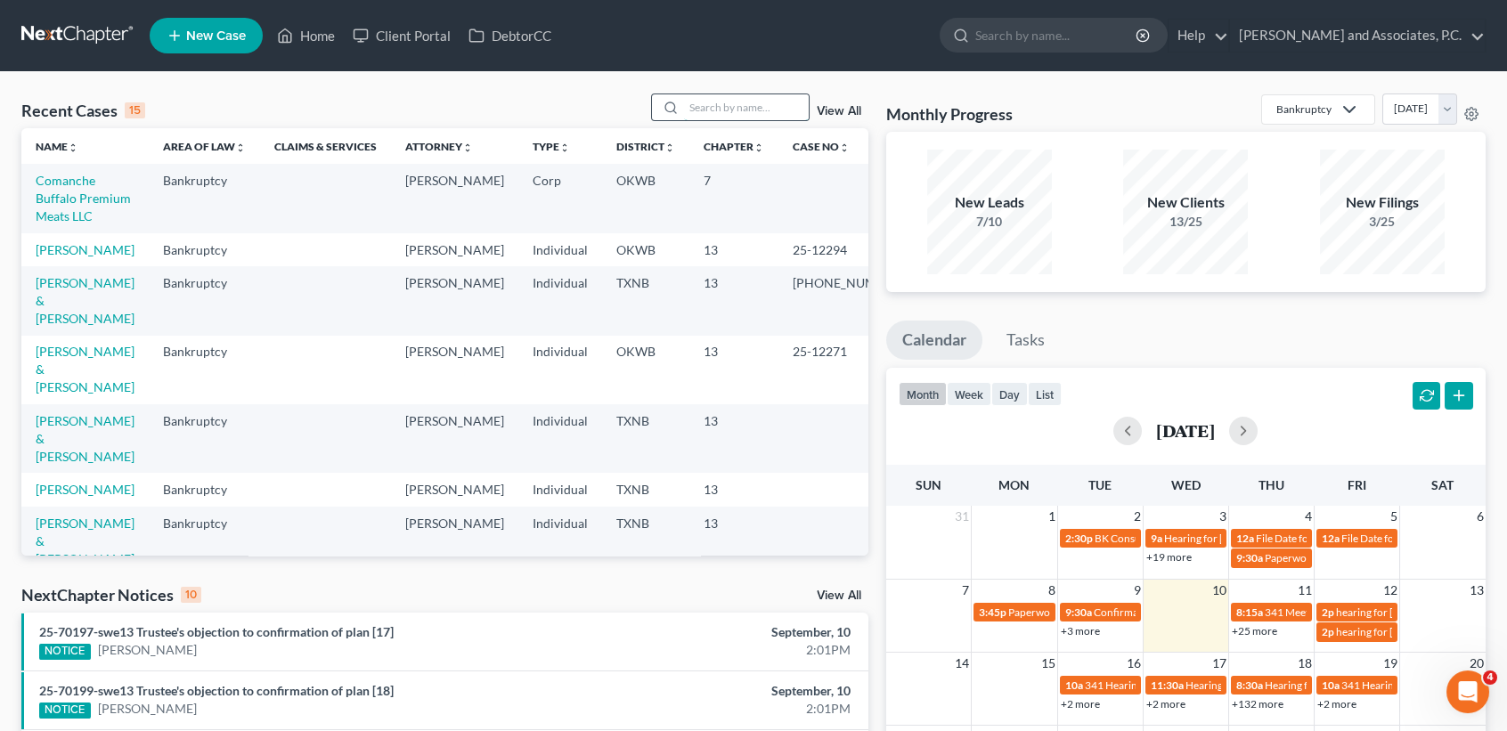
click at [718, 100] on input "search" at bounding box center [746, 107] width 125 height 26
click at [779, 110] on input "search" at bounding box center [746, 107] width 125 height 26
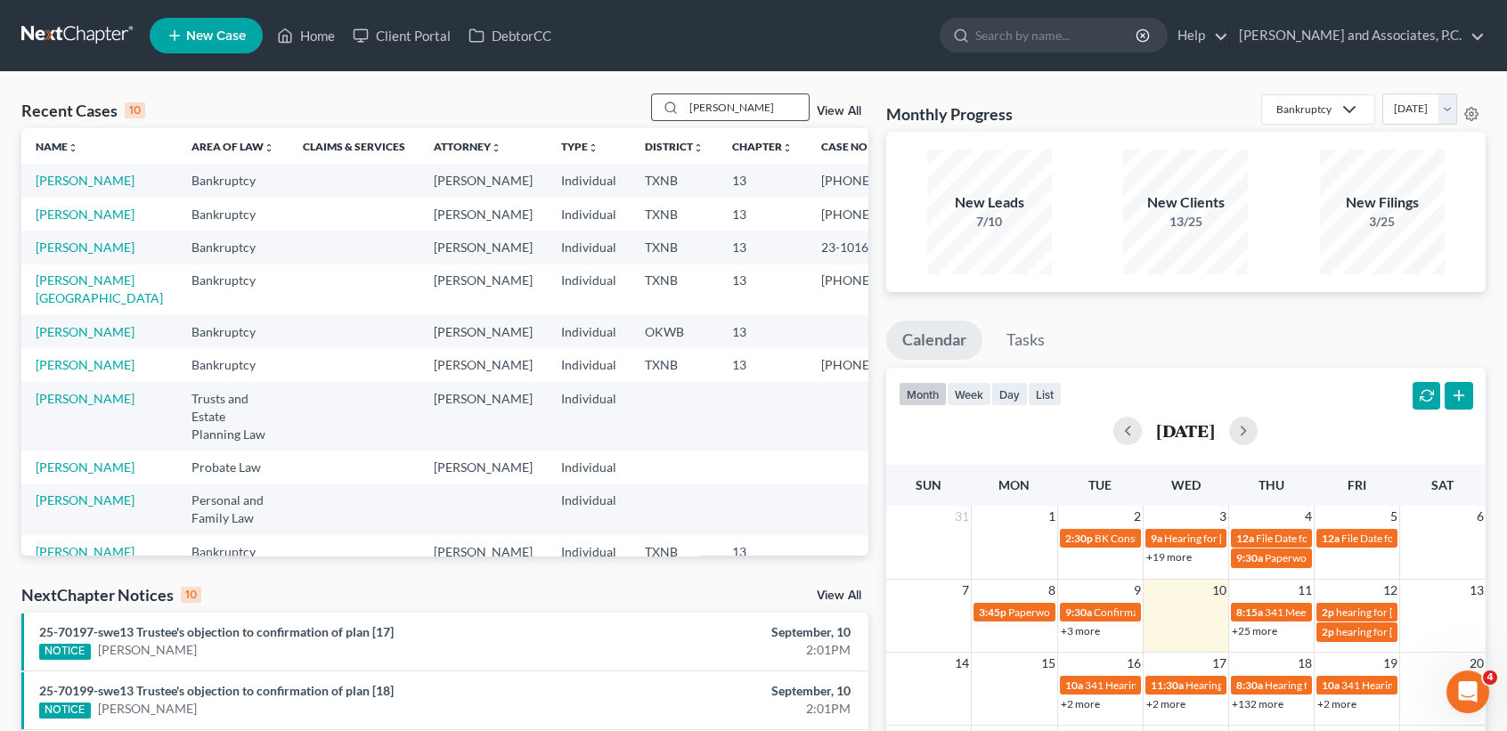
click at [770, 108] on input "andrew" at bounding box center [746, 107] width 125 height 26
click at [51, 222] on link "Andrews, Ann" at bounding box center [85, 214] width 99 height 15
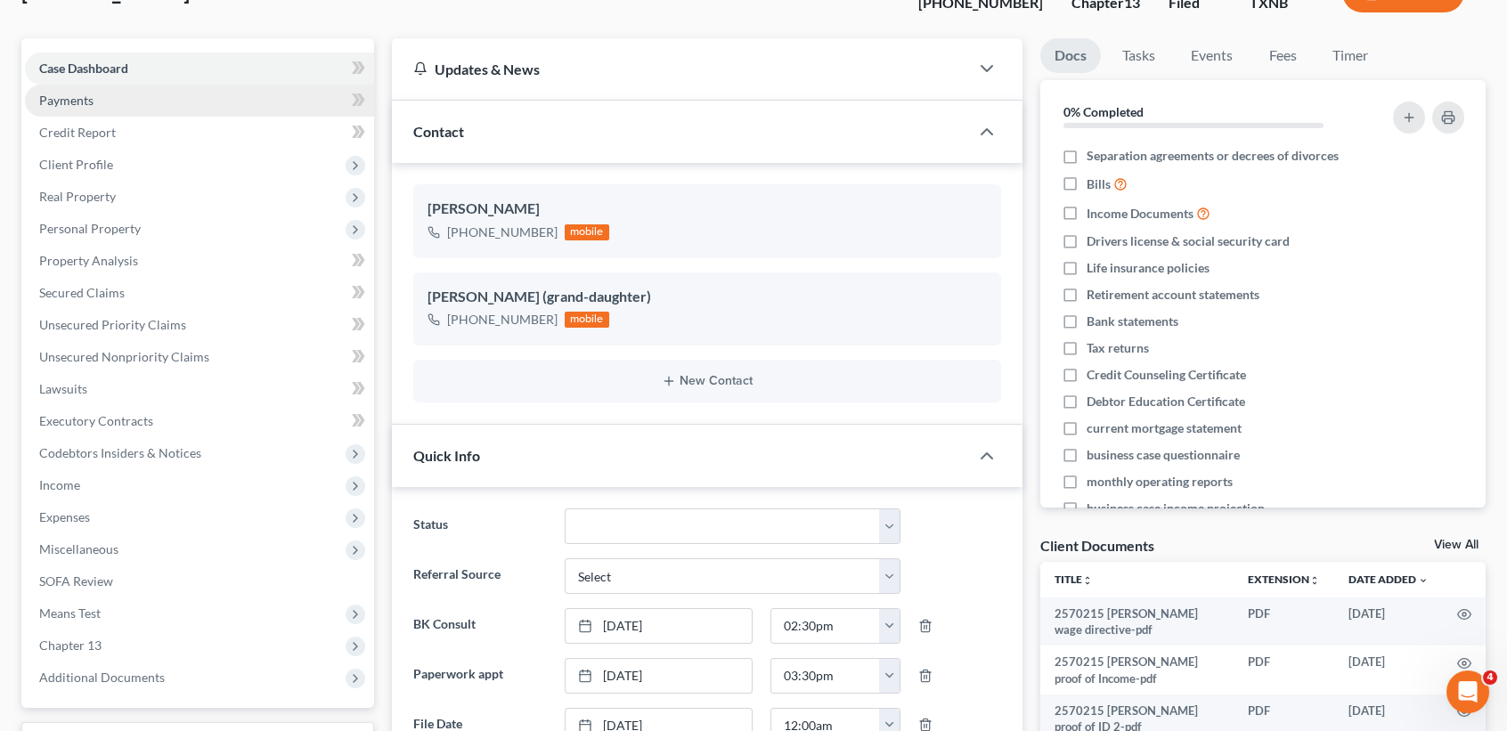
scroll to position [95, 0]
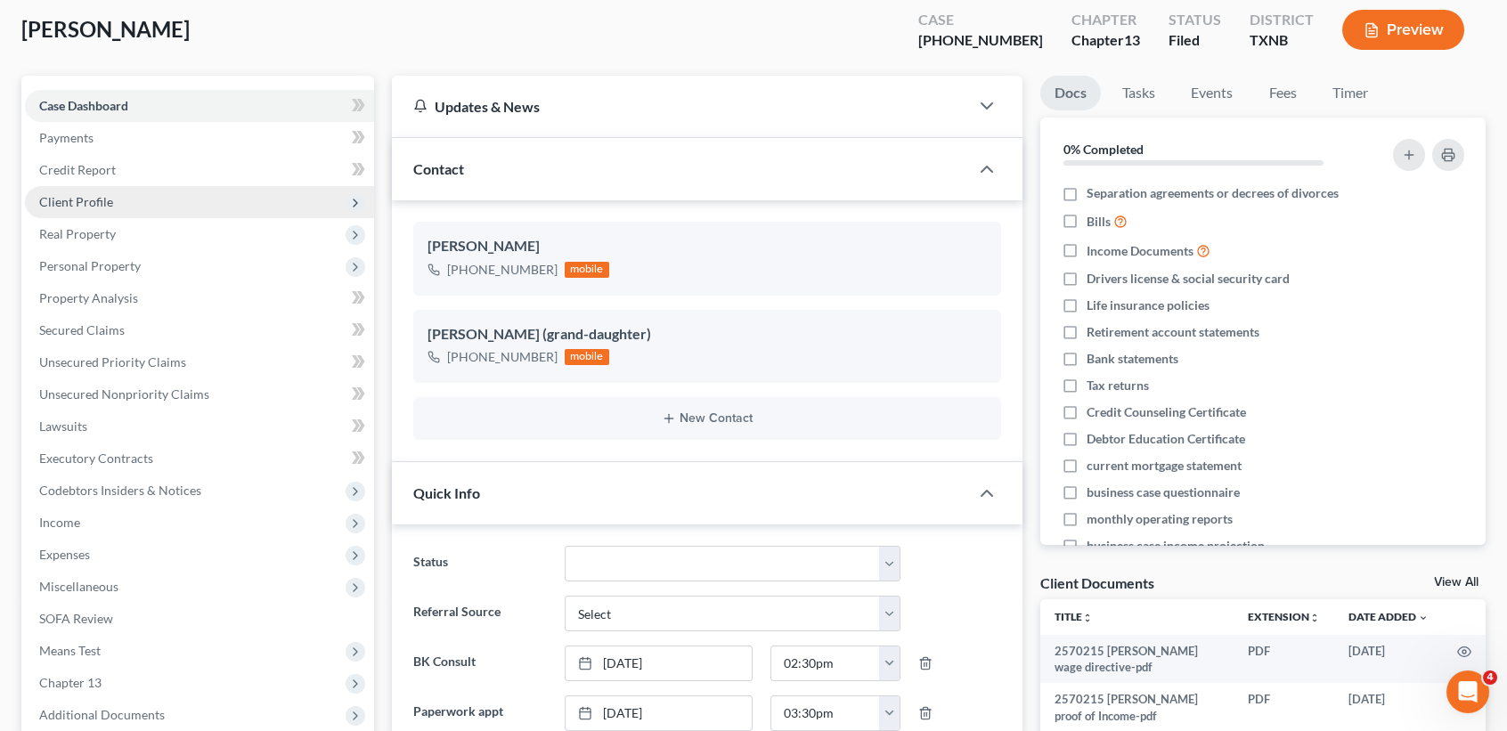
click at [93, 210] on span "Client Profile" at bounding box center [199, 202] width 349 height 32
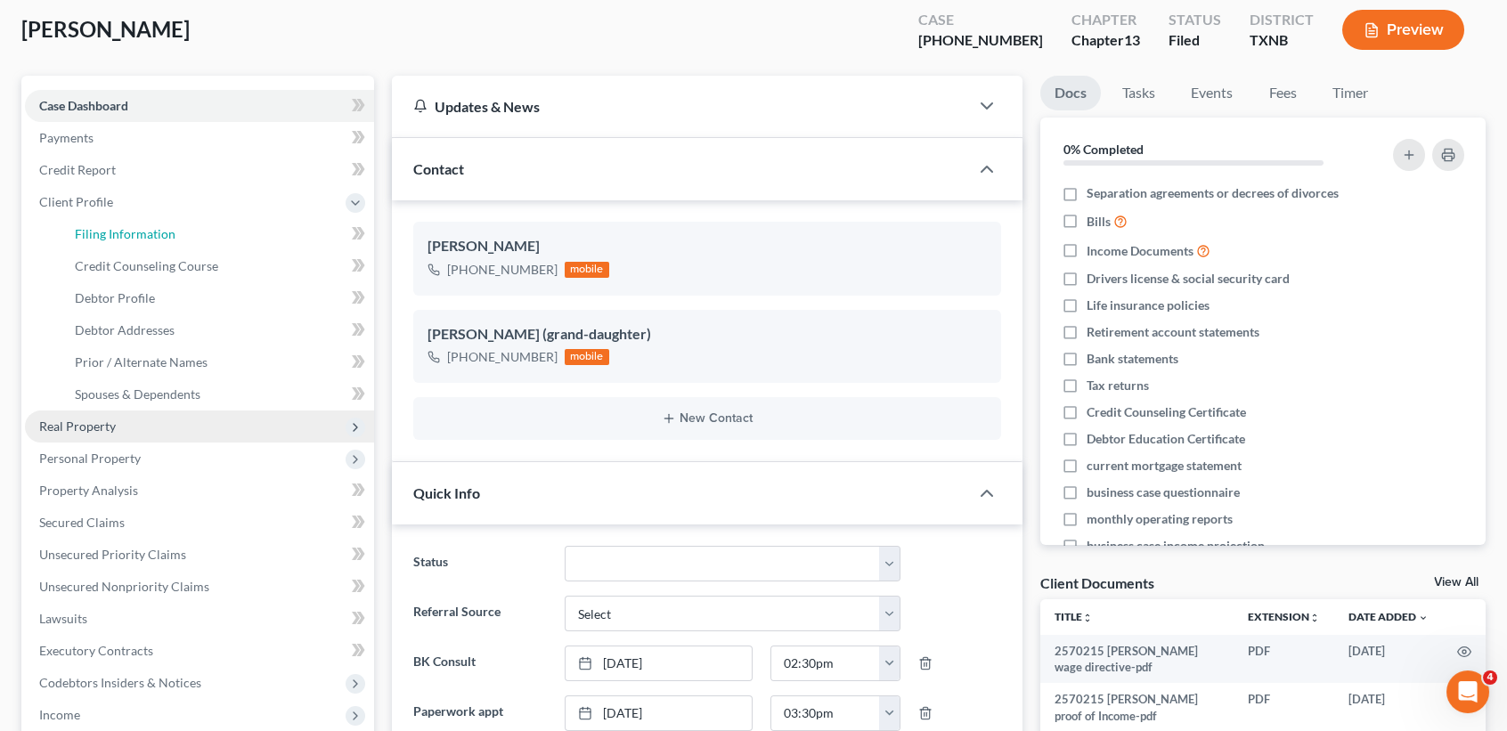
click at [107, 234] on span "Filing Information" at bounding box center [125, 233] width 101 height 15
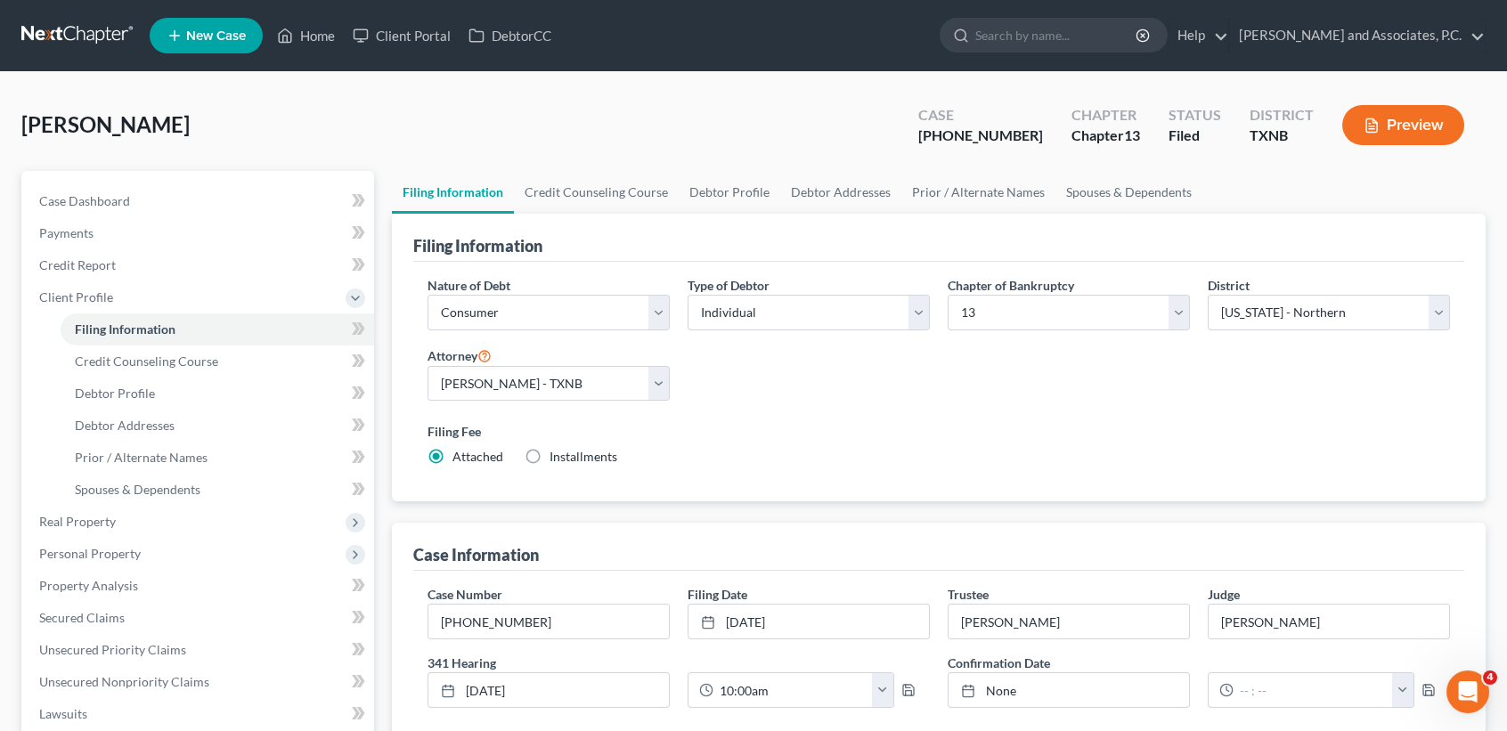
click at [332, 57] on ul "New Case Home Client Portal DebtorCC - No Result - See all results Or Press Ent…" at bounding box center [818, 35] width 1336 height 46
click at [322, 37] on link "Home" at bounding box center [306, 36] width 76 height 32
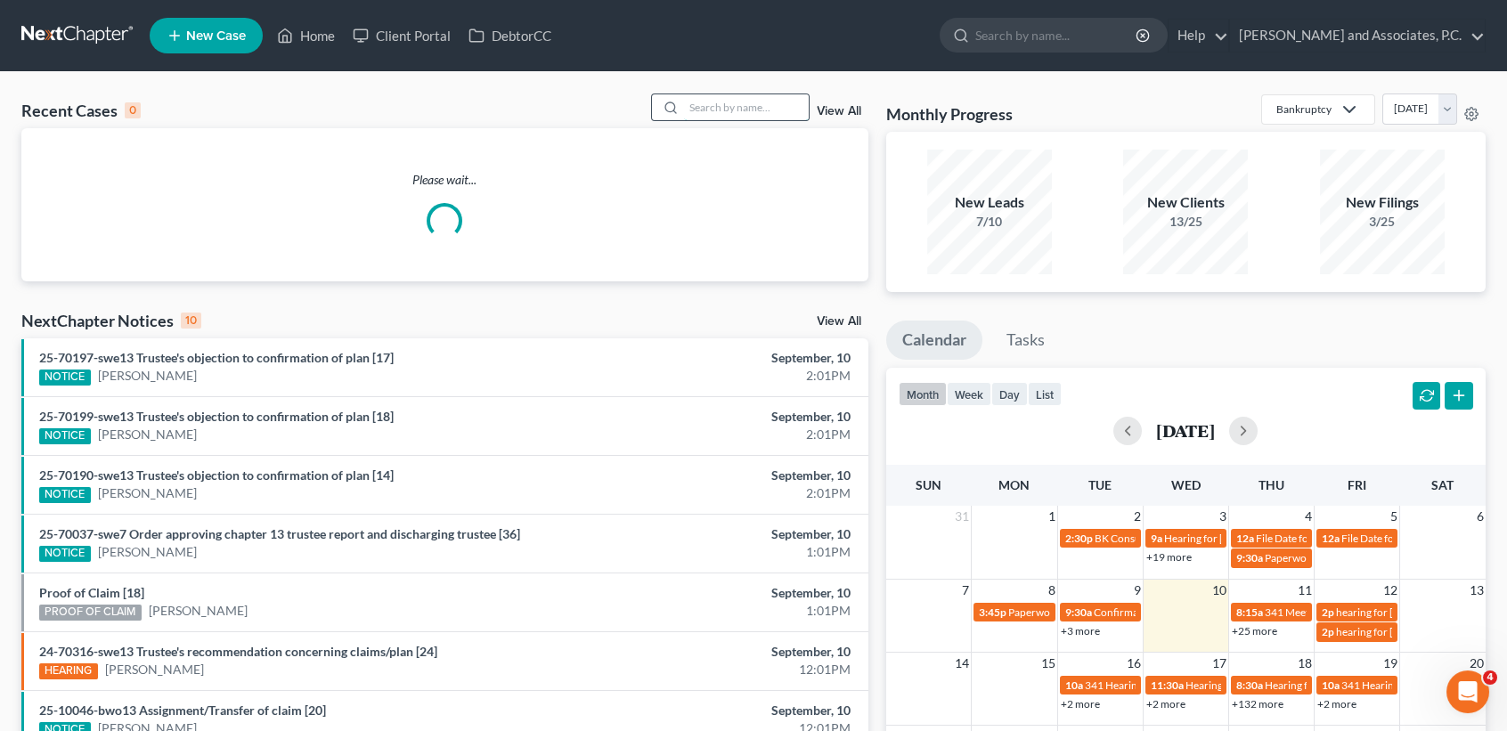
click at [729, 114] on input "search" at bounding box center [746, 107] width 125 height 26
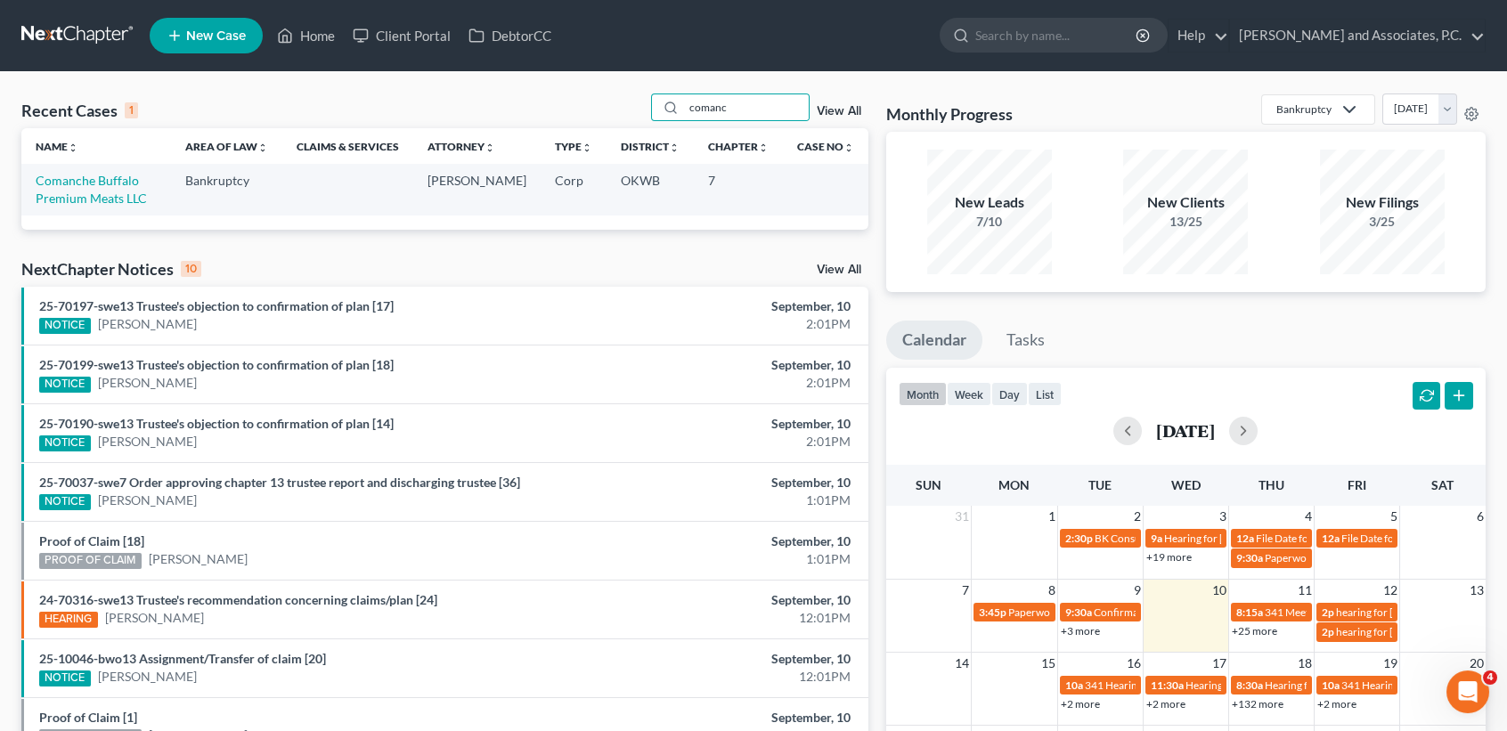
click at [94, 192] on td "Comanche Buffalo Premium Meats LLC" at bounding box center [96, 189] width 150 height 51
click at [94, 198] on link "Comanche Buffalo Premium Meats LLC" at bounding box center [91, 189] width 111 height 33
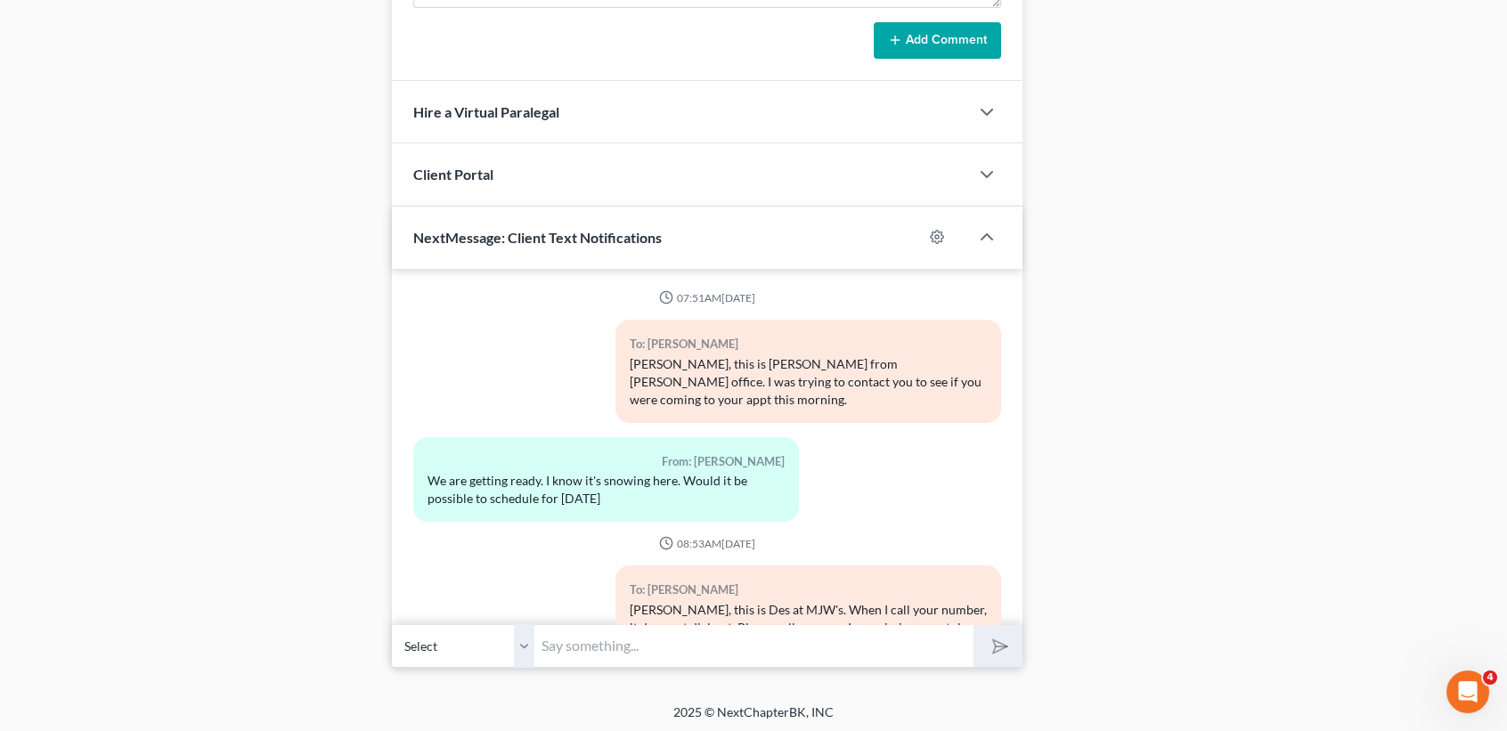
scroll to position [5715, 0]
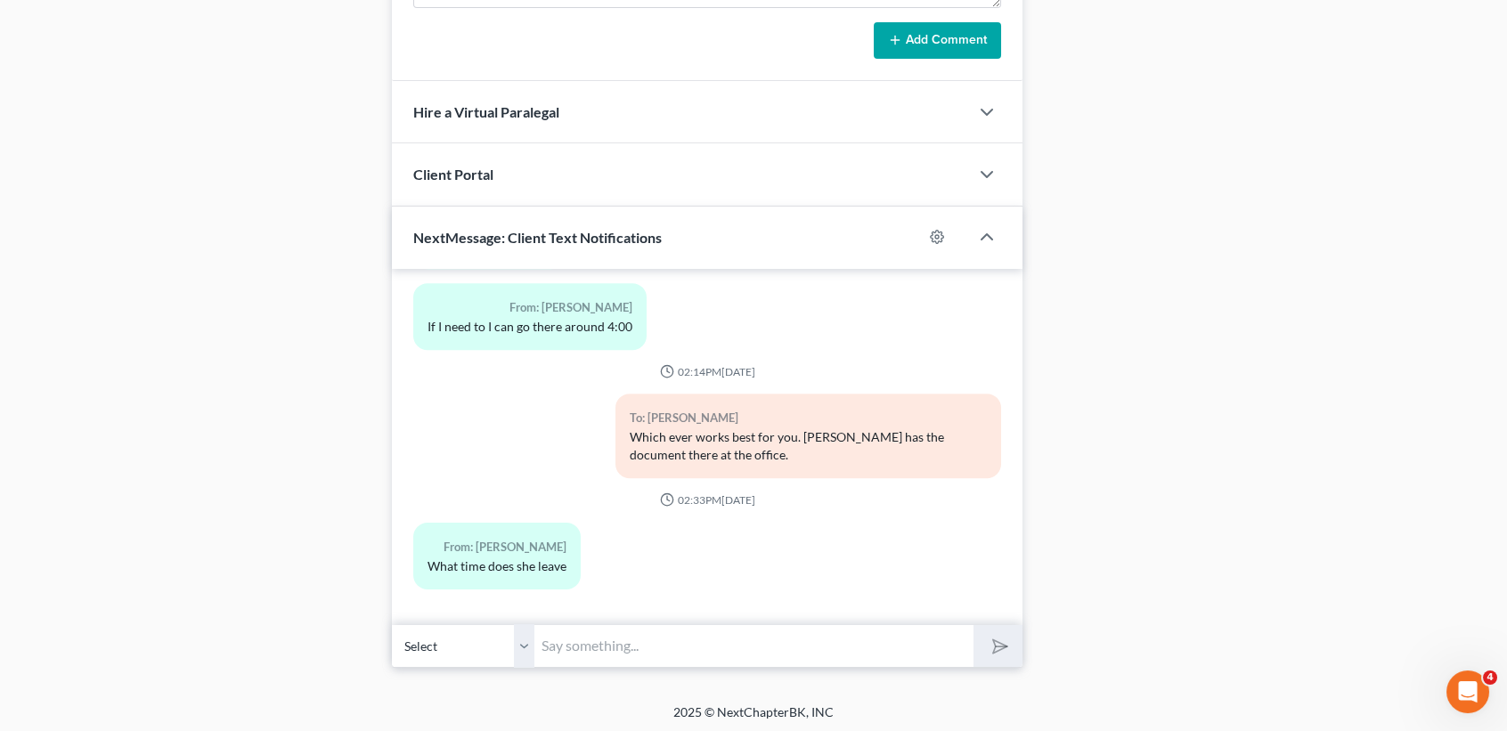
click at [779, 648] on input "text" at bounding box center [753, 646] width 439 height 44
click at [974, 625] on button "submit" at bounding box center [998, 646] width 49 height 42
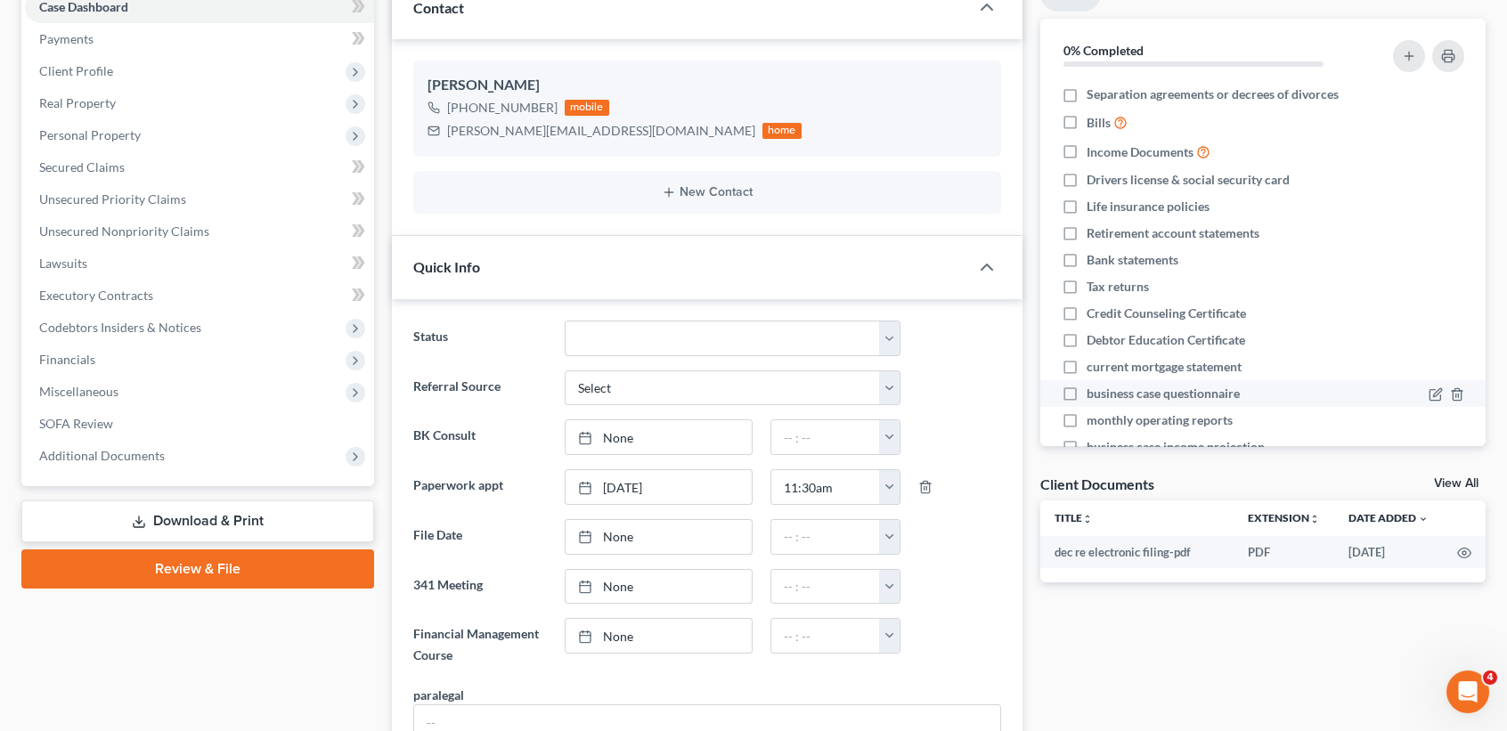
scroll to position [0, 0]
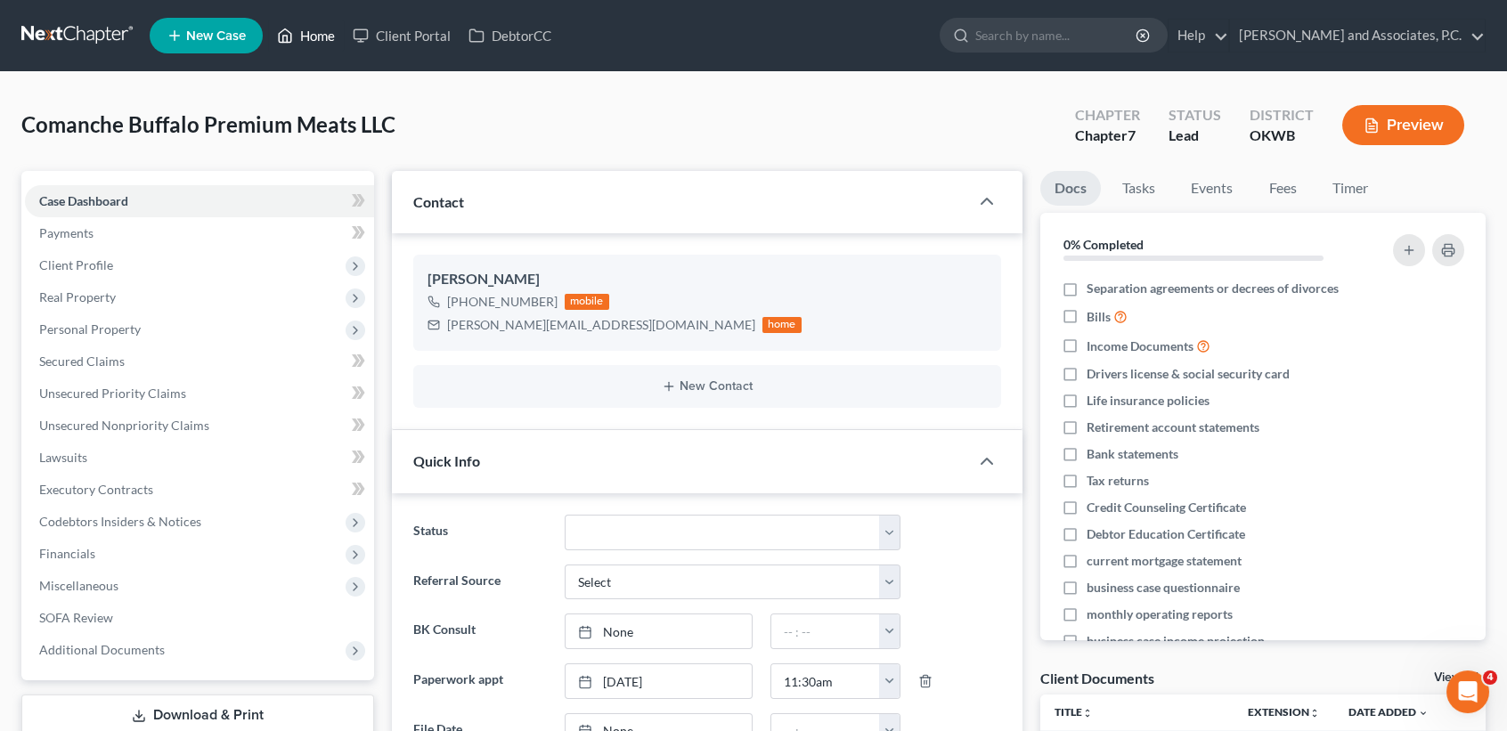
click at [308, 51] on link "Home" at bounding box center [306, 36] width 76 height 32
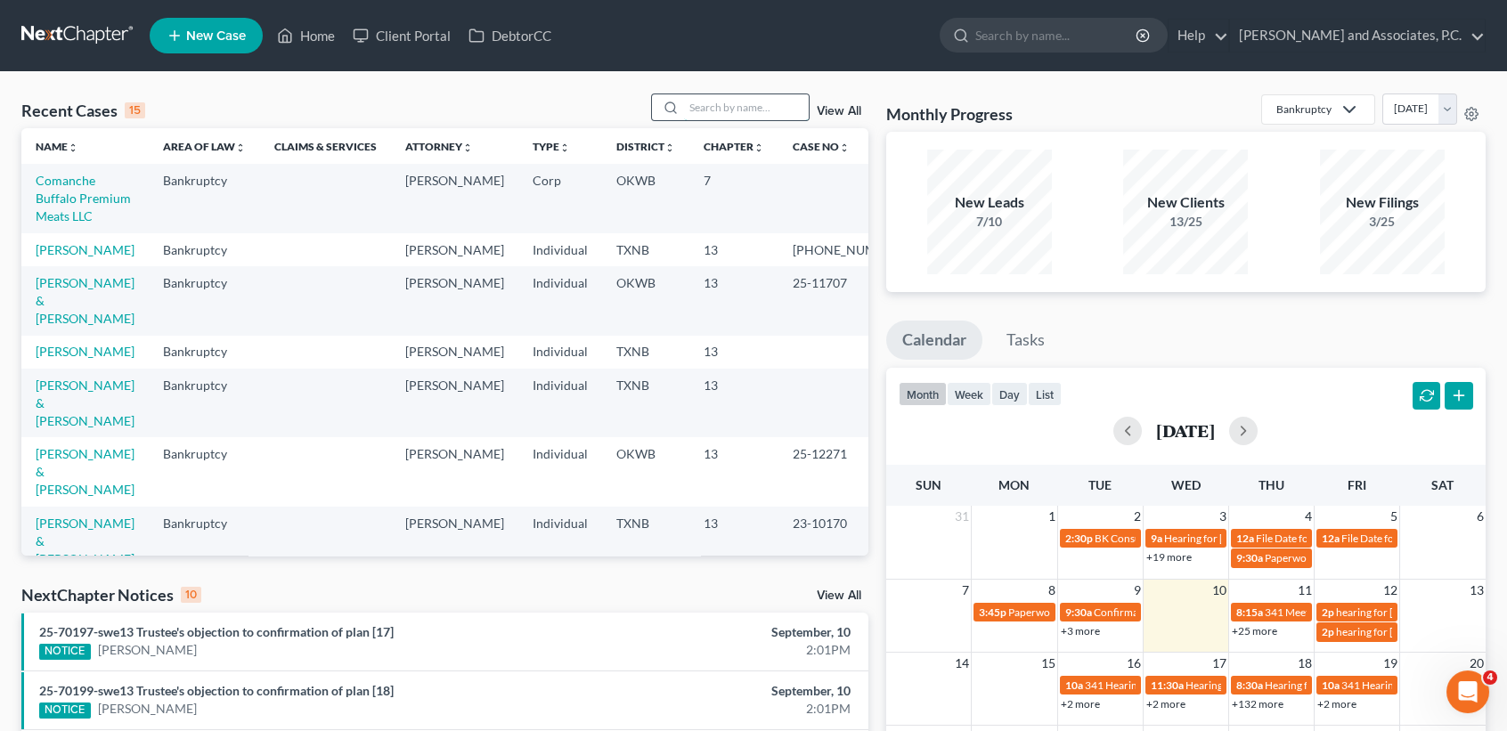
click at [772, 102] on input "search" at bounding box center [746, 107] width 125 height 26
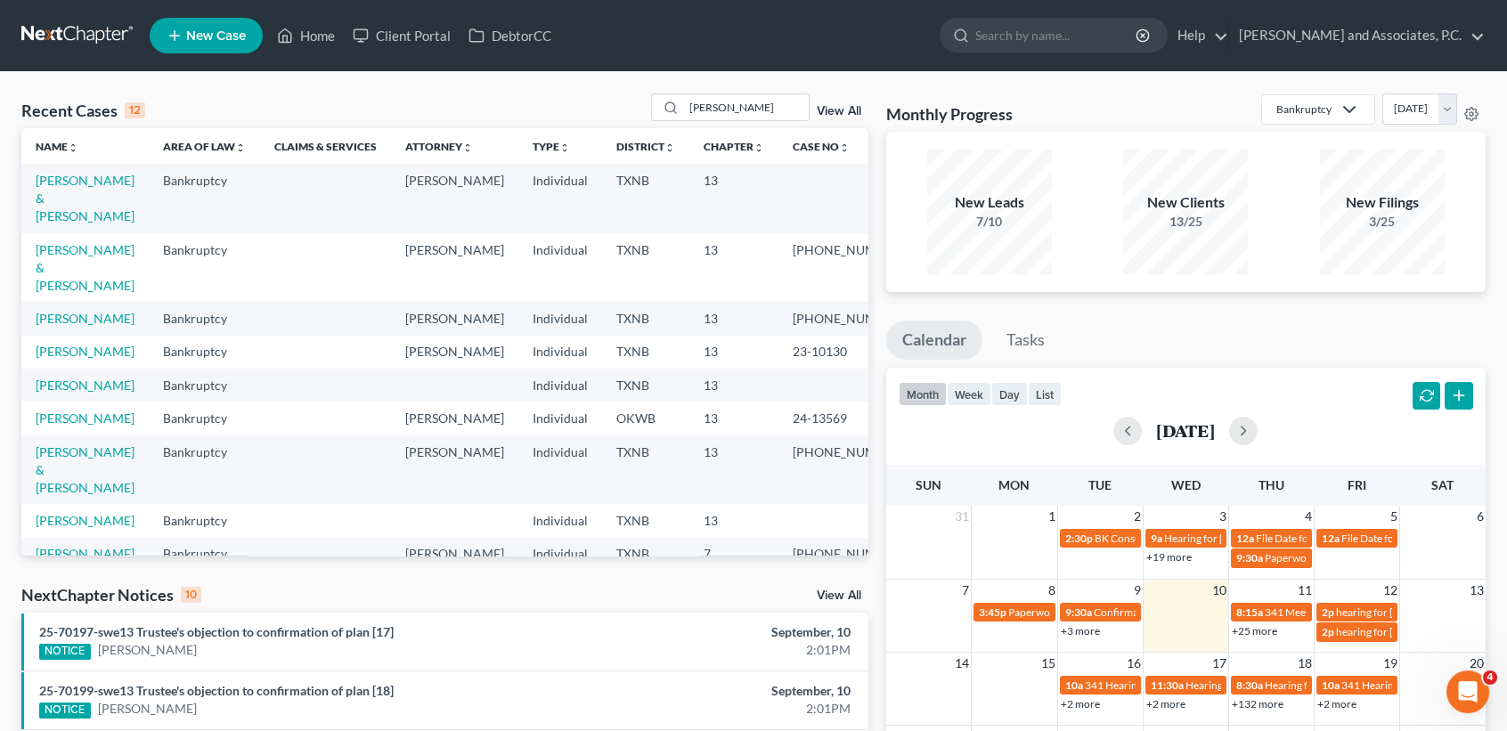
click at [69, 209] on td "Hernandez, Jeffrey & Laura" at bounding box center [84, 198] width 127 height 69
click at [68, 200] on link "Hernandez, Jeffrey & Laura" at bounding box center [85, 198] width 99 height 51
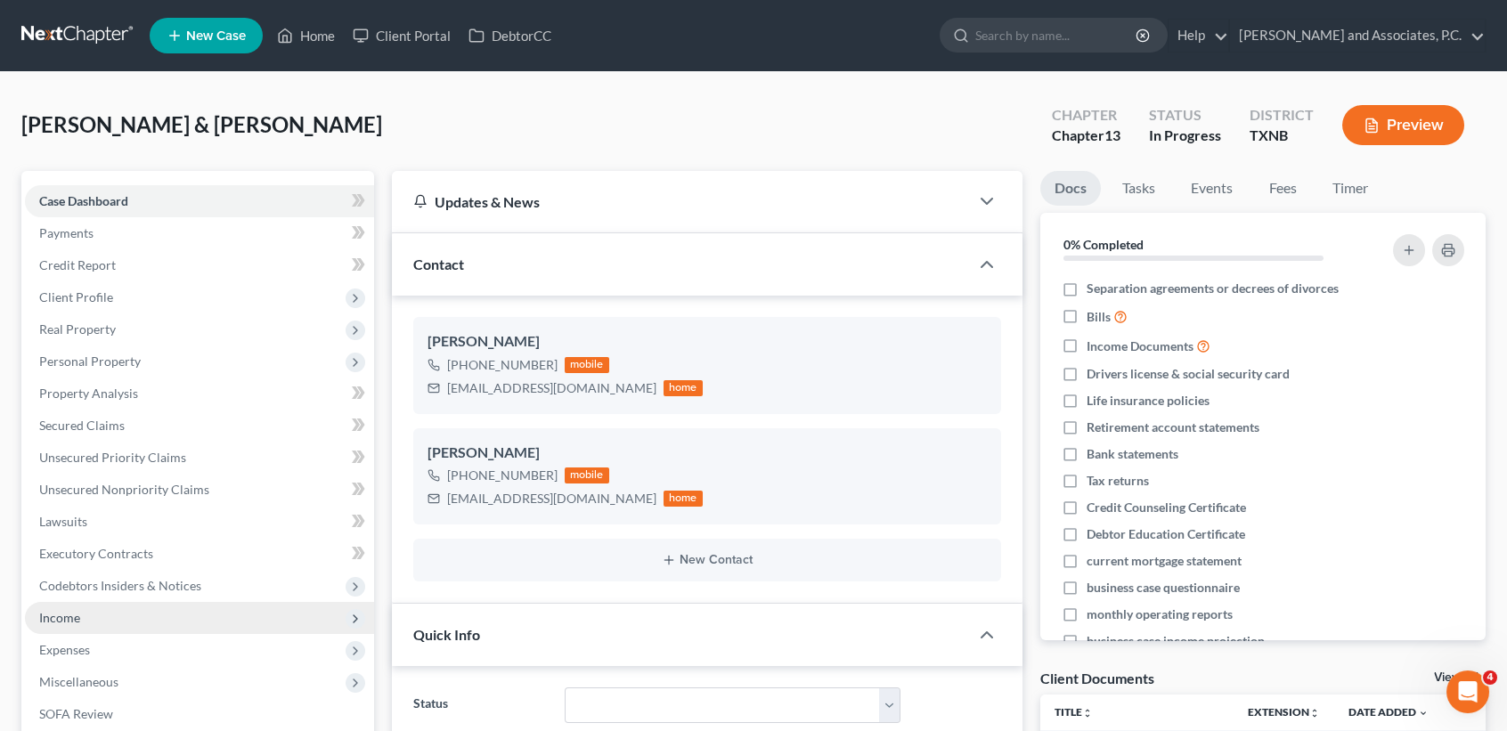
click at [138, 616] on span "Income" at bounding box center [199, 618] width 349 height 32
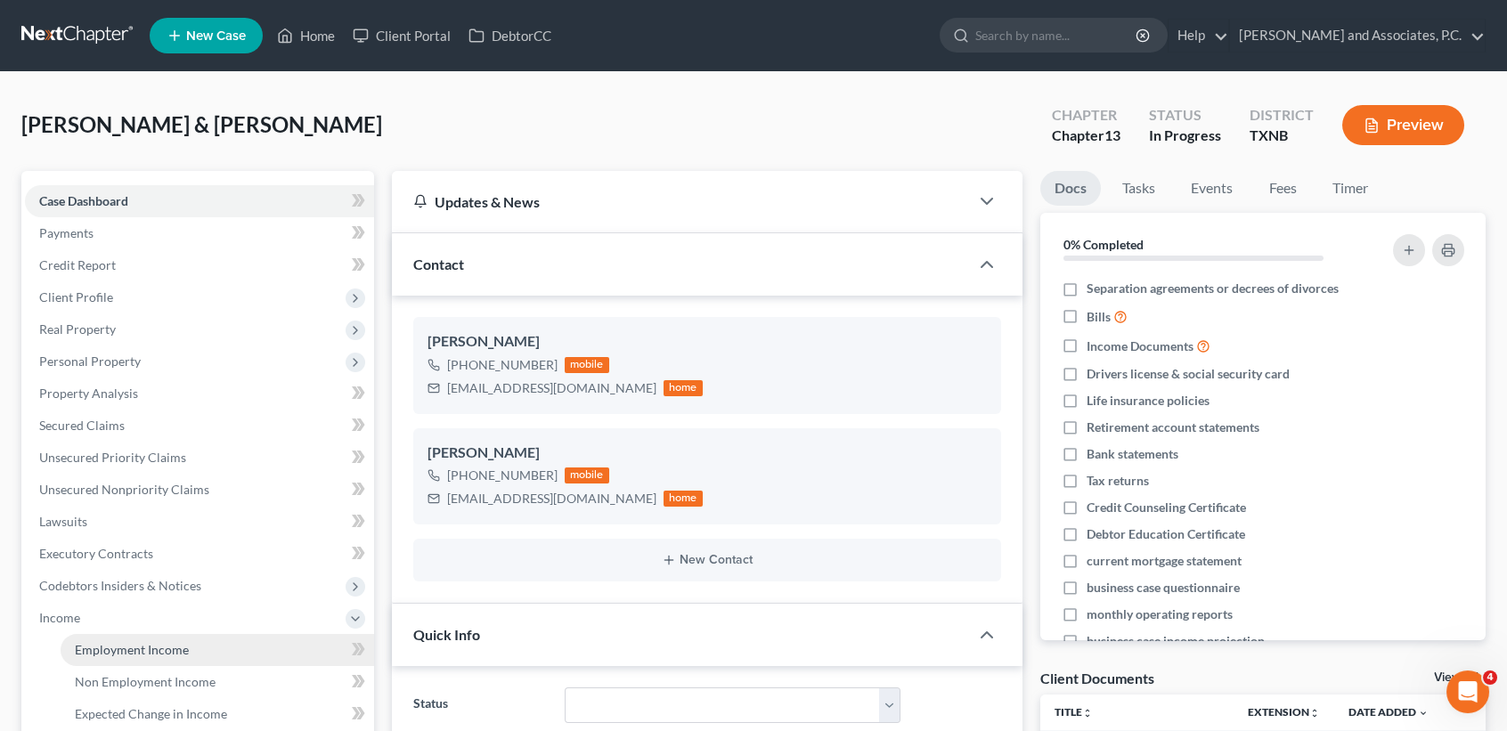
click at [147, 654] on span "Employment Income" at bounding box center [132, 649] width 114 height 15
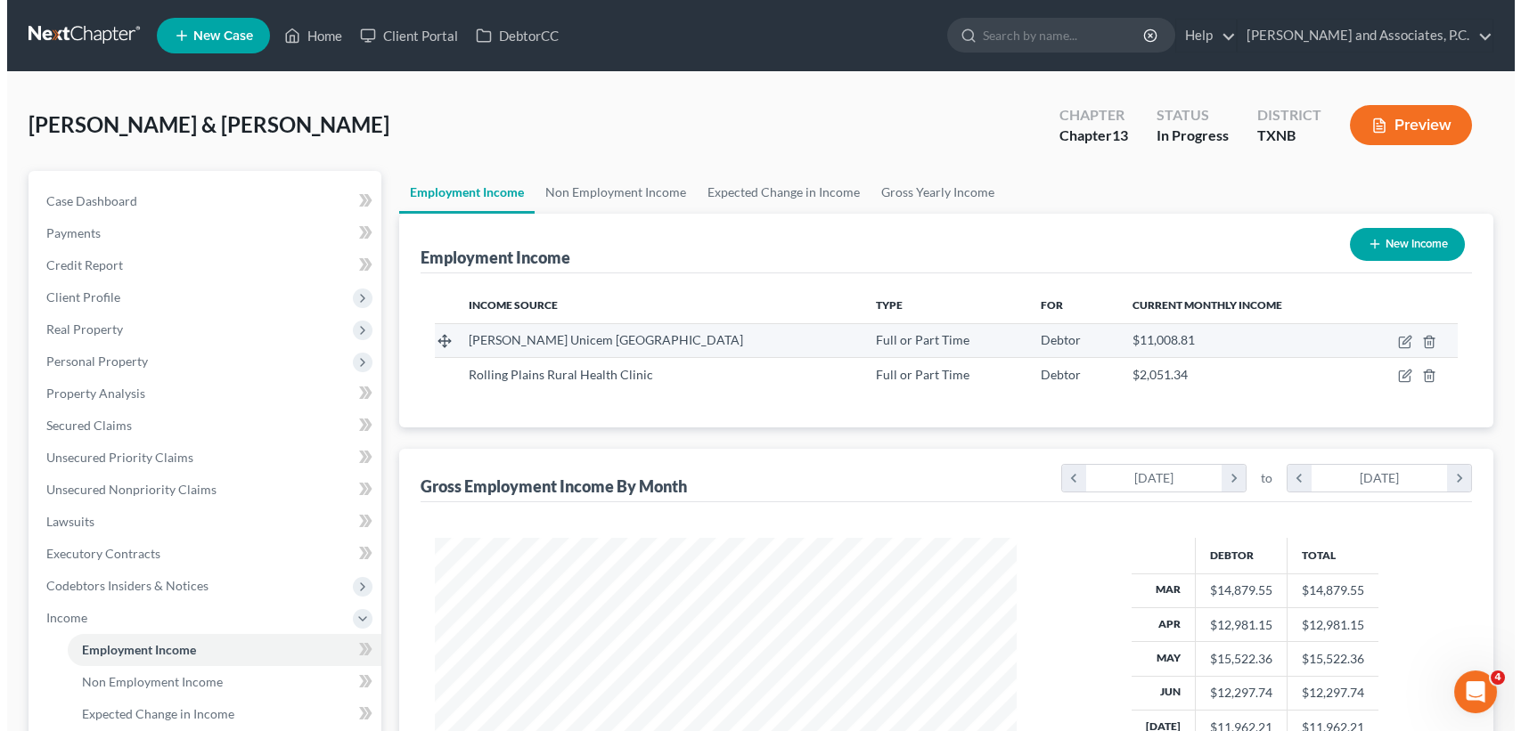
scroll to position [319, 616]
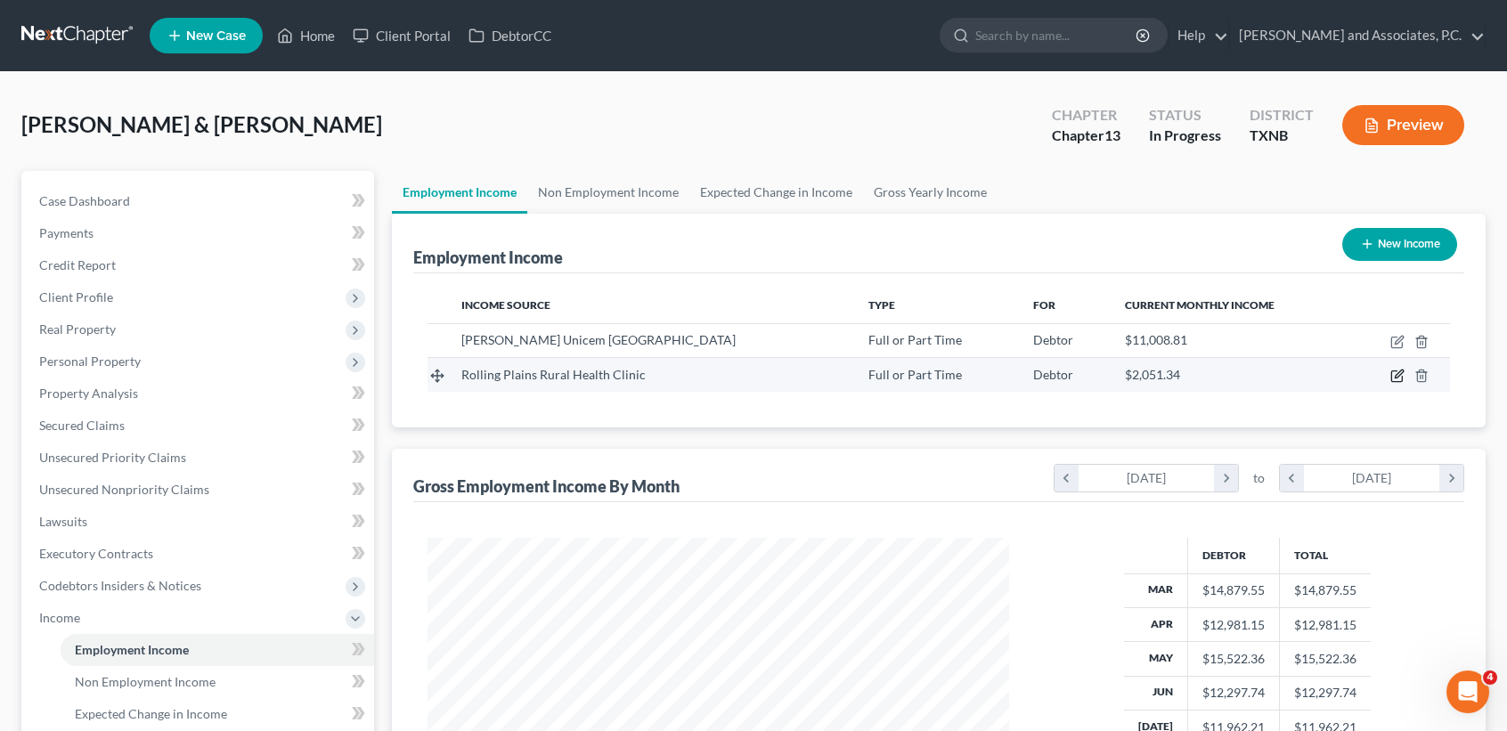
click at [1397, 379] on icon "button" at bounding box center [1399, 375] width 8 height 8
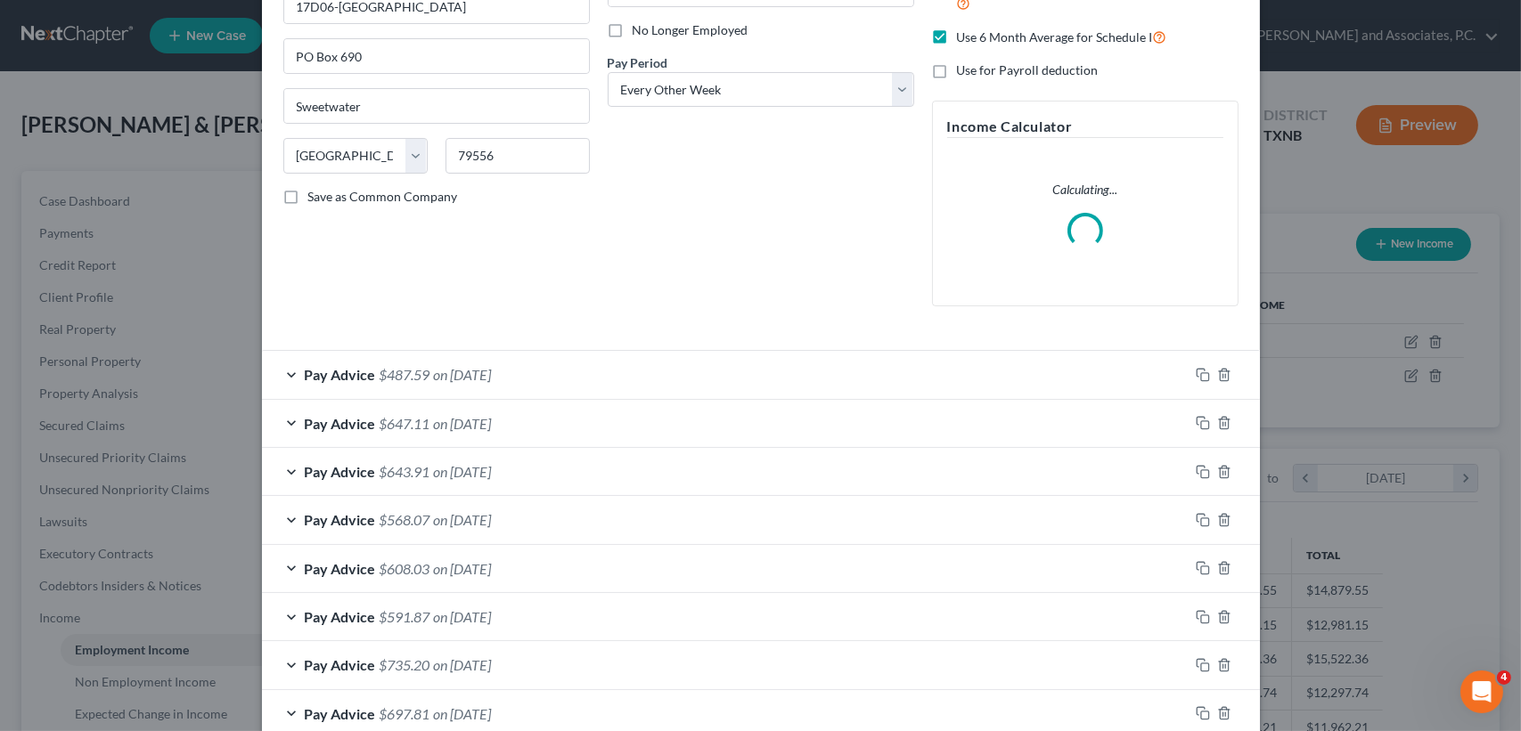
scroll to position [99, 0]
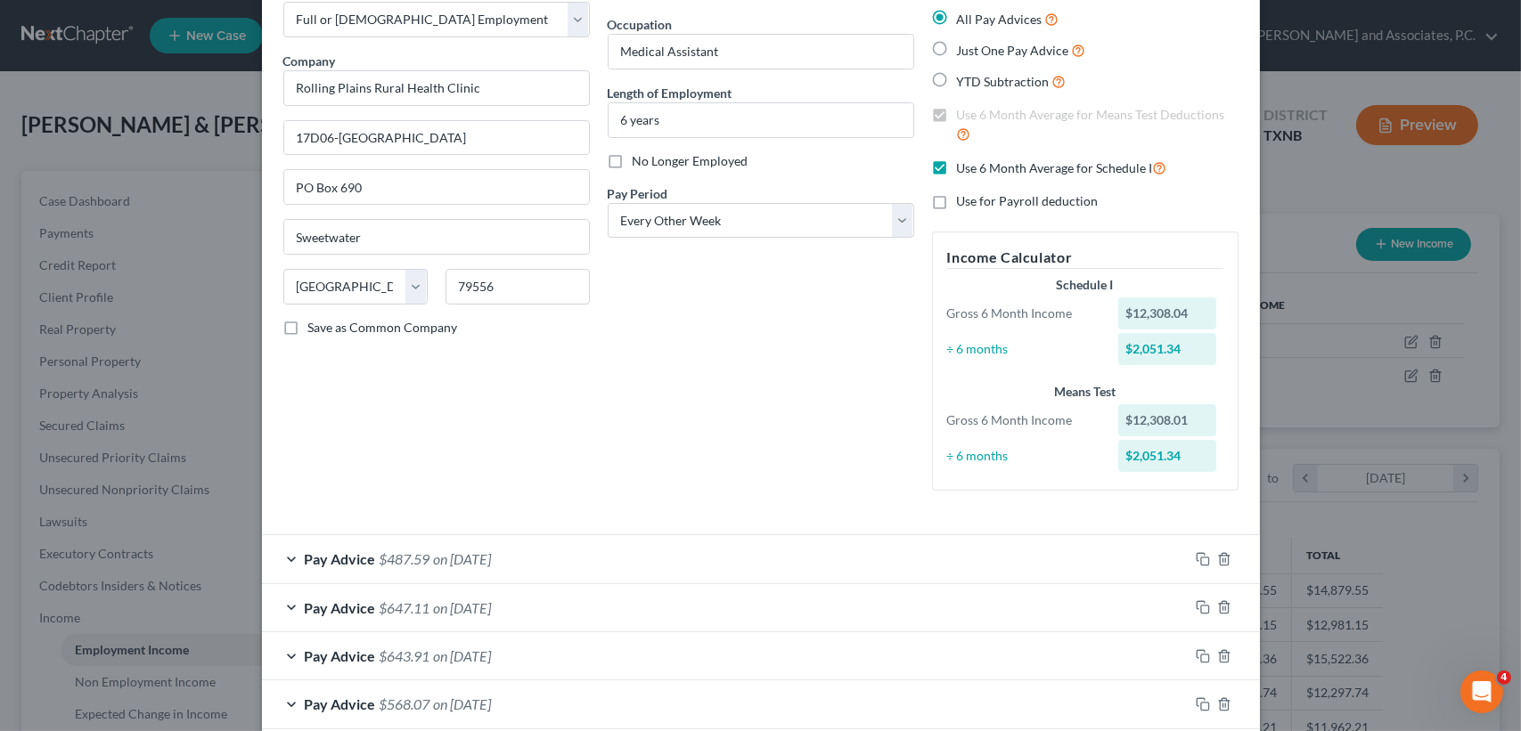
click at [465, 509] on div "Employment Type * Select Full or Part Time Employment Self Employment Company *…" at bounding box center [760, 251] width 973 height 537
click at [479, 542] on div "Pay Advice $487.59 on 08/22/2025" at bounding box center [725, 558] width 926 height 47
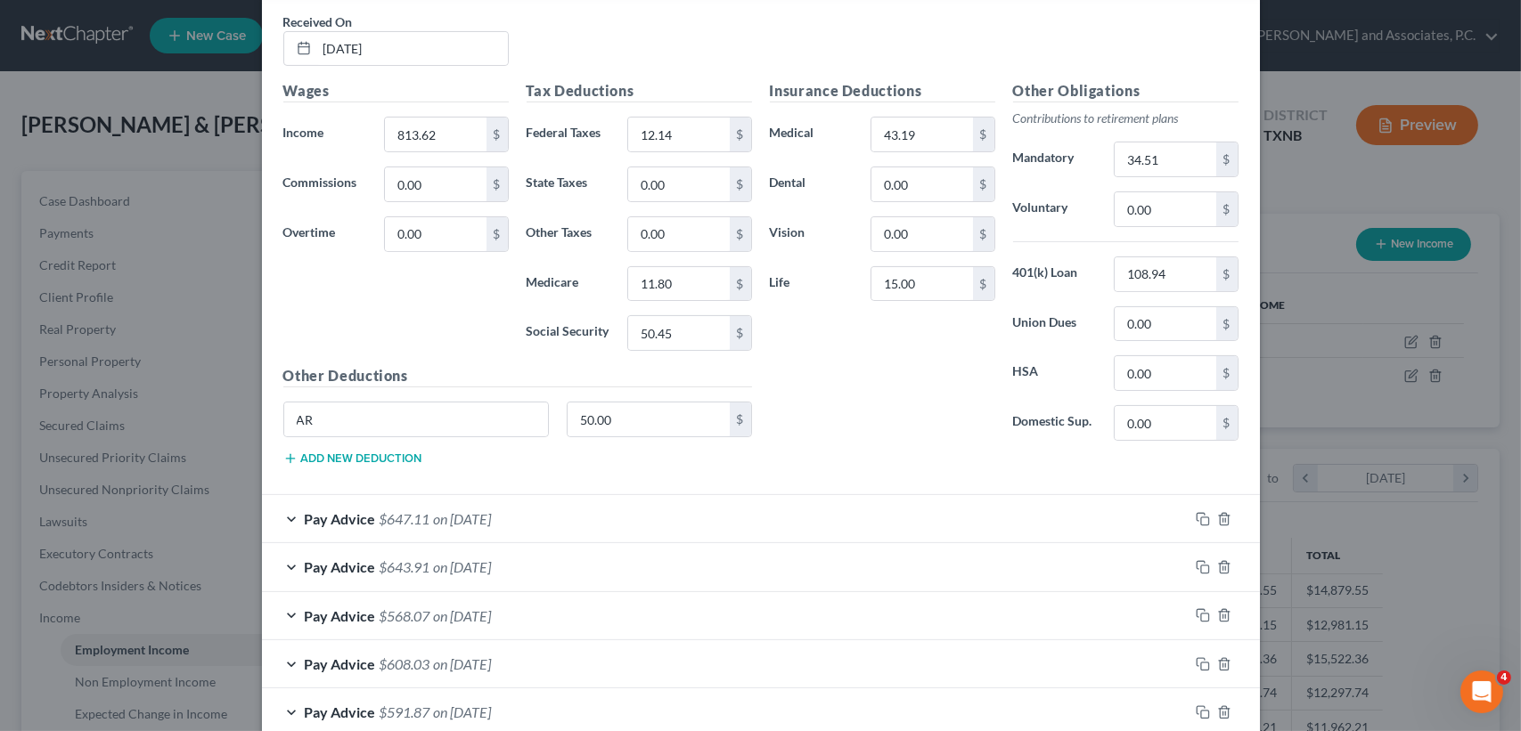
scroll to position [574, 0]
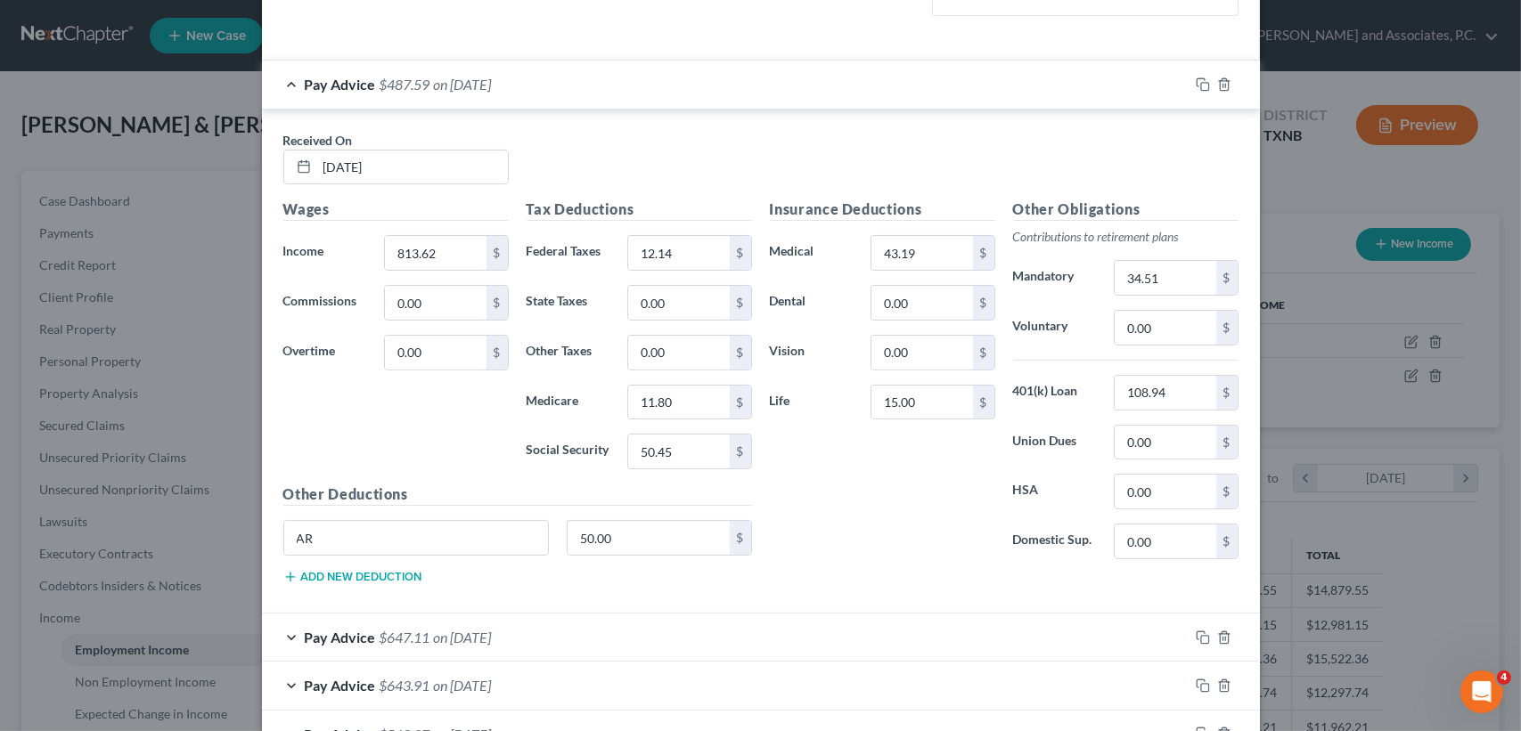
click at [562, 91] on div "Pay Advice $487.59 on 08/22/2025" at bounding box center [725, 84] width 926 height 47
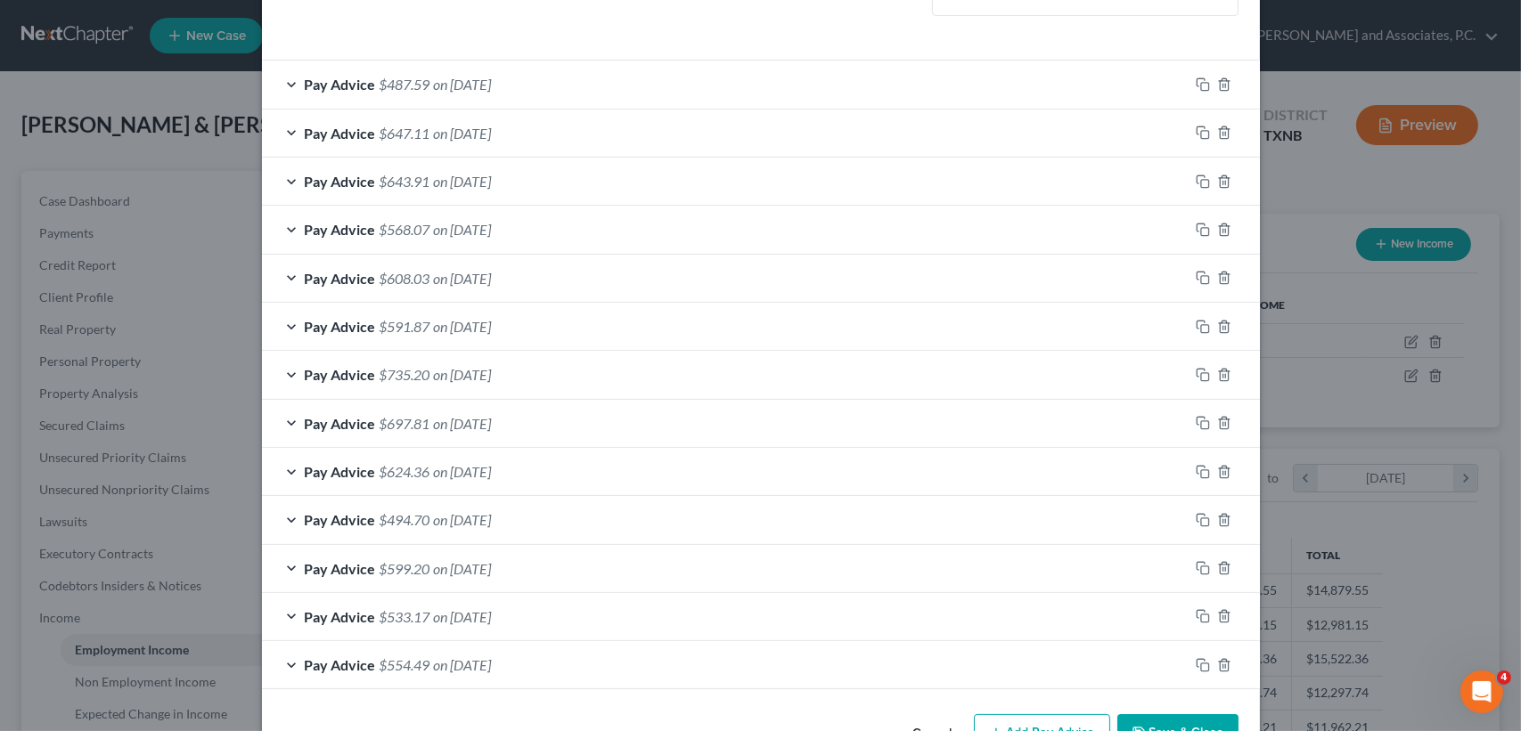
click at [569, 126] on div "Pay Advice $647.11 on 08/08/2025" at bounding box center [725, 133] width 926 height 47
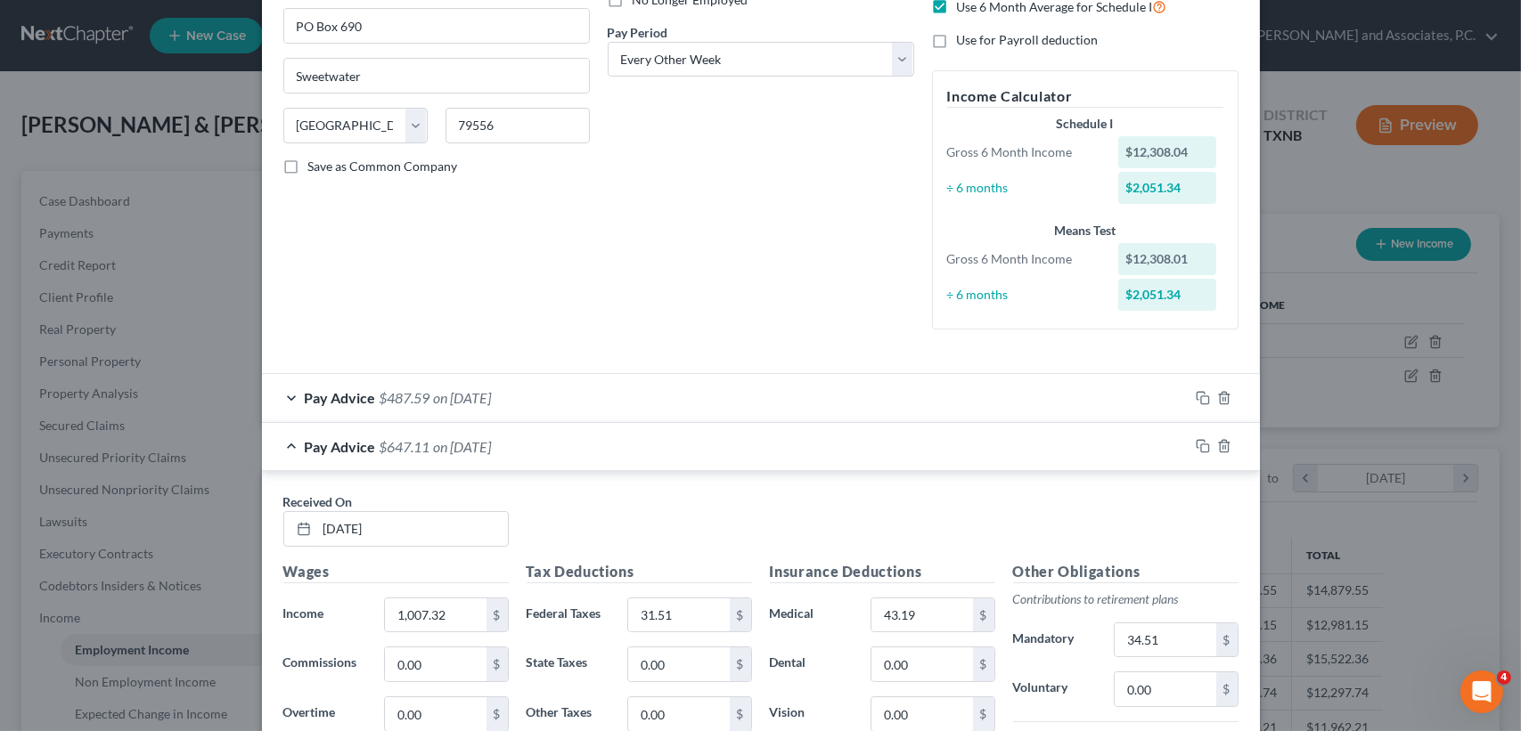
scroll to position [475, 0]
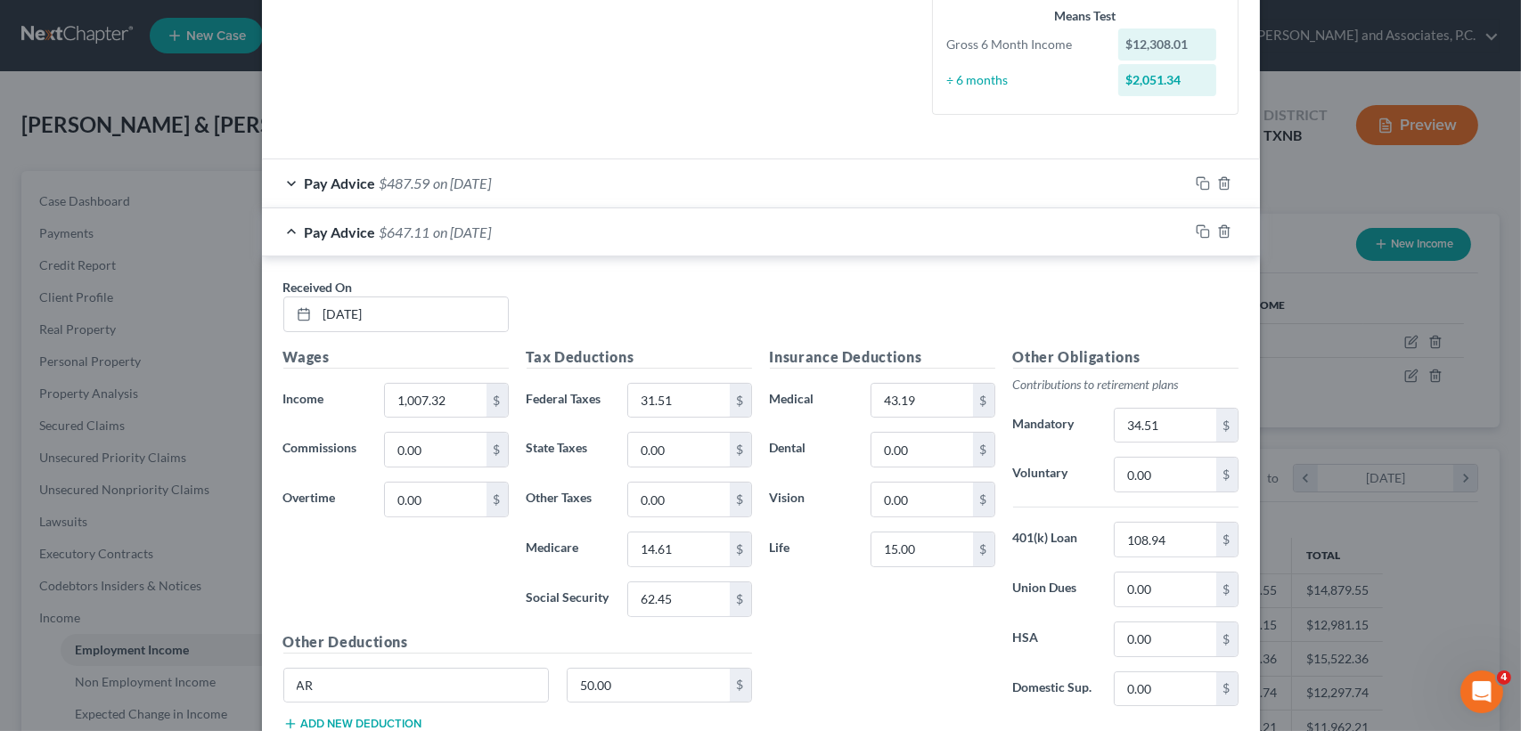
click at [812, 218] on div "Pay Advice $647.11 on 08/08/2025" at bounding box center [725, 231] width 926 height 47
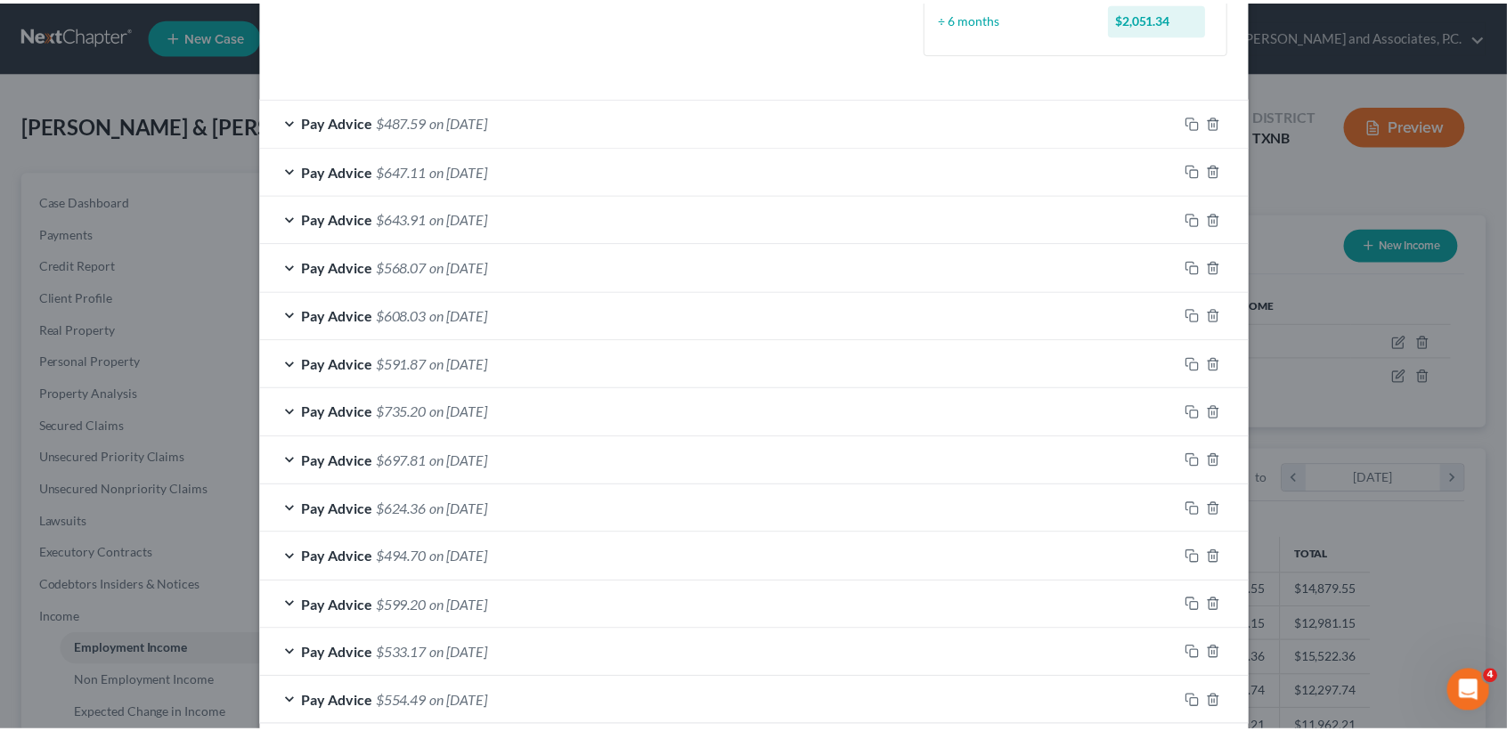
scroll to position [627, 0]
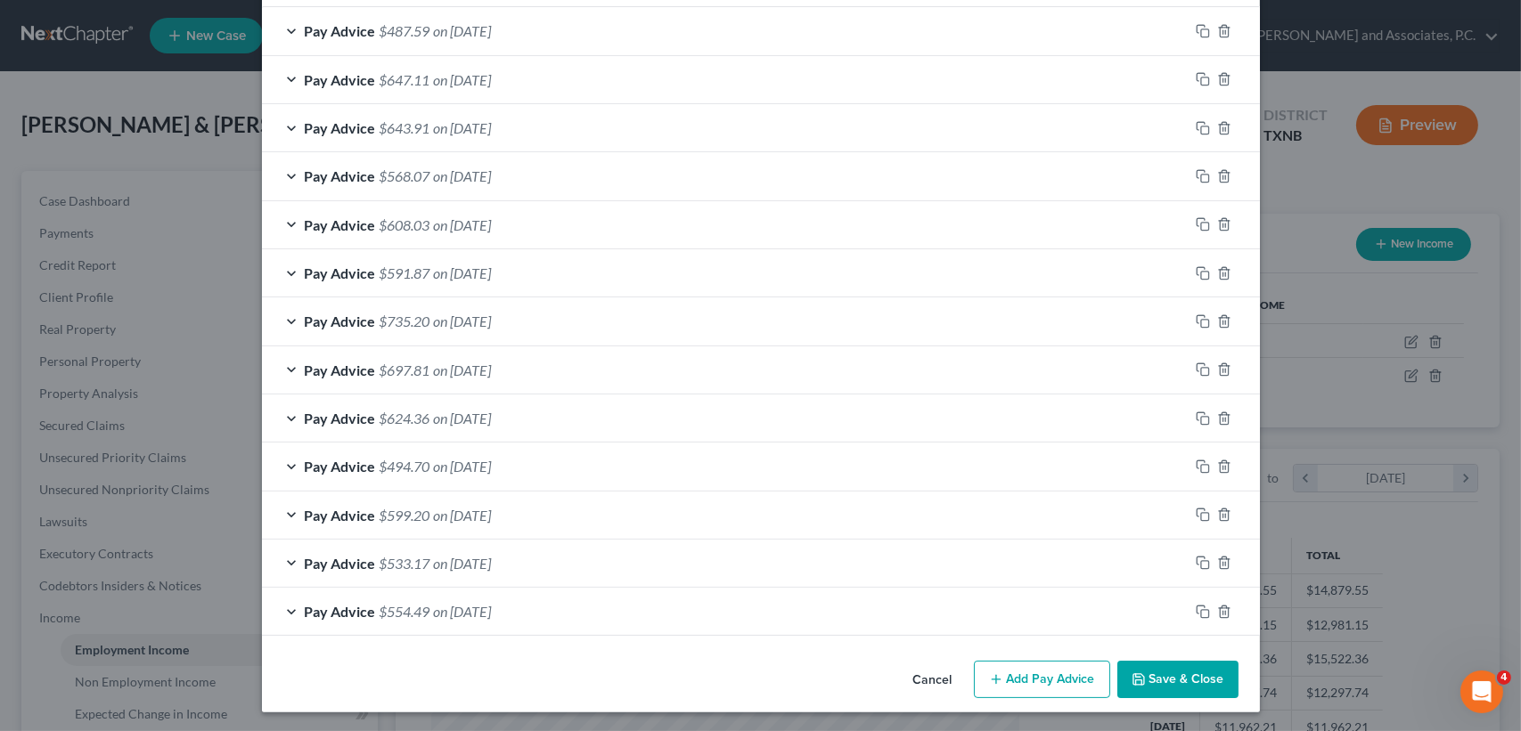
click at [1203, 679] on button "Save & Close" at bounding box center [1177, 679] width 121 height 37
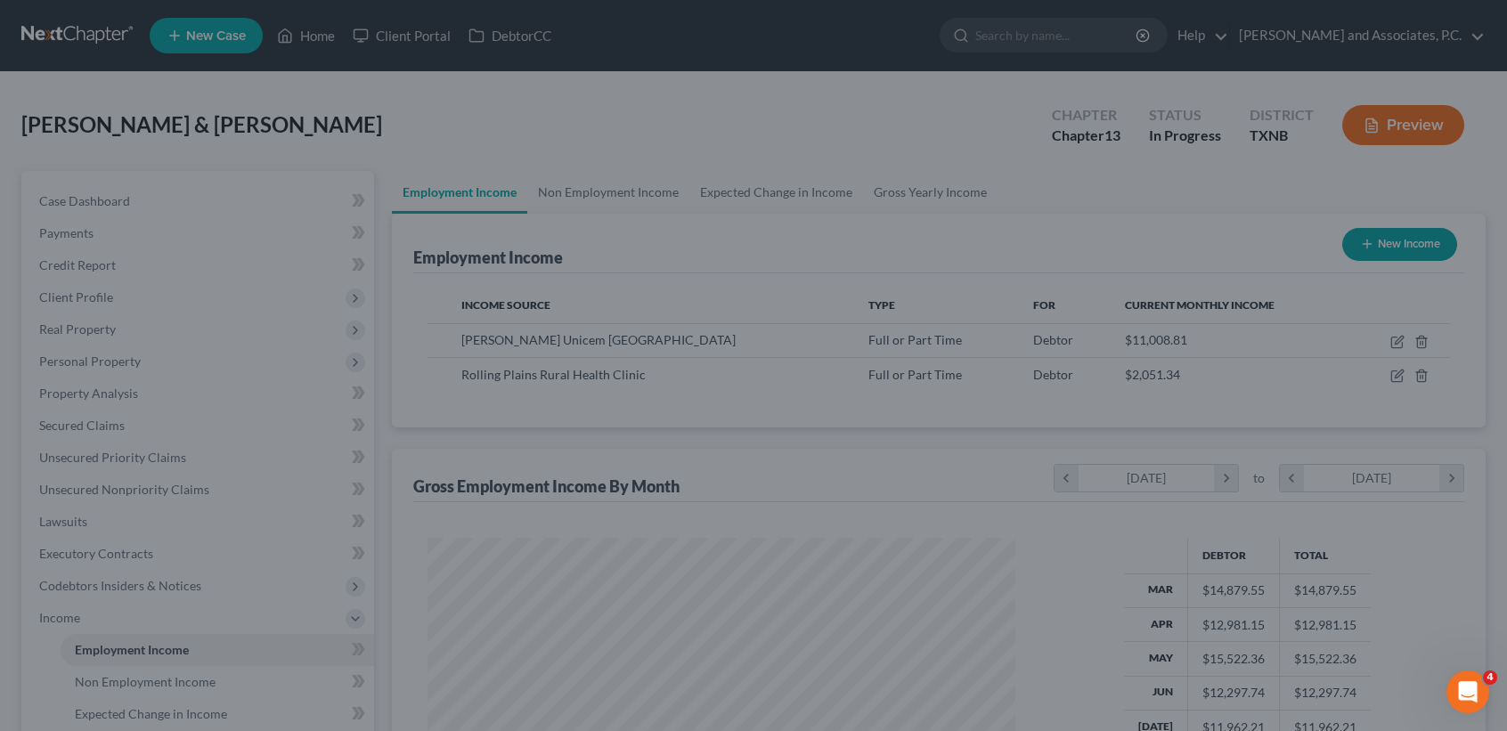
scroll to position [890473, 890175]
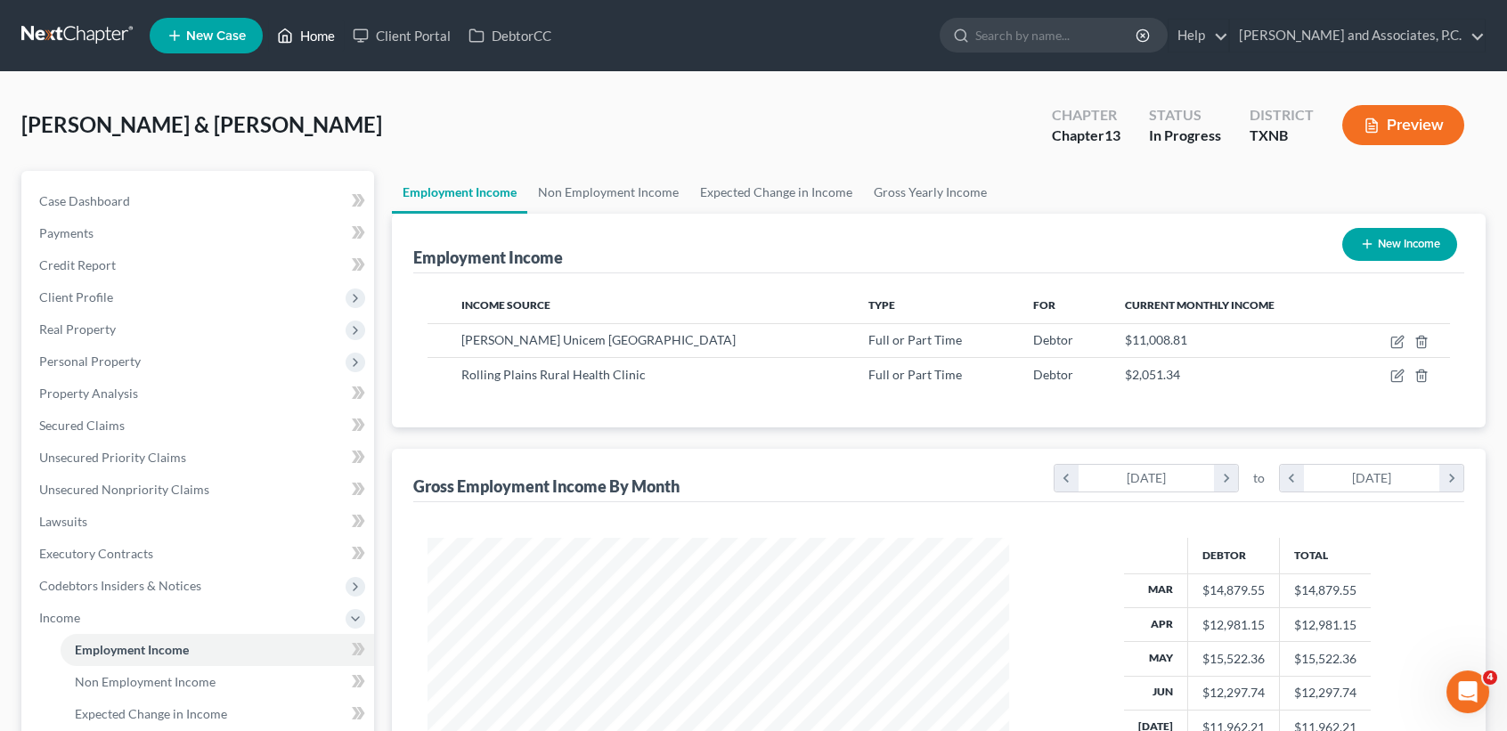
drag, startPoint x: 355, startPoint y: 57, endPoint x: 318, endPoint y: 33, distance: 43.7
click at [349, 58] on ul "New Case Home Client Portal DebtorCC - No Result - See all results Or Press Ent…" at bounding box center [818, 35] width 1336 height 46
click at [318, 33] on link "Home" at bounding box center [306, 36] width 76 height 32
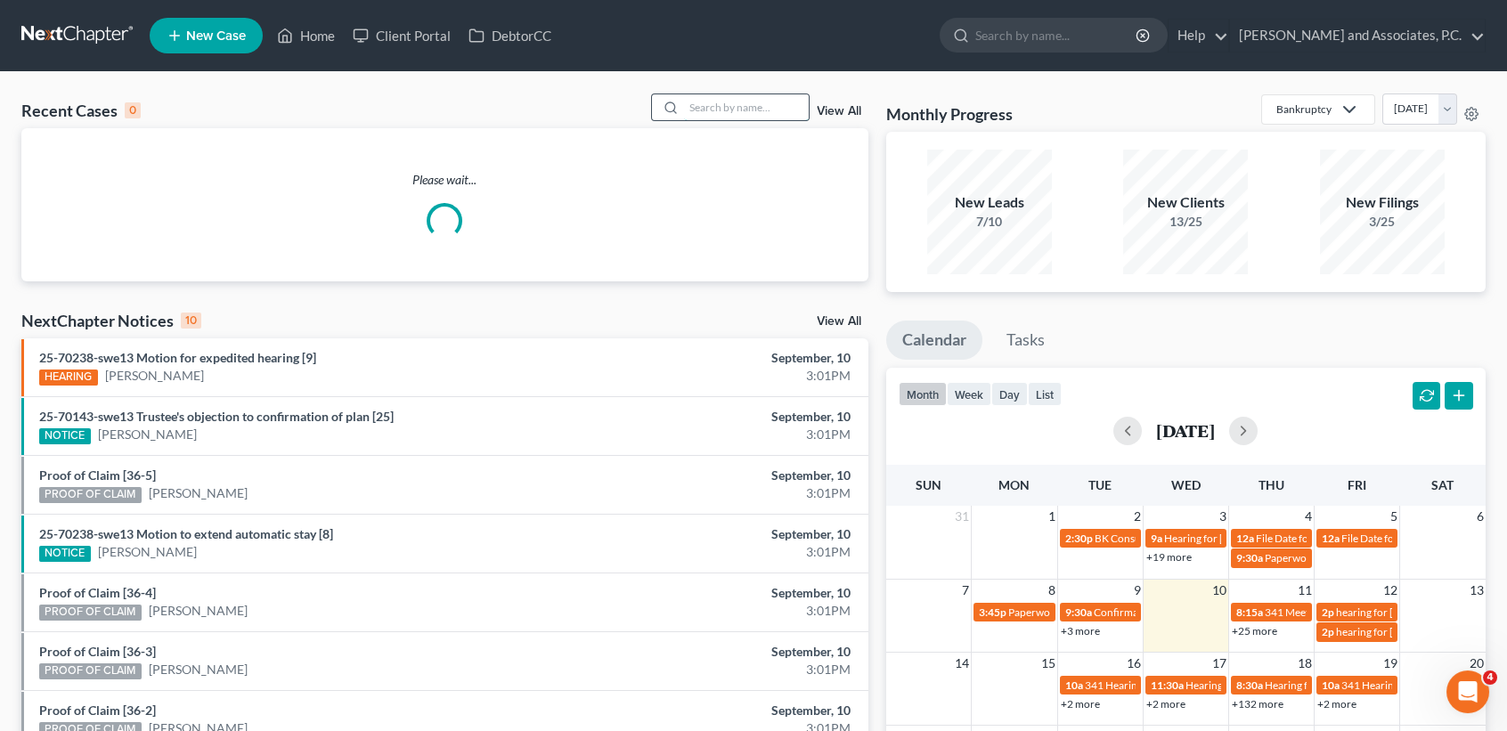
click at [745, 117] on input "search" at bounding box center [746, 107] width 125 height 26
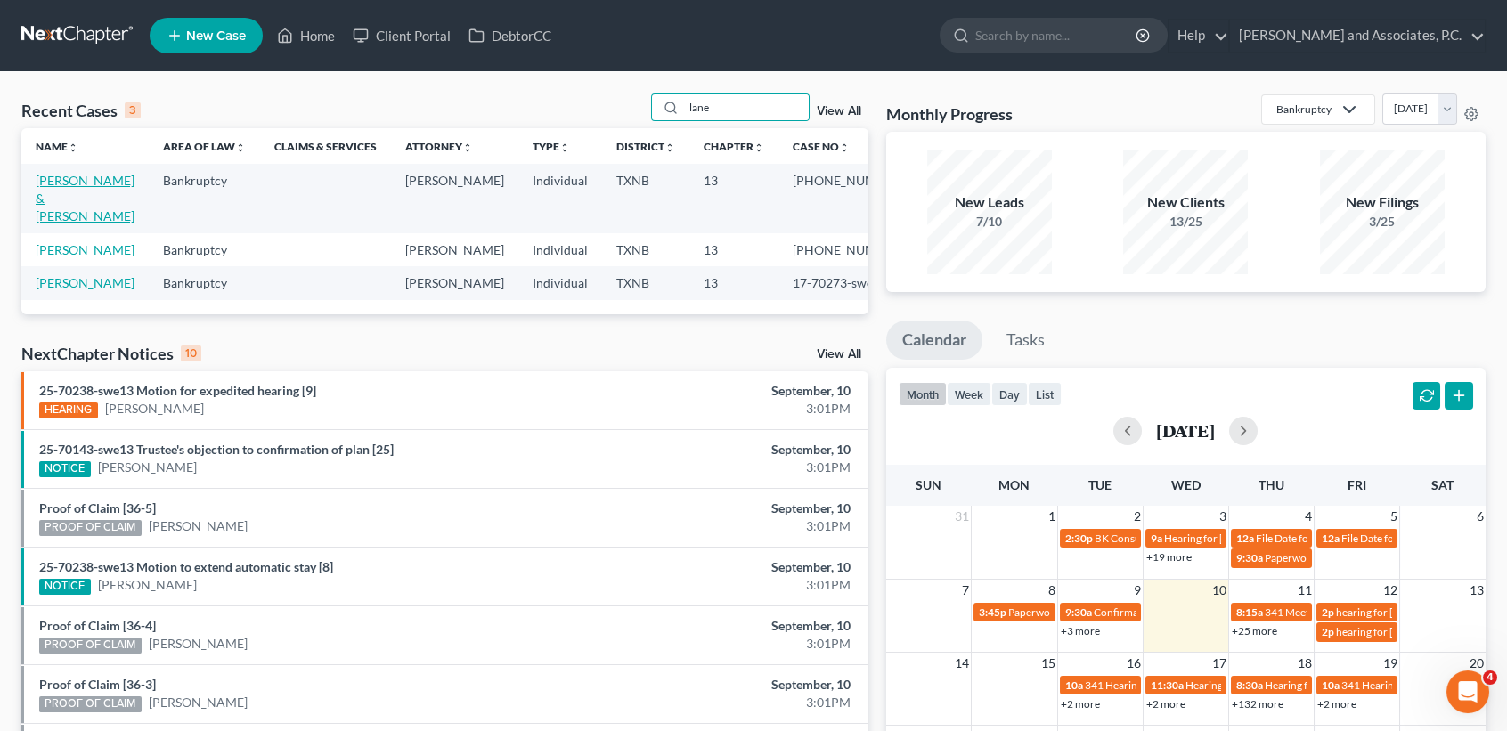
click at [53, 184] on link "[PERSON_NAME] & [PERSON_NAME]" at bounding box center [85, 198] width 99 height 51
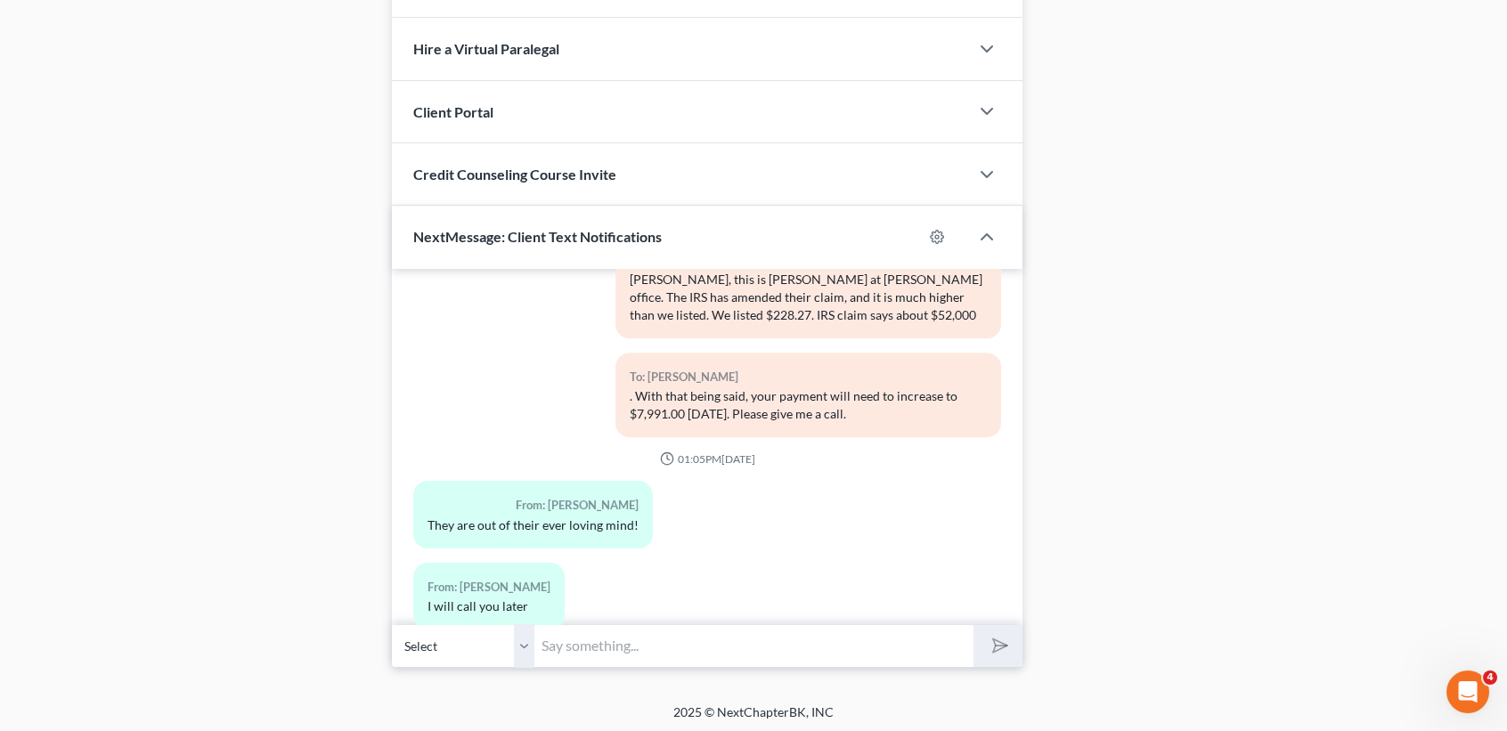
scroll to position [7677, 0]
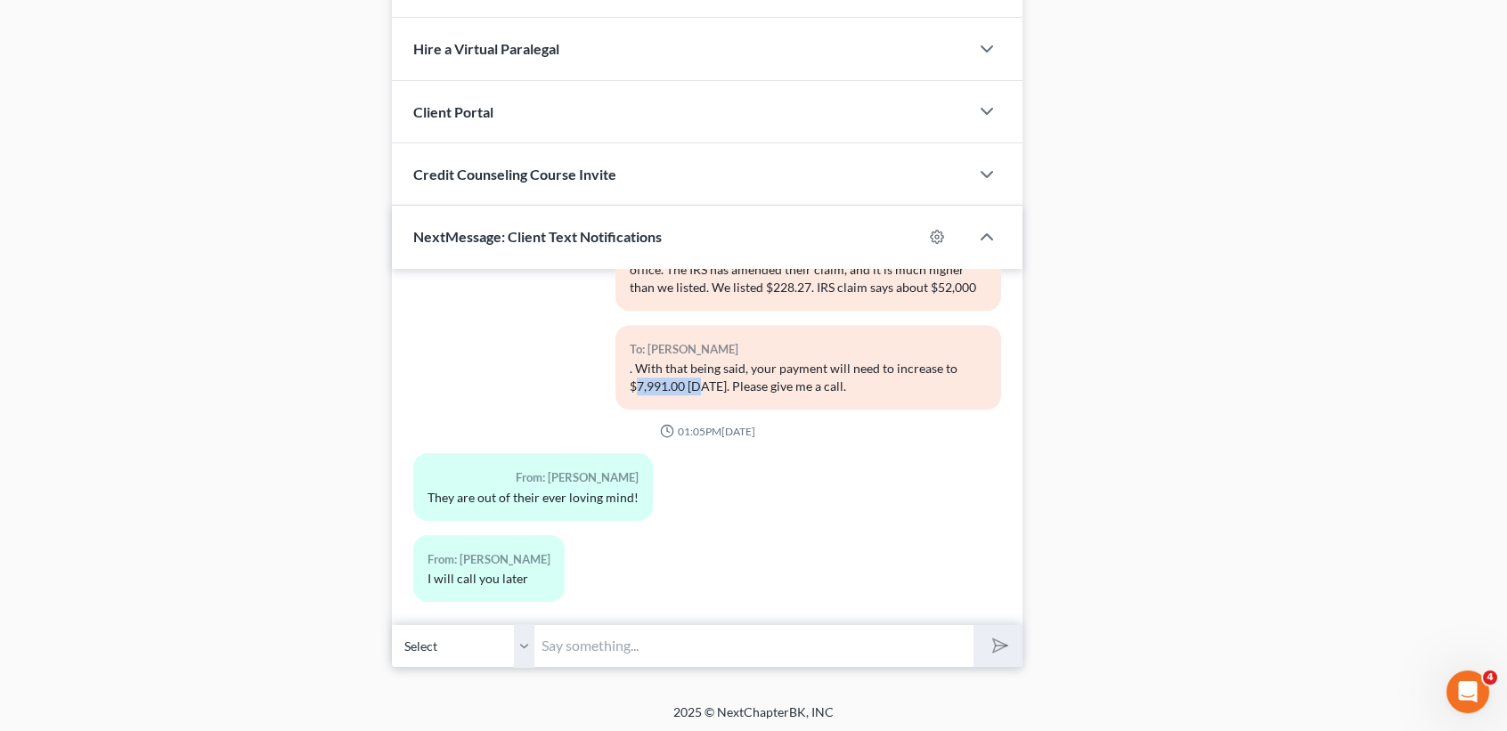
drag, startPoint x: 629, startPoint y: 367, endPoint x: 697, endPoint y: 379, distance: 68.7
click at [697, 379] on div "To: Debbie Lane . With that being said, your payment will need to increase to $…" at bounding box center [809, 367] width 386 height 85
click at [757, 502] on div "From: Debbie Lane They are out of their ever loving mind!" at bounding box center [606, 493] width 404 height 81
click at [747, 501] on div "From: Debbie Lane They are out of their ever loving mind!" at bounding box center [606, 493] width 404 height 81
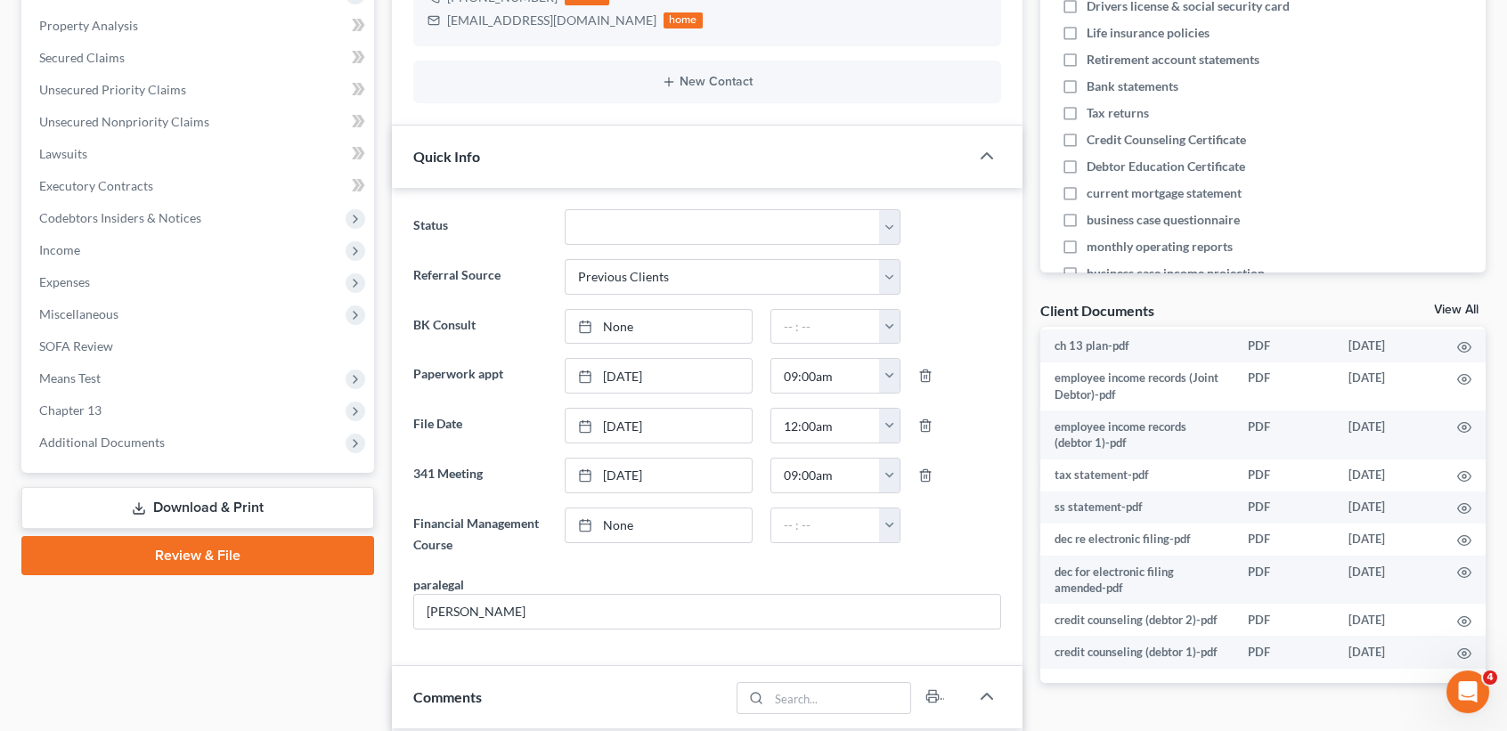
scroll to position [593, 0]
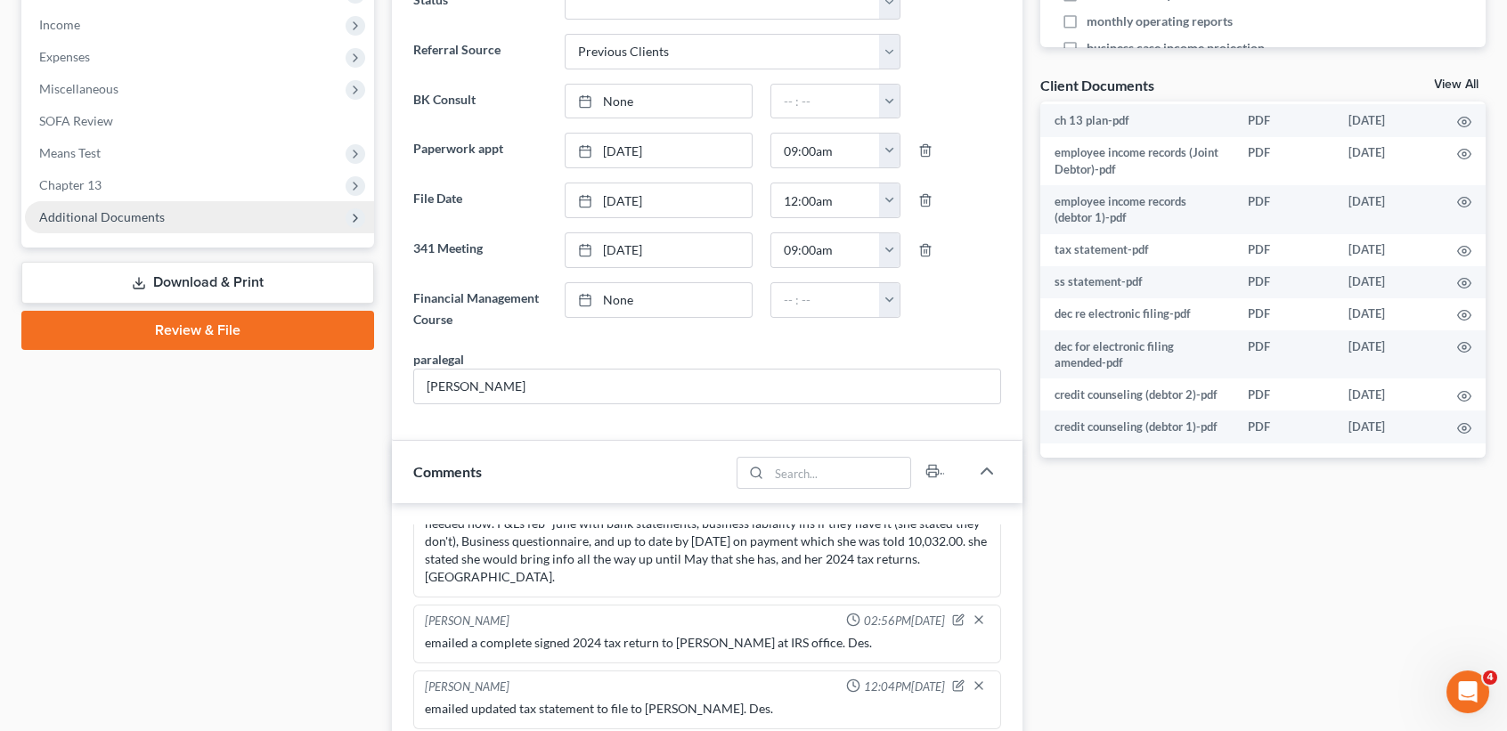
click at [86, 209] on span "Additional Documents" at bounding box center [102, 216] width 126 height 15
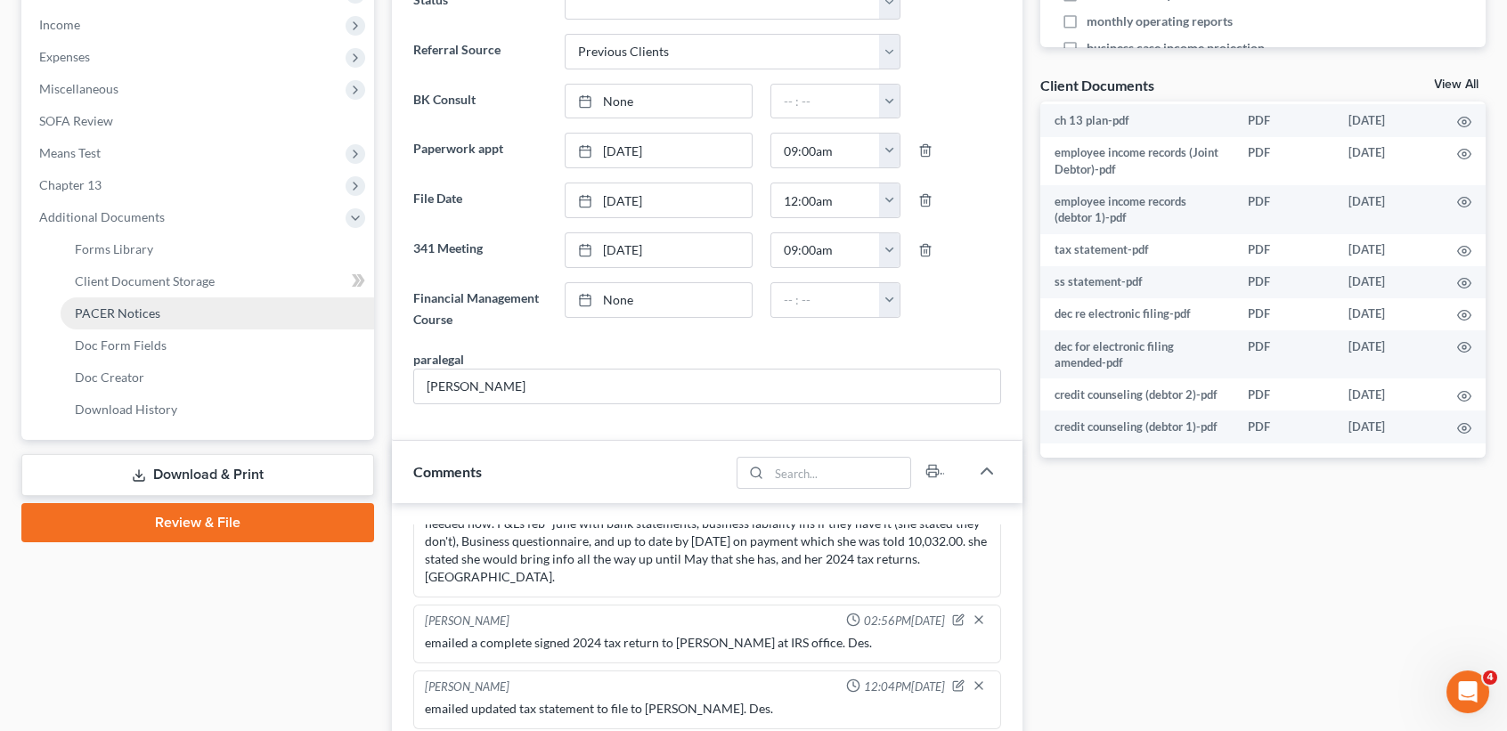
click at [133, 307] on span "PACER Notices" at bounding box center [118, 313] width 86 height 15
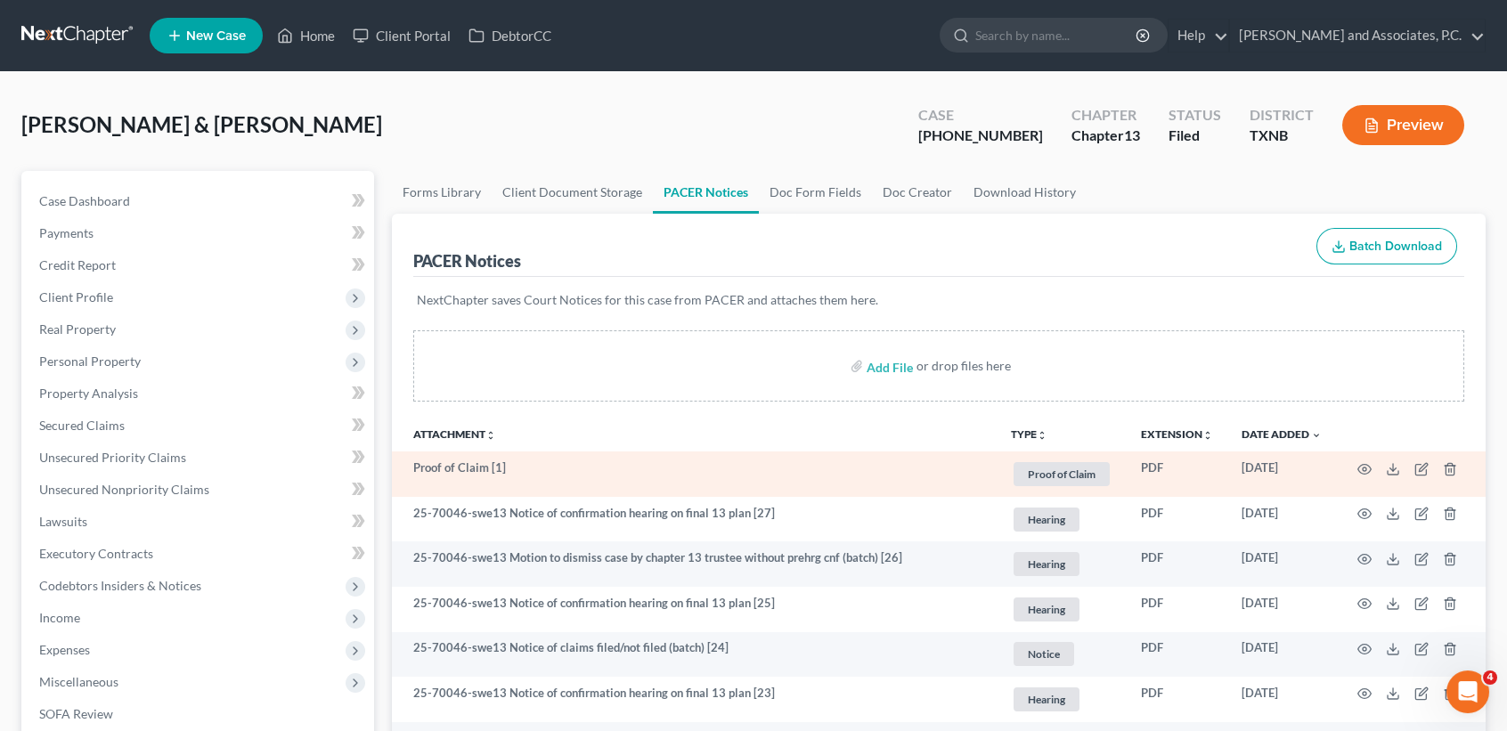
click at [1356, 464] on td at bounding box center [1411, 474] width 150 height 45
click at [1366, 471] on icon "button" at bounding box center [1365, 469] width 14 height 14
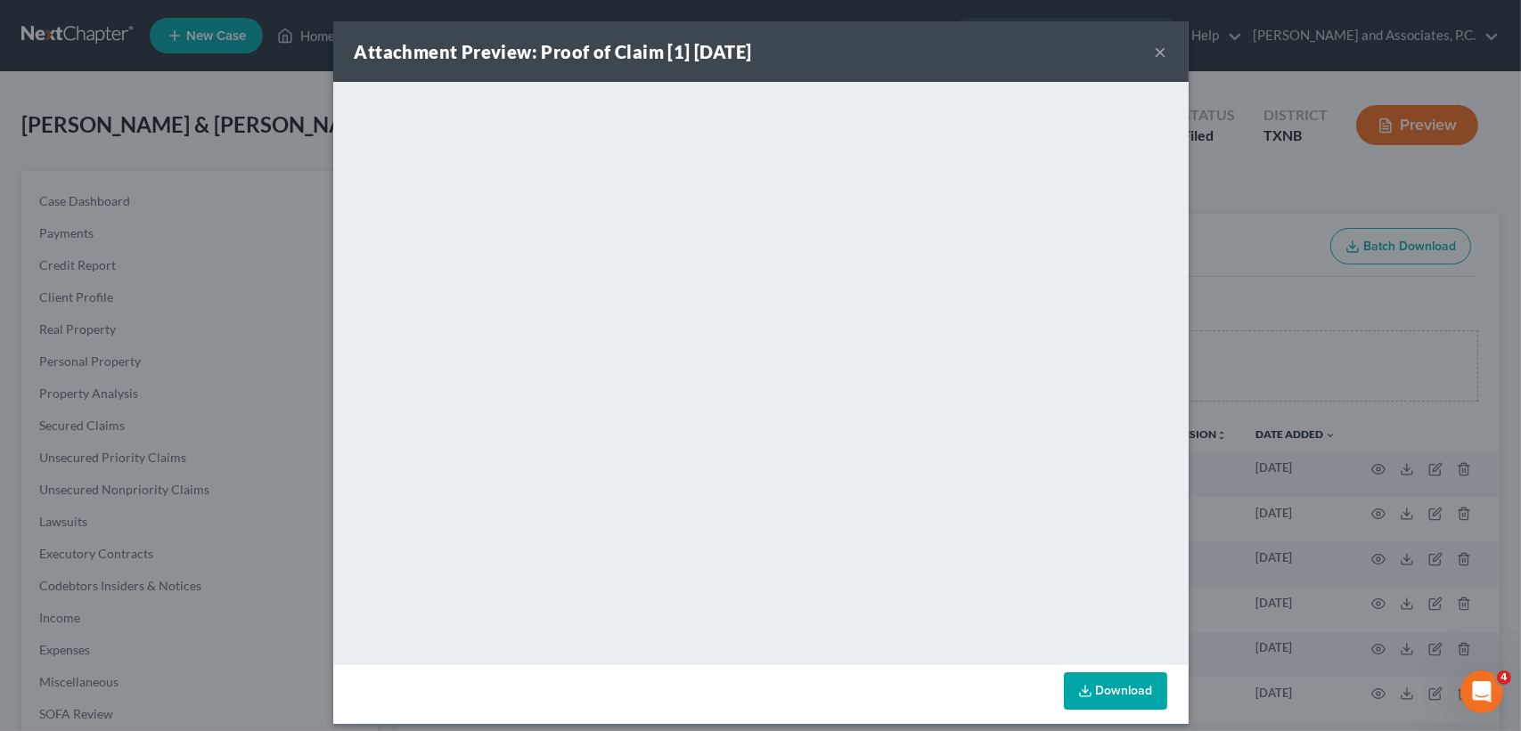
click at [1154, 49] on button "×" at bounding box center [1160, 51] width 12 height 21
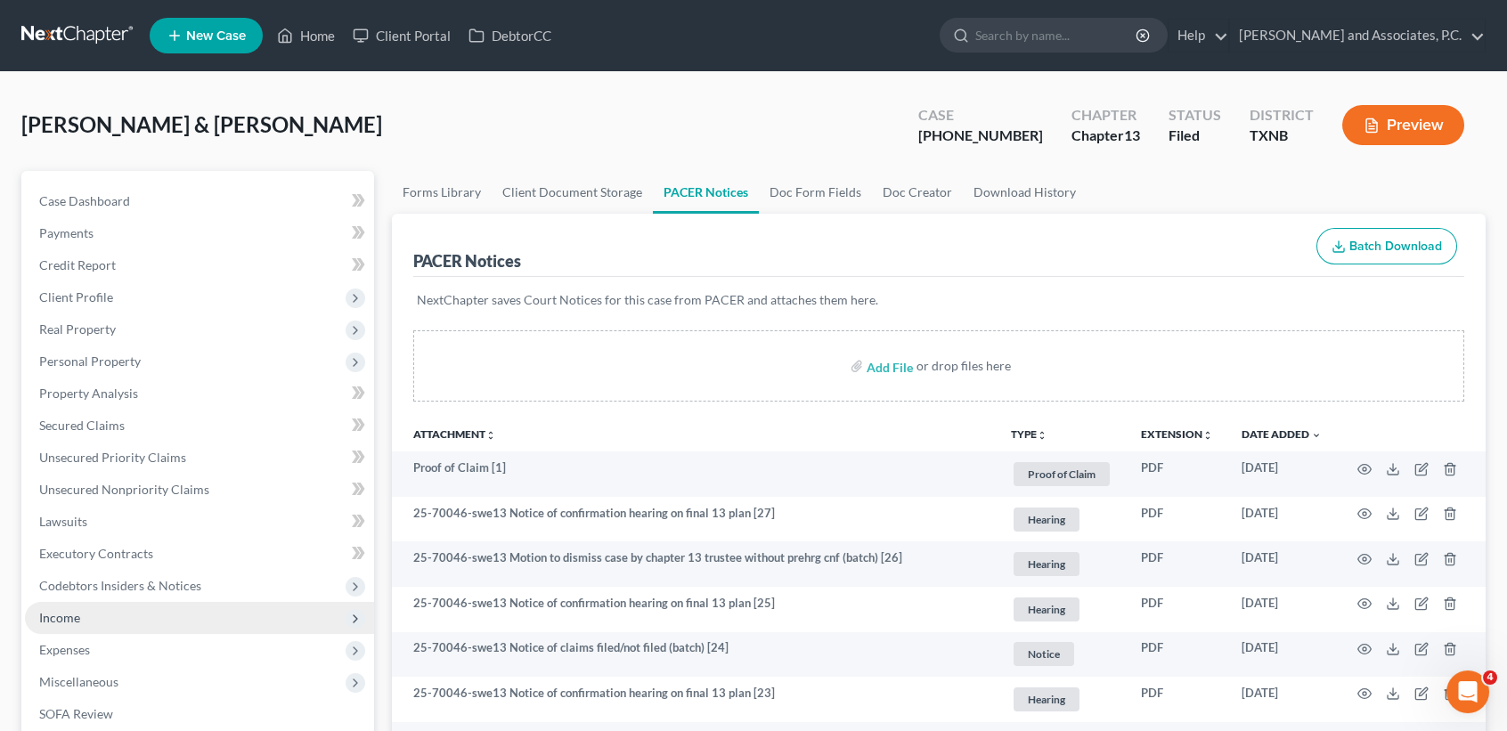
click at [62, 624] on span "Income" at bounding box center [199, 618] width 349 height 32
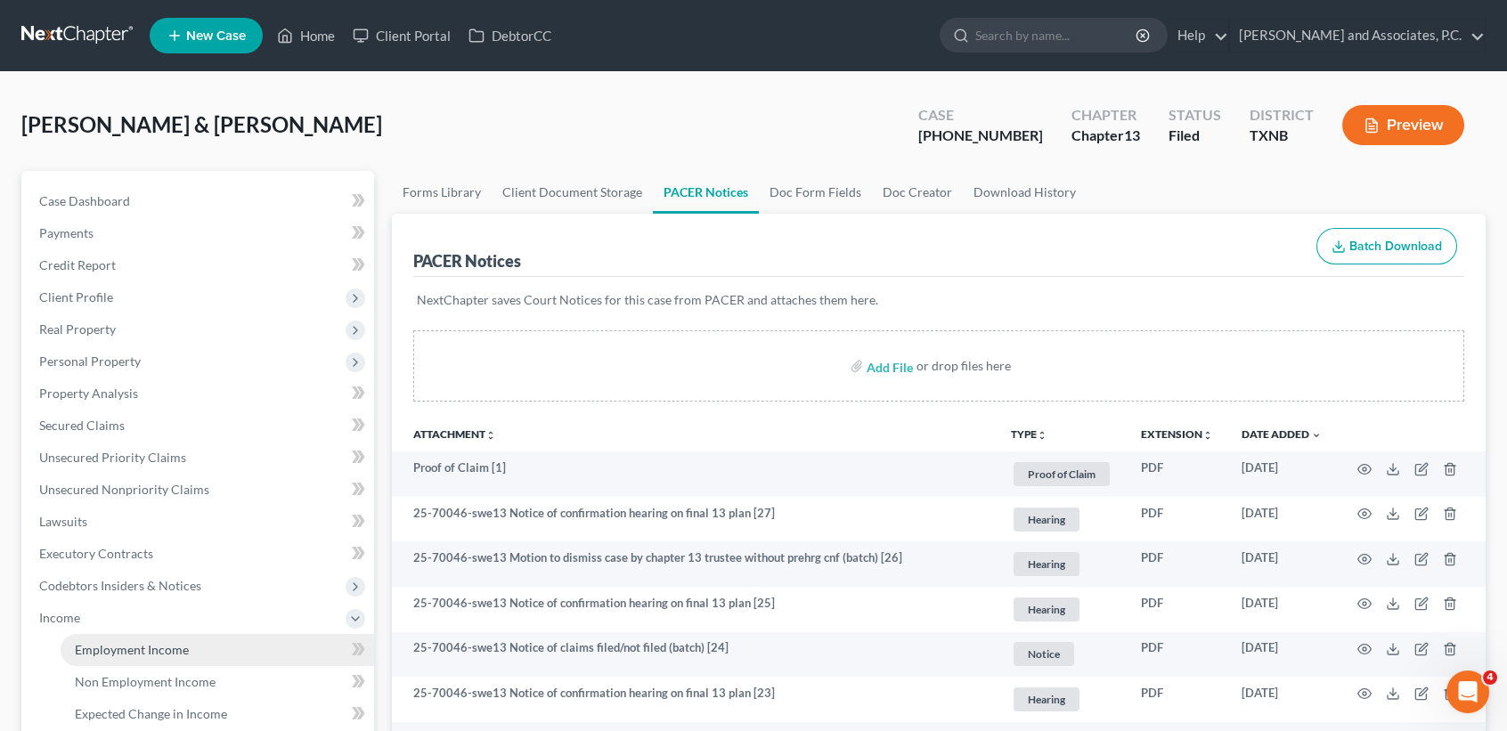
click at [112, 648] on span "Employment Income" at bounding box center [132, 649] width 114 height 15
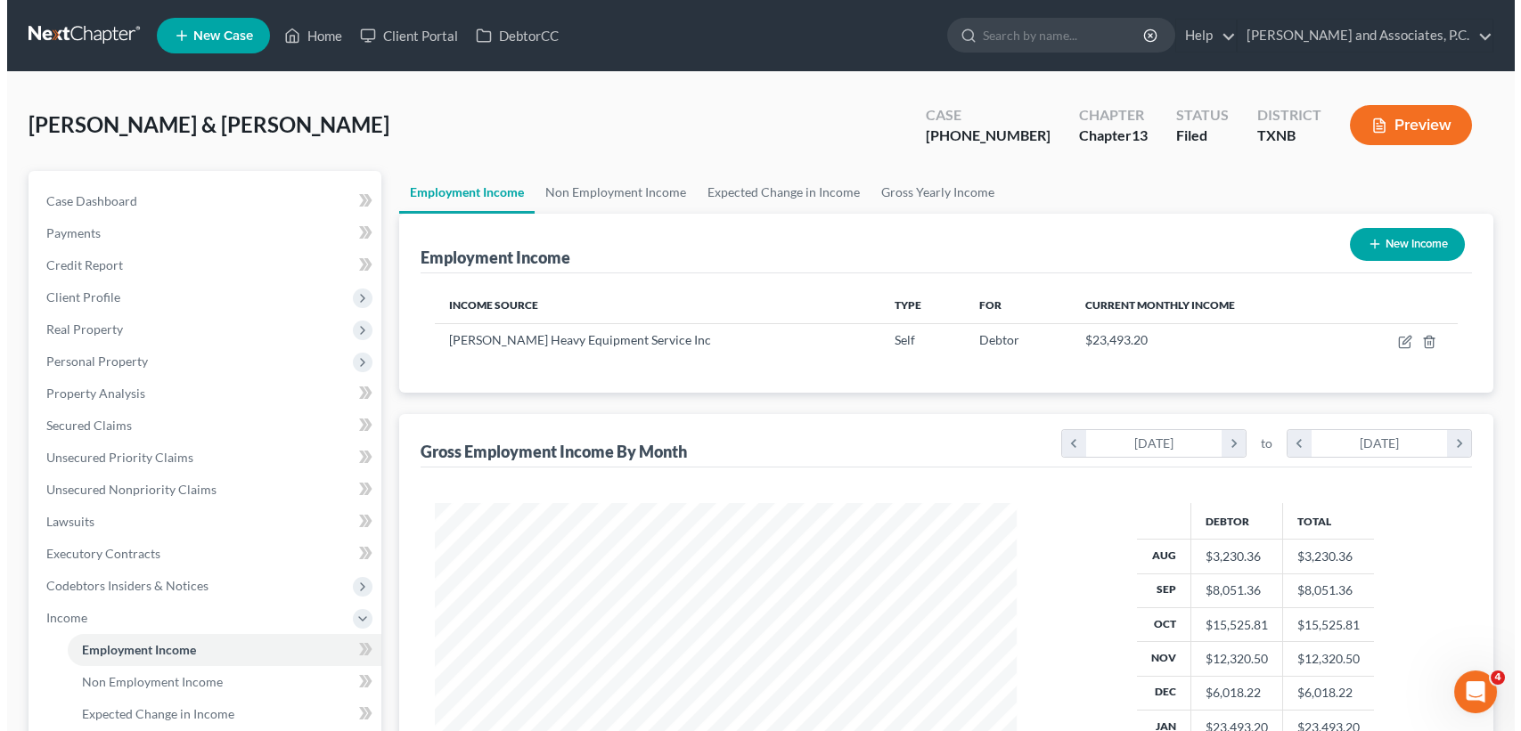
scroll to position [319, 616]
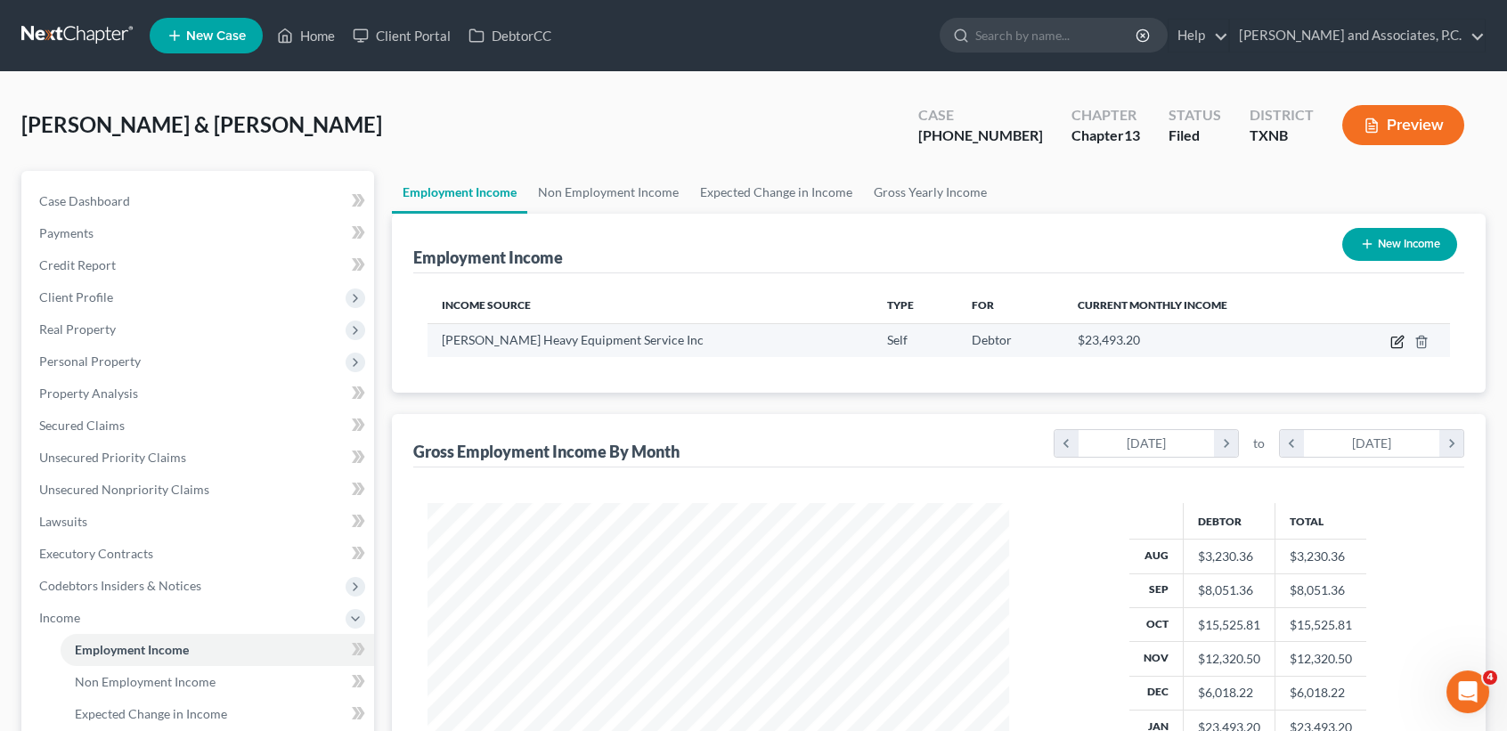
click at [1395, 339] on icon "button" at bounding box center [1398, 342] width 14 height 14
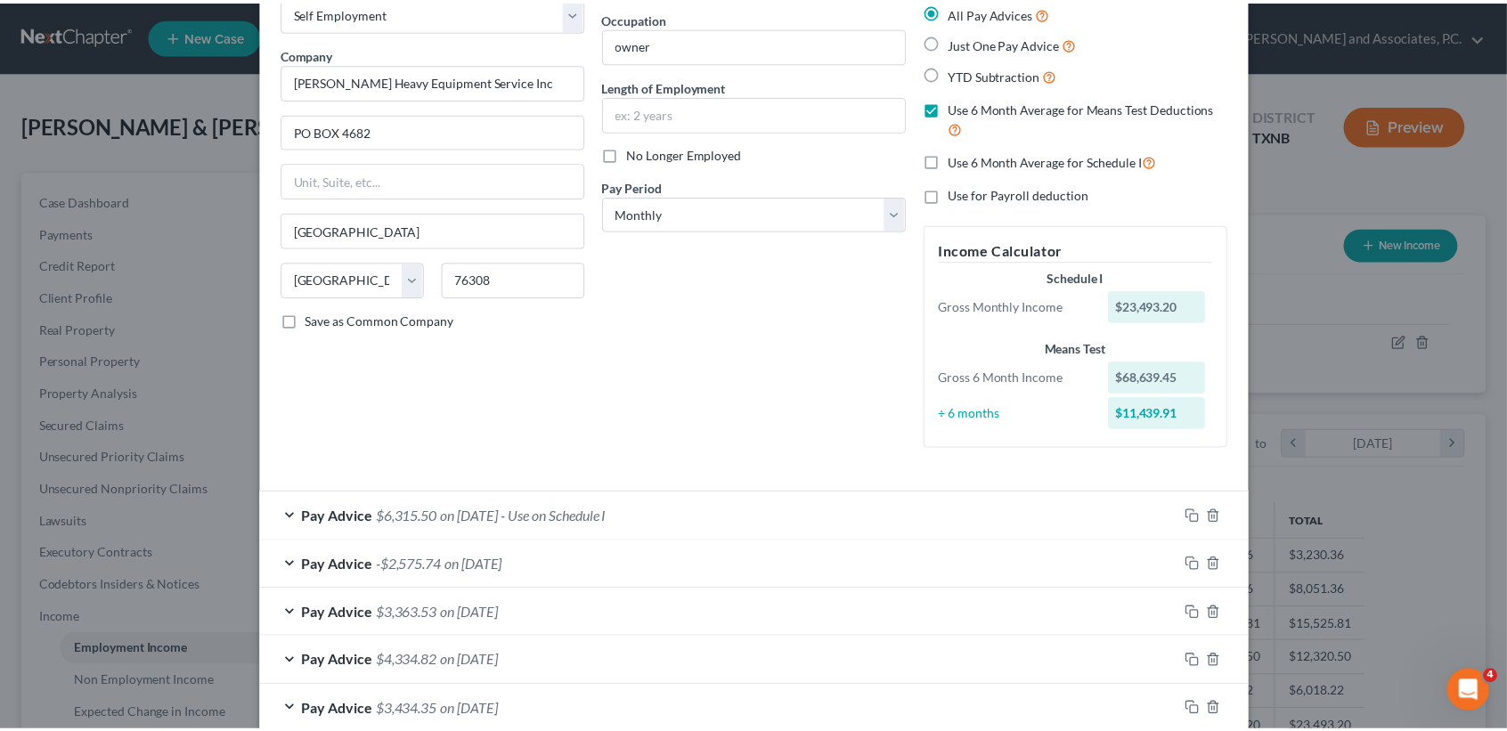
scroll to position [0, 0]
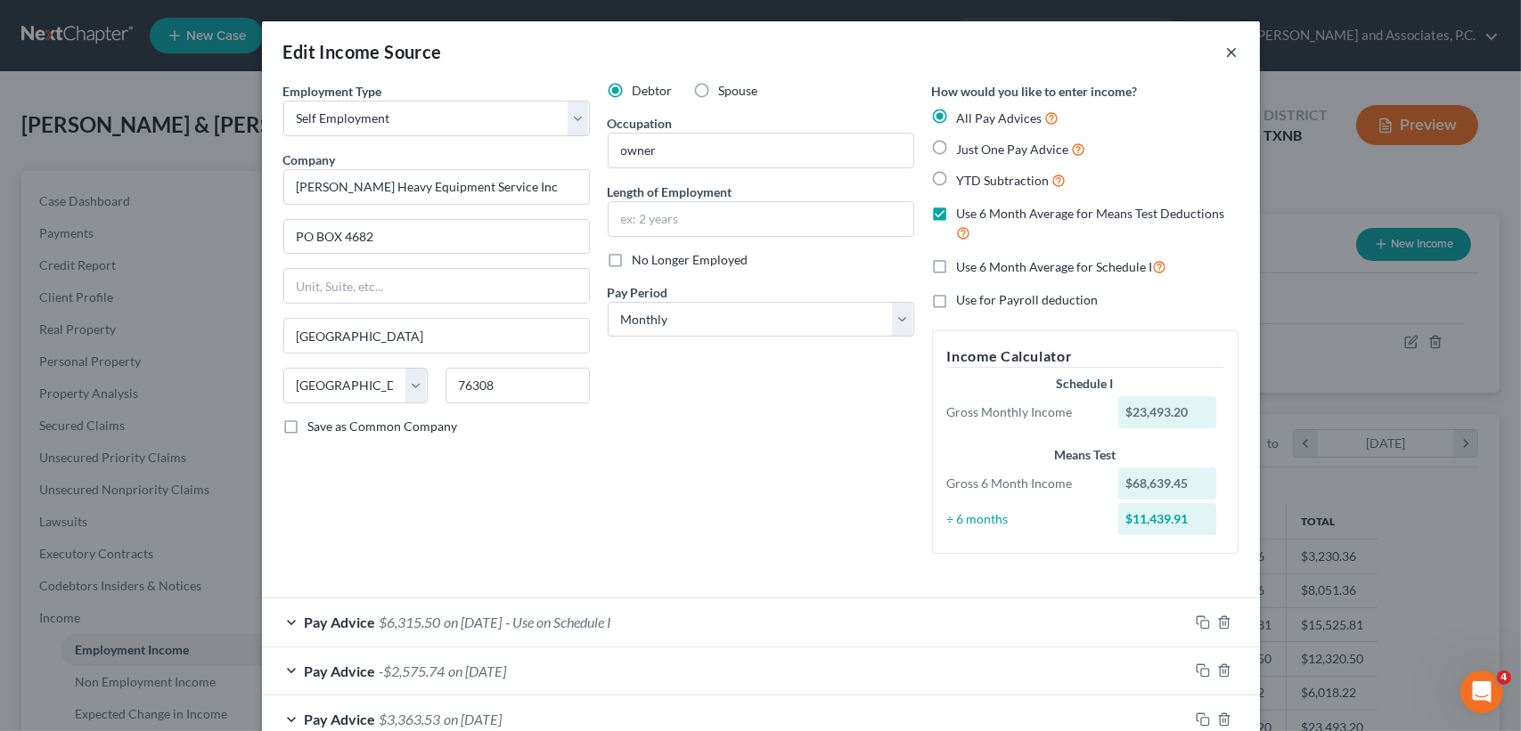
click at [1226, 51] on button "×" at bounding box center [1232, 51] width 12 height 21
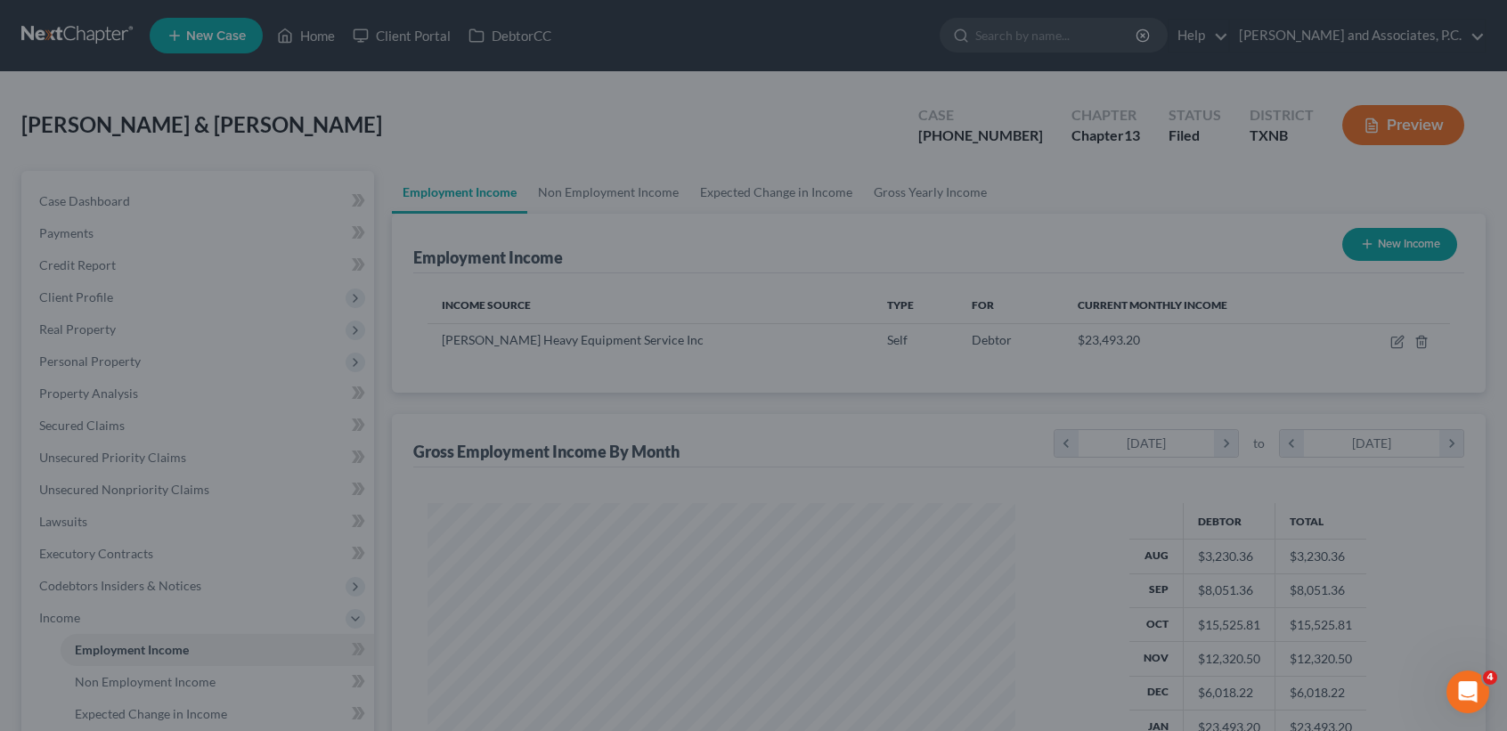
scroll to position [890473, 890175]
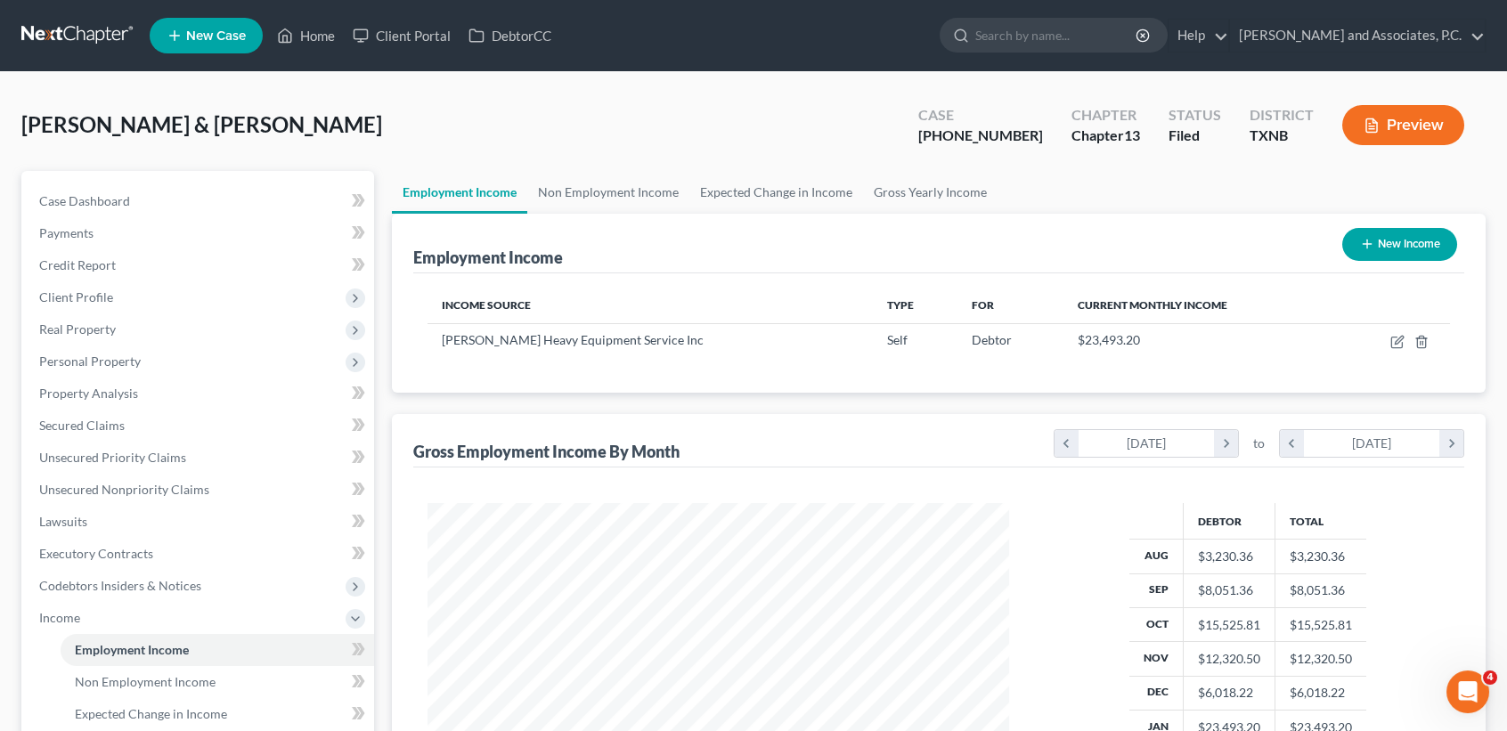
click at [371, 133] on div "Lane, James & Debbie Upgraded Case 25-70046-13 Chapter Chapter 13 Status Filed …" at bounding box center [753, 132] width 1464 height 77
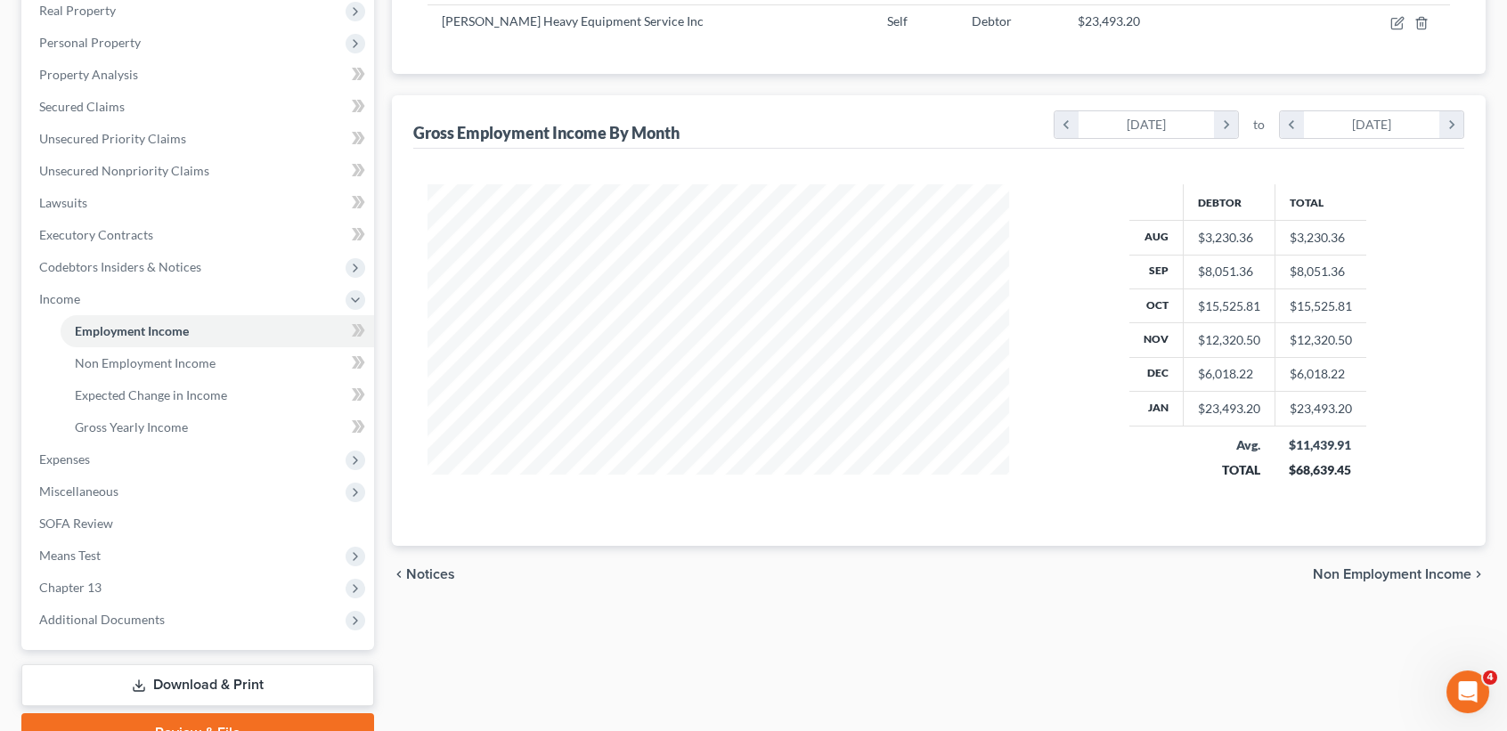
scroll to position [356, 0]
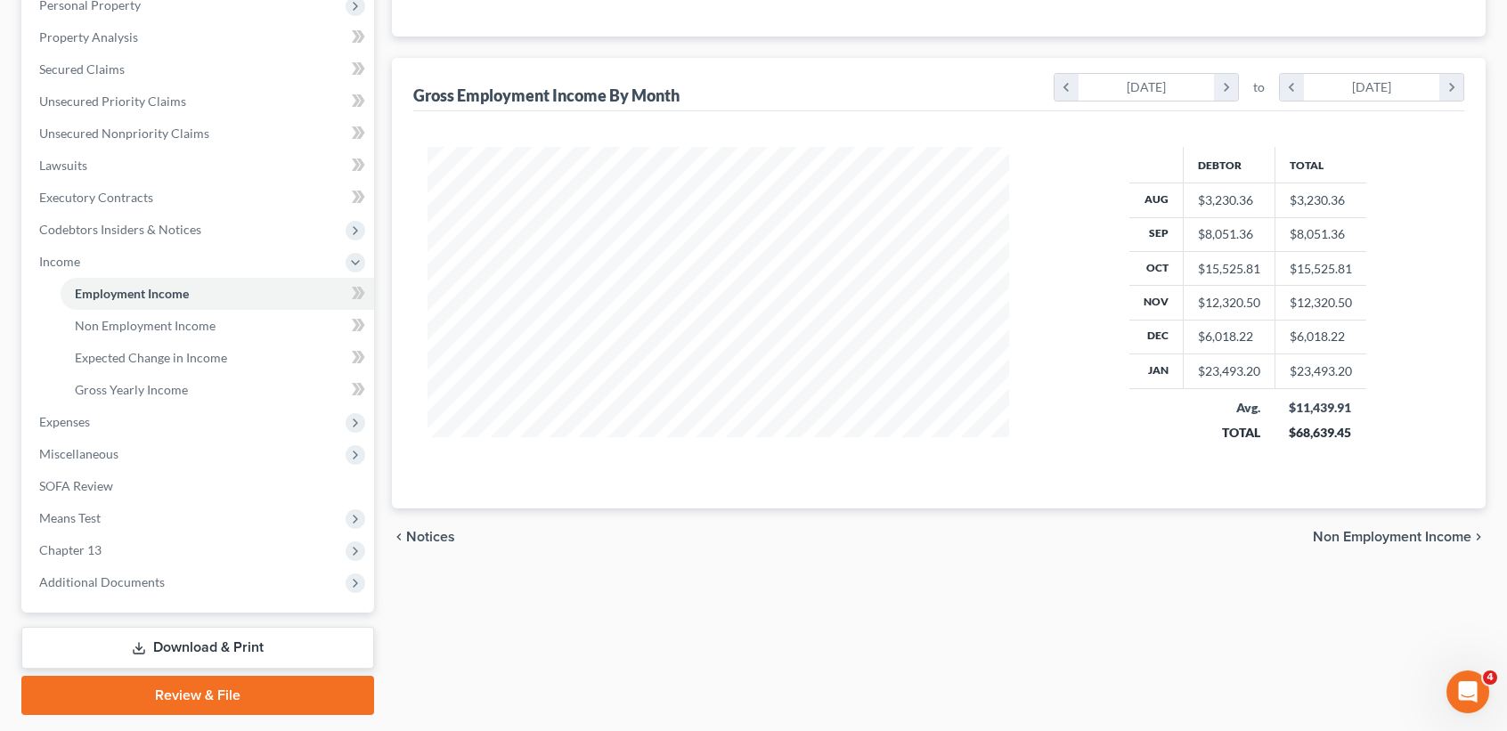
drag, startPoint x: 137, startPoint y: 579, endPoint x: 80, endPoint y: 657, distance: 96.2
click at [135, 578] on span "Additional Documents" at bounding box center [102, 582] width 126 height 15
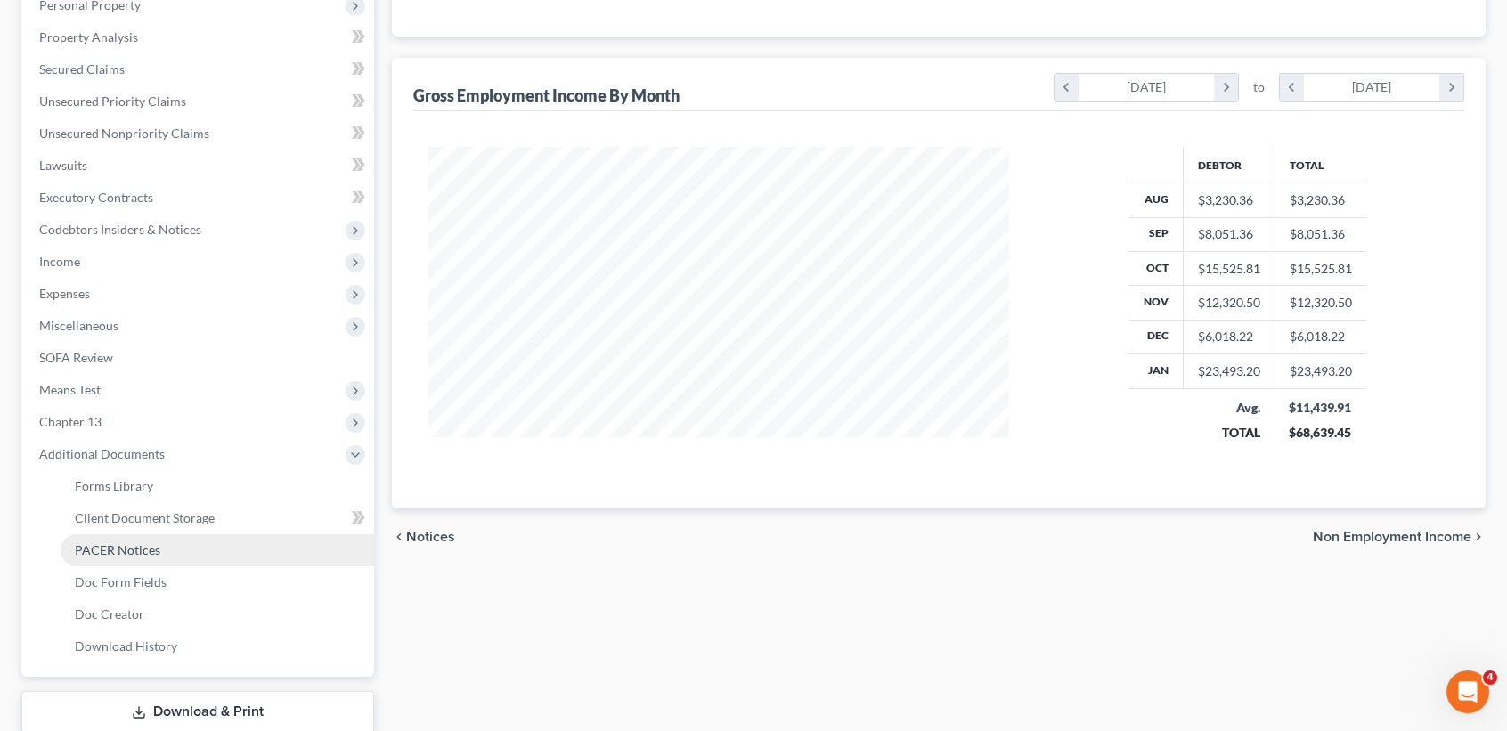
click at [106, 554] on span "PACER Notices" at bounding box center [118, 549] width 86 height 15
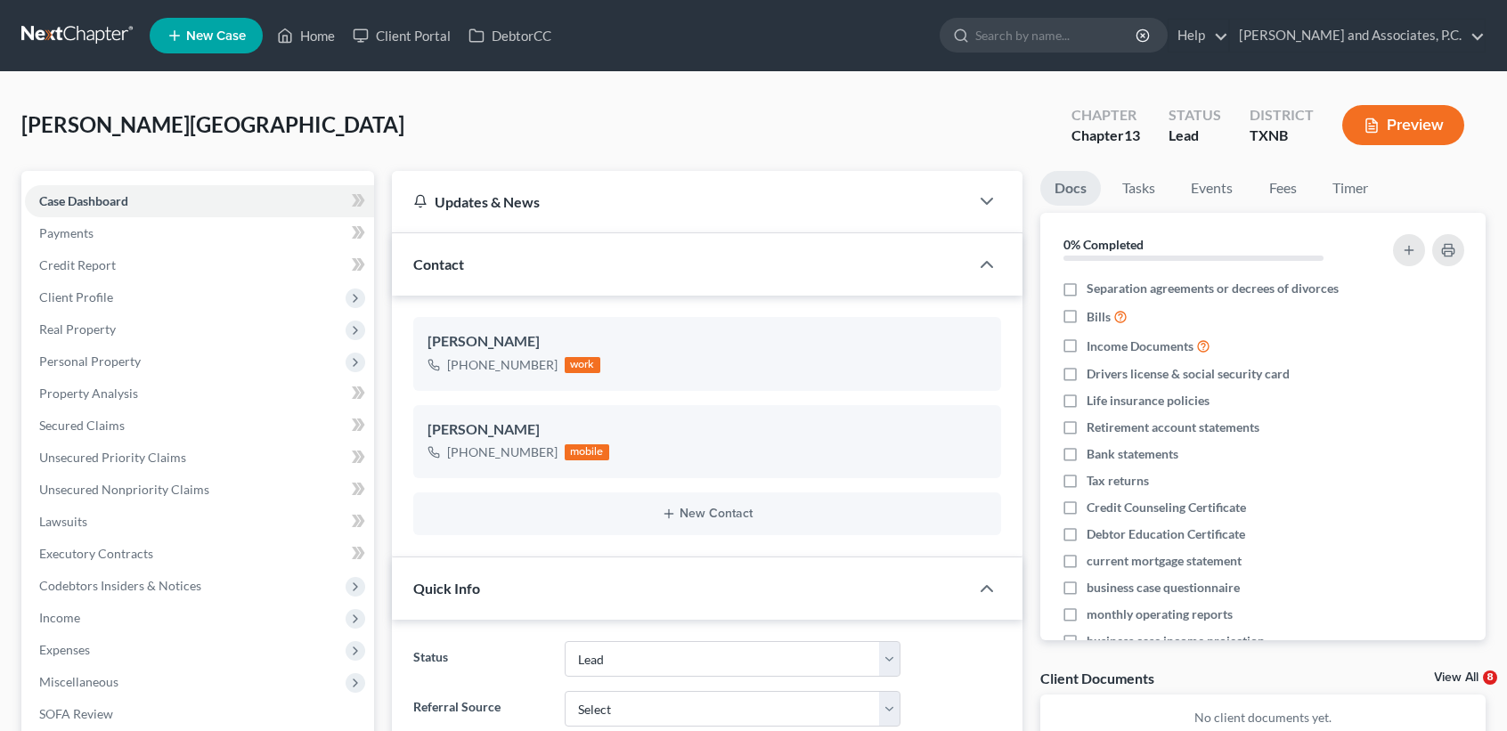
select select "8"
select select "0"
click at [313, 37] on link "Home" at bounding box center [306, 36] width 76 height 32
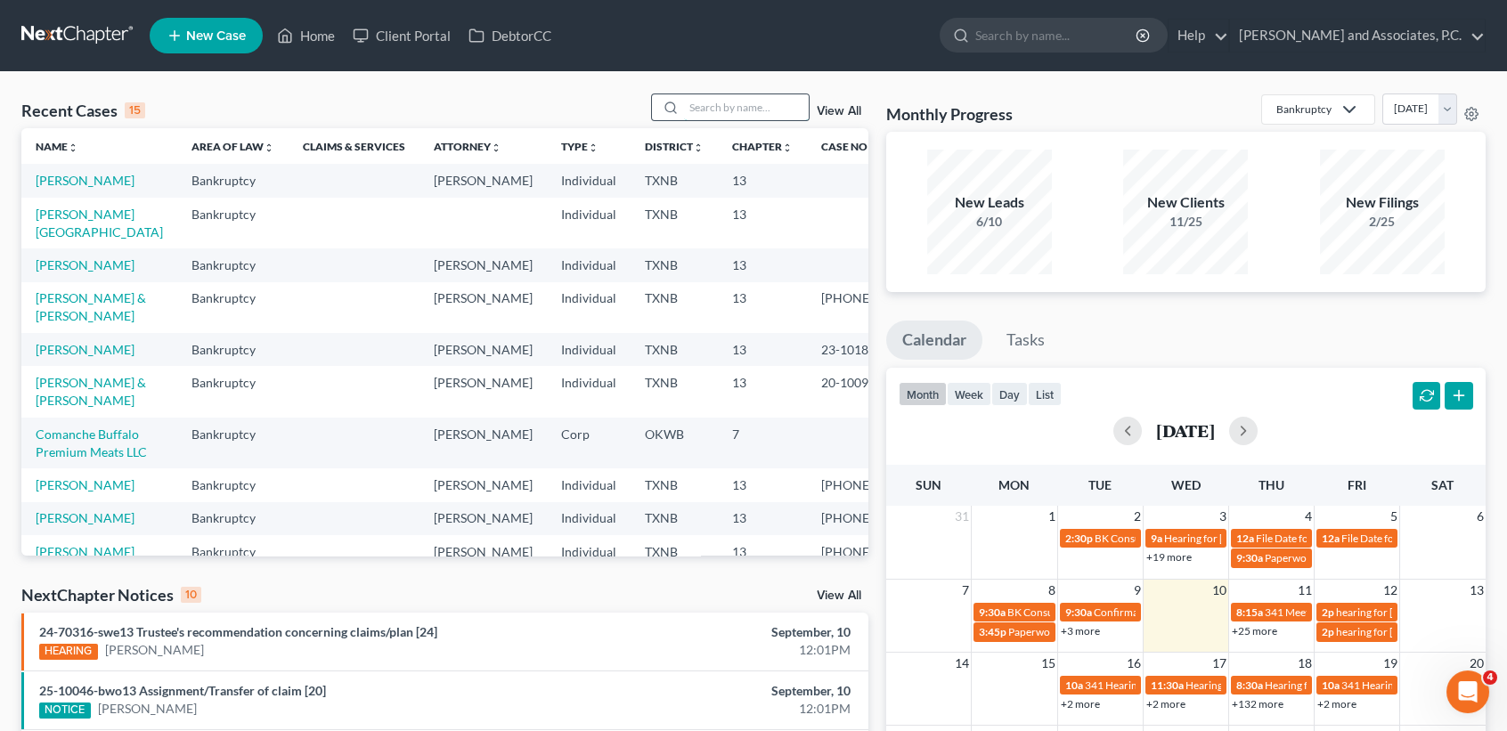
click at [751, 99] on input "search" at bounding box center [746, 107] width 125 height 26
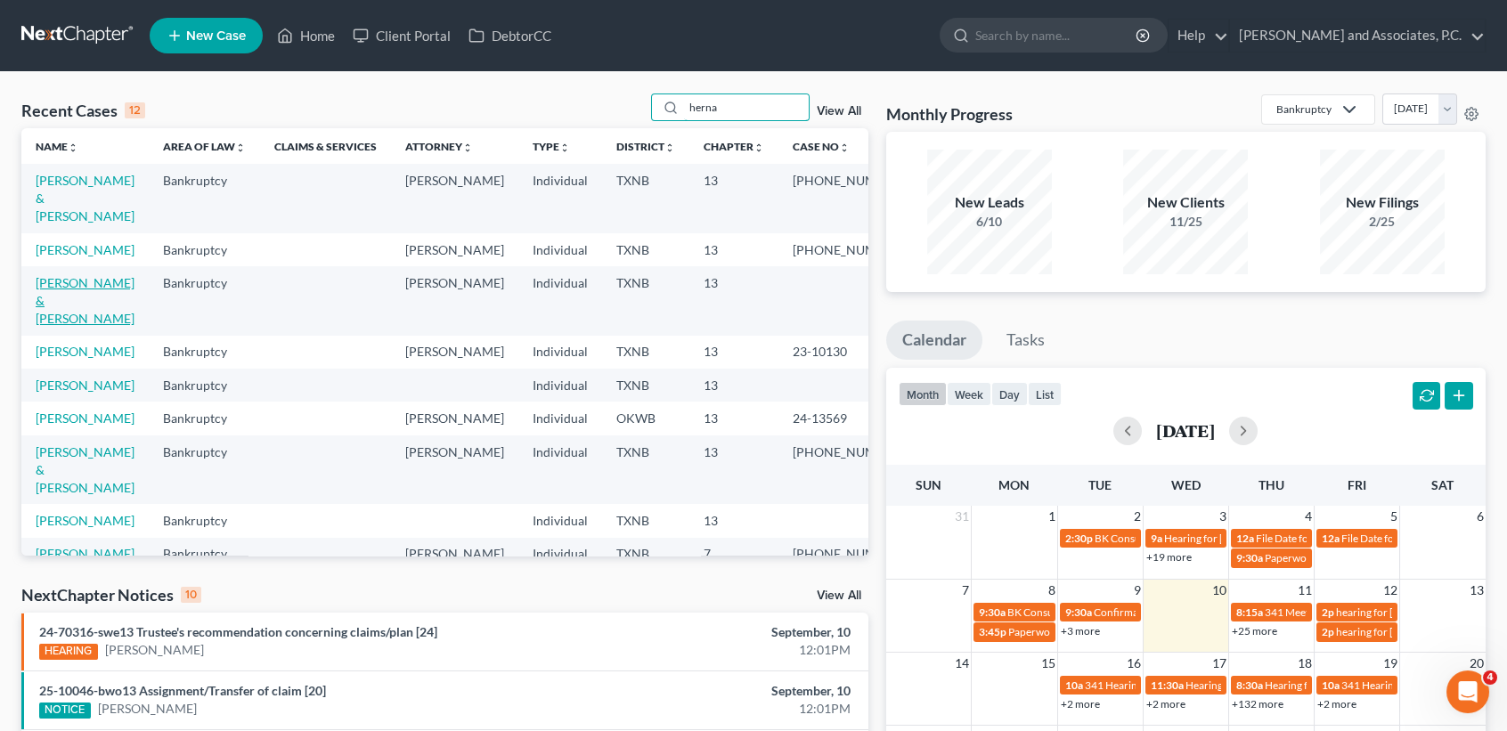
type input "herna"
click at [72, 314] on link "[PERSON_NAME] & [PERSON_NAME]" at bounding box center [85, 300] width 99 height 51
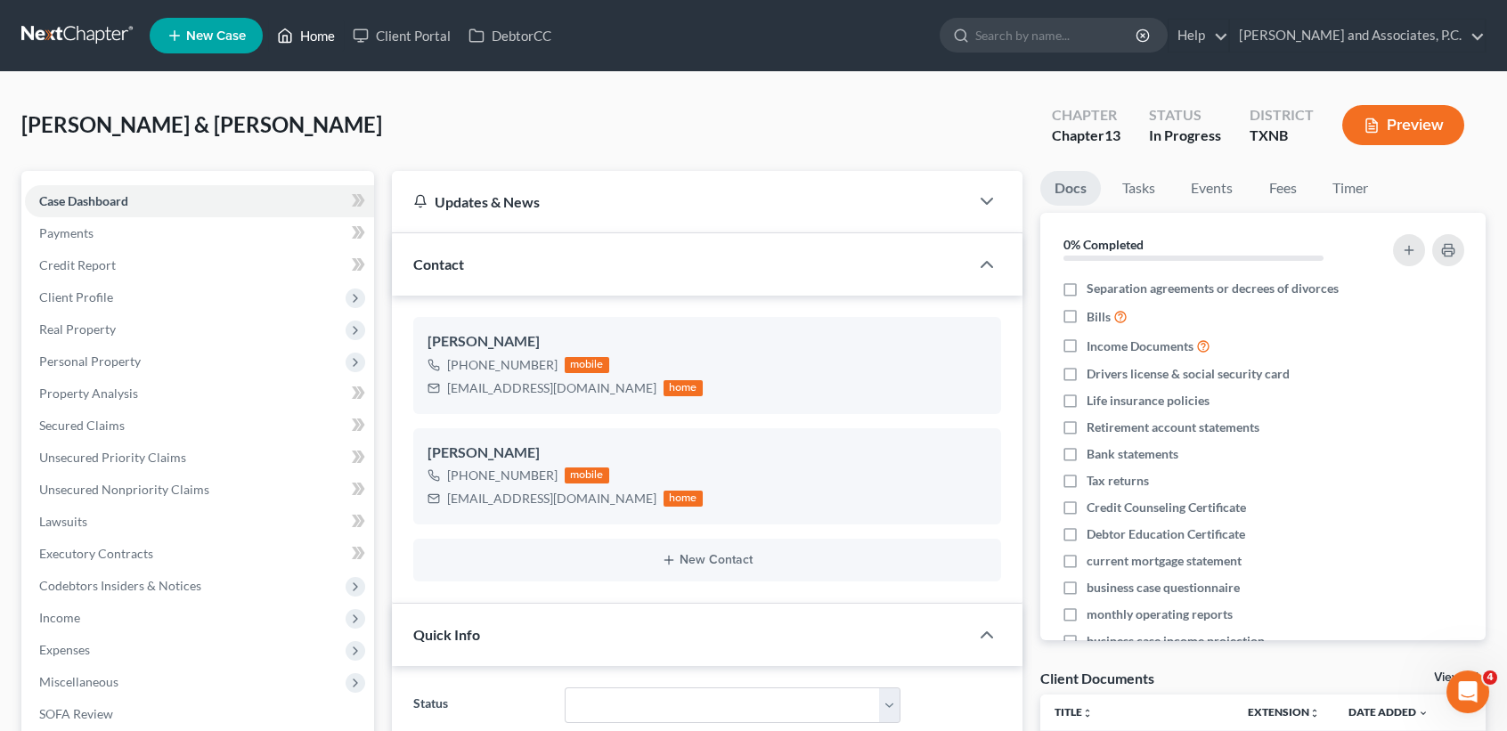
click at [326, 32] on link "Home" at bounding box center [306, 36] width 76 height 32
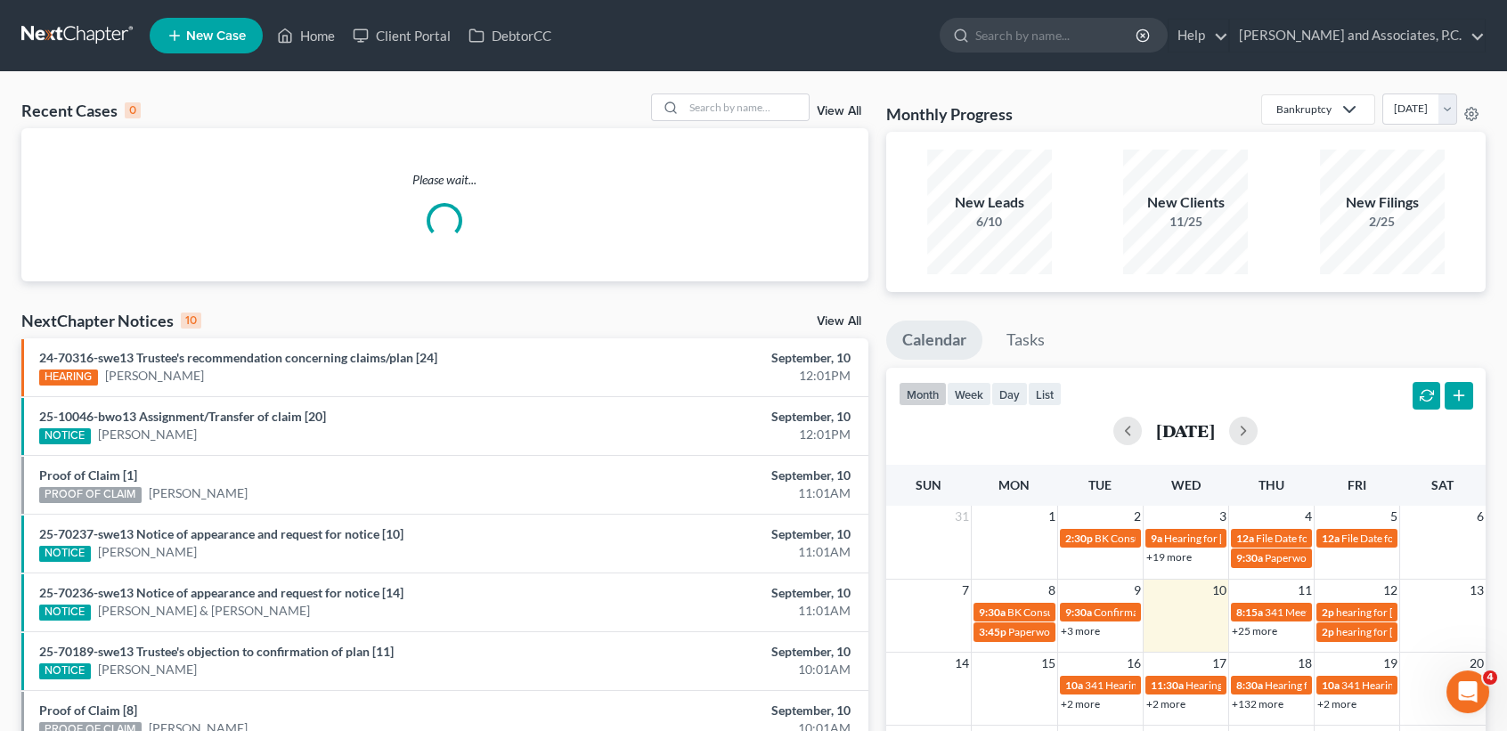
click at [724, 91] on div "Recent Cases 0 View All Please wait... NextChapter Notices 10 View All 24-70316…" at bounding box center [753, 534] width 1507 height 925
click at [727, 105] on input "search" at bounding box center [746, 107] width 125 height 26
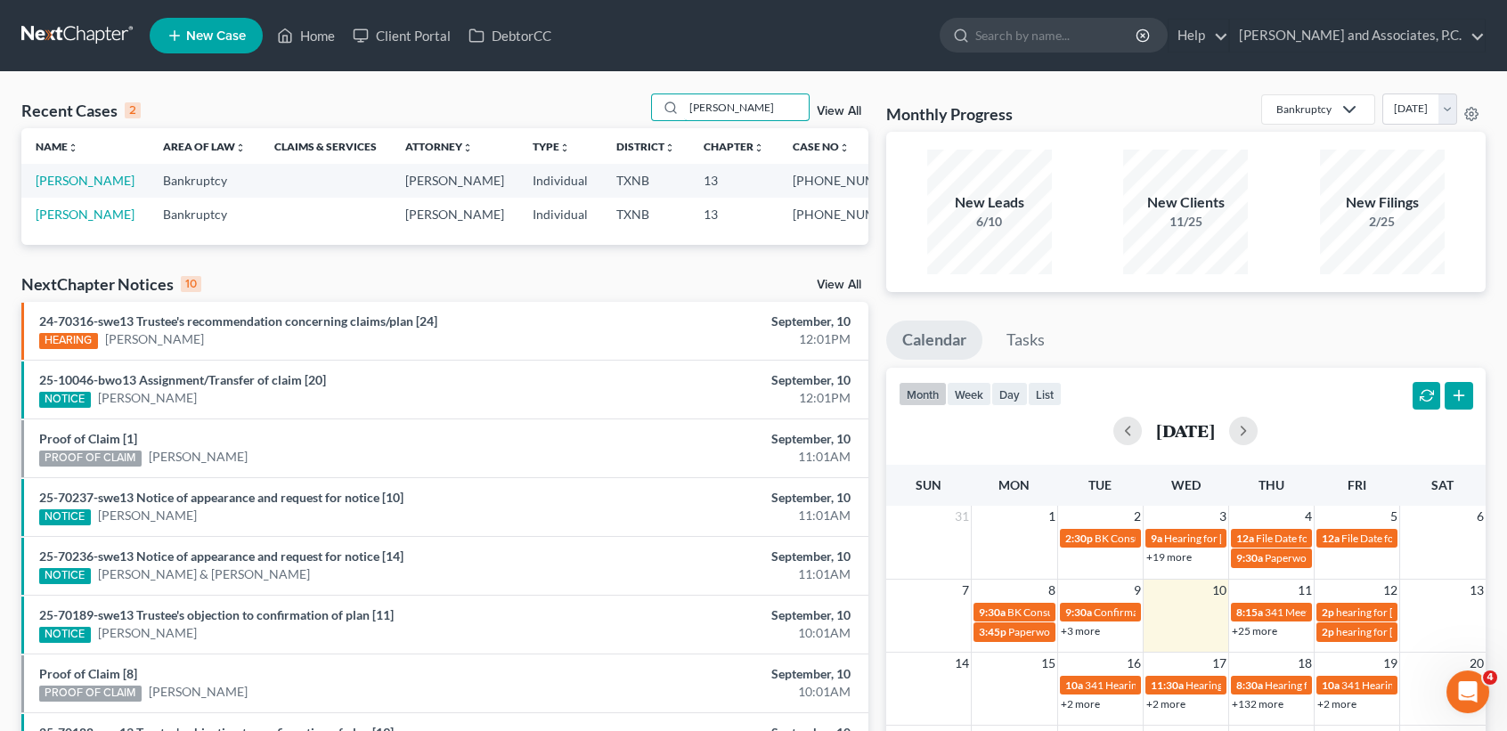
type input "becker"
click at [61, 178] on link "Becker, Roger" at bounding box center [85, 180] width 99 height 15
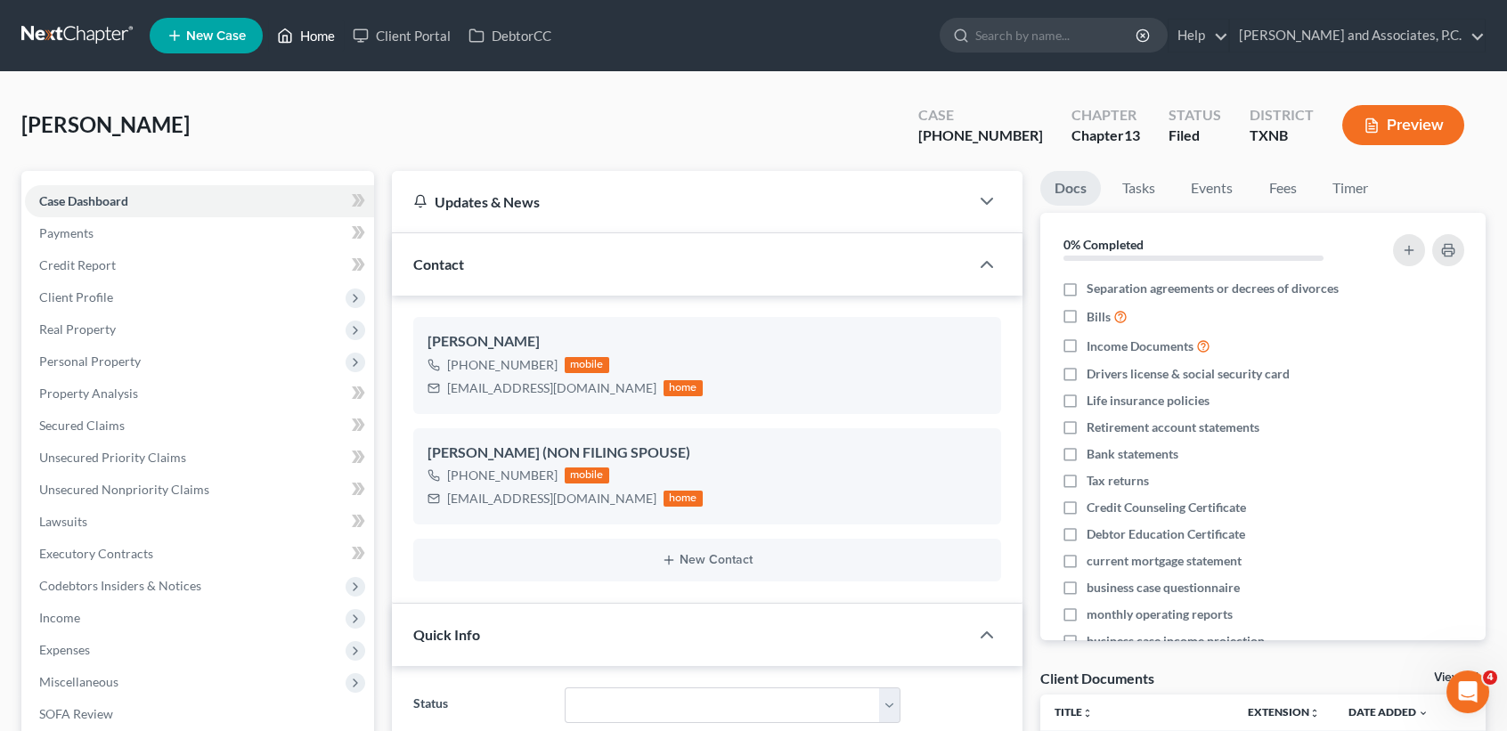
click at [274, 38] on link "Home" at bounding box center [306, 36] width 76 height 32
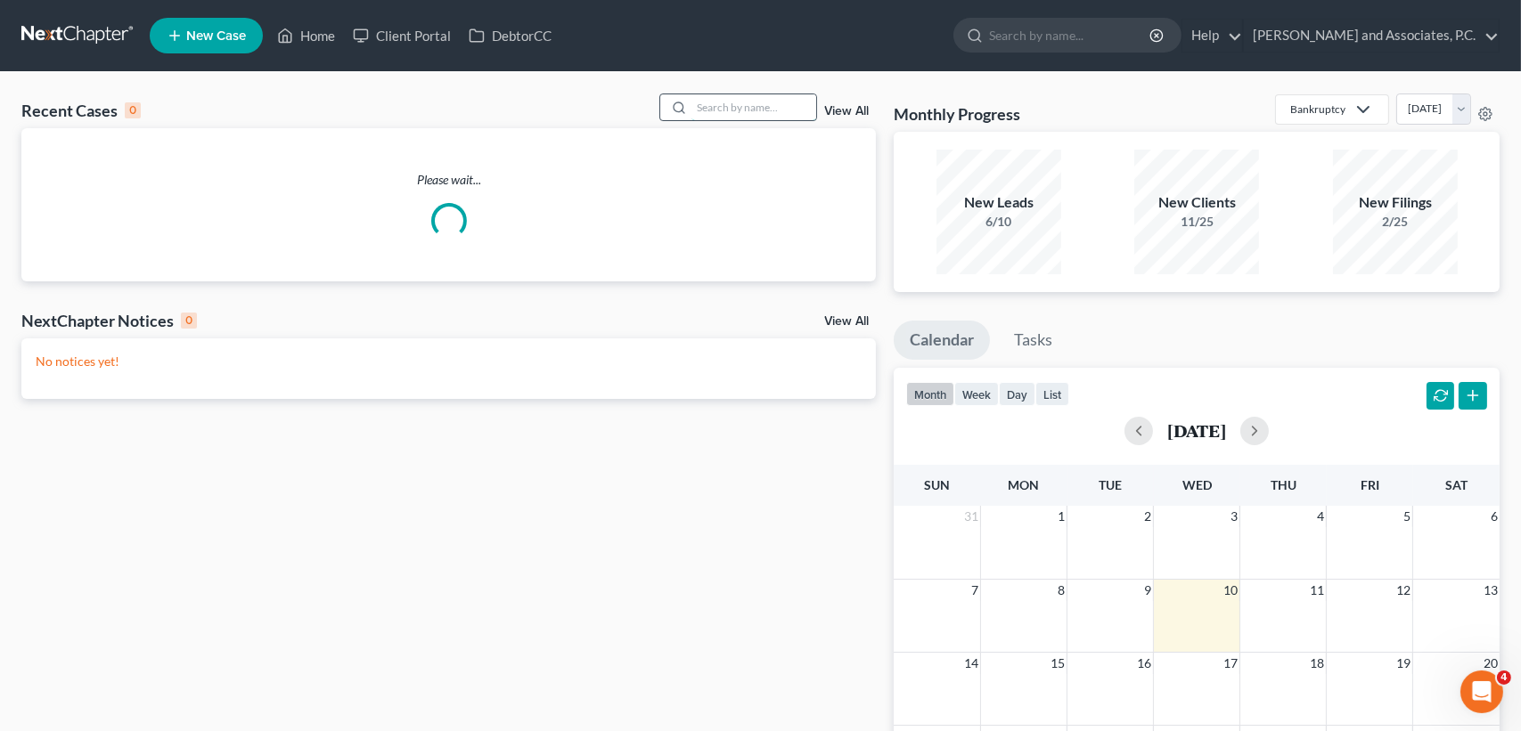
click at [746, 96] on input "search" at bounding box center [753, 107] width 125 height 26
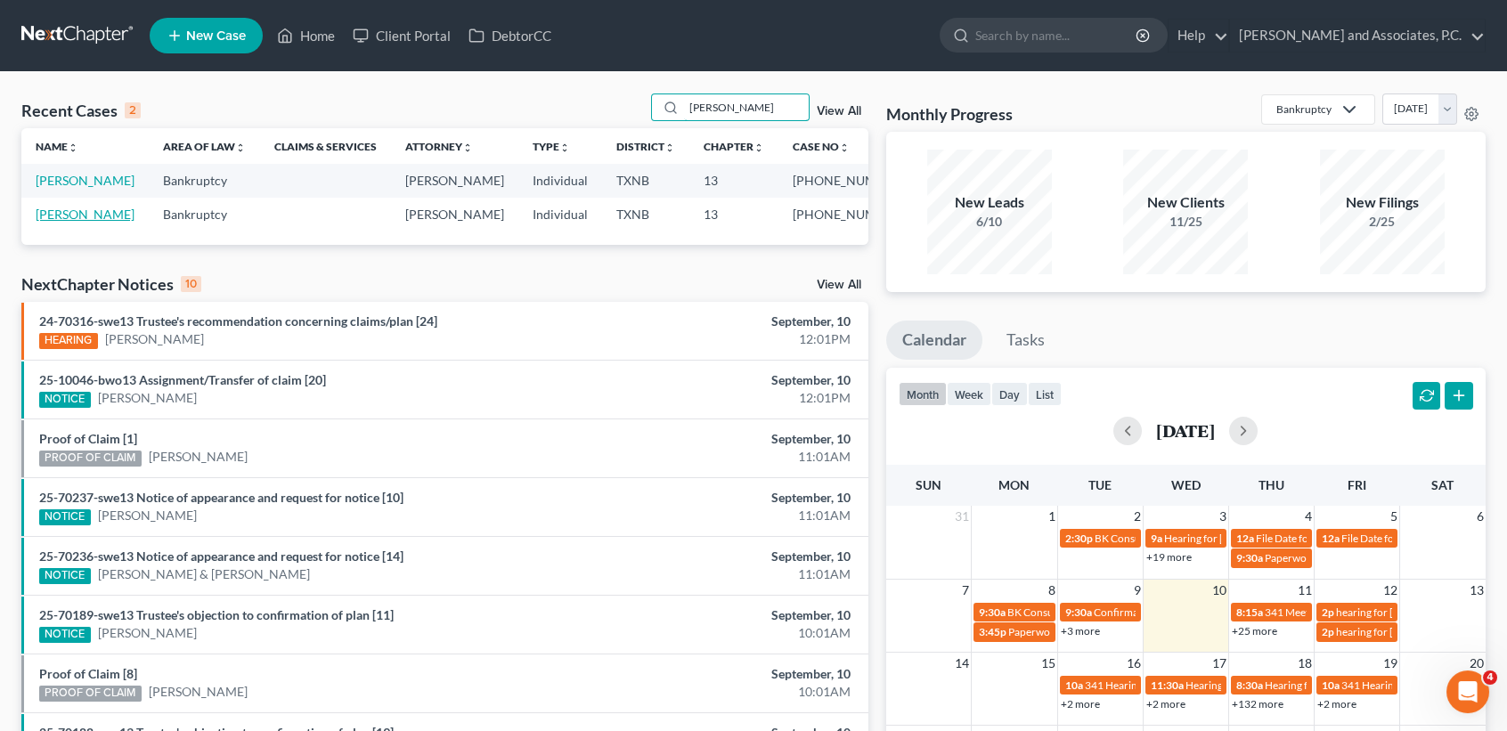
type input "becker"
click at [76, 221] on link "Becker, Mary" at bounding box center [85, 214] width 99 height 15
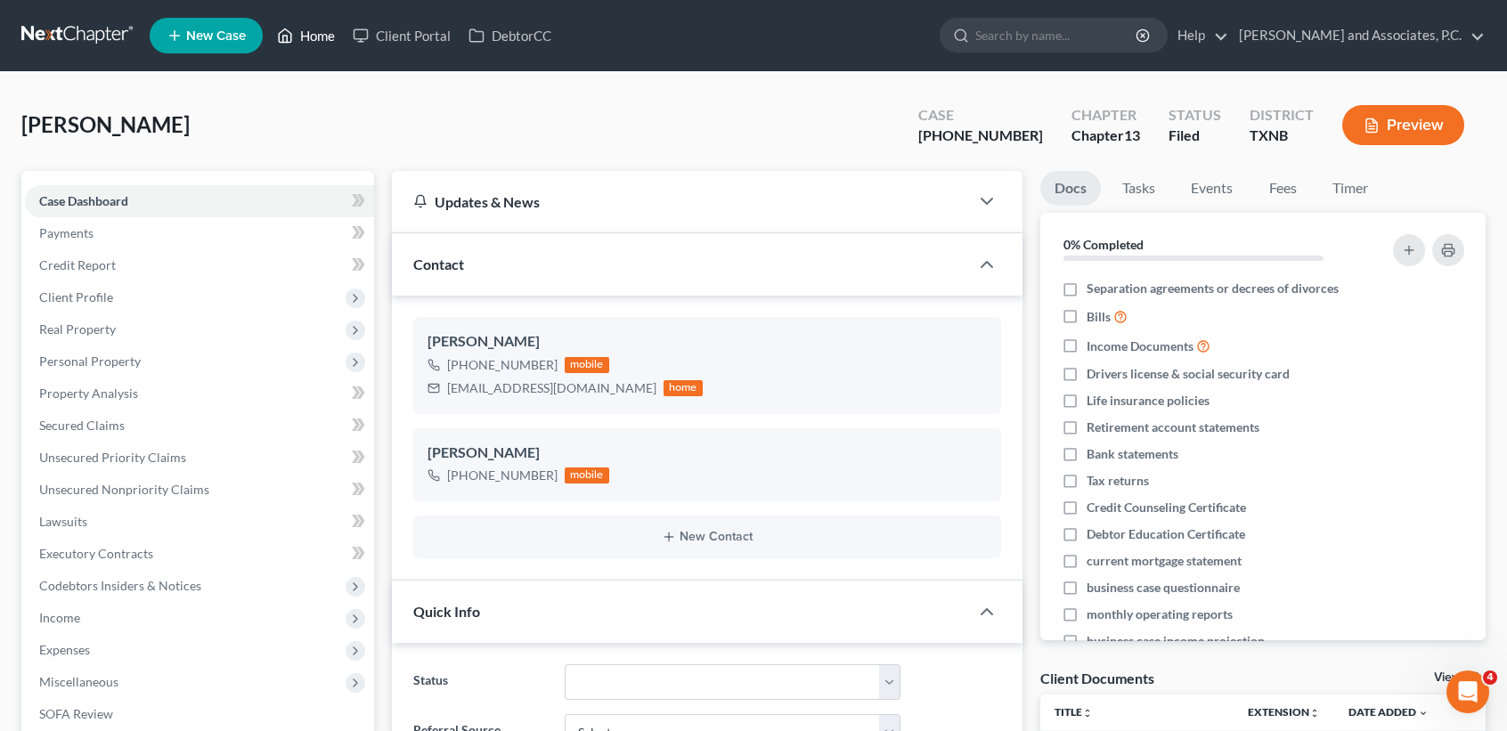
click at [292, 45] on icon at bounding box center [285, 35] width 16 height 21
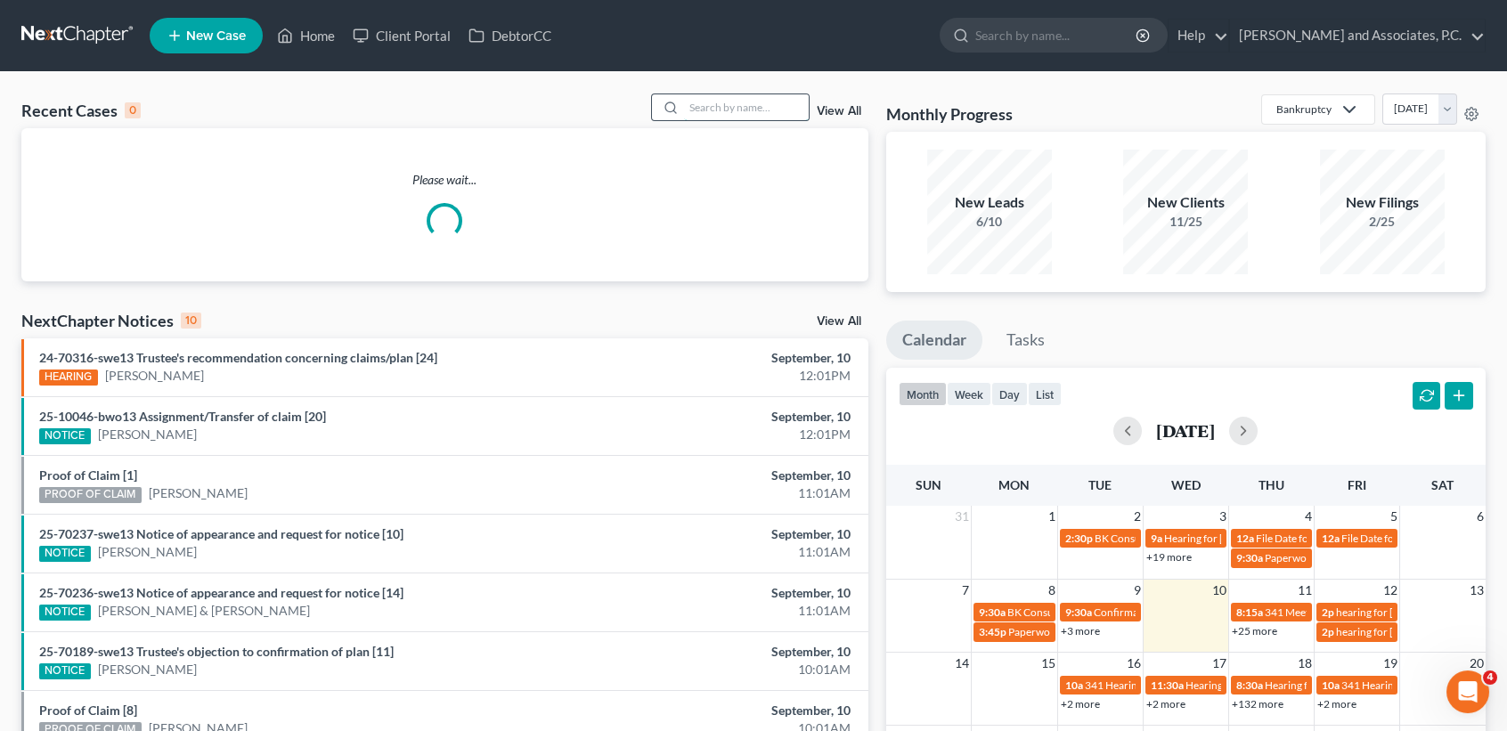
click at [730, 115] on input "search" at bounding box center [746, 107] width 125 height 26
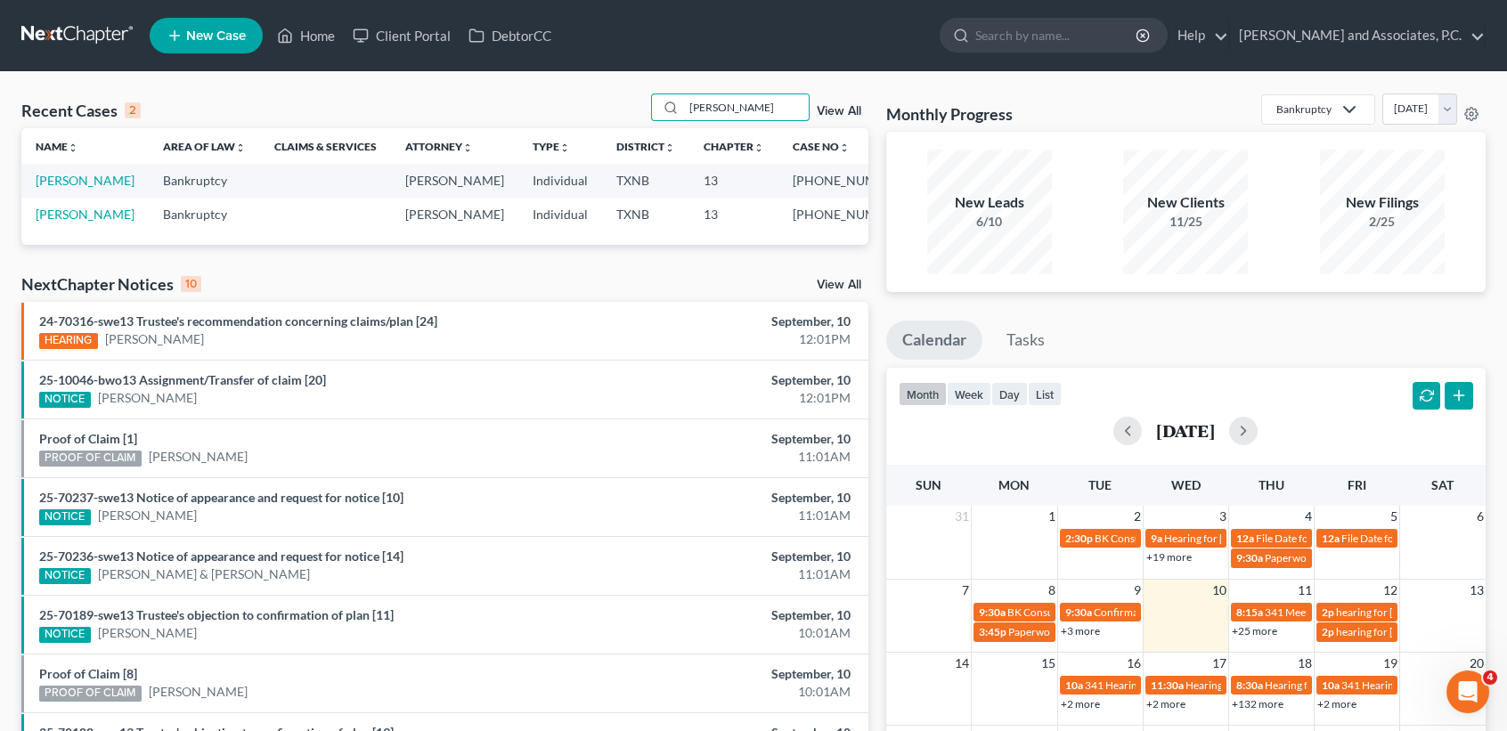
type input "becker"
click at [63, 210] on td "Becker, Roger" at bounding box center [84, 214] width 127 height 33
click at [63, 211] on link "Becker, Roger" at bounding box center [85, 214] width 99 height 15
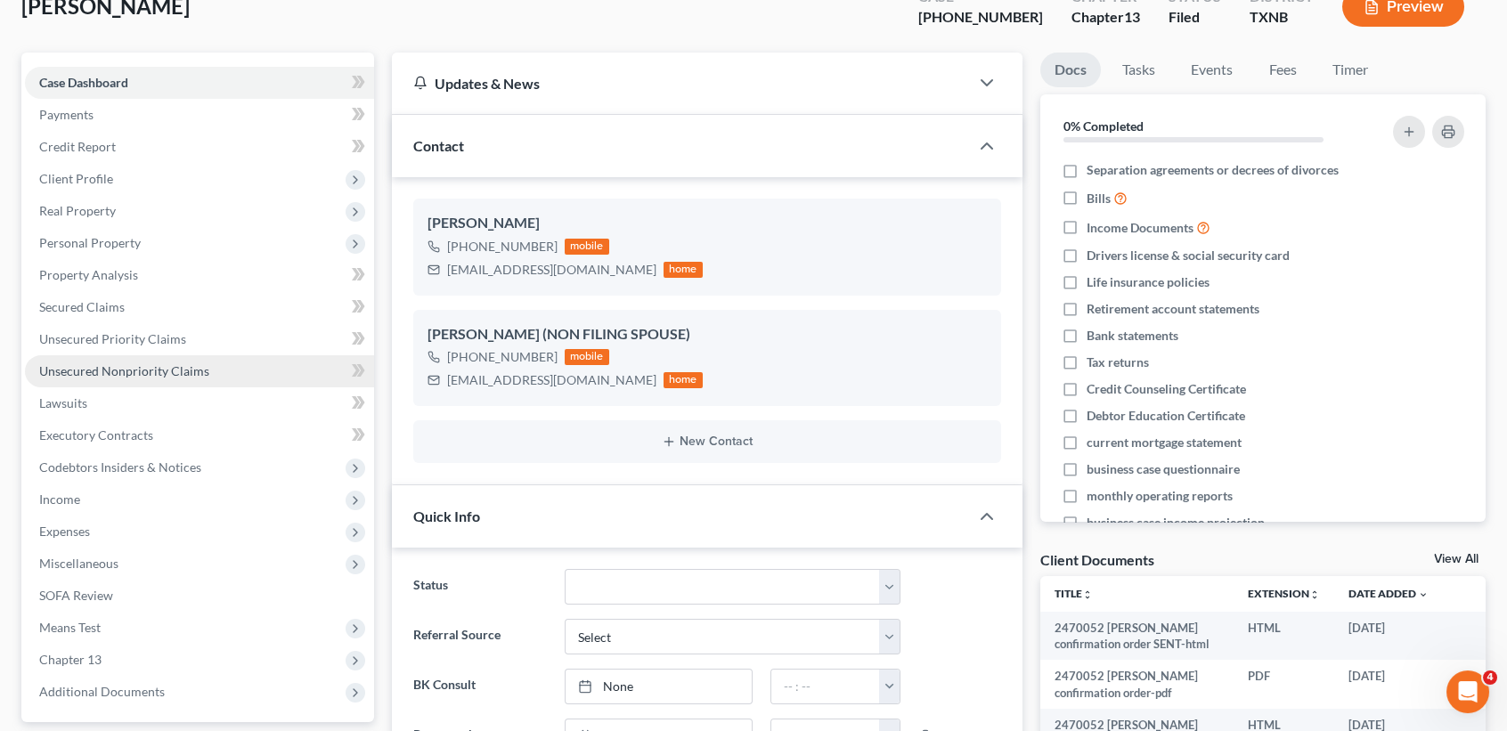
click at [235, 363] on link "Unsecured Nonpriority Claims" at bounding box center [199, 371] width 349 height 32
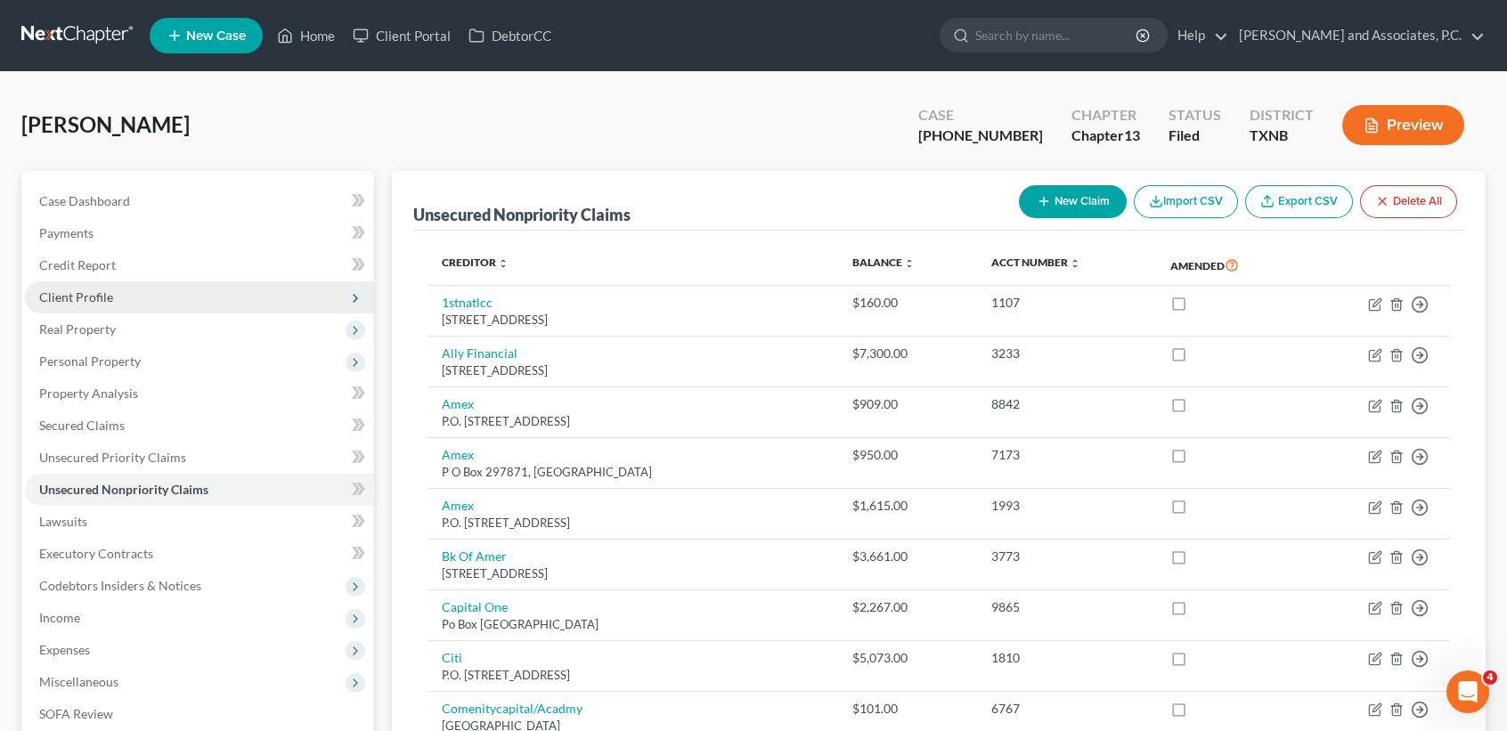
click at [134, 292] on span "Client Profile" at bounding box center [199, 297] width 349 height 32
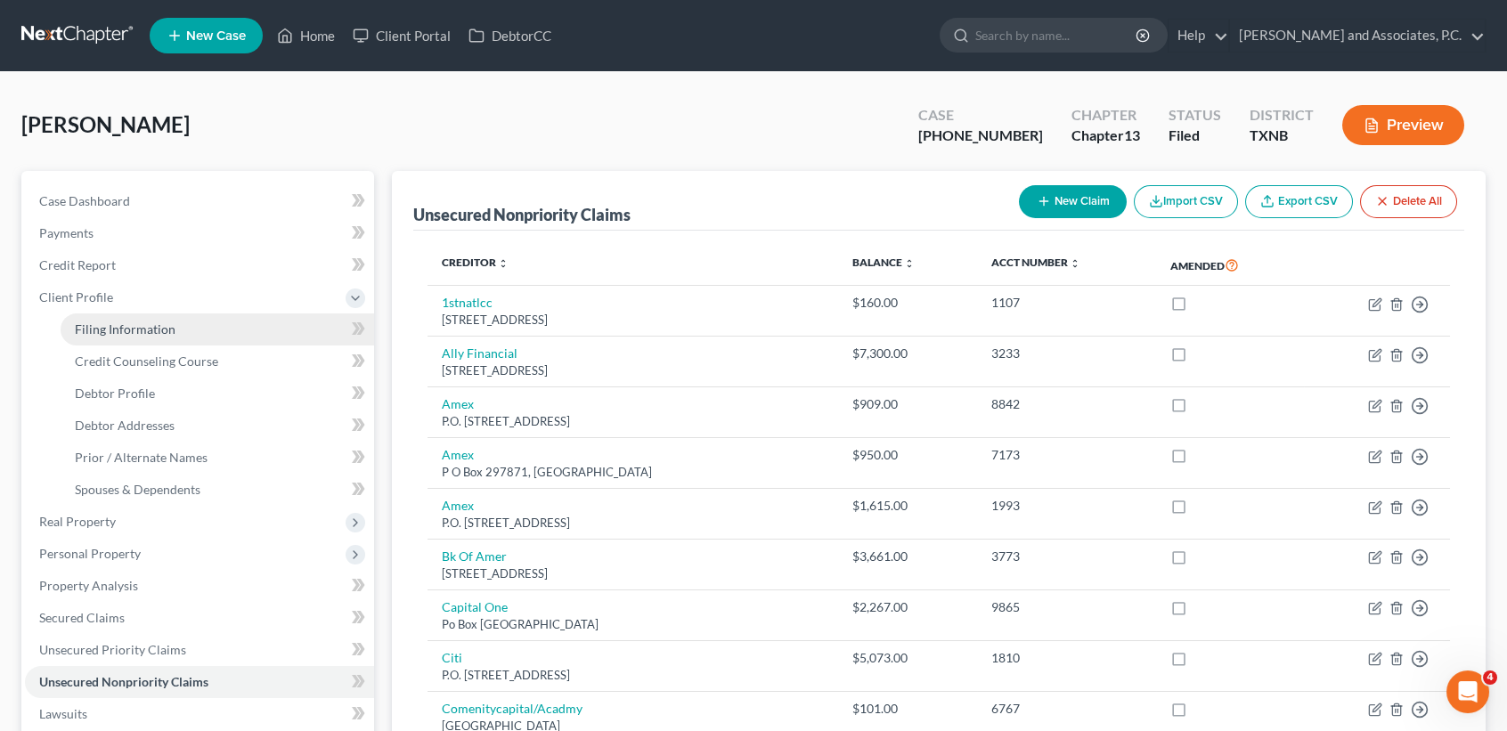
click at [125, 342] on link "Filing Information" at bounding box center [218, 330] width 314 height 32
select select "1"
select select "0"
select select "3"
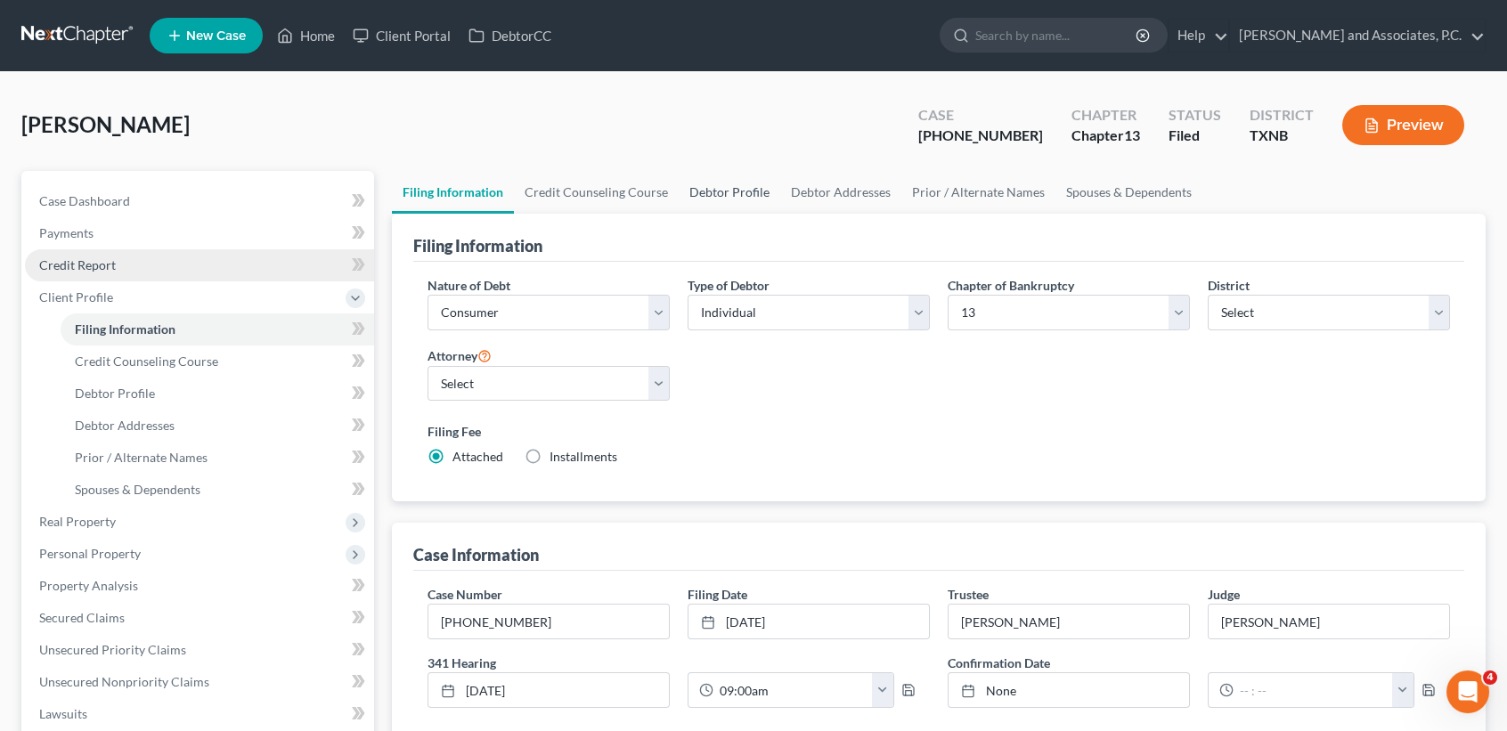
click at [754, 192] on link "Debtor Profile" at bounding box center [730, 192] width 102 height 43
select select "1"
select select "2"
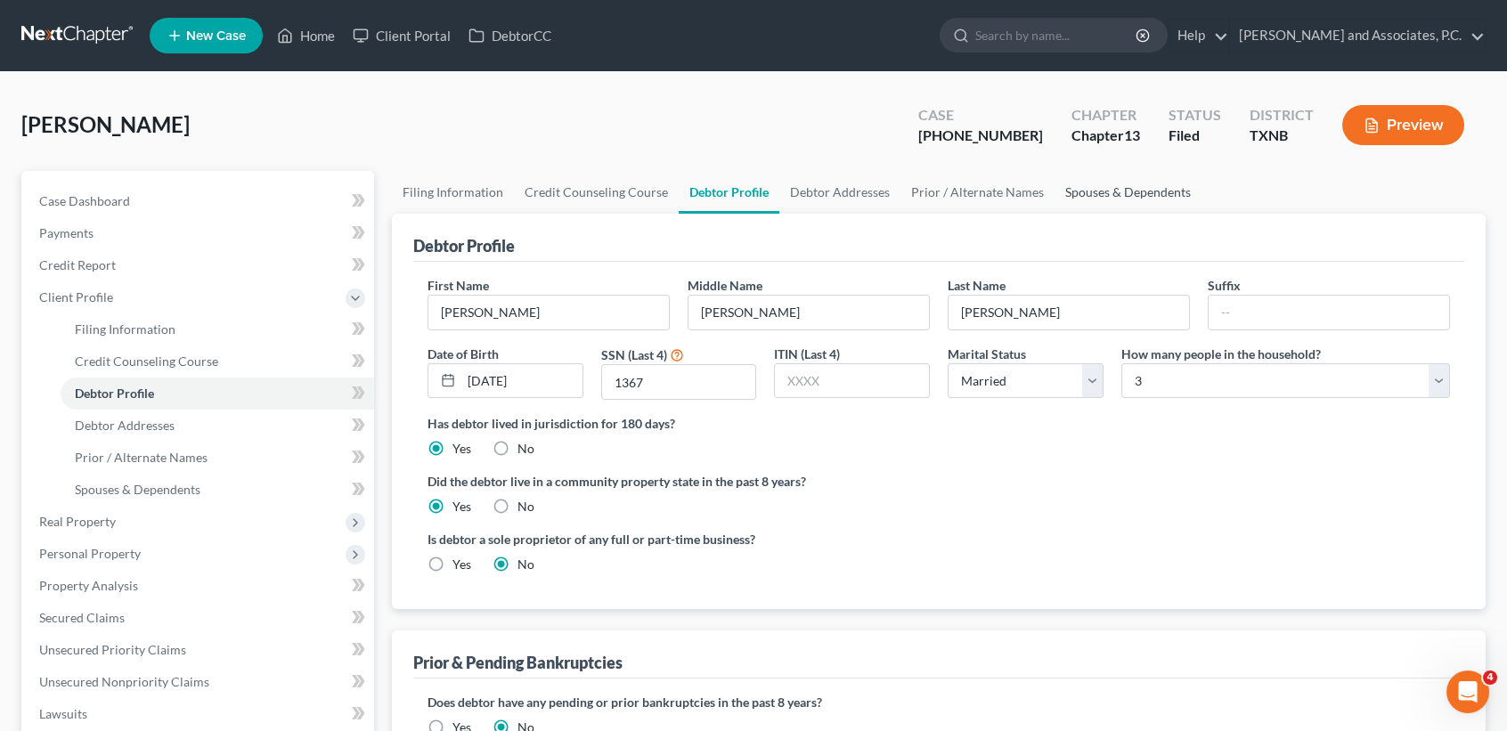
click at [1096, 189] on link "Spouses & Dependents" at bounding box center [1128, 192] width 147 height 43
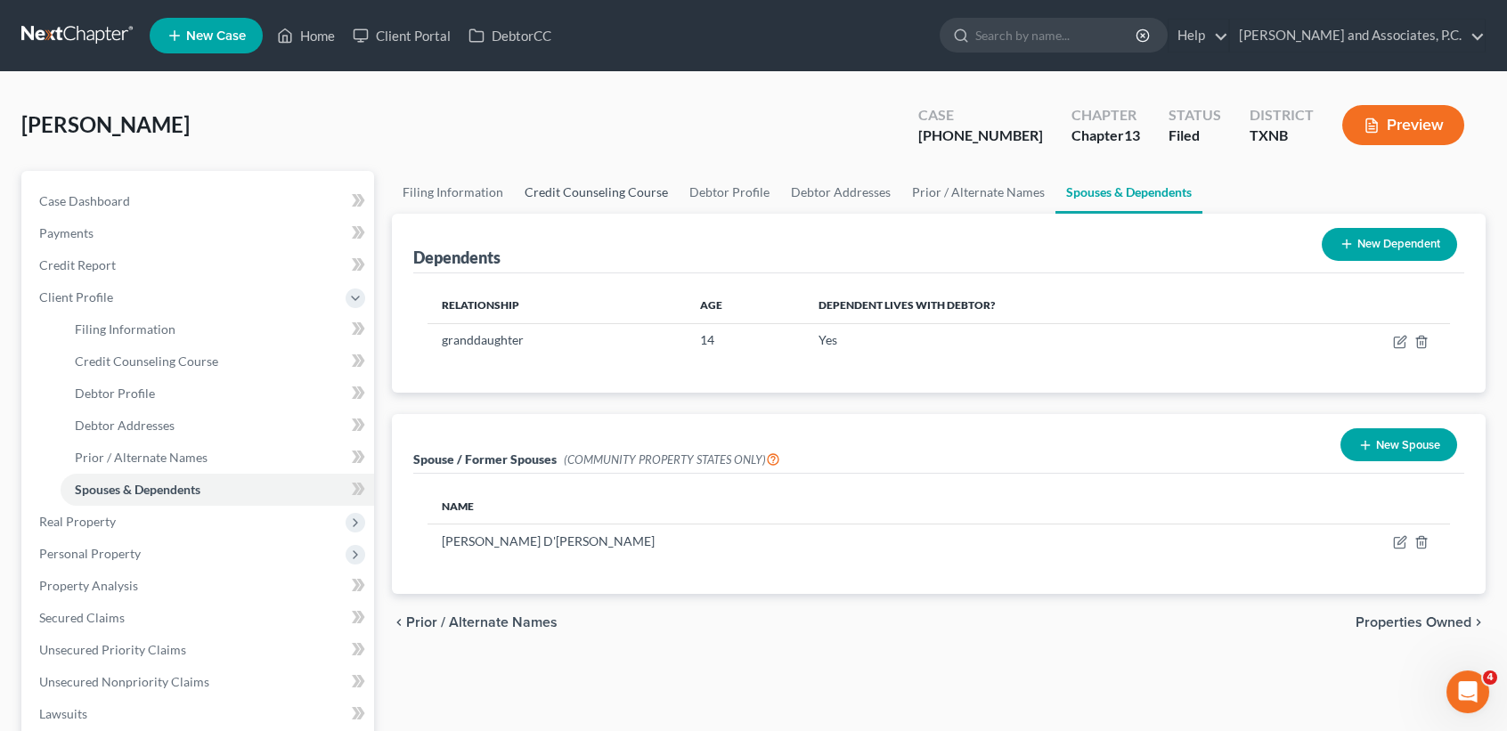
click at [553, 198] on link "Credit Counseling Course" at bounding box center [596, 192] width 165 height 43
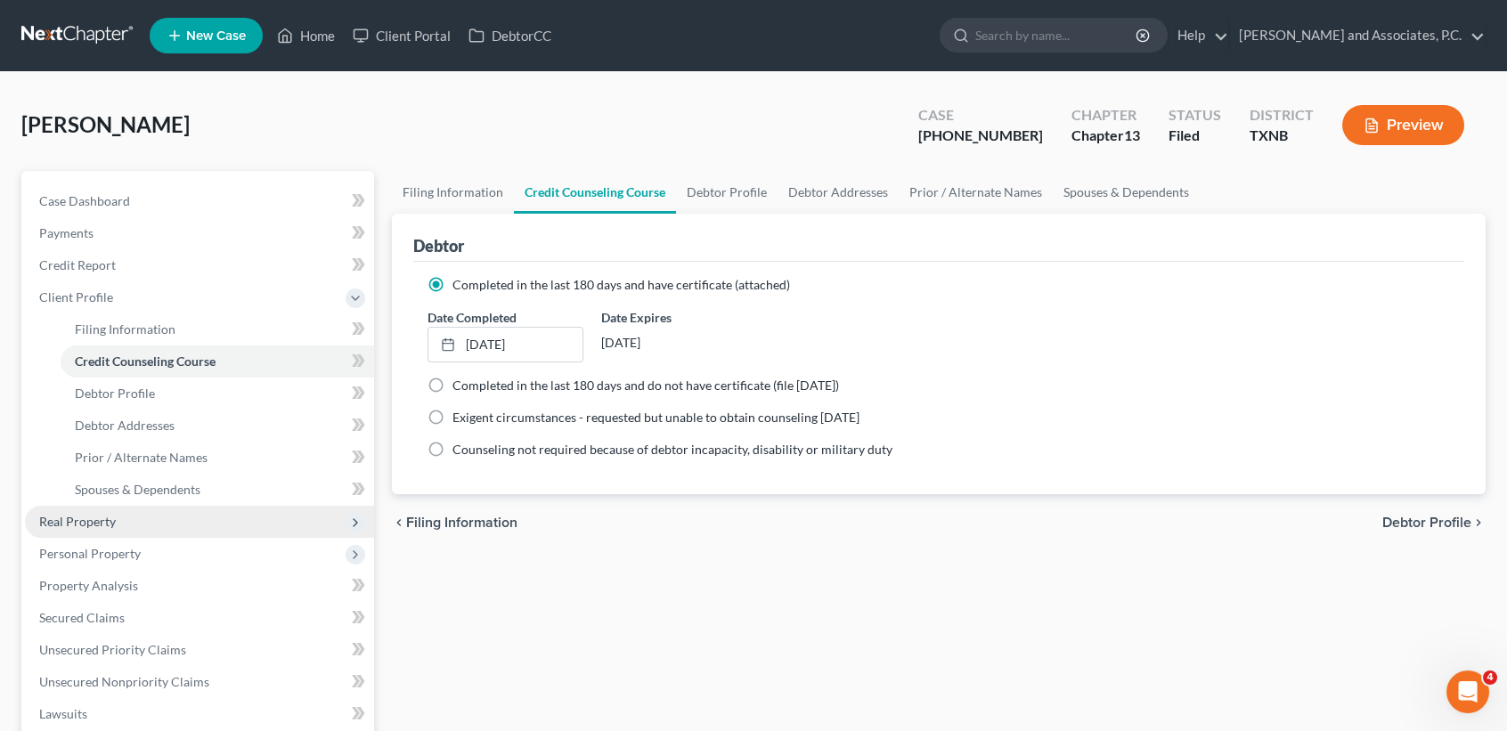
click at [117, 526] on span "Real Property" at bounding box center [199, 522] width 349 height 32
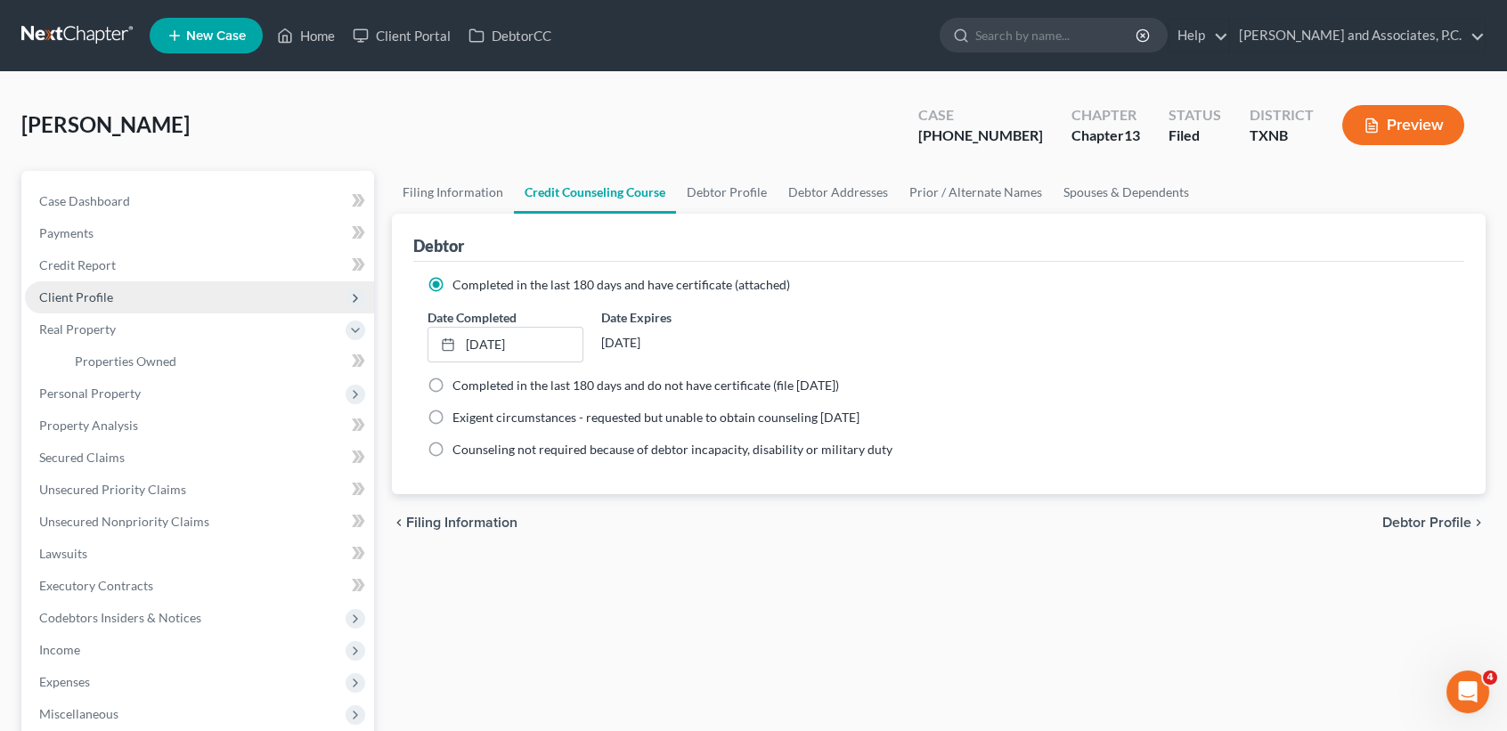
click at [115, 290] on span "Client Profile" at bounding box center [199, 297] width 349 height 32
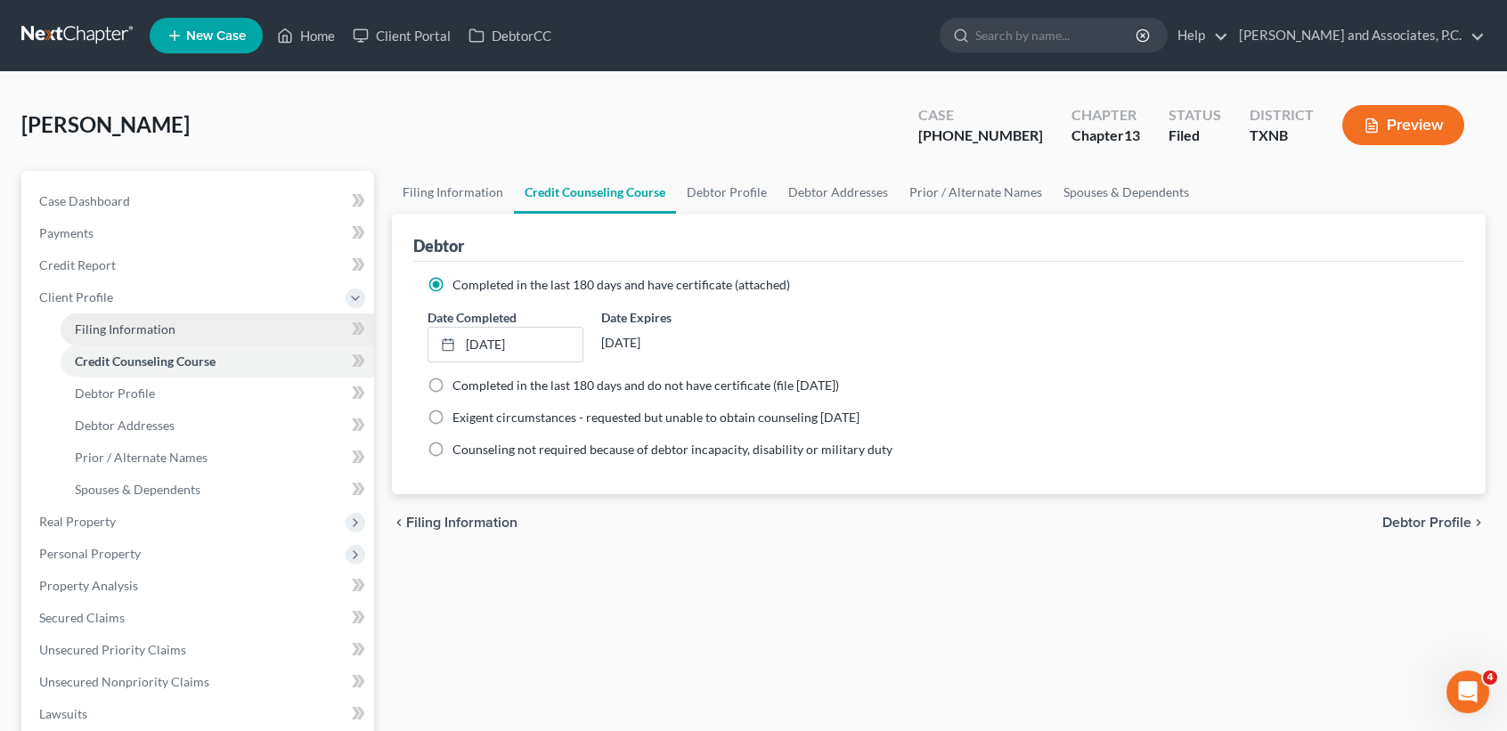
click at [119, 332] on span "Filing Information" at bounding box center [125, 329] width 101 height 15
select select "1"
select select "0"
select select "3"
select select "78"
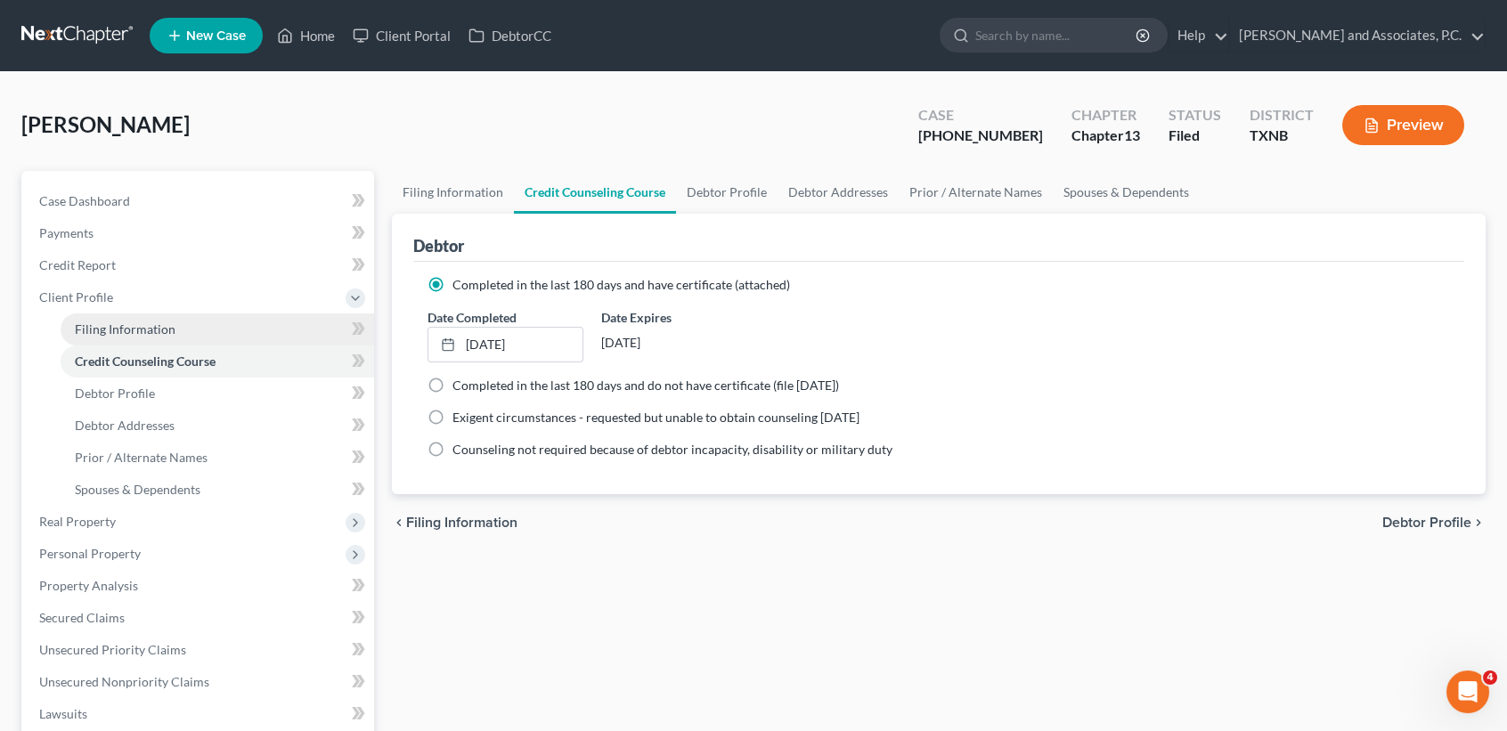
select select "0"
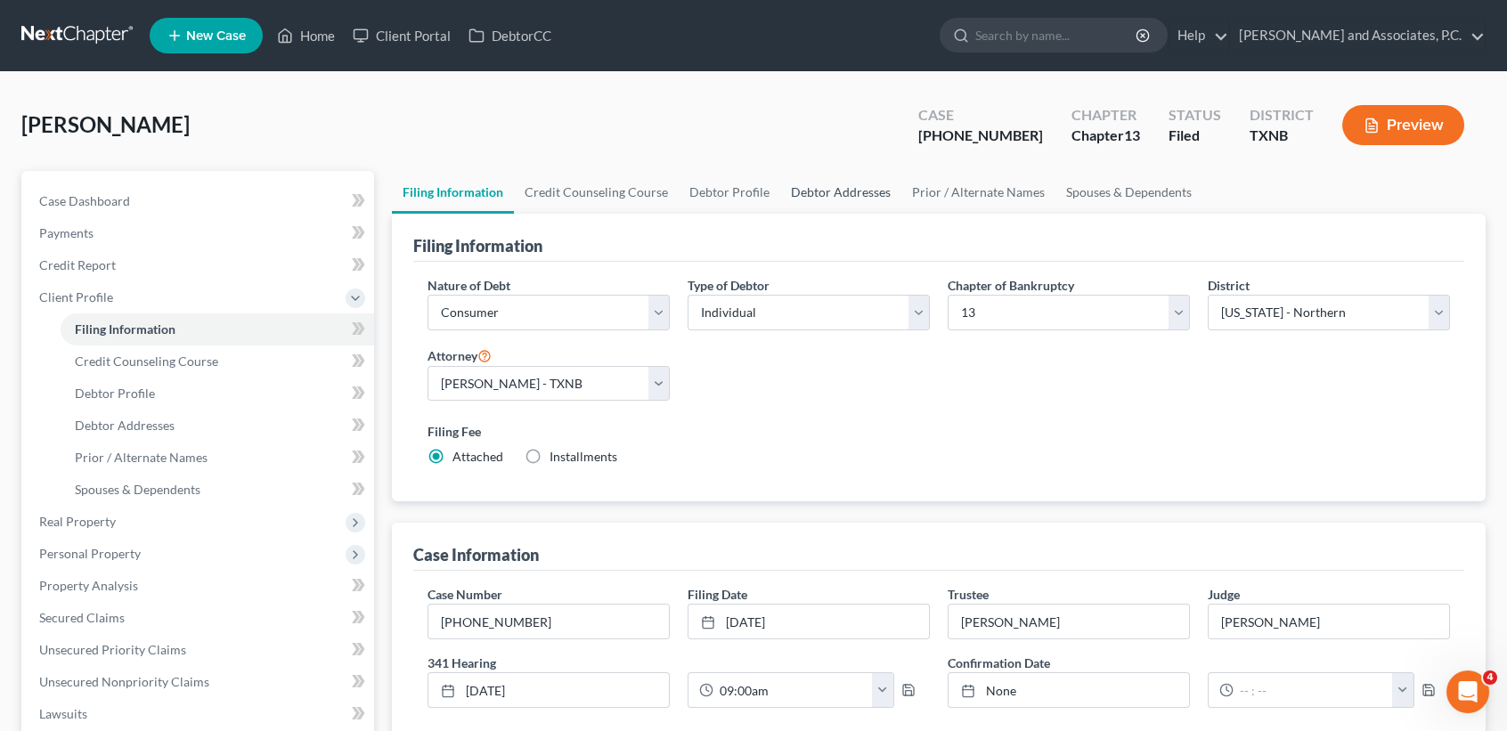
click at [854, 192] on link "Debtor Addresses" at bounding box center [840, 192] width 121 height 43
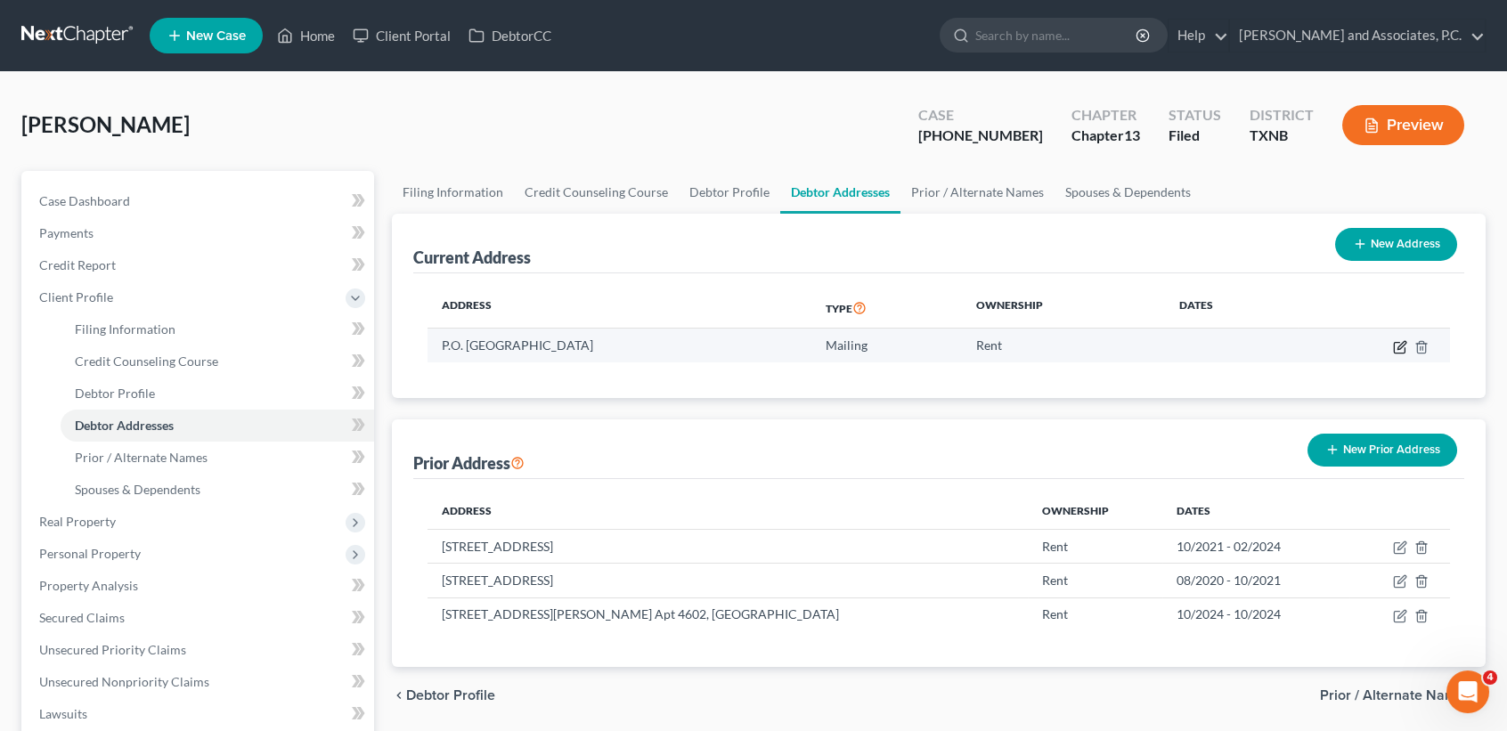
click at [1399, 347] on icon "button" at bounding box center [1400, 347] width 14 height 14
select select "45"
select select "1"
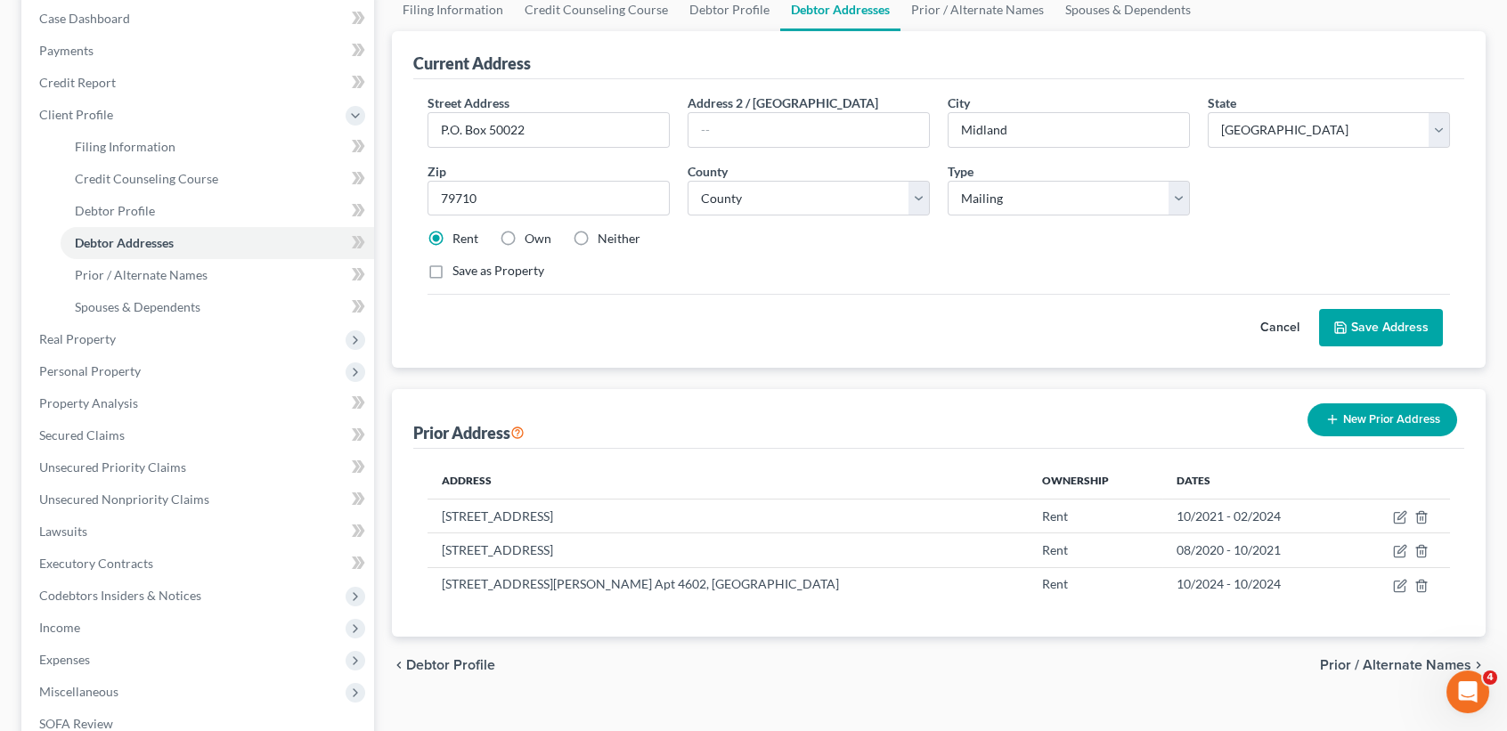
scroll to position [237, 0]
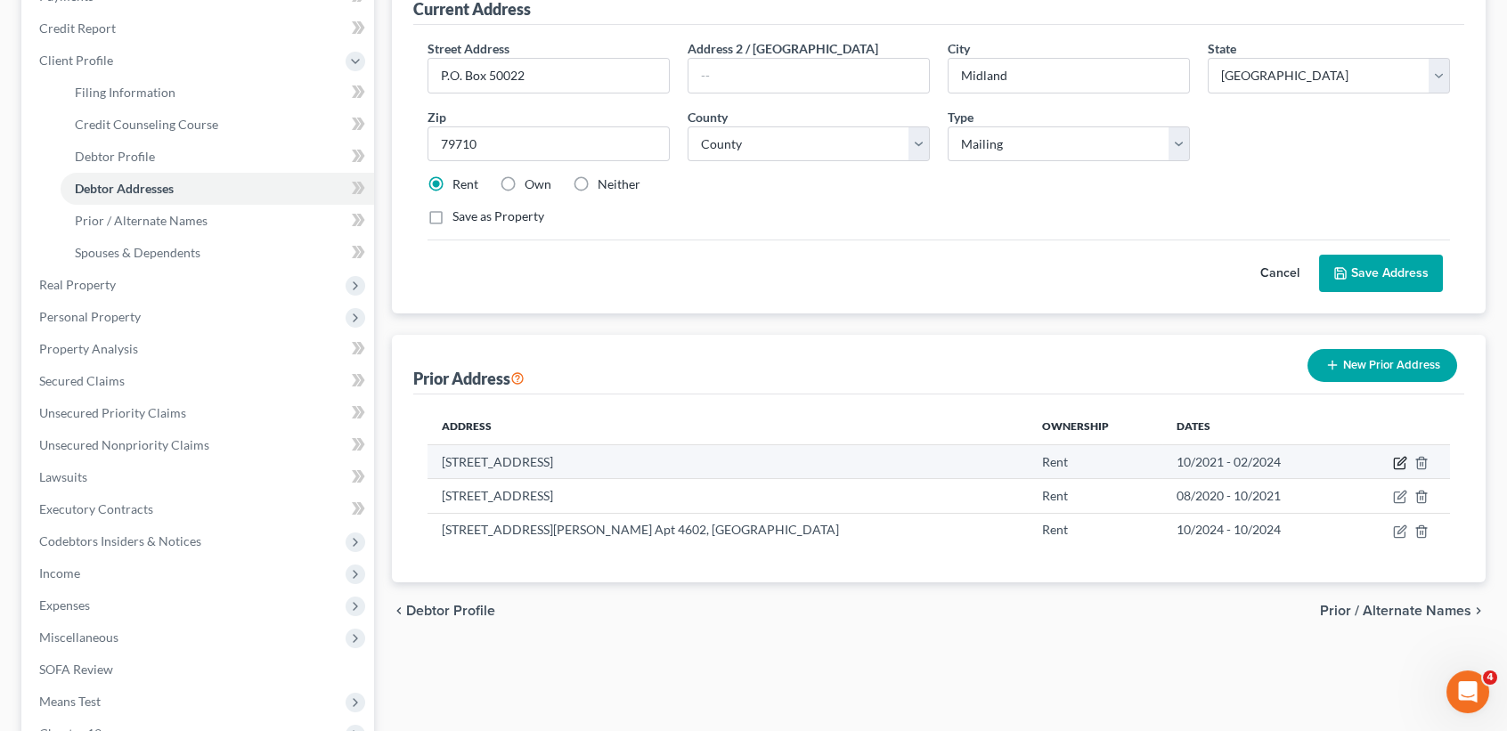
click at [1399, 463] on icon "button" at bounding box center [1400, 463] width 14 height 14
select select "45"
select select "164"
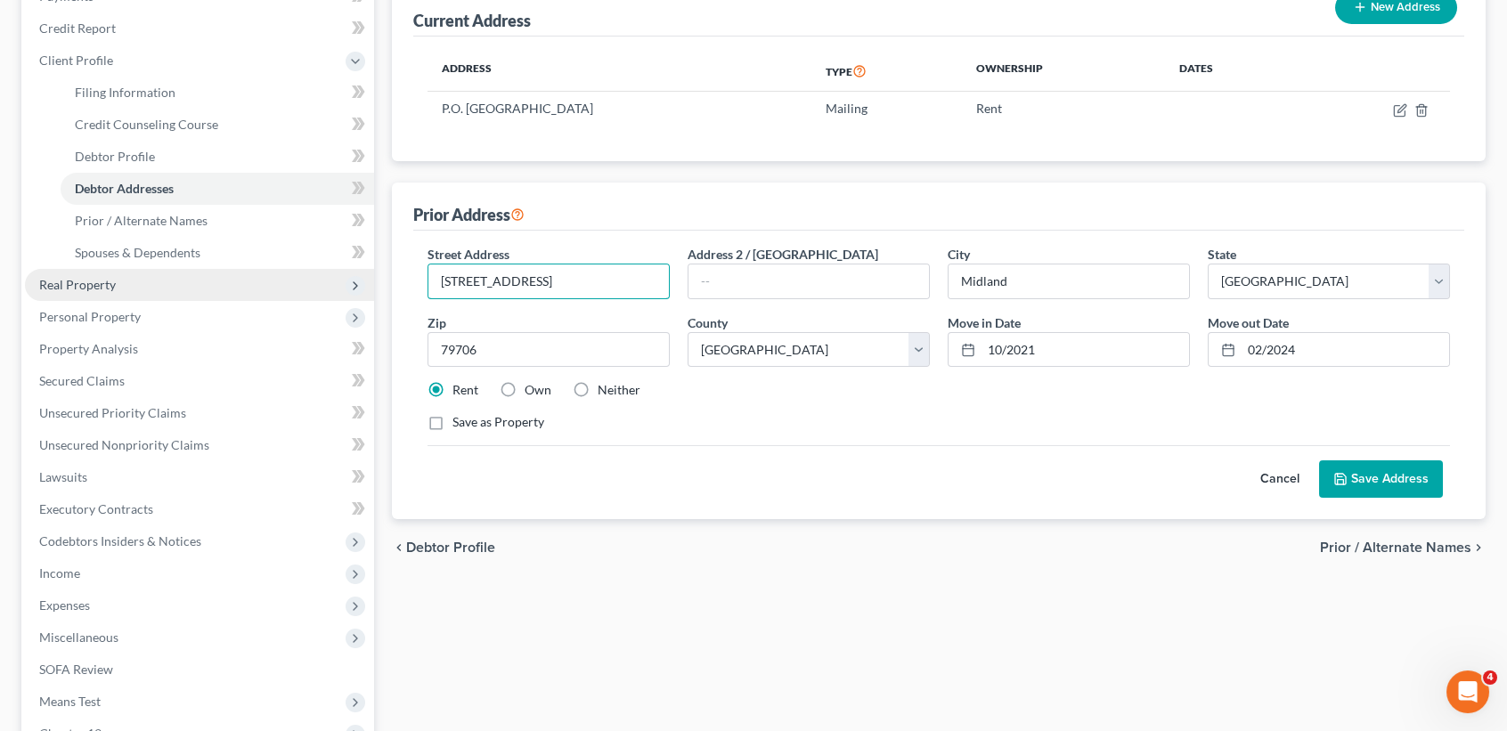
drag, startPoint x: 503, startPoint y: 289, endPoint x: 286, endPoint y: 281, distance: 217.5
click at [237, 276] on div "Petition Navigation Case Dashboard Payments Invoices Payments Payments Credit R…" at bounding box center [753, 416] width 1482 height 965
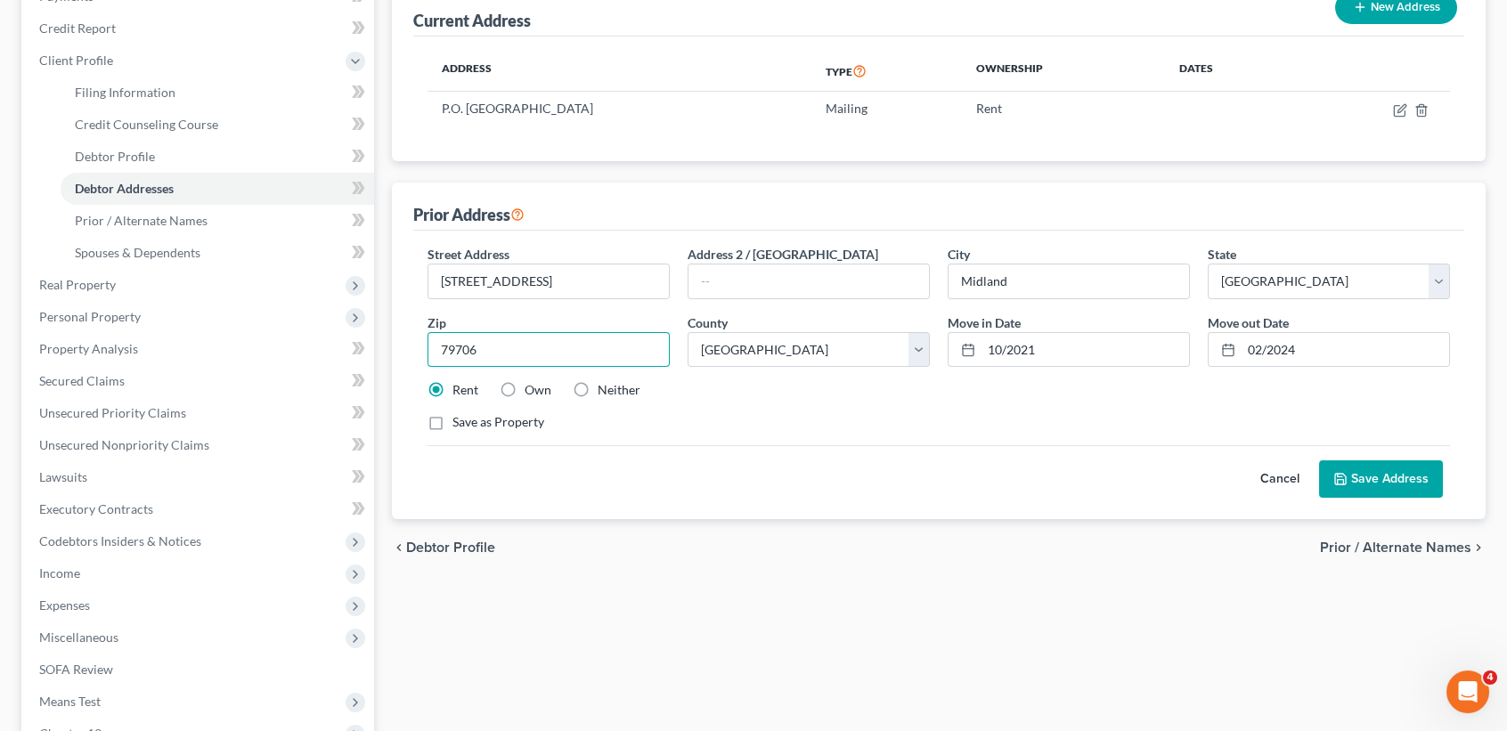
drag, startPoint x: 527, startPoint y: 355, endPoint x: 404, endPoint y: 367, distance: 123.5
click at [404, 367] on div "Prior Address Street Address * 4309 W. County Rd. 118 Address 2 / PO Box City *…" at bounding box center [939, 351] width 1094 height 337
paste input "4309 W. County Rd. 118"
type input "4309 W. County Rd. 118"
click at [1302, 478] on button "Cancel" at bounding box center [1280, 479] width 78 height 36
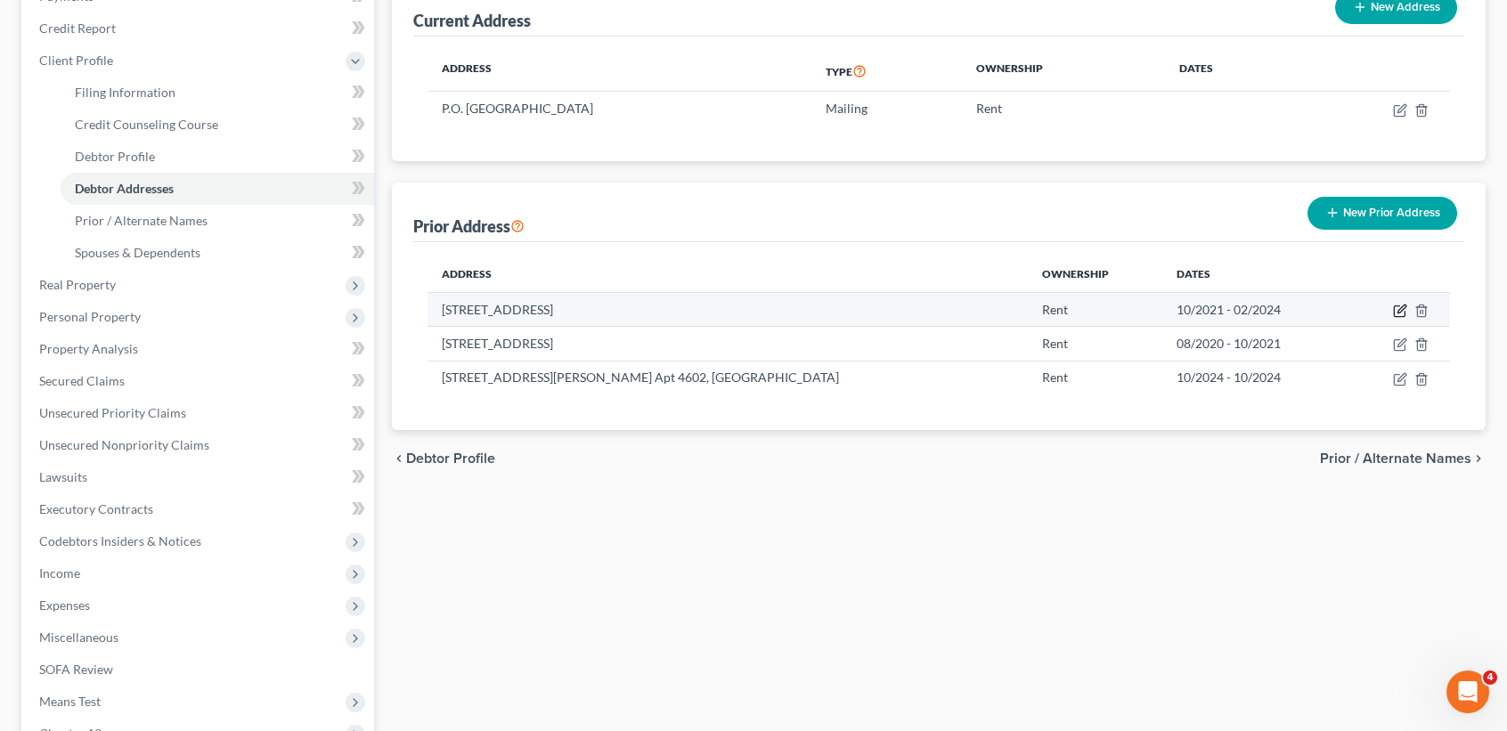
click at [1402, 312] on icon "button" at bounding box center [1400, 311] width 14 height 14
select select "45"
select select "164"
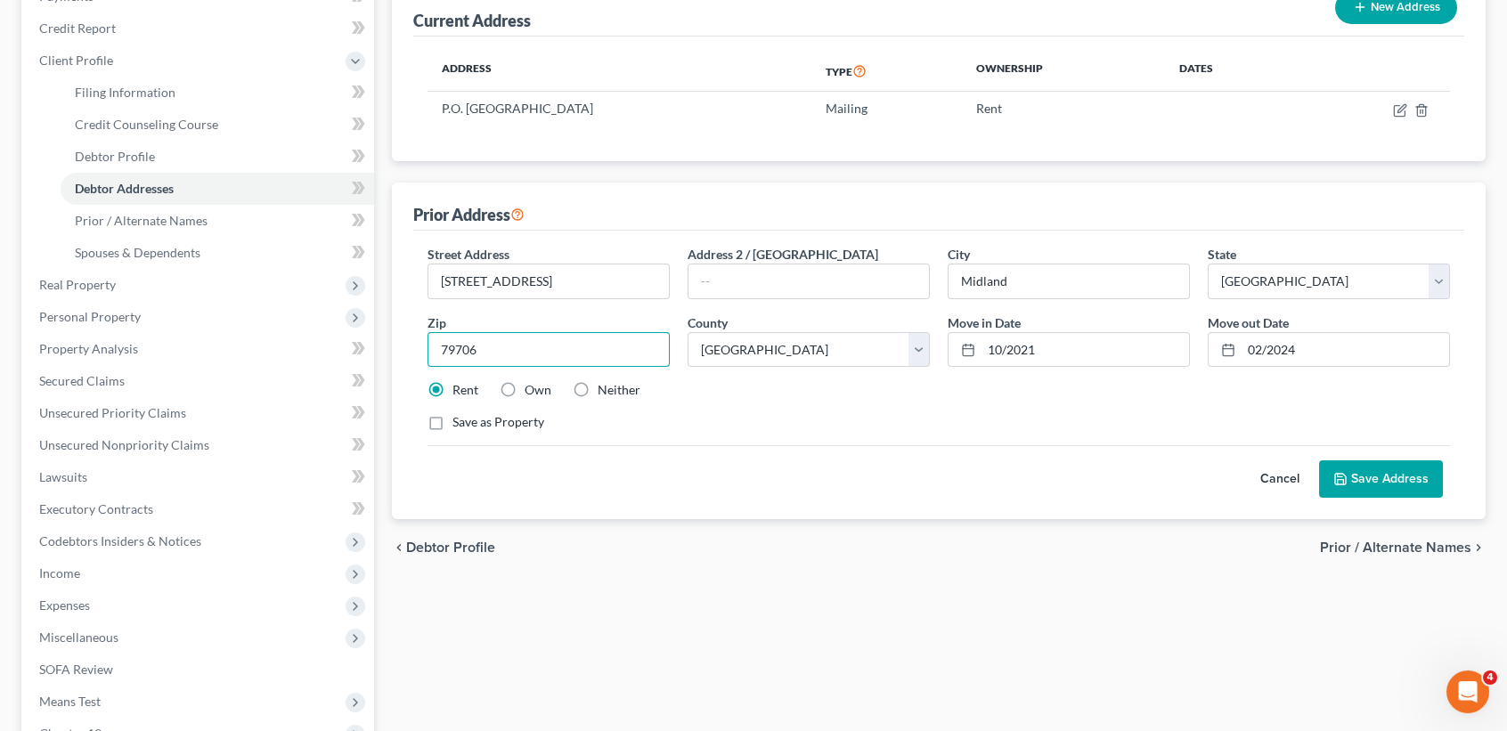
drag, startPoint x: 504, startPoint y: 346, endPoint x: 417, endPoint y: 347, distance: 87.3
click at [397, 345] on div "Prior Address Street Address * 4309 W. County Rd. 118 Address 2 / PO Box City *…" at bounding box center [939, 351] width 1094 height 337
click at [1393, 482] on button "Save Address" at bounding box center [1381, 479] width 124 height 37
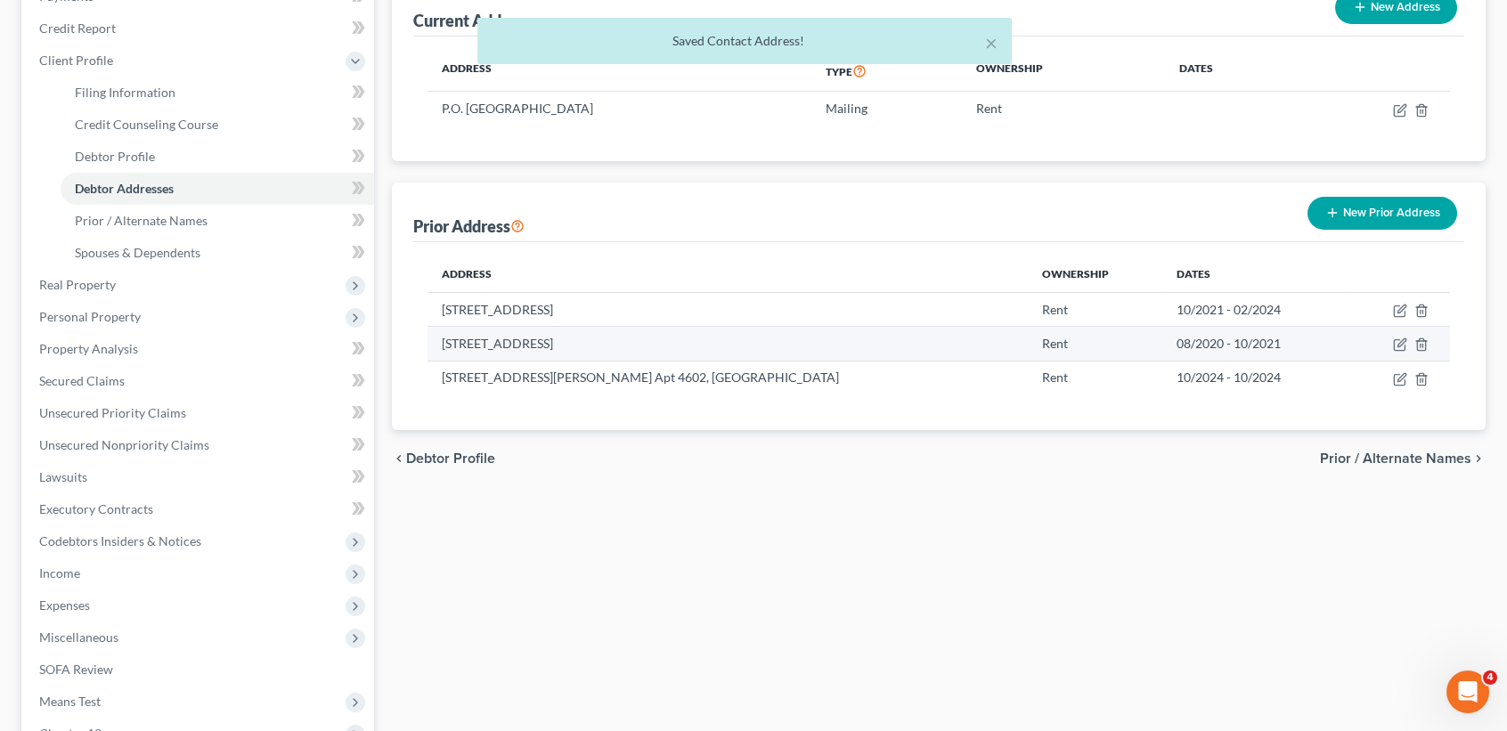
click at [1407, 339] on td at bounding box center [1400, 344] width 101 height 34
click at [1385, 348] on td at bounding box center [1400, 344] width 101 height 34
click at [1398, 342] on icon "button" at bounding box center [1400, 345] width 14 height 14
select select "45"
select select "164"
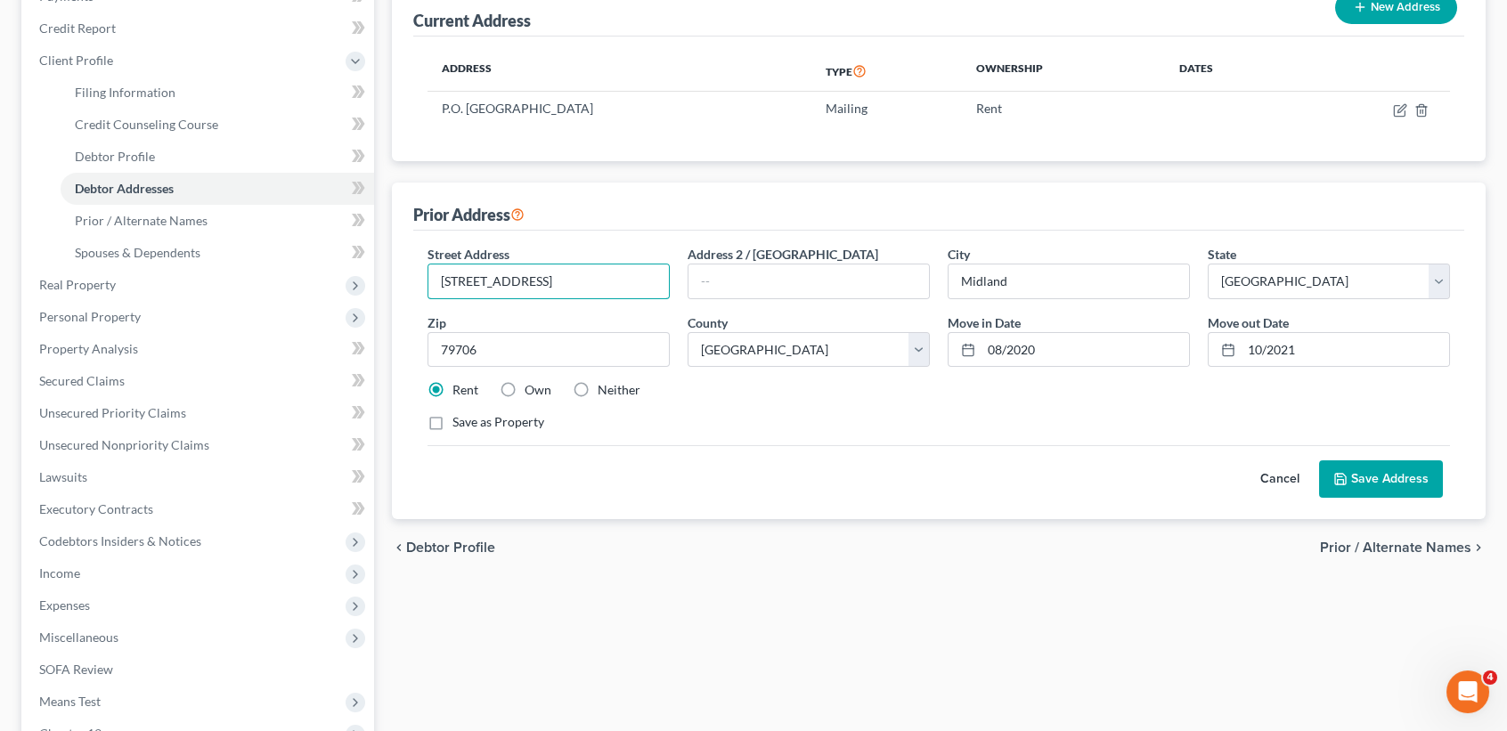
drag, startPoint x: 430, startPoint y: 289, endPoint x: 408, endPoint y: 298, distance: 24.3
click at [408, 298] on div "Prior Address Street Address * 12010 E County Road 119 Address 2 / PO Box City …" at bounding box center [939, 351] width 1094 height 337
drag, startPoint x: 577, startPoint y: 633, endPoint x: 570, endPoint y: 577, distance: 56.6
click at [575, 627] on div "Filing Information Credit Counseling Course Debtor Profile Debtor Addresses Pri…" at bounding box center [939, 416] width 1112 height 965
drag, startPoint x: 468, startPoint y: 355, endPoint x: 427, endPoint y: 359, distance: 41.2
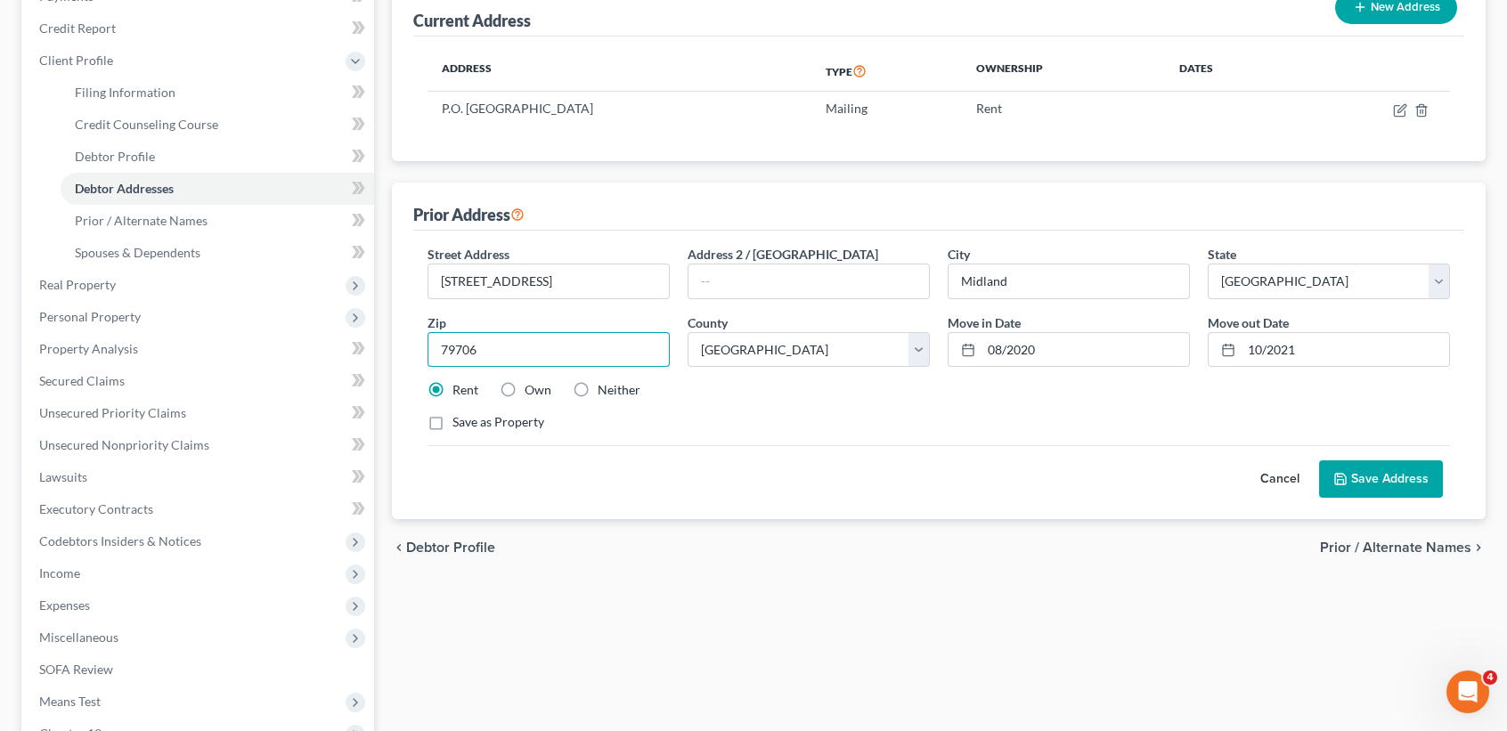
click at [413, 359] on div "Street Address * 12010 E County Road 119 Address 2 / PO Box City * Midland Stat…" at bounding box center [938, 375] width 1051 height 289
click at [1332, 477] on button "Save Address" at bounding box center [1381, 479] width 124 height 37
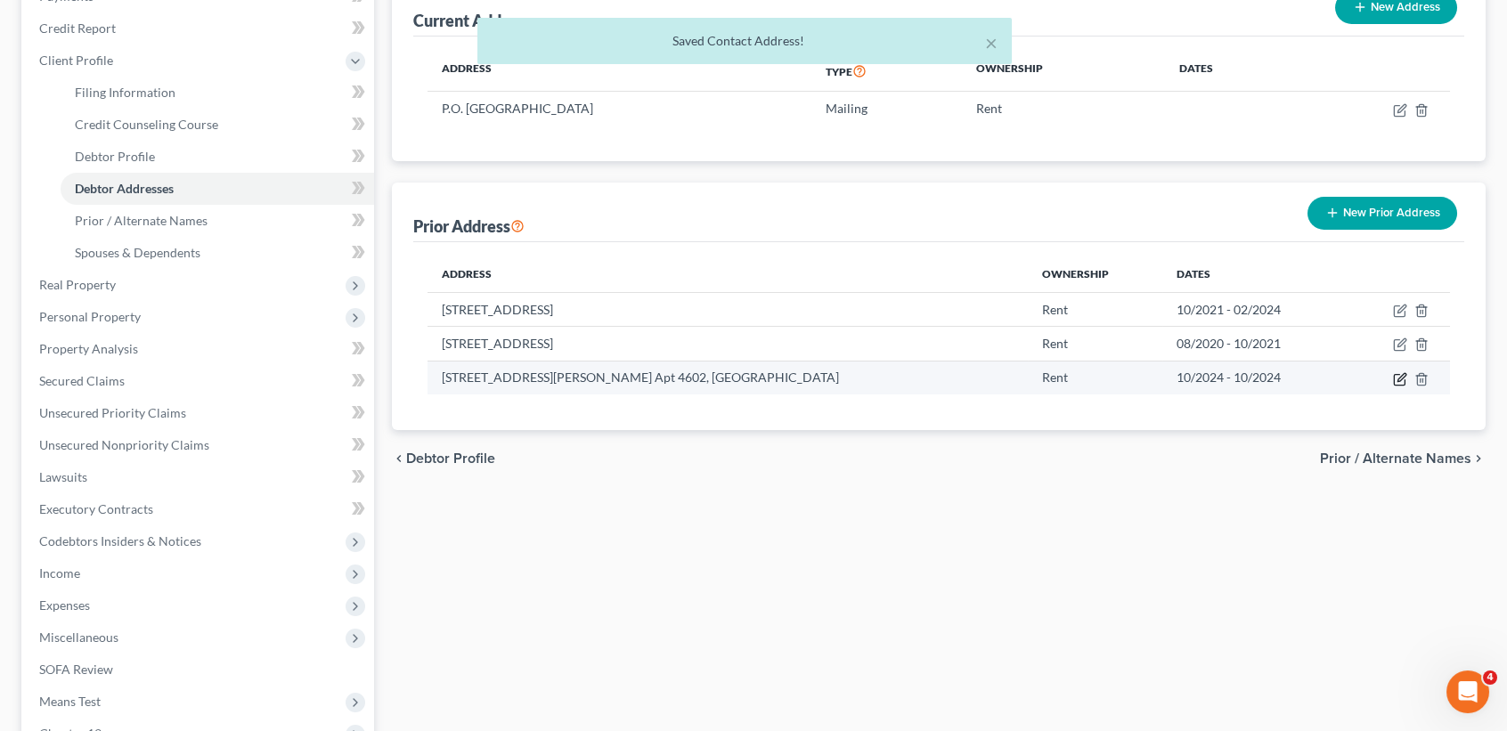
click at [1402, 374] on icon "button" at bounding box center [1402, 377] width 8 height 8
select select "45"
select select "242"
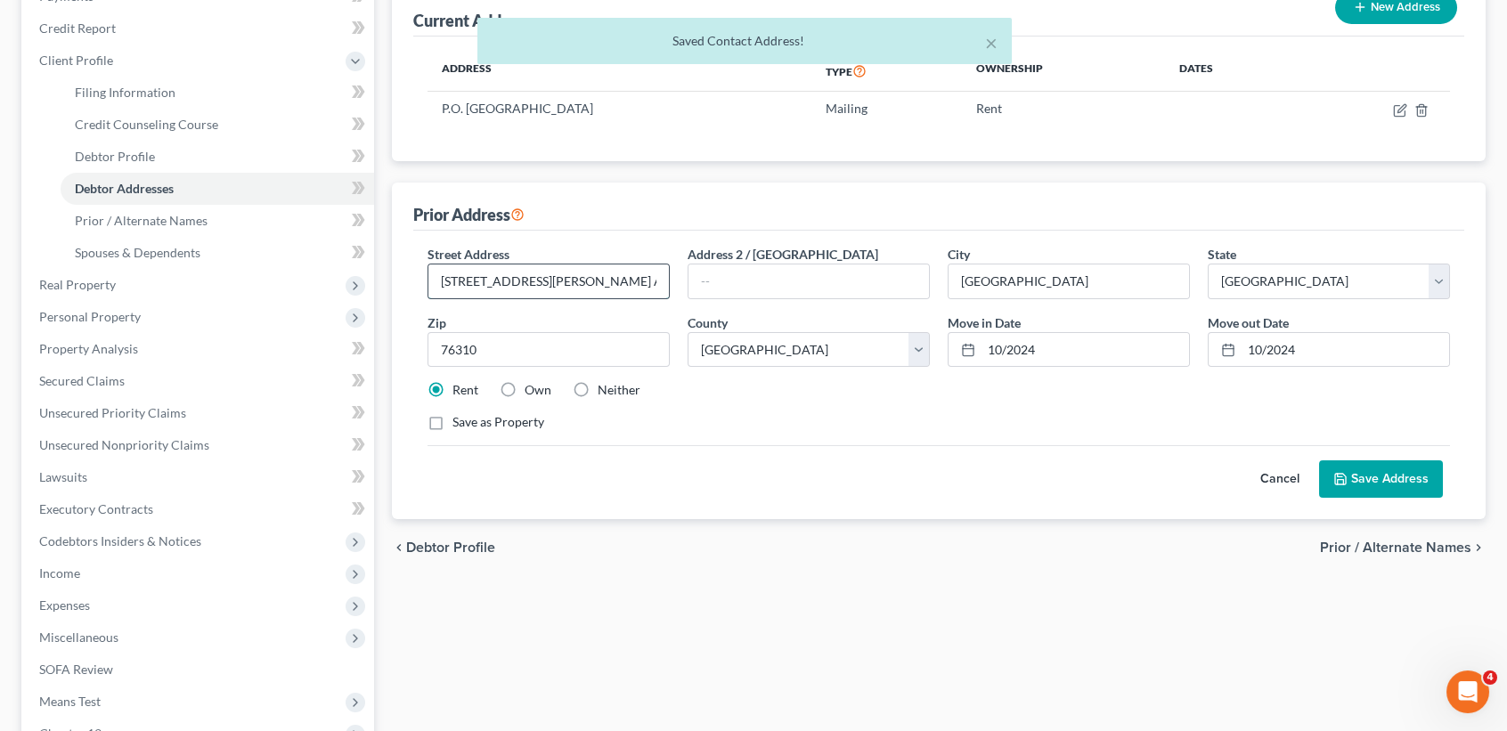
drag, startPoint x: 587, startPoint y: 280, endPoint x: 462, endPoint y: 295, distance: 125.6
click at [386, 293] on div "Filing Information Credit Counseling Course Debtor Profile Debtor Addresses Pri…" at bounding box center [939, 416] width 1112 height 965
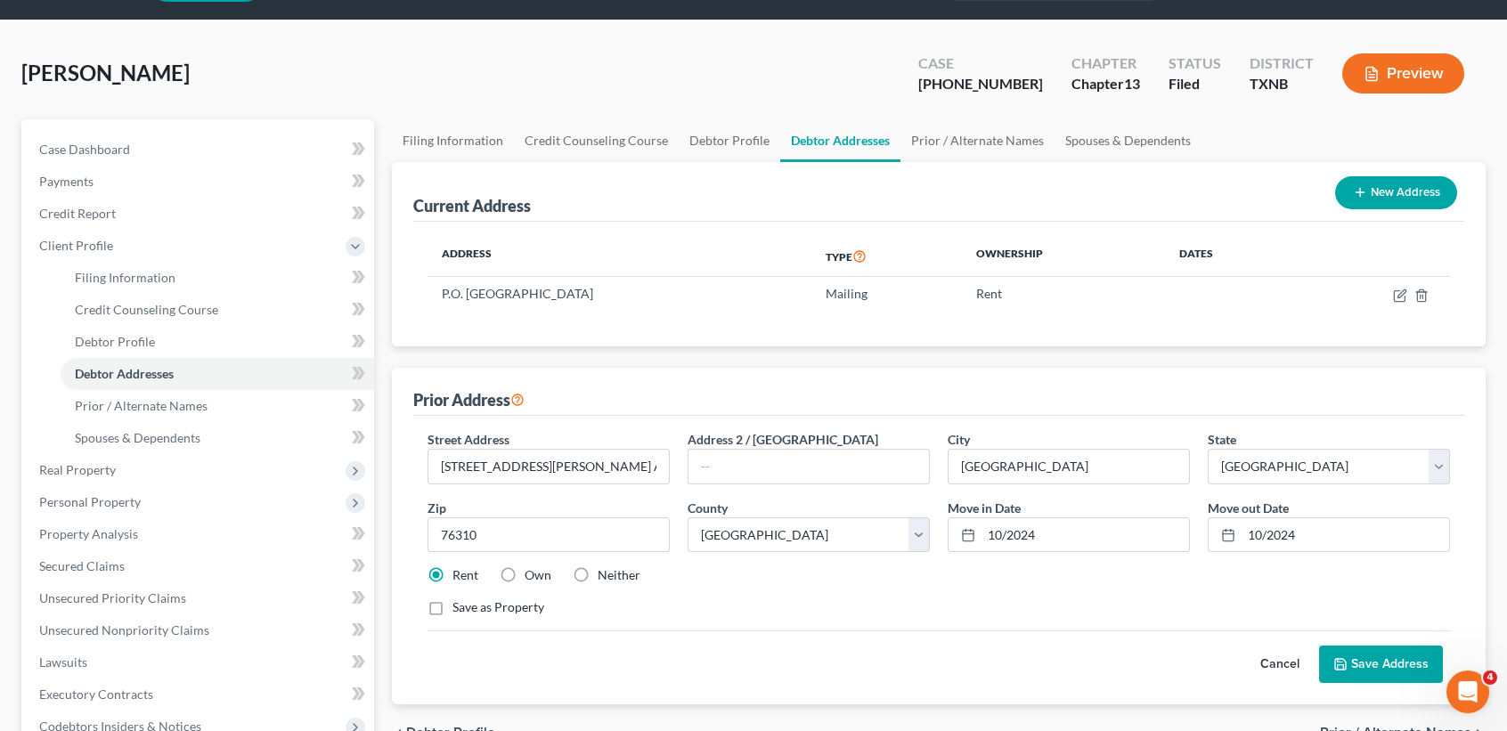
scroll to position [0, 0]
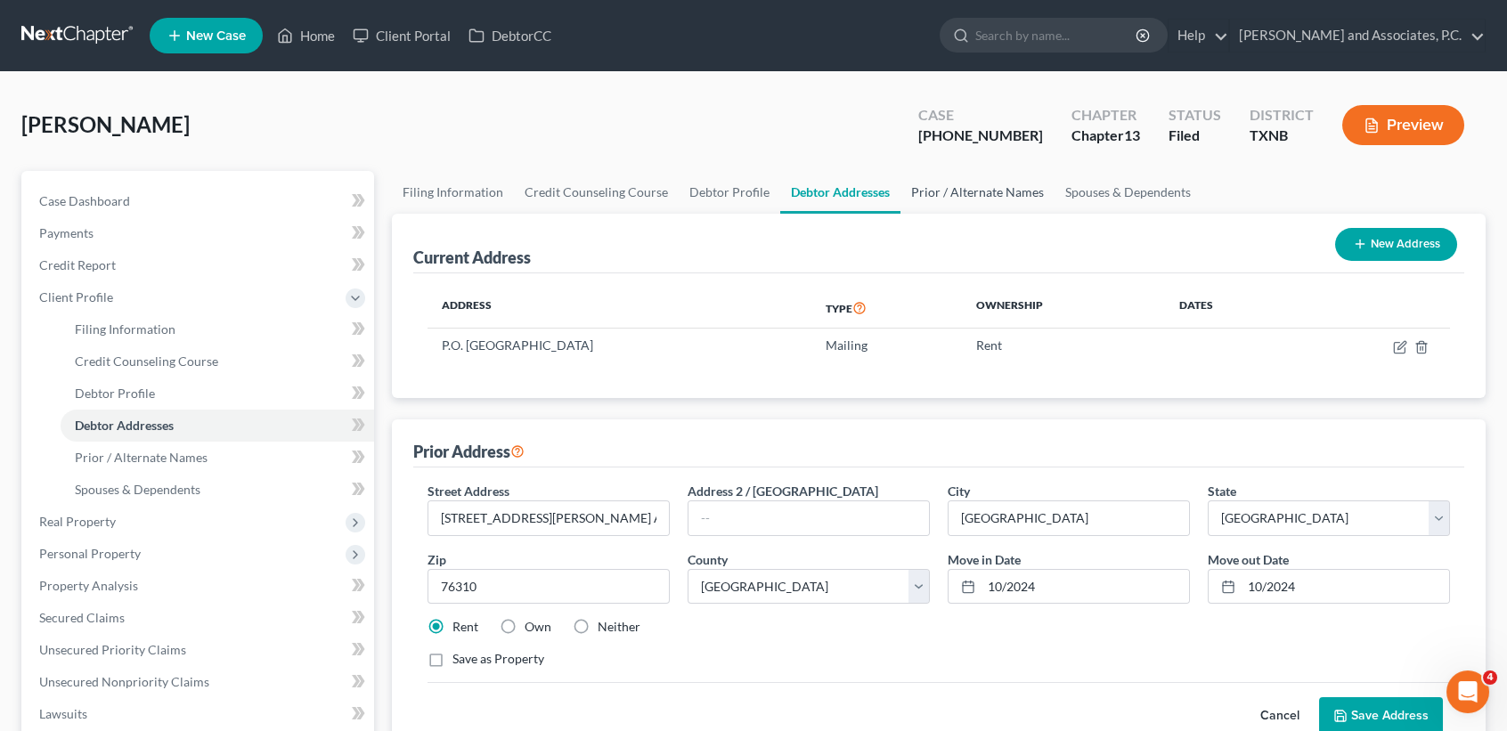
click at [946, 210] on link "Prior / Alternate Names" at bounding box center [978, 192] width 154 height 43
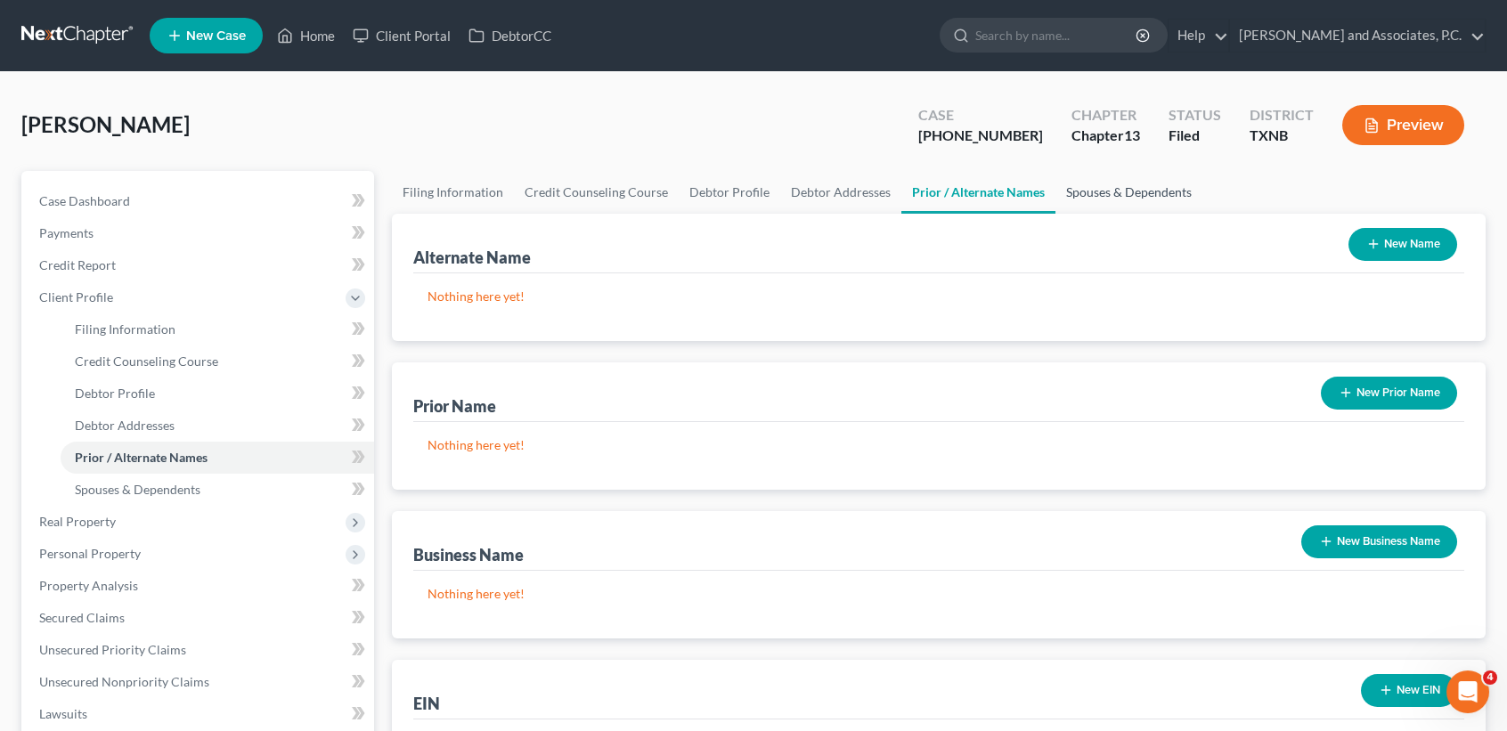
click at [1074, 180] on link "Spouses & Dependents" at bounding box center [1129, 192] width 147 height 43
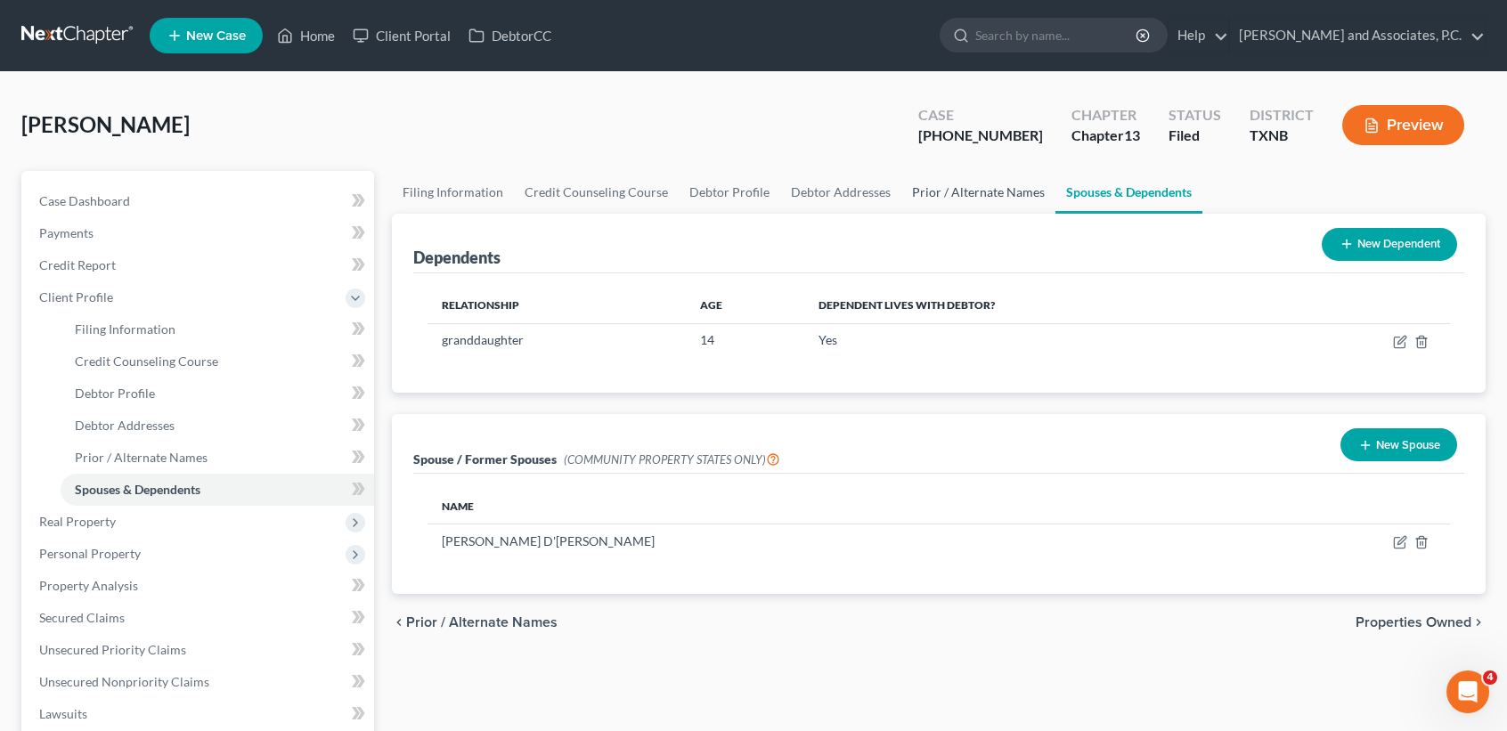
click at [952, 208] on link "Prior / Alternate Names" at bounding box center [978, 192] width 154 height 43
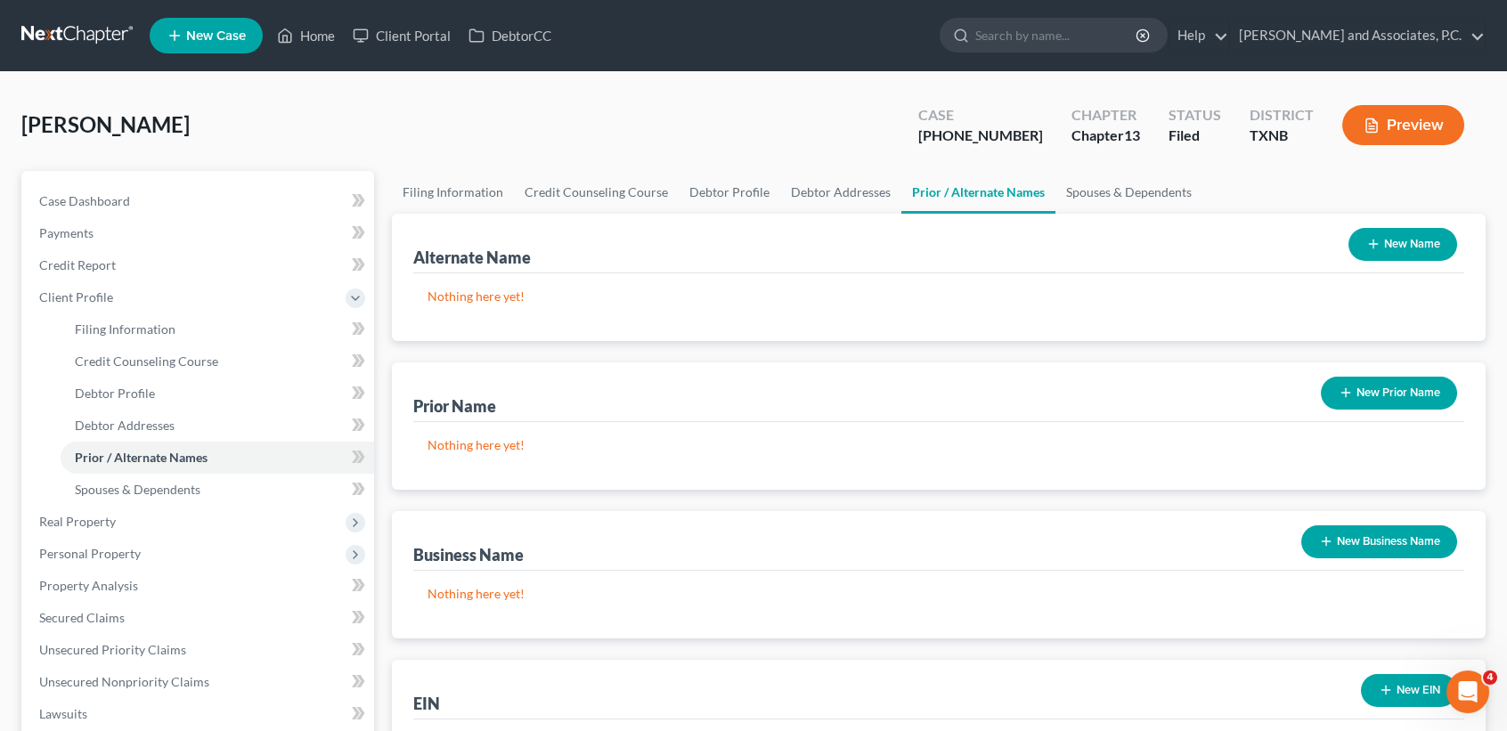
click at [1065, 167] on div "Becker, Roger Upgraded Case 24-70052-13 Chapter Chapter 13 Status Filed Distric…" at bounding box center [753, 132] width 1464 height 77
click at [1060, 191] on link "Spouses & Dependents" at bounding box center [1129, 192] width 147 height 43
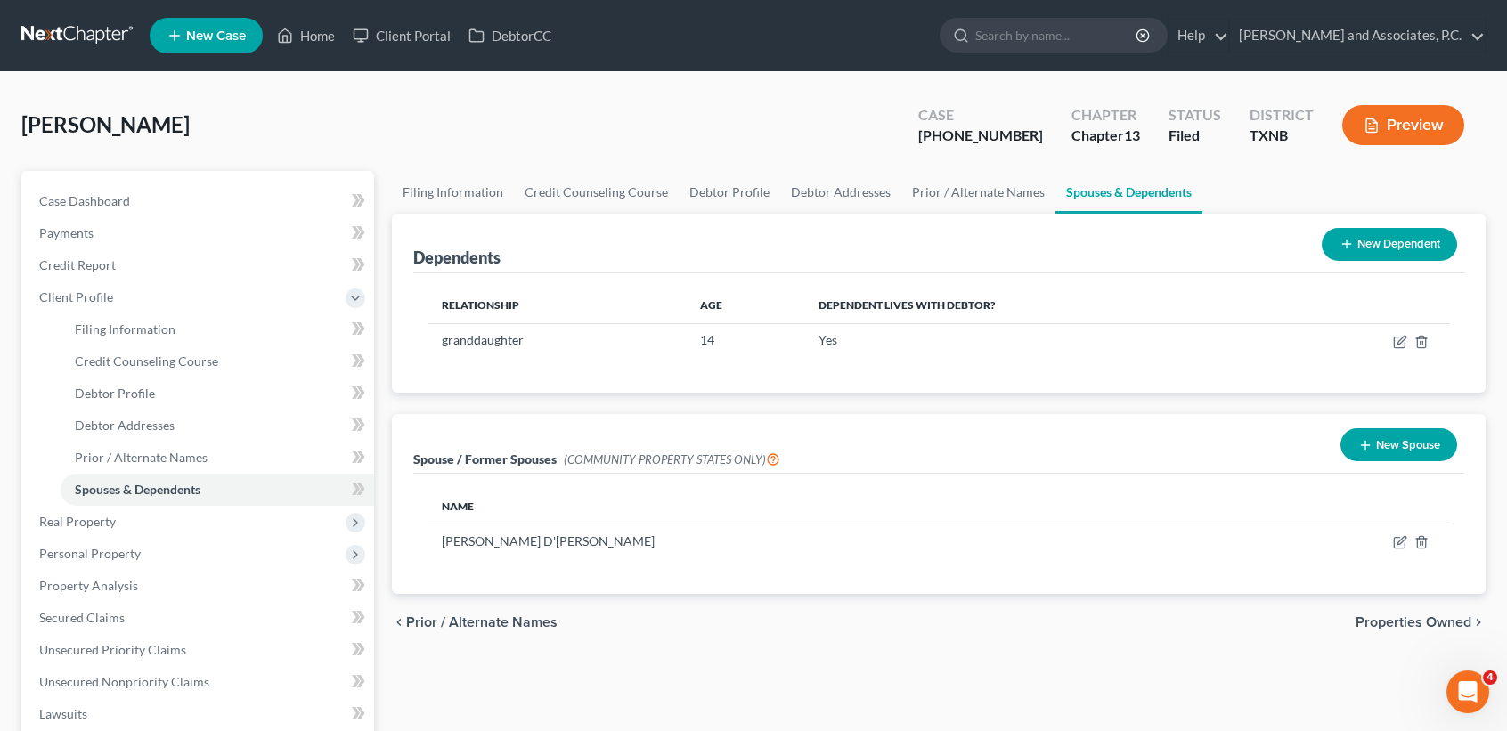
click at [1399, 468] on div "New Spouse" at bounding box center [1399, 444] width 131 height 47
click at [1404, 461] on div "New Spouse" at bounding box center [1399, 444] width 131 height 47
drag, startPoint x: 1403, startPoint y: 539, endPoint x: -446, endPoint y: 221, distance: 1876.4
click at [0, 221] on html "Home New Case Client Portal DebtorCC Monte J. White and Associates, P.C. desire…" at bounding box center [753, 601] width 1507 height 1203
click at [1399, 543] on icon "button" at bounding box center [1402, 541] width 8 height 8
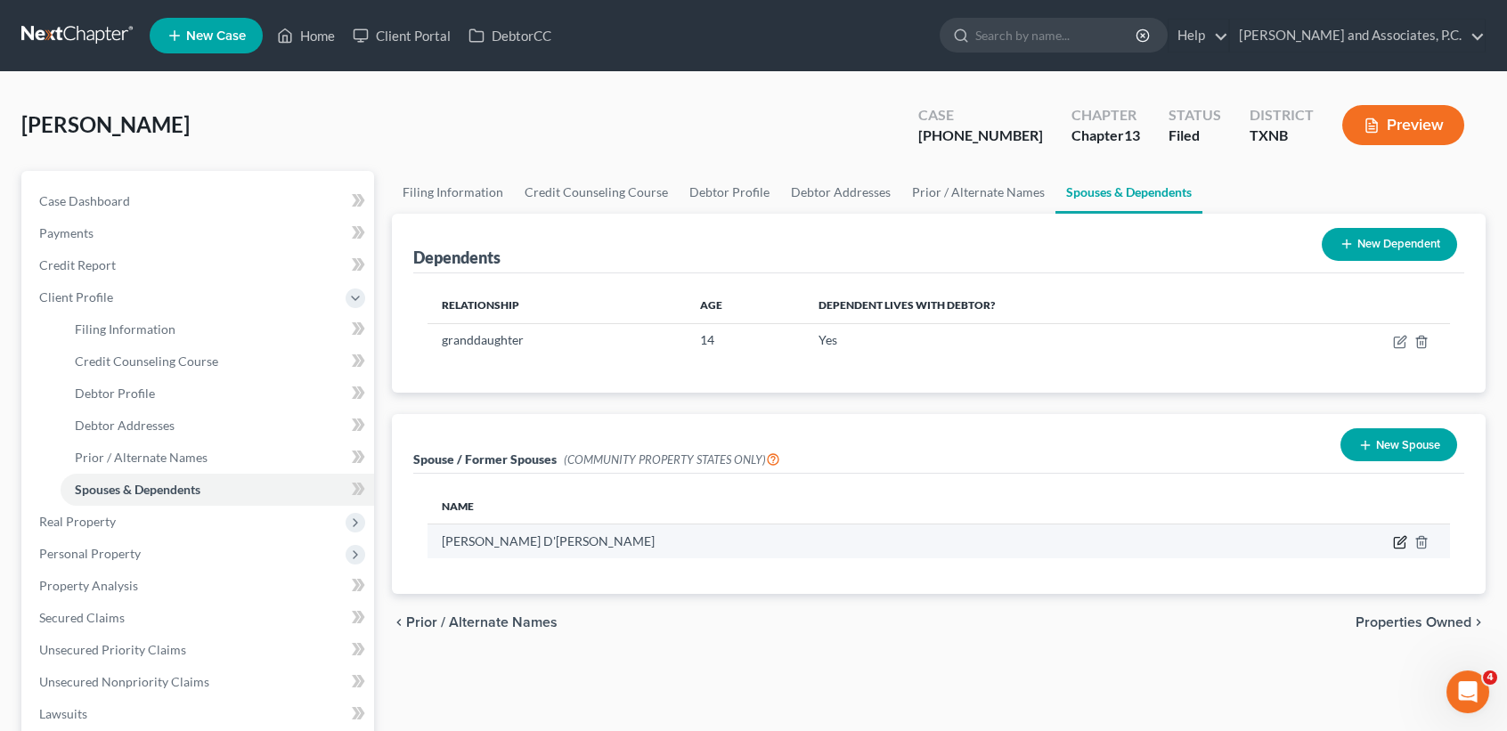
select select "8"
select select "45"
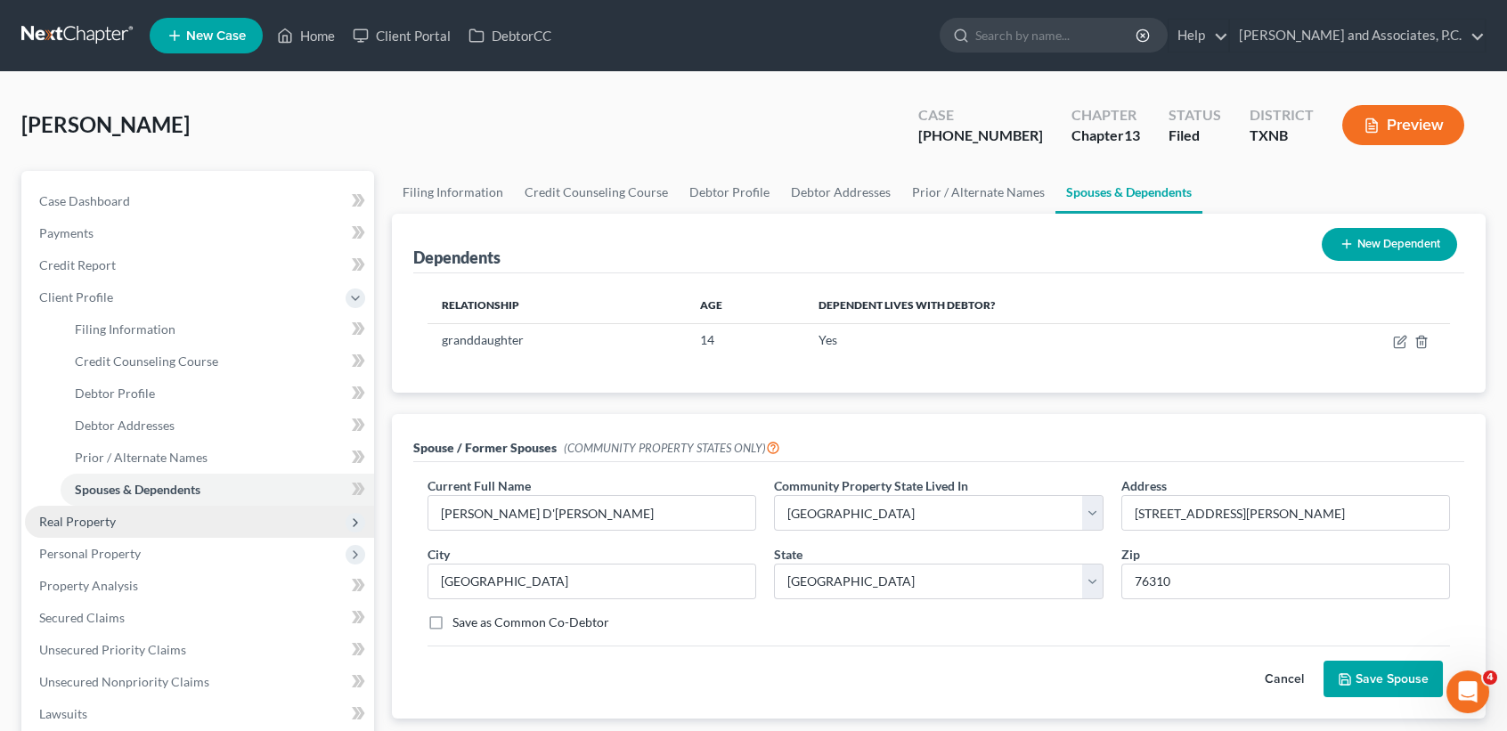
click at [143, 517] on span "Real Property" at bounding box center [199, 522] width 349 height 32
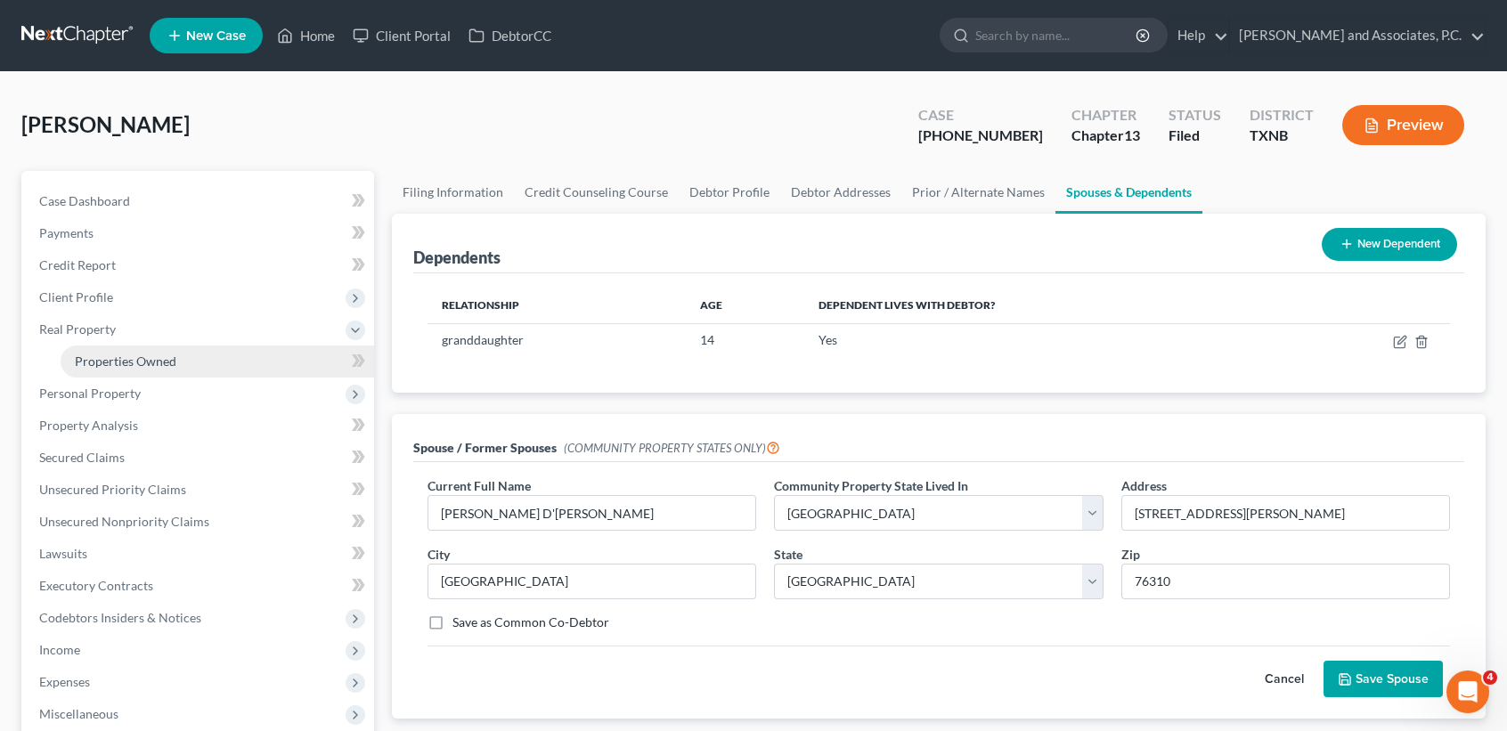
click at [131, 373] on link "Properties Owned" at bounding box center [218, 362] width 314 height 32
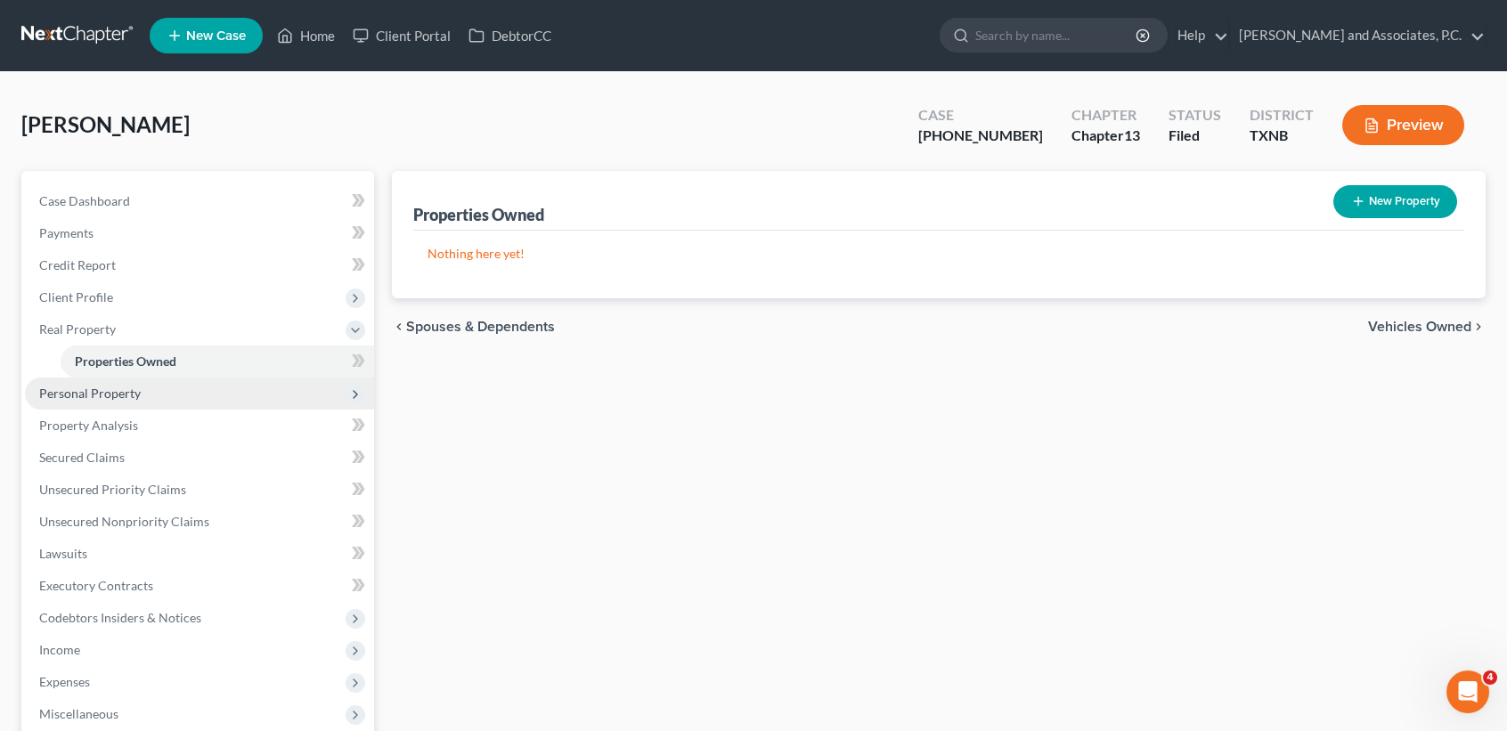
click at [126, 387] on span "Personal Property" at bounding box center [90, 393] width 102 height 15
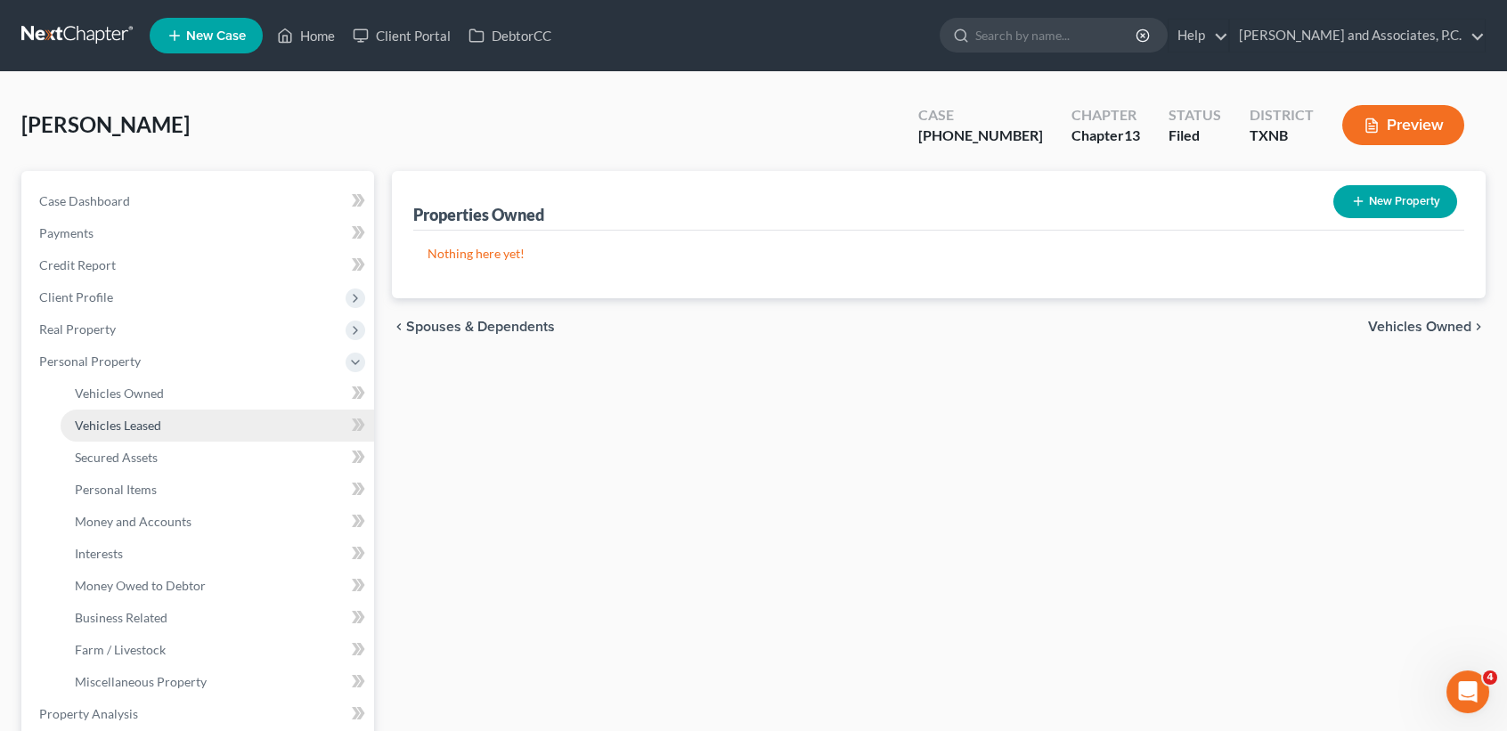
click at [124, 410] on link "Vehicles Leased" at bounding box center [218, 426] width 314 height 32
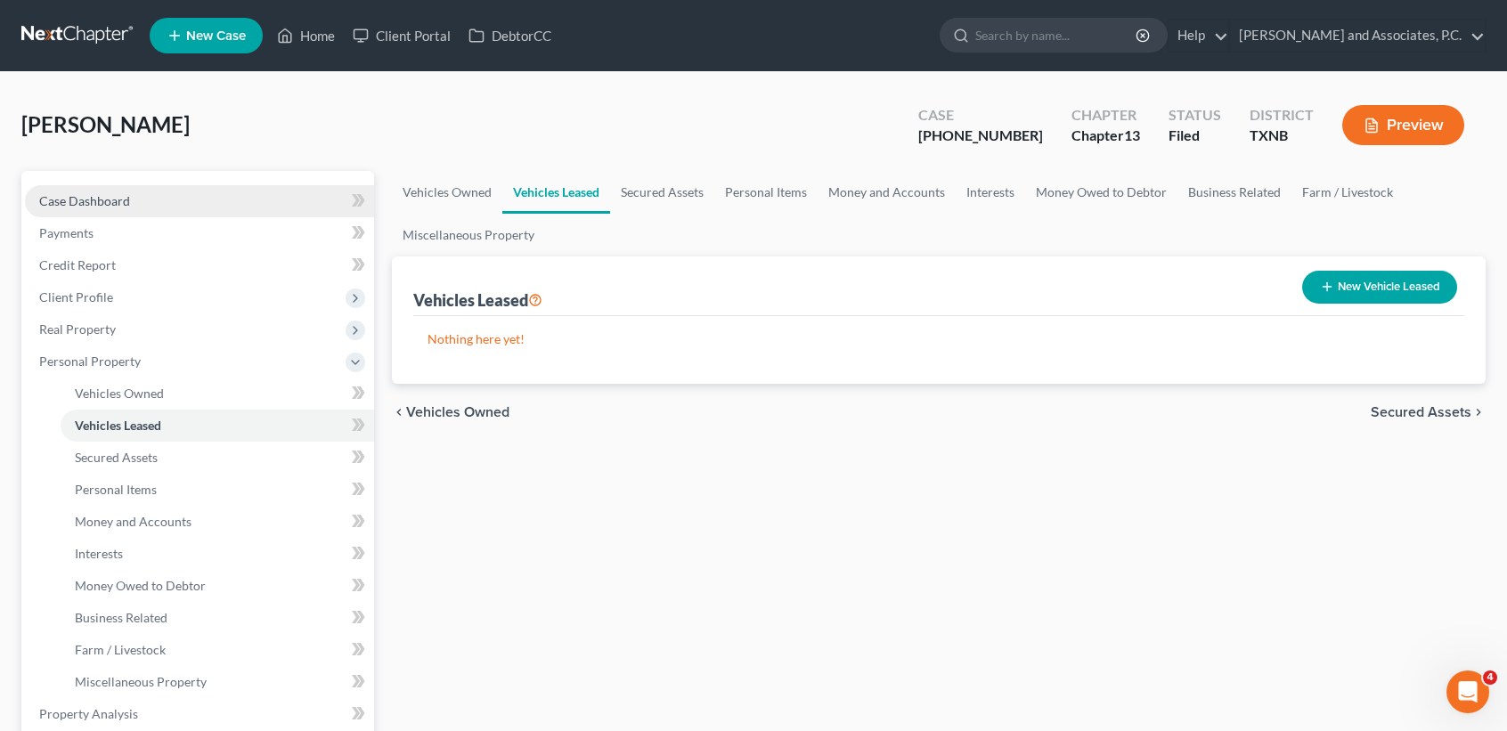
click at [116, 204] on span "Case Dashboard" at bounding box center [84, 200] width 91 height 15
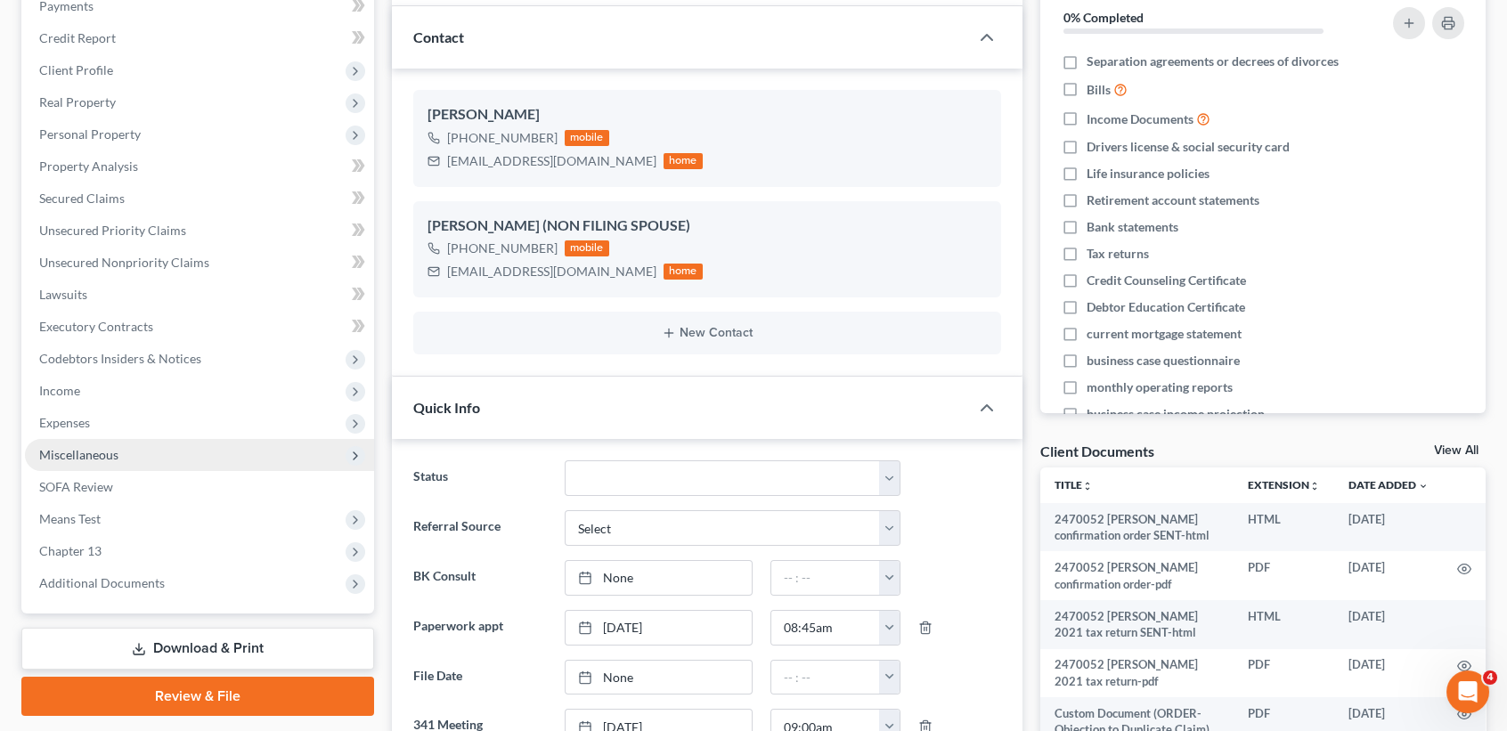
scroll to position [237, 0]
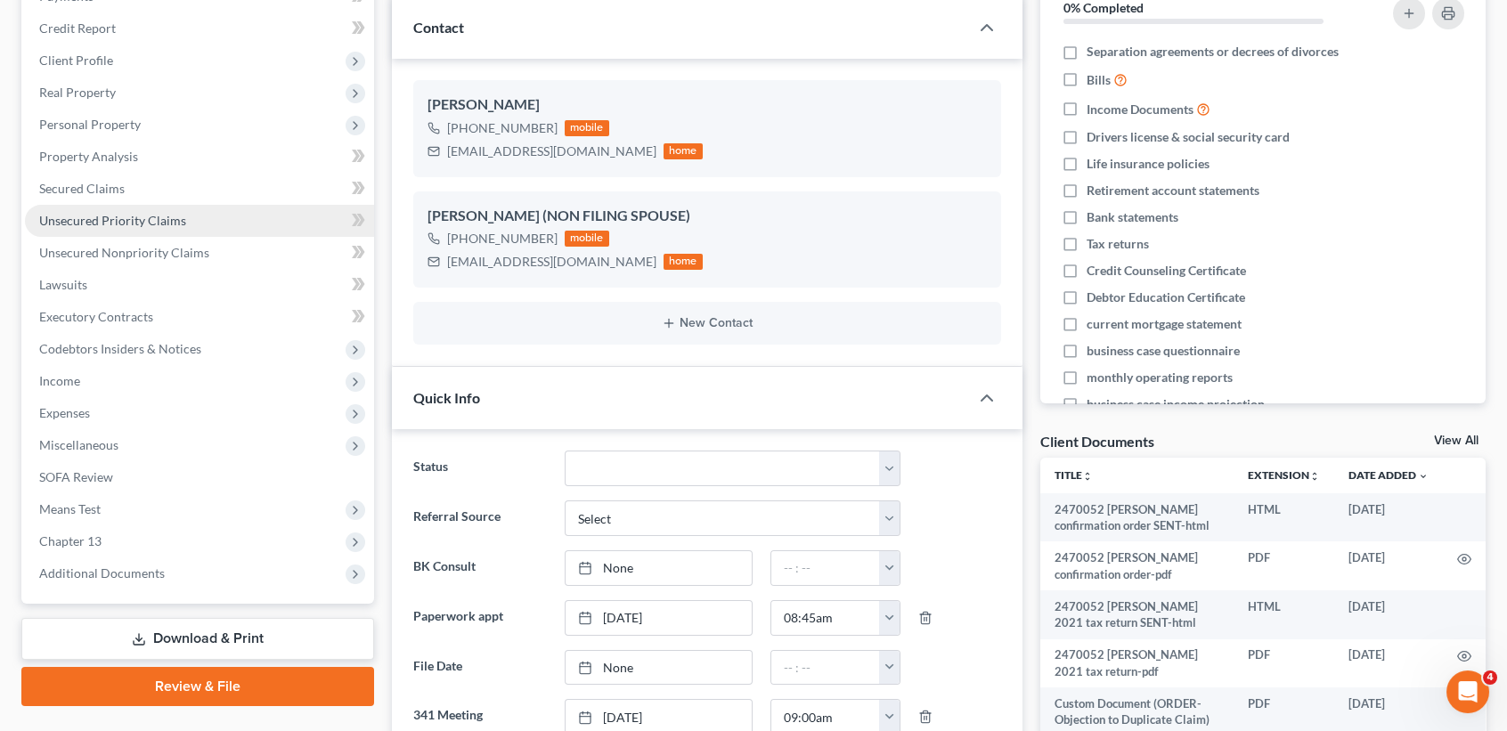
click at [187, 232] on link "Unsecured Priority Claims" at bounding box center [199, 221] width 349 height 32
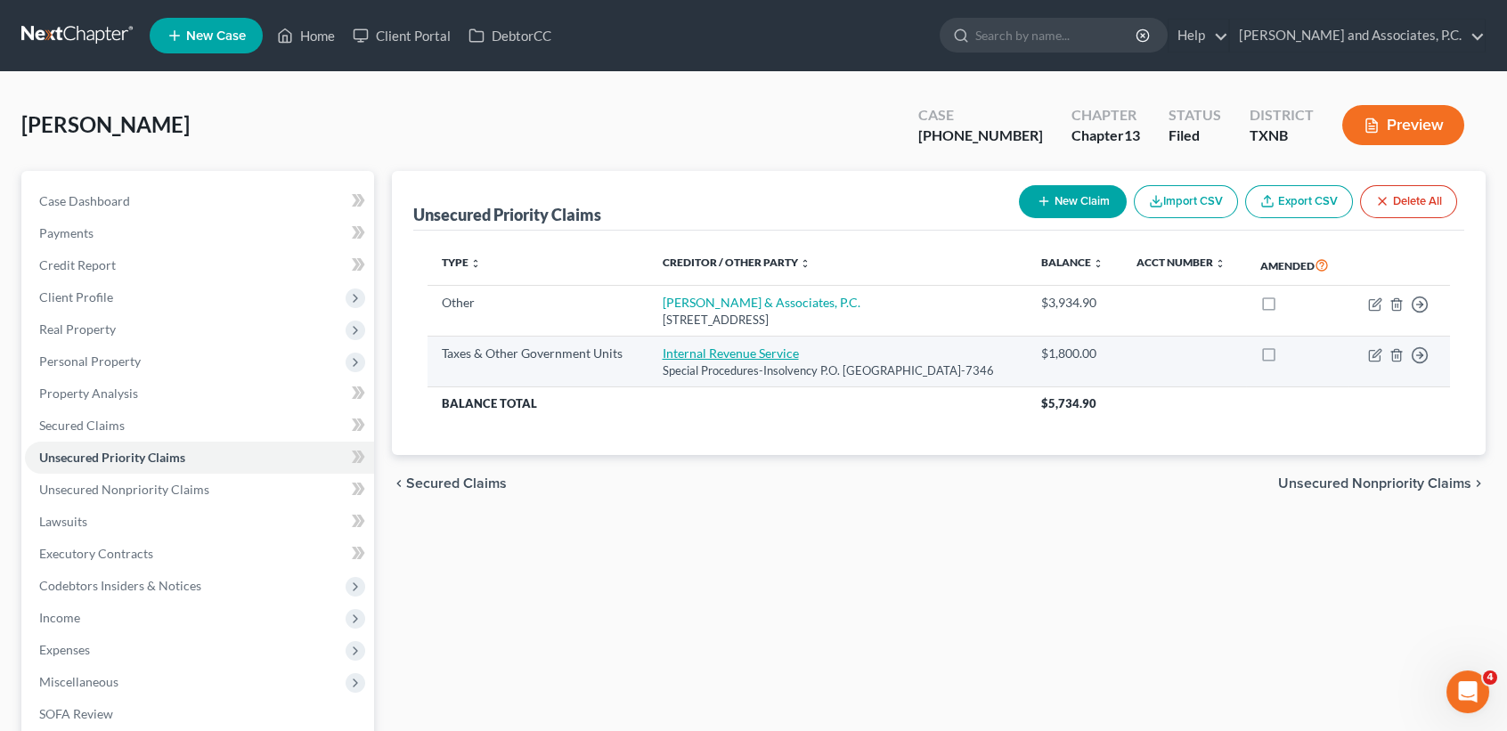
click at [736, 361] on link "Internal Revenue Service" at bounding box center [731, 353] width 136 height 15
select select "0"
select select "39"
select select "4"
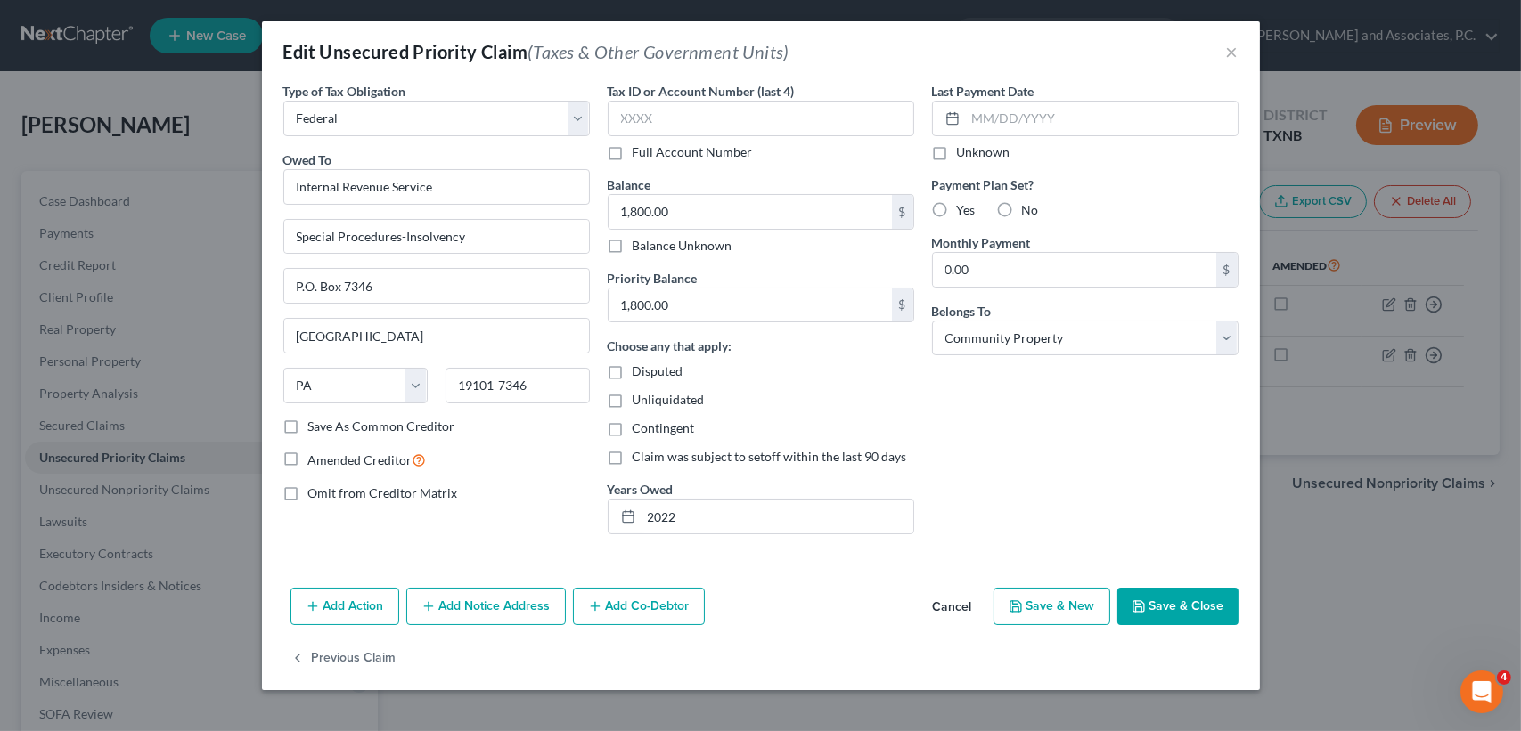
click at [975, 600] on button "Cancel" at bounding box center [952, 608] width 68 height 36
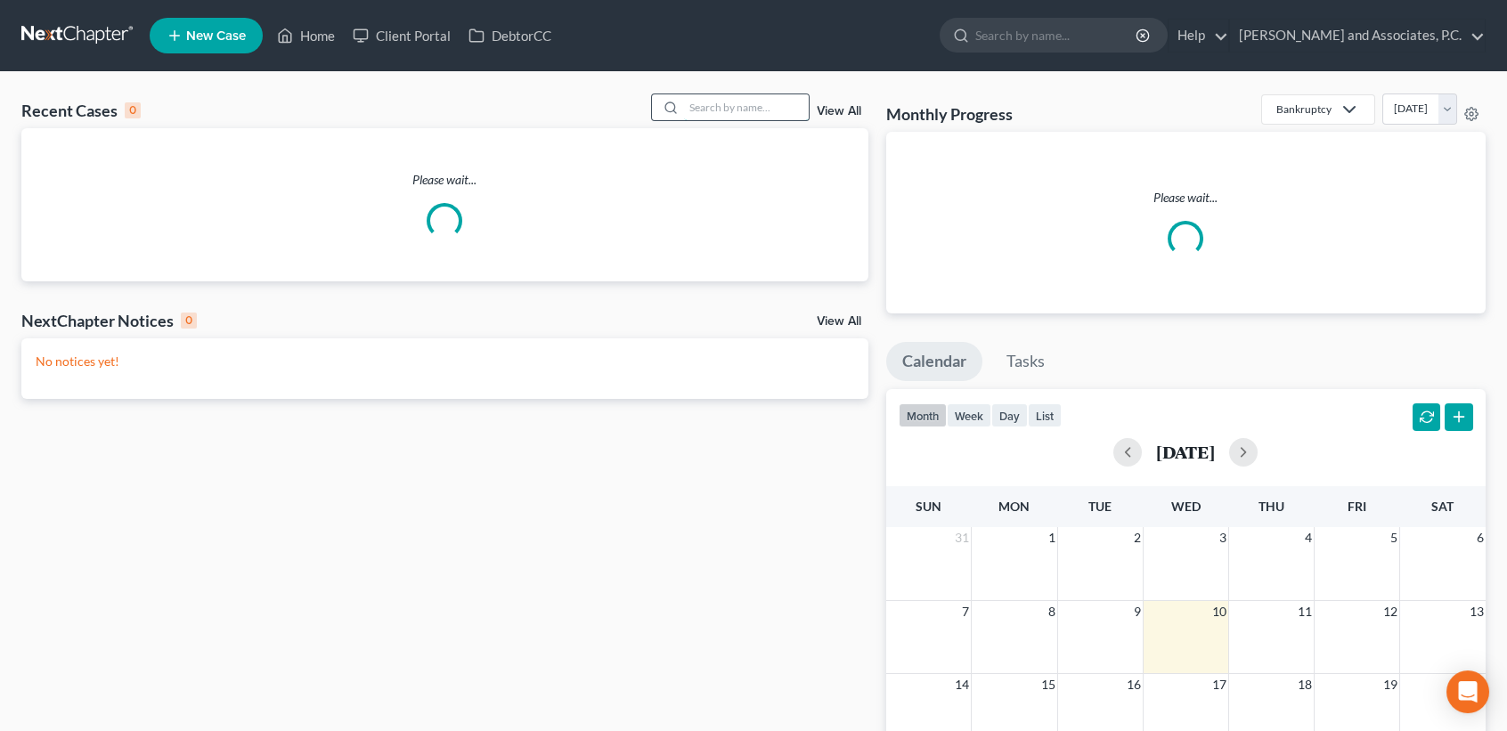
click at [746, 110] on input "search" at bounding box center [746, 107] width 125 height 26
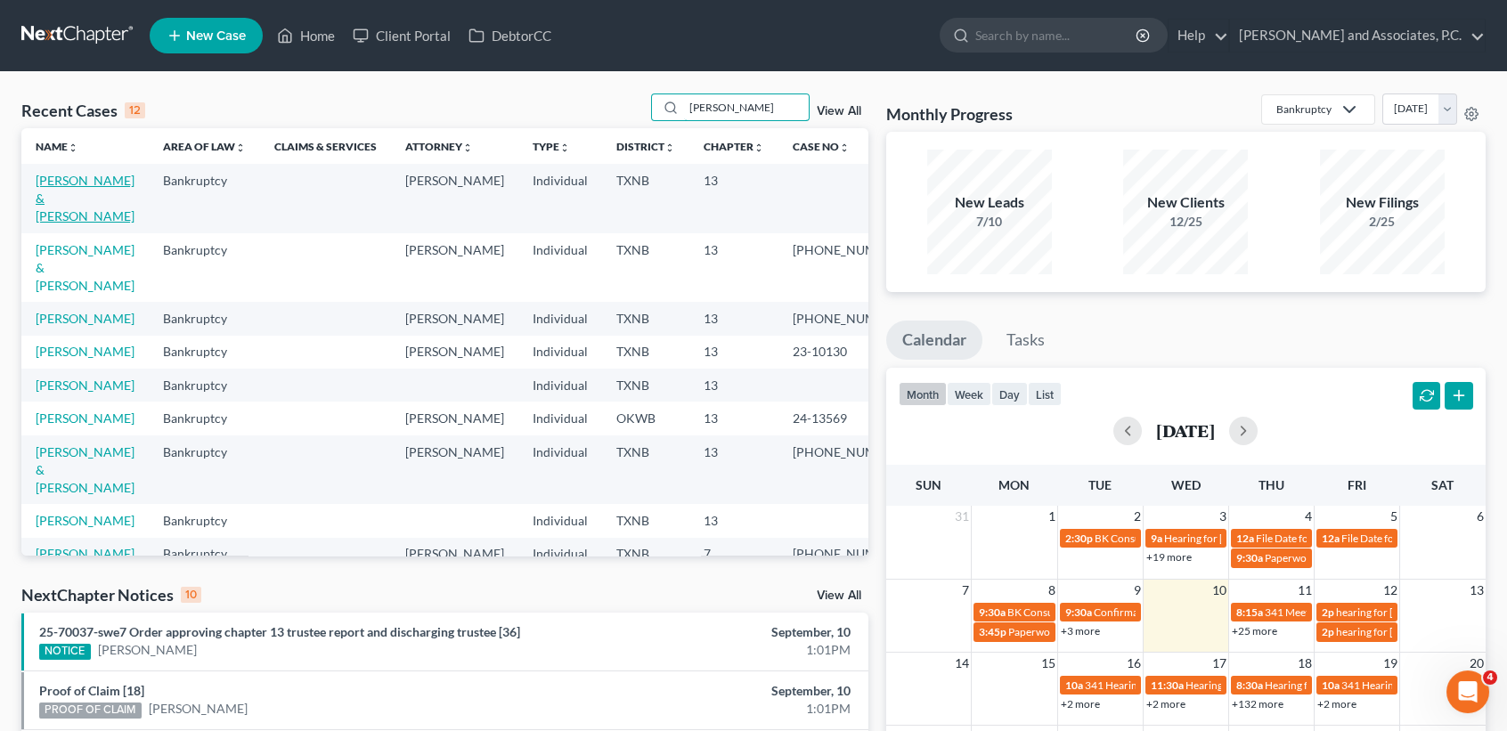
type input "hernandez"
click at [53, 196] on link "Hernandez, Jeffrey & Laura" at bounding box center [85, 198] width 99 height 51
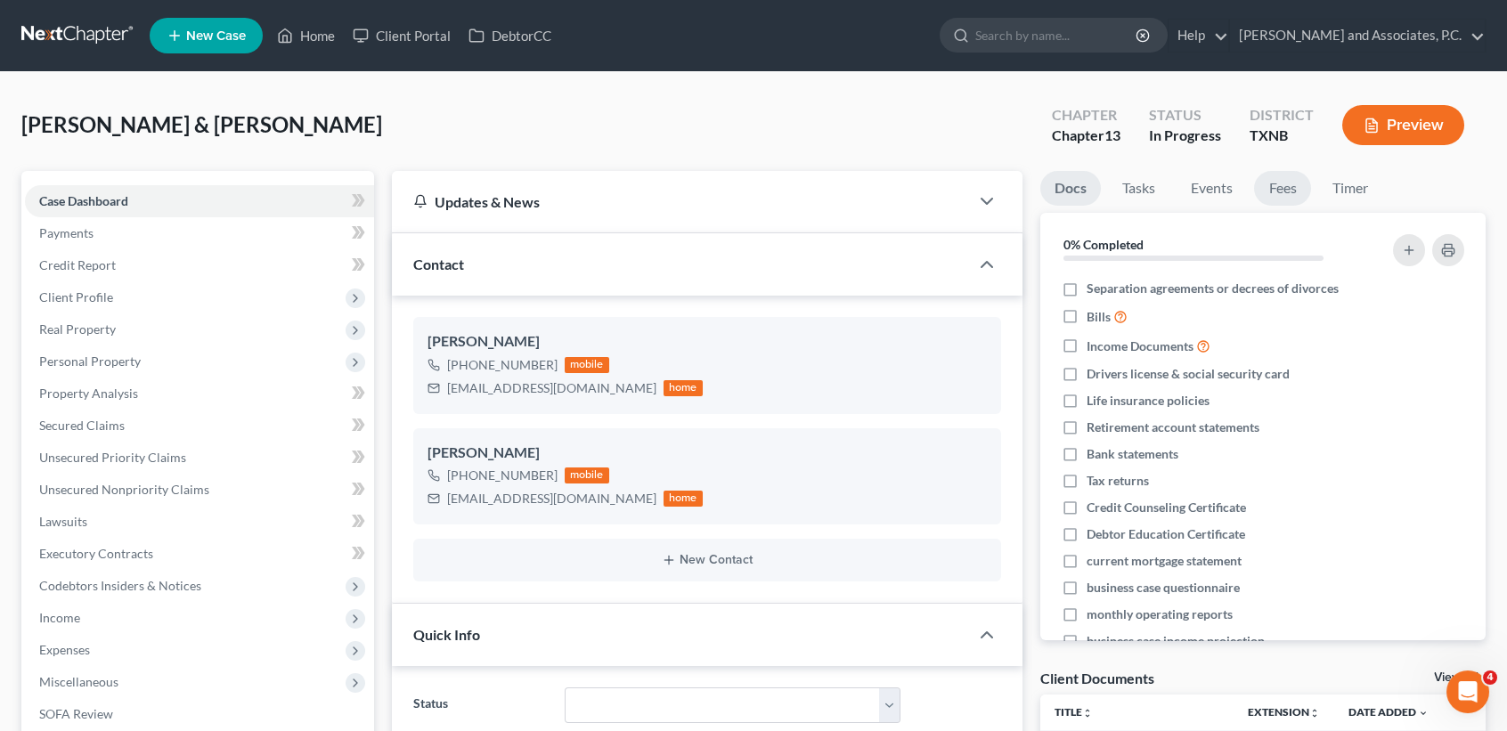
click at [1277, 178] on link "Fees" at bounding box center [1282, 188] width 57 height 35
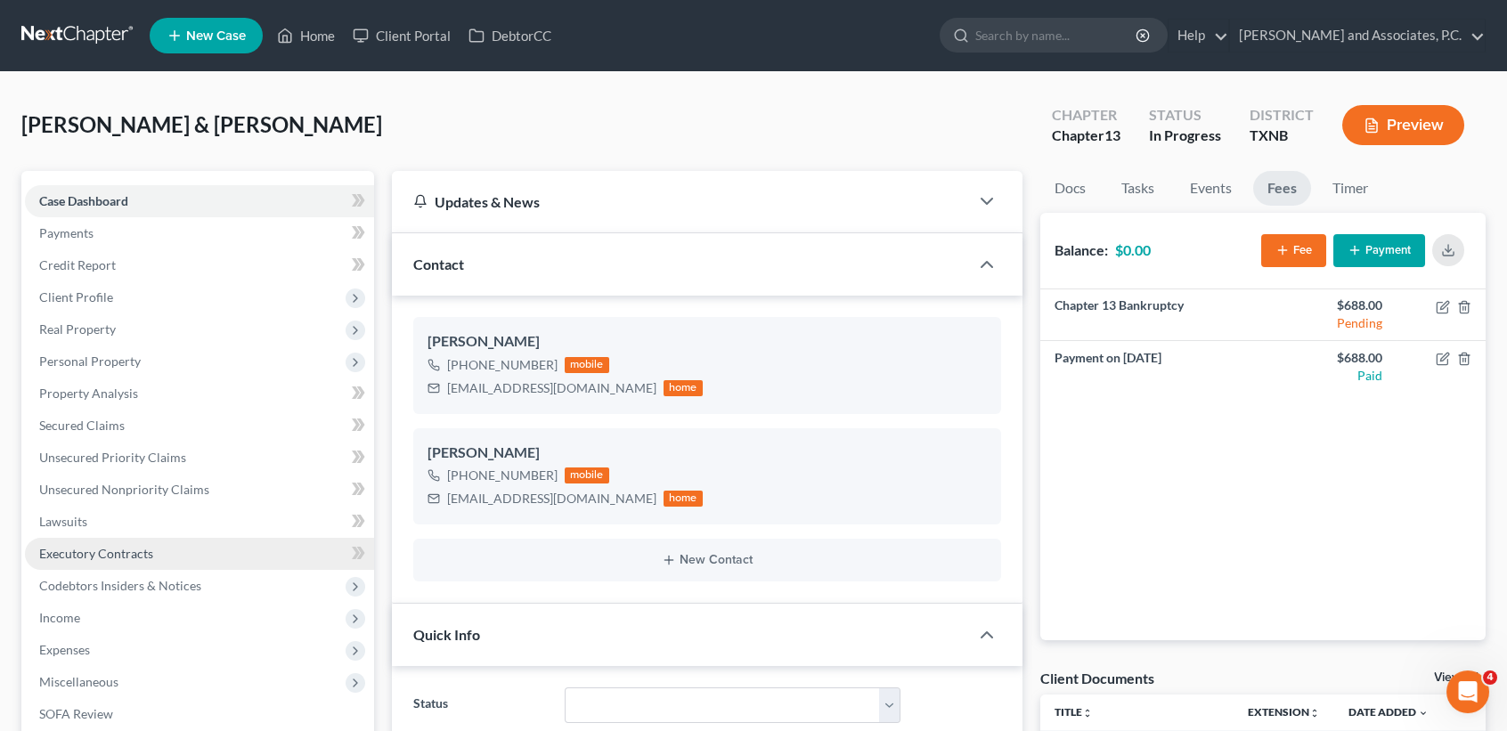
scroll to position [118, 0]
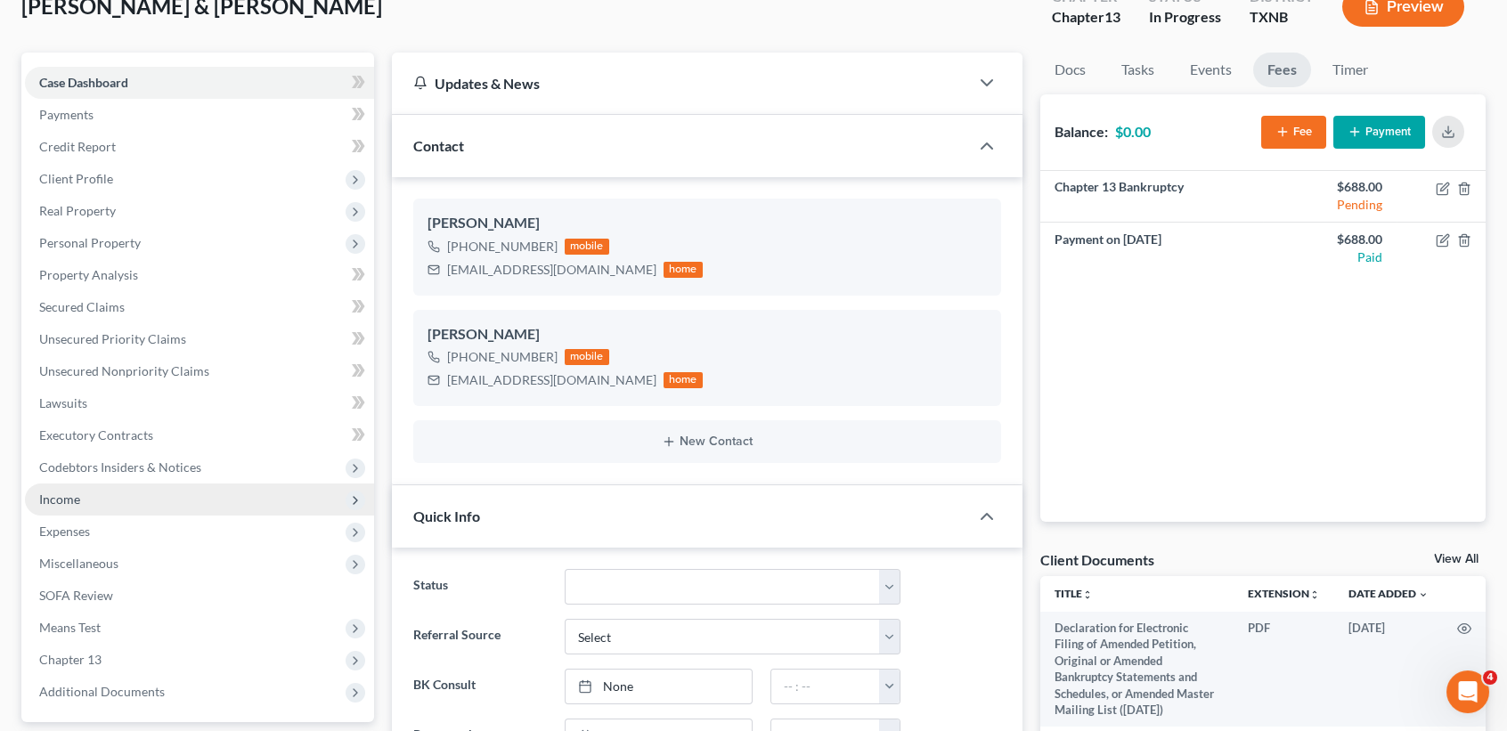
click at [113, 500] on span "Income" at bounding box center [199, 500] width 349 height 32
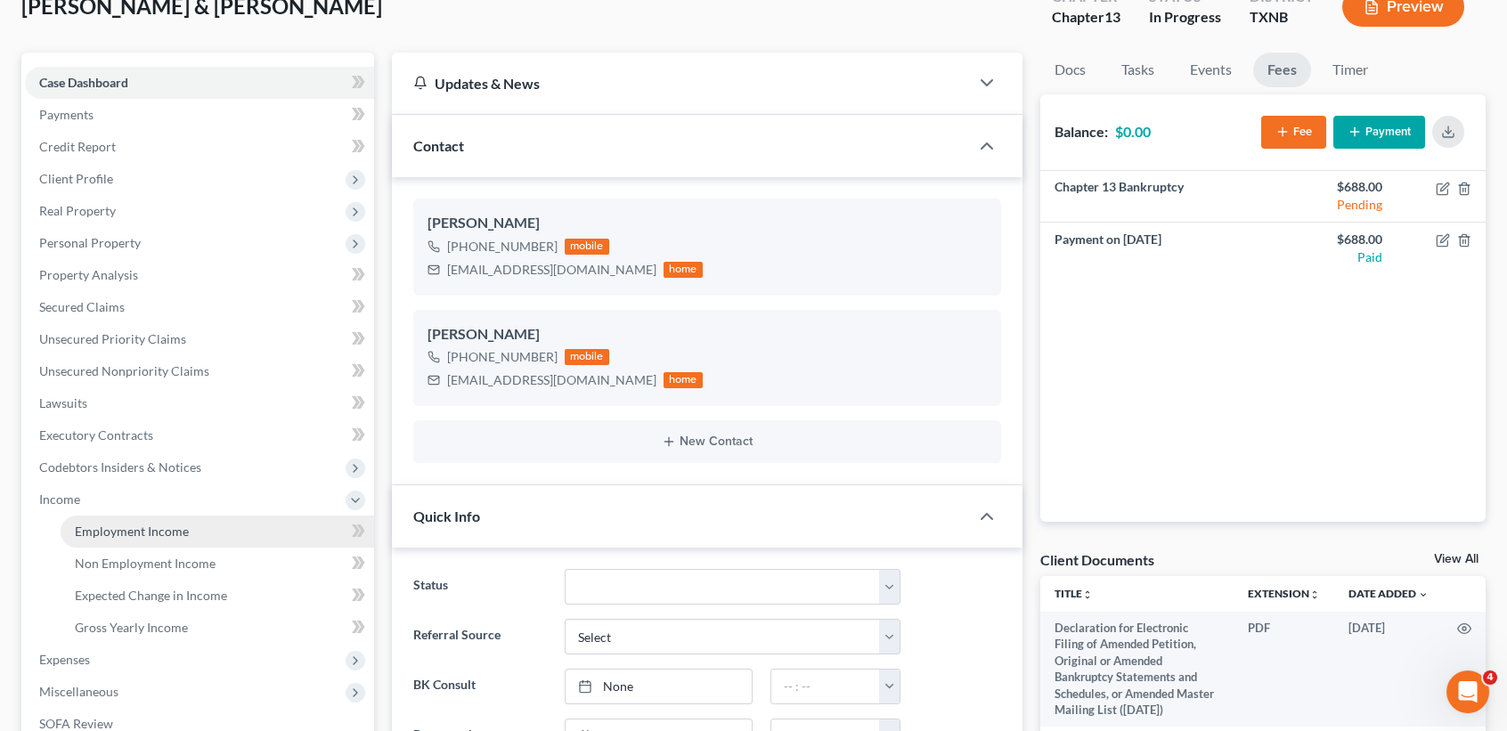
click at [118, 524] on span "Employment Income" at bounding box center [132, 531] width 114 height 15
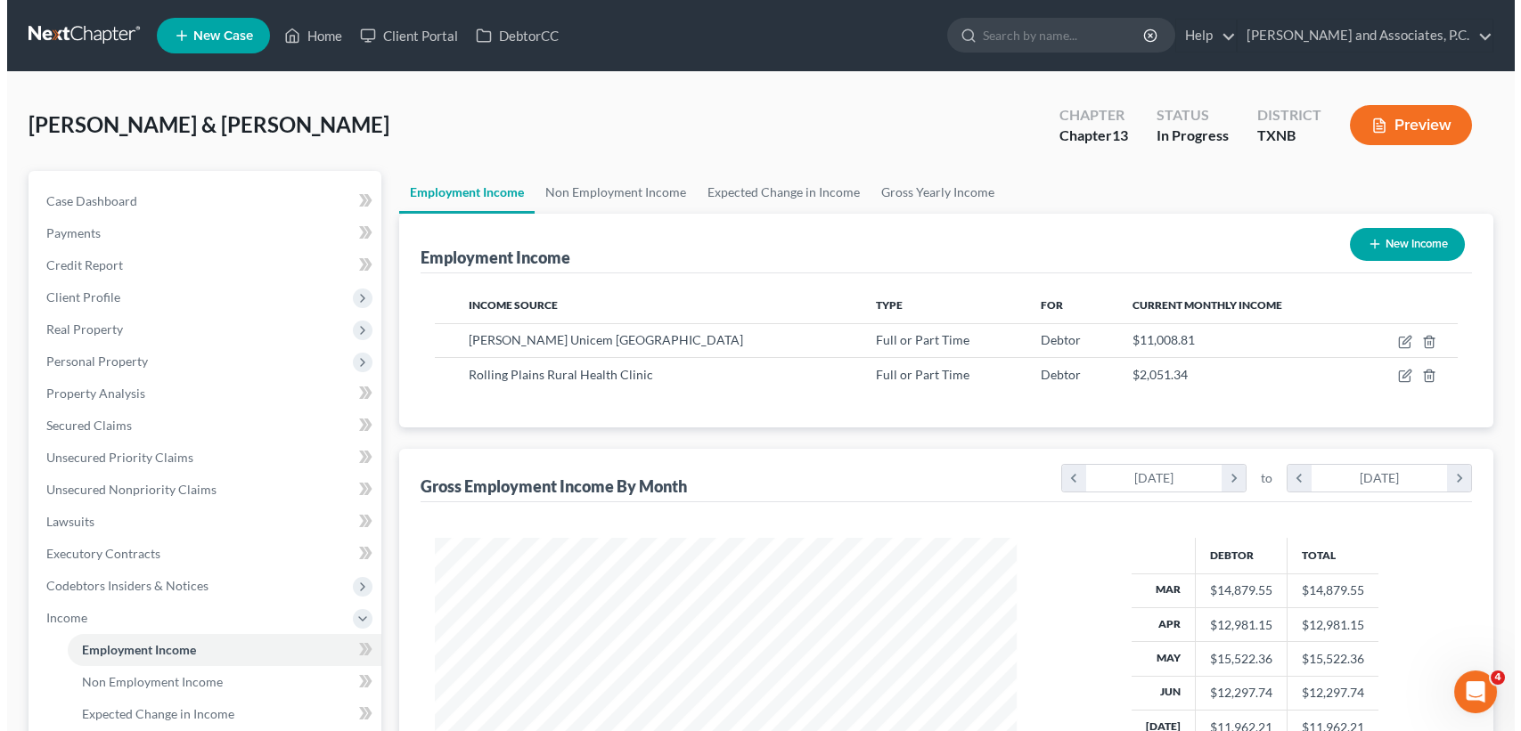
scroll to position [319, 616]
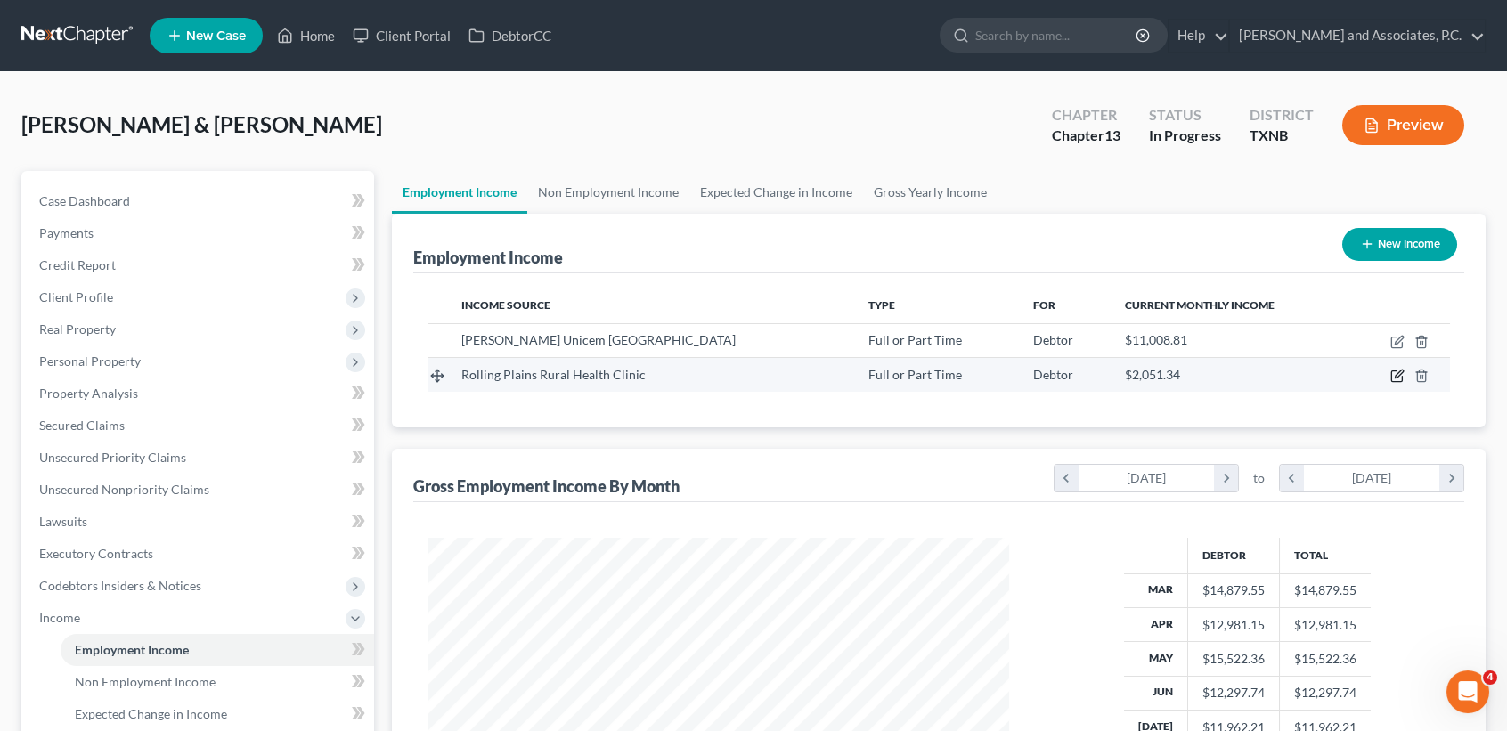
click at [1404, 377] on icon "button" at bounding box center [1398, 376] width 14 height 14
select select "0"
select select "45"
select select "2"
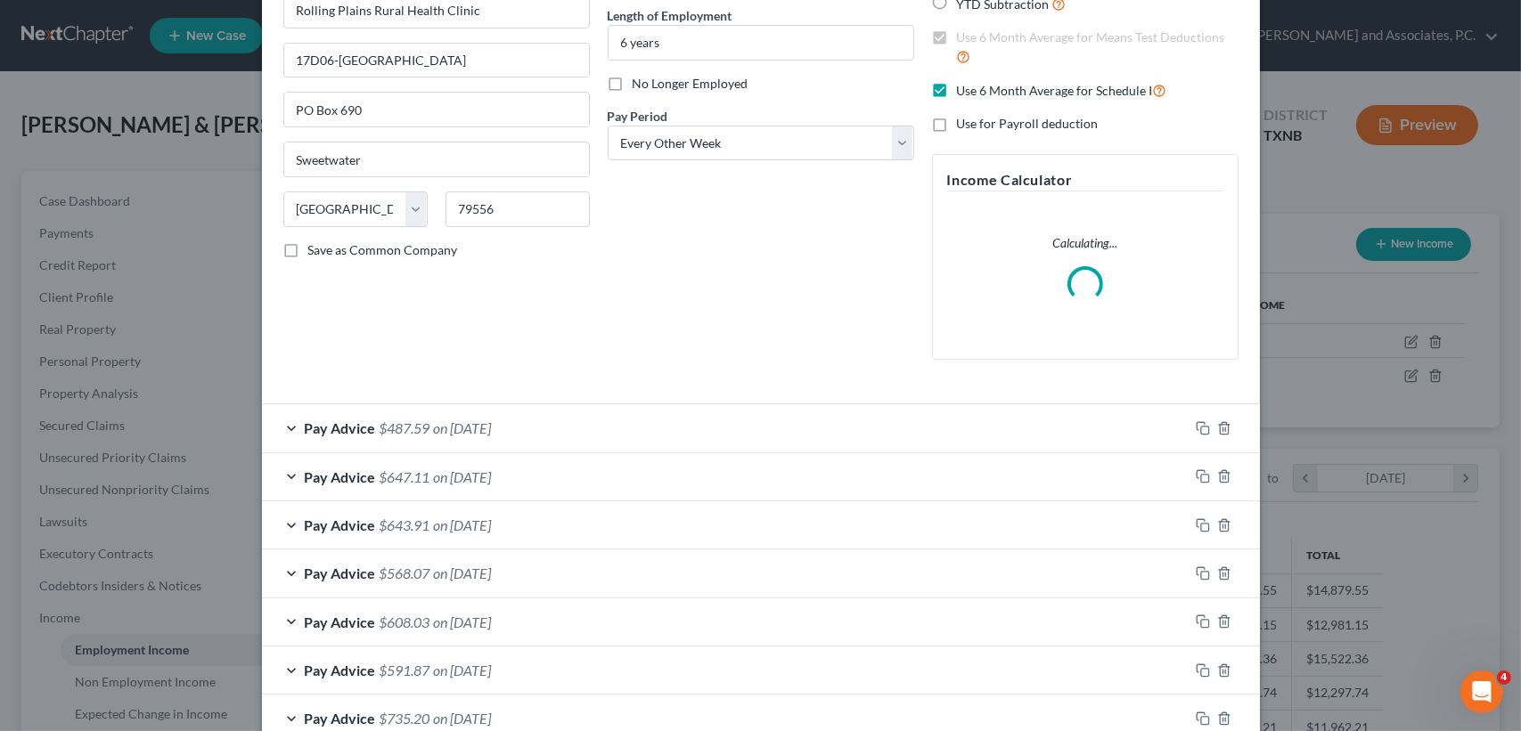
scroll to position [475, 0]
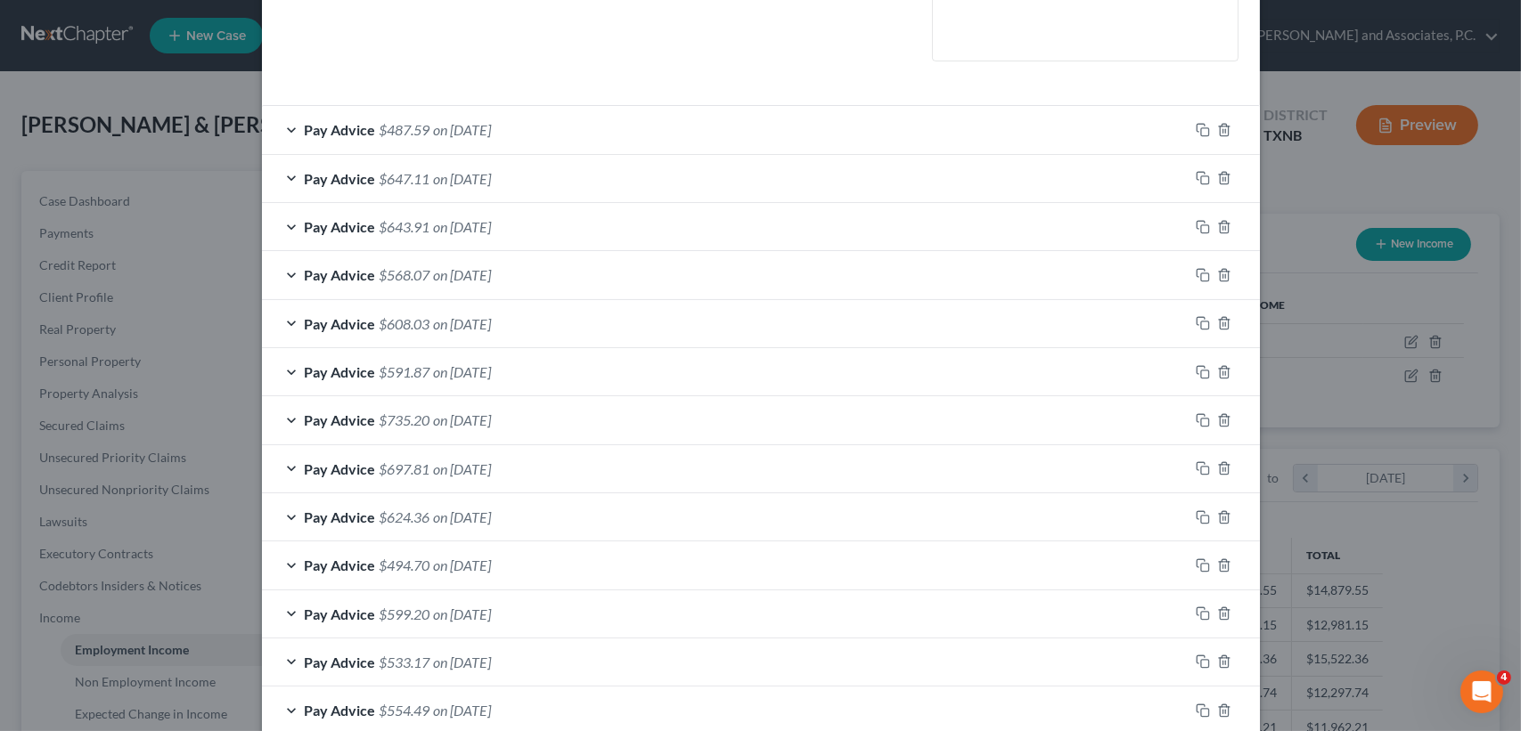
click at [545, 128] on div "Pay Advice $487.59 on 08/22/2025" at bounding box center [725, 129] width 926 height 47
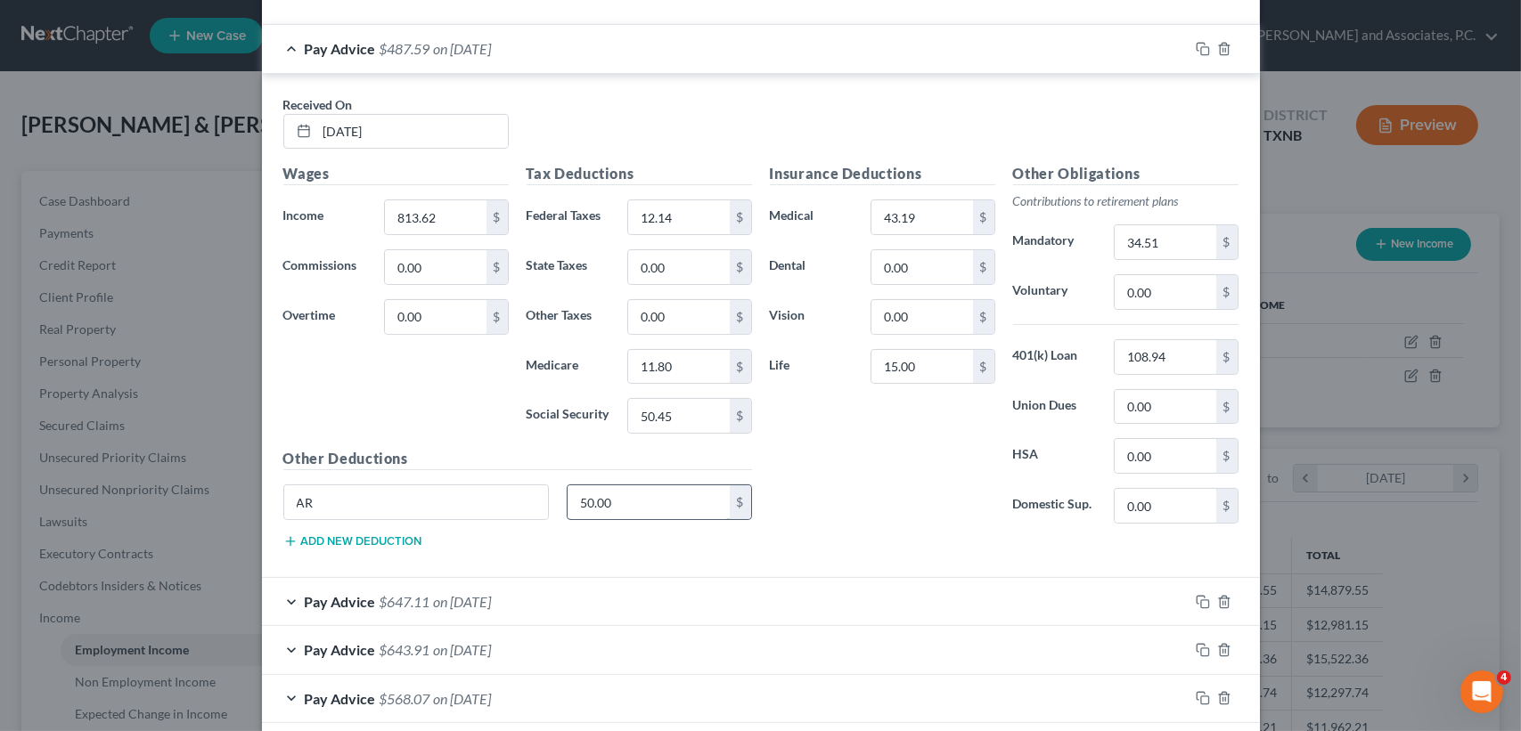
scroll to position [593, 0]
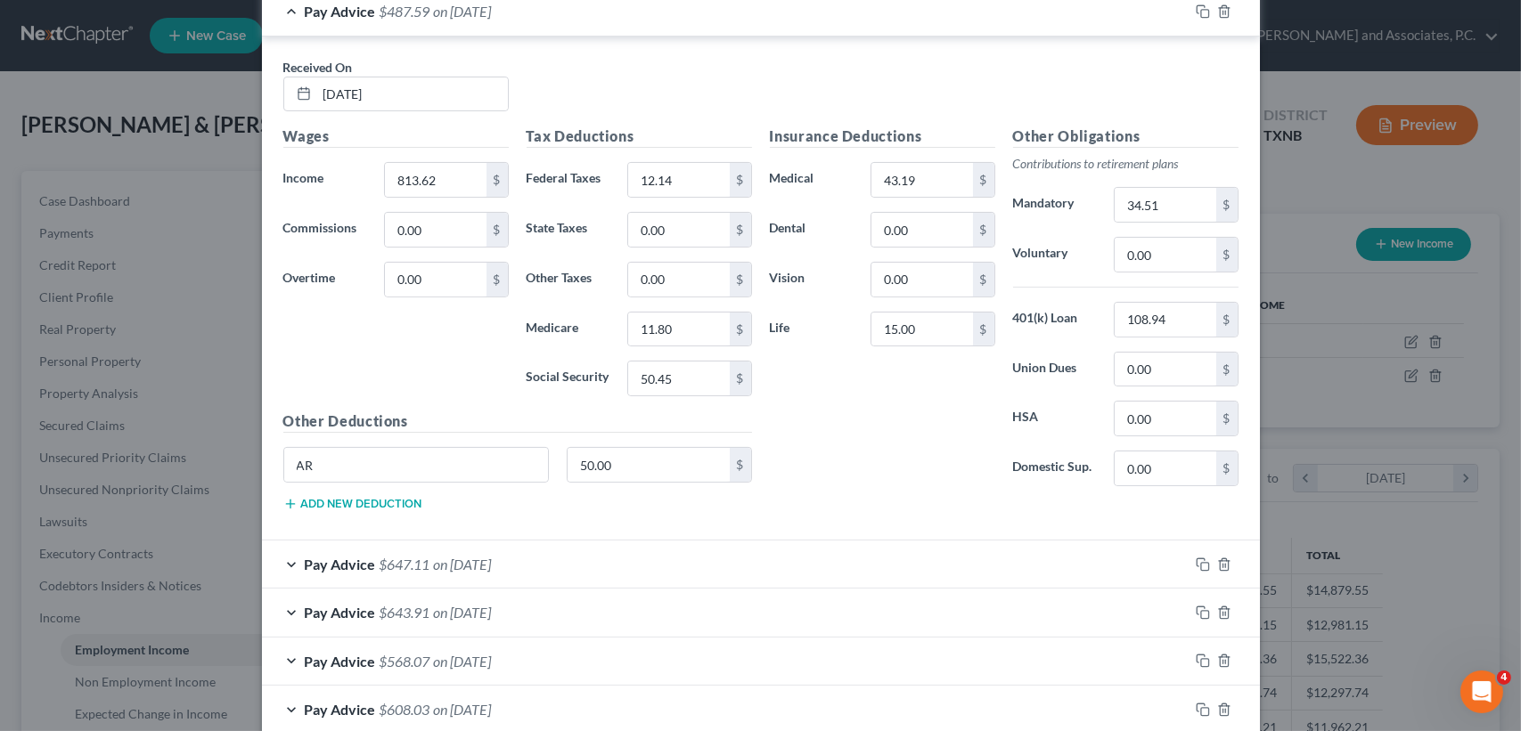
click at [585, 553] on div "Pay Advice $647.11 on 08/08/2025" at bounding box center [725, 564] width 926 height 47
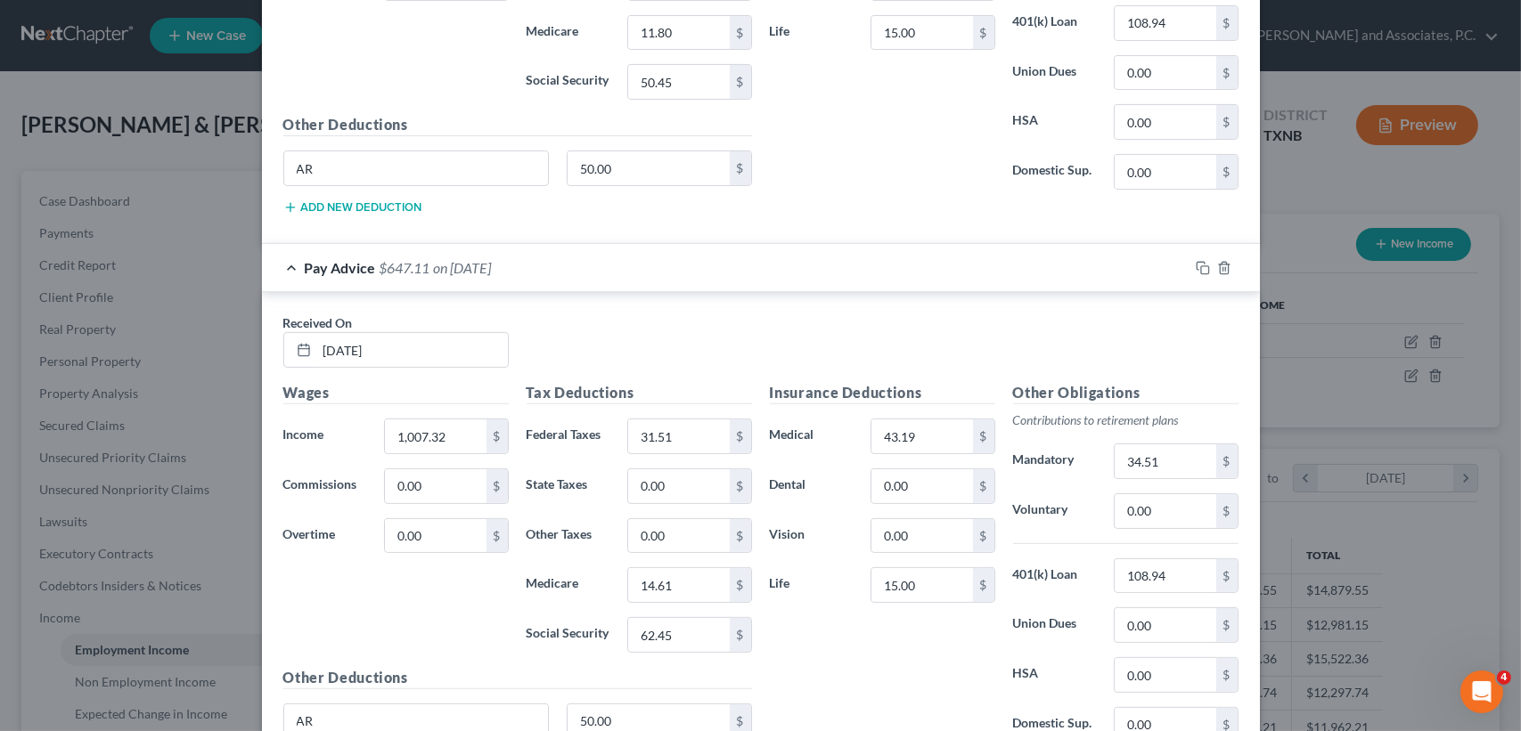
scroll to position [1003, 0]
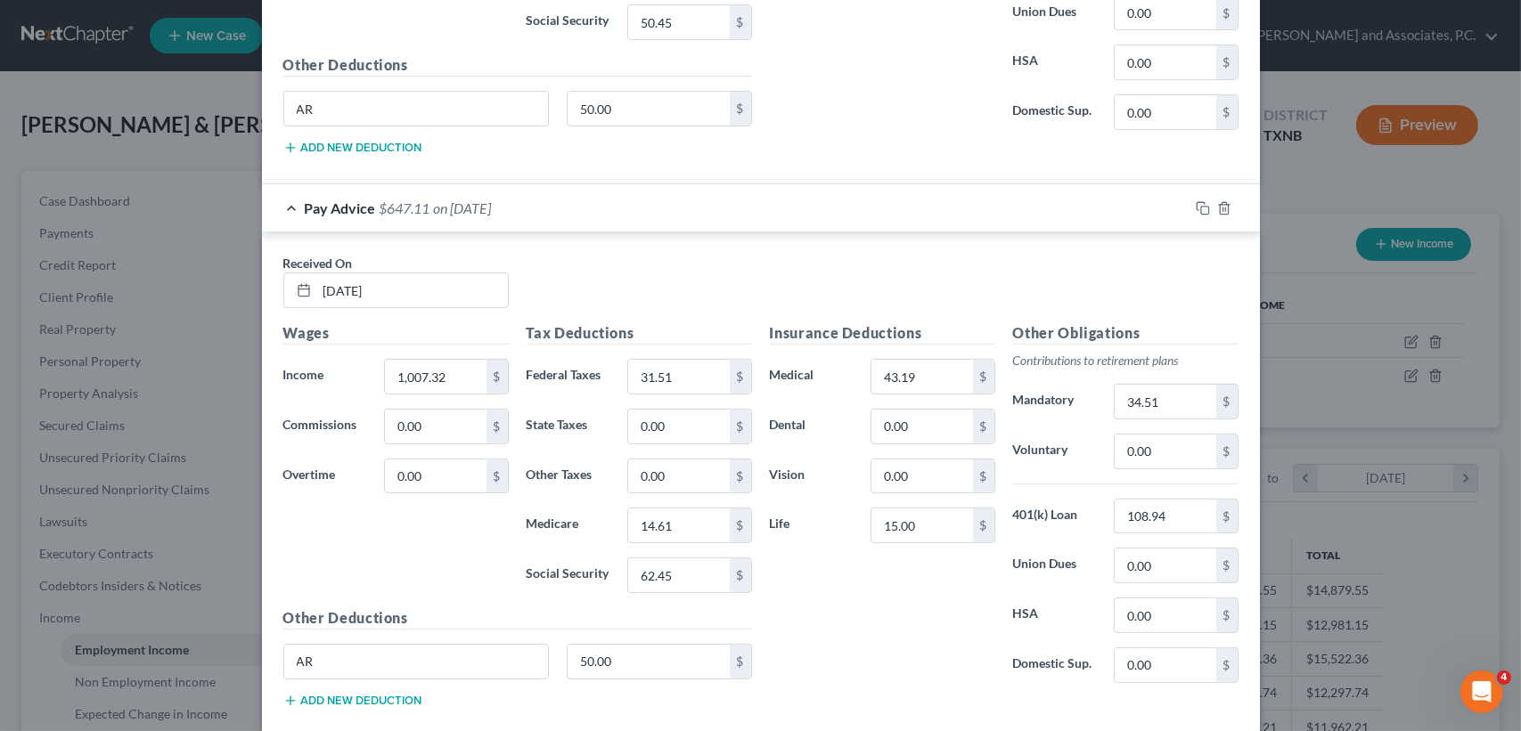
click at [716, 221] on div "Pay Advice $647.11 on 08/08/2025" at bounding box center [725, 207] width 926 height 47
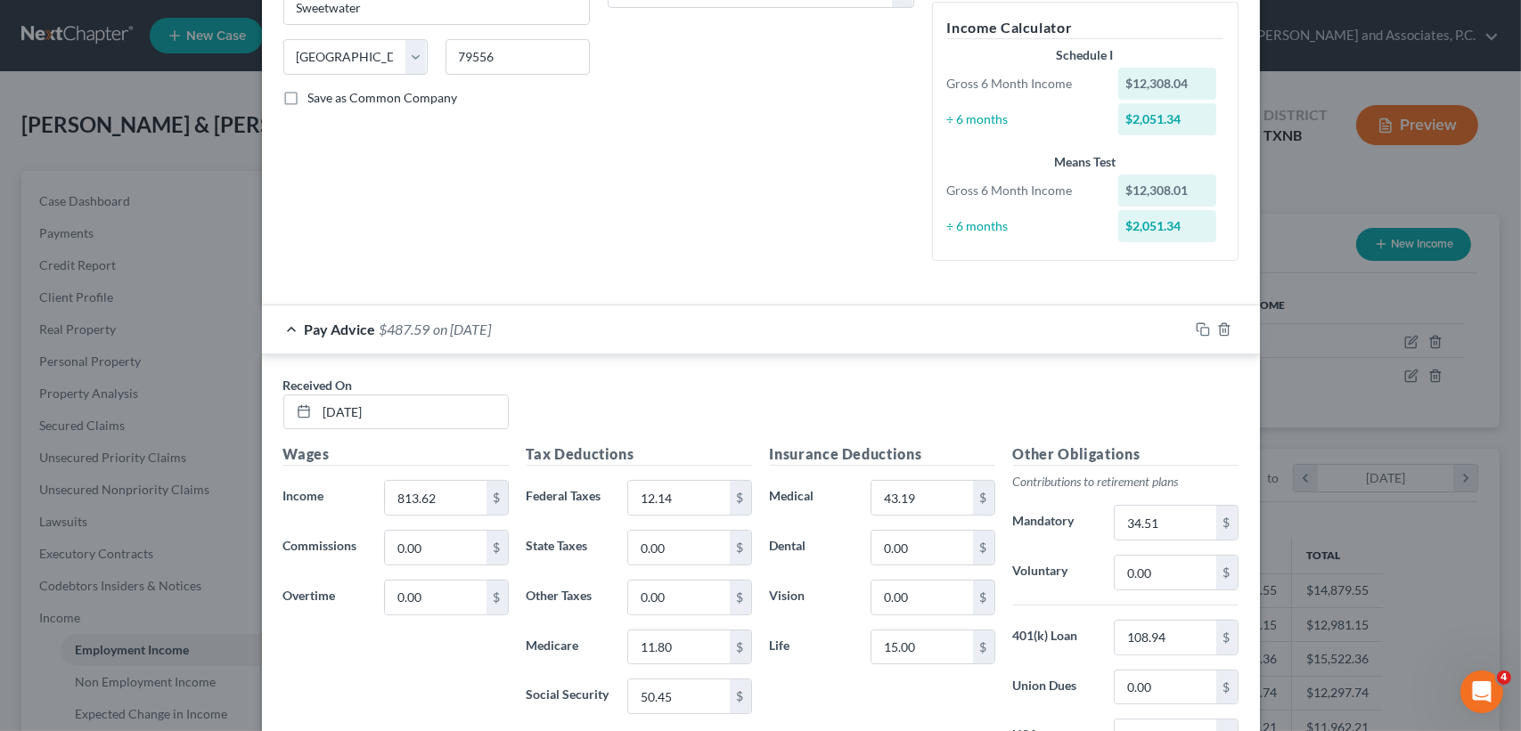
scroll to position [290, 0]
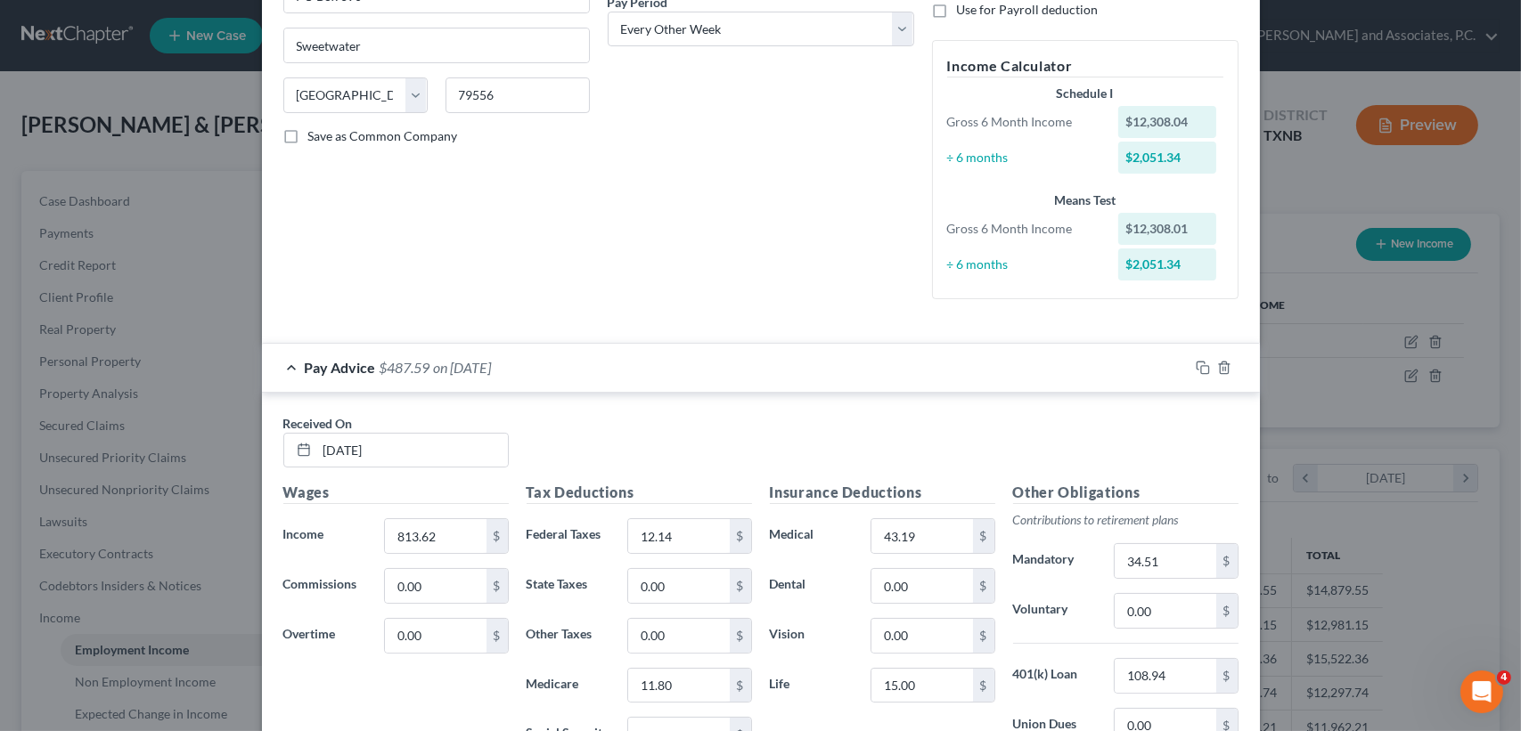
click at [566, 360] on div "Pay Advice $487.59 on 08/22/2025" at bounding box center [725, 367] width 926 height 47
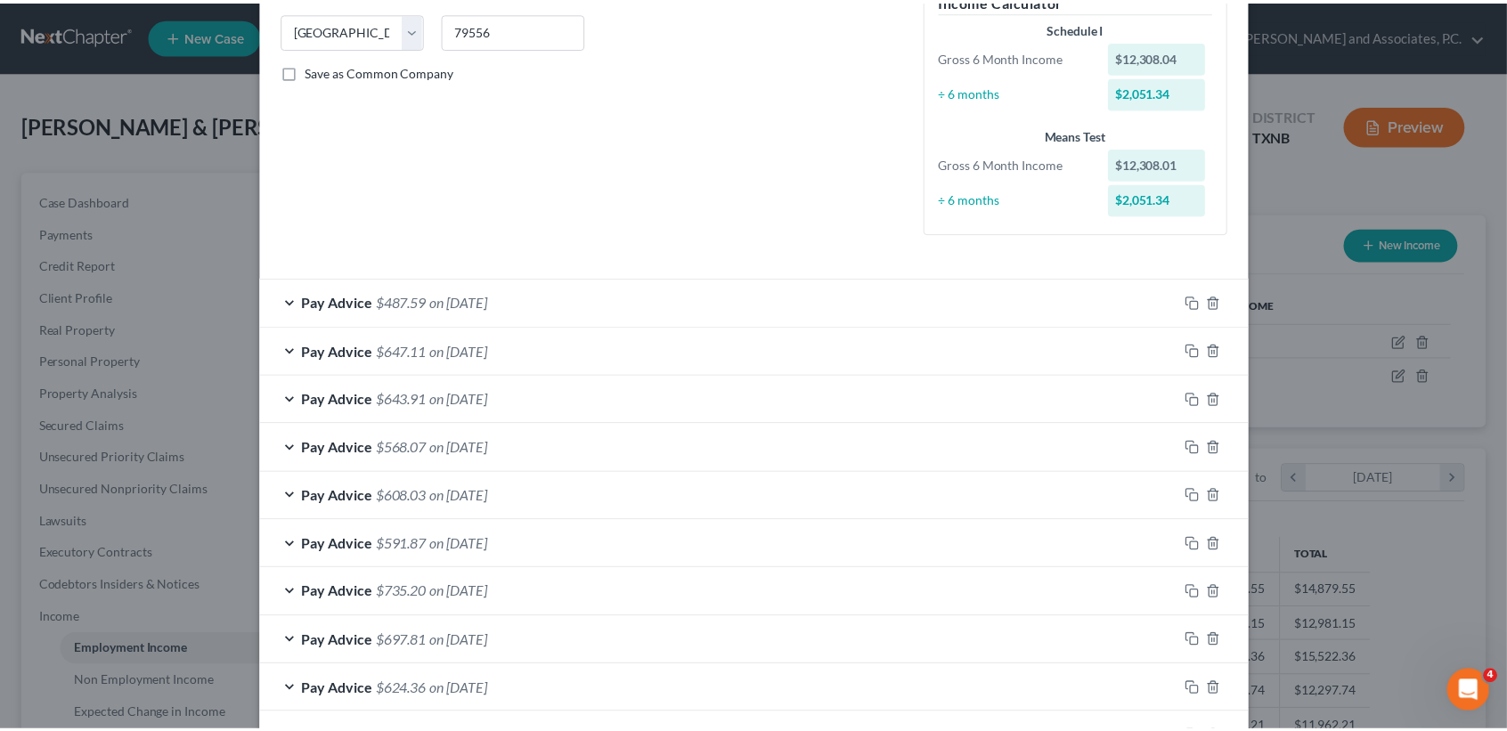
scroll to position [0, 0]
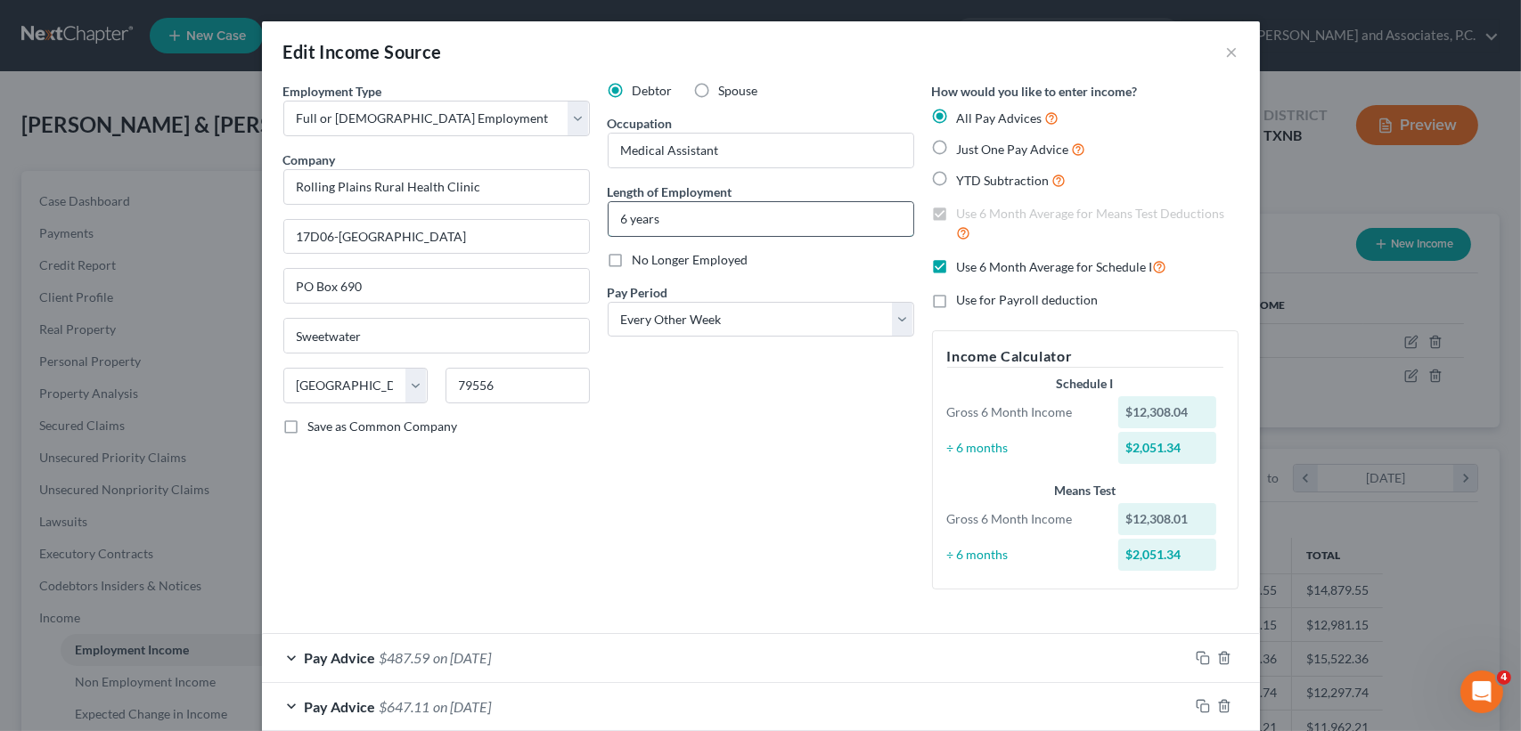
click at [755, 234] on input "6 years" at bounding box center [760, 219] width 305 height 34
click at [740, 478] on div "Debtor Spouse Occupation Medical Assistant Length of Employment 6 years No Long…" at bounding box center [761, 343] width 324 height 522
click at [1226, 51] on button "×" at bounding box center [1232, 51] width 12 height 21
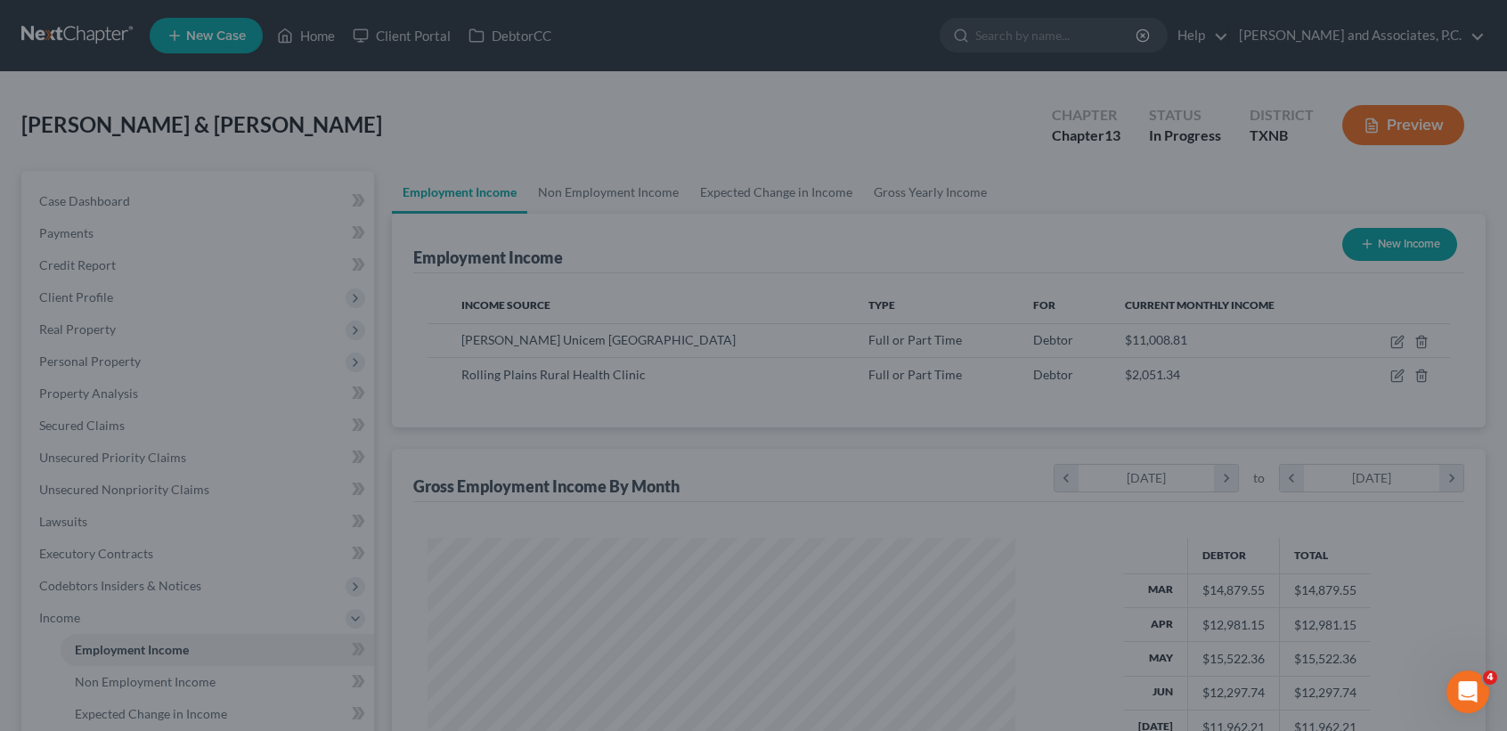
scroll to position [890473, 890175]
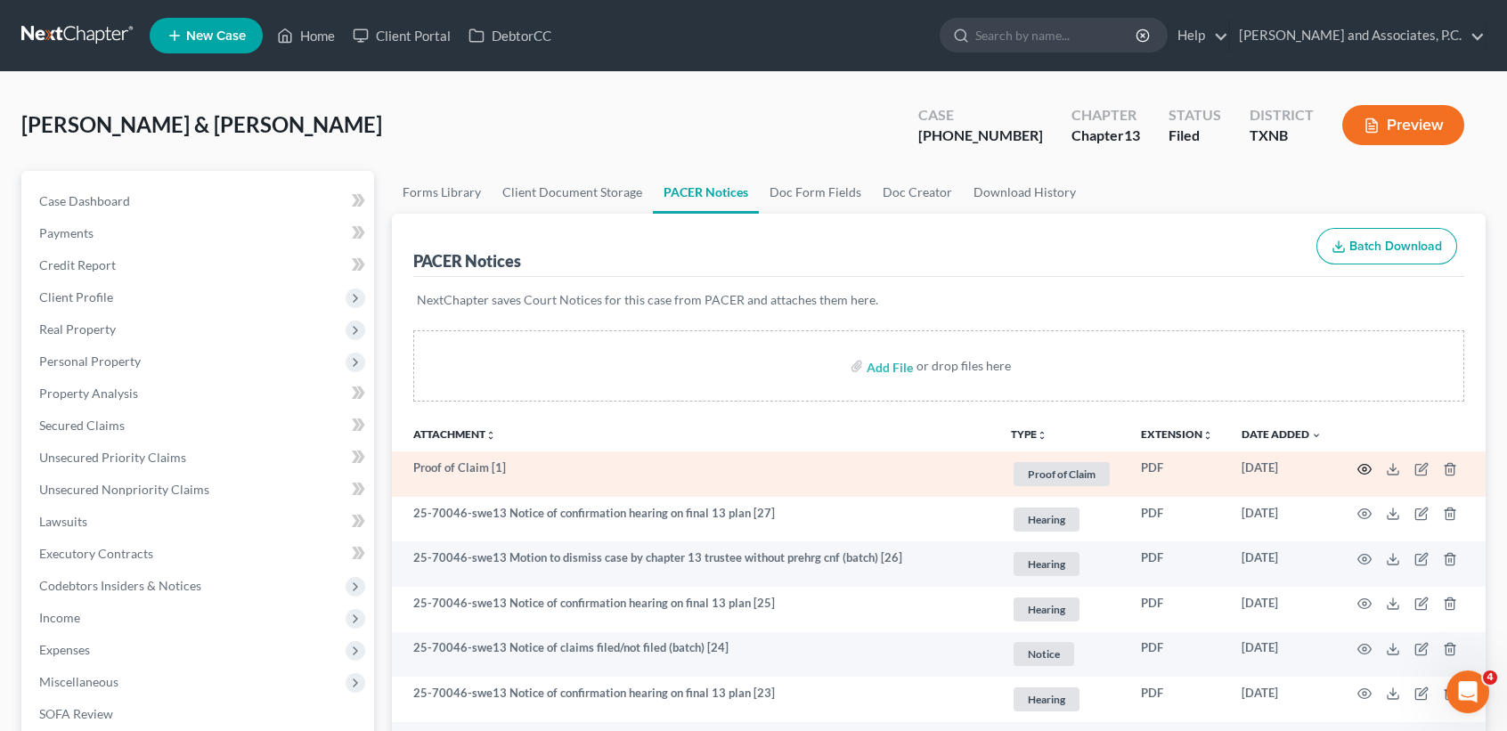
click at [1367, 466] on icon "button" at bounding box center [1365, 469] width 14 height 14
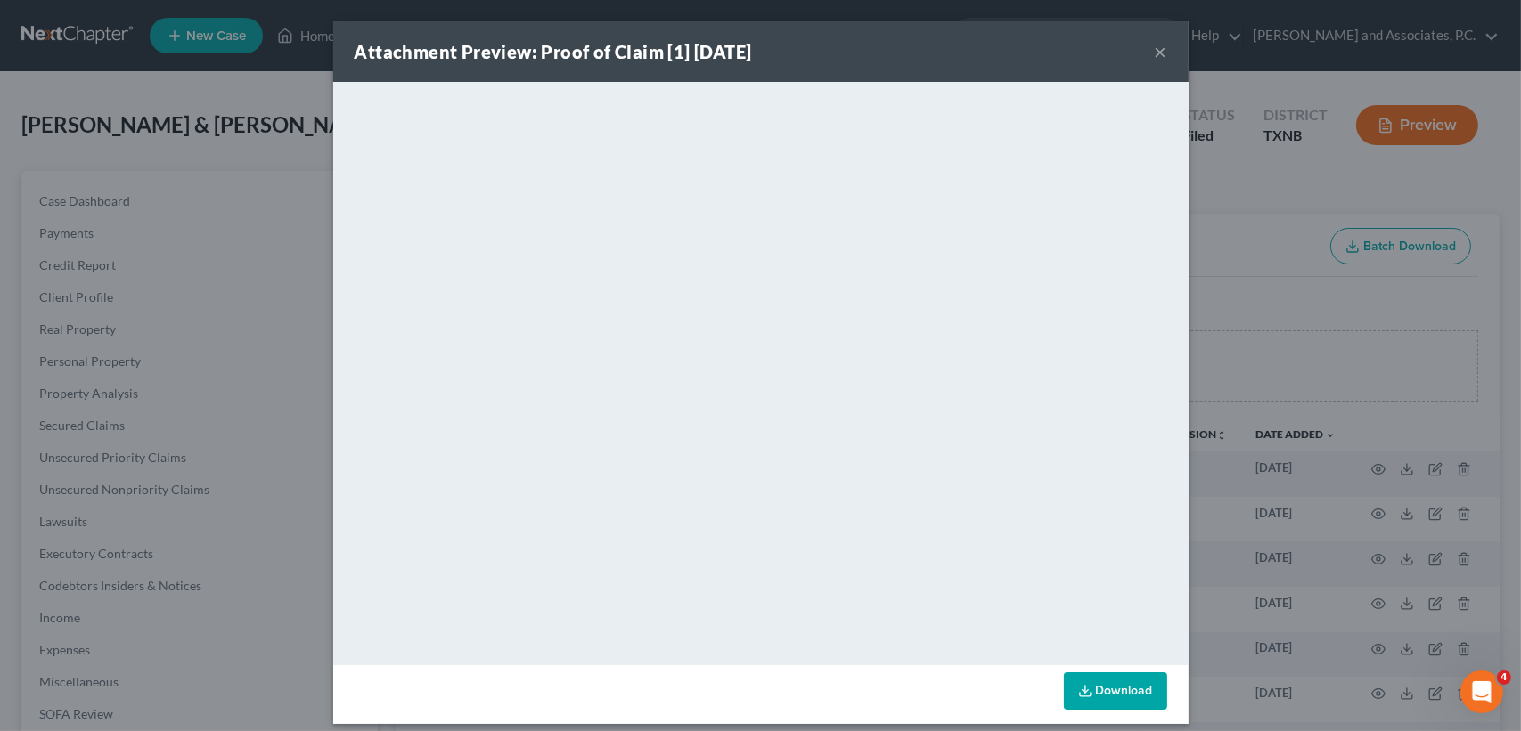
click at [1154, 49] on button "×" at bounding box center [1160, 51] width 12 height 21
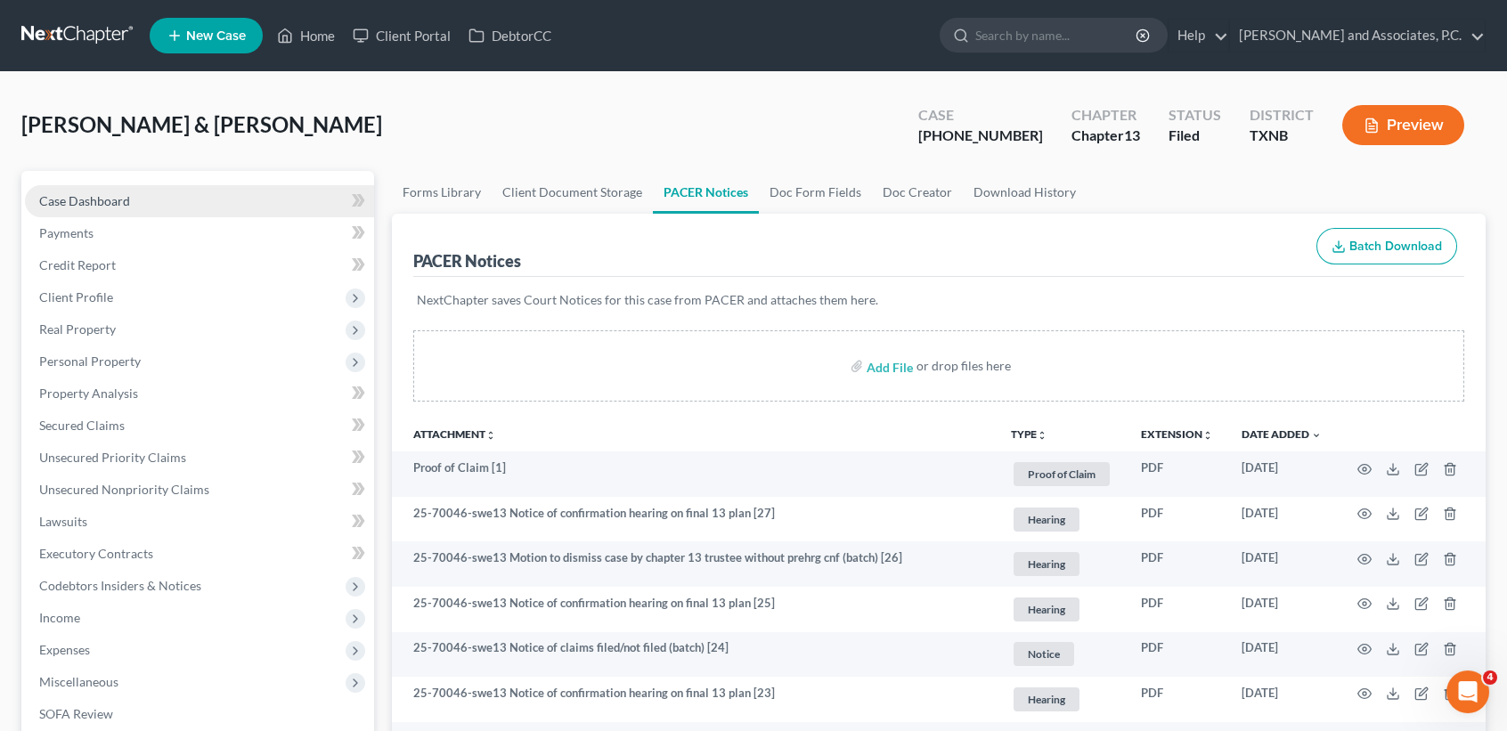
click at [88, 194] on span "Case Dashboard" at bounding box center [84, 200] width 91 height 15
select select "1"
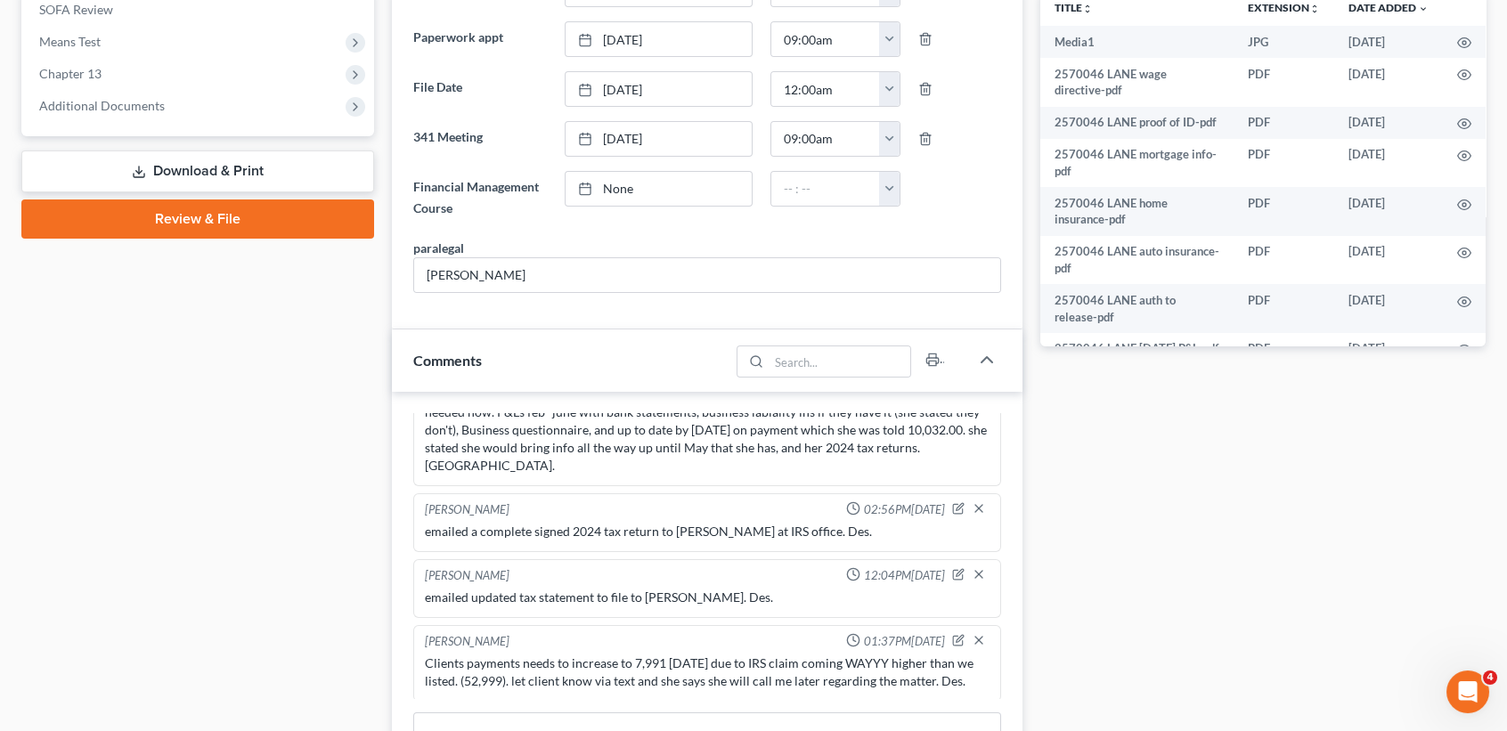
scroll to position [950, 0]
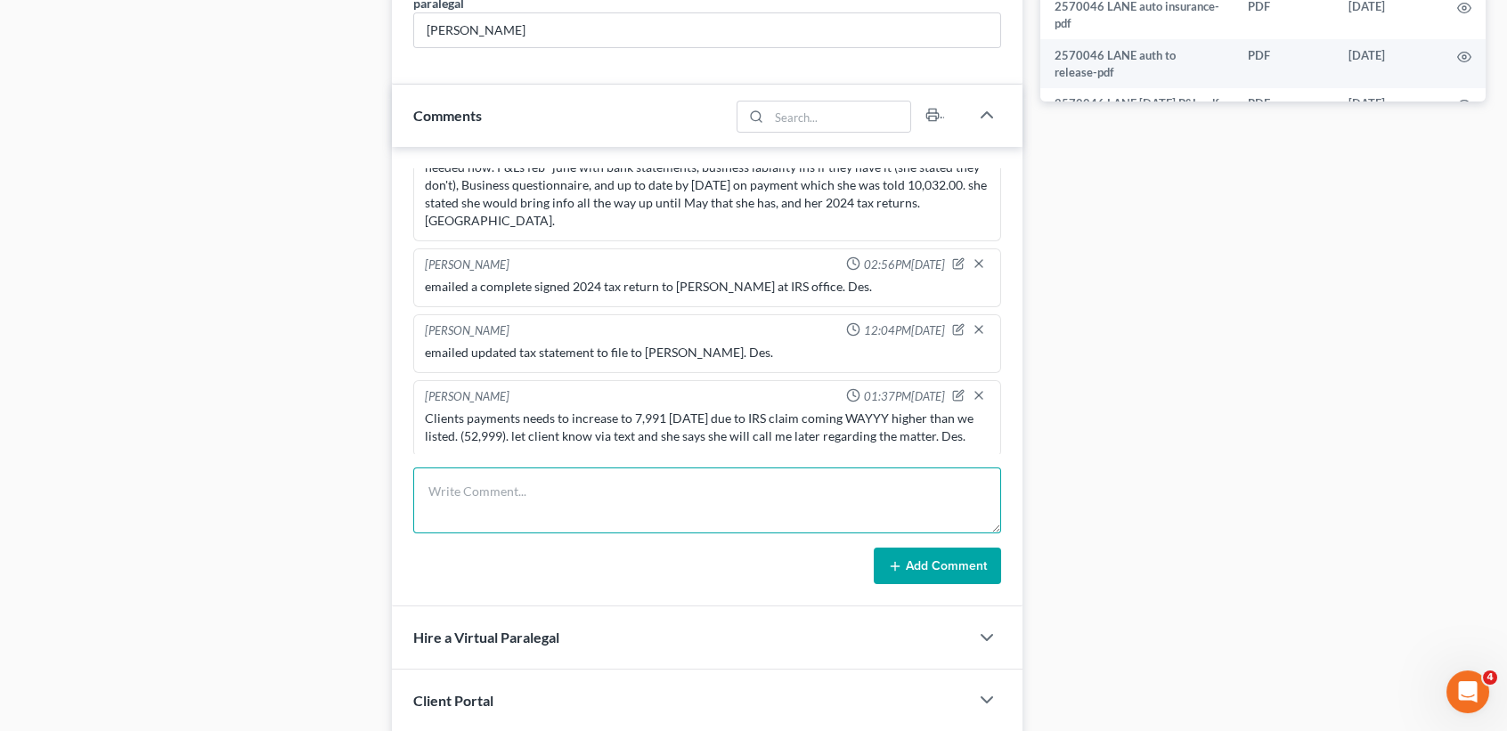
drag, startPoint x: 502, startPoint y: 527, endPoint x: 536, endPoint y: 523, distance: 34.1
click at [507, 526] on textarea at bounding box center [707, 501] width 588 height 66
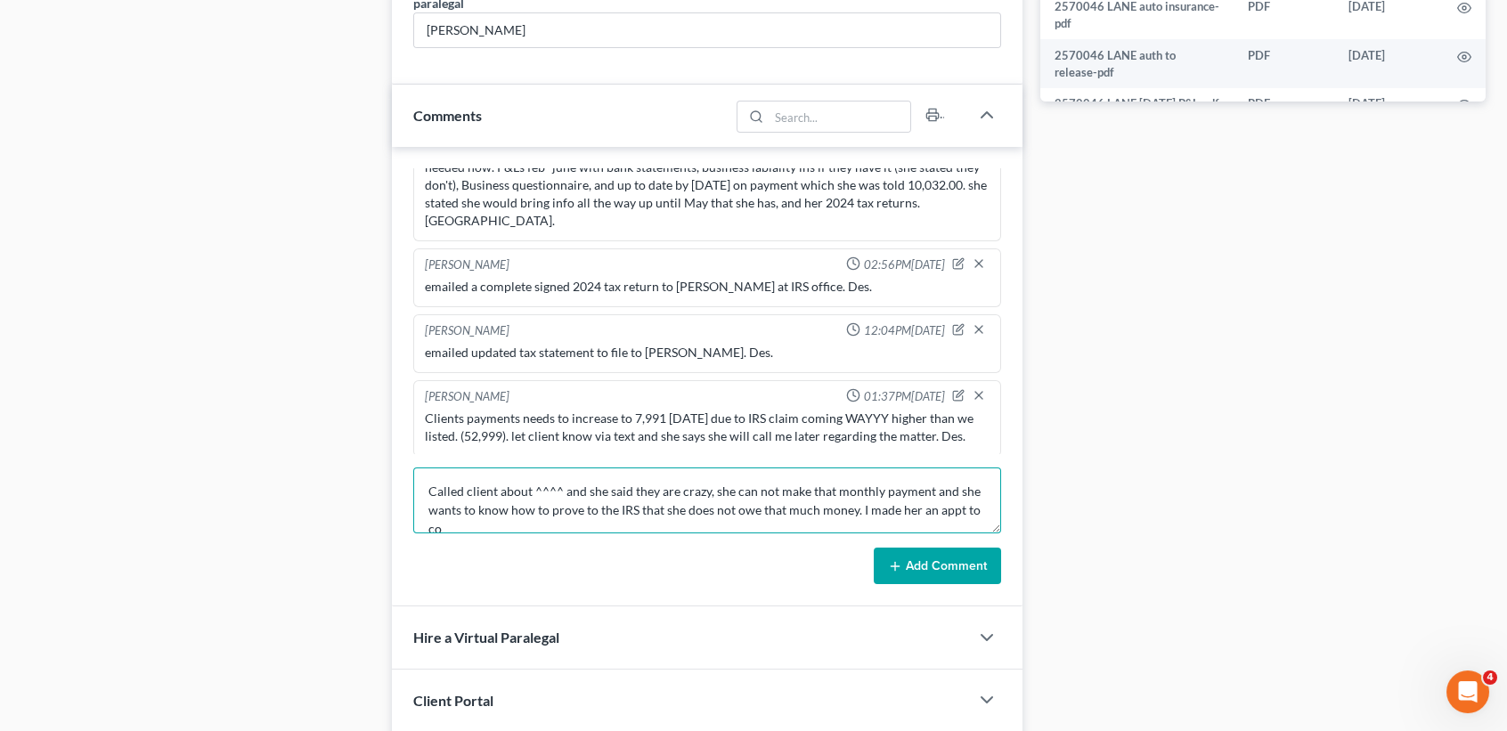
scroll to position [3, 0]
type textarea "Called client about ^^^^ and she said they are crazy, she can not make that mon…"
drag, startPoint x: 947, startPoint y: 538, endPoint x: 1088, endPoint y: 461, distance: 160.2
click at [948, 540] on form "Called client about ^^^^ and she said they are crazy, she can not make that mon…" at bounding box center [707, 527] width 588 height 118
click at [953, 548] on button "Add Comment" at bounding box center [937, 566] width 127 height 37
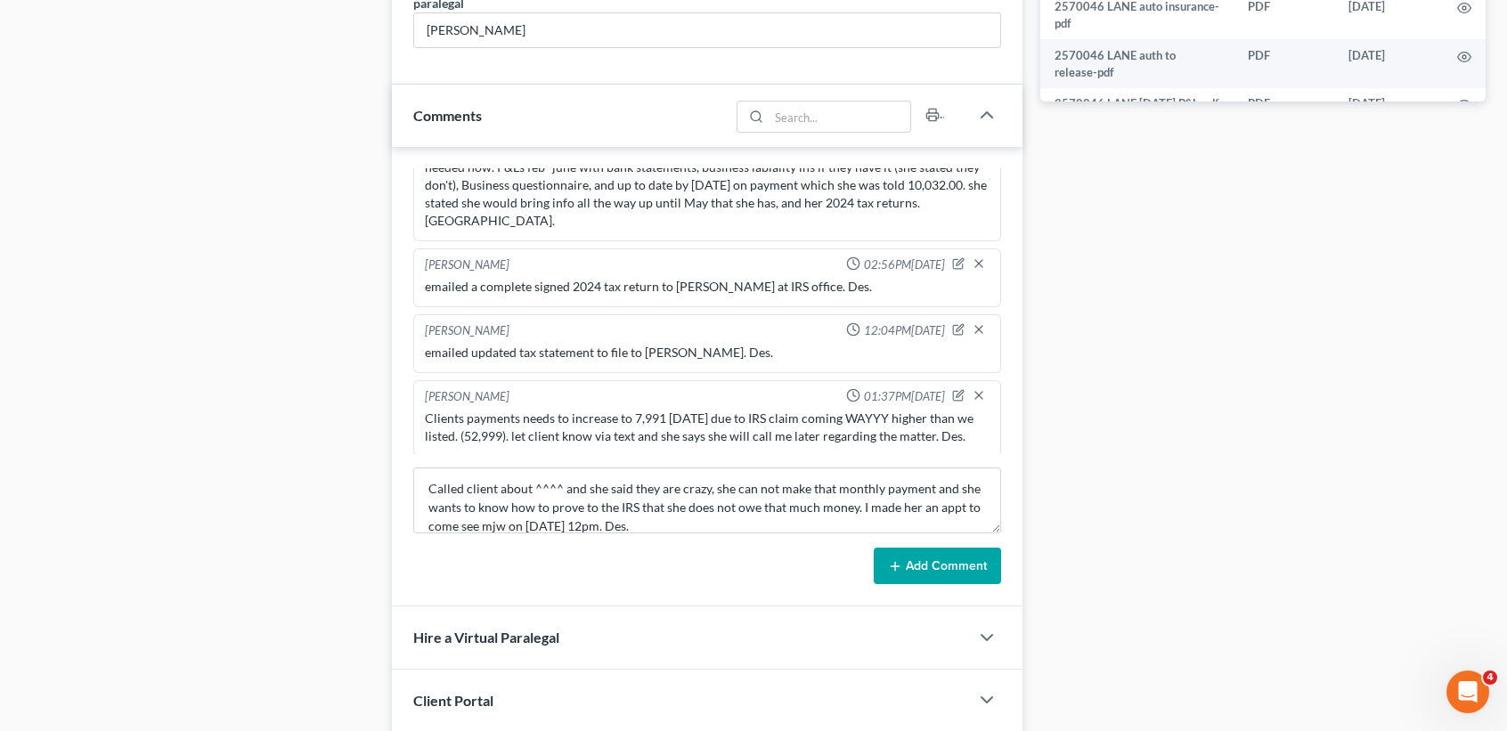
click at [953, 548] on button "Add Comment" at bounding box center [937, 566] width 127 height 37
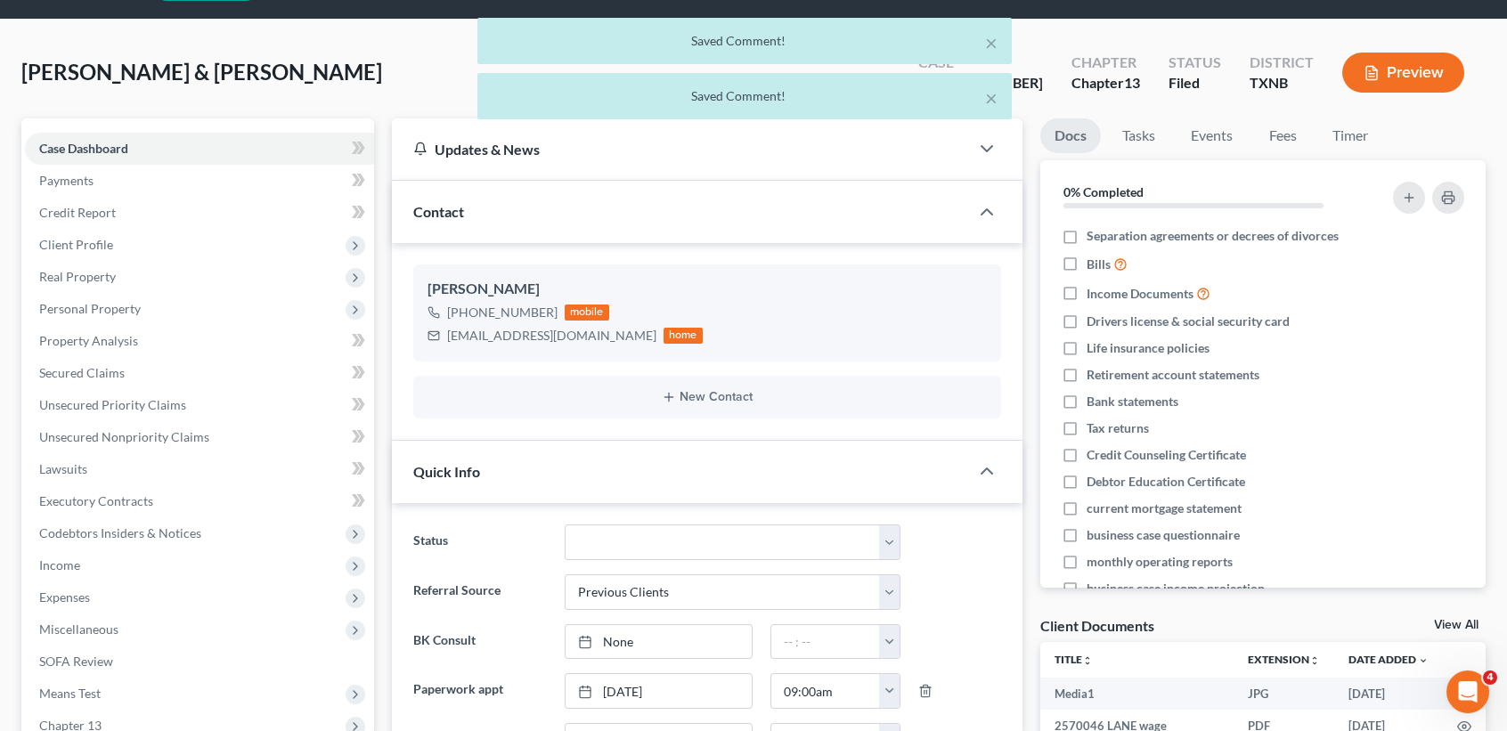
scroll to position [0, 0]
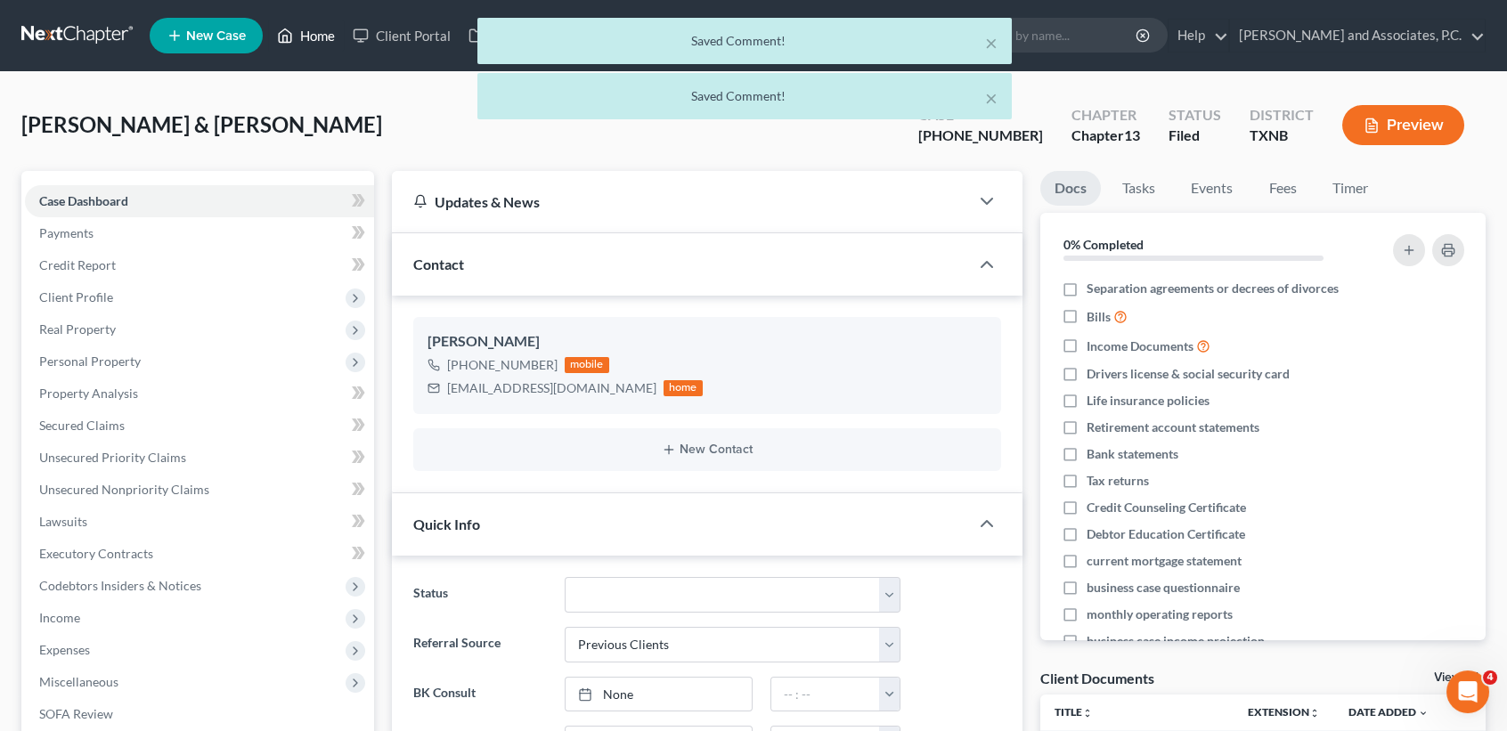
drag, startPoint x: 301, startPoint y: 37, endPoint x: 292, endPoint y: 30, distance: 11.4
click at [301, 37] on div "× Saved Comment! × Saved Comment!" at bounding box center [744, 73] width 1507 height 110
click at [989, 37] on button "×" at bounding box center [991, 42] width 12 height 21
click at [993, 97] on div "Case 25-70046-13 Chapter Chapter 13 Status Filed District TXNB Preview" at bounding box center [1191, 125] width 589 height 63
click at [993, 87] on button "×" at bounding box center [991, 97] width 12 height 21
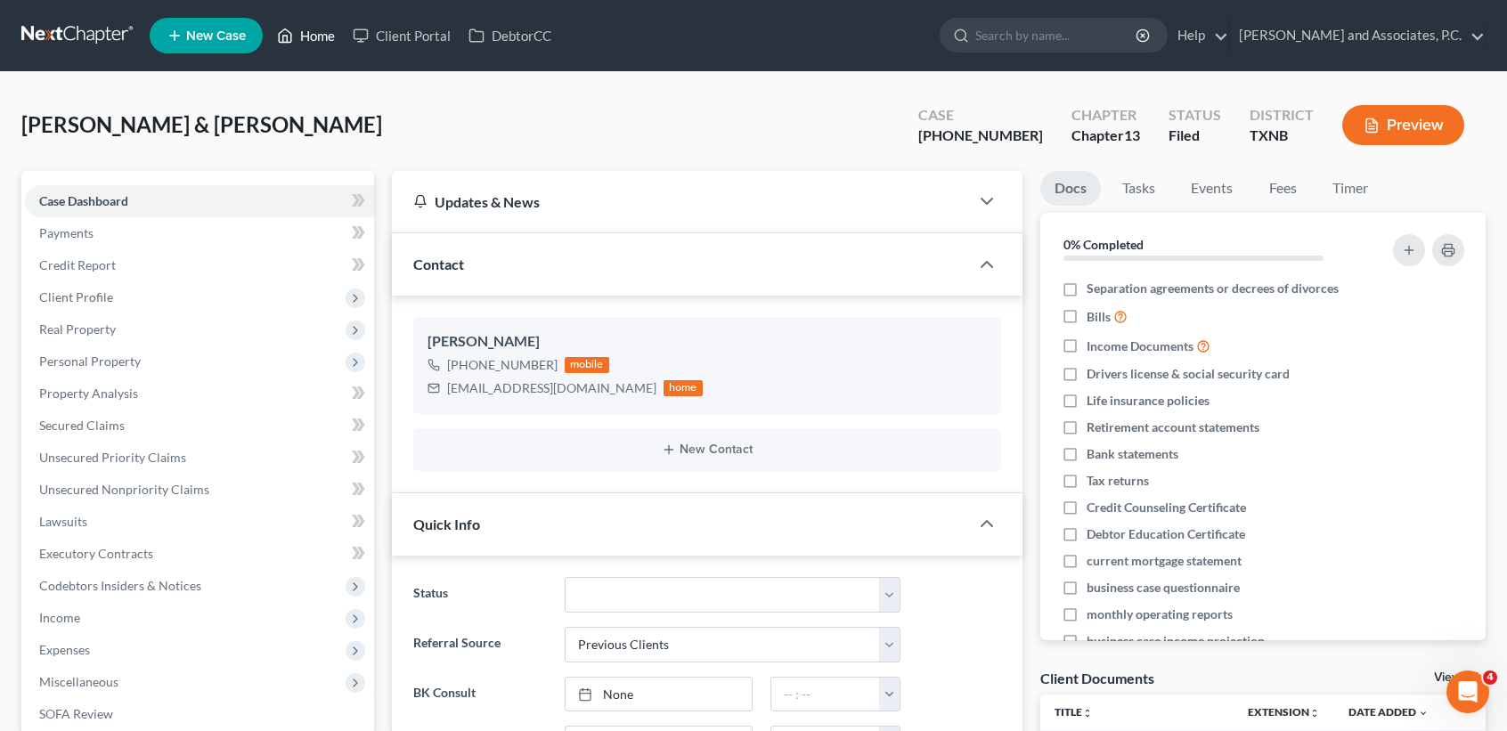
click at [293, 30] on icon at bounding box center [285, 35] width 16 height 21
click at [290, 31] on icon at bounding box center [285, 35] width 16 height 21
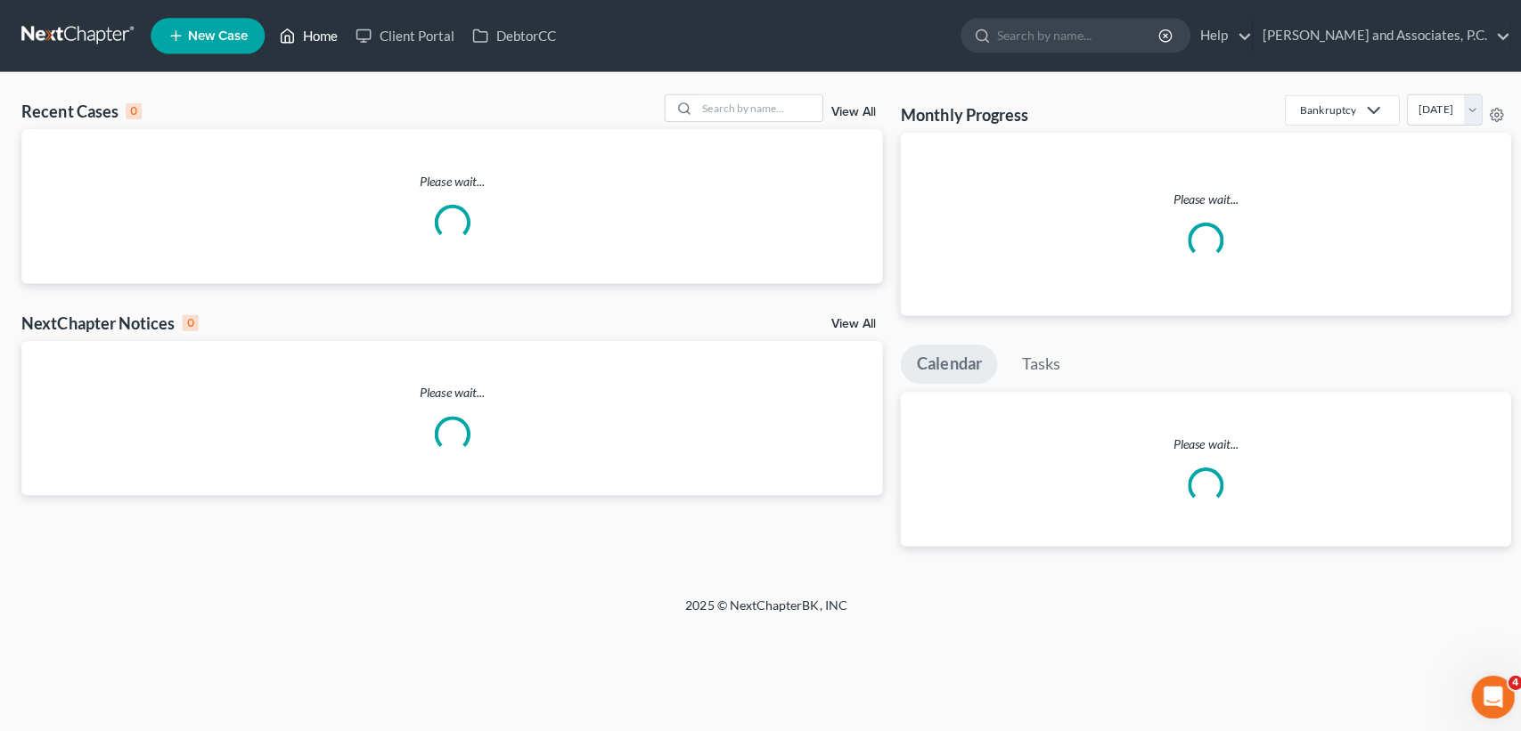
click at [291, 30] on icon at bounding box center [285, 35] width 16 height 21
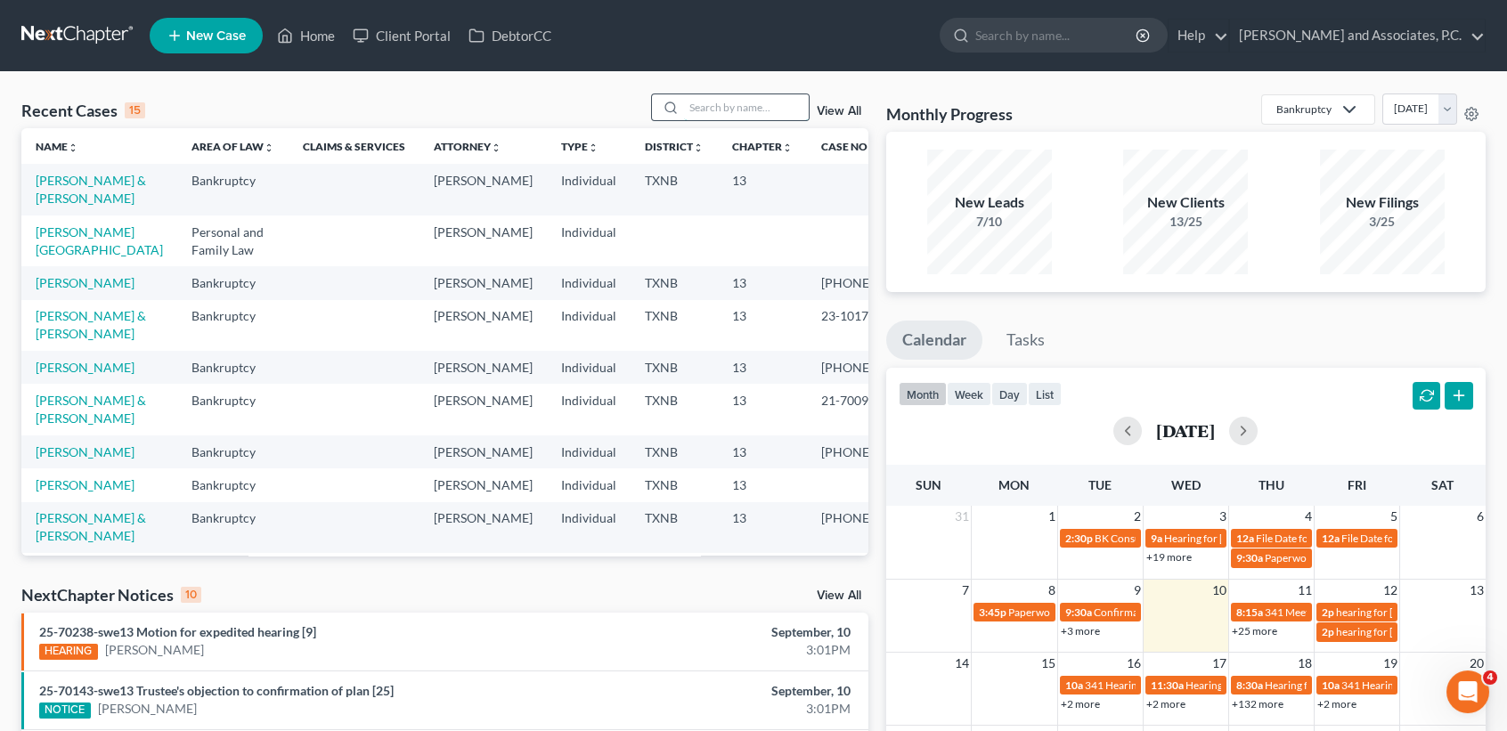
click at [708, 114] on input "search" at bounding box center [746, 107] width 125 height 26
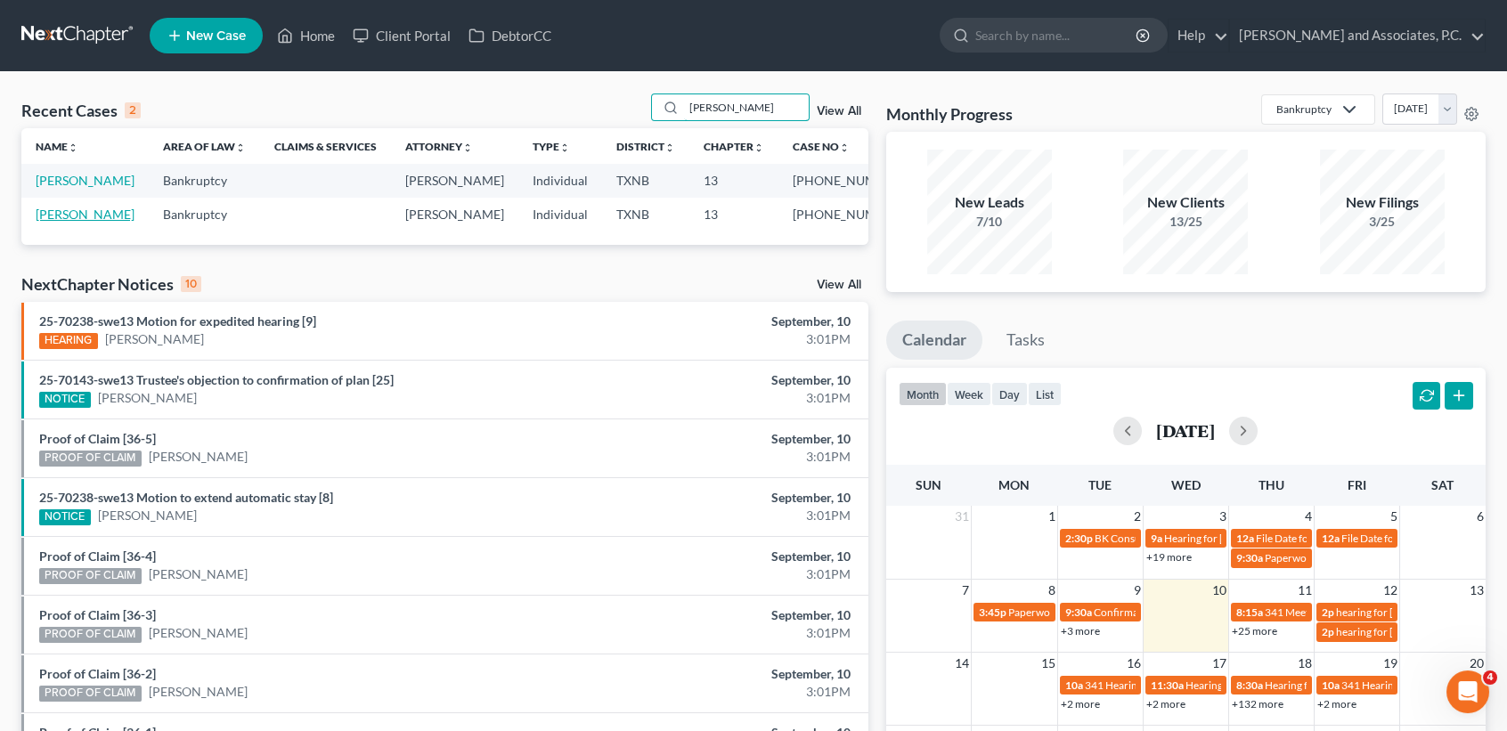
type input "conley"
click at [57, 222] on link "Conley, Michael" at bounding box center [85, 214] width 99 height 15
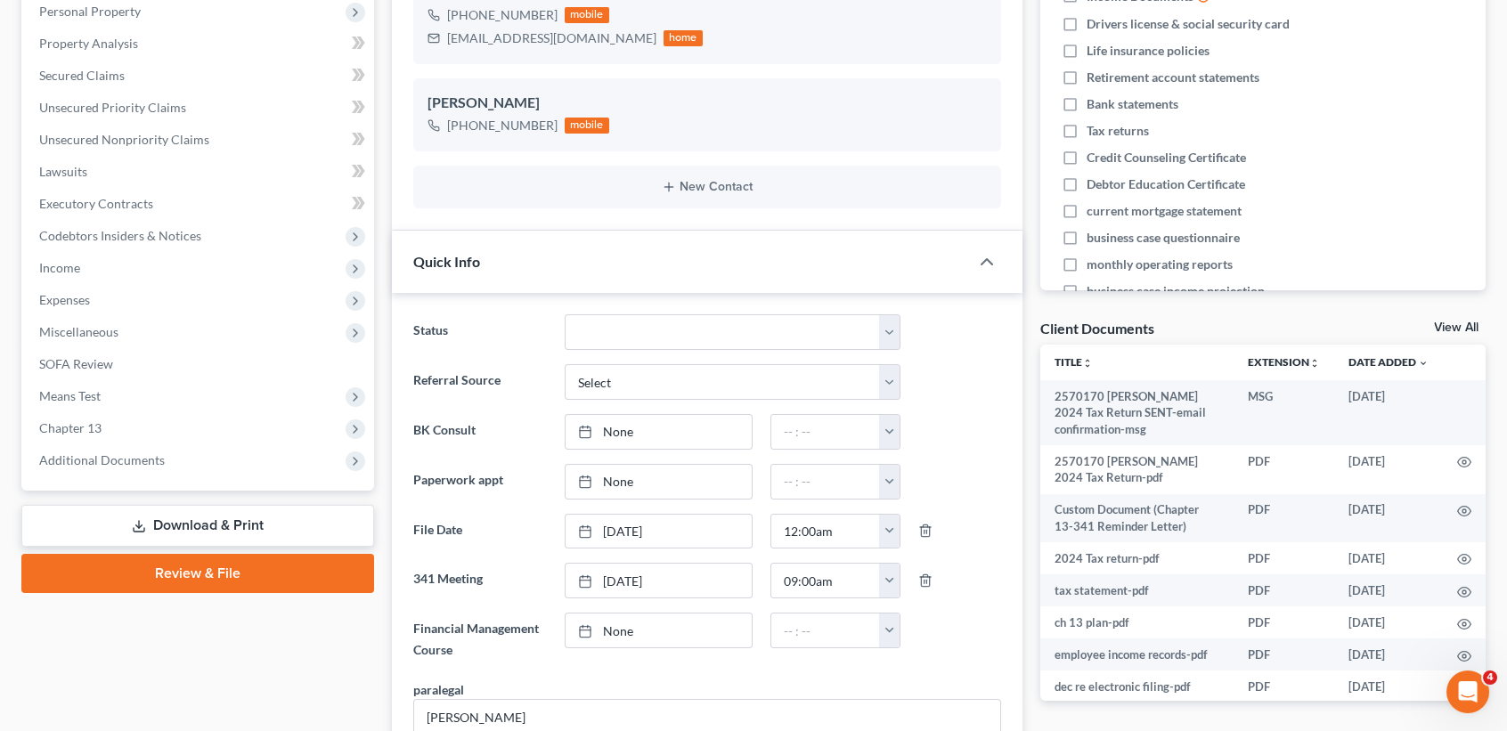
scroll to position [356, 0]
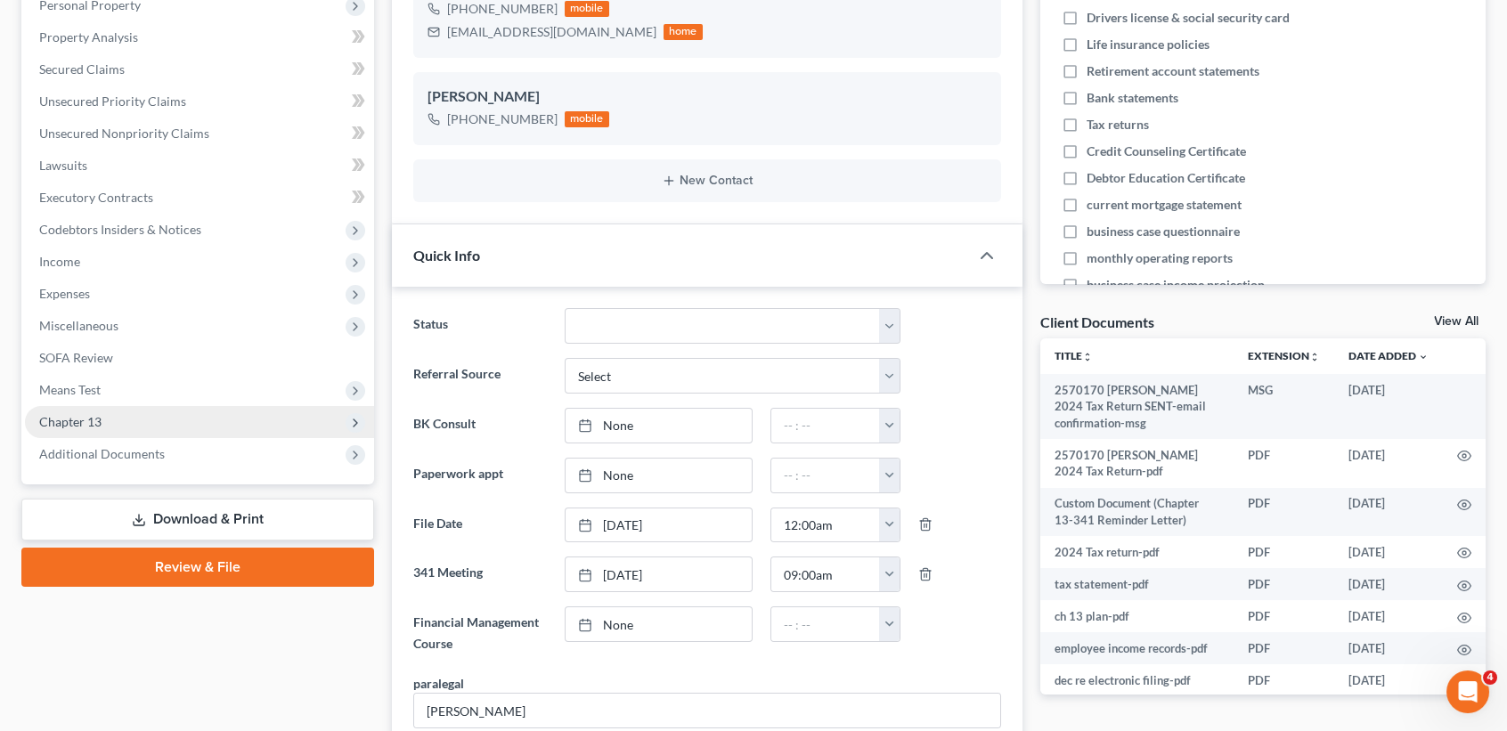
click at [135, 423] on span "Chapter 13" at bounding box center [199, 422] width 349 height 32
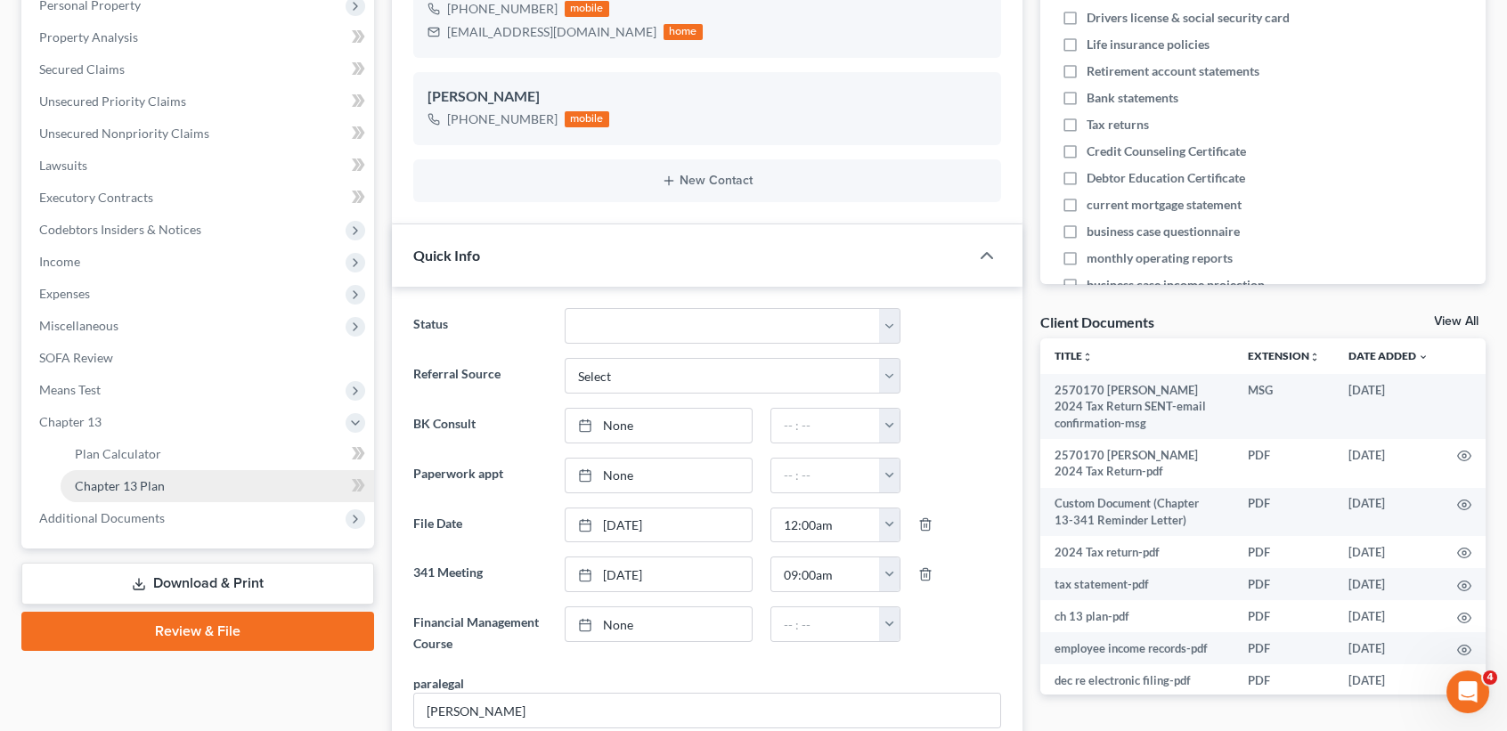
click at [122, 481] on span "Chapter 13 Plan" at bounding box center [120, 485] width 90 height 15
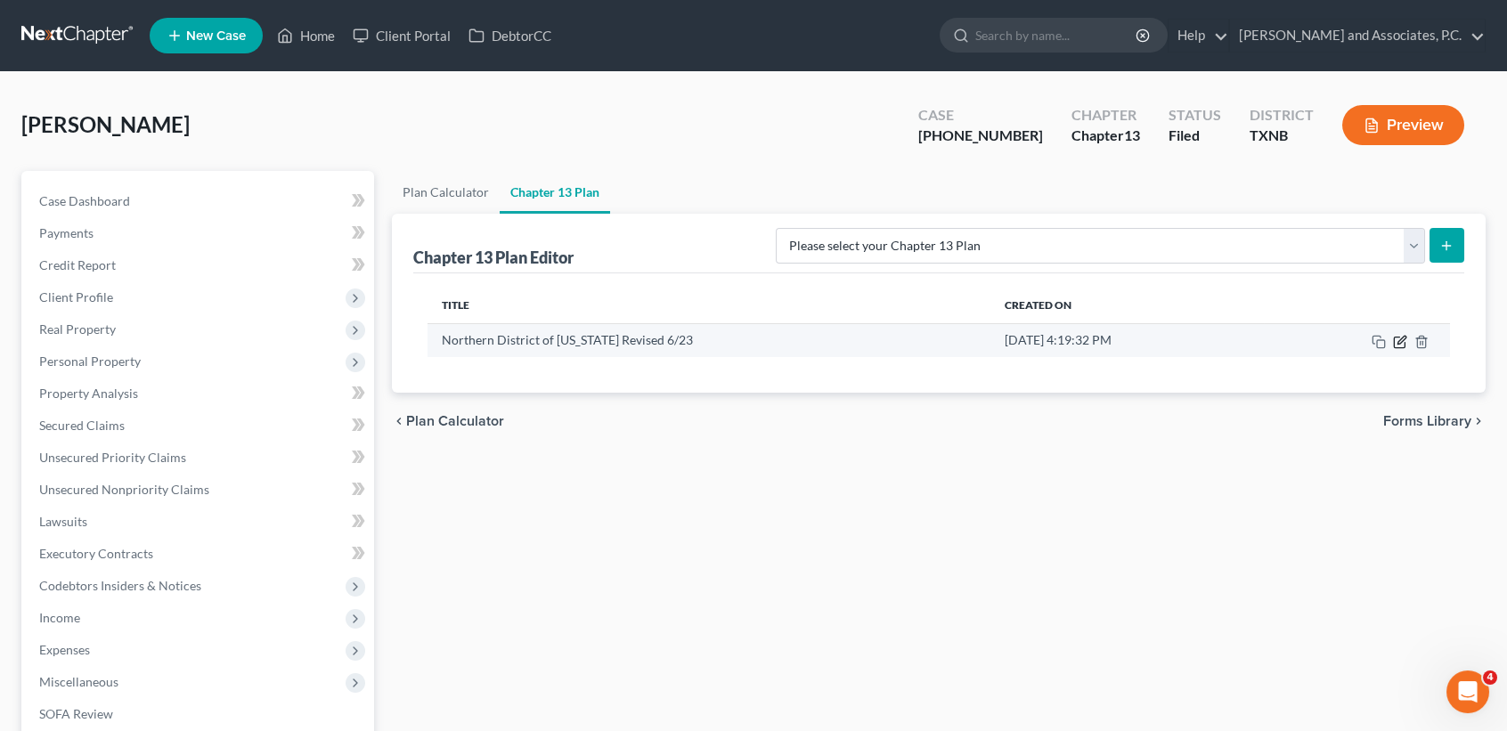
click at [1394, 342] on icon "button" at bounding box center [1399, 342] width 11 height 11
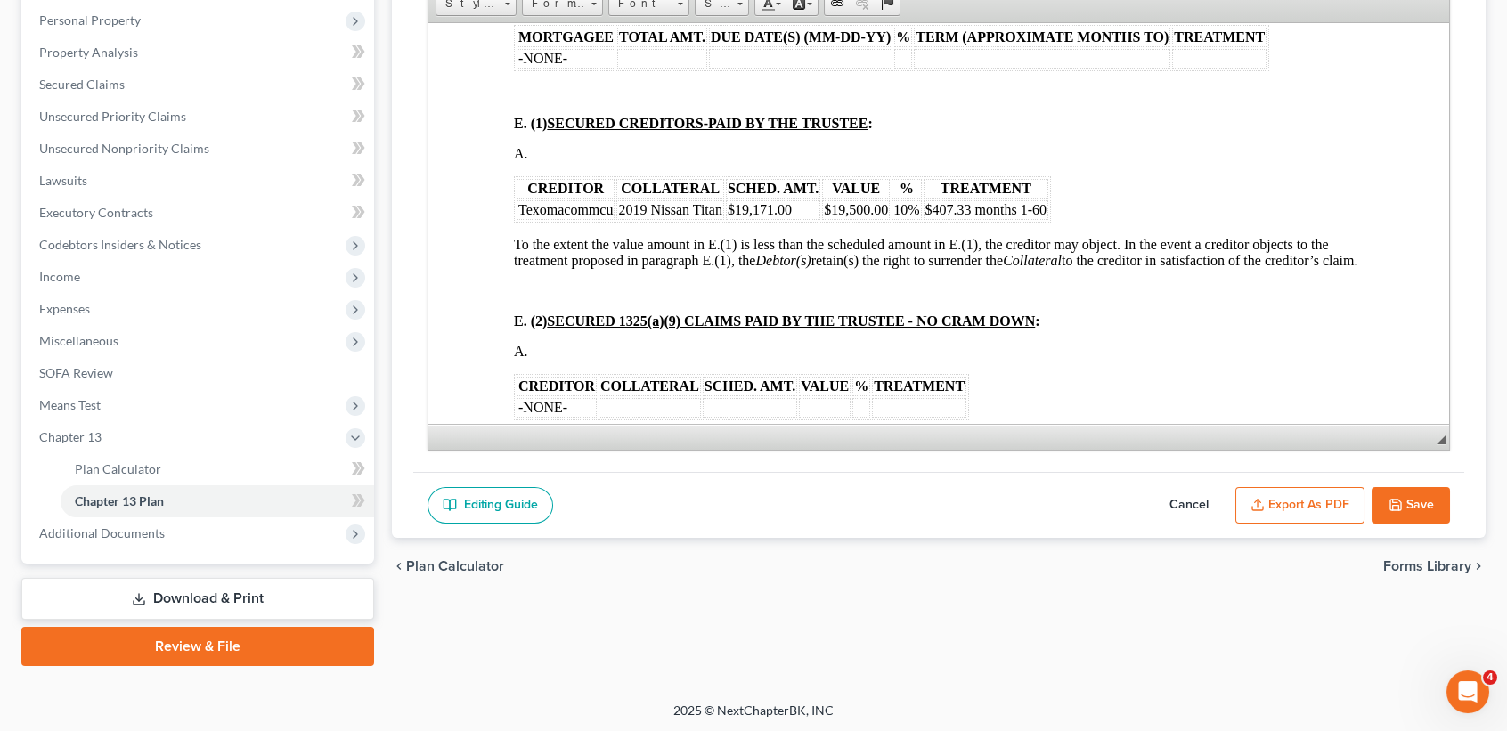
scroll to position [2138, 0]
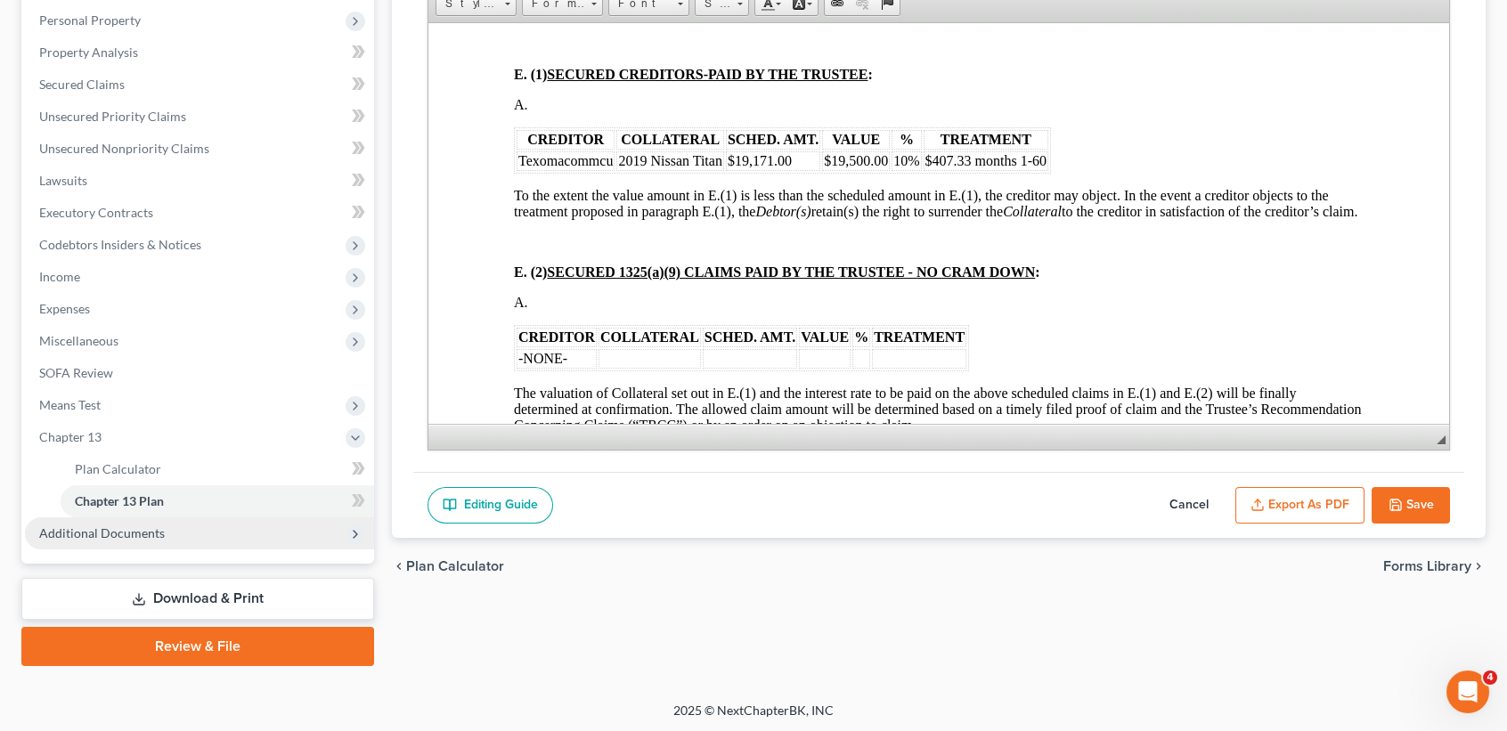
click at [85, 528] on span "Additional Documents" at bounding box center [102, 533] width 126 height 15
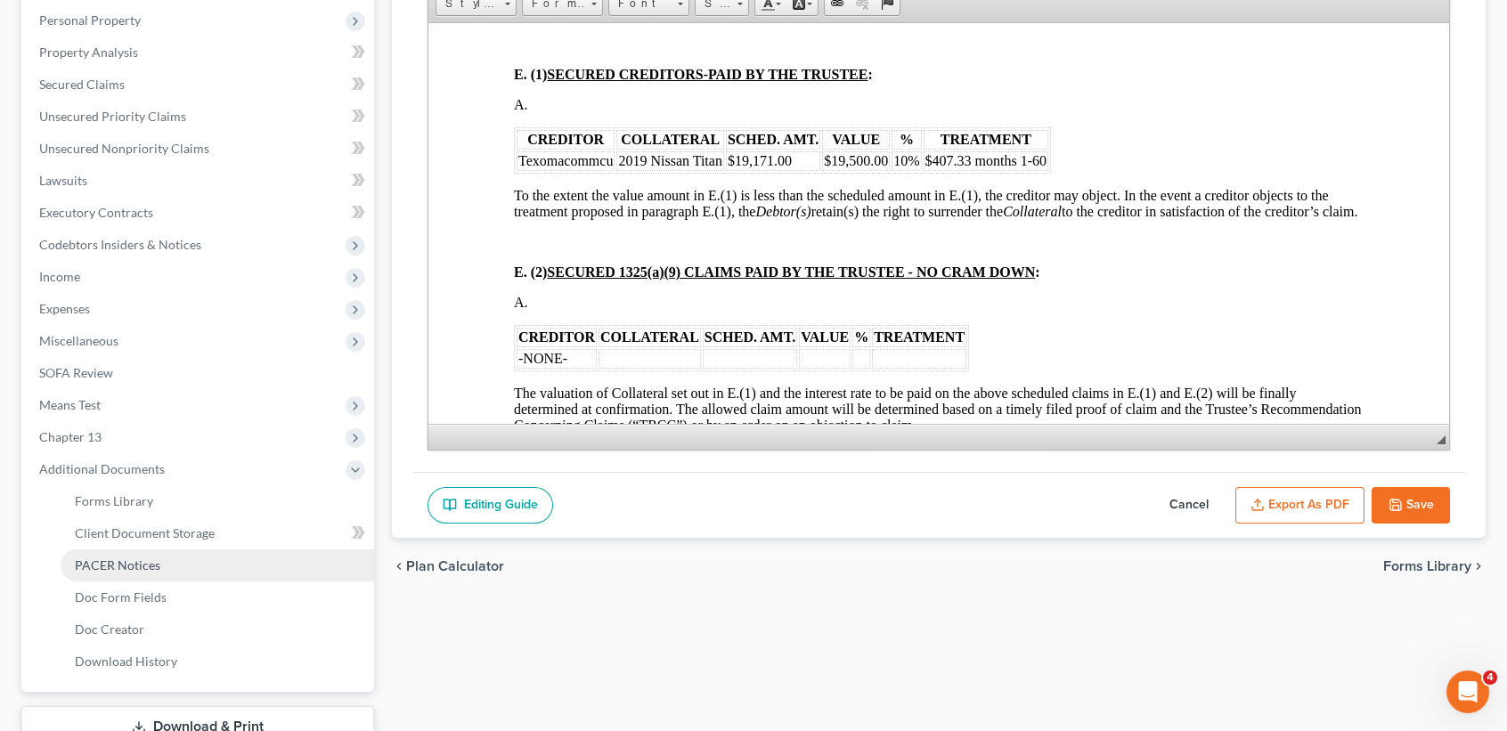
click at [112, 567] on span "PACER Notices" at bounding box center [118, 565] width 86 height 15
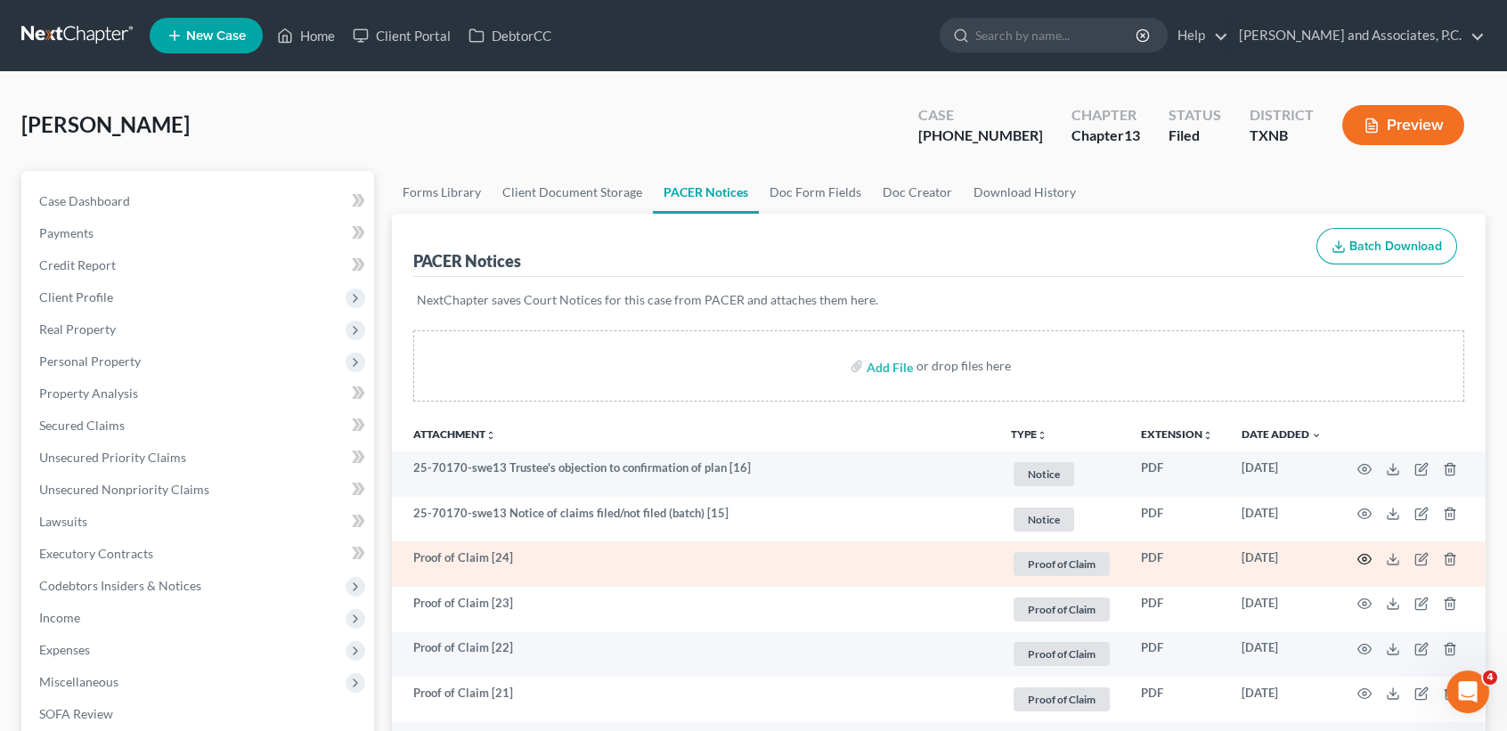
click at [1368, 556] on icon "button" at bounding box center [1365, 559] width 14 height 14
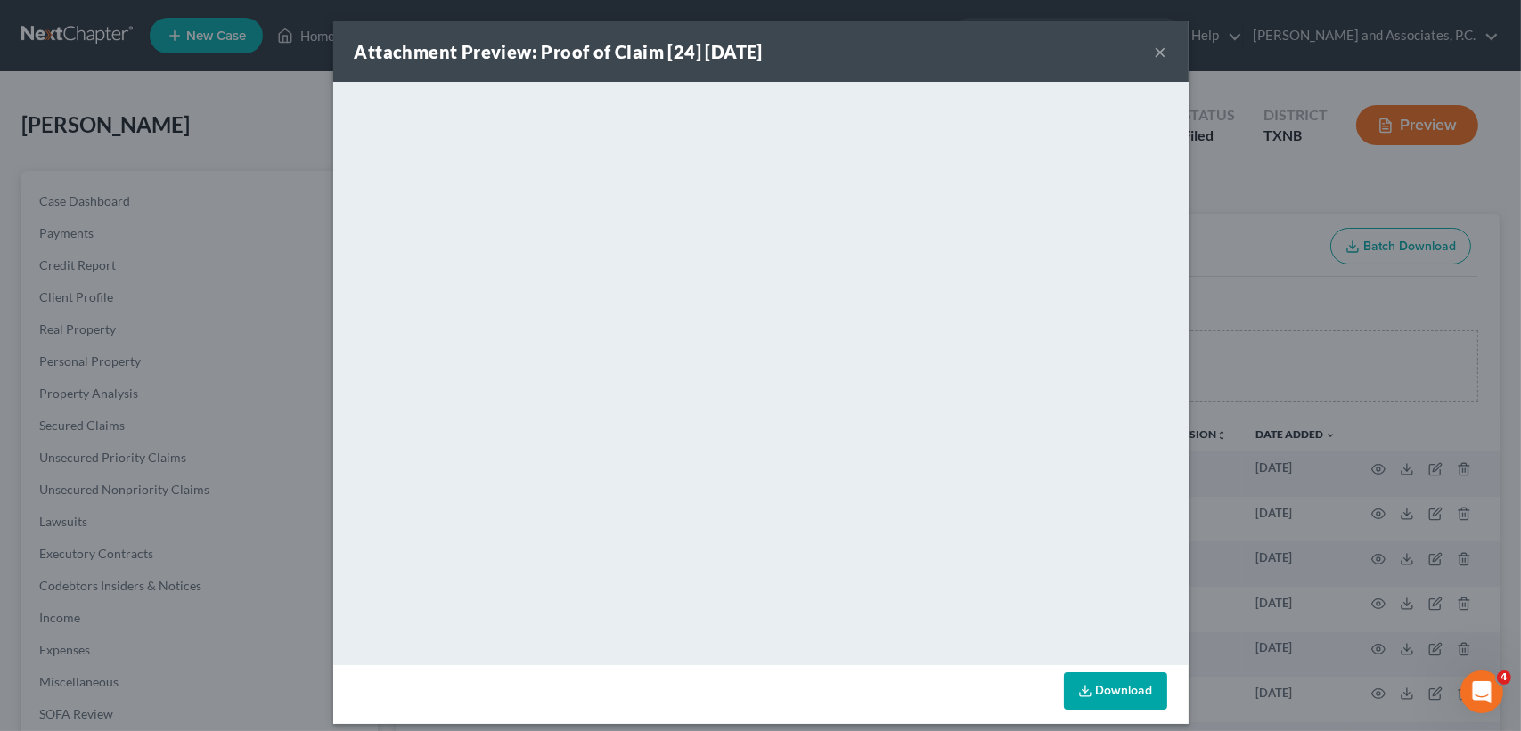
click at [1156, 45] on button "×" at bounding box center [1160, 51] width 12 height 21
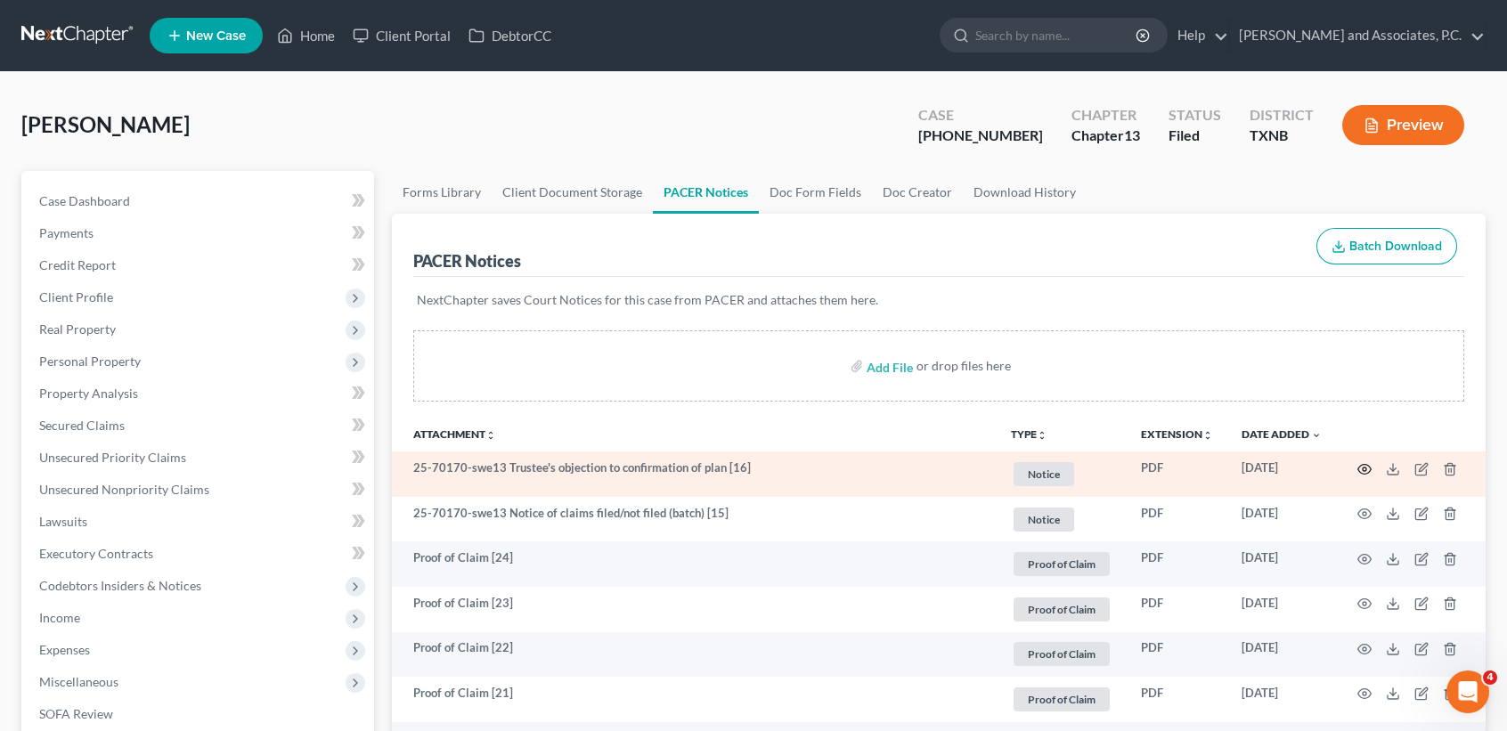
click at [1366, 469] on icon "button" at bounding box center [1365, 469] width 14 height 14
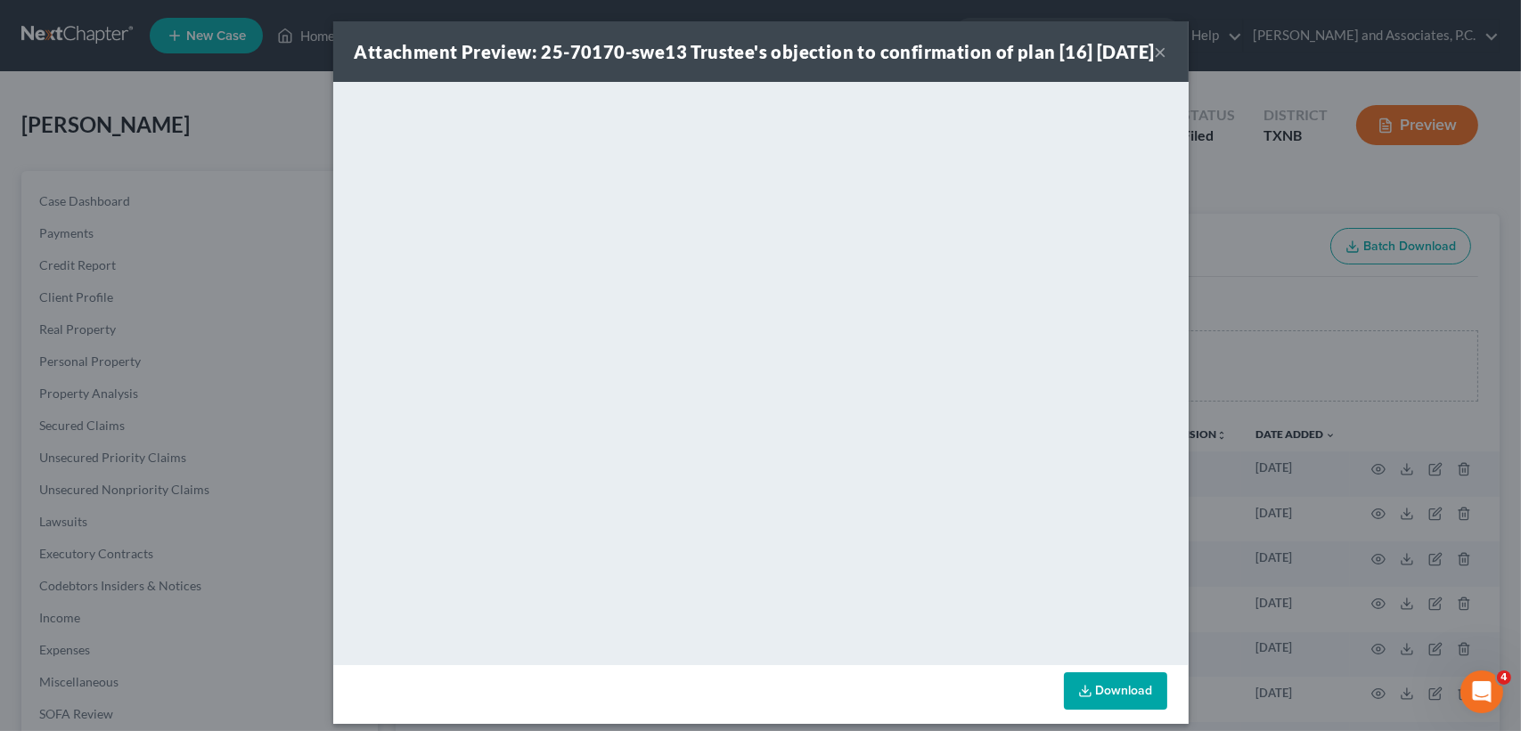
click at [1154, 56] on button "×" at bounding box center [1160, 51] width 12 height 21
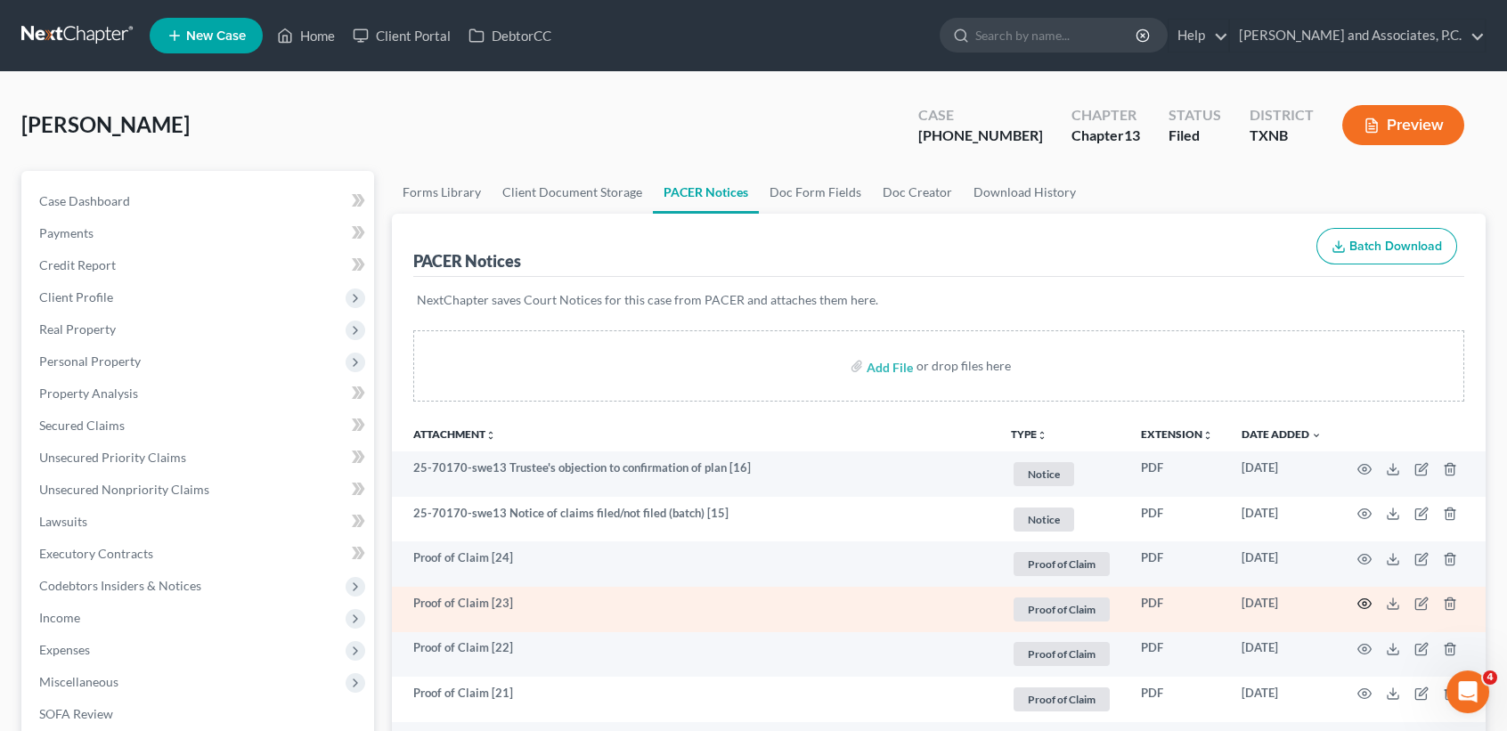
click at [1368, 610] on icon "button" at bounding box center [1365, 604] width 14 height 14
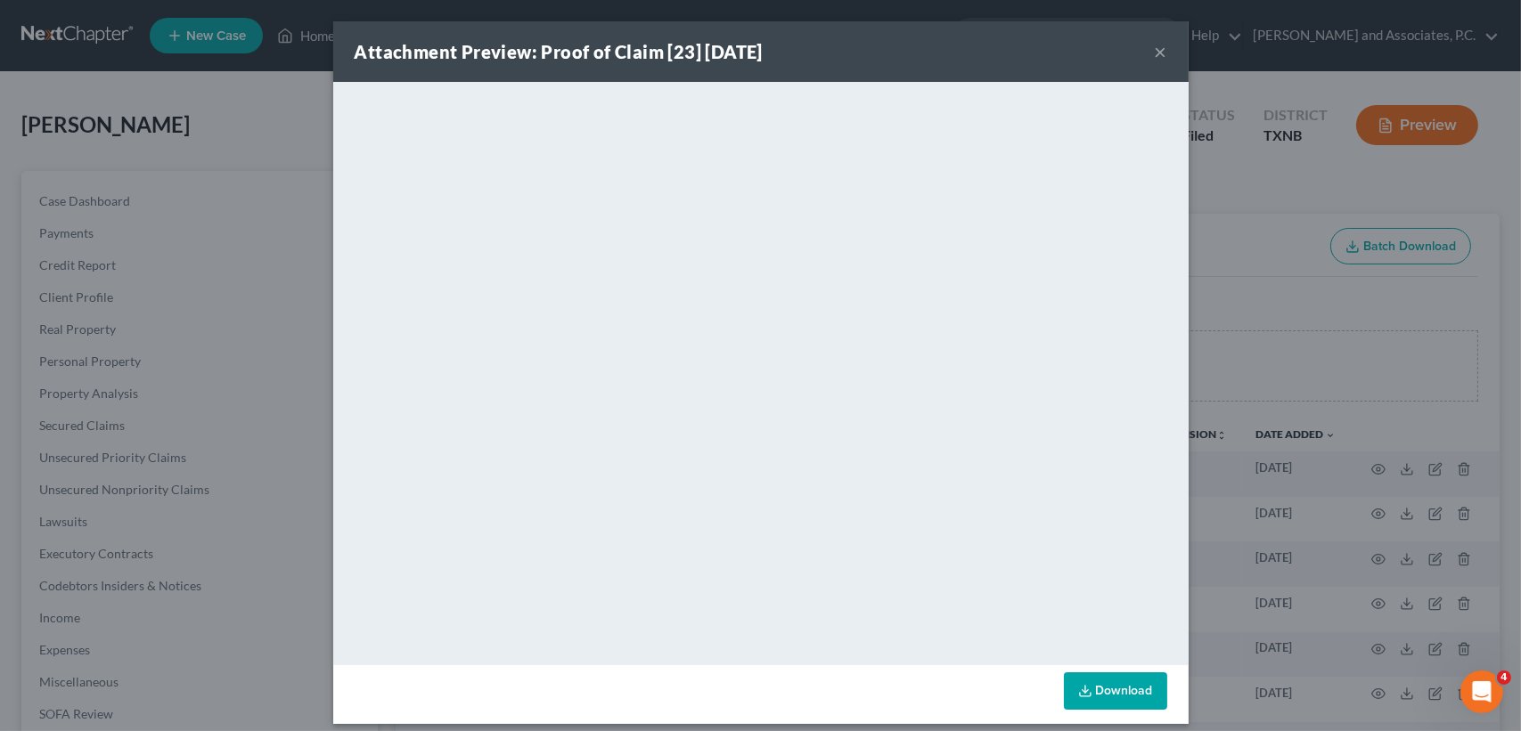
click at [1146, 38] on div "Attachment Preview: Proof of Claim [23] 08/25/2025 ×" at bounding box center [760, 51] width 855 height 61
click at [1154, 53] on button "×" at bounding box center [1160, 51] width 12 height 21
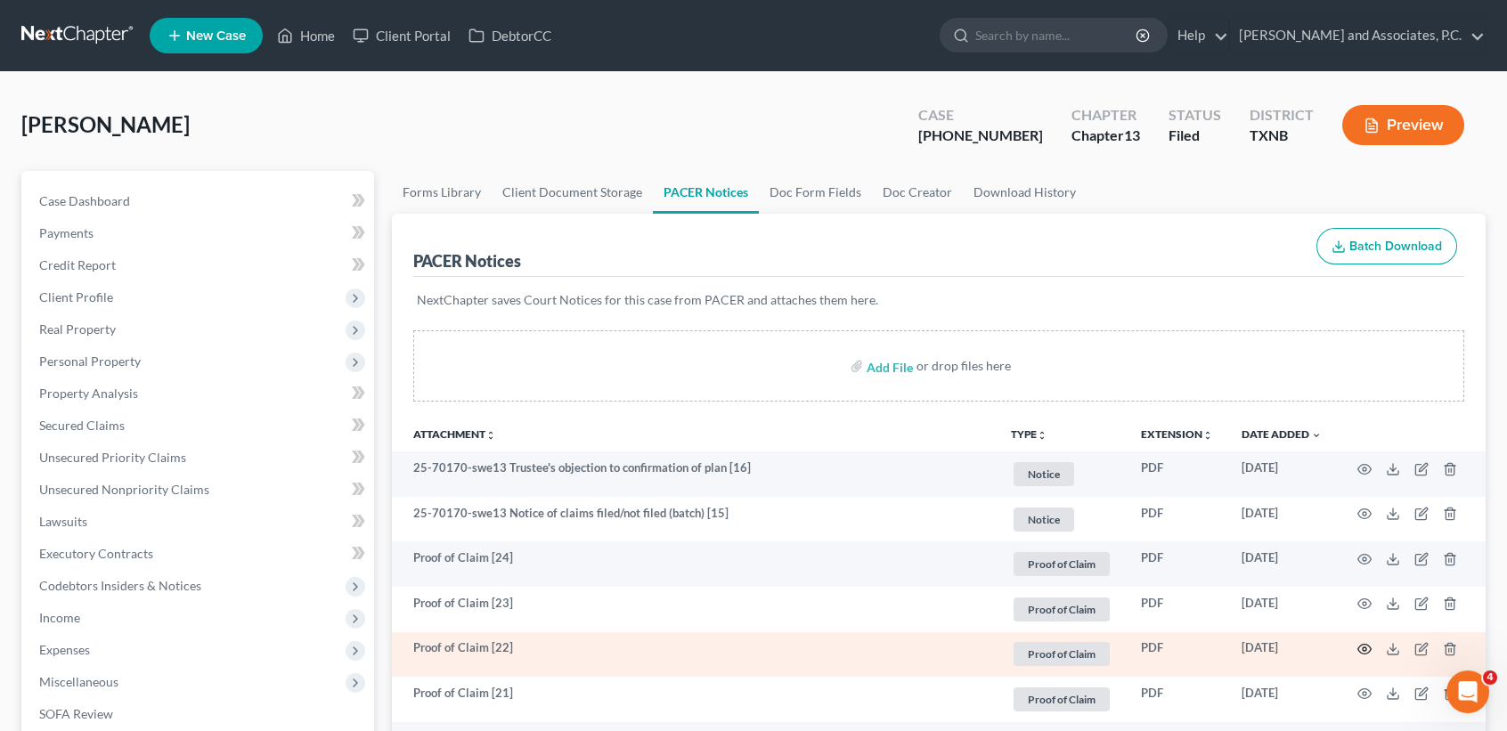
click at [1363, 655] on icon "button" at bounding box center [1365, 649] width 14 height 14
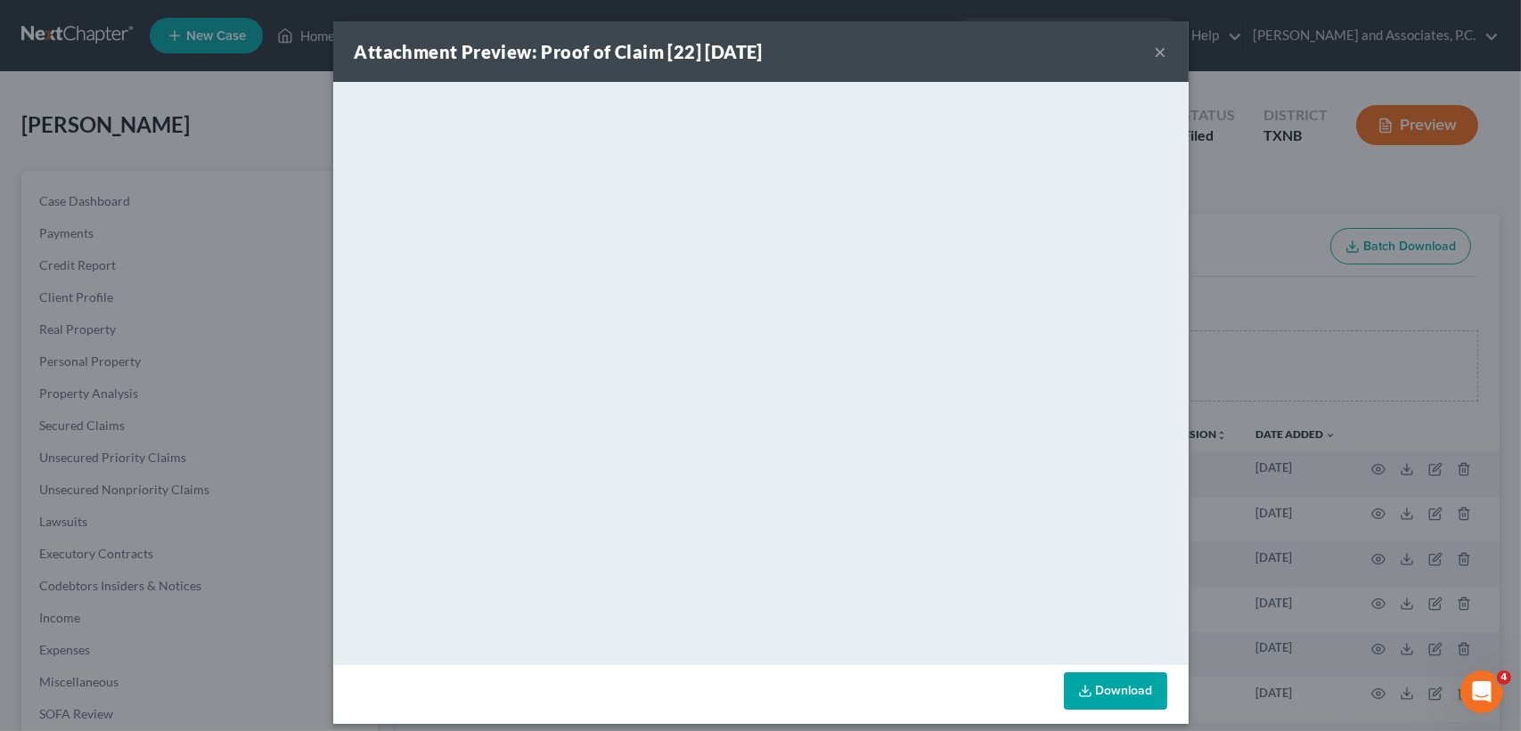
click at [1156, 50] on button "×" at bounding box center [1160, 51] width 12 height 21
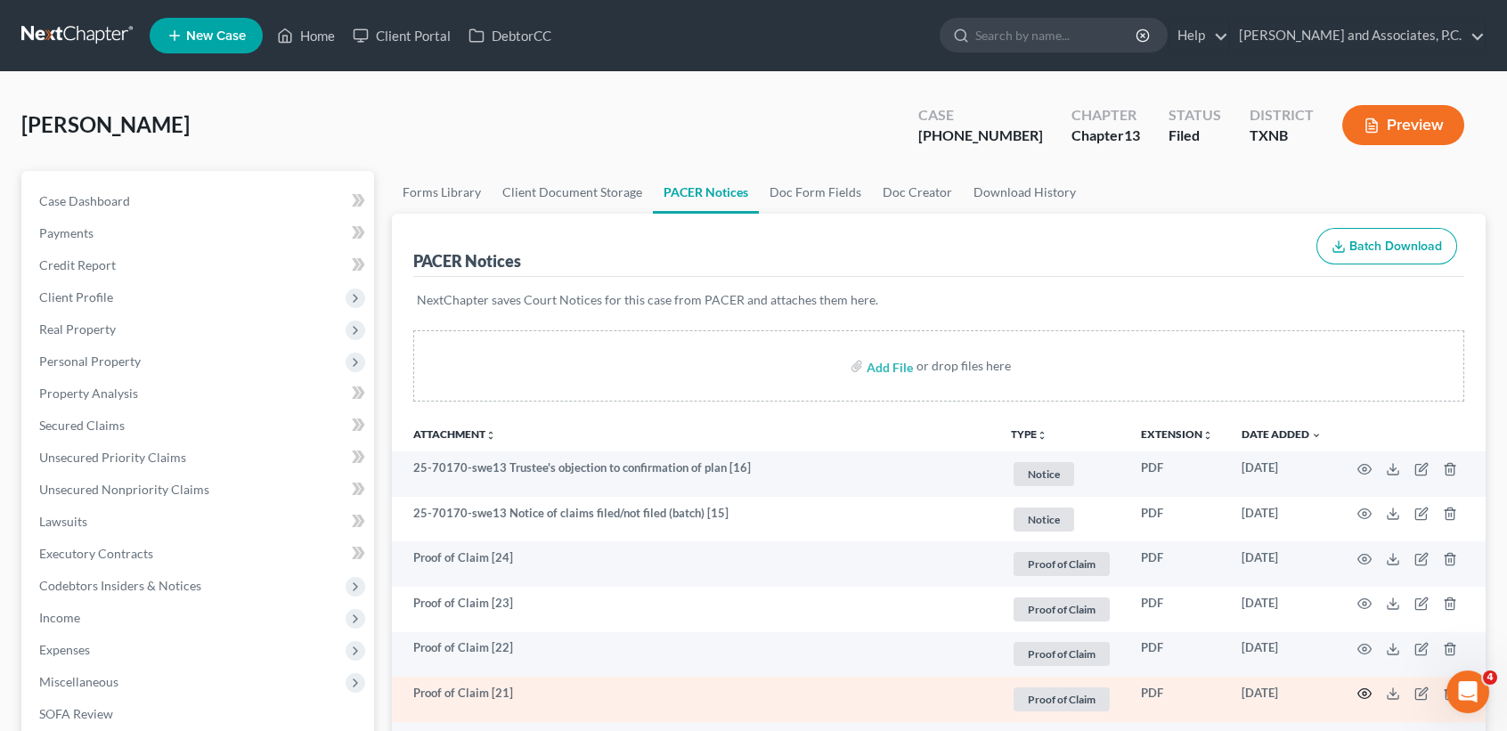
click at [1370, 699] on icon "button" at bounding box center [1364, 694] width 13 height 10
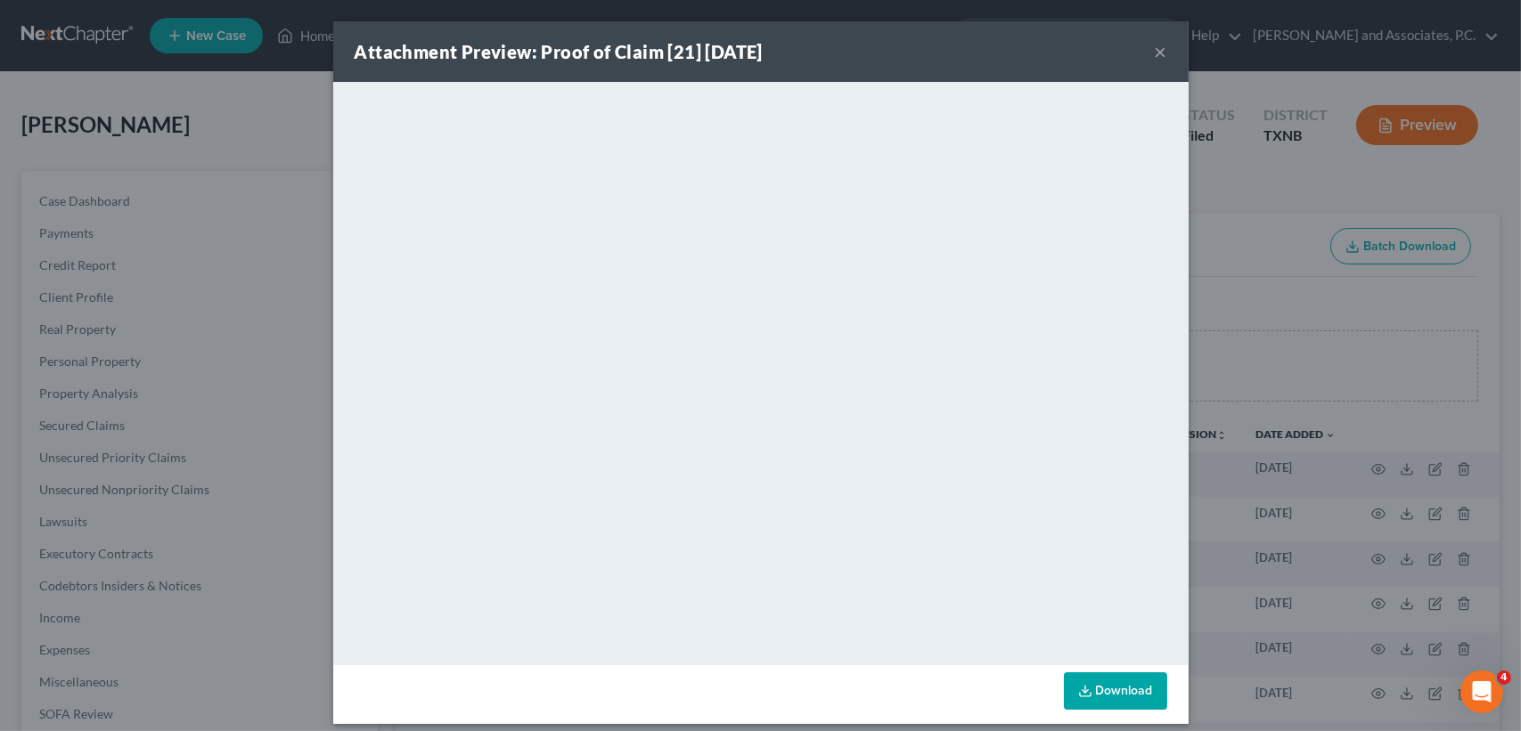
click at [1154, 44] on button "×" at bounding box center [1160, 51] width 12 height 21
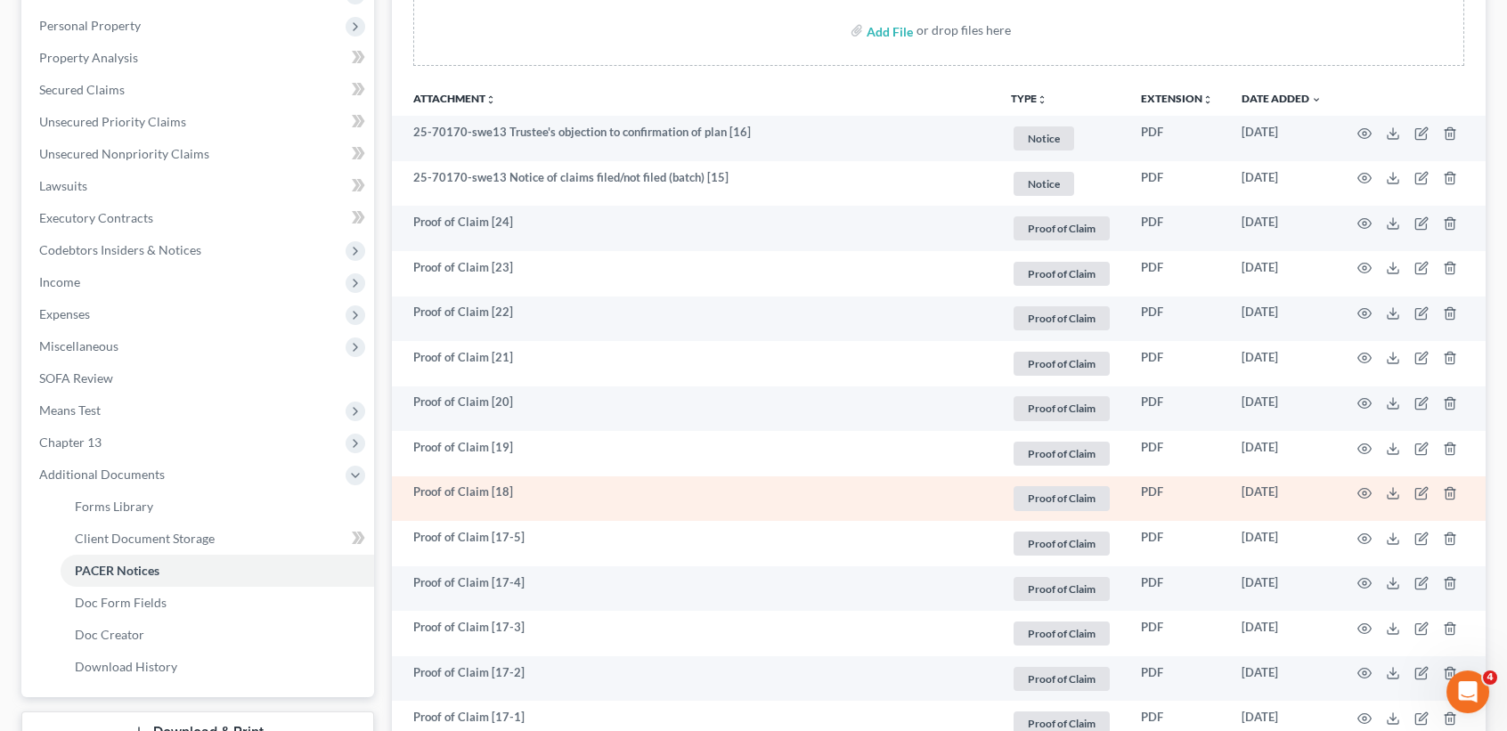
scroll to position [475, 0]
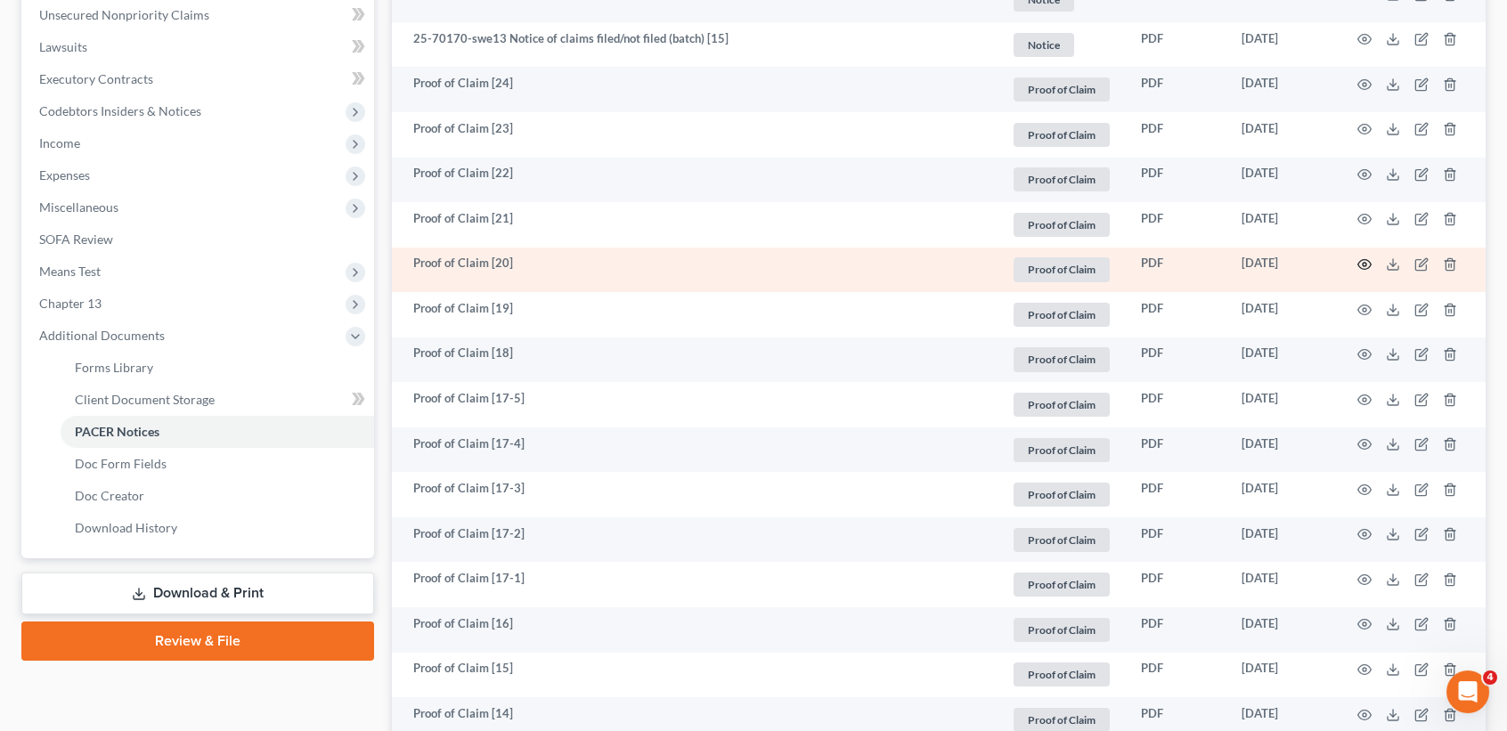
click at [1361, 271] on icon "button" at bounding box center [1365, 264] width 14 height 14
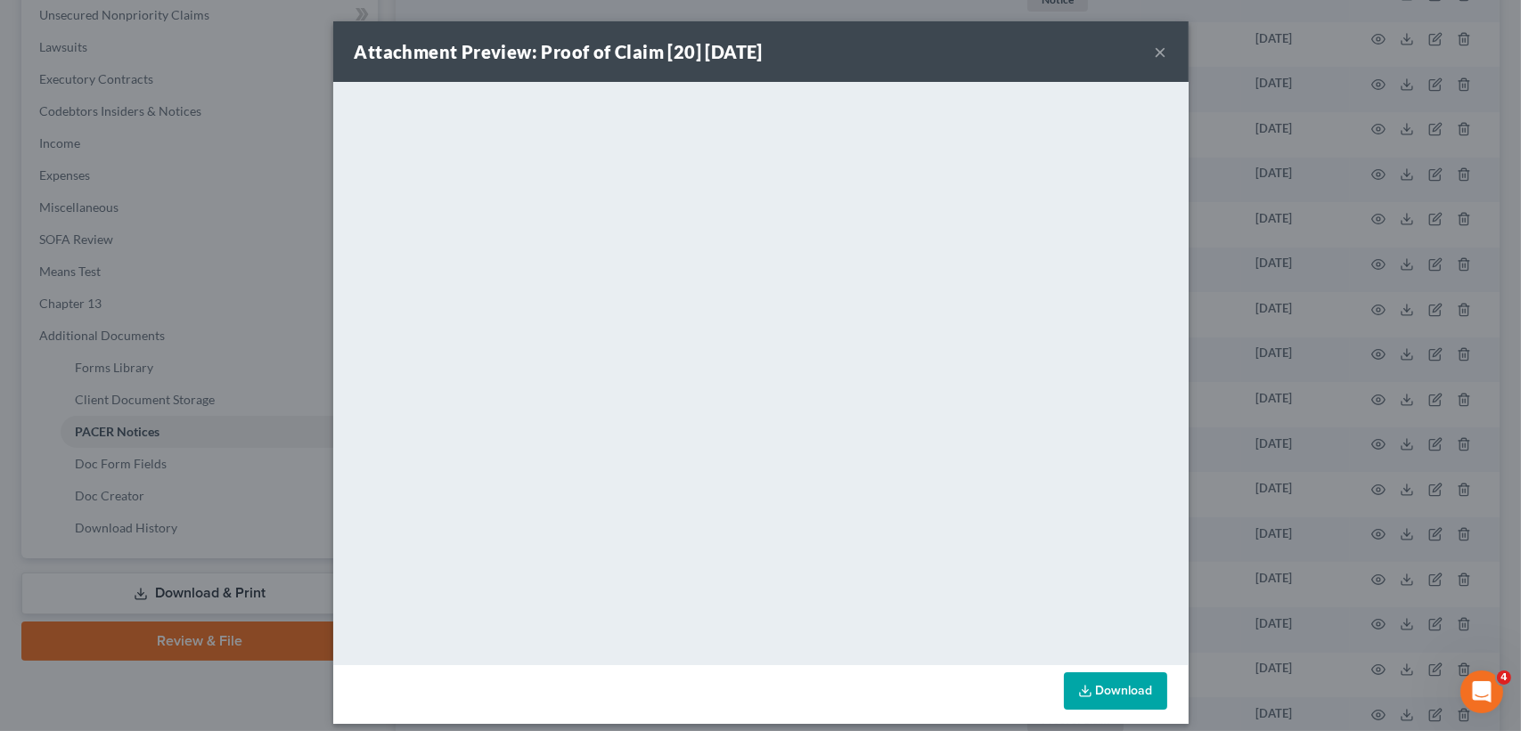
click at [1154, 47] on button "×" at bounding box center [1160, 51] width 12 height 21
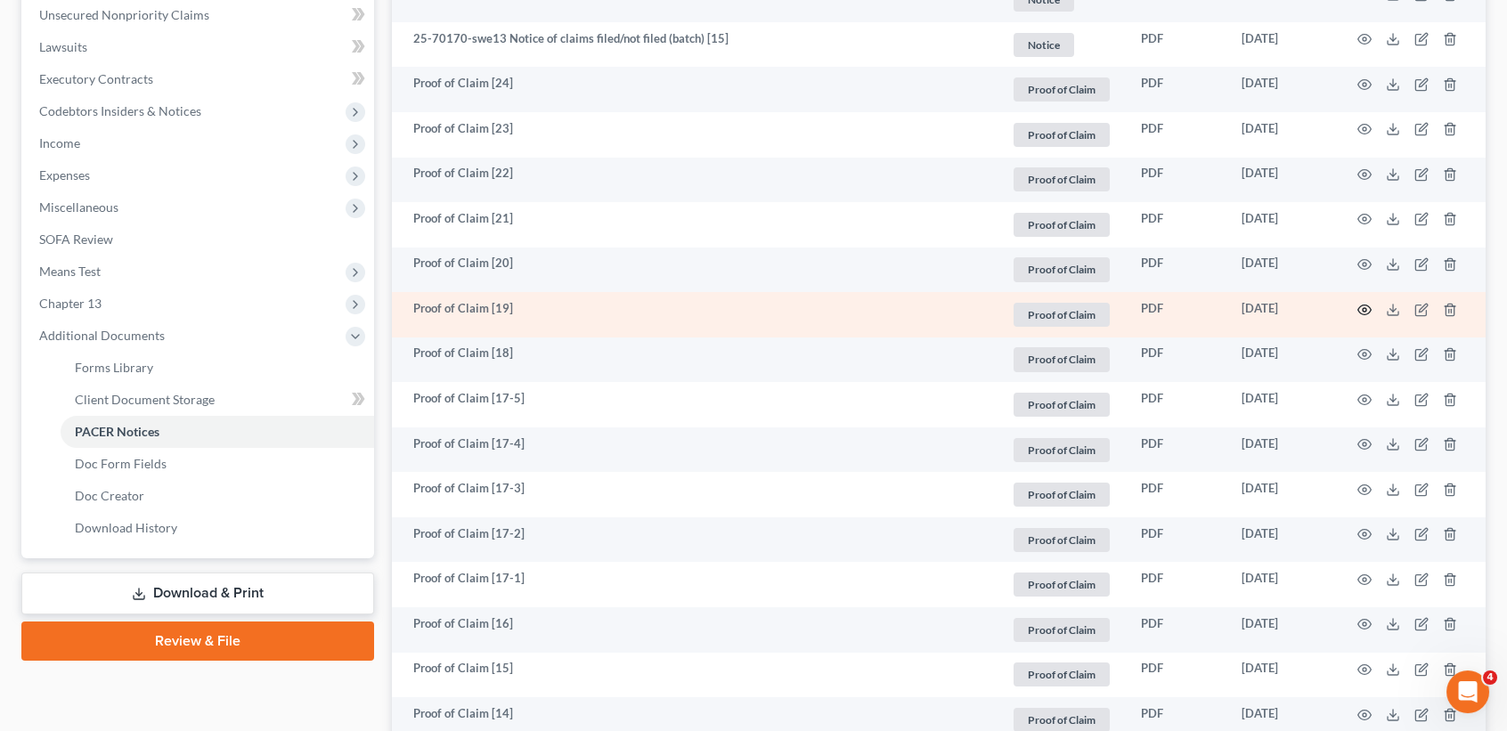
click at [1361, 315] on icon "button" at bounding box center [1365, 310] width 14 height 14
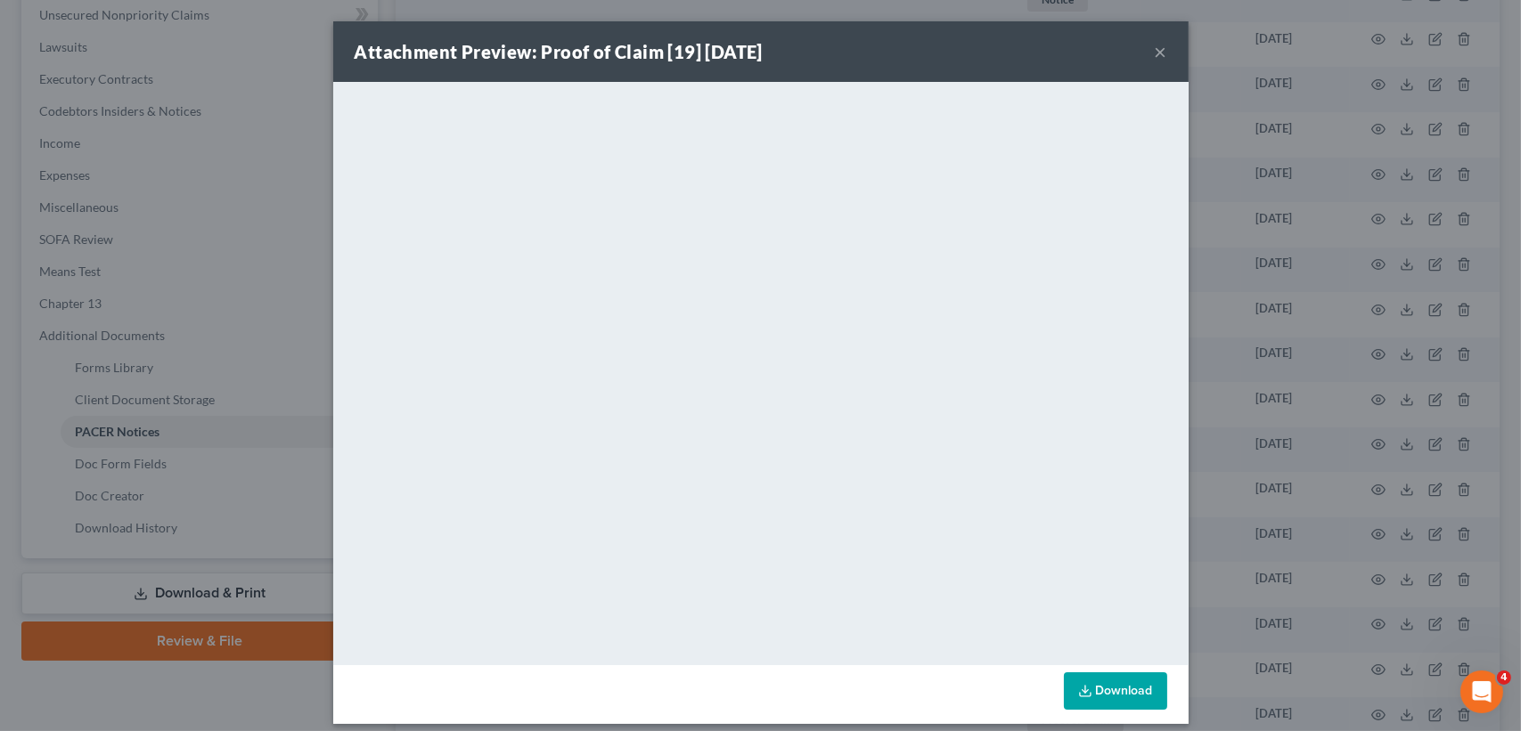
click at [1154, 49] on button "×" at bounding box center [1160, 51] width 12 height 21
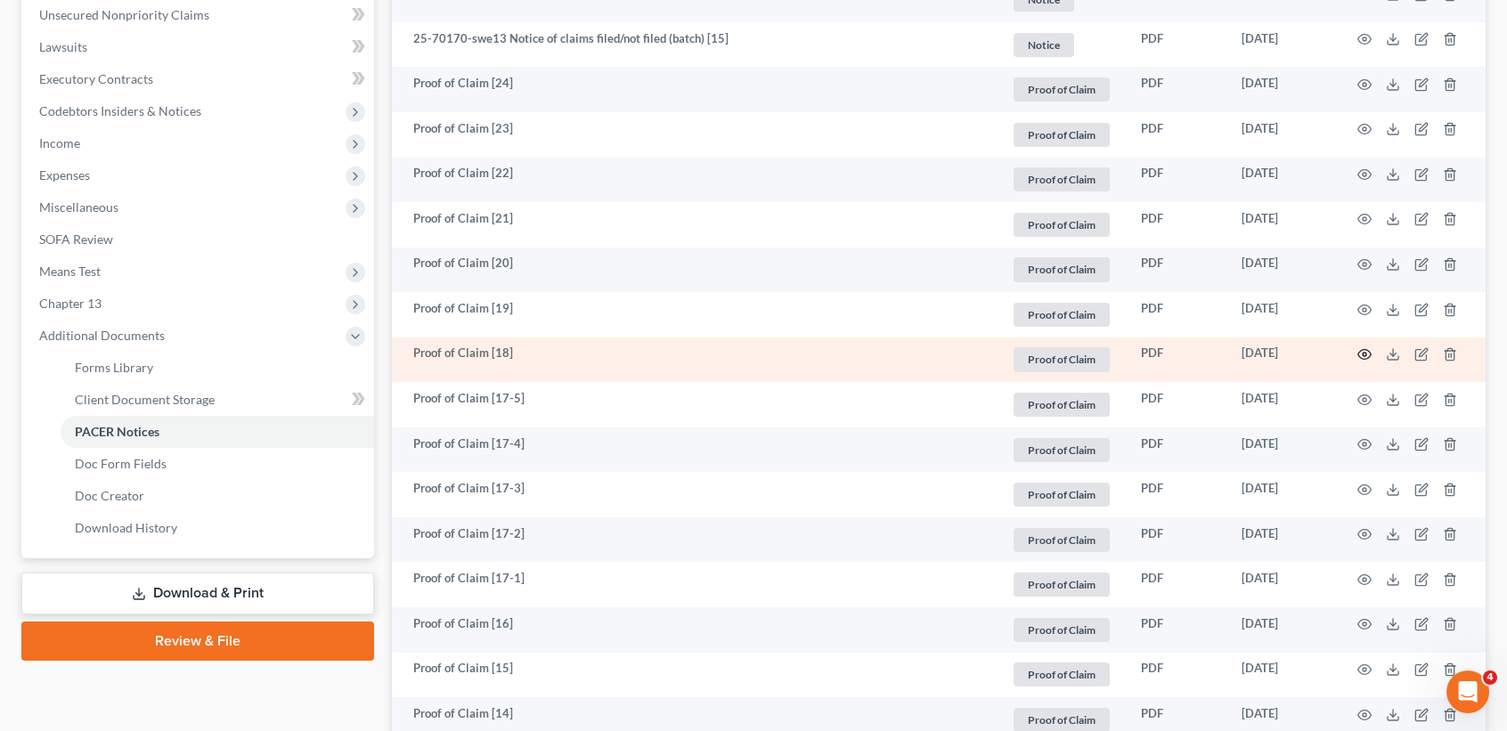
click at [1366, 362] on icon "button" at bounding box center [1365, 354] width 14 height 14
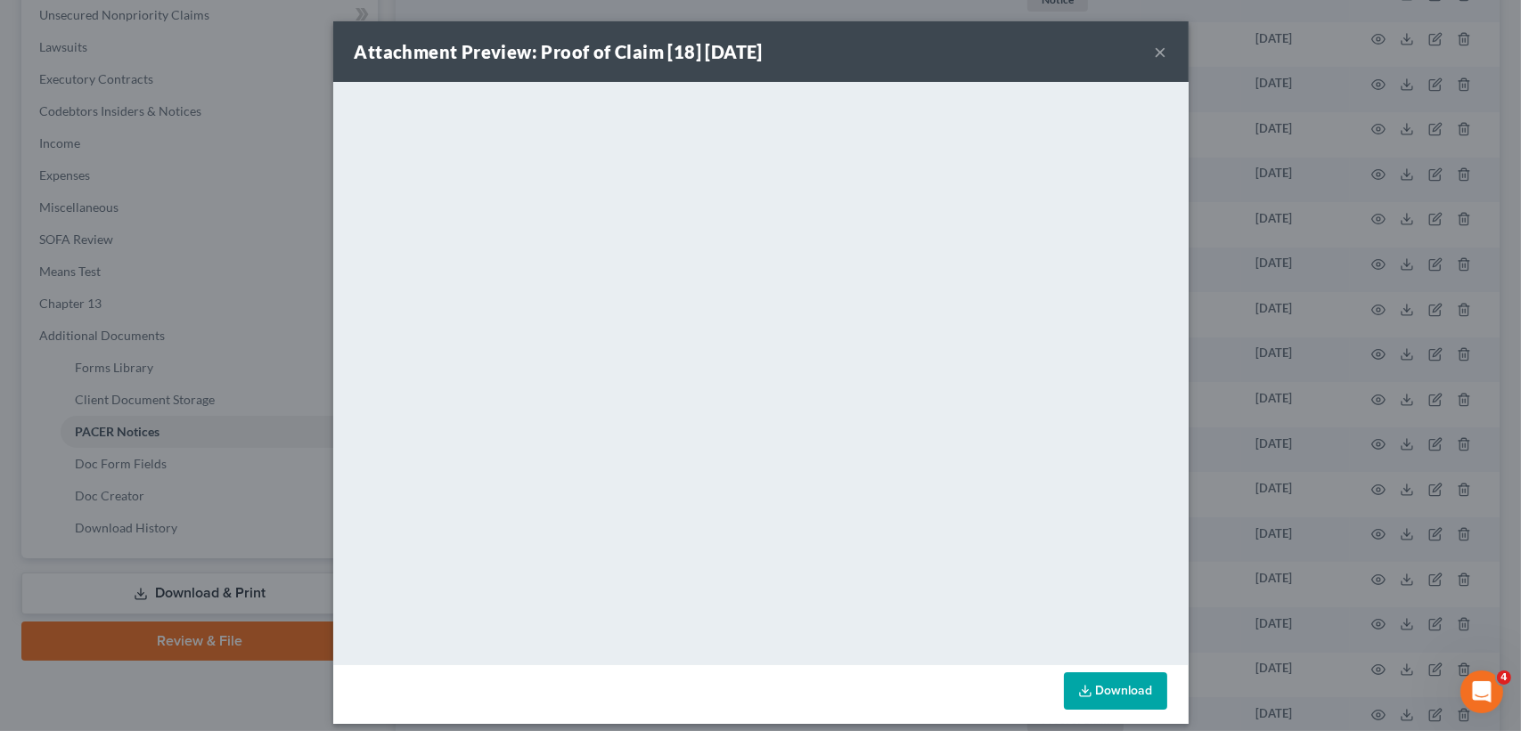
click at [1154, 50] on button "×" at bounding box center [1160, 51] width 12 height 21
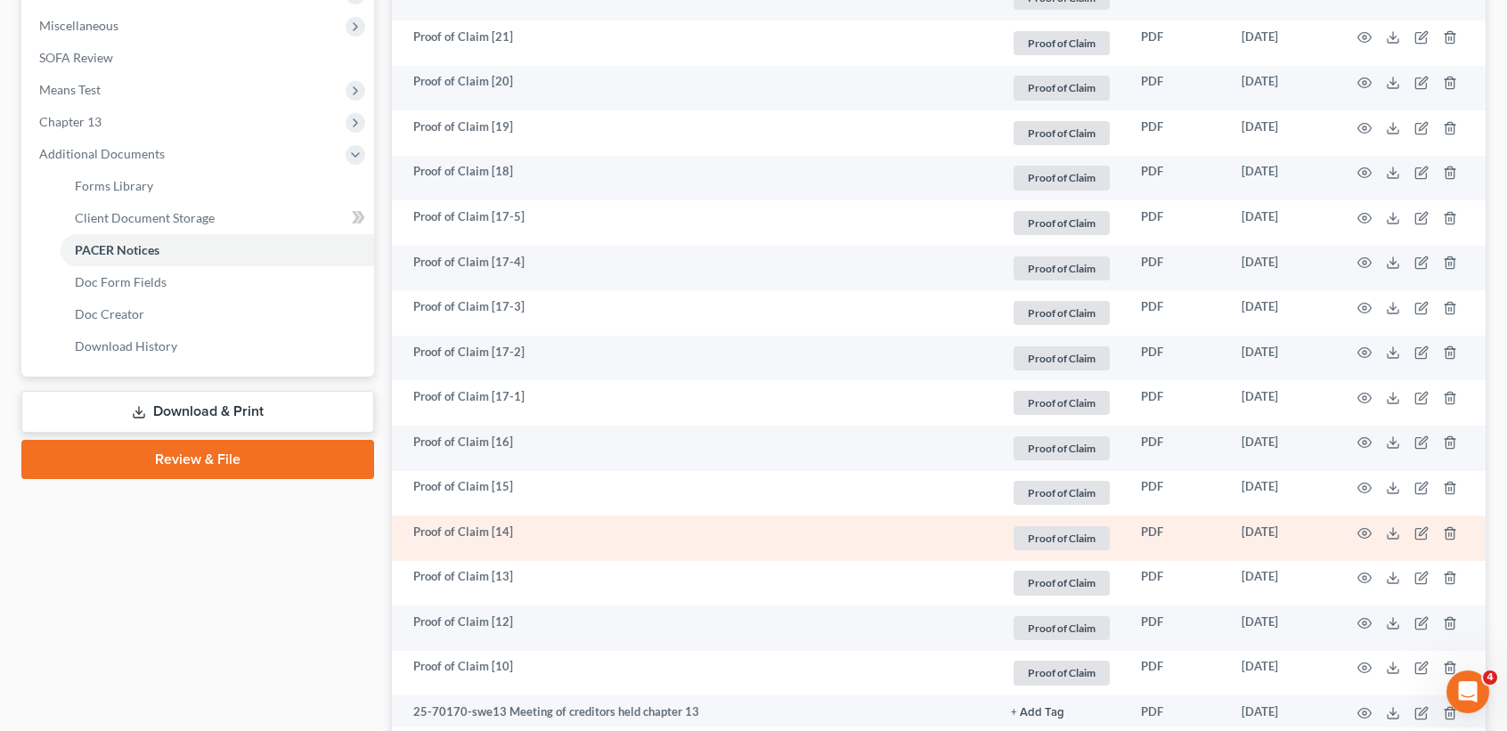
scroll to position [713, 0]
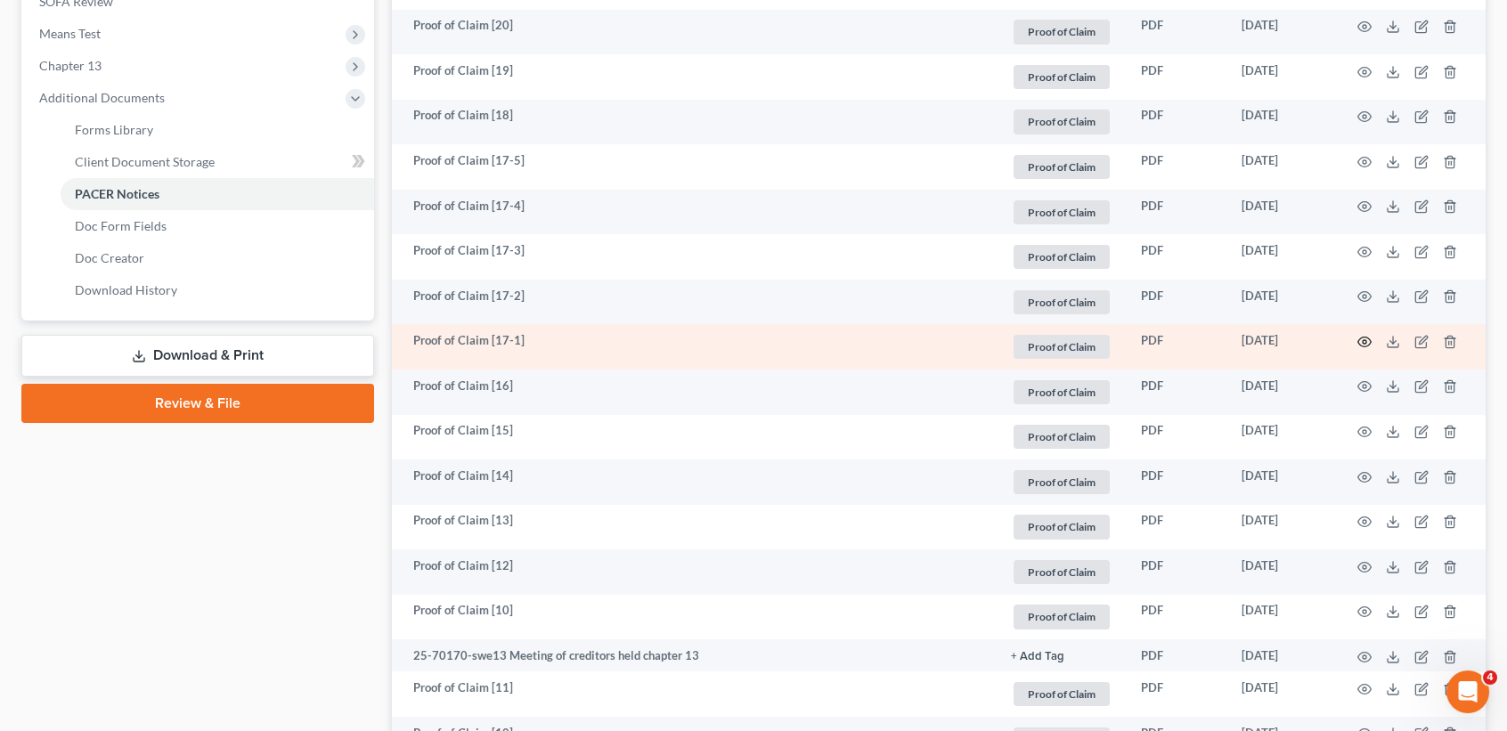
click at [1358, 349] on icon "button" at bounding box center [1365, 342] width 14 height 14
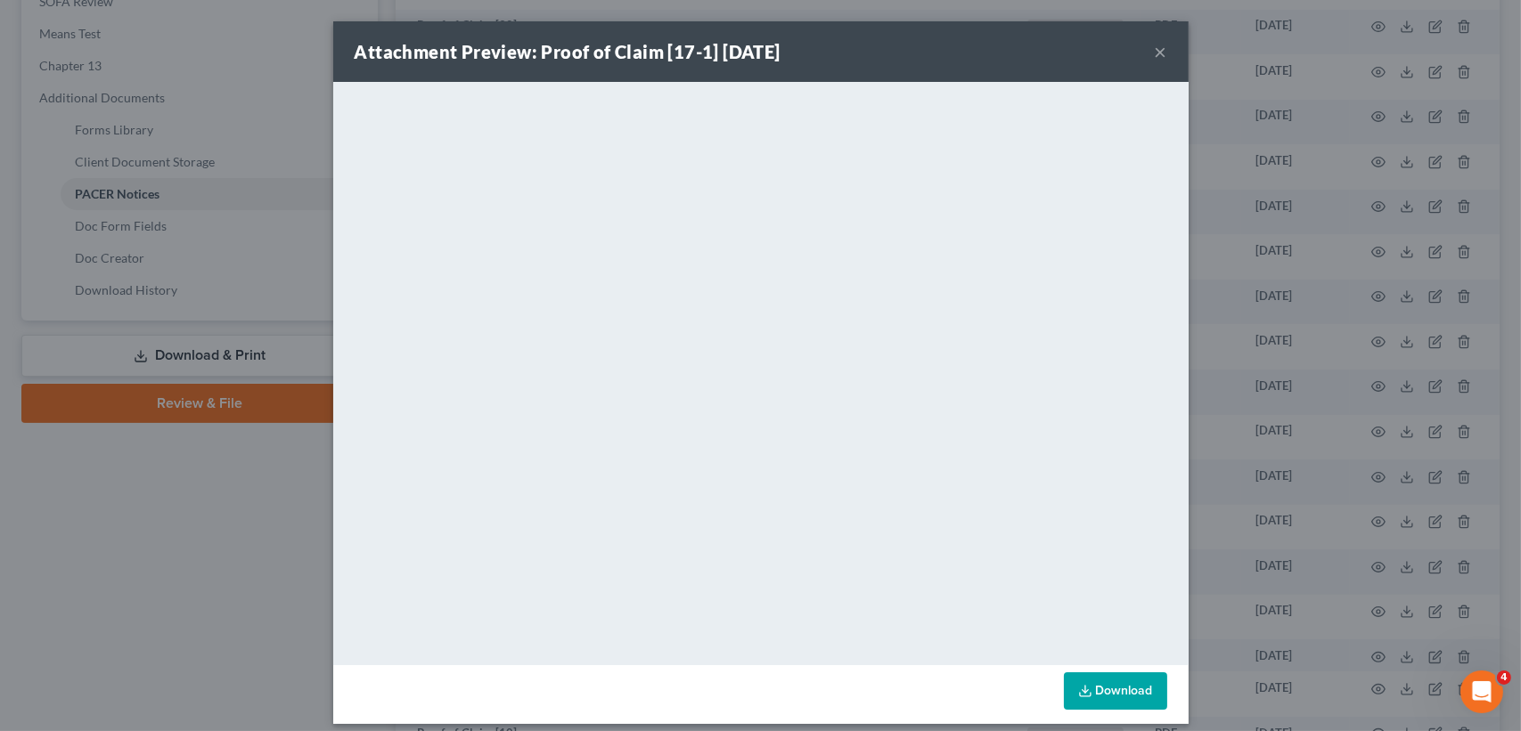
click at [1155, 45] on button "×" at bounding box center [1160, 51] width 12 height 21
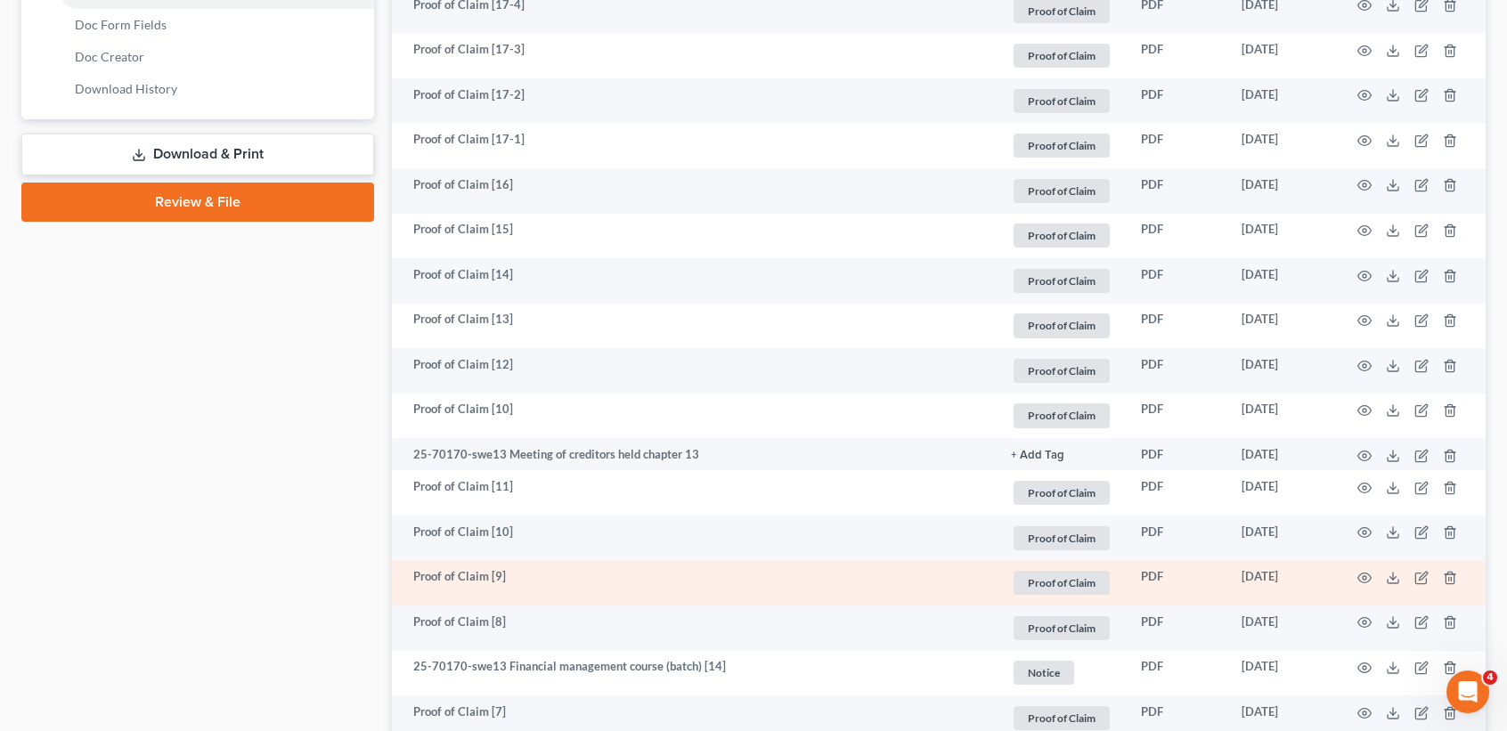
scroll to position [950, 0]
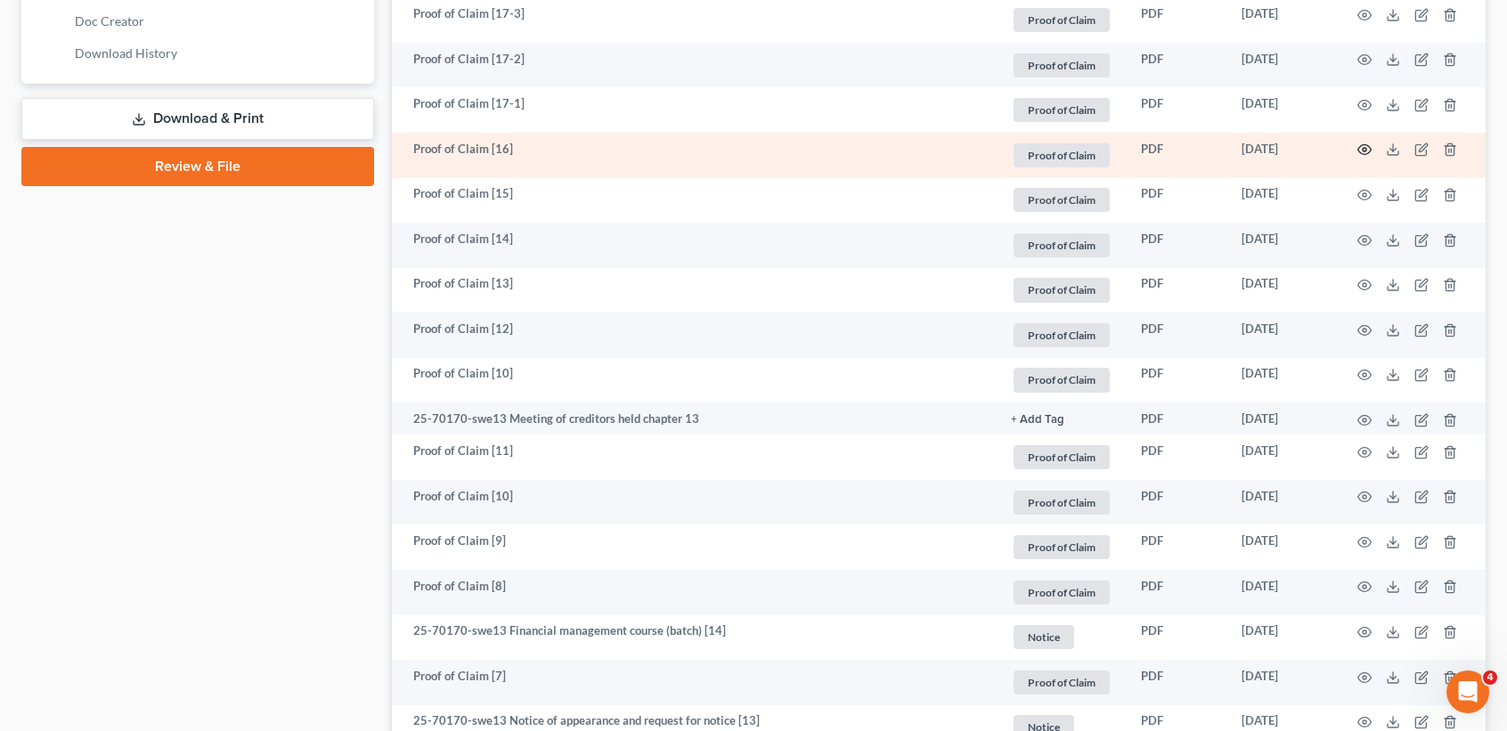
click at [1366, 155] on icon "button" at bounding box center [1364, 150] width 13 height 10
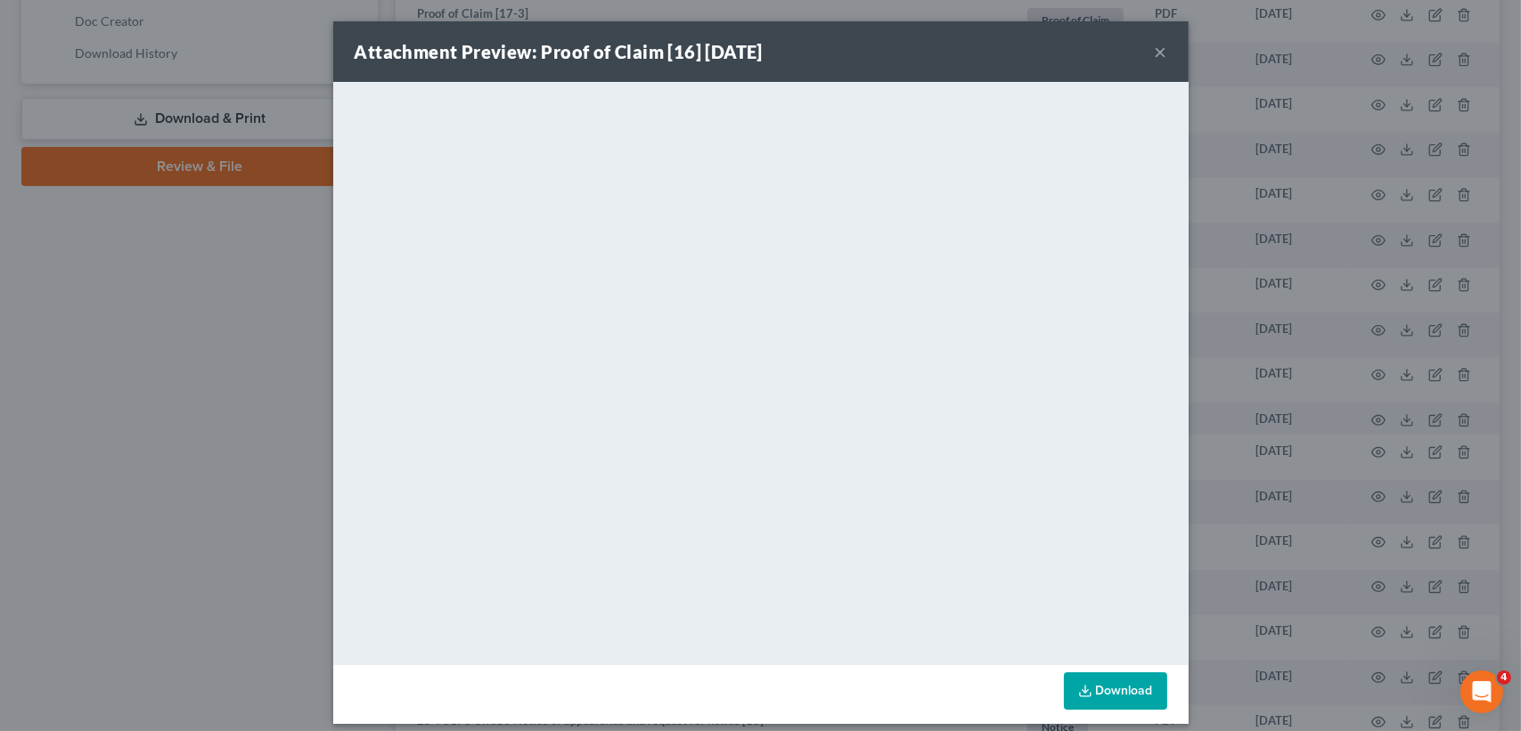
click at [1157, 48] on button "×" at bounding box center [1160, 51] width 12 height 21
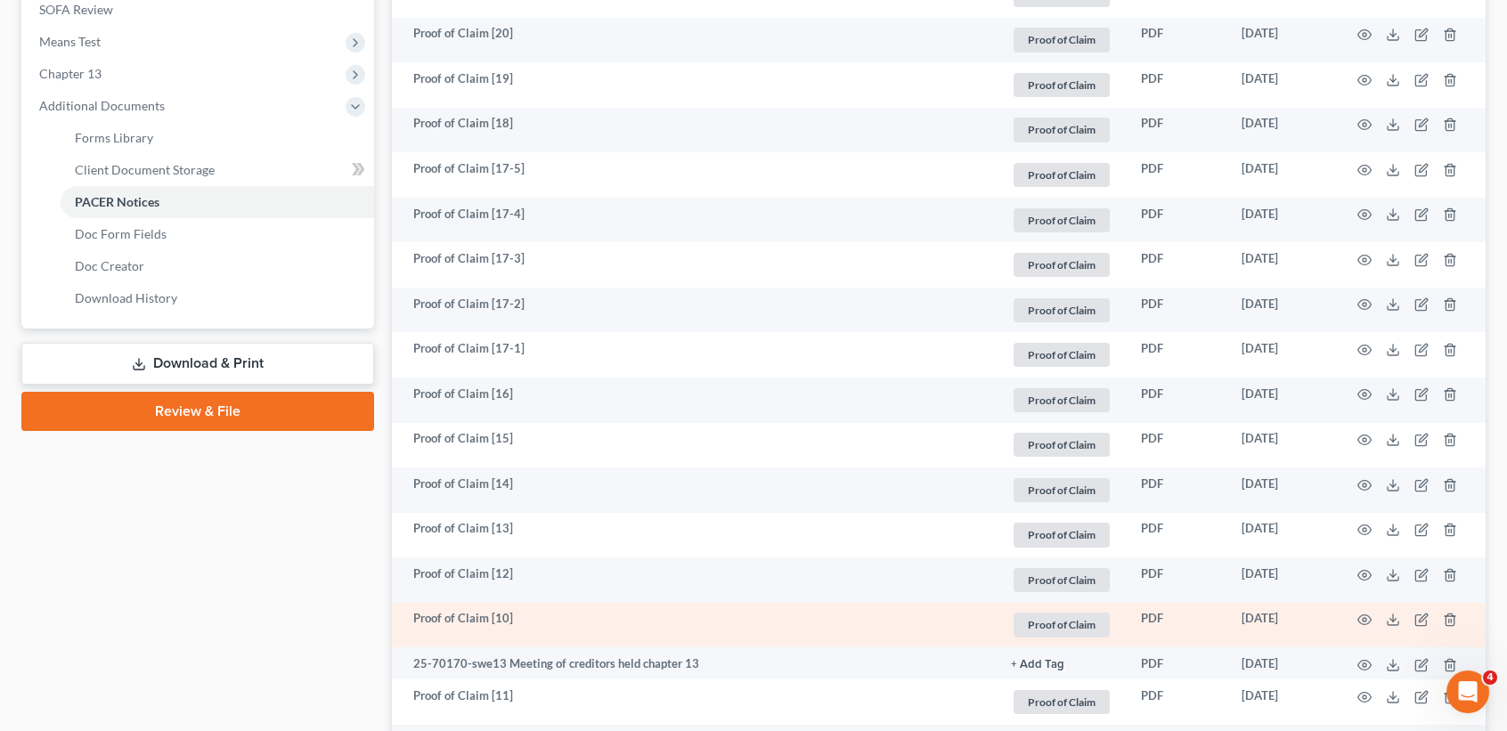
scroll to position [713, 0]
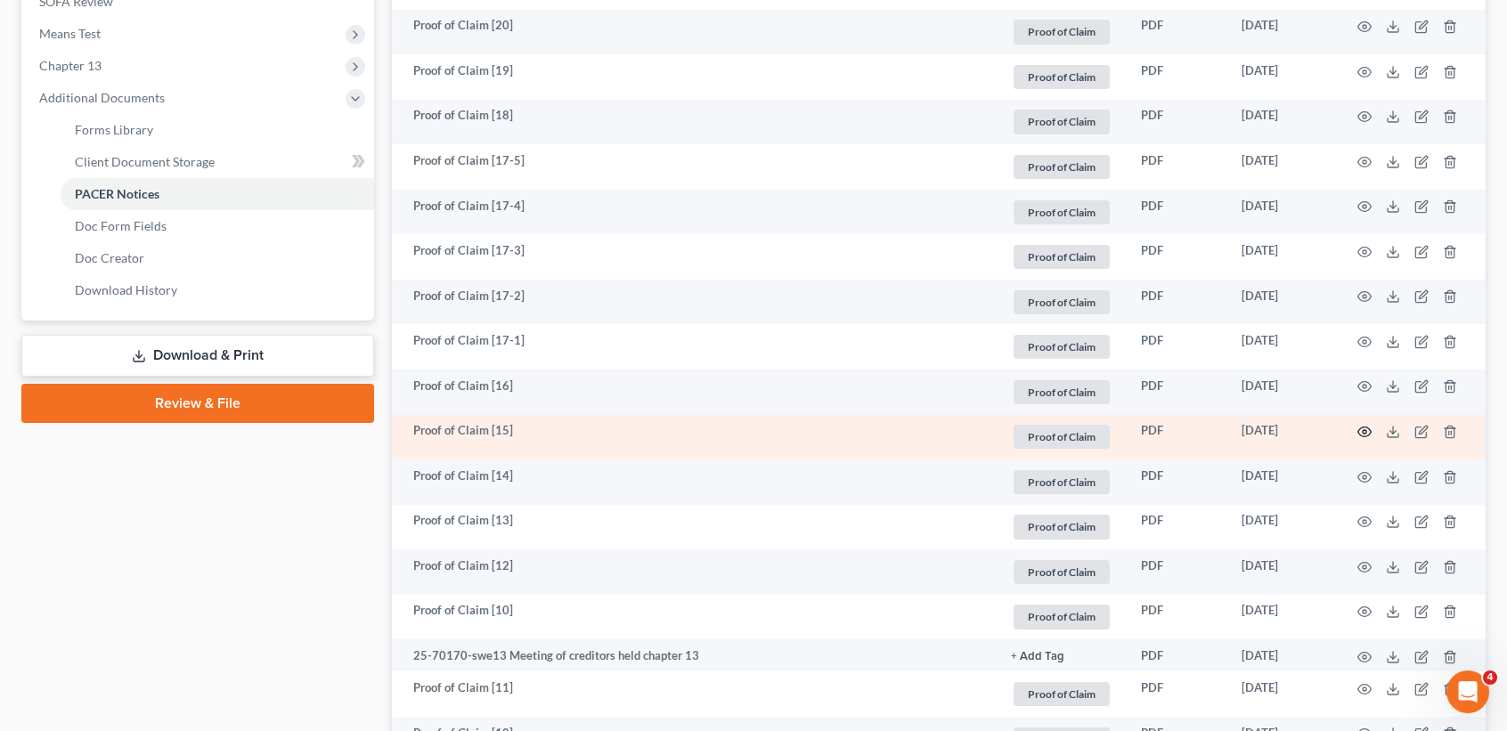
click at [1366, 439] on icon "button" at bounding box center [1365, 432] width 14 height 14
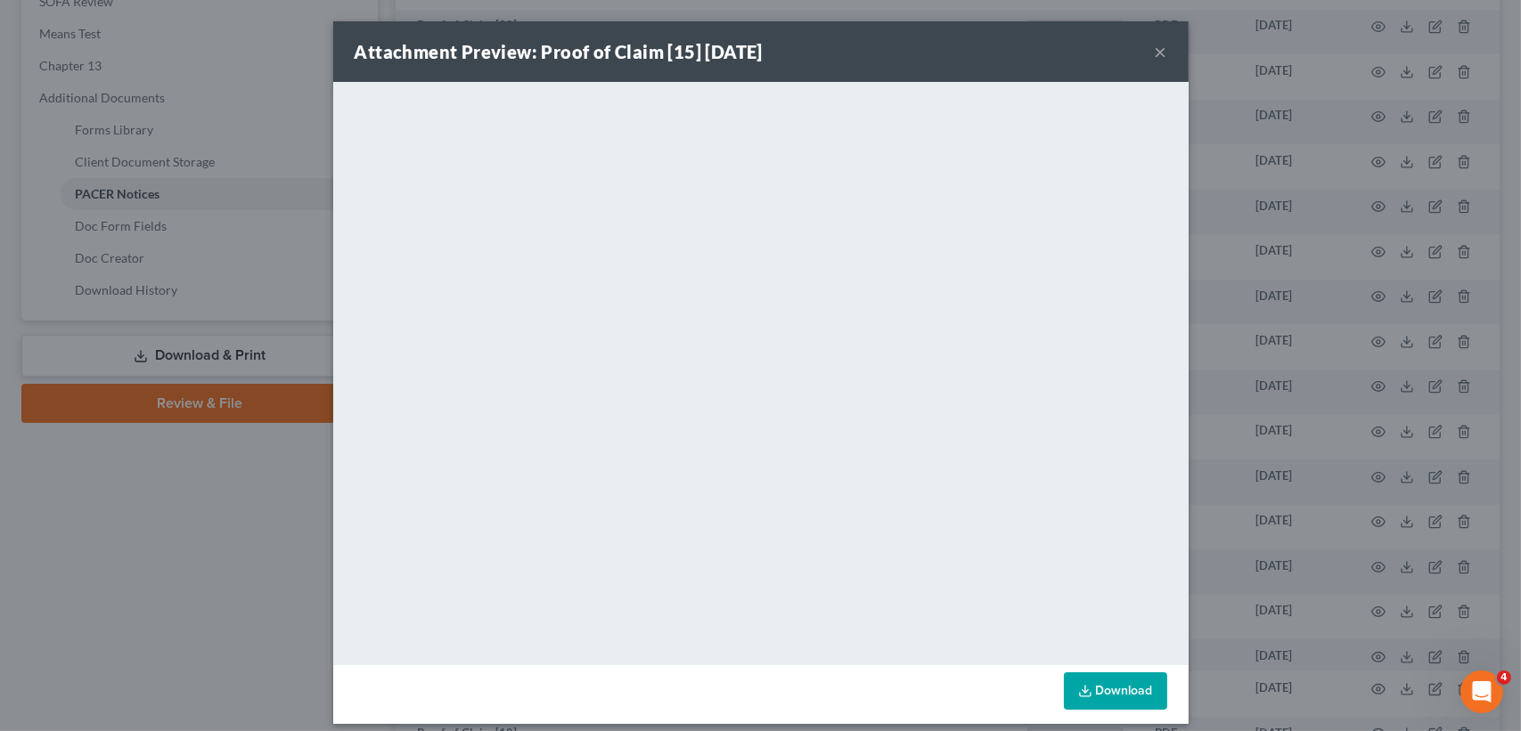
click at [1156, 57] on button "×" at bounding box center [1160, 51] width 12 height 21
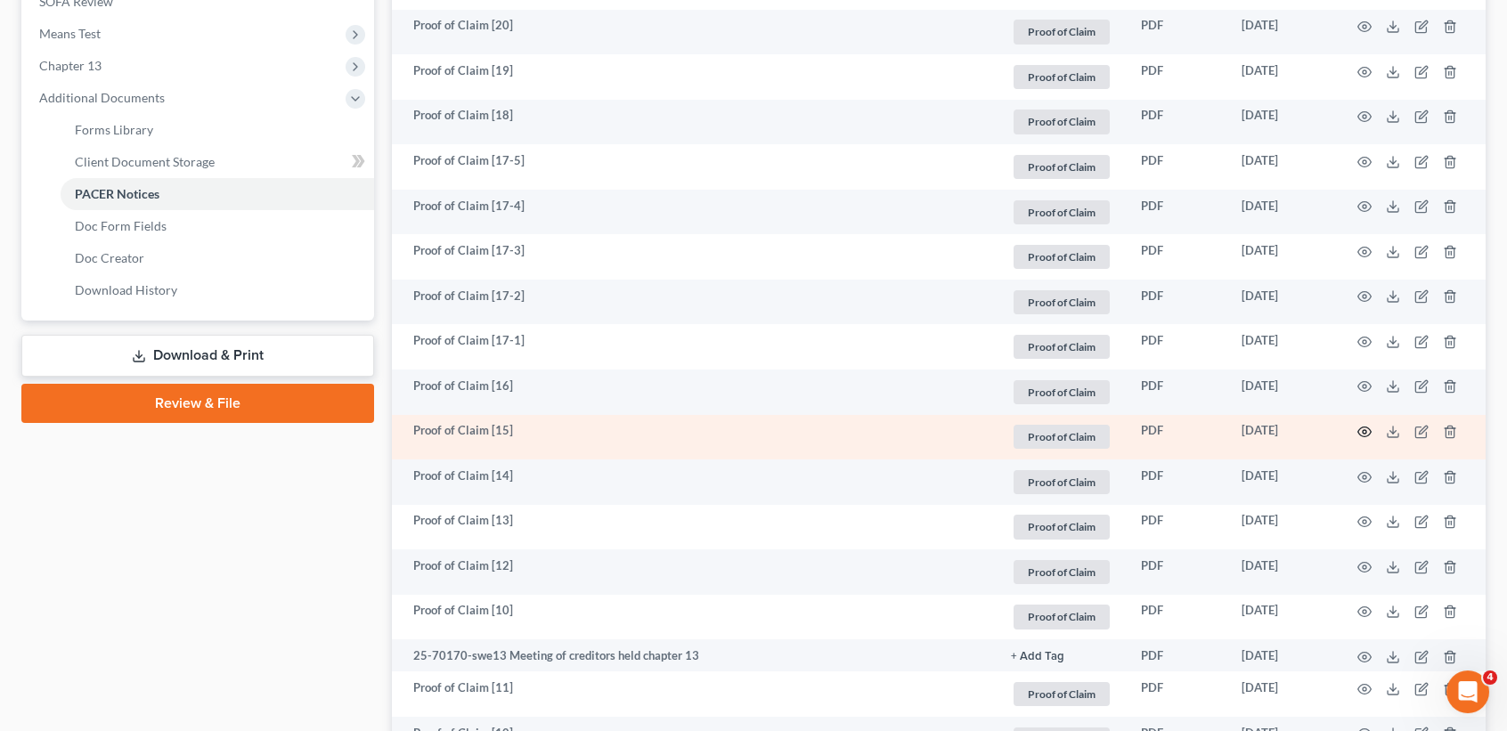
click at [1366, 434] on circle "button" at bounding box center [1365, 432] width 4 height 4
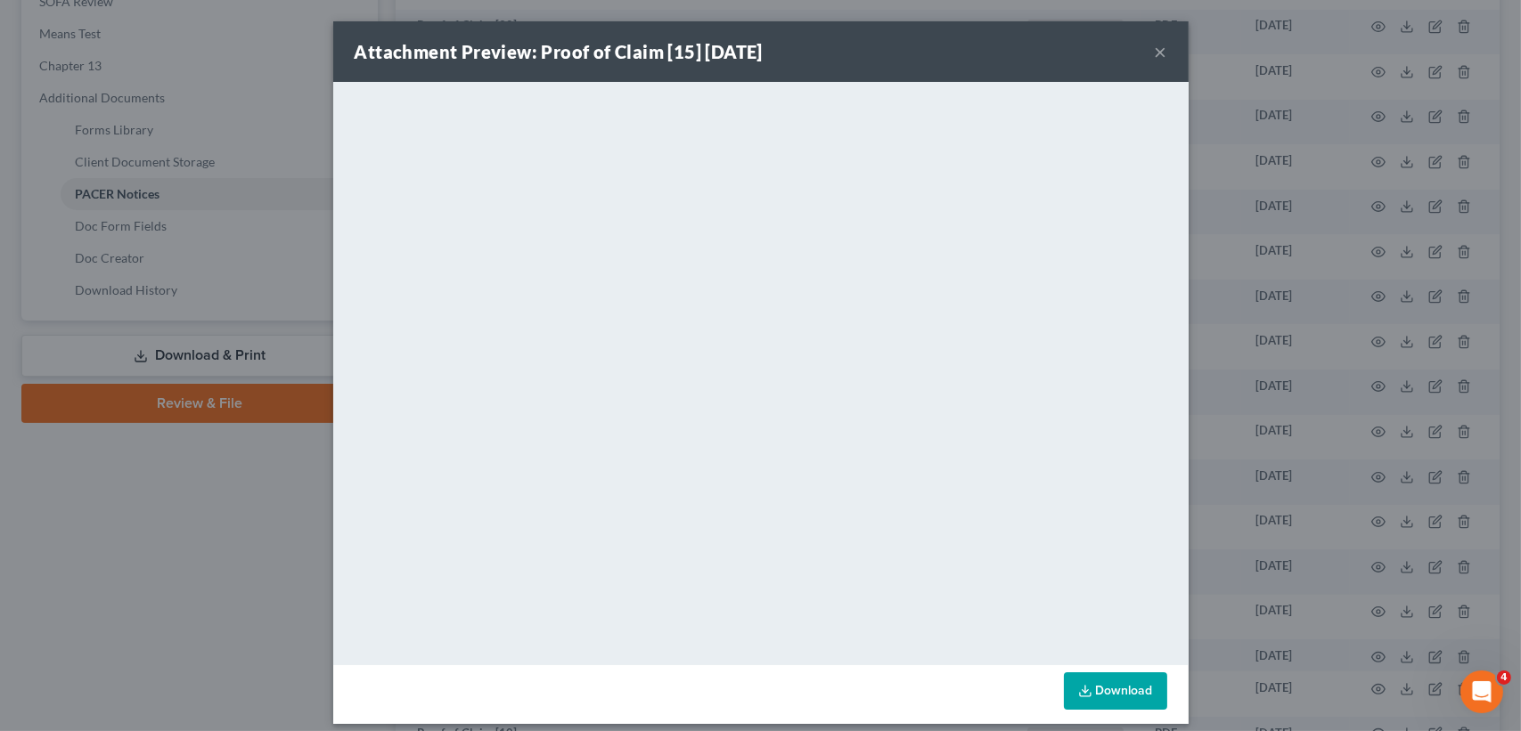
click at [1154, 42] on button "×" at bounding box center [1160, 51] width 12 height 21
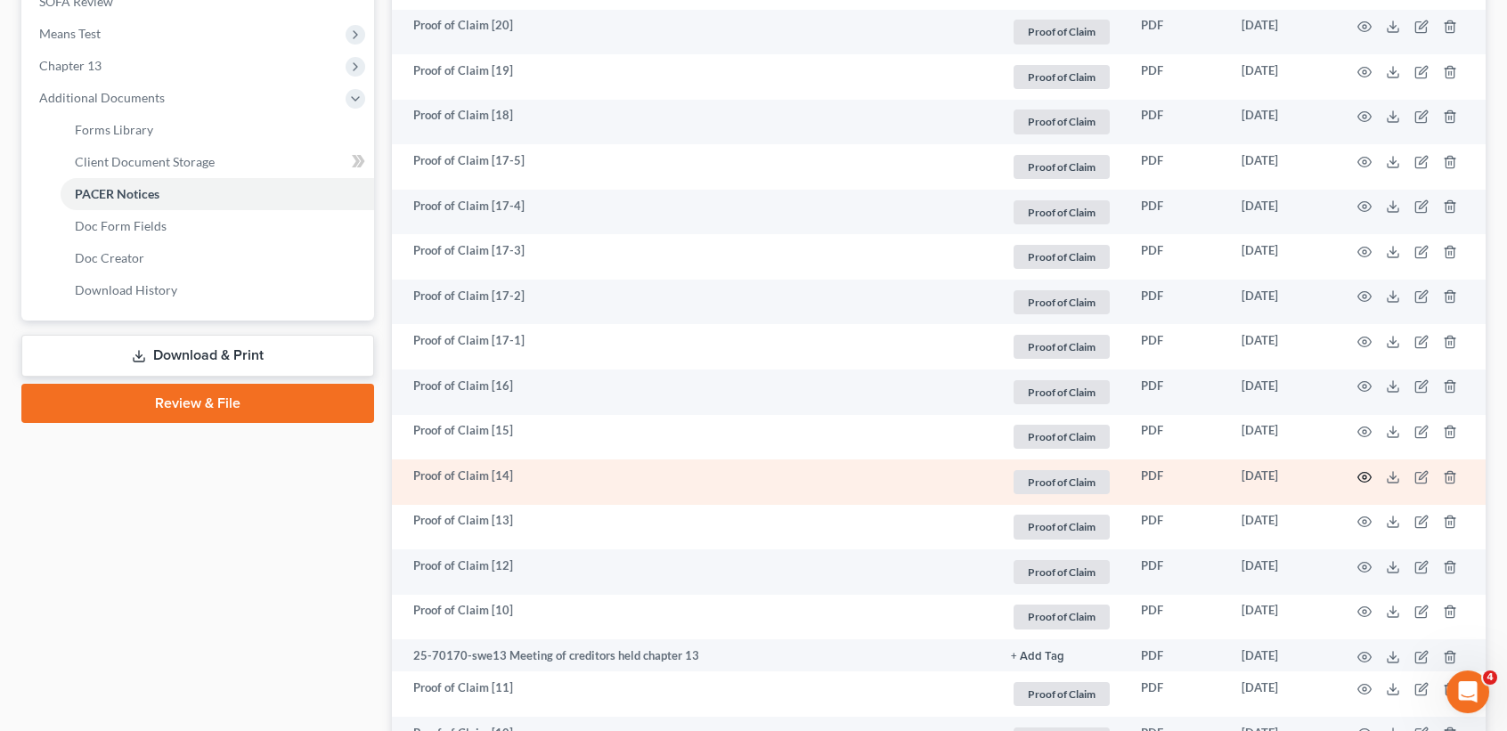
click at [1366, 482] on icon "button" at bounding box center [1364, 477] width 13 height 10
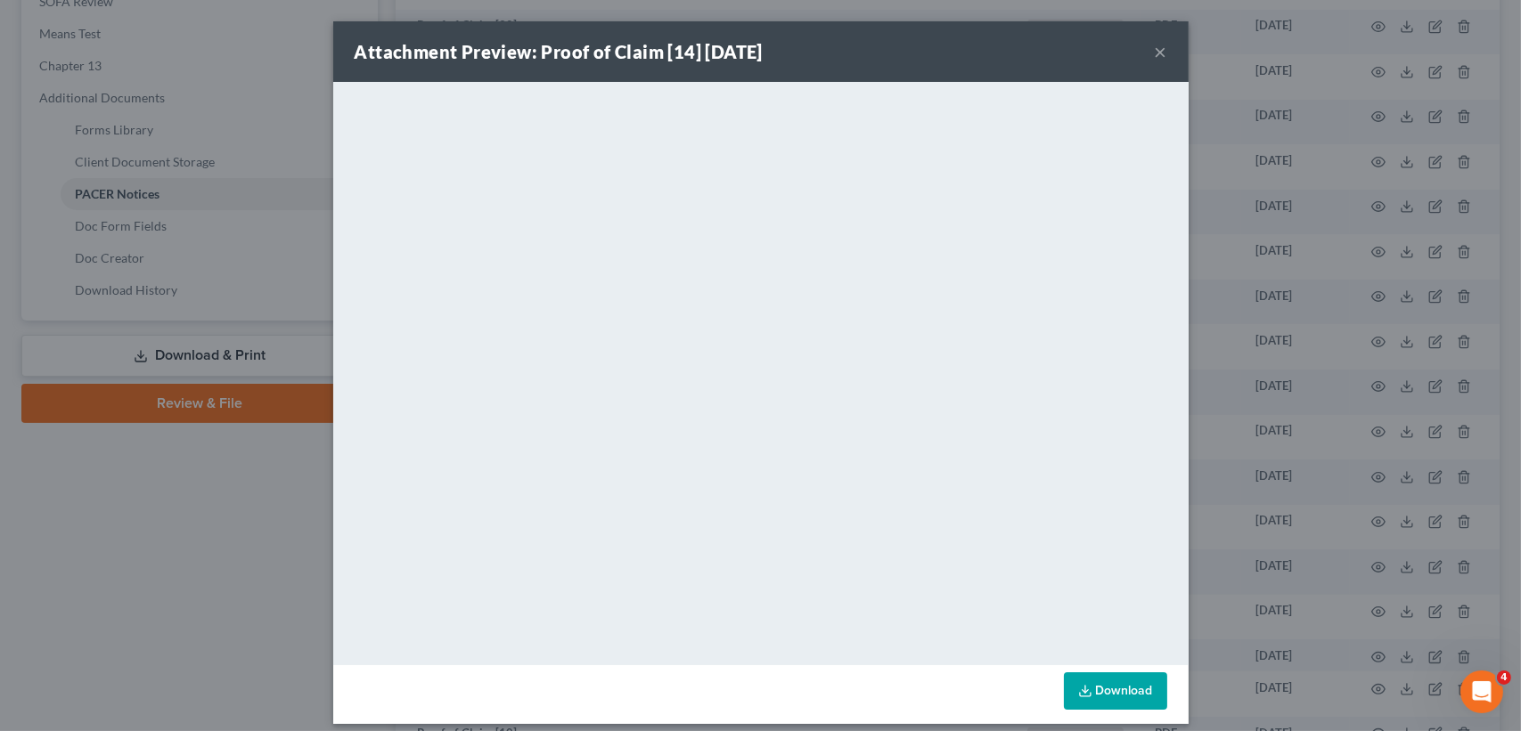
click at [1154, 47] on button "×" at bounding box center [1160, 51] width 12 height 21
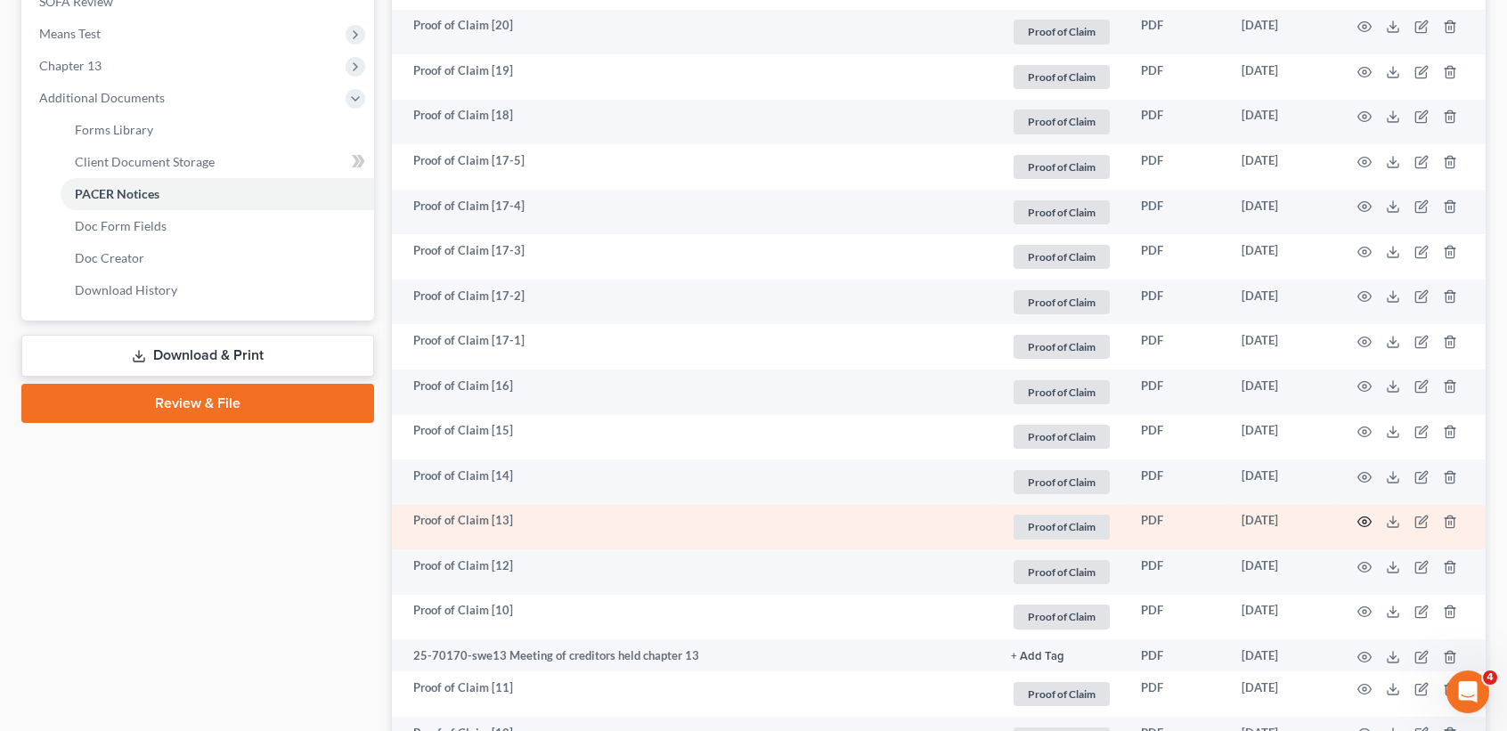
click at [1368, 529] on icon "button" at bounding box center [1365, 522] width 14 height 14
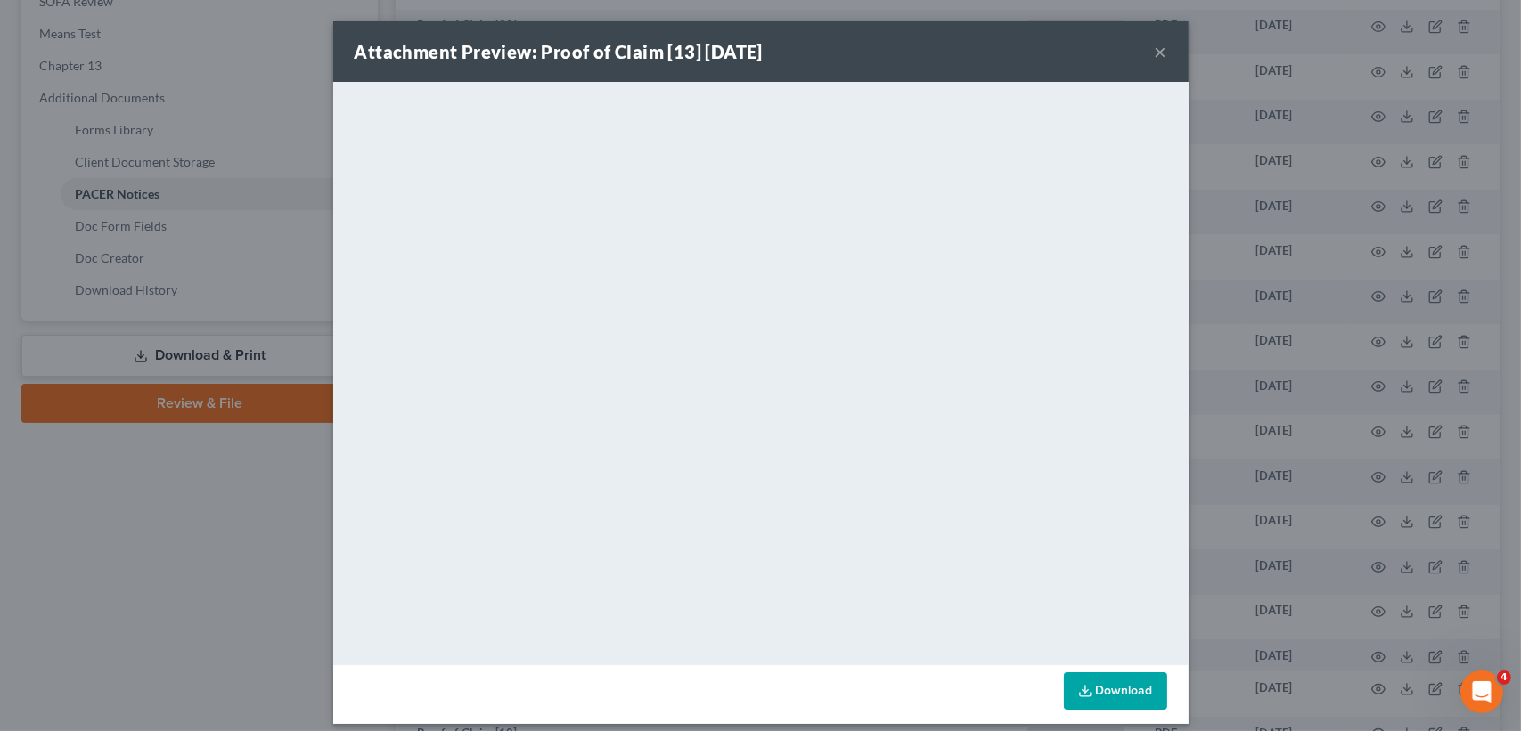
click at [1154, 41] on button "×" at bounding box center [1160, 51] width 12 height 21
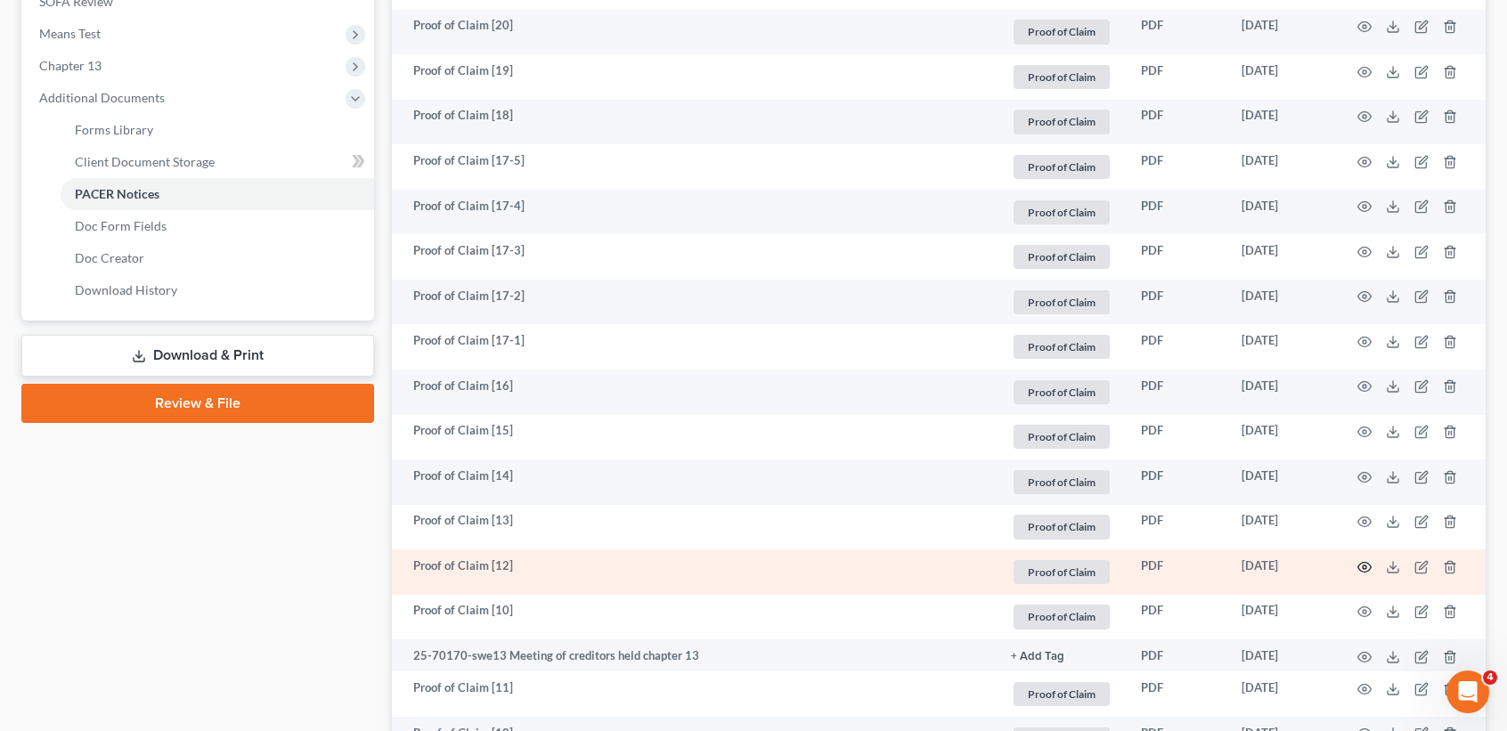
click at [1367, 575] on icon "button" at bounding box center [1365, 567] width 14 height 14
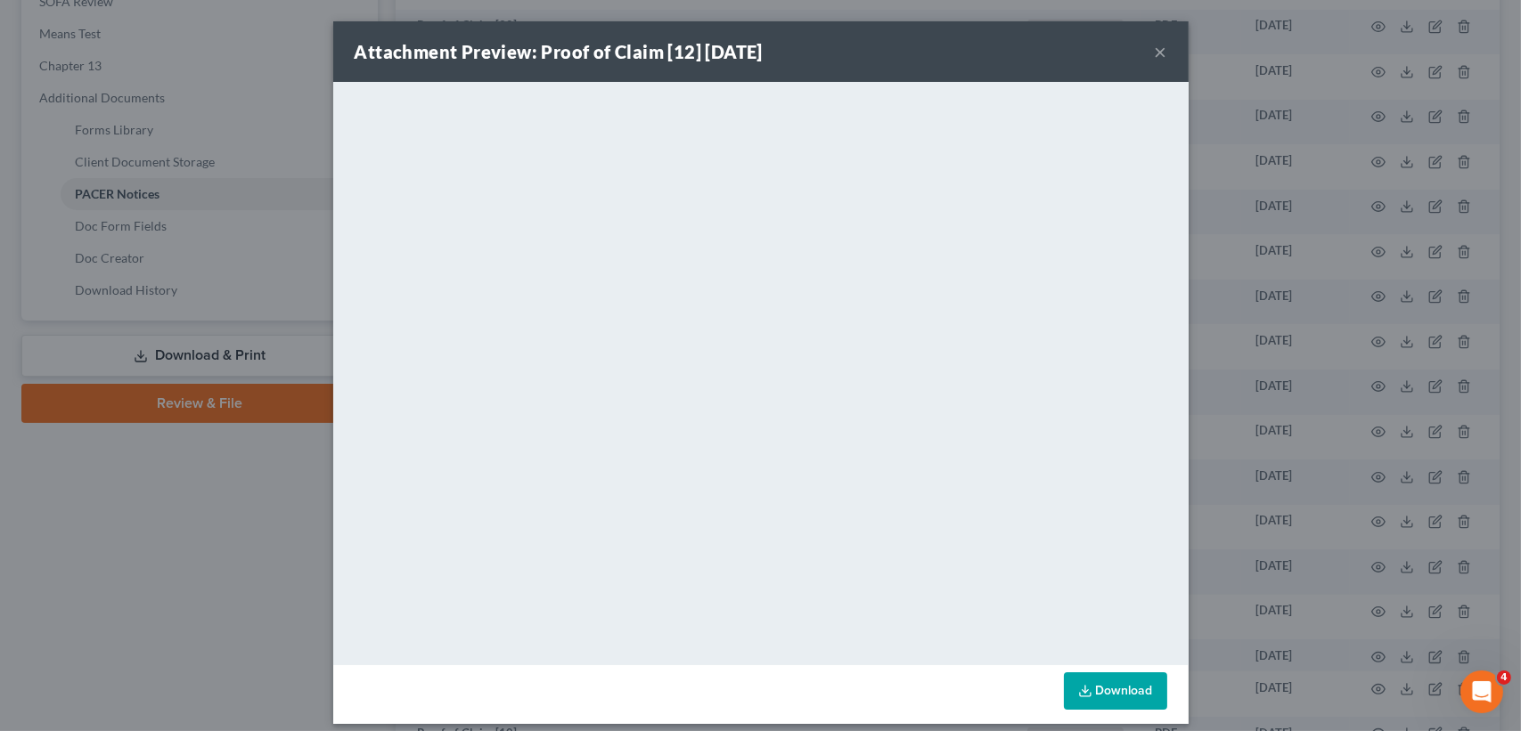
click at [1145, 55] on div "Attachment Preview: Proof of Claim [12] 08/06/2025 ×" at bounding box center [760, 51] width 855 height 61
click at [1154, 41] on button "×" at bounding box center [1160, 51] width 12 height 21
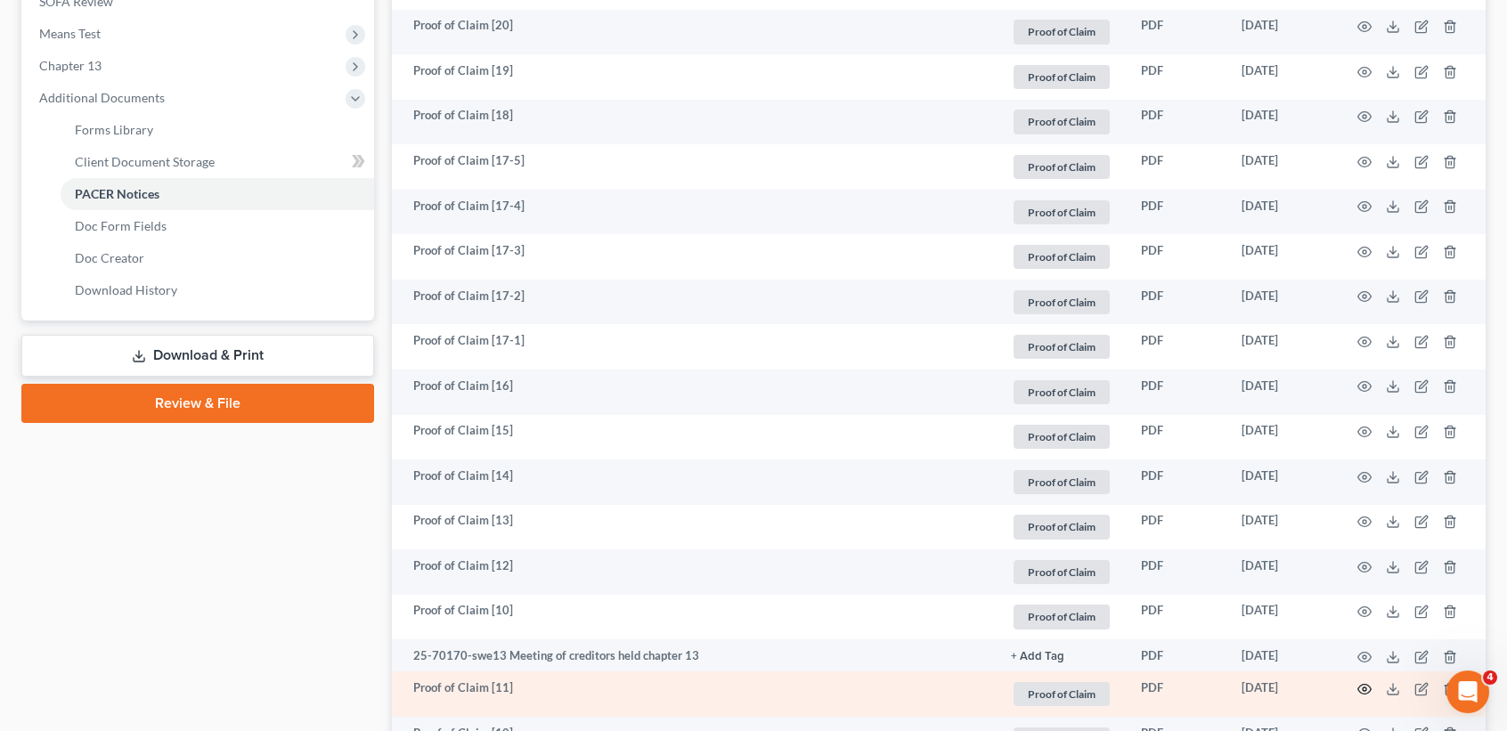
click at [1358, 697] on icon "button" at bounding box center [1365, 689] width 14 height 14
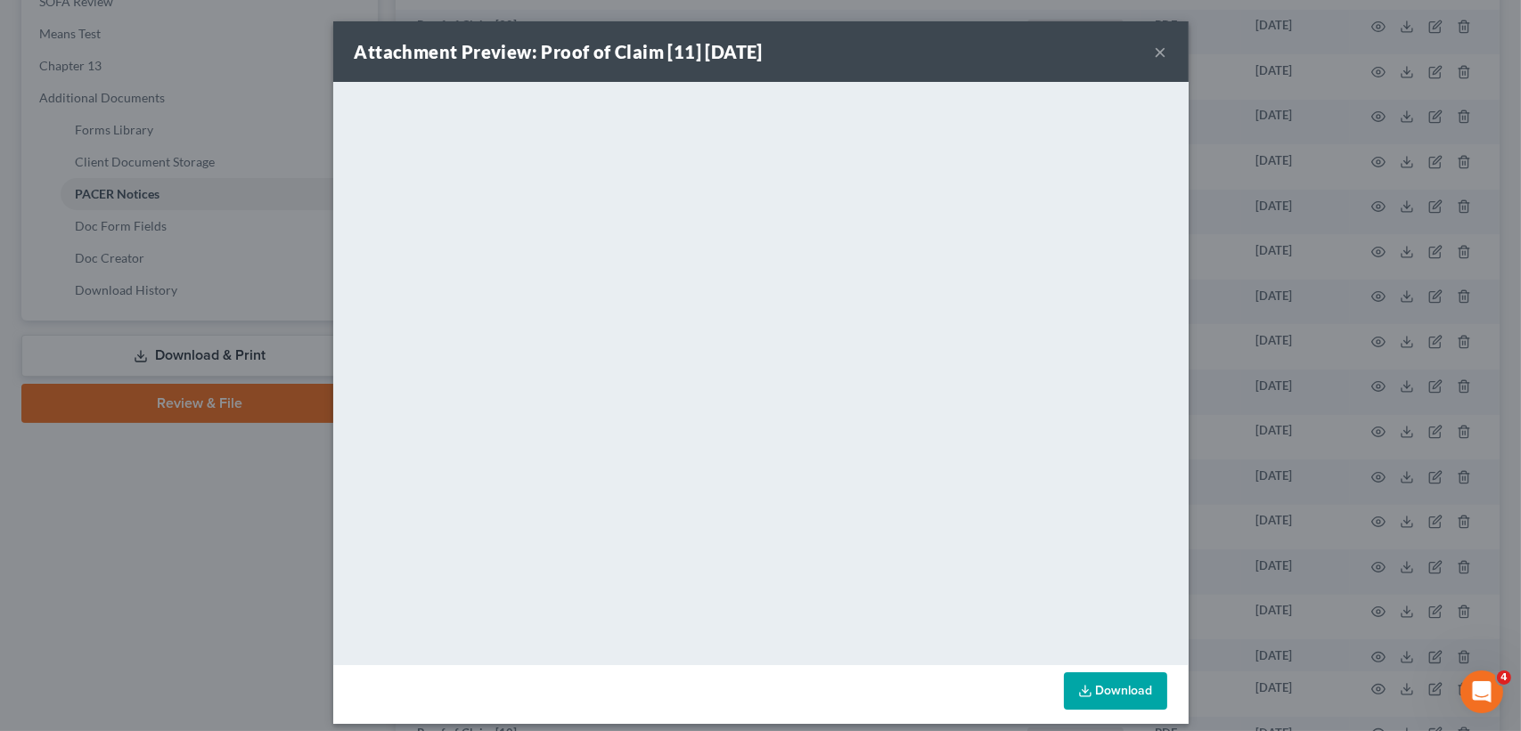
click at [1154, 56] on button "×" at bounding box center [1160, 51] width 12 height 21
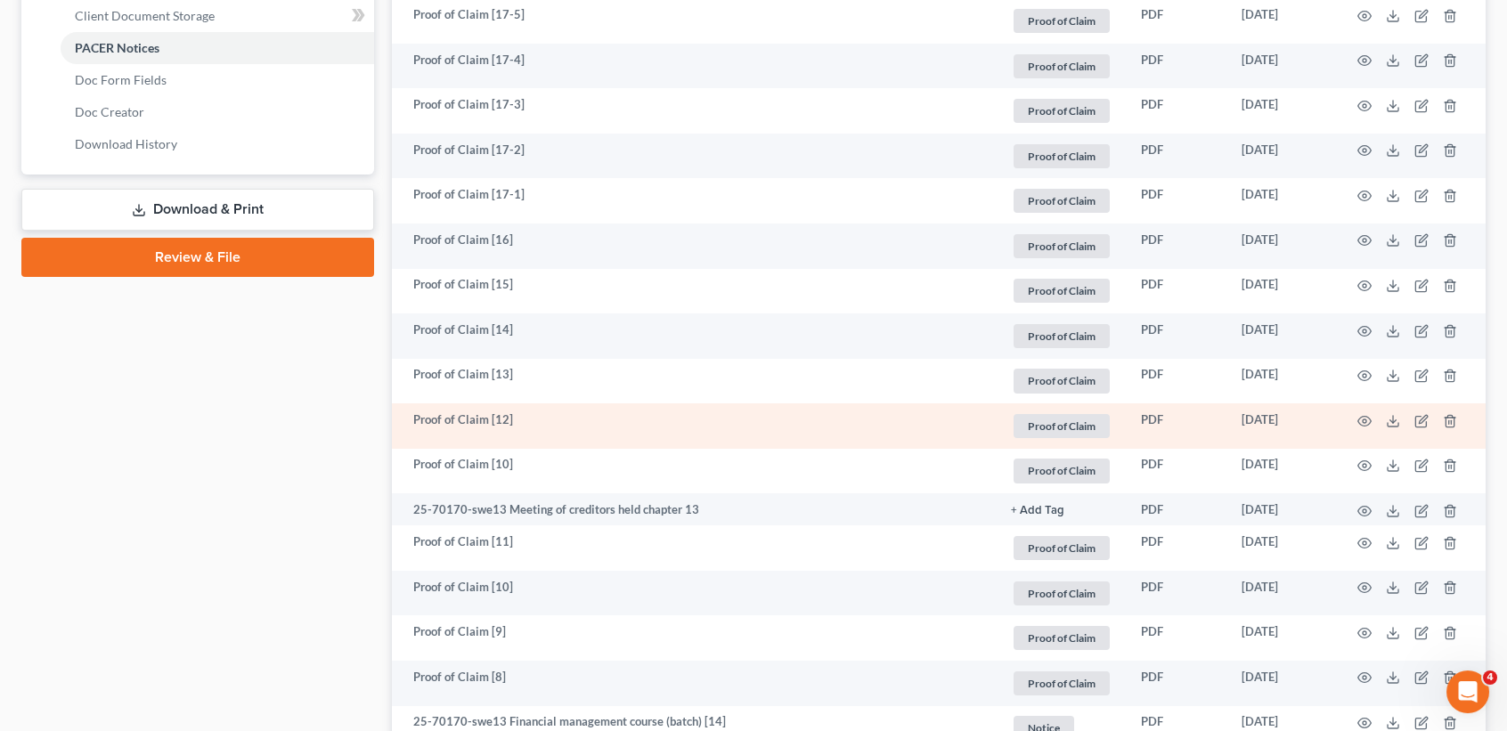
scroll to position [831, 0]
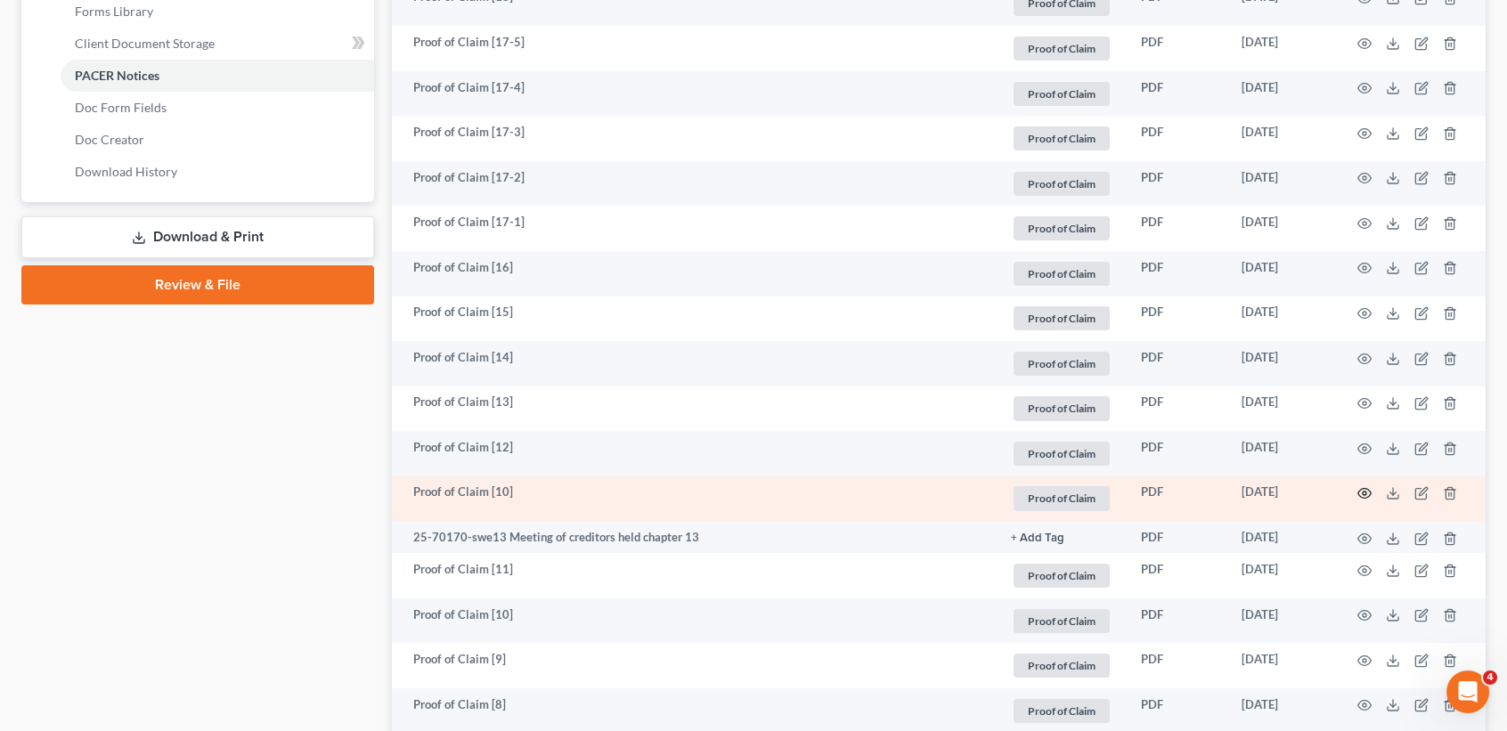
click at [1358, 499] on icon "button" at bounding box center [1364, 494] width 13 height 10
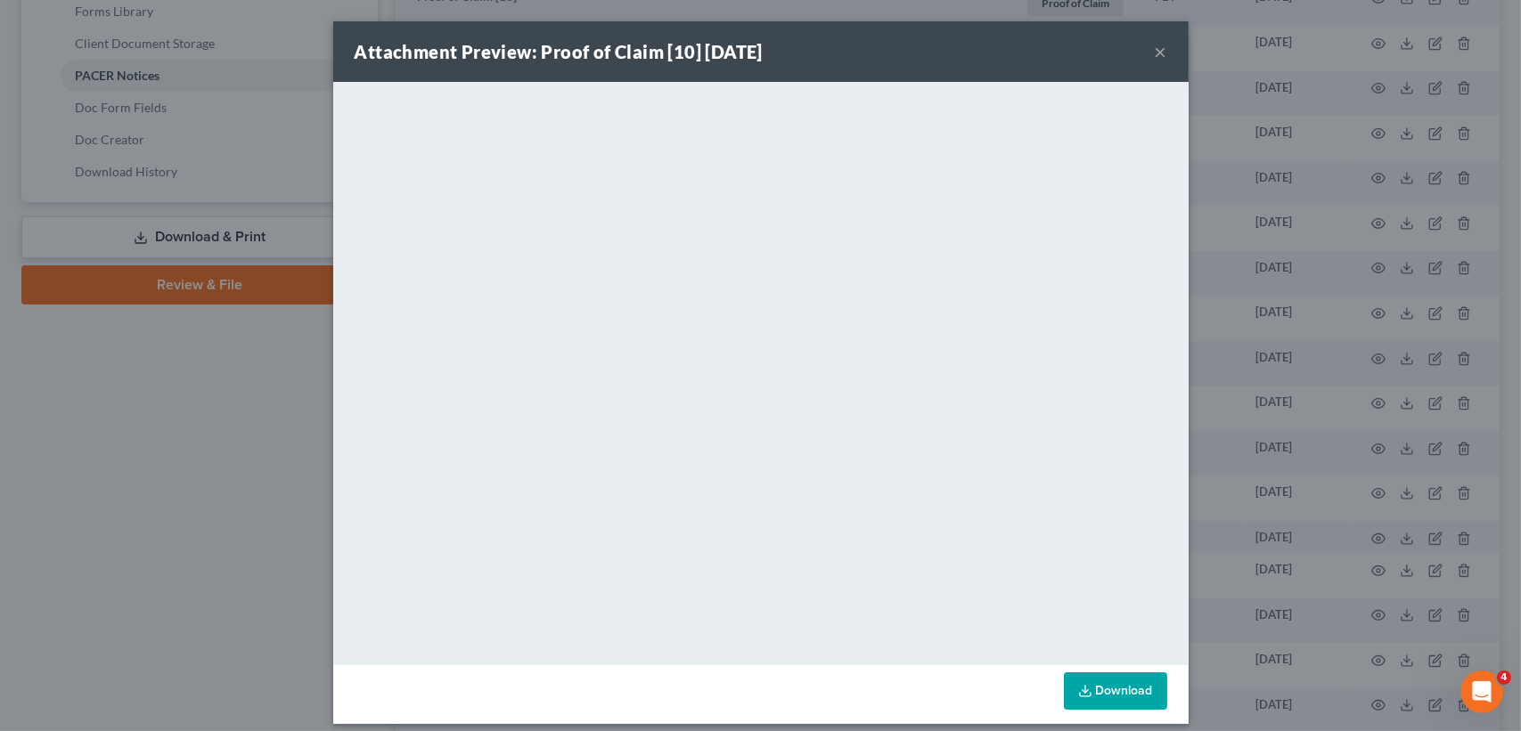
click at [1154, 47] on button "×" at bounding box center [1160, 51] width 12 height 21
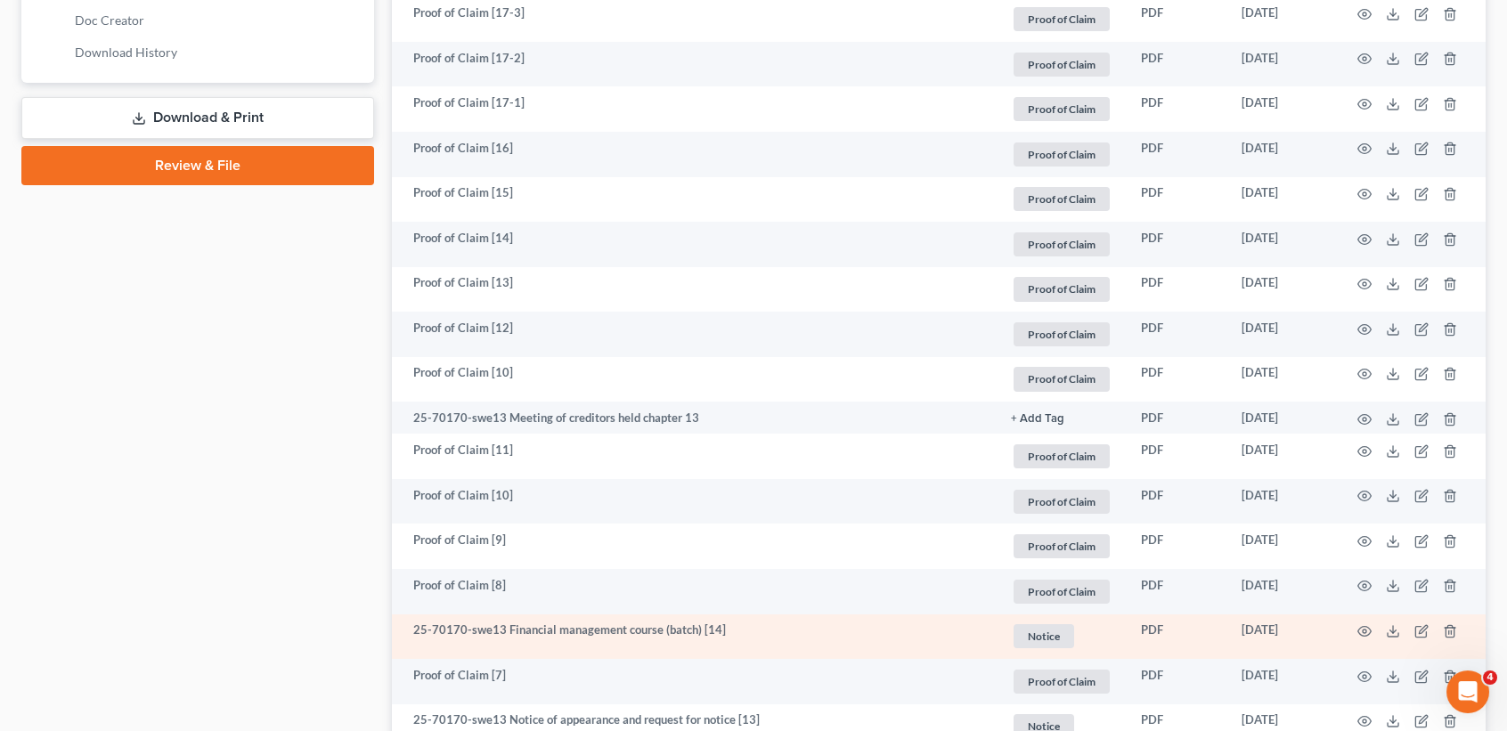
scroll to position [1069, 0]
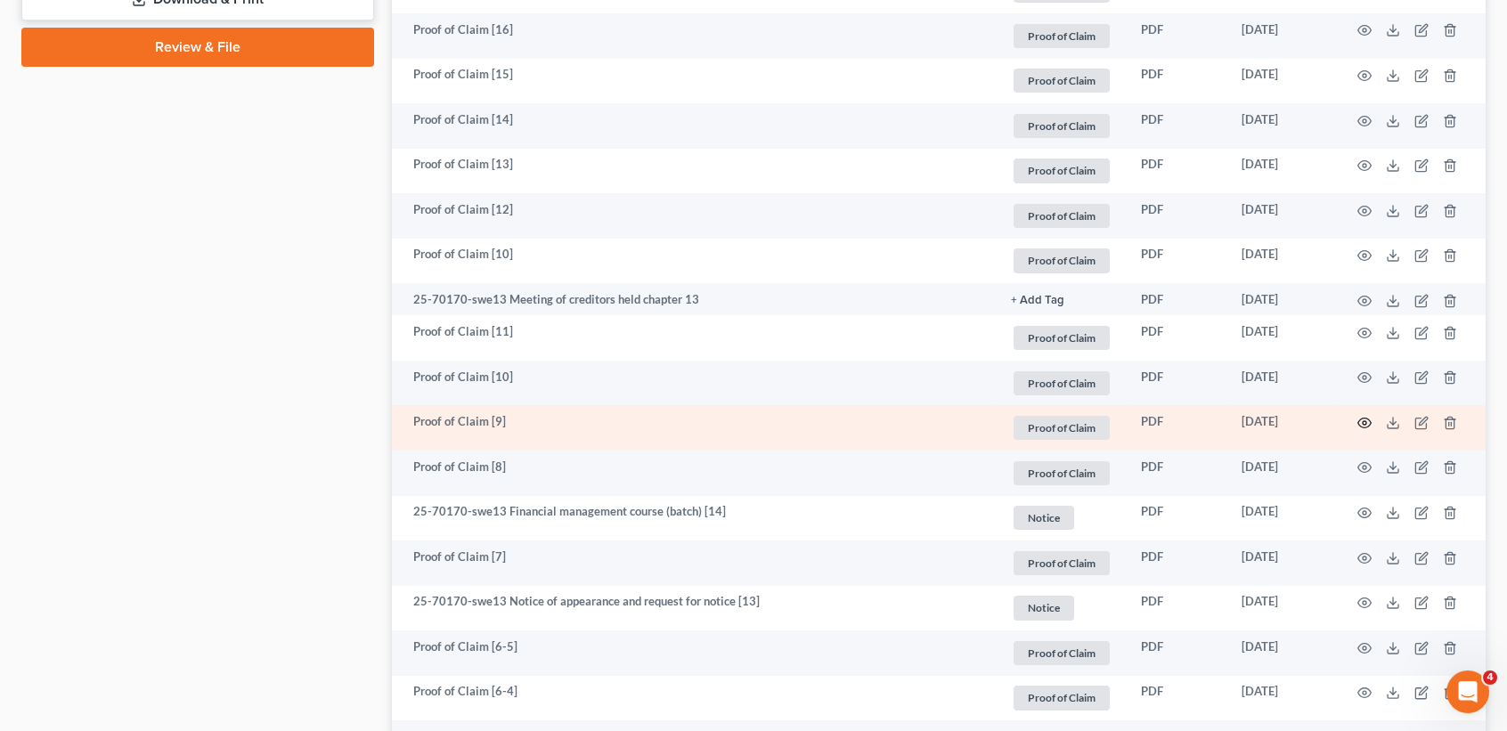
click at [1368, 430] on icon "button" at bounding box center [1365, 423] width 14 height 14
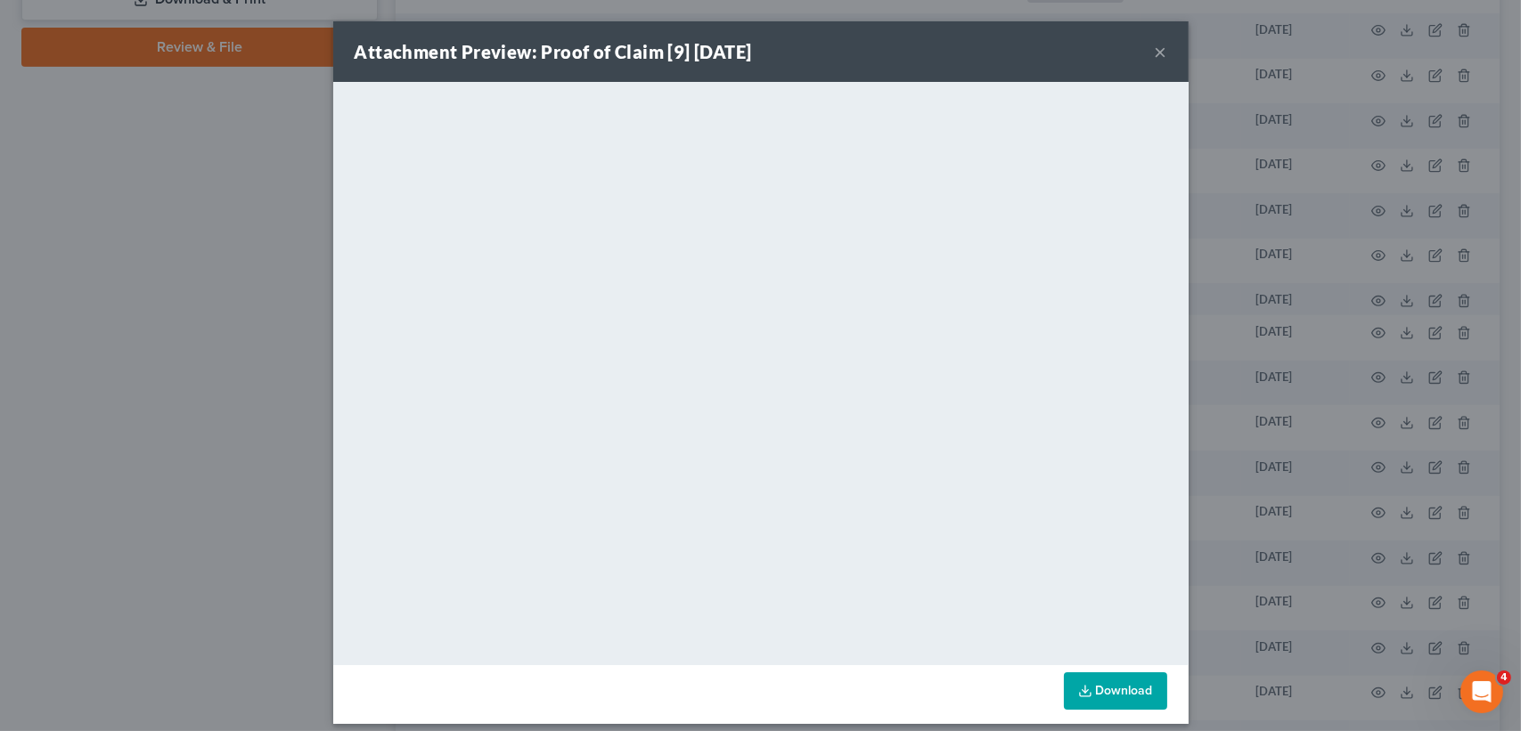
click at [1154, 49] on button "×" at bounding box center [1160, 51] width 12 height 21
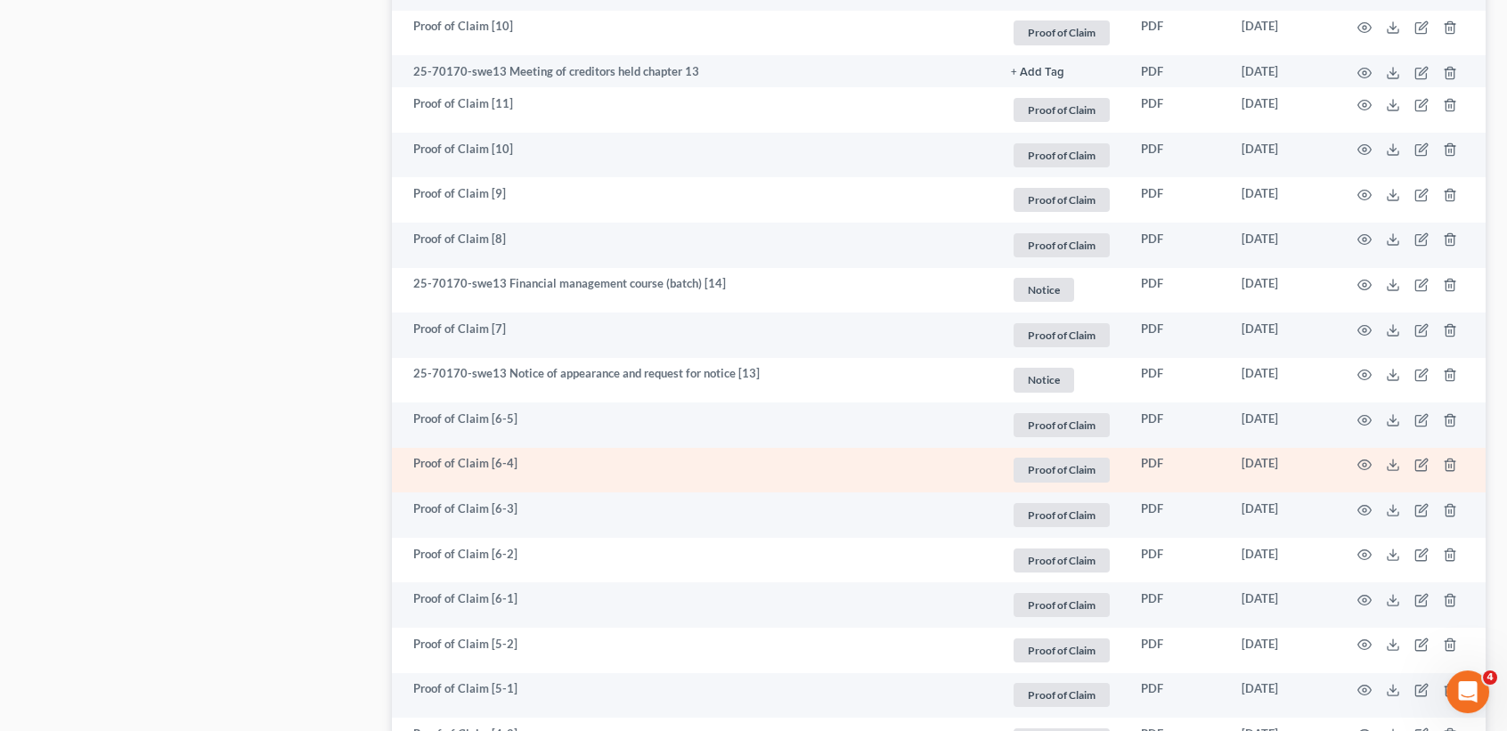
scroll to position [1306, 0]
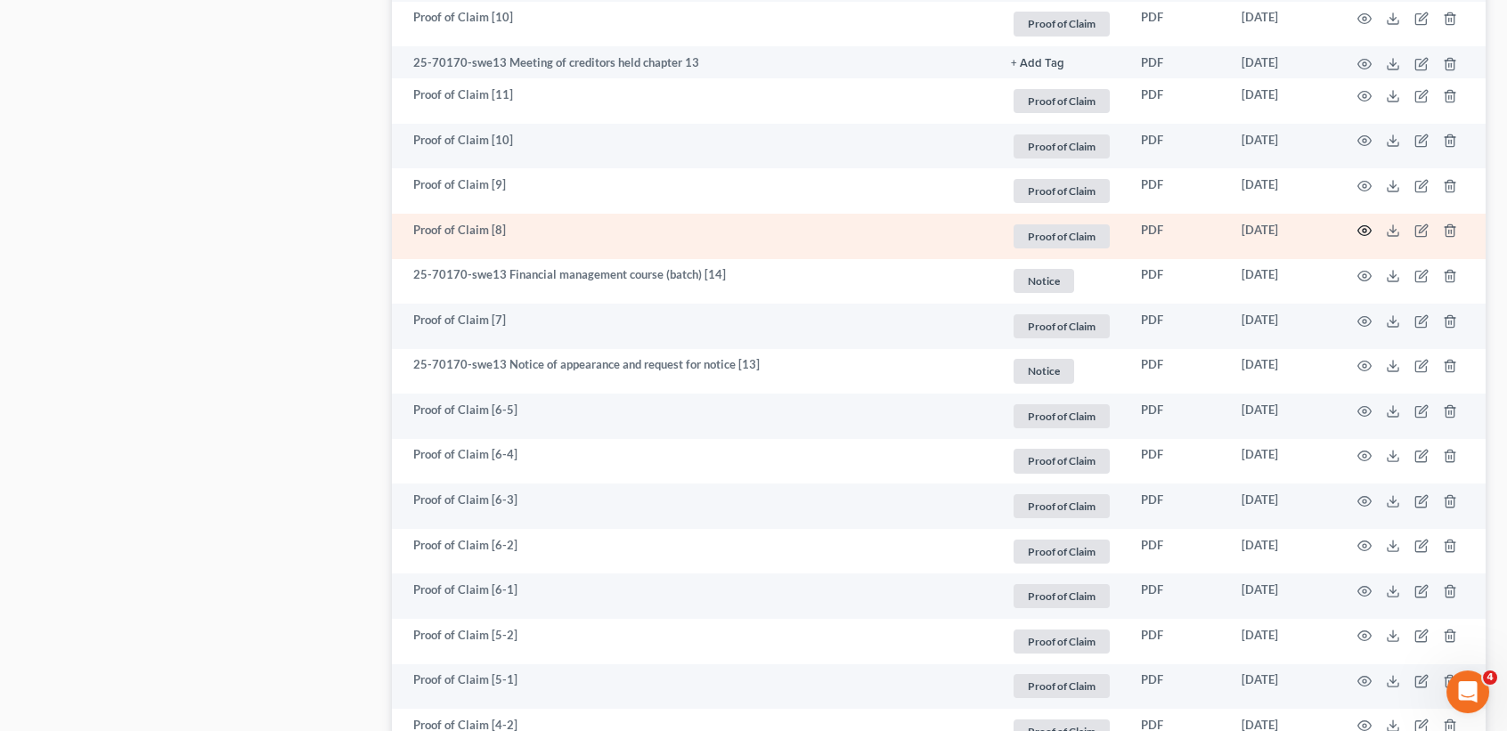
click at [1365, 238] on icon "button" at bounding box center [1365, 231] width 14 height 14
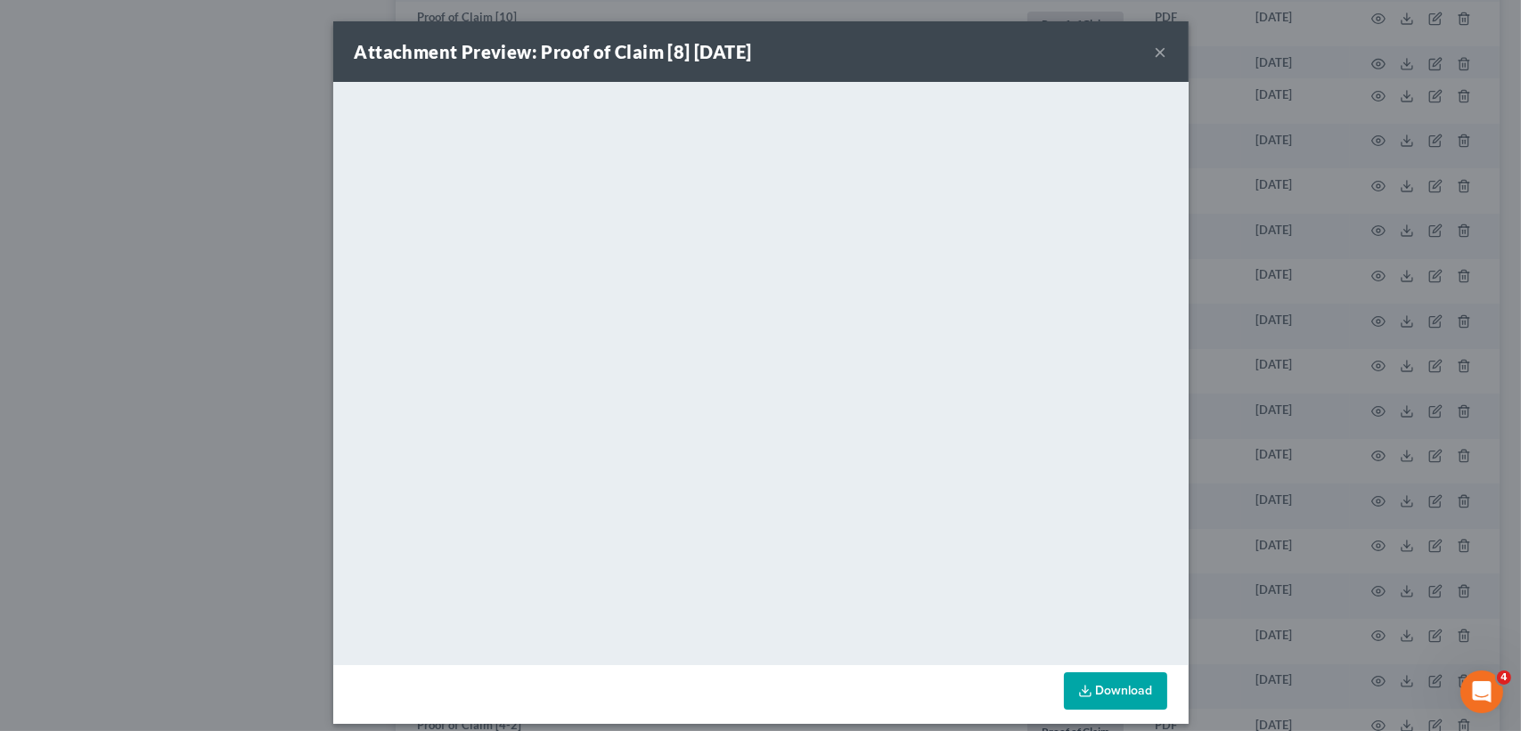
click at [1154, 46] on button "×" at bounding box center [1160, 51] width 12 height 21
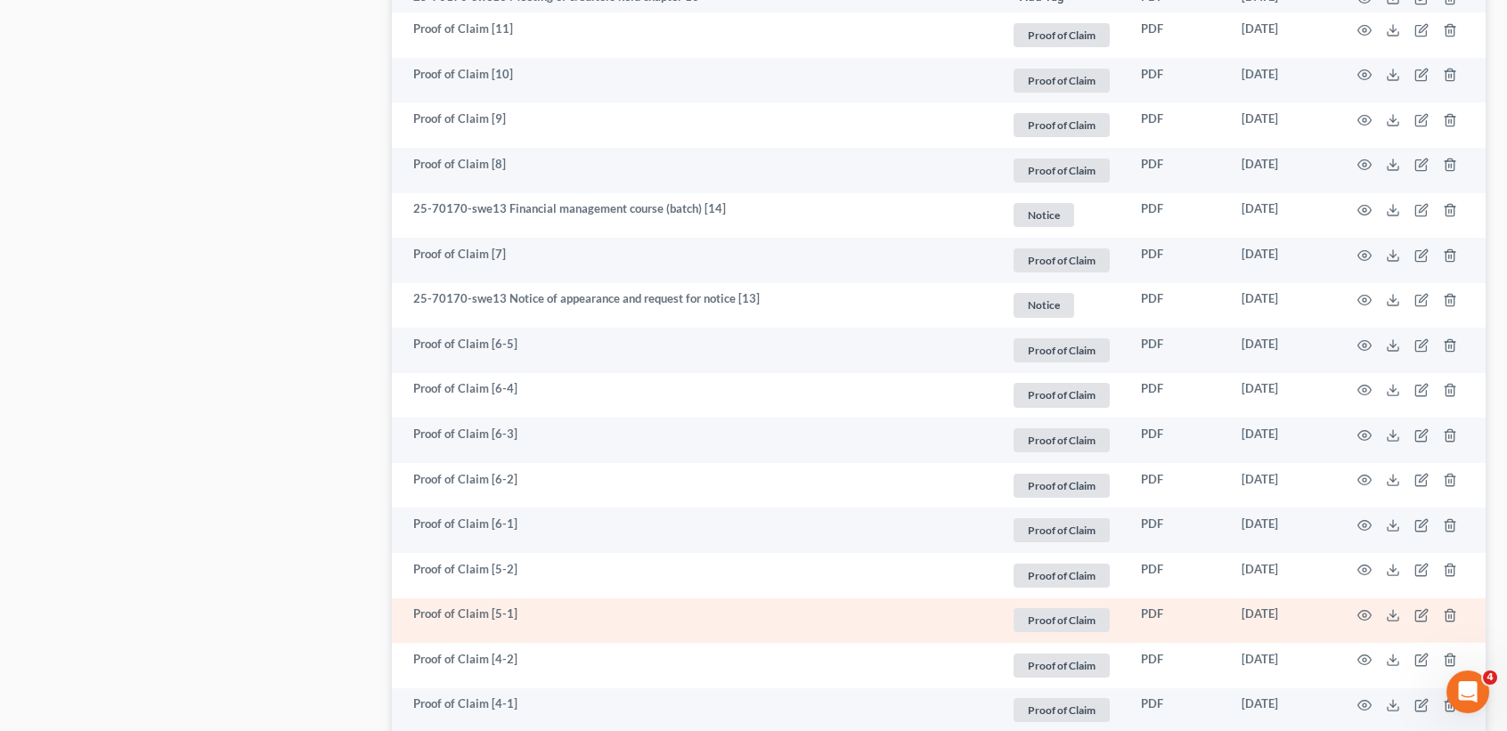
scroll to position [1544, 0]
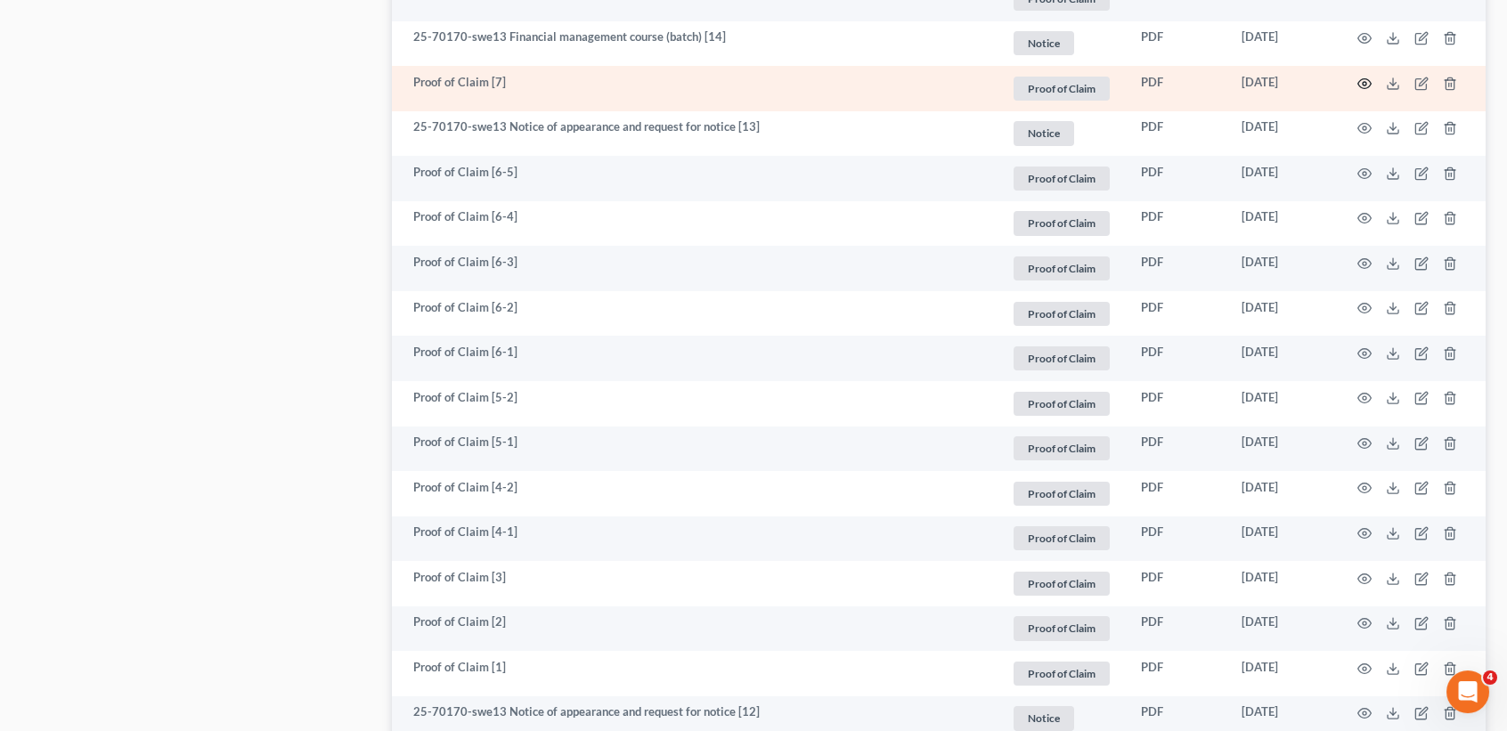
click at [1362, 91] on icon "button" at bounding box center [1365, 84] width 14 height 14
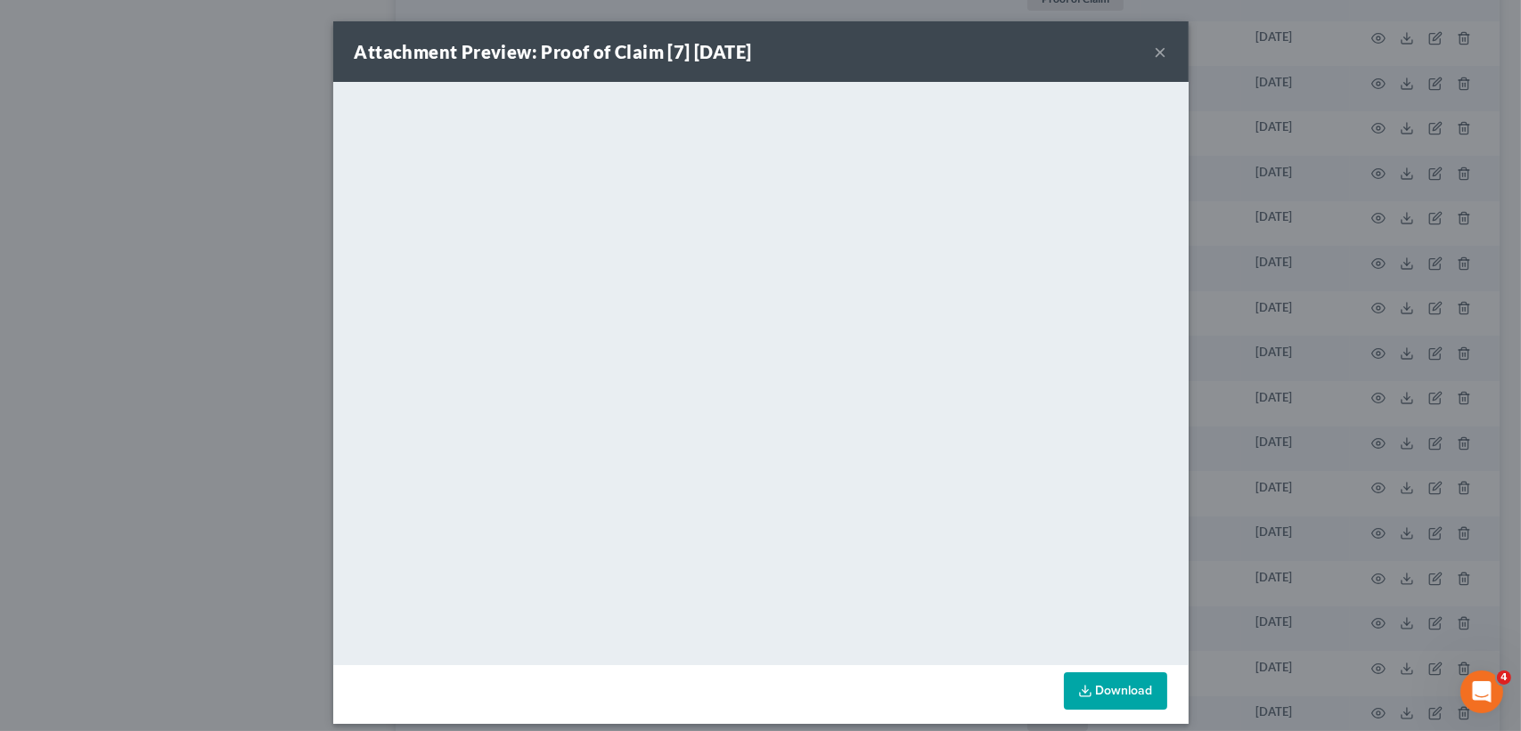
click at [1155, 46] on button "×" at bounding box center [1160, 51] width 12 height 21
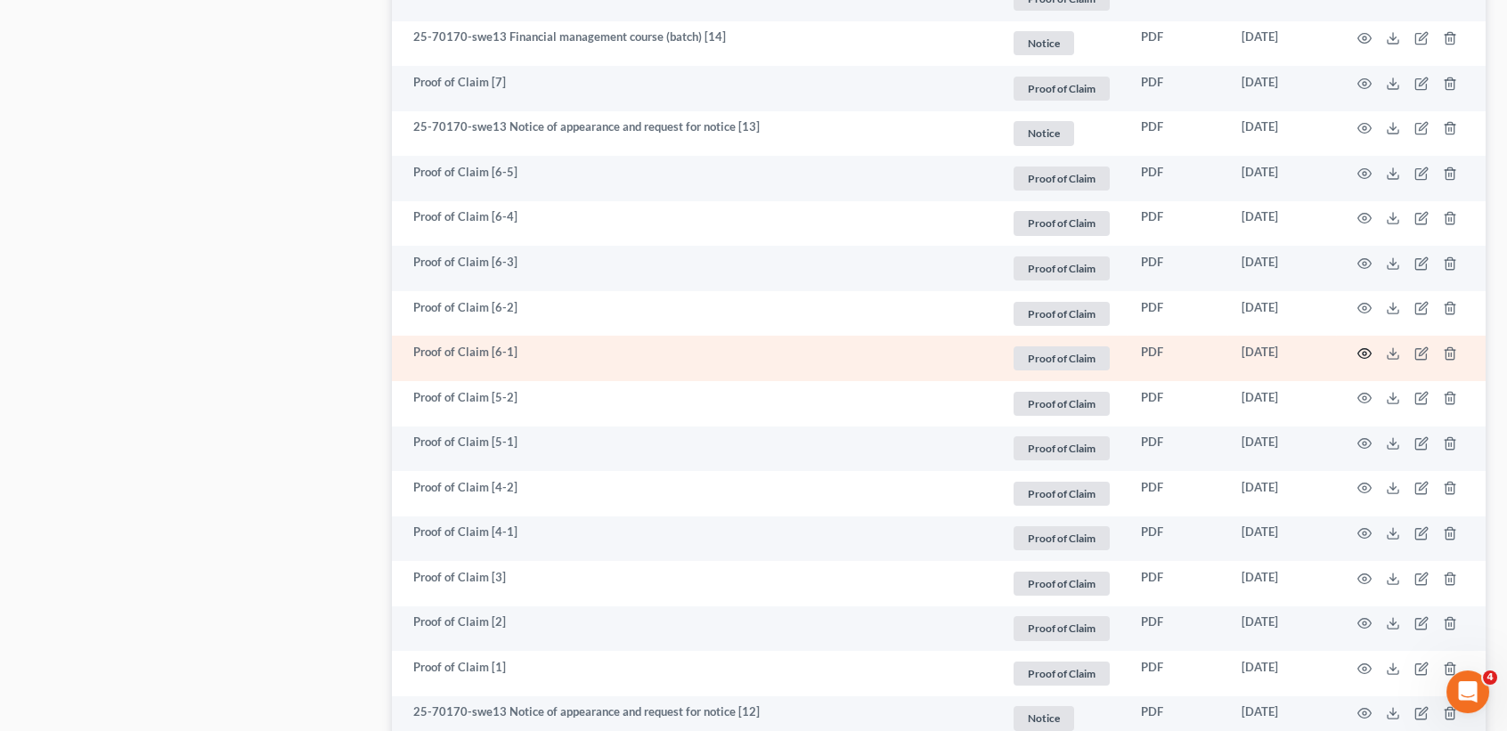
click at [1366, 361] on icon "button" at bounding box center [1365, 354] width 14 height 14
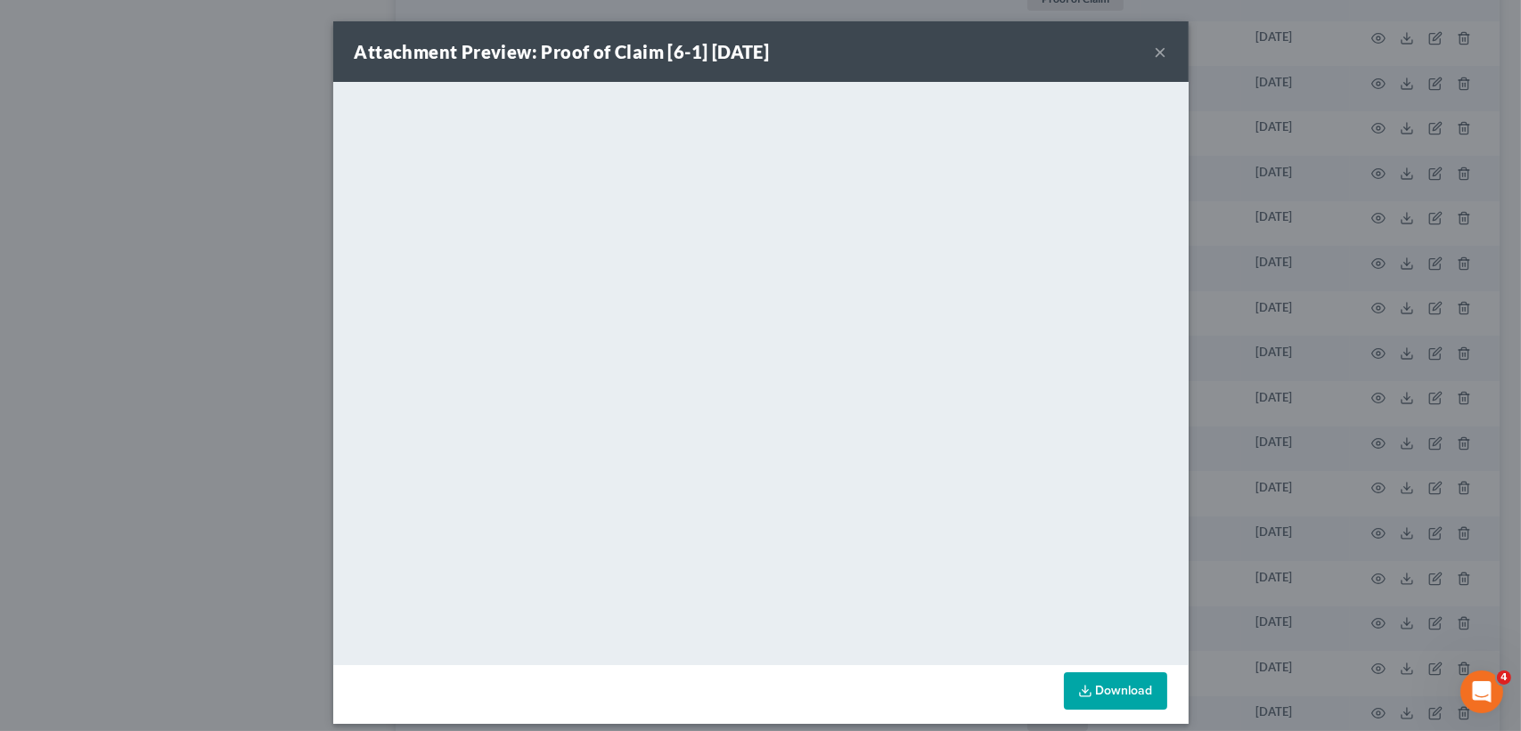
click at [1154, 50] on button "×" at bounding box center [1160, 51] width 12 height 21
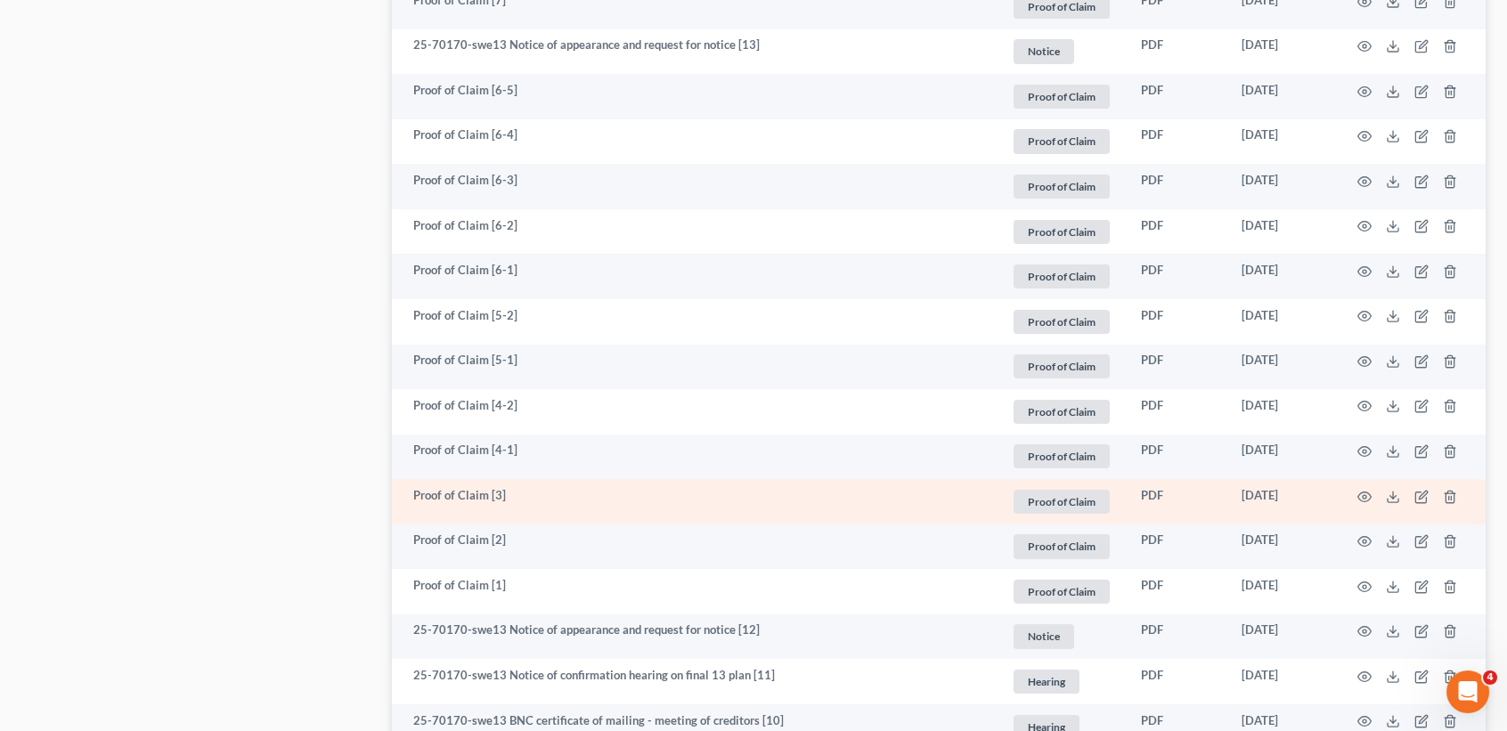
scroll to position [1662, 0]
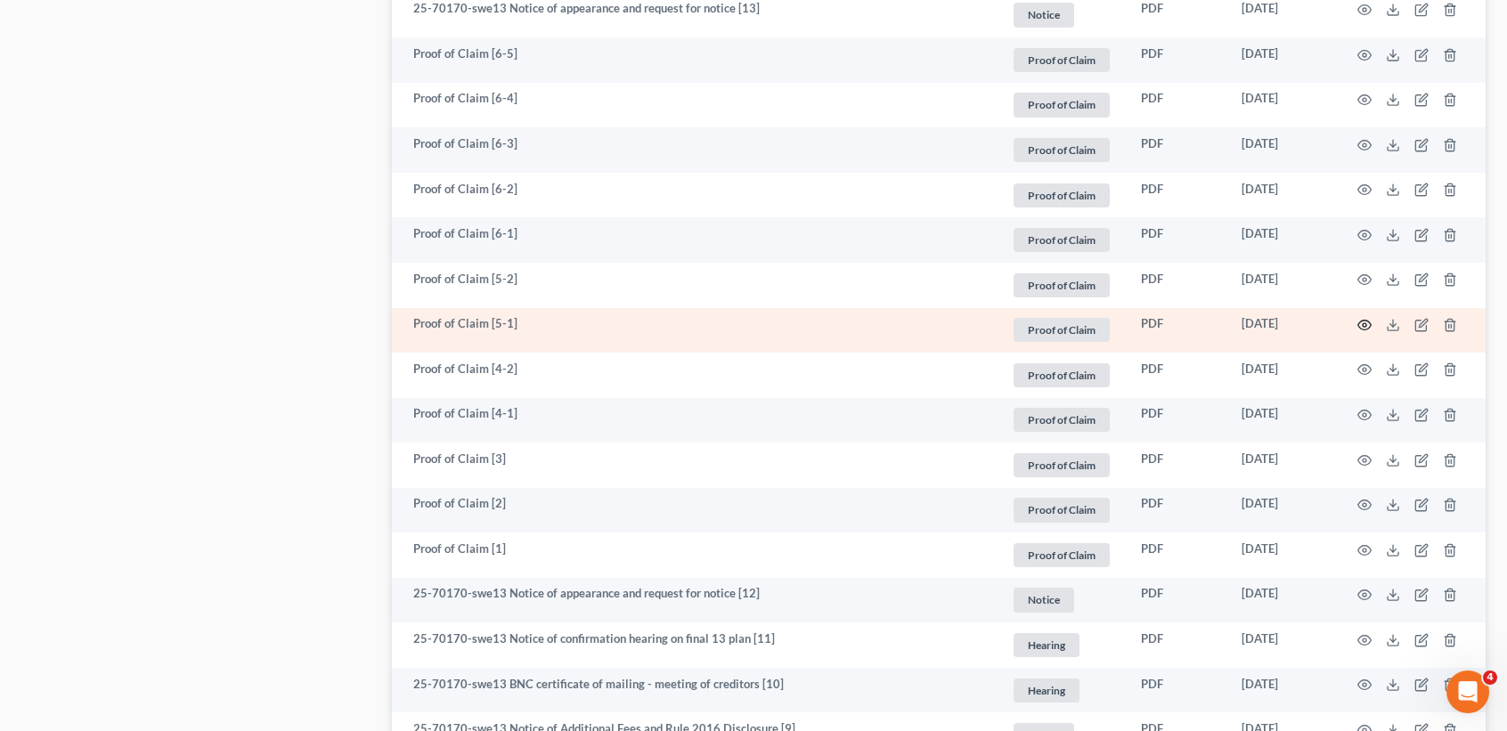
click at [1361, 332] on icon "button" at bounding box center [1365, 325] width 14 height 14
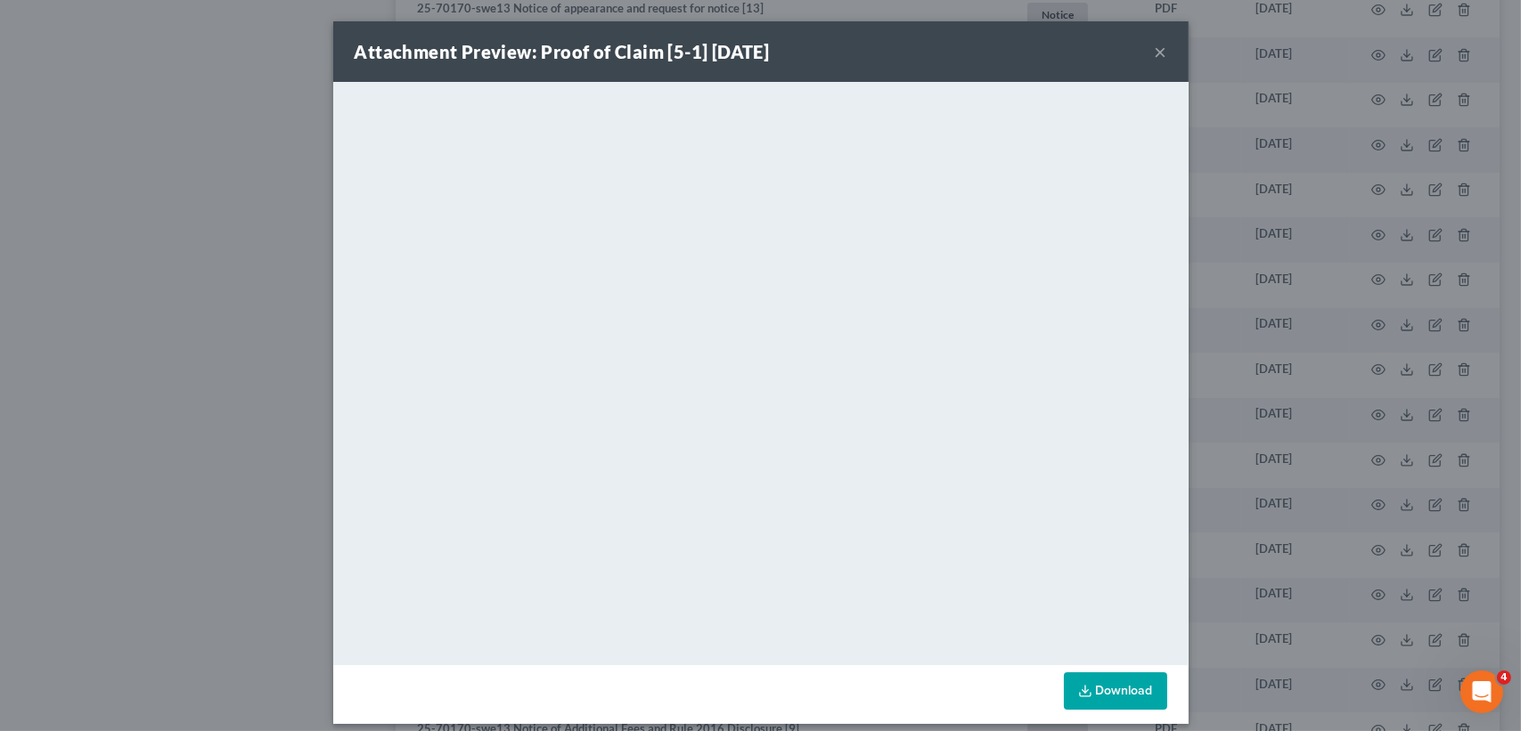
click at [1155, 41] on button "×" at bounding box center [1160, 51] width 12 height 21
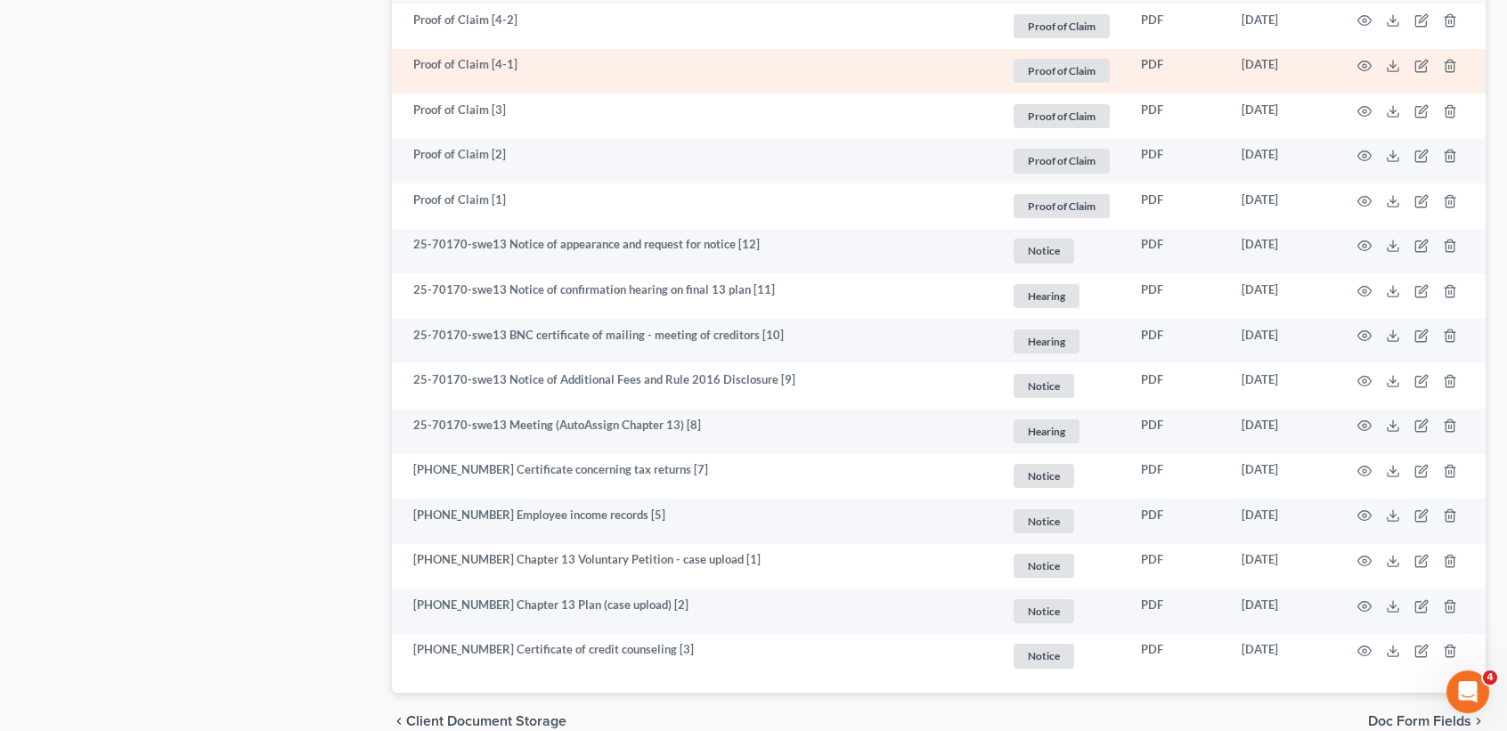
scroll to position [2019, 0]
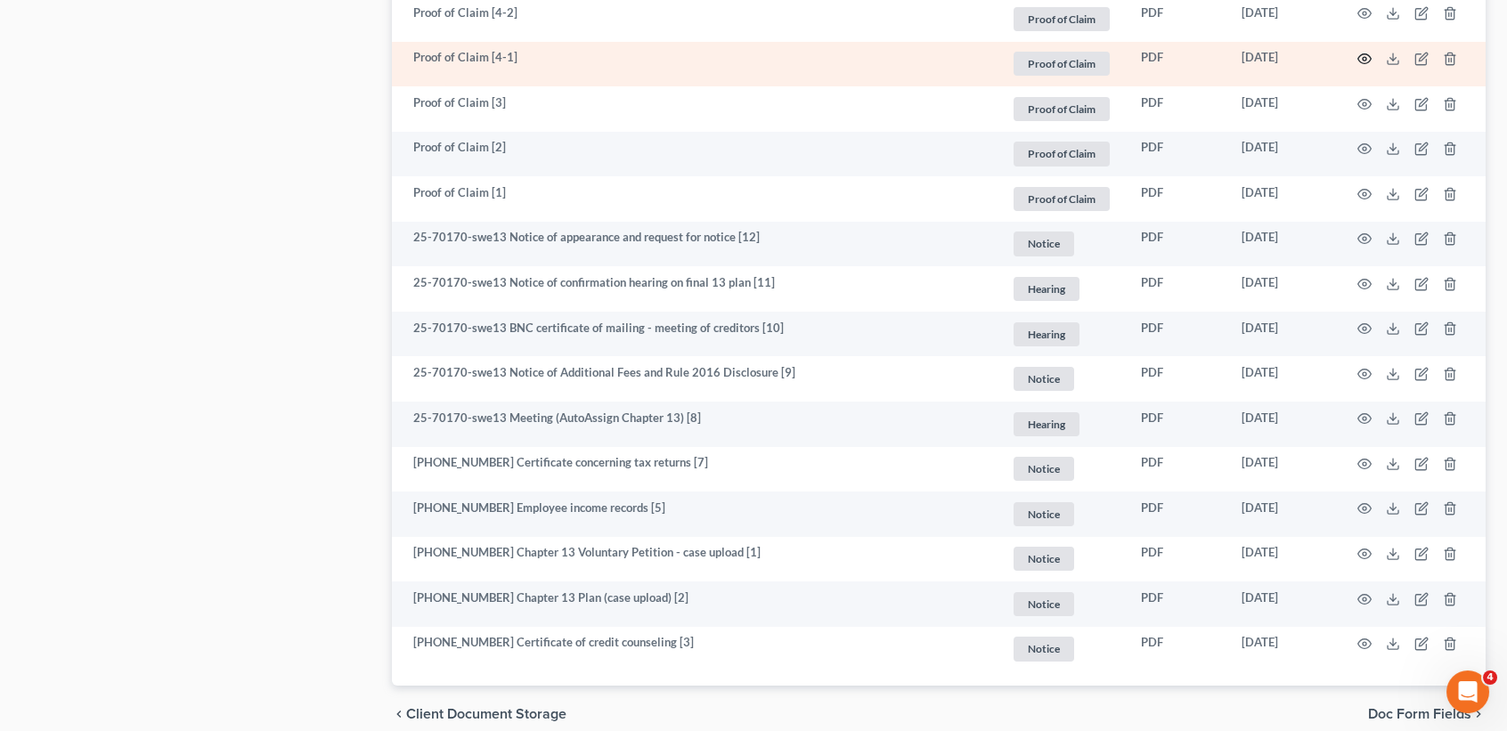
click at [1363, 61] on circle "button" at bounding box center [1365, 59] width 4 height 4
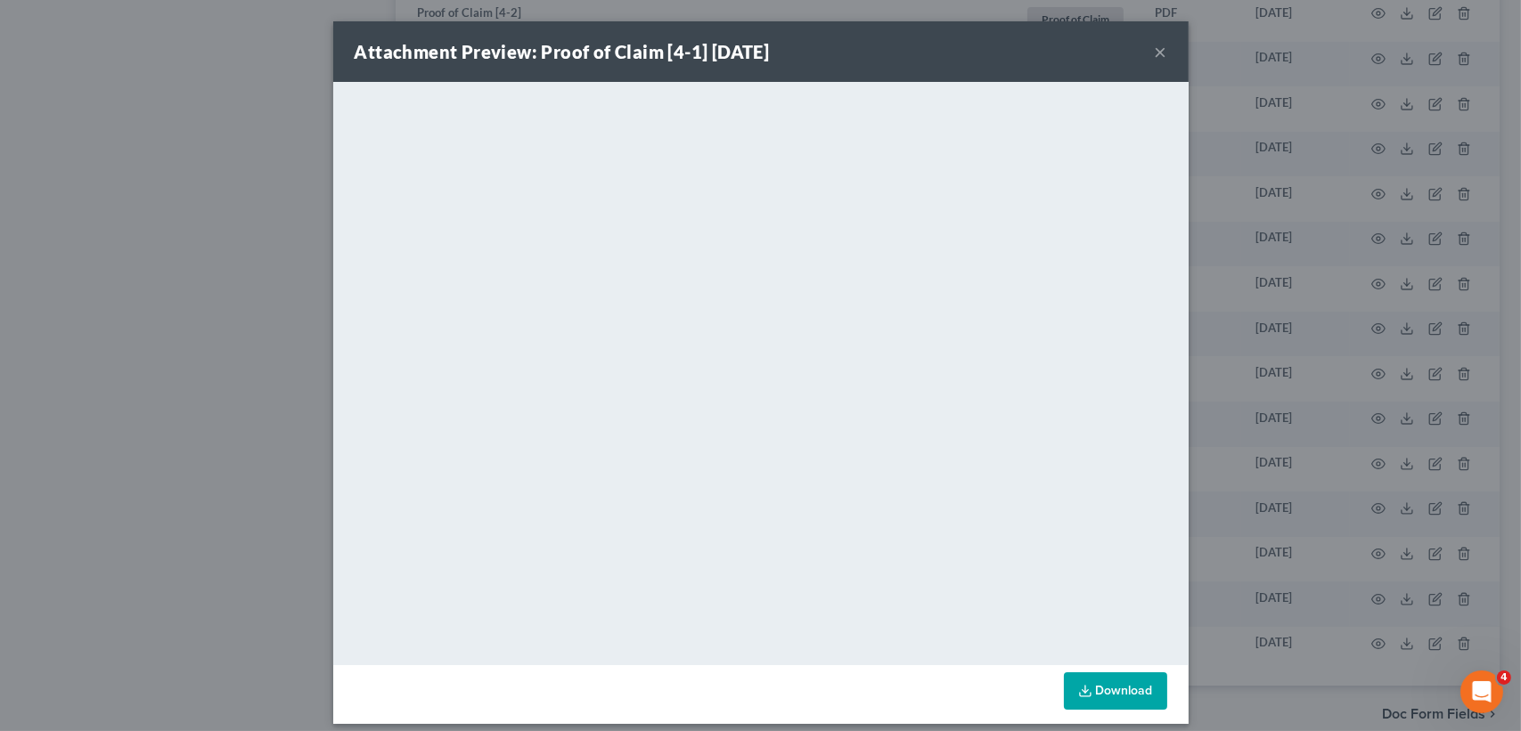
click at [1156, 41] on button "×" at bounding box center [1160, 51] width 12 height 21
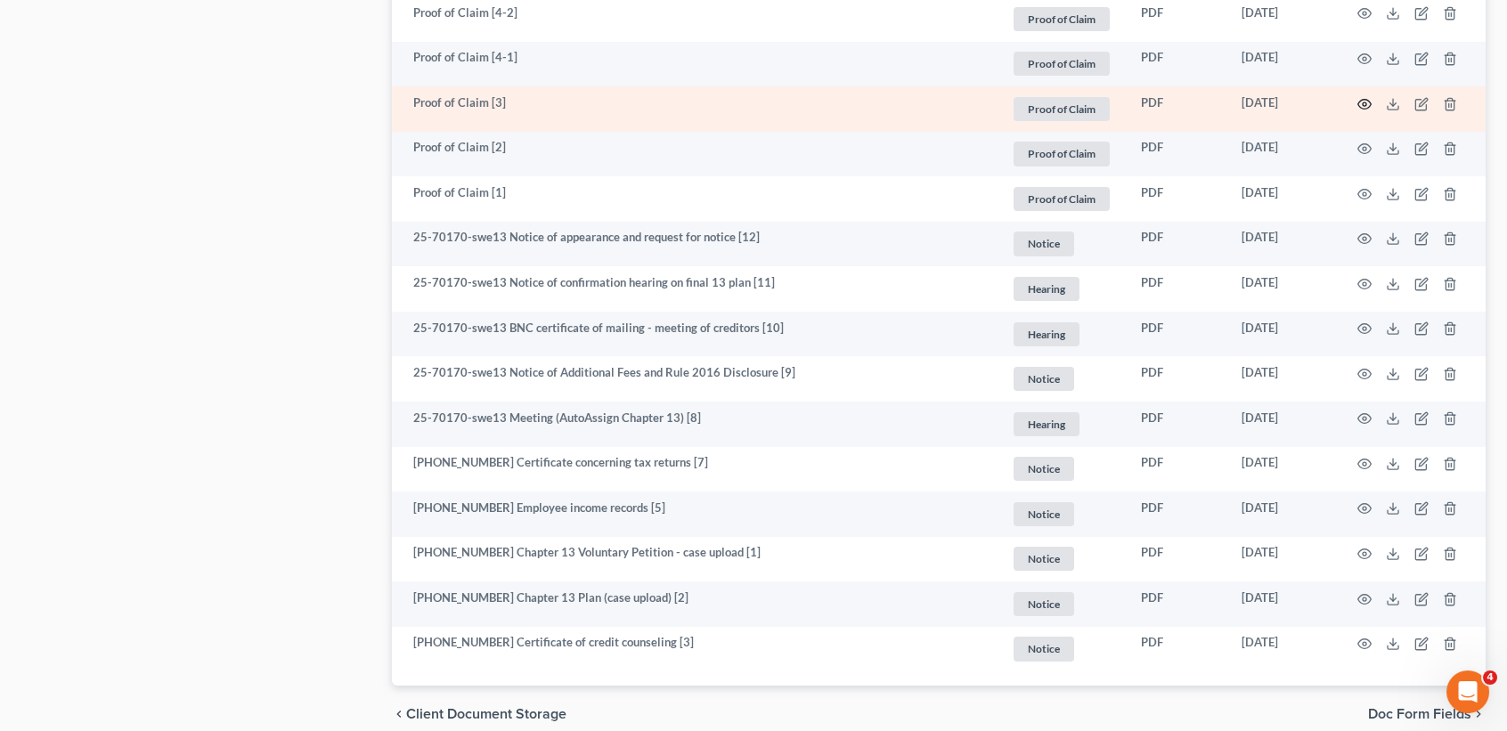
click at [1371, 111] on icon "button" at bounding box center [1365, 104] width 14 height 14
click at [1362, 111] on icon "button" at bounding box center [1365, 104] width 14 height 14
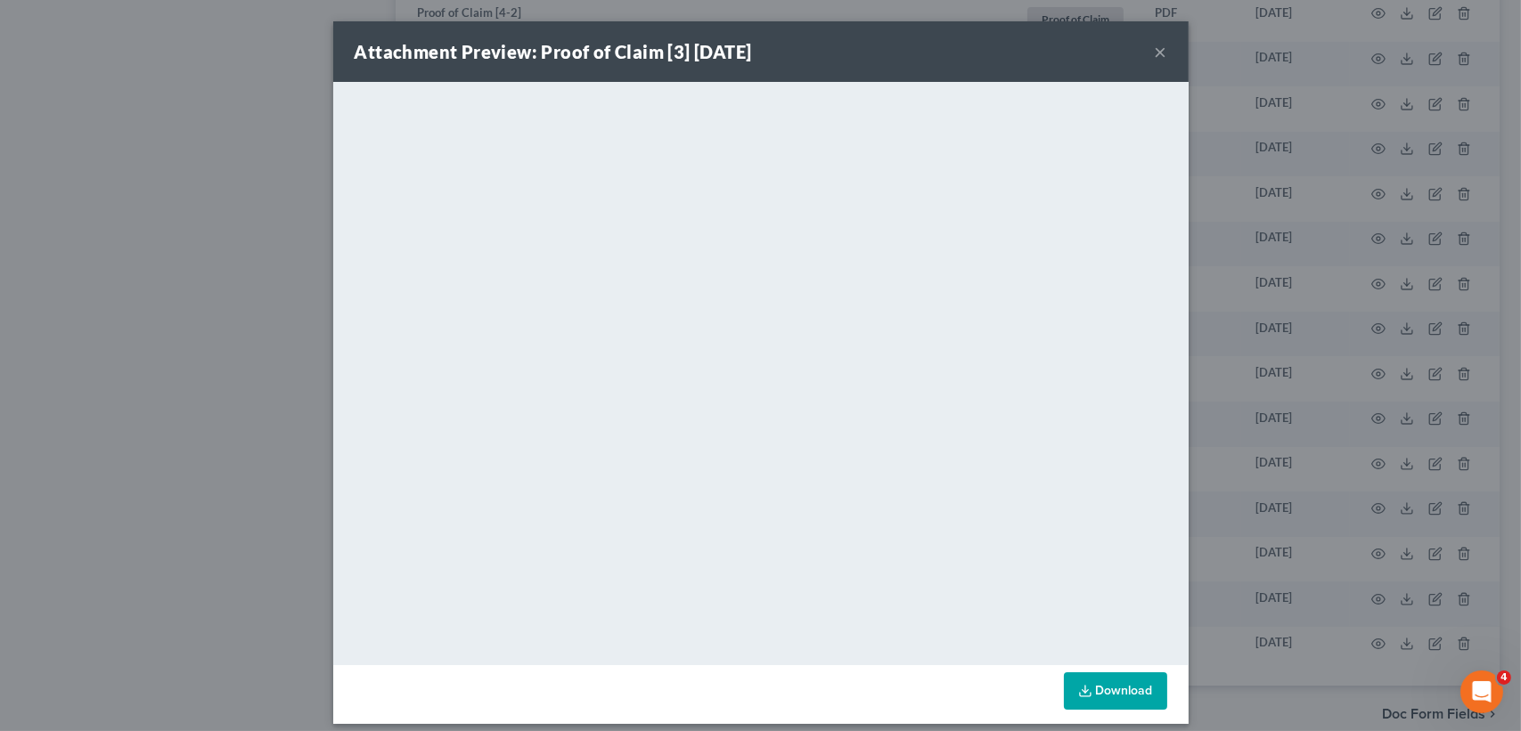
click at [1154, 46] on button "×" at bounding box center [1160, 51] width 12 height 21
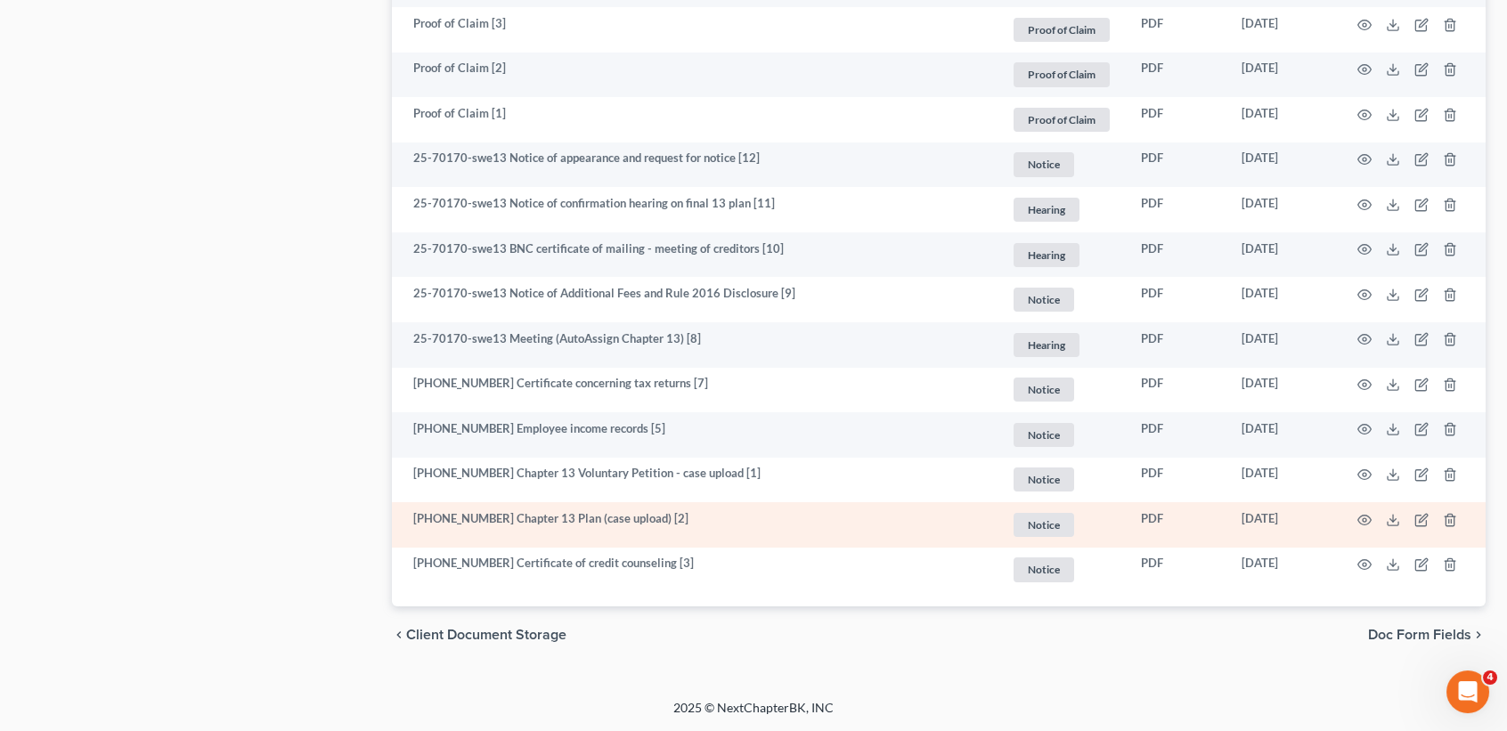
scroll to position [1803, 0]
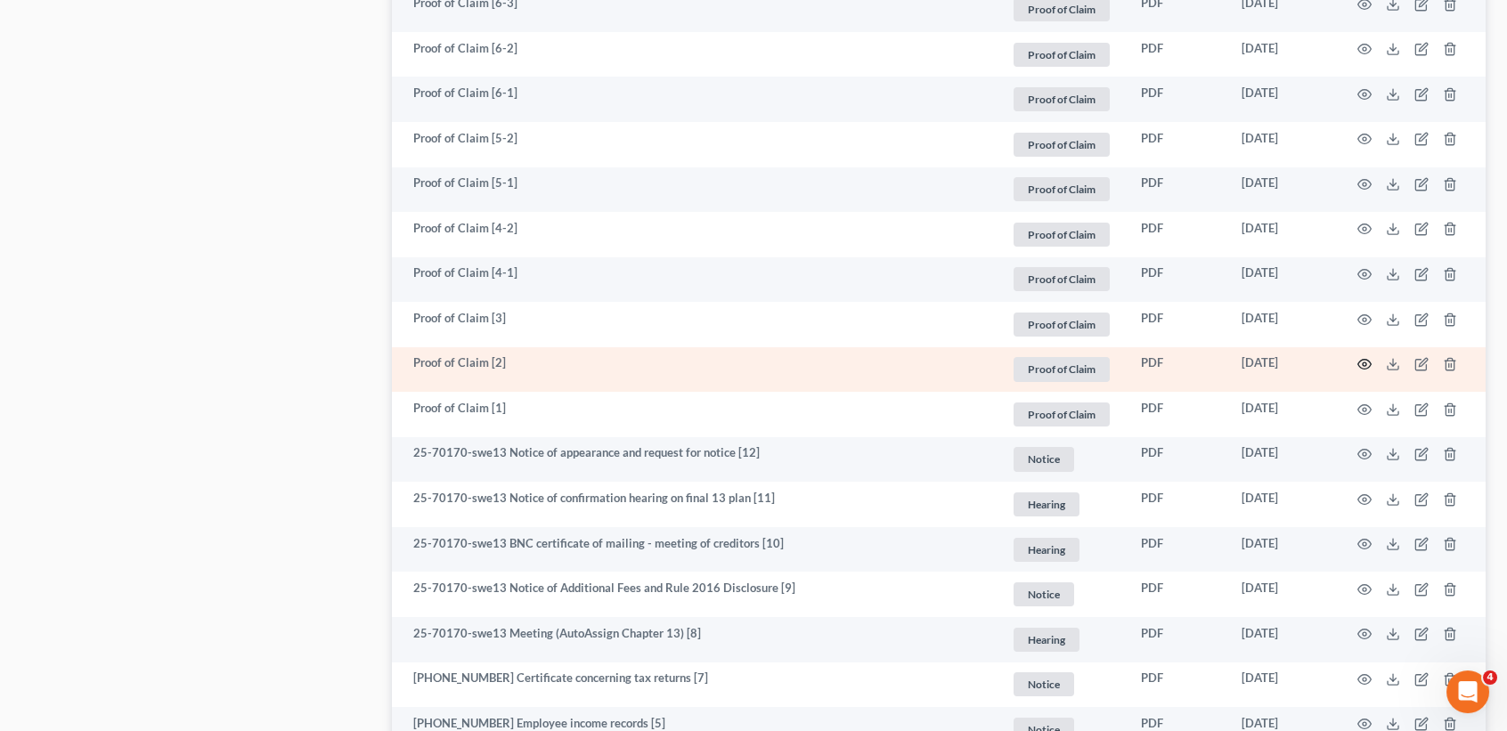
click at [1358, 371] on icon "button" at bounding box center [1365, 364] width 14 height 14
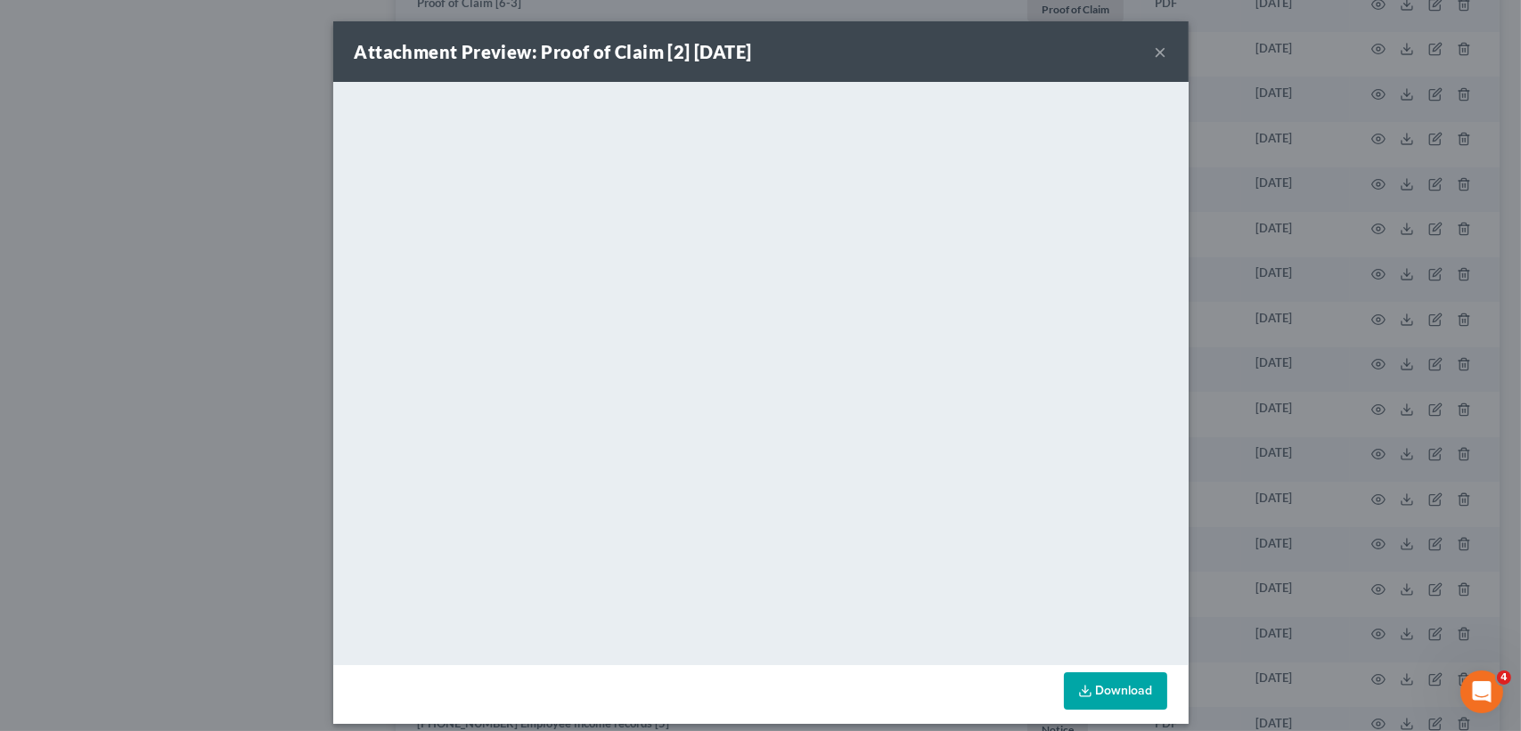
click at [1154, 43] on button "×" at bounding box center [1160, 51] width 12 height 21
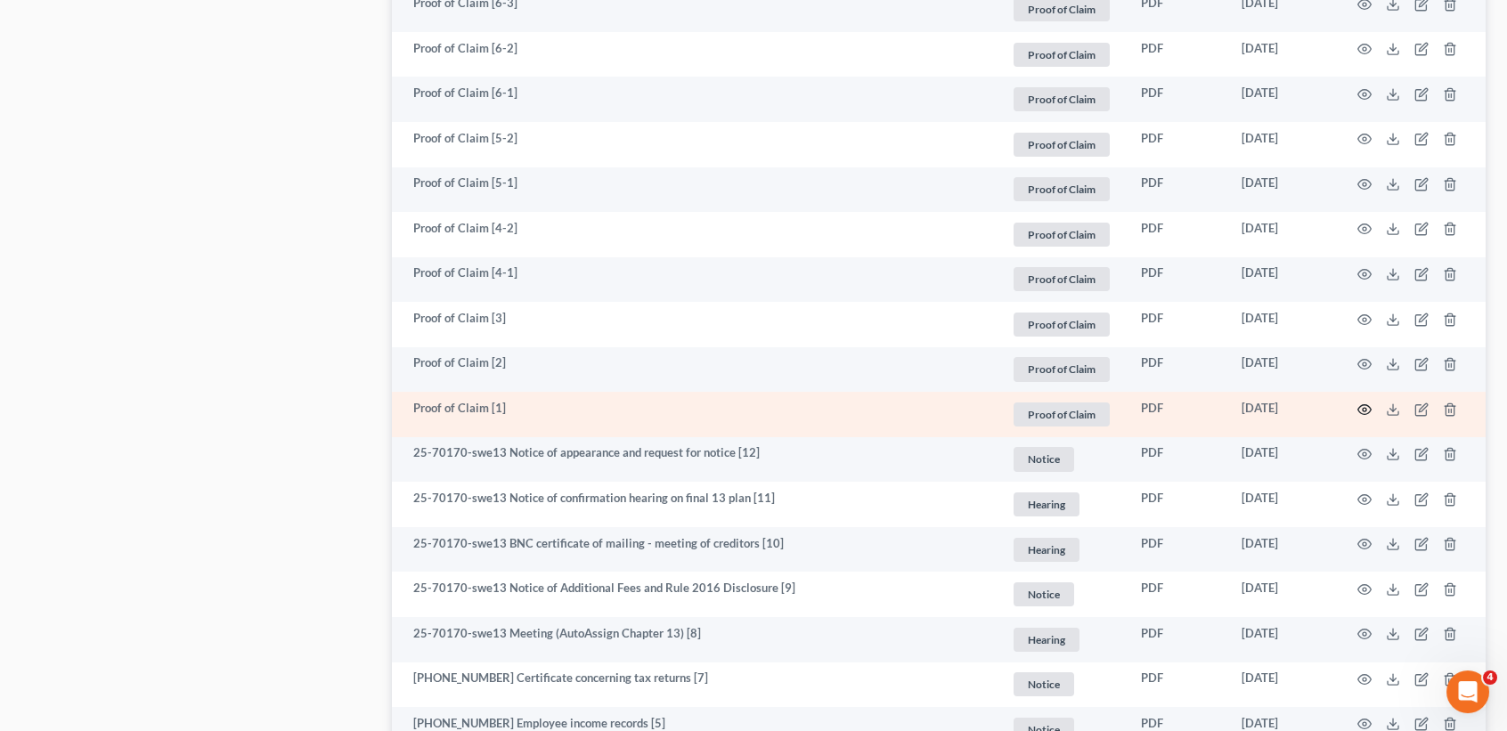
click at [1368, 414] on icon "button" at bounding box center [1364, 409] width 13 height 10
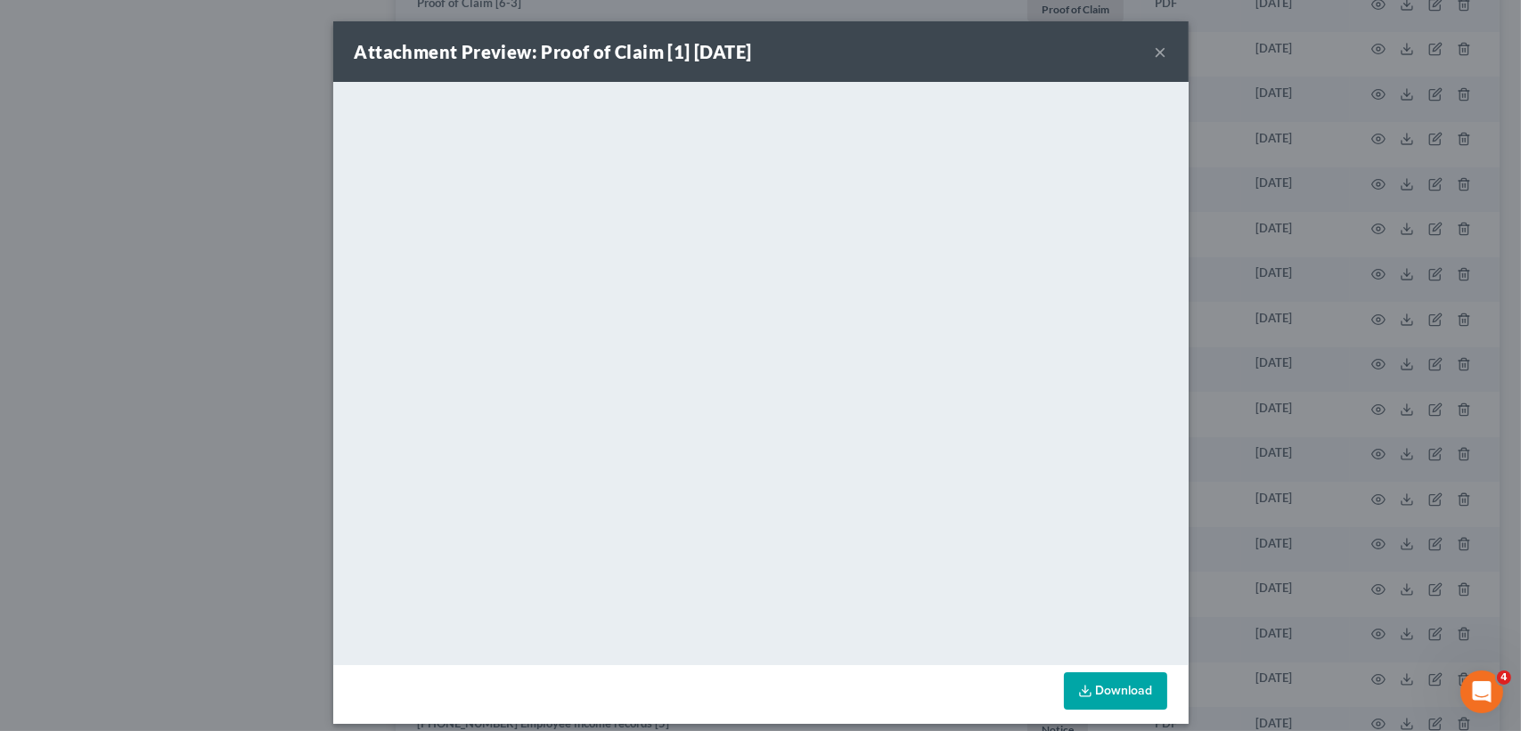
click at [1154, 51] on button "×" at bounding box center [1160, 51] width 12 height 21
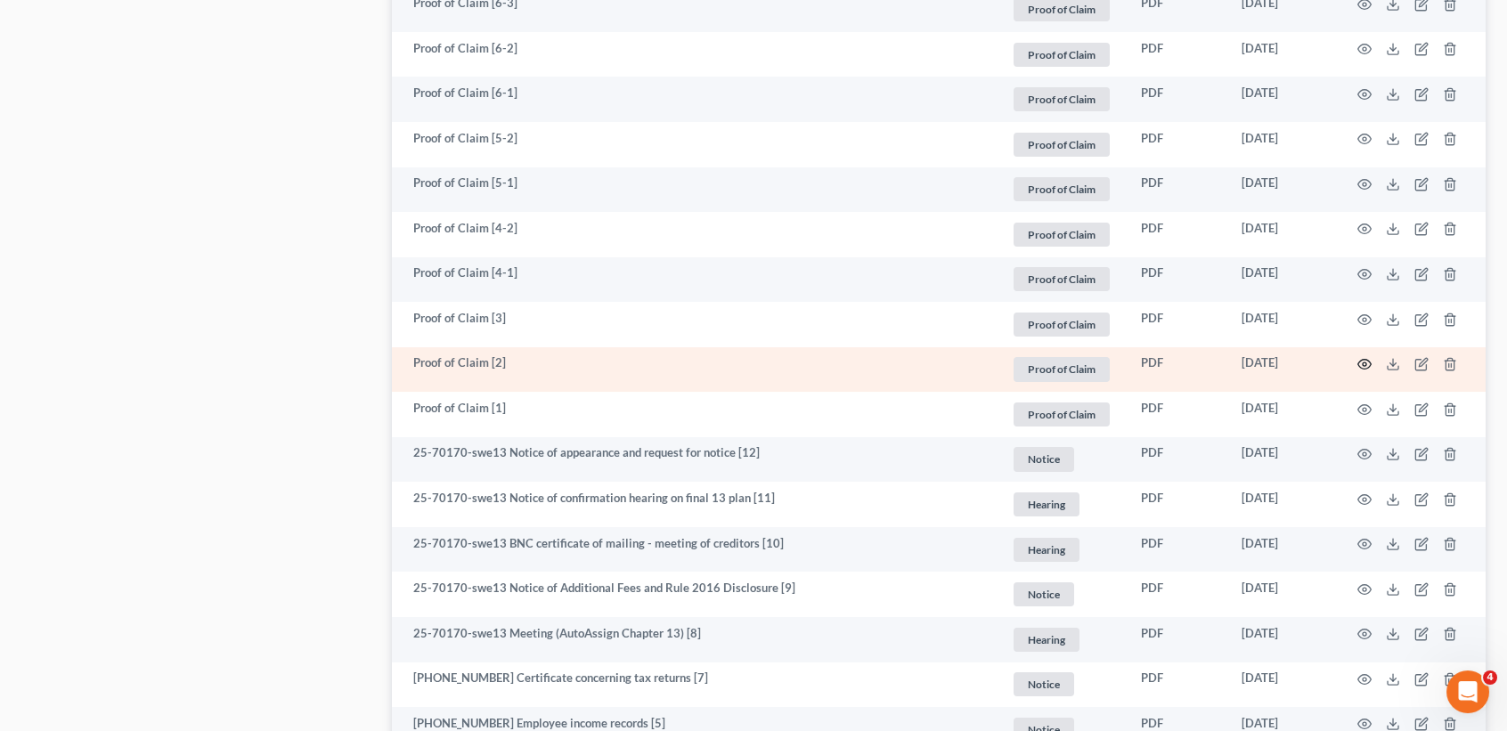
click at [1364, 371] on icon "button" at bounding box center [1365, 364] width 14 height 14
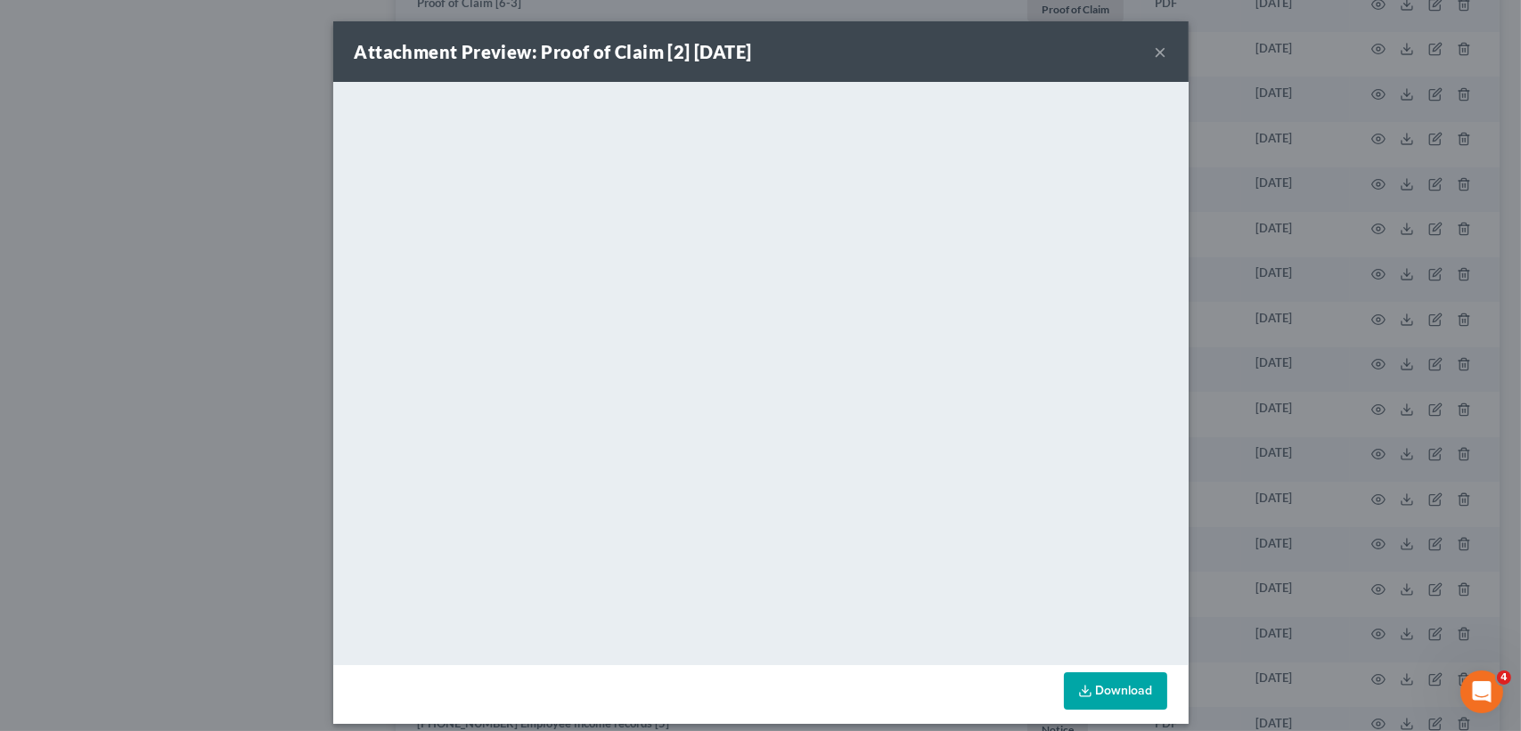
click at [1154, 45] on button "×" at bounding box center [1160, 51] width 12 height 21
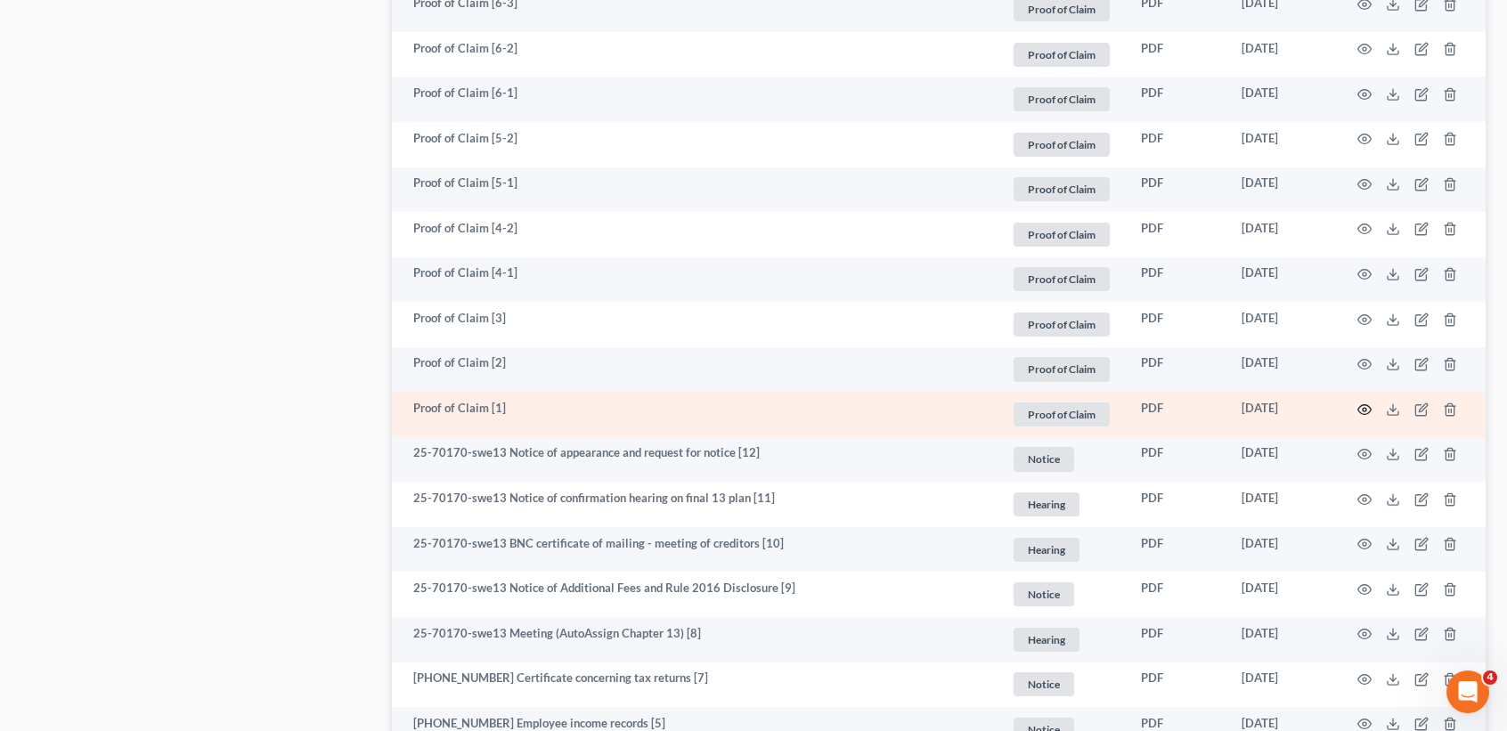
click at [1366, 417] on icon "button" at bounding box center [1365, 410] width 14 height 14
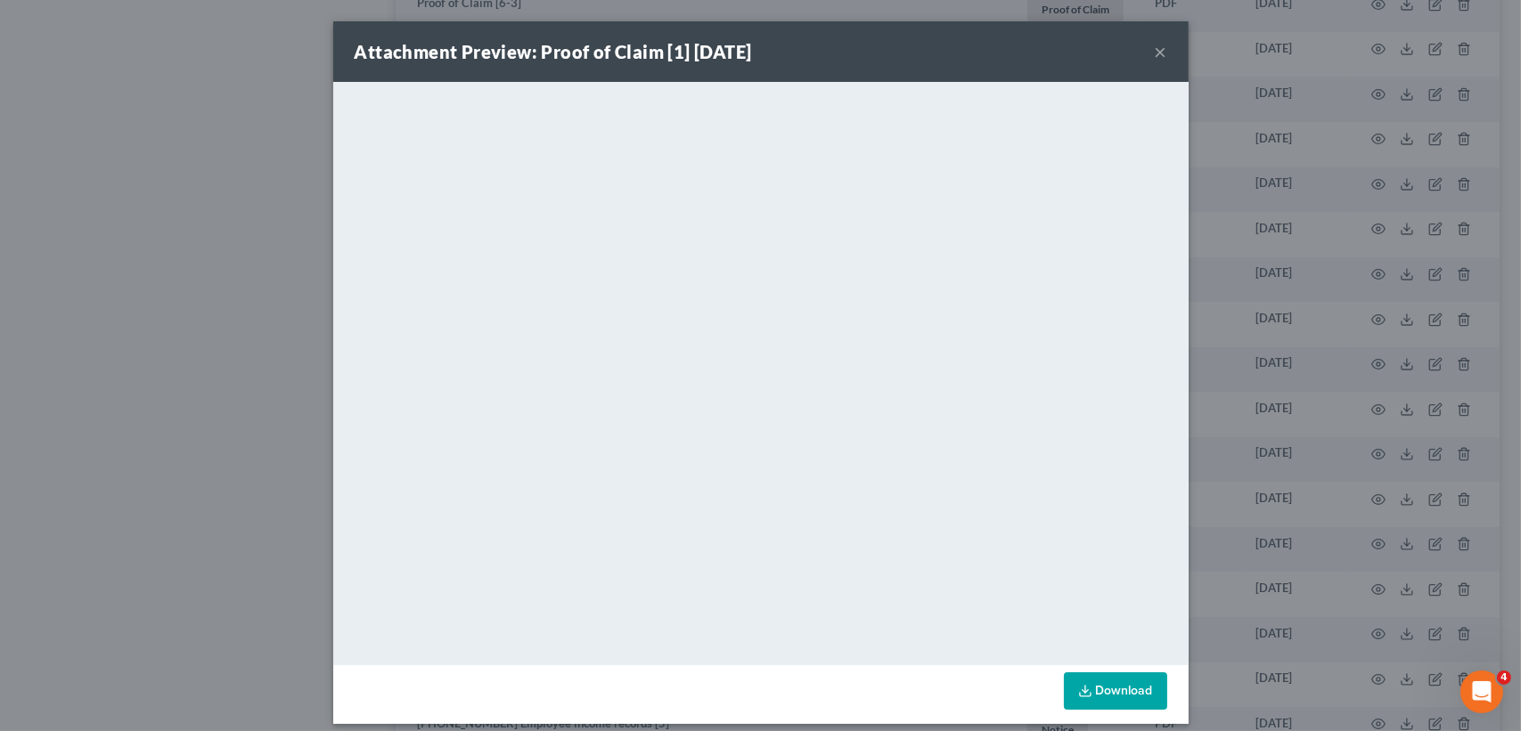
click at [1154, 52] on button "×" at bounding box center [1160, 51] width 12 height 21
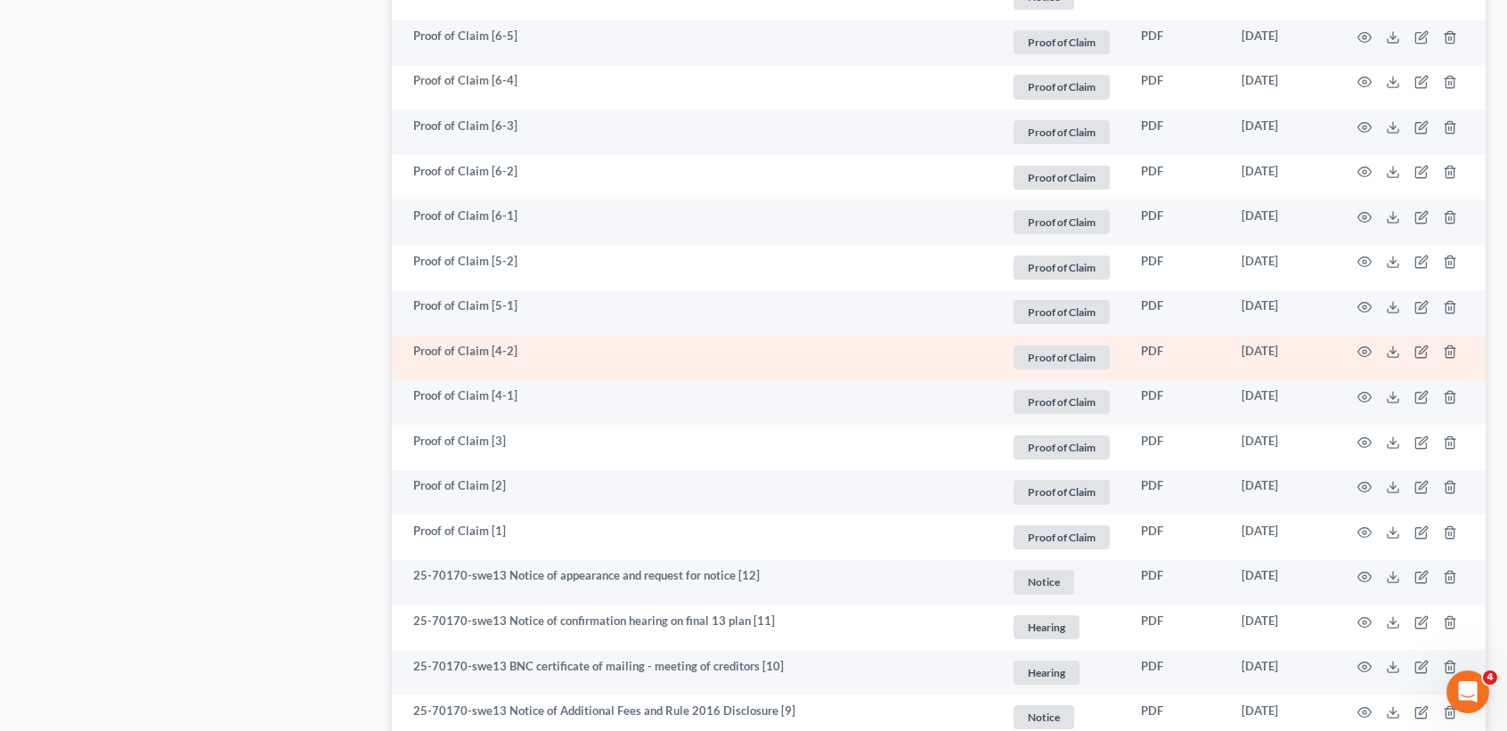
scroll to position [1565, 0]
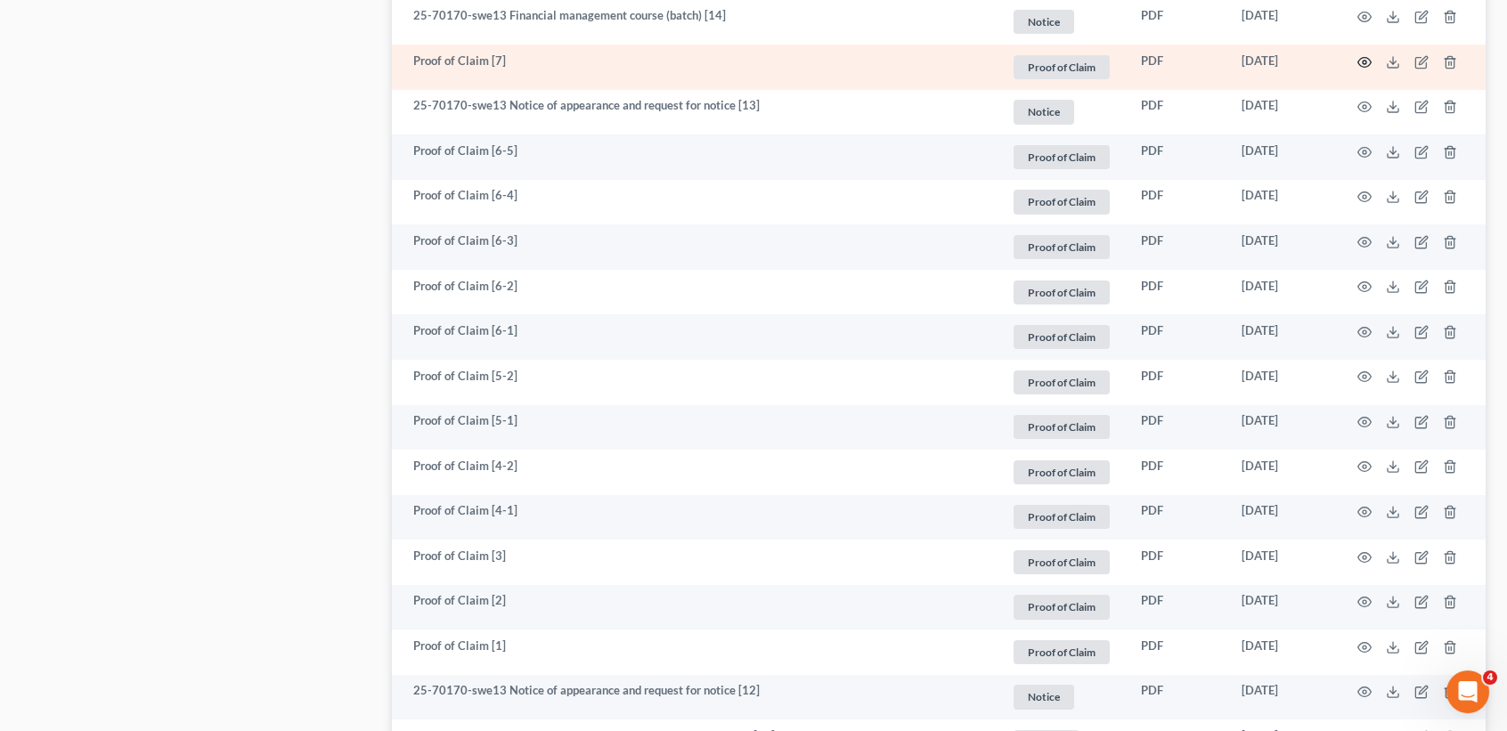
click at [1366, 64] on circle "button" at bounding box center [1365, 63] width 4 height 4
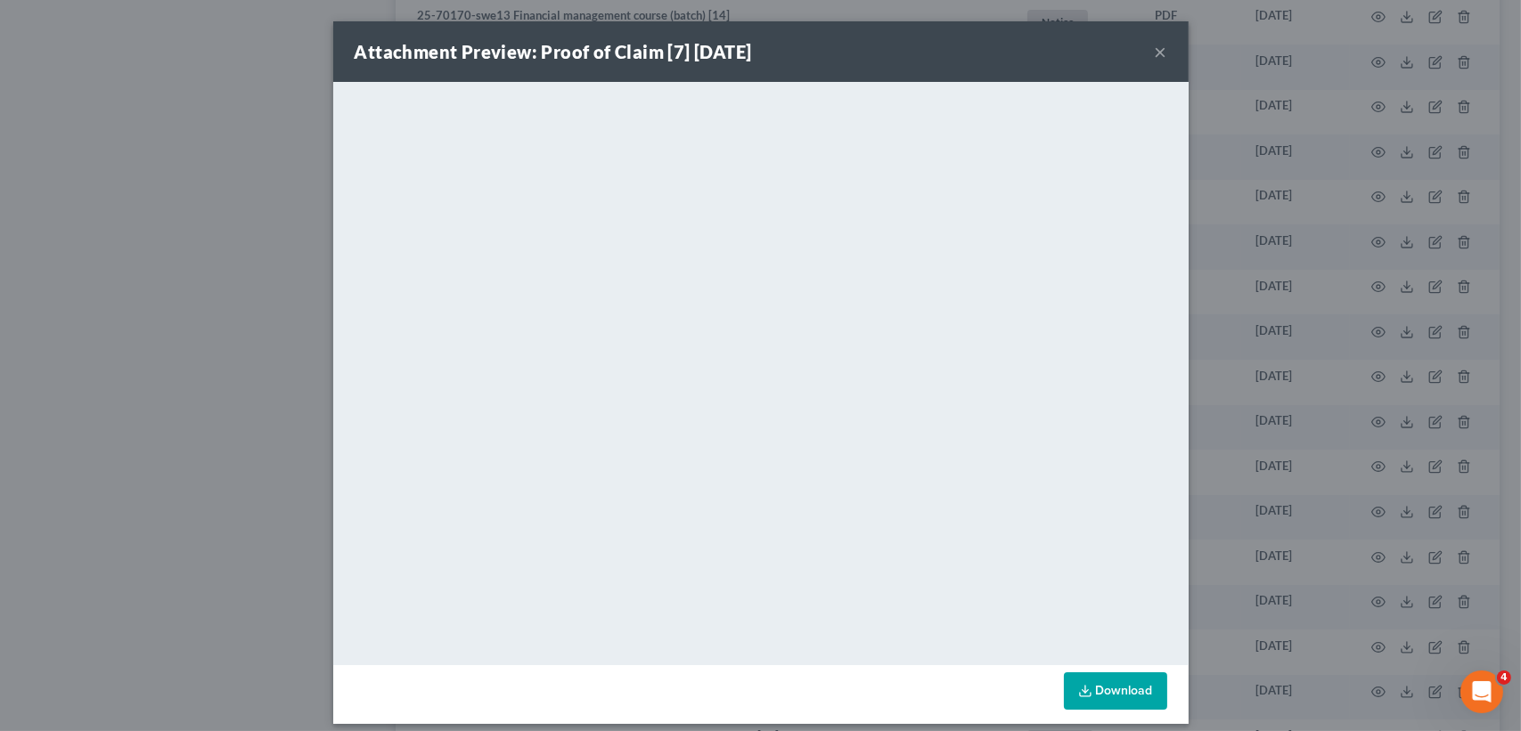
click at [1155, 53] on button "×" at bounding box center [1160, 51] width 12 height 21
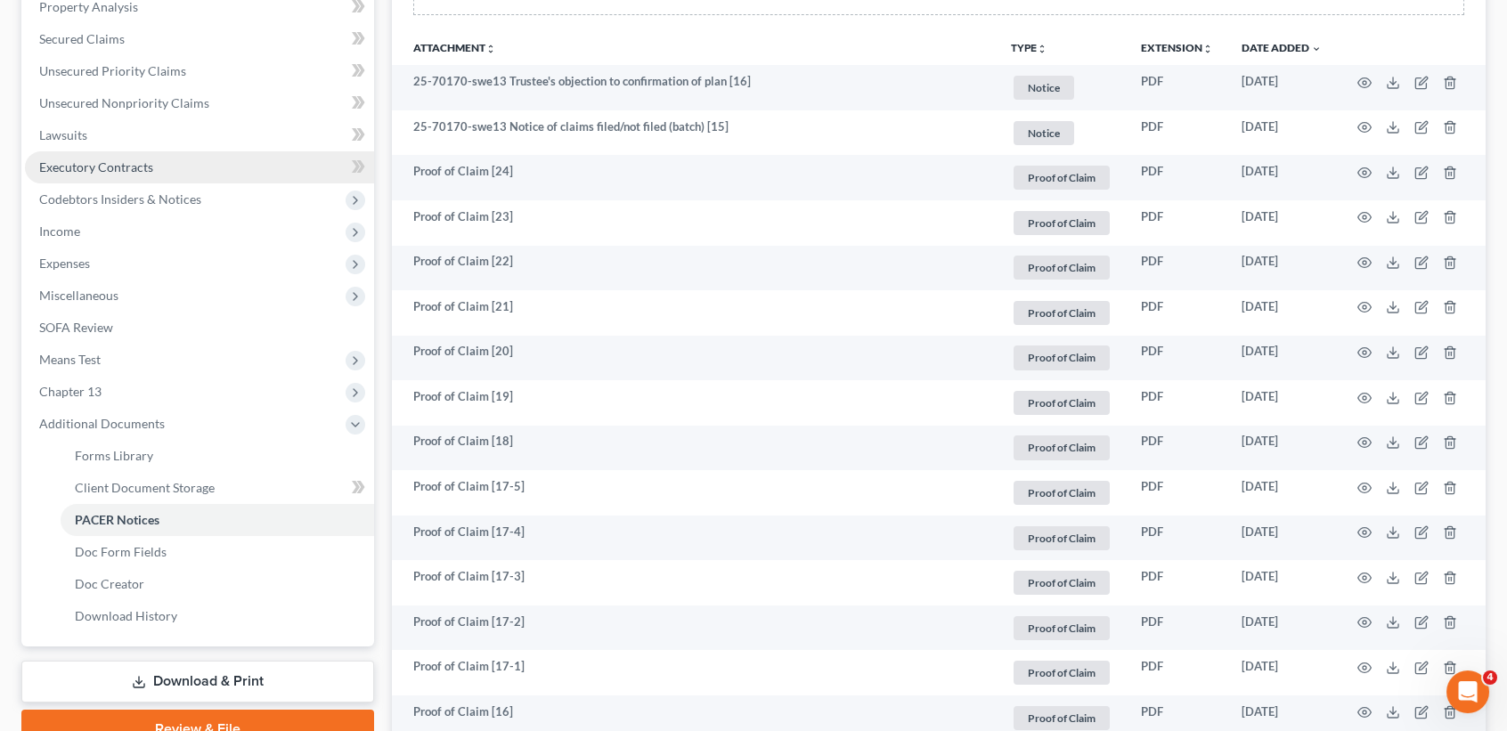
scroll to position [259, 0]
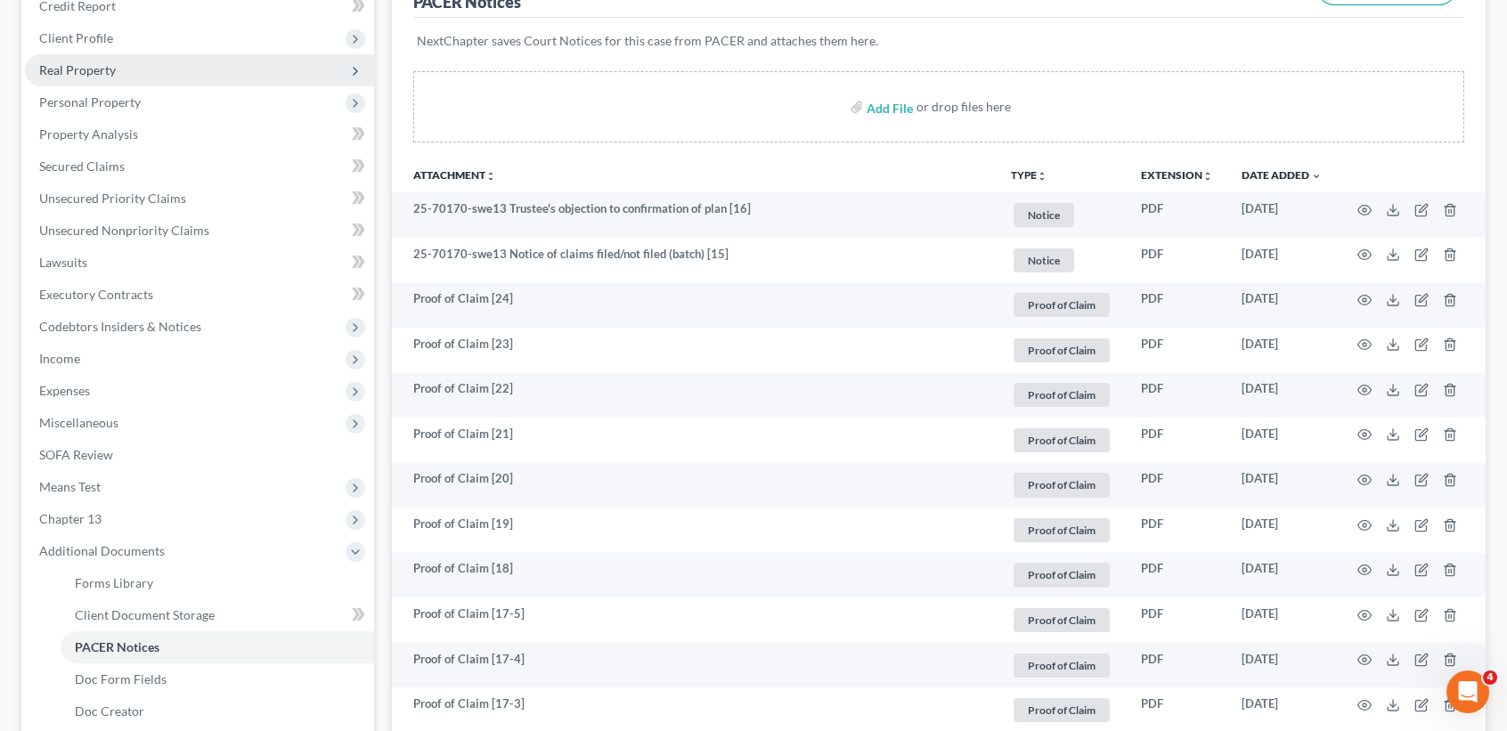
click at [121, 67] on span "Real Property" at bounding box center [199, 70] width 349 height 32
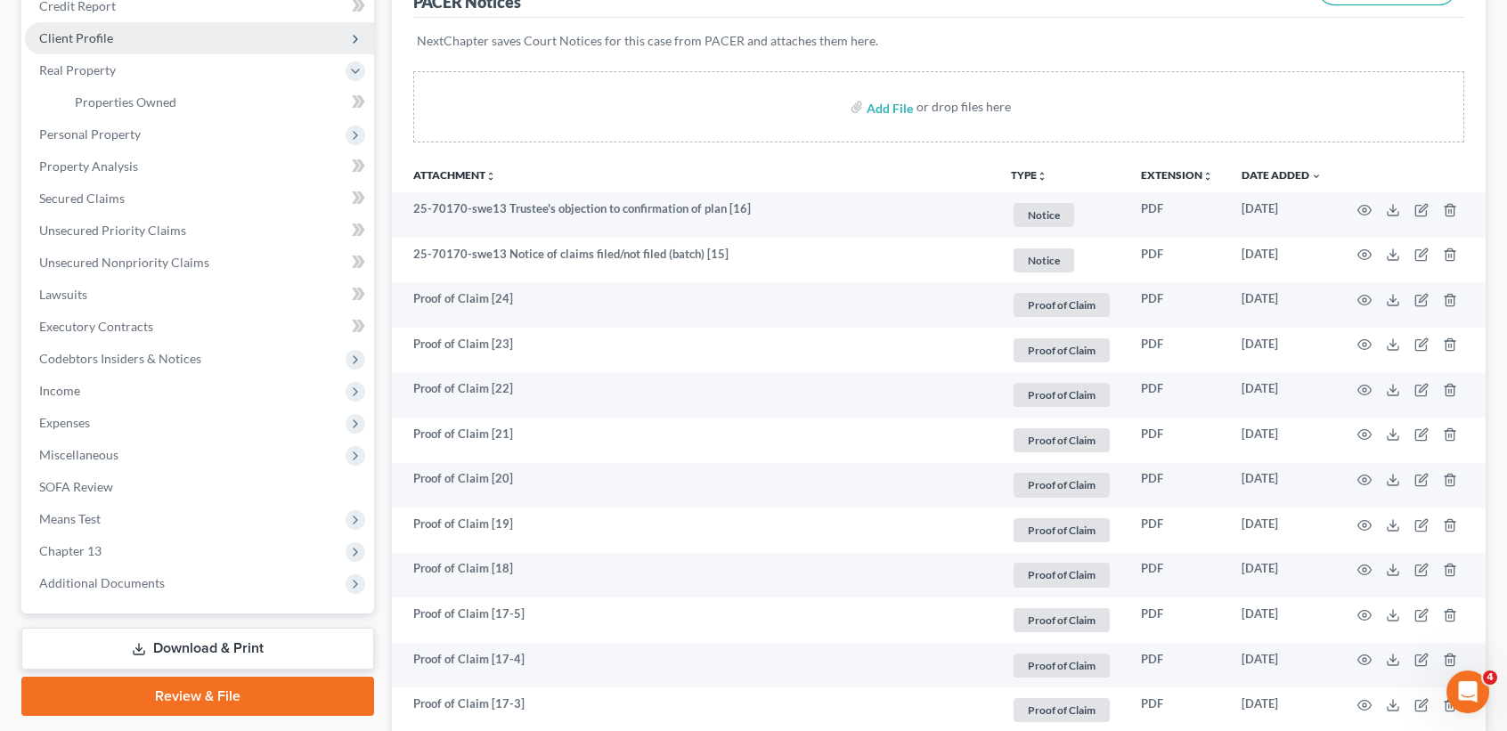
click at [122, 23] on span "Client Profile" at bounding box center [199, 38] width 349 height 32
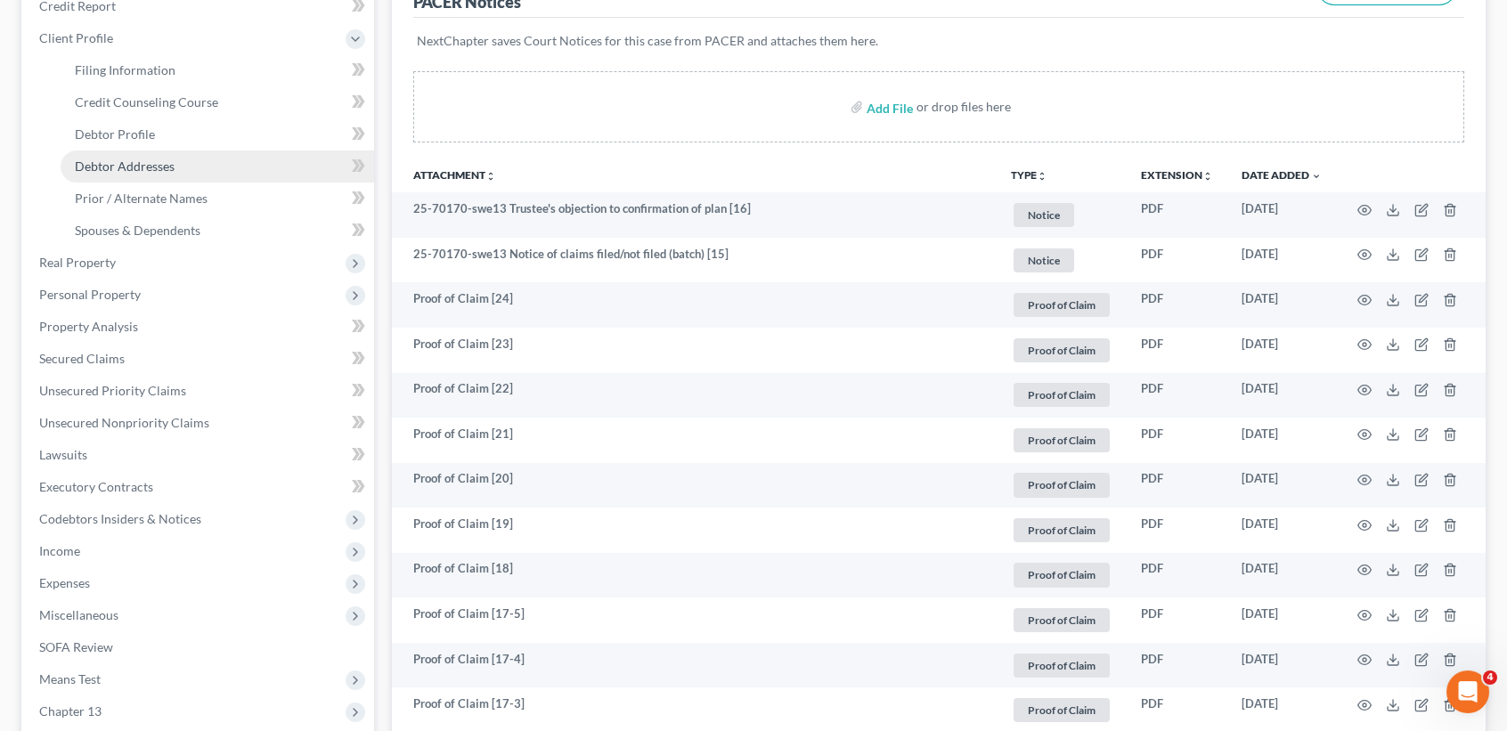
click at [131, 167] on span "Debtor Addresses" at bounding box center [125, 166] width 100 height 15
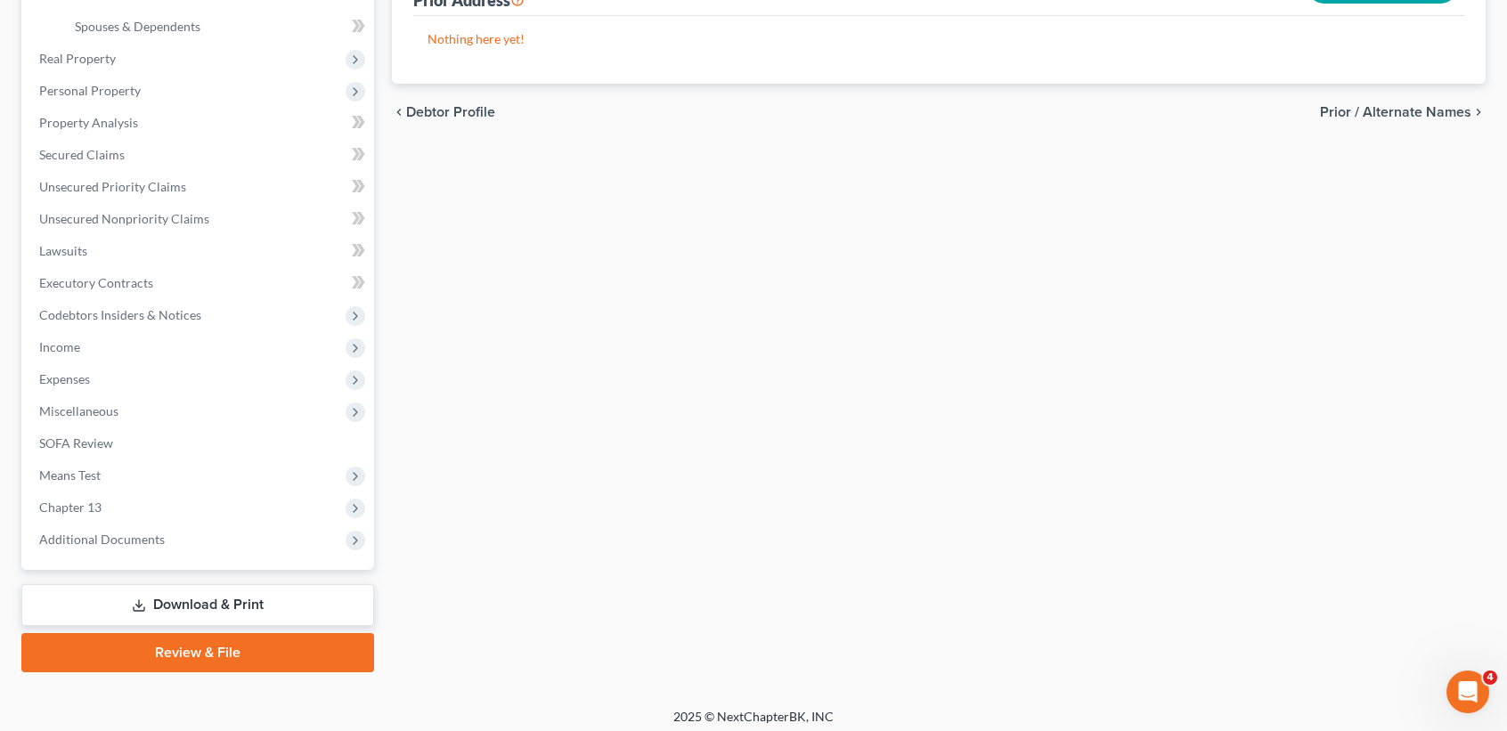
scroll to position [469, 0]
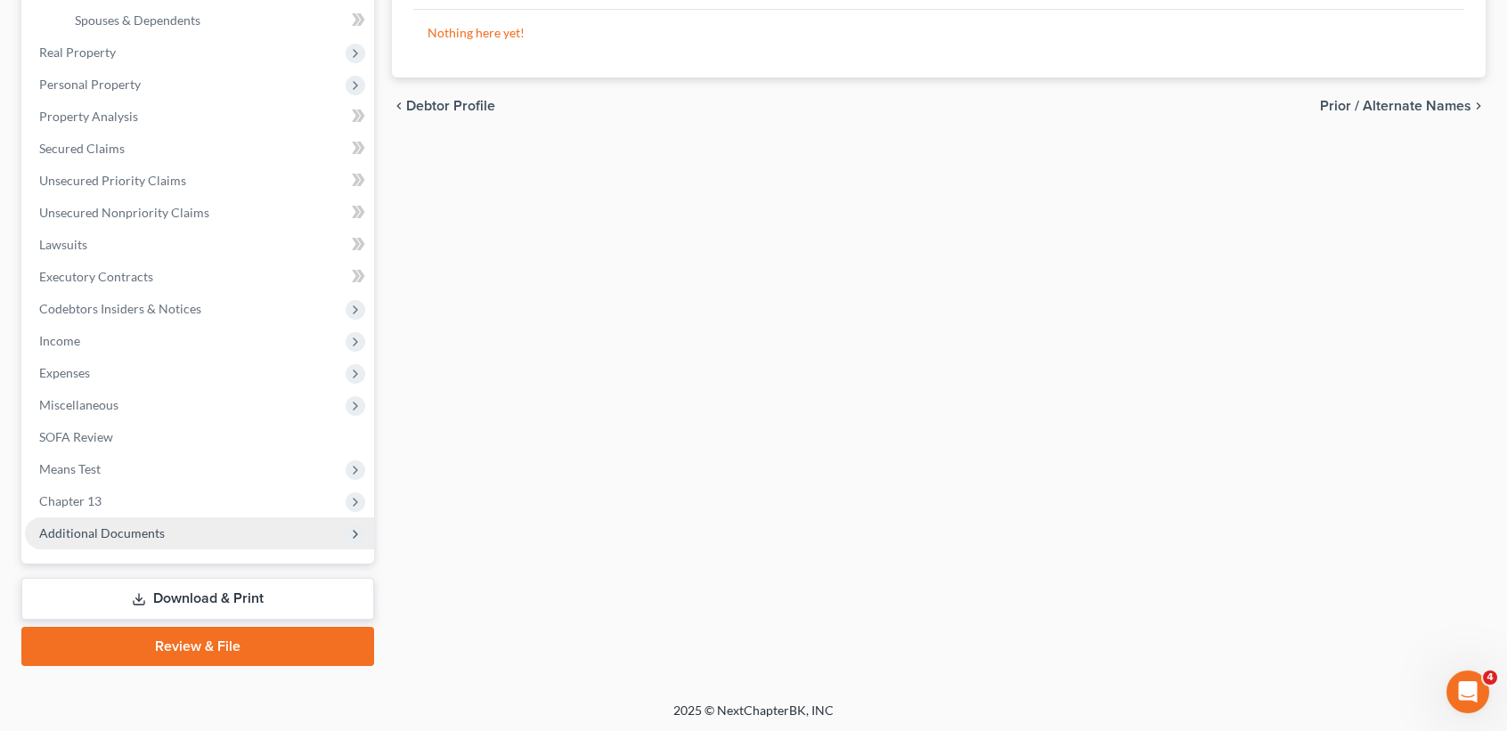
click at [118, 528] on span "Additional Documents" at bounding box center [102, 533] width 126 height 15
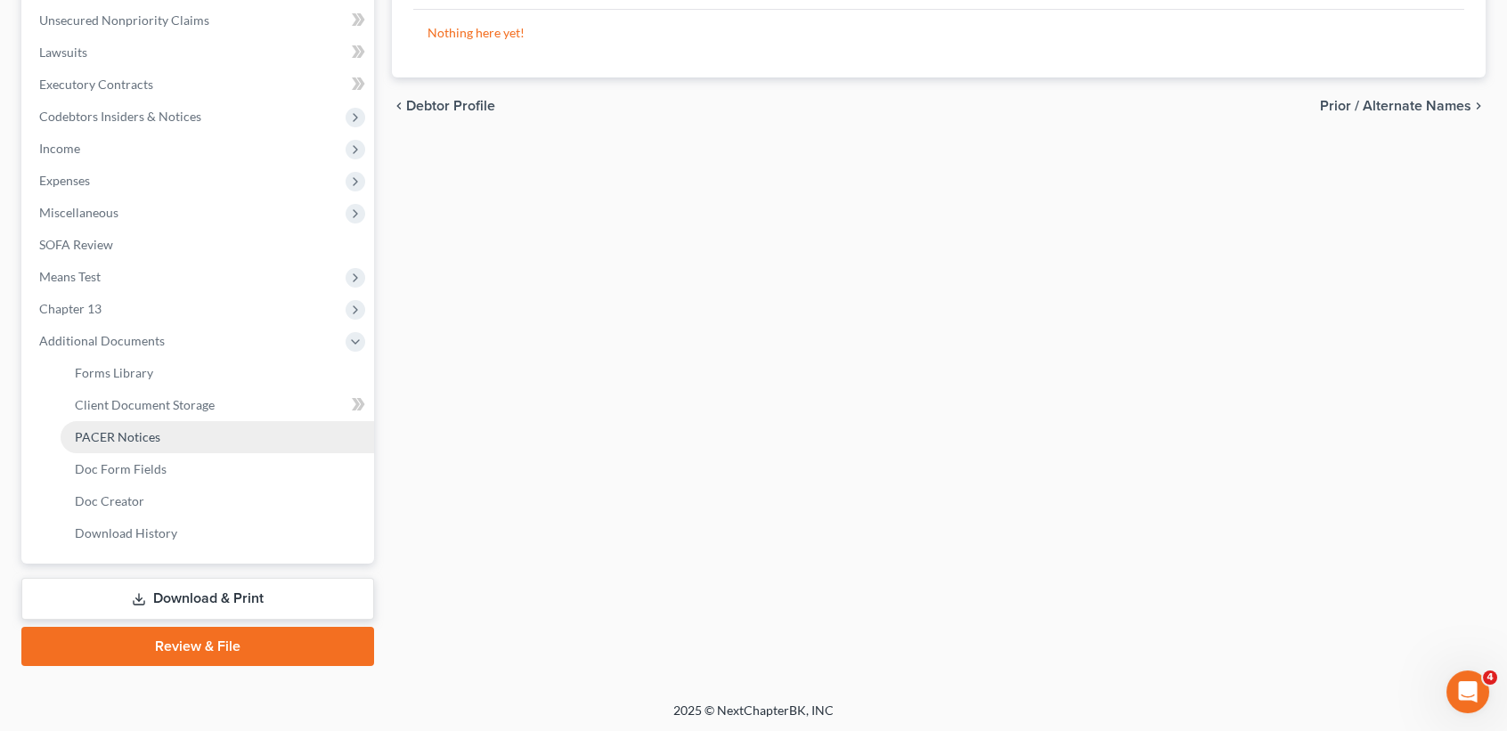
click at [137, 436] on span "PACER Notices" at bounding box center [118, 436] width 86 height 15
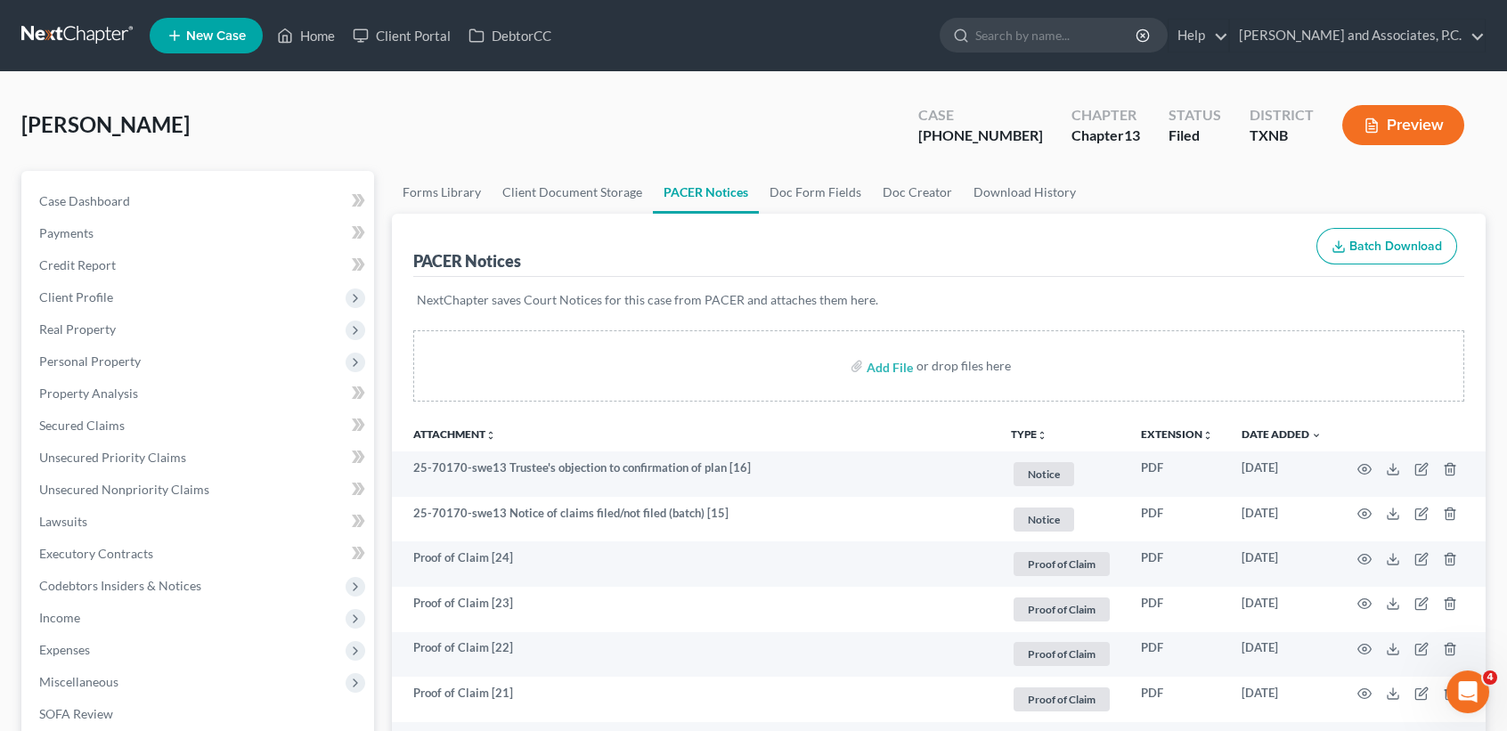
click at [444, 424] on th "Attachment unfold_more expand_more expand_less" at bounding box center [694, 434] width 605 height 36
click at [444, 428] on link "Attachment unfold_more expand_more expand_less" at bounding box center [454, 434] width 83 height 13
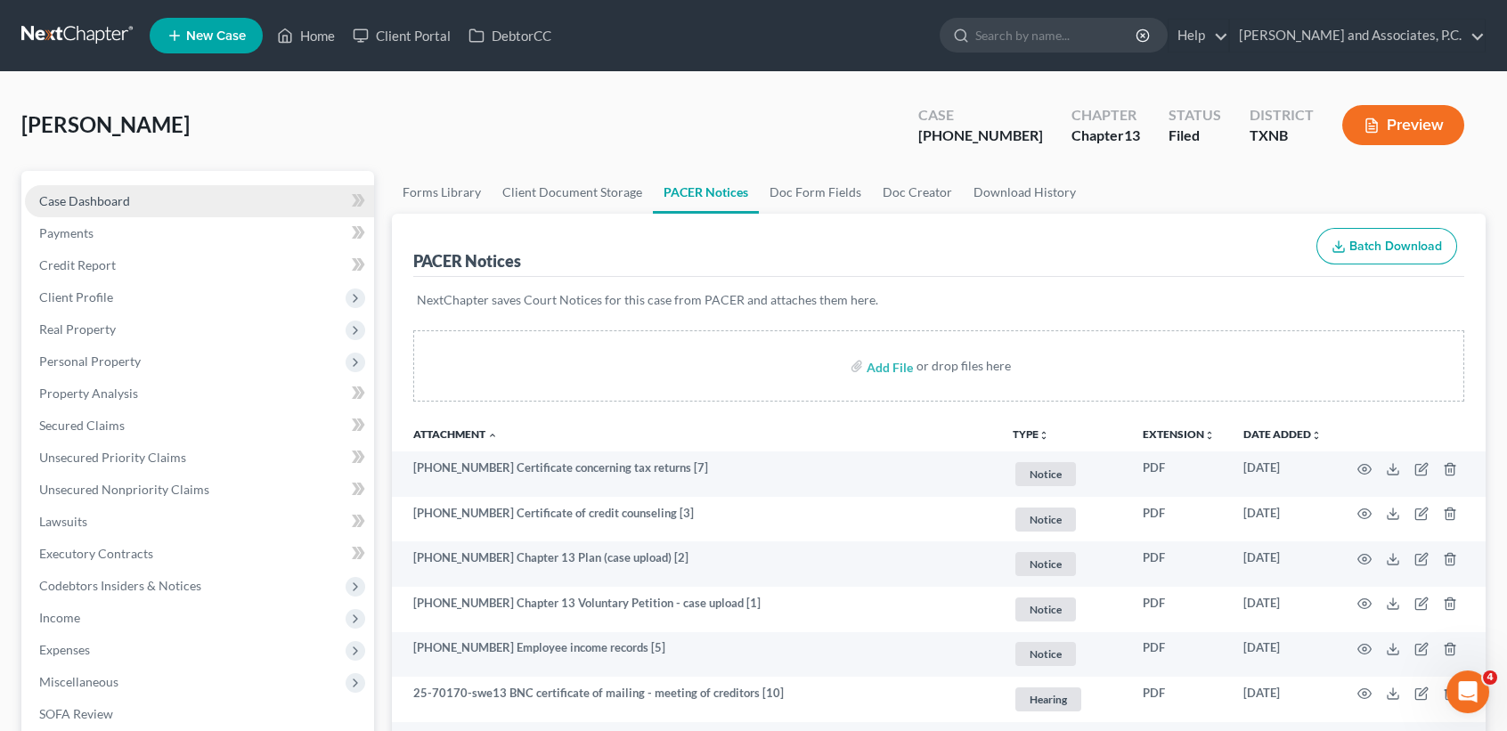
click at [64, 193] on span "Case Dashboard" at bounding box center [84, 200] width 91 height 15
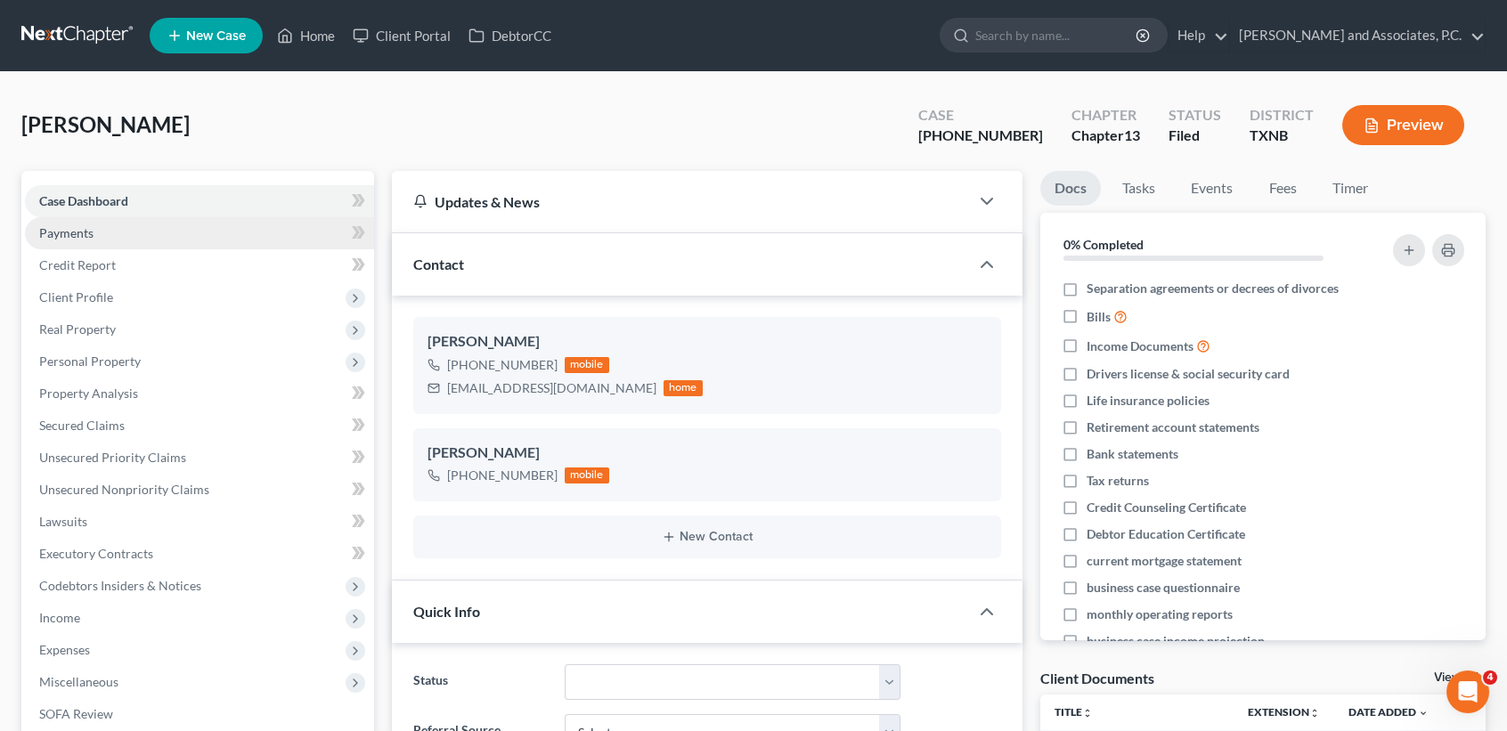
scroll to position [5062, 0]
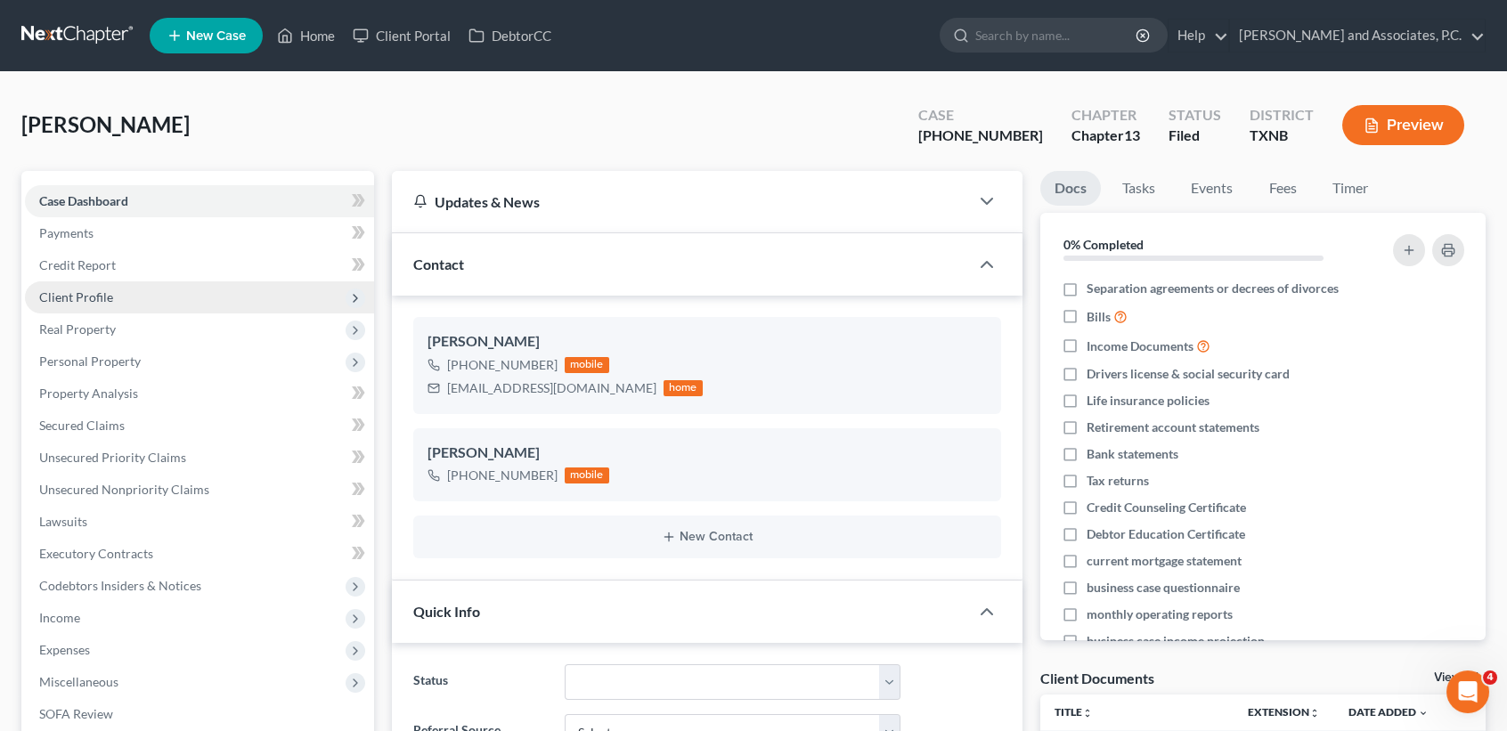
click at [101, 298] on span "Client Profile" at bounding box center [76, 297] width 74 height 15
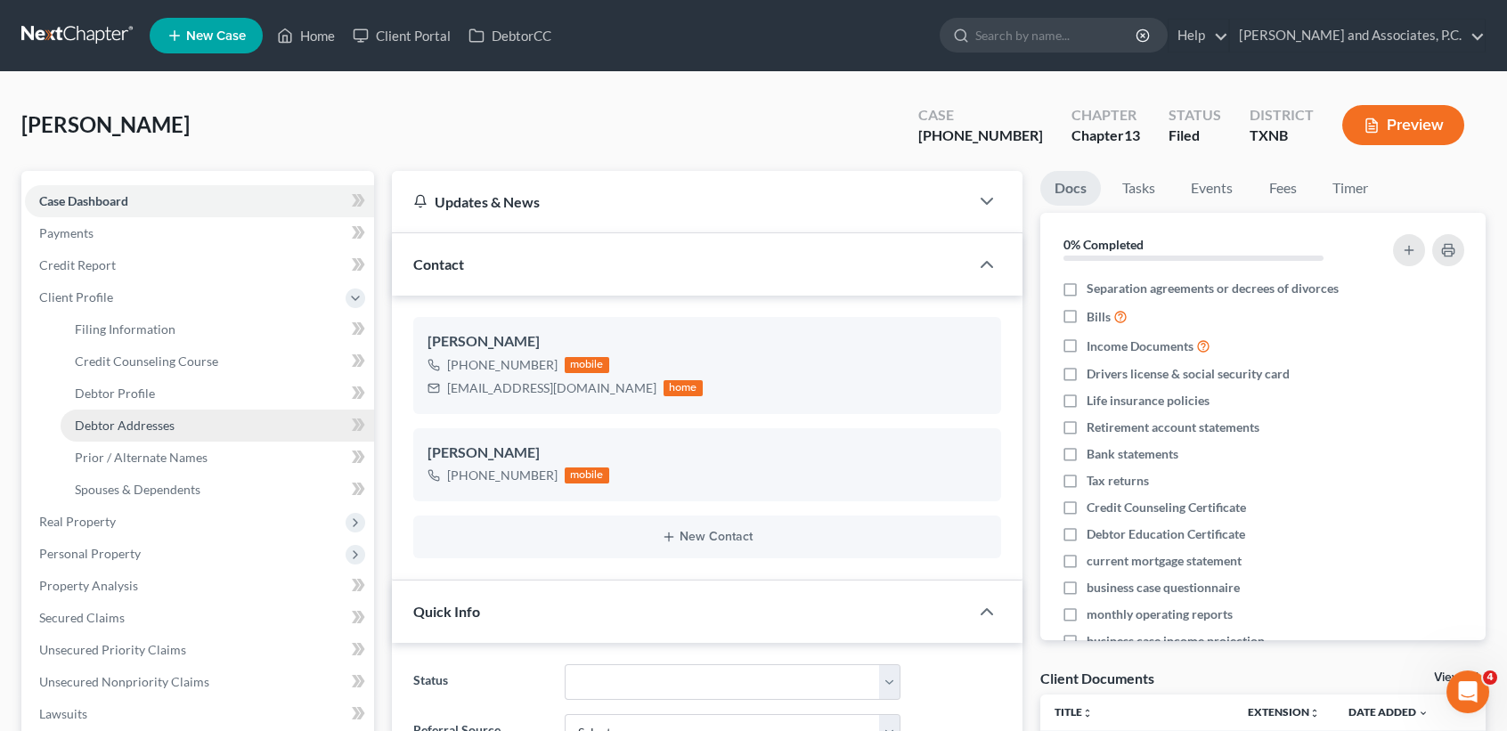
click at [152, 421] on span "Debtor Addresses" at bounding box center [125, 425] width 100 height 15
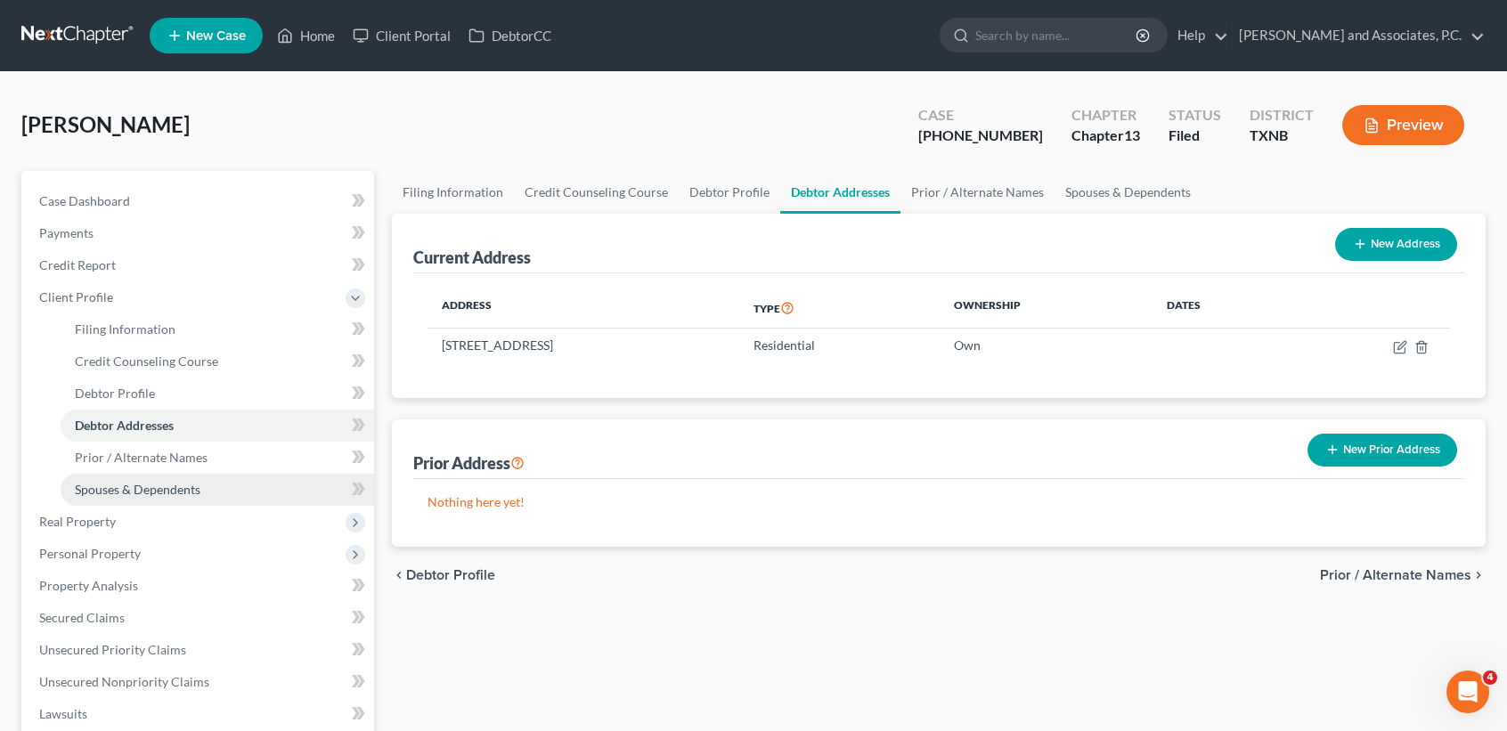
click at [229, 474] on link "Spouses & Dependents" at bounding box center [218, 490] width 314 height 32
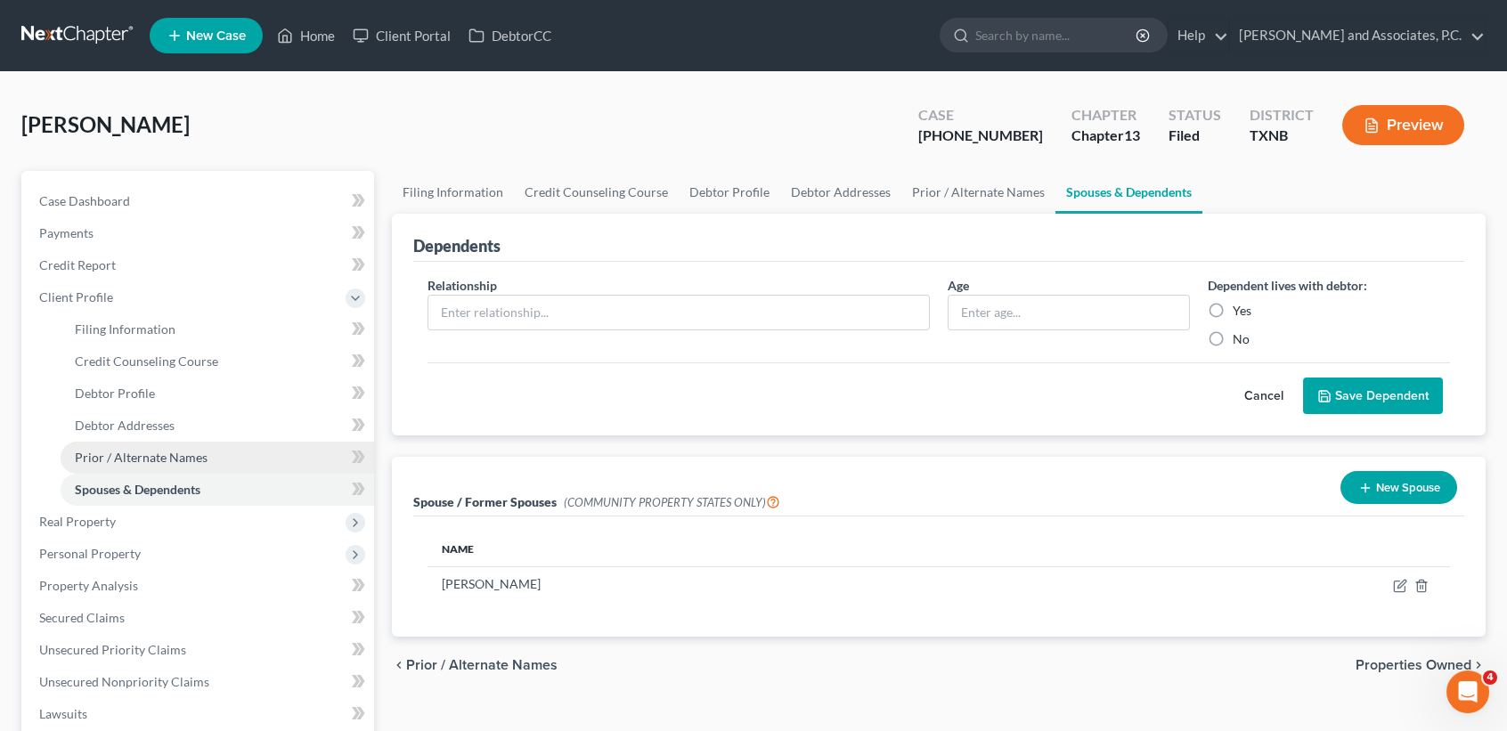
click at [226, 464] on link "Prior / Alternate Names" at bounding box center [218, 458] width 314 height 32
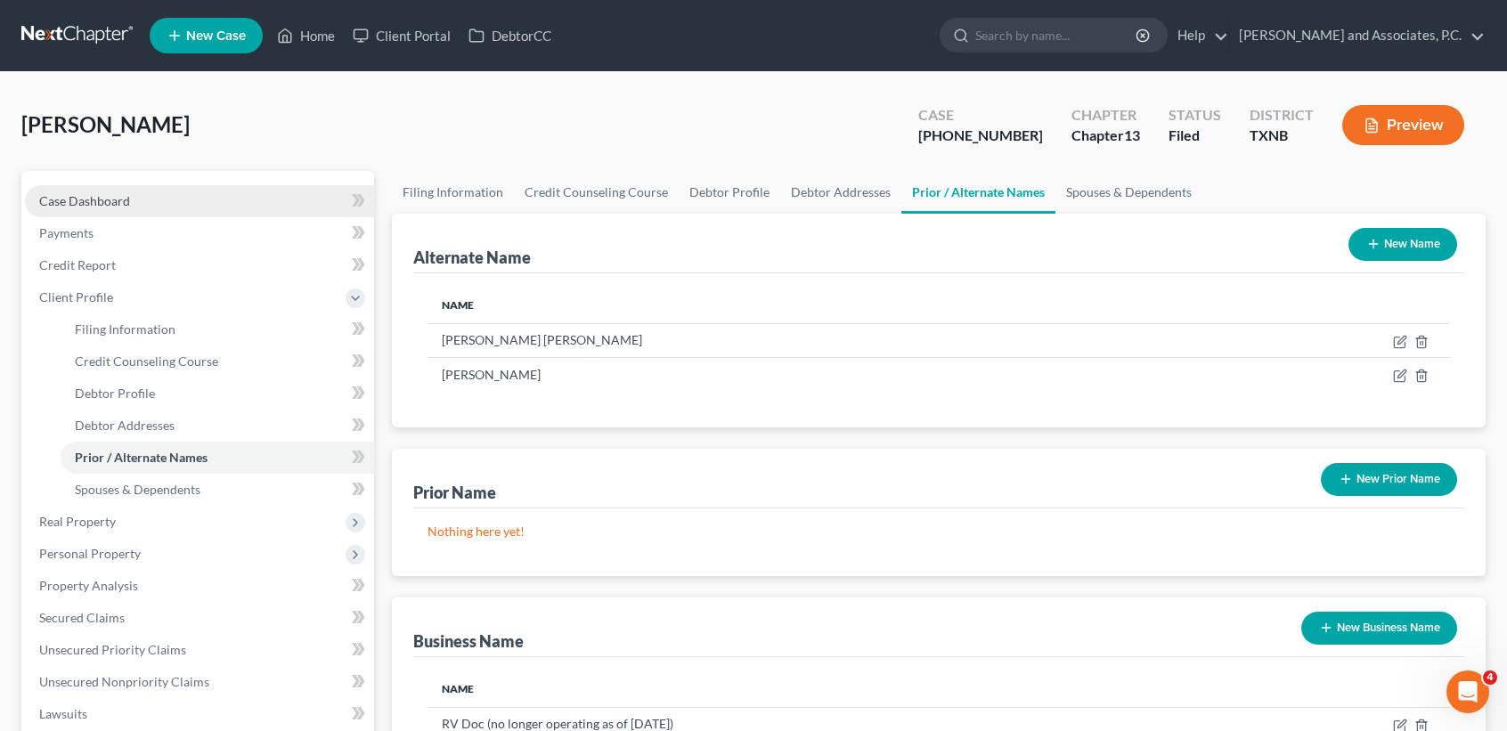
click at [125, 195] on span "Case Dashboard" at bounding box center [84, 200] width 91 height 15
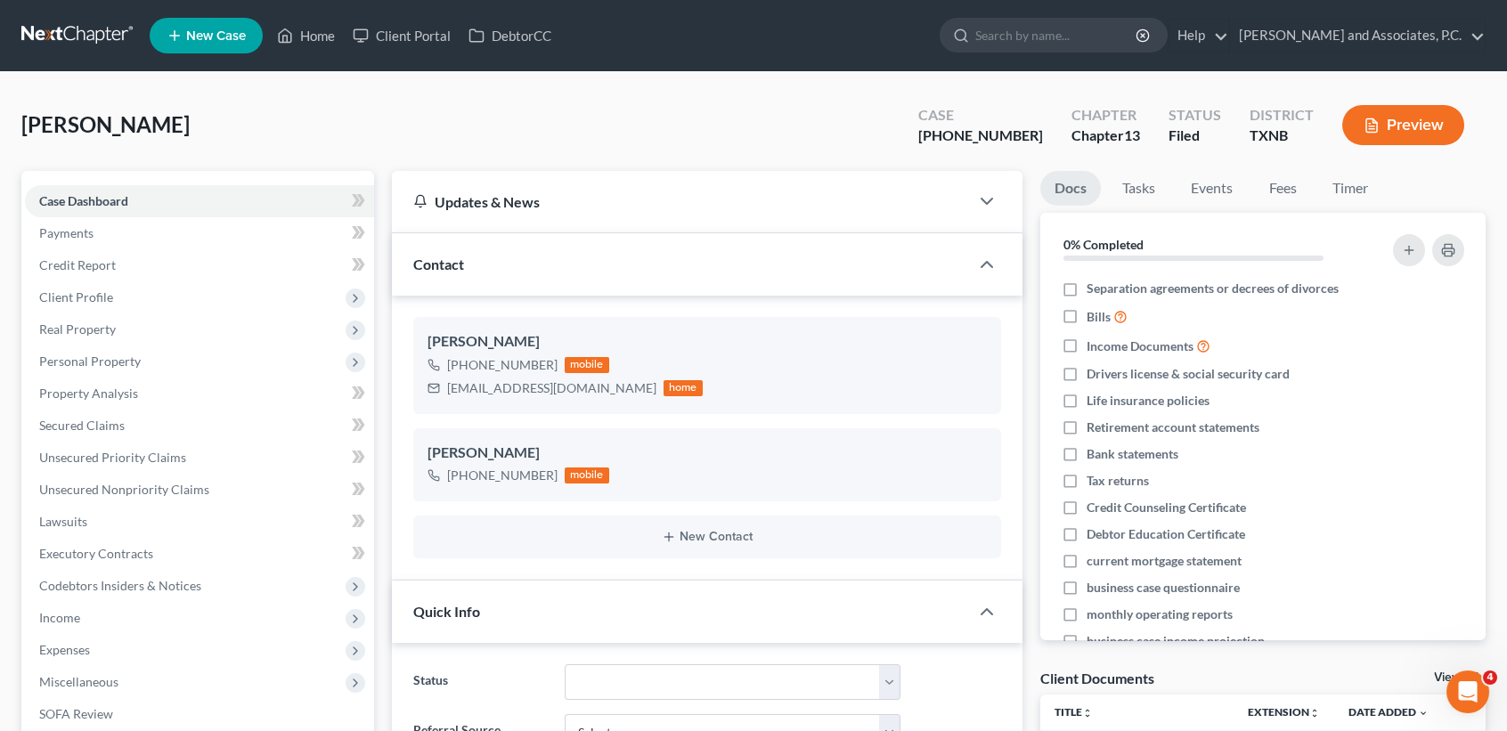
scroll to position [5062, 0]
drag, startPoint x: 54, startPoint y: 323, endPoint x: 74, endPoint y: 352, distance: 34.6
click at [54, 323] on span "Real Property" at bounding box center [77, 329] width 77 height 15
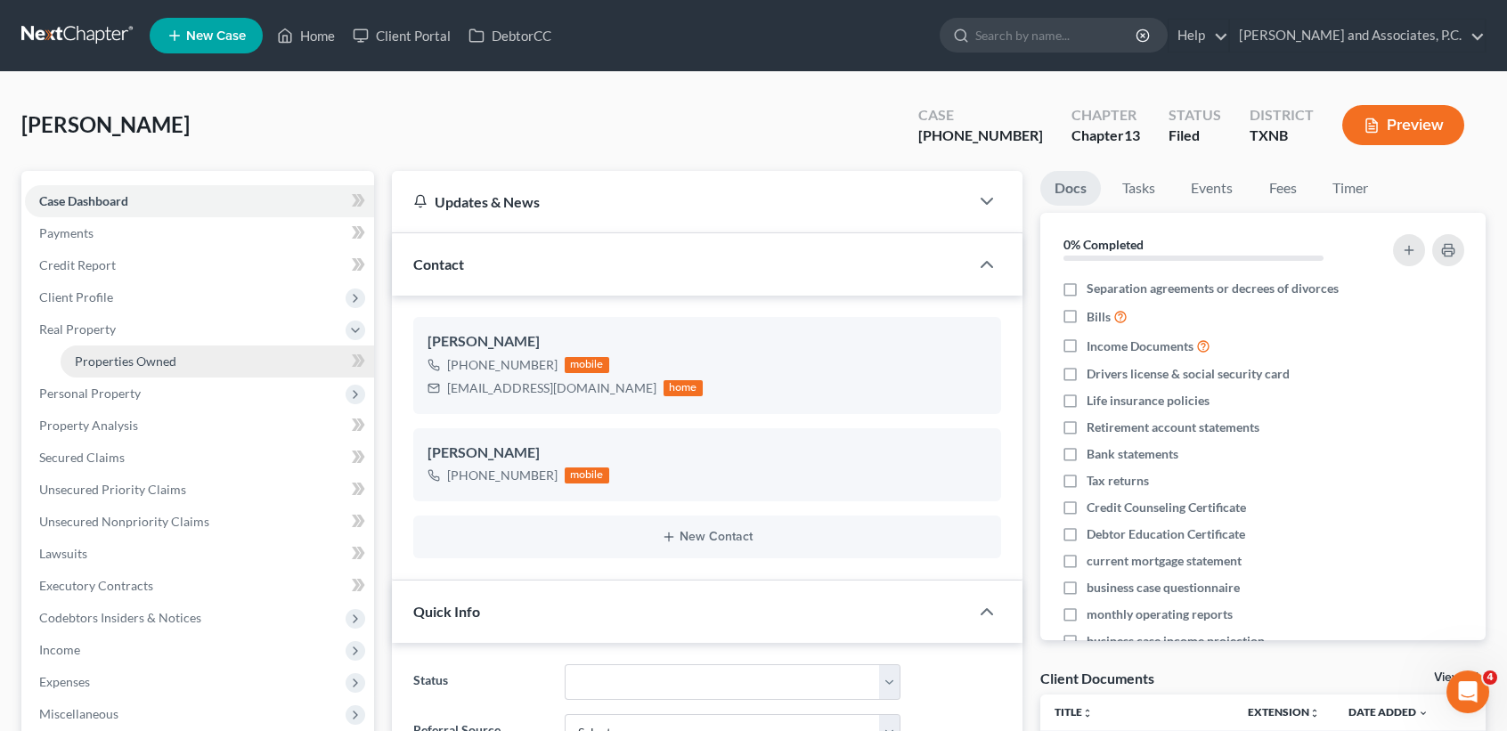
click at [75, 354] on span "Properties Owned" at bounding box center [126, 361] width 102 height 15
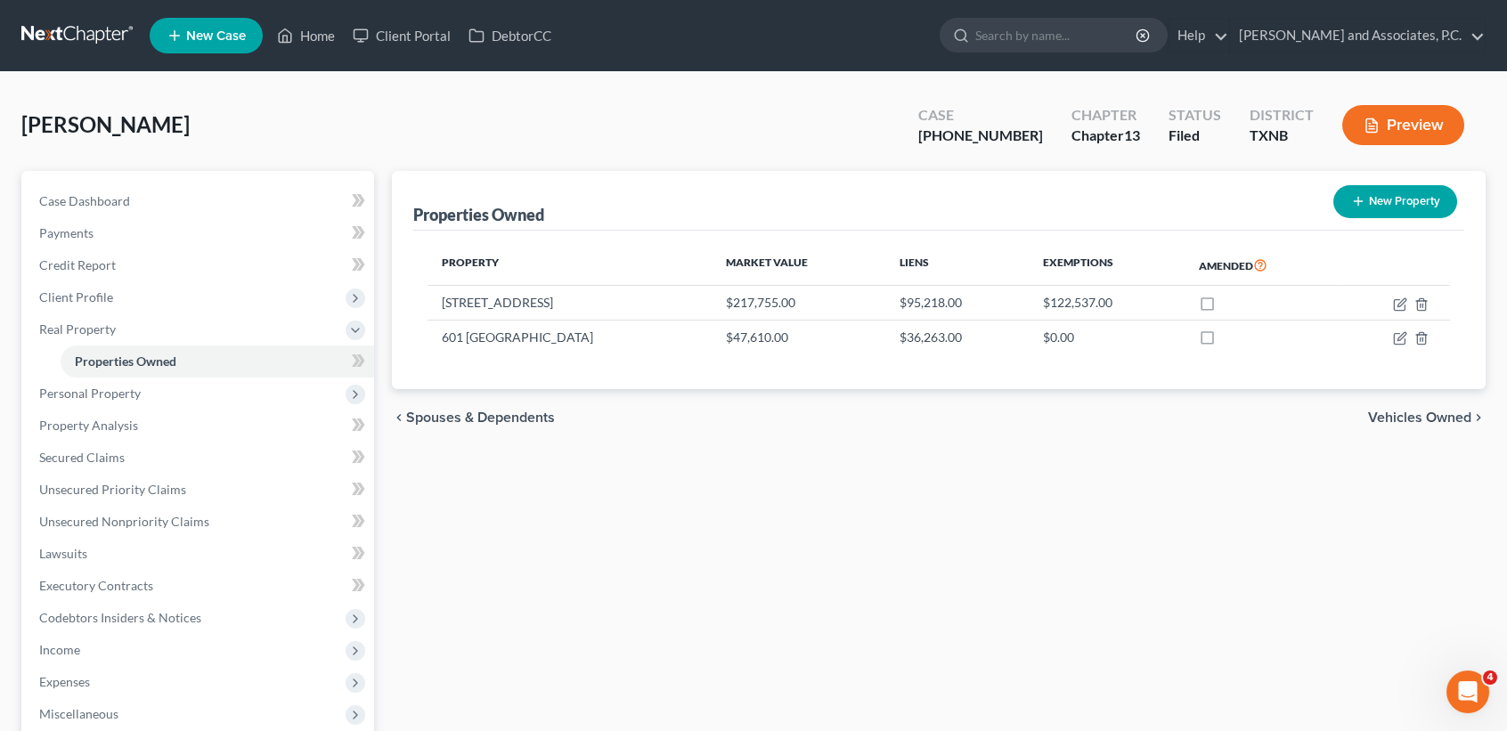
click at [61, 346] on link "Properties Owned" at bounding box center [218, 362] width 314 height 32
click at [1404, 336] on icon "button" at bounding box center [1402, 336] width 8 height 8
select select "45"
select select "38"
select select "0"
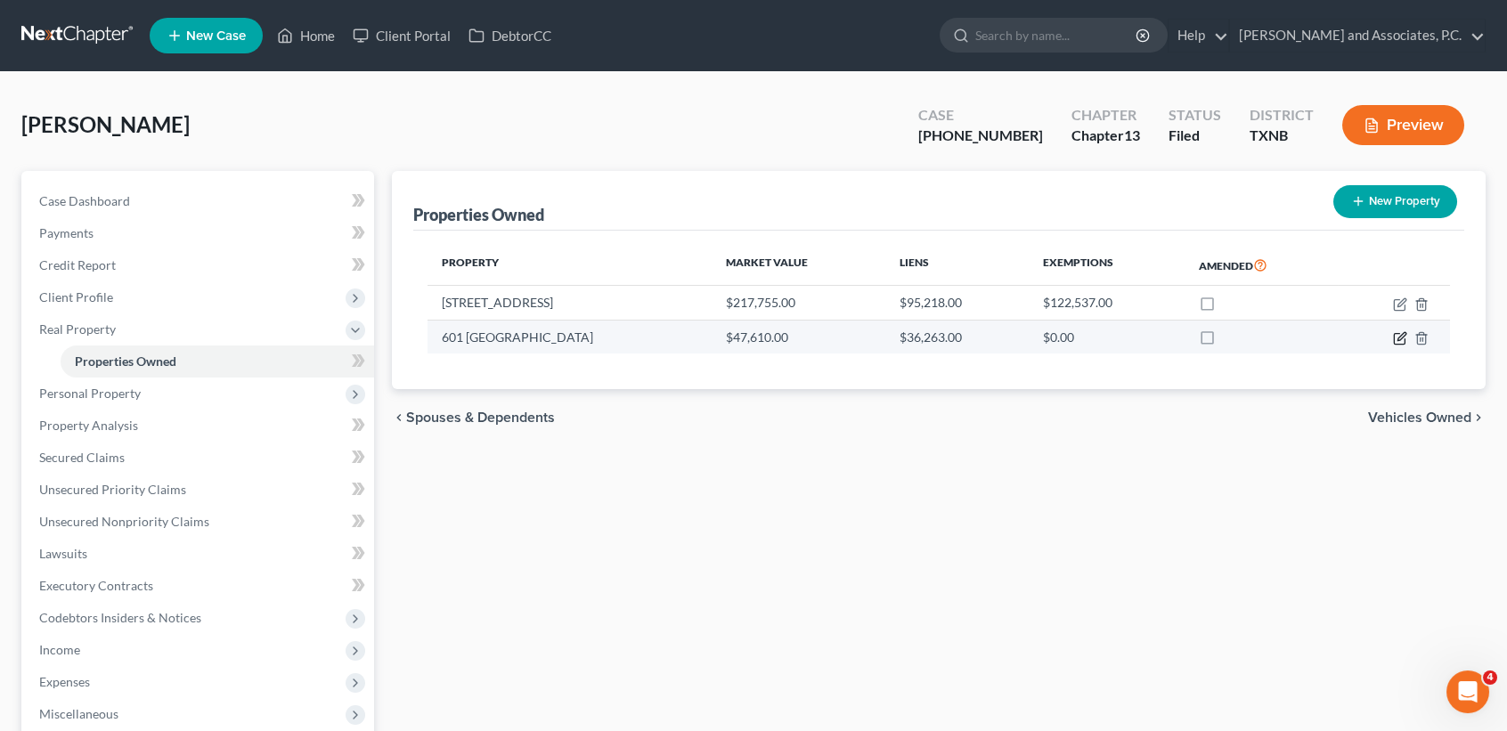
select select "0"
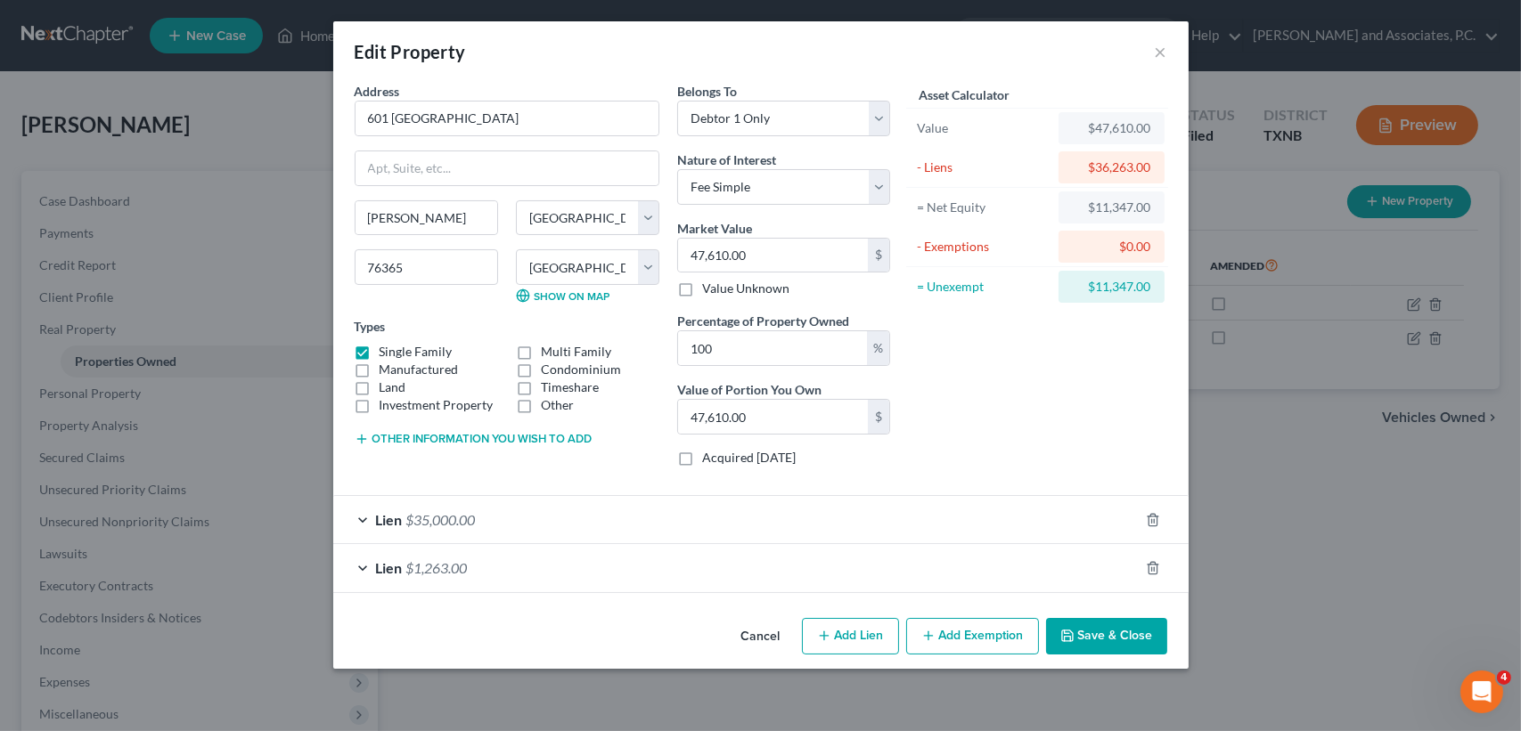
click at [1095, 632] on button "Save & Close" at bounding box center [1106, 636] width 121 height 37
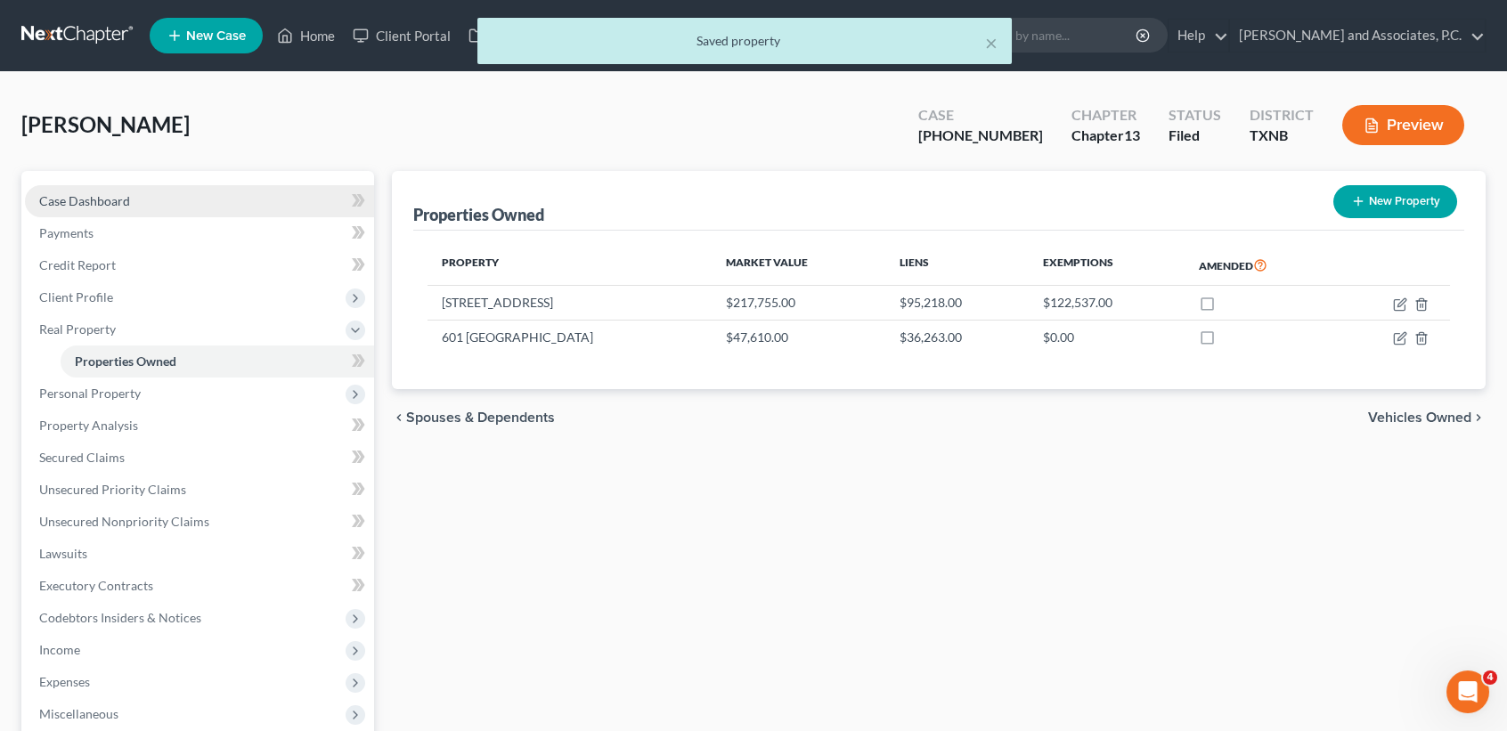
click at [103, 193] on span "Case Dashboard" at bounding box center [84, 200] width 91 height 15
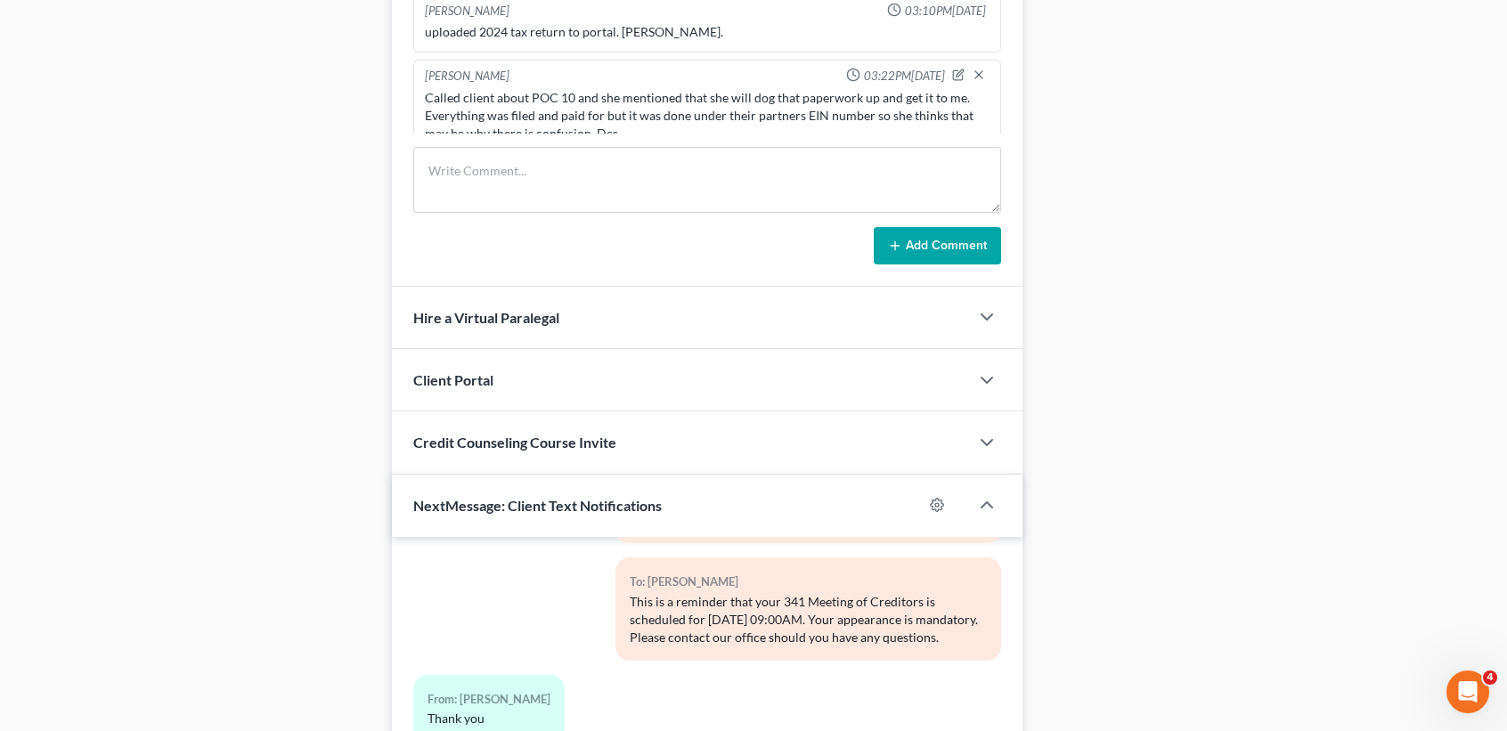
scroll to position [1306, 0]
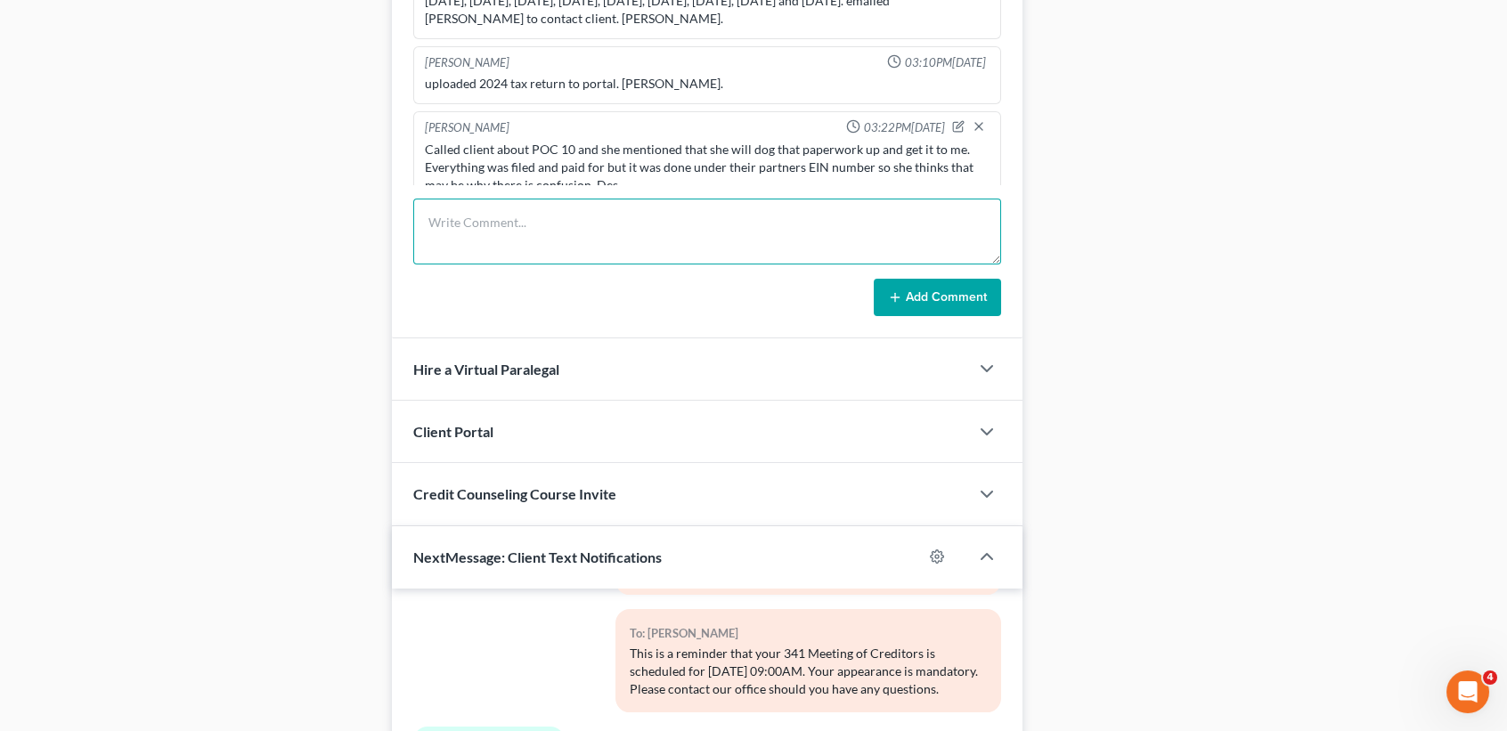
drag, startPoint x: 885, startPoint y: 241, endPoint x: 719, endPoint y: 669, distance: 458.9
click at [885, 241] on textarea at bounding box center [707, 232] width 588 height 66
type textarea "Called client to tell him about his payment increase. No answer, left vm. Des."
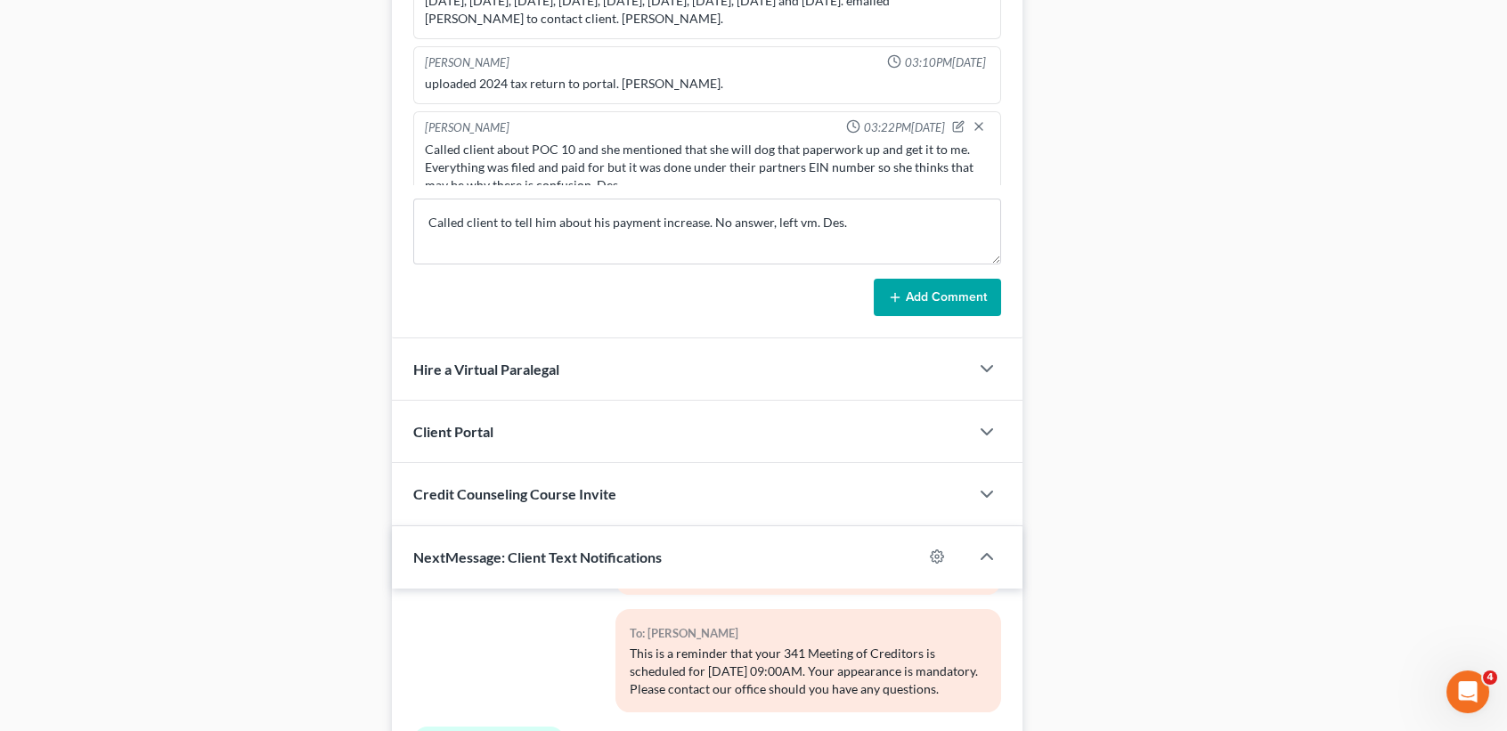
click at [967, 306] on button "Add Comment" at bounding box center [937, 297] width 127 height 37
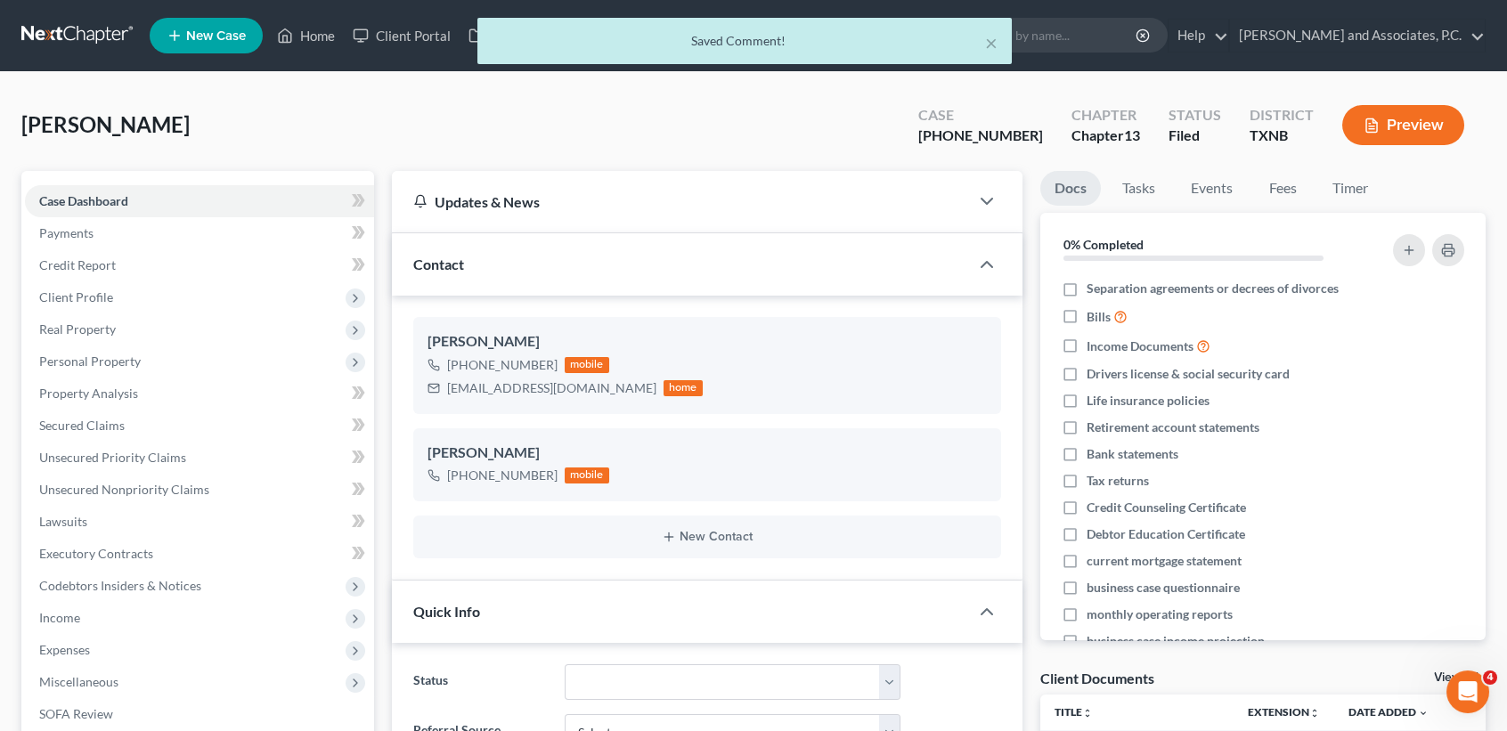
scroll to position [691, 0]
drag, startPoint x: 997, startPoint y: 37, endPoint x: 1472, endPoint y: 377, distance: 584.9
click at [997, 36] on button "×" at bounding box center [991, 42] width 12 height 21
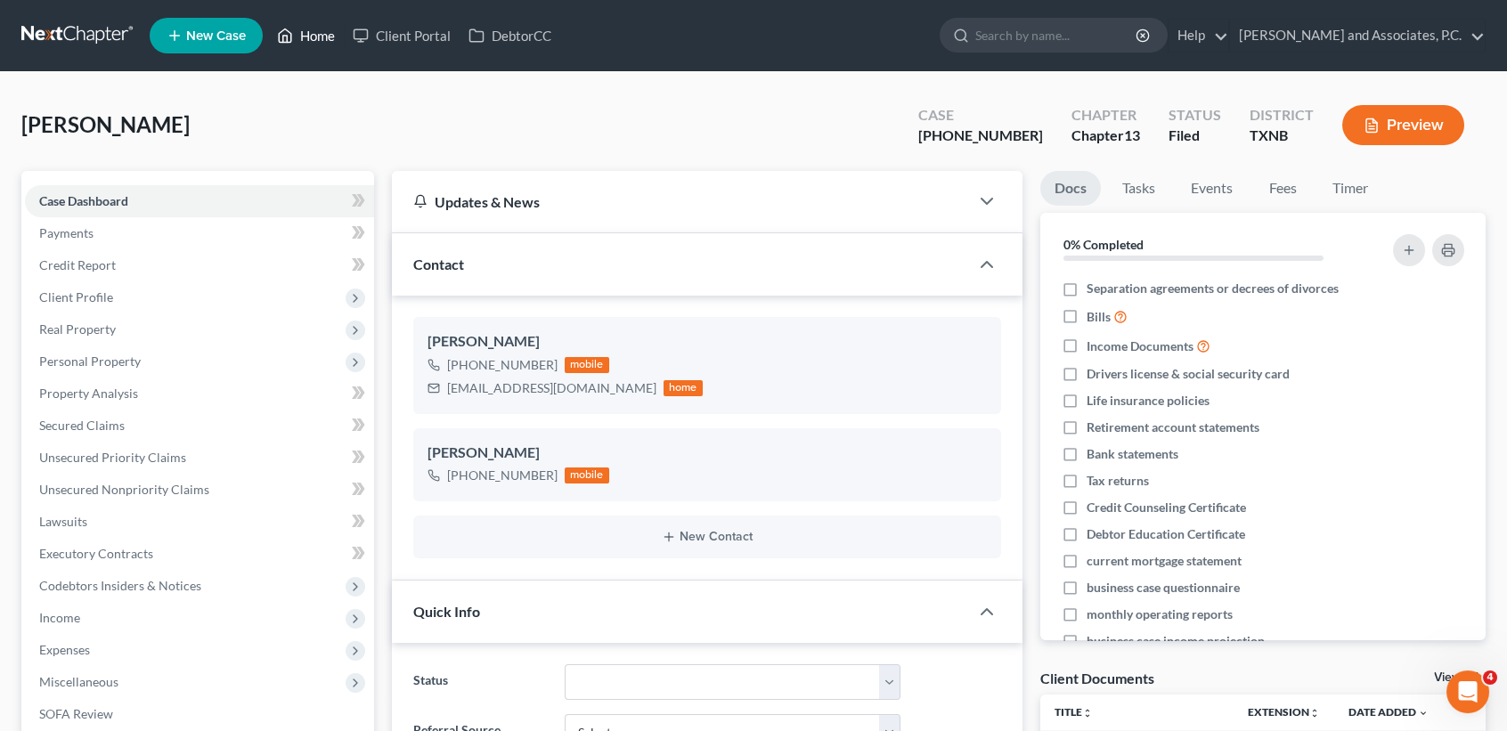
click at [331, 34] on link "Home" at bounding box center [306, 36] width 76 height 32
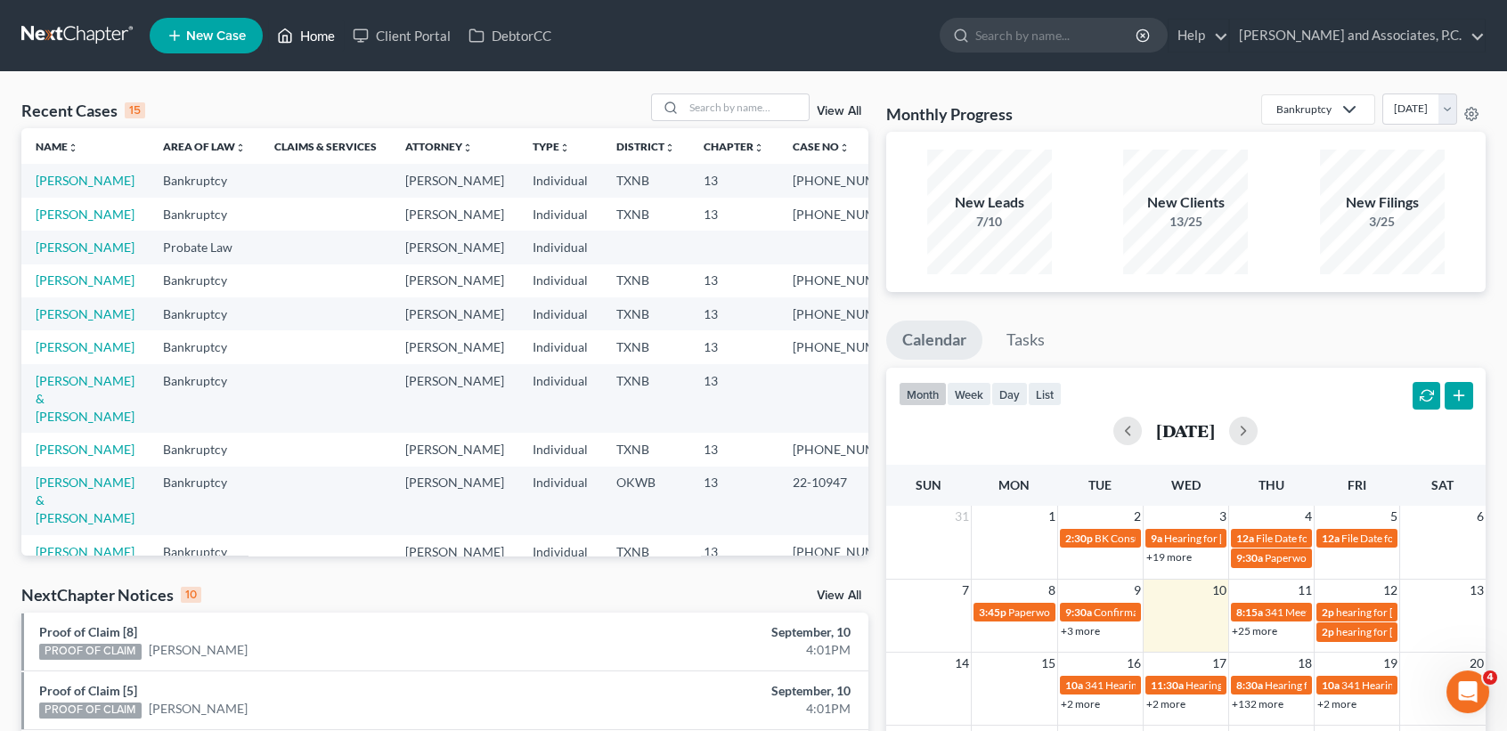
drag, startPoint x: 306, startPoint y: 31, endPoint x: 286, endPoint y: 108, distance: 79.1
click at [306, 30] on link "Home" at bounding box center [306, 36] width 76 height 32
click at [716, 118] on input "search" at bounding box center [746, 107] width 125 height 26
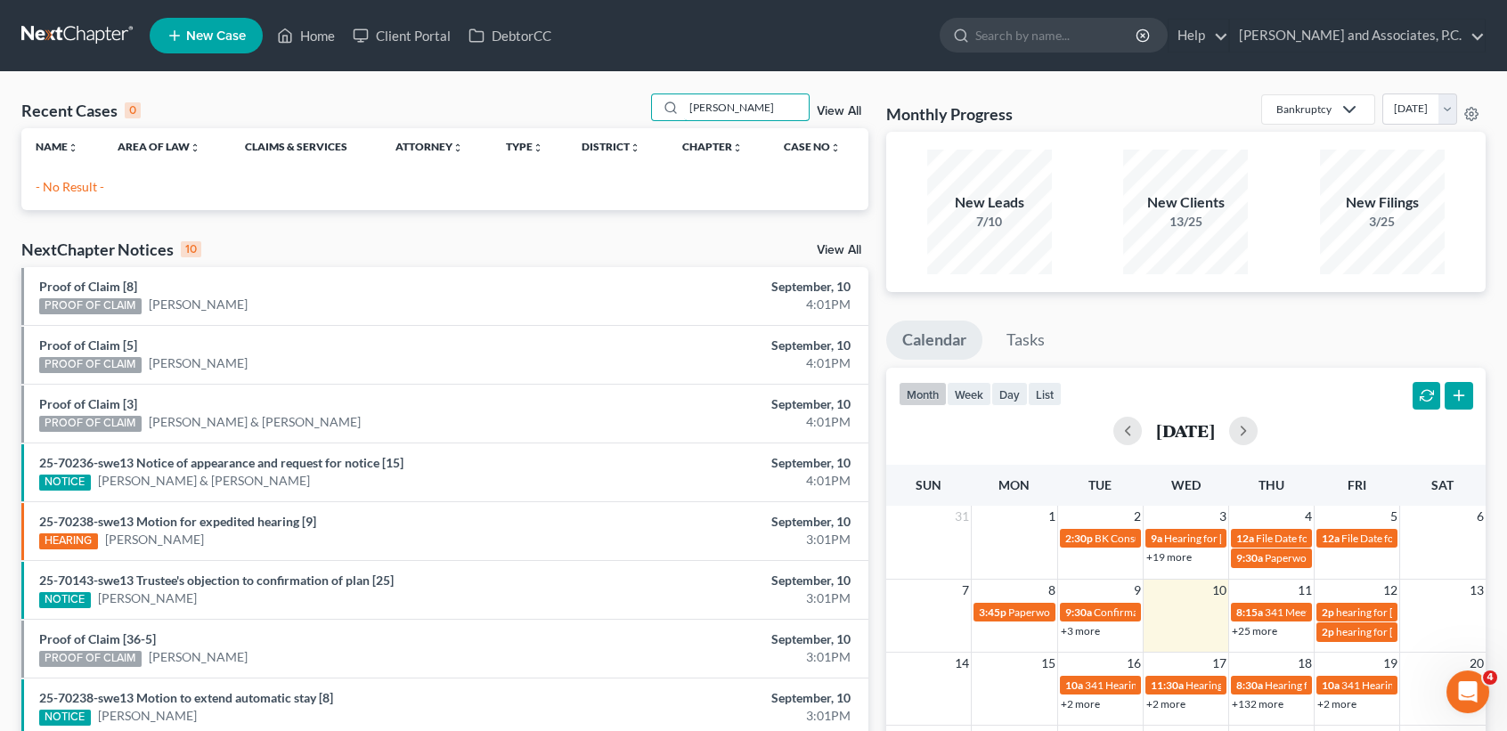
type input "schult"
click at [289, 30] on icon at bounding box center [286, 35] width 12 height 13
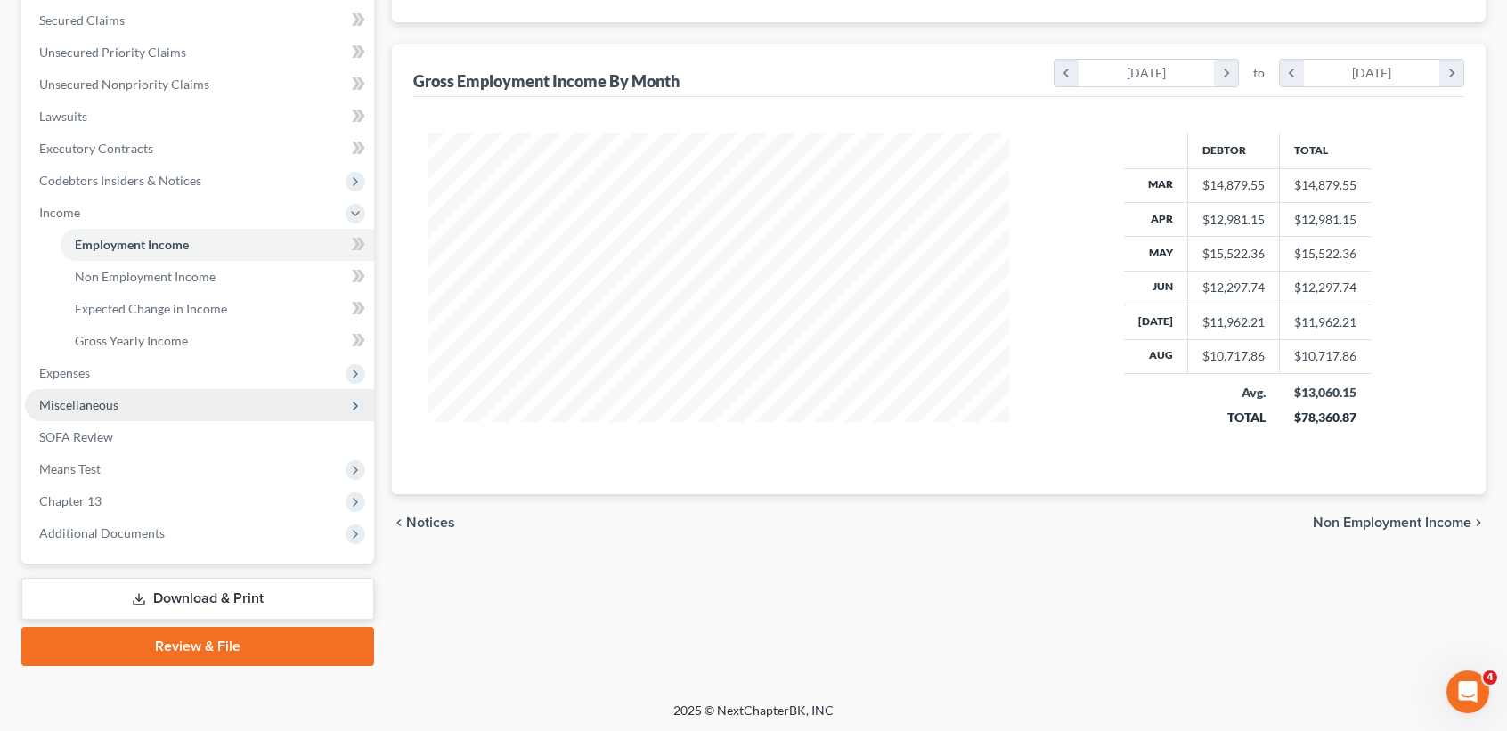
scroll to position [319, 616]
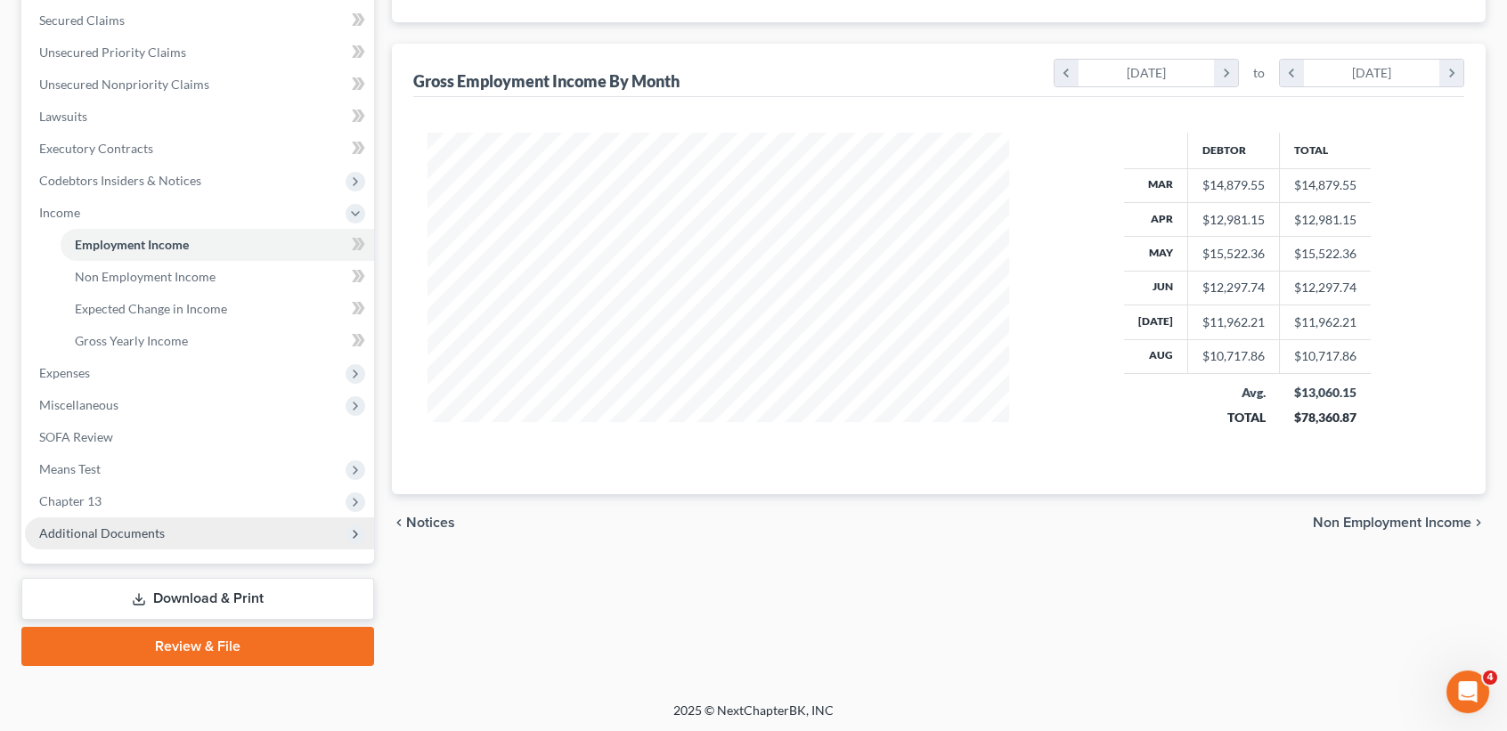
click at [85, 535] on span "Additional Documents" at bounding box center [102, 533] width 126 height 15
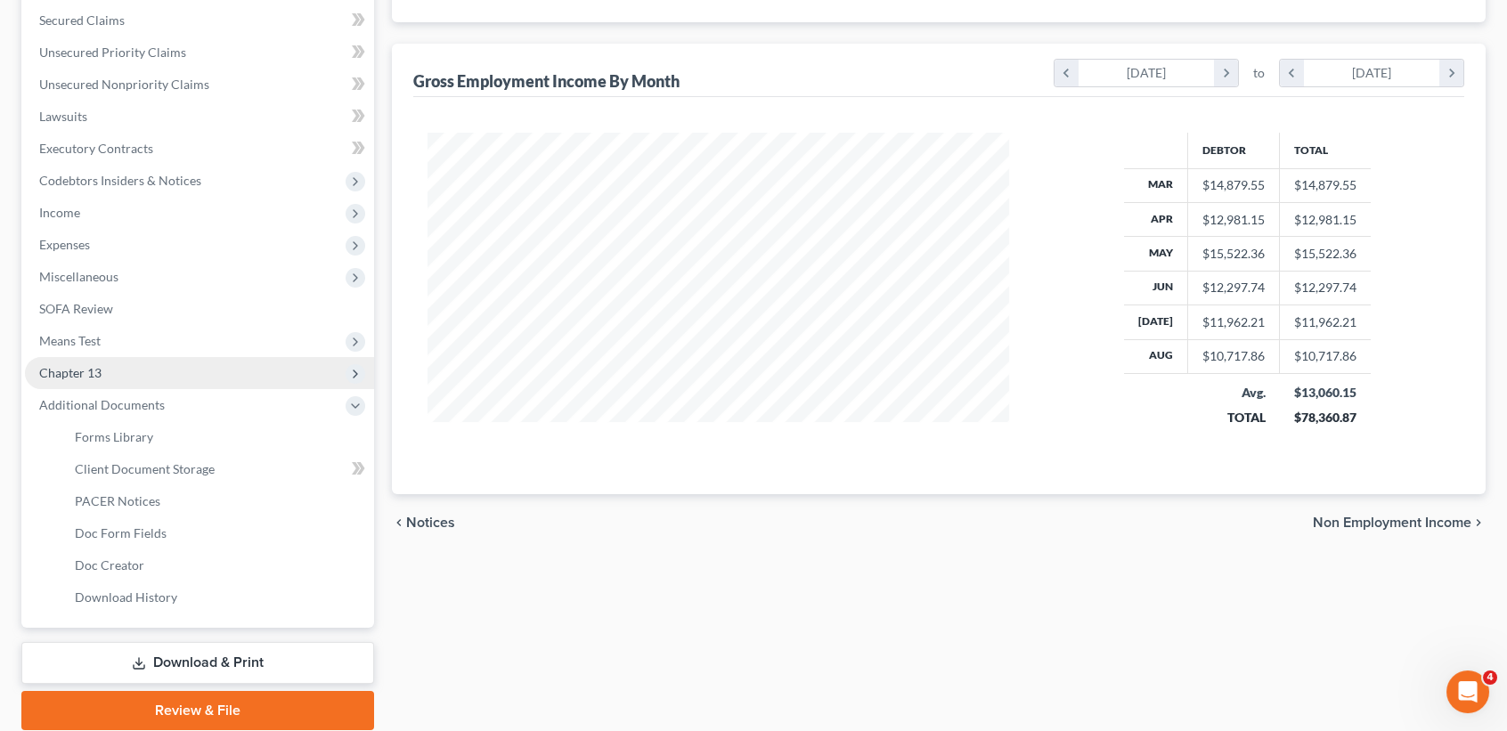
click at [144, 363] on span "Chapter 13" at bounding box center [199, 373] width 349 height 32
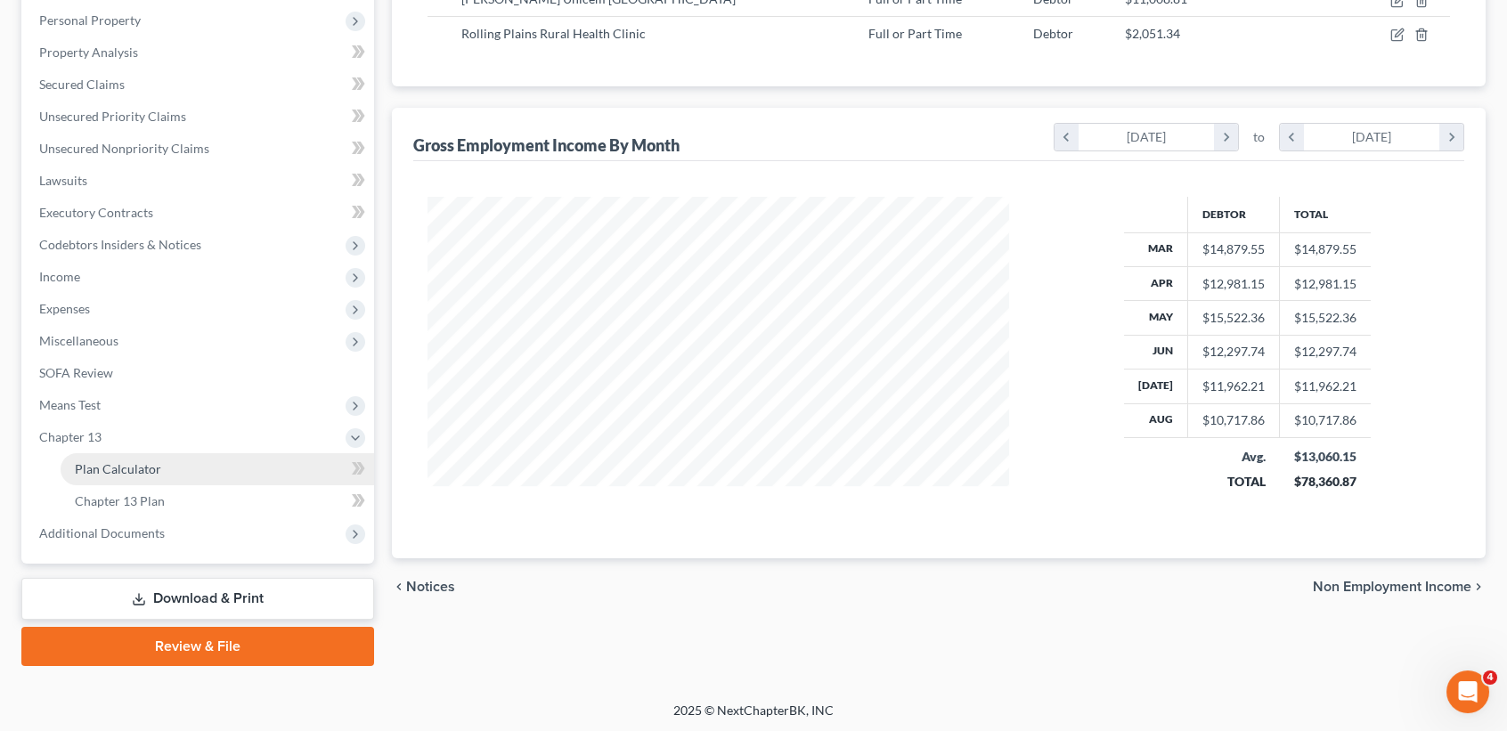
click at [110, 465] on span "Plan Calculator" at bounding box center [118, 468] width 86 height 15
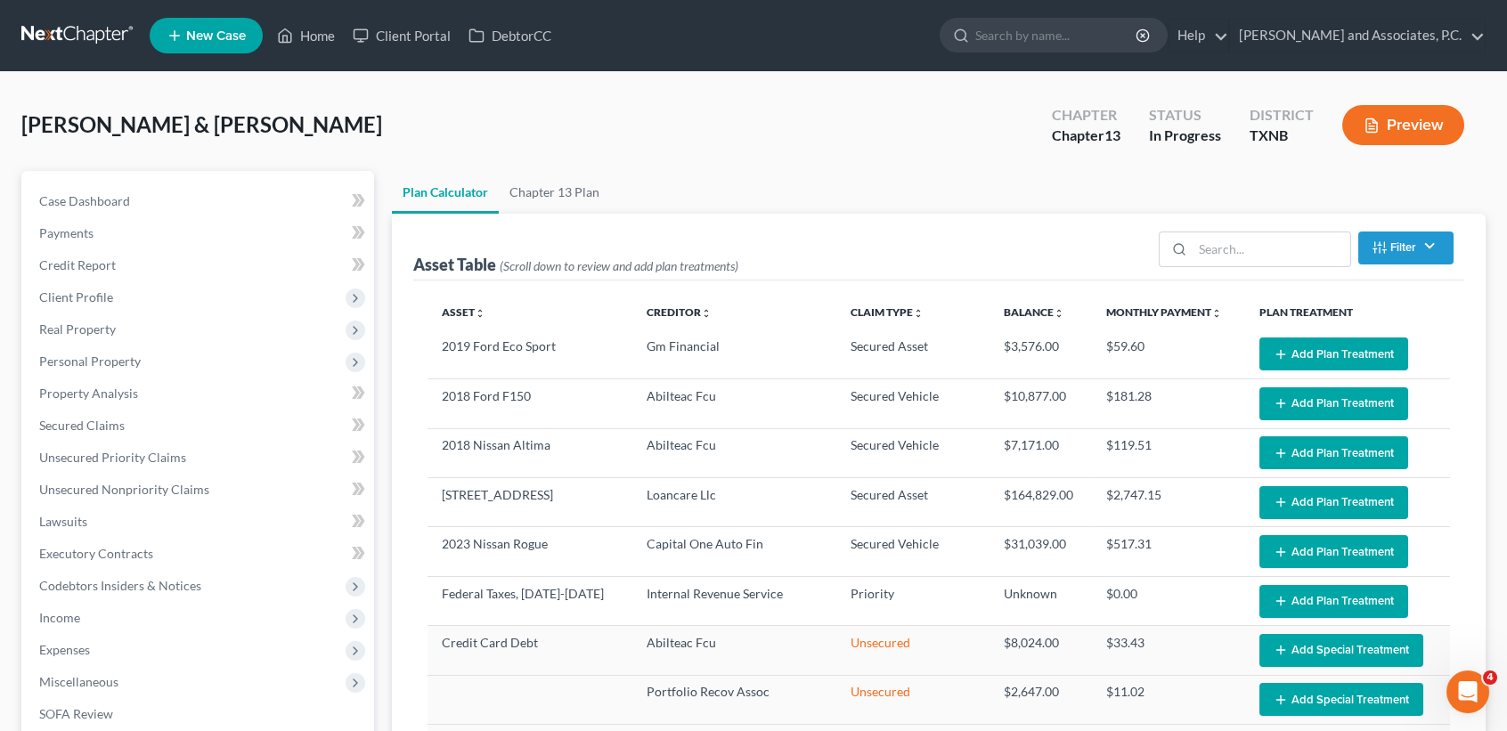
select select "59"
click at [560, 182] on link "Chapter 13 Plan" at bounding box center [554, 192] width 111 height 43
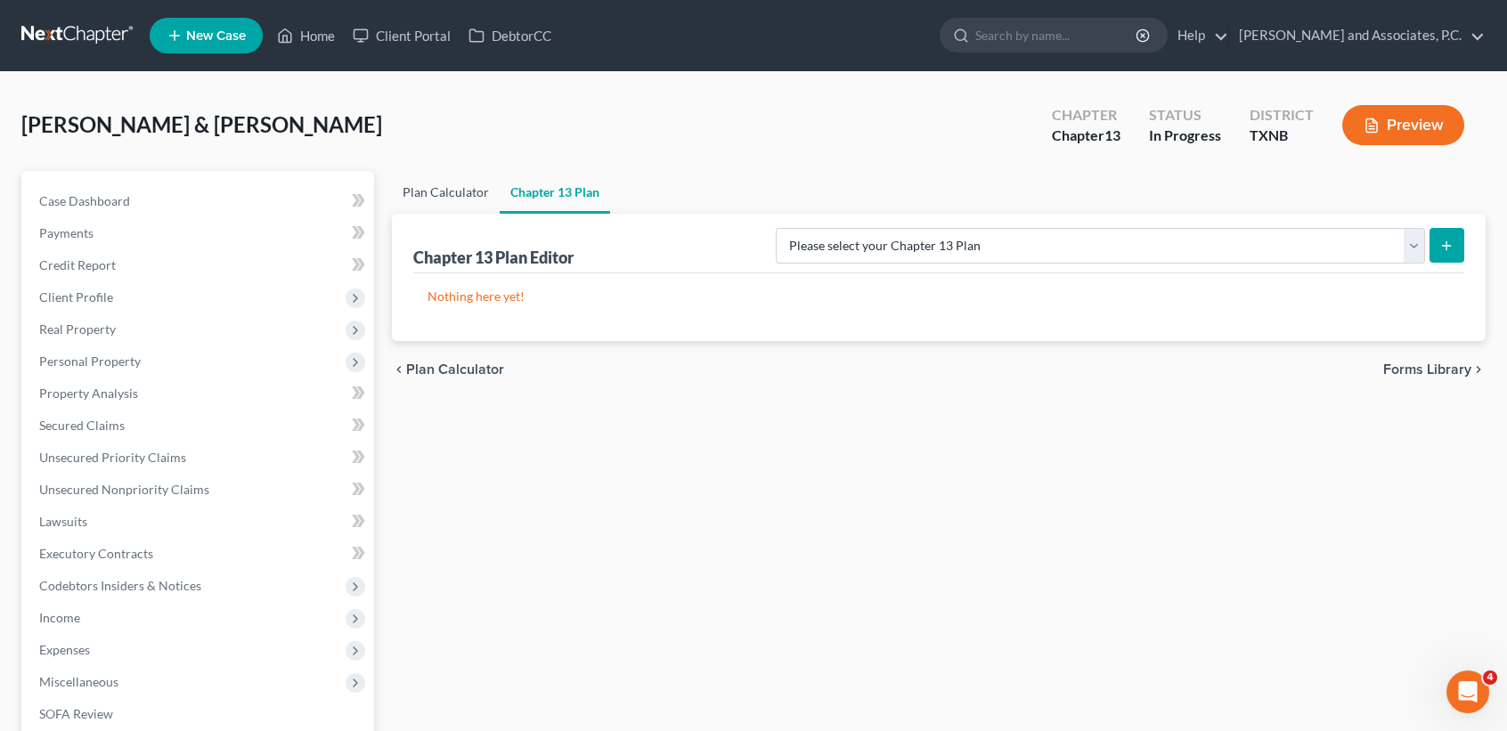
click at [458, 187] on link "Plan Calculator" at bounding box center [446, 192] width 108 height 43
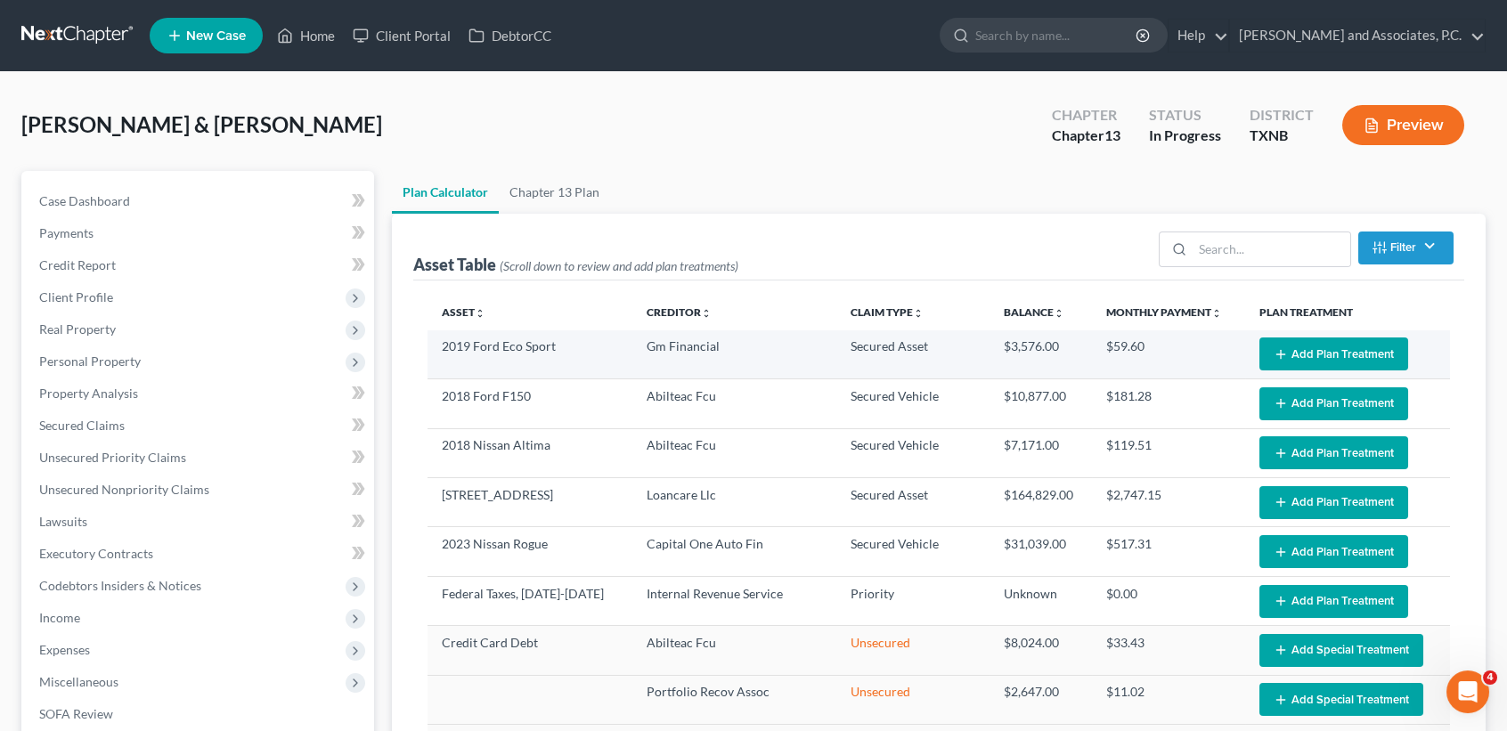
select select "59"
click at [1350, 357] on button "Add Plan Treatment" at bounding box center [1334, 354] width 149 height 33
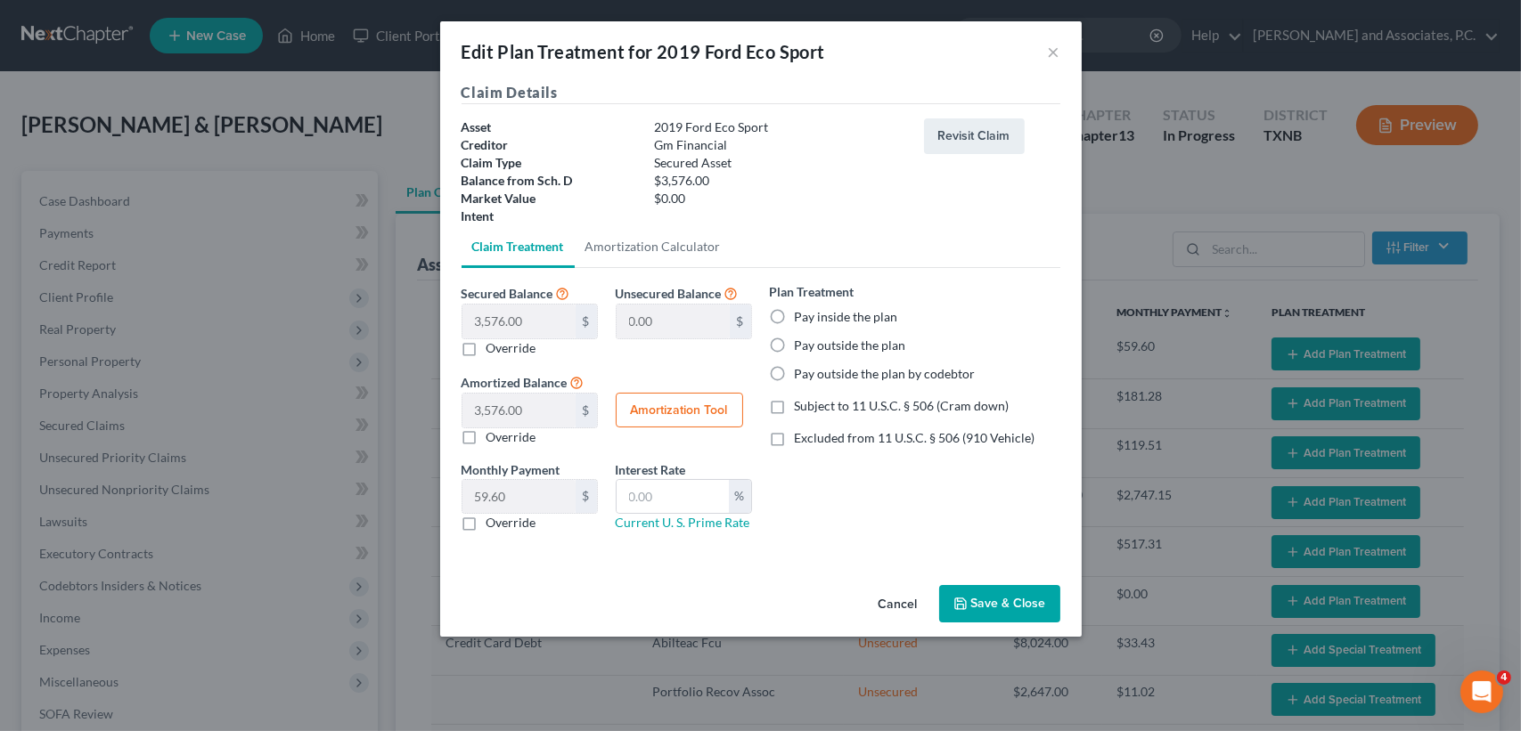
click at [486, 349] on label "Override" at bounding box center [511, 348] width 50 height 18
click at [493, 349] on input "Override" at bounding box center [499, 345] width 12 height 12
checkbox input "true"
click at [676, 405] on button "Amortization Tool" at bounding box center [679, 411] width 127 height 36
type input "60"
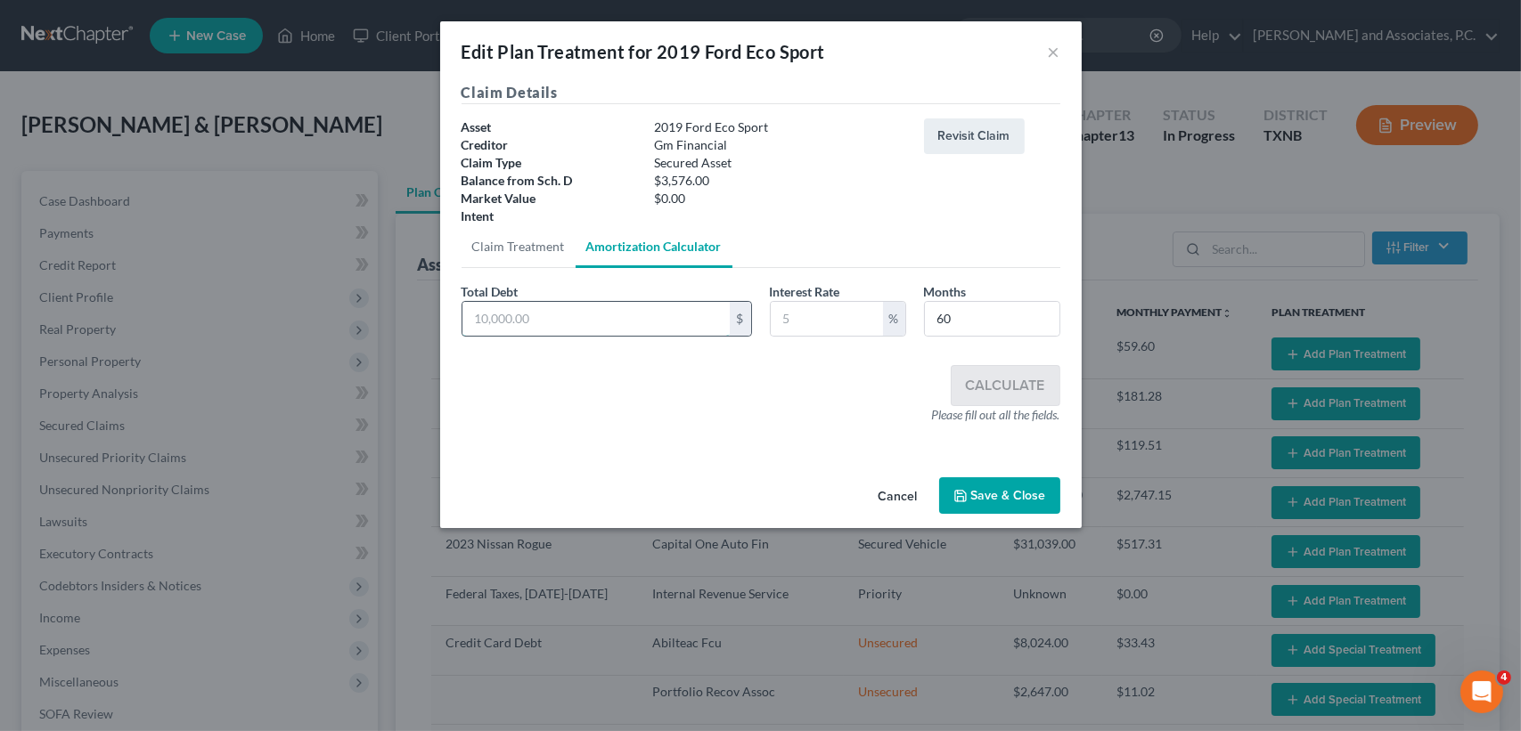
click at [628, 333] on input "text" at bounding box center [595, 319] width 267 height 34
type input "1,207.72"
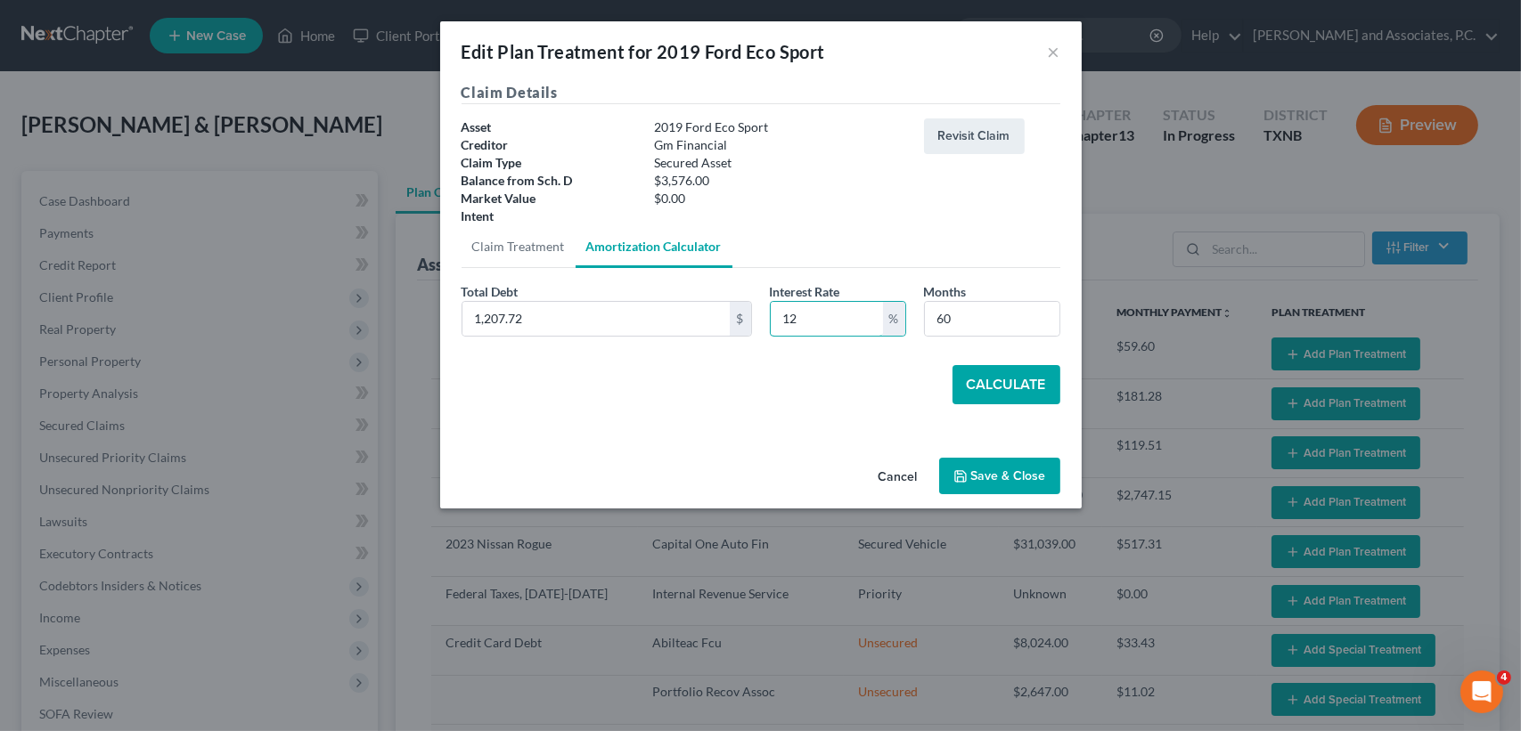
type input "12"
drag, startPoint x: 1071, startPoint y: 397, endPoint x: 1039, endPoint y: 402, distance: 32.4
click at [1070, 397] on div "Claim Details Asset 2019 Ford Eco Sport Creditor Gm Financial Claim Type Secure…" at bounding box center [760, 266] width 641 height 369
click at [1009, 397] on button "Calculate" at bounding box center [1006, 384] width 108 height 39
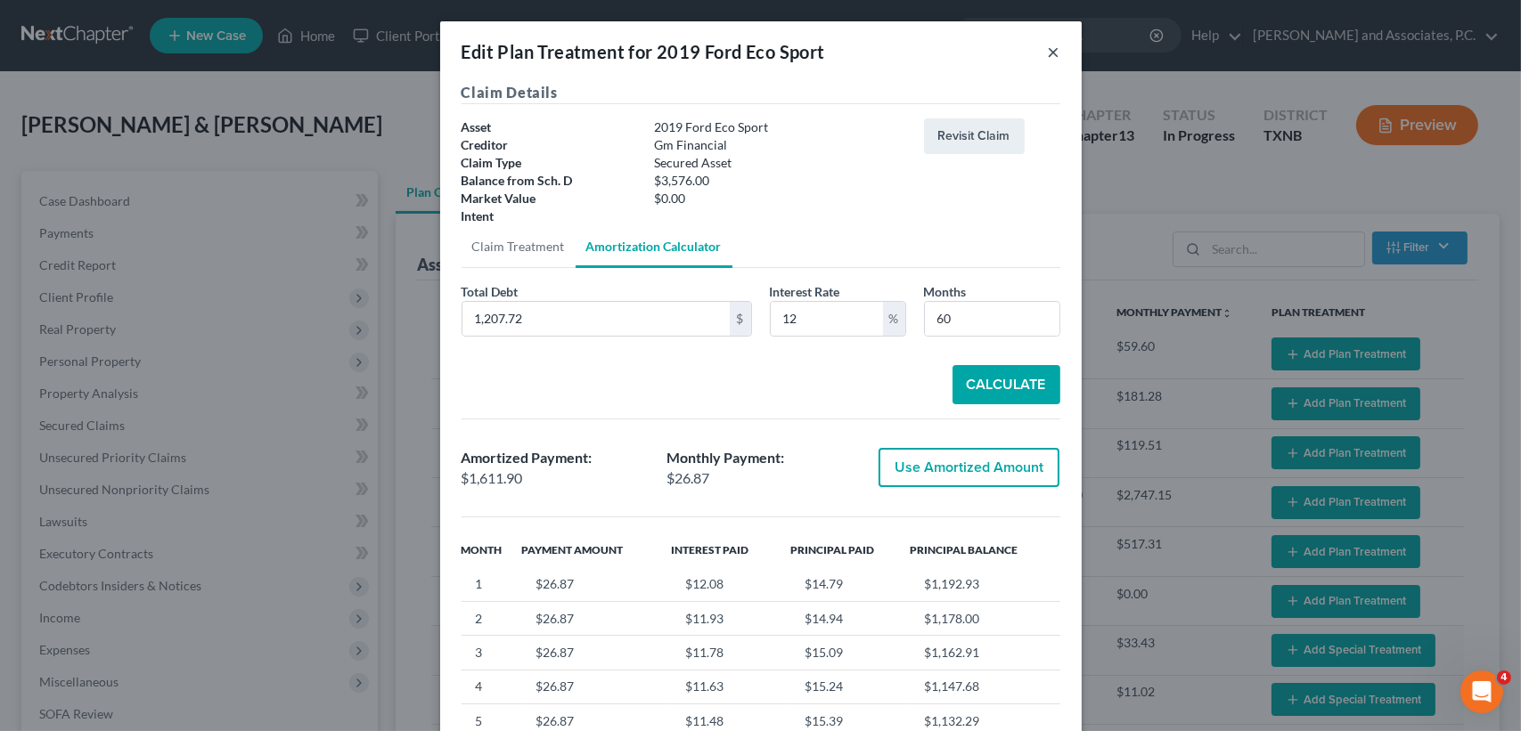
click at [1049, 55] on button "×" at bounding box center [1054, 51] width 12 height 21
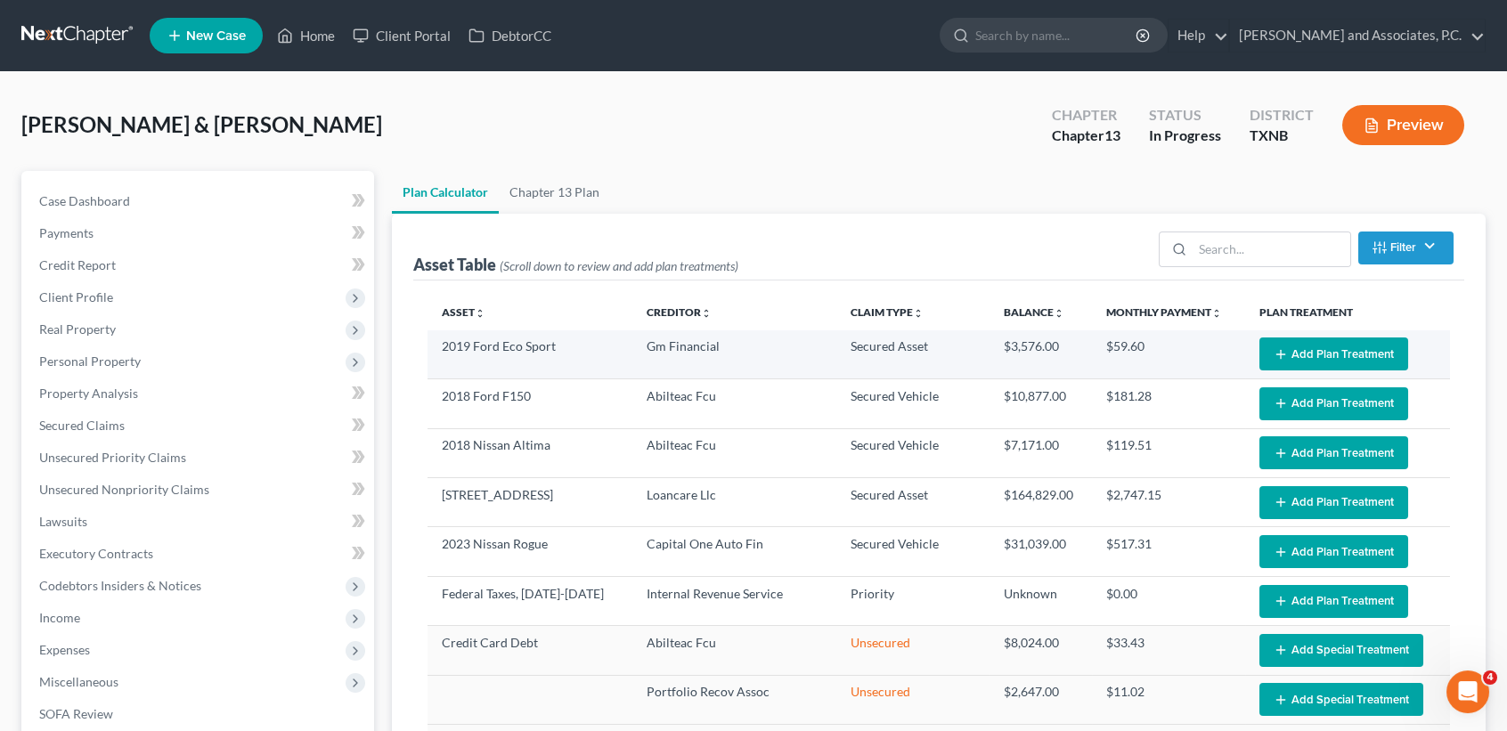
click at [1363, 337] on td "Edit Plan Treatment Add Plan Treatment" at bounding box center [1347, 354] width 205 height 49
click at [1355, 345] on button "Add Plan Treatment" at bounding box center [1334, 354] width 149 height 33
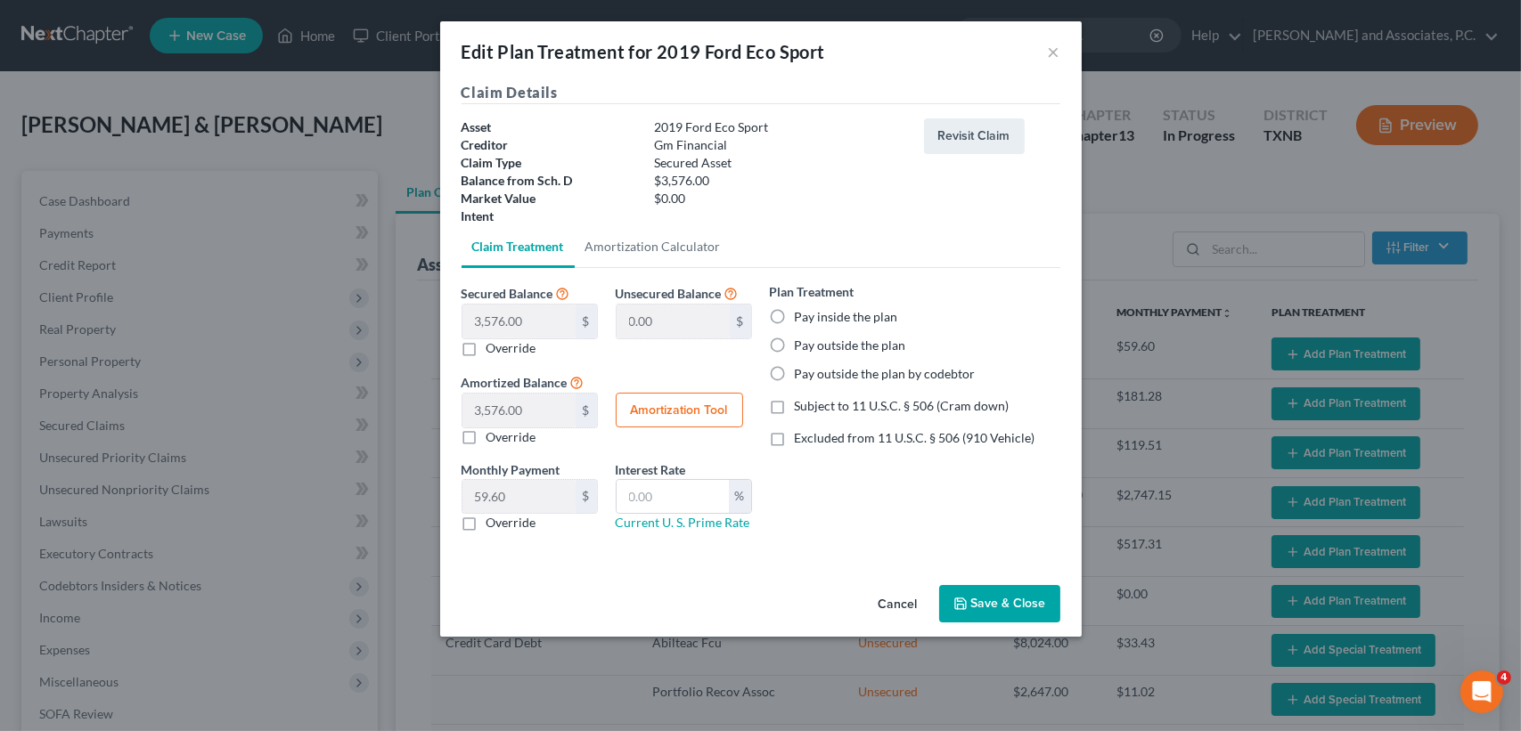
click at [632, 402] on button "Amortization Tool" at bounding box center [679, 411] width 127 height 36
type input "3,576.00"
type input "60"
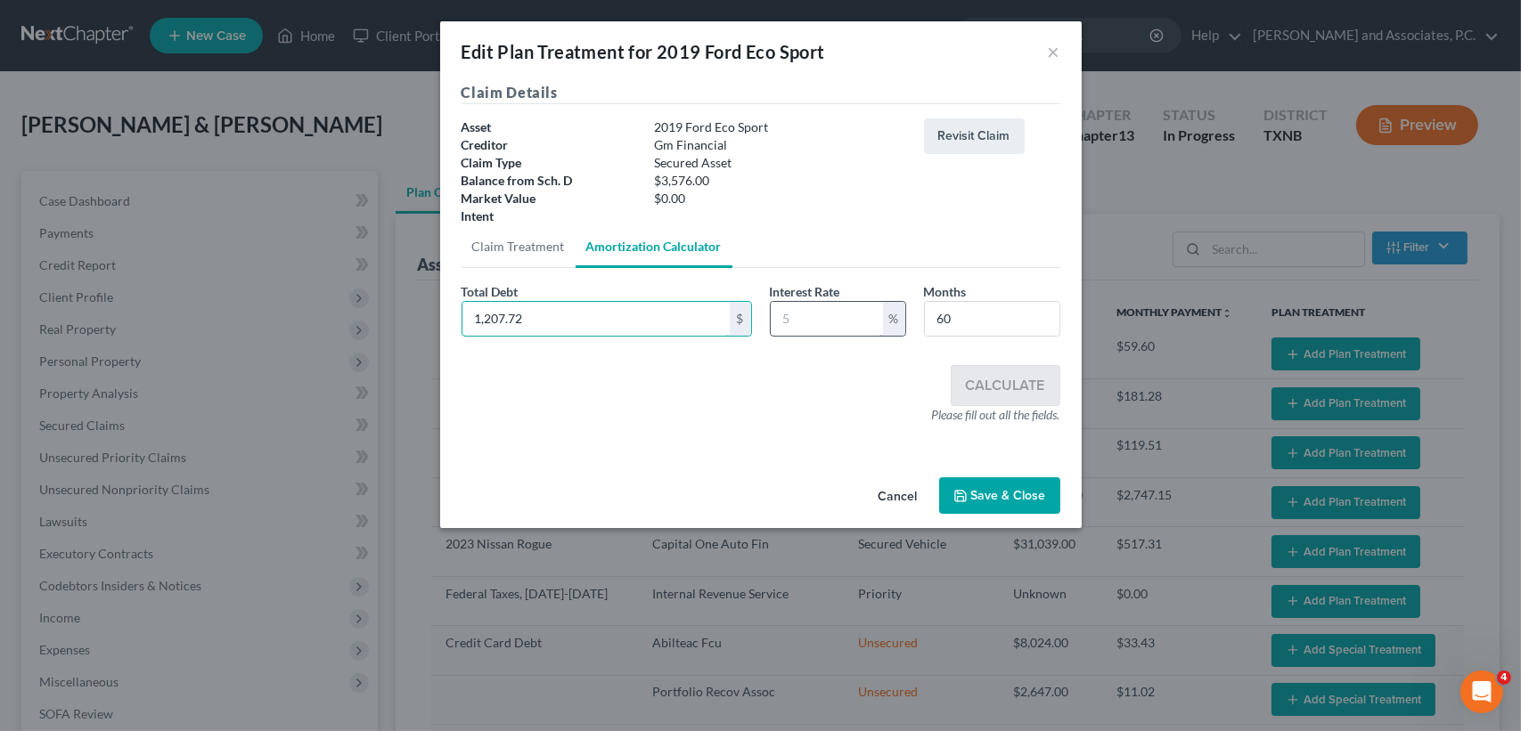
type input "1,207.72"
click at [815, 329] on input "text" at bounding box center [827, 319] width 112 height 34
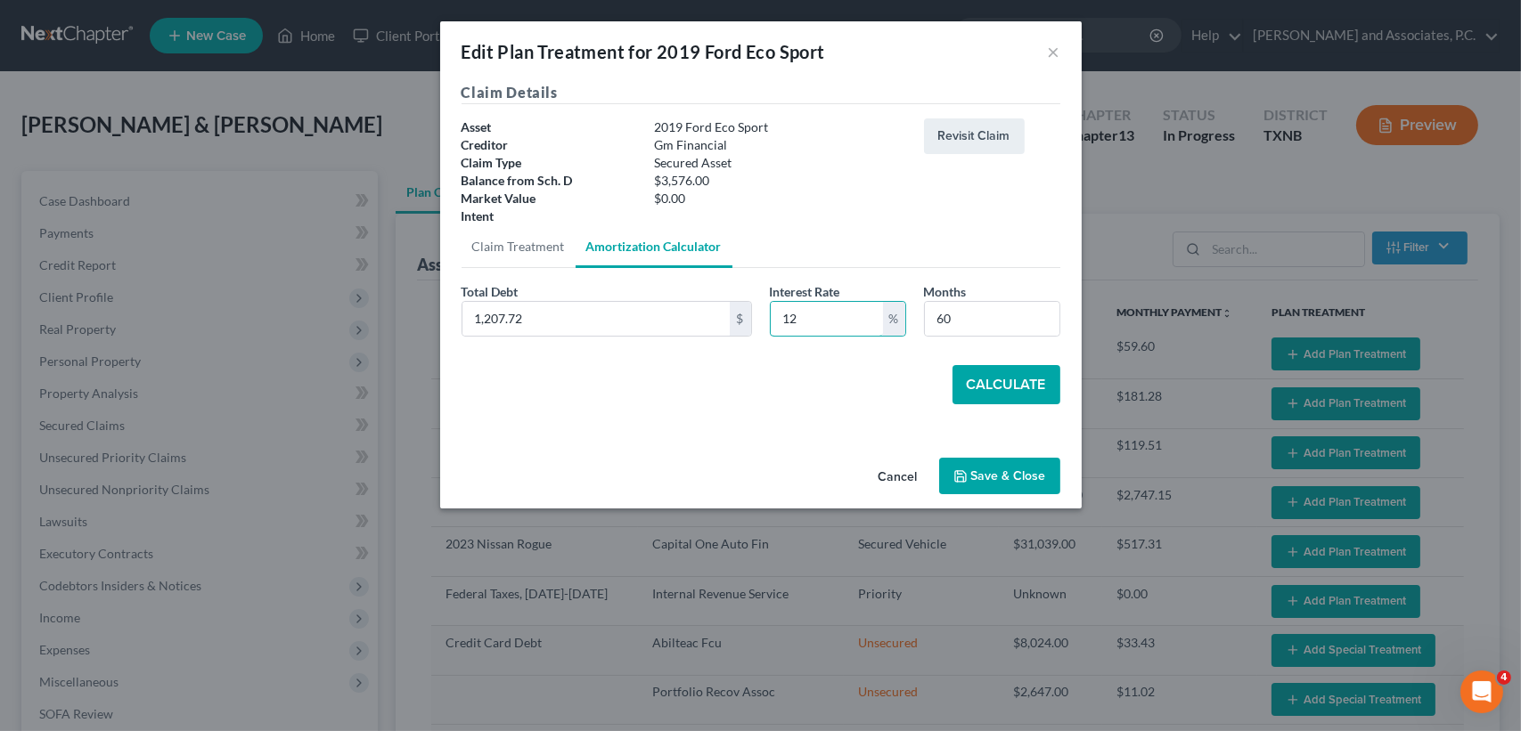
type input "12"
click at [737, 414] on div "Secured Balance 3,576.00 $ $ Override Unsecured Balance 0.00 $ Amortized Balanc…" at bounding box center [760, 350] width 599 height 165
drag, startPoint x: 954, startPoint y: 393, endPoint x: 973, endPoint y: 390, distance: 18.9
click at [975, 390] on button "Calculate" at bounding box center [1006, 384] width 108 height 39
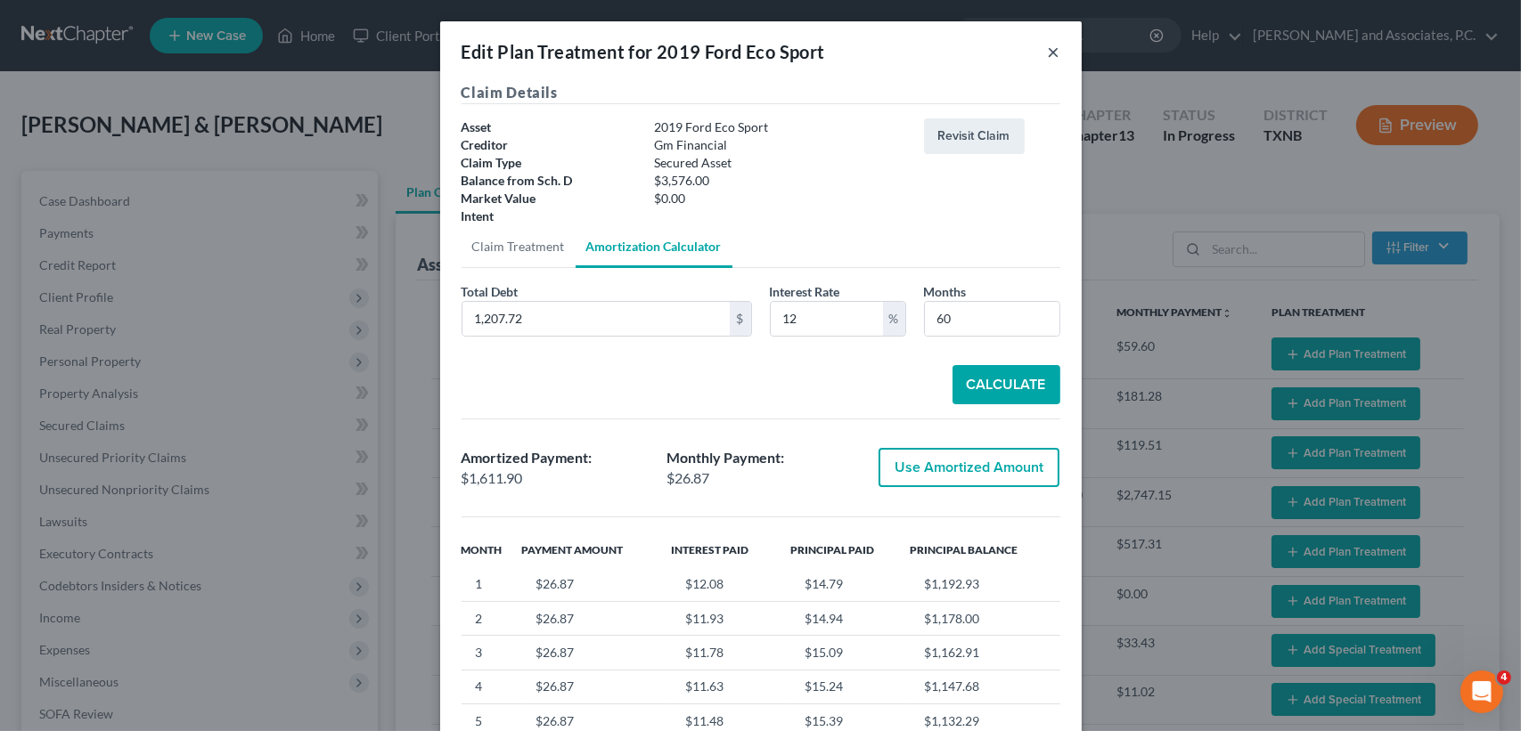
click at [1048, 58] on button "×" at bounding box center [1054, 51] width 12 height 21
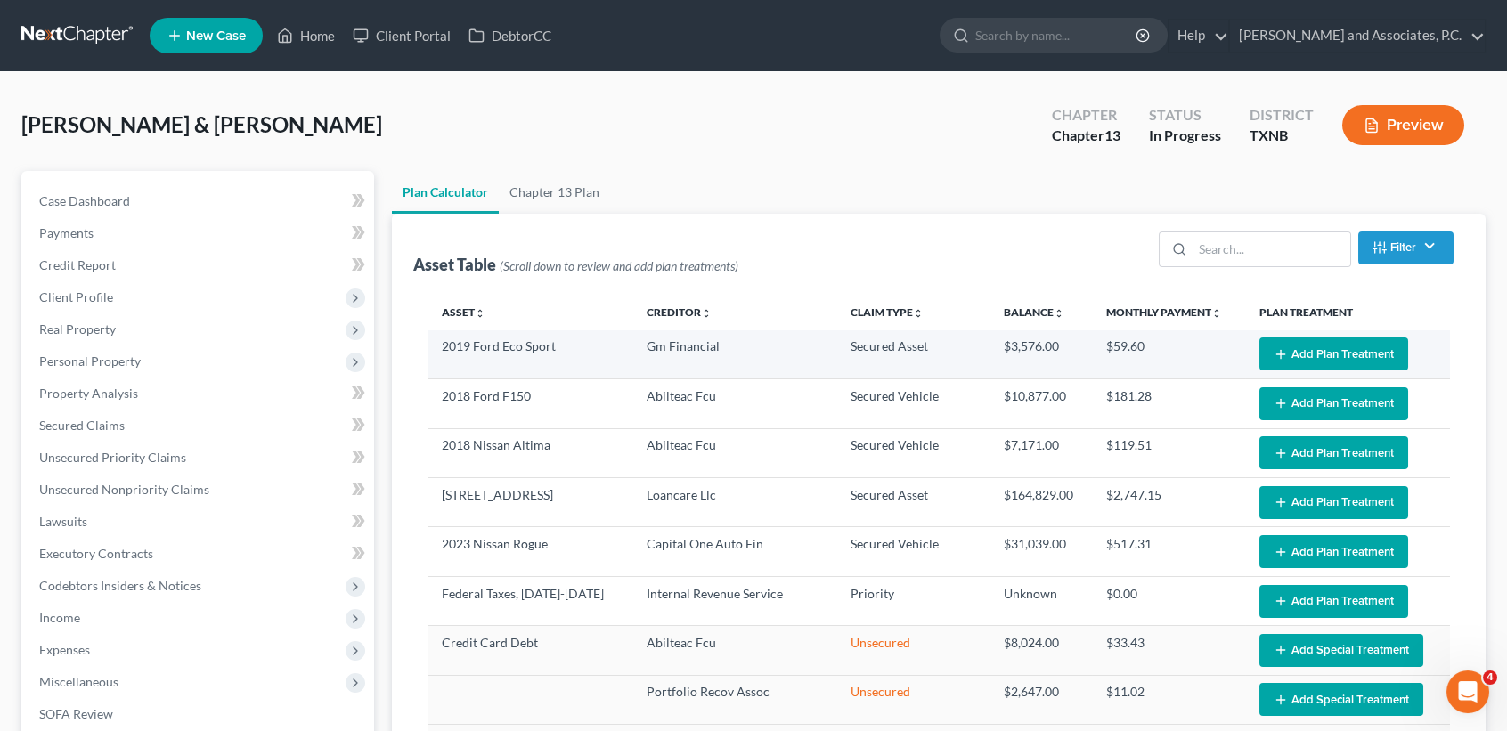
click at [1323, 368] on button "Add Plan Treatment" at bounding box center [1334, 354] width 149 height 33
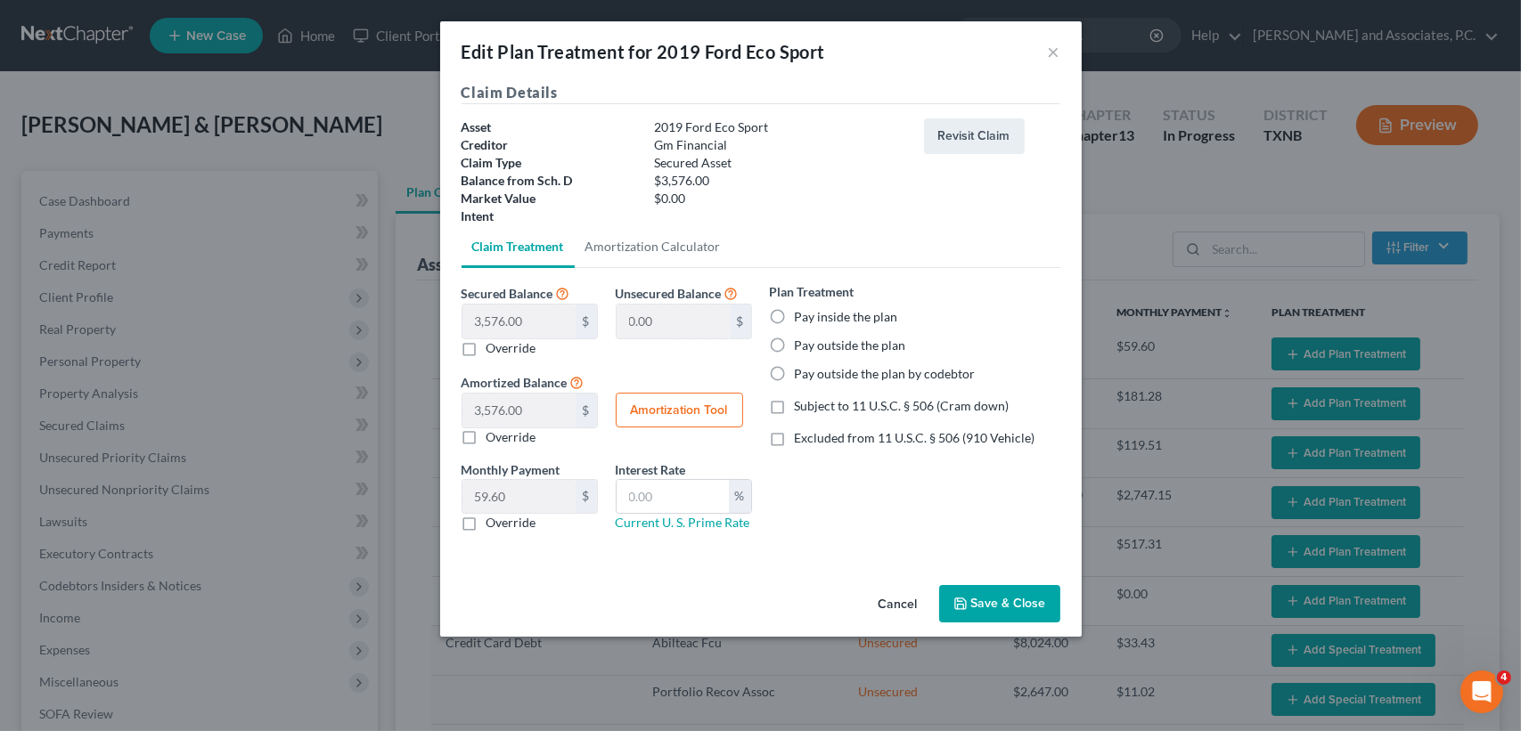
click at [693, 412] on button "Amortization Tool" at bounding box center [679, 411] width 127 height 36
type input "3,576.00"
type input "60"
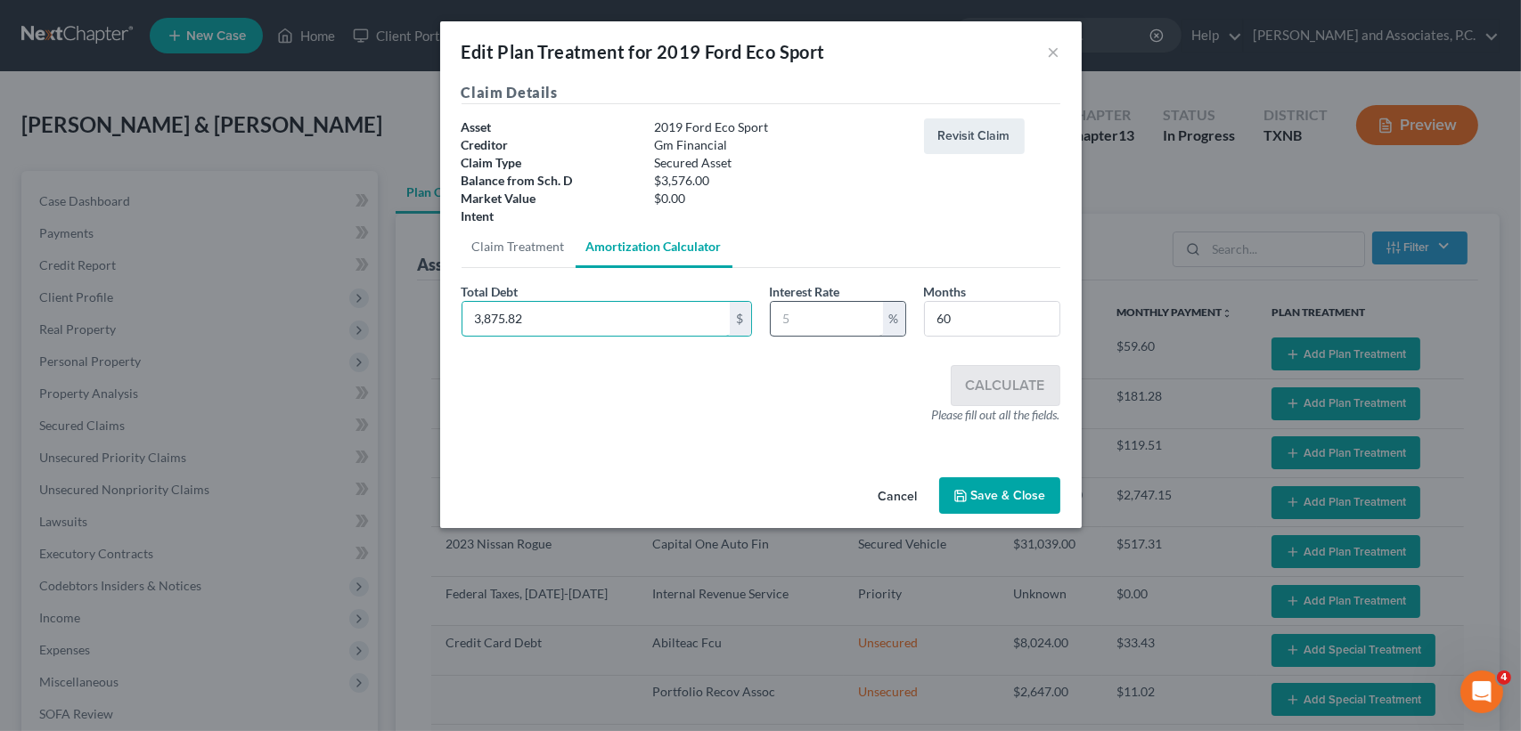
type input "3,875.82"
click at [831, 303] on input "text" at bounding box center [827, 319] width 112 height 34
click at [837, 333] on input "text" at bounding box center [827, 319] width 112 height 34
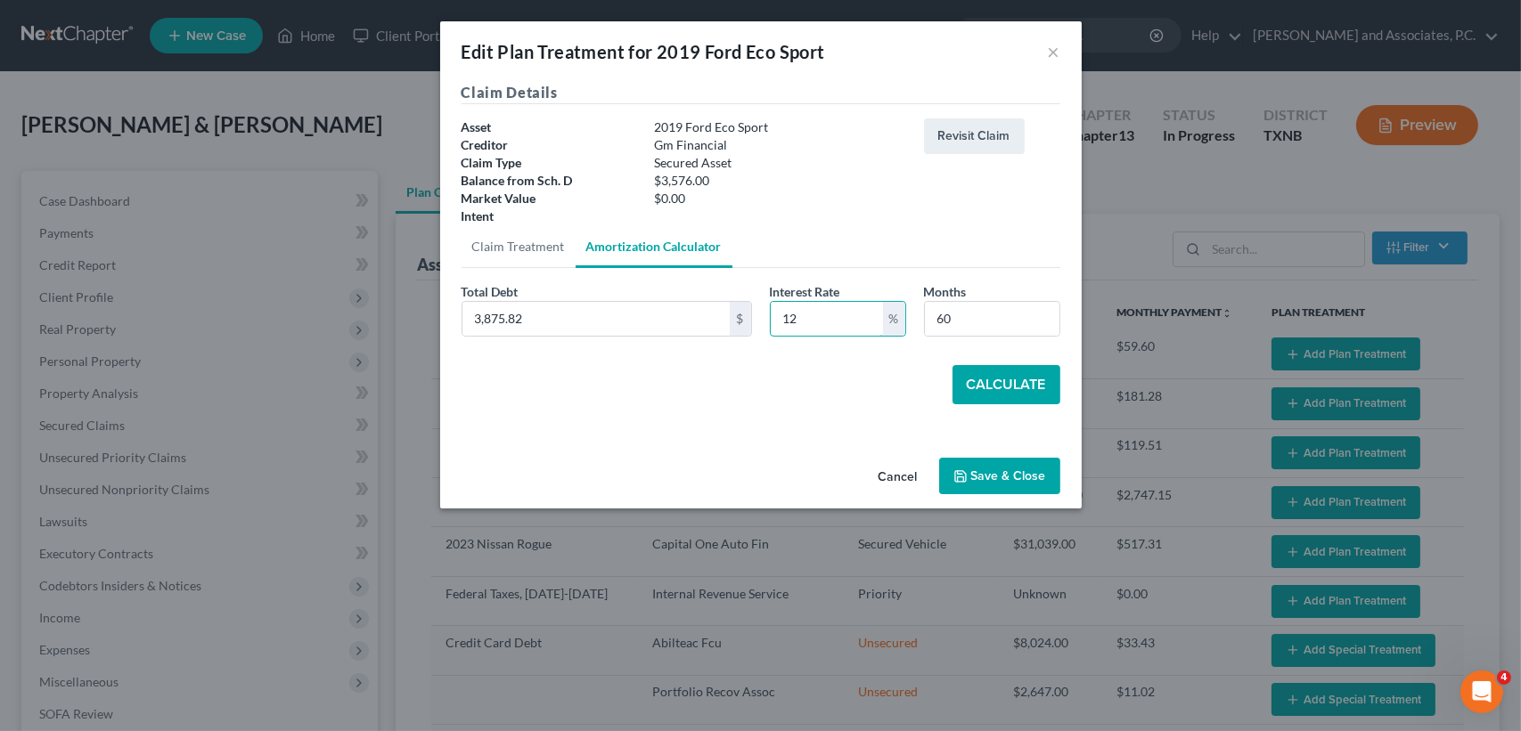
type input "12"
drag, startPoint x: 732, startPoint y: 478, endPoint x: 750, endPoint y: 477, distance: 17.8
click at [735, 478] on div "Cancel Save & Close" at bounding box center [760, 480] width 641 height 59
click at [1048, 385] on button "Calculate" at bounding box center [1006, 384] width 108 height 39
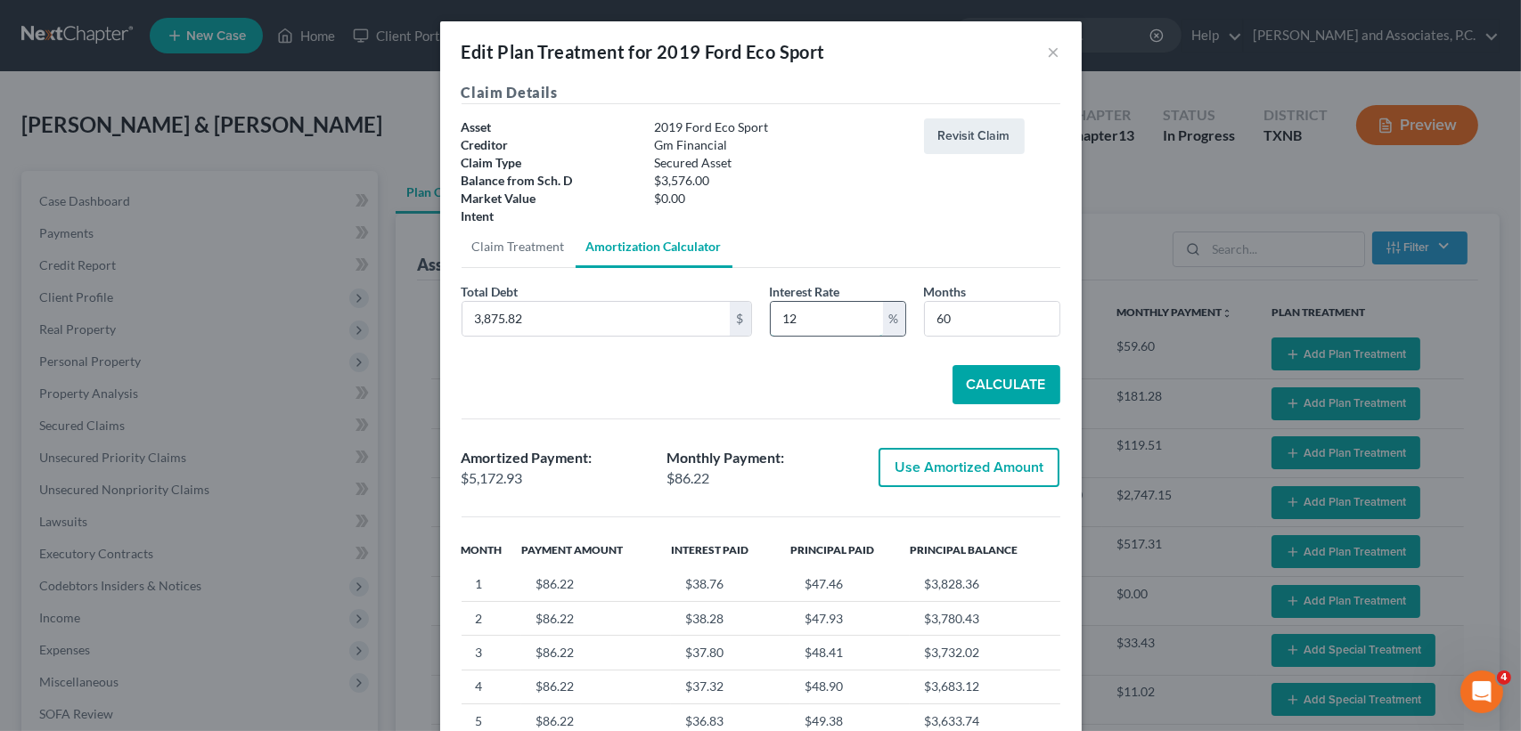
click at [812, 326] on input "12" at bounding box center [827, 319] width 112 height 34
type input "1,263.03"
click at [1014, 394] on button "Calculate" at bounding box center [1006, 384] width 108 height 39
click at [1054, 48] on div "Edit Plan Treatment for 2019 Ford Eco Sport ×" at bounding box center [760, 51] width 641 height 61
click at [1048, 53] on button "×" at bounding box center [1054, 51] width 12 height 21
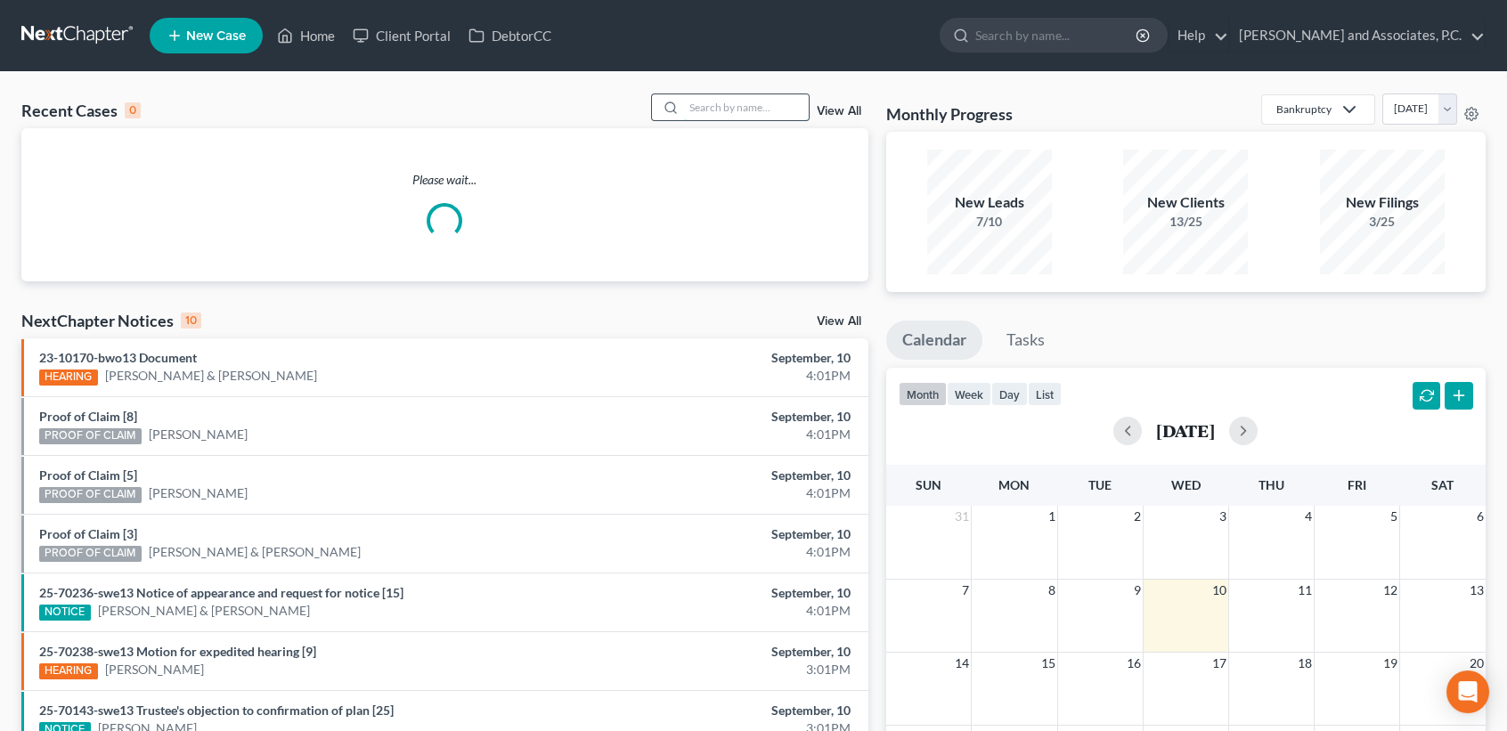
click at [738, 110] on input "search" at bounding box center [746, 107] width 125 height 26
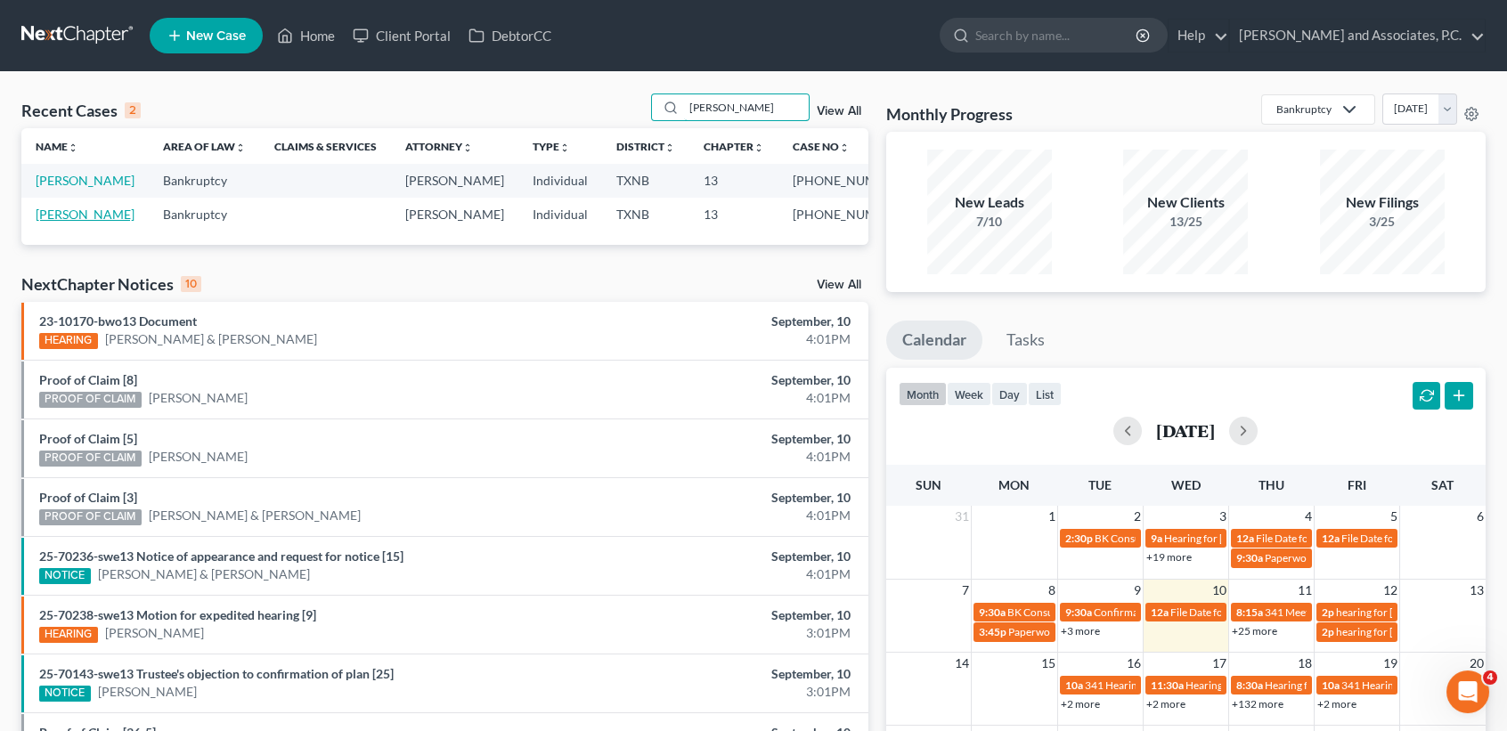
type input "[PERSON_NAME]"
click at [56, 222] on link "[PERSON_NAME]" at bounding box center [85, 214] width 99 height 15
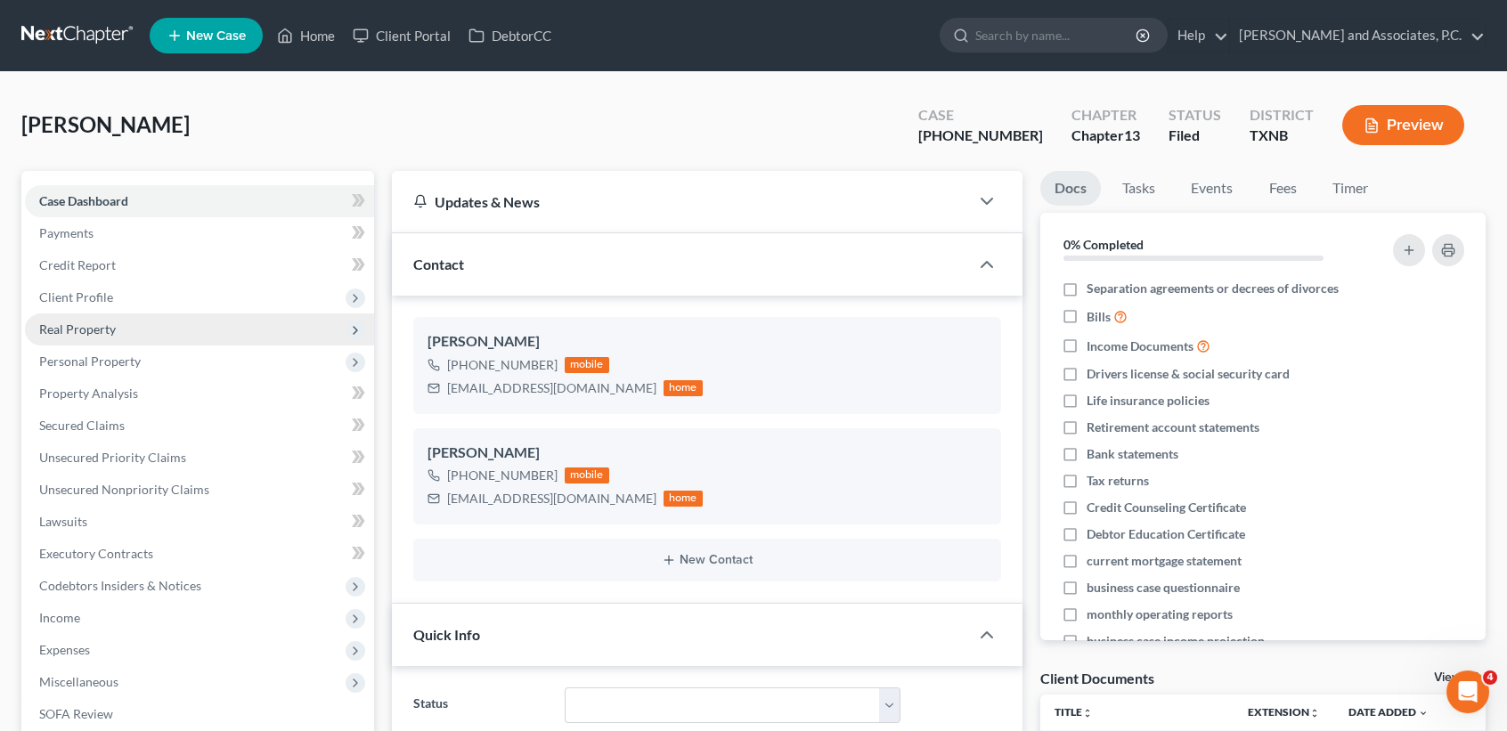
click at [69, 324] on span "Real Property" at bounding box center [199, 330] width 349 height 32
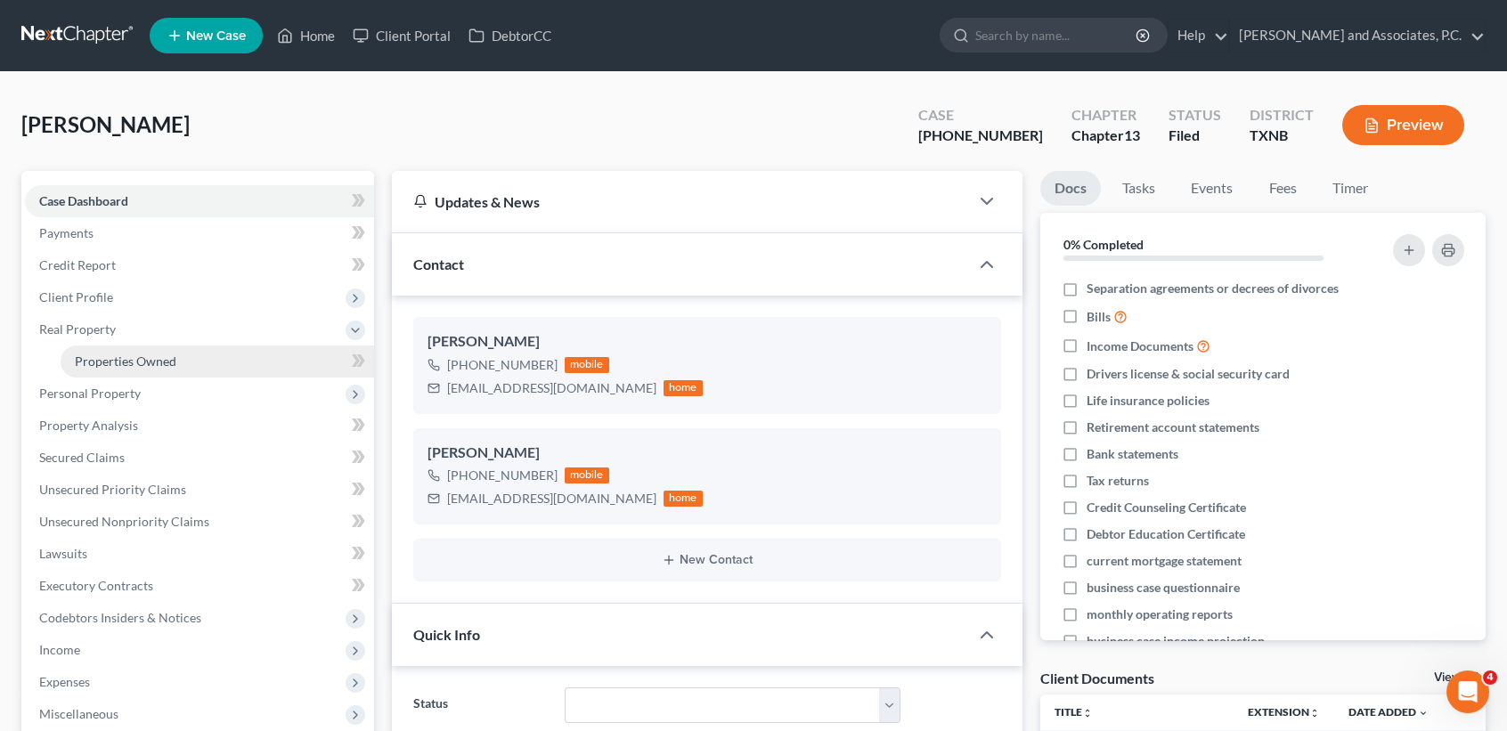
scroll to position [5062, 0]
click at [79, 355] on span "Properties Owned" at bounding box center [126, 361] width 102 height 15
